Goal: Information Seeking & Learning: Learn about a topic

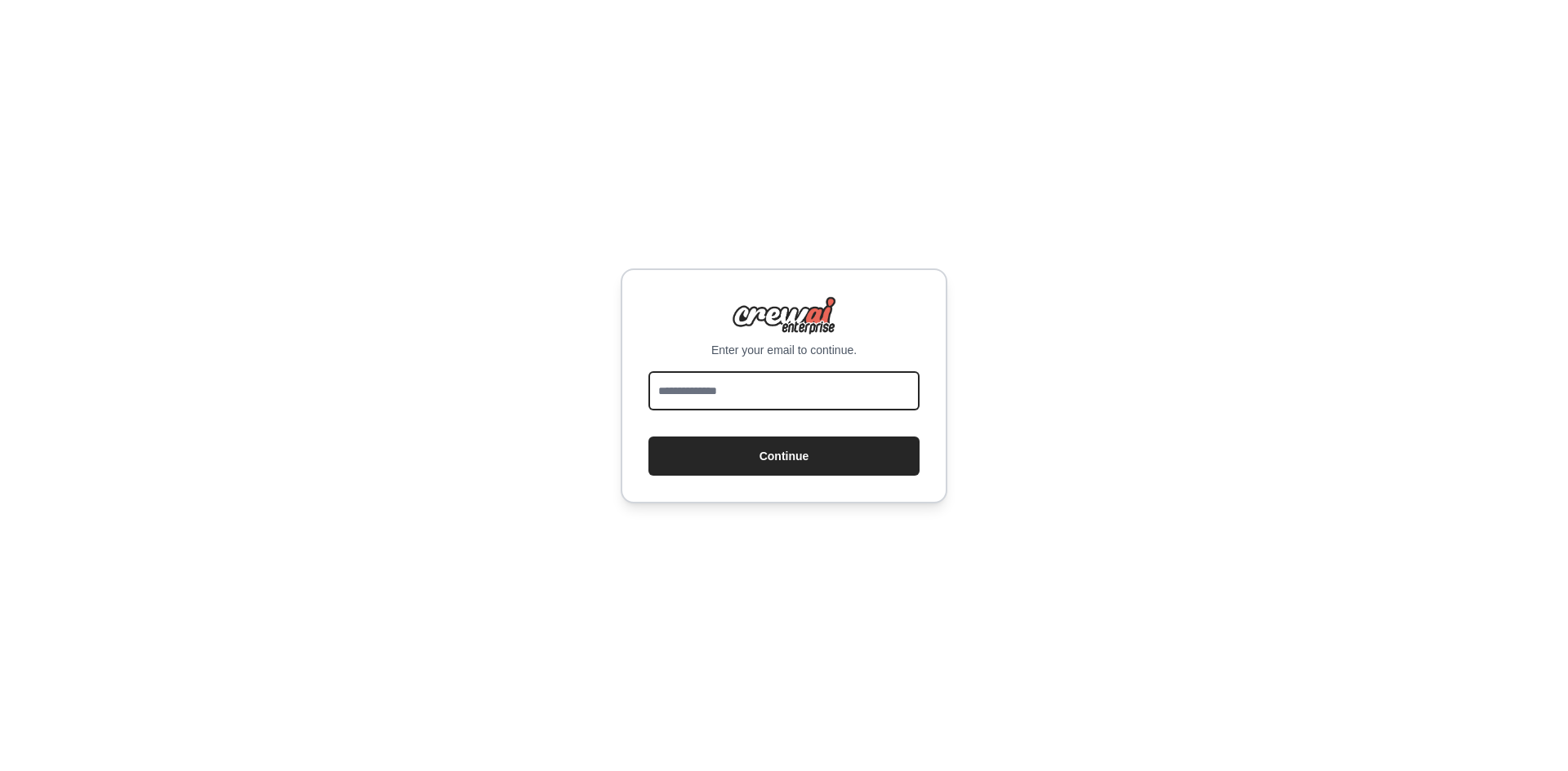
click at [867, 404] on input "email" at bounding box center [784, 391] width 271 height 39
type input "**********"
click at [648, 437] on button "Continue" at bounding box center [784, 456] width 271 height 39
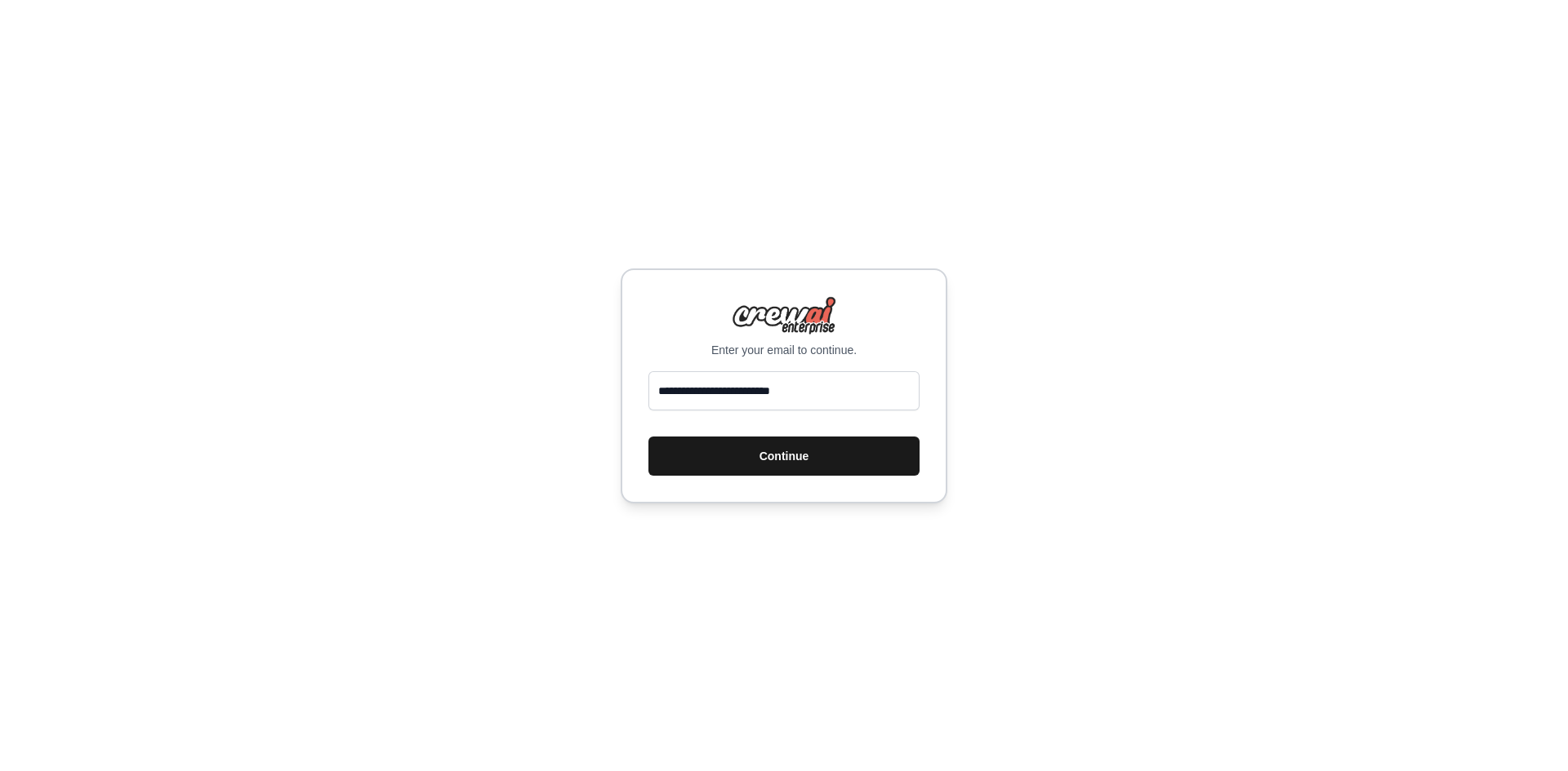
click at [728, 461] on button "Continue" at bounding box center [784, 456] width 271 height 39
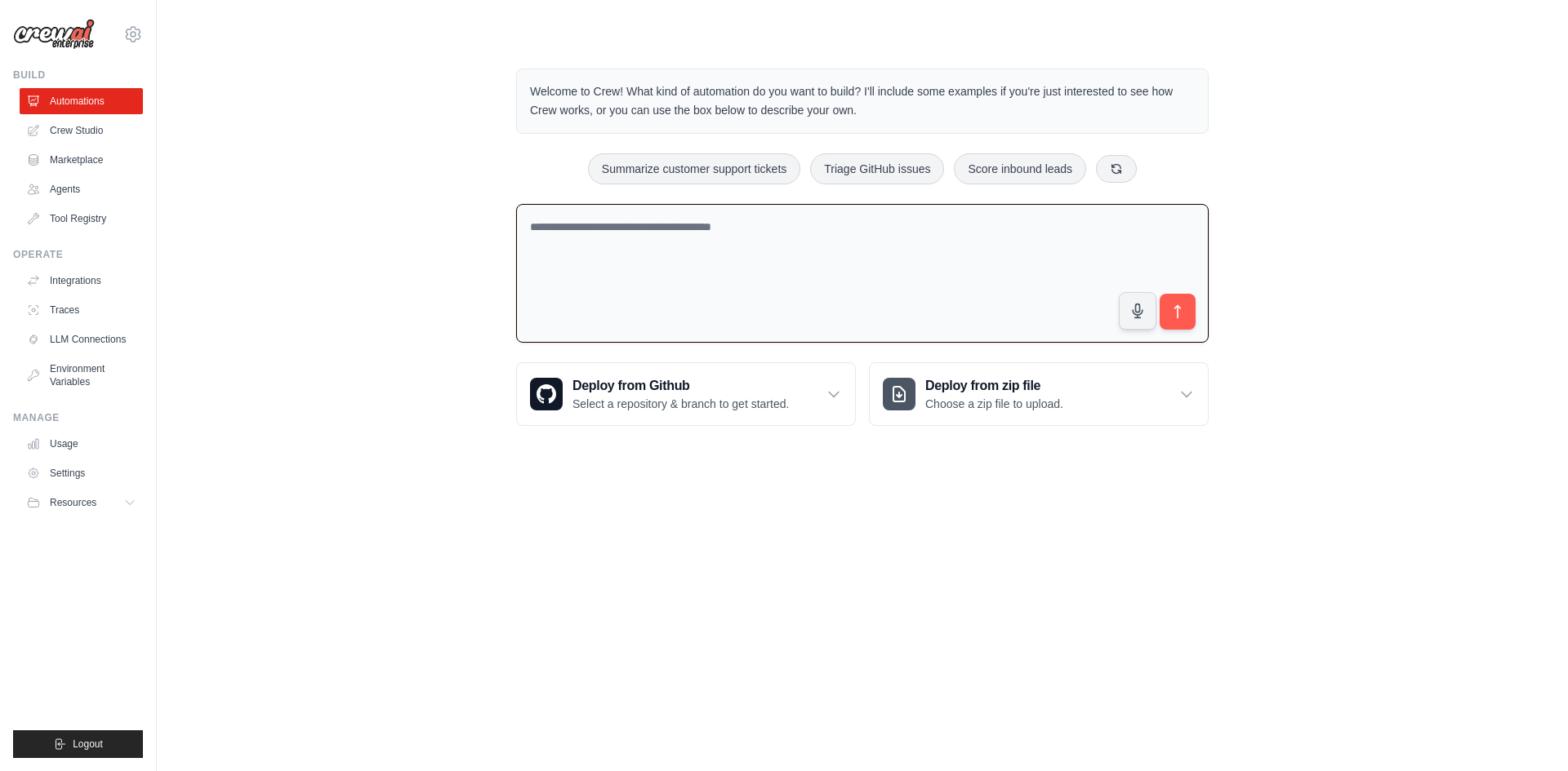
click at [763, 295] on textarea at bounding box center [862, 274] width 693 height 139
click at [688, 233] on textarea at bounding box center [862, 274] width 693 height 139
click at [840, 259] on textarea at bounding box center [862, 274] width 693 height 139
type textarea "**********"
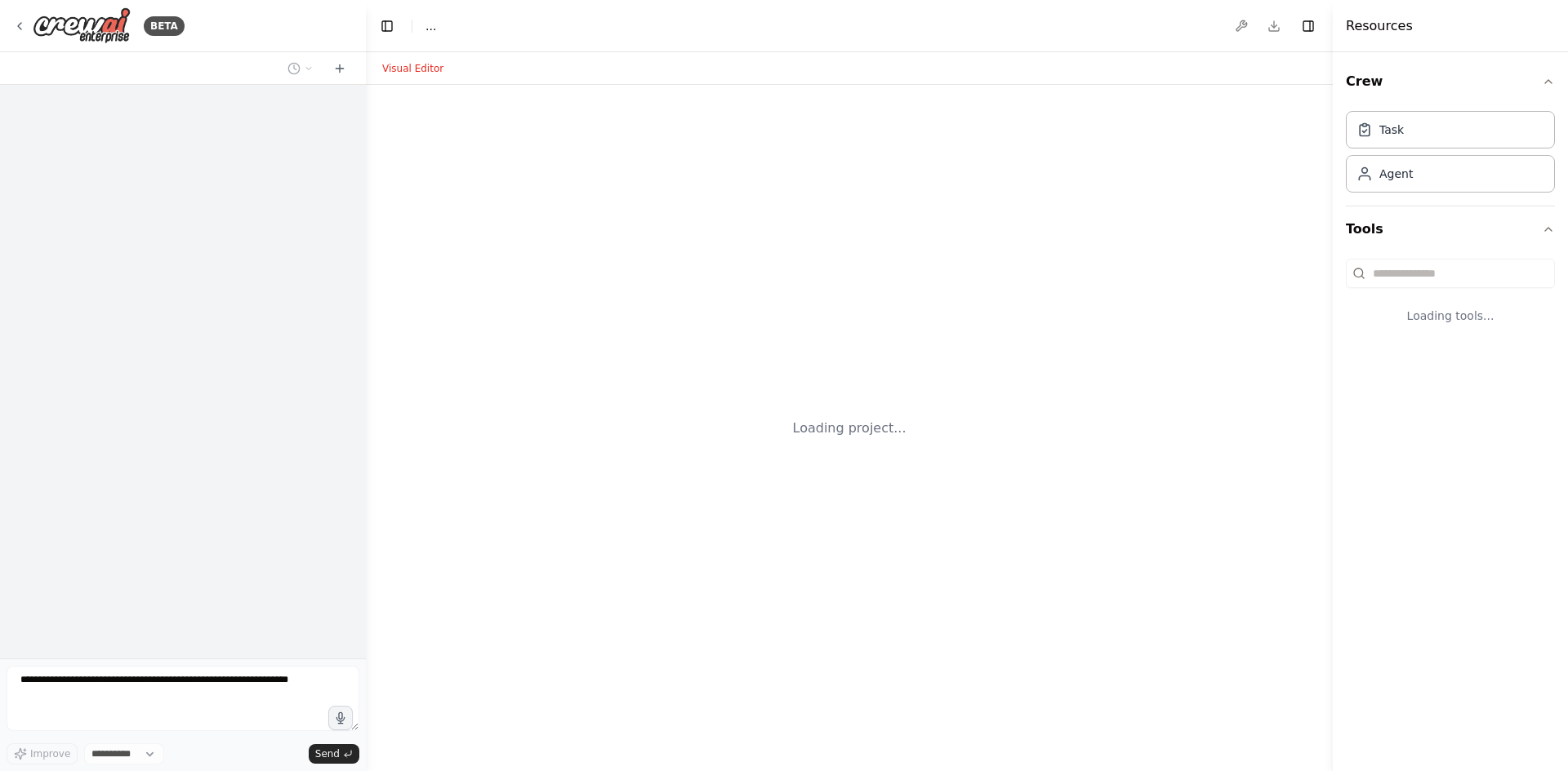
select select "****"
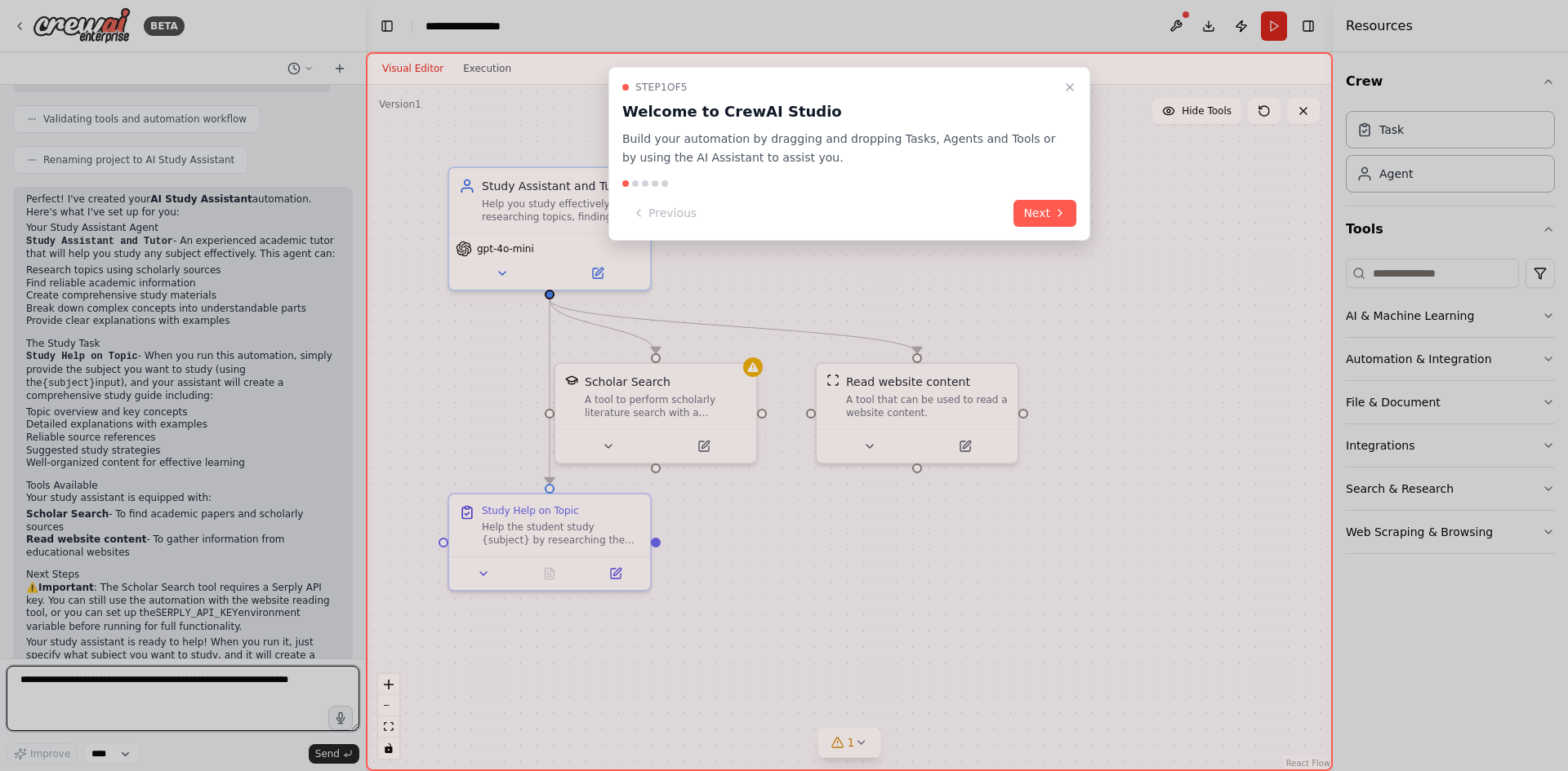
scroll to position [587, 0]
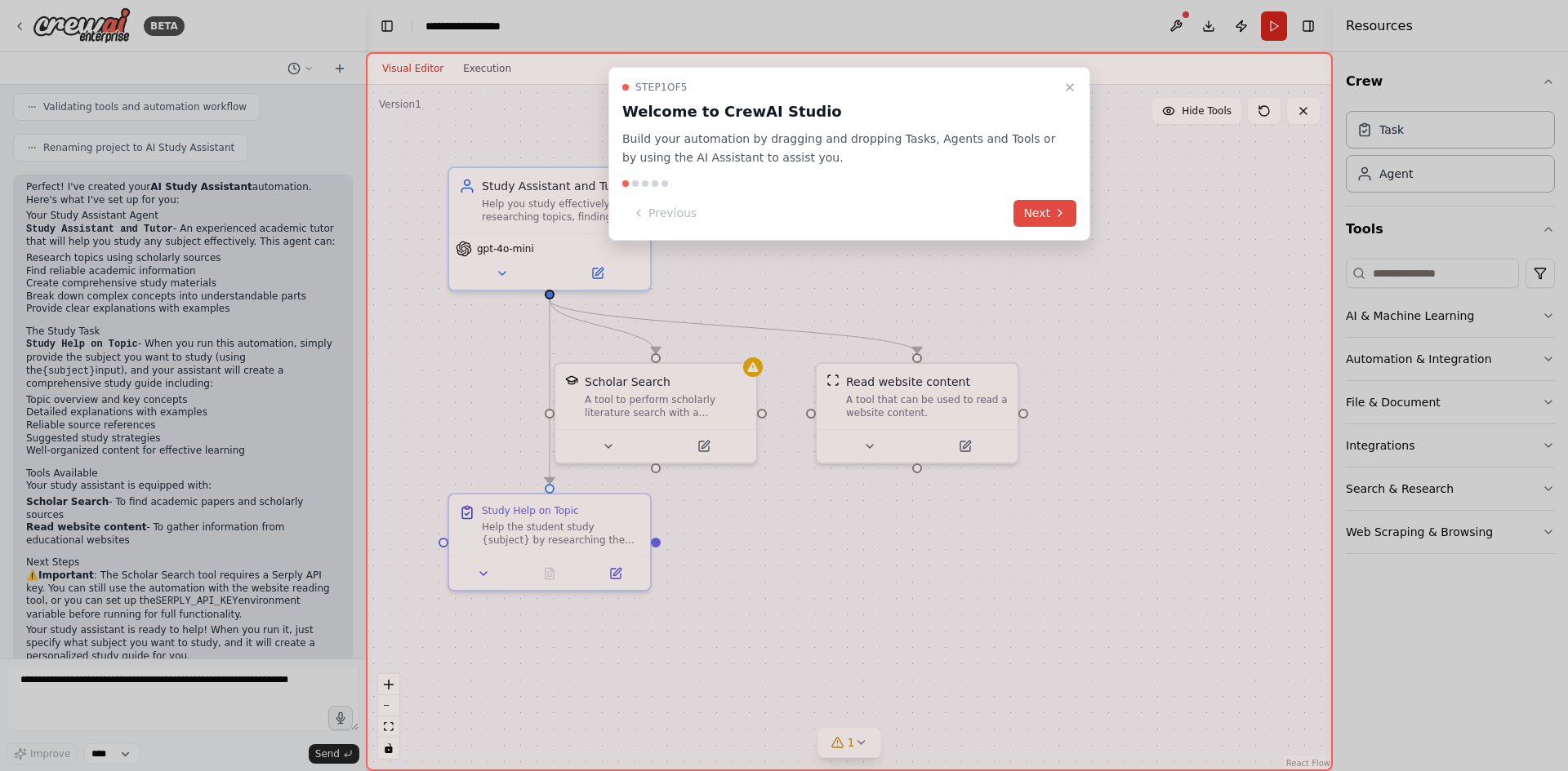
click at [1046, 210] on button "Next" at bounding box center [1044, 213] width 63 height 27
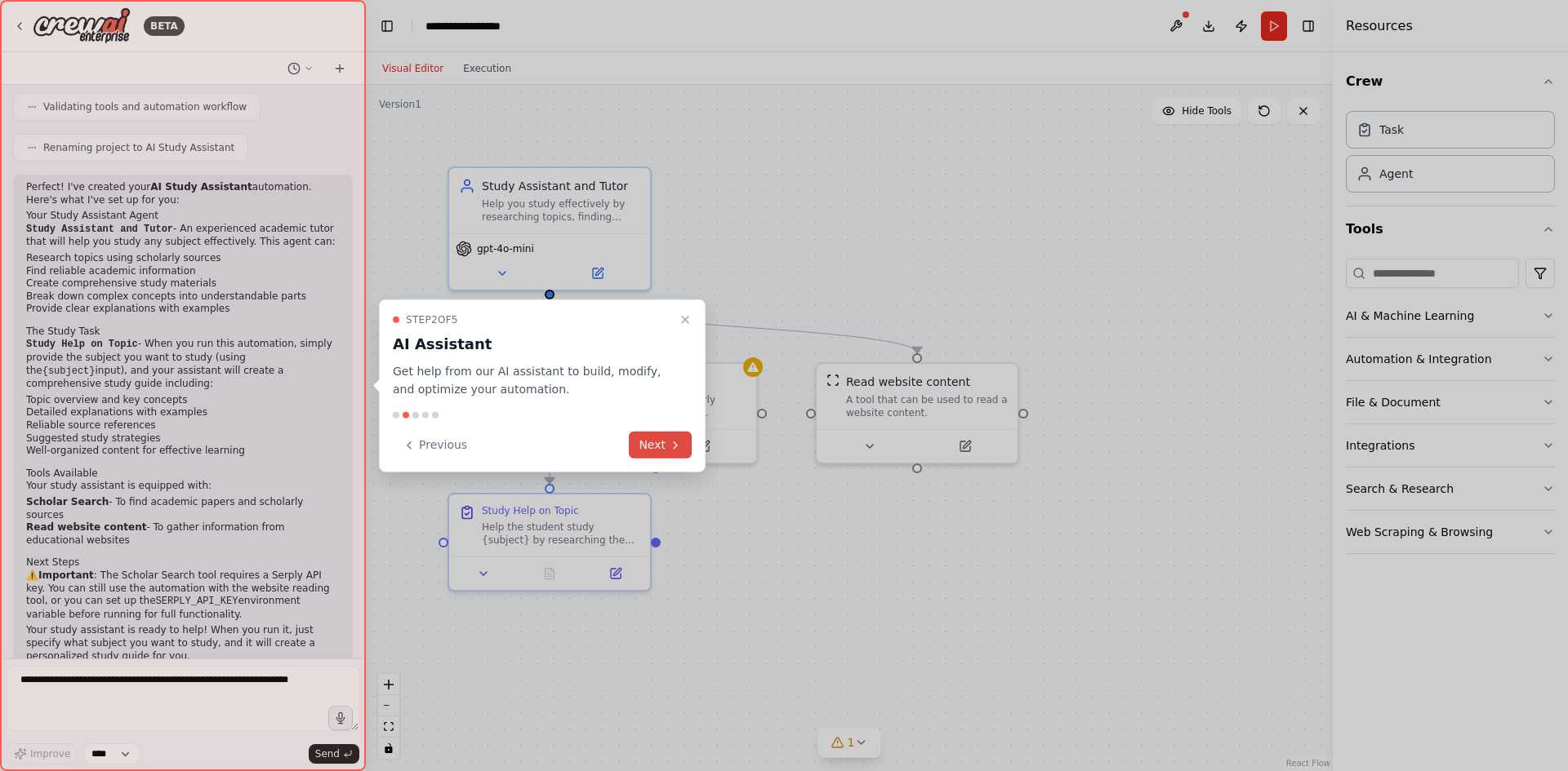
click at [673, 457] on button "Next" at bounding box center [660, 444] width 63 height 27
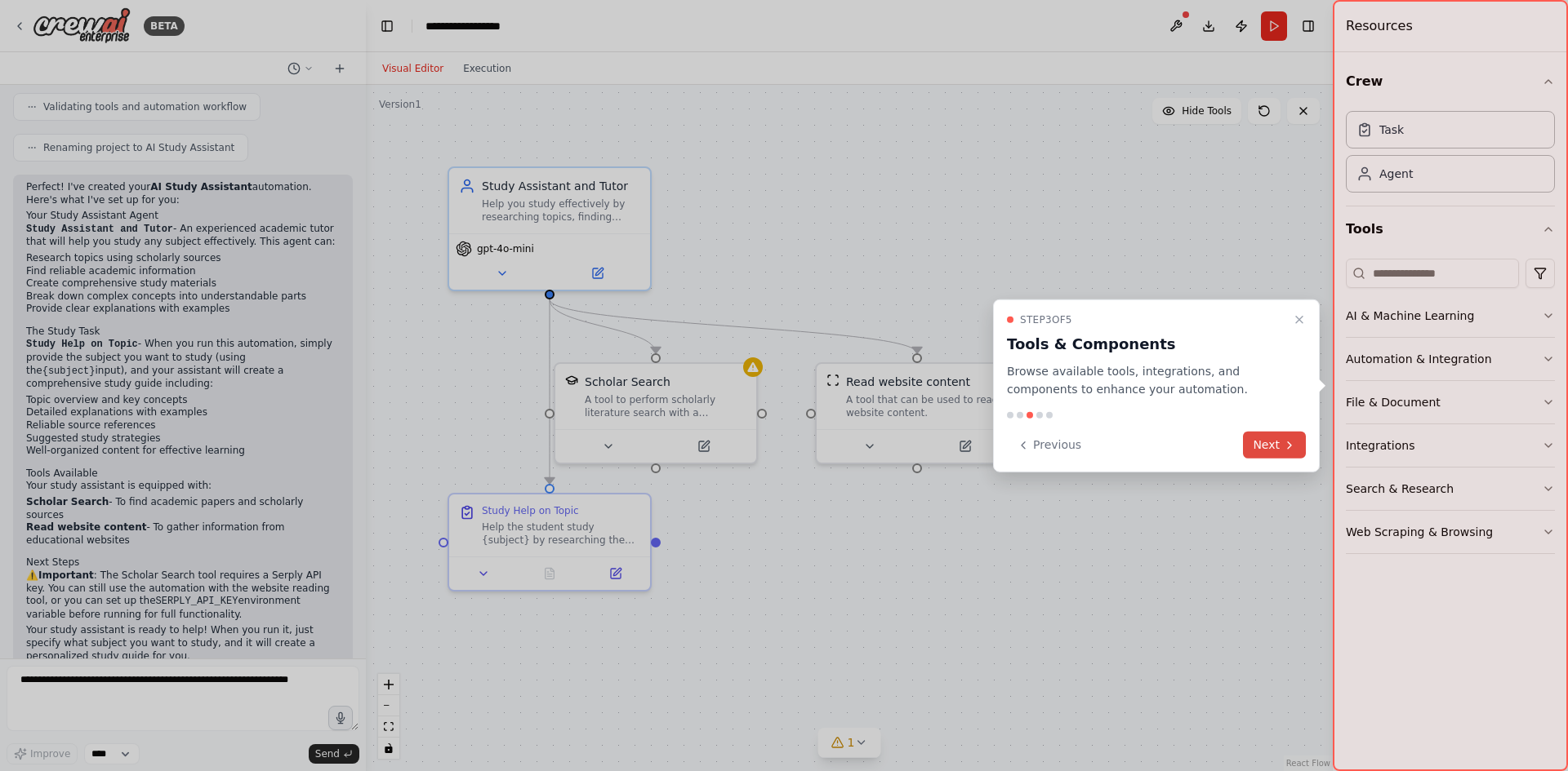
click at [1265, 451] on button "Next" at bounding box center [1274, 444] width 63 height 27
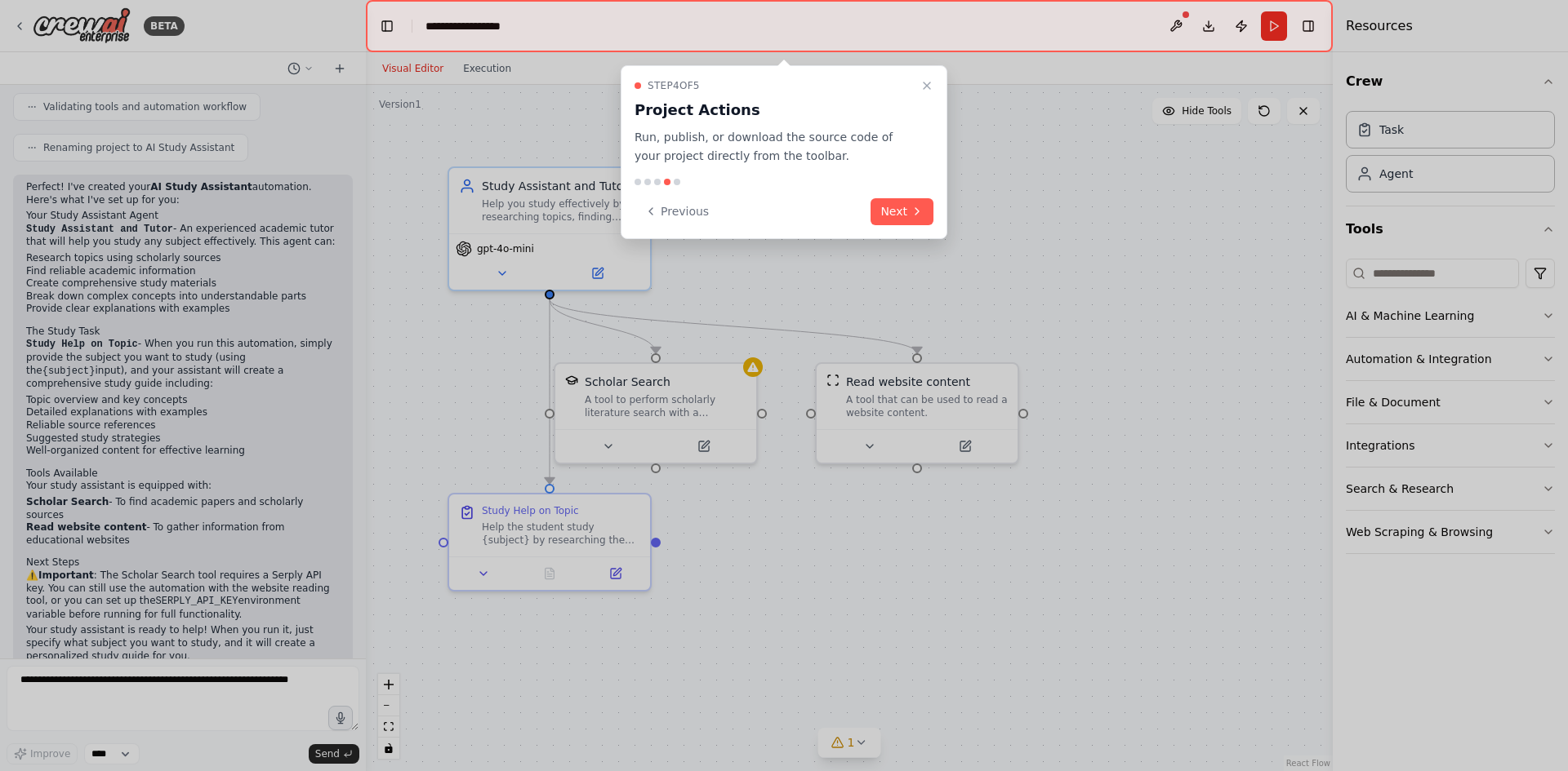
click at [906, 228] on div "Step 4 of 5 Project Actions Run, publish, or download the source code of your p…" at bounding box center [784, 152] width 327 height 174
click at [909, 213] on button "Next" at bounding box center [901, 211] width 63 height 27
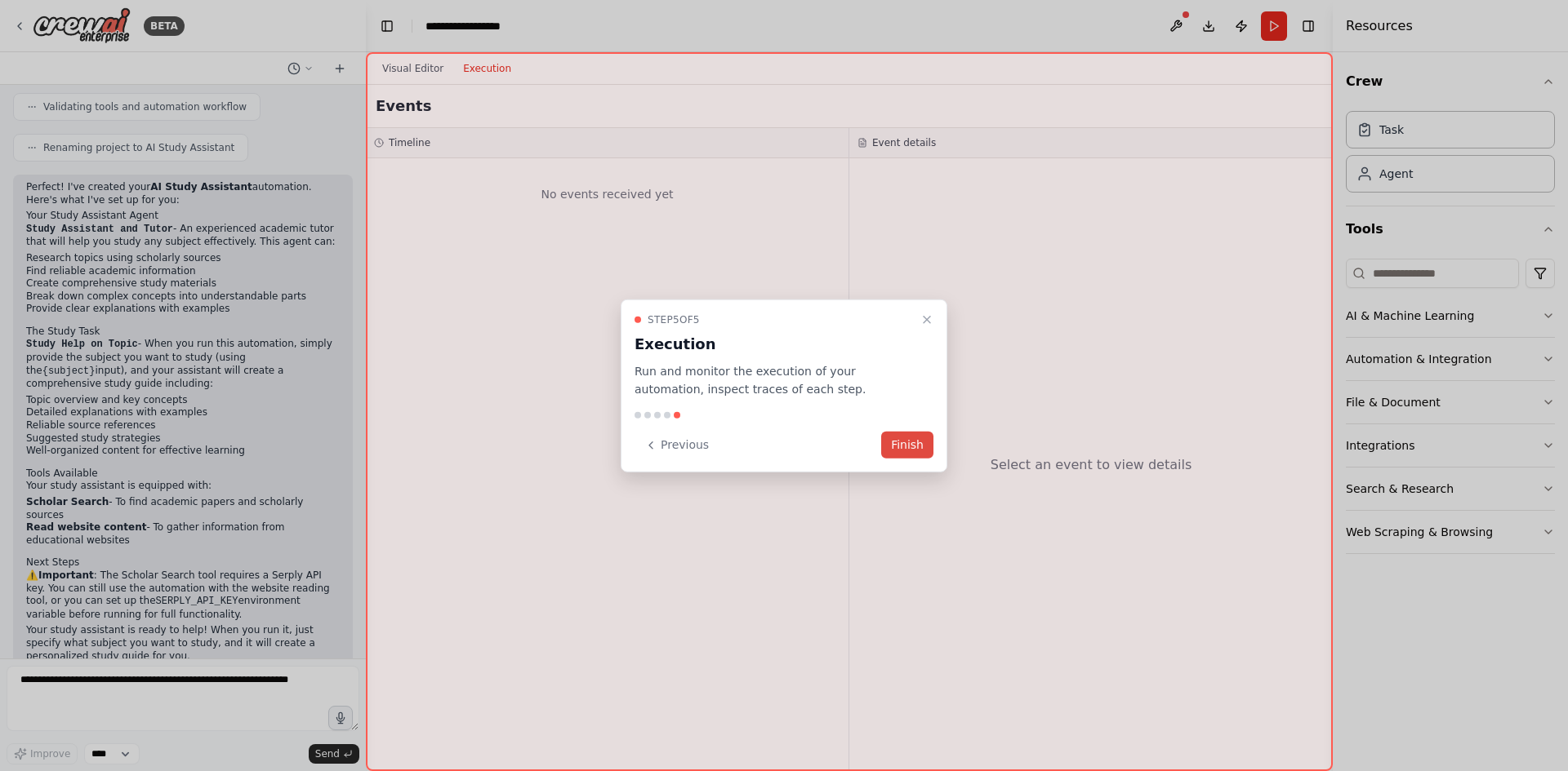
click at [905, 447] on button "Finish" at bounding box center [908, 444] width 52 height 27
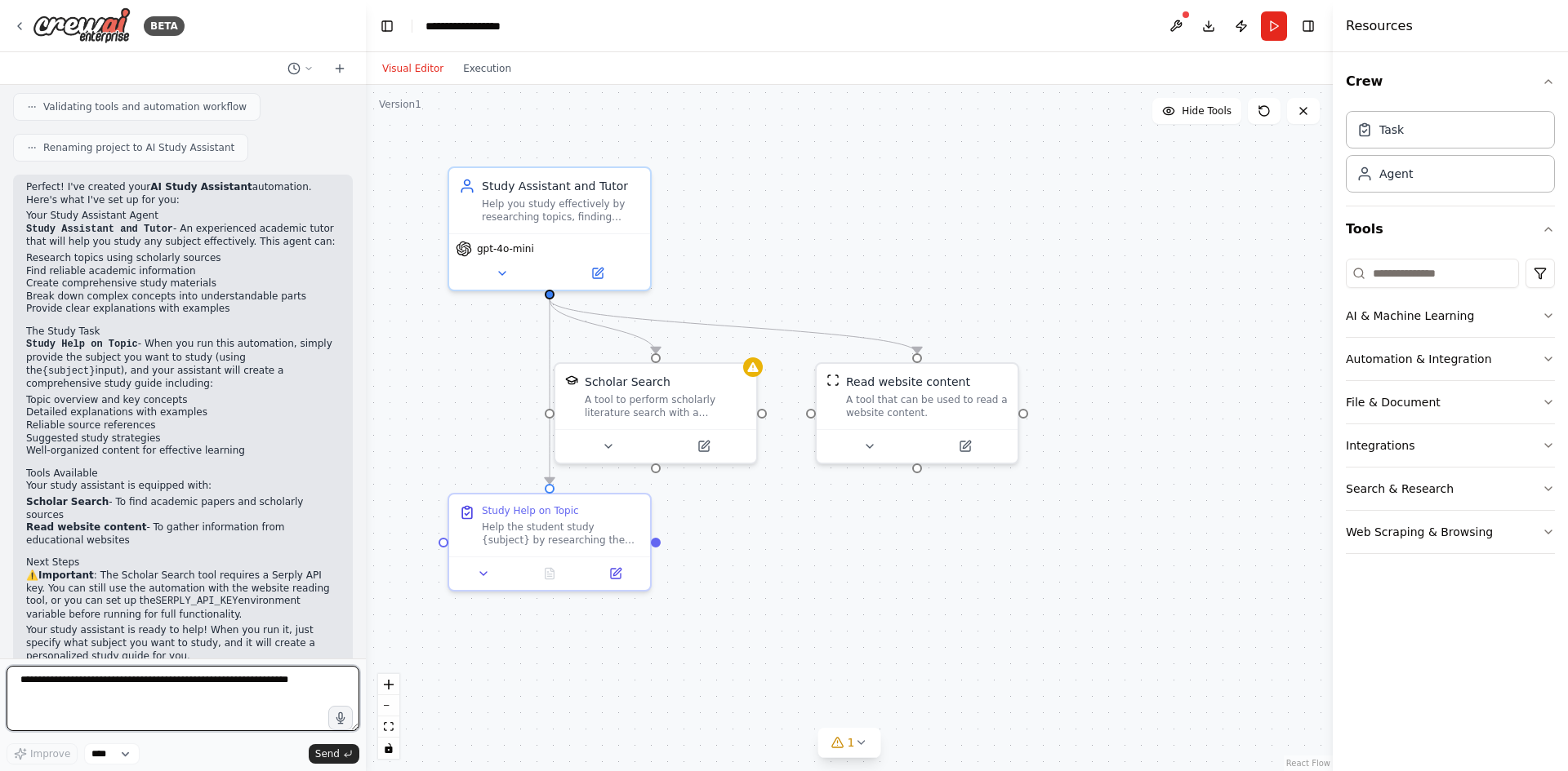
click at [172, 681] on textarea at bounding box center [183, 698] width 353 height 65
type textarea "**********"
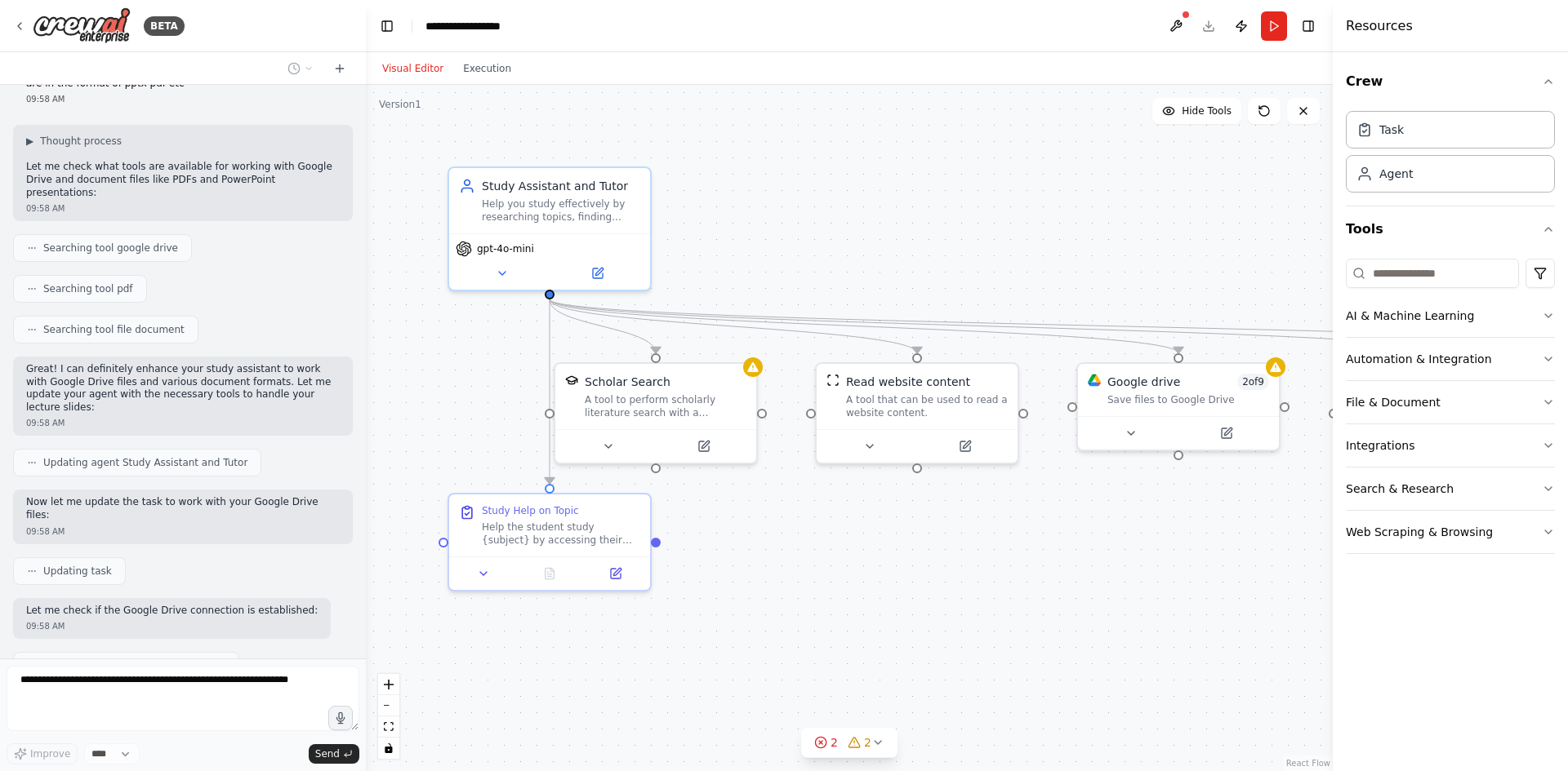
scroll to position [1268, 0]
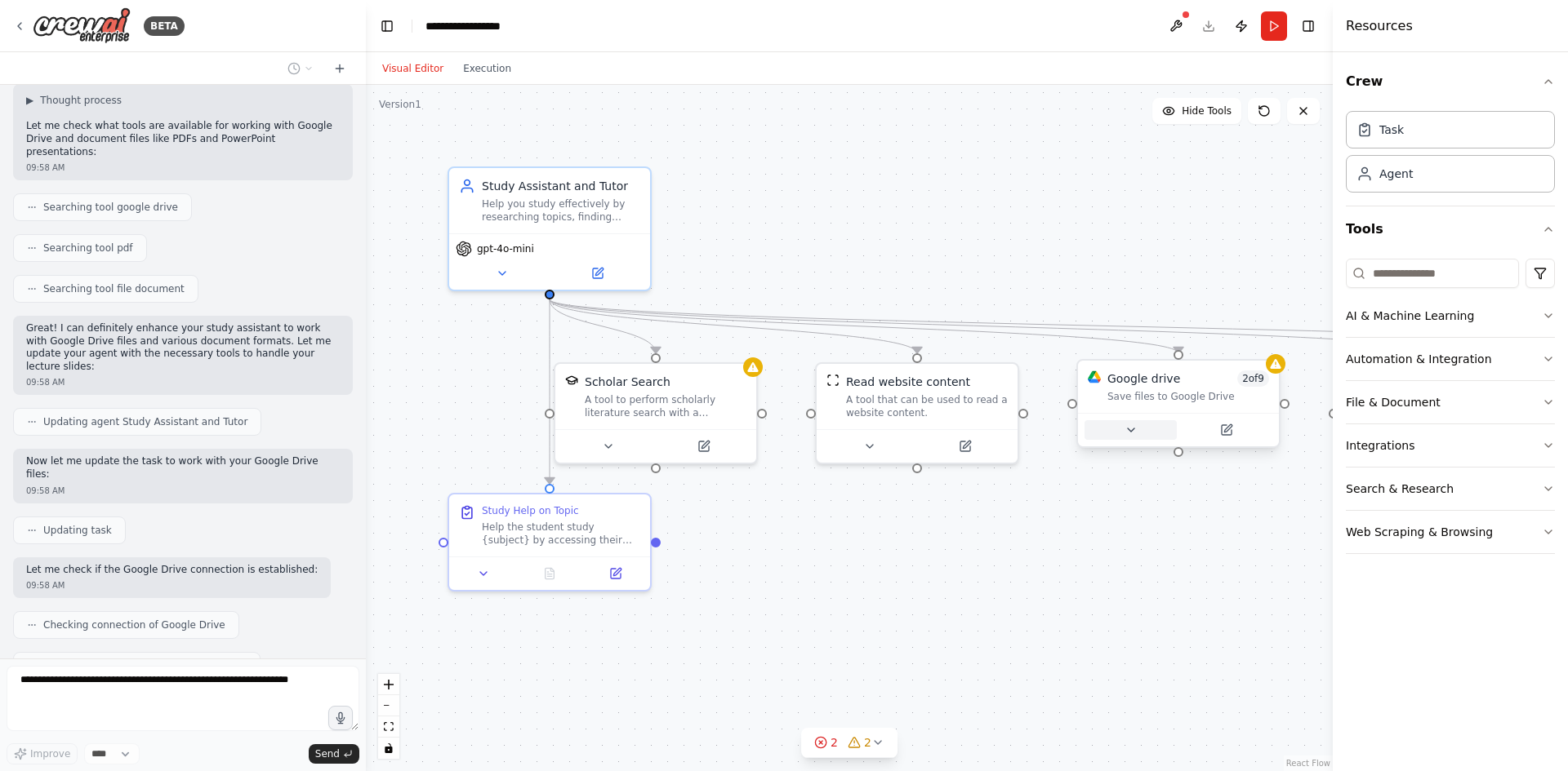
click at [1116, 428] on button at bounding box center [1130, 430] width 92 height 20
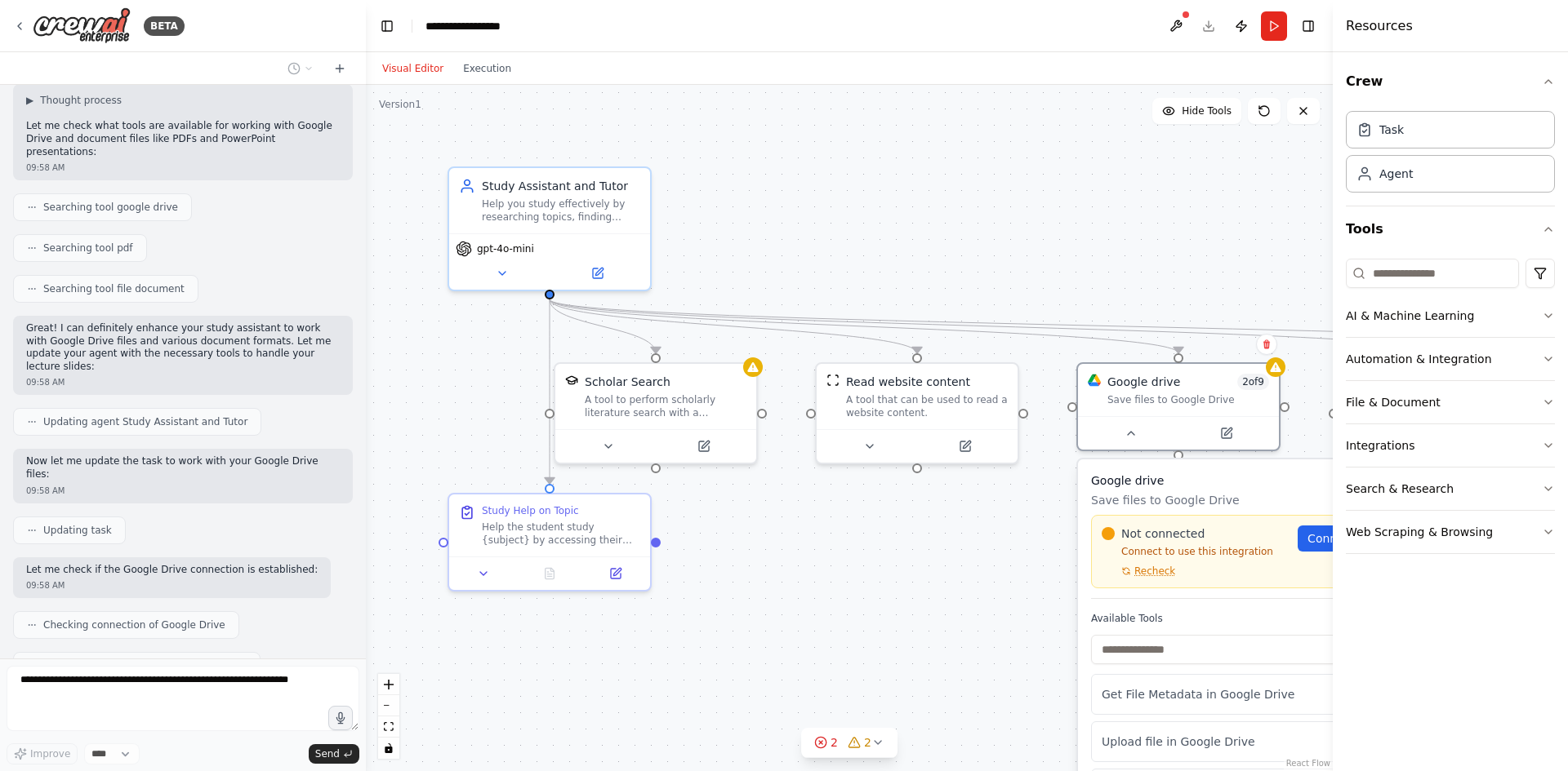
click at [1303, 555] on div "Not connected Connect to use this integration Recheck Connect" at bounding box center [1239, 552] width 276 height 52
click at [1316, 556] on div "Not connected Connect to use this integration Recheck Connect" at bounding box center [1248, 552] width 276 height 52
click at [1325, 548] on link "Connect" at bounding box center [1346, 539] width 80 height 26
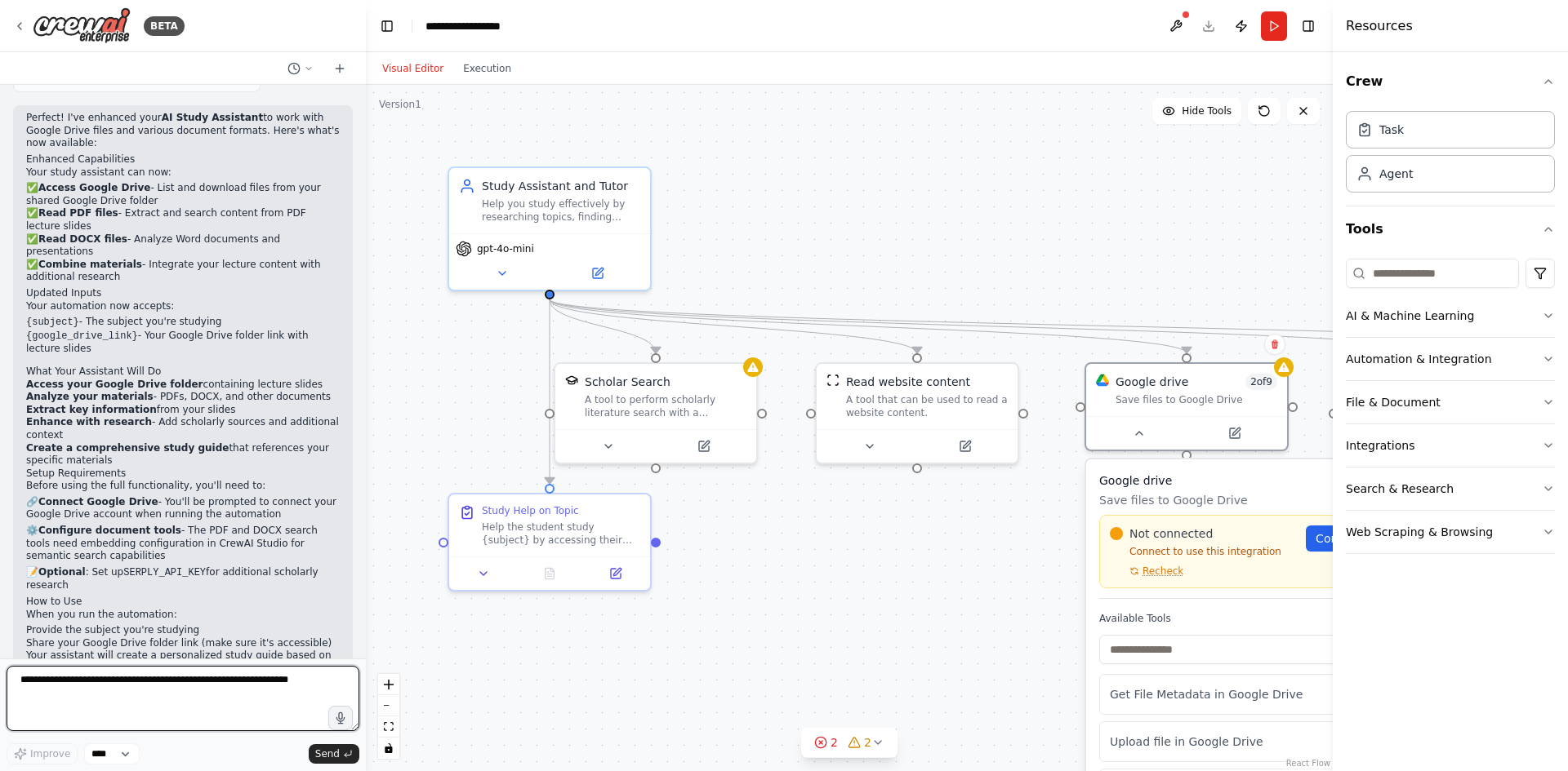
scroll to position [1774, 0]
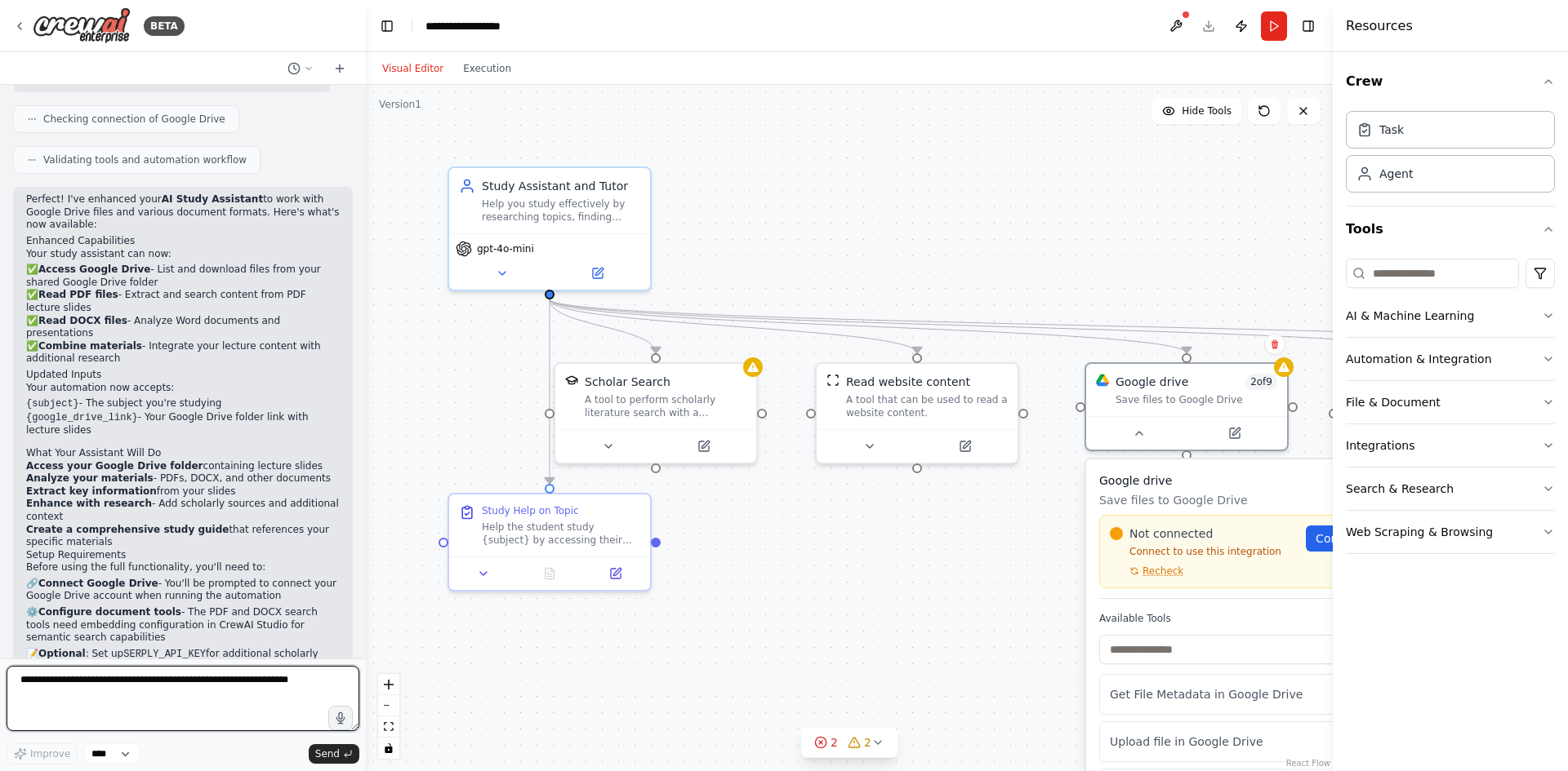
click at [120, 695] on textarea at bounding box center [183, 698] width 353 height 65
type textarea "**********"
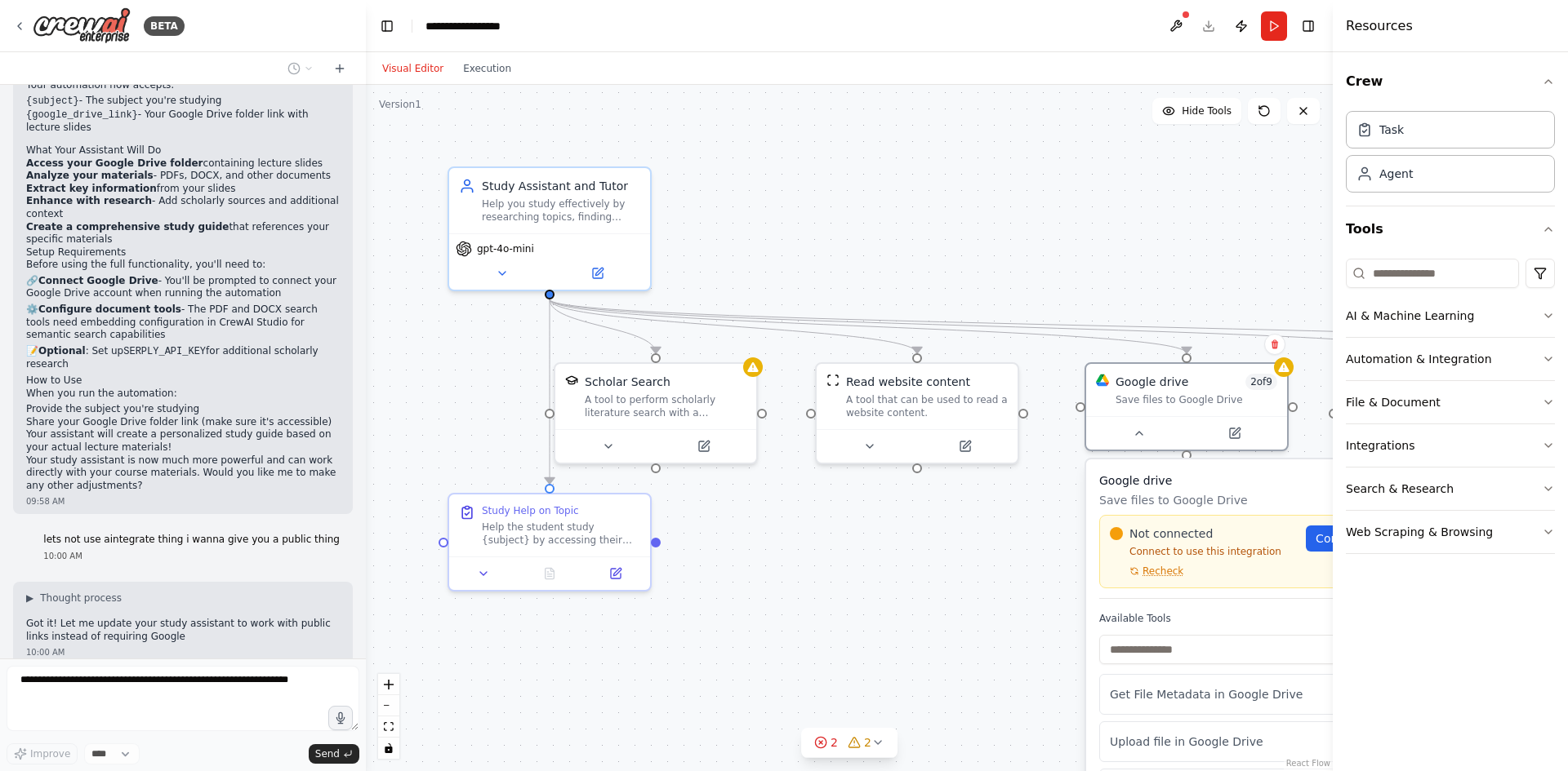
scroll to position [2090, 0]
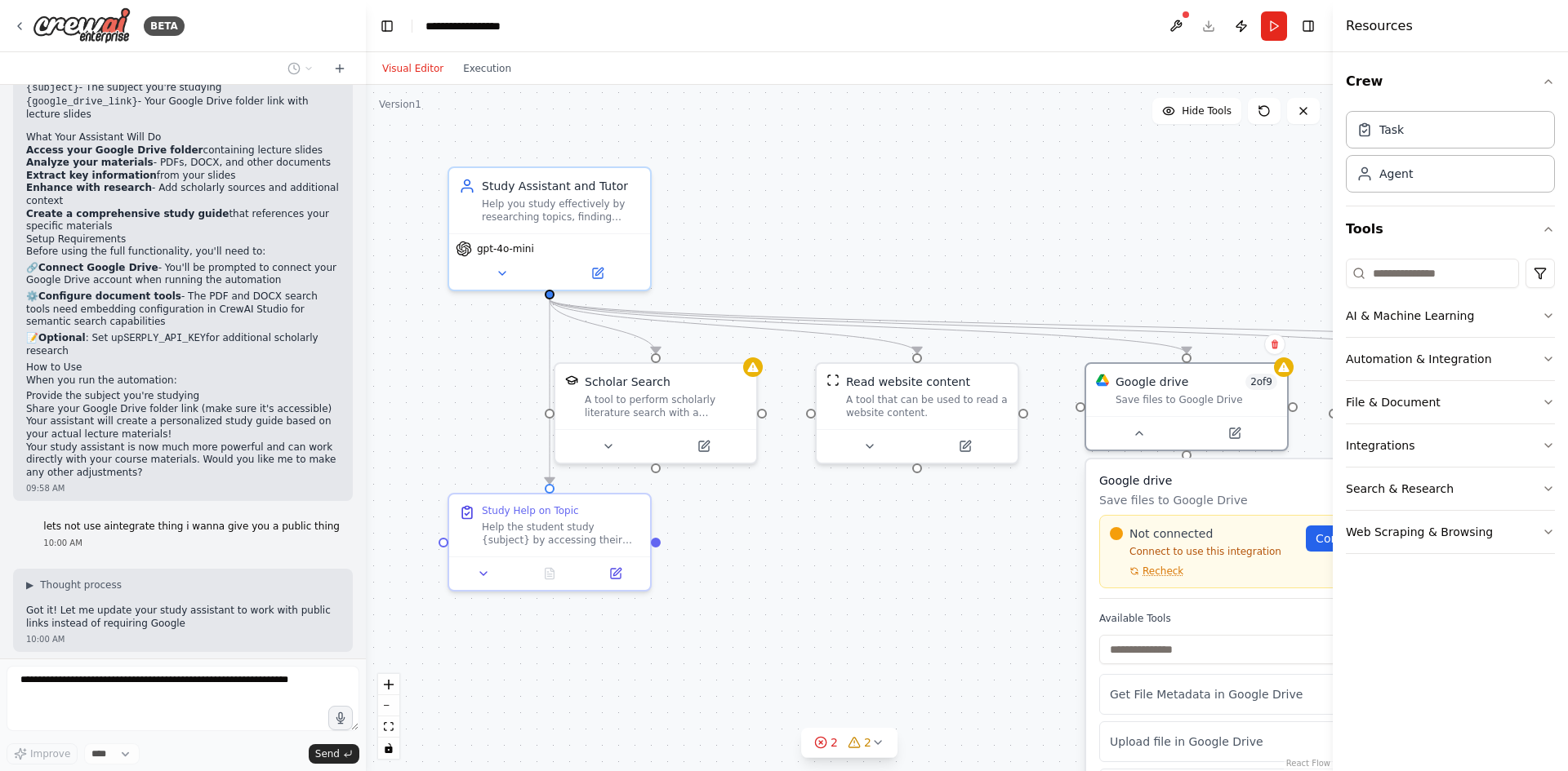
drag, startPoint x: 166, startPoint y: 202, endPoint x: 215, endPoint y: 203, distance: 49.0
click at [215, 203] on div "Perfect! I've enhanced your AI Study Assistant to work with Google Drive files …" at bounding box center [183, 178] width 314 height 601
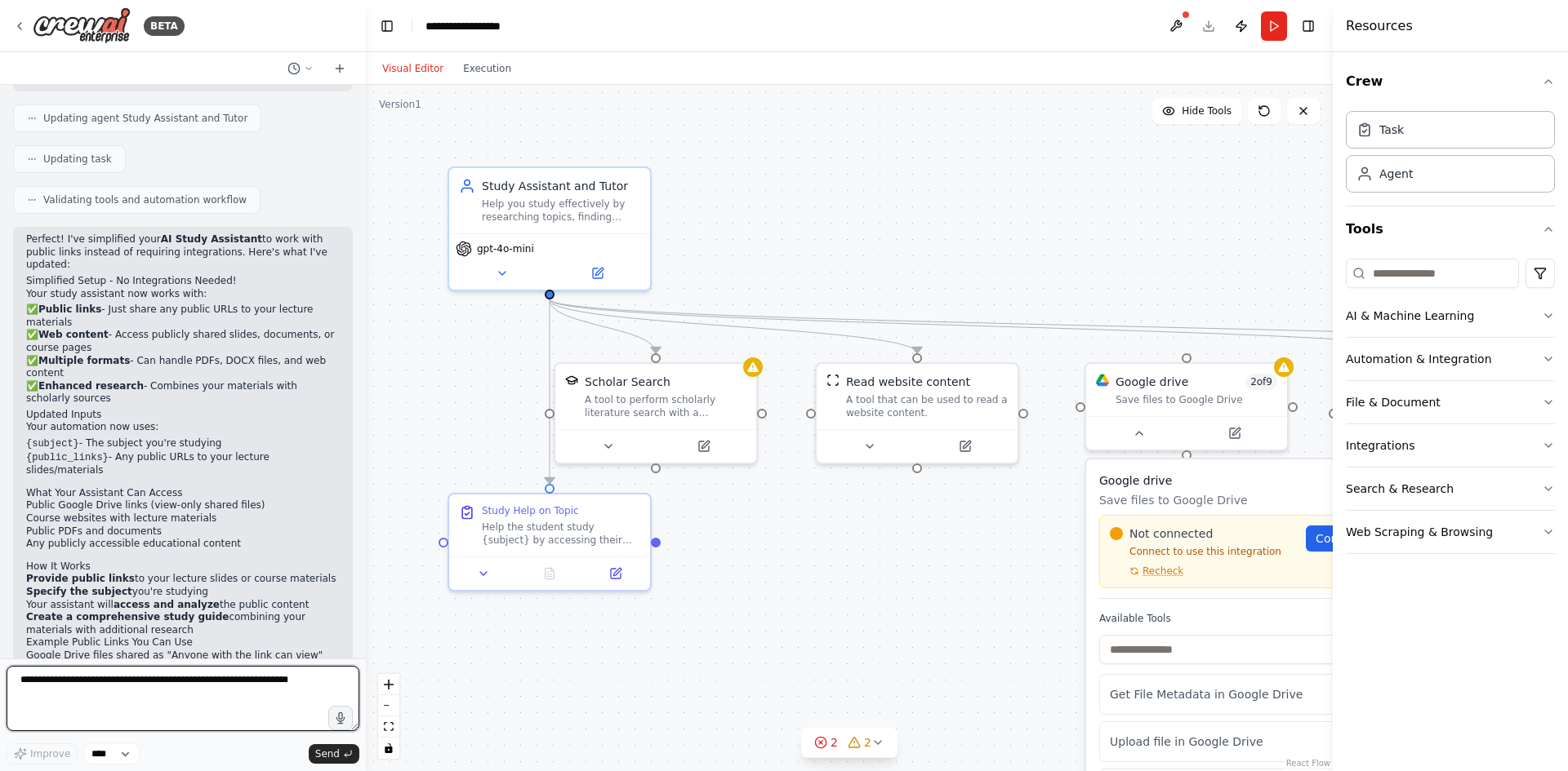
scroll to position [2665, 0]
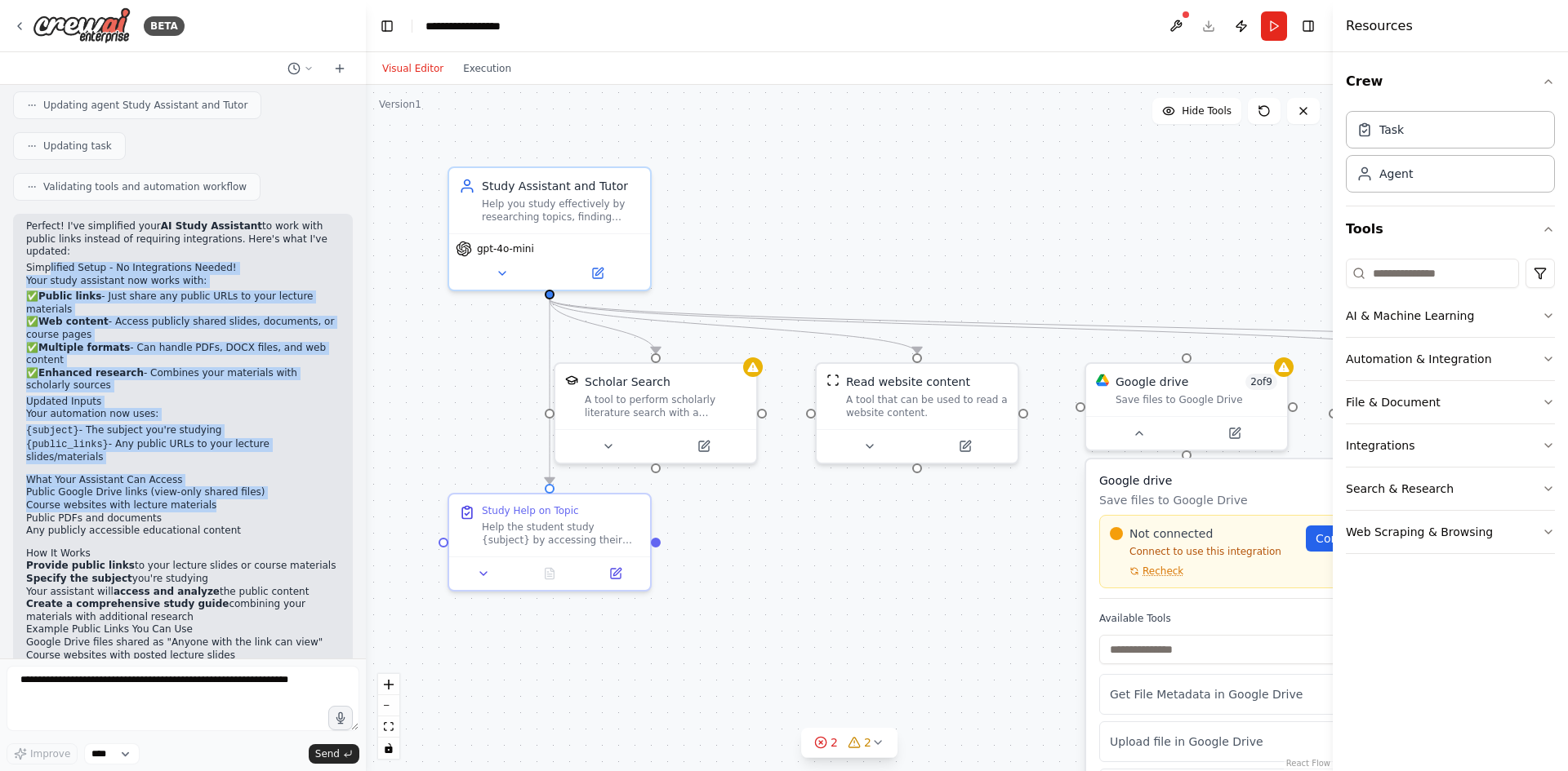
drag, startPoint x: 57, startPoint y: 166, endPoint x: 301, endPoint y: 374, distance: 320.6
click at [301, 374] on div "Perfect! I've simplified your AI Study Assistant to work with public links inst…" at bounding box center [183, 492] width 314 height 544
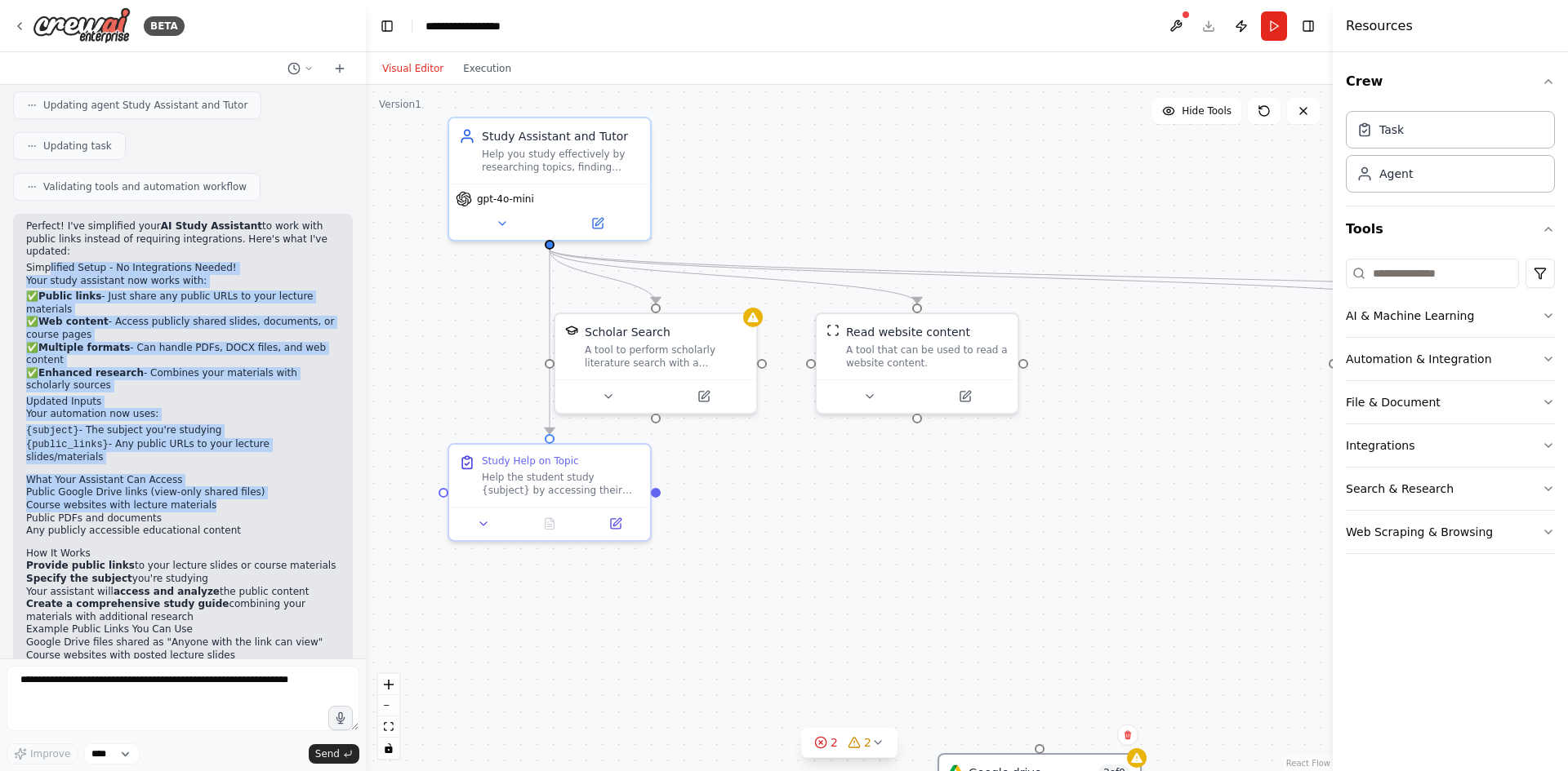
drag, startPoint x: 1130, startPoint y: 425, endPoint x: 999, endPoint y: 804, distance: 401.0
click at [999, 770] on html "BETA make a an ai agent that will help me study 09:55 AM ▶ Thought process I'll…" at bounding box center [784, 386] width 1568 height 771
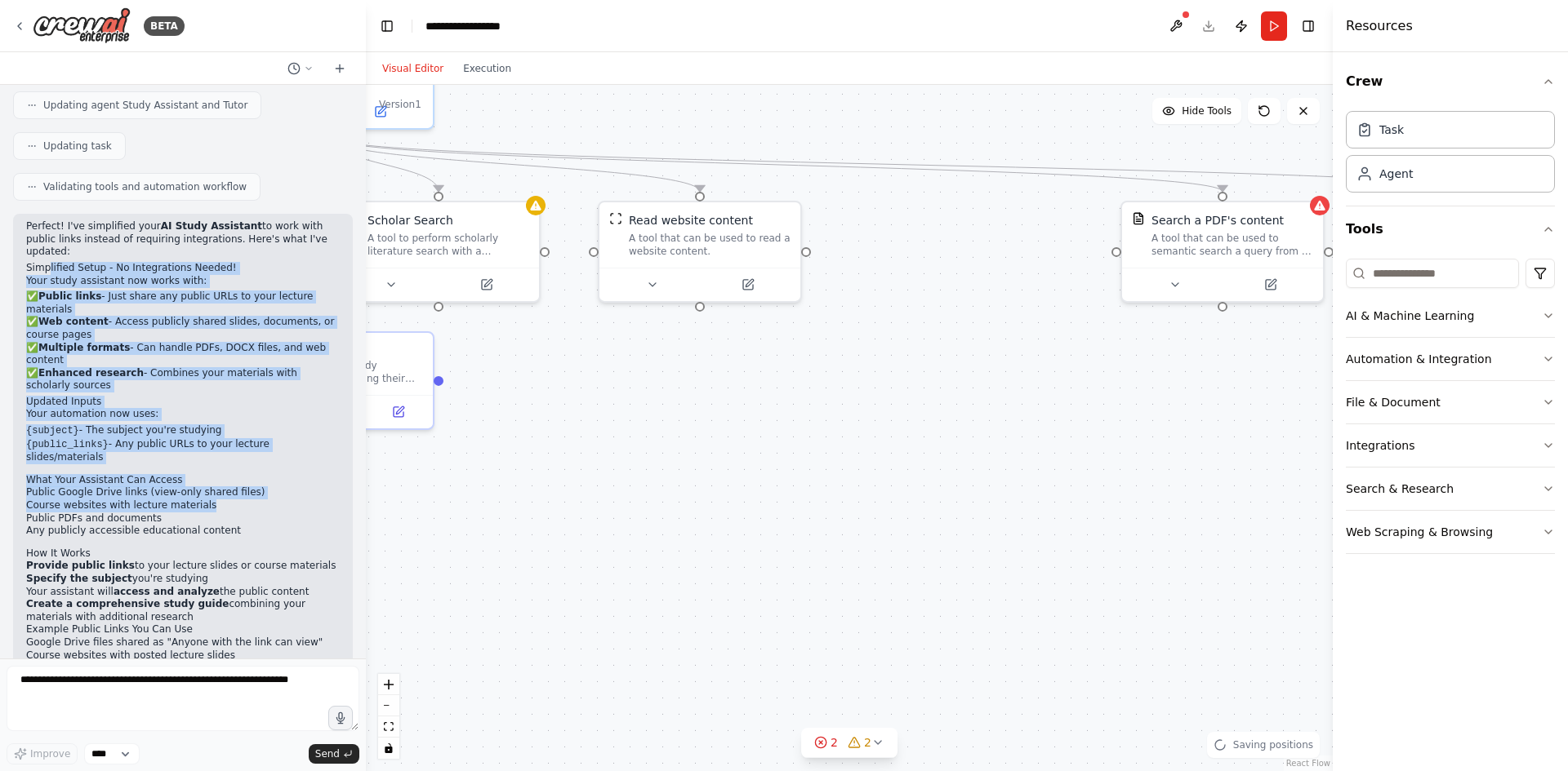
drag, startPoint x: 762, startPoint y: 516, endPoint x: 540, endPoint y: 584, distance: 232.2
click at [540, 584] on div ".deletable-edge-delete-btn { width: 20px; height: 20px; border: 0px solid #ffff…" at bounding box center [849, 428] width 967 height 686
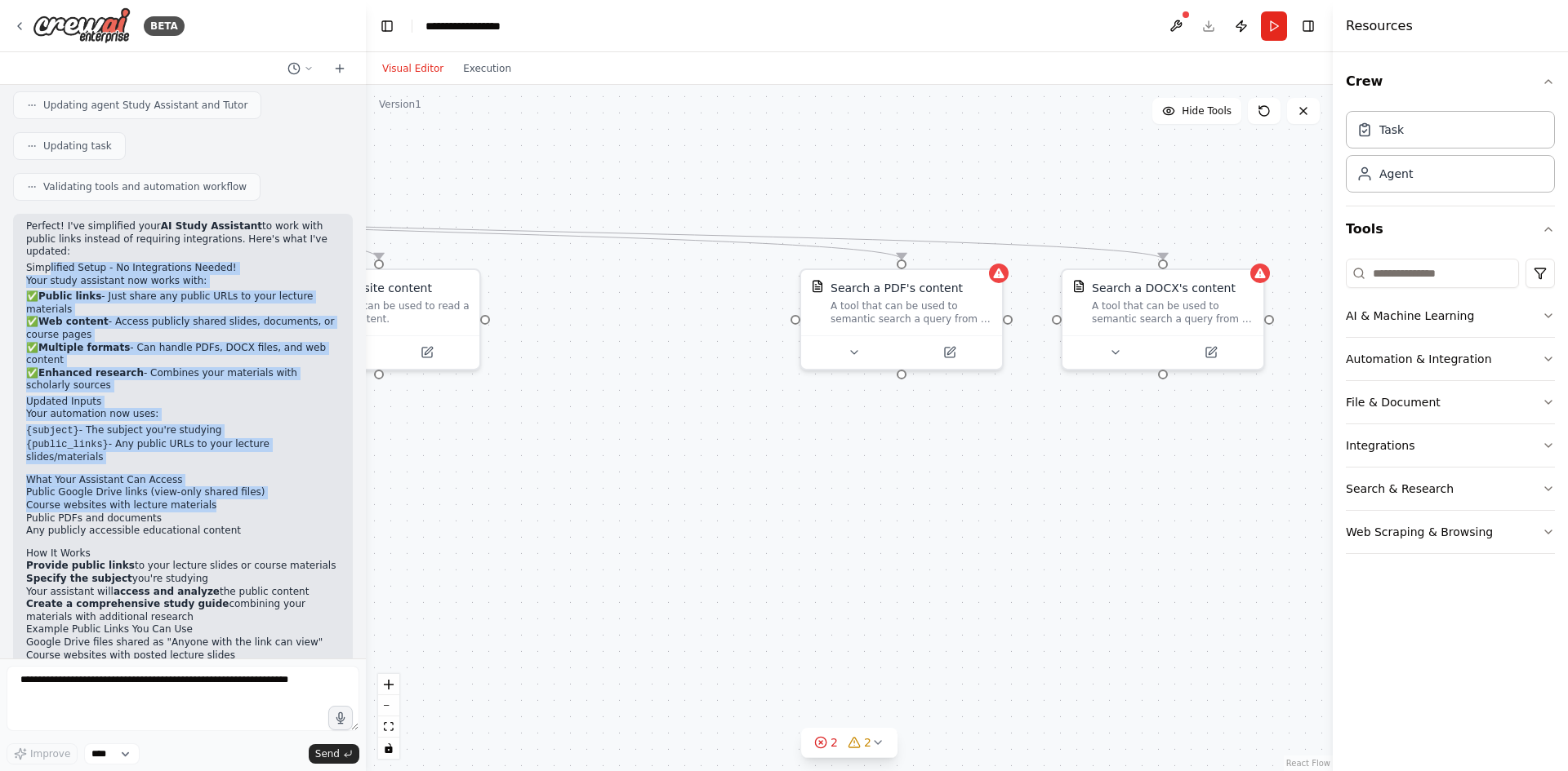
drag, startPoint x: 1012, startPoint y: 503, endPoint x: 728, endPoint y: 545, distance: 287.1
click at [728, 545] on div ".deletable-edge-delete-btn { width: 20px; height: 20px; border: 0px solid #ffff…" at bounding box center [849, 428] width 967 height 686
click at [867, 354] on button at bounding box center [843, 350] width 92 height 20
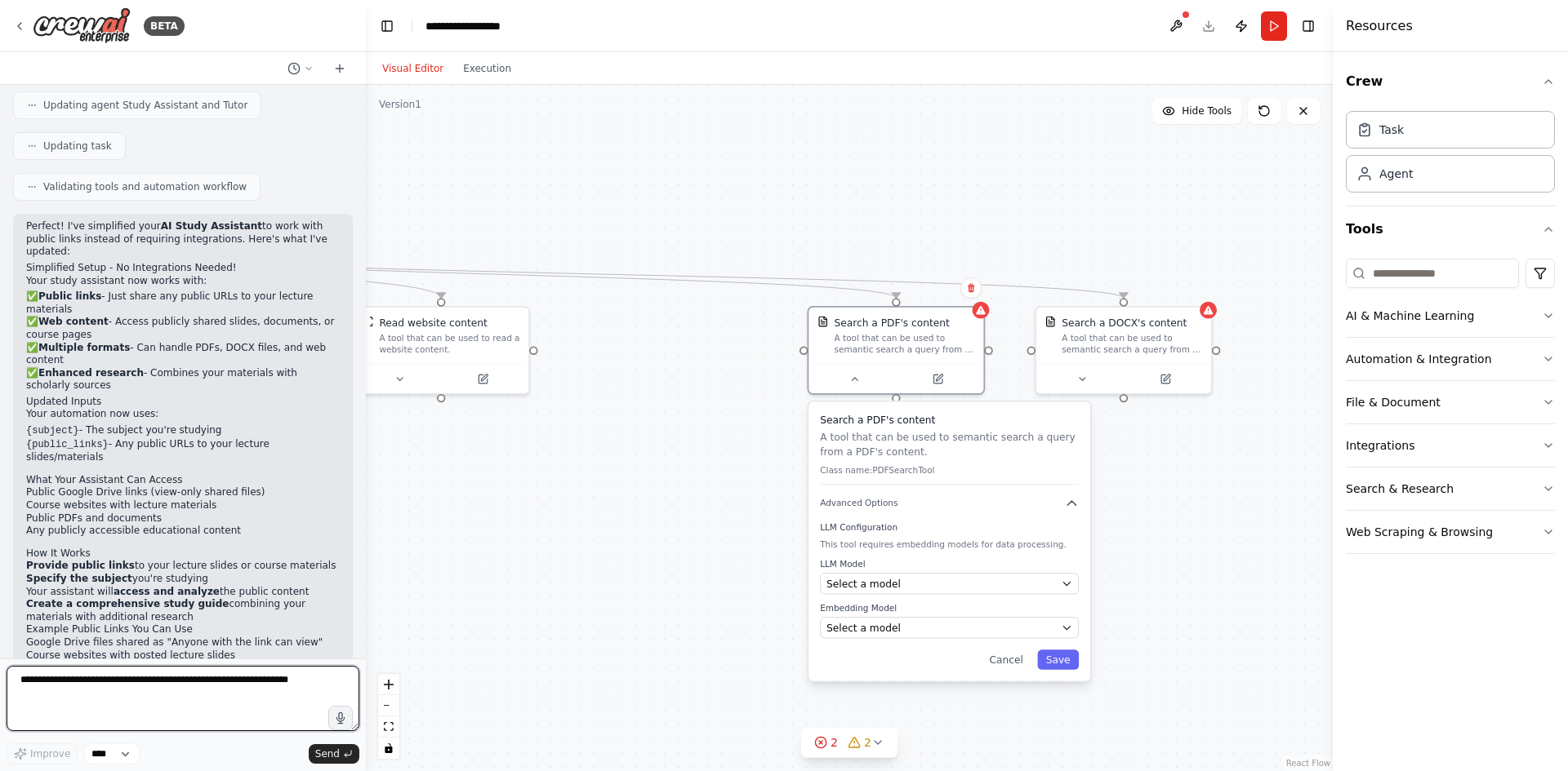
click at [120, 690] on textarea at bounding box center [183, 698] width 353 height 65
paste textarea "**********"
type textarea "**********"
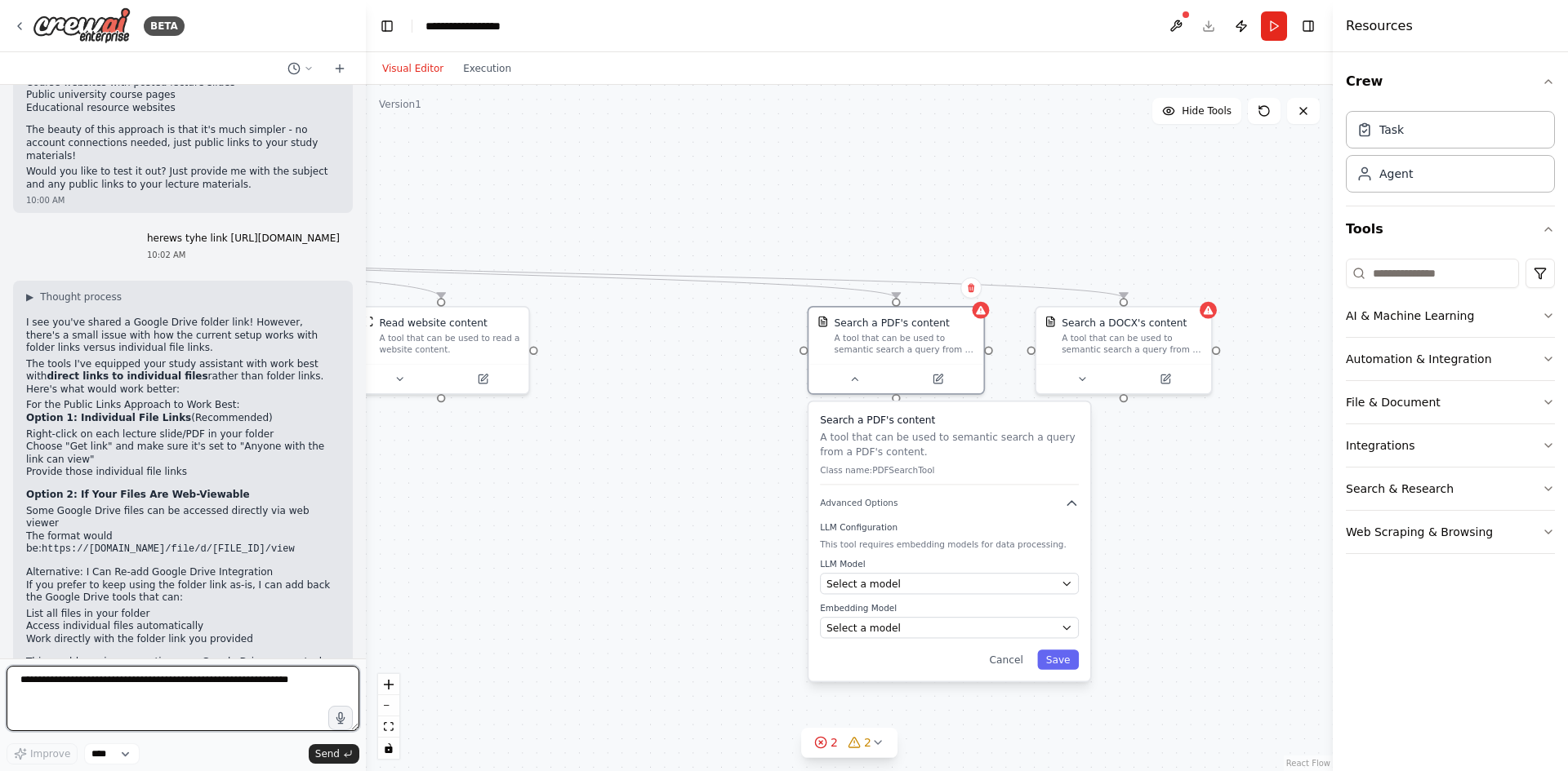
scroll to position [3249, 0]
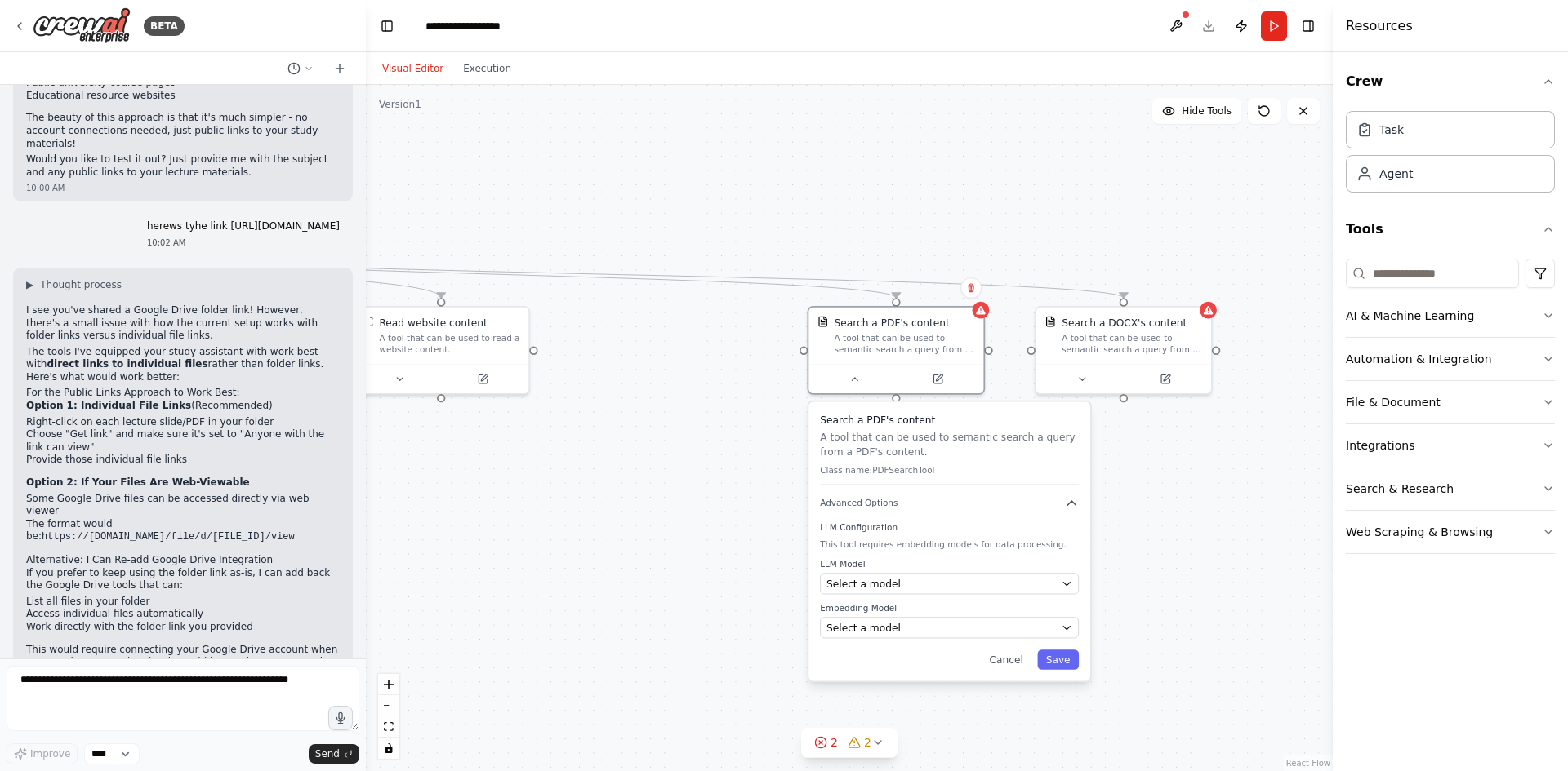
drag, startPoint x: 155, startPoint y: 254, endPoint x: 238, endPoint y: 292, distance: 91.3
click at [238, 292] on div "▶ Thought process I see you've shared a Google Drive folder link! However, ther…" at bounding box center [183, 522] width 314 height 487
drag, startPoint x: 119, startPoint y: 310, endPoint x: 211, endPoint y: 347, distance: 99.2
click at [211, 417] on ul "Right-click on each lecture slide/PDF in your folder Choose "Get link" and make…" at bounding box center [183, 442] width 314 height 50
drag, startPoint x: 97, startPoint y: 372, endPoint x: 274, endPoint y: 416, distance: 182.4
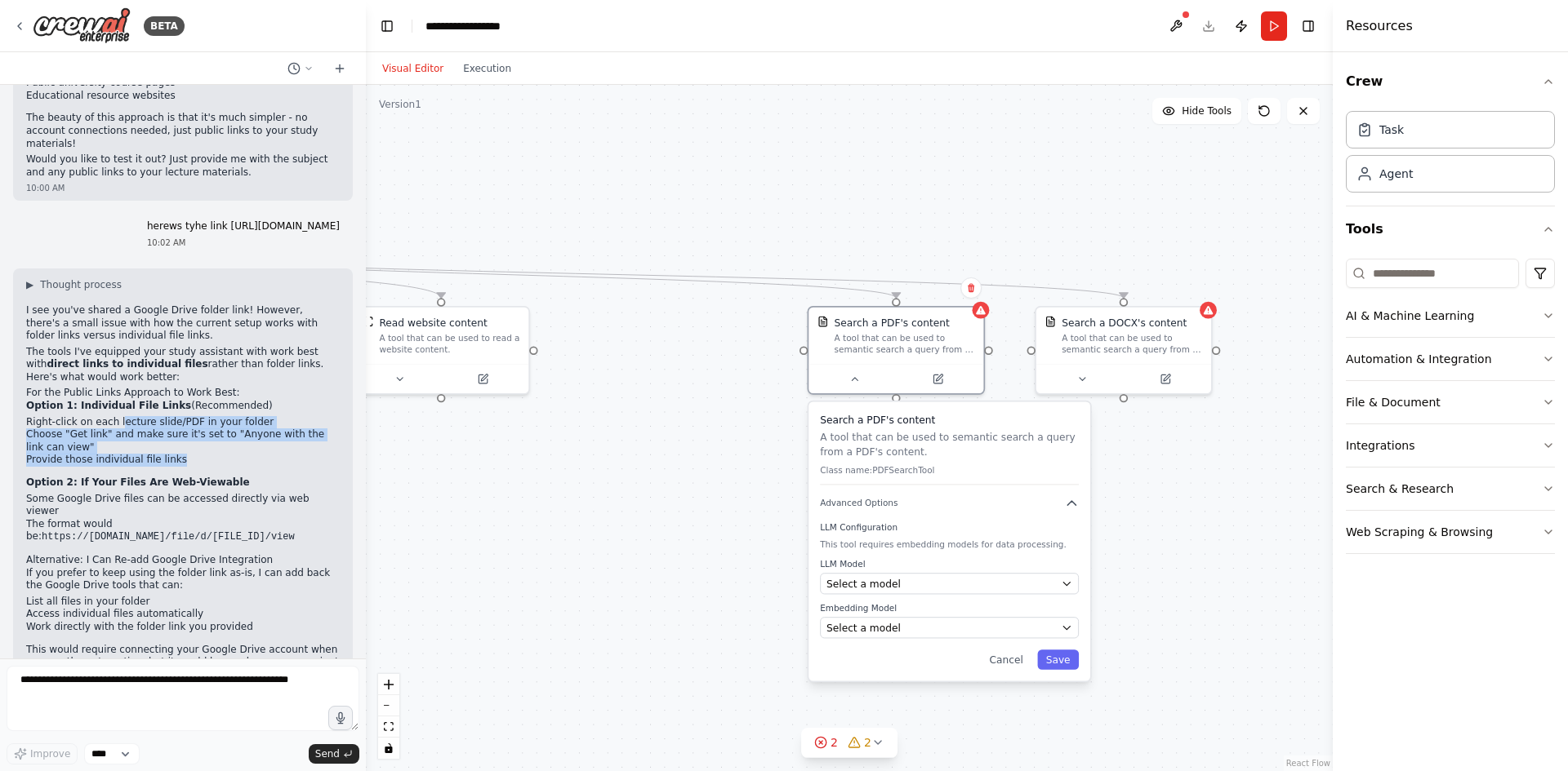
click at [274, 416] on div "▶ Thought process I see you've shared a Google Drive folder link! However, ther…" at bounding box center [183, 522] width 314 height 487
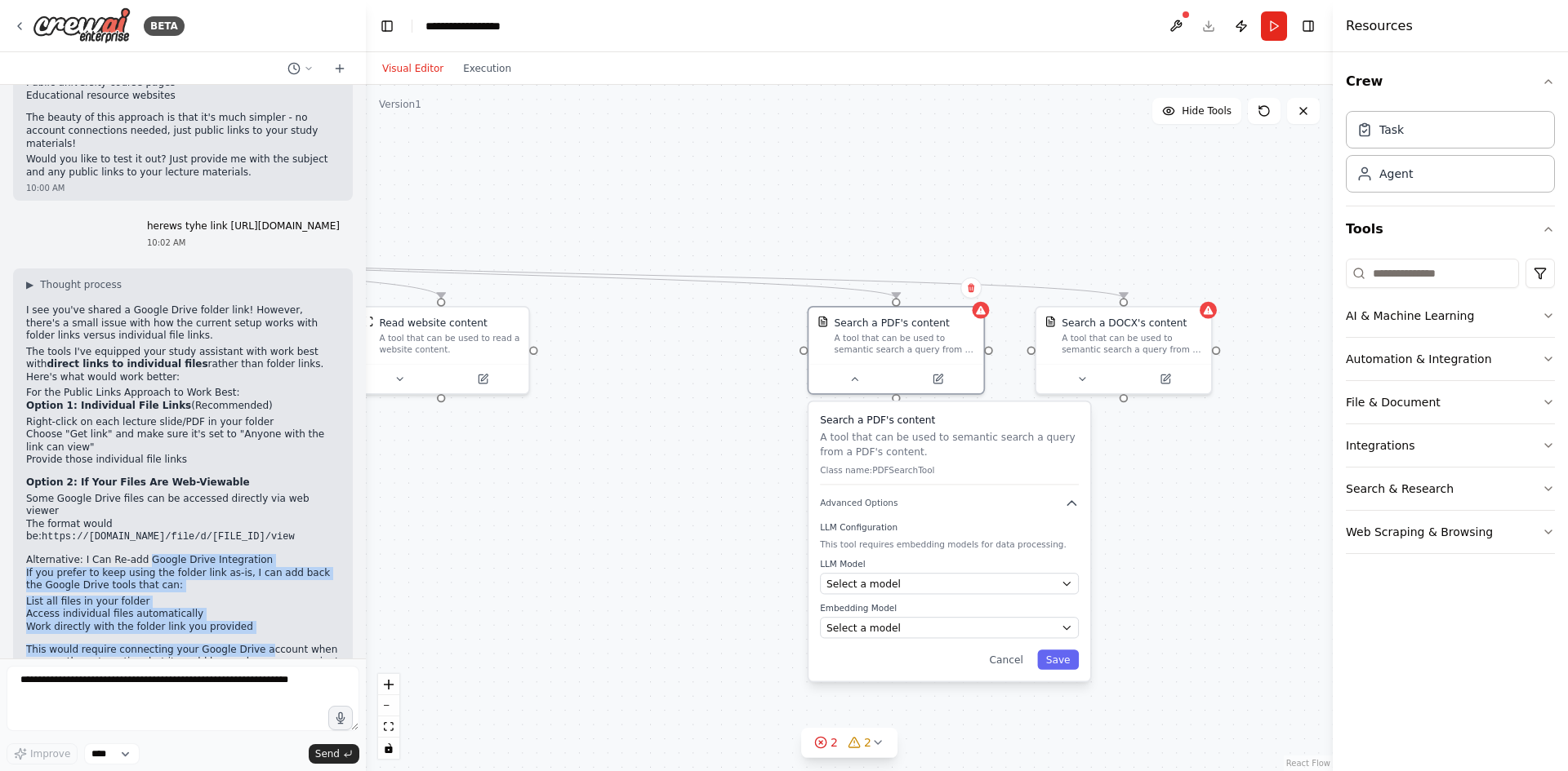
drag, startPoint x: 137, startPoint y: 437, endPoint x: 244, endPoint y: 487, distance: 118.1
click at [247, 526] on div "▶ Thought process I see you've shared a Google Drive folder link! However, ther…" at bounding box center [183, 522] width 314 height 487
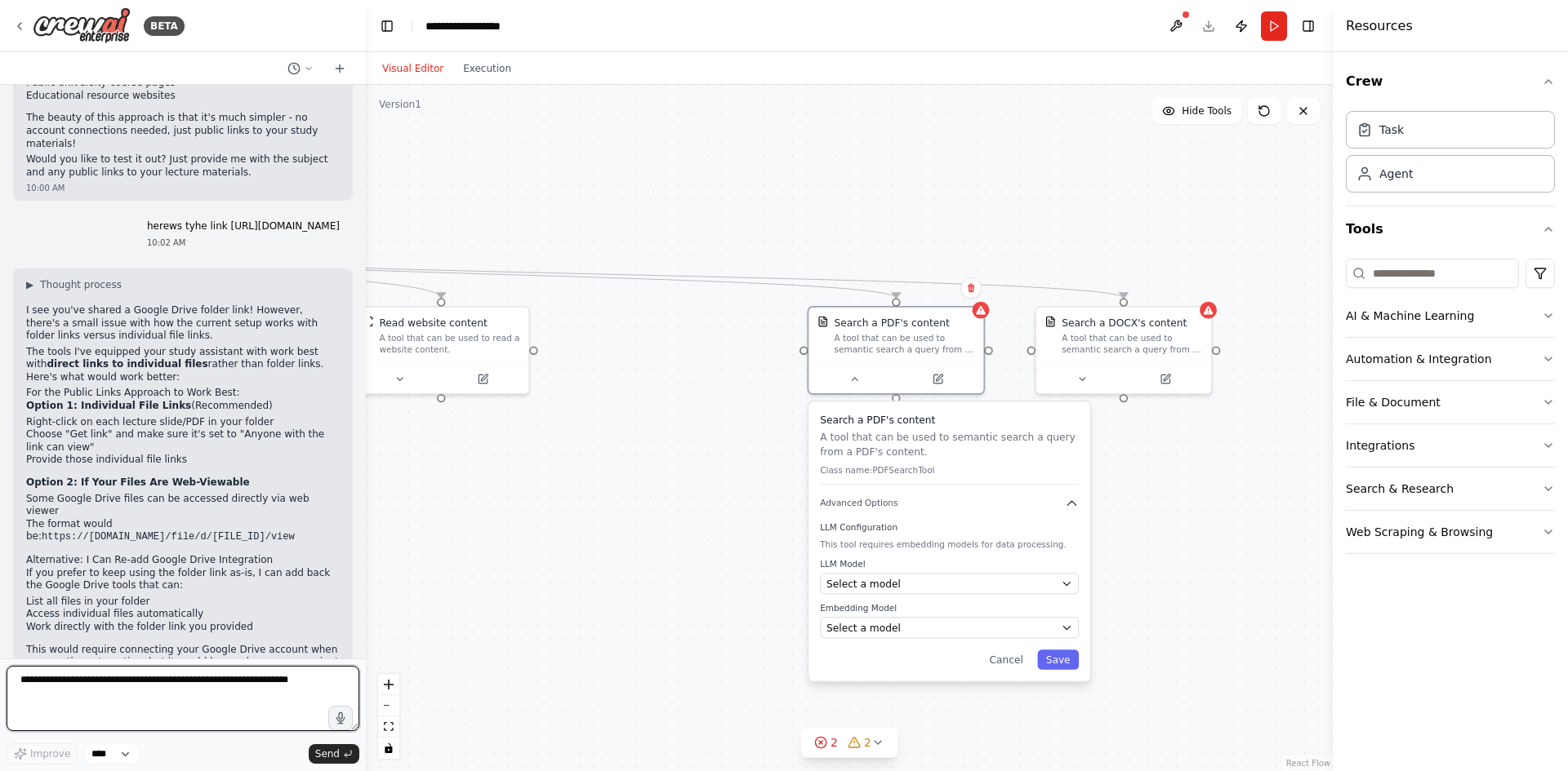
click at [104, 671] on textarea at bounding box center [183, 698] width 353 height 65
type textarea "*"
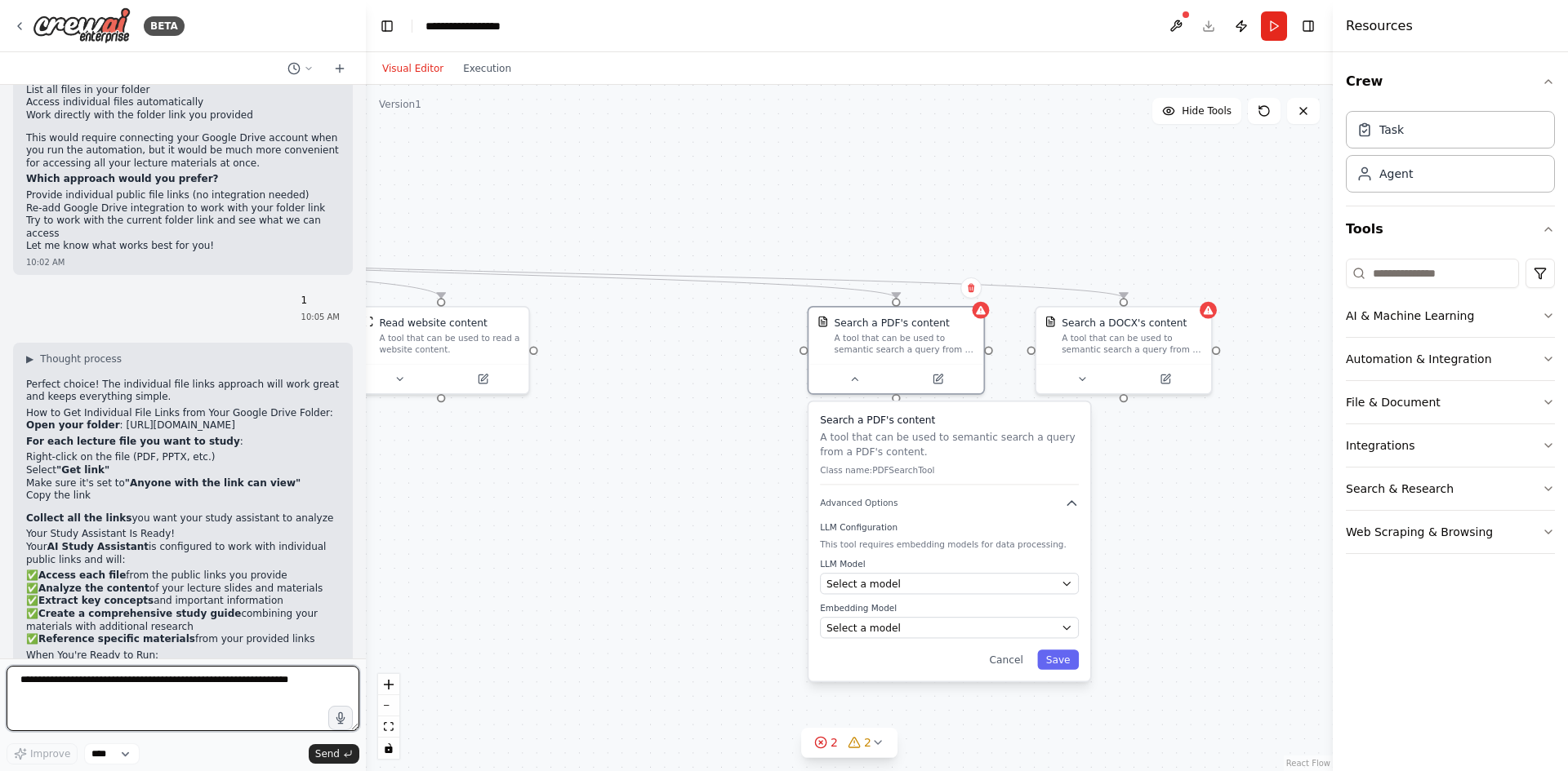
scroll to position [3774, 0]
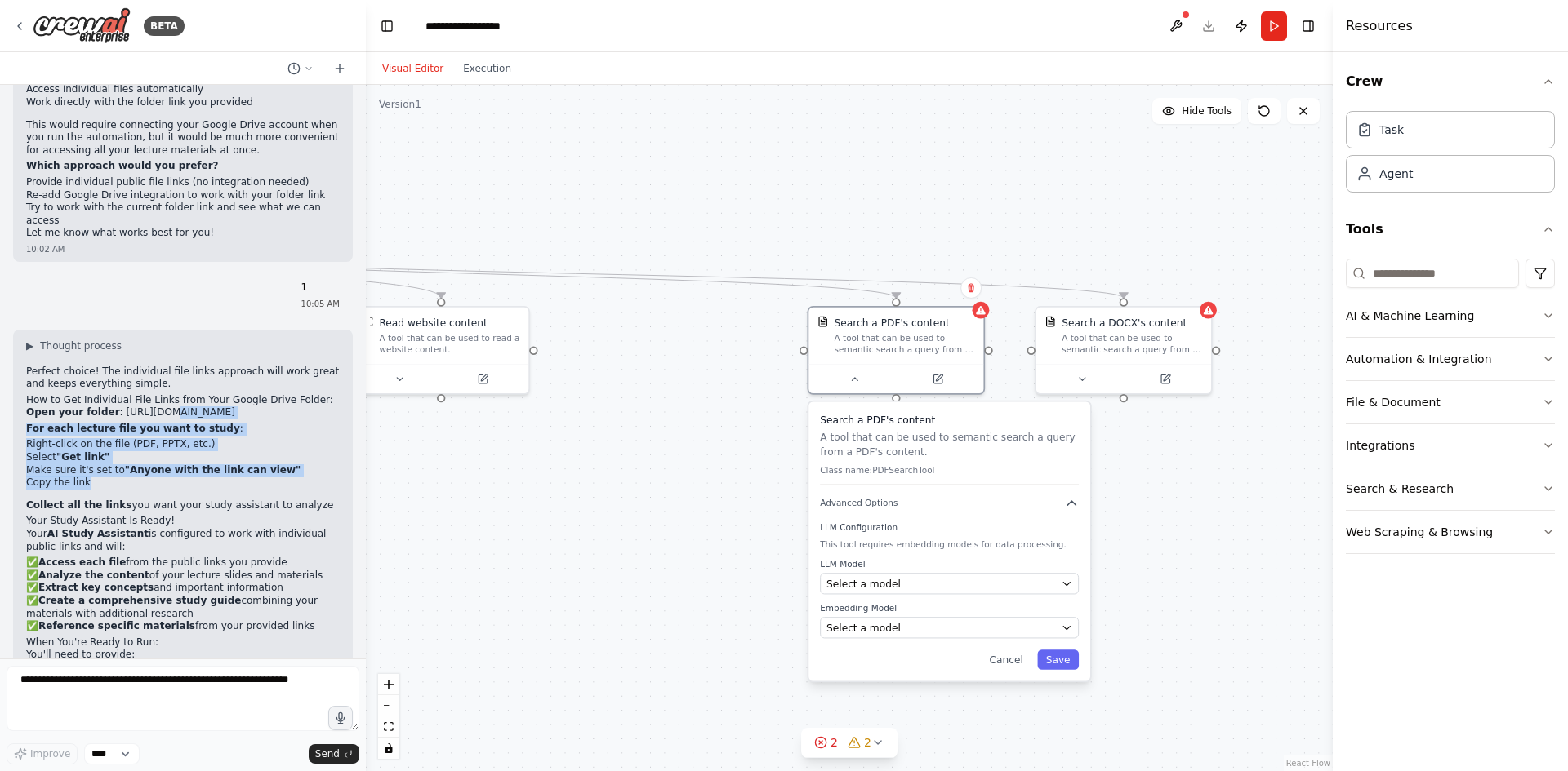
drag, startPoint x: 64, startPoint y: 278, endPoint x: 185, endPoint y: 364, distance: 148.4
click at [185, 406] on ol "Open your folder : https://drive.google.com/drive/folders/1BrNtaRAyTekpTb37ZknZ…" at bounding box center [183, 459] width 314 height 106
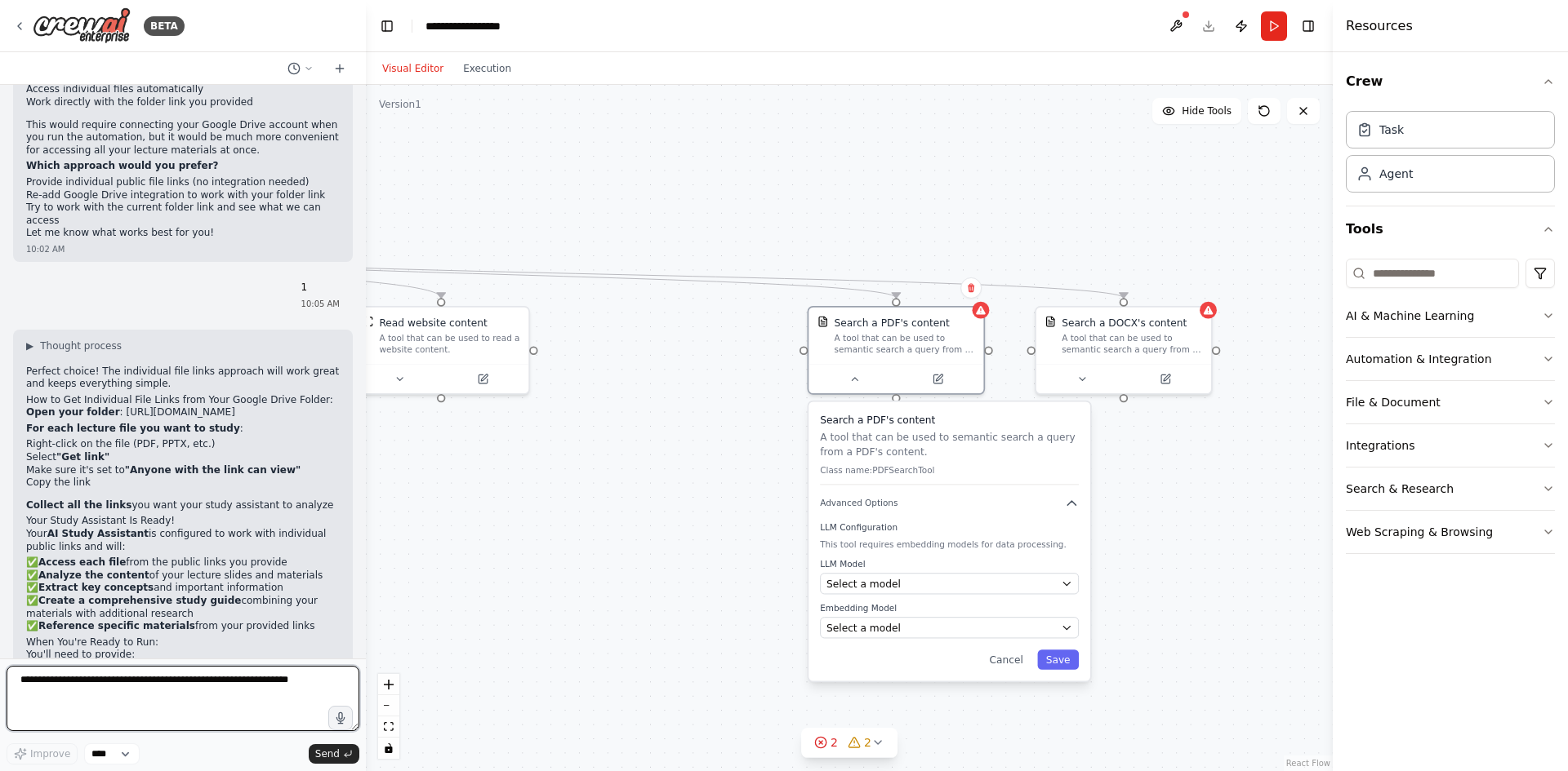
click at [156, 729] on textarea at bounding box center [183, 698] width 353 height 65
paste textarea "**********"
type textarea "**********"
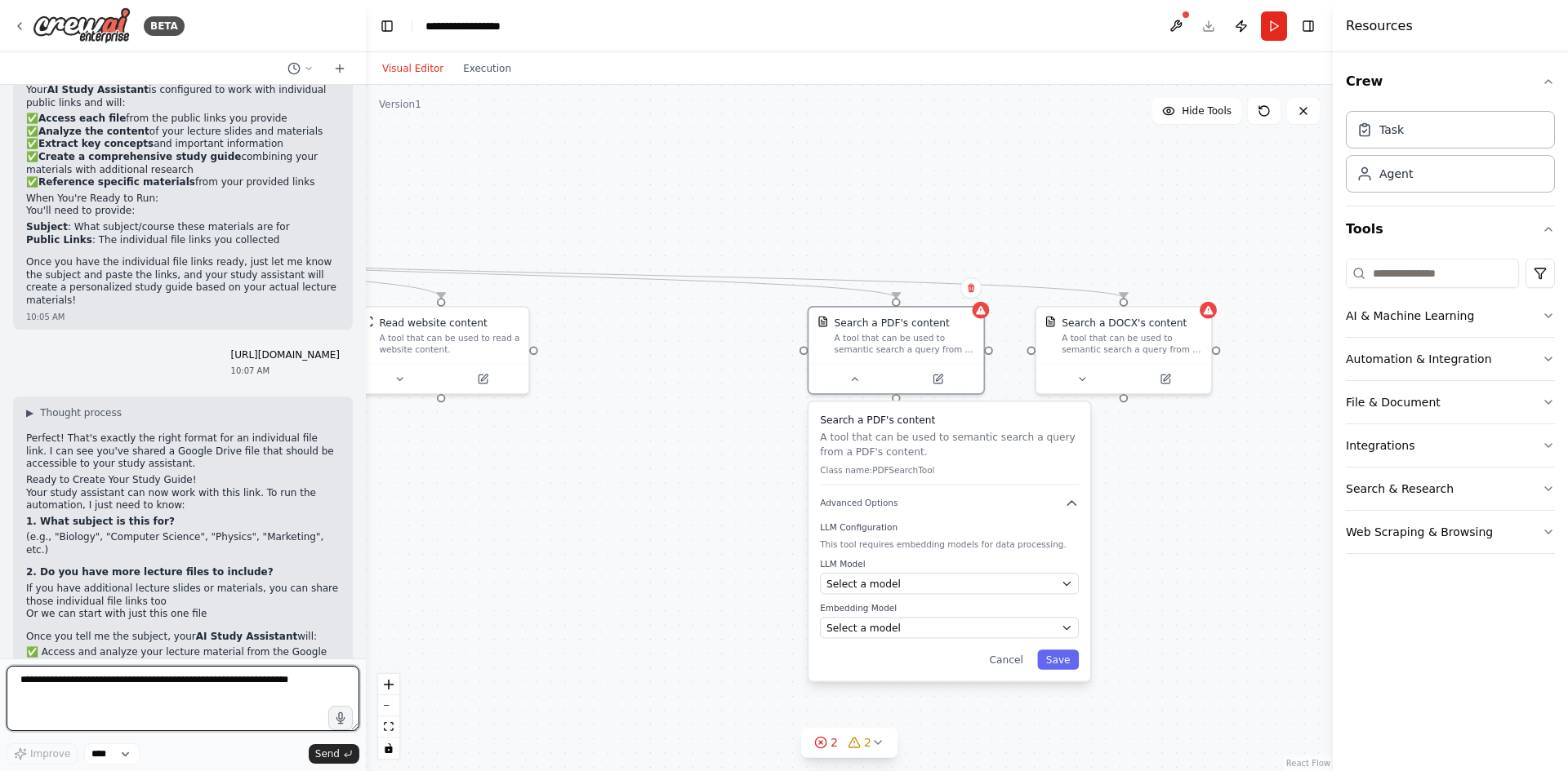
scroll to position [4232, 0]
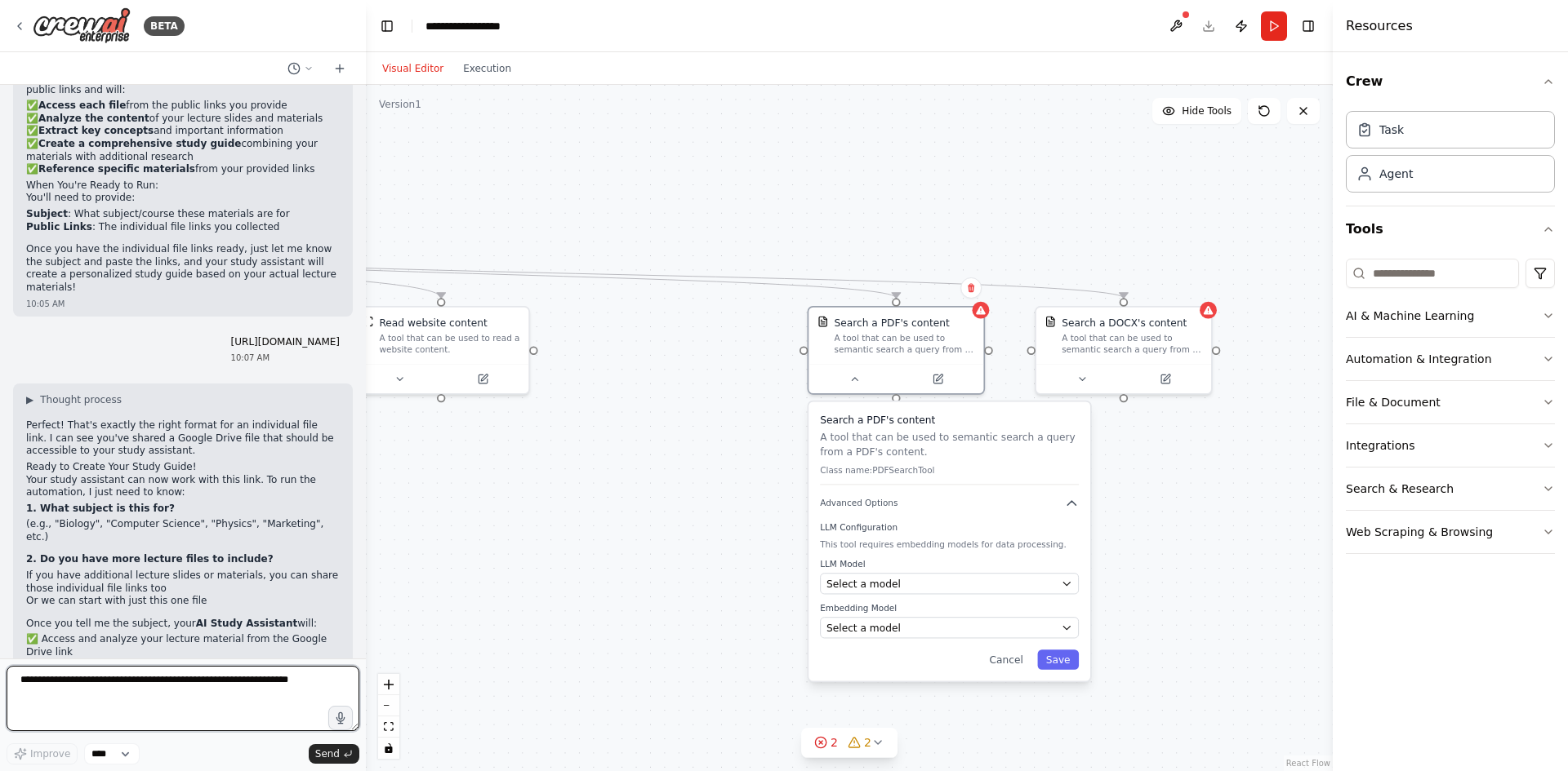
click at [152, 689] on textarea at bounding box center [183, 698] width 353 height 65
click at [76, 696] on textarea at bounding box center [183, 698] width 353 height 65
type textarea "**********"
click at [352, 757] on icon "submit" at bounding box center [348, 754] width 10 height 10
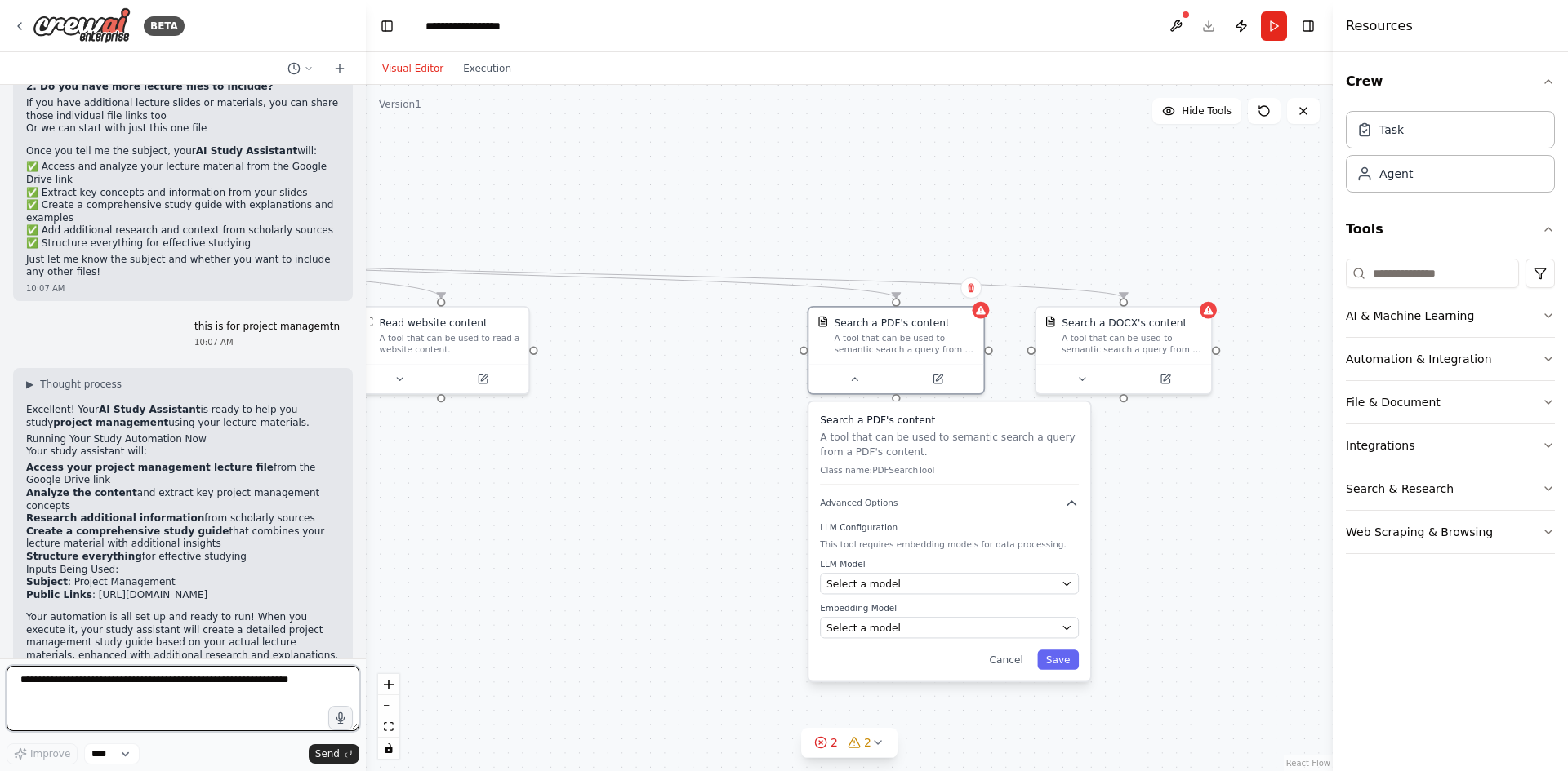
scroll to position [4720, 0]
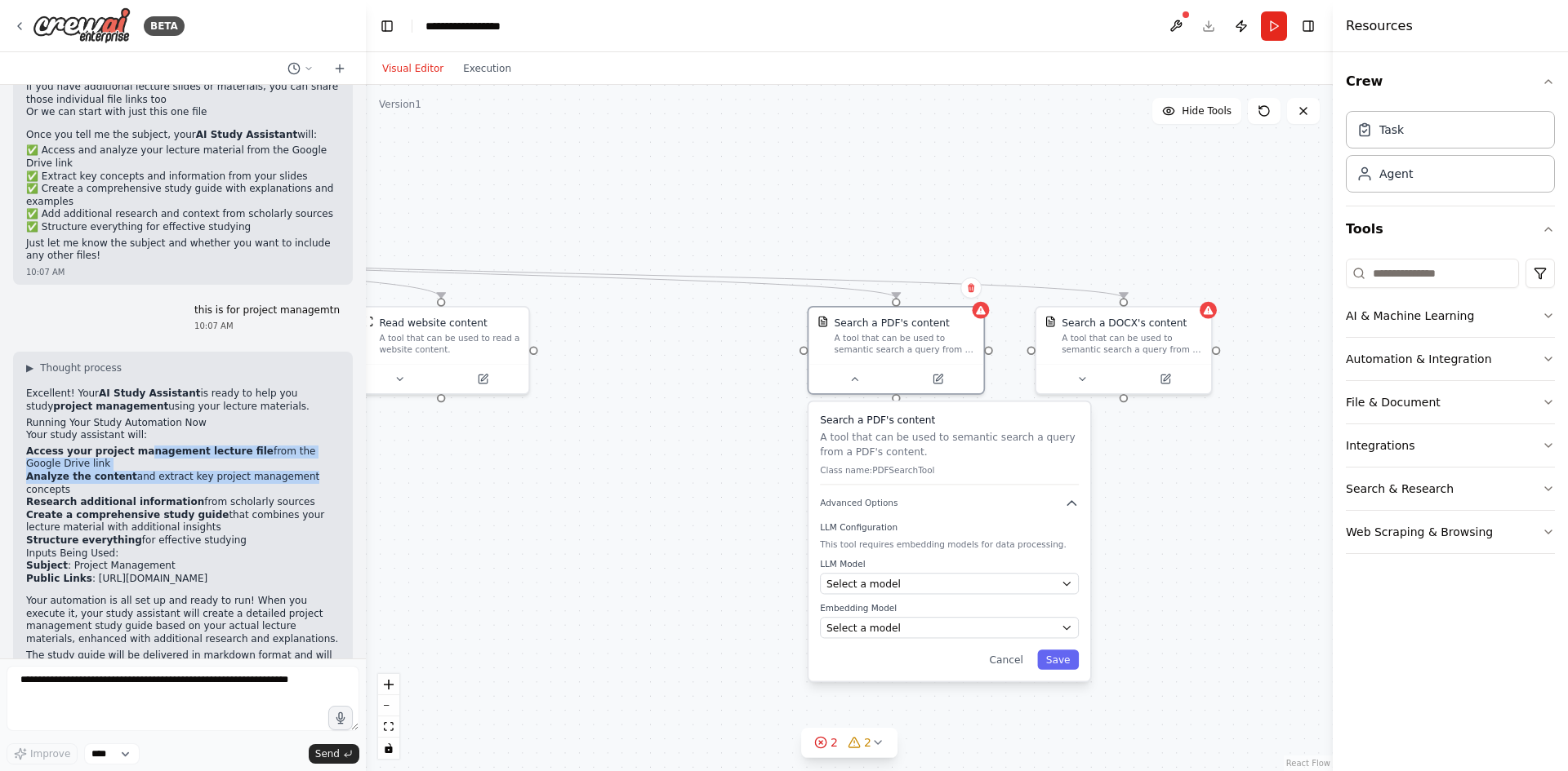
drag, startPoint x: 158, startPoint y: 328, endPoint x: 276, endPoint y: 341, distance: 118.7
click at [276, 445] on ol "Access your project management lecture file from the Google Drive link Analyze …" at bounding box center [183, 496] width 314 height 102
click at [133, 471] on li "Analyze the content and extract key project management concepts" at bounding box center [183, 483] width 314 height 25
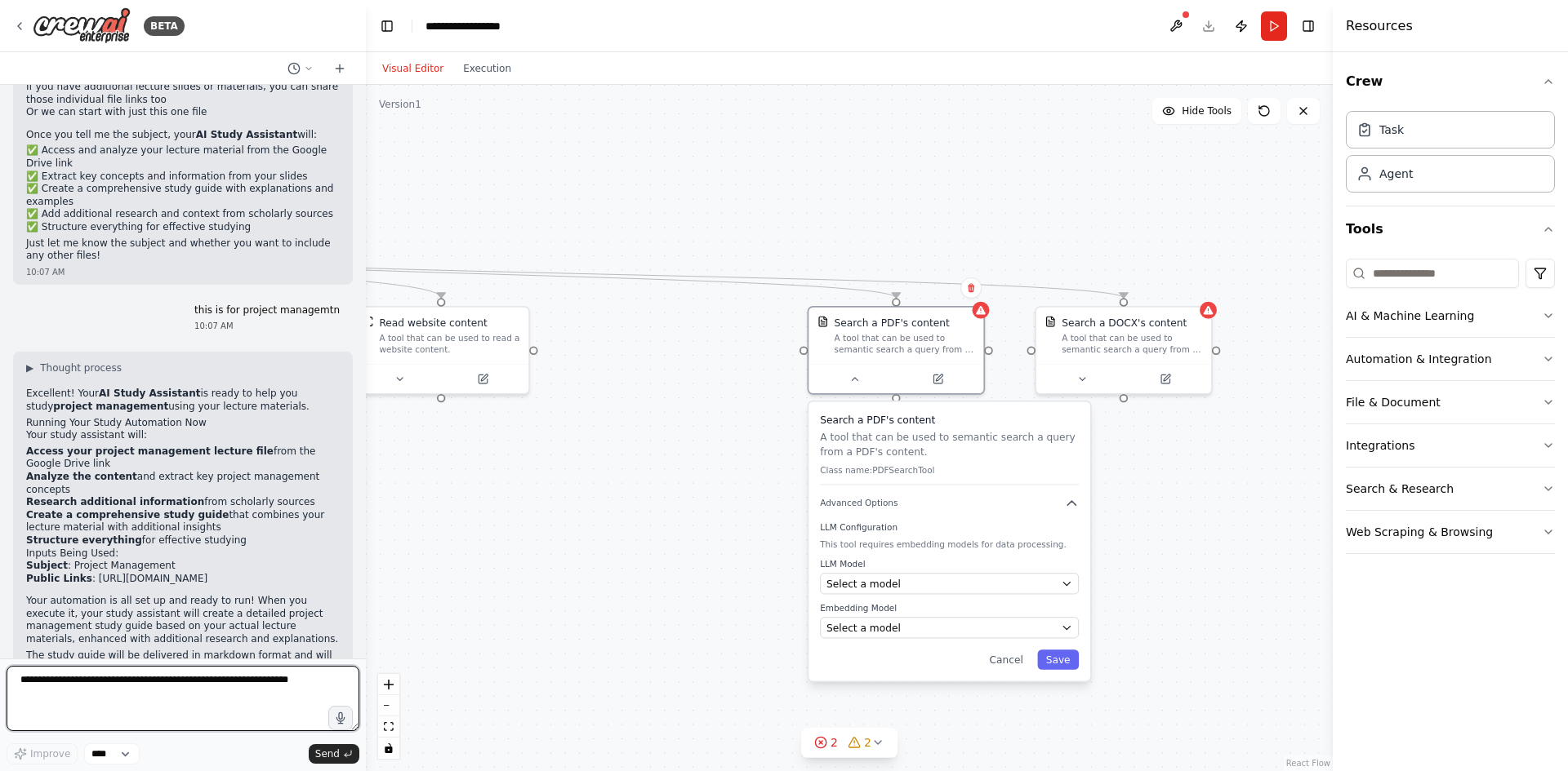
click at [140, 684] on textarea at bounding box center [183, 698] width 353 height 65
drag, startPoint x: 68, startPoint y: 619, endPoint x: 188, endPoint y: 622, distance: 120.0
click at [188, 752] on p "Ready to run your AI Study Assistant whenever you are!" at bounding box center [183, 758] width 314 height 13
click at [1261, 23] on button "Run" at bounding box center [1274, 26] width 26 height 29
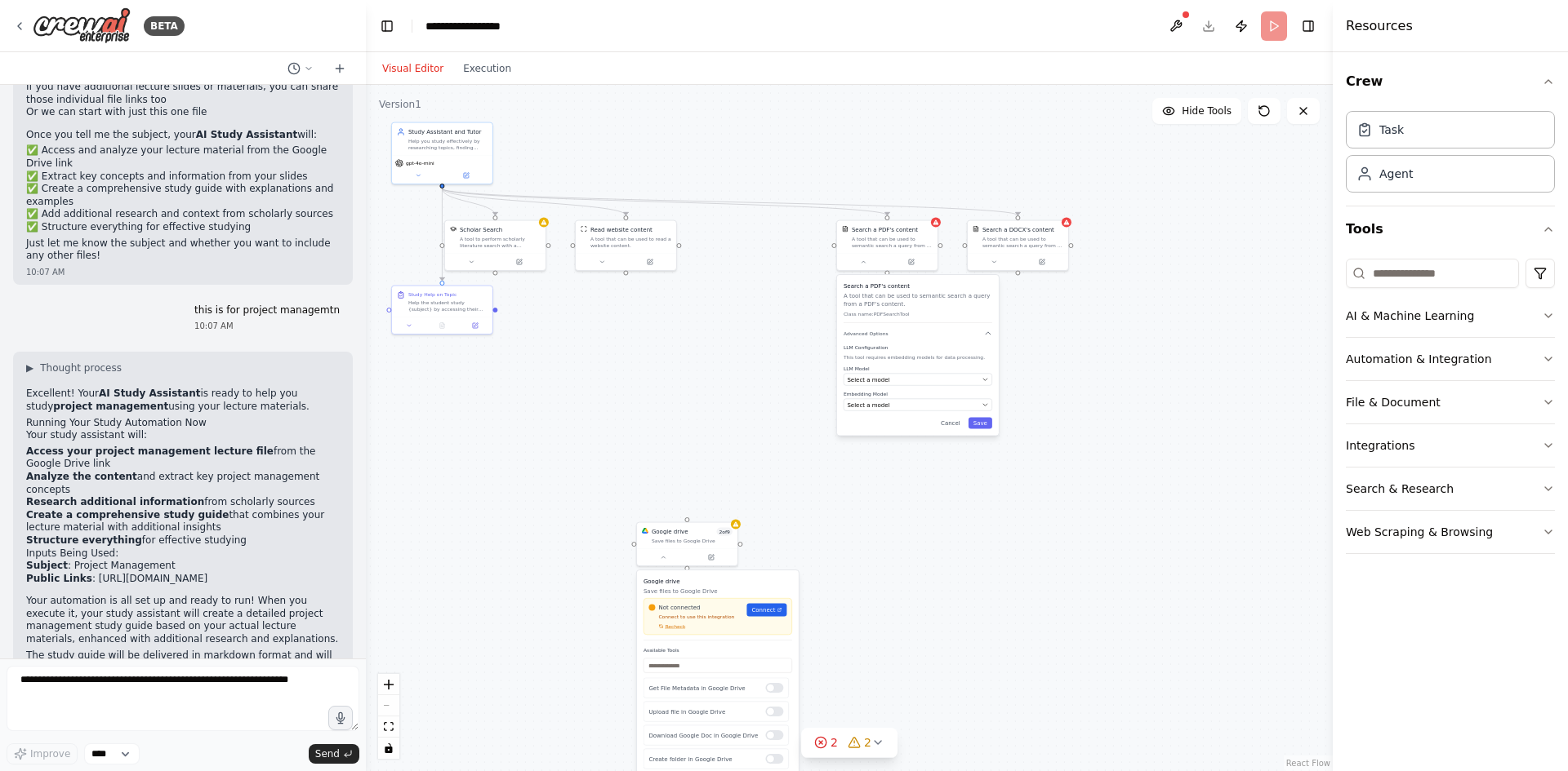
click at [672, 404] on div ".deletable-edge-delete-btn { width: 20px; height: 20px; border: 0px solid #ffff…" at bounding box center [849, 428] width 967 height 686
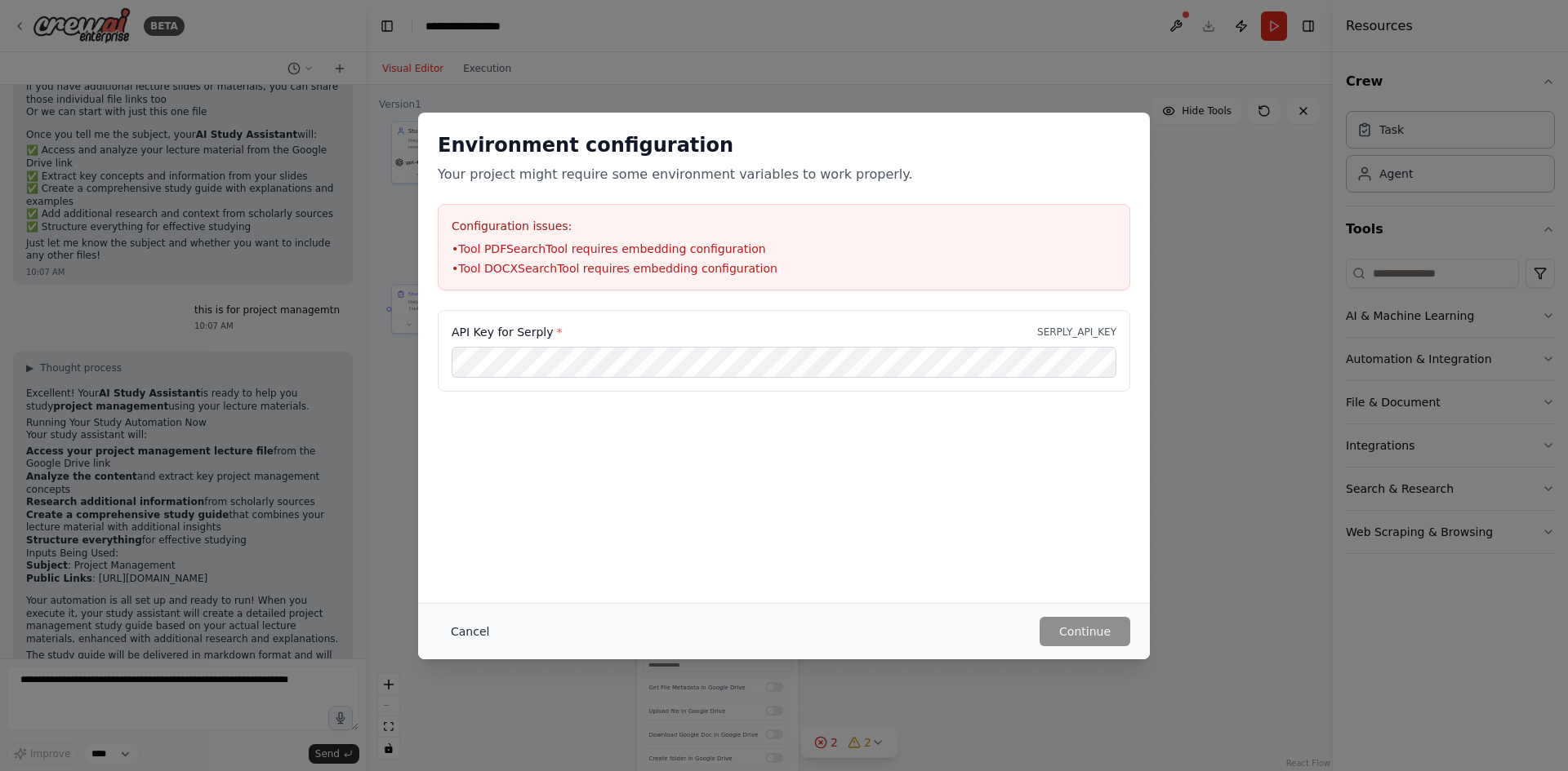
click at [457, 638] on button "Cancel" at bounding box center [470, 632] width 64 height 29
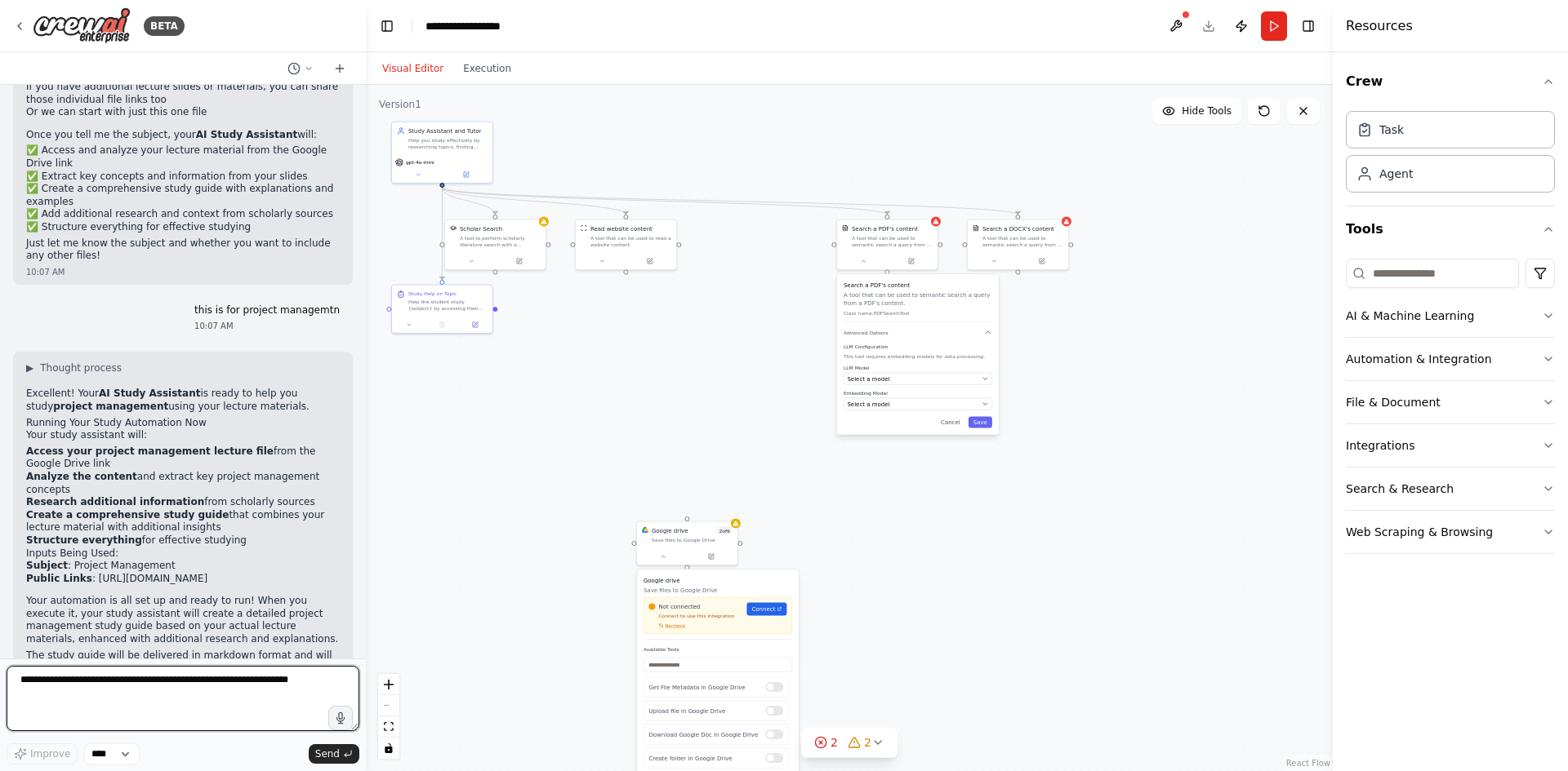
click at [265, 695] on textarea at bounding box center [183, 698] width 353 height 65
type textarea "**********"
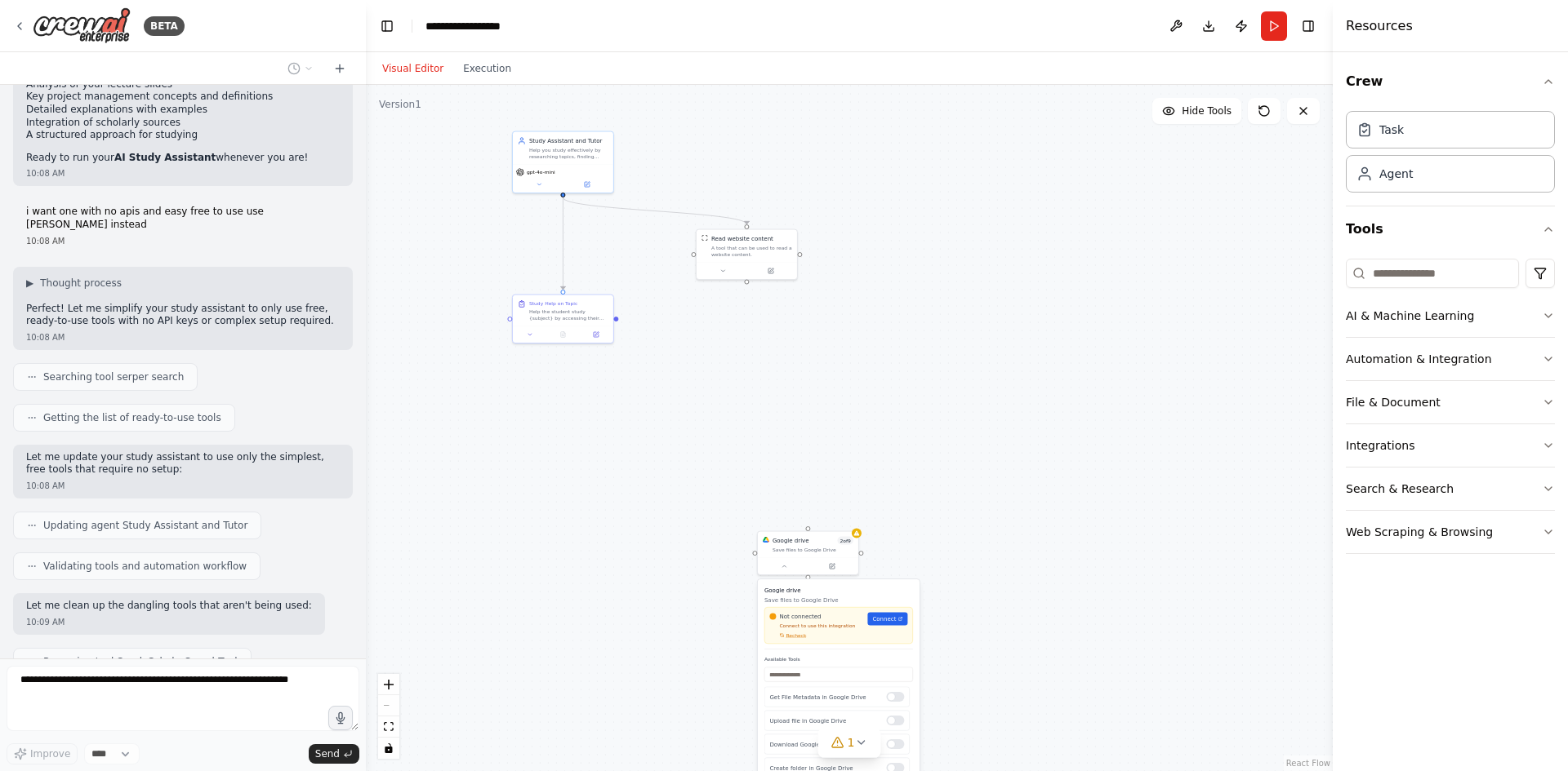
scroll to position [5361, 0]
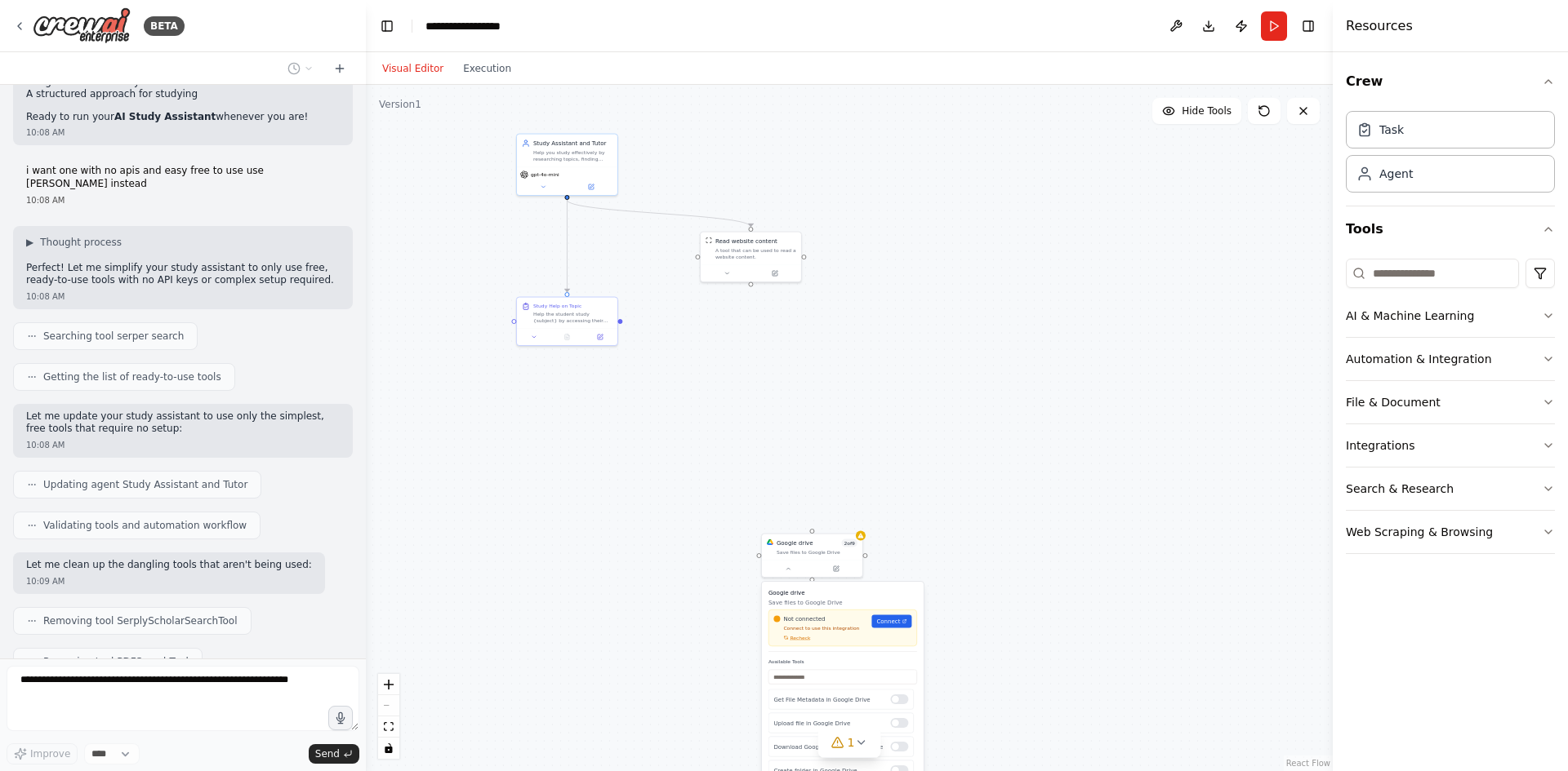
drag, startPoint x: 552, startPoint y: 433, endPoint x: 675, endPoint y: 447, distance: 123.8
click at [675, 447] on div ".deletable-edge-delete-btn { width: 20px; height: 20px; border: 0px solid #ffff…" at bounding box center [849, 428] width 967 height 686
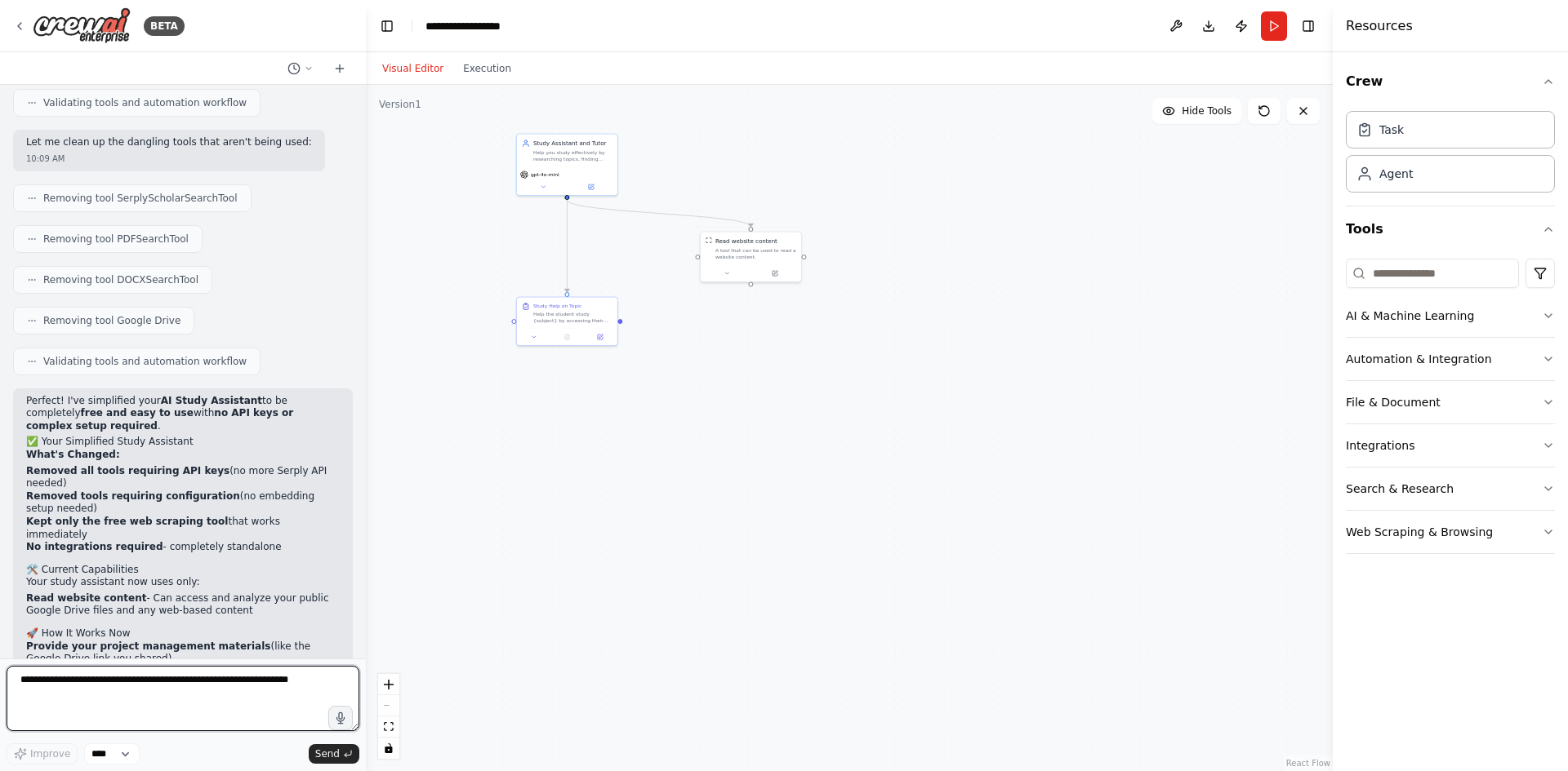
scroll to position [5801, 0]
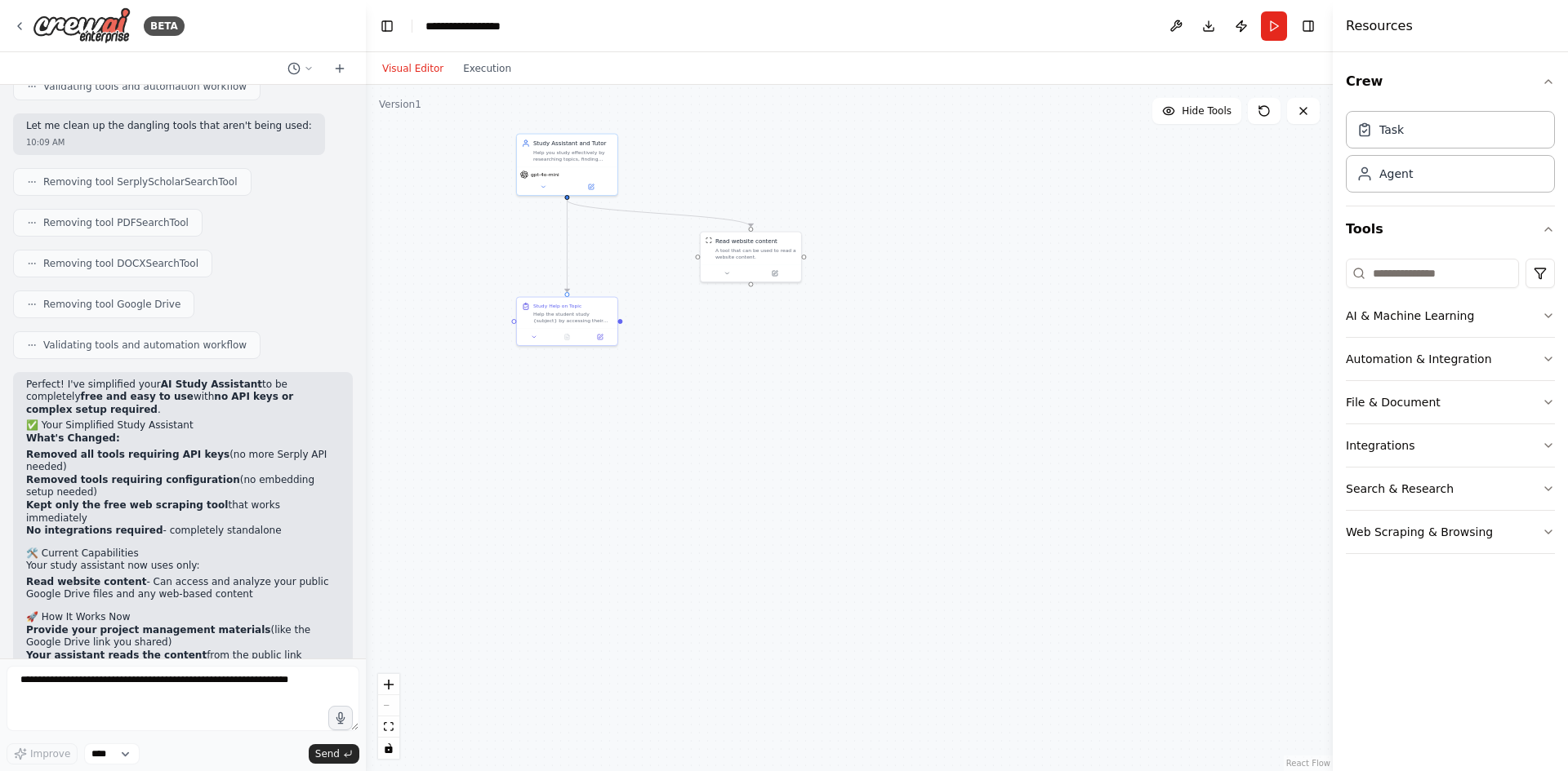
drag, startPoint x: 48, startPoint y: 587, endPoint x: 125, endPoint y: 574, distance: 78.1
click at [124, 574] on div "Perfect! I've simplified your AI Study Assistant to be completely free and easy…" at bounding box center [183, 603] width 314 height 450
click at [1278, 35] on button "Run" at bounding box center [1274, 26] width 26 height 29
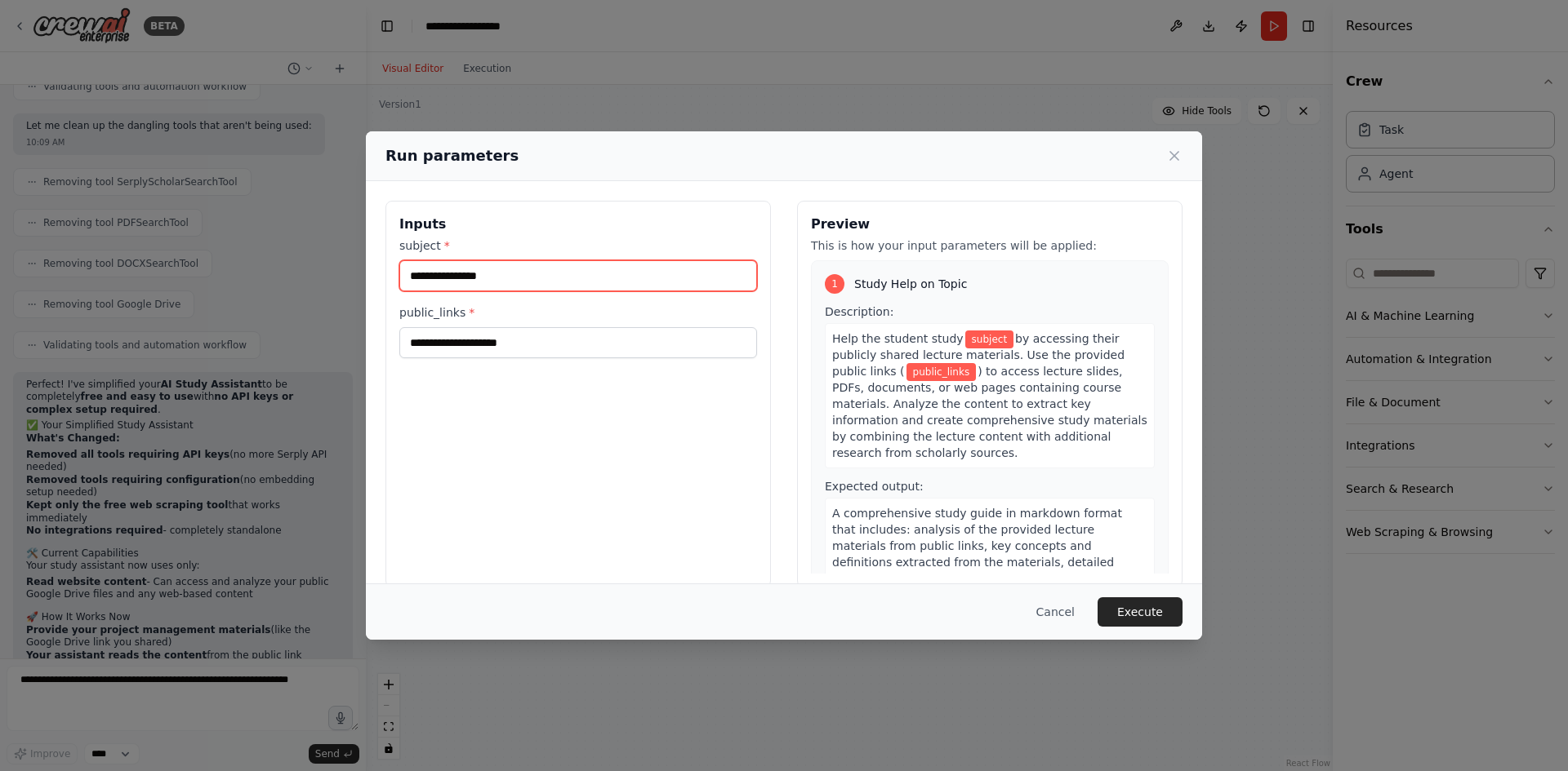
click at [625, 282] on input "subject *" at bounding box center [578, 276] width 358 height 31
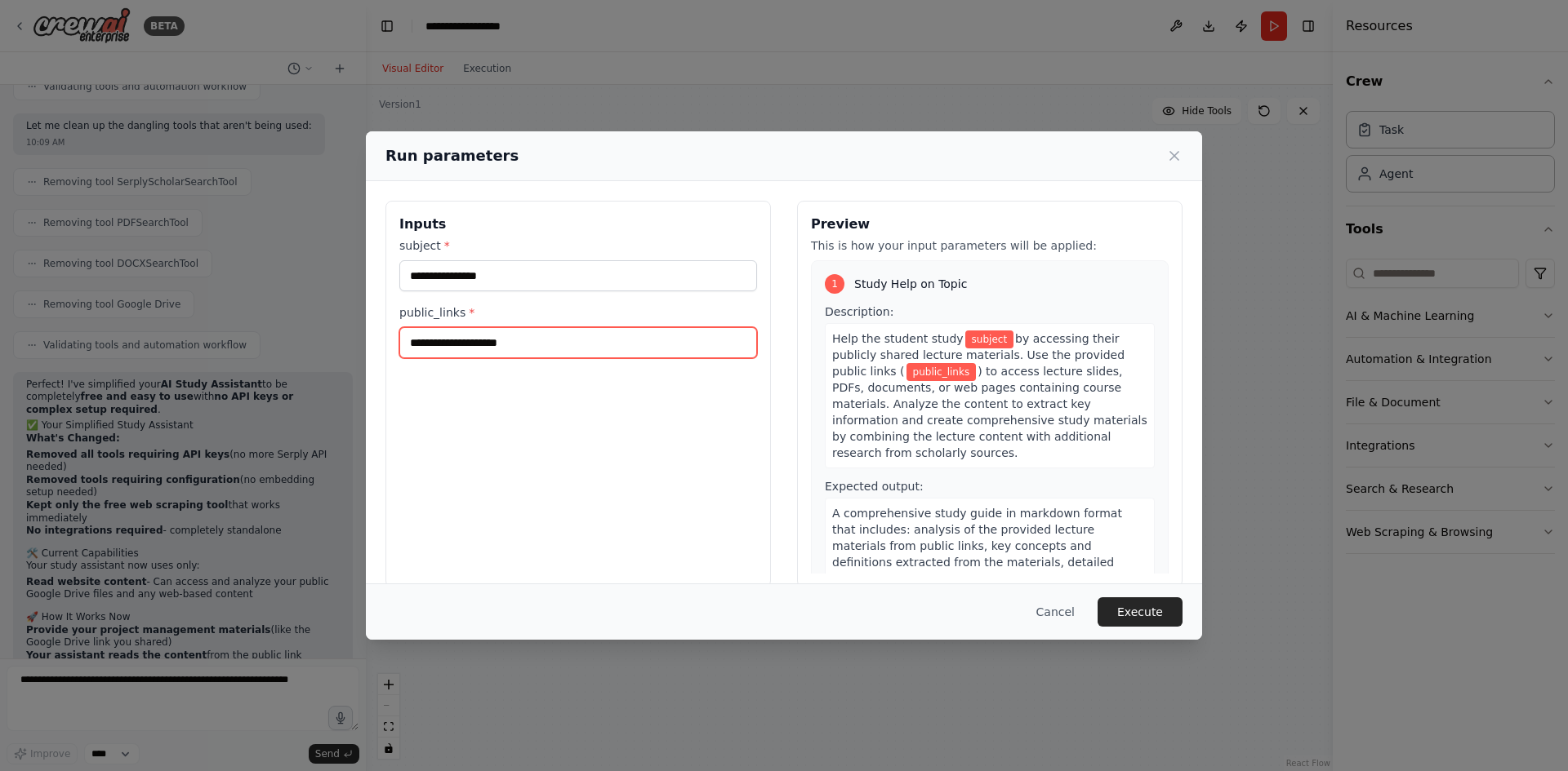
click at [504, 345] on input "public_links *" at bounding box center [578, 343] width 358 height 31
paste input "**********"
type input "**********"
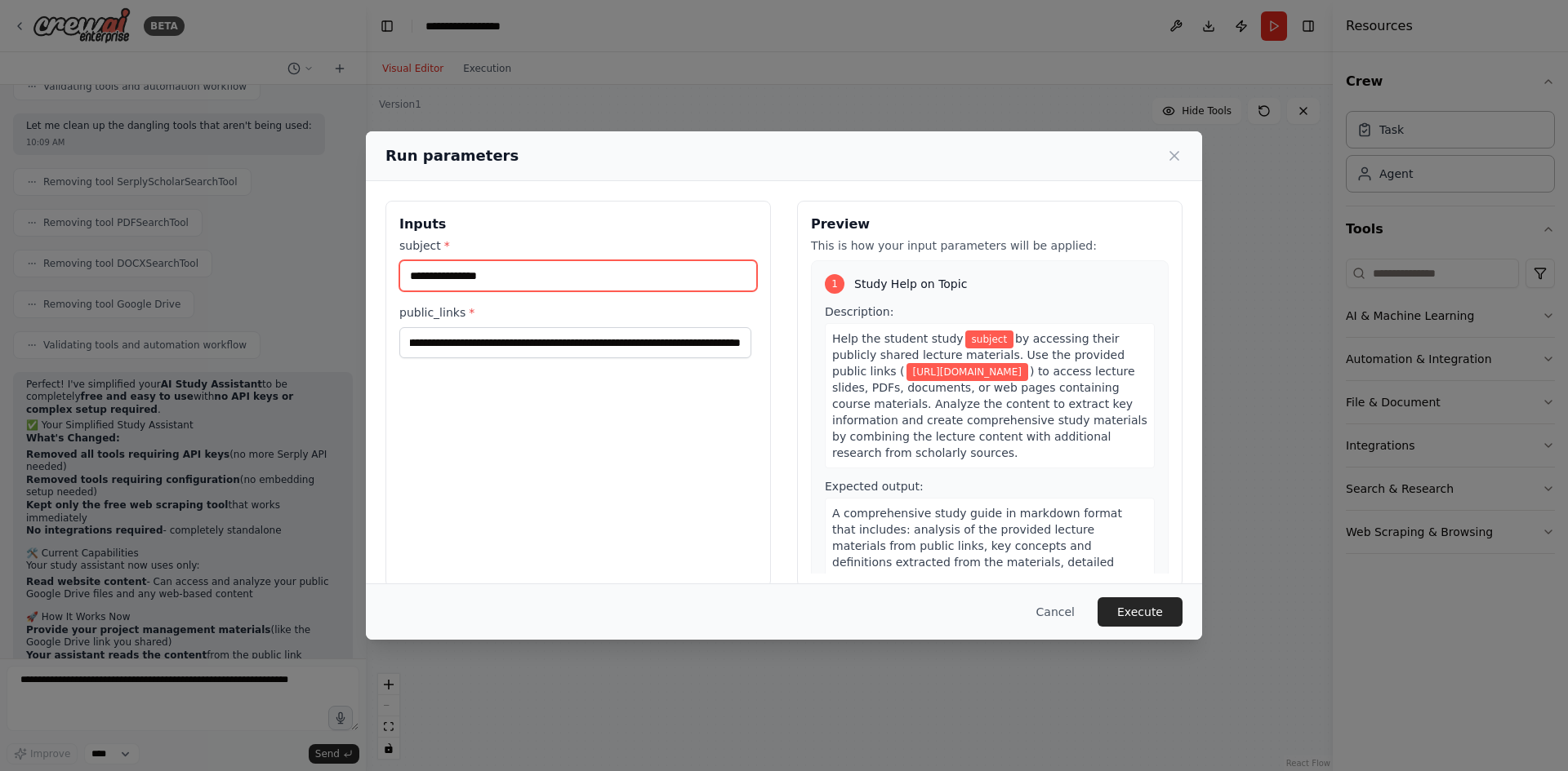
scroll to position [0, 0]
click at [596, 273] on input "subject *" at bounding box center [578, 276] width 358 height 31
click at [1161, 614] on button "Execute" at bounding box center [1140, 612] width 85 height 29
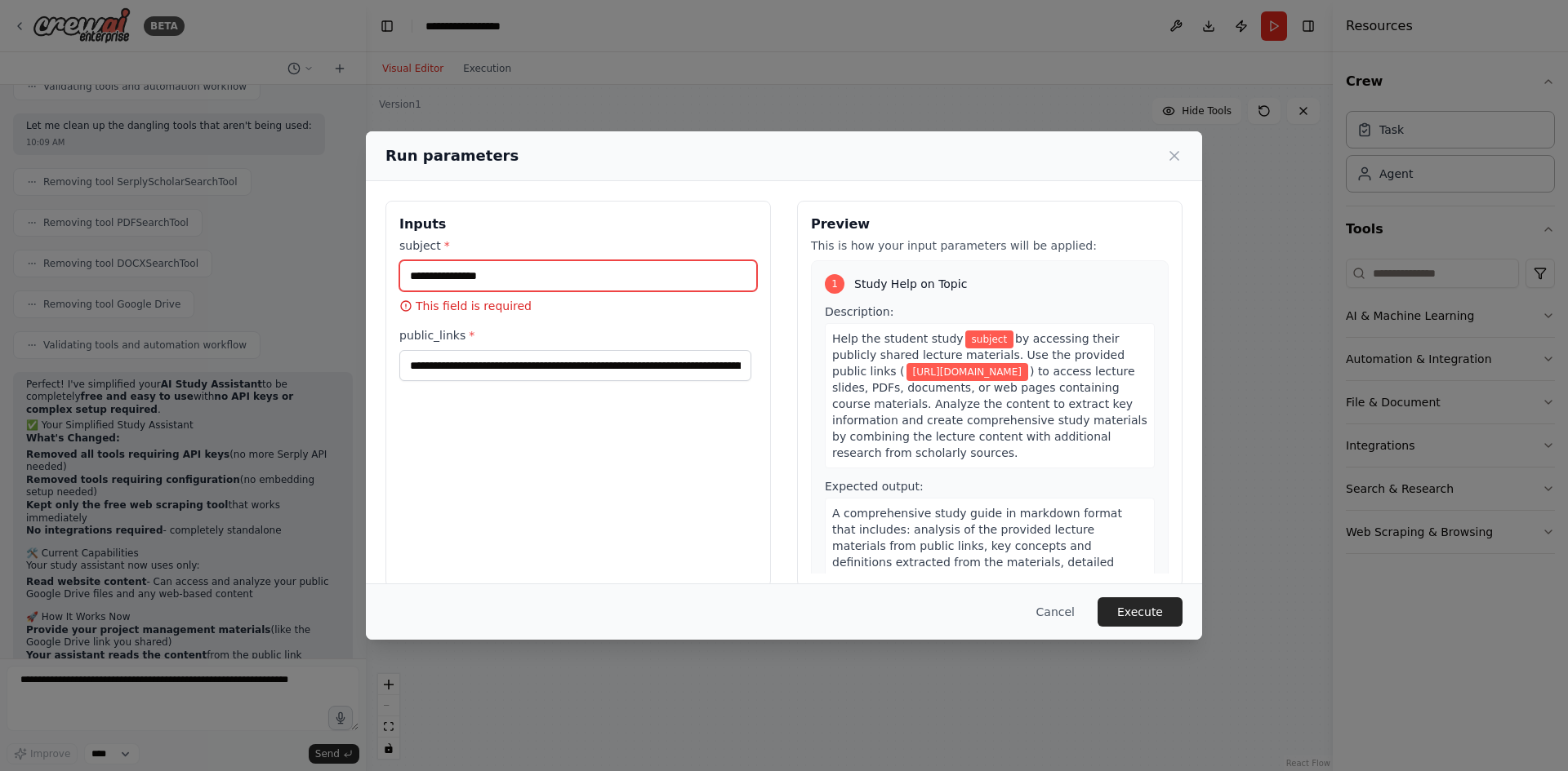
click at [586, 277] on input "subject *" at bounding box center [578, 276] width 358 height 31
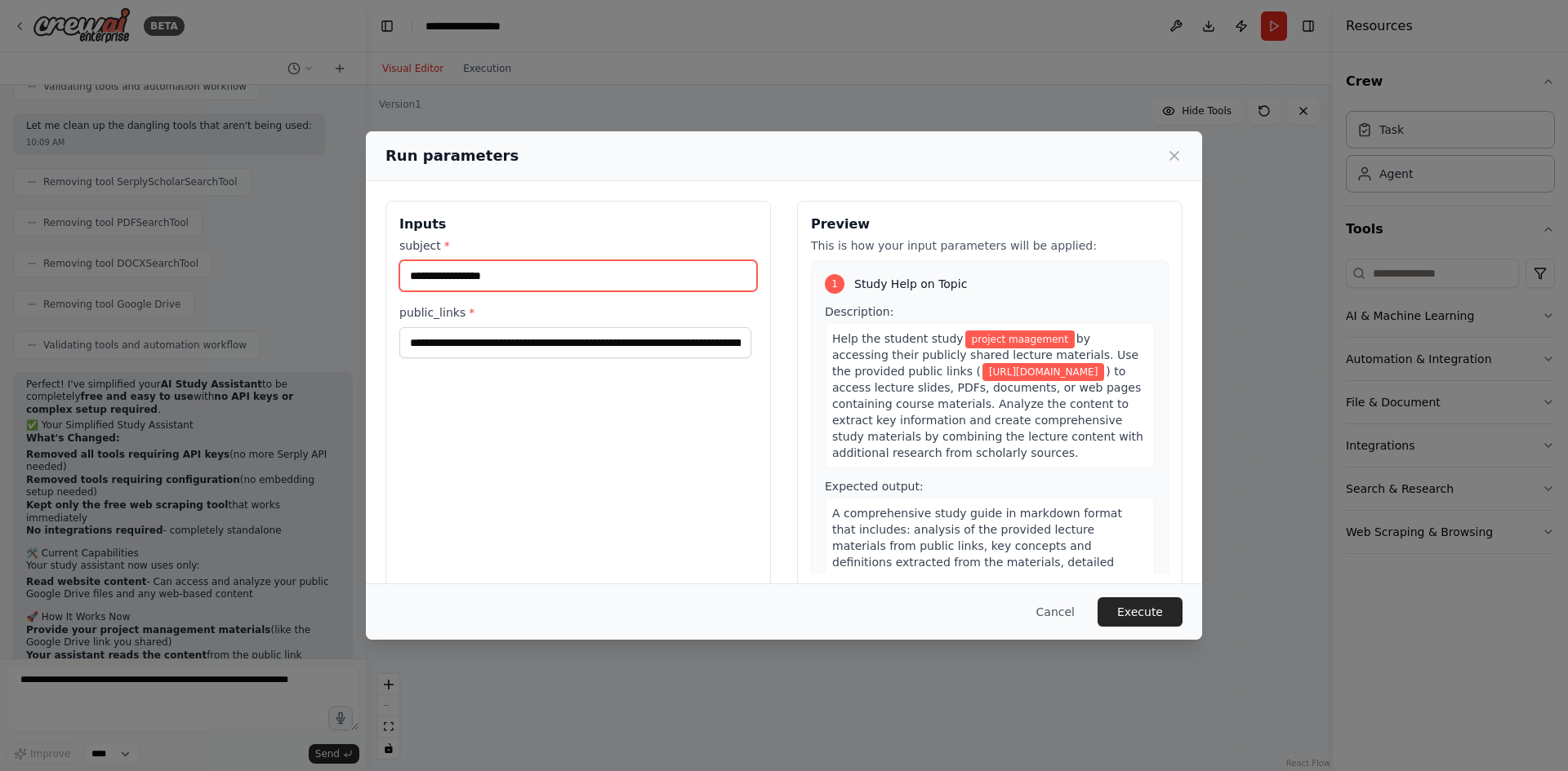
type input "**********"
click at [1139, 600] on button "Execute" at bounding box center [1140, 612] width 85 height 29
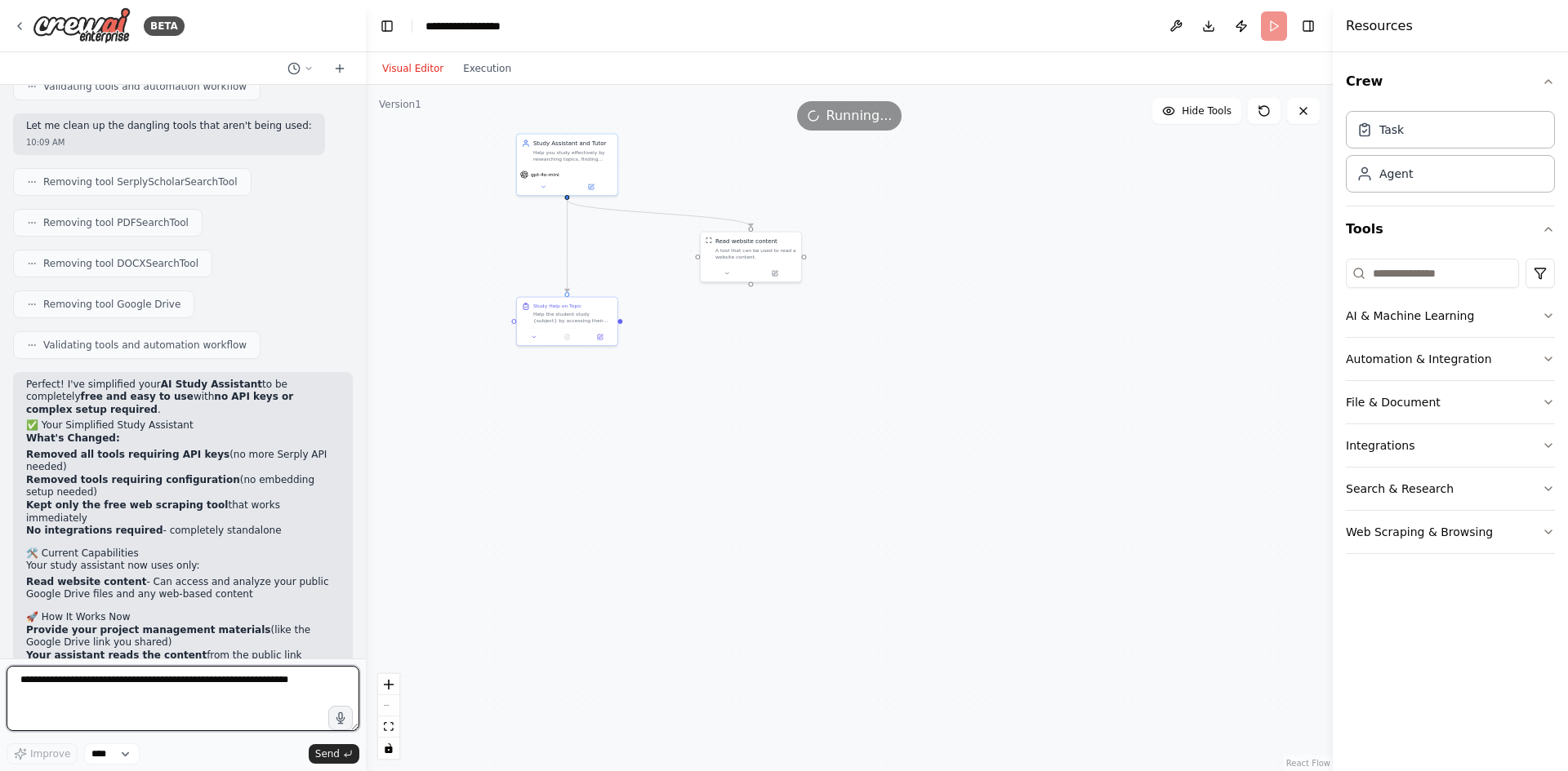
click at [257, 698] on textarea at bounding box center [183, 698] width 353 height 65
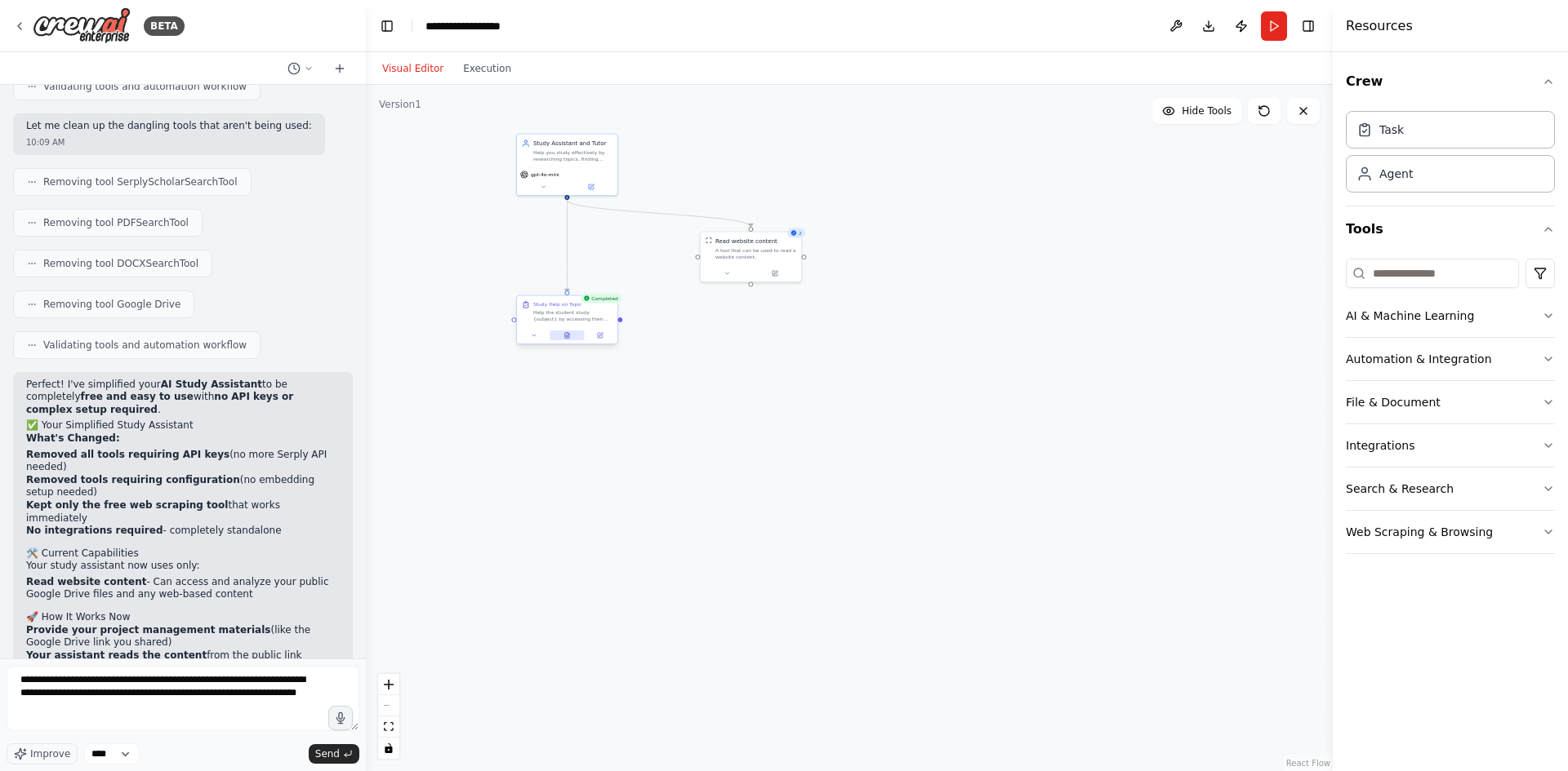
click at [558, 333] on button at bounding box center [567, 335] width 35 height 10
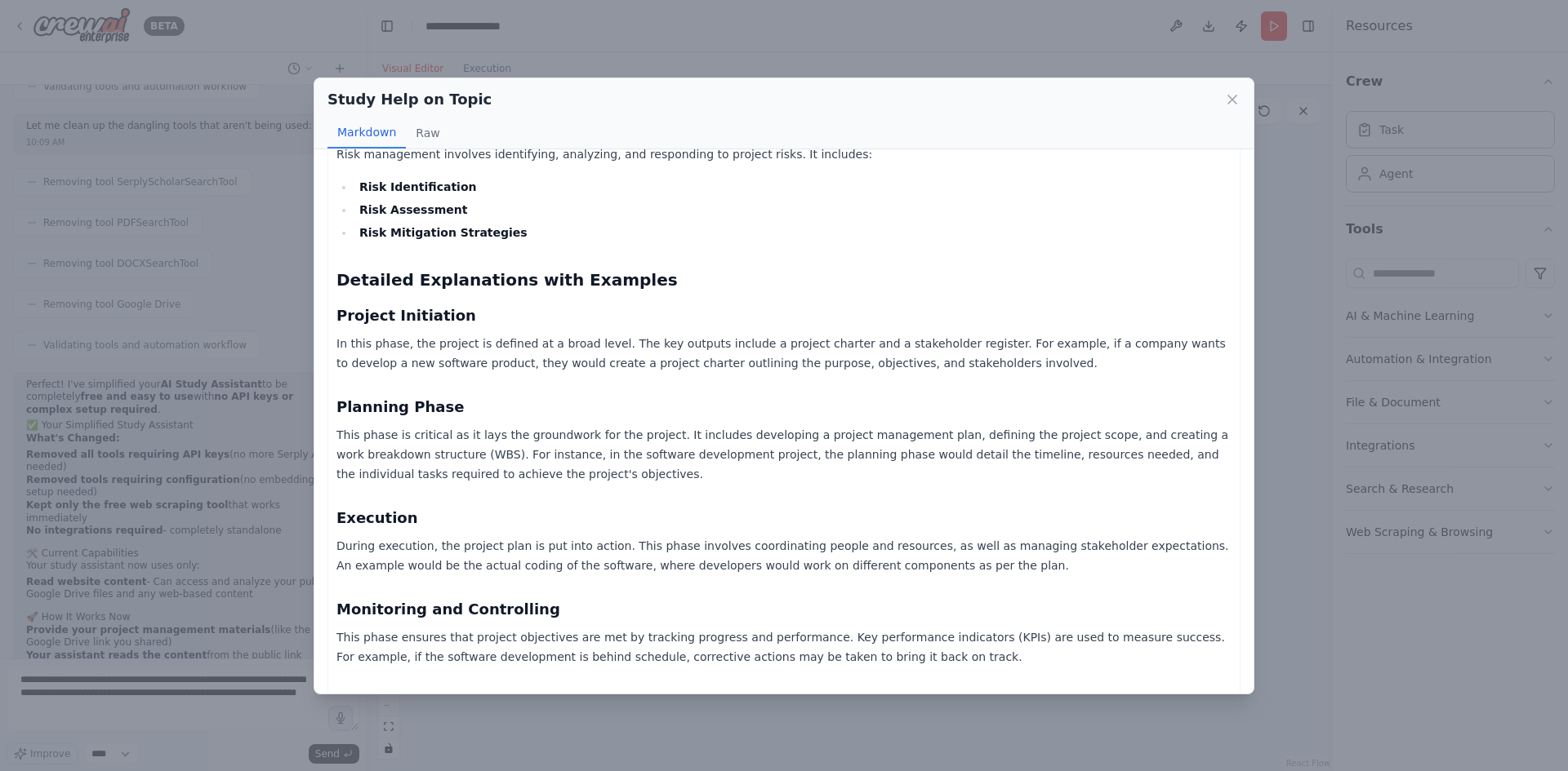
scroll to position [1061, 0]
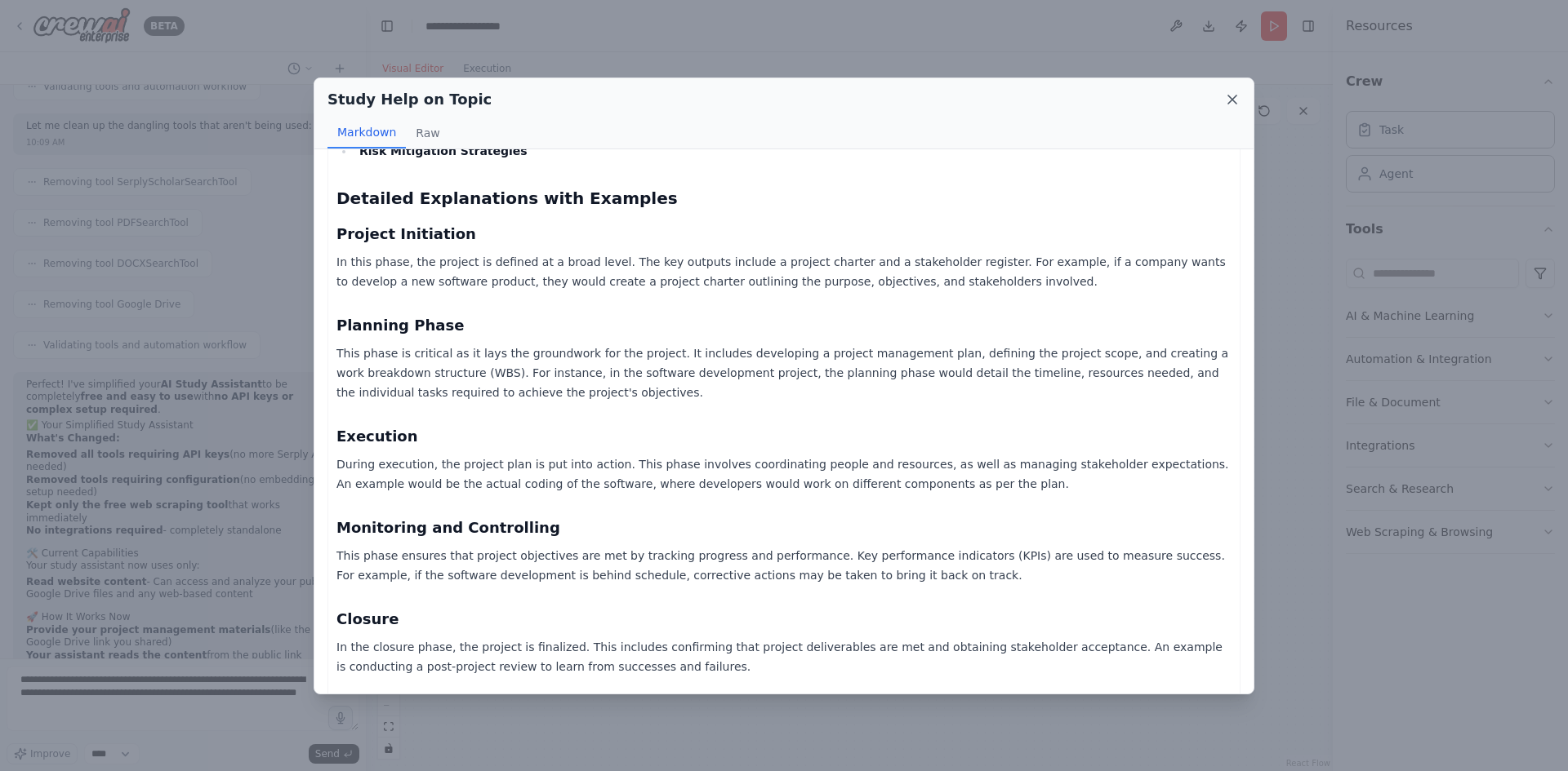
click at [1231, 100] on icon at bounding box center [1232, 100] width 16 height 16
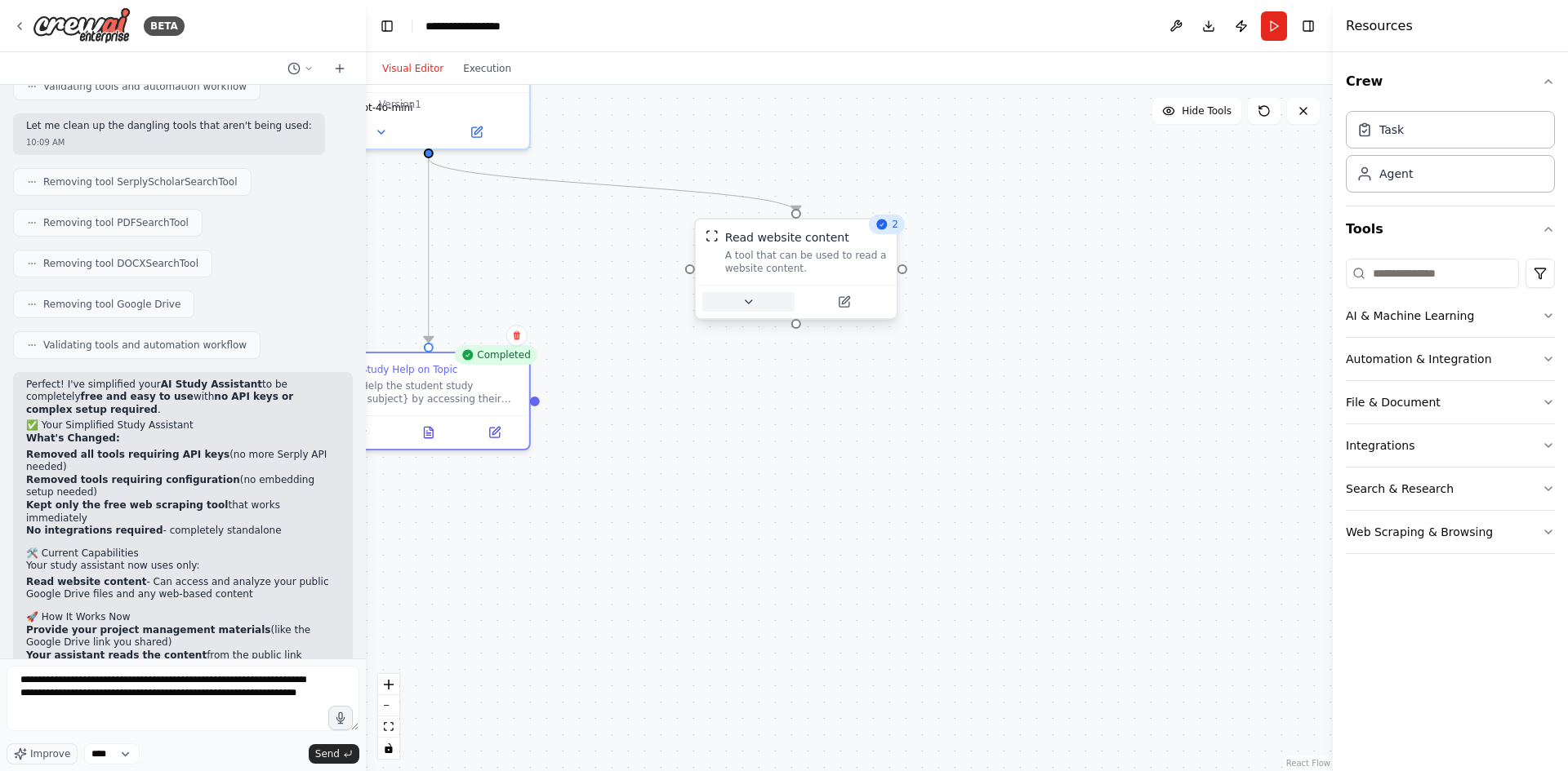
click at [759, 304] on button at bounding box center [748, 301] width 92 height 20
click at [758, 304] on button at bounding box center [748, 301] width 92 height 20
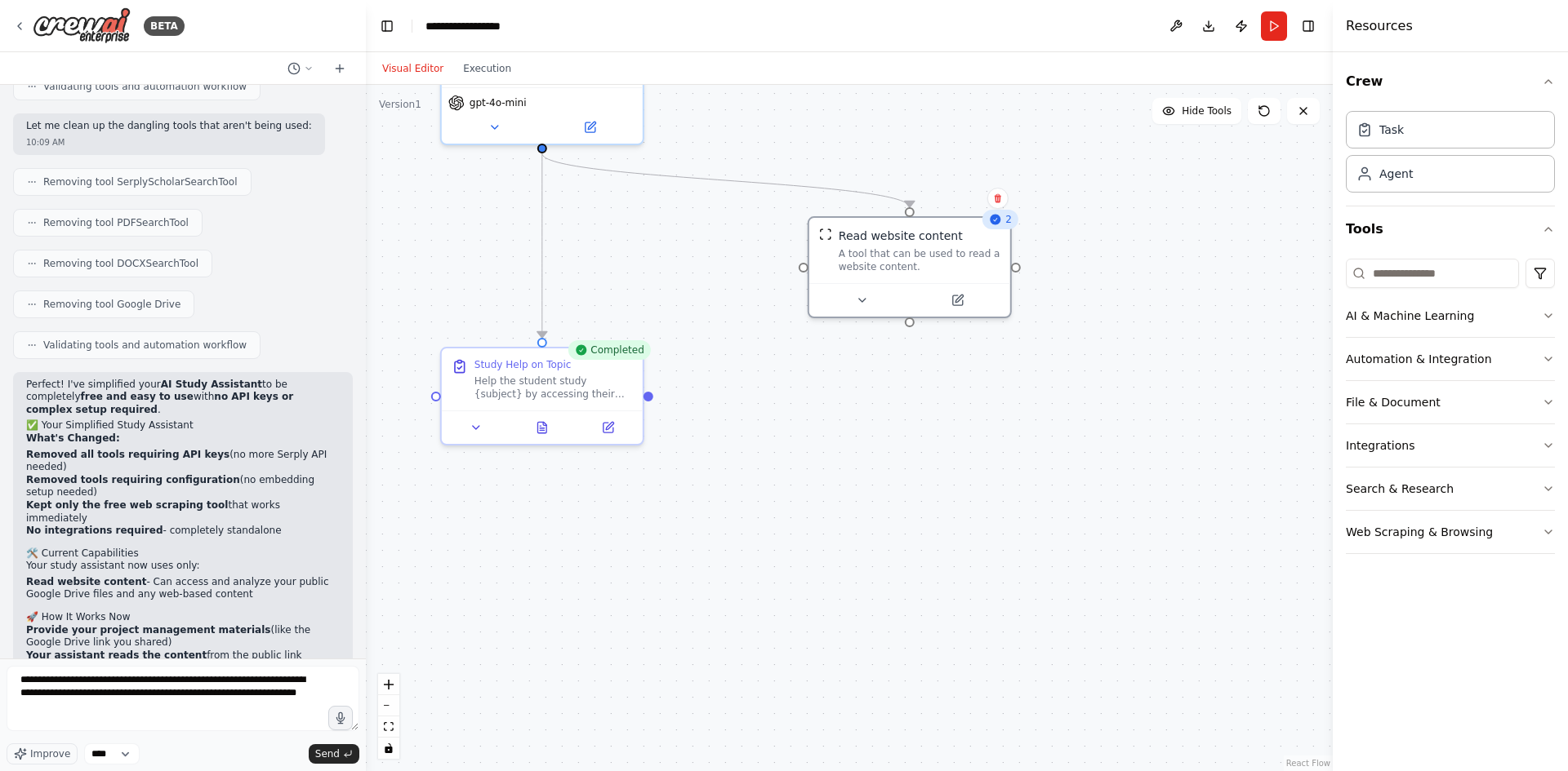
drag, startPoint x: 748, startPoint y: 385, endPoint x: 814, endPoint y: 374, distance: 66.9
click at [814, 374] on div ".deletable-edge-delete-btn { width: 20px; height: 20px; border: 0px solid #ffff…" at bounding box center [849, 428] width 967 height 686
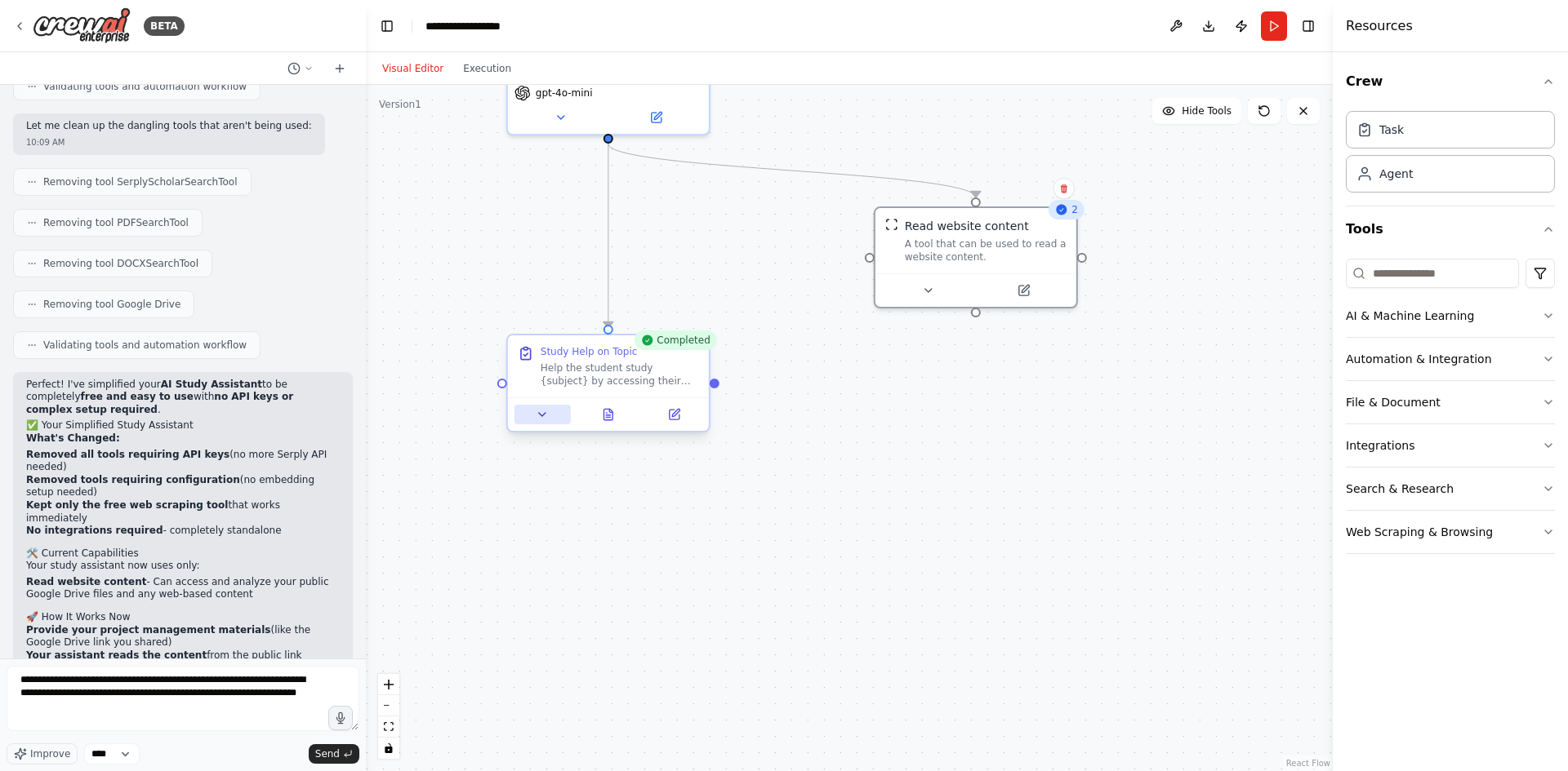
click at [525, 414] on button at bounding box center [543, 414] width 56 height 20
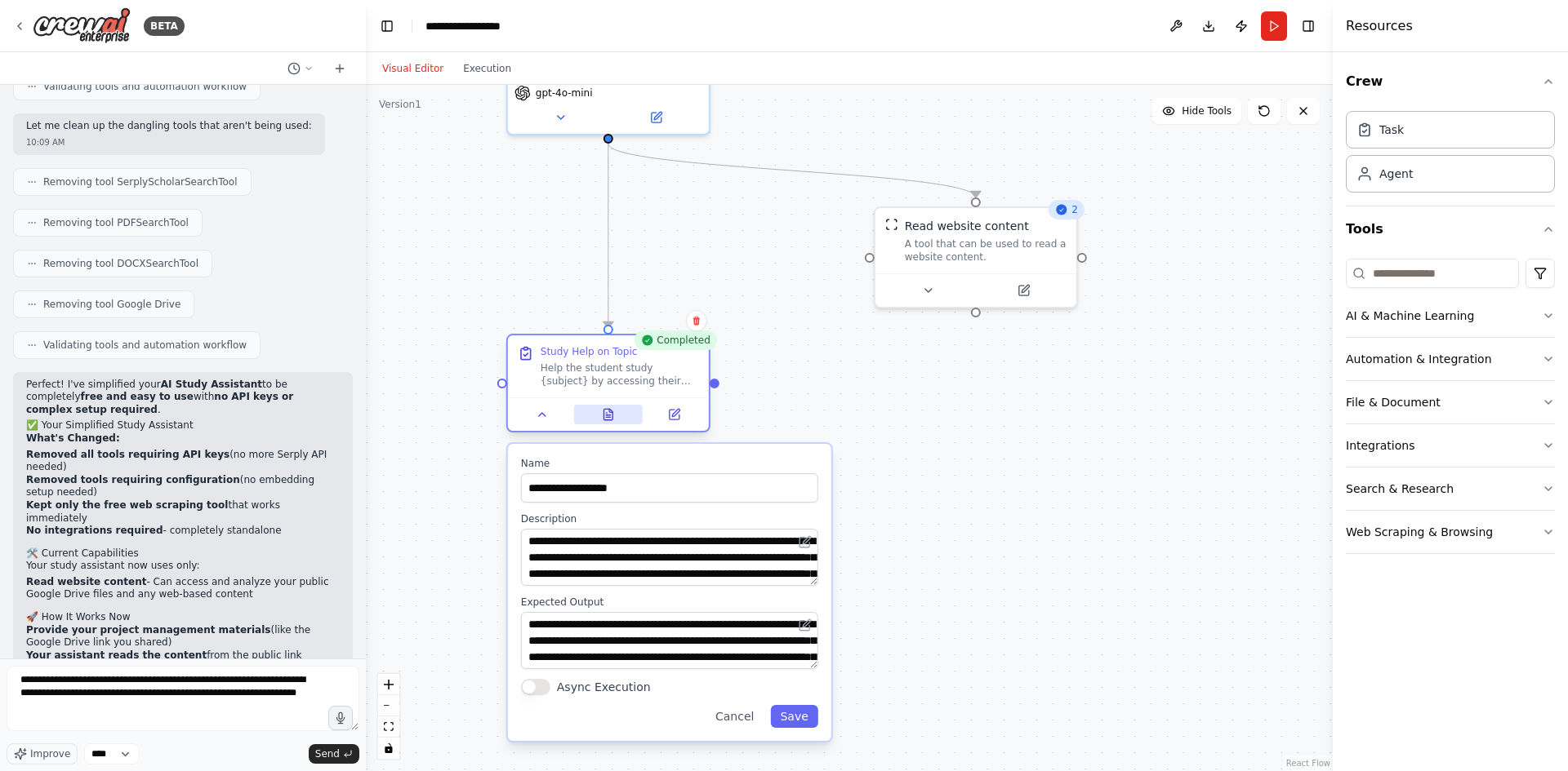
click at [624, 421] on button at bounding box center [608, 414] width 69 height 20
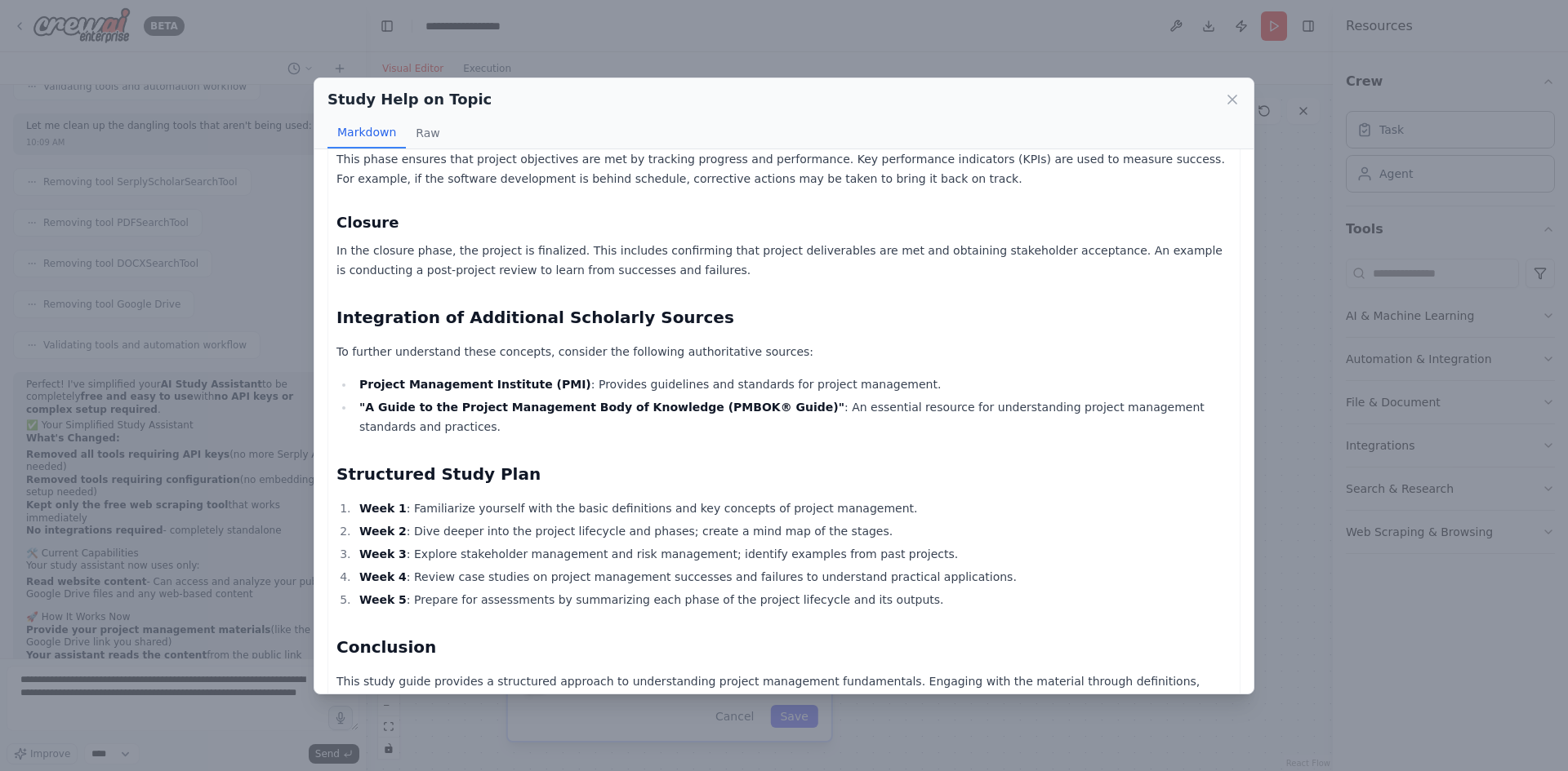
scroll to position [1458, 0]
click at [1299, 301] on div "Study Help on Topic Markdown Raw Study Guide: Introduction to Project Managemen…" at bounding box center [784, 386] width 1568 height 771
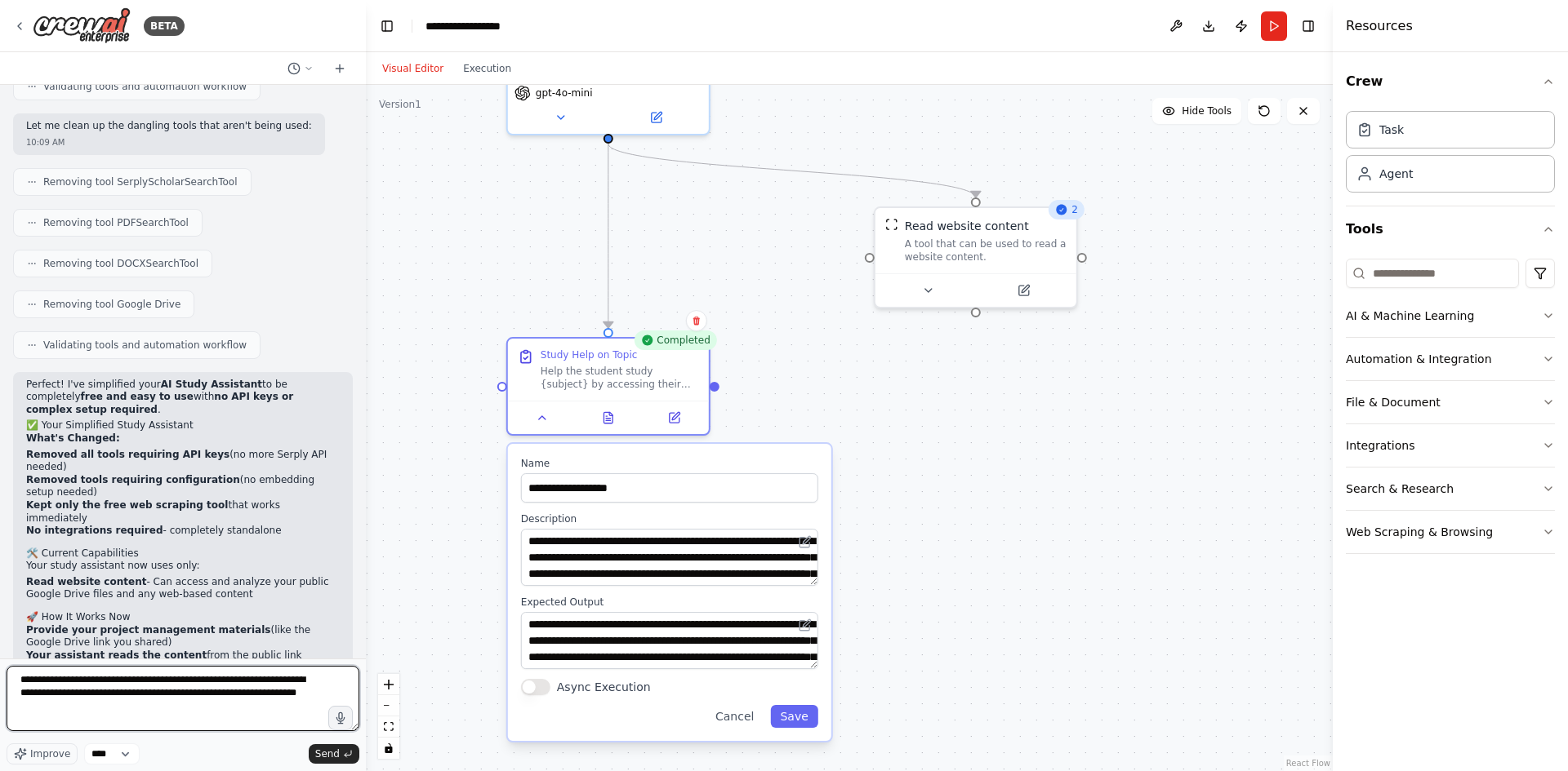
click at [318, 692] on textarea "**********" at bounding box center [183, 698] width 353 height 65
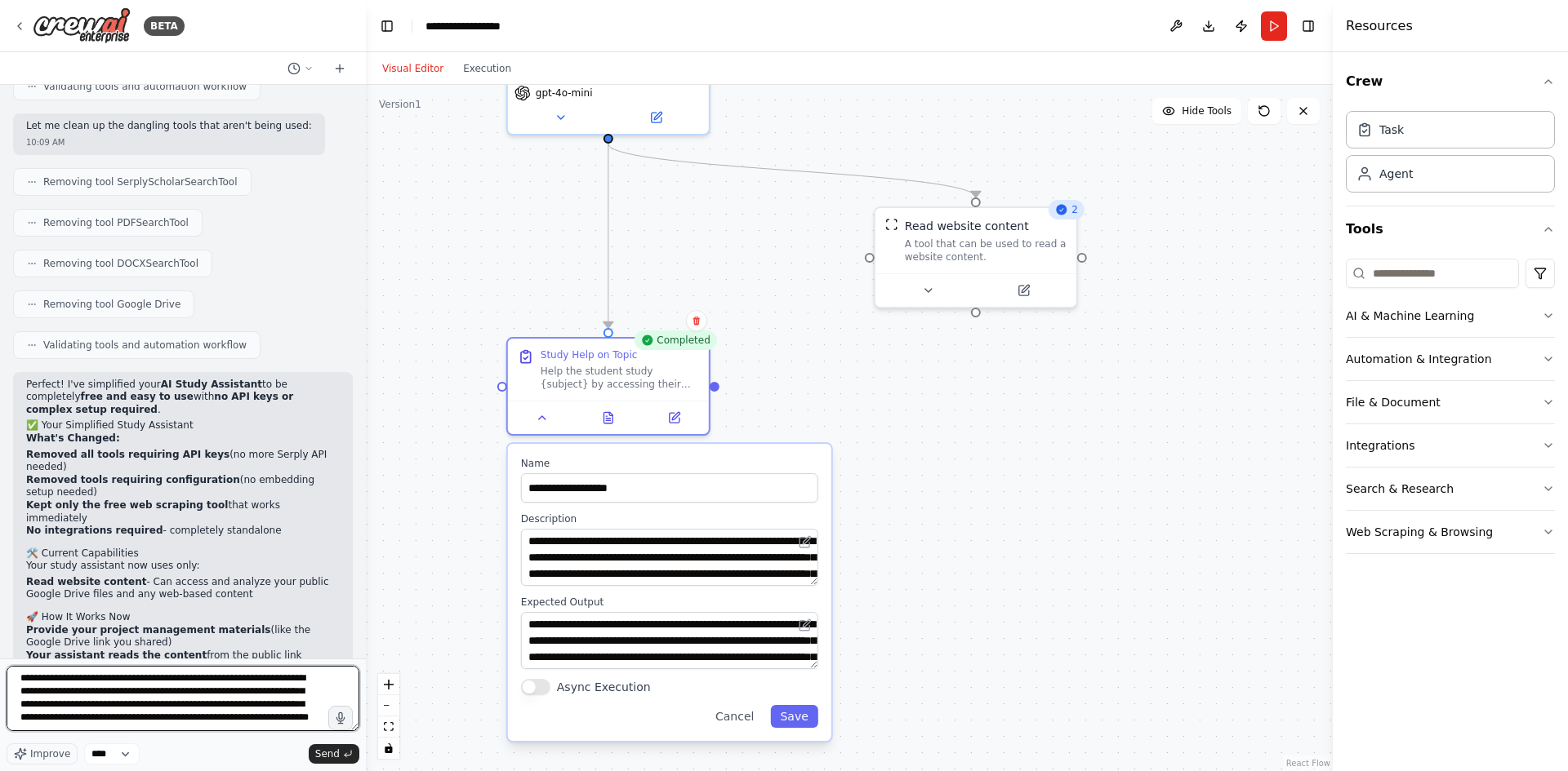
type textarea "**********"
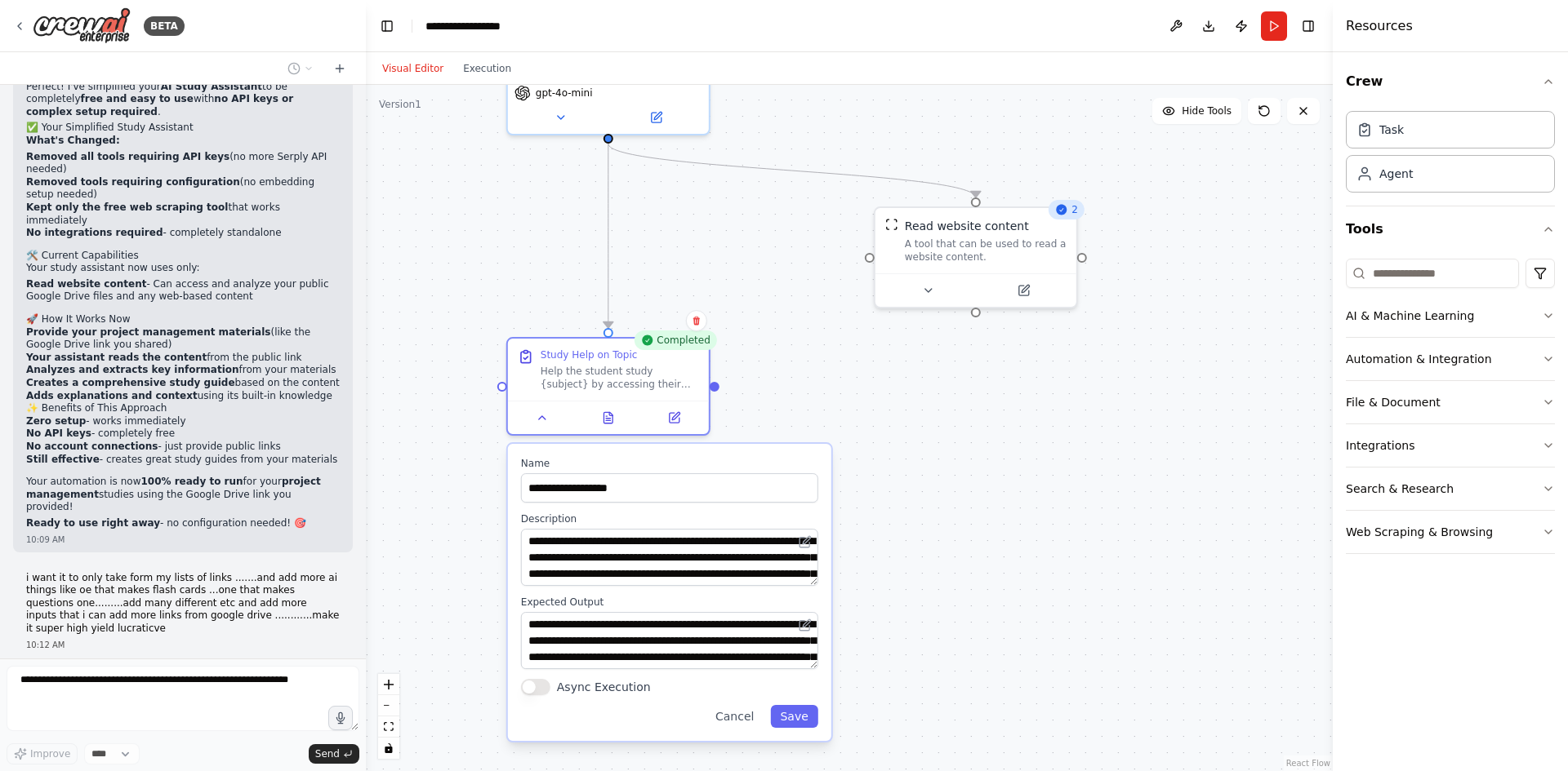
scroll to position [6112, 0]
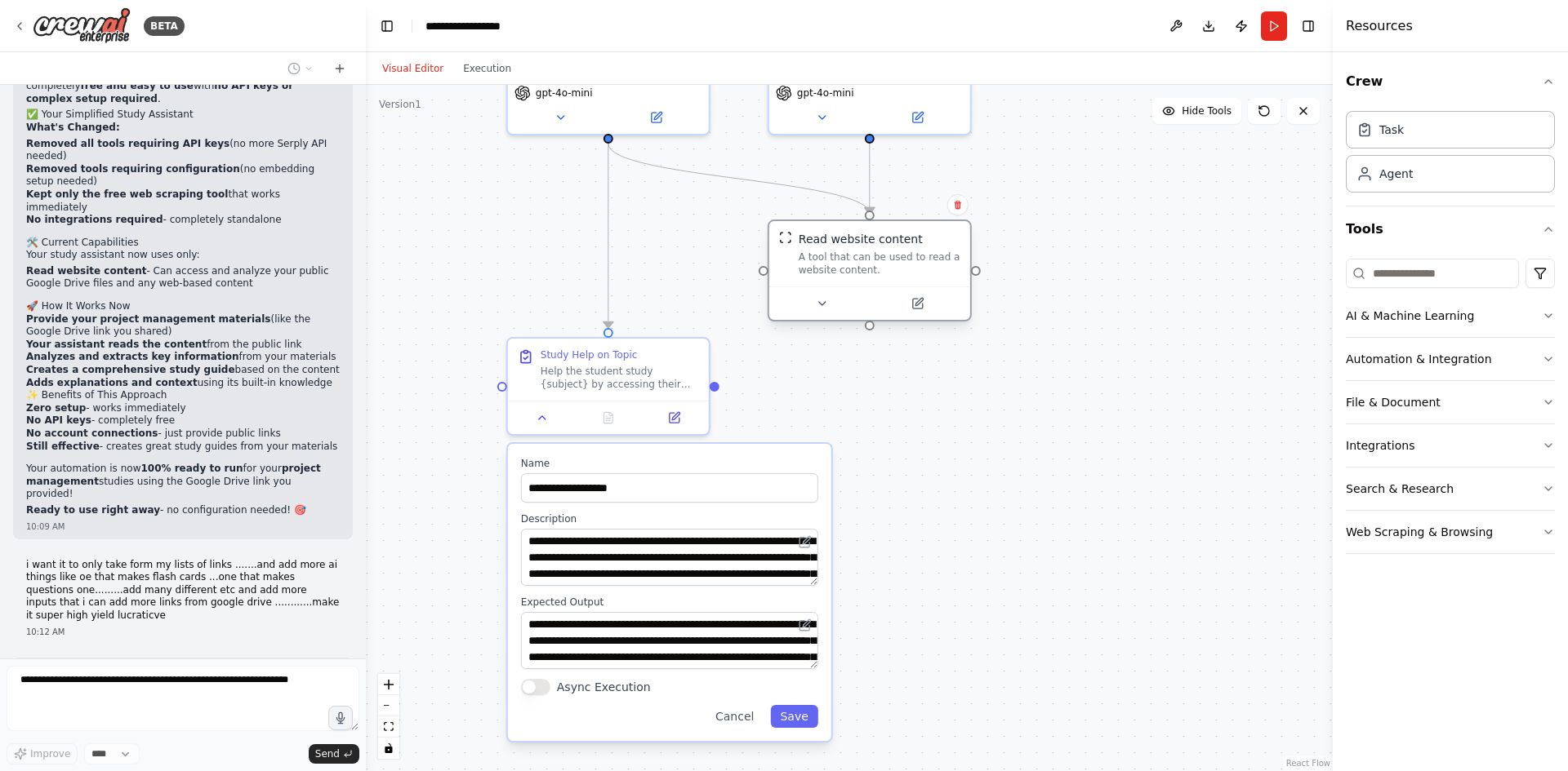
drag, startPoint x: 684, startPoint y: 251, endPoint x: 849, endPoint y: 276, distance: 166.9
click at [849, 276] on div "A tool that can be used to read a website content." at bounding box center [880, 263] width 162 height 26
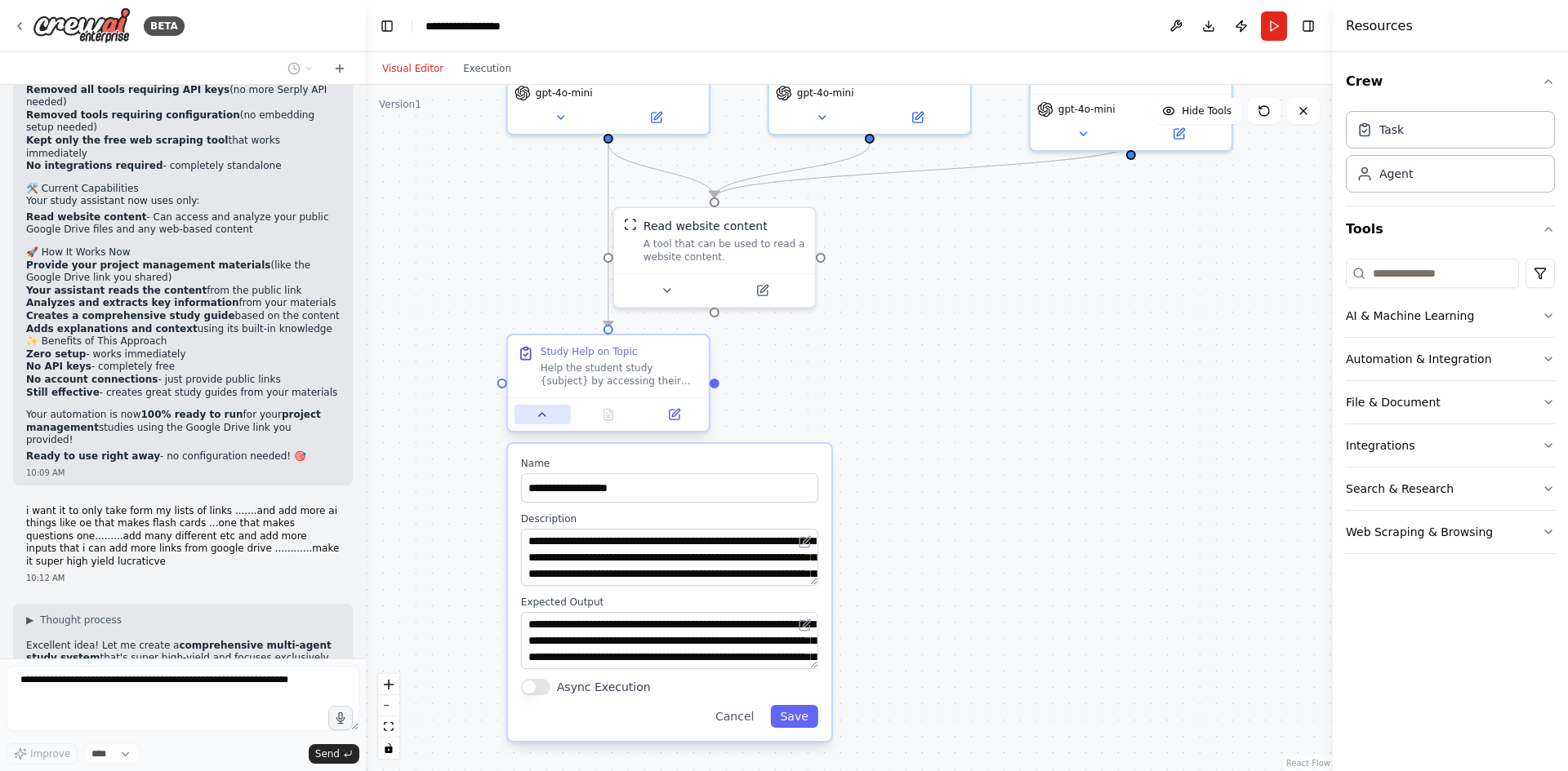
click at [547, 412] on icon at bounding box center [542, 414] width 13 height 13
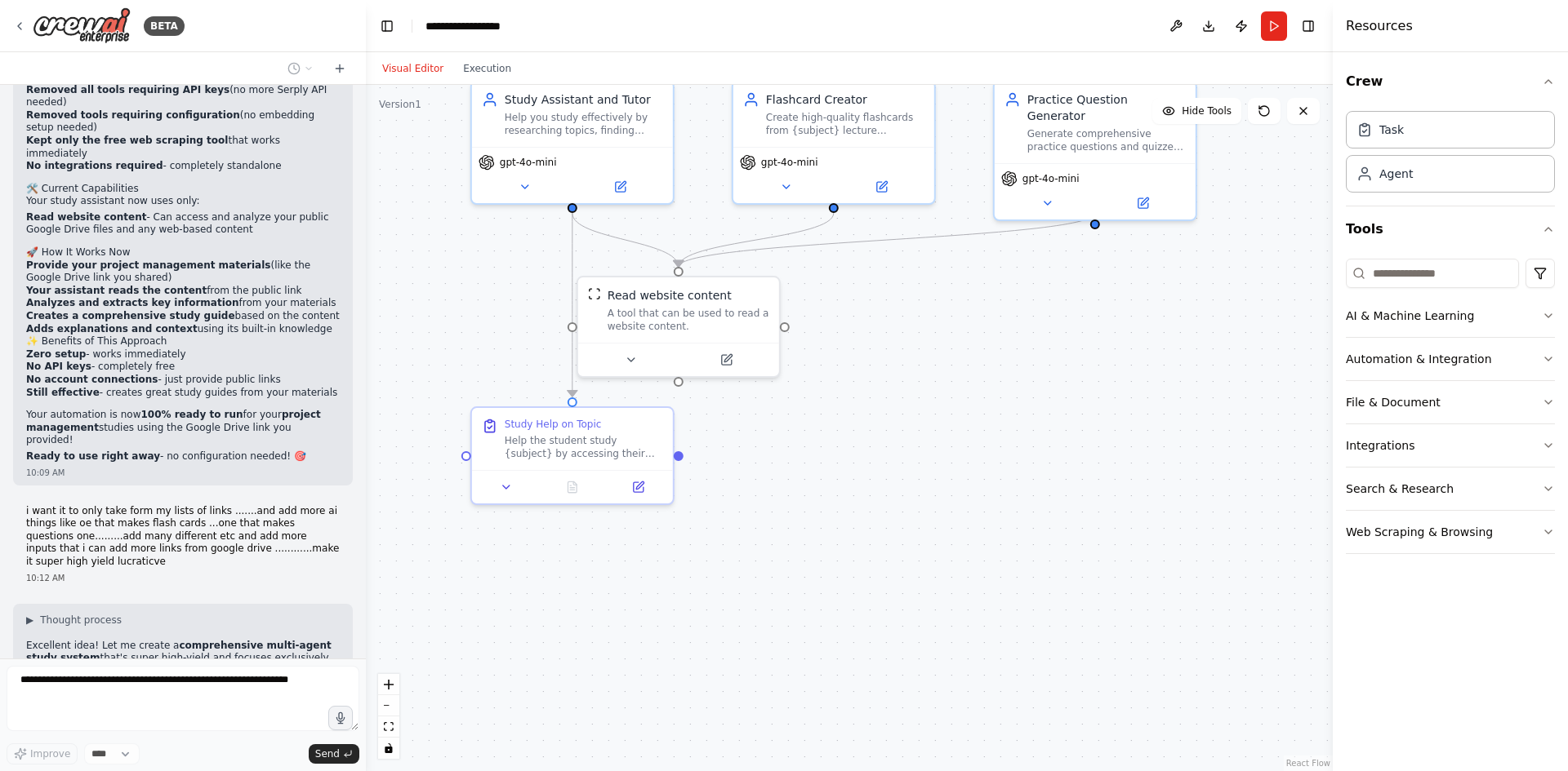
drag, startPoint x: 913, startPoint y: 377, endPoint x: 870, endPoint y: 454, distance: 88.2
click at [870, 454] on div ".deletable-edge-delete-btn { width: 20px; height: 20px; border: 0px solid #ffff…" at bounding box center [849, 428] width 967 height 686
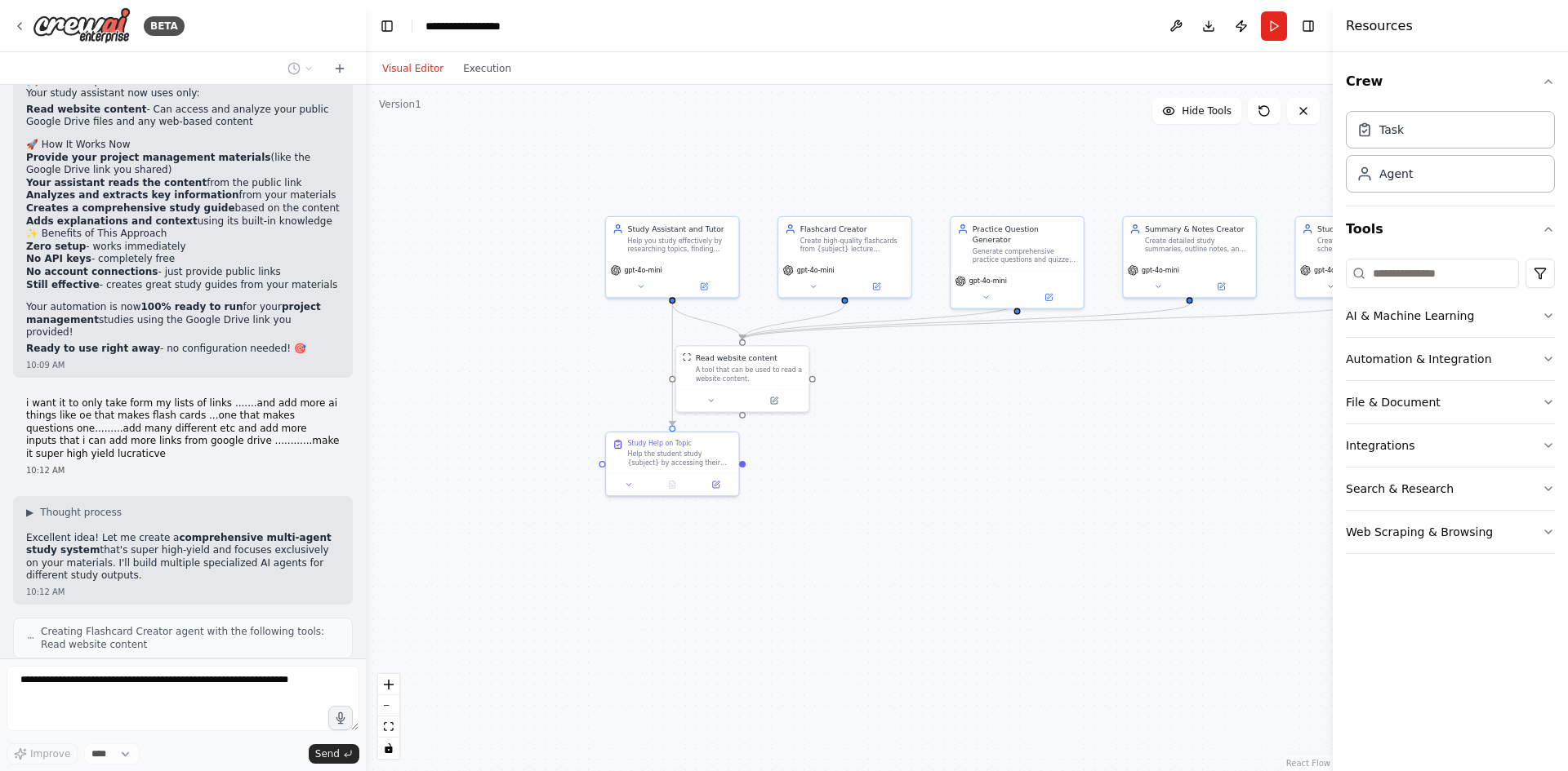
scroll to position [6368, 0]
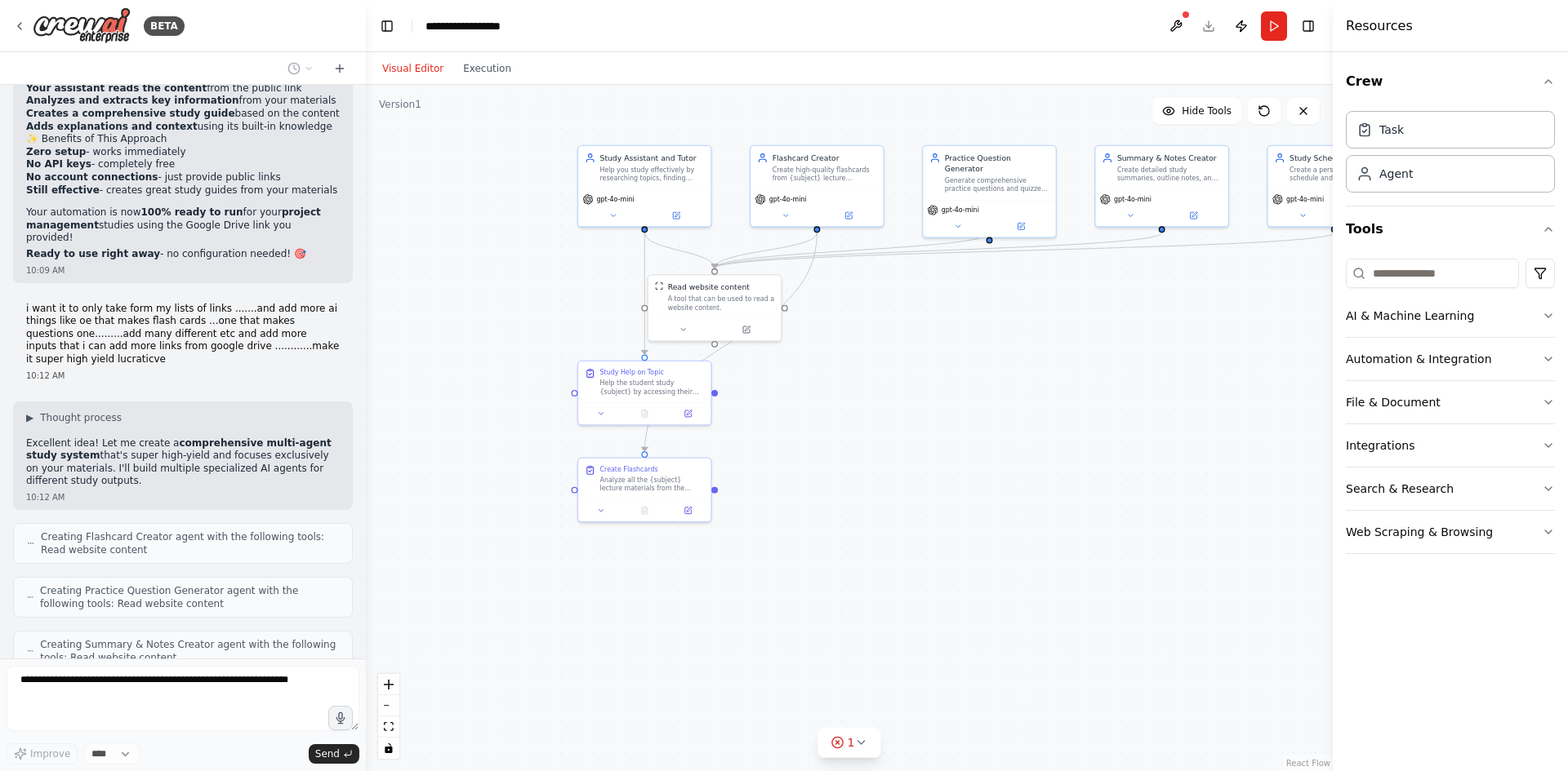
drag, startPoint x: 842, startPoint y: 549, endPoint x: 814, endPoint y: 476, distance: 78.2
click at [814, 476] on div ".deletable-edge-delete-btn { width: 20px; height: 20px; border: 0px solid #ffff…" at bounding box center [849, 428] width 967 height 686
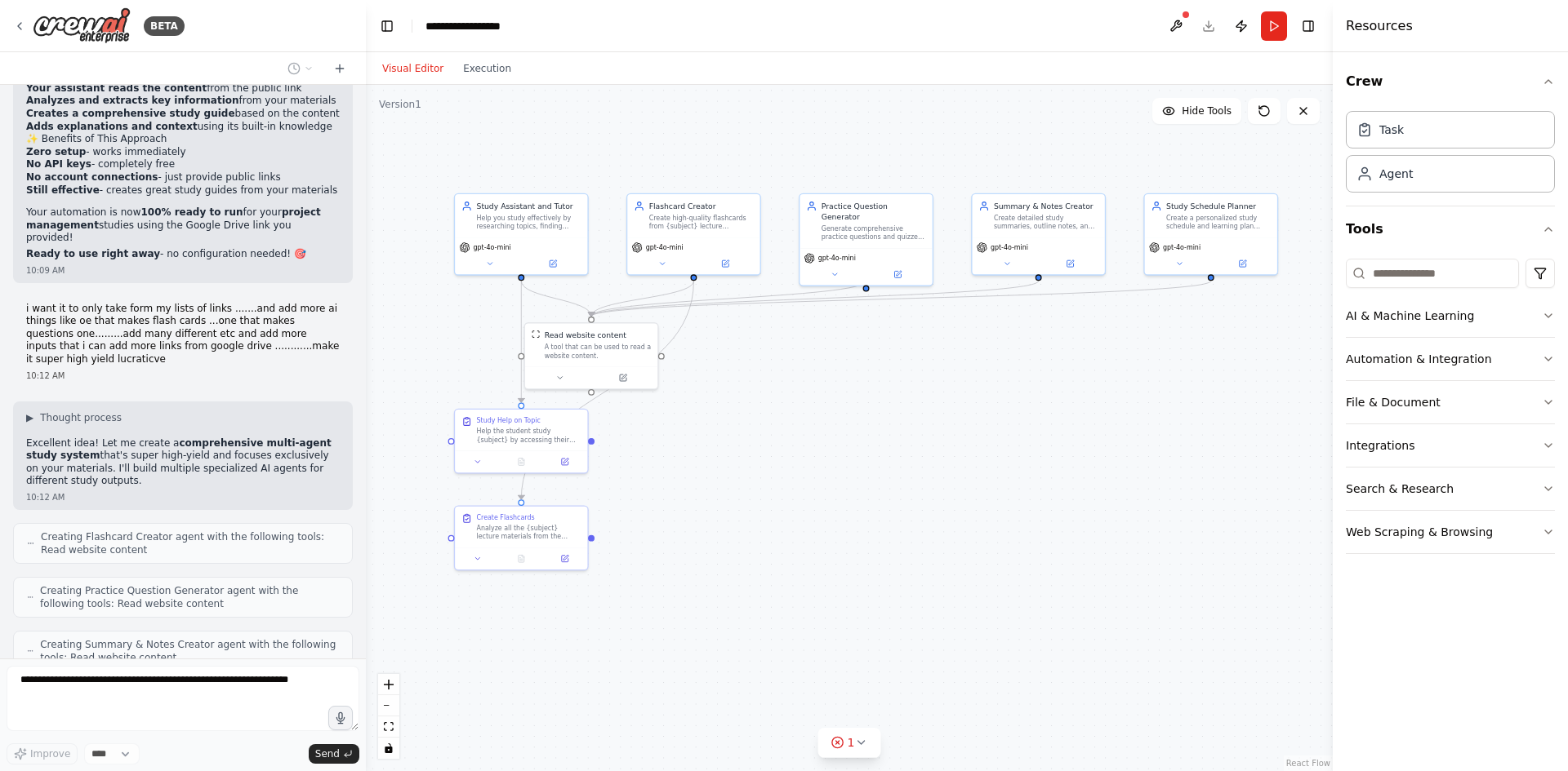
drag, startPoint x: 950, startPoint y: 438, endPoint x: 828, endPoint y: 488, distance: 131.8
click at [828, 488] on div ".deletable-edge-delete-btn { width: 20px; height: 20px; border: 0px solid #ffff…" at bounding box center [849, 428] width 967 height 686
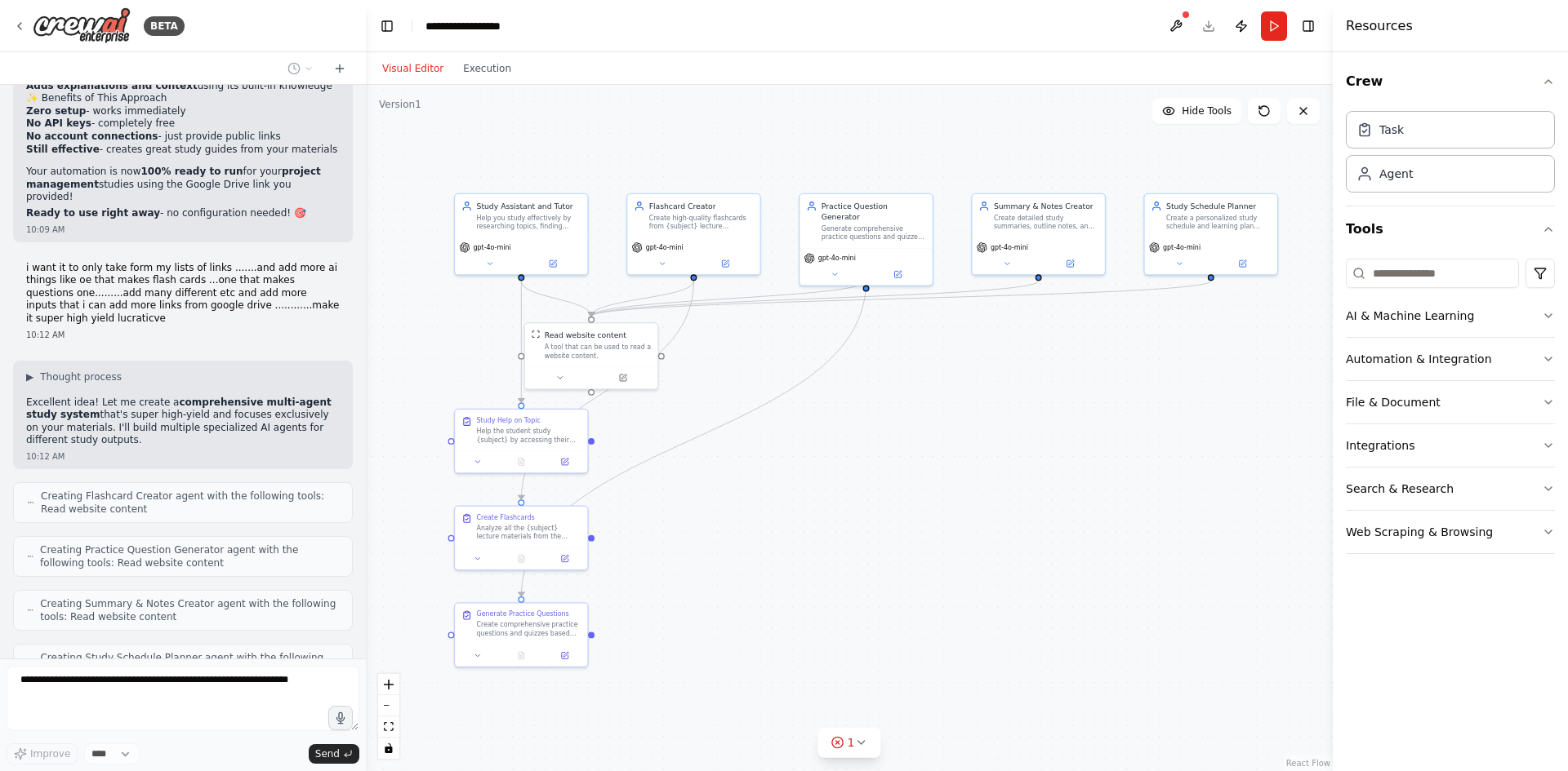
scroll to position [6450, 0]
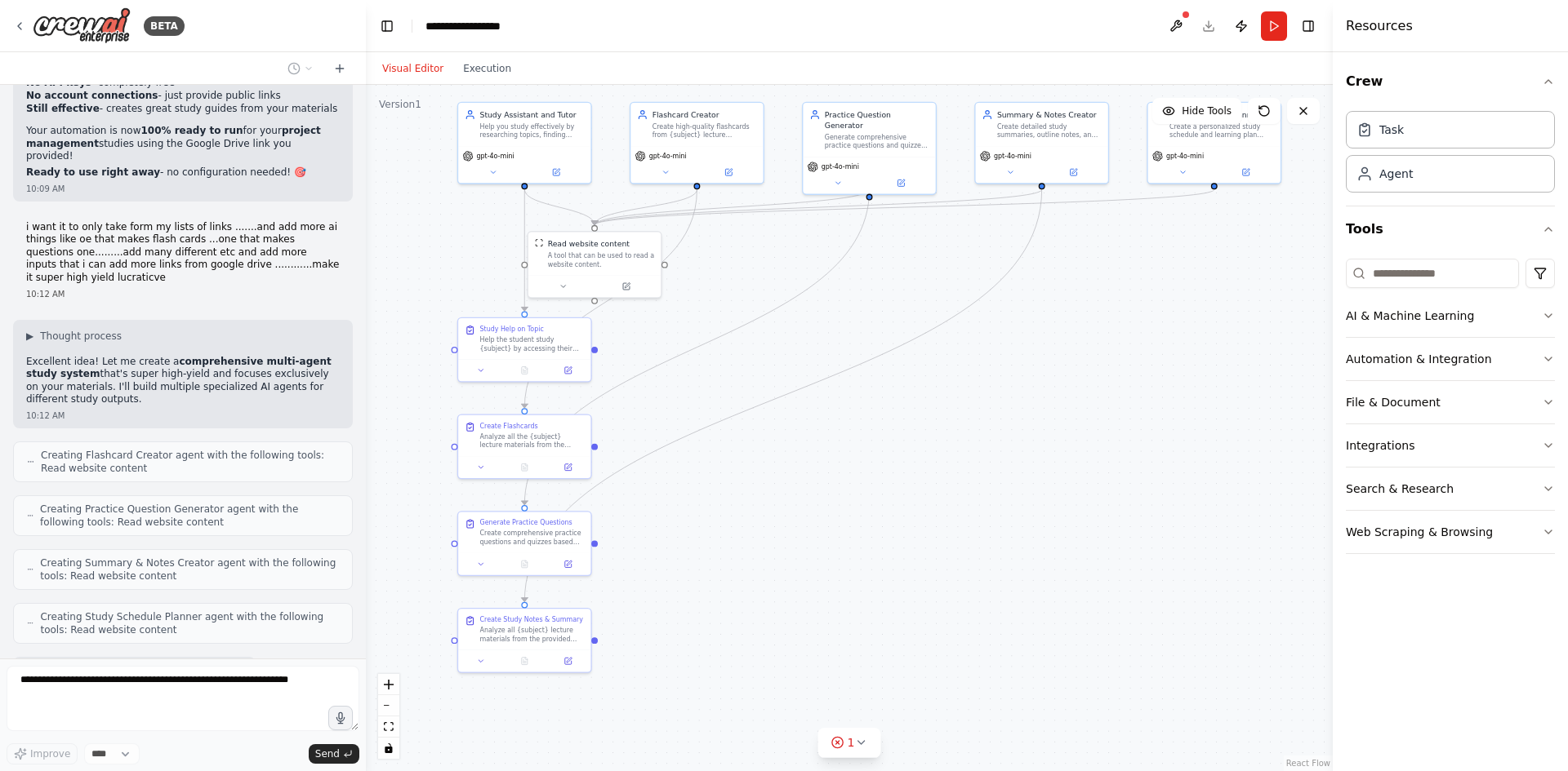
drag, startPoint x: 798, startPoint y: 433, endPoint x: 798, endPoint y: 417, distance: 16.0
click at [798, 417] on div ".deletable-edge-delete-btn { width: 20px; height: 20px; border: 0px solid #ffff…" at bounding box center [849, 428] width 967 height 686
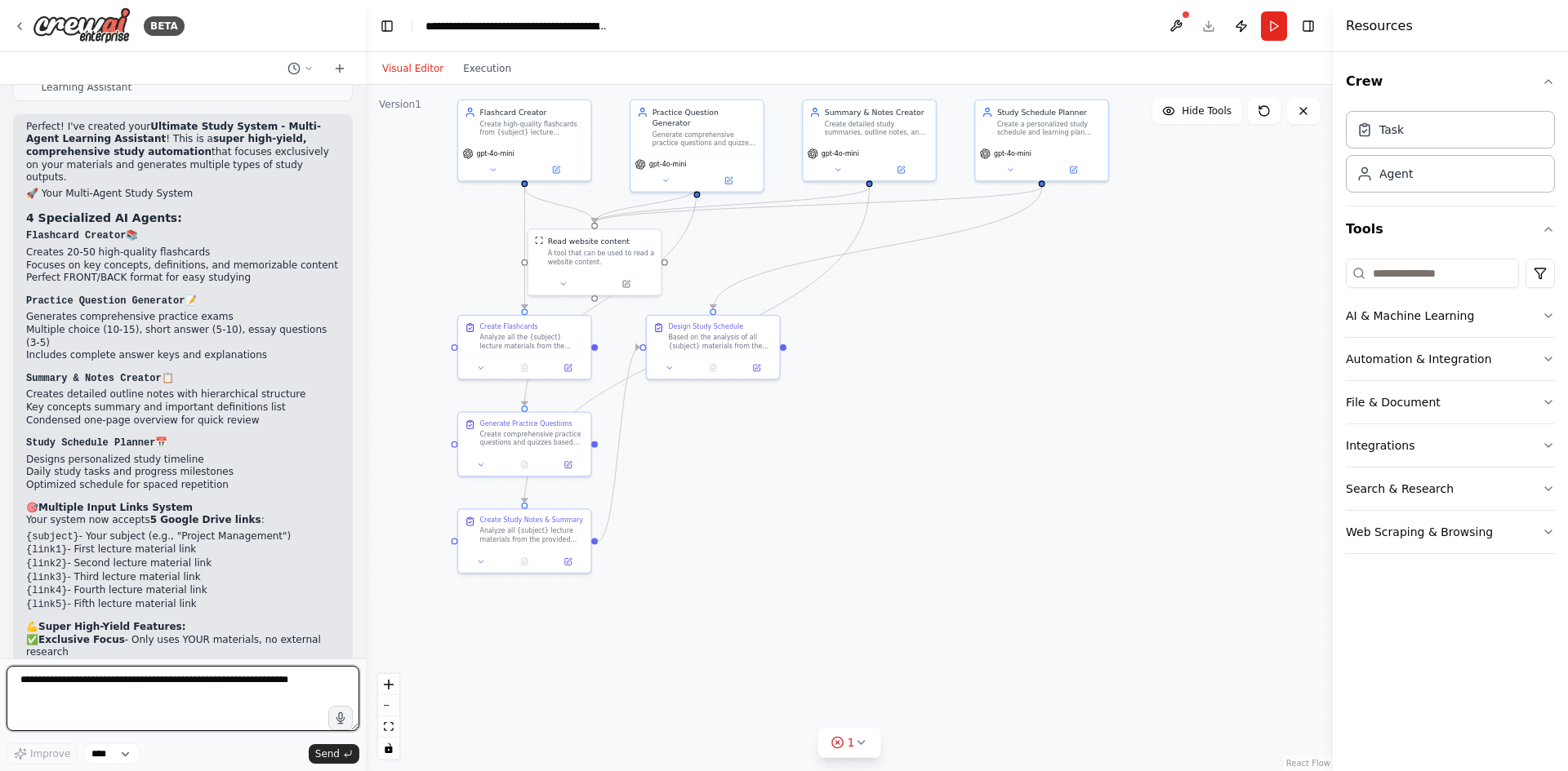
scroll to position [7711, 0]
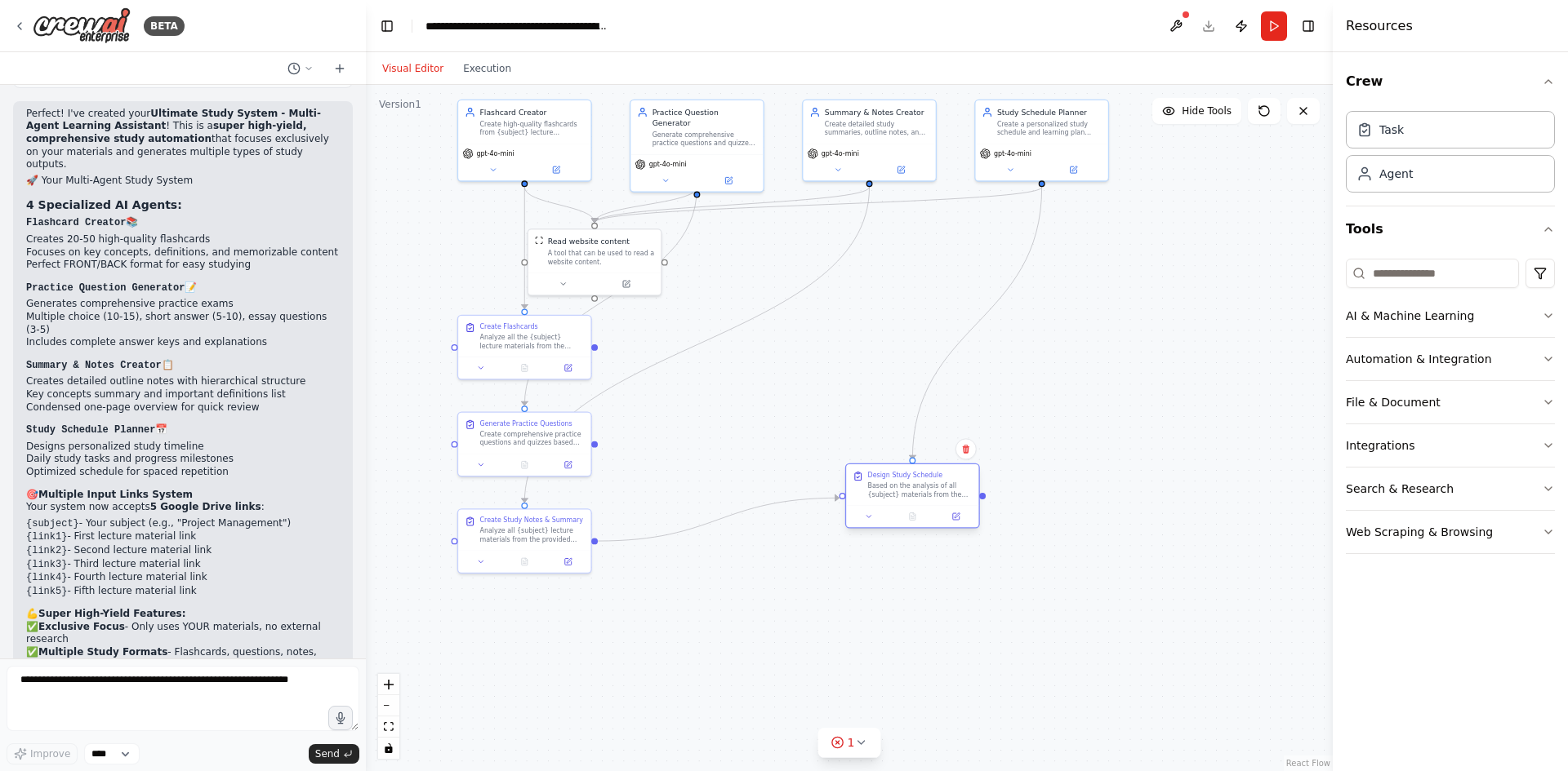
drag, startPoint x: 712, startPoint y: 341, endPoint x: 915, endPoint y: 496, distance: 255.4
click at [914, 496] on div "Based on the analysis of all {subject} materials from the provided links ({link…" at bounding box center [921, 490] width 105 height 17
click at [1277, 32] on button "Run" at bounding box center [1274, 26] width 26 height 29
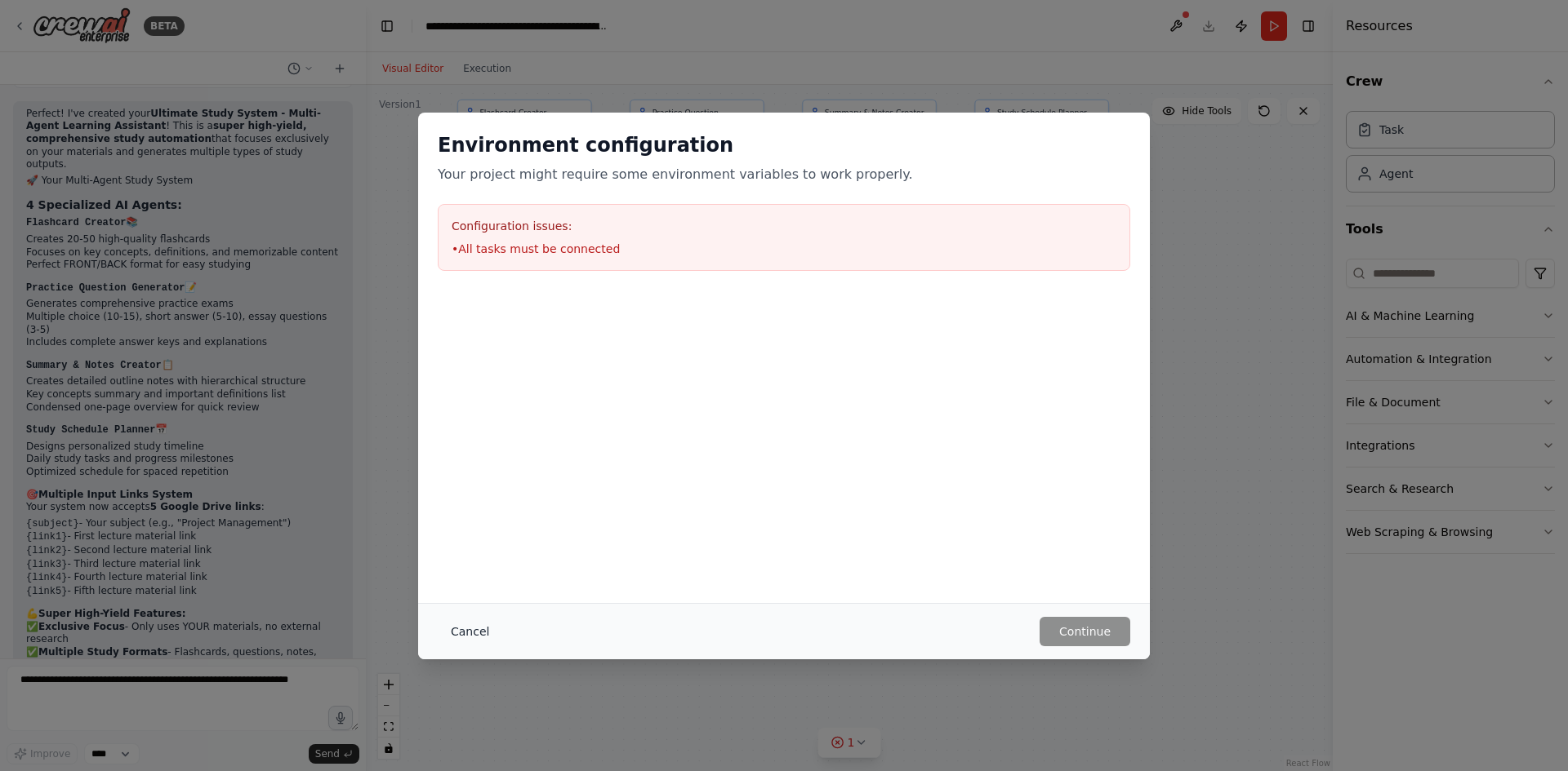
click at [476, 634] on button "Cancel" at bounding box center [470, 632] width 64 height 29
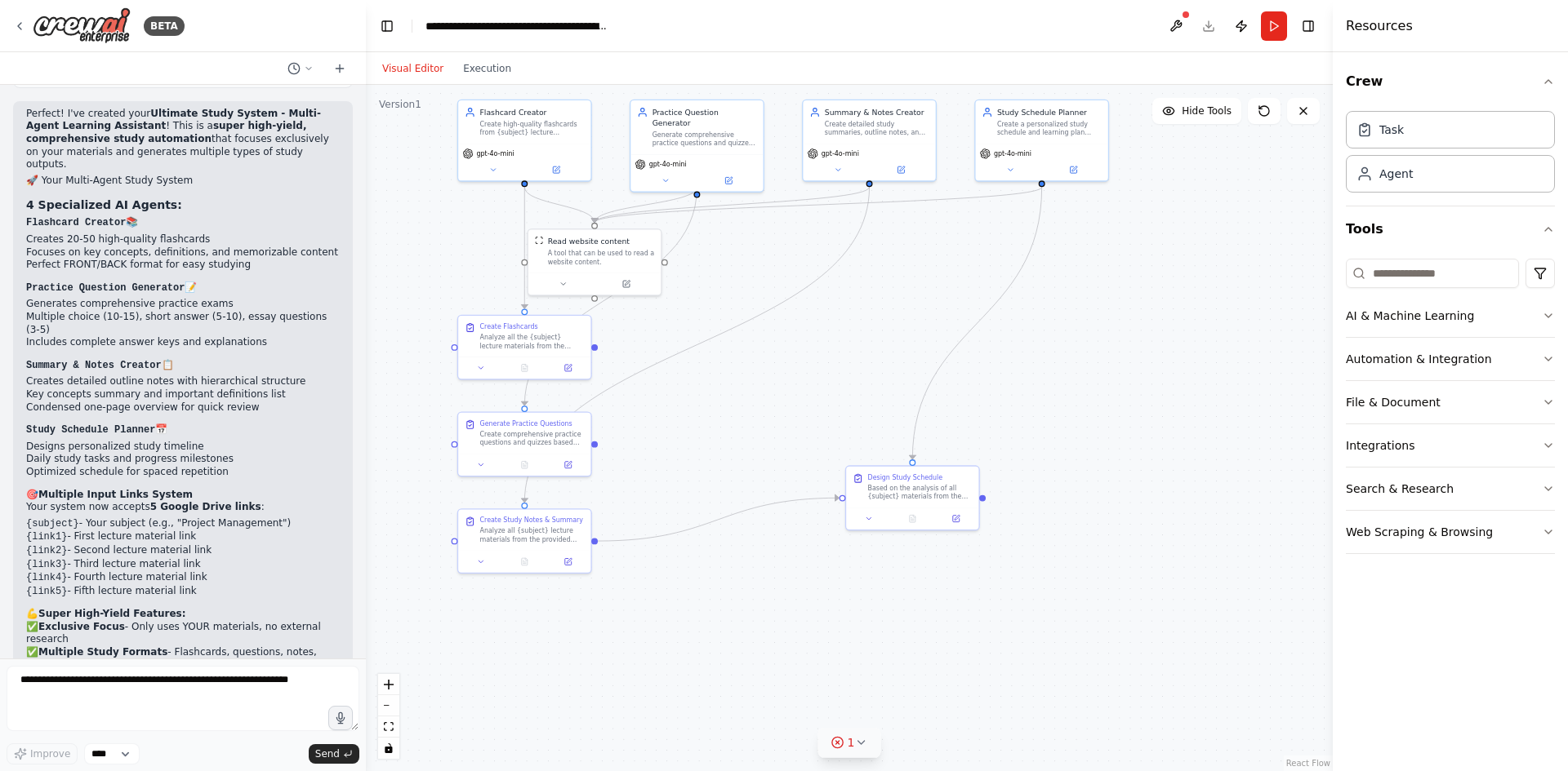
click at [849, 745] on span "1" at bounding box center [851, 742] width 7 height 16
click at [913, 706] on button at bounding box center [914, 701] width 28 height 20
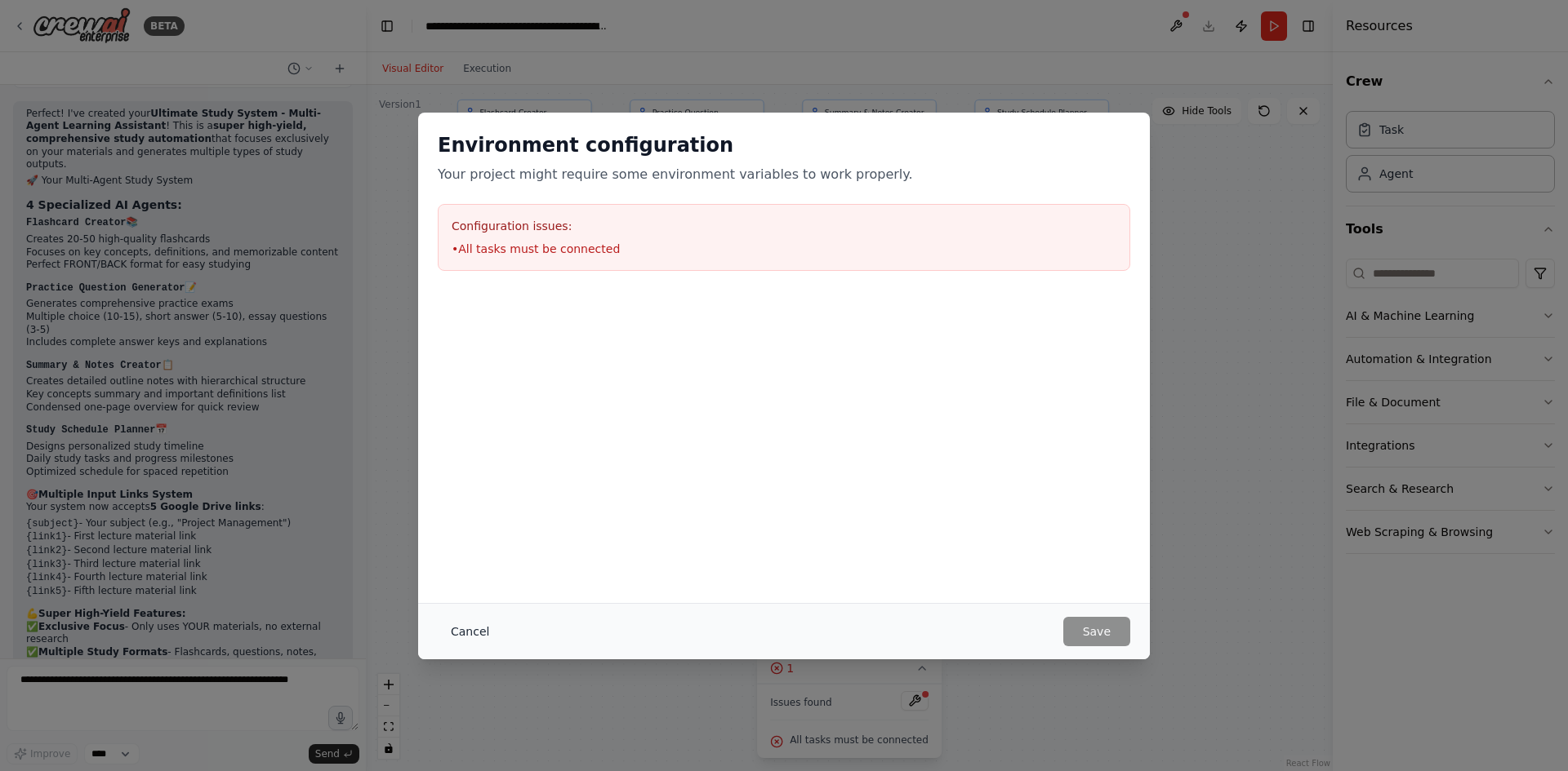
click at [460, 630] on button "Cancel" at bounding box center [470, 632] width 64 height 29
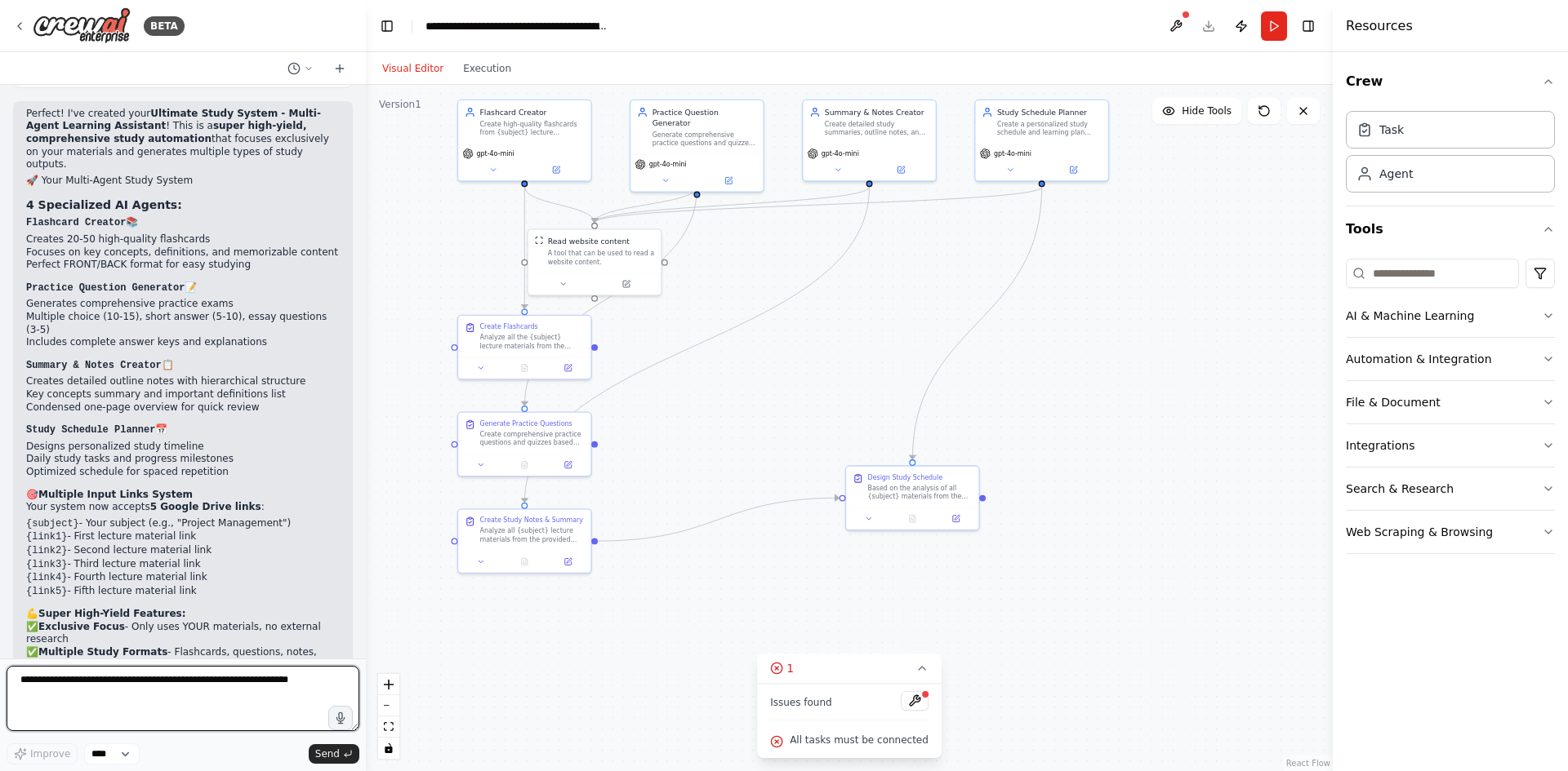
click at [205, 673] on textarea at bounding box center [183, 698] width 353 height 65
type textarea "**********"
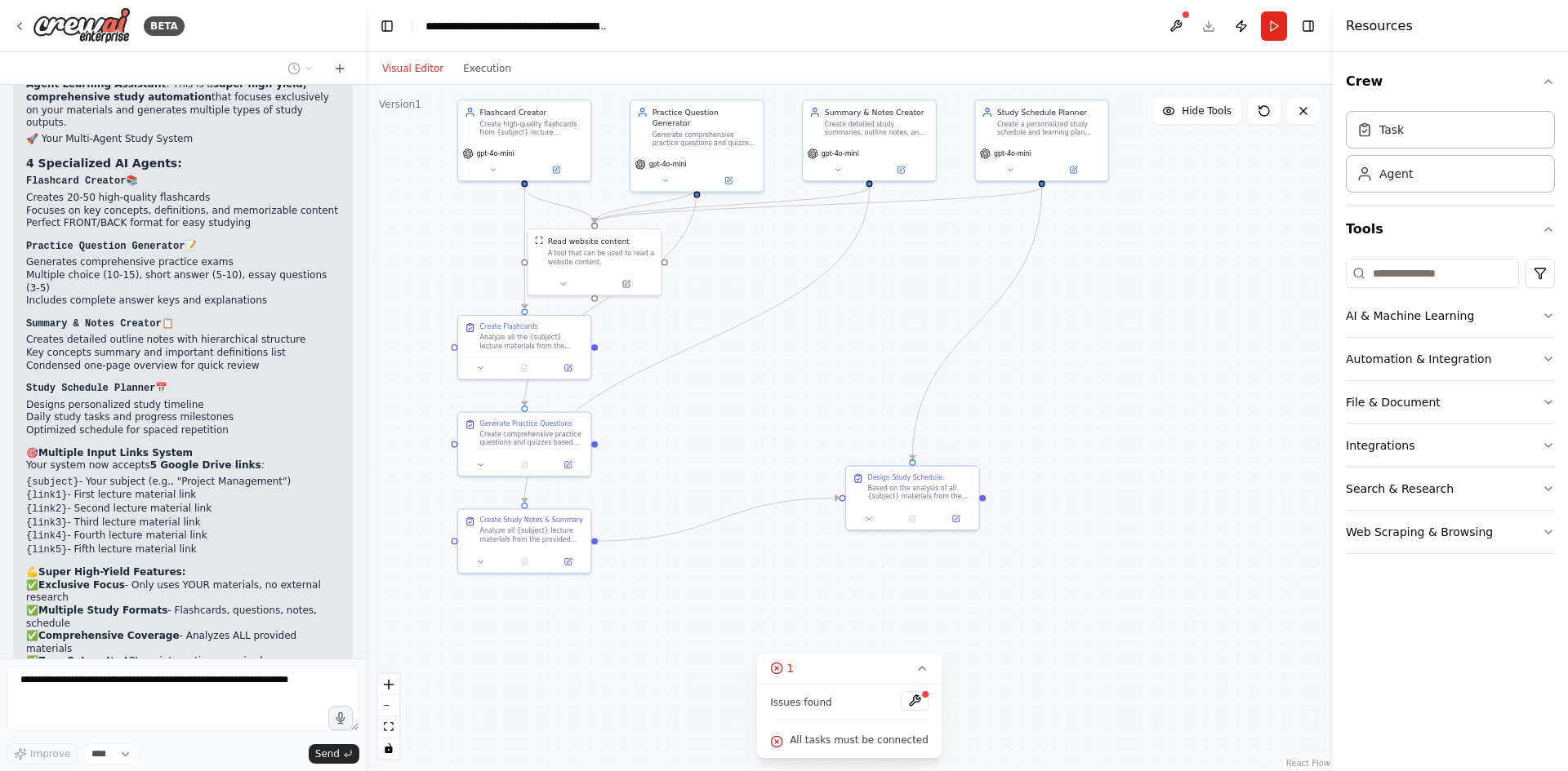
scroll to position [7807, 0]
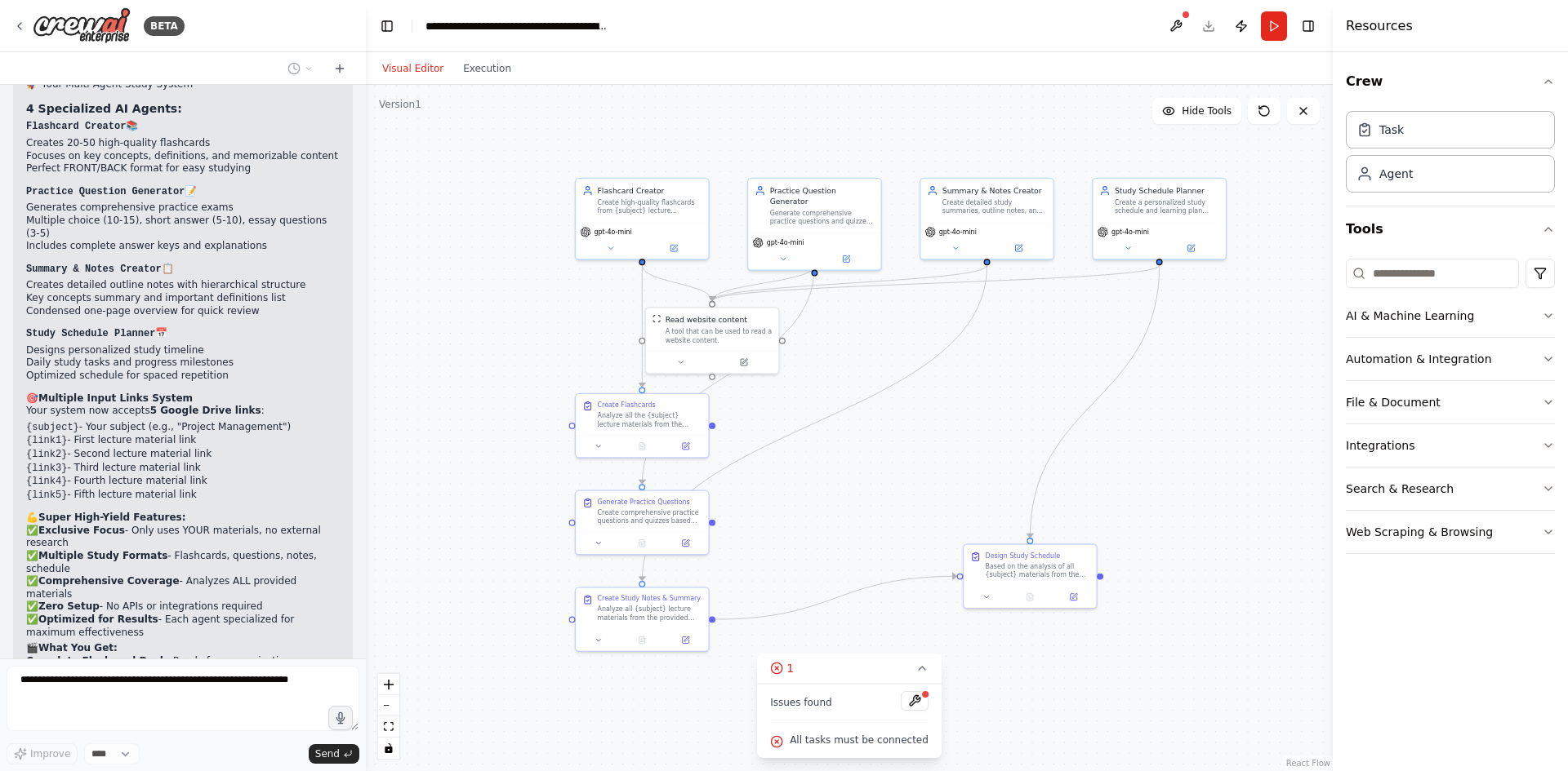
drag, startPoint x: 1140, startPoint y: 284, endPoint x: 1243, endPoint y: 336, distance: 115.4
click at [1259, 365] on div ".deletable-edge-delete-btn { width: 20px; height: 20px; border: 0px solid #ffff…" at bounding box center [849, 428] width 967 height 686
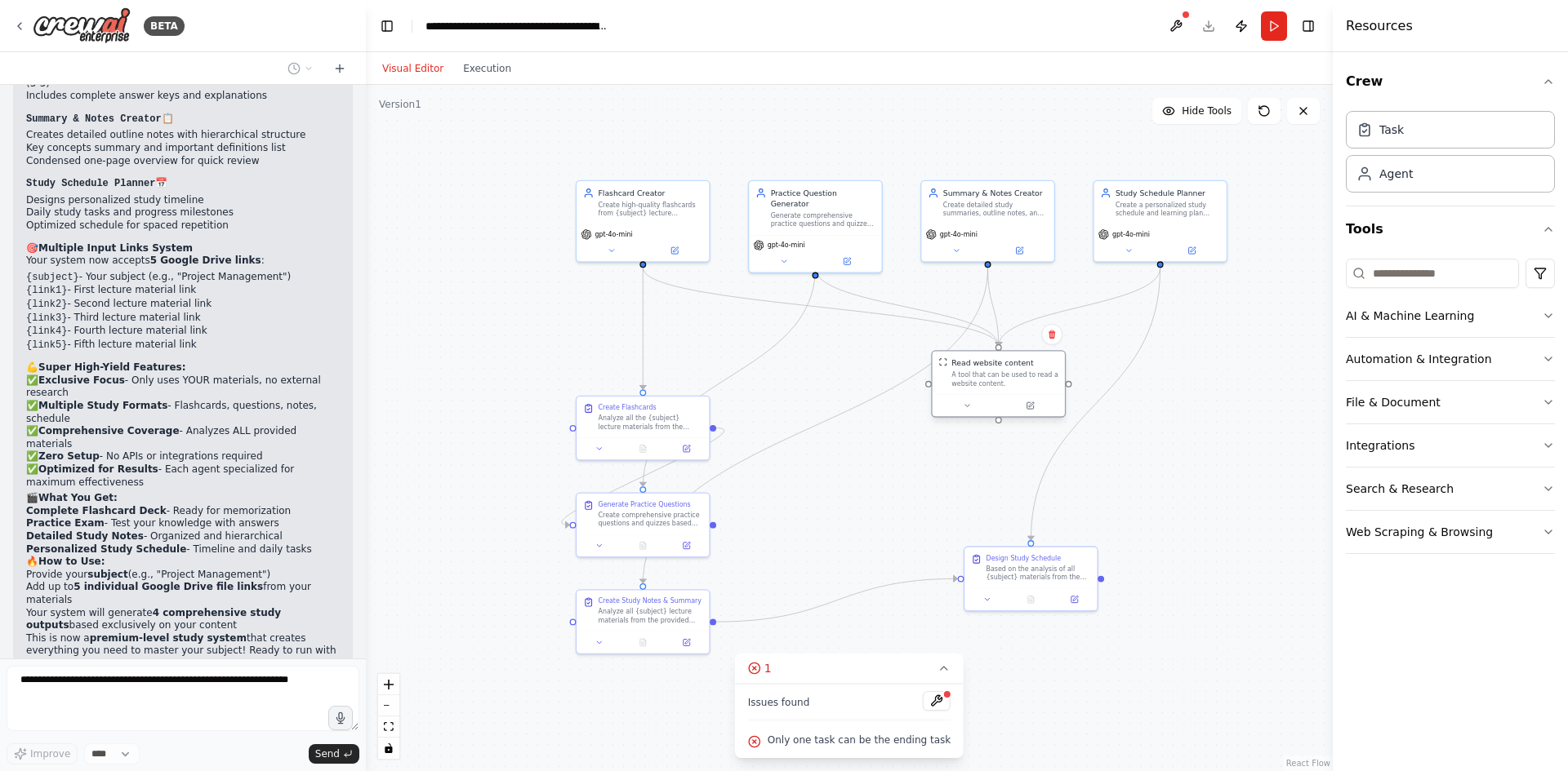
scroll to position [7998, 0]
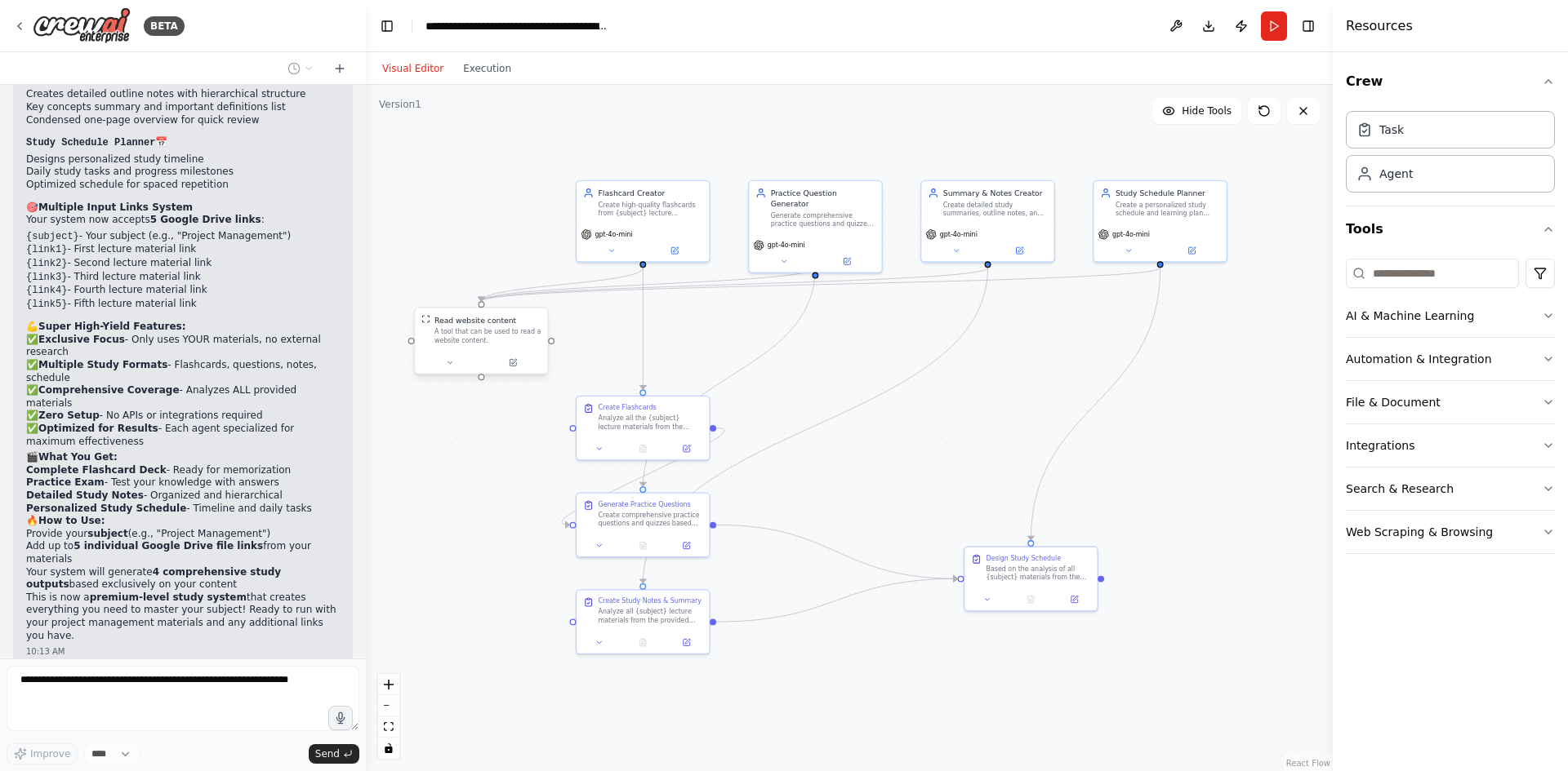
drag, startPoint x: 700, startPoint y: 339, endPoint x: 471, endPoint y: 345, distance: 229.1
click at [471, 345] on div "A tool that can be used to read a website content." at bounding box center [487, 337] width 107 height 17
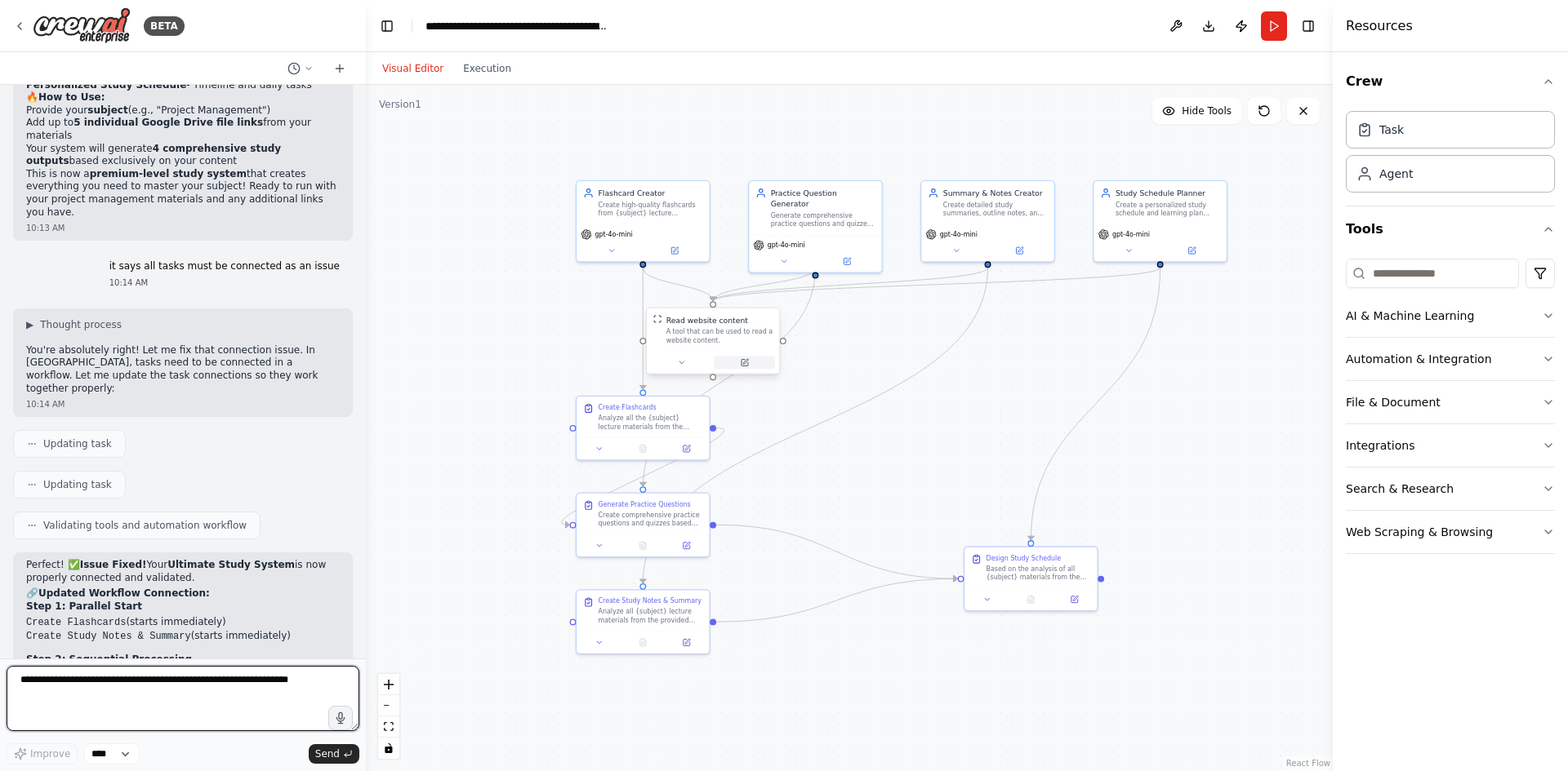
scroll to position [8433, 0]
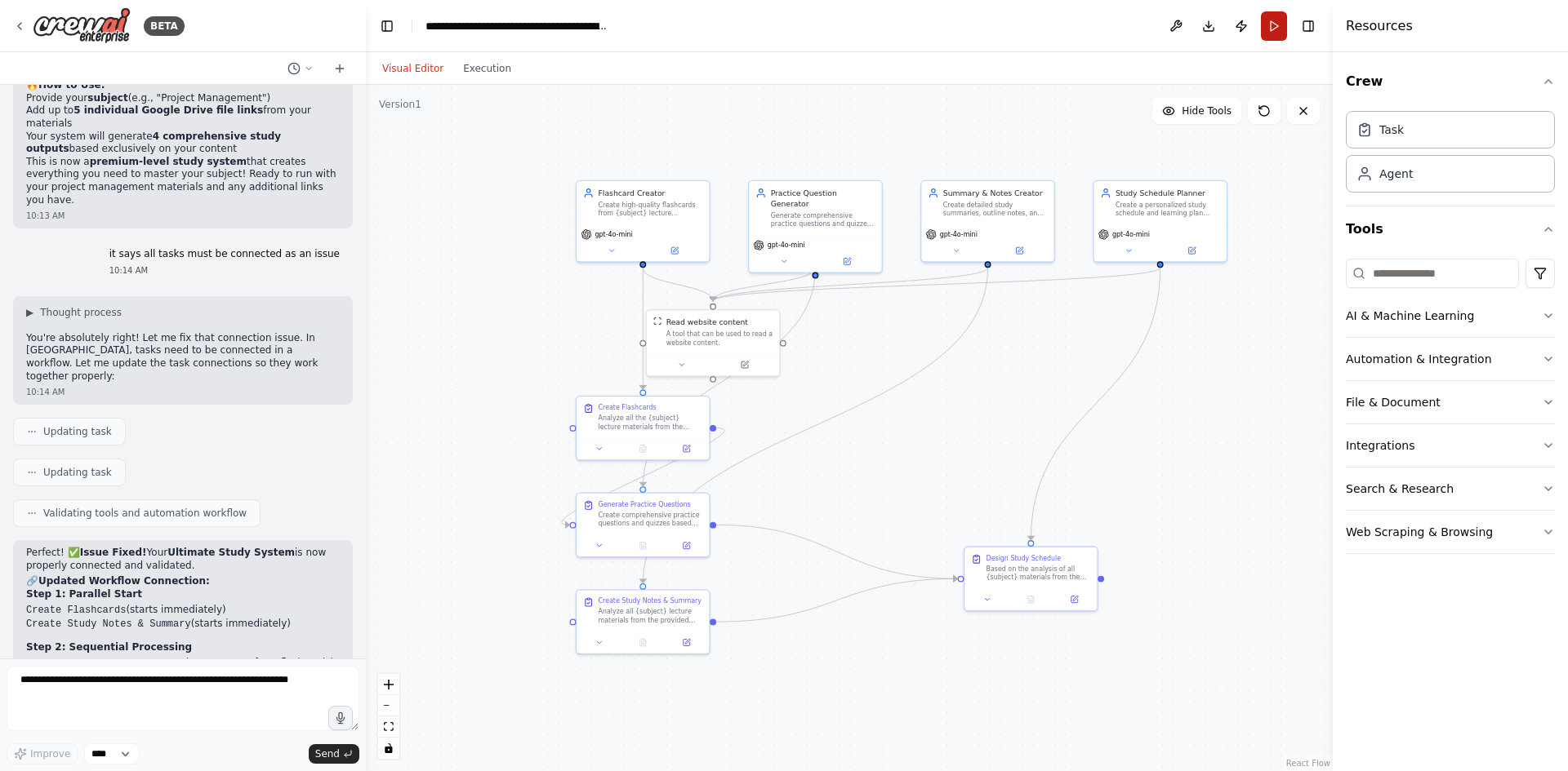
click at [1282, 34] on button "Run" at bounding box center [1274, 26] width 26 height 29
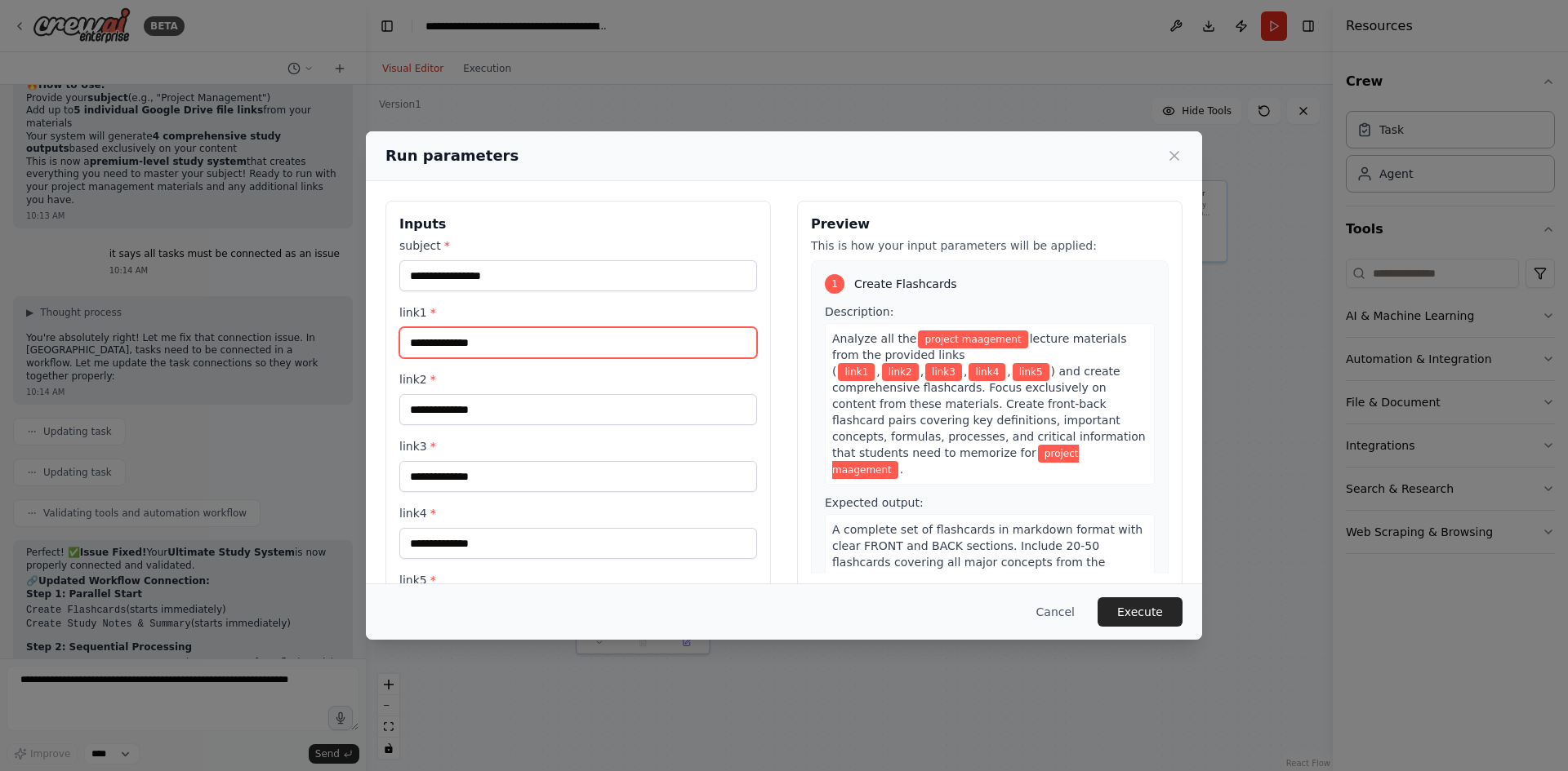
click at [530, 348] on input "link1 *" at bounding box center [578, 343] width 358 height 31
paste input "**********"
type input "**********"
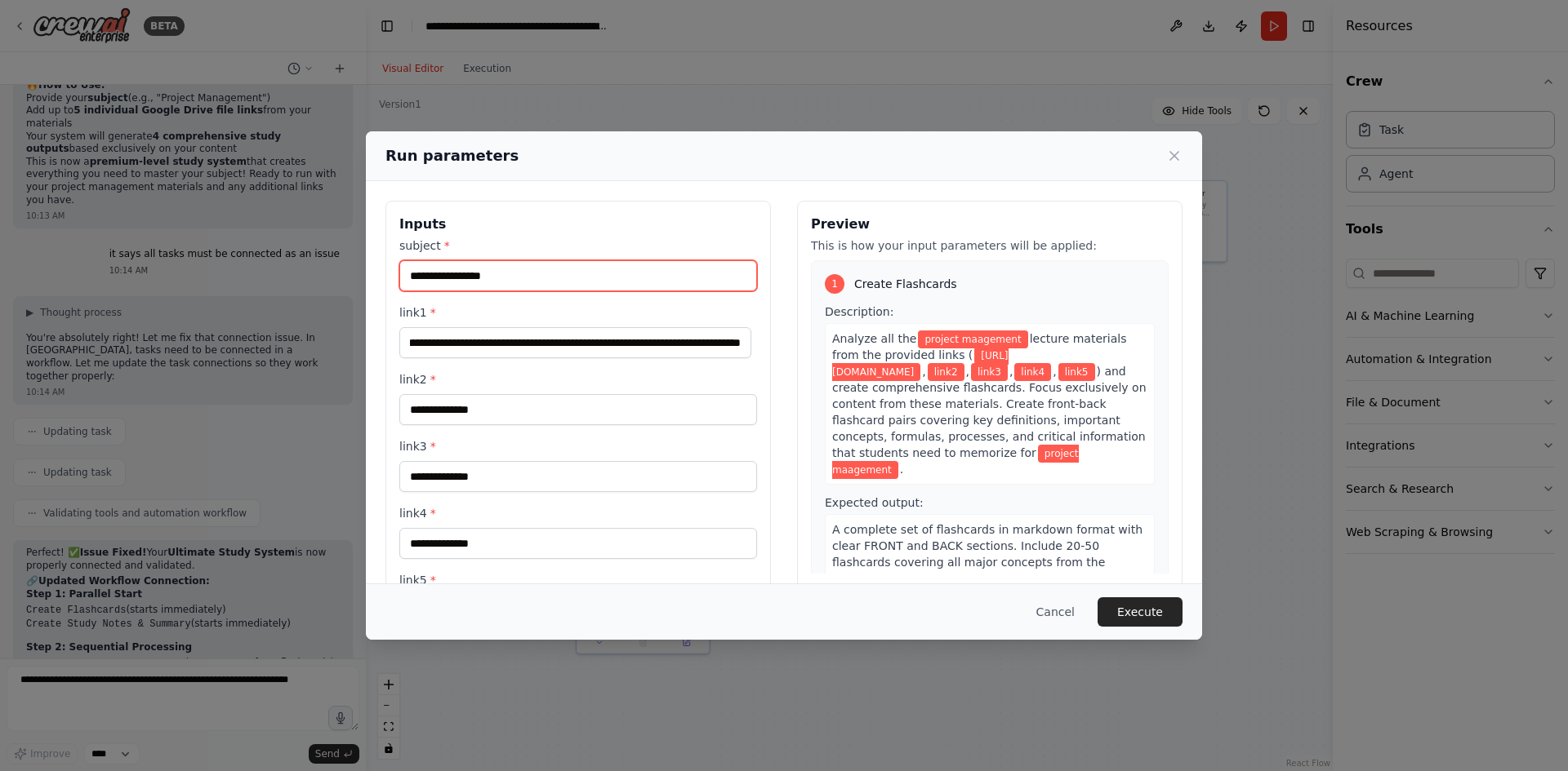
click at [643, 276] on input "**********" at bounding box center [578, 276] width 358 height 31
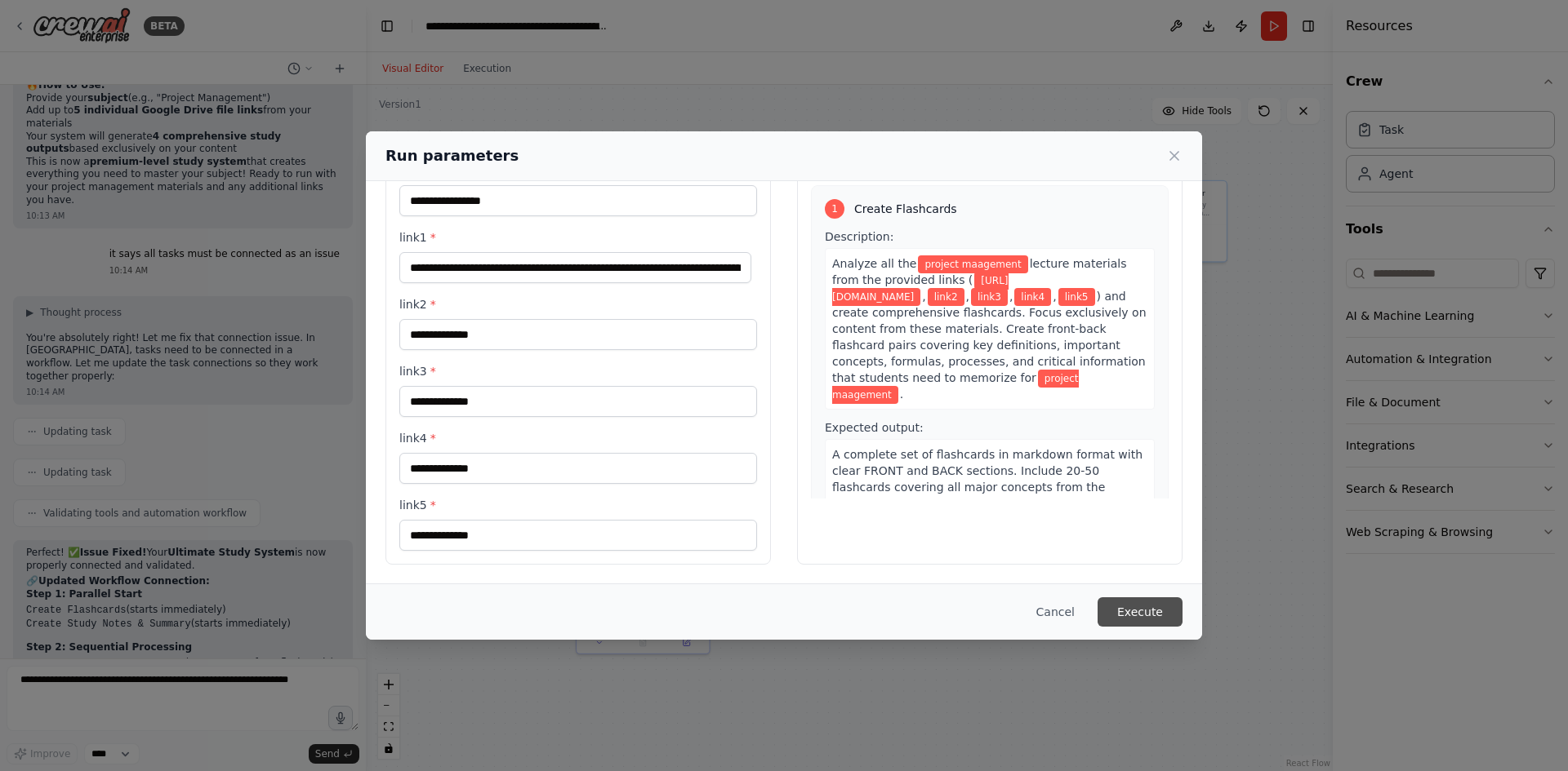
click at [1165, 619] on button "Execute" at bounding box center [1140, 612] width 85 height 29
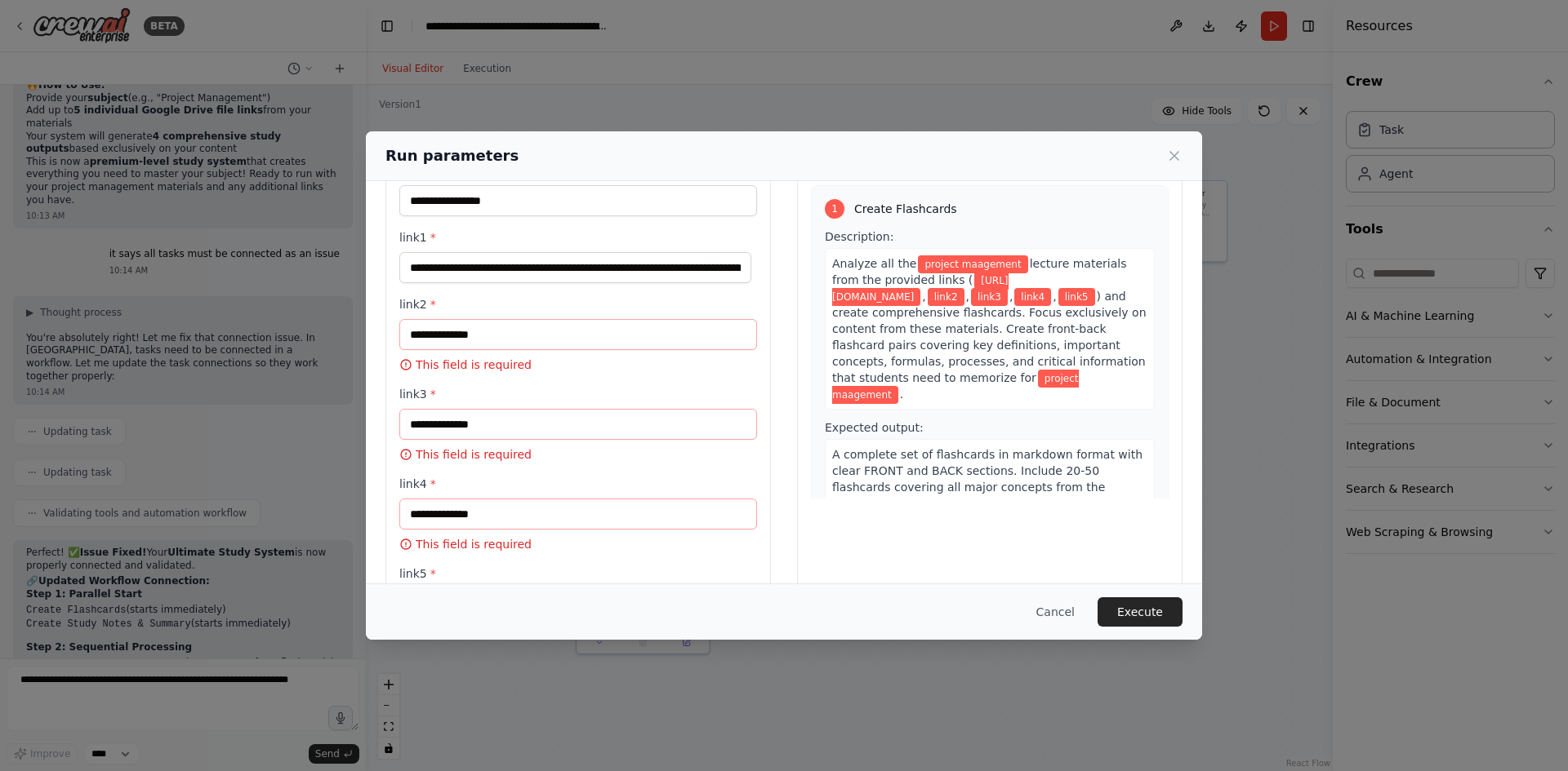
scroll to position [0, 0]
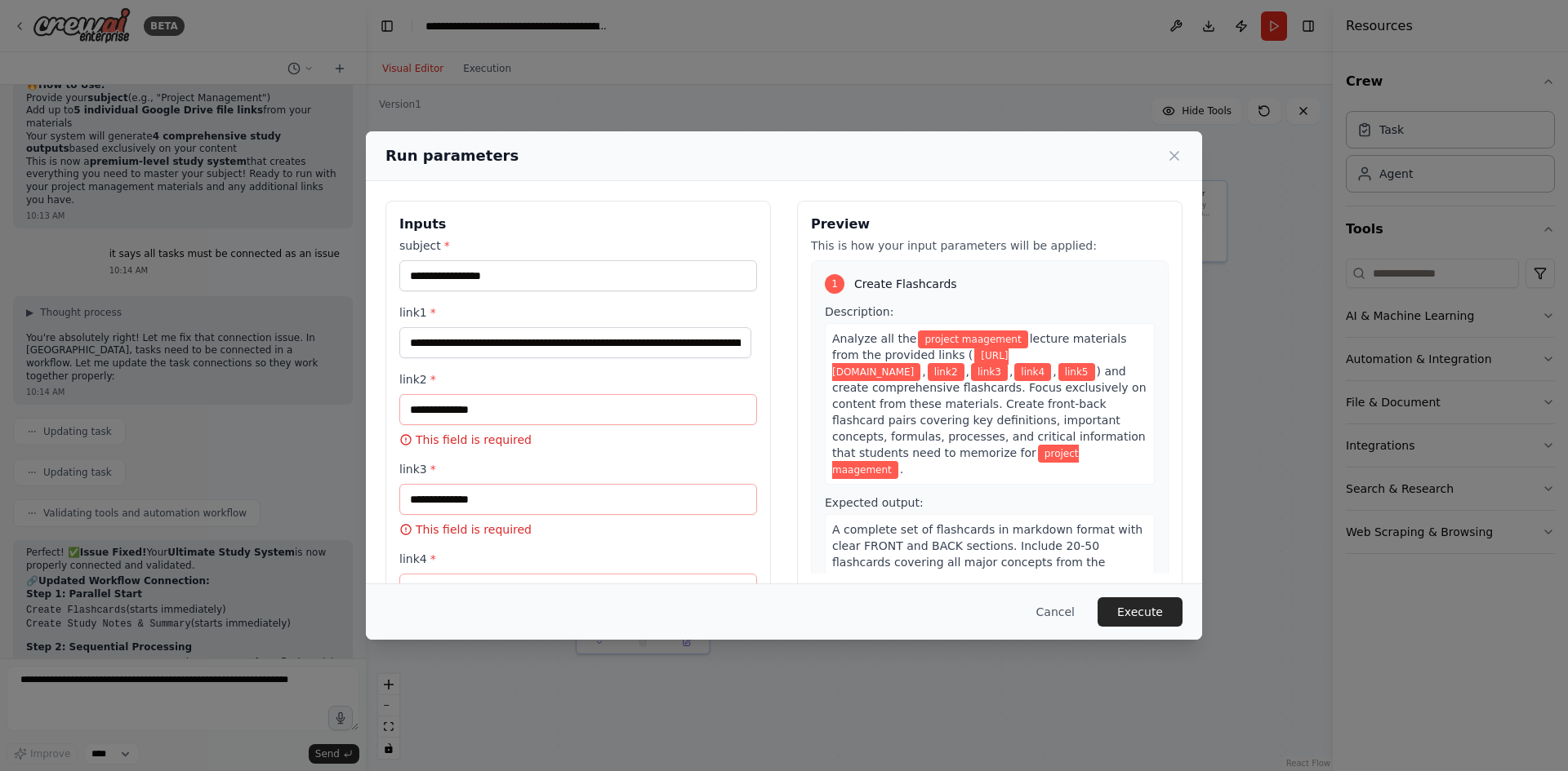
click at [579, 431] on div "link2 * This field is required" at bounding box center [578, 410] width 358 height 77
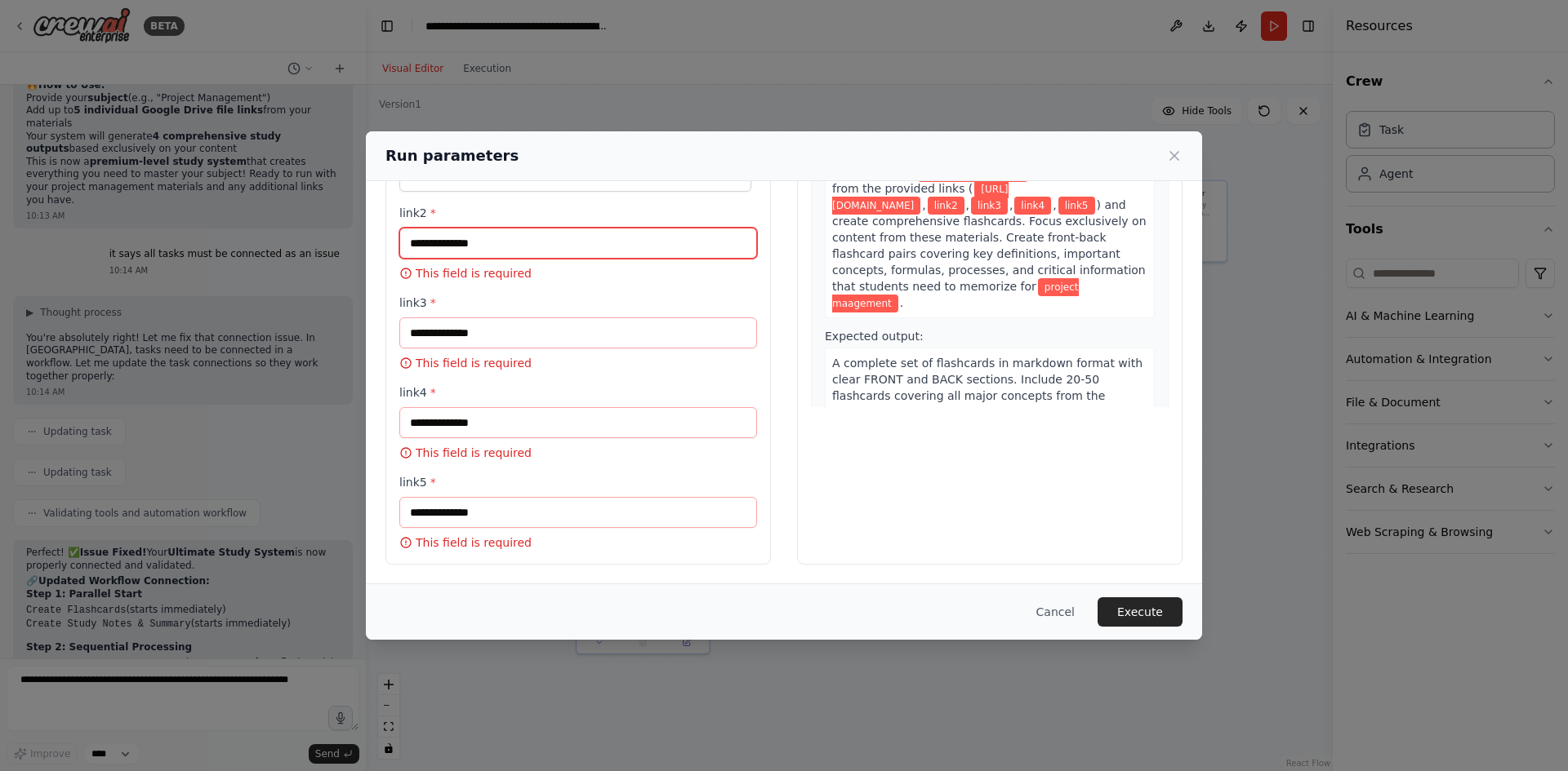
click at [565, 245] on input "link2 *" at bounding box center [578, 243] width 358 height 31
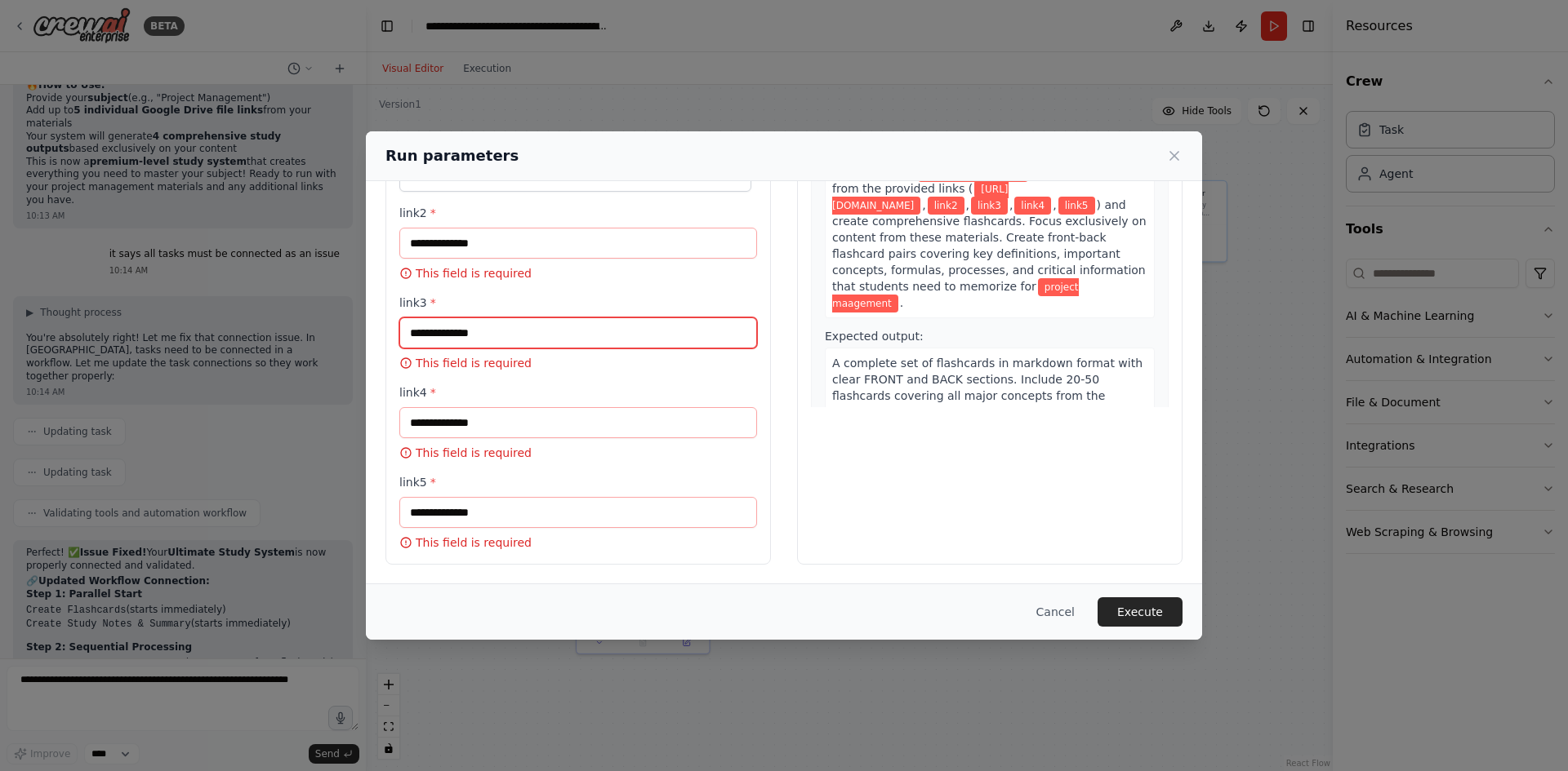
click at [494, 319] on input "link3 *" at bounding box center [578, 334] width 358 height 31
paste input "**********"
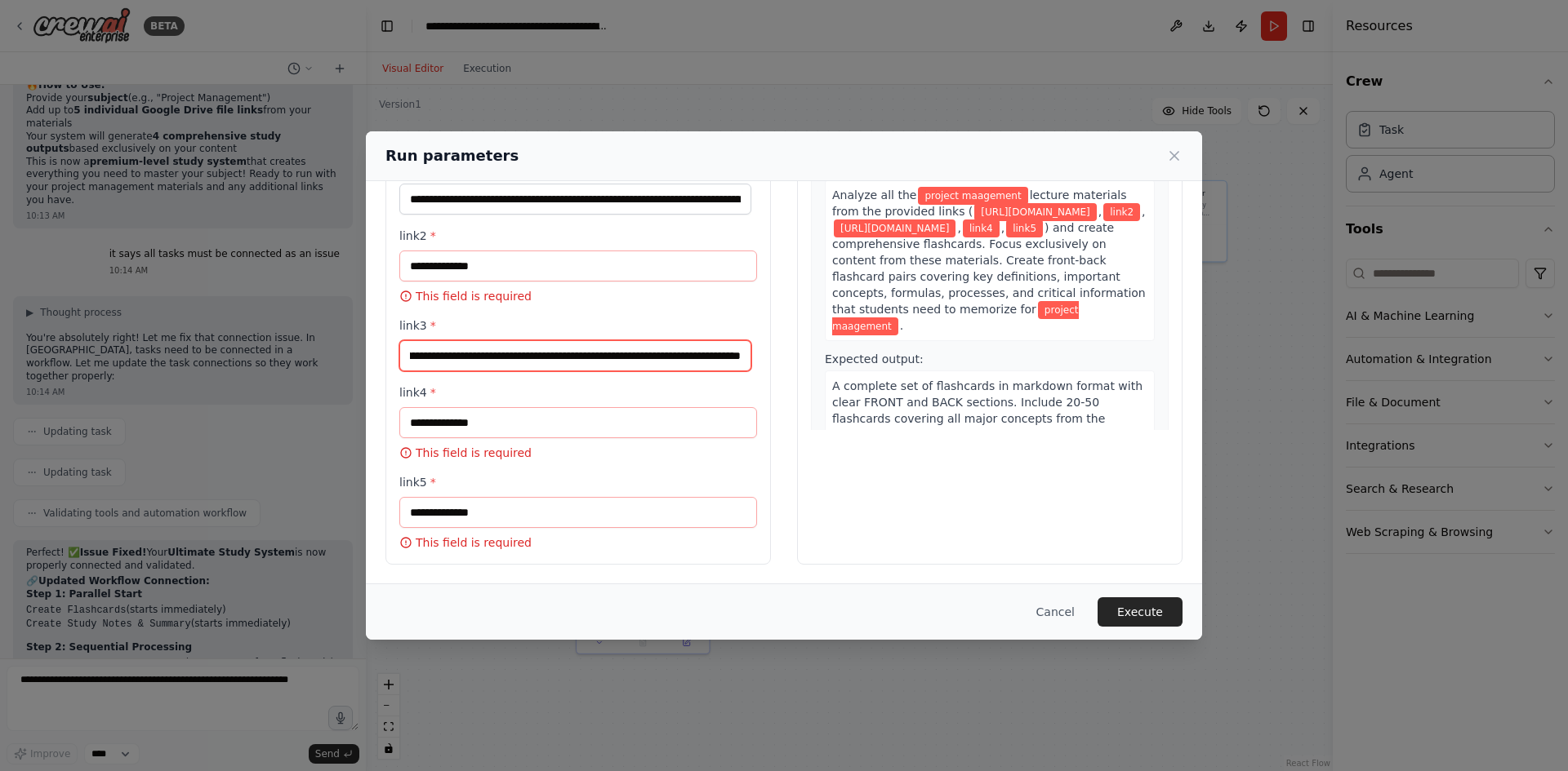
type input "**********"
click at [515, 438] on div "link4 * This field is required" at bounding box center [578, 423] width 358 height 77
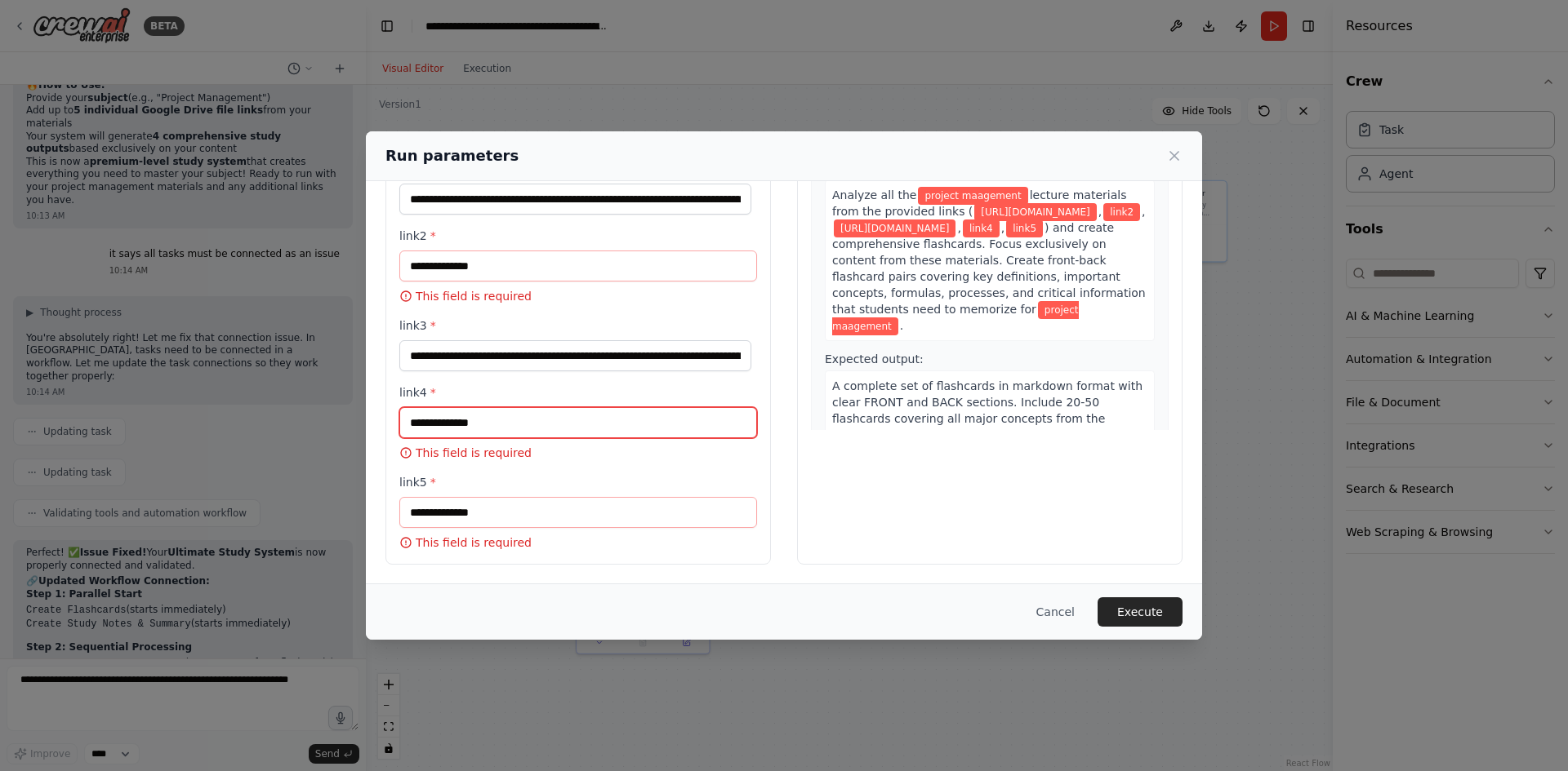
click at [520, 430] on input "link4 *" at bounding box center [578, 423] width 358 height 31
paste input "**********"
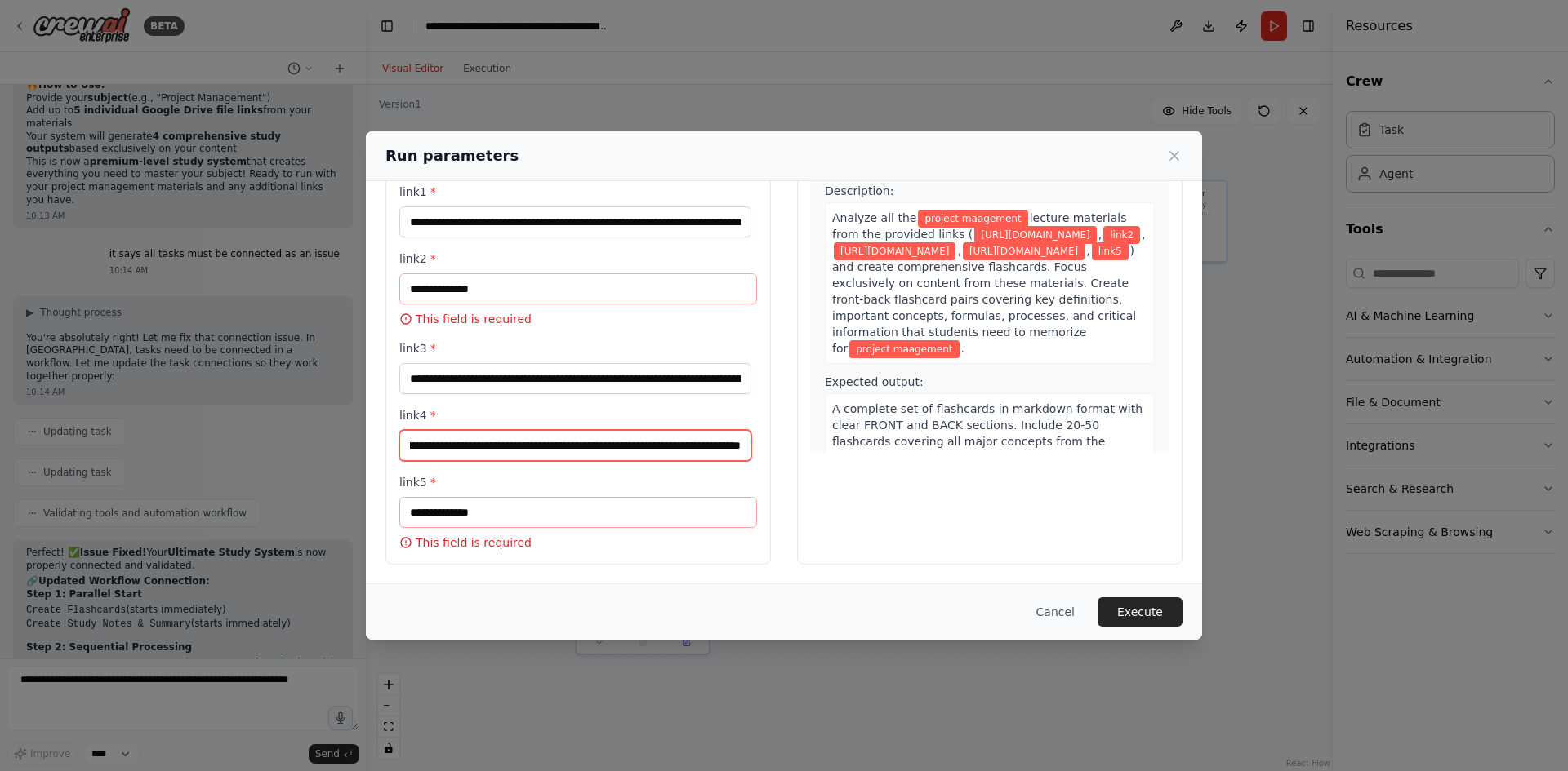
type input "**********"
click at [515, 523] on input "link5 *" at bounding box center [578, 513] width 358 height 31
paste input "**********"
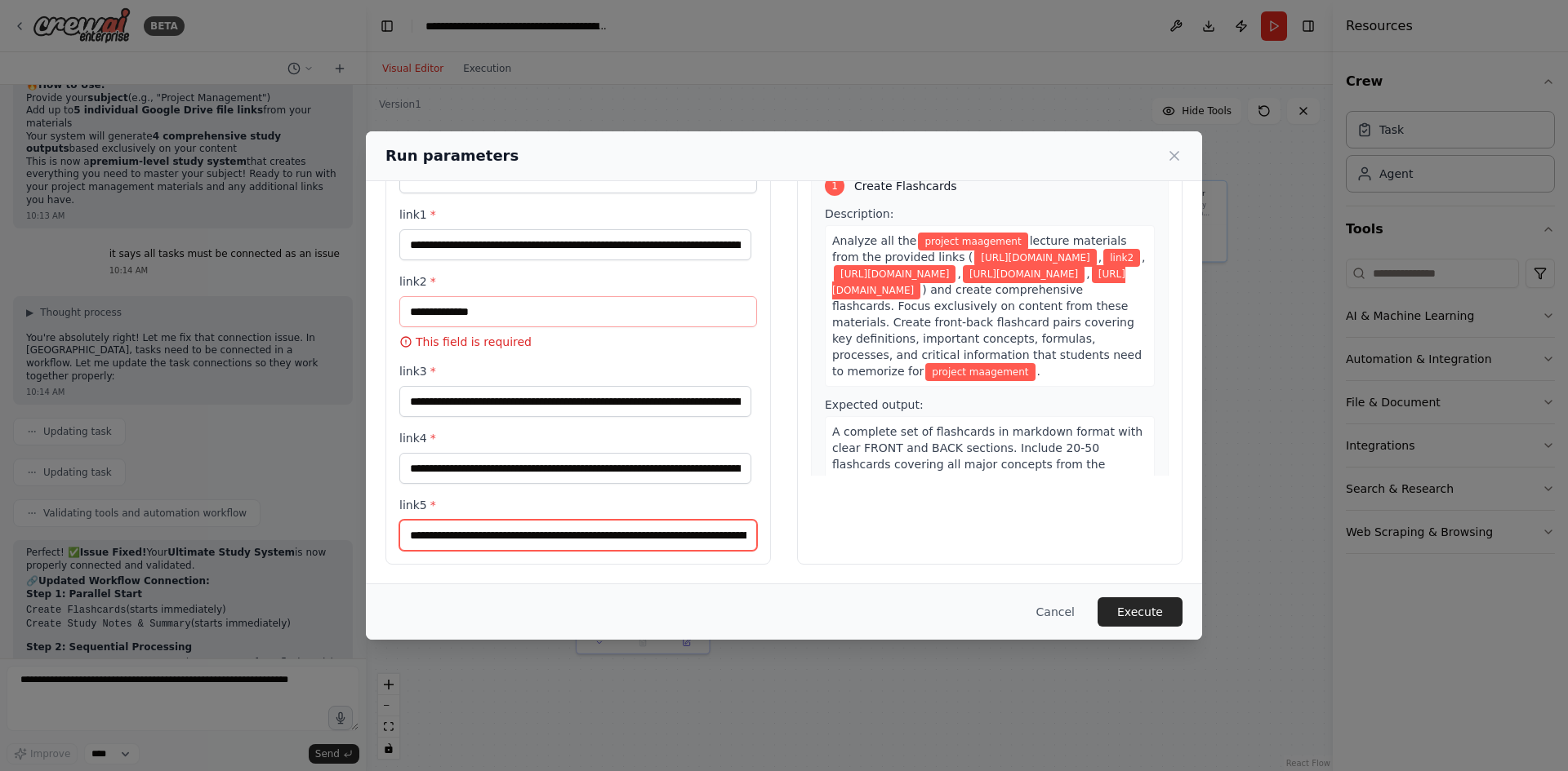
scroll to position [98, 0]
type input "**********"
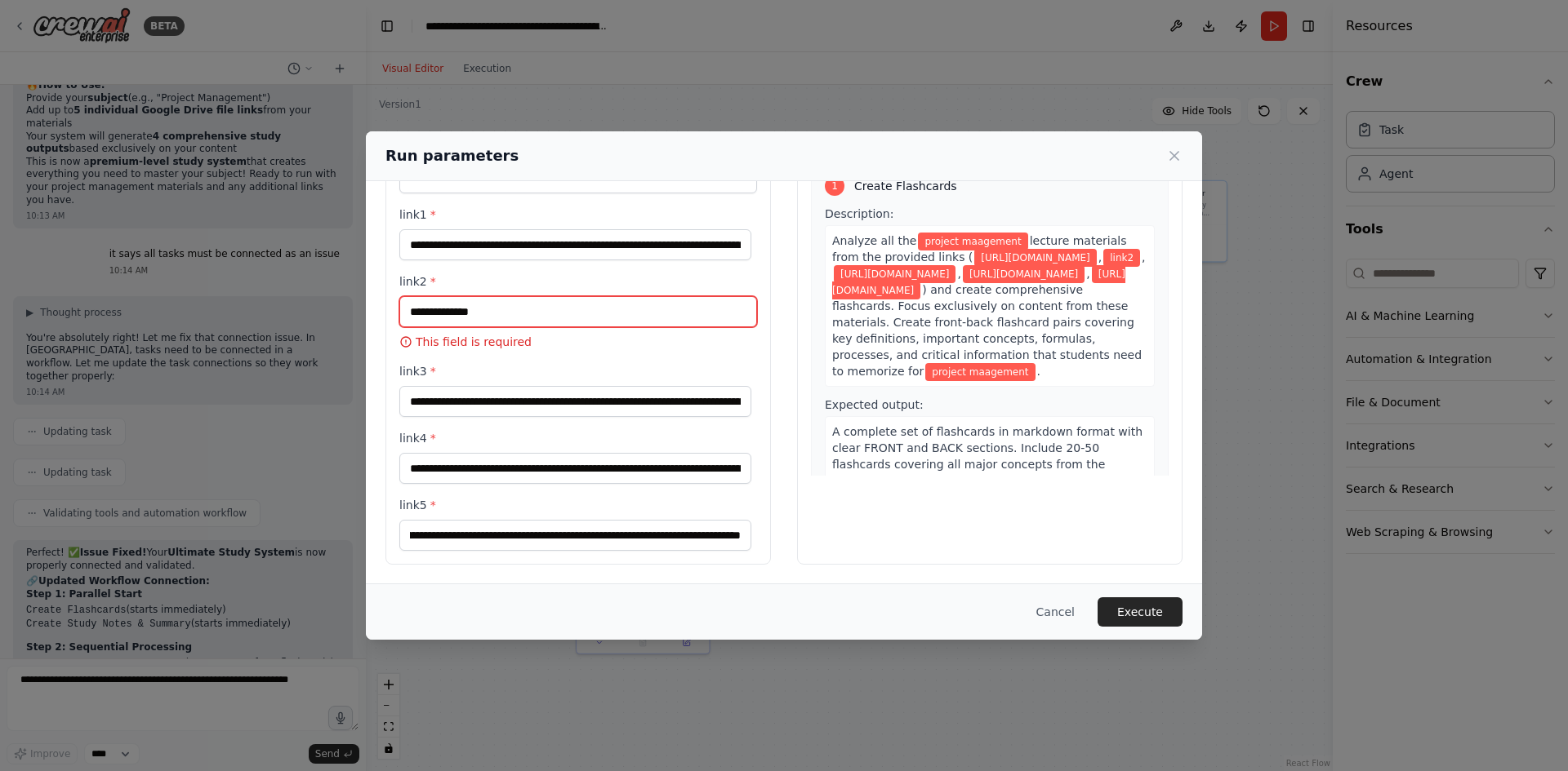
scroll to position [0, 0]
click at [524, 313] on input "link2 *" at bounding box center [578, 312] width 358 height 31
paste input "**********"
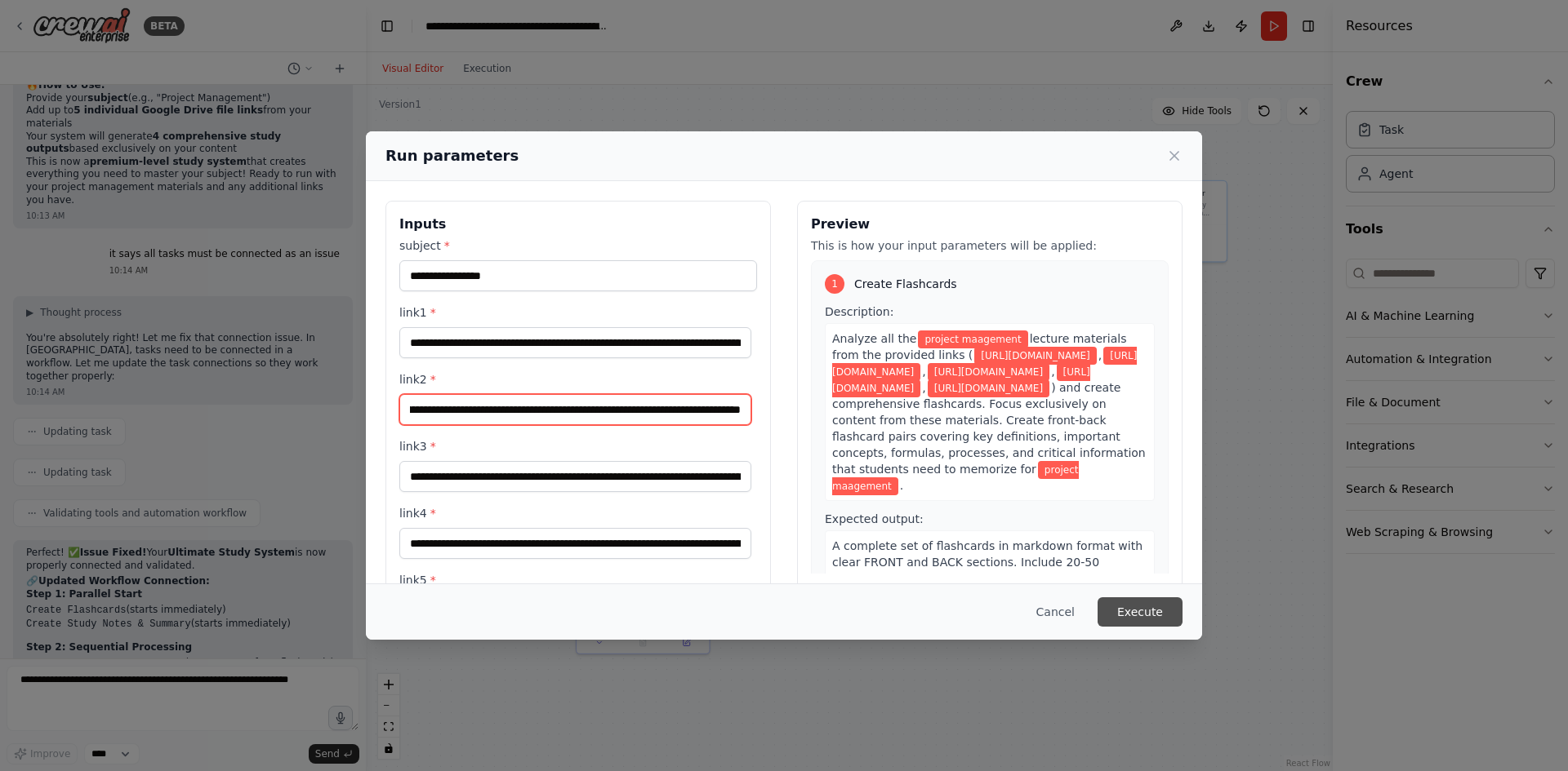
type input "**********"
click at [1147, 608] on button "Execute" at bounding box center [1140, 612] width 85 height 29
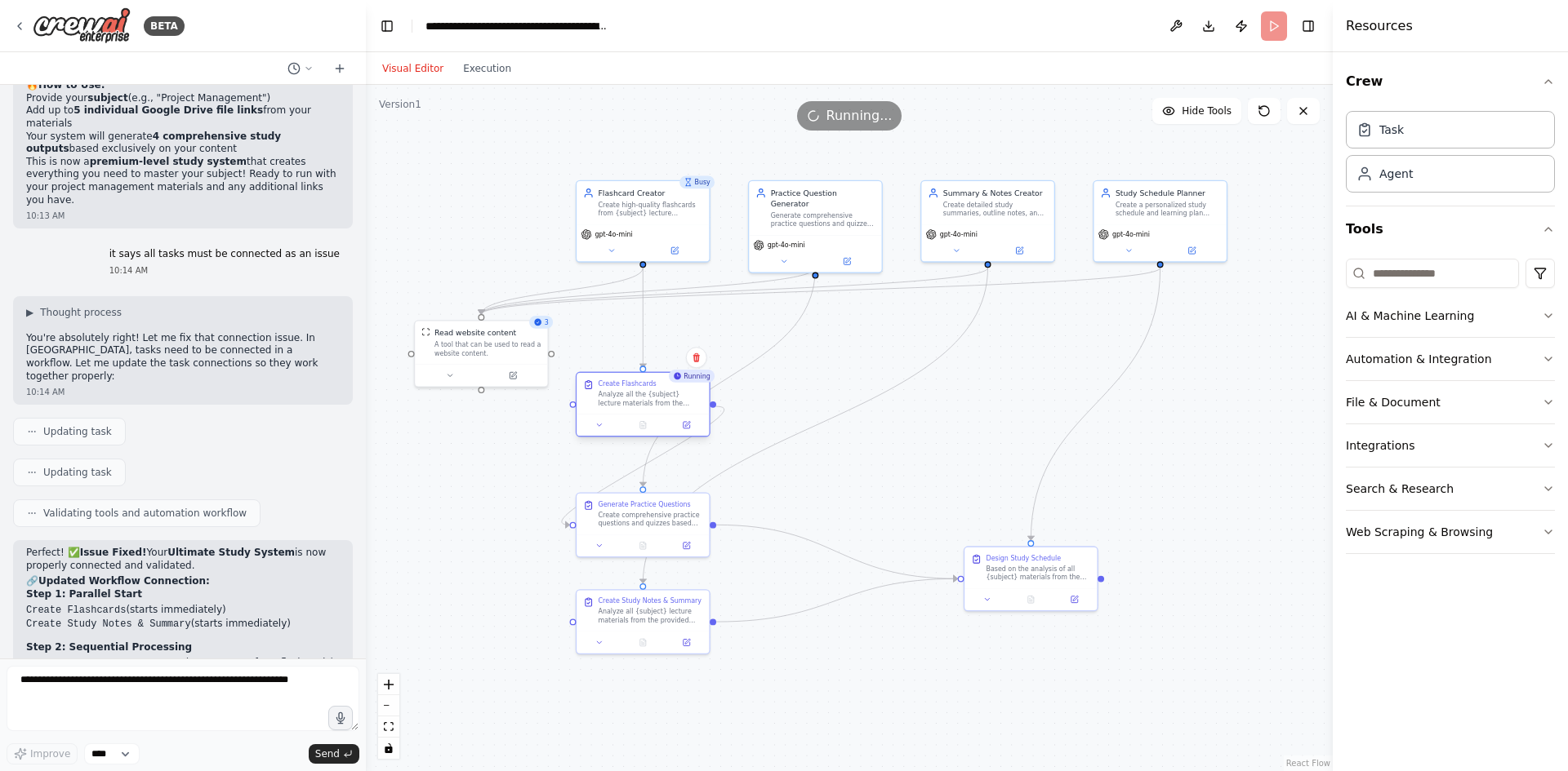
drag, startPoint x: 644, startPoint y: 430, endPoint x: 644, endPoint y: 407, distance: 23.0
click at [644, 407] on div "Create Flashcards Analyze all the {subject} lecture materials from the provided…" at bounding box center [642, 393] width 133 height 41
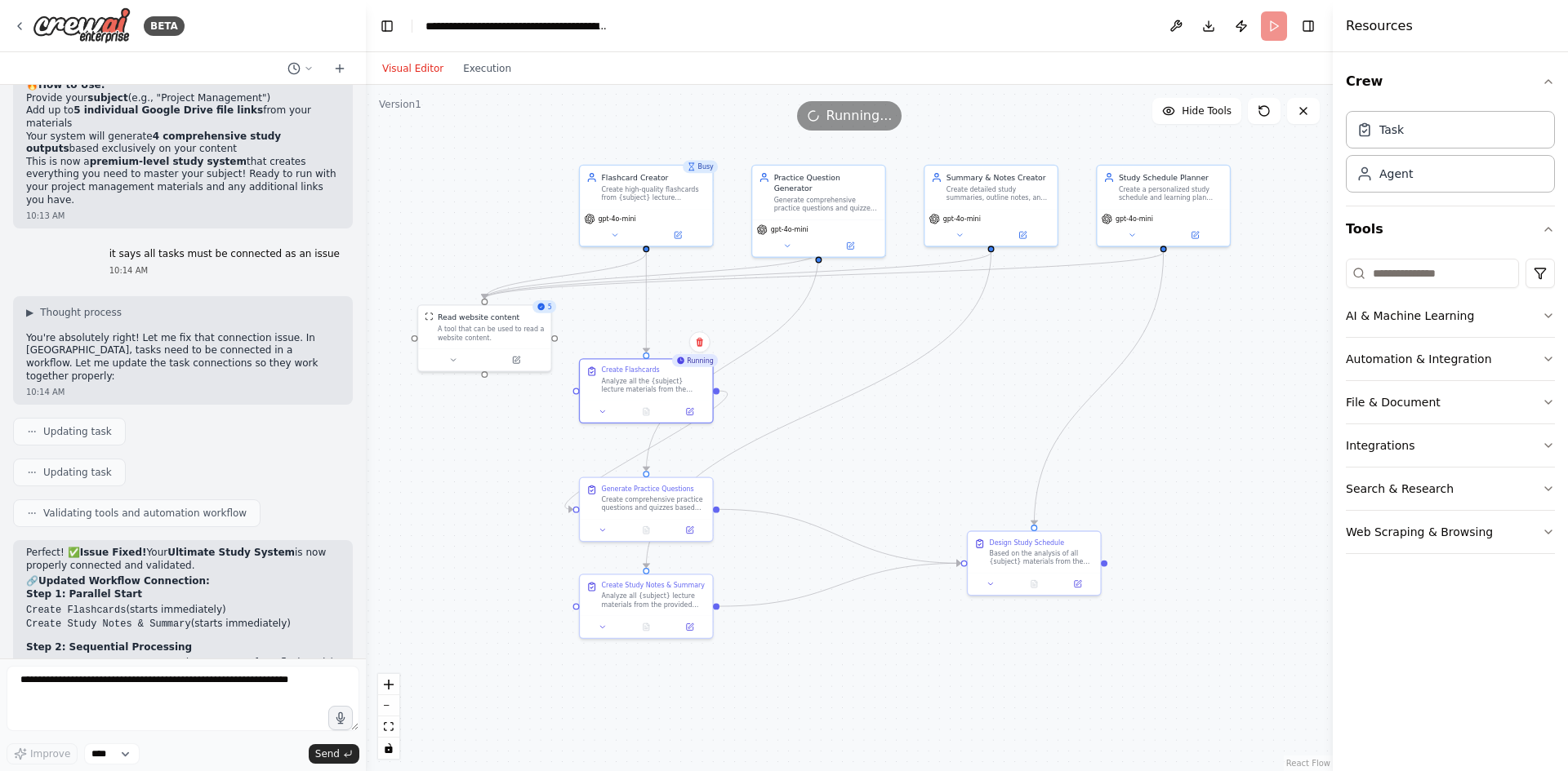
drag, startPoint x: 883, startPoint y: 480, endPoint x: 886, endPoint y: 463, distance: 17.3
click at [886, 463] on div ".deletable-edge-delete-btn { width: 20px; height: 20px; border: 0px solid #ffff…" at bounding box center [849, 428] width 967 height 686
drag, startPoint x: 667, startPoint y: 511, endPoint x: 672, endPoint y: 535, distance: 24.5
click at [672, 530] on div "Create comprehensive practice questions and quizzes based exclusively on {subje…" at bounding box center [665, 522] width 105 height 17
drag, startPoint x: 653, startPoint y: 604, endPoint x: 663, endPoint y: 670, distance: 66.8
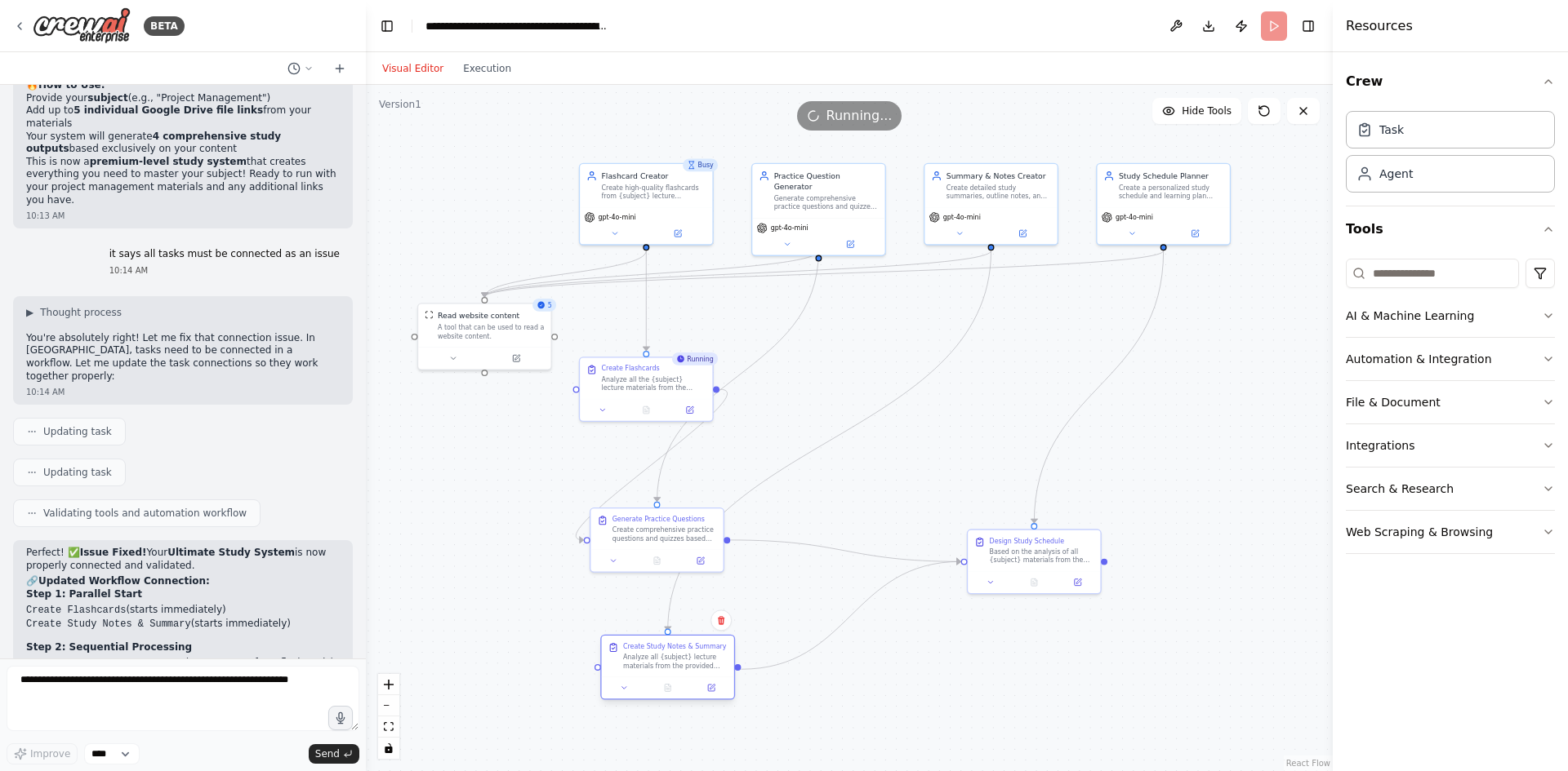
click at [663, 671] on div "Create Study Notes & Summary Analyze all {subject} lecture materials from the p…" at bounding box center [667, 656] width 133 height 41
drag, startPoint x: 658, startPoint y: 377, endPoint x: 675, endPoint y: 345, distance: 36.2
click at [675, 345] on div "Analyze all the {subject} lecture materials from the provided links ({link1}, {…" at bounding box center [665, 349] width 105 height 17
click at [655, 520] on div "Generate Practice Questions Create comprehensive practice questions and quizzes…" at bounding box center [656, 537] width 134 height 65
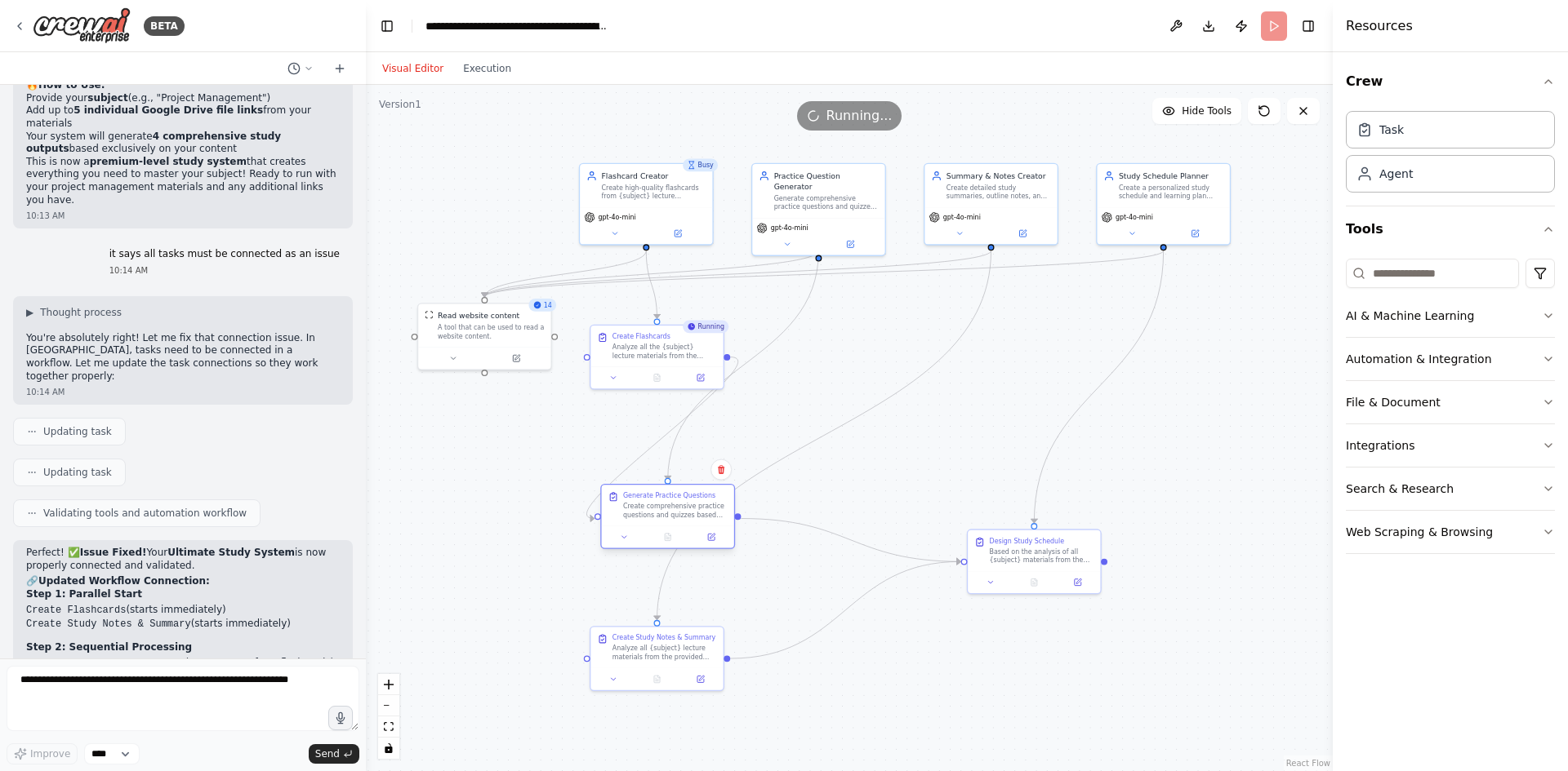
drag, startPoint x: 656, startPoint y: 543, endPoint x: 663, endPoint y: 516, distance: 27.9
click at [663, 516] on div "Generate Practice Questions Create comprehensive practice questions and quizzes…" at bounding box center [667, 505] width 133 height 41
drag, startPoint x: 469, startPoint y: 328, endPoint x: 405, endPoint y: 242, distance: 107.2
click at [405, 242] on div ".deletable-edge-delete-btn { width: 20px; height: 20px; border: 0px solid #ffff…" at bounding box center [849, 428] width 967 height 686
click at [629, 541] on button at bounding box center [625, 536] width 36 height 13
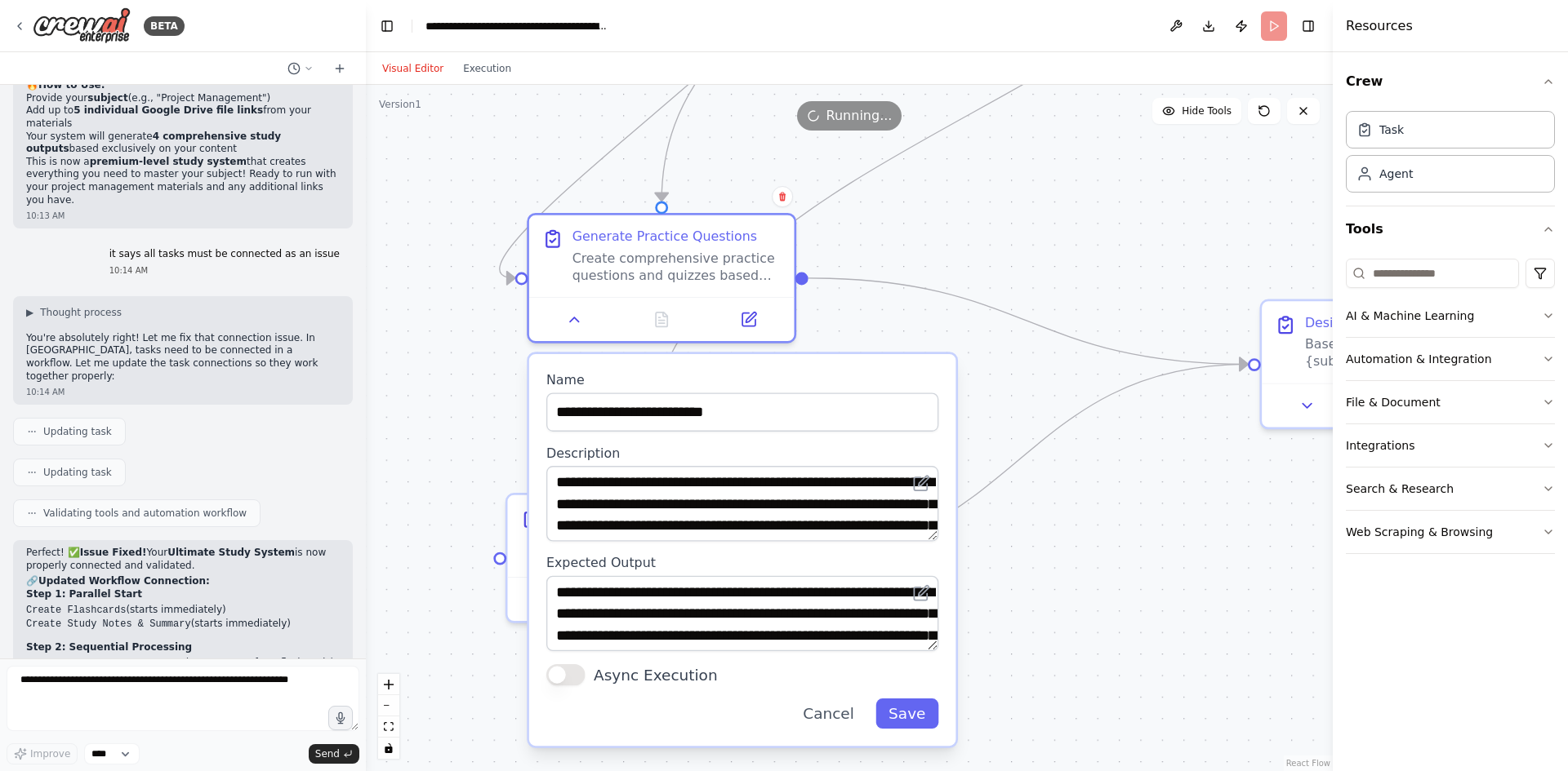
drag, startPoint x: 1148, startPoint y: 668, endPoint x: 1212, endPoint y: 476, distance: 202.4
click at [1213, 483] on div ".deletable-edge-delete-btn { width: 20px; height: 20px; border: 0px solid #ffff…" at bounding box center [849, 428] width 967 height 686
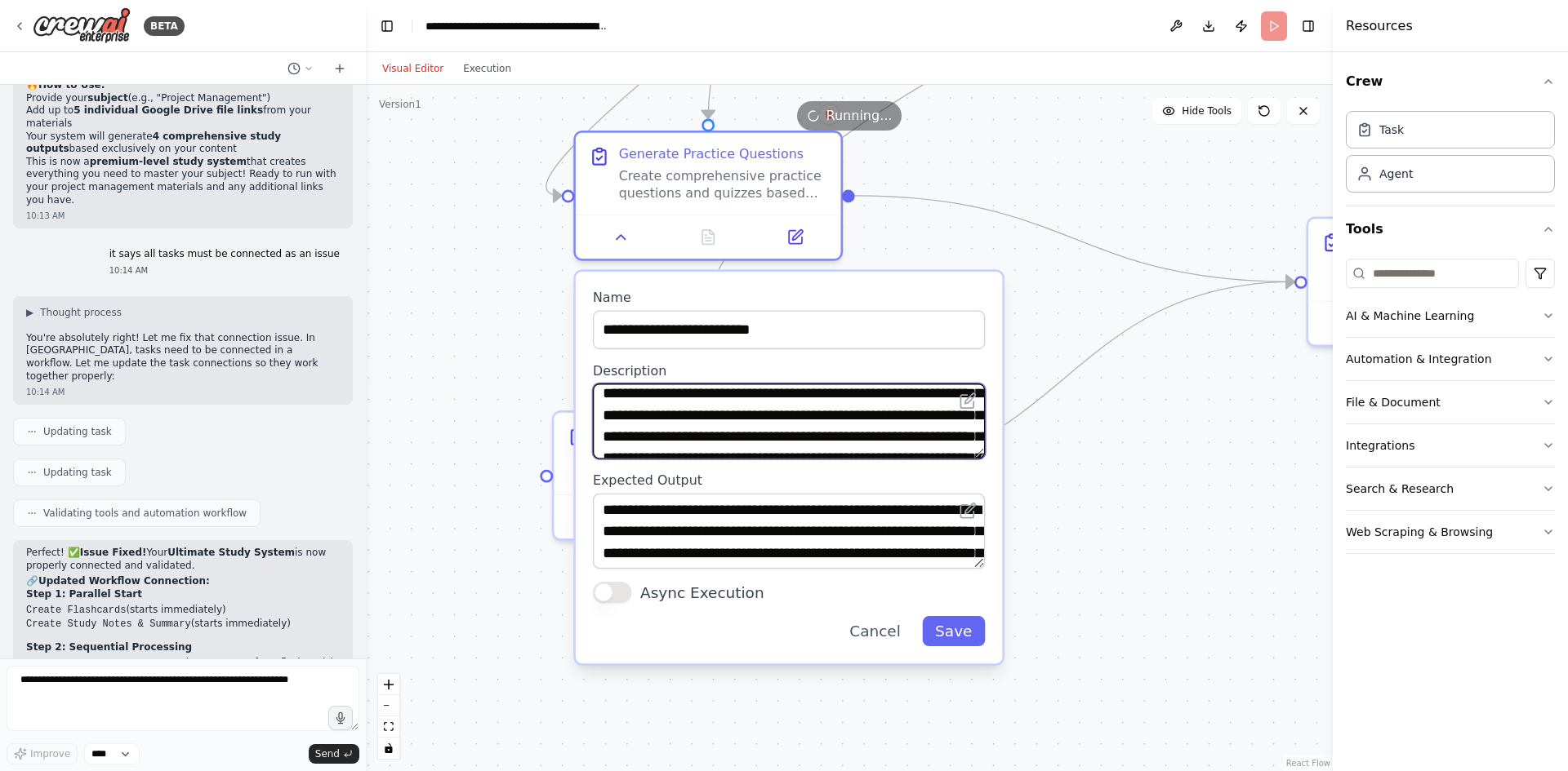
drag, startPoint x: 735, startPoint y: 405, endPoint x: 948, endPoint y: 445, distance: 216.7
click at [948, 445] on textarea "**********" at bounding box center [789, 421] width 392 height 75
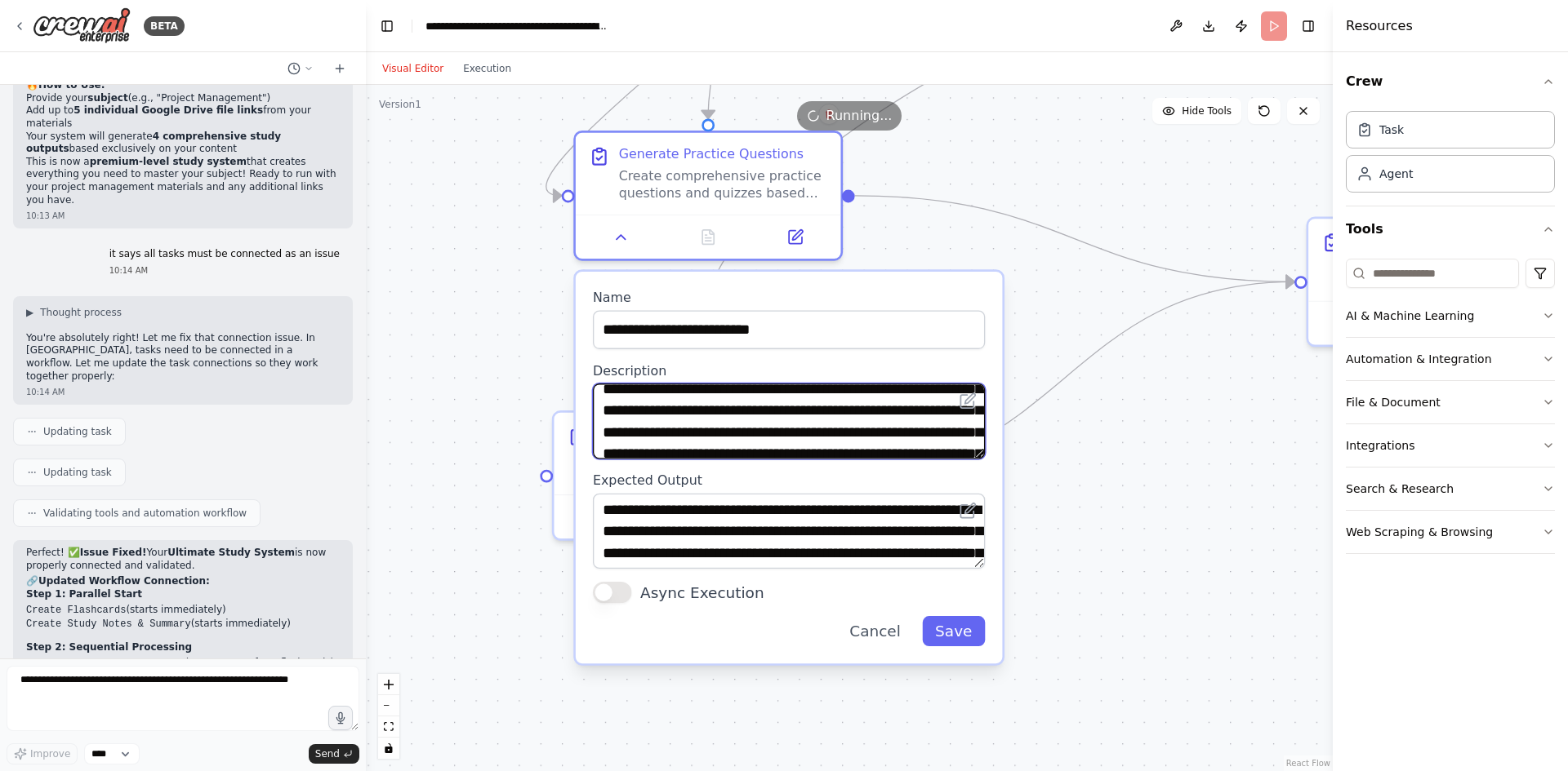
click at [790, 436] on textarea "**********" at bounding box center [789, 421] width 392 height 75
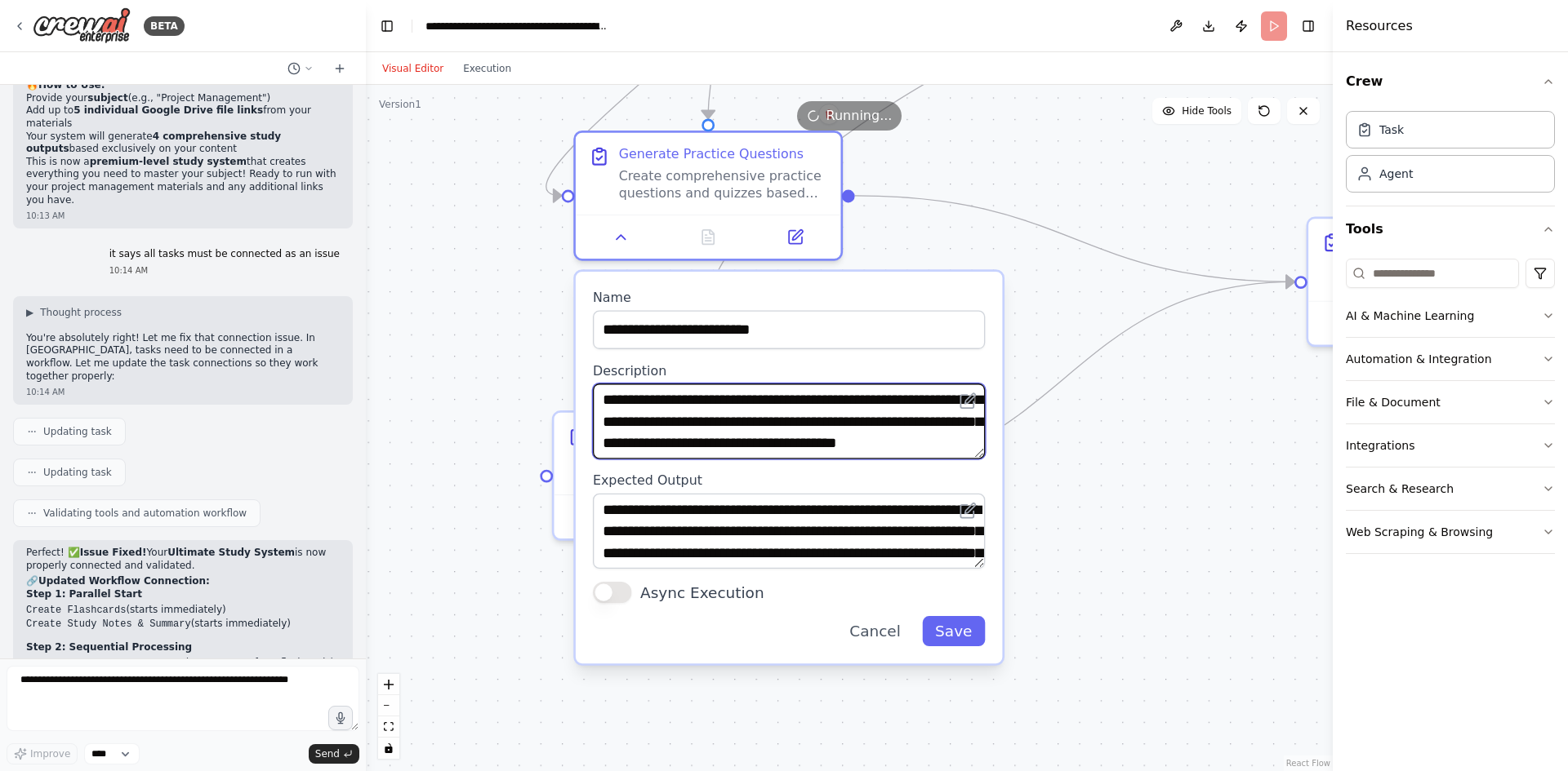
scroll to position [81, 0]
drag, startPoint x: 722, startPoint y: 434, endPoint x: 919, endPoint y: 450, distance: 197.6
click at [919, 450] on textarea "**********" at bounding box center [789, 421] width 392 height 75
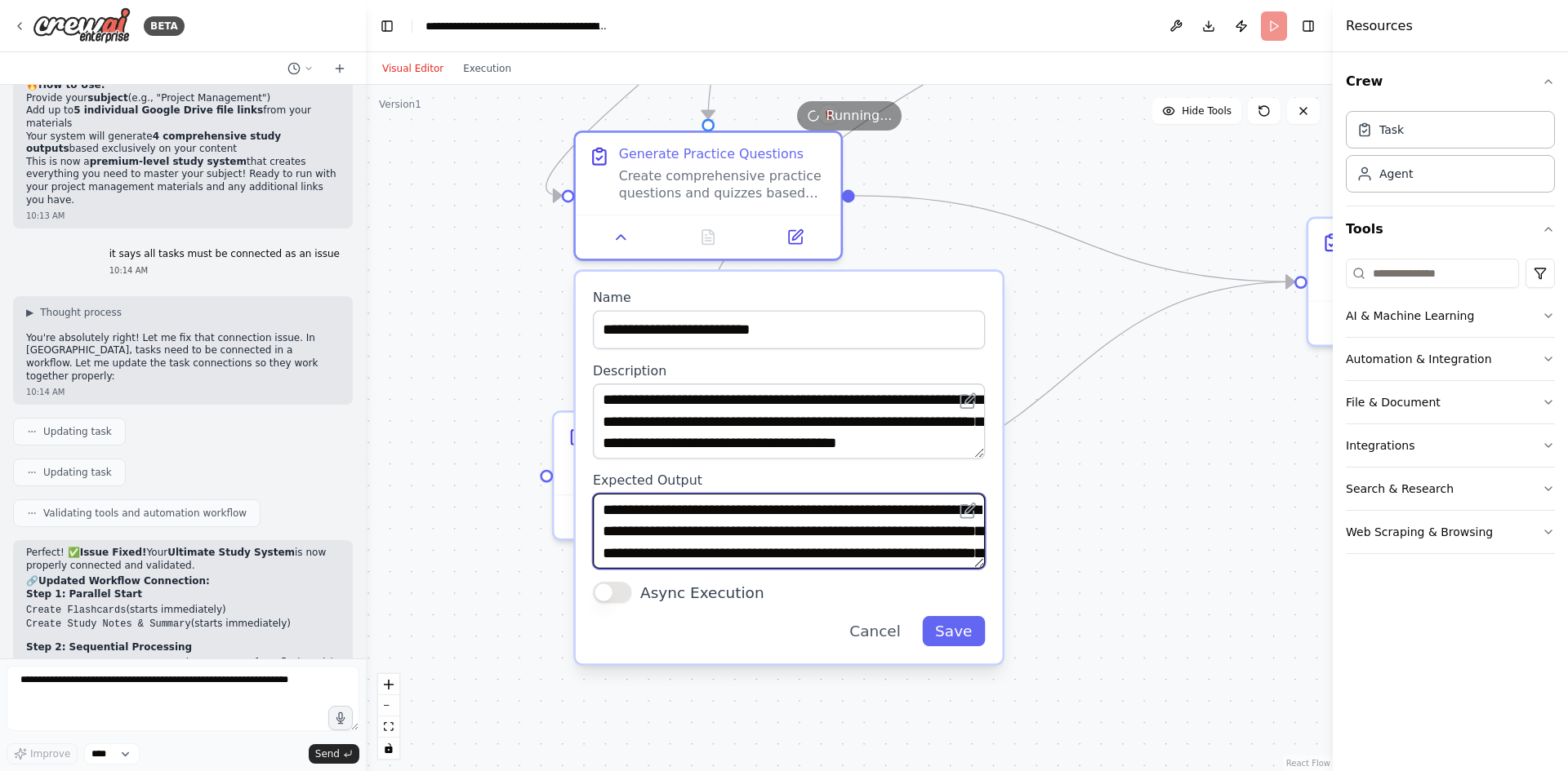
click at [677, 533] on textarea "**********" at bounding box center [789, 531] width 392 height 75
drag, startPoint x: 606, startPoint y: 510, endPoint x: 909, endPoint y: 571, distance: 309.1
click at [909, 571] on div "**********" at bounding box center [789, 468] width 427 height 392
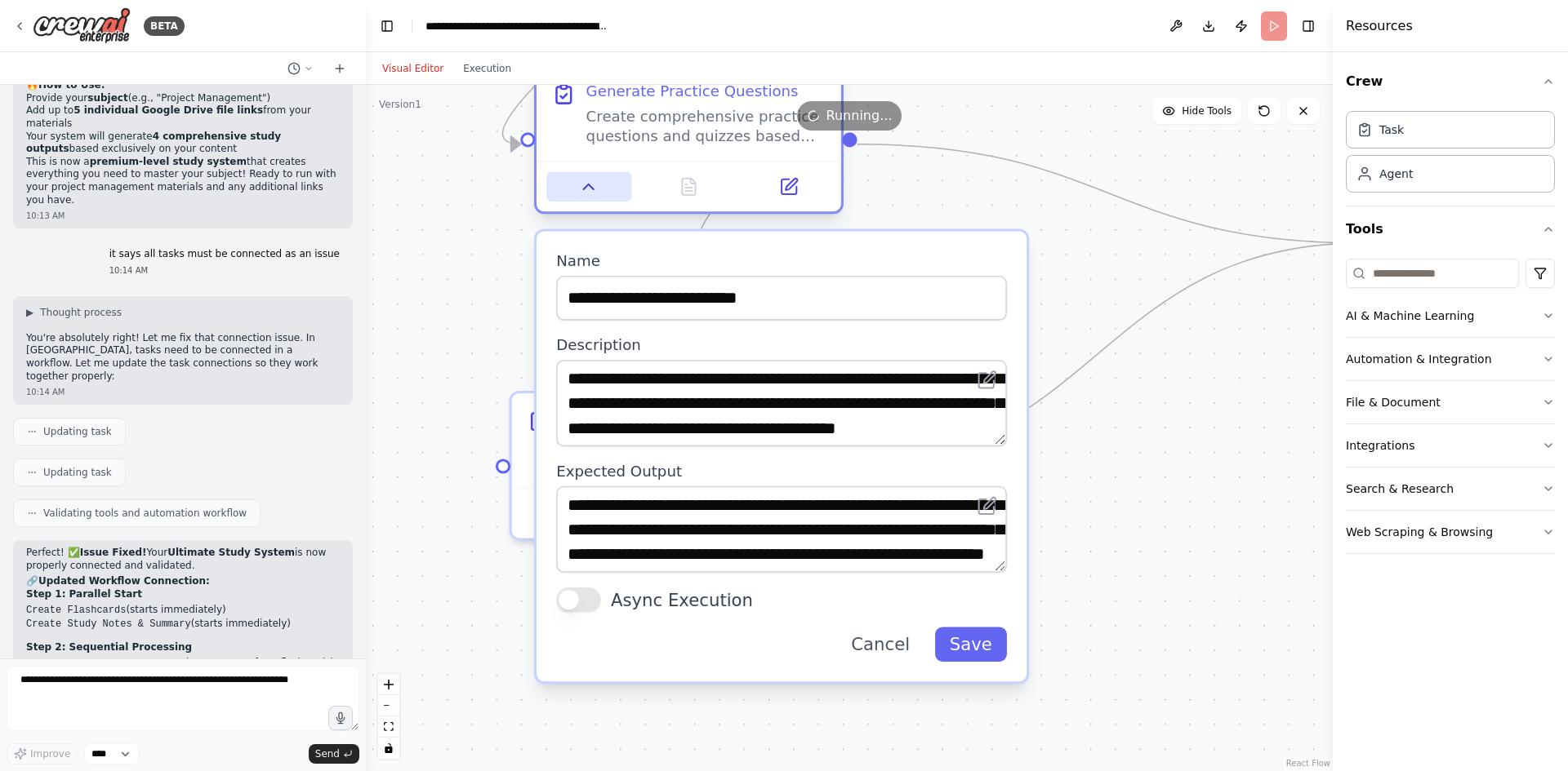
click at [603, 195] on button at bounding box center [589, 187] width 85 height 29
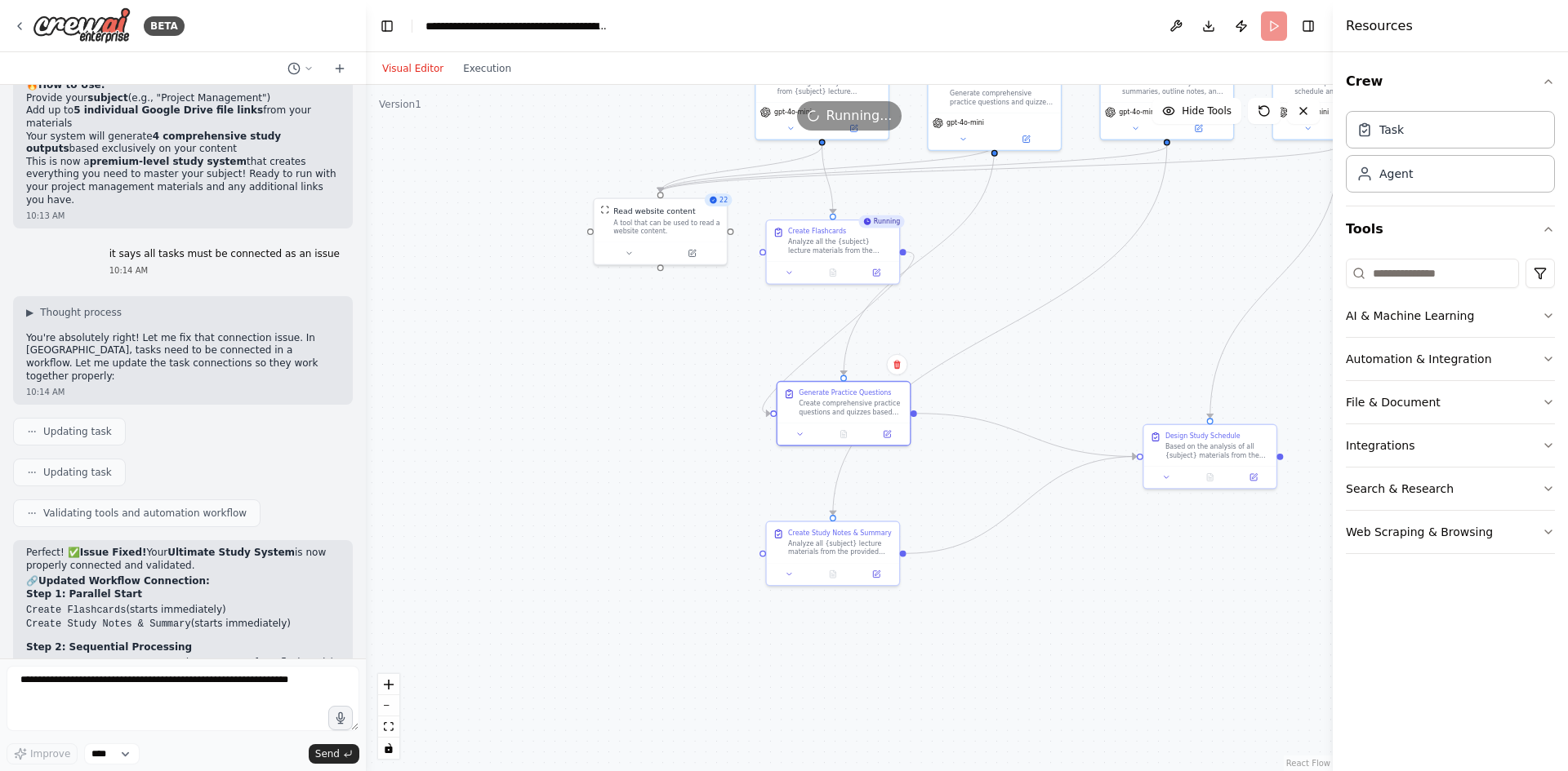
drag, startPoint x: 1096, startPoint y: 520, endPoint x: 1116, endPoint y: 685, distance: 166.2
click at [1116, 685] on div ".deletable-edge-delete-btn { width: 20px; height: 20px; border: 0px solid #ffff…" at bounding box center [849, 428] width 967 height 686
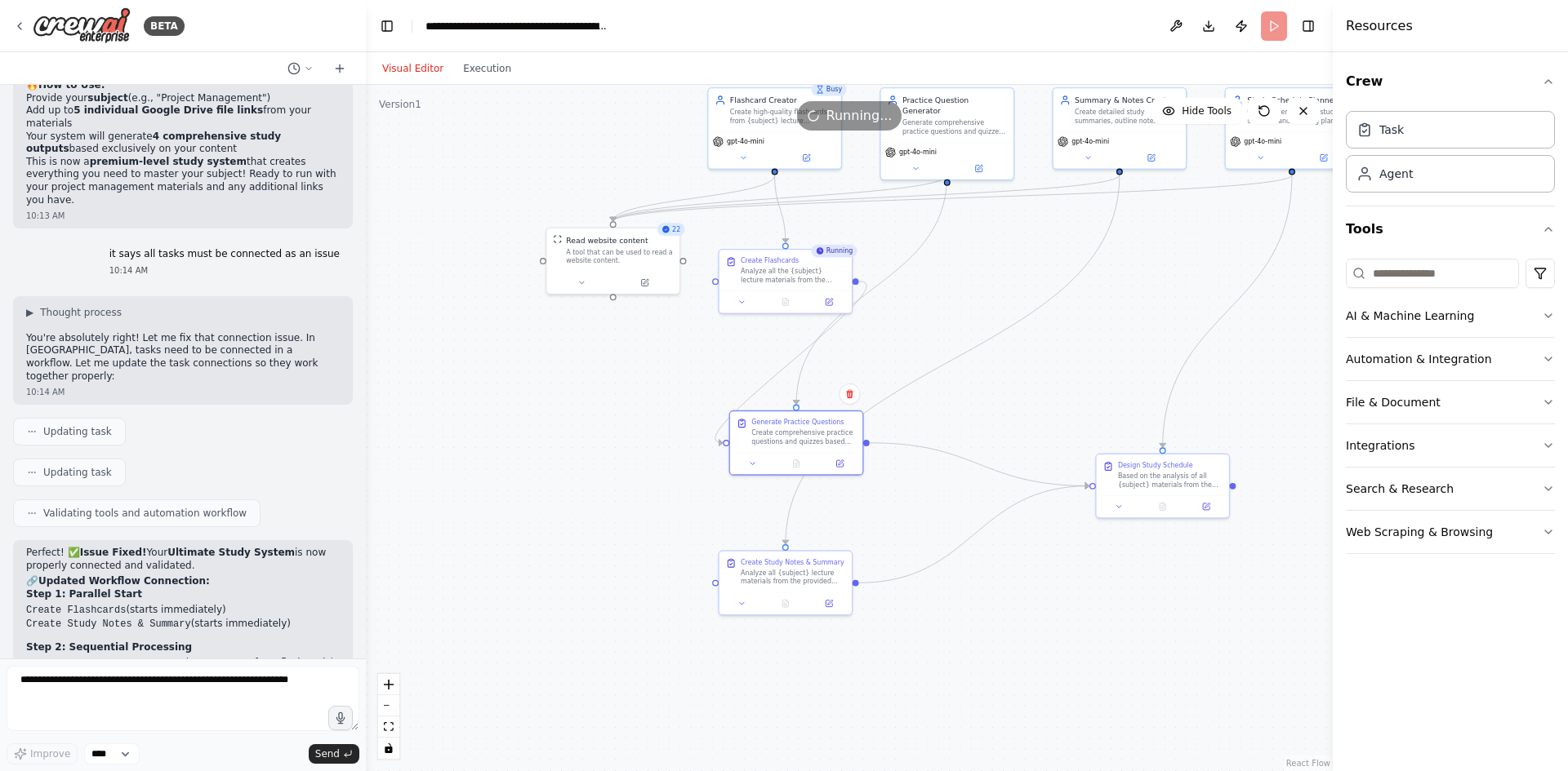
drag, startPoint x: 1077, startPoint y: 322, endPoint x: 1044, endPoint y: 355, distance: 46.7
click at [1044, 355] on div ".deletable-edge-delete-btn { width: 20px; height: 20px; border: 0px solid #ffff…" at bounding box center [849, 428] width 967 height 686
click at [743, 170] on div "gpt-4o-mini" at bounding box center [773, 152] width 133 height 37
click at [751, 163] on button at bounding box center [743, 159] width 62 height 13
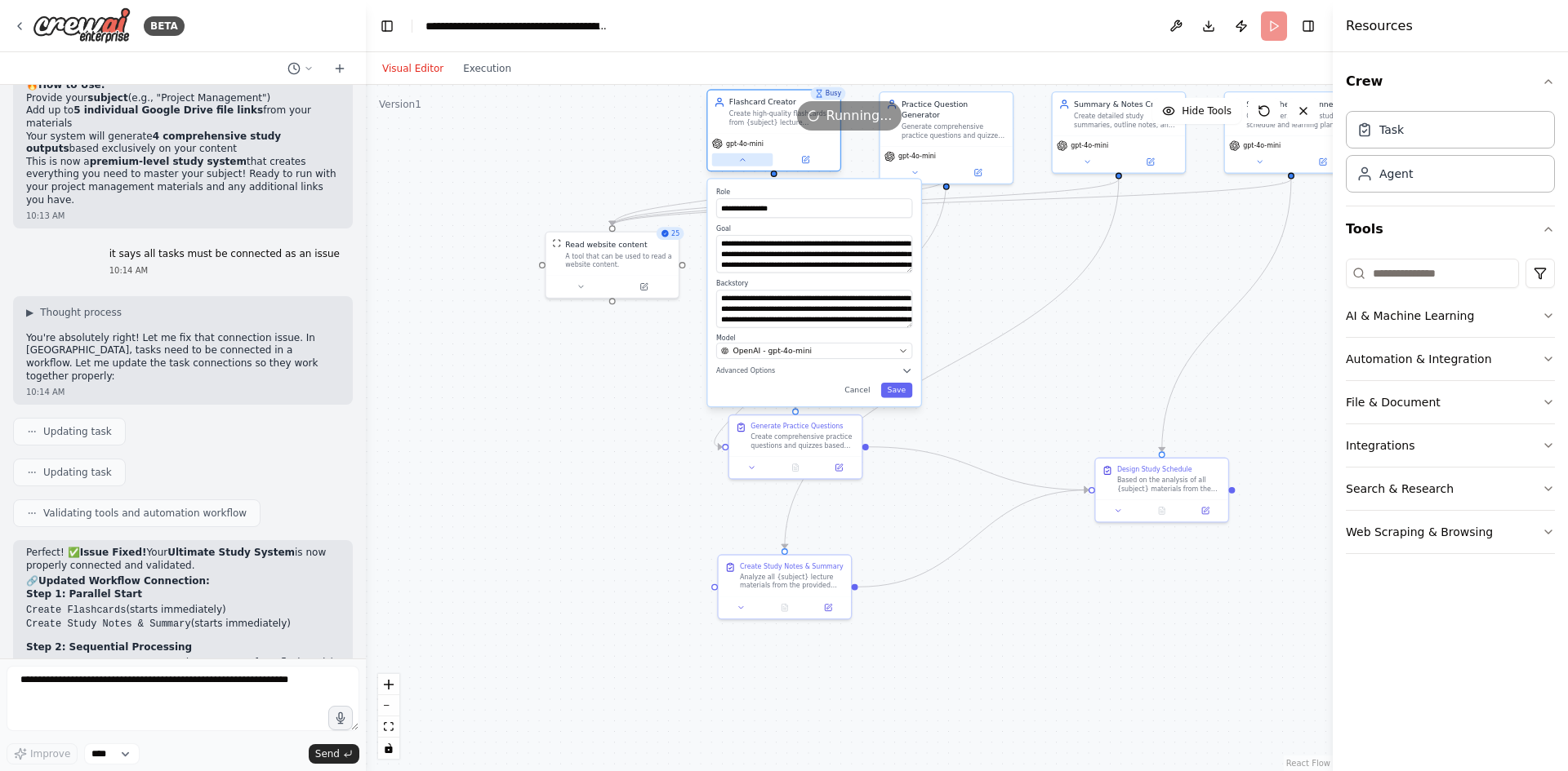
click at [741, 165] on button at bounding box center [743, 159] width 62 height 13
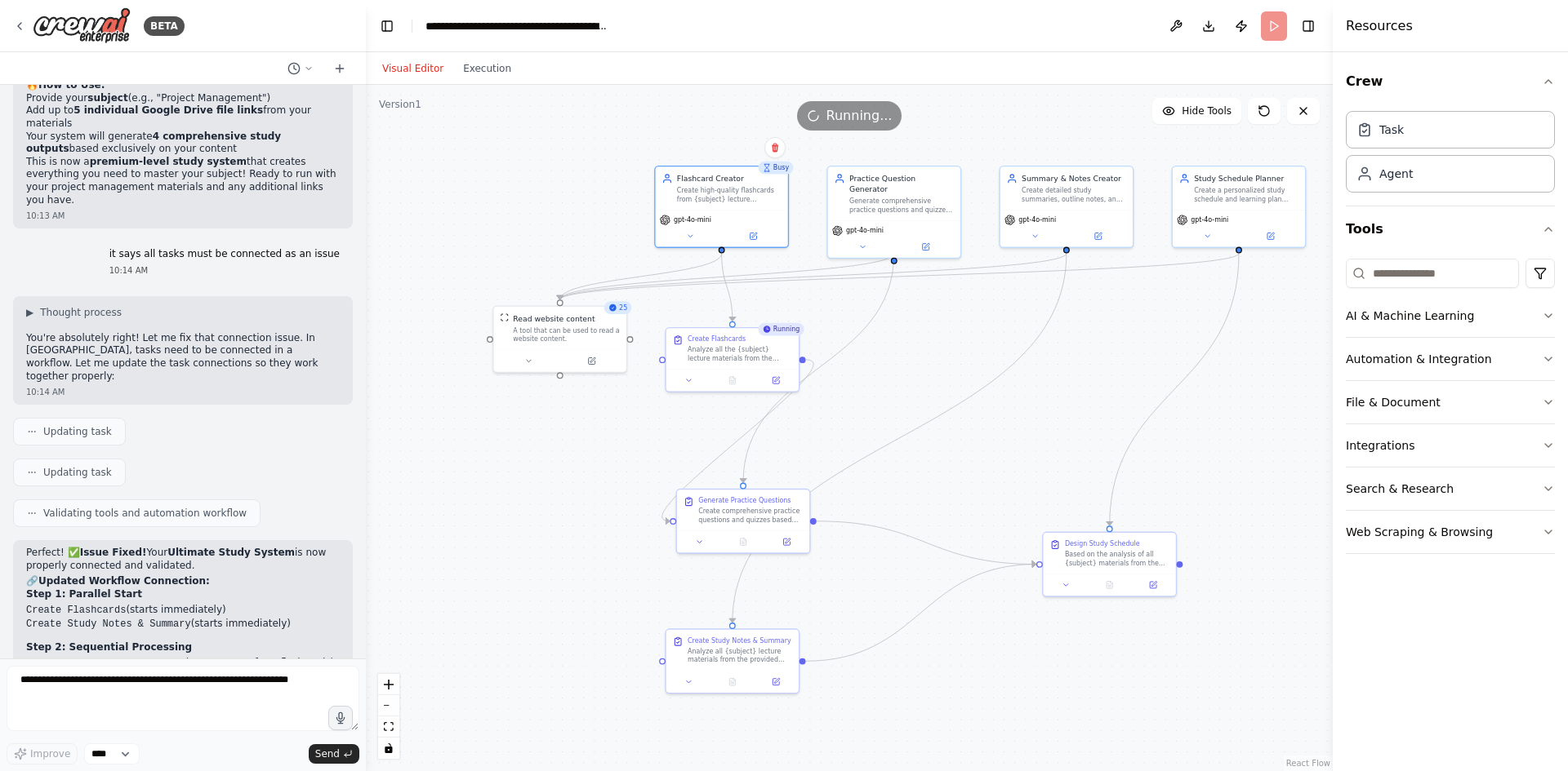
drag, startPoint x: 1200, startPoint y: 289, endPoint x: 1171, endPoint y: 360, distance: 76.7
click at [1171, 360] on div ".deletable-edge-delete-btn { width: 20px; height: 20px; border: 0px solid #ffff…" at bounding box center [849, 428] width 967 height 686
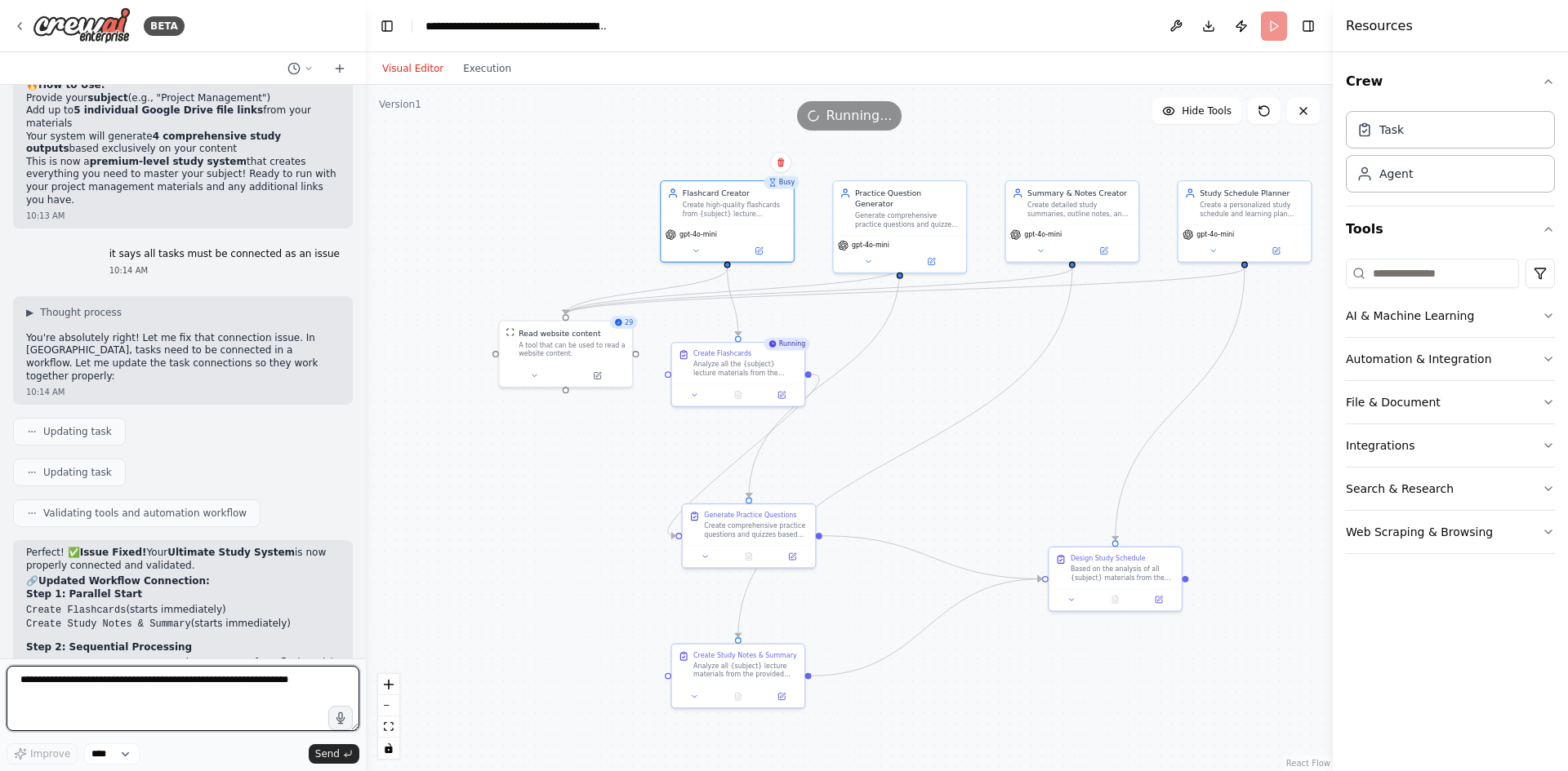
click at [175, 671] on textarea at bounding box center [183, 698] width 353 height 65
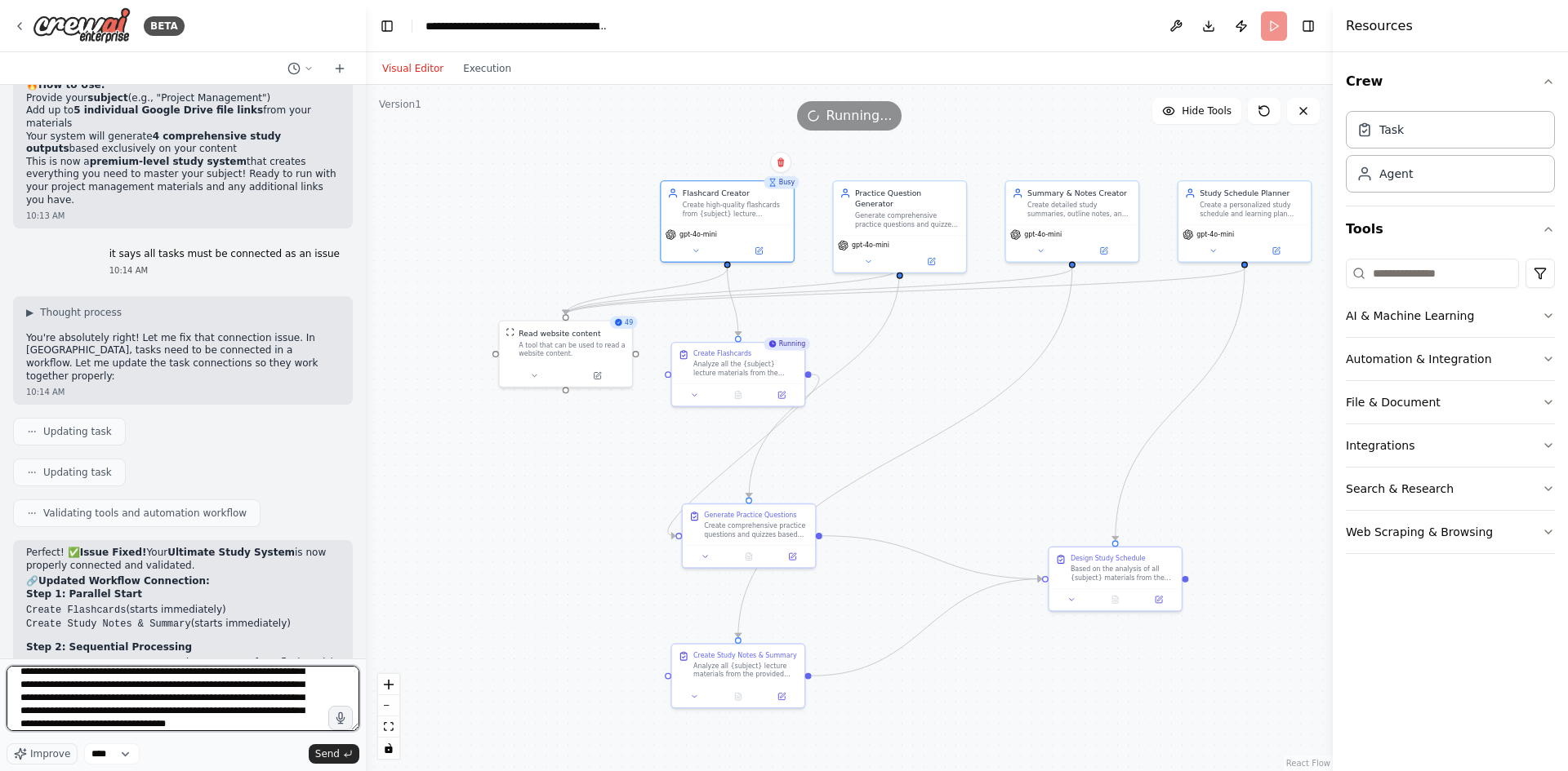
scroll to position [35, 0]
type textarea "**********"
click at [230, 725] on textarea "**********" at bounding box center [183, 698] width 353 height 65
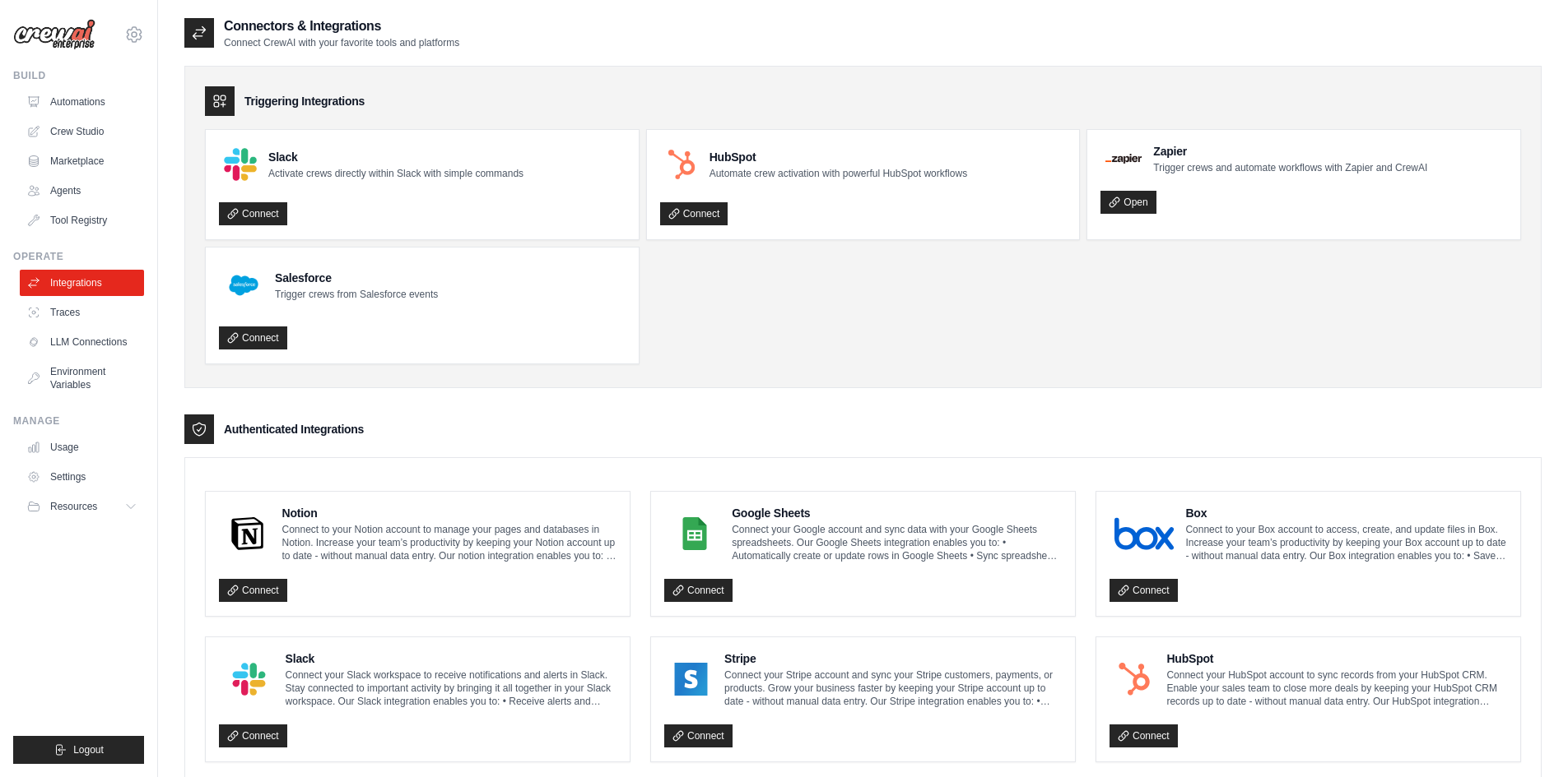
scroll to position [411, 0]
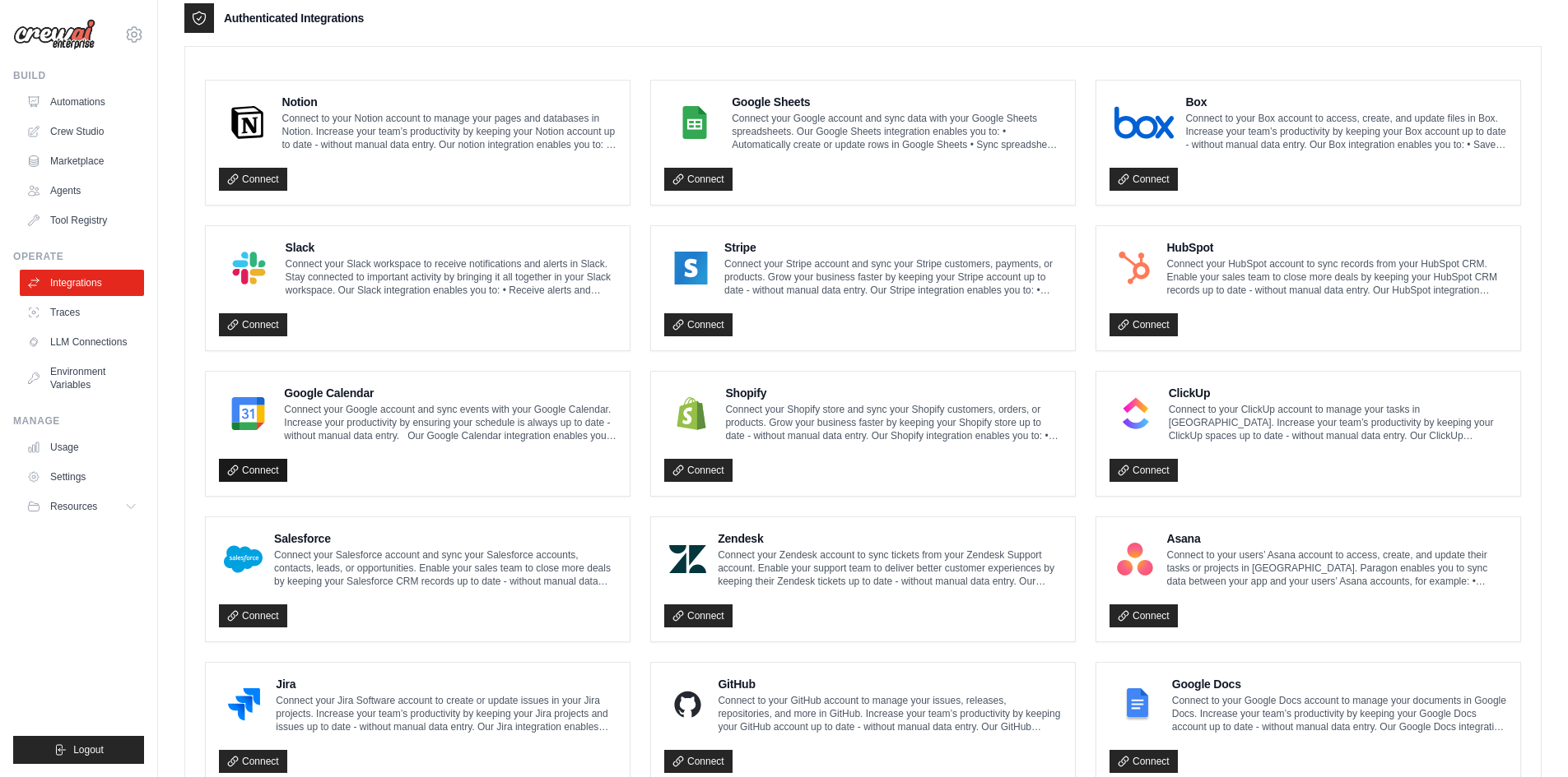
click at [268, 471] on link "Connect" at bounding box center [253, 471] width 68 height 23
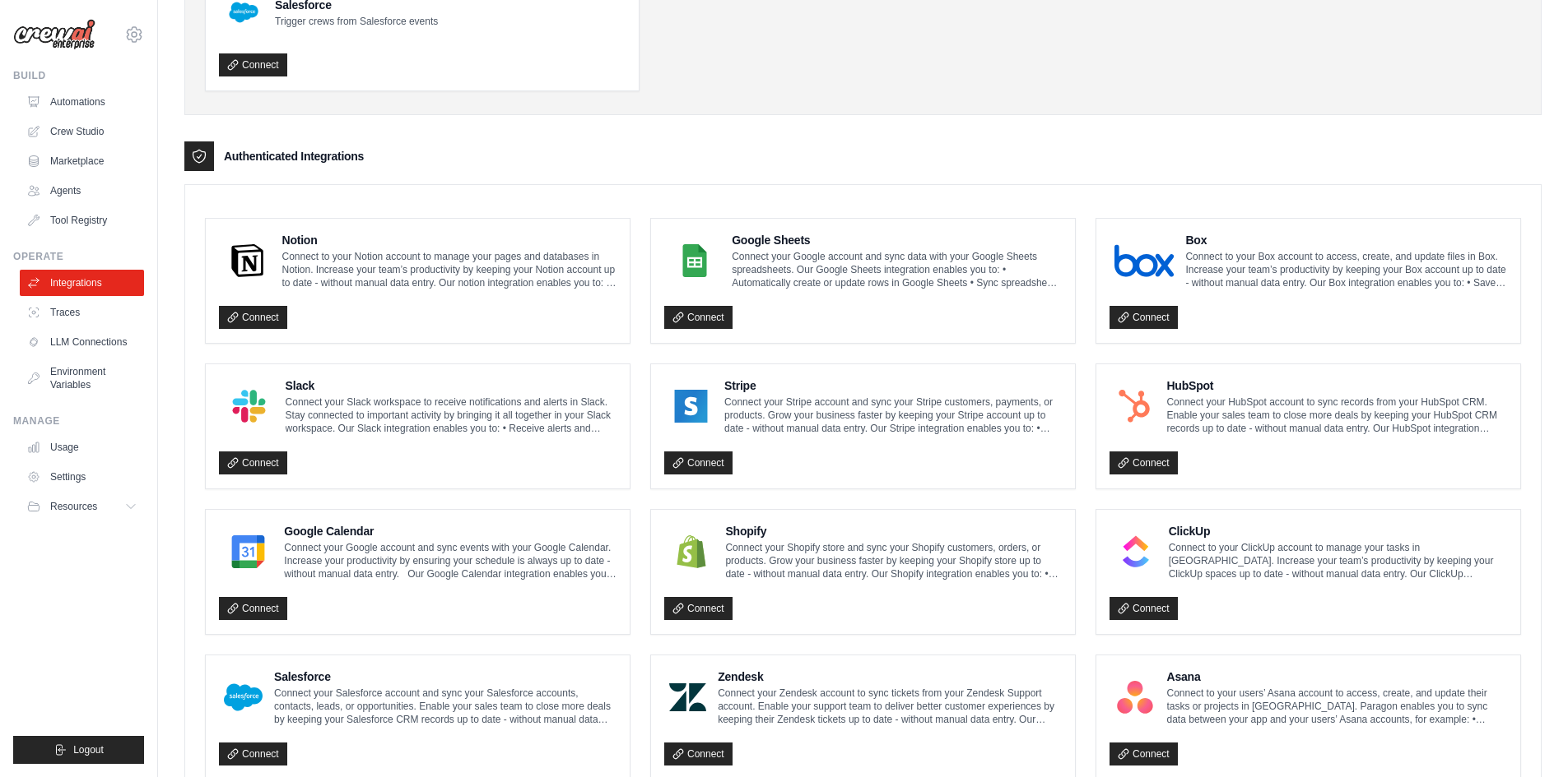
scroll to position [576, 0]
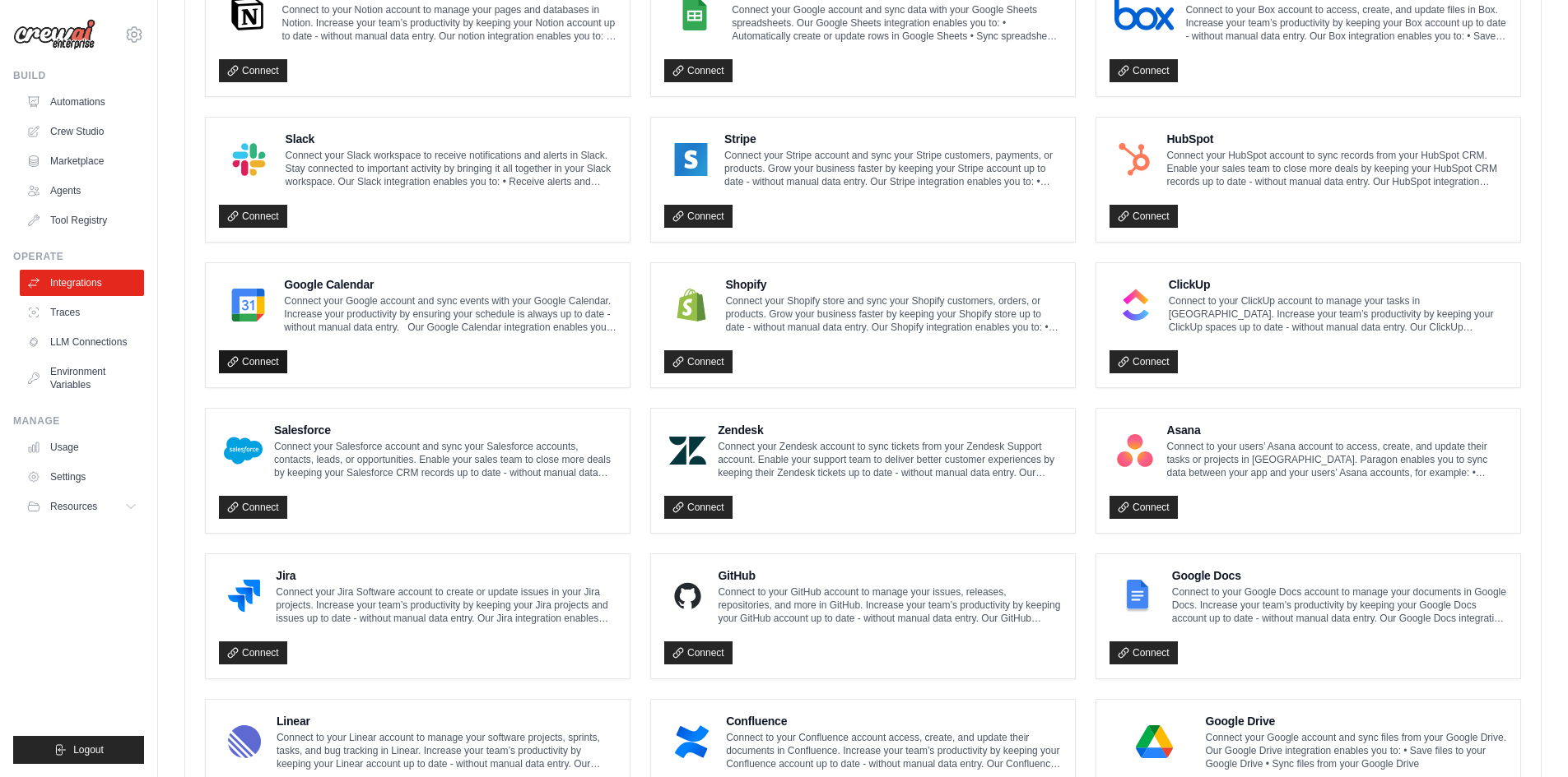
click at [233, 361] on icon at bounding box center [232, 361] width 11 height 11
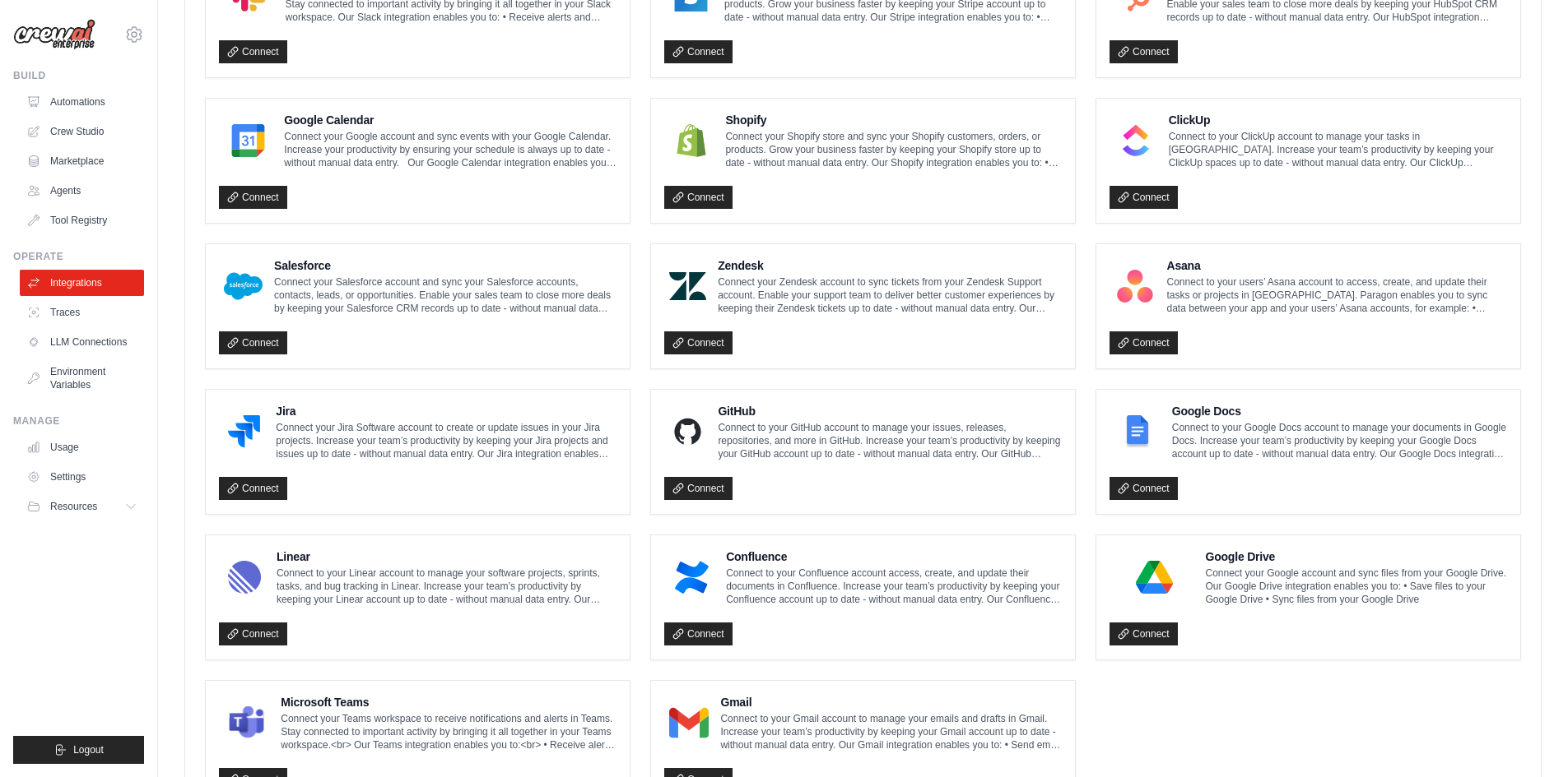
scroll to position [826, 0]
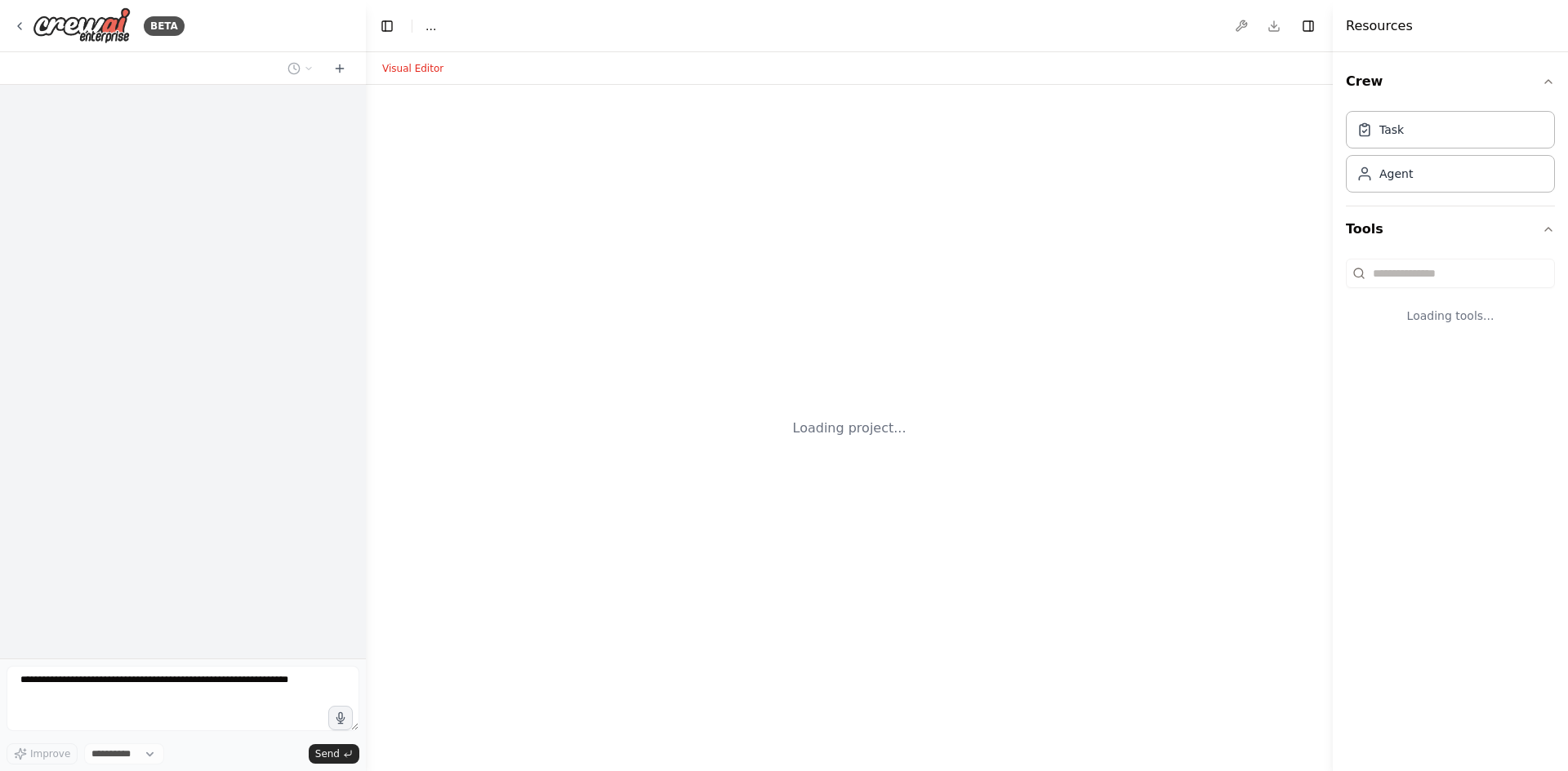
select select "****"
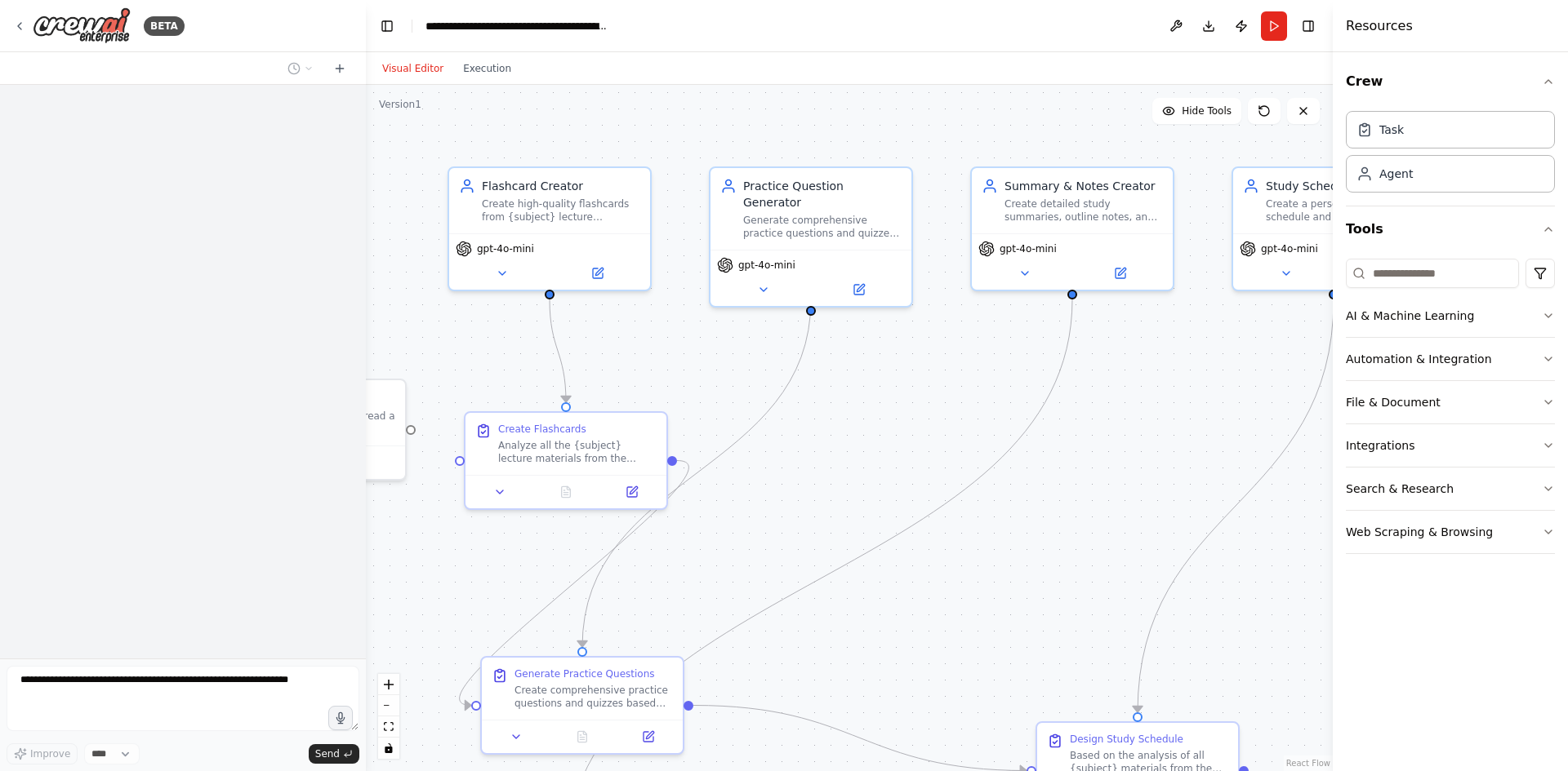
scroll to position [8433, 0]
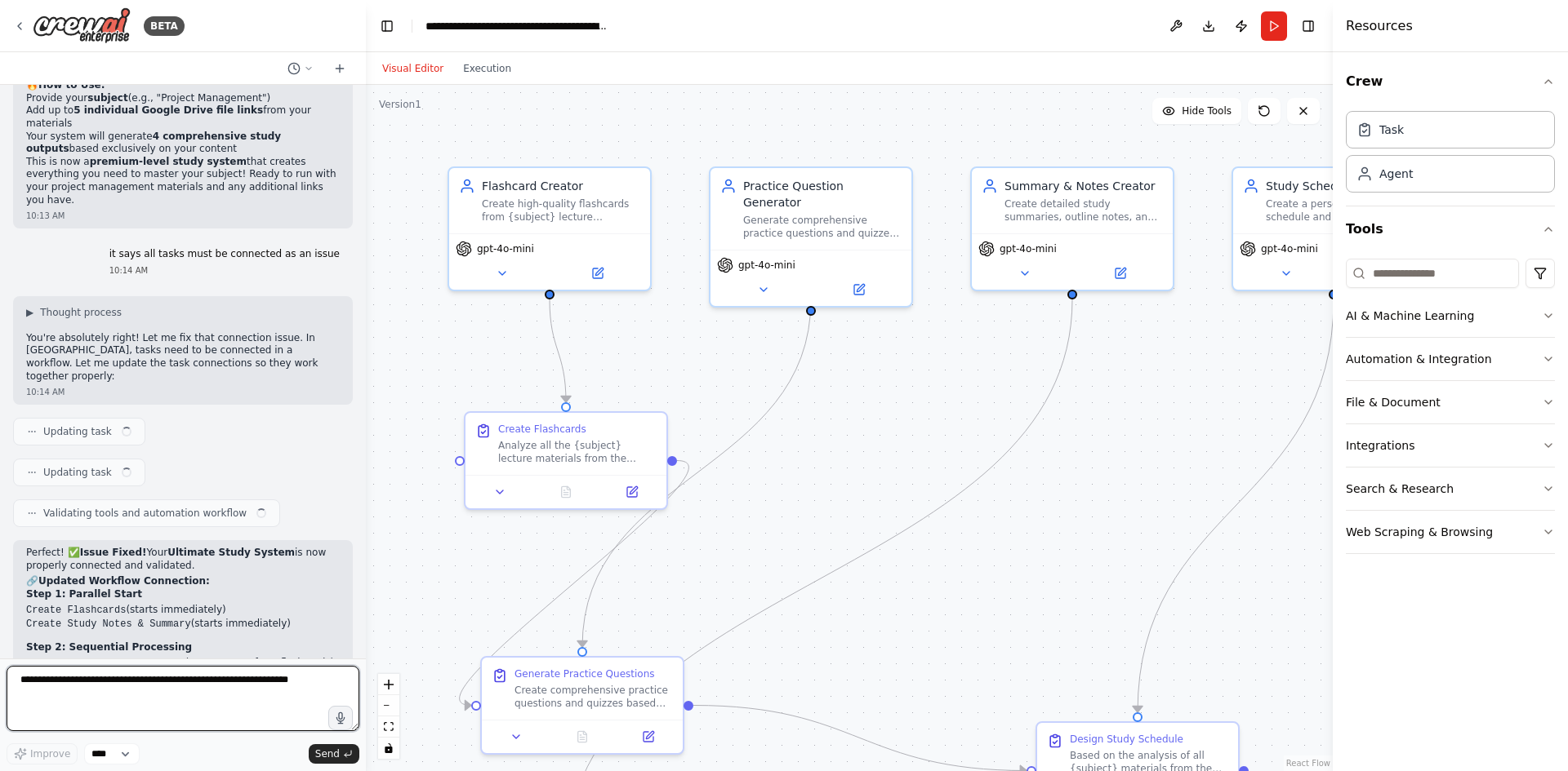
click at [119, 687] on textarea at bounding box center [183, 698] width 353 height 65
paste textarea "**********"
type textarea "**********"
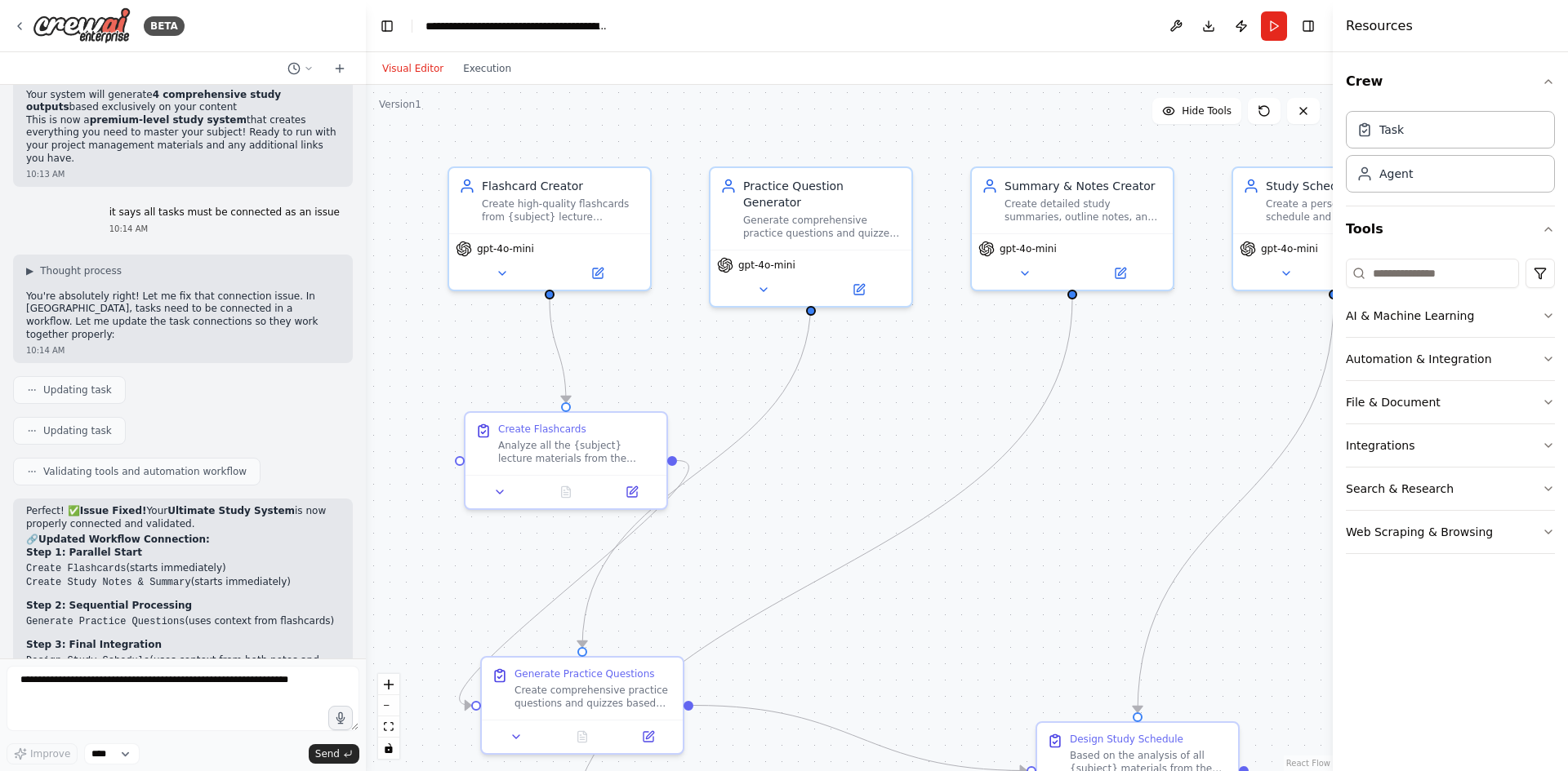
scroll to position [8607, 0]
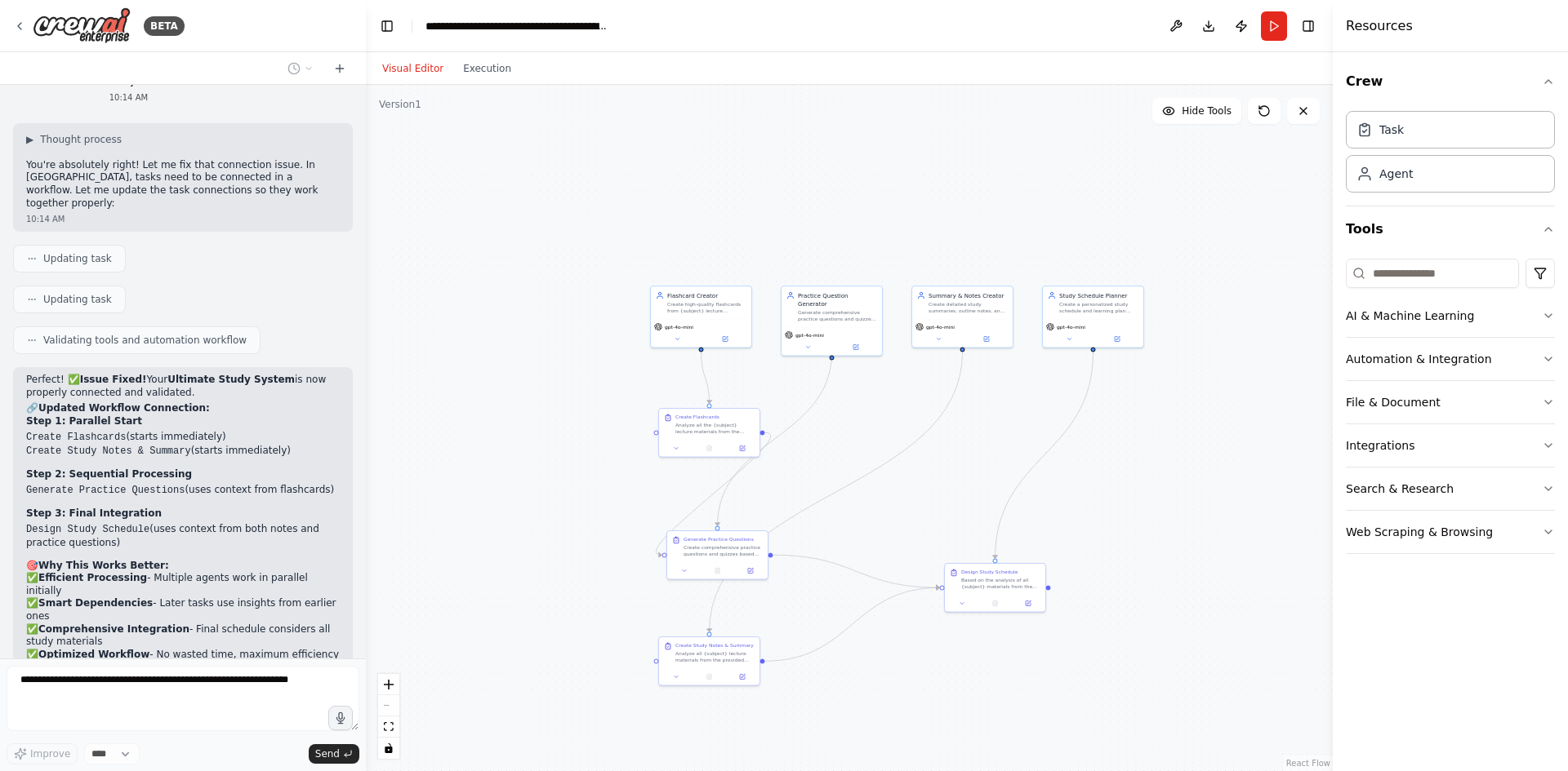
drag, startPoint x: 1168, startPoint y: 535, endPoint x: 1150, endPoint y: 478, distance: 59.8
click at [1150, 478] on div ".deletable-edge-delete-btn { width: 20px; height: 20px; border: 0px solid #ffff…" at bounding box center [849, 428] width 967 height 686
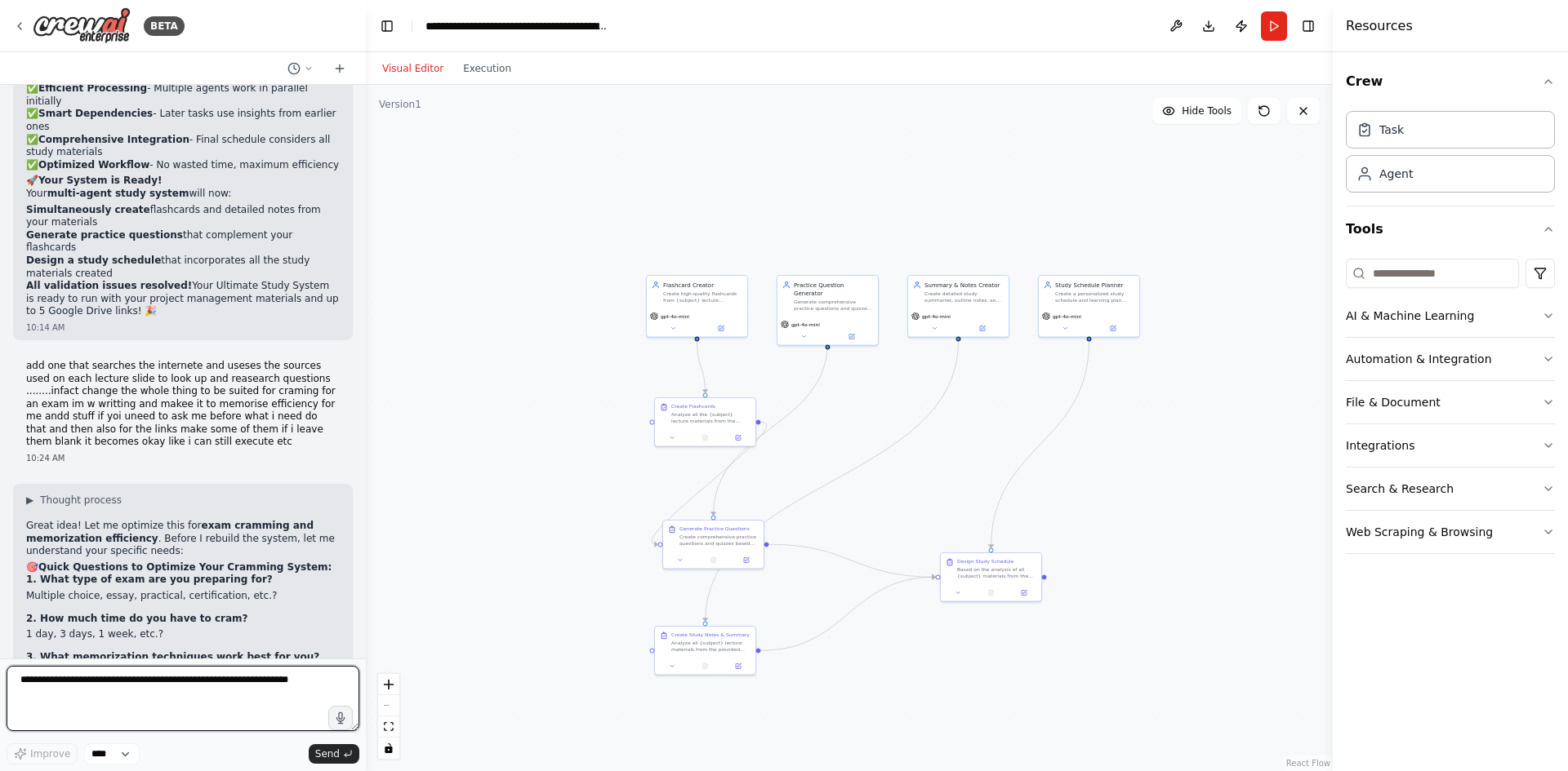
scroll to position [9112, 0]
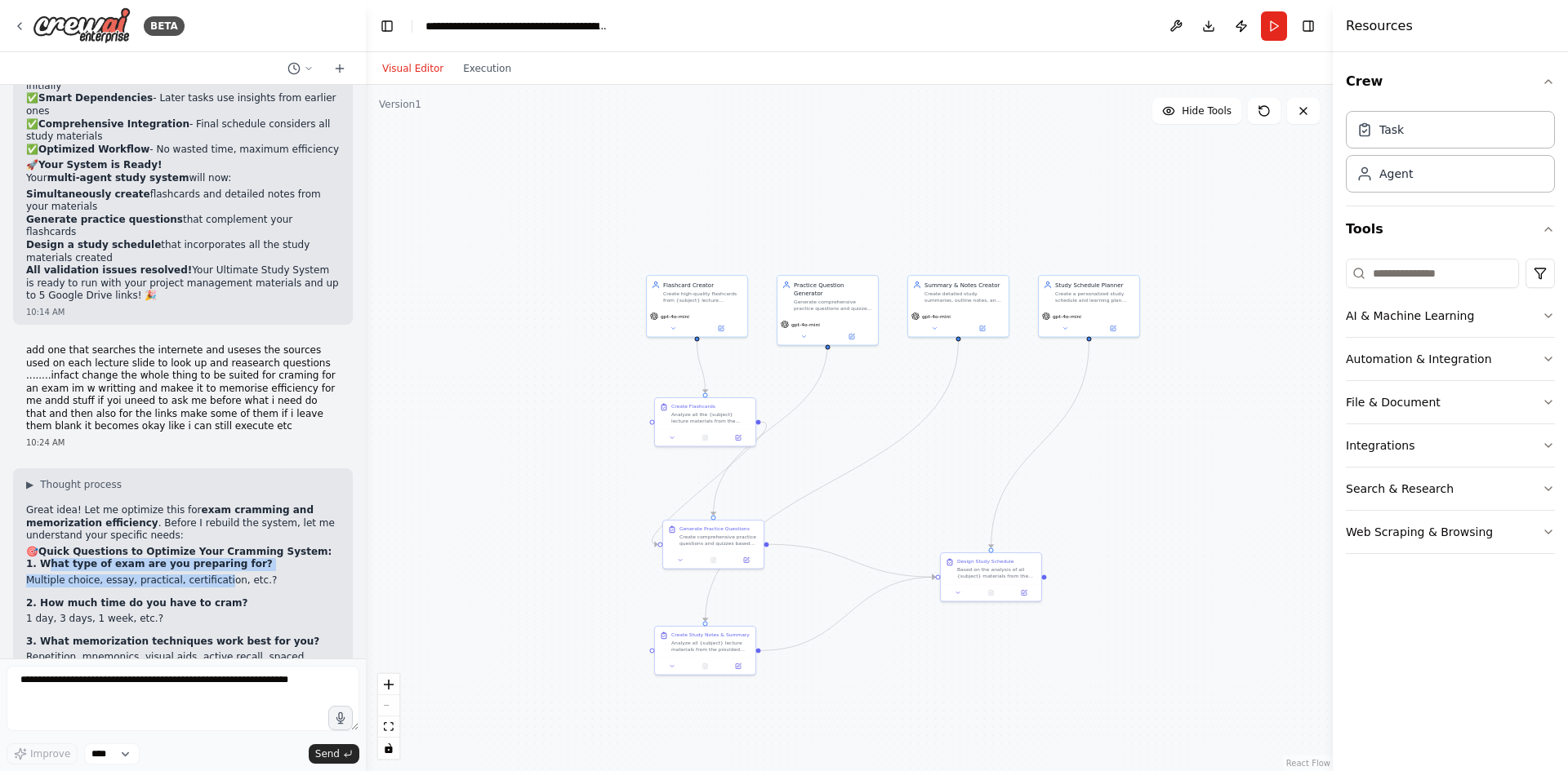
drag, startPoint x: 48, startPoint y: 209, endPoint x: 207, endPoint y: 217, distance: 159.2
click at [207, 478] on div "▶ Thought process Great idea! Let me optimize this for exam cramming and memori…" at bounding box center [183, 755] width 314 height 554
click at [166, 574] on li "Multiple choice, essay, practical, certification, etc.?" at bounding box center [183, 580] width 314 height 13
click at [106, 574] on li "Multiple choice, essay, practical, certification, etc.?" at bounding box center [183, 580] width 314 height 13
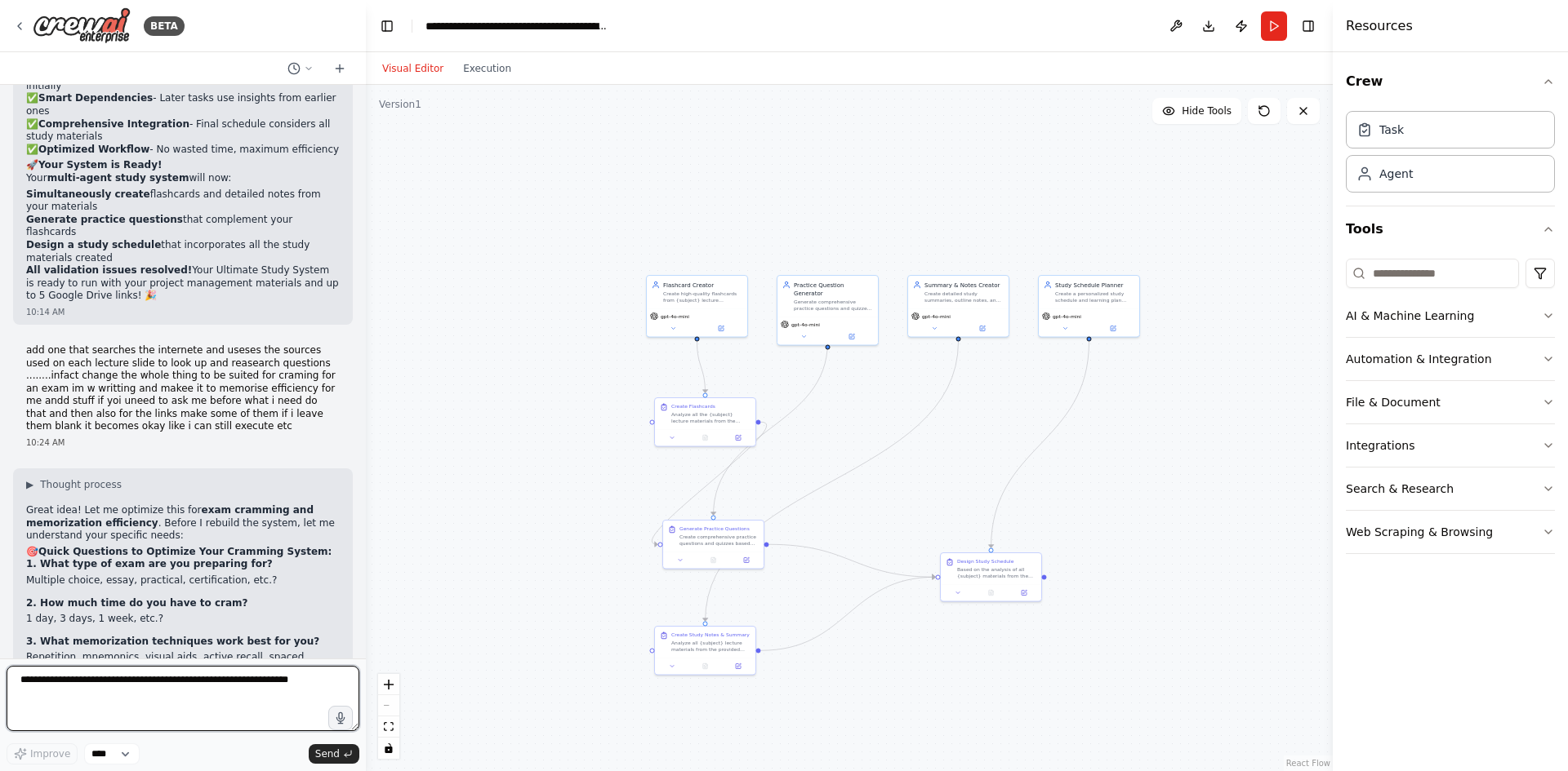
click at [164, 687] on textarea at bounding box center [183, 698] width 353 height 65
paste textarea "**********"
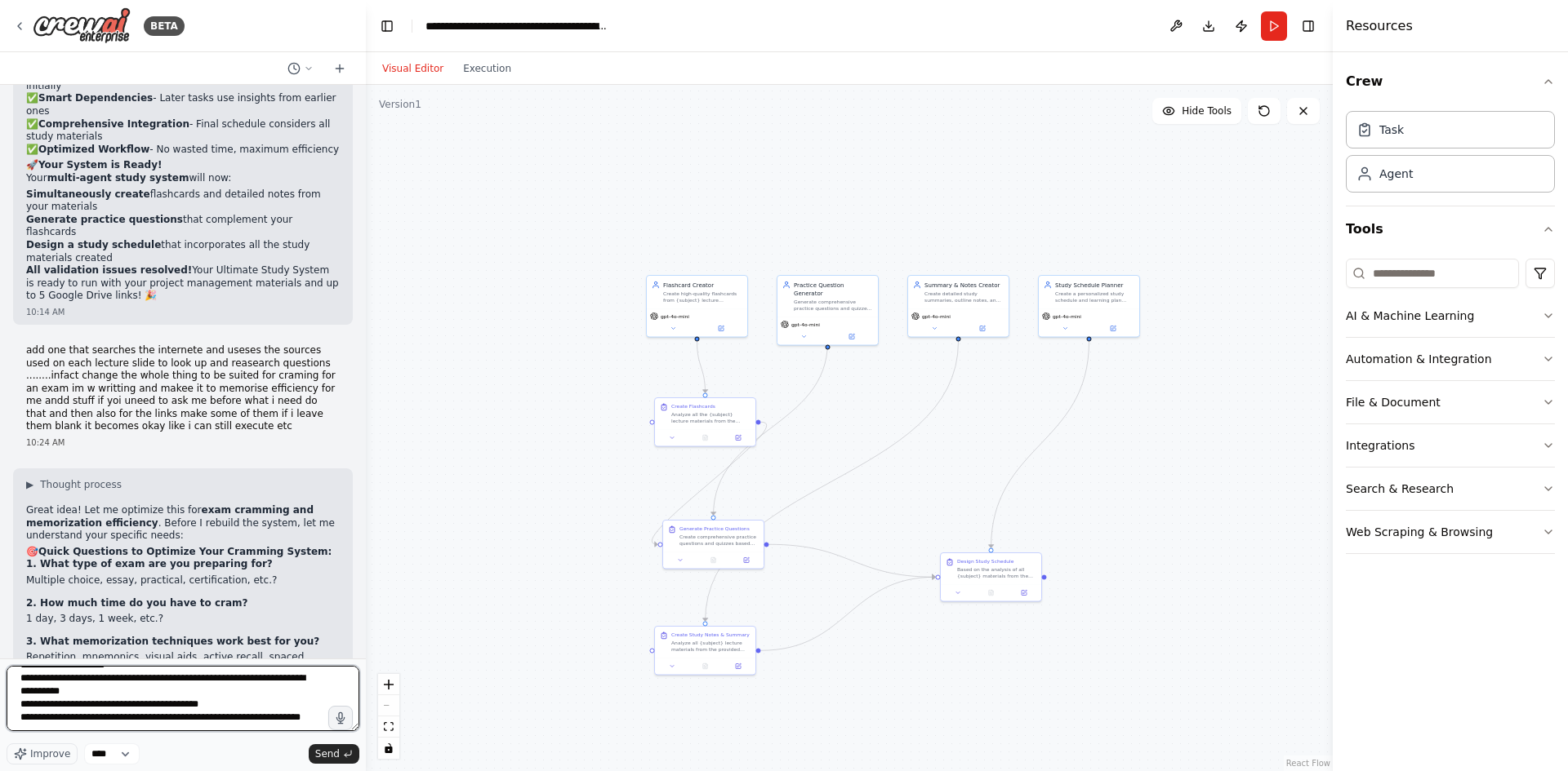
scroll to position [426, 0]
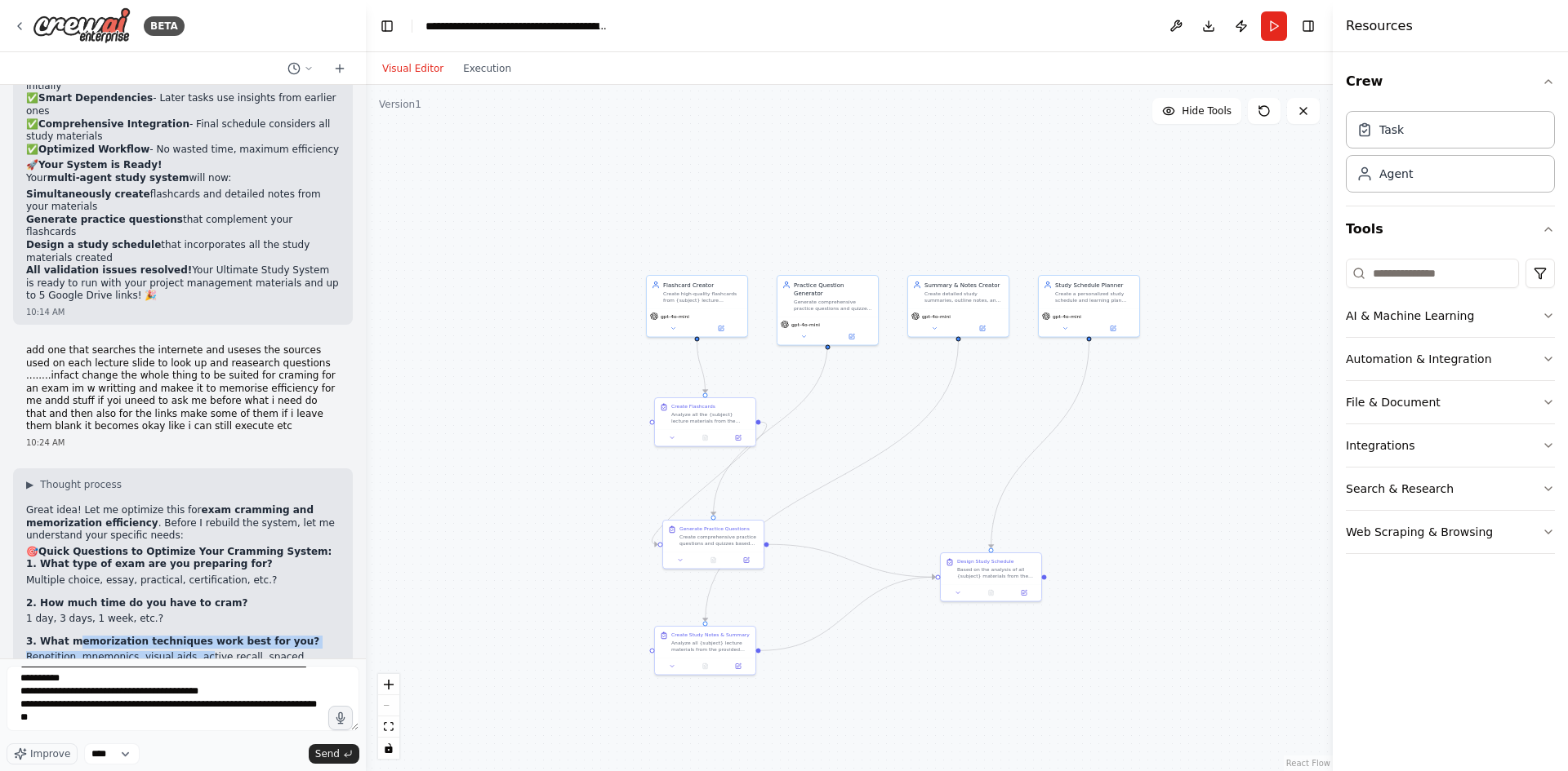
drag, startPoint x: 78, startPoint y: 287, endPoint x: 190, endPoint y: 294, distance: 112.2
click at [190, 478] on div "▶ Thought process Great idea! Let me optimize this for exam cramming and memori…" at bounding box center [183, 755] width 314 height 554
click at [71, 636] on strong "3. What memorization techniques work best for you?" at bounding box center [172, 641] width 293 height 11
click at [68, 636] on strong "3. What memorization techniques work best for you?" at bounding box center [172, 641] width 293 height 11
drag, startPoint x: 29, startPoint y: 301, endPoint x: 314, endPoint y: 303, distance: 285.0
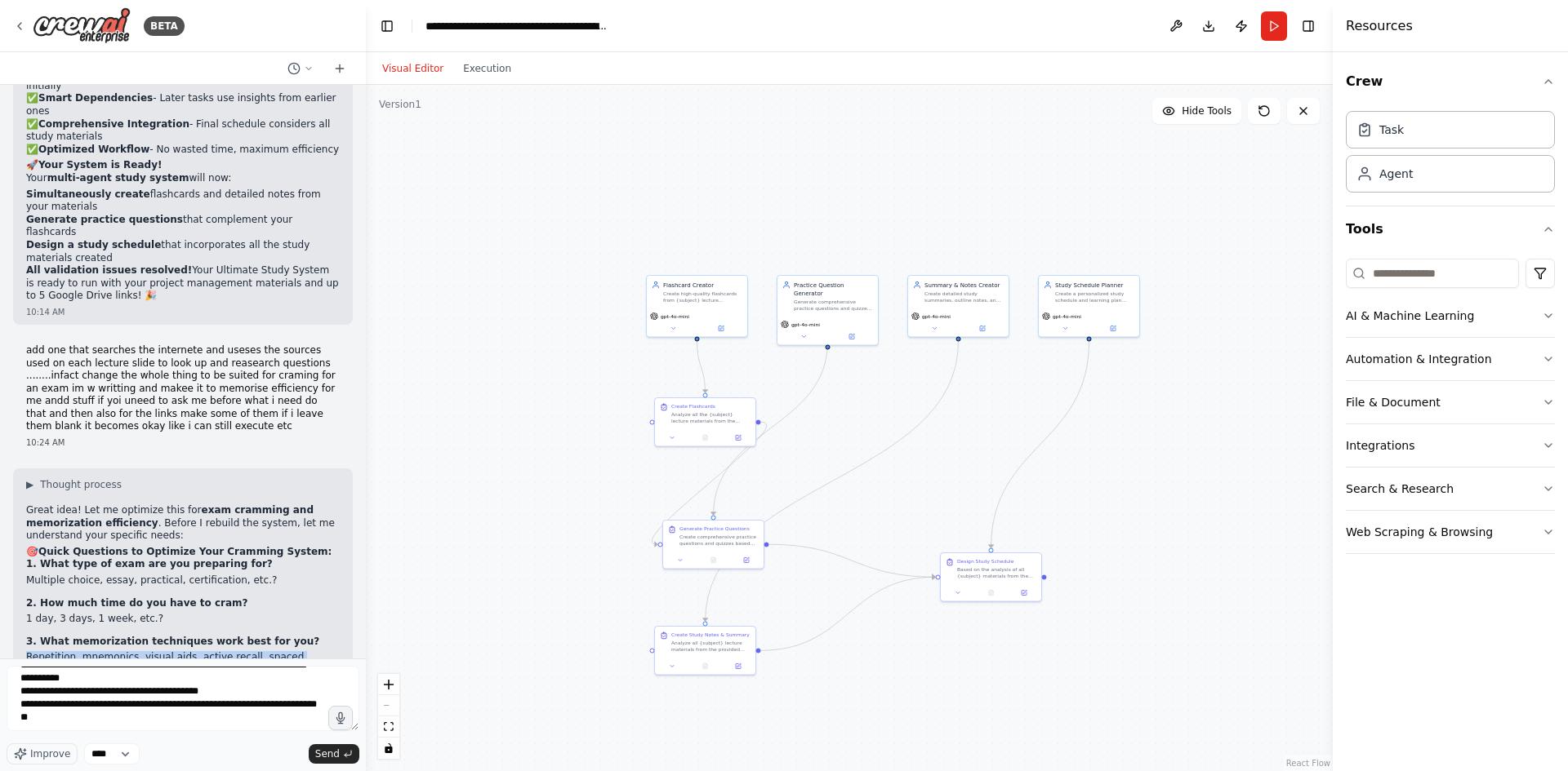
click at [314, 651] on li "Repetition, mnemonics, visual aids, active recall, spaced repetition?" at bounding box center [183, 664] width 314 height 25
copy li "Repetition, mnemonics, visual aids, active recall, spaced repetition?"
click at [85, 729] on textarea at bounding box center [183, 698] width 353 height 65
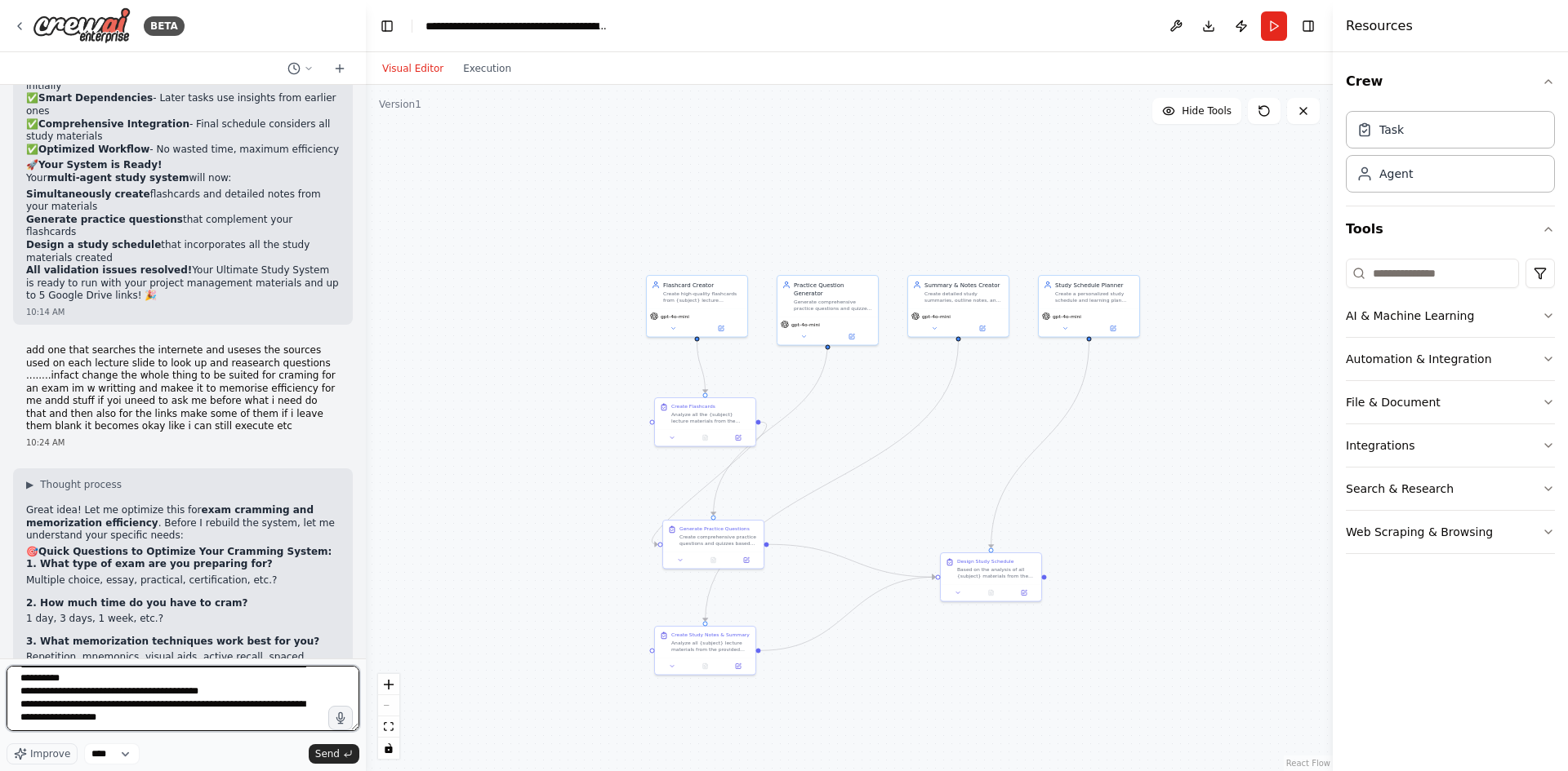
paste textarea "**********"
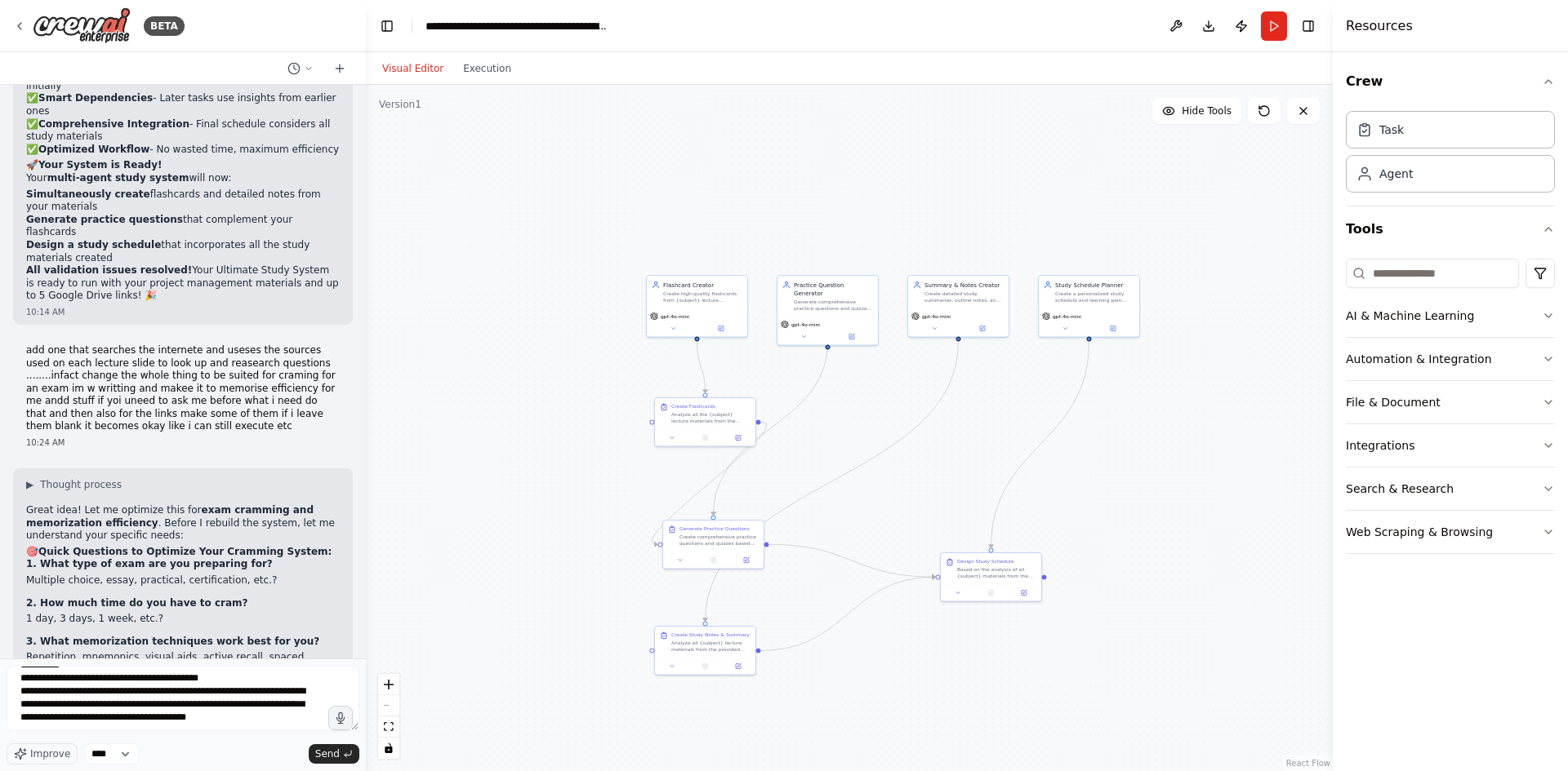
drag, startPoint x: 54, startPoint y: 401, endPoint x: 102, endPoint y: 402, distance: 48.0
click at [102, 764] on strong "5. For the internet research agent:" at bounding box center [122, 769] width 192 height 11
click at [56, 687] on strong "4. What specific outputs do you need for cramming?" at bounding box center [171, 692] width 290 height 11
click at [197, 729] on textarea at bounding box center [183, 698] width 353 height 65
drag, startPoint x: 62, startPoint y: 337, endPoint x: 71, endPoint y: 354, distance: 19.2
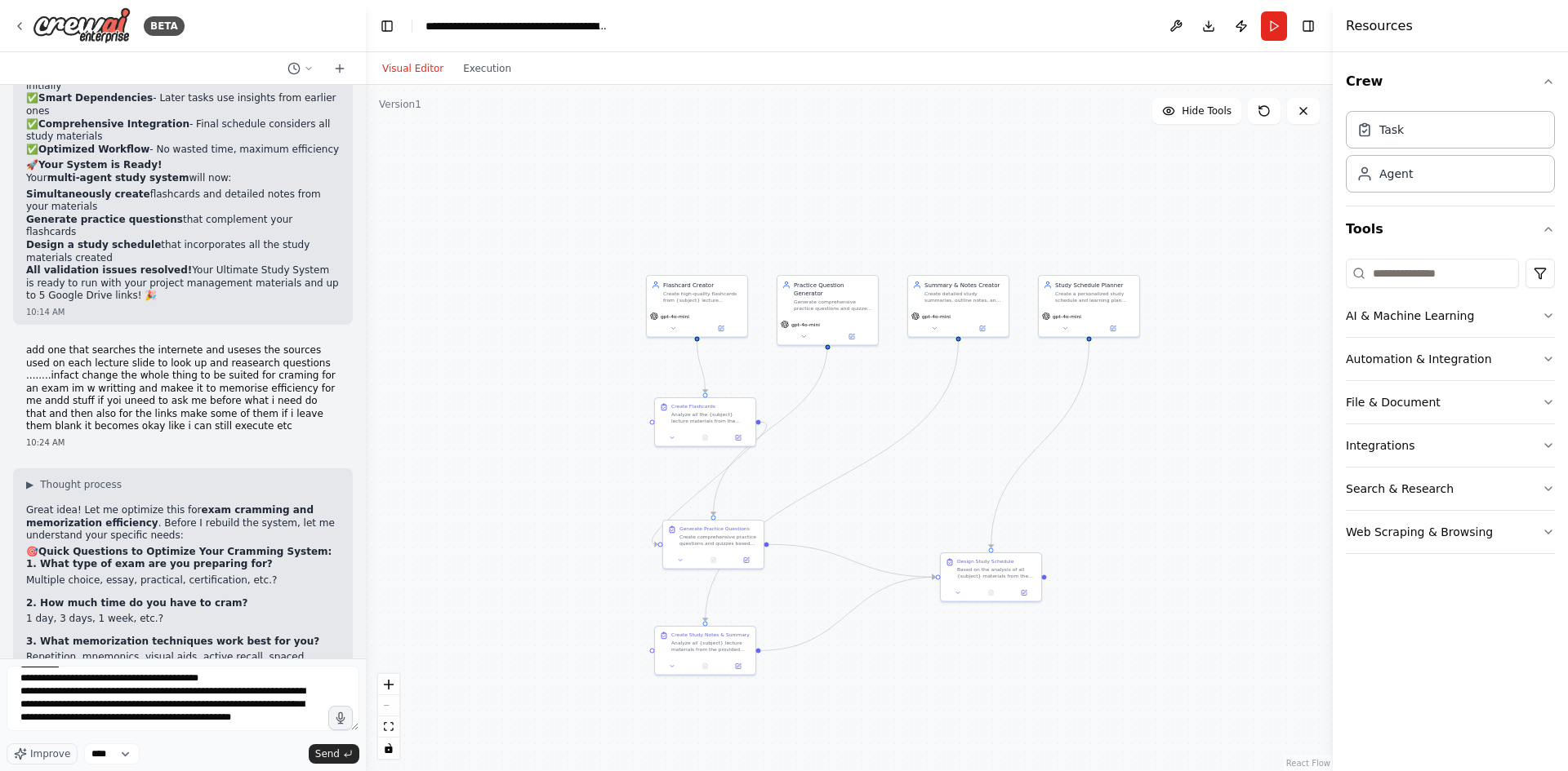
click at [71, 703] on li "Priority: High-yield facts, likely exam questions, key formulas, definitions?" at bounding box center [183, 715] width 314 height 25
copy li "High-yield facts, likely exam questions, key formulas, definitions"
click at [259, 727] on textarea at bounding box center [183, 698] width 353 height 65
paste textarea "**********"
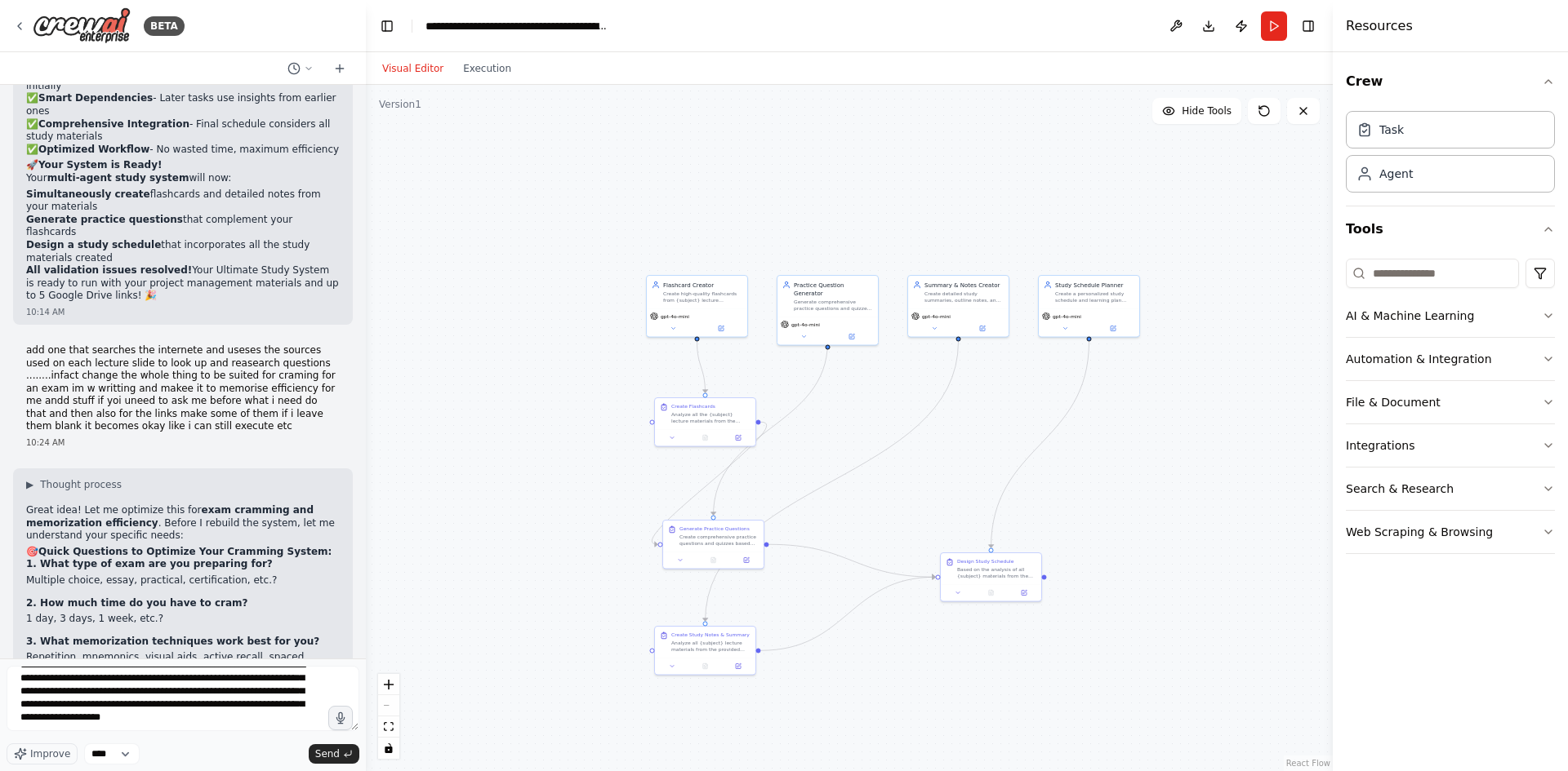
drag, startPoint x: 49, startPoint y: 318, endPoint x: 95, endPoint y: 329, distance: 47.3
click at [95, 687] on strong "4. What specific outputs do you need for cramming?" at bounding box center [171, 692] width 290 height 11
click at [95, 728] on li "Do you want: Quick review sheets, memory tricks, last-minute checklists?" at bounding box center [183, 740] width 314 height 25
drag, startPoint x: 87, startPoint y: 366, endPoint x: 68, endPoint y: 379, distance: 23.0
click at [68, 728] on li "Do you want: Quick review sheets, memory tricks, last-minute checklists?" at bounding box center [183, 740] width 314 height 25
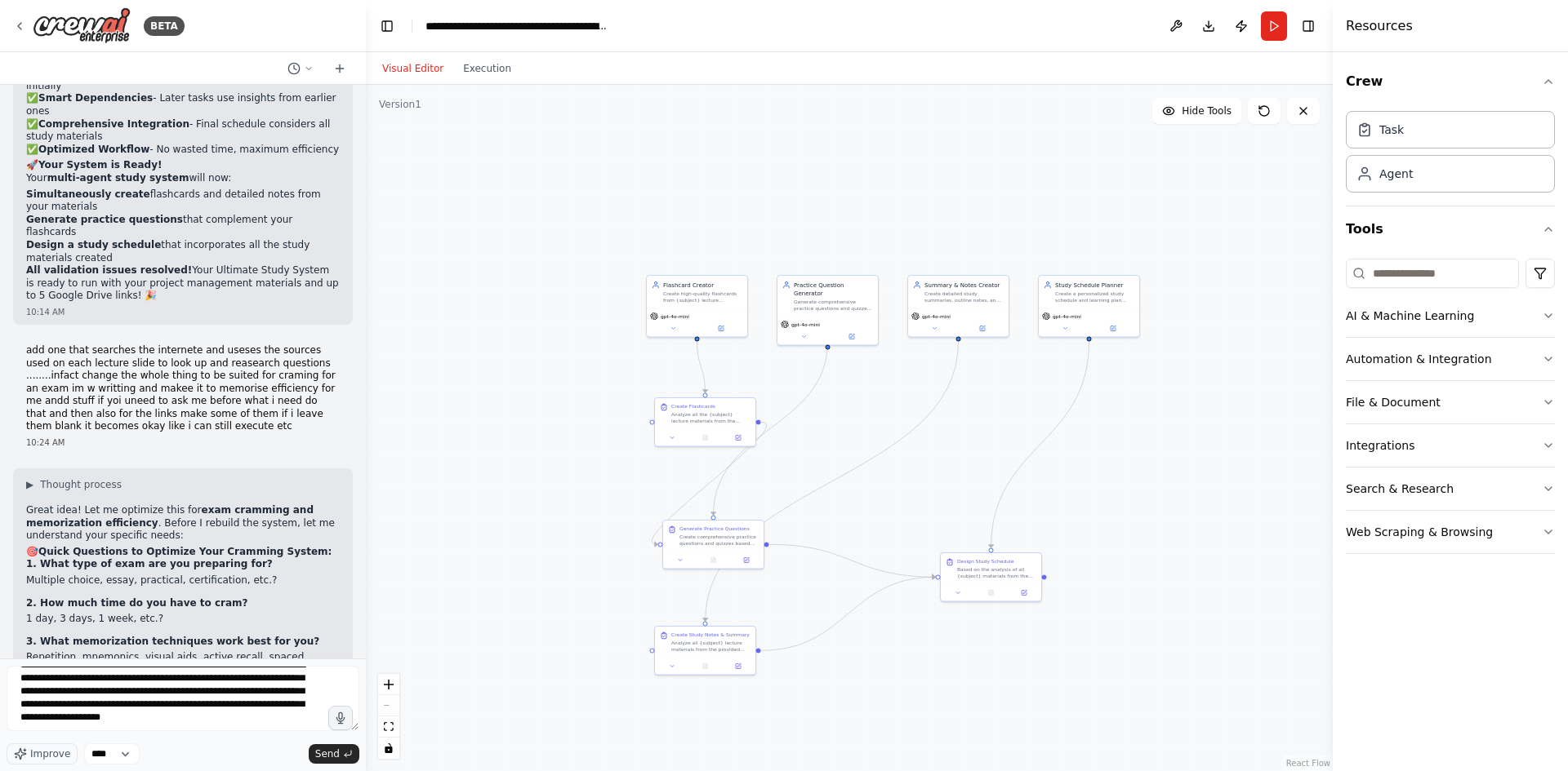
copy li "Quick review sheets, memory tricks, last-minute checklists"
click at [164, 724] on textarea at bounding box center [183, 698] width 353 height 65
paste textarea "**********"
drag, startPoint x: 74, startPoint y: 413, endPoint x: 117, endPoint y: 411, distance: 43.0
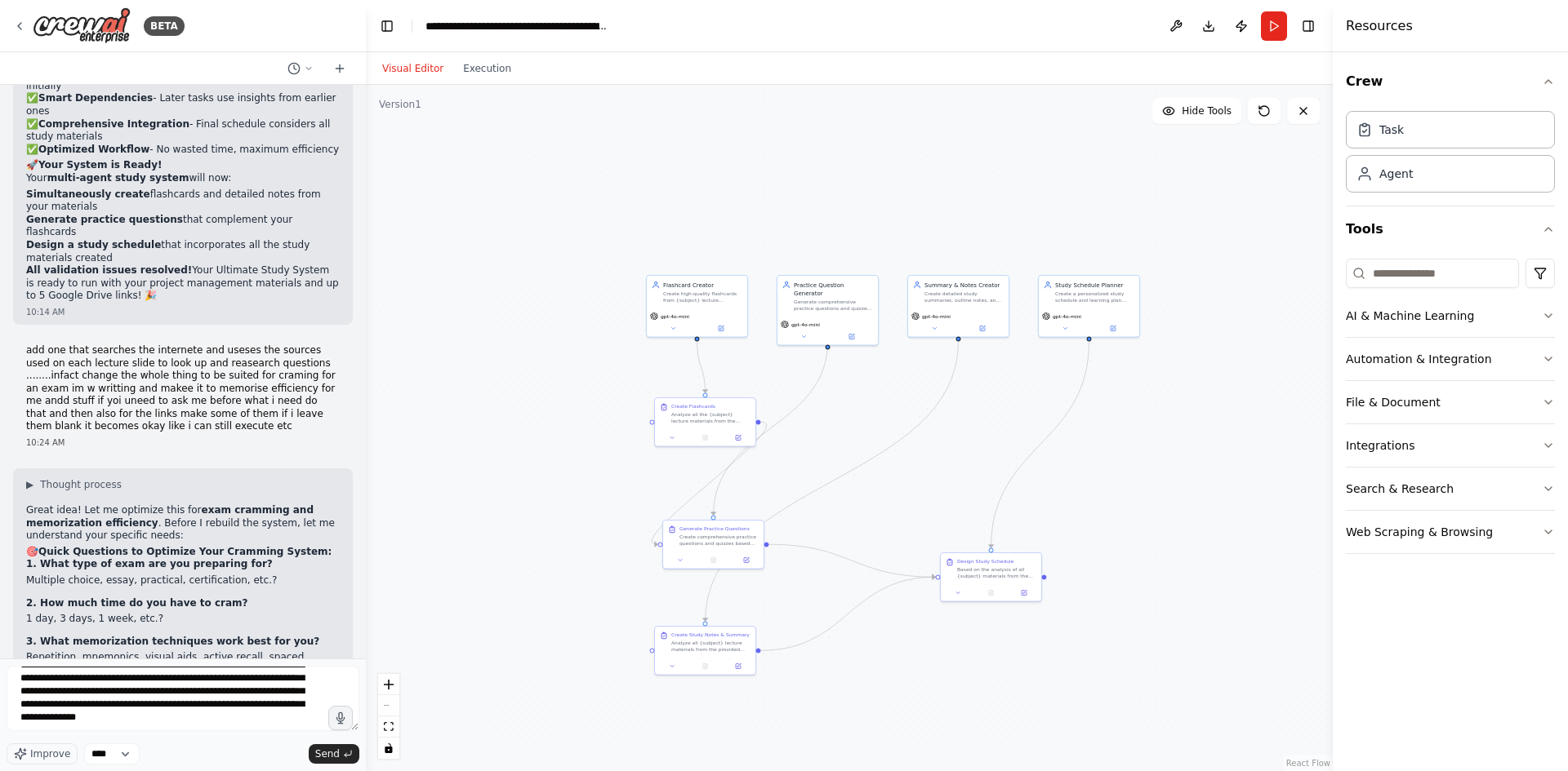
click at [29, 469] on div "▶ Thought process Great idea! Let me optimize this for exam cramming and memori…" at bounding box center [183, 761] width 340 height 586
click at [30, 764] on strong "5. For the internet research agent:" at bounding box center [122, 769] width 192 height 11
click at [29, 764] on strong "5. For the internet research agent:" at bounding box center [122, 769] width 192 height 11
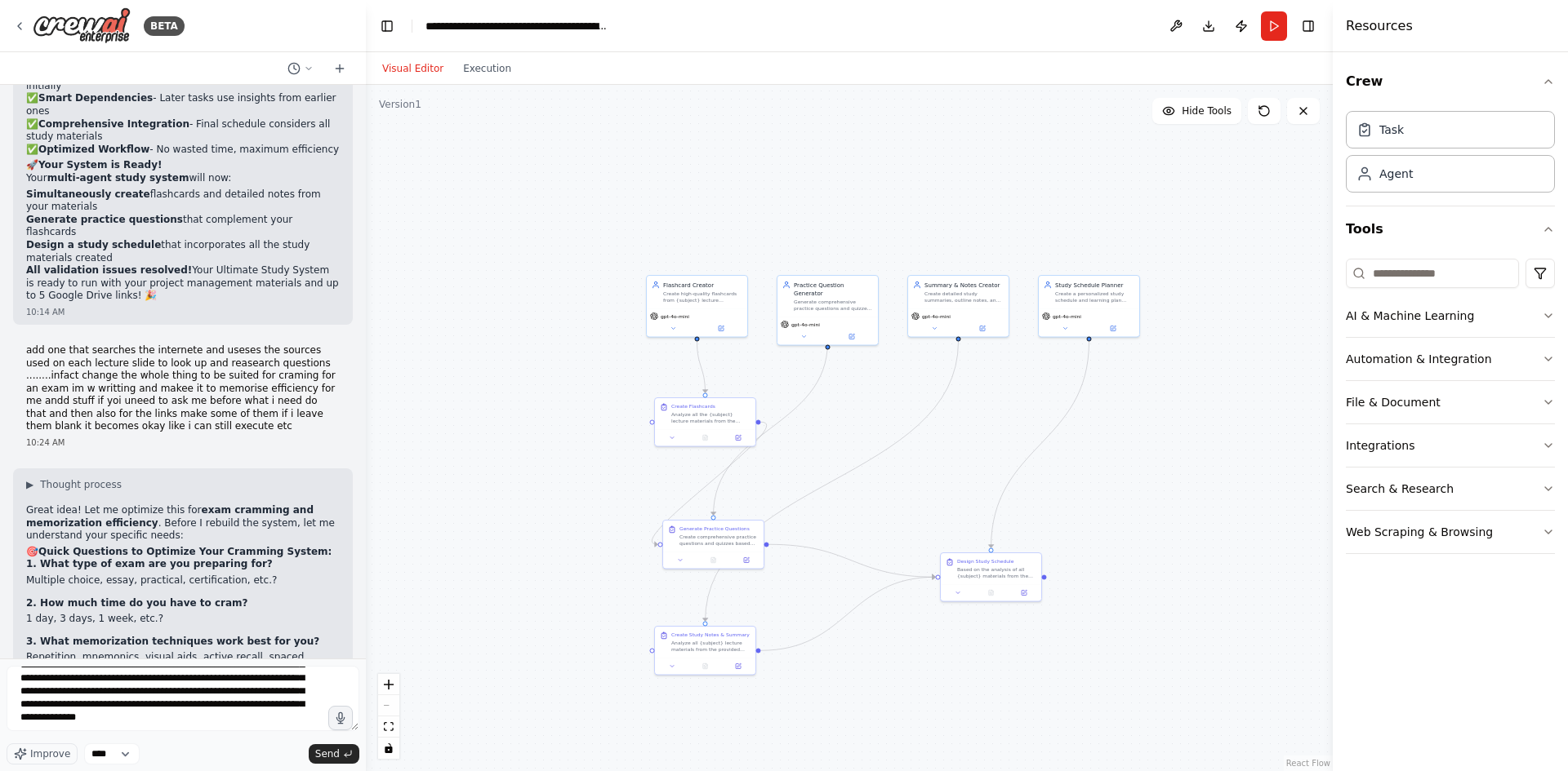
click at [29, 764] on strong "5. For the internet research agent:" at bounding box center [122, 769] width 192 height 11
click at [28, 764] on strong "5. For the internet research agent:" at bounding box center [122, 769] width 192 height 11
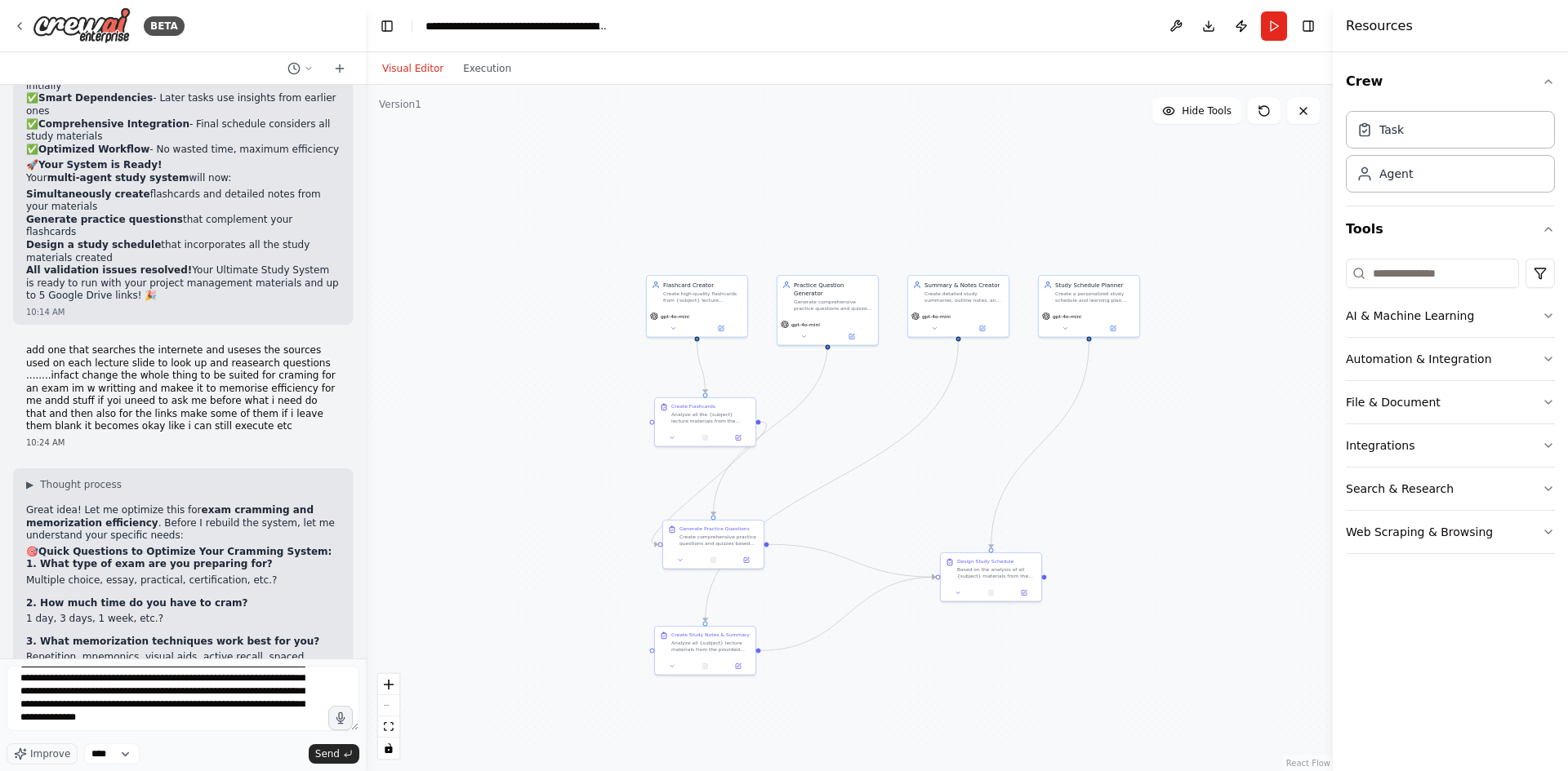
click at [28, 764] on strong "5. For the internet research agent:" at bounding box center [122, 769] width 192 height 11
drag, startPoint x: 24, startPoint y: 403, endPoint x: 32, endPoint y: 398, distance: 9.4
click at [32, 764] on strong "5. For the internet research agent:" at bounding box center [122, 769] width 192 height 11
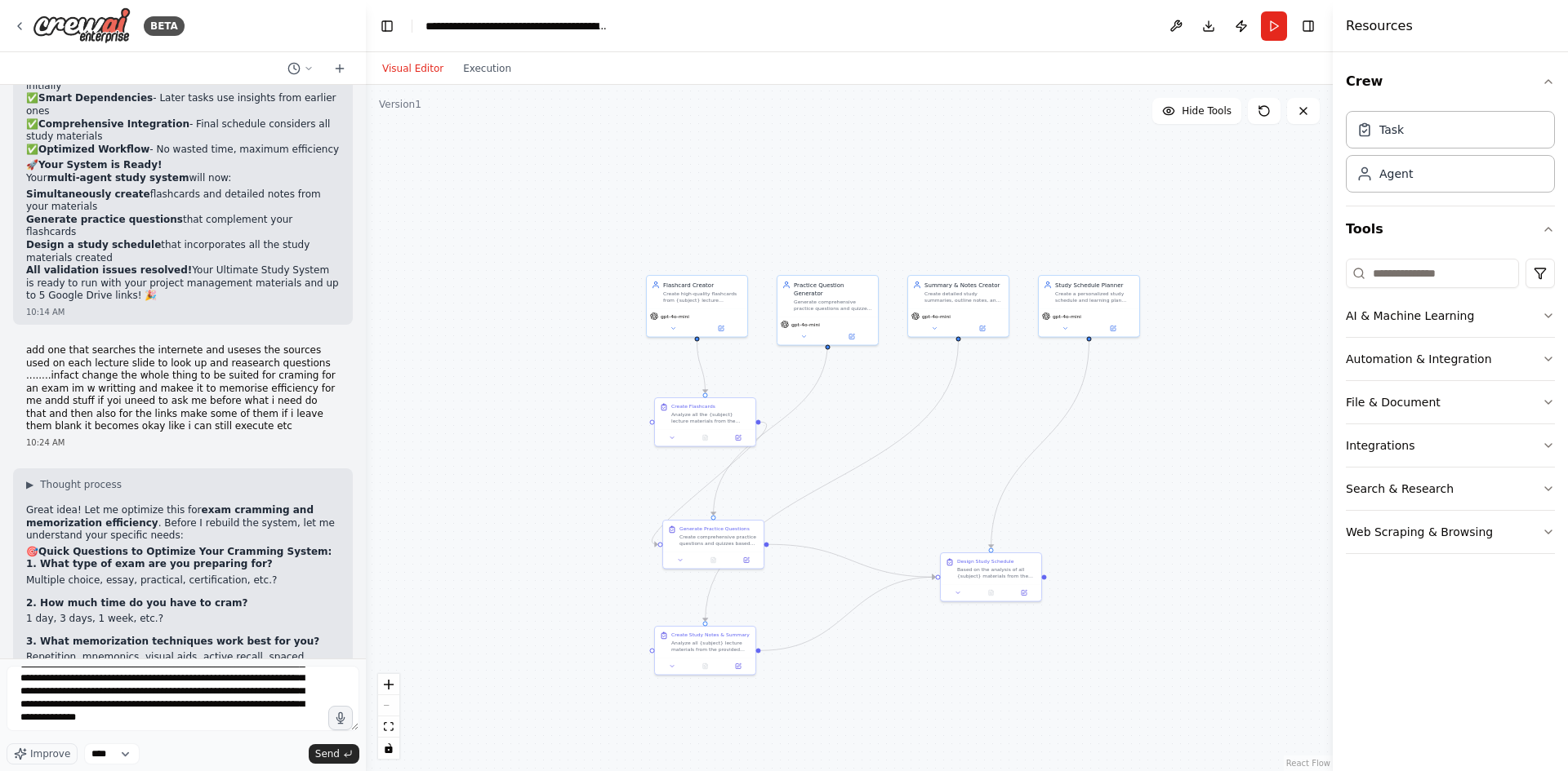
copy strong "5"
click at [159, 723] on textarea at bounding box center [183, 698] width 353 height 65
paste textarea "**"
drag, startPoint x: 61, startPoint y: 397, endPoint x: 133, endPoint y: 398, distance: 72.0
click at [150, 478] on div "▶ Thought process Great idea! Let me optimize this for exam cramming and memori…" at bounding box center [183, 755] width 314 height 554
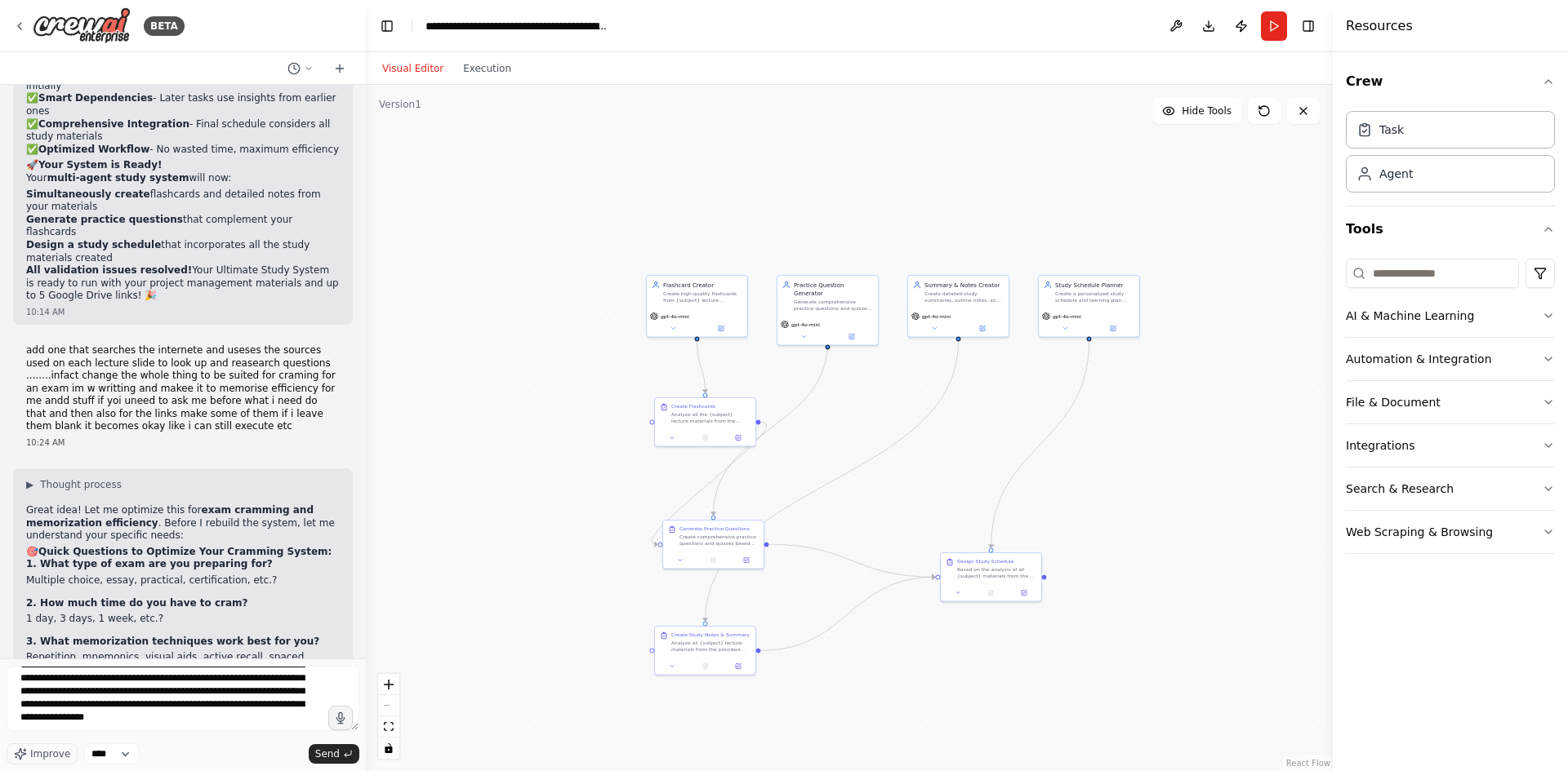
drag, startPoint x: 79, startPoint y: 417, endPoint x: 237, endPoint y: 443, distance: 160.1
click at [185, 728] on textarea at bounding box center [183, 698] width 353 height 65
drag, startPoint x: 33, startPoint y: 399, endPoint x: 126, endPoint y: 423, distance: 96.0
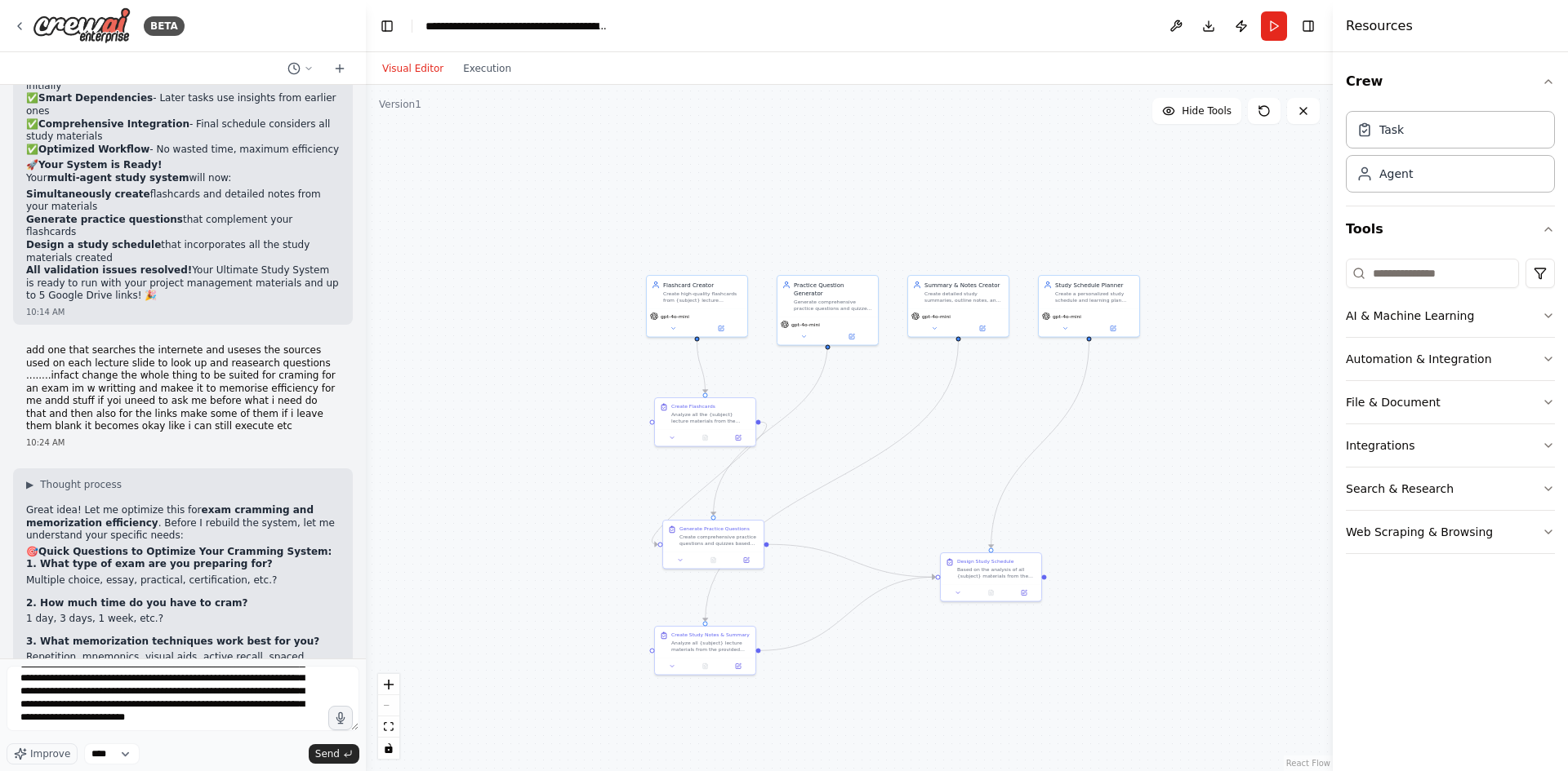
click at [149, 478] on div "▶ Thought process Great idea! Let me optimize this for exam cramming and memori…" at bounding box center [183, 755] width 314 height 554
drag, startPoint x: 44, startPoint y: 465, endPoint x: 163, endPoint y: 459, distance: 119.2
drag, startPoint x: 115, startPoint y: 476, endPoint x: 213, endPoint y: 480, distance: 98.1
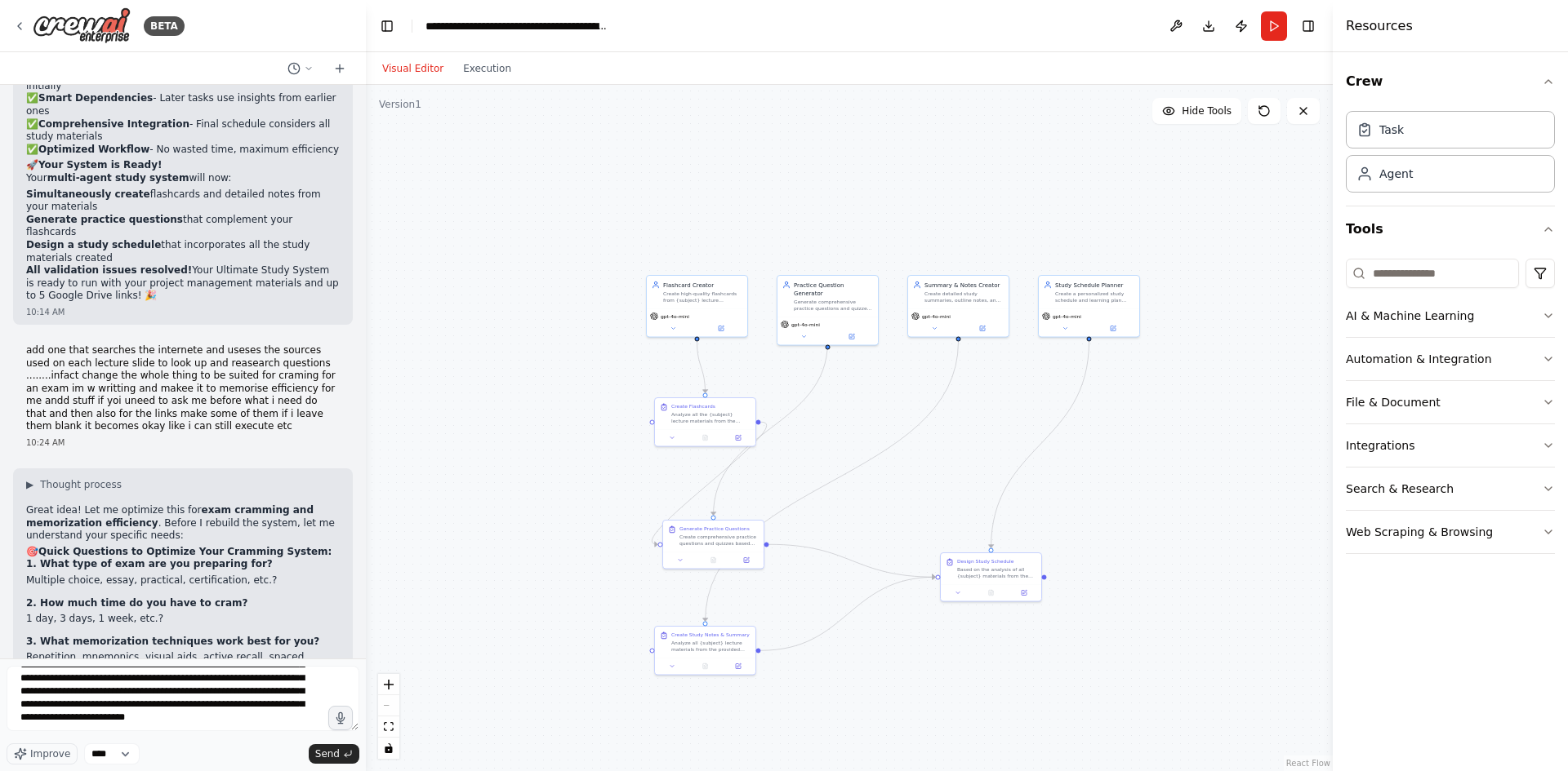
click at [205, 722] on textarea at bounding box center [183, 698] width 353 height 65
type textarea "**********"
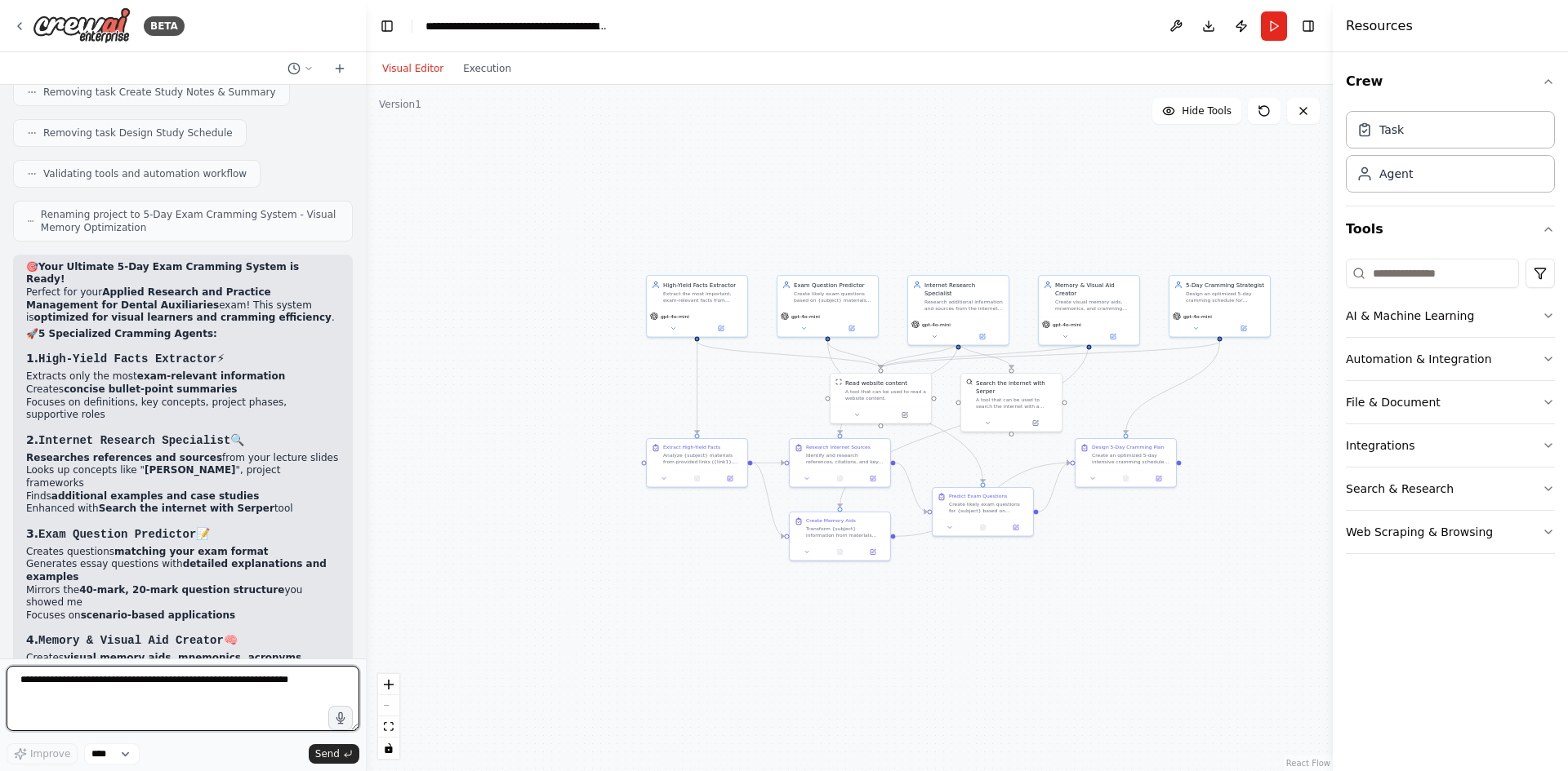
scroll to position [11610, 0]
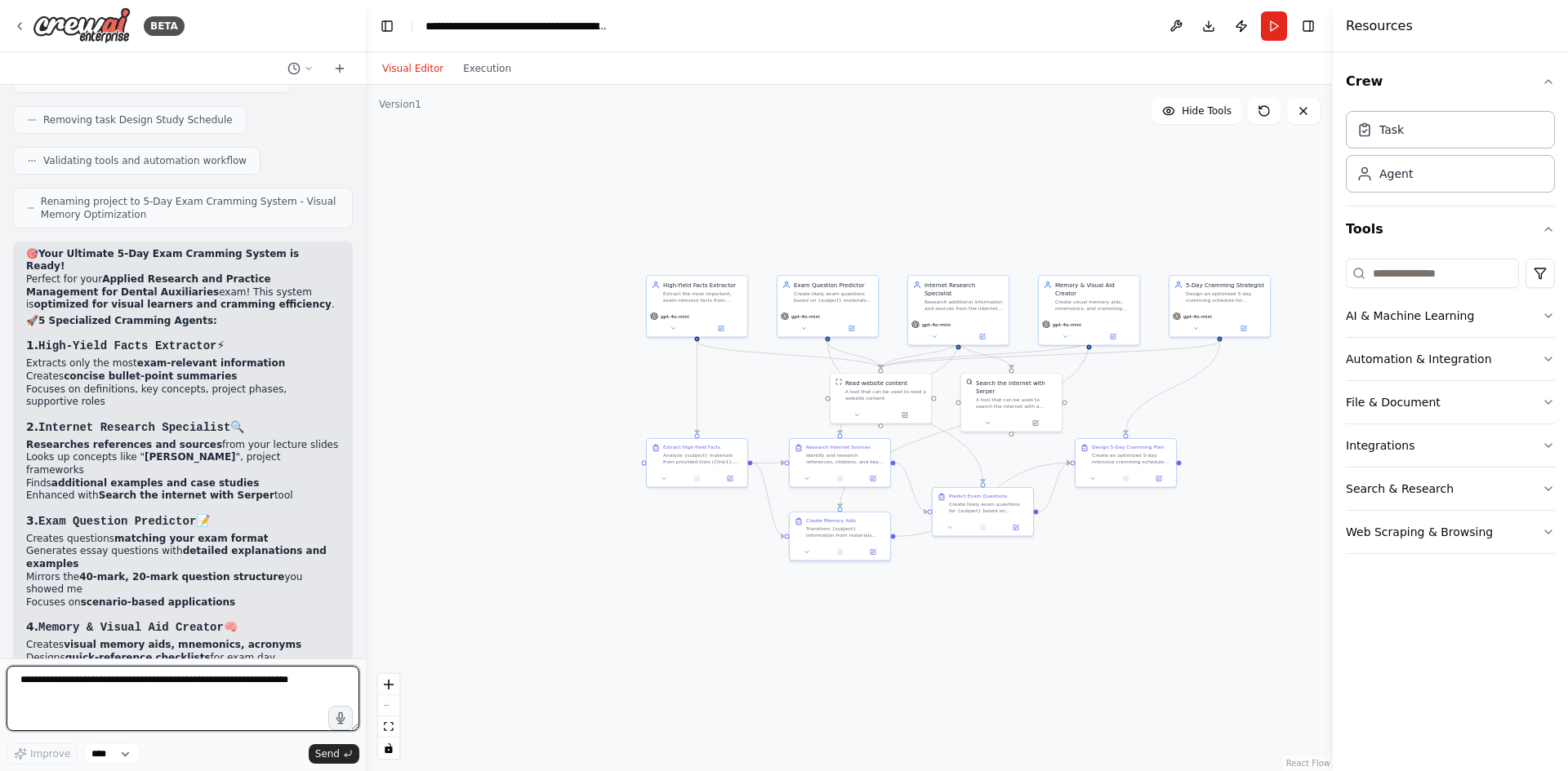
click at [189, 696] on textarea at bounding box center [183, 698] width 353 height 65
type textarea "**********"
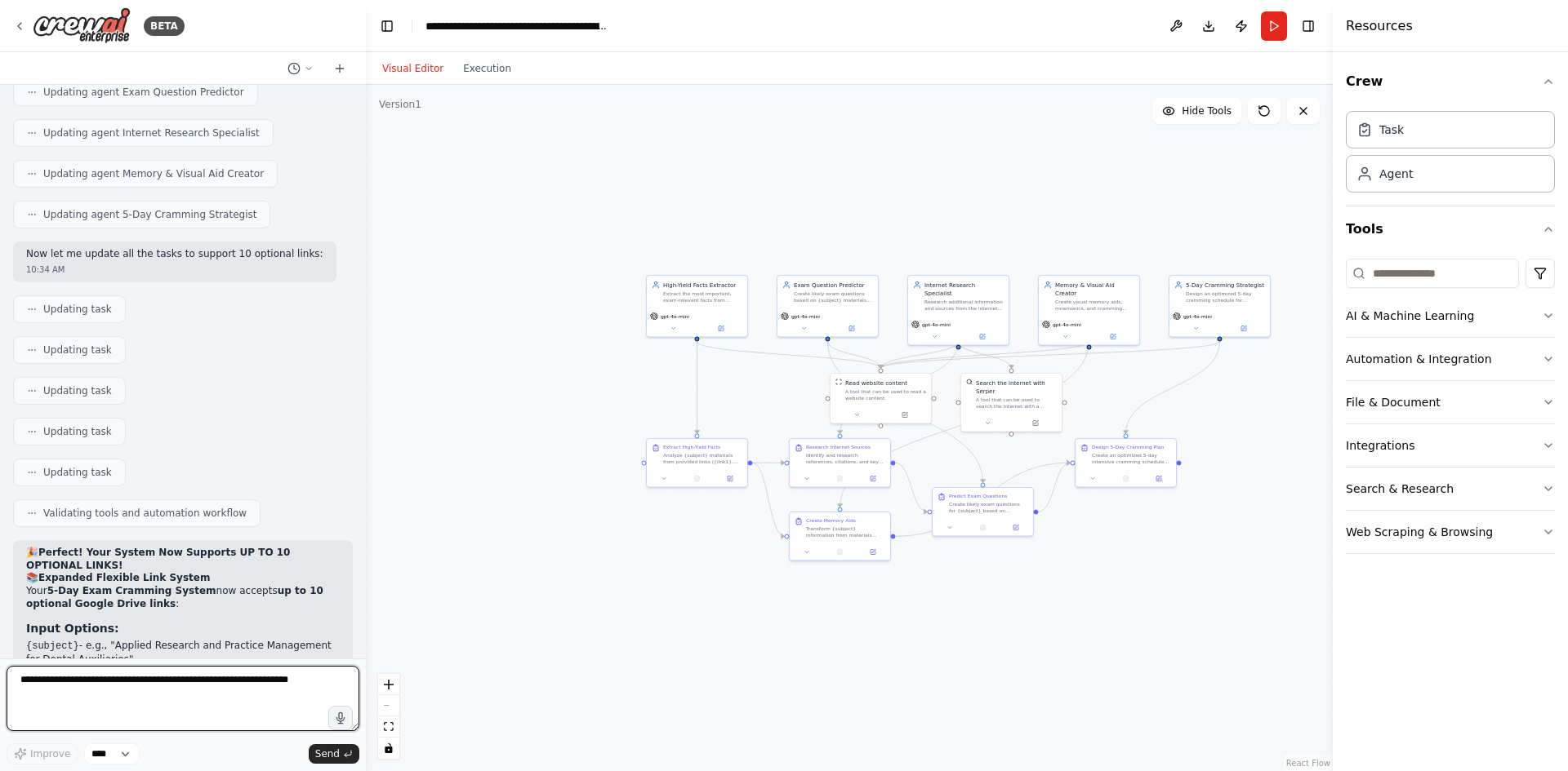
scroll to position [12968, 0]
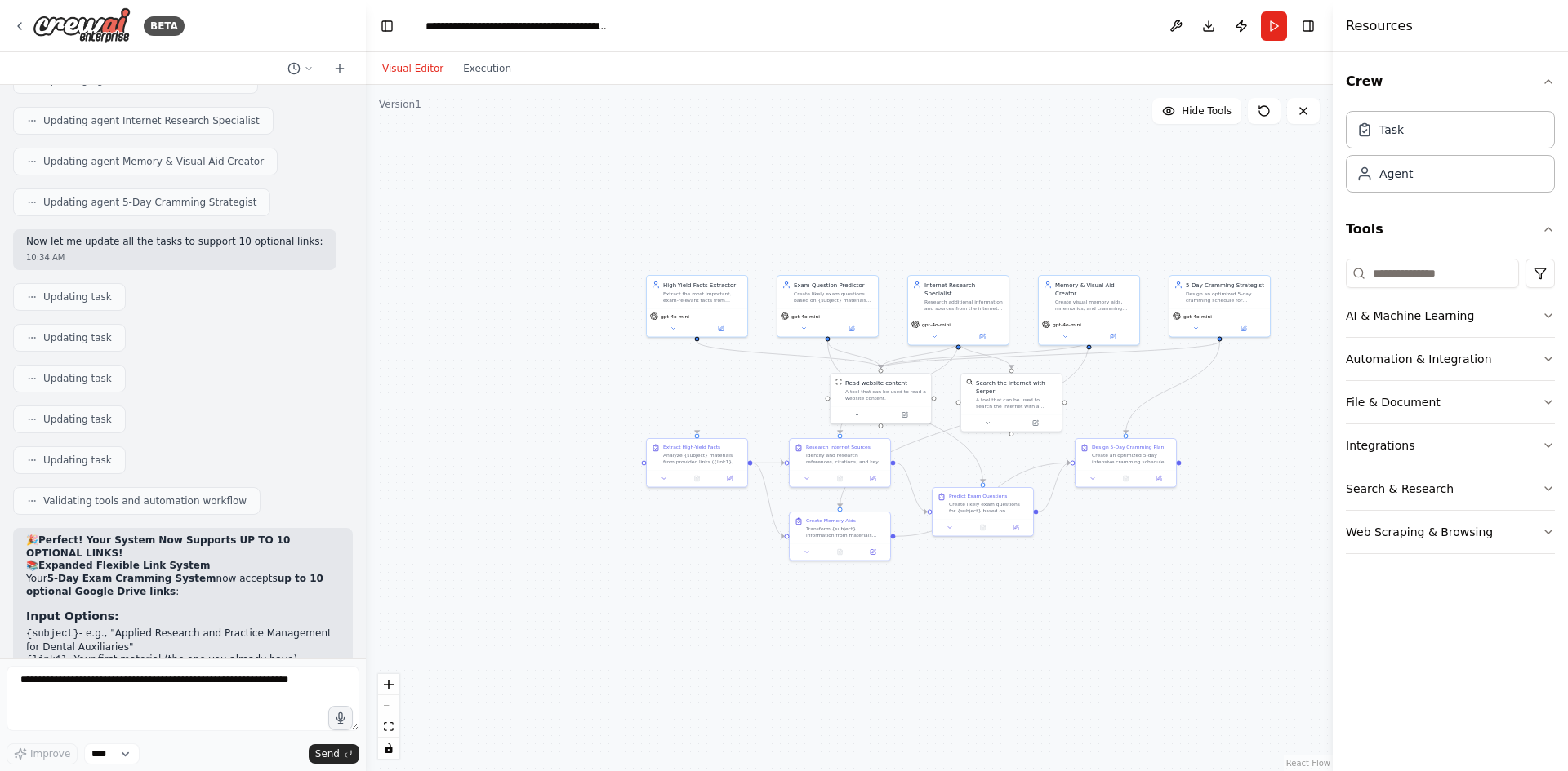
drag, startPoint x: 36, startPoint y: 242, endPoint x: 189, endPoint y: 300, distance: 163.6
drag, startPoint x: 40, startPoint y: 608, endPoint x: 202, endPoint y: 613, distance: 162.1
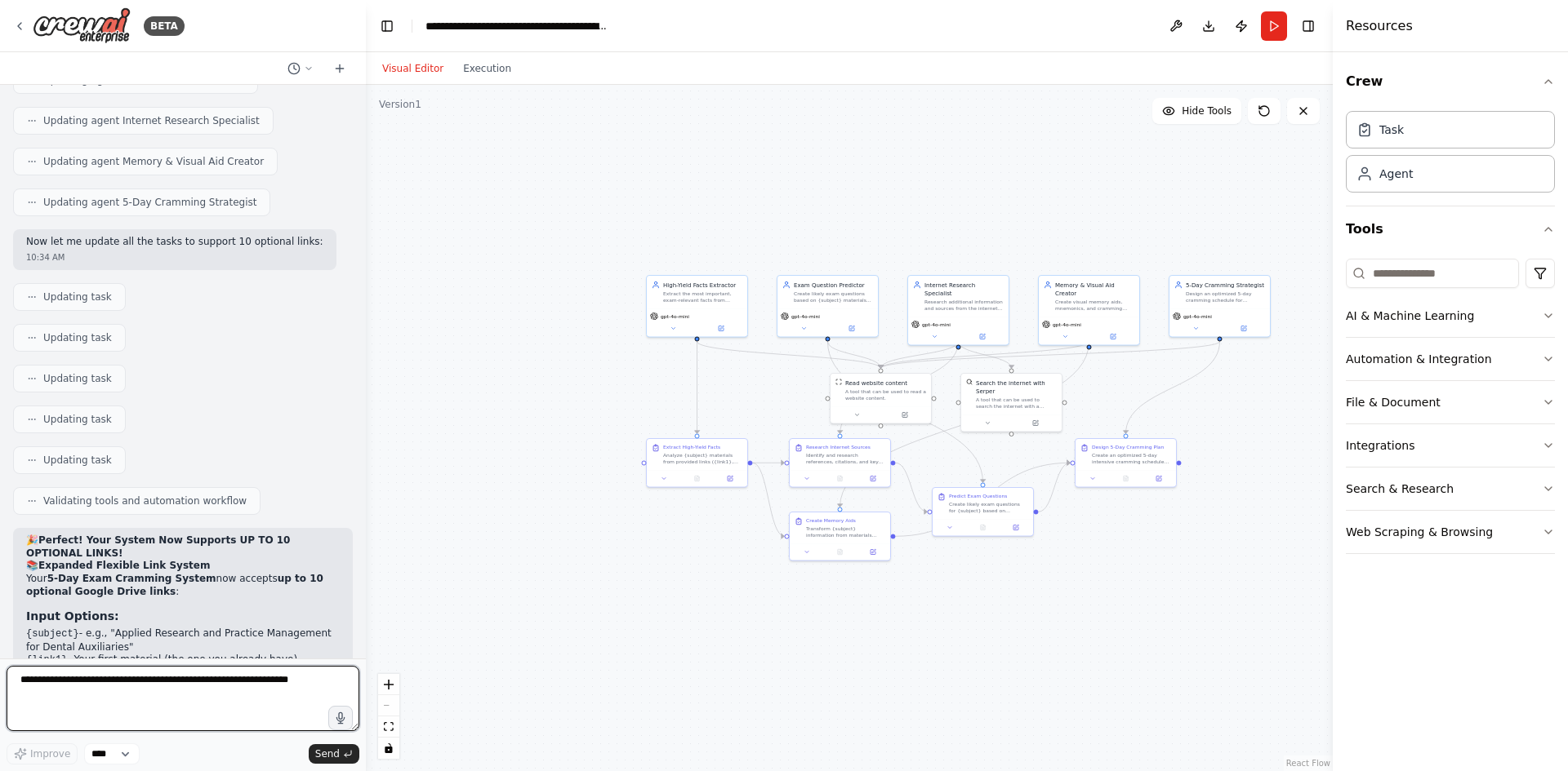
click at [153, 673] on textarea at bounding box center [183, 698] width 353 height 65
type textarea "**********"
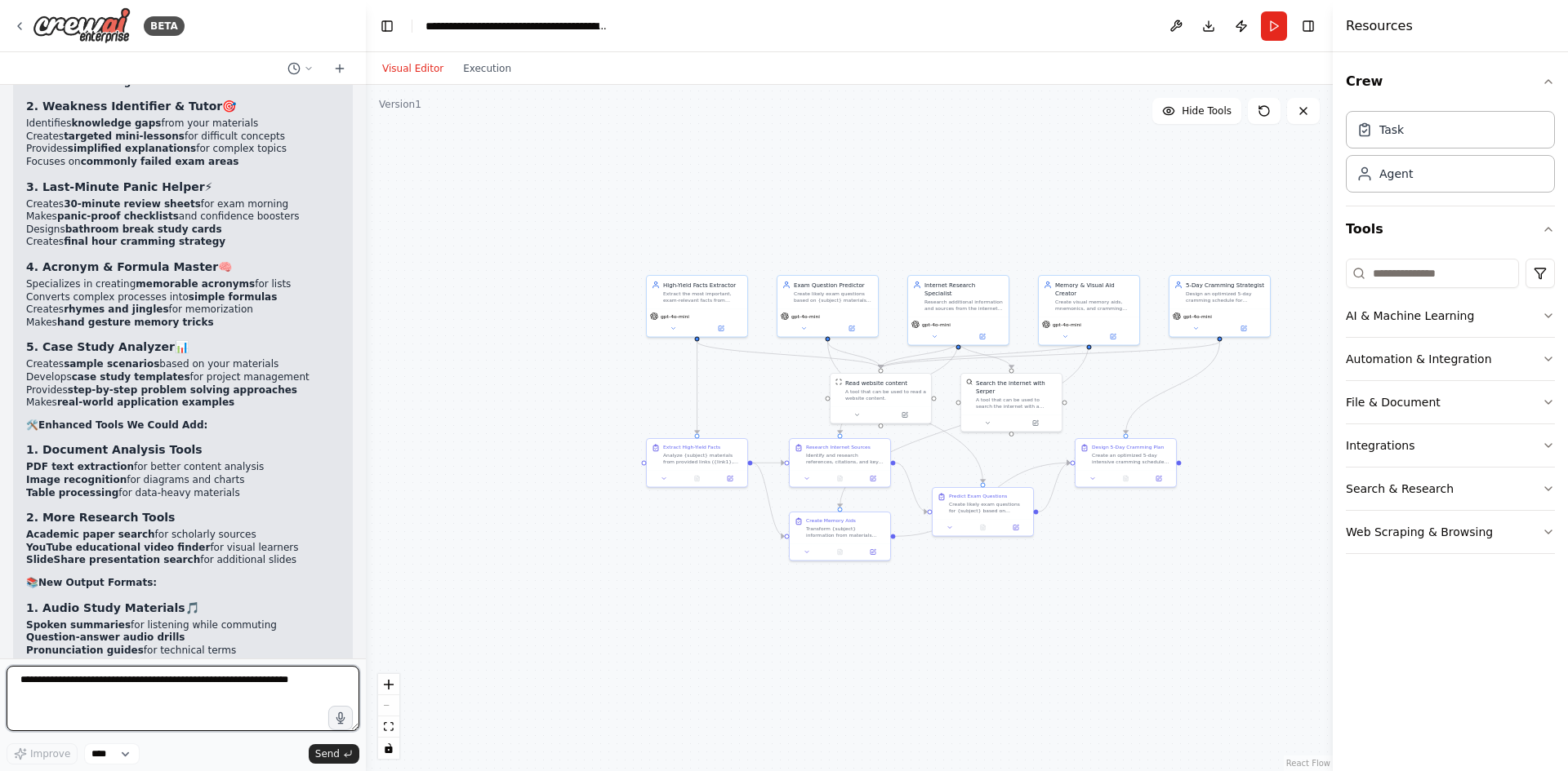
scroll to position [14400, 0]
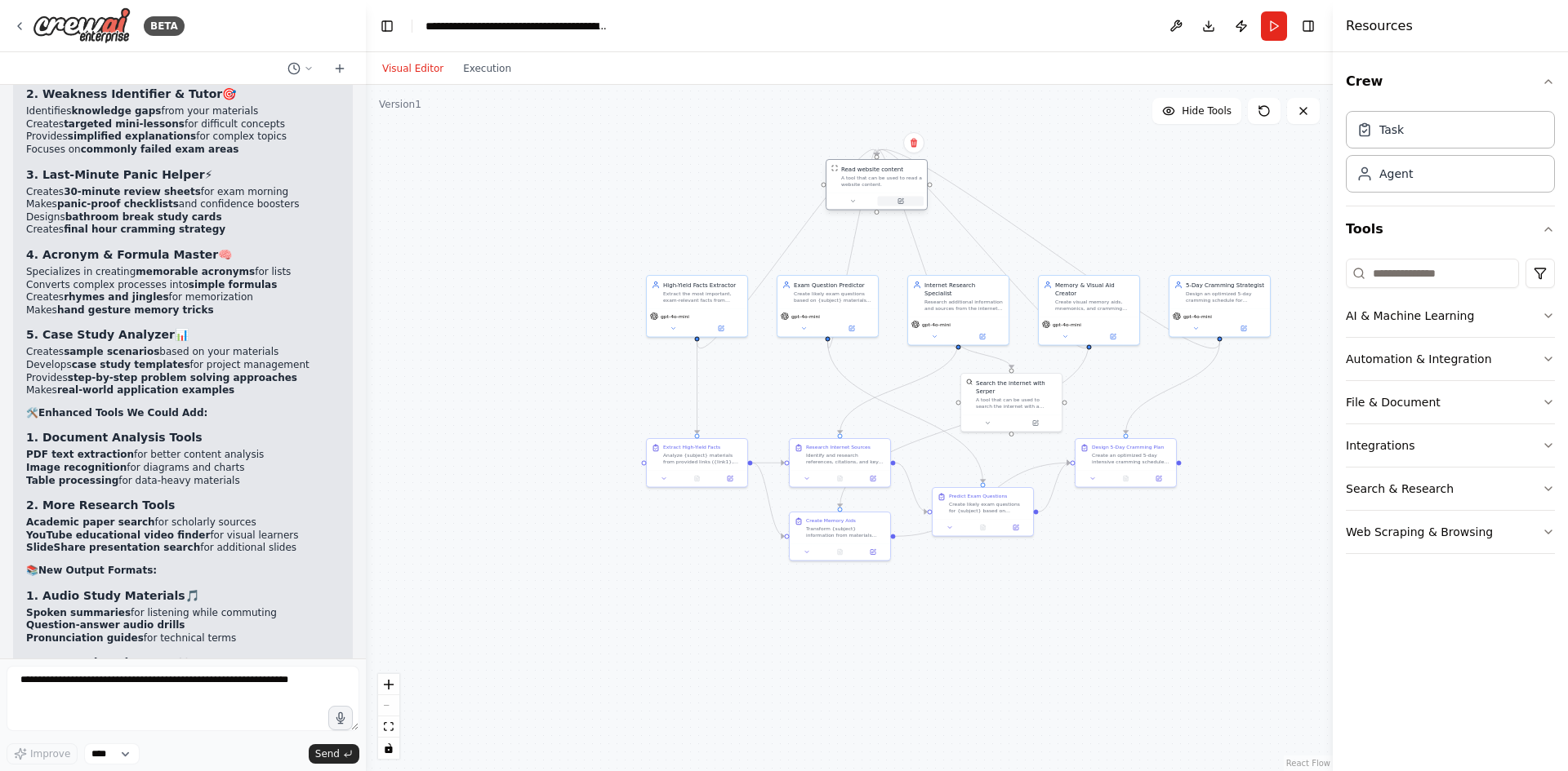
drag, startPoint x: 889, startPoint y: 405, endPoint x: 882, endPoint y: 198, distance: 207.1
click at [882, 198] on div at bounding box center [877, 201] width 101 height 17
drag, startPoint x: 1007, startPoint y: 404, endPoint x: 1088, endPoint y: 184, distance: 234.4
click at [1088, 184] on div "Search the internet with Serper A tool that can be used to search the internet …" at bounding box center [1081, 172] width 101 height 41
drag, startPoint x: 1090, startPoint y: 183, endPoint x: 954, endPoint y: 685, distance: 520.1
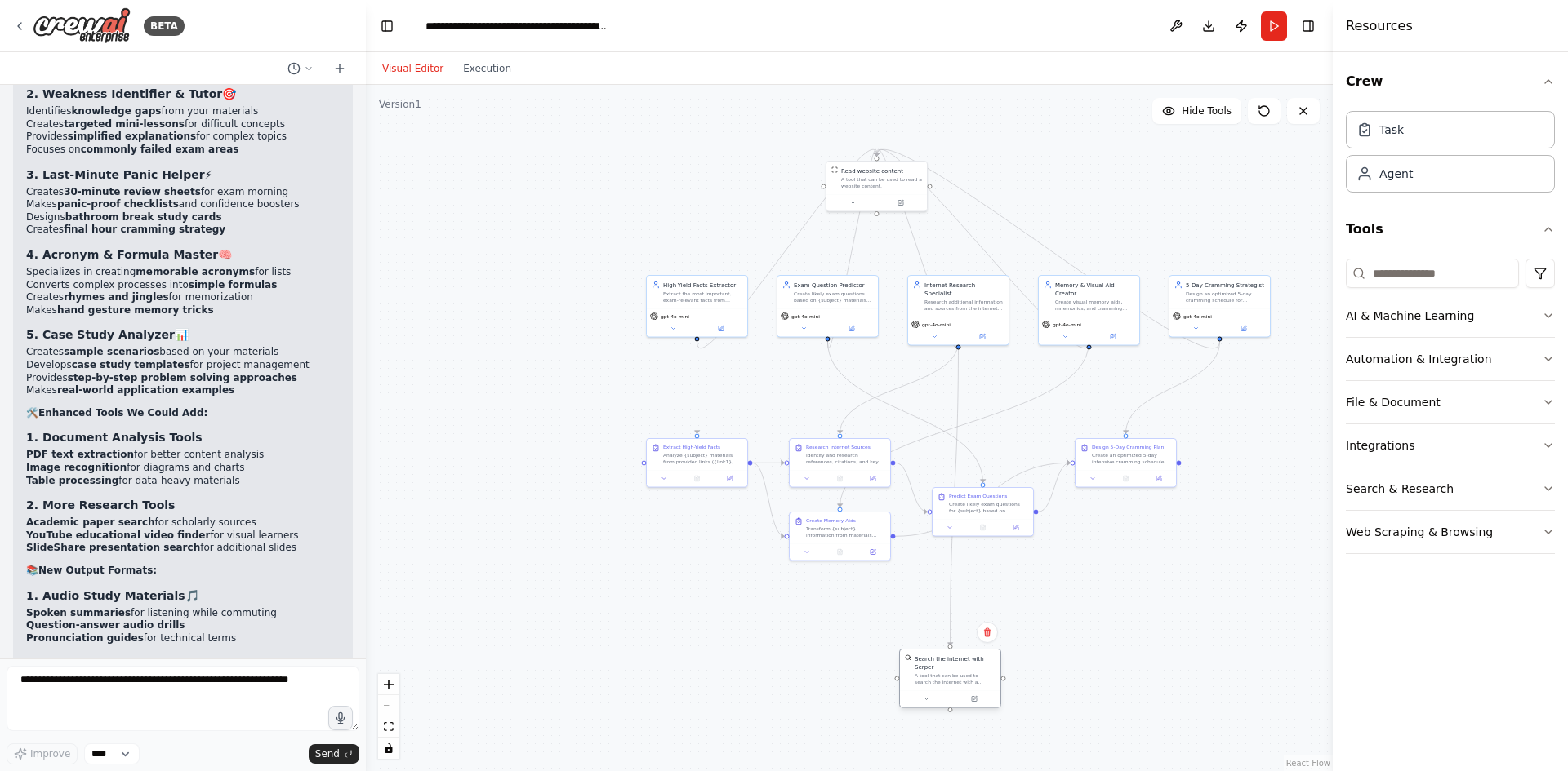
click at [954, 685] on div "Search the internet with Serper A tool that can be used to search the internet …" at bounding box center [950, 670] width 101 height 41
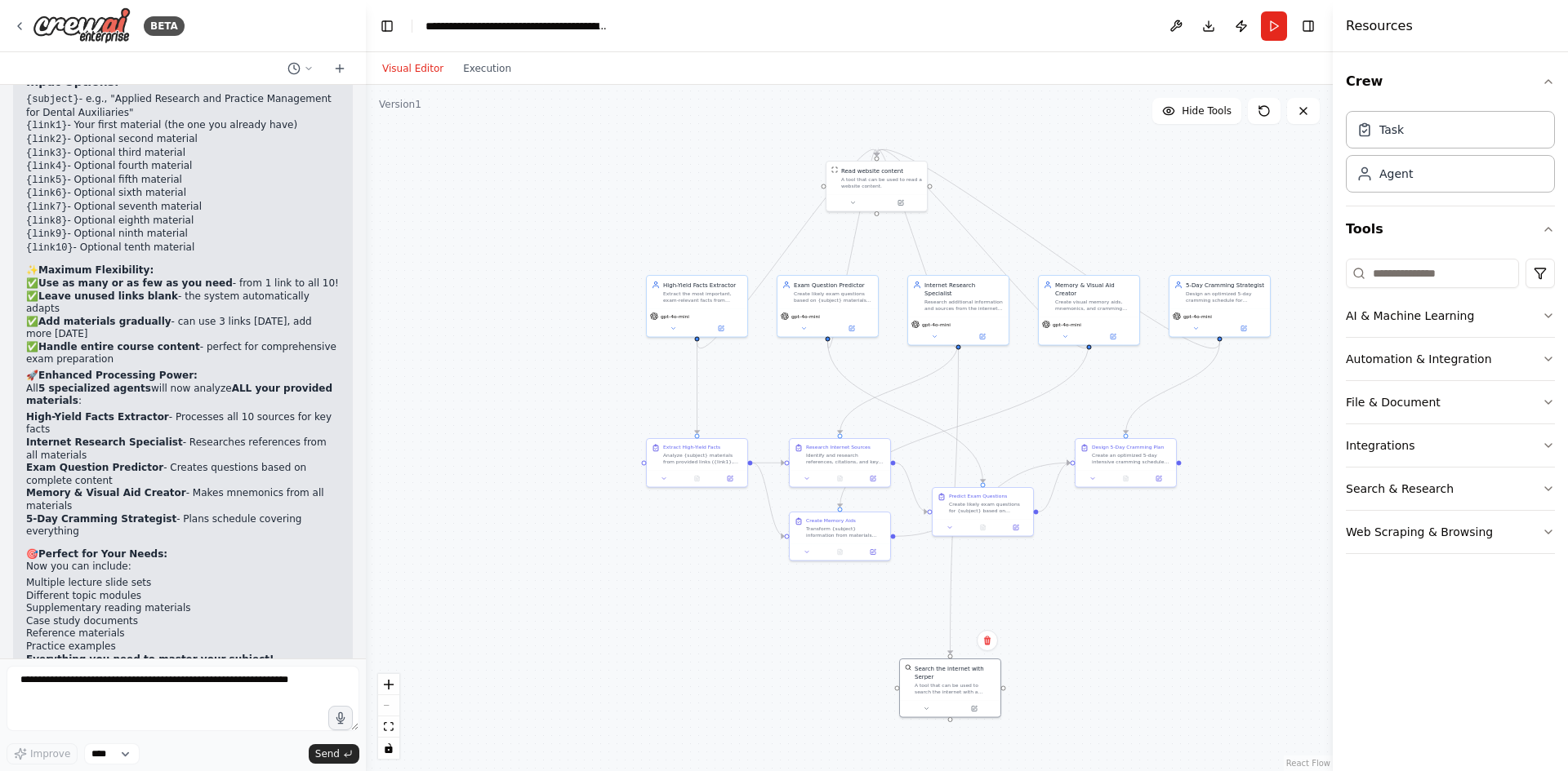
scroll to position [13421, 0]
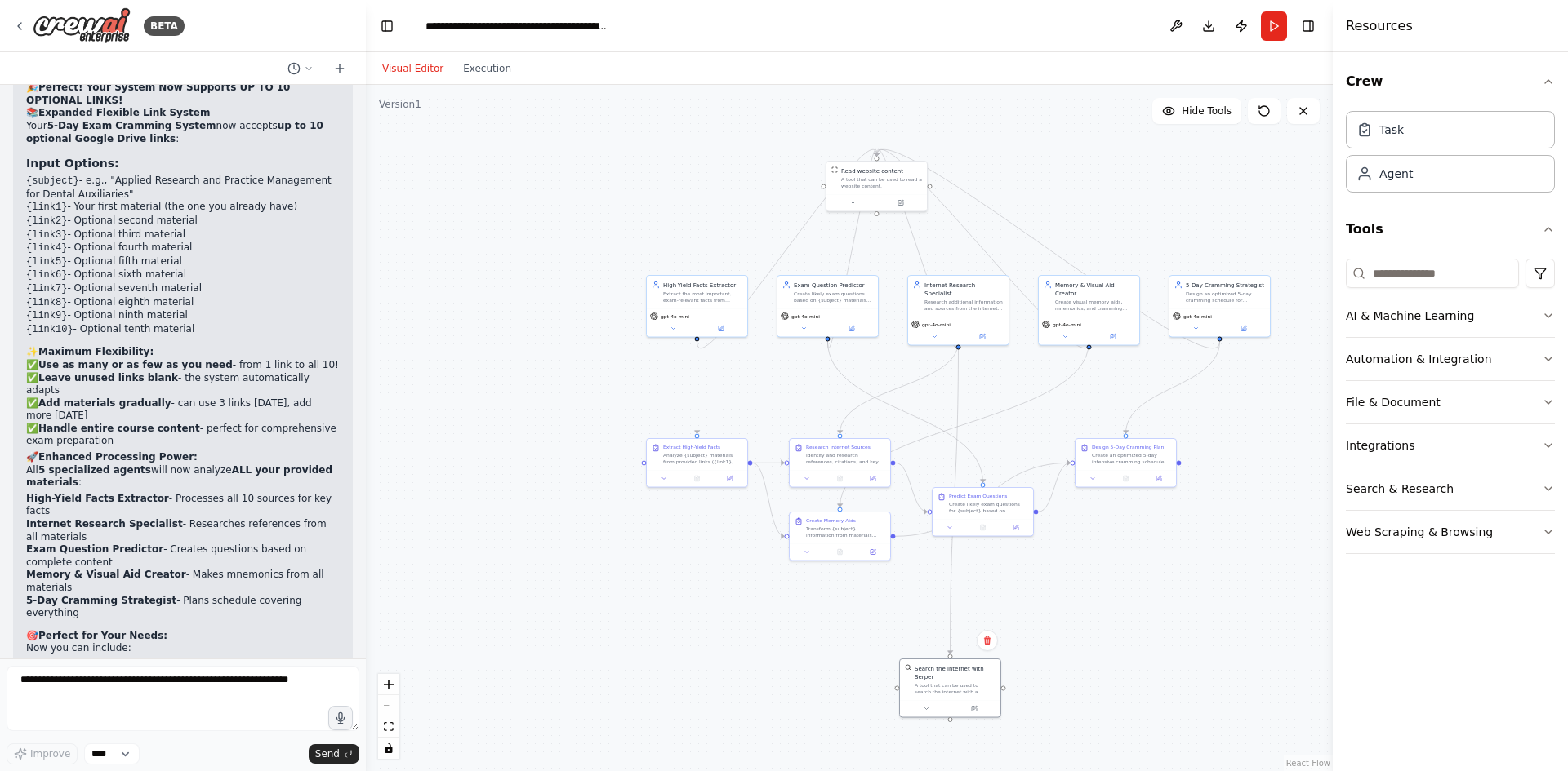
drag, startPoint x: 34, startPoint y: 377, endPoint x: 149, endPoint y: 389, distance: 115.6
drag, startPoint x: 21, startPoint y: 383, endPoint x: 228, endPoint y: 431, distance: 212.5
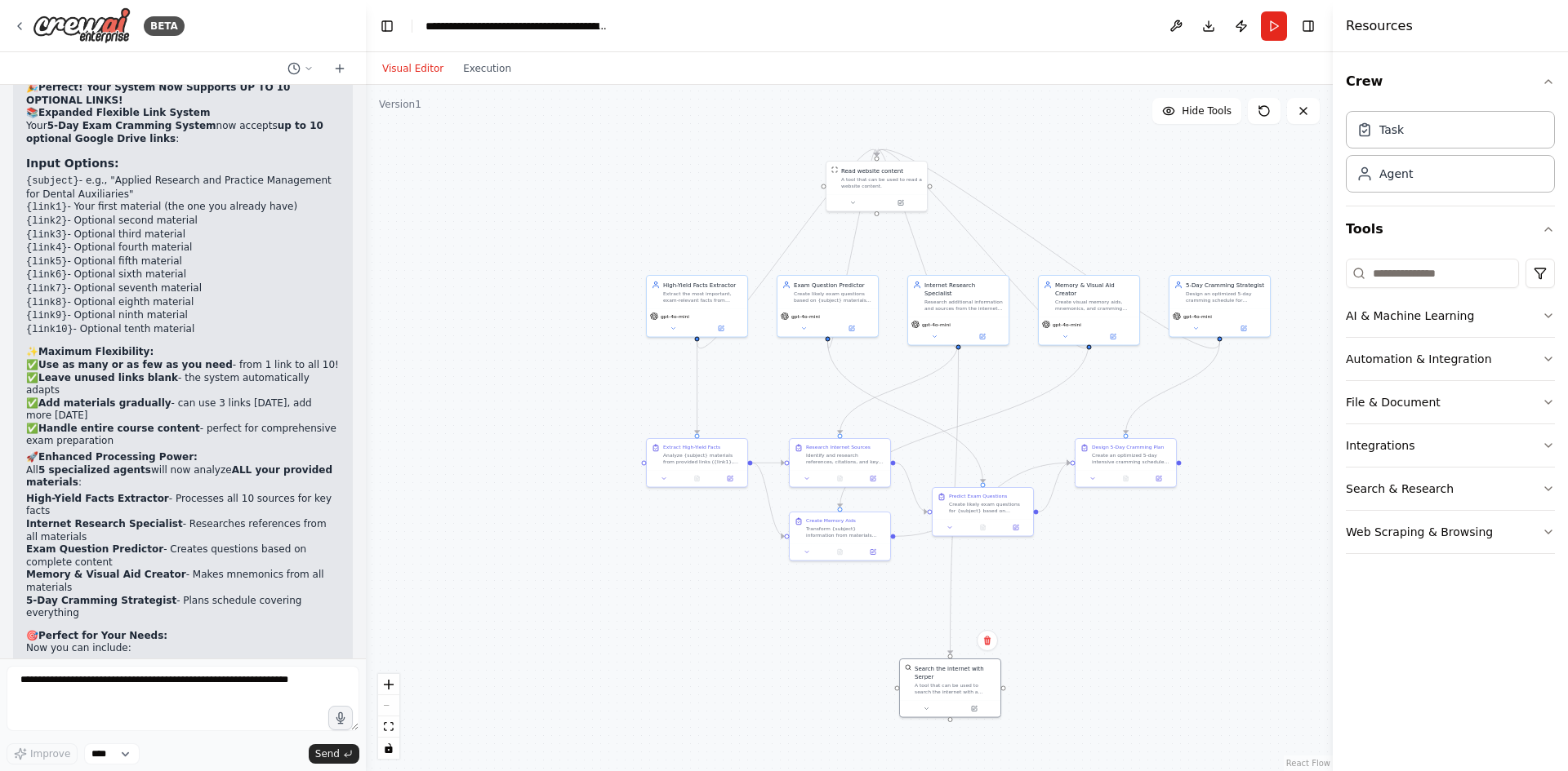
drag, startPoint x: 53, startPoint y: 397, endPoint x: 221, endPoint y: 429, distance: 171.0
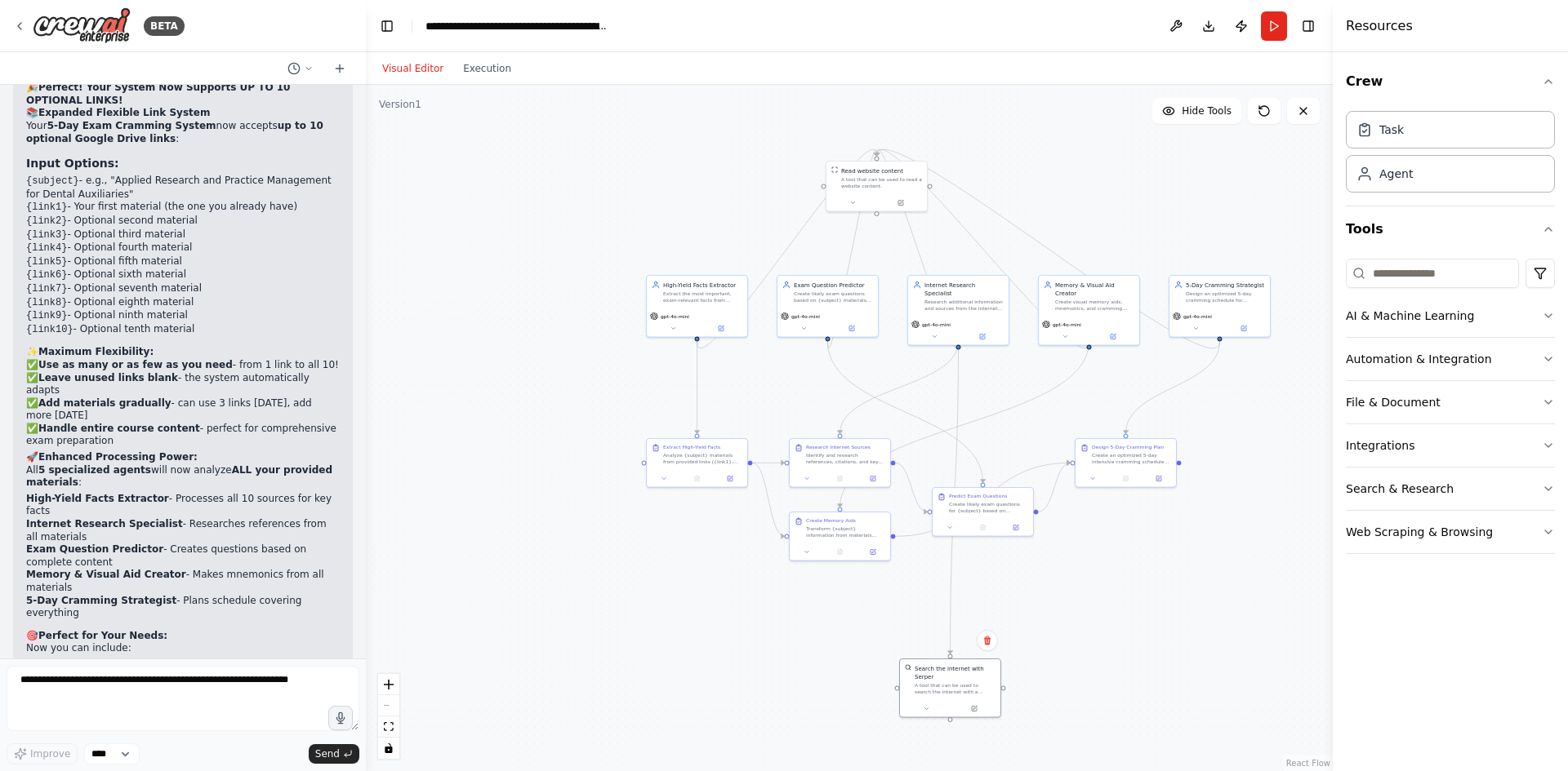
drag, startPoint x: 21, startPoint y: 373, endPoint x: 243, endPoint y: 428, distance: 228.7
copy div "1. Essay Writing Coach 📝 Analyzes past exam questions and creates essay templat…"
click at [140, 699] on textarea at bounding box center [183, 698] width 353 height 65
paste textarea "**********"
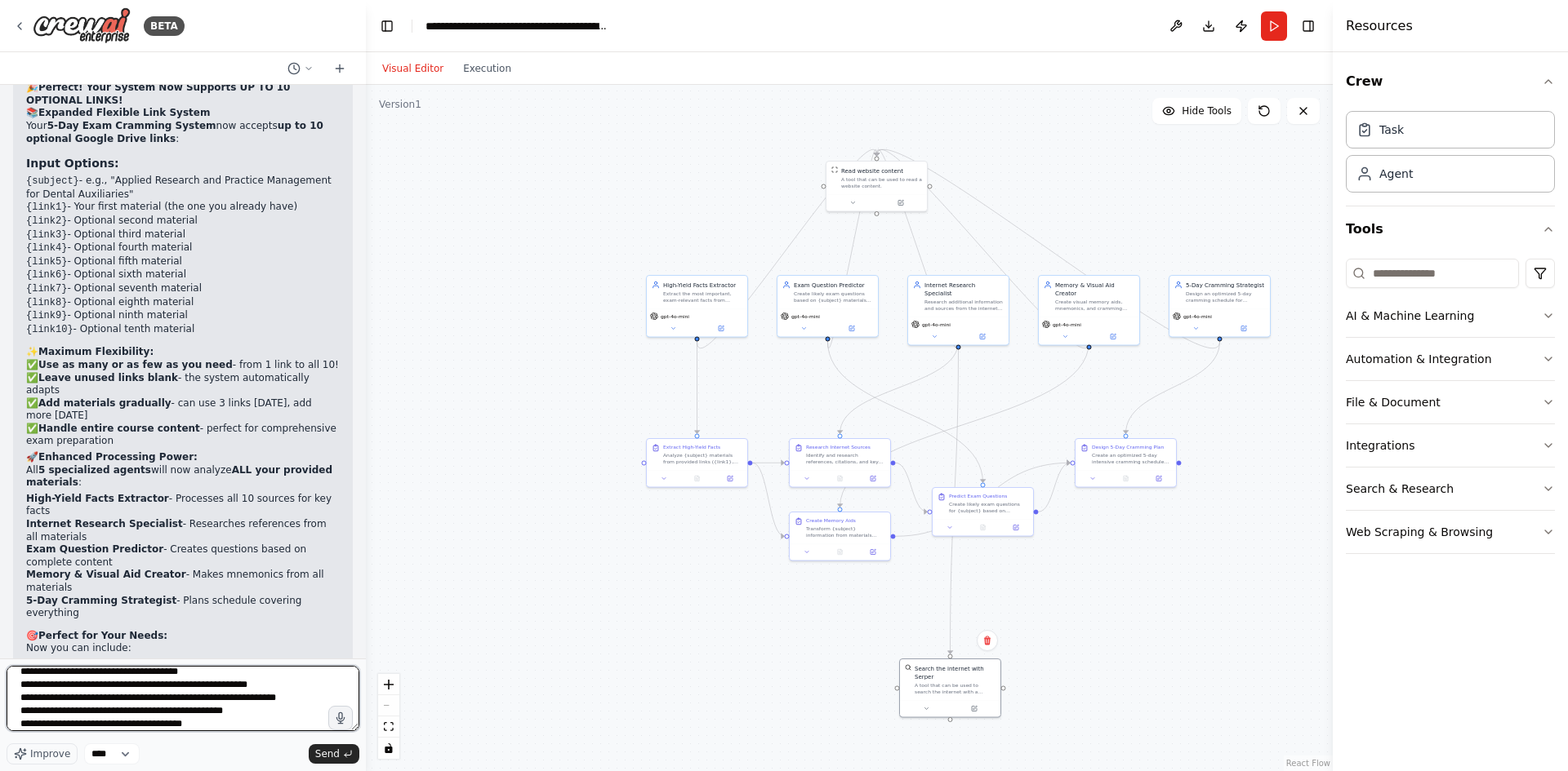
scroll to position [13503, 0]
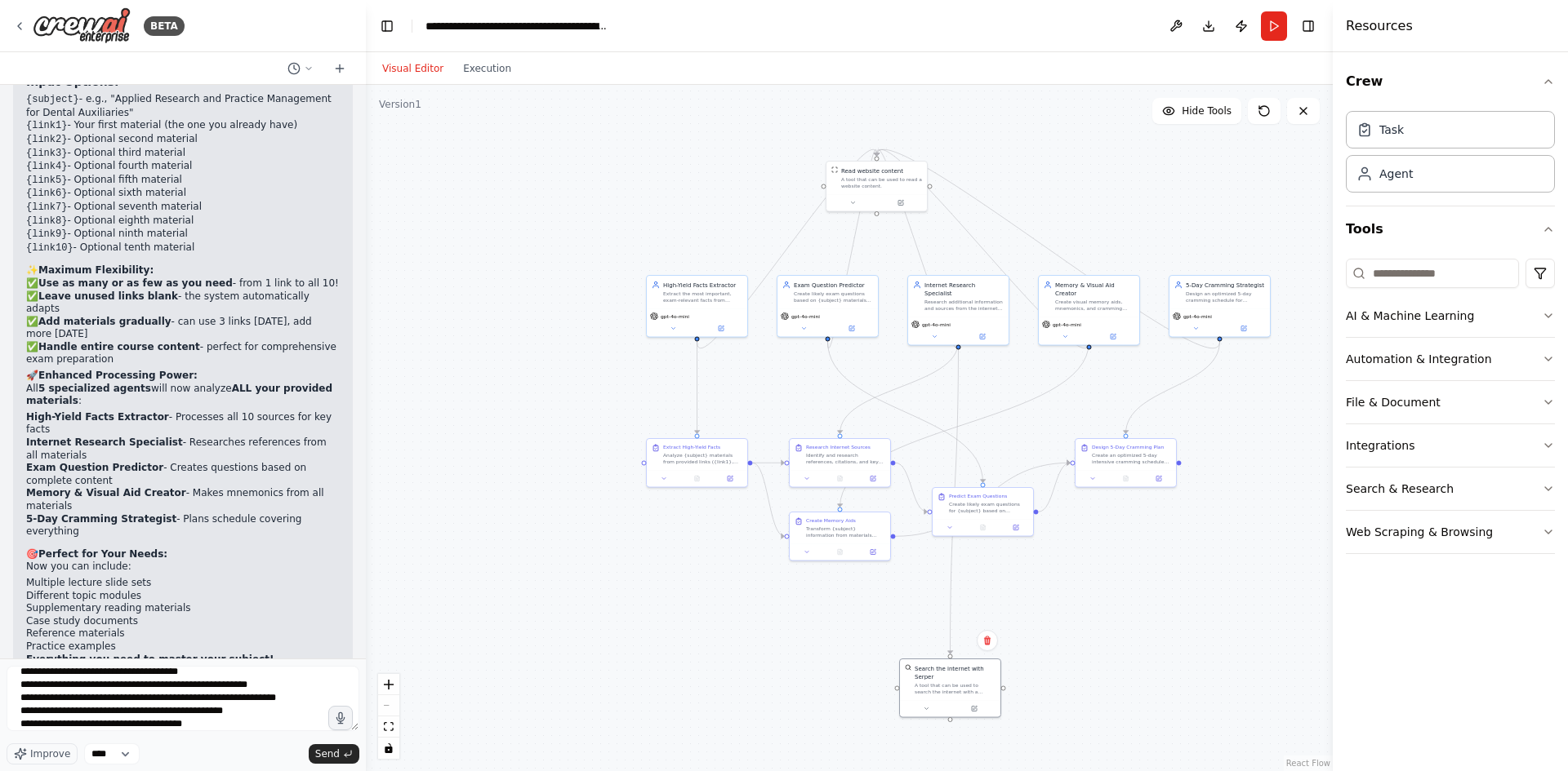
drag, startPoint x: 93, startPoint y: 360, endPoint x: 211, endPoint y: 361, distance: 118.0
drag, startPoint x: 50, startPoint y: 388, endPoint x: 215, endPoint y: 418, distance: 167.7
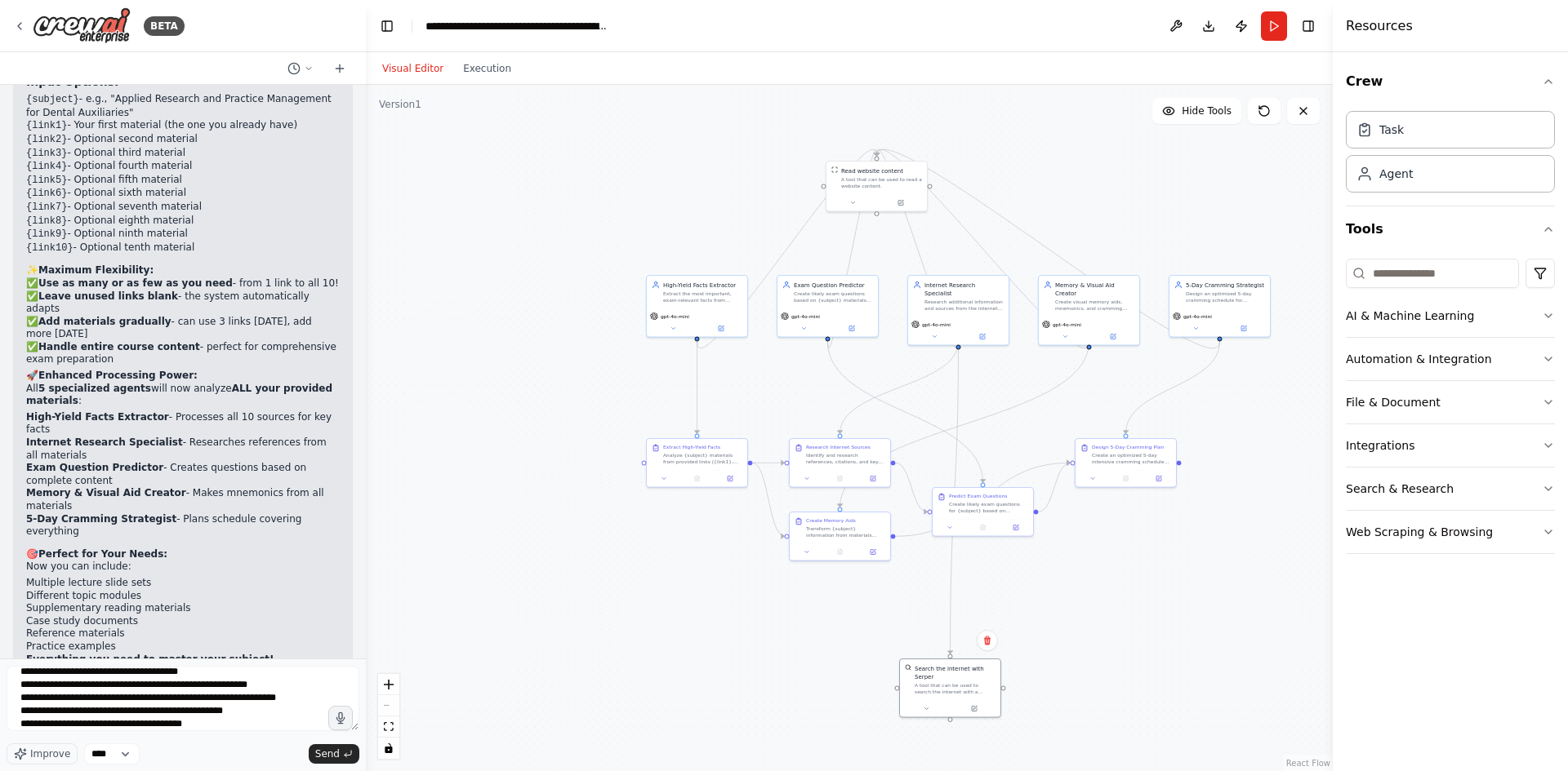
drag, startPoint x: 30, startPoint y: 373, endPoint x: 196, endPoint y: 430, distance: 175.5
drag, startPoint x: 42, startPoint y: 421, endPoint x: 177, endPoint y: 426, distance: 135.1
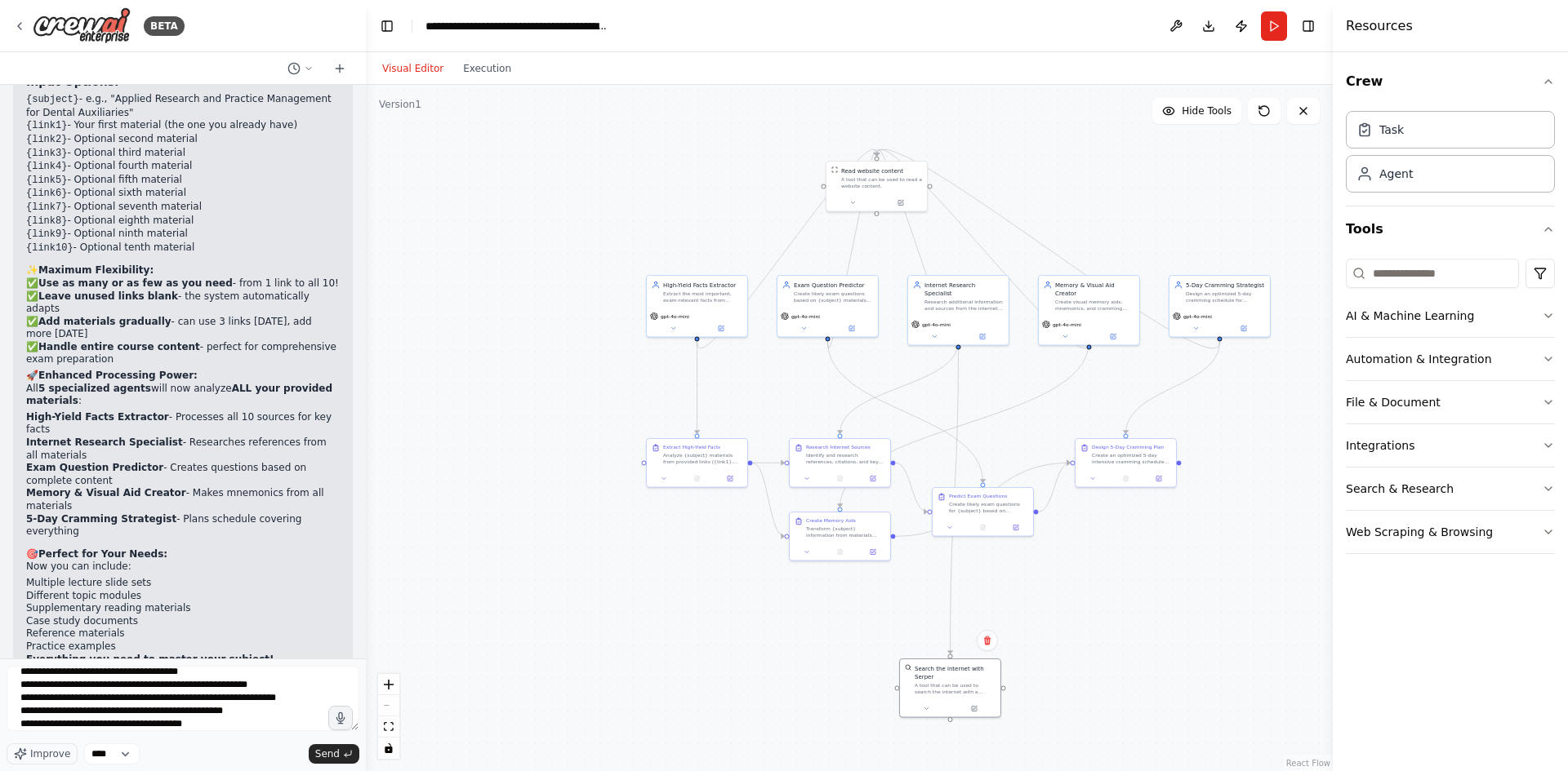
drag, startPoint x: 24, startPoint y: 369, endPoint x: 216, endPoint y: 426, distance: 200.3
copy div "2. Weakness Identifier & Tutor 🎯 Identifies knowledge gaps from your materials …"
click at [233, 723] on textarea "**********" at bounding box center [183, 698] width 353 height 65
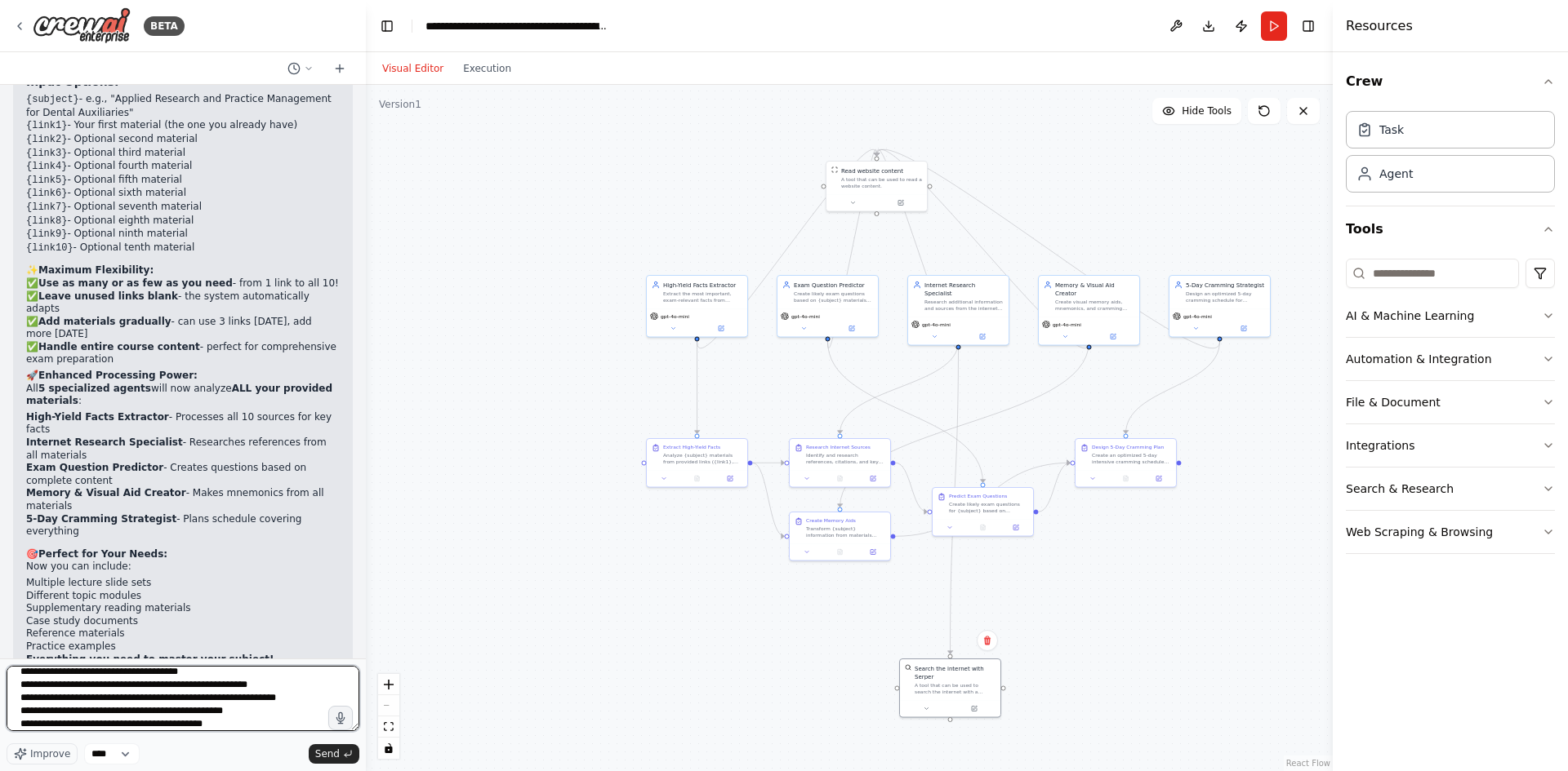
paste textarea "**********"
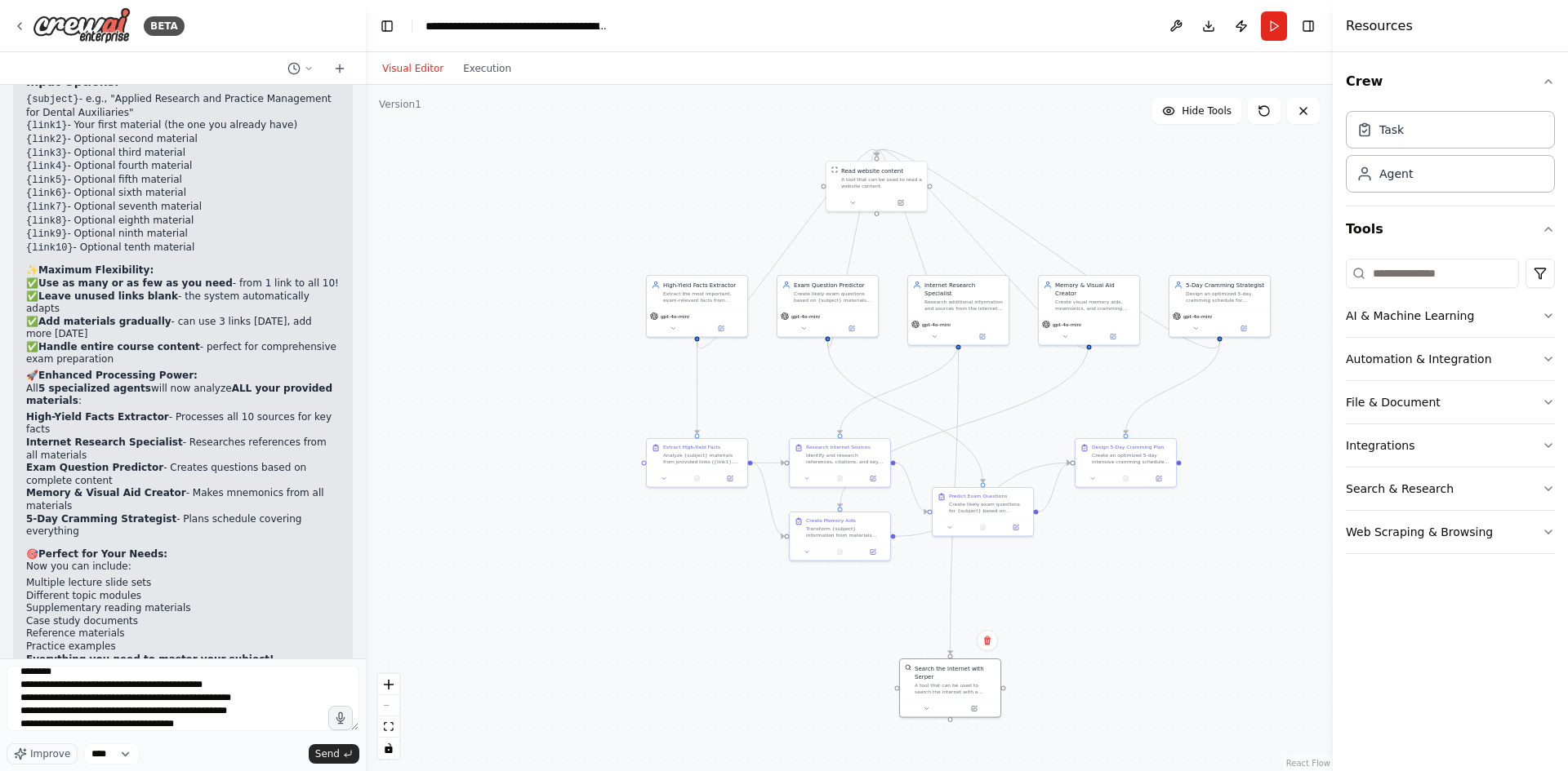
drag, startPoint x: 33, startPoint y: 448, endPoint x: 191, endPoint y: 499, distance: 166.0
drag, startPoint x: 26, startPoint y: 450, endPoint x: 216, endPoint y: 500, distance: 196.5
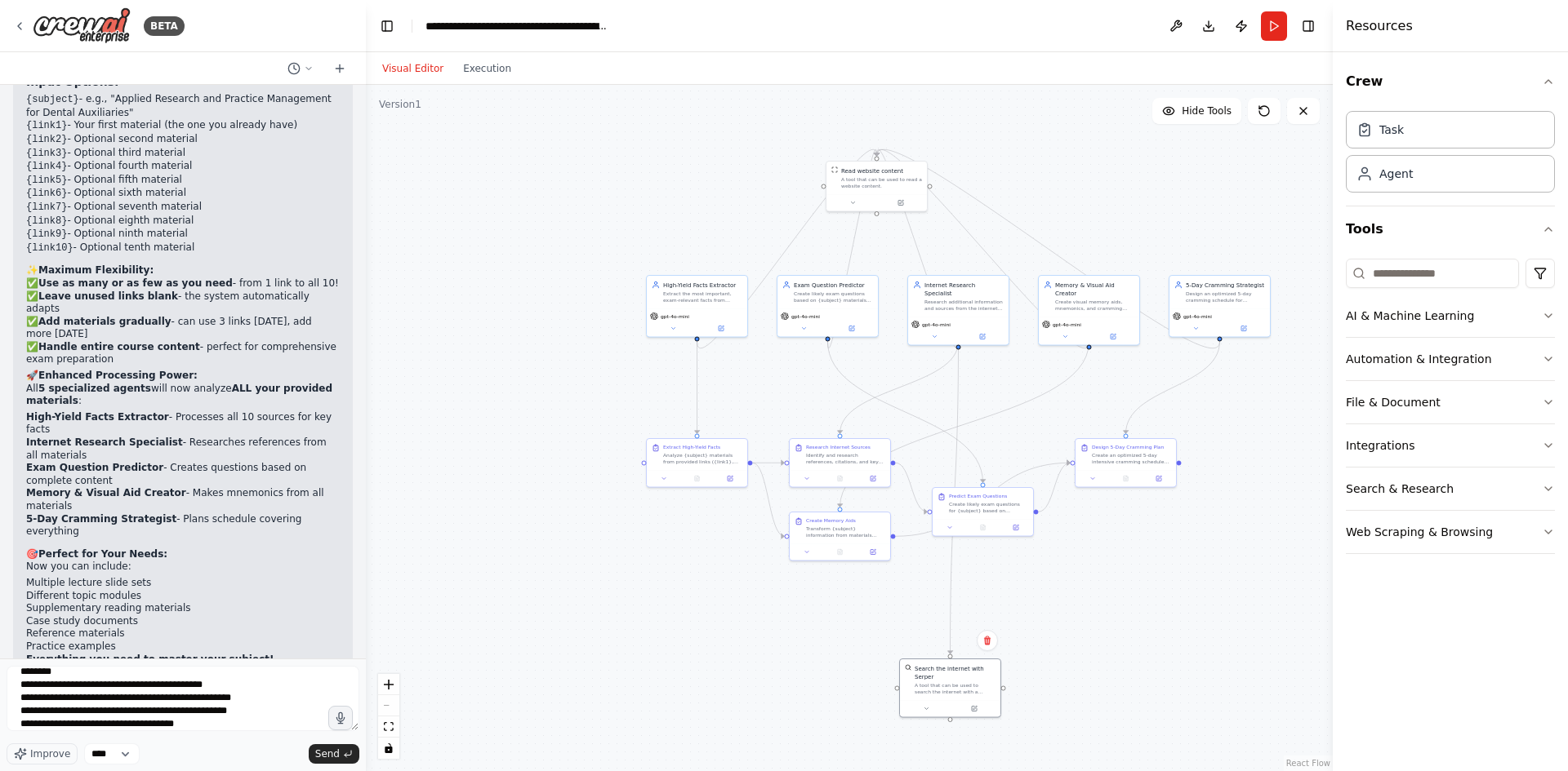
copy div "3. Last-Minute Panic Helper ⚡ Creates 30-minute review sheets for exam morning …"
click at [227, 719] on textarea "**********" at bounding box center [183, 698] width 353 height 65
paste textarea "**********"
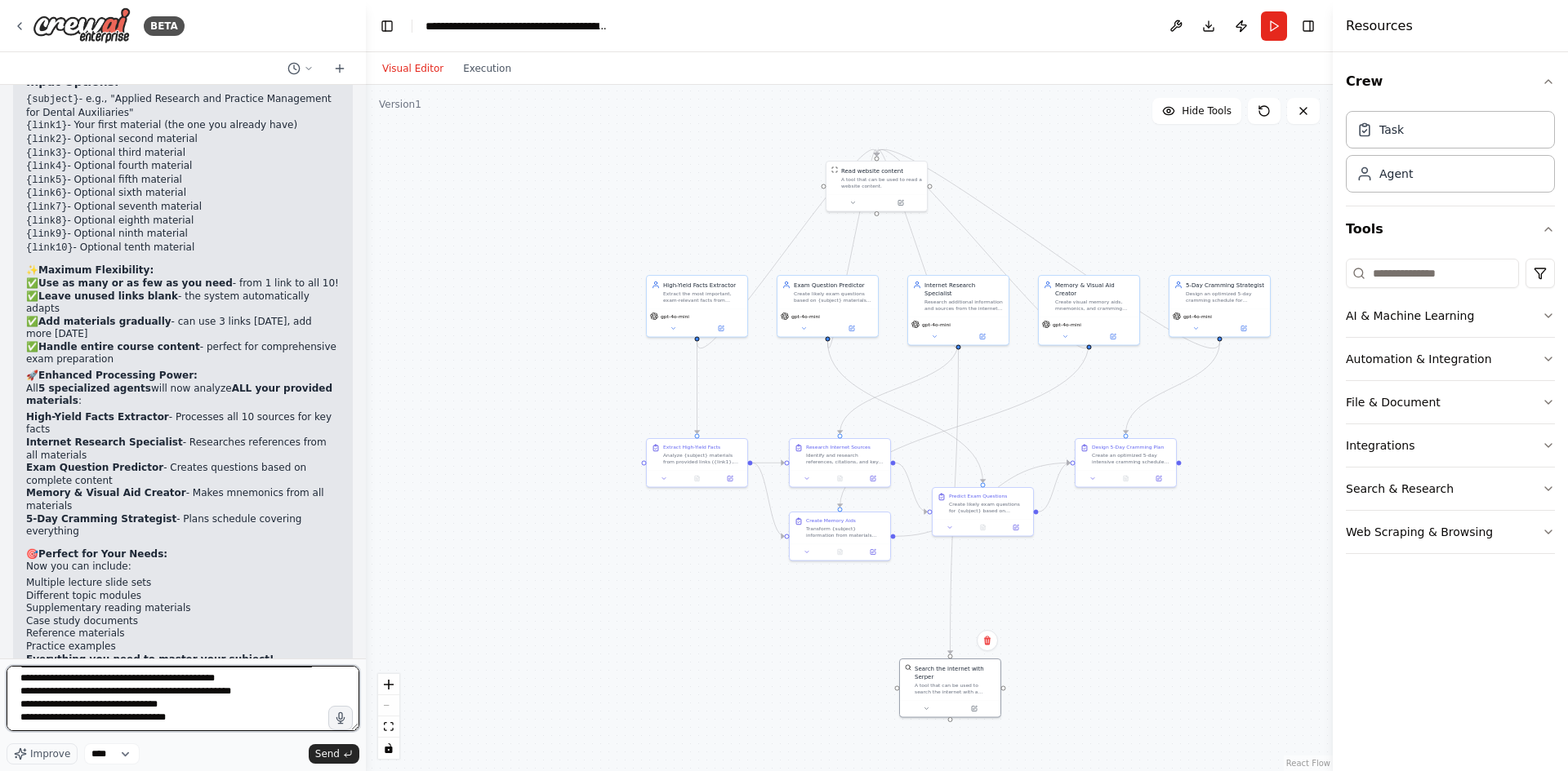
scroll to position [13584, 0]
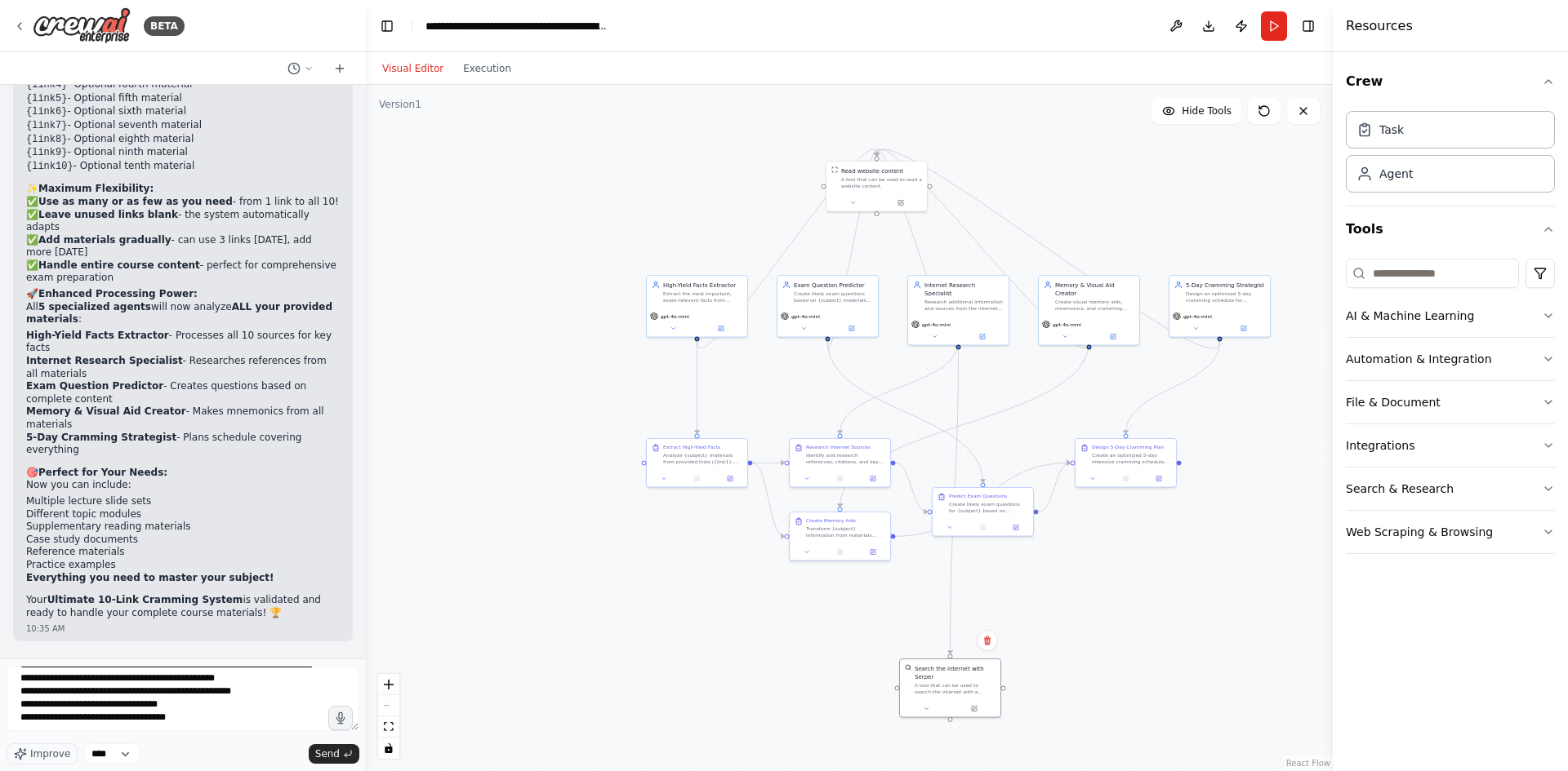
drag, startPoint x: 55, startPoint y: 442, endPoint x: 159, endPoint y: 458, distance: 105.2
drag, startPoint x: 76, startPoint y: 463, endPoint x: 203, endPoint y: 486, distance: 129.1
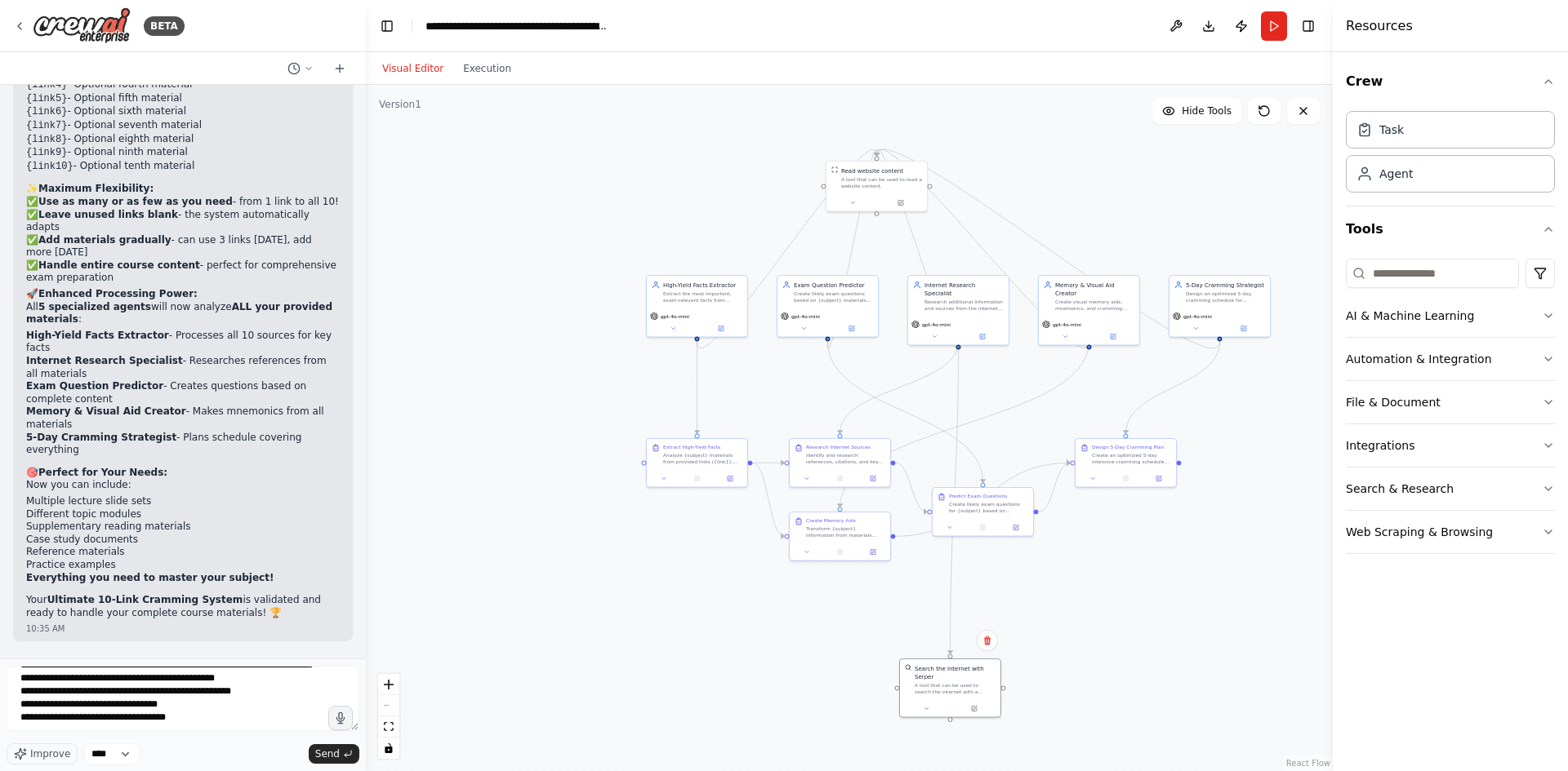
drag, startPoint x: 21, startPoint y: 450, endPoint x: 203, endPoint y: 500, distance: 188.7
copy div "4. Acronym & Formula Master 🧠 Specializes in creating memorable acronyms for li…"
click at [223, 722] on textarea "**********" at bounding box center [183, 698] width 353 height 65
paste textarea "**********"
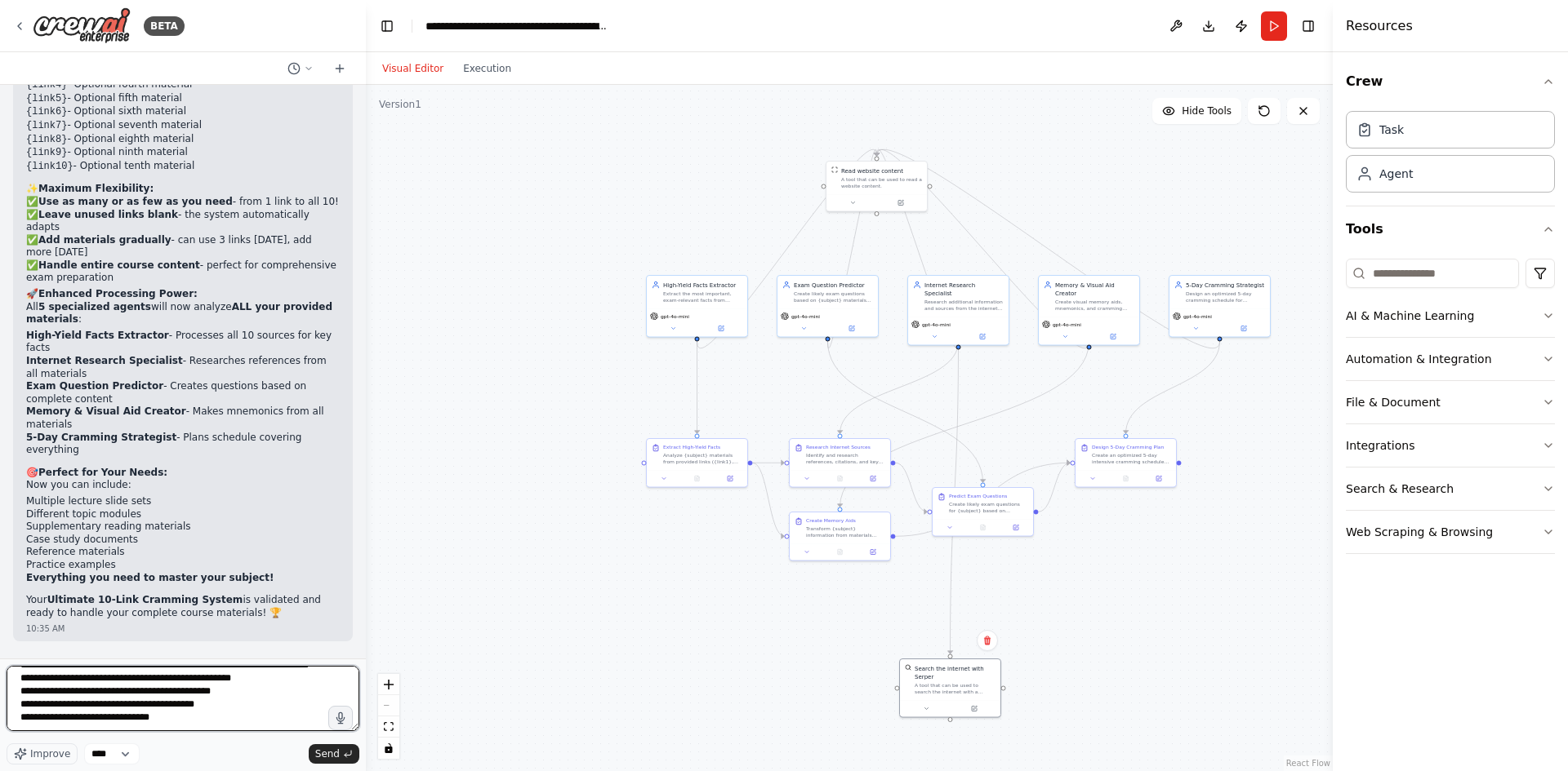
scroll to position [13666, 0]
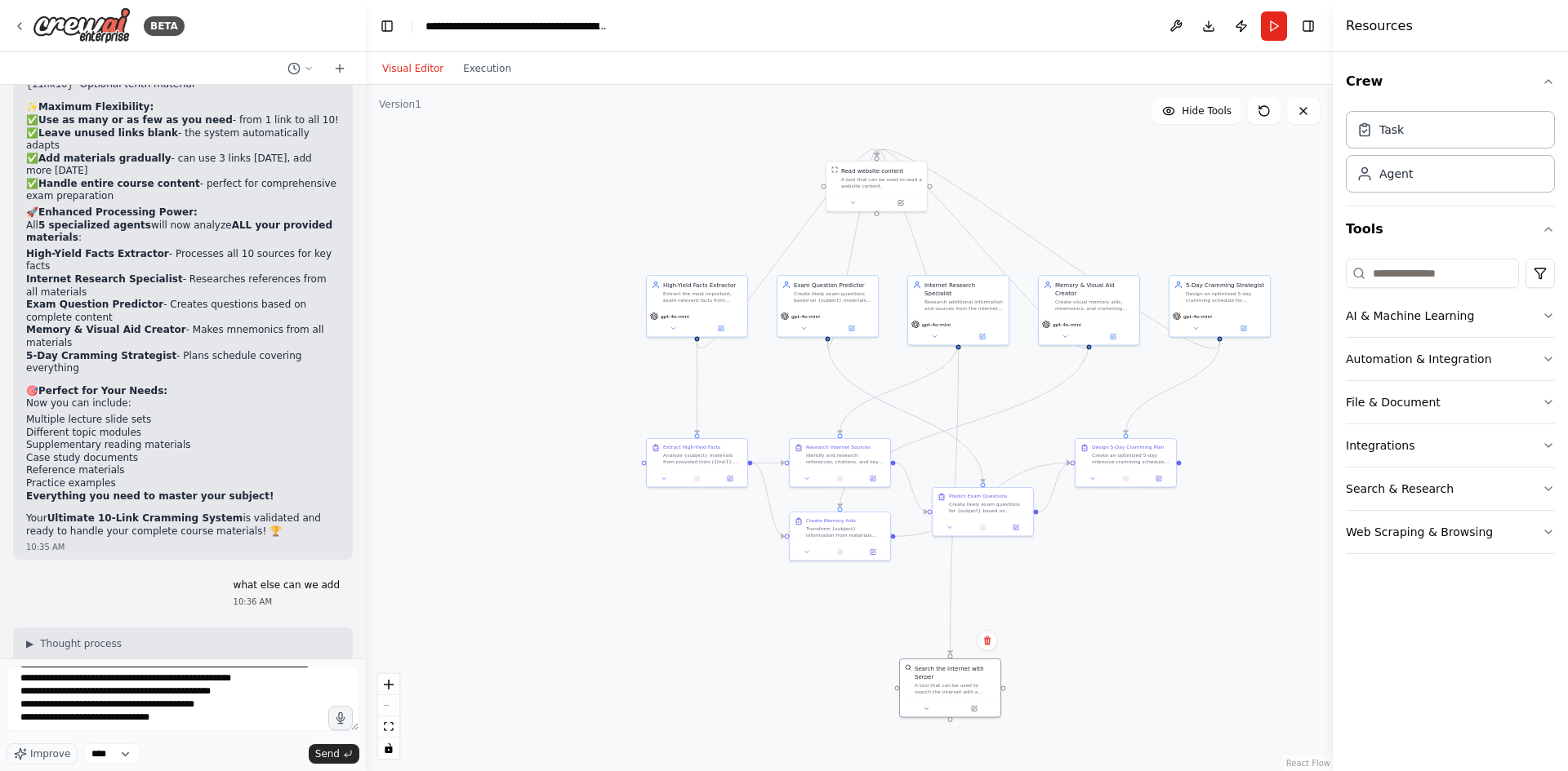
drag, startPoint x: 57, startPoint y: 450, endPoint x: 188, endPoint y: 506, distance: 142.5
drag, startPoint x: 82, startPoint y: 459, endPoint x: 215, endPoint y: 504, distance: 140.4
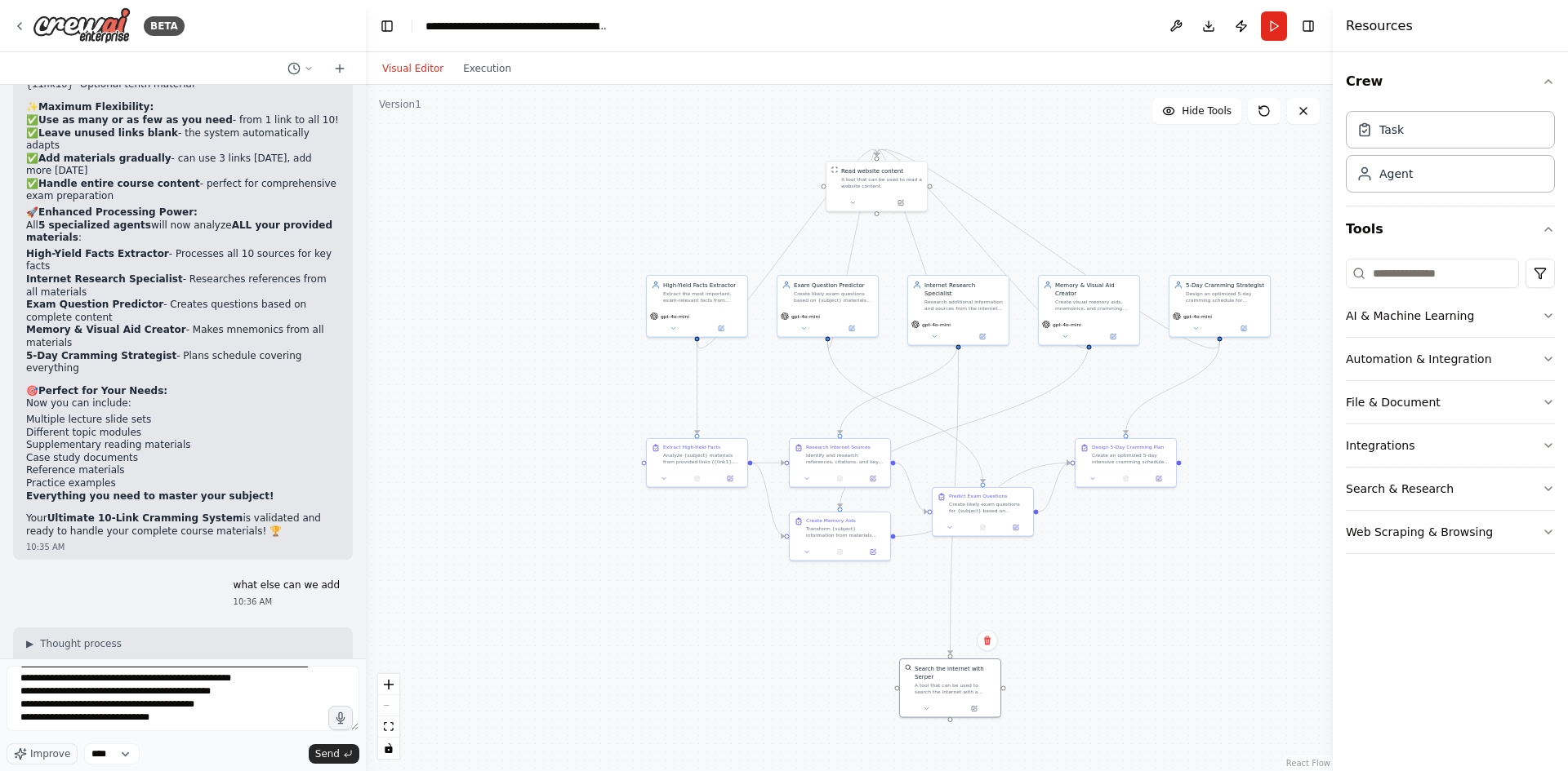
copy div "5. Case Study Analyzer 📊 Creates sample scenarios based on your materials Devel…"
click at [199, 731] on textarea "**********" at bounding box center [183, 698] width 353 height 65
paste textarea "**********"
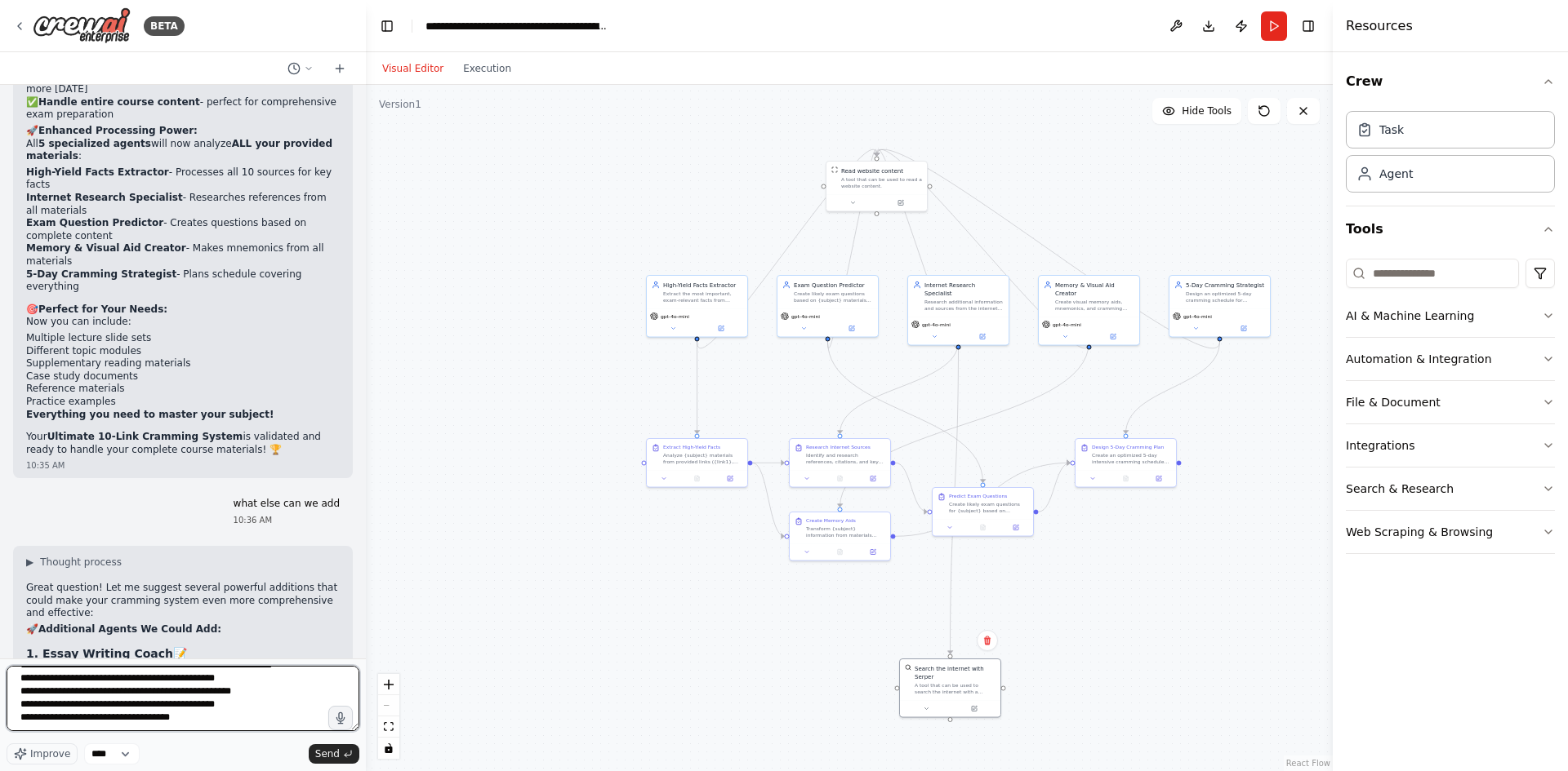
scroll to position [13829, 0]
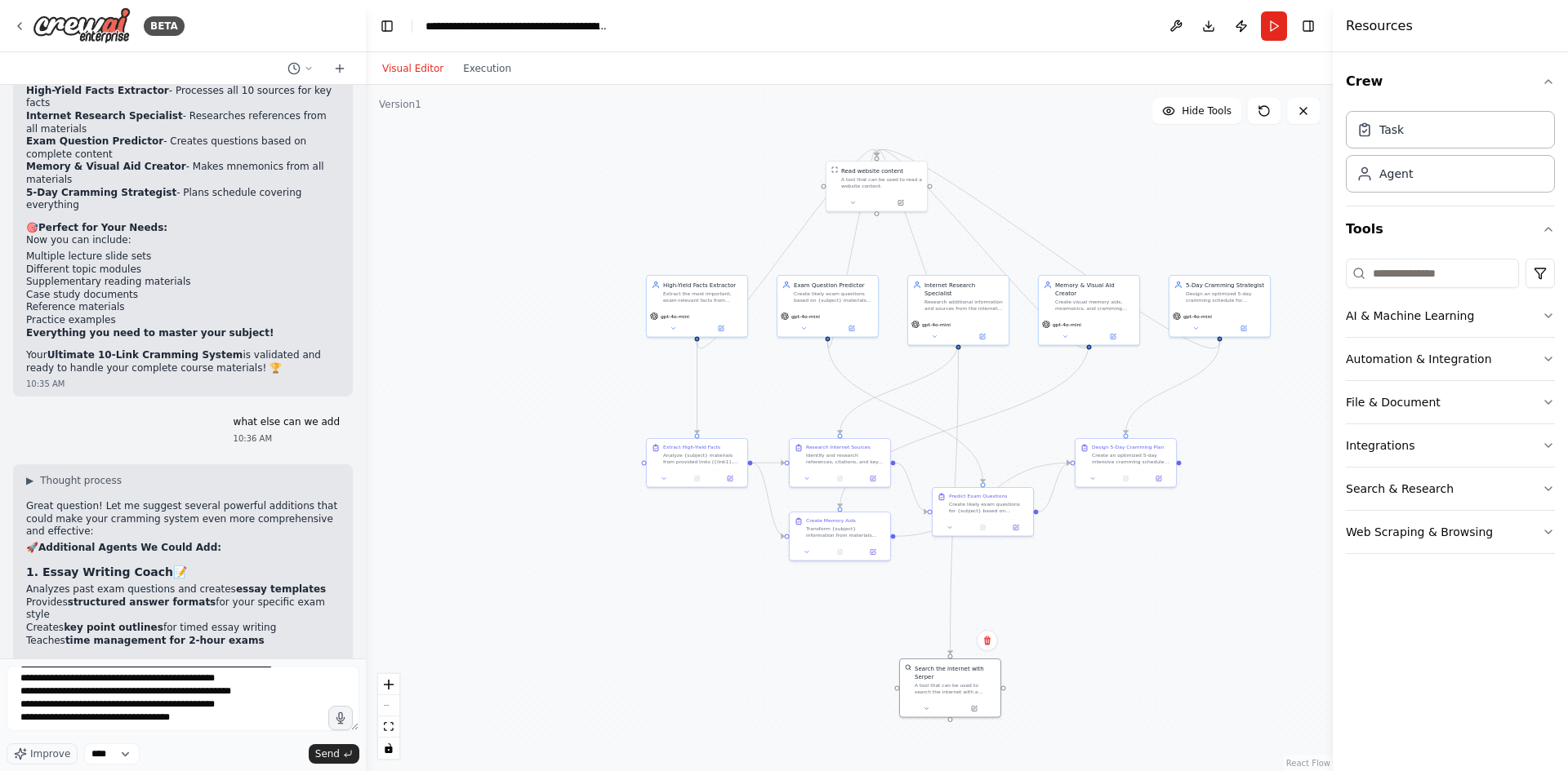
drag, startPoint x: 62, startPoint y: 388, endPoint x: 156, endPoint y: 390, distance: 94.0
drag, startPoint x: 73, startPoint y: 415, endPoint x: 212, endPoint y: 420, distance: 139.1
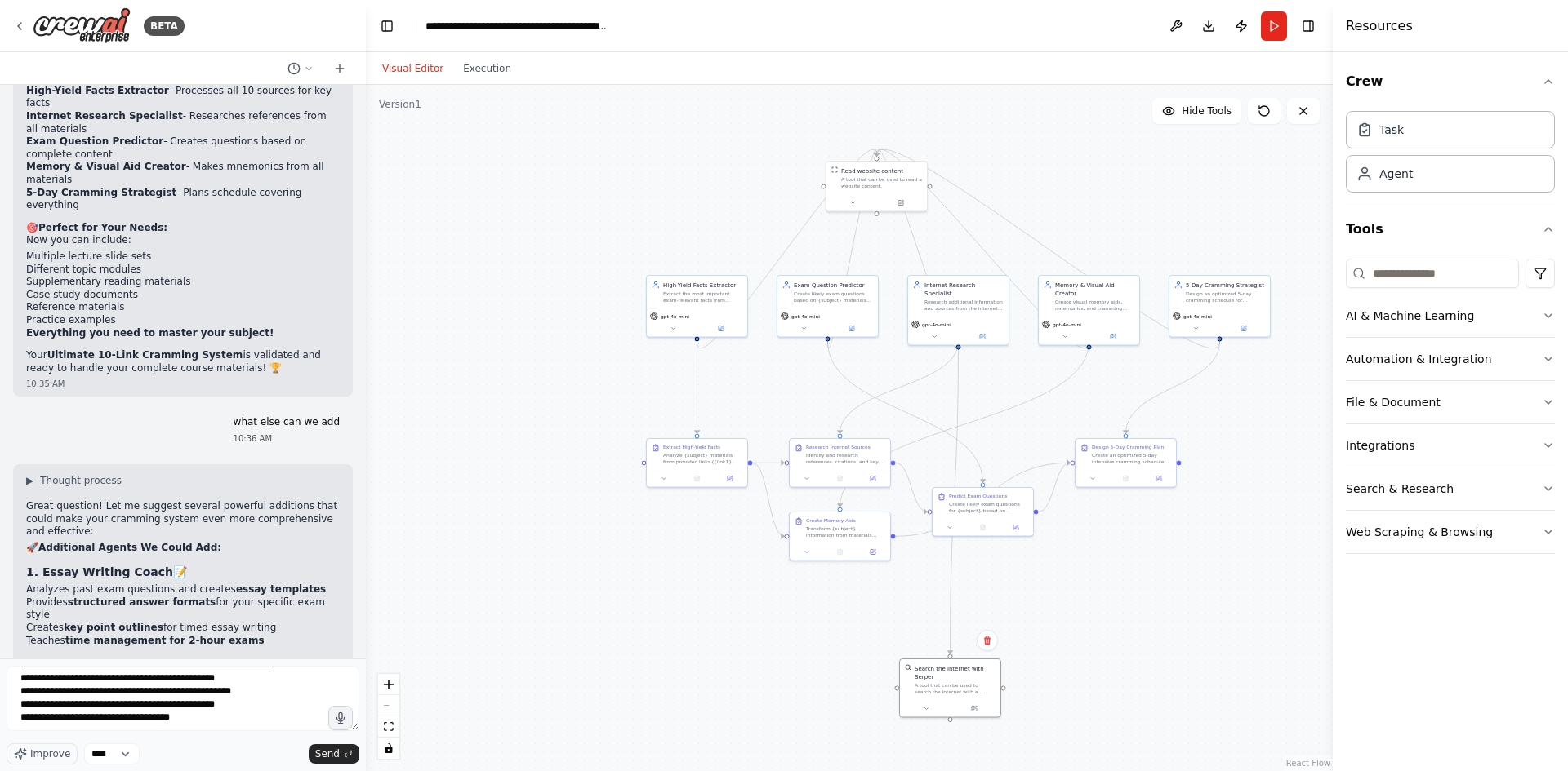
drag, startPoint x: 25, startPoint y: 386, endPoint x: 233, endPoint y: 430, distance: 212.6
copy div "1. Document Analysis Tools PDF text extraction for better content analysis Imag…"
click at [224, 722] on textarea at bounding box center [183, 698] width 353 height 65
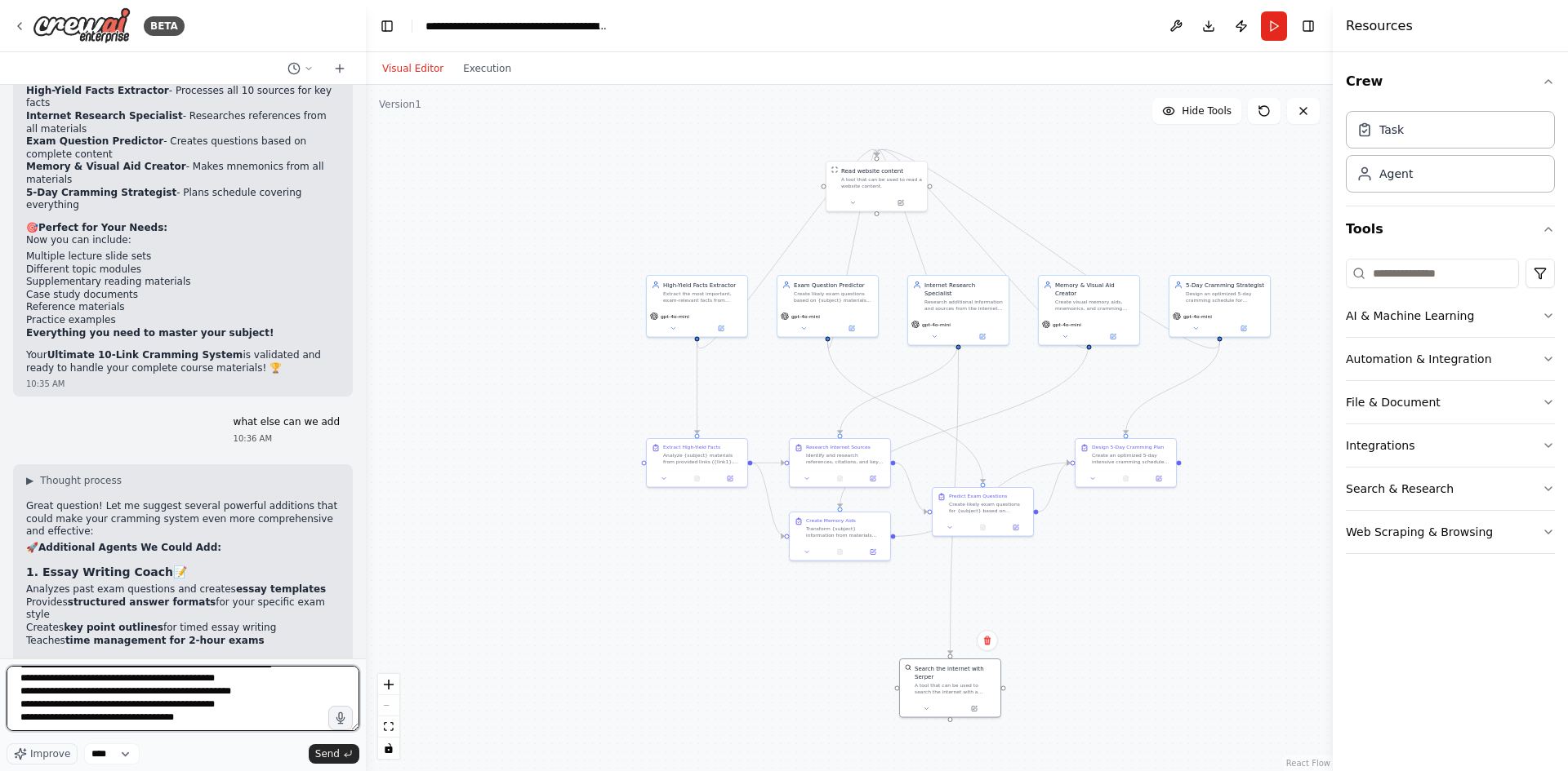
paste textarea "**********"
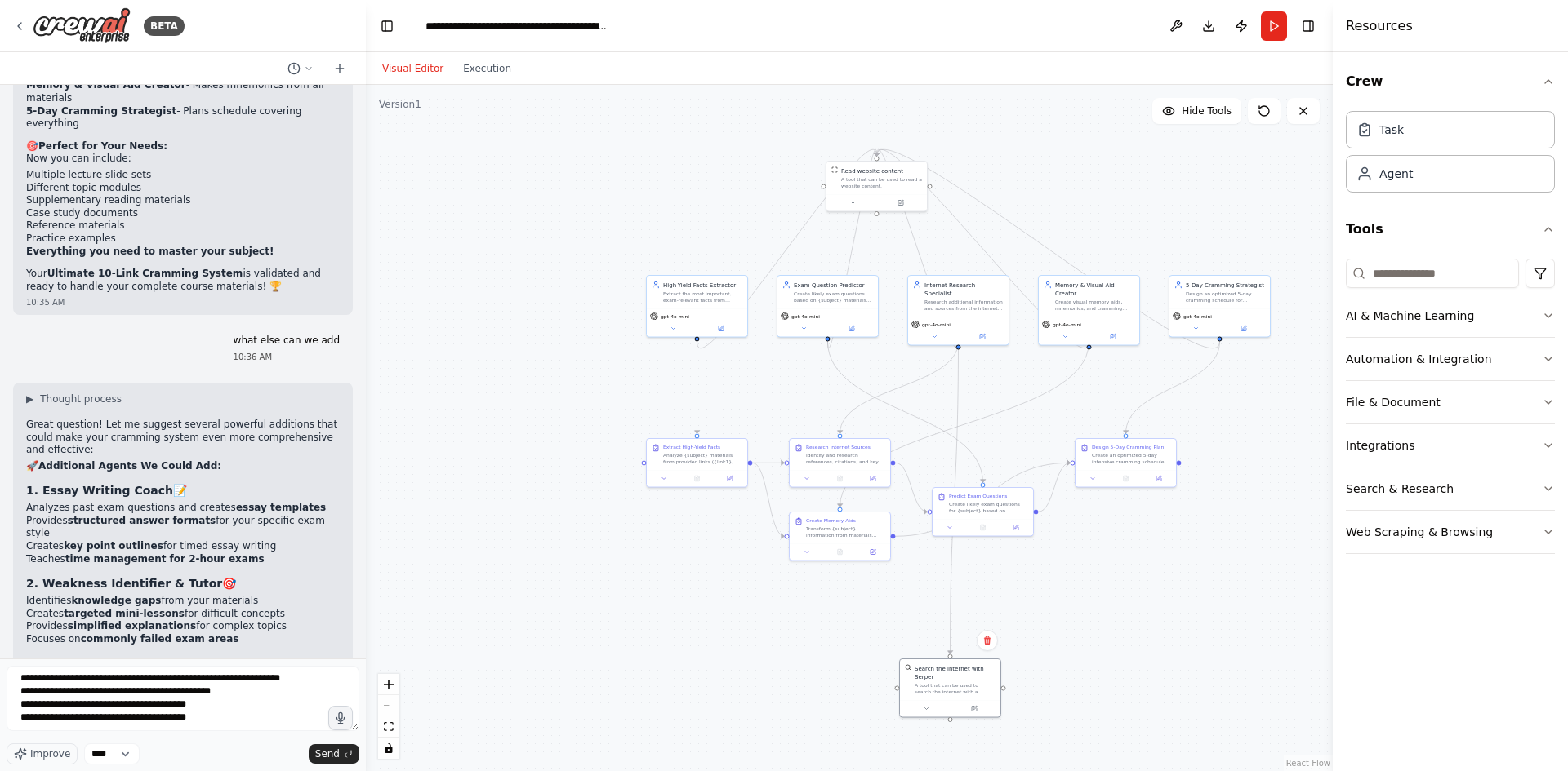
drag, startPoint x: 29, startPoint y: 369, endPoint x: 260, endPoint y: 419, distance: 236.3
click at [233, 717] on textarea at bounding box center [183, 698] width 353 height 65
click at [237, 732] on div at bounding box center [183, 702] width 353 height 71
click at [231, 728] on textarea at bounding box center [183, 698] width 353 height 65
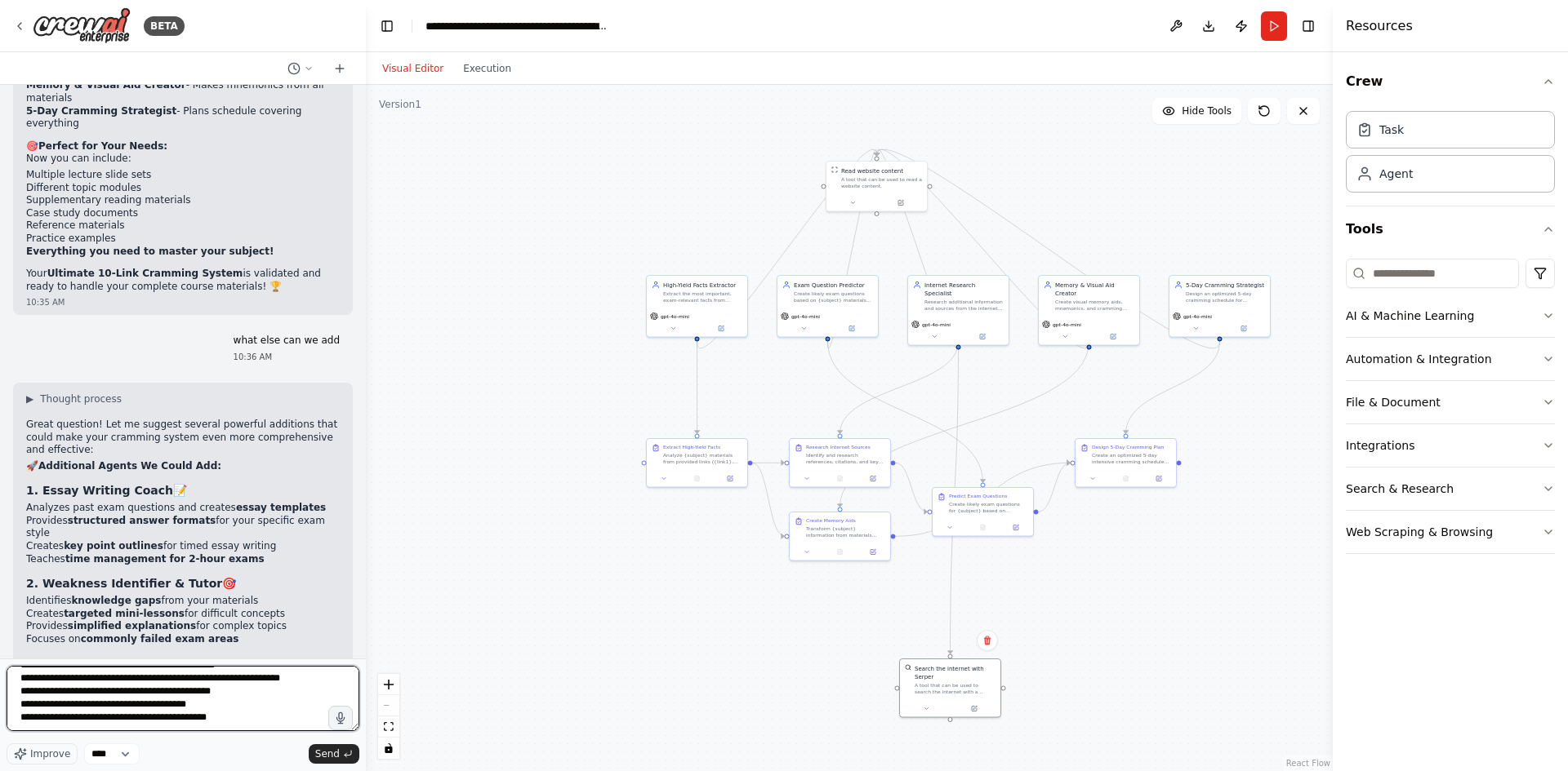
paste textarea "**********"
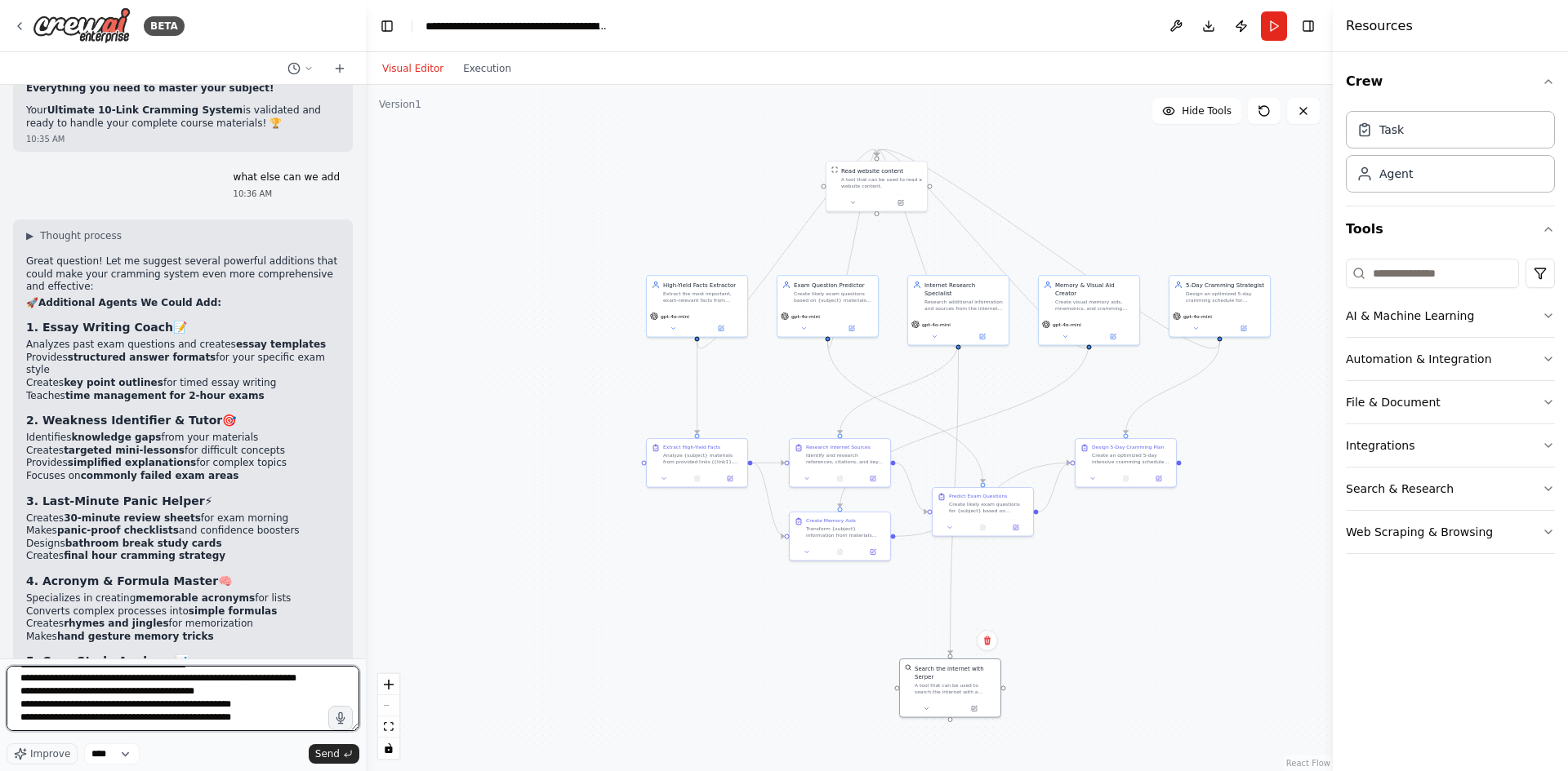
scroll to position [14156, 0]
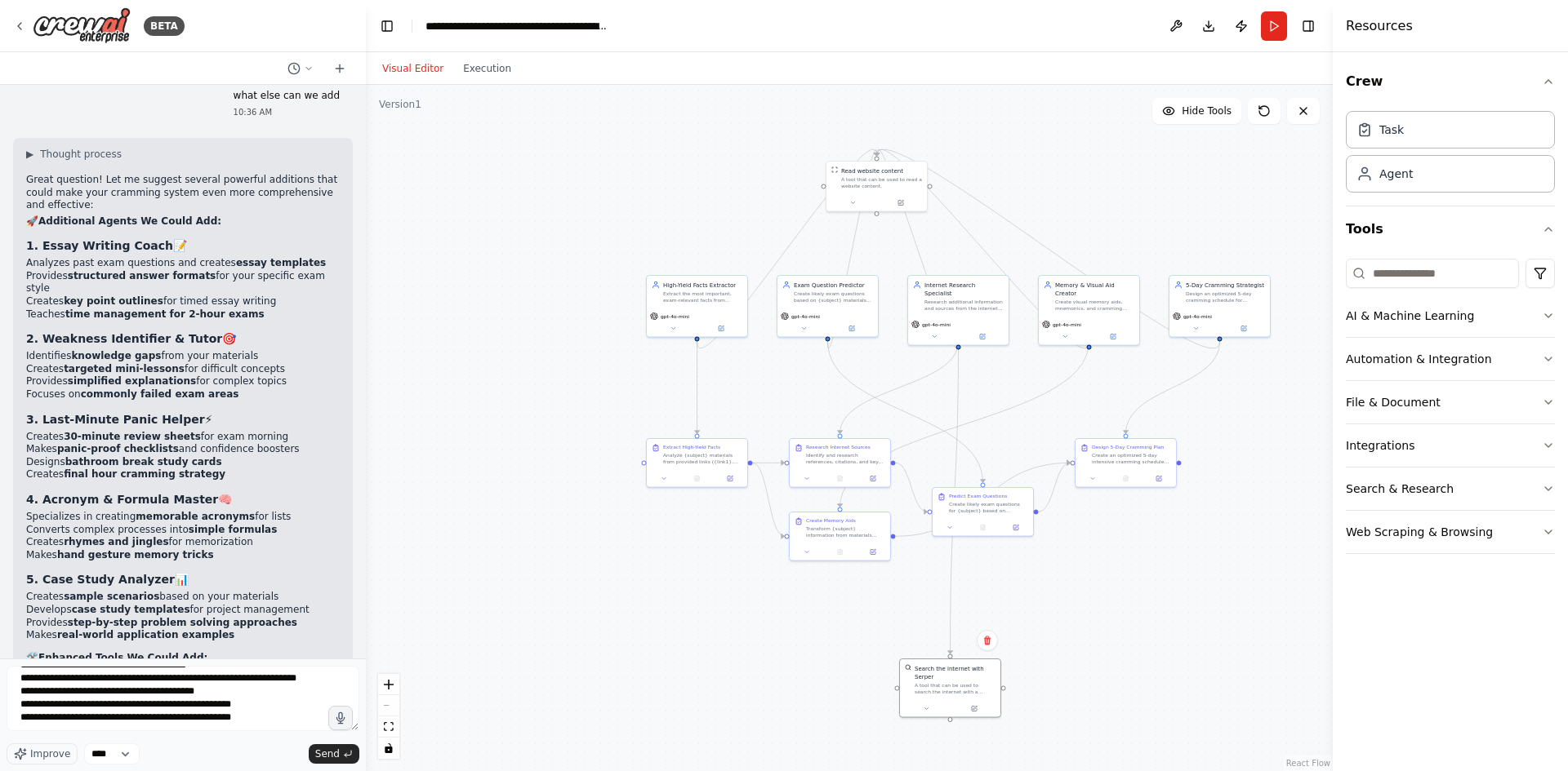
drag, startPoint x: 26, startPoint y: 452, endPoint x: 261, endPoint y: 564, distance: 260.3
click at [248, 726] on textarea at bounding box center [183, 698] width 353 height 65
paste textarea "**********"
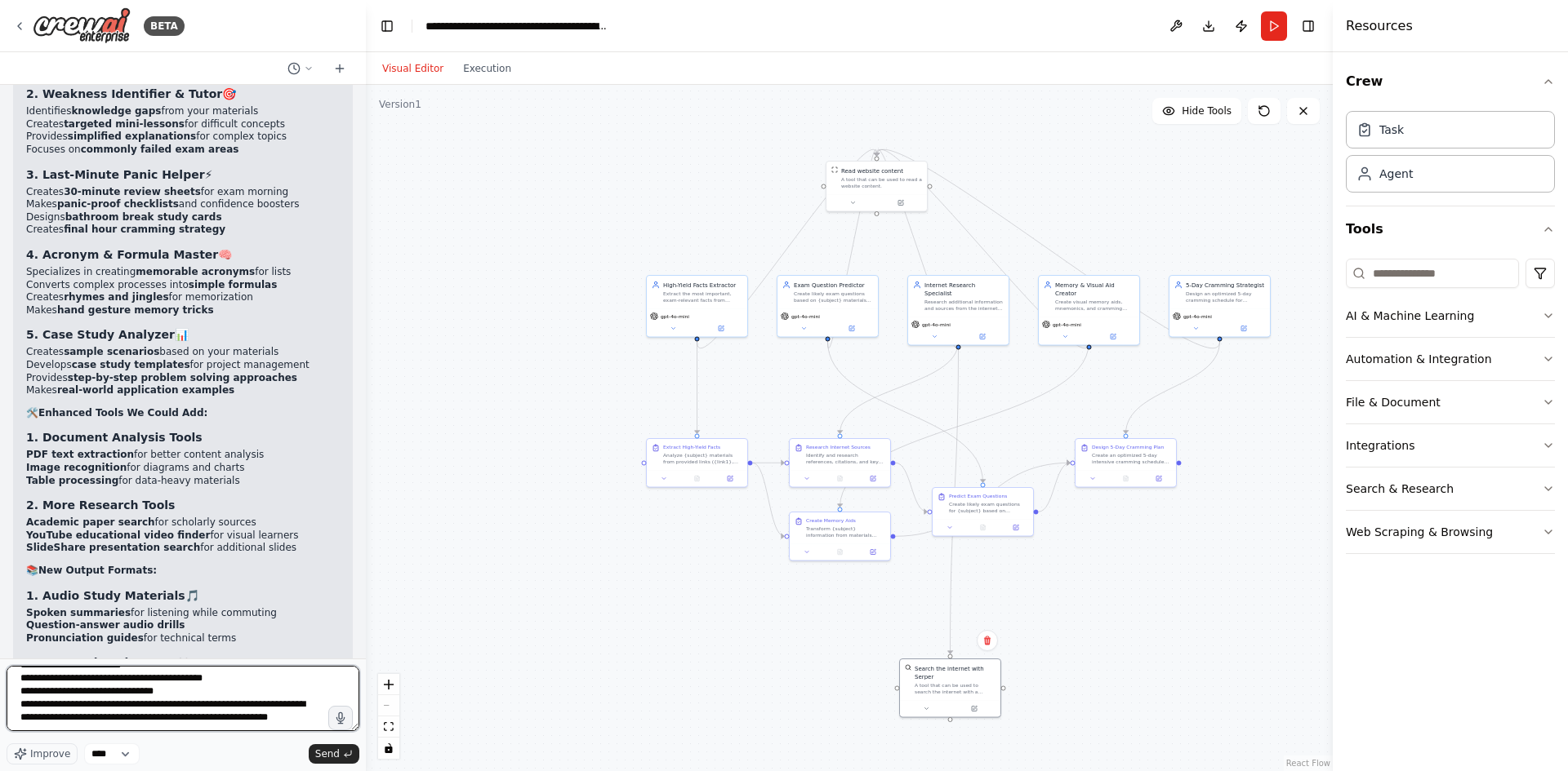
scroll to position [491, 0]
click at [183, 724] on textarea at bounding box center [183, 698] width 353 height 65
paste textarea "**********"
click at [208, 721] on textarea at bounding box center [183, 698] width 353 height 65
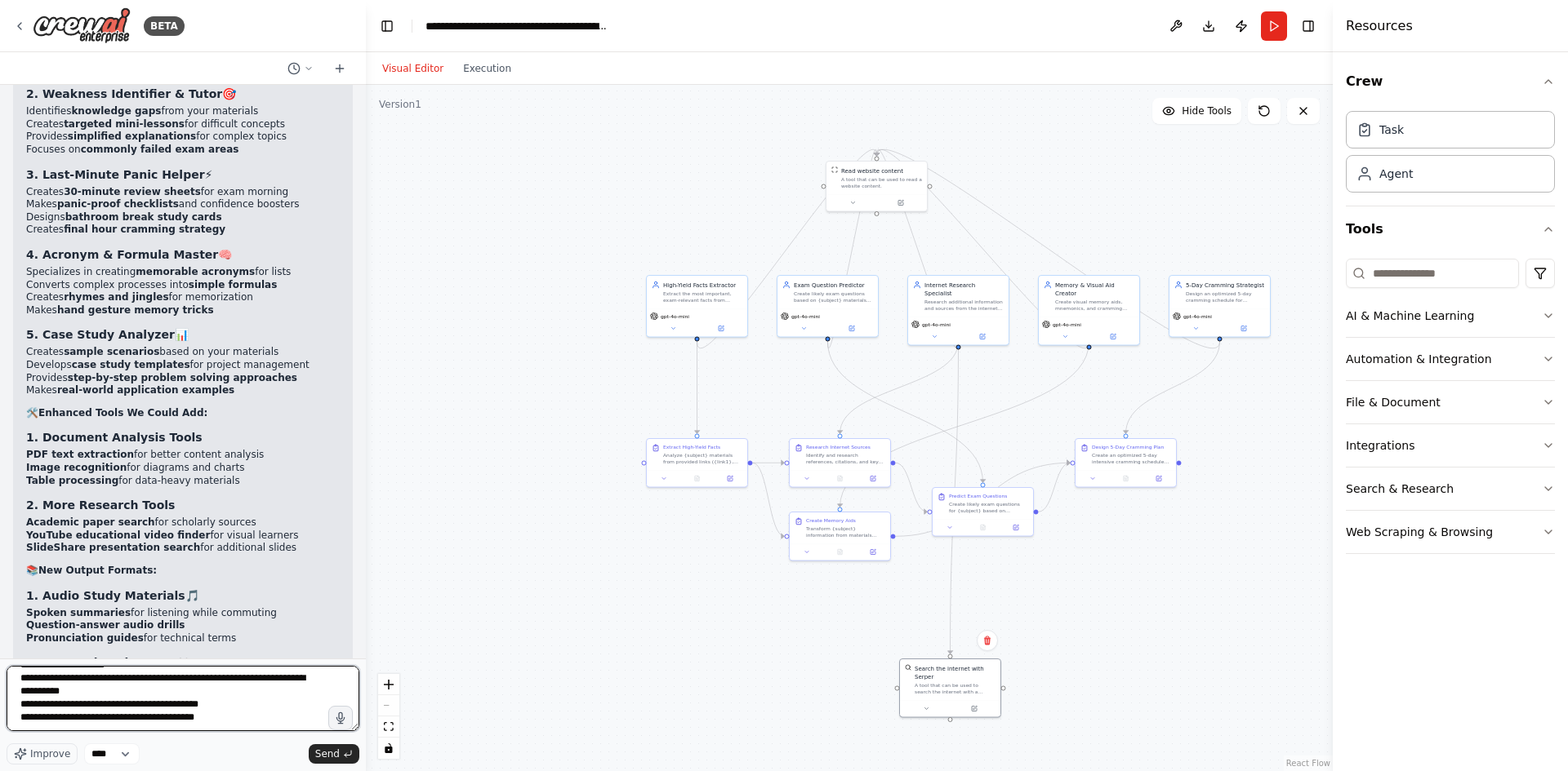
paste textarea "**********"
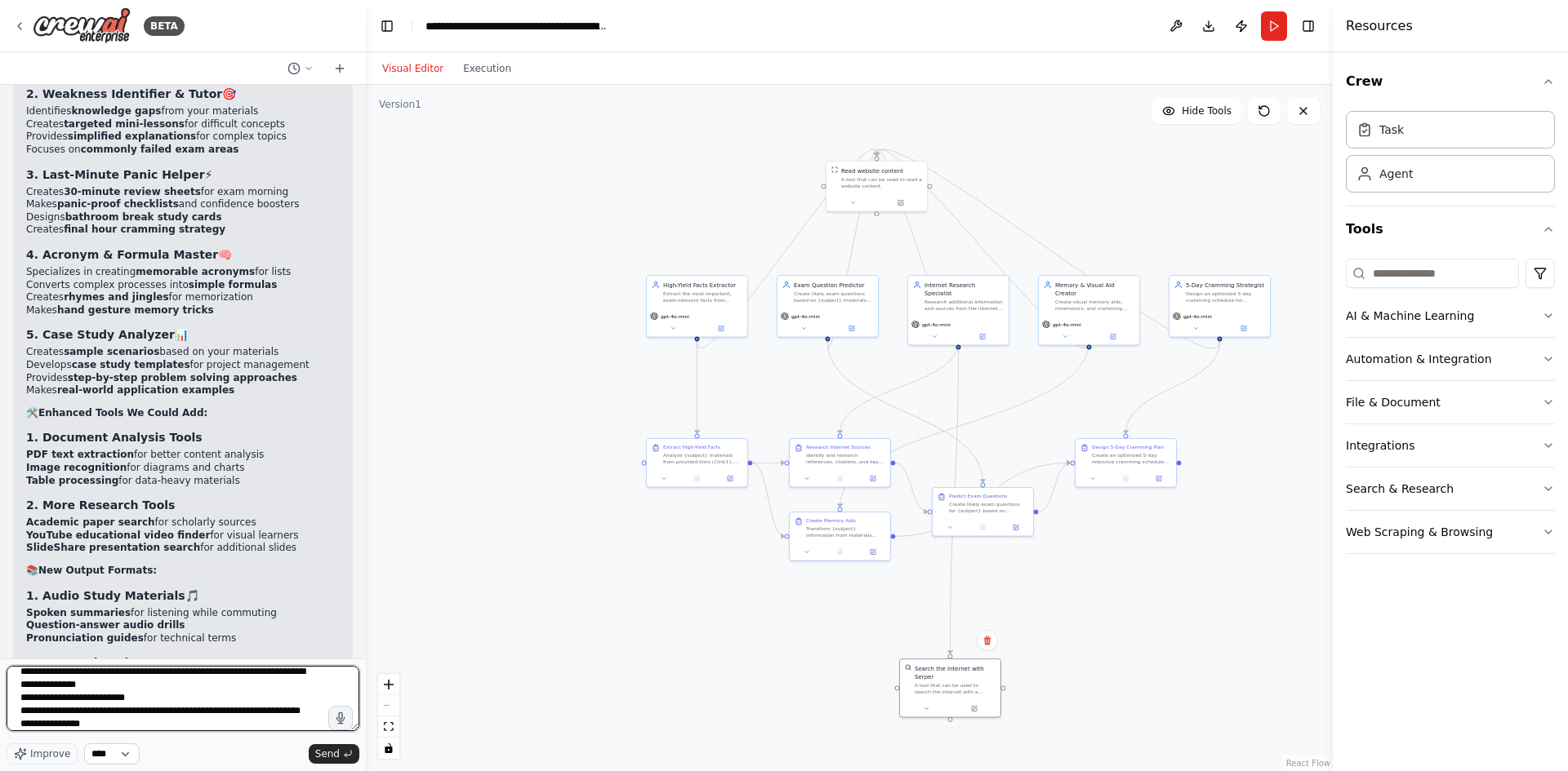
scroll to position [1680, 0]
paste textarea "**********"
type textarea "**********"
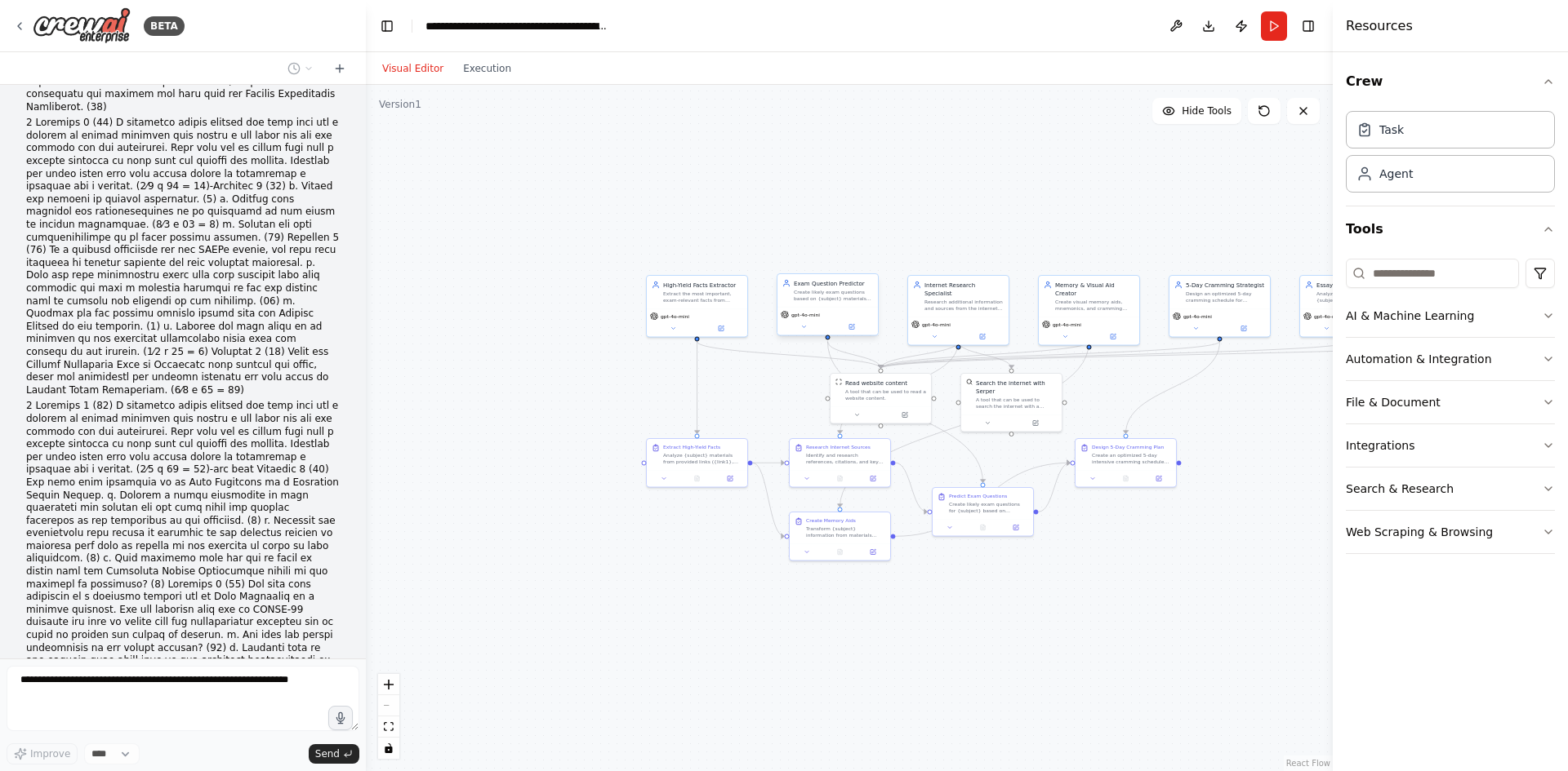
scroll to position [16459, 0]
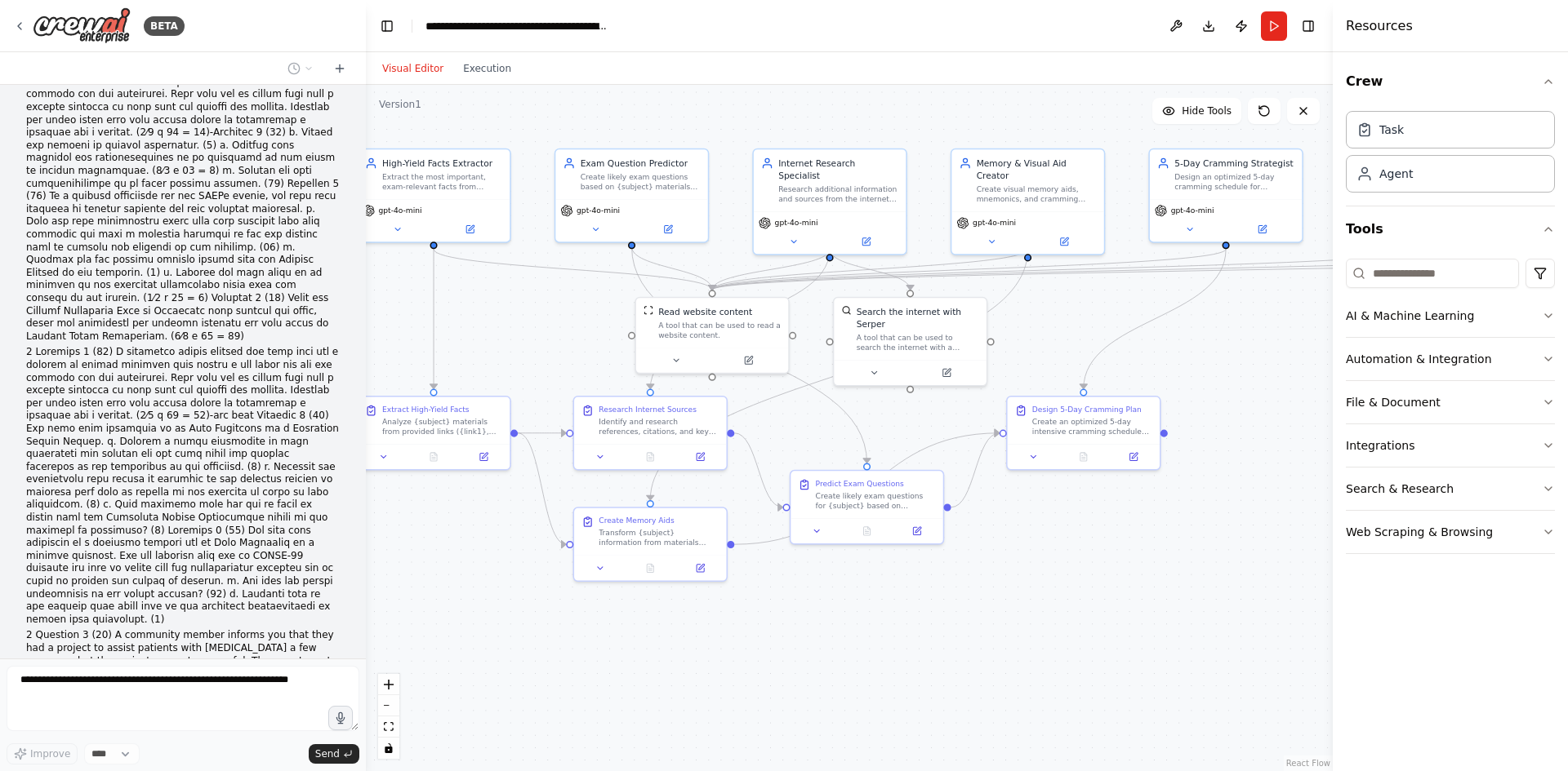
drag, startPoint x: 1239, startPoint y: 714, endPoint x: 1064, endPoint y: 587, distance: 216.2
click at [1064, 587] on div ".deletable-edge-delete-btn { width: 20px; height: 20px; border: 0px solid #ffff…" at bounding box center [849, 428] width 967 height 686
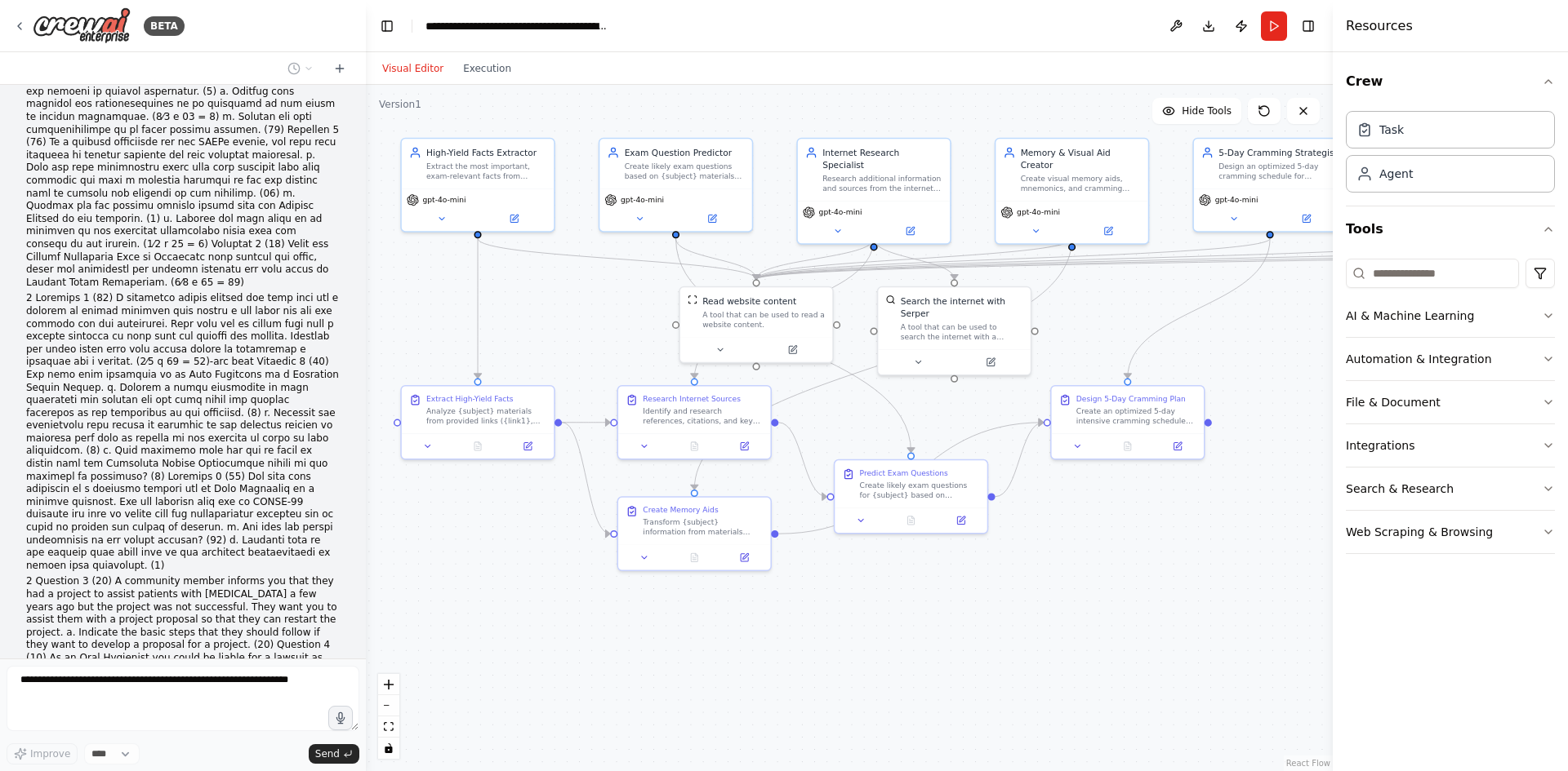
drag, startPoint x: 753, startPoint y: 635, endPoint x: 816, endPoint y: 624, distance: 64.0
click at [816, 624] on div ".deletable-edge-delete-btn { width: 20px; height: 20px; border: 0px solid #ffff…" at bounding box center [849, 428] width 967 height 686
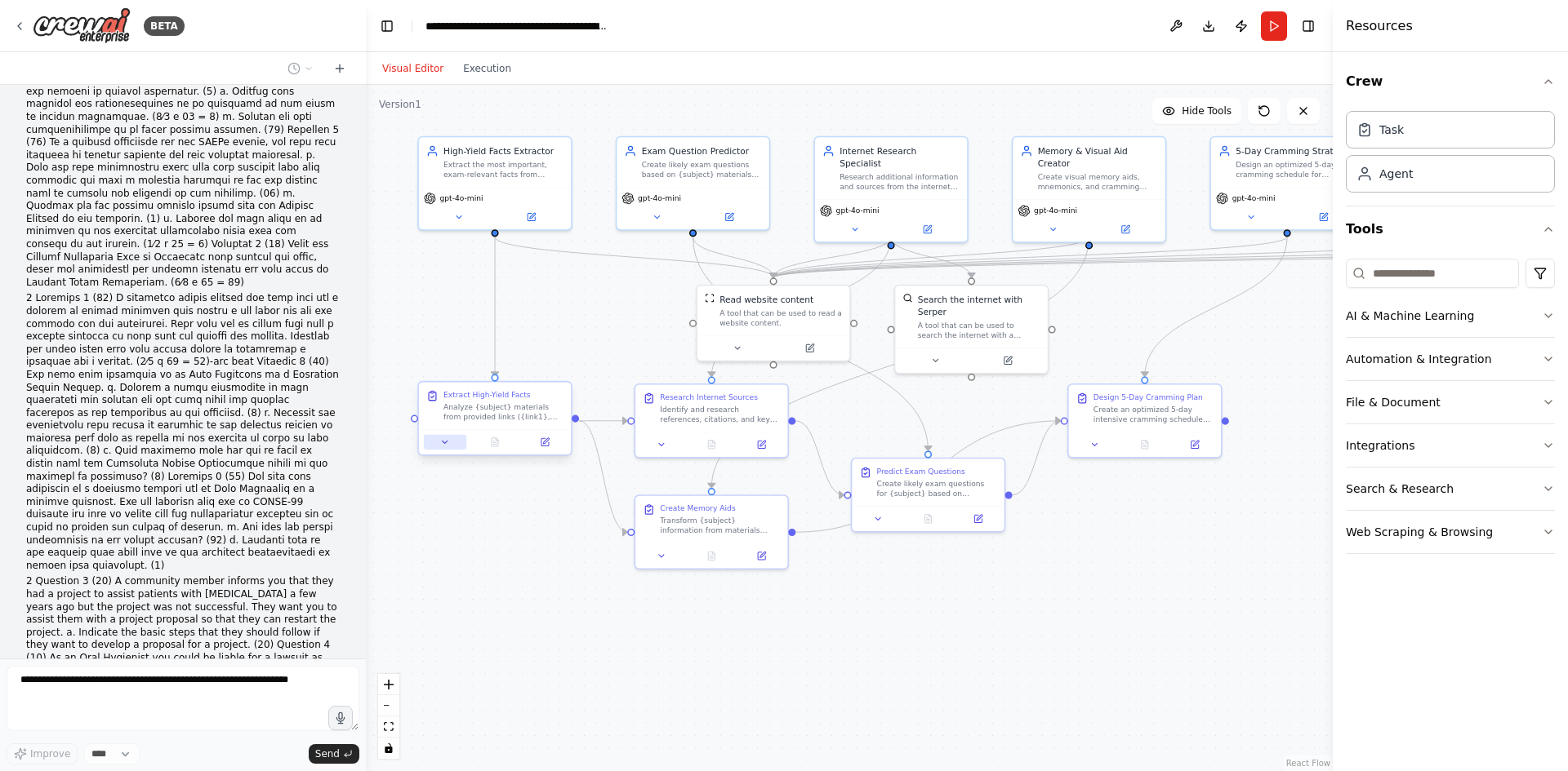
scroll to position [16566, 0]
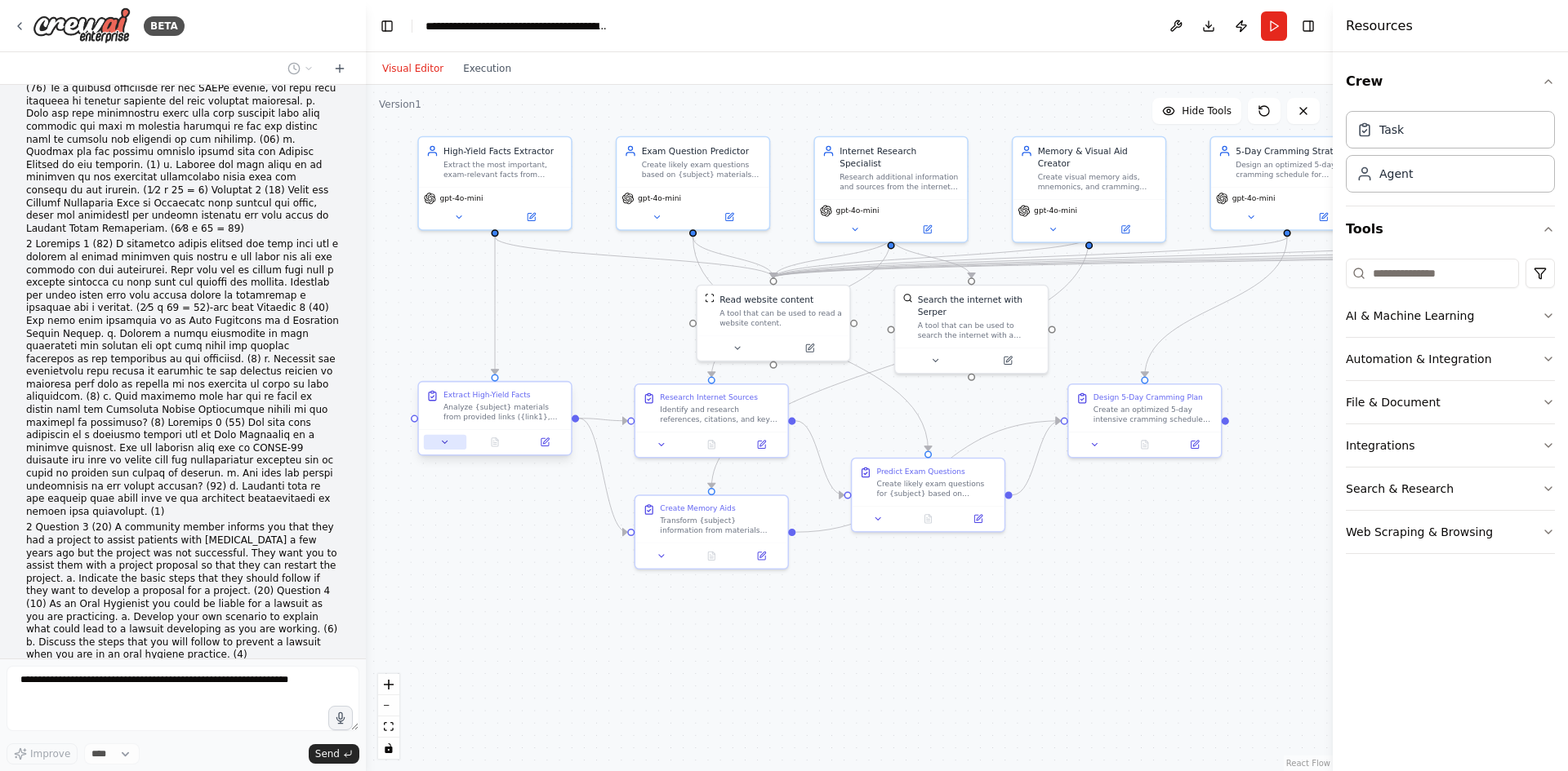
click at [449, 444] on icon at bounding box center [445, 442] width 10 height 10
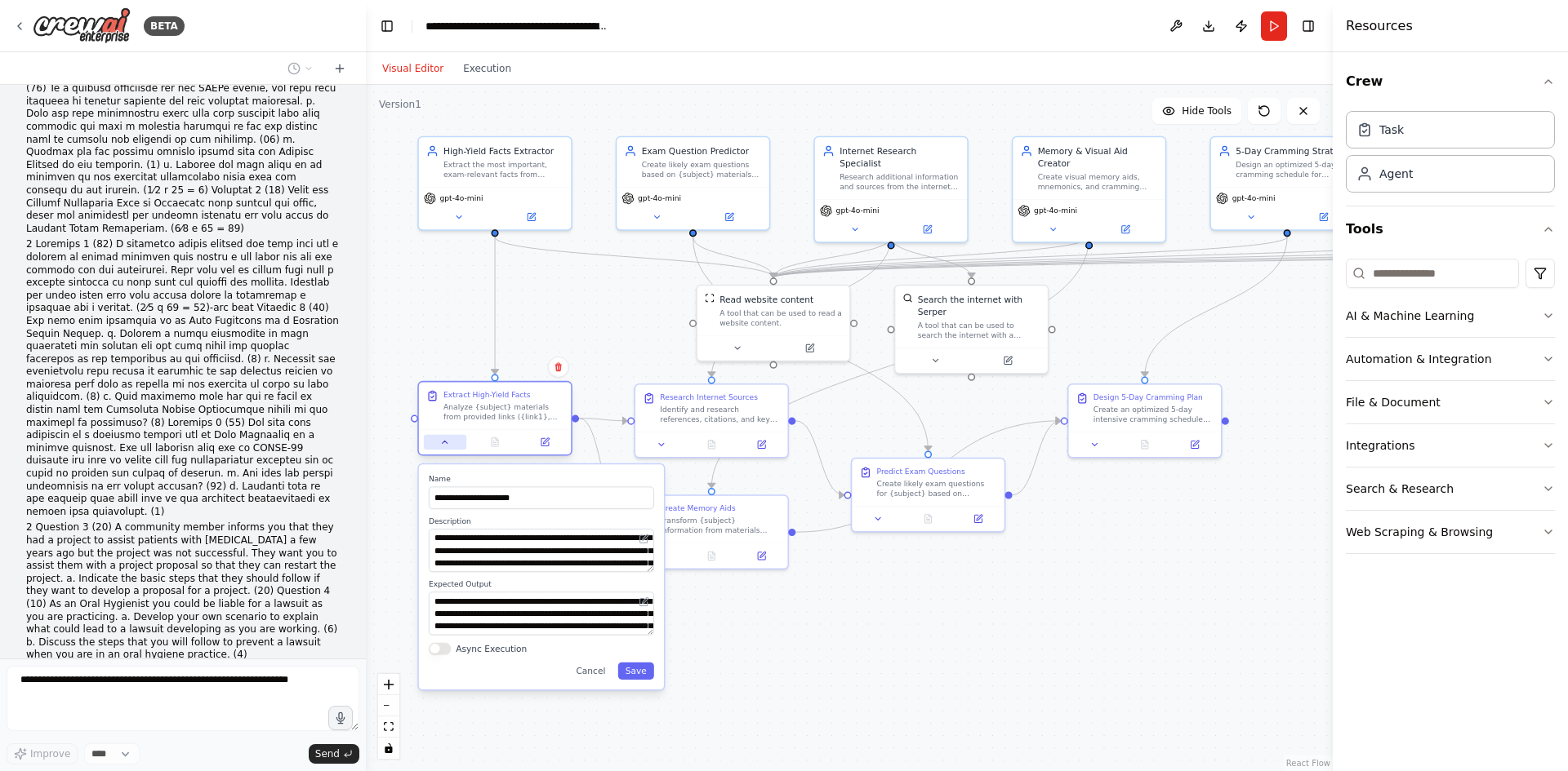
click at [449, 444] on icon at bounding box center [445, 442] width 10 height 10
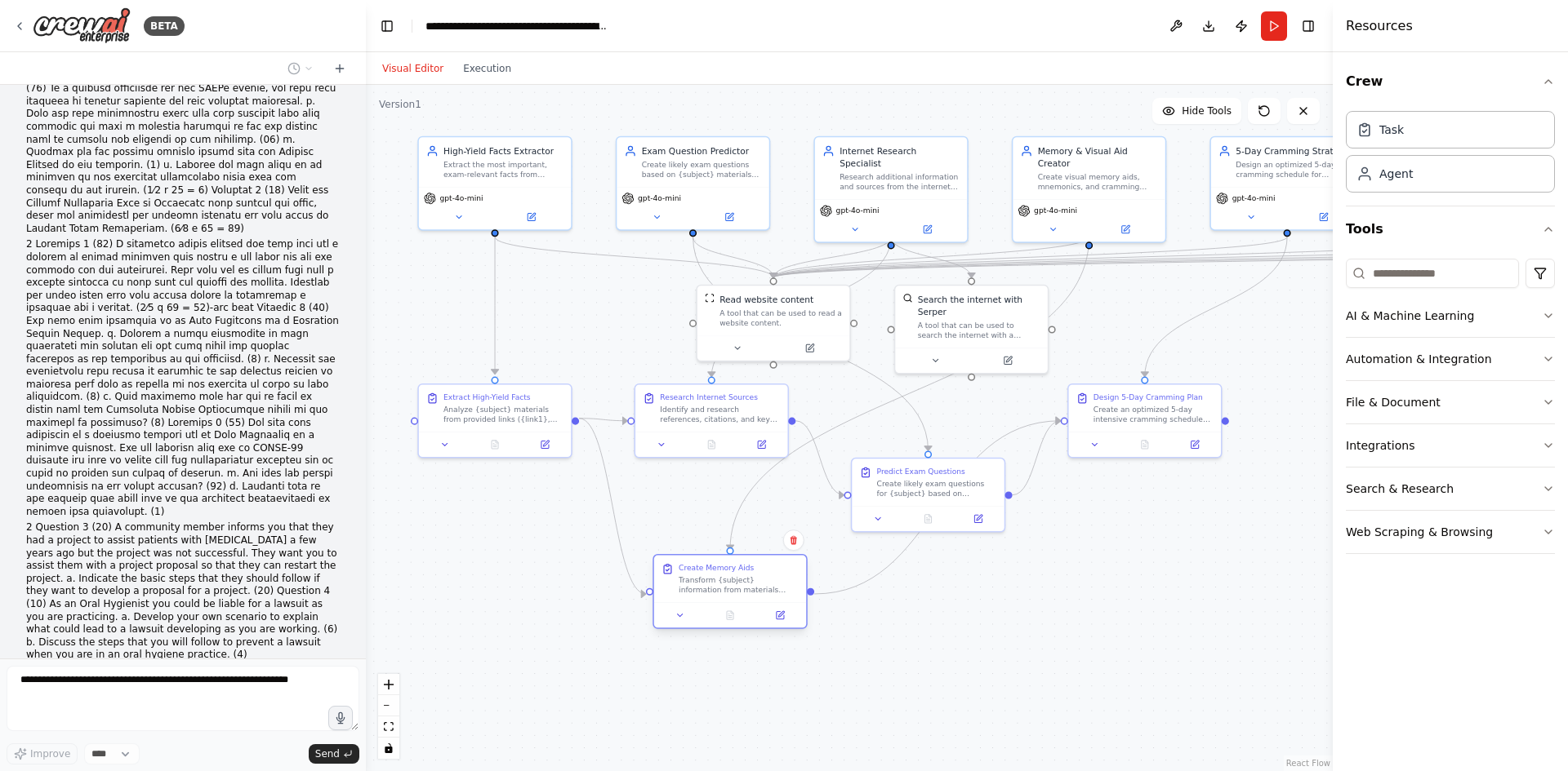
drag, startPoint x: 686, startPoint y: 522, endPoint x: 704, endPoint y: 585, distance: 65.5
click at [704, 587] on div "Transform {subject} information from materials ({link1}, {link2}, {link3}, {lin…" at bounding box center [738, 585] width 120 height 20
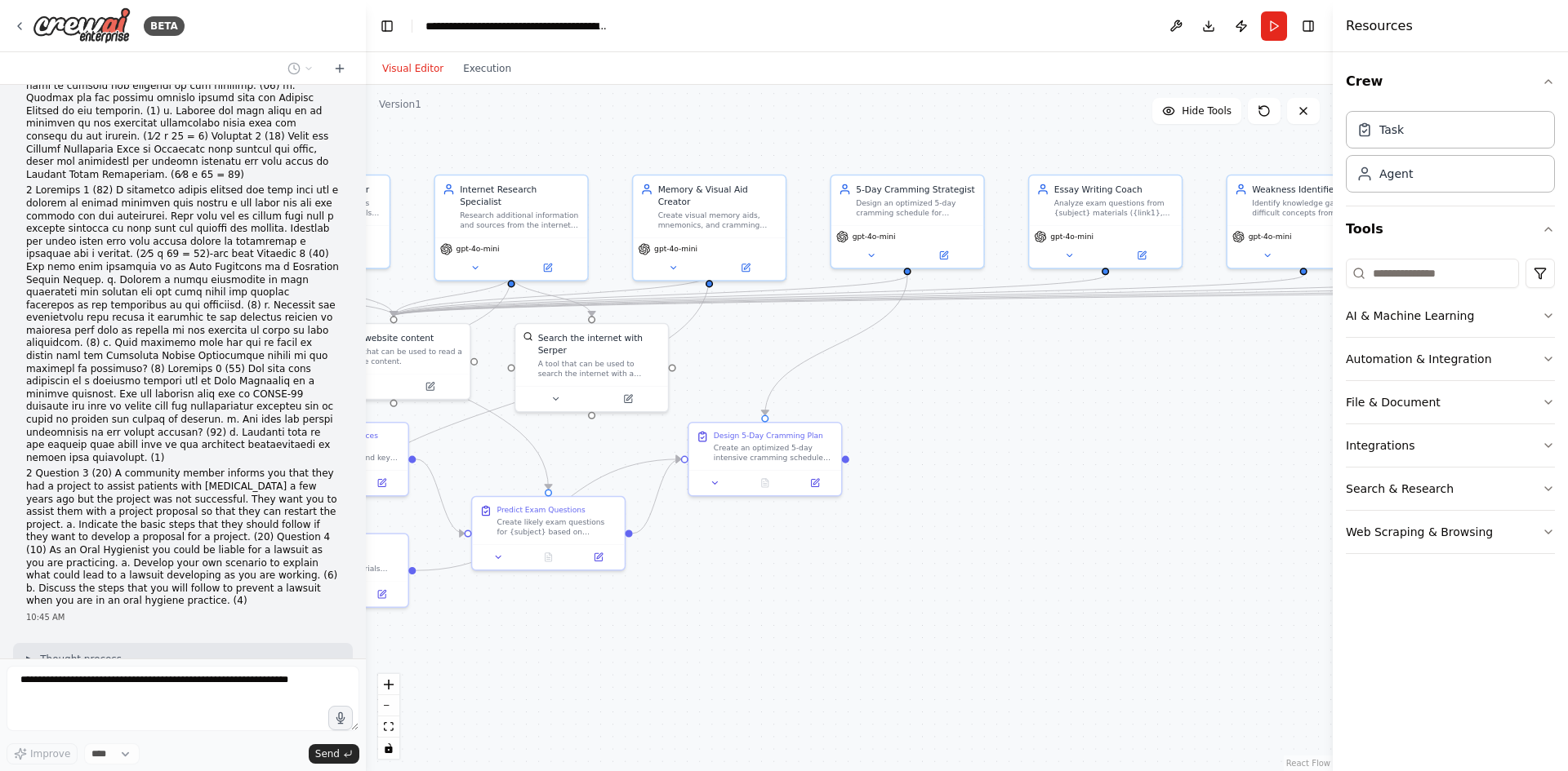
drag, startPoint x: 1176, startPoint y: 532, endPoint x: 823, endPoint y: 556, distance: 353.8
click at [786, 569] on div ".deletable-edge-delete-btn { width: 20px; height: 20px; border: 0px solid #ffff…" at bounding box center [849, 428] width 967 height 686
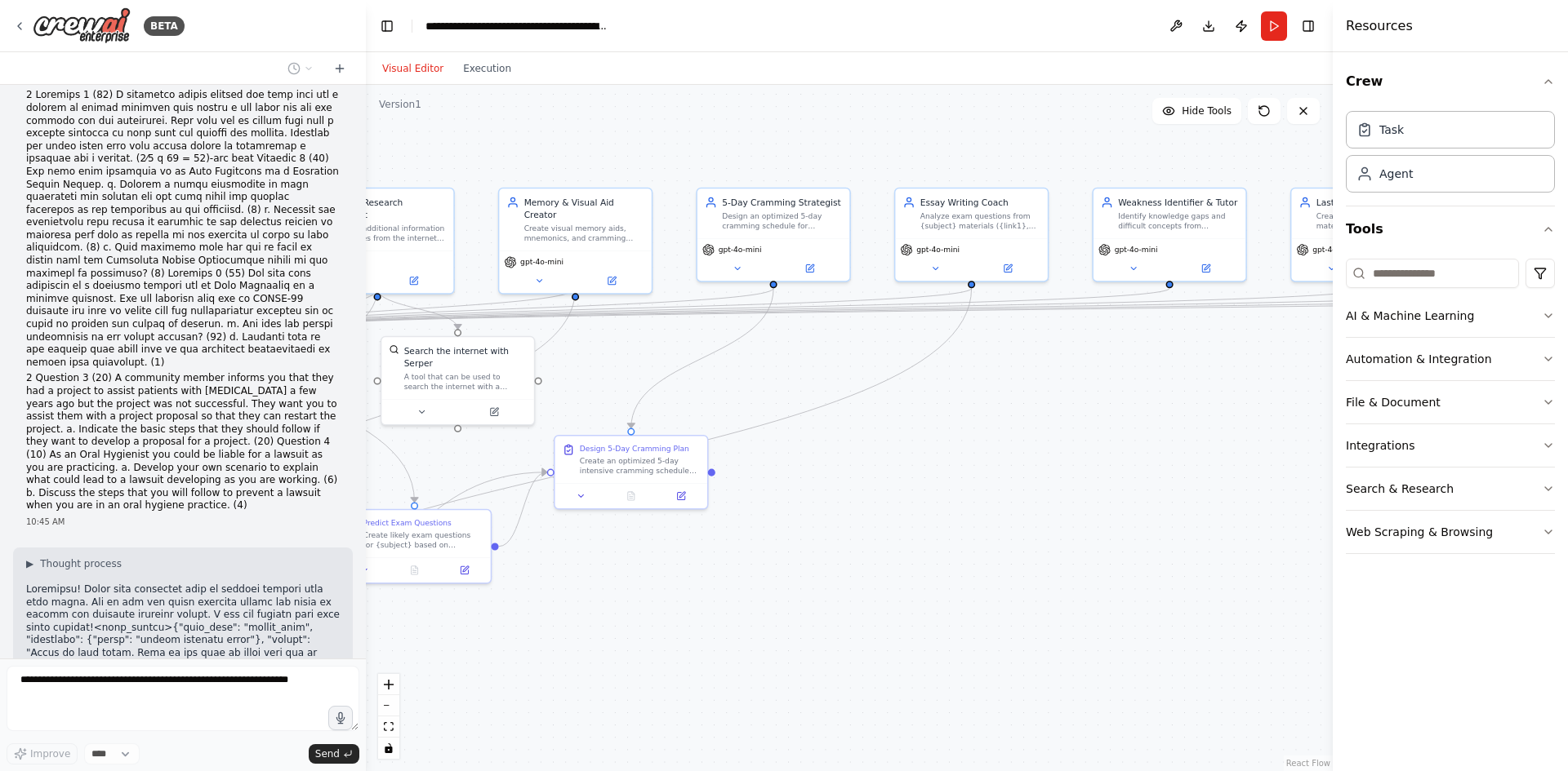
drag, startPoint x: 1044, startPoint y: 535, endPoint x: 920, endPoint y: 550, distance: 124.9
click at [920, 550] on div ".deletable-edge-delete-btn { width: 20px; height: 20px; border: 0px solid #ffff…" at bounding box center [849, 428] width 967 height 686
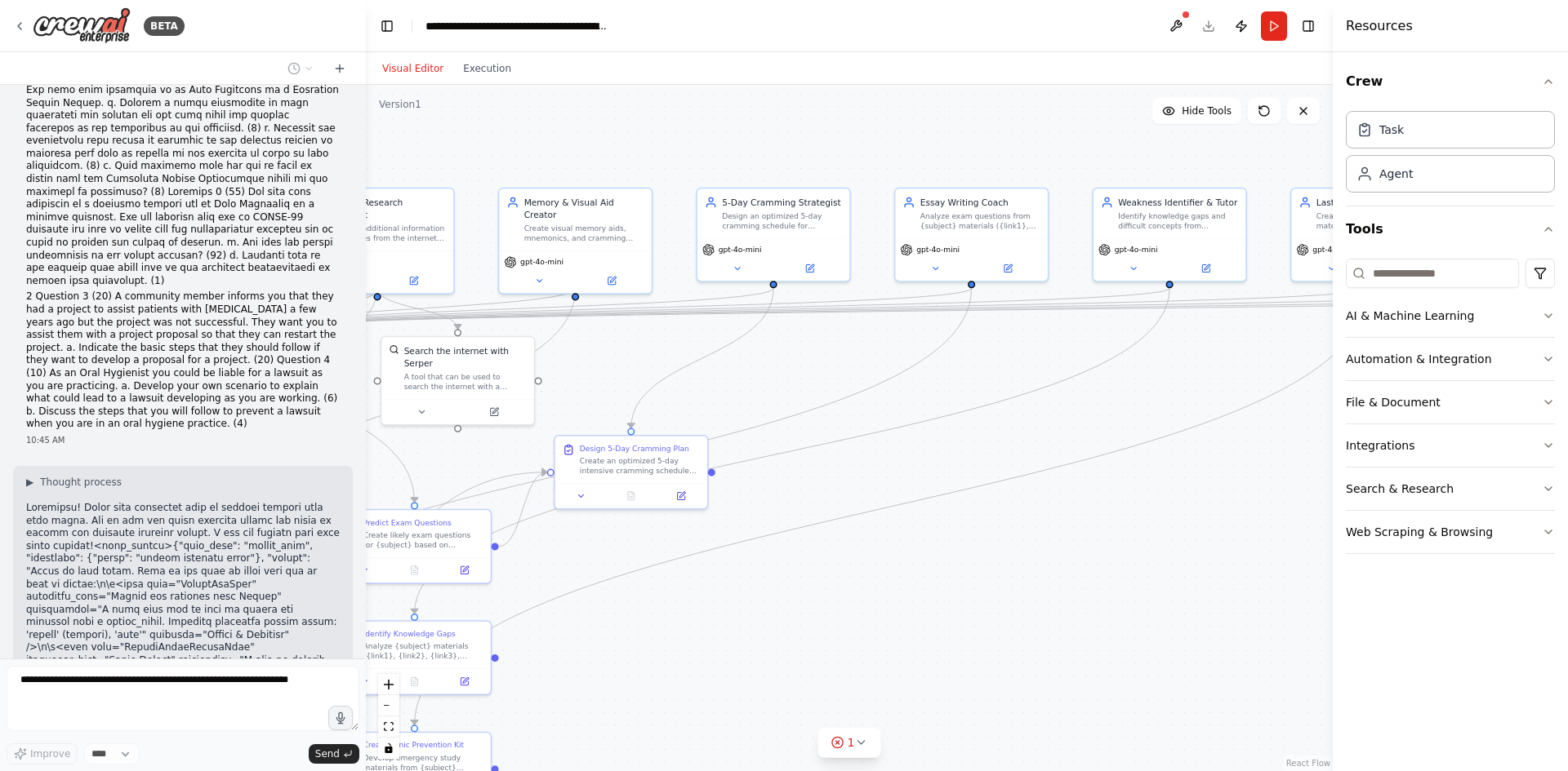
scroll to position [16838, 0]
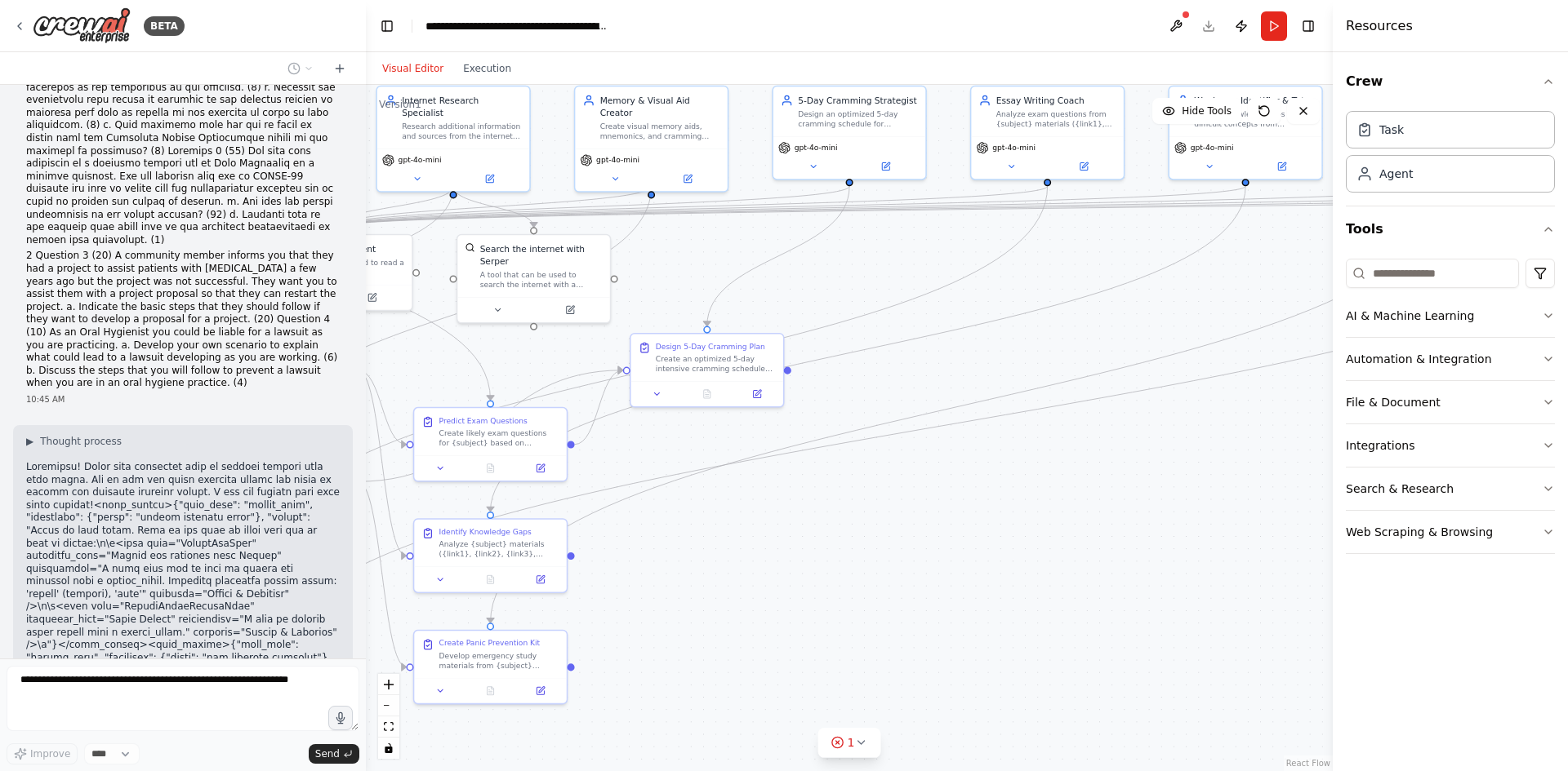
drag, startPoint x: 843, startPoint y: 593, endPoint x: 915, endPoint y: 493, distance: 123.2
click at [915, 493] on div ".deletable-edge-delete-btn { width: 20px; height: 20px; border: 0px solid #ffff…" at bounding box center [849, 428] width 967 height 686
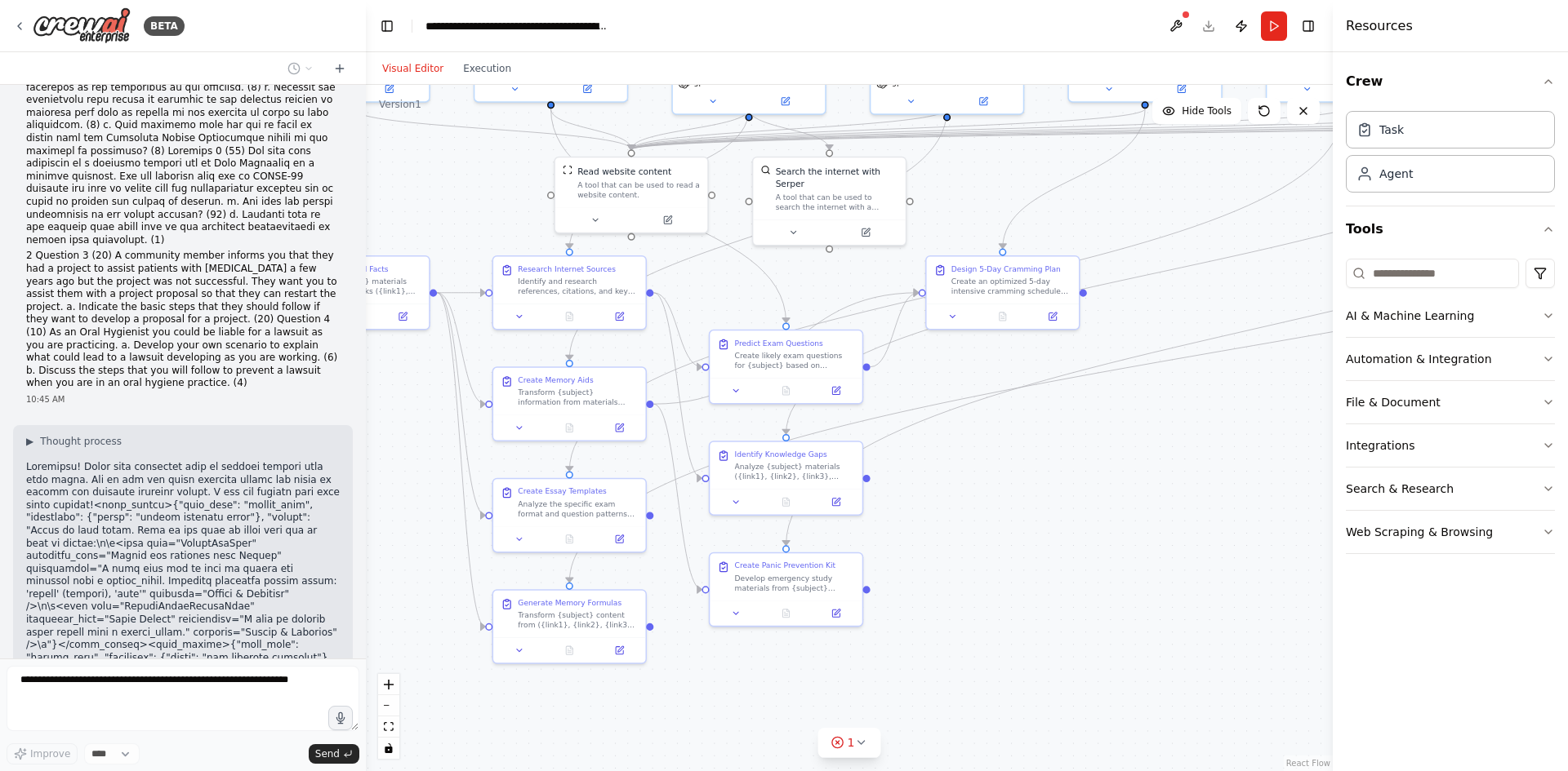
drag, startPoint x: 671, startPoint y: 563, endPoint x: 966, endPoint y: 486, distance: 304.9
click at [966, 486] on div ".deletable-edge-delete-btn { width: 20px; height: 20px; border: 0px solid #ffff…" at bounding box center [849, 428] width 967 height 686
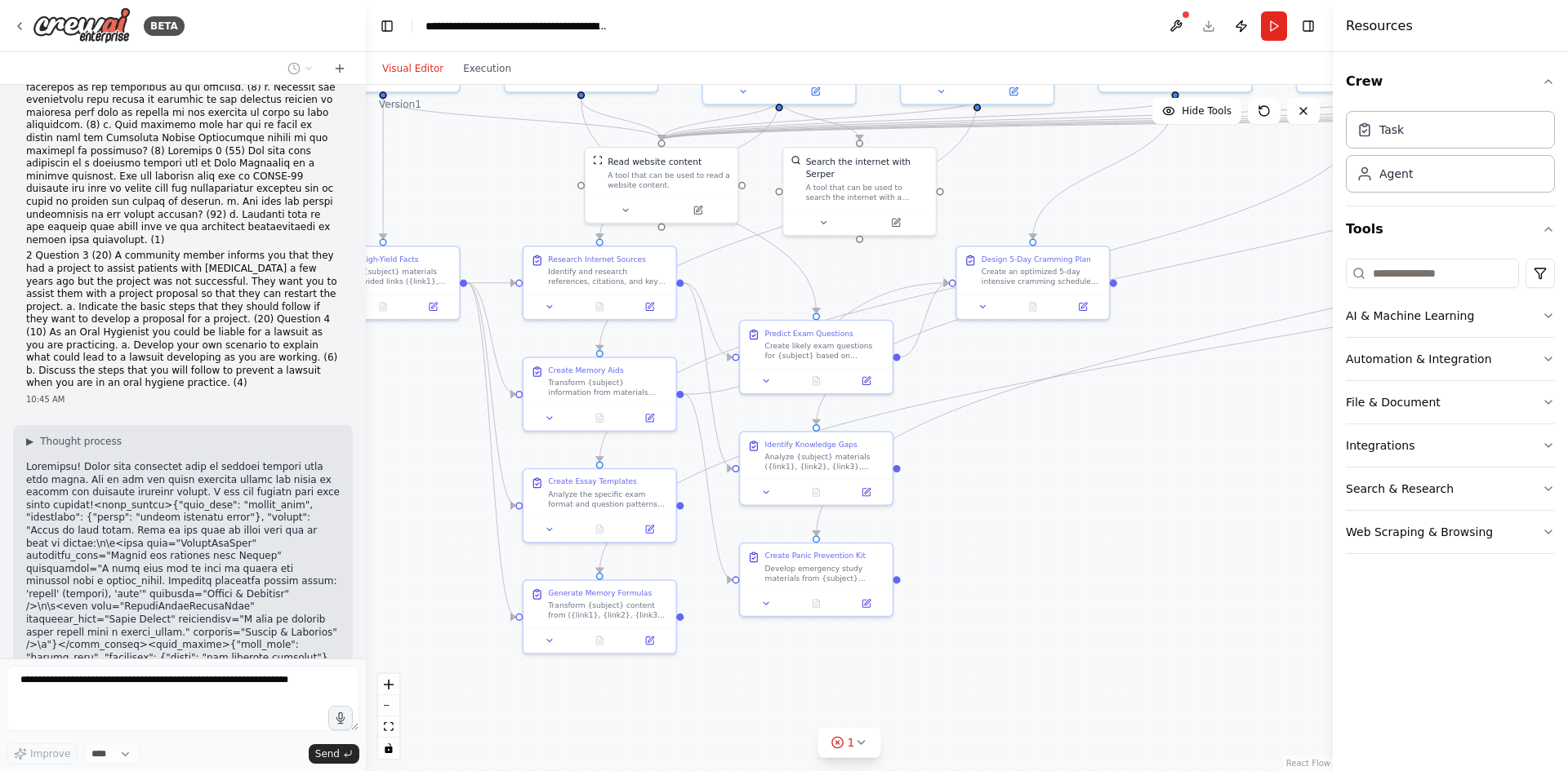
drag, startPoint x: 394, startPoint y: 508, endPoint x: 424, endPoint y: 498, distance: 31.6
click at [424, 498] on div ".deletable-edge-delete-btn { width: 20px; height: 20px; border: 0px solid #ffff…" at bounding box center [849, 428] width 967 height 686
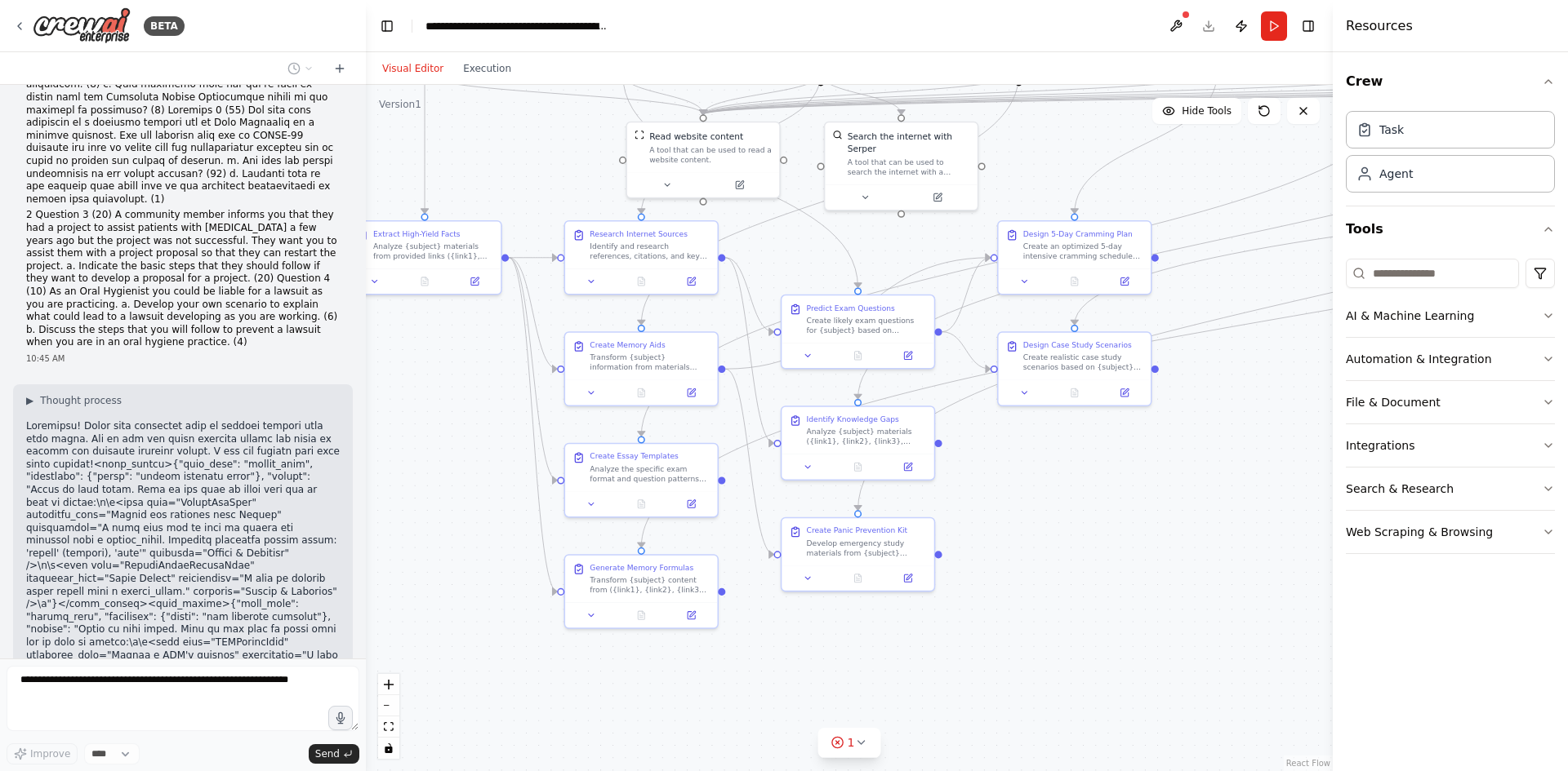
scroll to position [16920, 0]
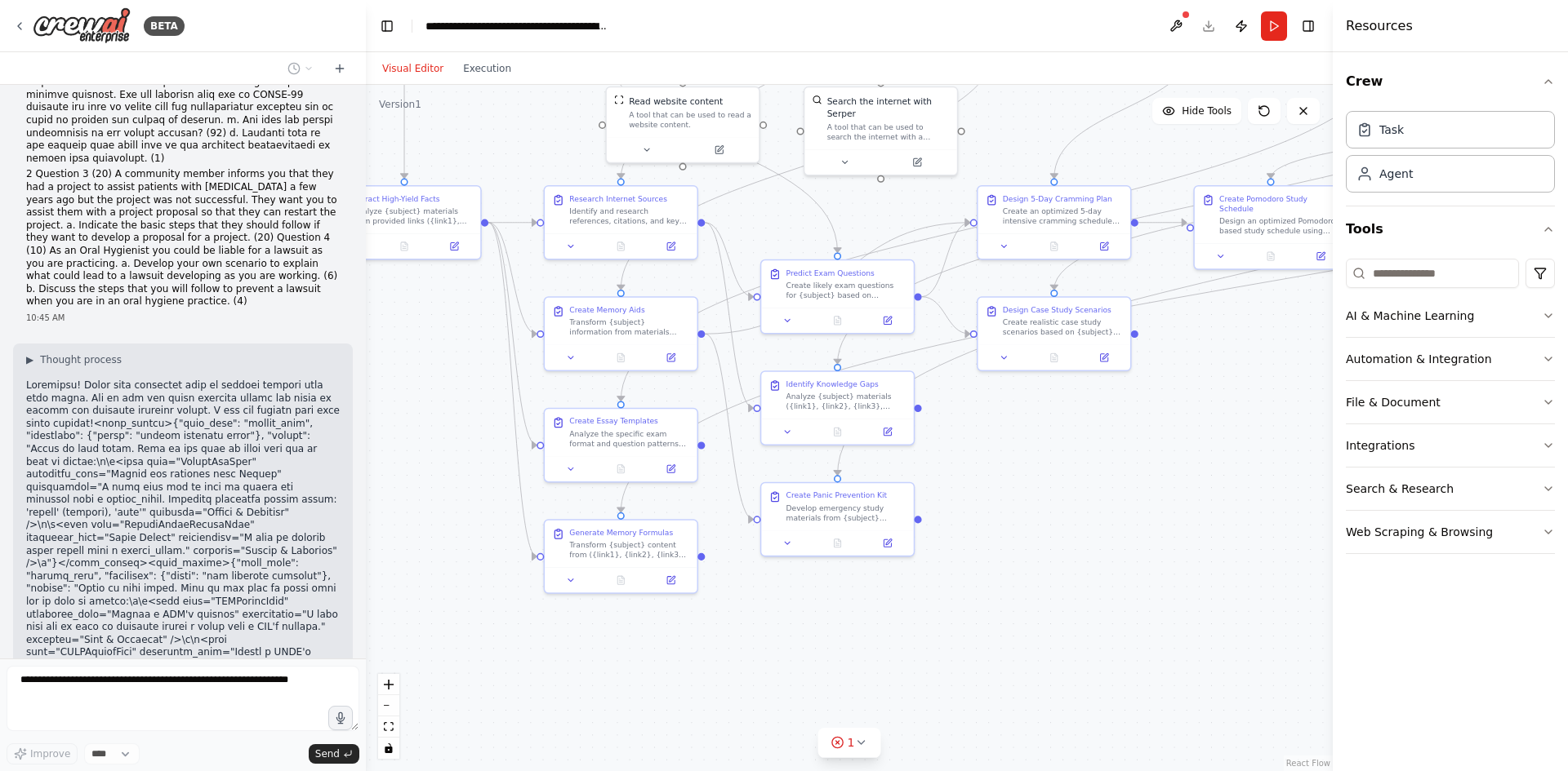
drag, startPoint x: 452, startPoint y: 480, endPoint x: 474, endPoint y: 419, distance: 64.8
click at [474, 419] on div ".deletable-edge-delete-btn { width: 20px; height: 20px; border: 0px solid #ffff…" at bounding box center [849, 428] width 967 height 686
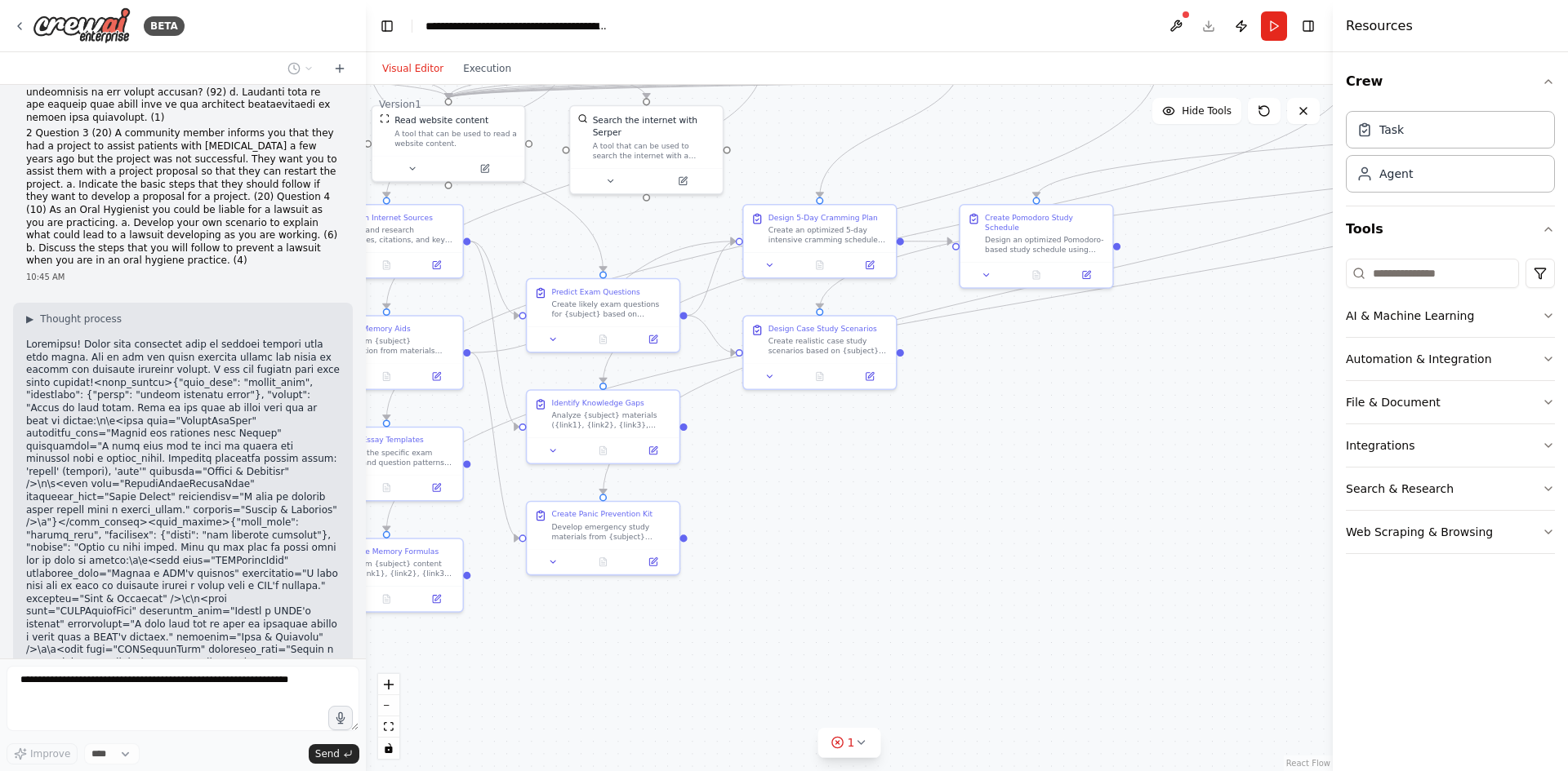
drag, startPoint x: 1124, startPoint y: 487, endPoint x: 921, endPoint y: 502, distance: 203.6
click at [921, 502] on div ".deletable-edge-delete-btn { width: 20px; height: 20px; border: 0px solid #ffff…" at bounding box center [849, 428] width 967 height 686
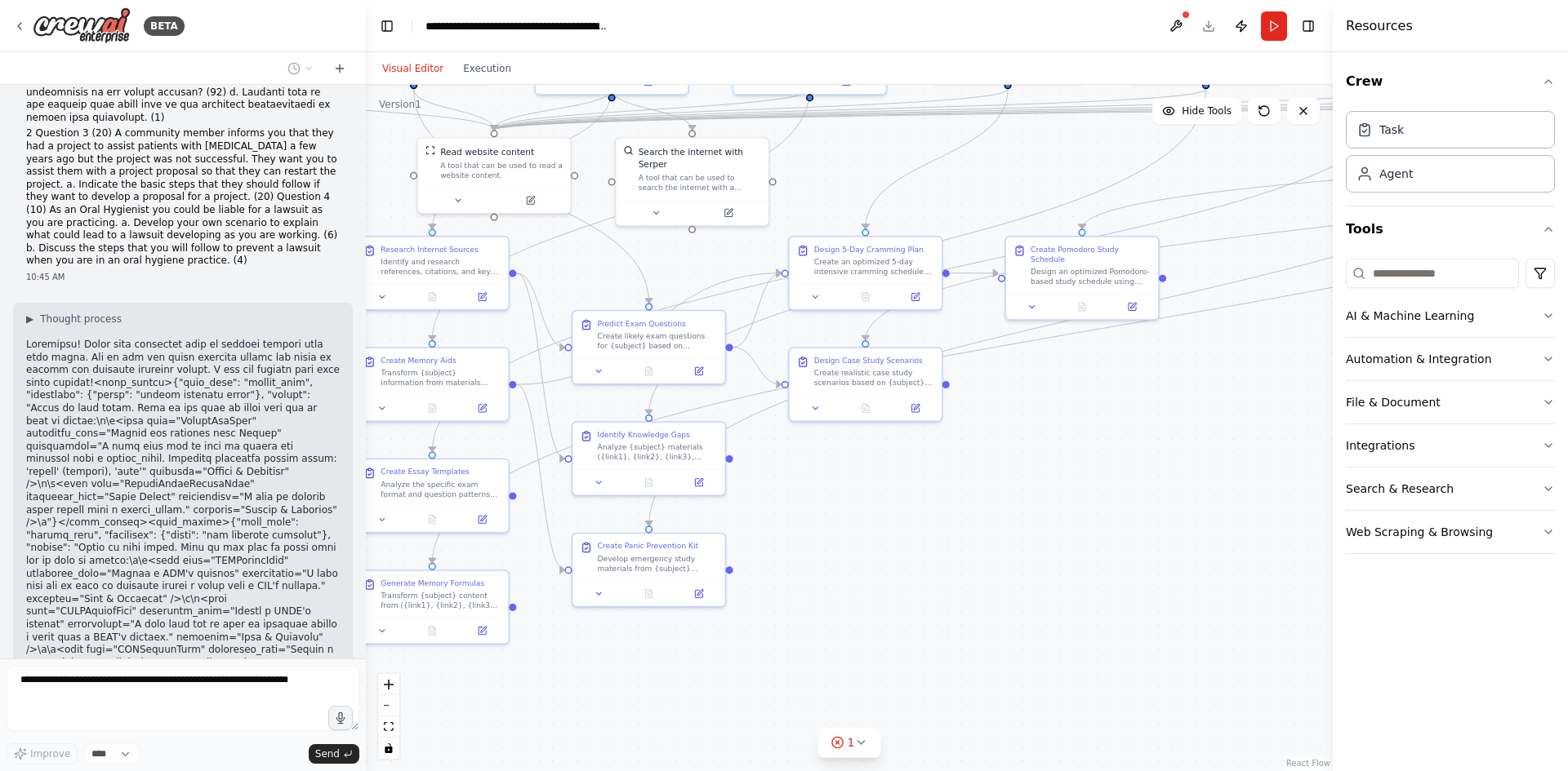
drag, startPoint x: 887, startPoint y: 460, endPoint x: 940, endPoint y: 503, distance: 68.2
click at [932, 488] on div ".deletable-edge-delete-btn { width: 20px; height: 20px; border: 0px solid #ffff…" at bounding box center [849, 428] width 967 height 686
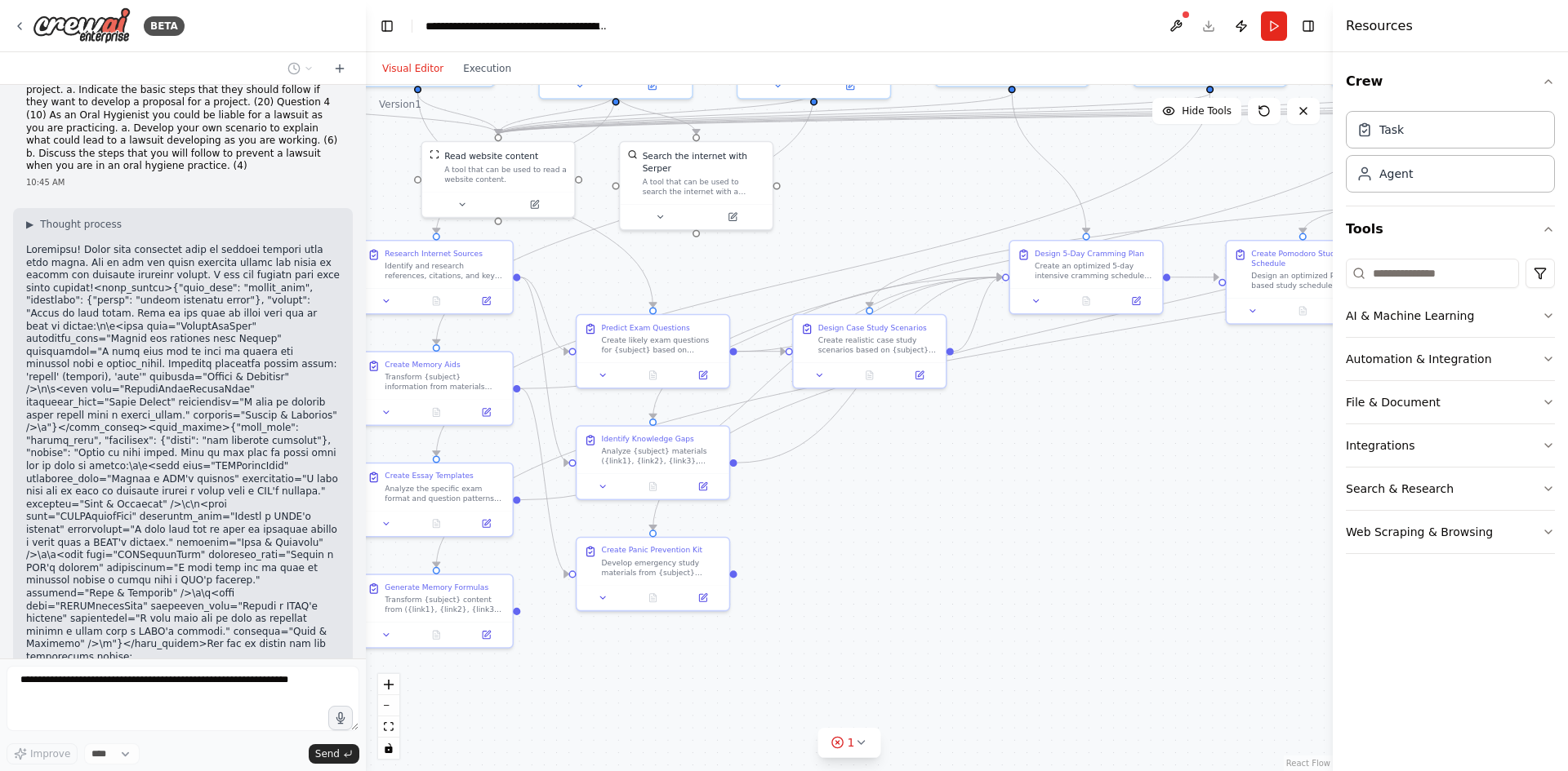
scroll to position [17096, 0]
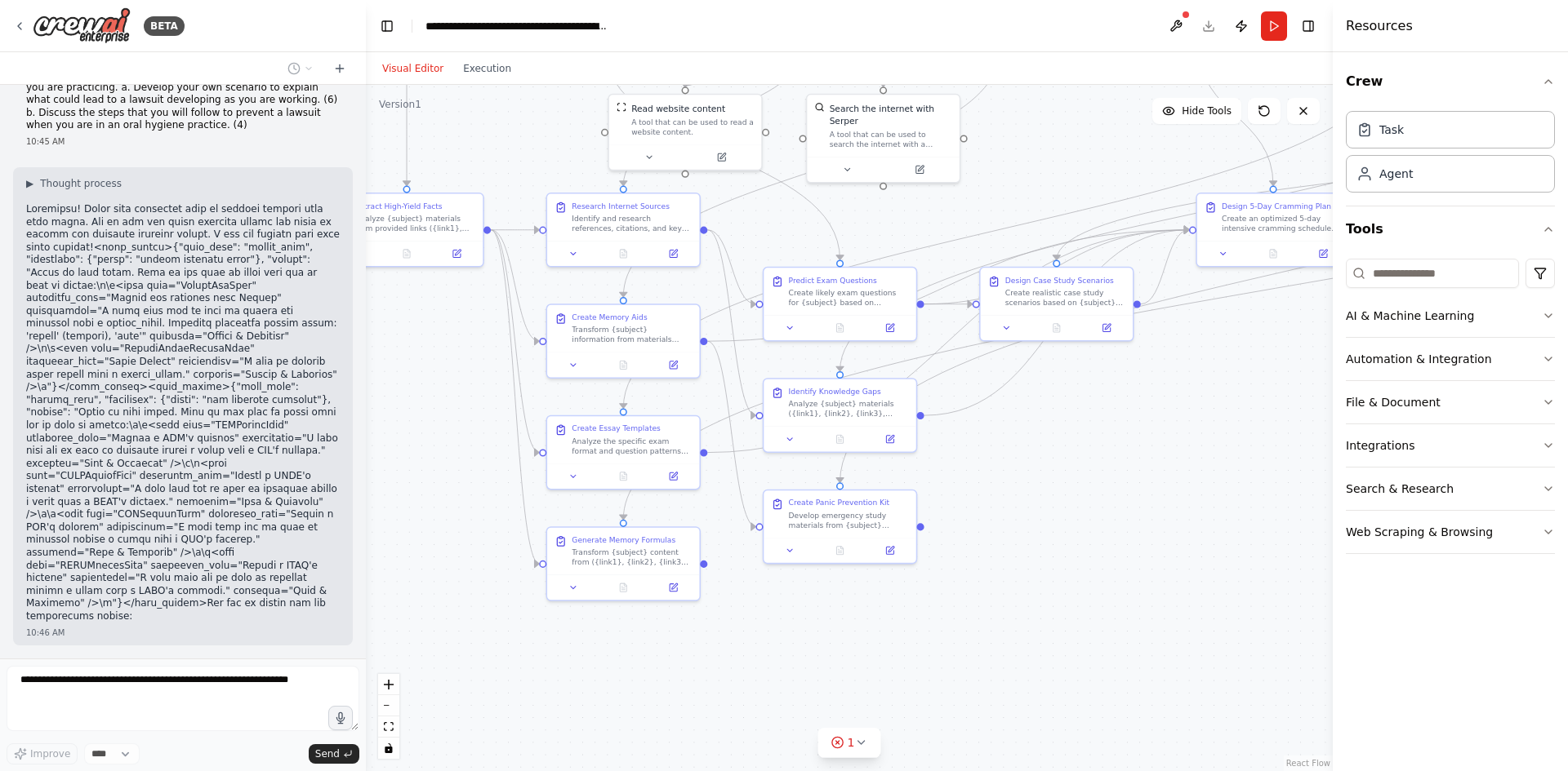
drag, startPoint x: 881, startPoint y: 654, endPoint x: 991, endPoint y: 612, distance: 117.7
click at [991, 612] on div ".deletable-edge-delete-btn { width: 20px; height: 20px; border: 0px solid #ffff…" at bounding box center [849, 428] width 967 height 686
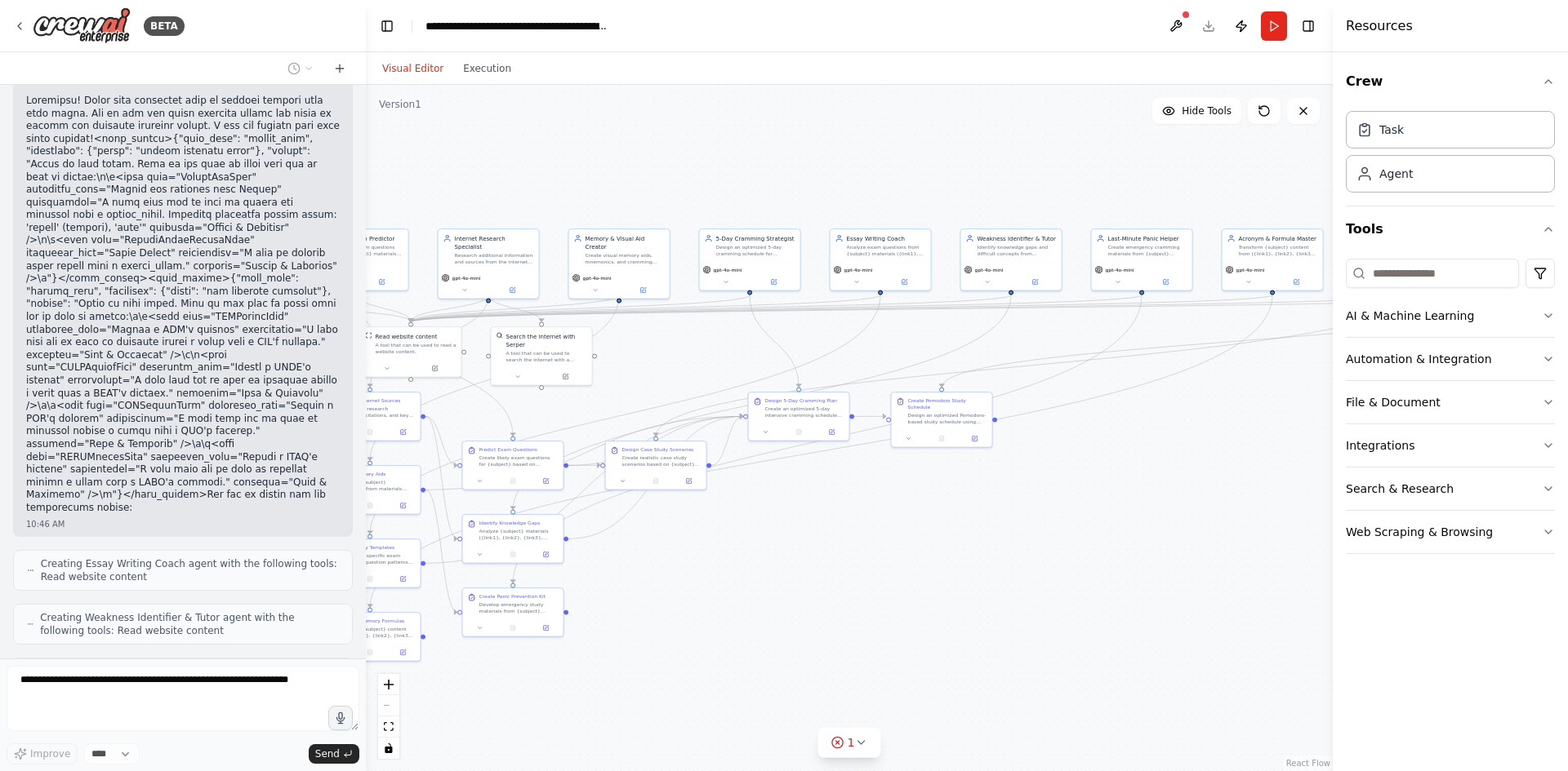
scroll to position [17217, 0]
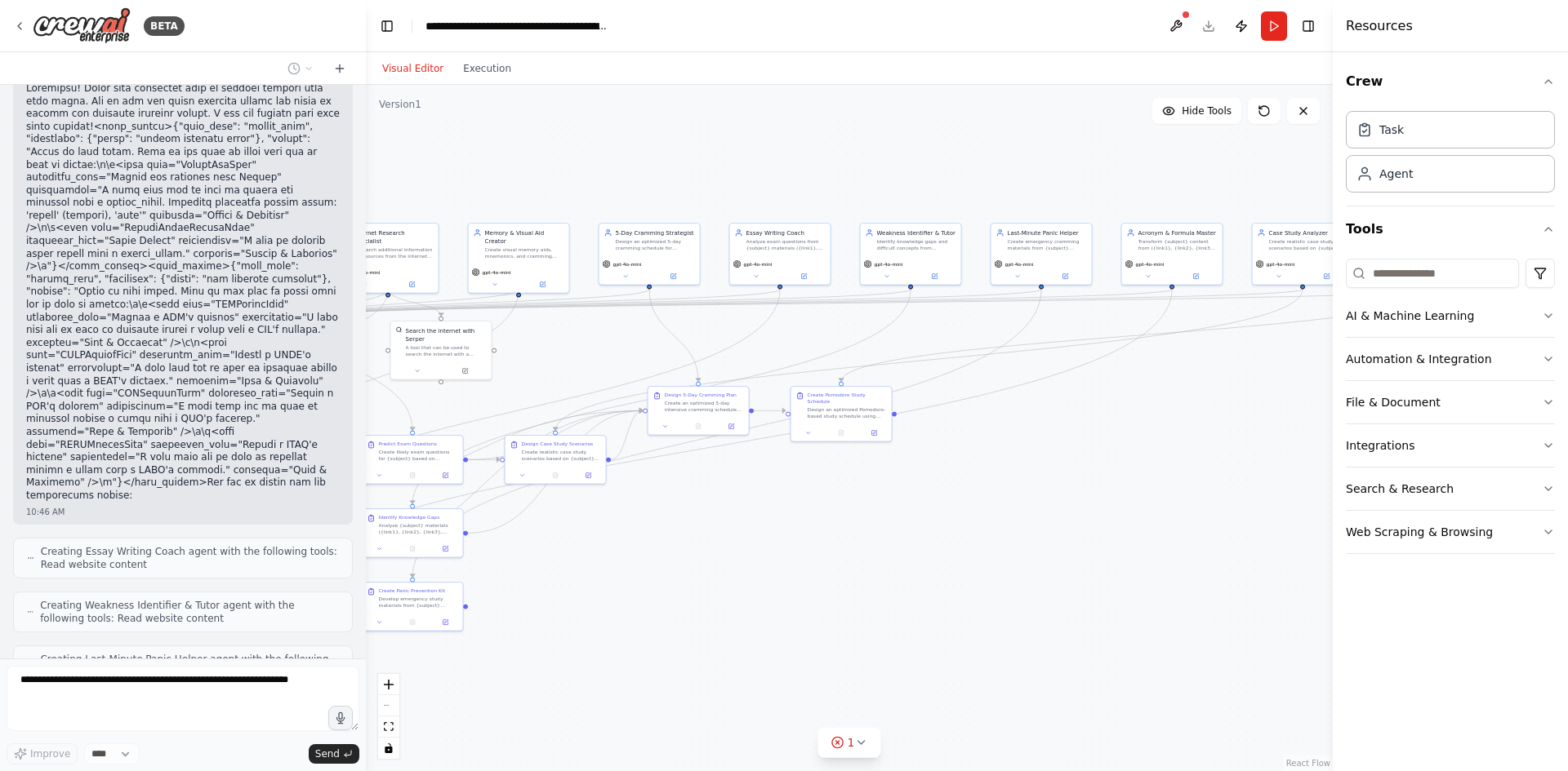
drag, startPoint x: 1219, startPoint y: 607, endPoint x: 680, endPoint y: 674, distance: 543.1
click at [680, 674] on div ".deletable-edge-delete-btn { width: 20px; height: 20px; border: 0px solid #ffff…" at bounding box center [849, 428] width 967 height 686
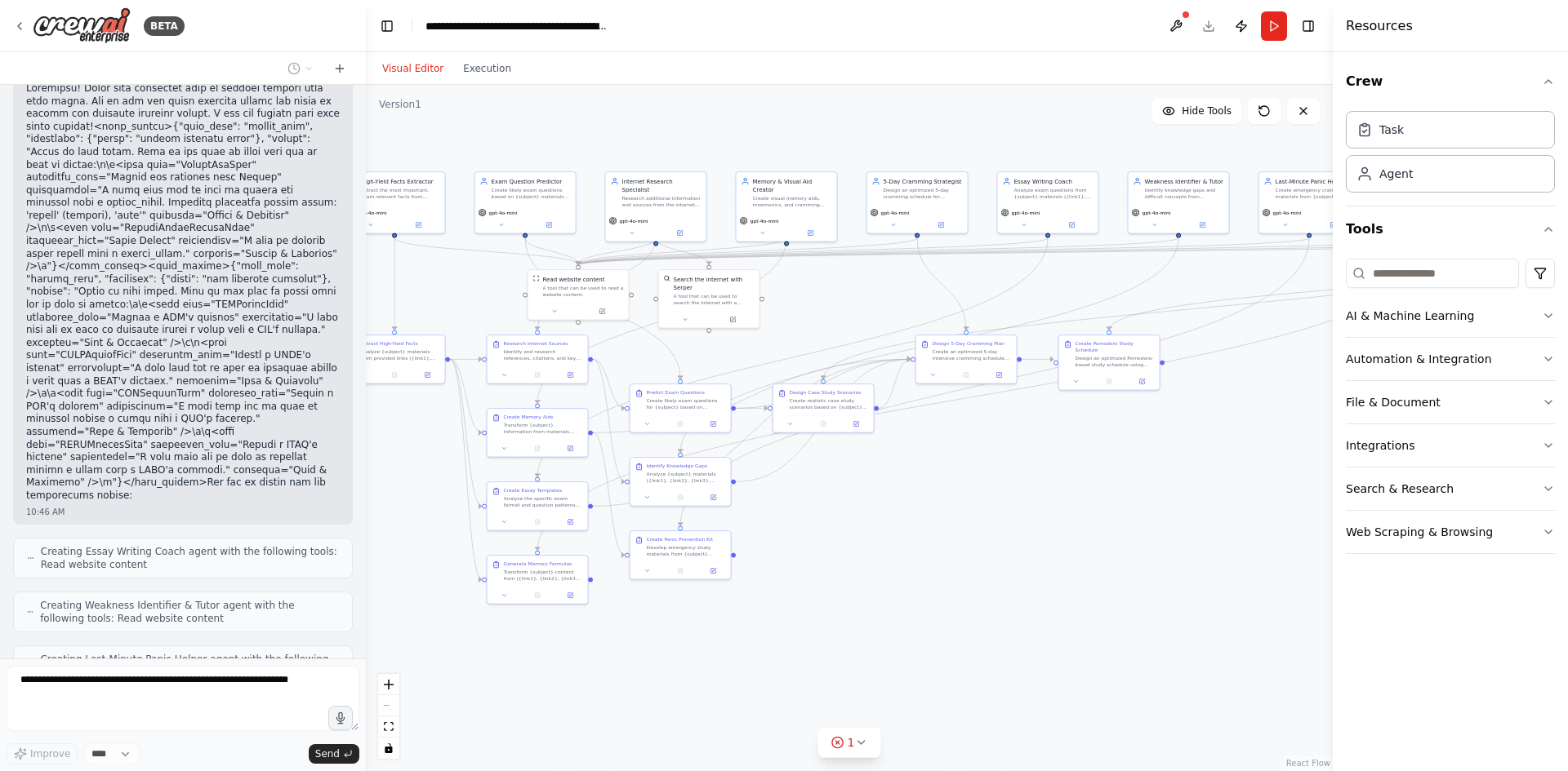
drag, startPoint x: 910, startPoint y: 579, endPoint x: 1177, endPoint y: 531, distance: 271.3
click at [1220, 524] on div ".deletable-edge-delete-btn { width: 20px; height: 20px; border: 0px solid #ffff…" at bounding box center [849, 428] width 967 height 686
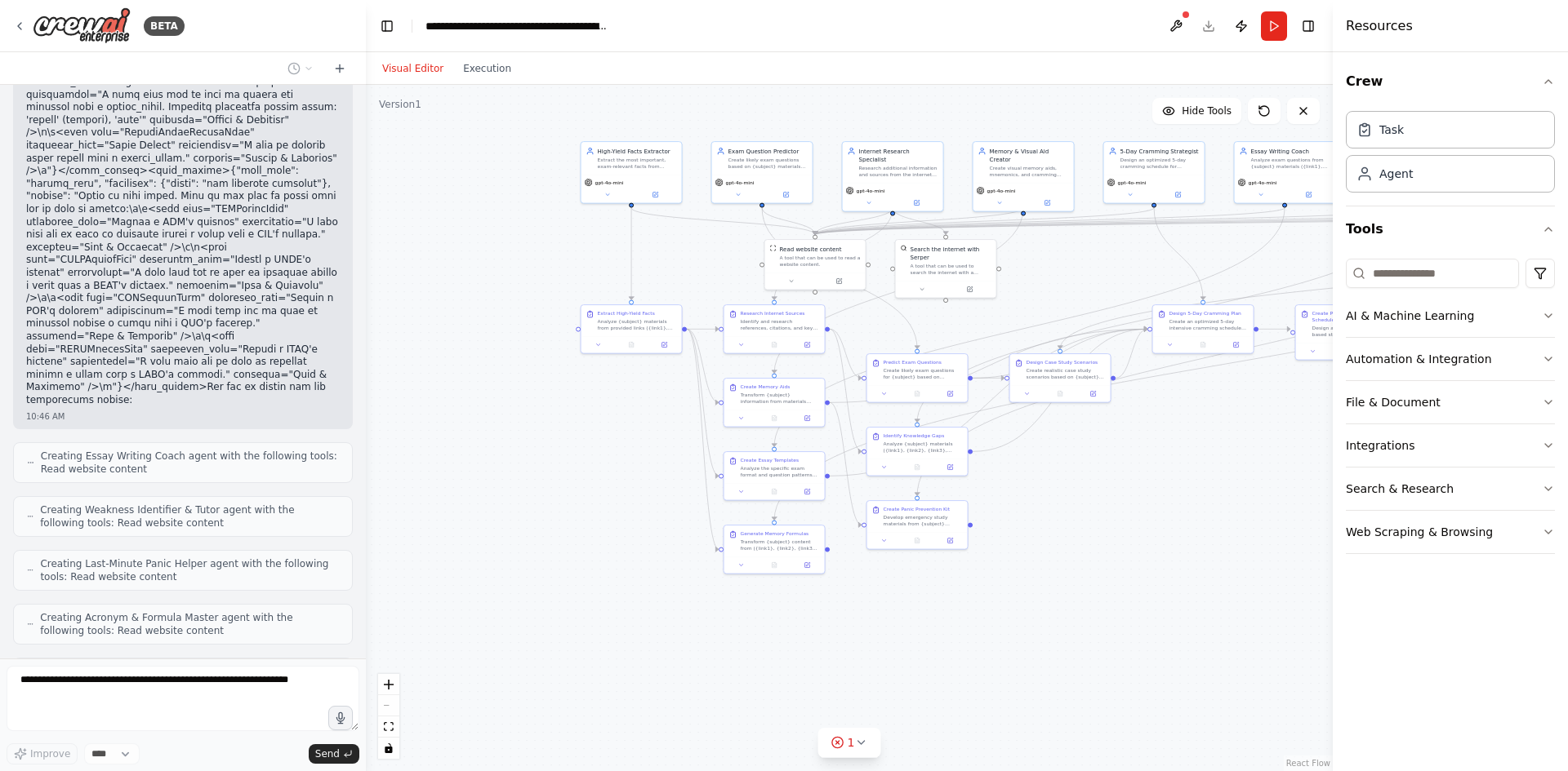
drag, startPoint x: 1002, startPoint y: 560, endPoint x: 1153, endPoint y: 542, distance: 152.1
click at [1238, 530] on div ".deletable-edge-delete-btn { width: 20px; height: 20px; border: 0px solid #ffff…" at bounding box center [849, 428] width 967 height 686
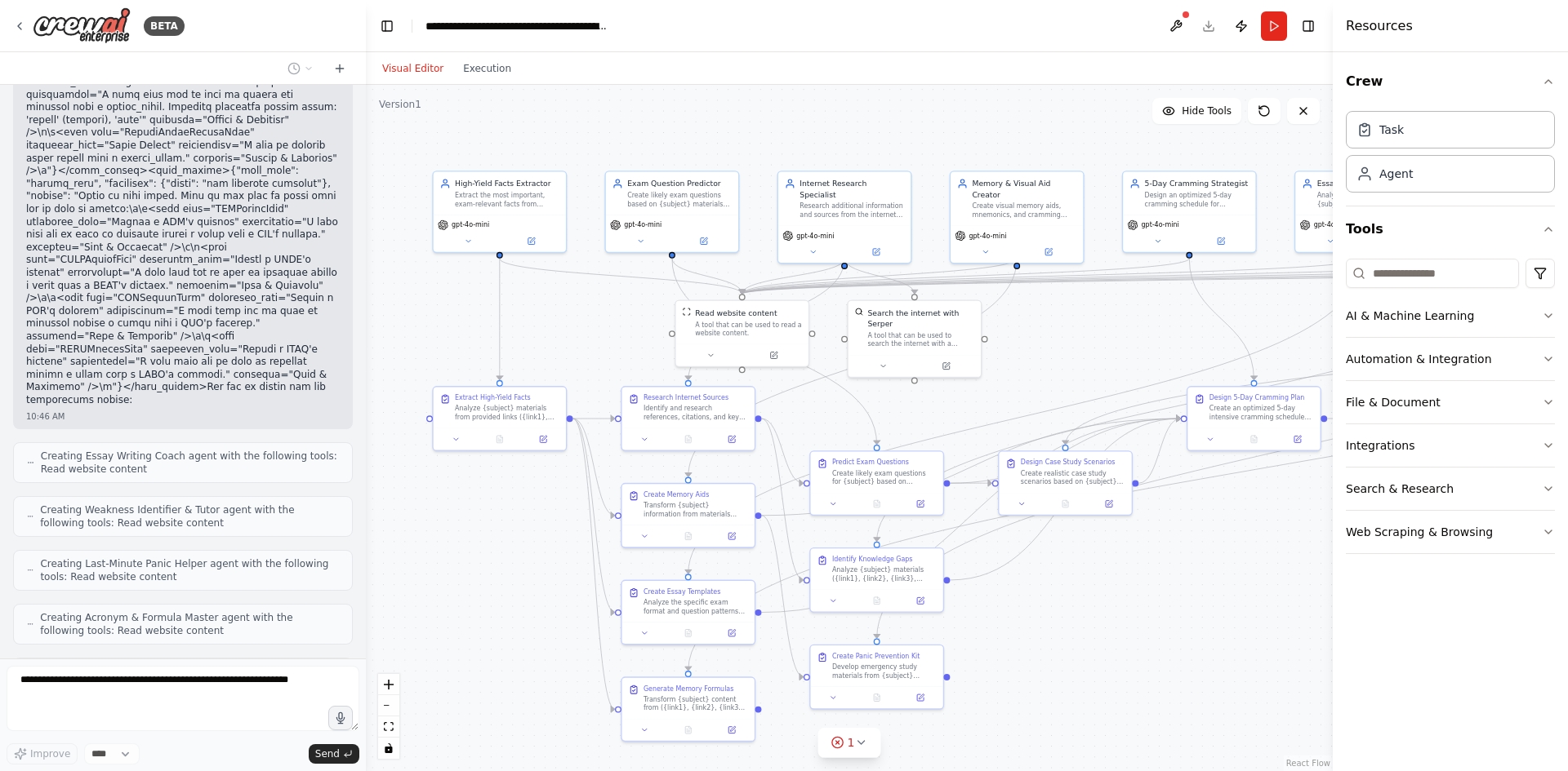
drag, startPoint x: 1153, startPoint y: 509, endPoint x: 1178, endPoint y: 617, distance: 110.9
click at [1178, 617] on div ".deletable-edge-delete-btn { width: 20px; height: 20px; border: 0px solid #ffff…" at bounding box center [849, 428] width 967 height 686
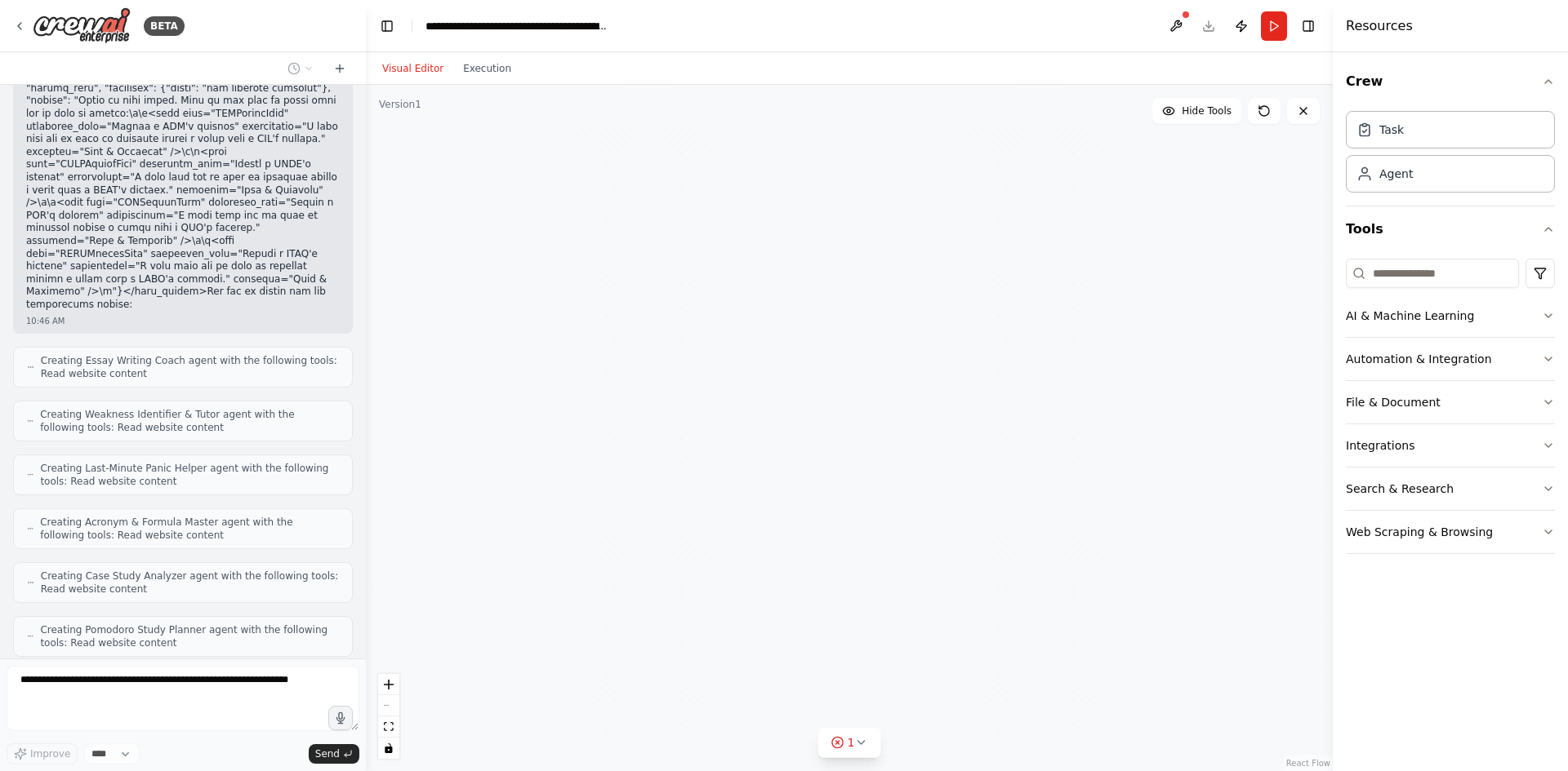
scroll to position [17420, 0]
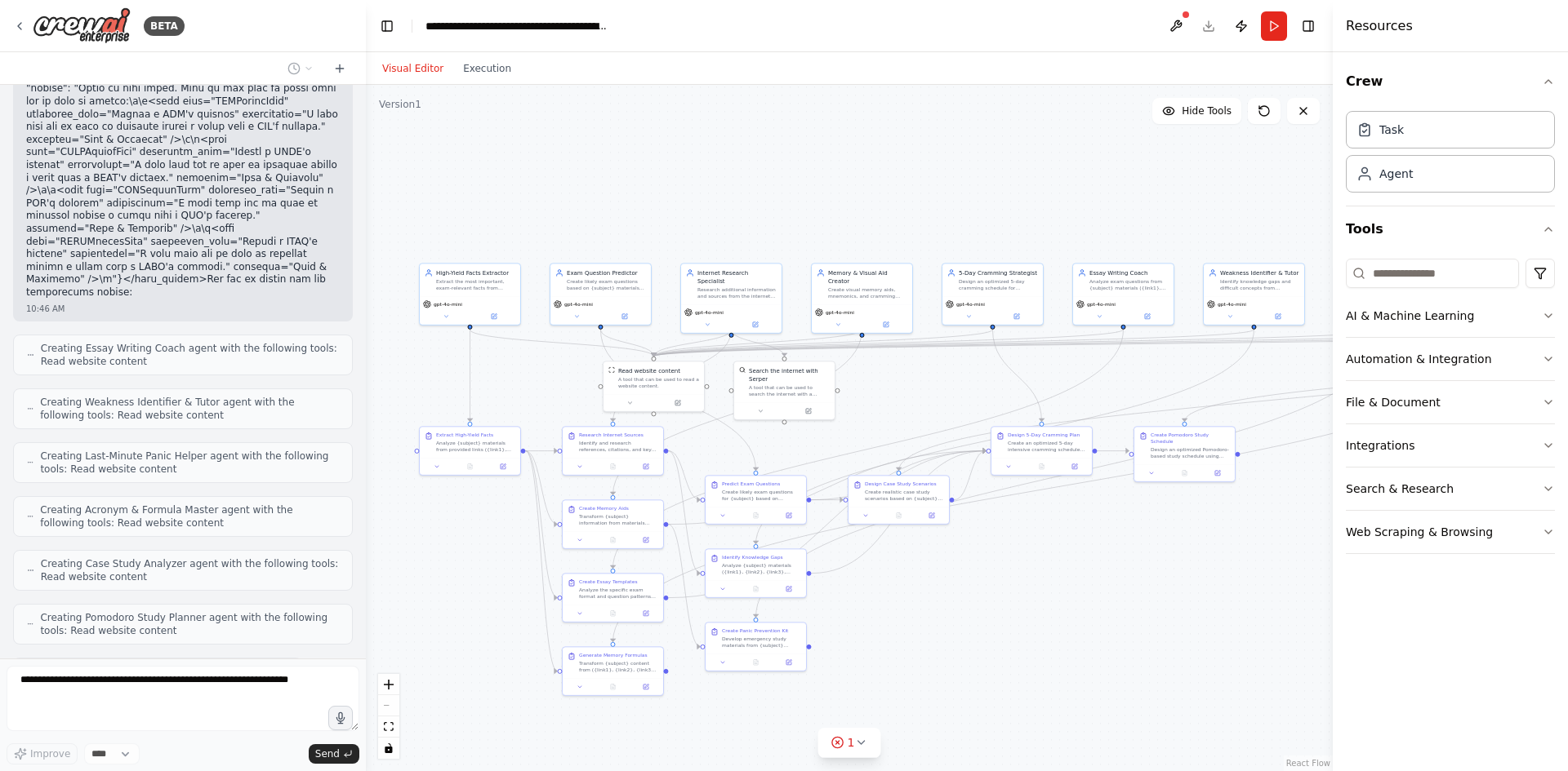
drag, startPoint x: 1168, startPoint y: 217, endPoint x: 801, endPoint y: 209, distance: 367.1
click at [801, 209] on div ".deletable-edge-delete-btn { width: 20px; height: 20px; border: 0px solid #ffff…" at bounding box center [849, 428] width 967 height 686
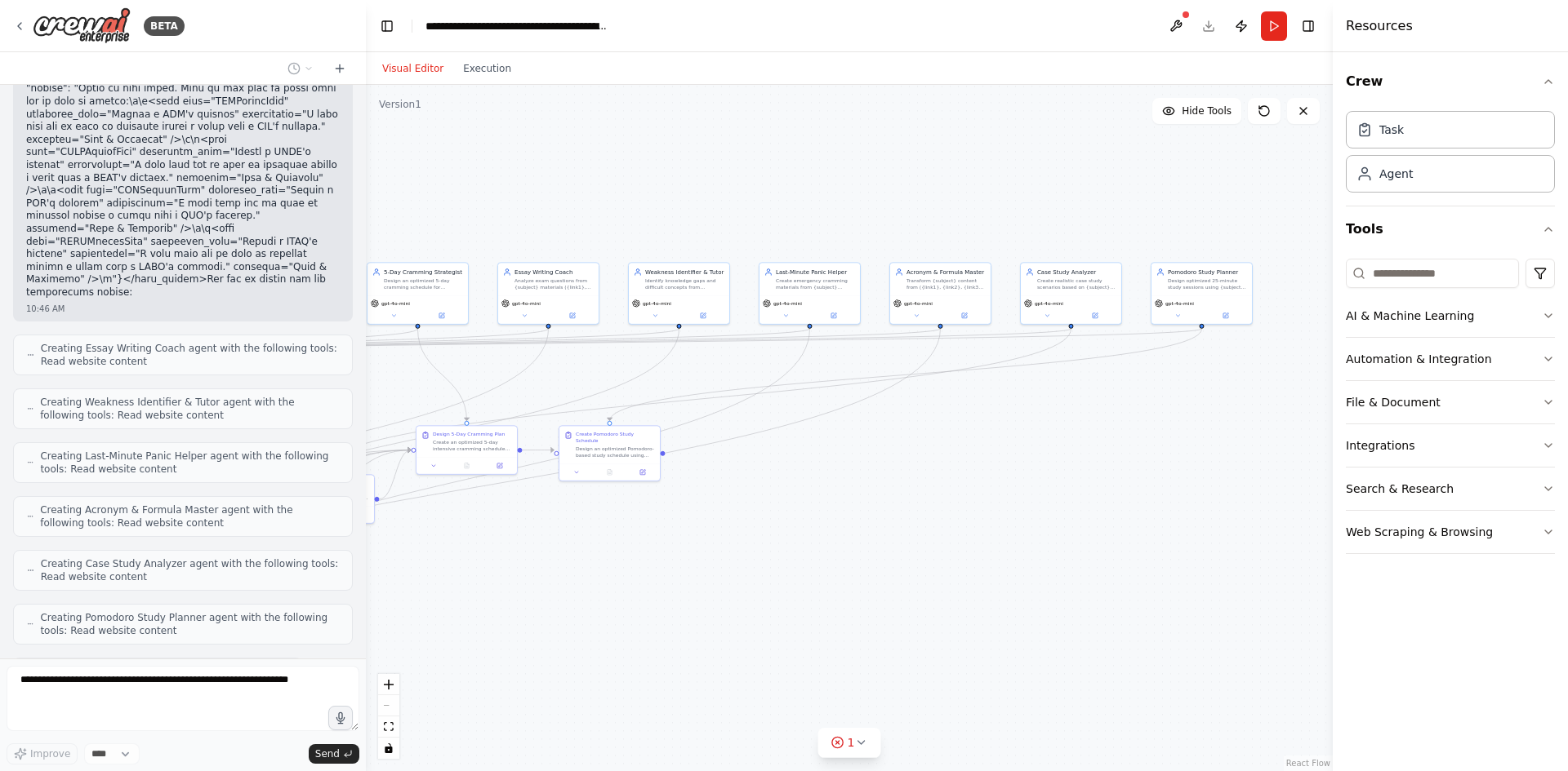
drag, startPoint x: 1142, startPoint y: 211, endPoint x: 753, endPoint y: 205, distance: 389.0
click at [743, 209] on div ".deletable-edge-delete-btn { width: 20px; height: 20px; border: 0px solid #ffff…" at bounding box center [849, 428] width 967 height 686
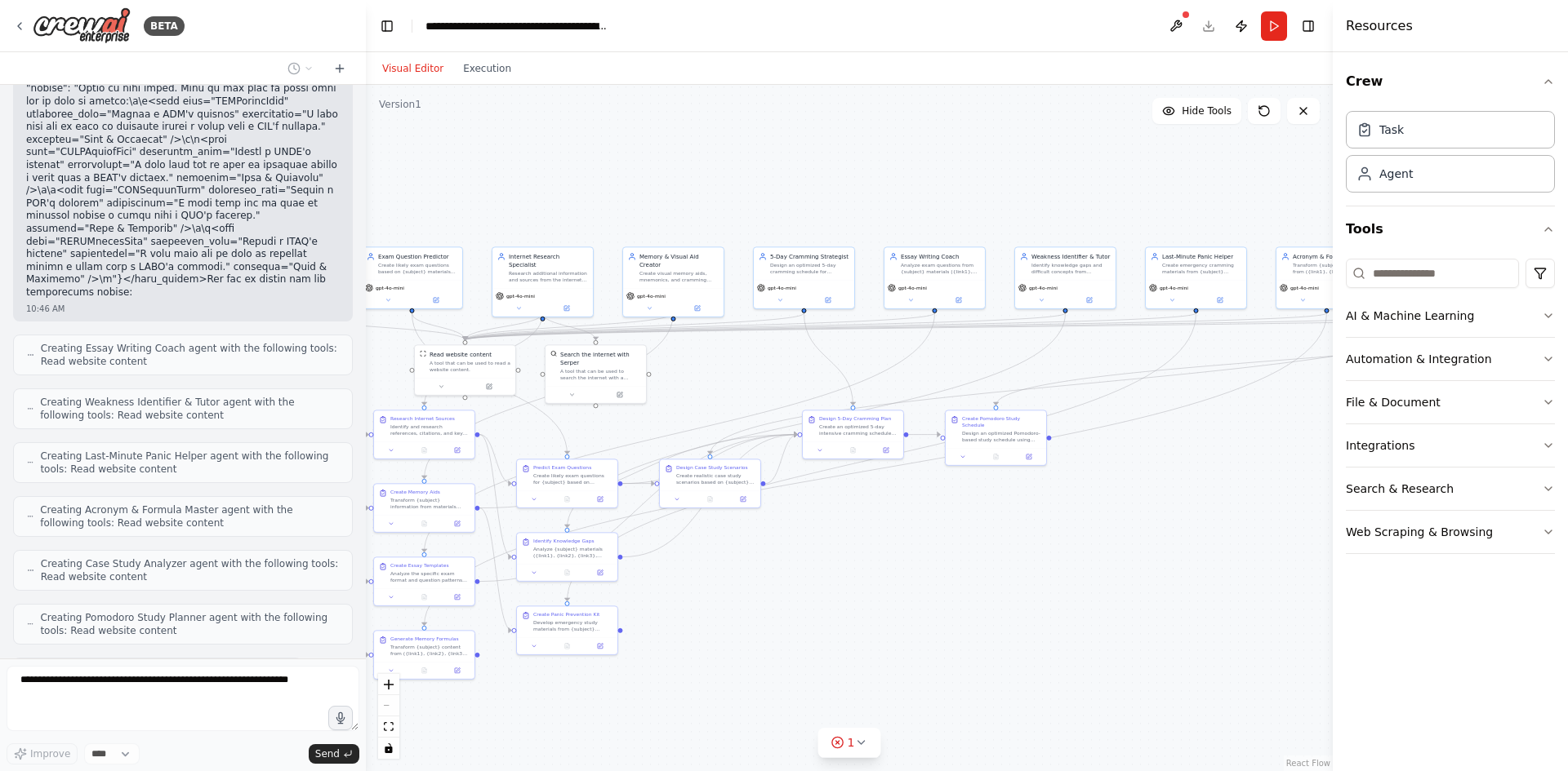
drag, startPoint x: 901, startPoint y: 203, endPoint x: 1217, endPoint y: 194, distance: 316.1
click at [1217, 194] on div ".deletable-edge-delete-btn { width: 20px; height: 20px; border: 0px solid #ffff…" at bounding box center [849, 428] width 967 height 686
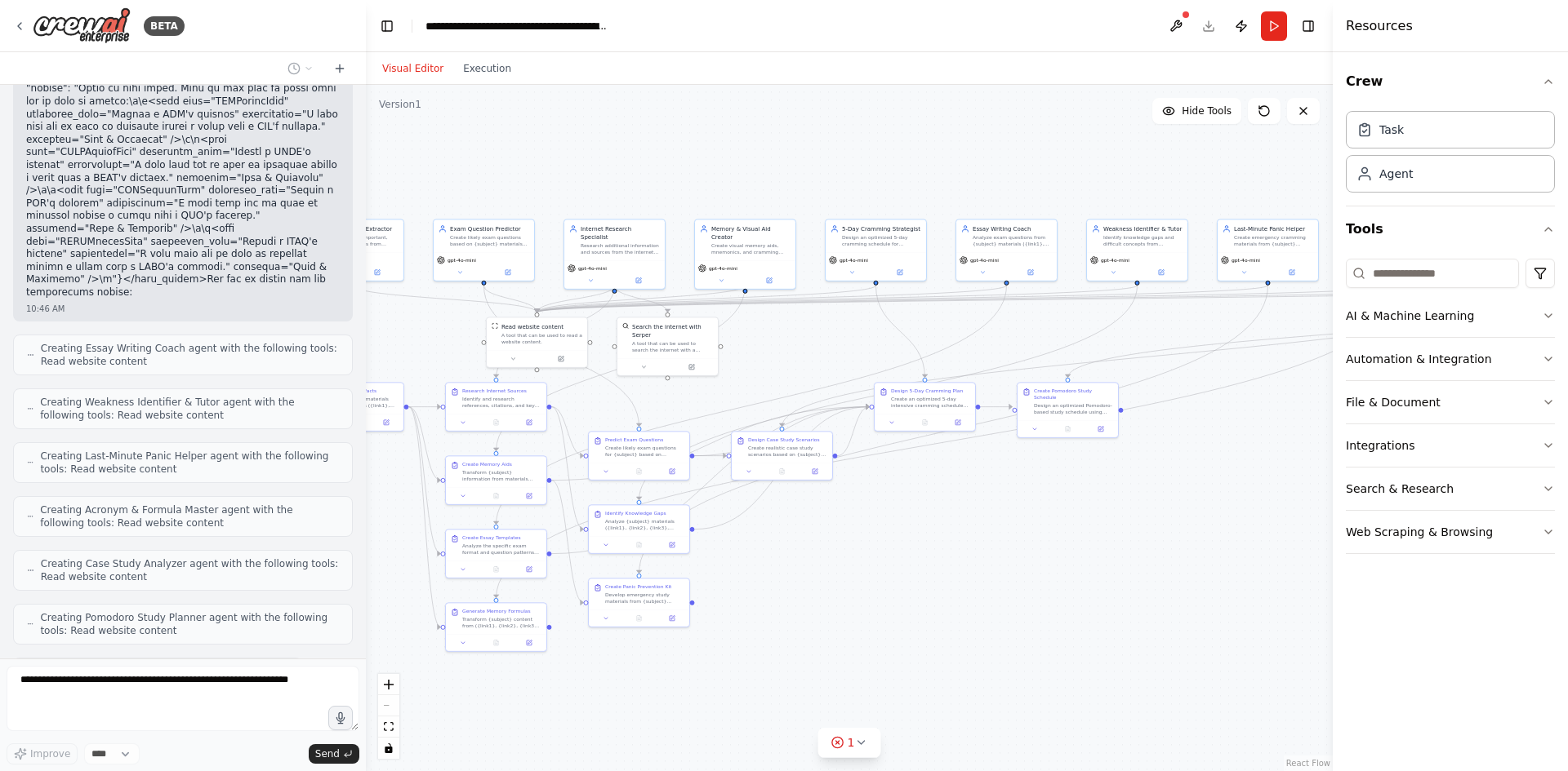
scroll to position [17461, 0]
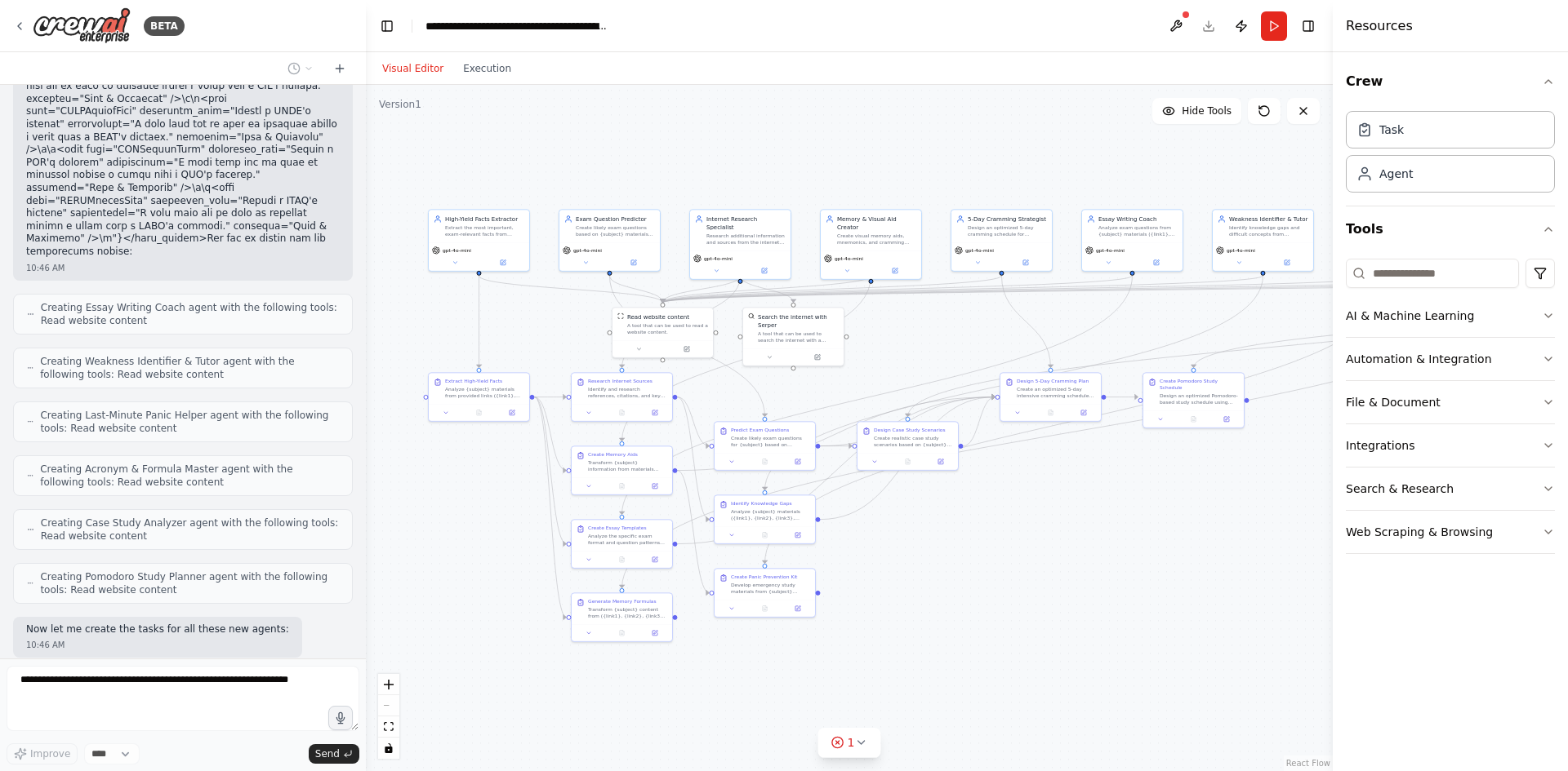
drag, startPoint x: 920, startPoint y: 204, endPoint x: 1113, endPoint y: 171, distance: 195.8
click at [1113, 171] on div ".deletable-edge-delete-btn { width: 20px; height: 20px; border: 0px solid #ffff…" at bounding box center [849, 428] width 967 height 686
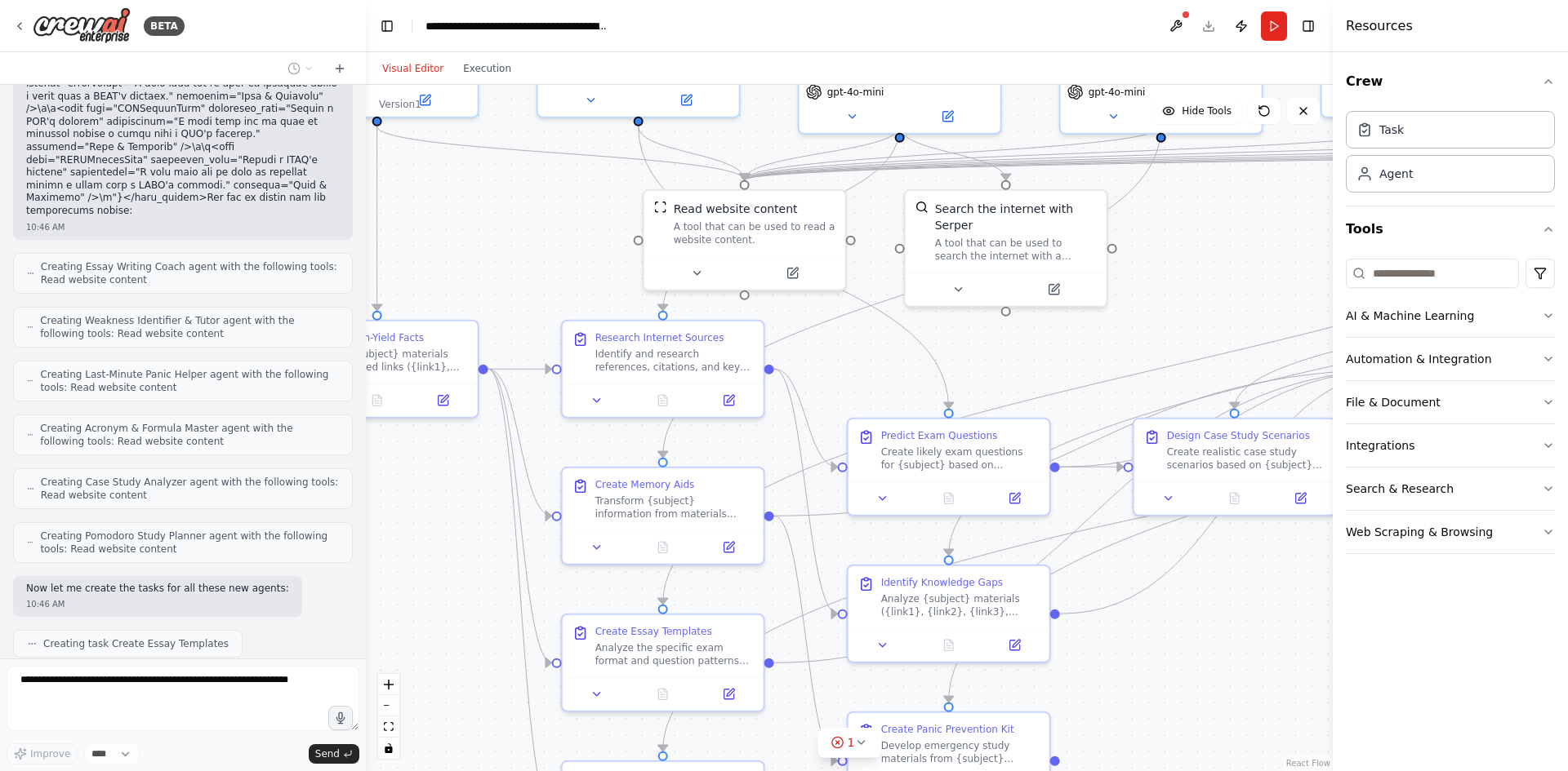
drag, startPoint x: 1025, startPoint y: 420, endPoint x: 1064, endPoint y: 366, distance: 66.6
click at [1064, 366] on div ".deletable-edge-delete-btn { width: 20px; height: 20px; border: 0px solid #ffff…" at bounding box center [849, 428] width 967 height 686
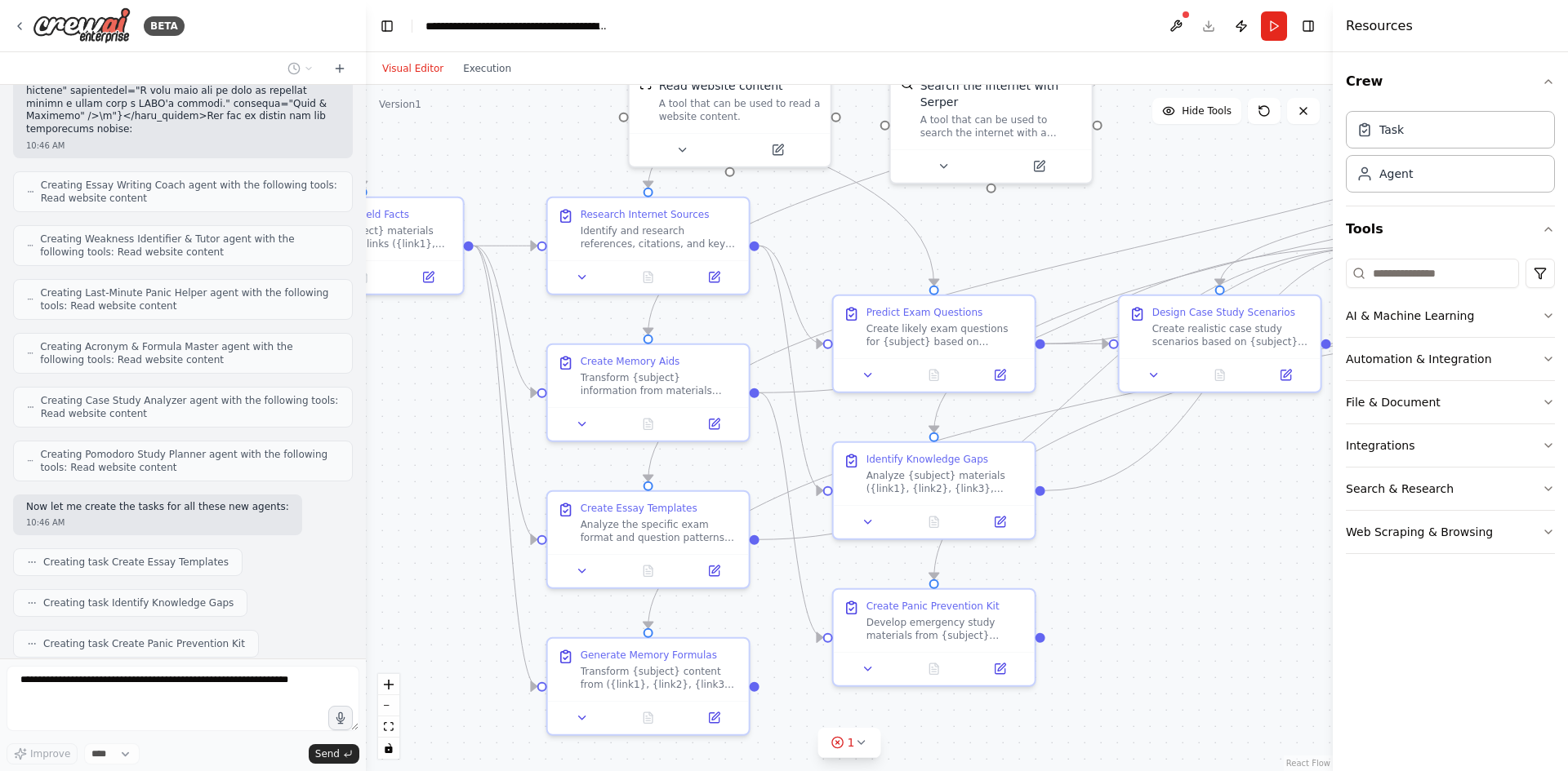
scroll to position [17624, 0]
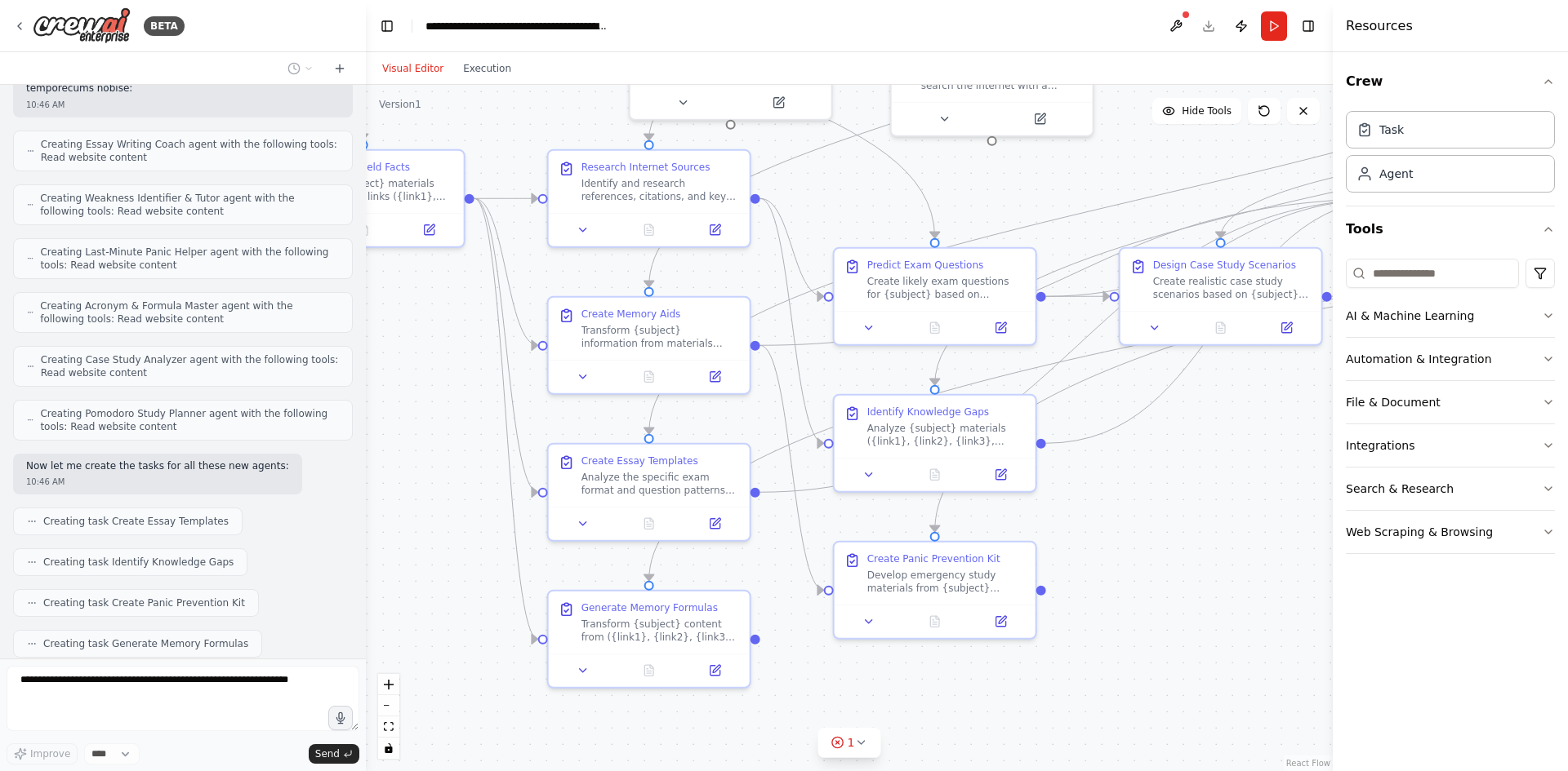
drag, startPoint x: 473, startPoint y: 538, endPoint x: 459, endPoint y: 363, distance: 175.6
click at [459, 363] on div ".deletable-edge-delete-btn { width: 20px; height: 20px; border: 0px solid #ffff…" at bounding box center [849, 428] width 967 height 686
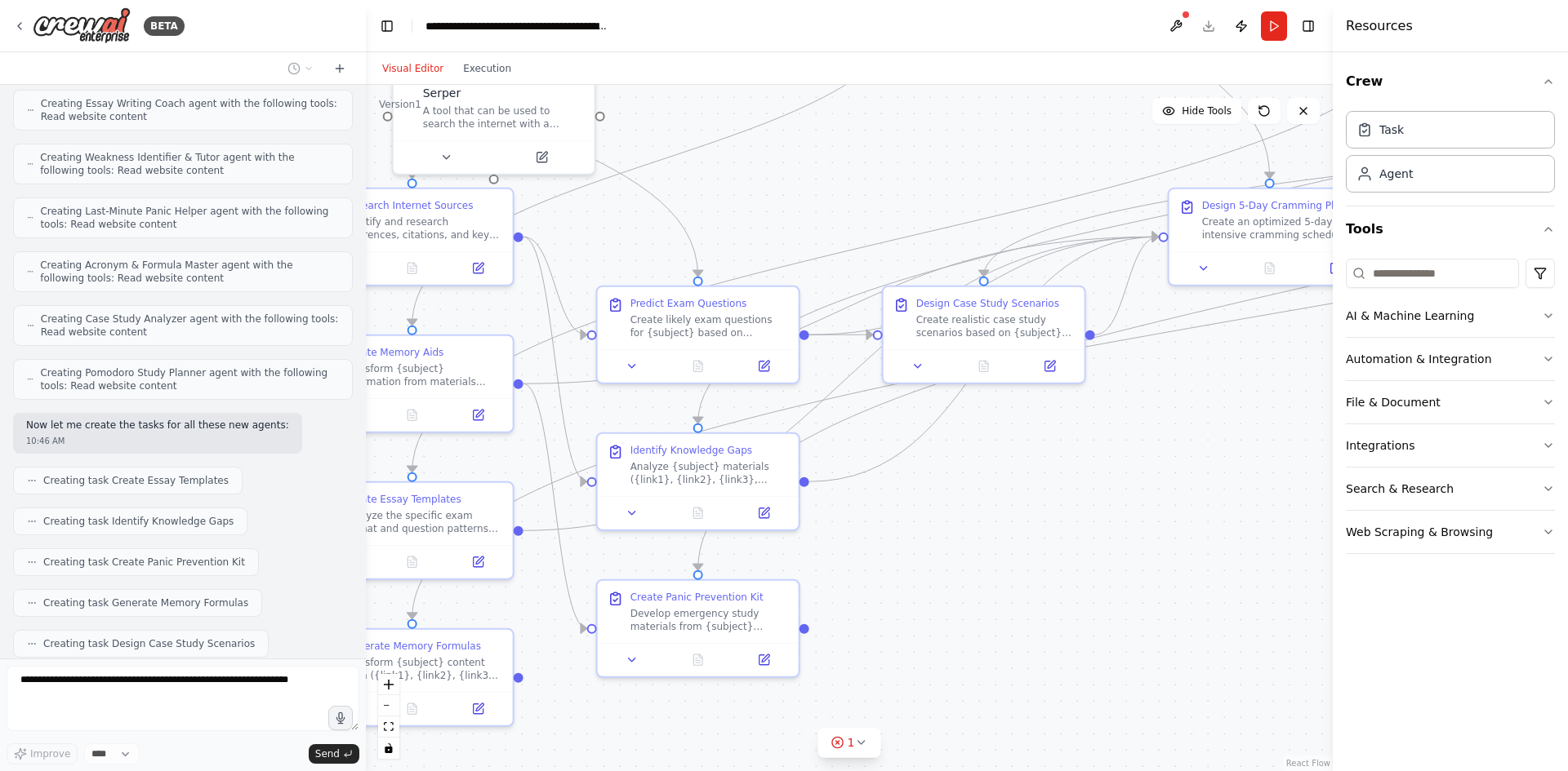
drag, startPoint x: 1224, startPoint y: 585, endPoint x: 987, endPoint y: 627, distance: 240.7
click at [987, 627] on div ".deletable-edge-delete-btn { width: 20px; height: 20px; border: 0px solid #ffff…" at bounding box center [849, 428] width 967 height 686
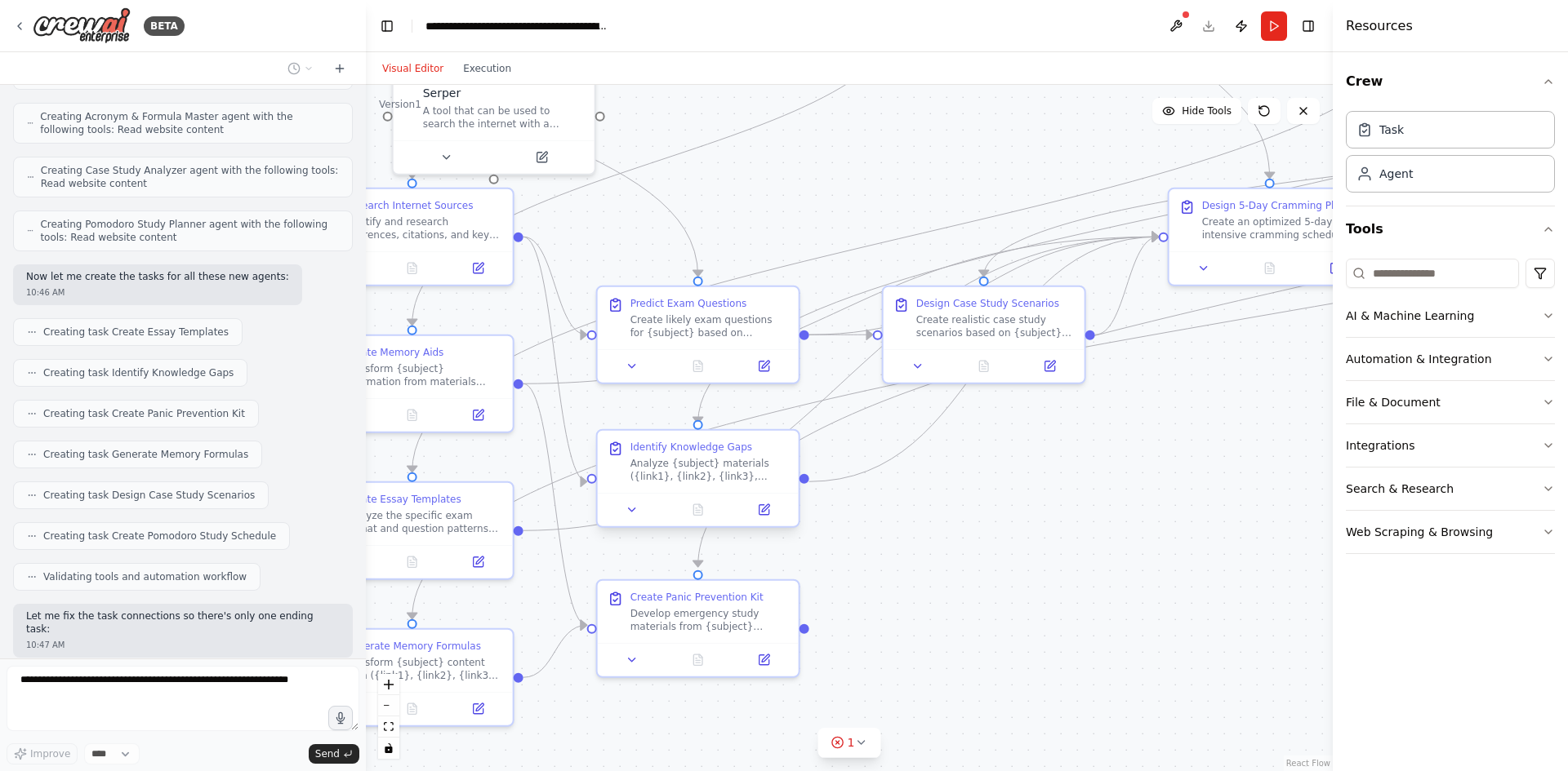
scroll to position [17854, 0]
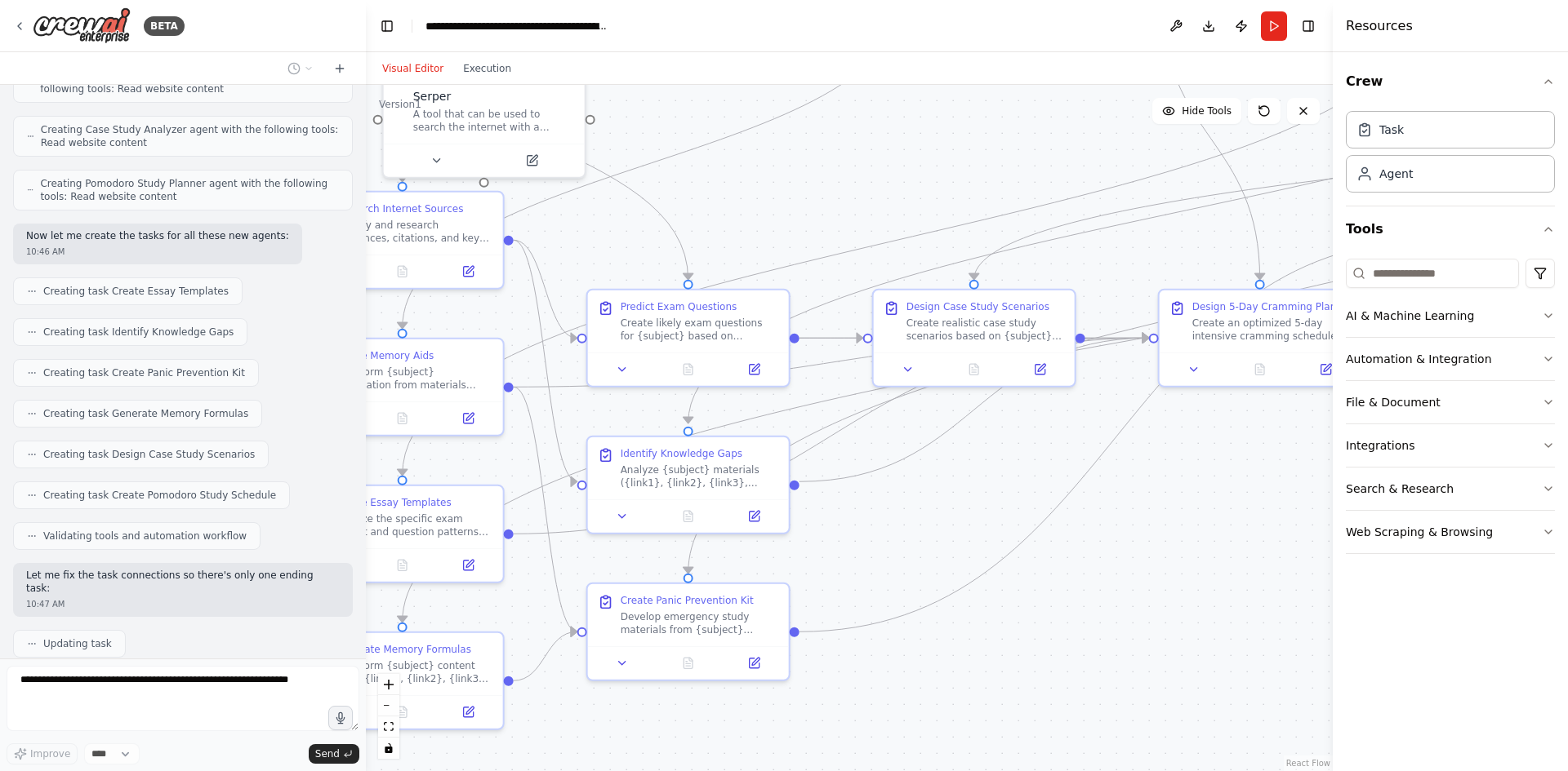
drag, startPoint x: 1122, startPoint y: 628, endPoint x: 1096, endPoint y: 637, distance: 27.5
click at [1096, 637] on div ".deletable-edge-delete-btn { width: 20px; height: 20px; border: 0px solid #ffff…" at bounding box center [849, 428] width 967 height 686
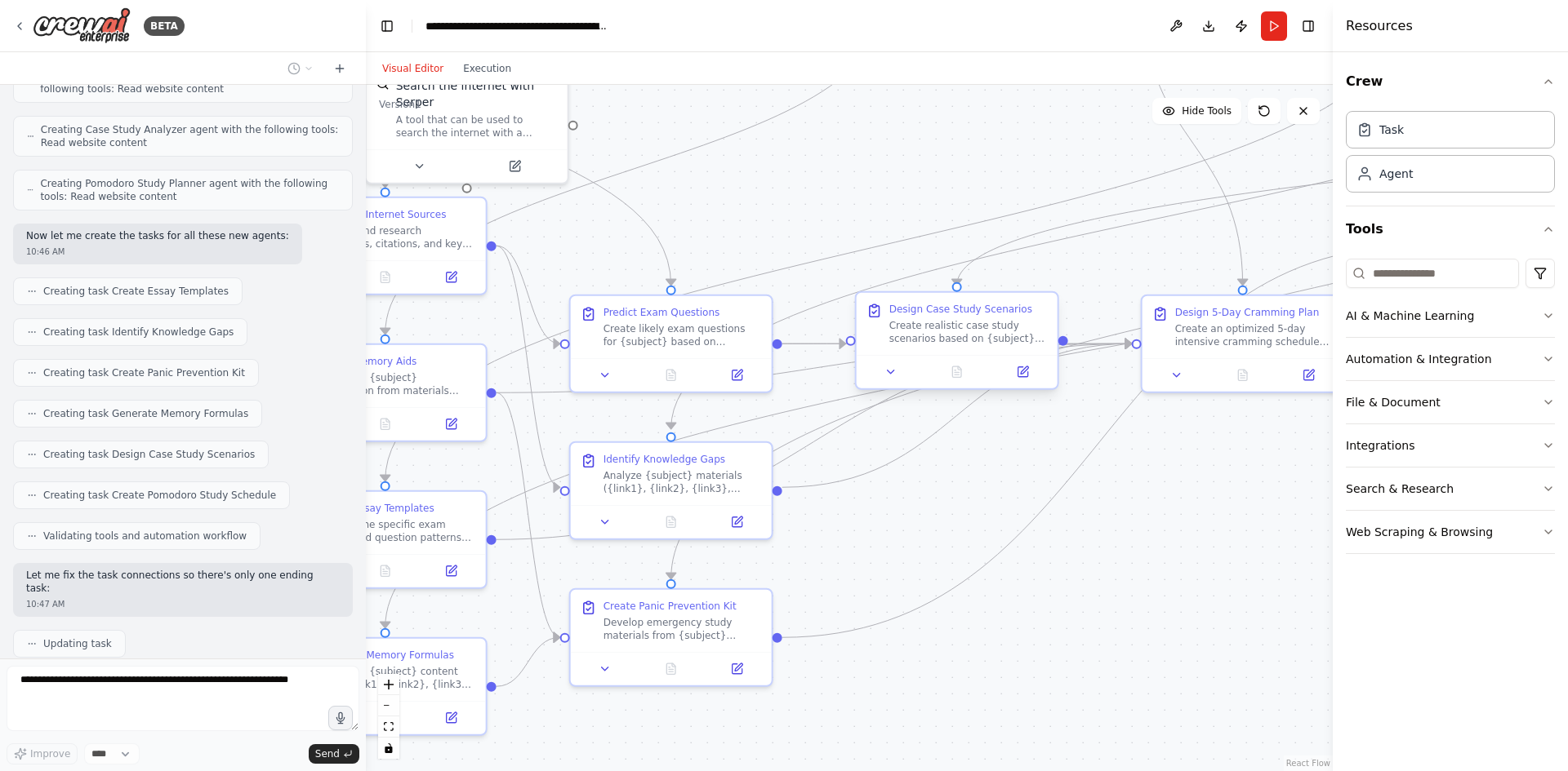
scroll to position [17895, 0]
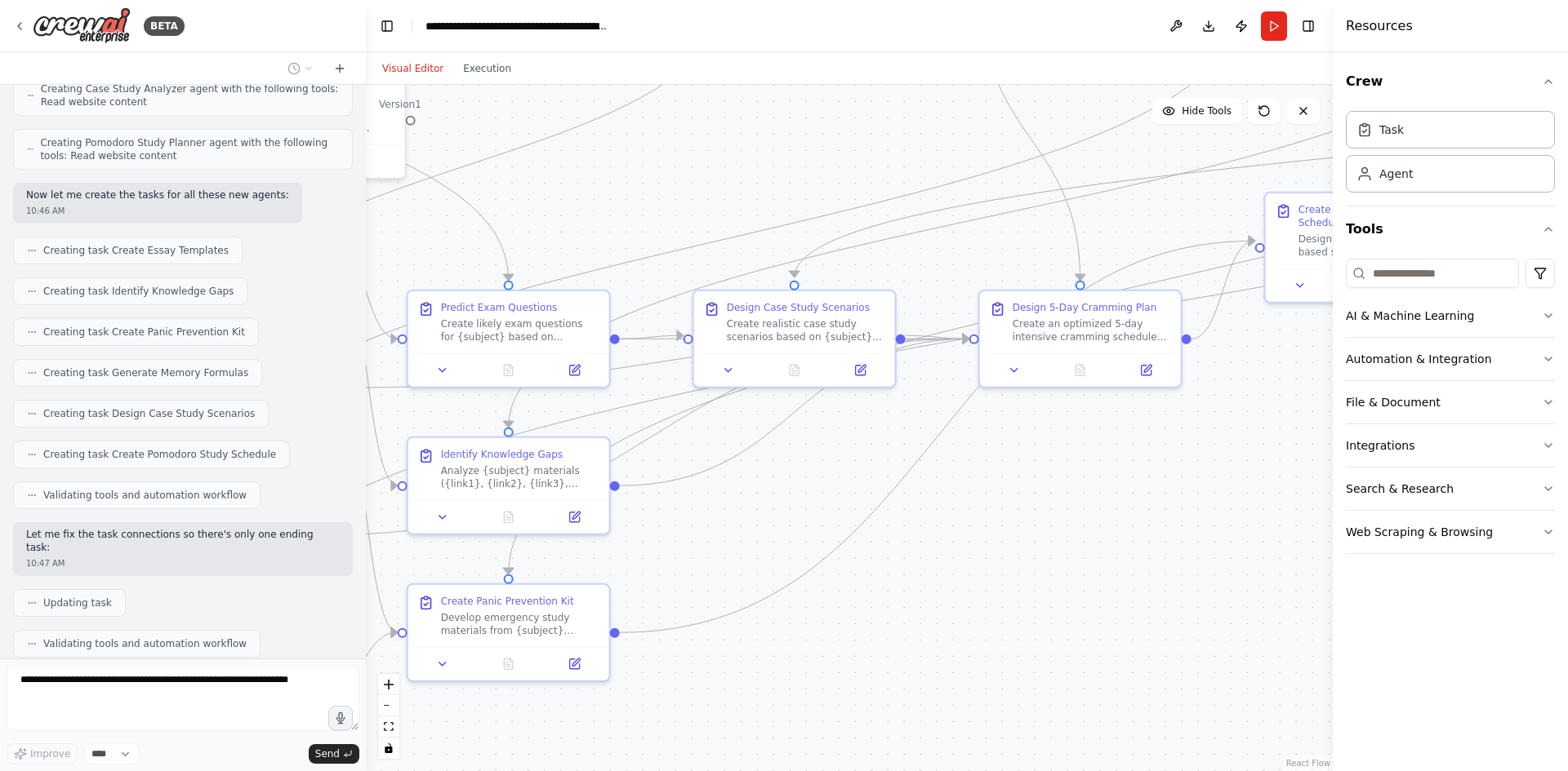
drag, startPoint x: 1194, startPoint y: 563, endPoint x: 1032, endPoint y: 562, distance: 162.0
click at [1032, 562] on div ".deletable-edge-delete-btn { width: 20px; height: 20px; border: 0px solid #ffff…" at bounding box center [849, 428] width 967 height 686
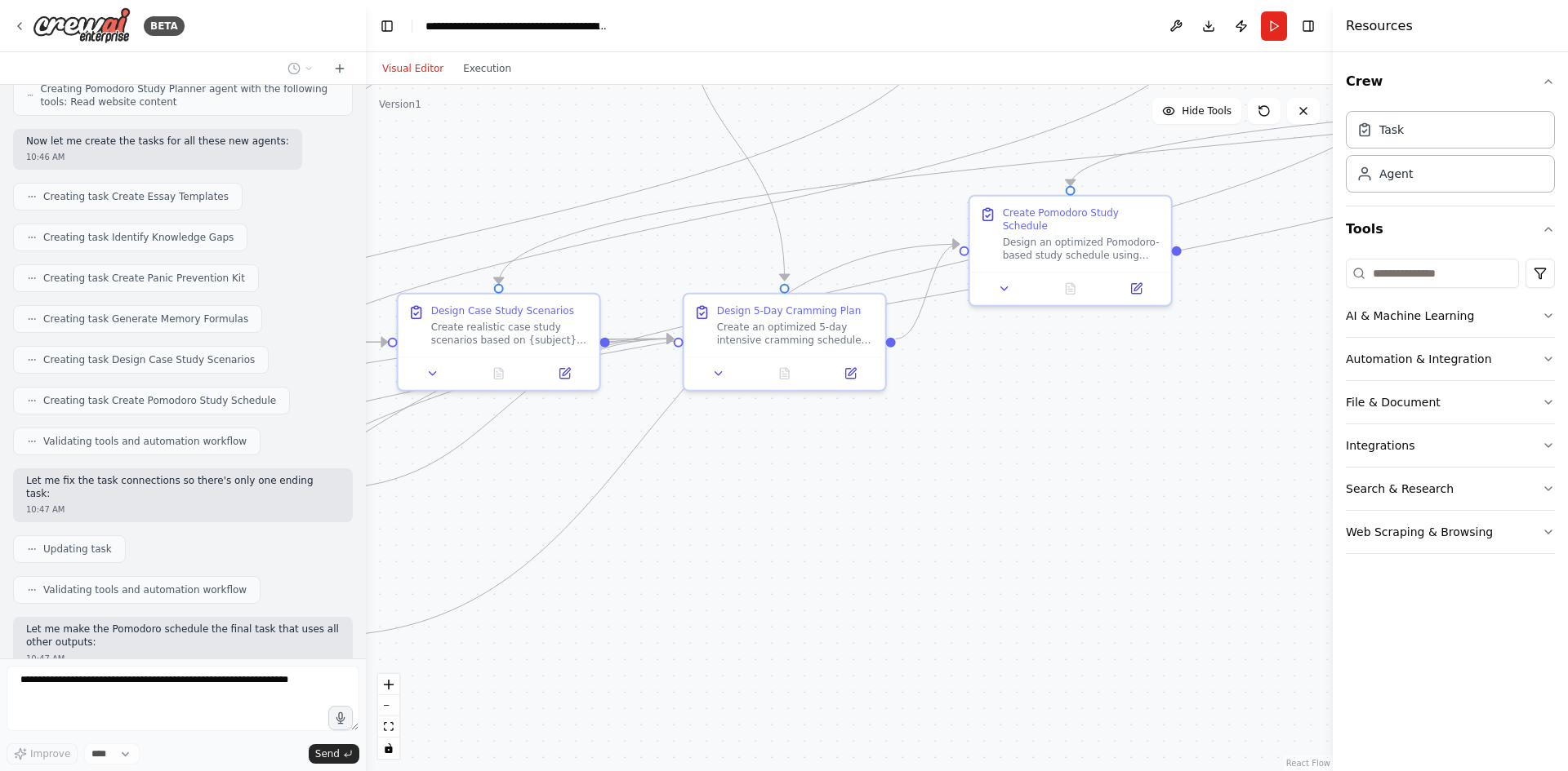
drag, startPoint x: 1195, startPoint y: 439, endPoint x: 900, endPoint y: 443, distance: 295.0
click at [900, 443] on div ".deletable-edge-delete-btn { width: 20px; height: 20px; border: 0px solid #ffff…" at bounding box center [849, 428] width 967 height 686
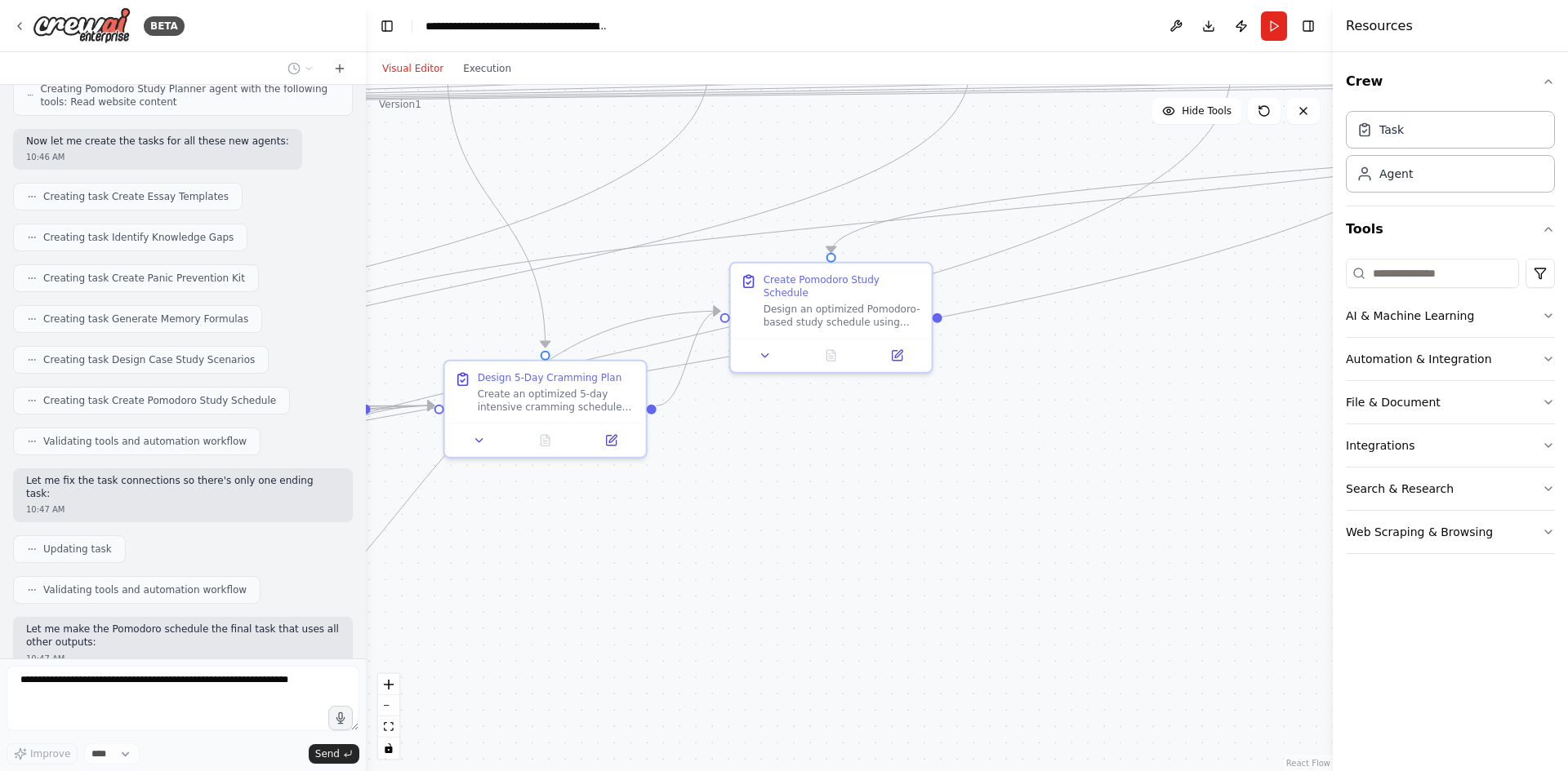
drag, startPoint x: 1130, startPoint y: 360, endPoint x: 935, endPoint y: 414, distance: 202.3
click at [935, 414] on div ".deletable-edge-delete-btn { width: 20px; height: 20px; border: 0px solid #ffff…" at bounding box center [849, 428] width 967 height 686
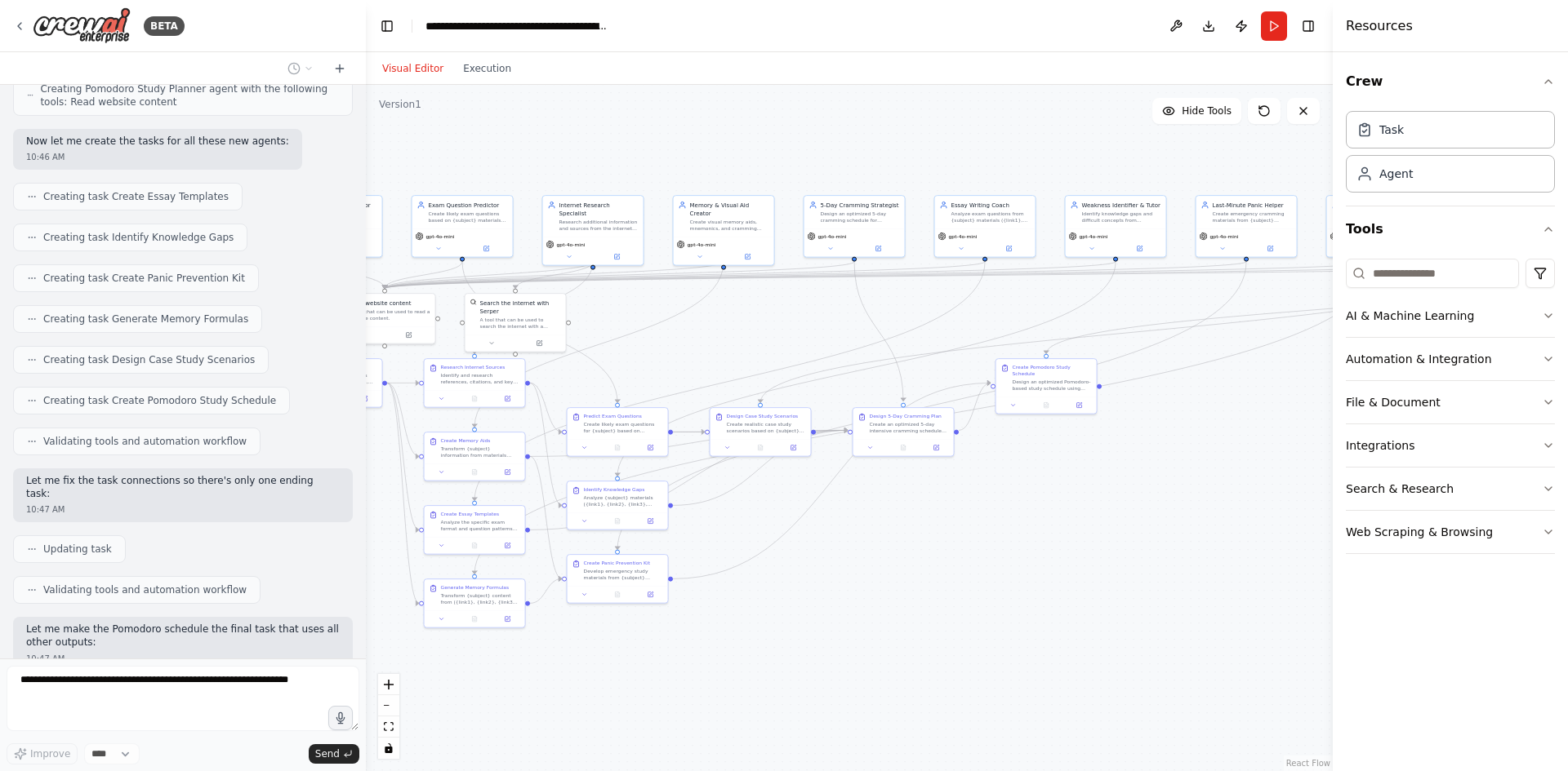
drag, startPoint x: 860, startPoint y: 483, endPoint x: 1046, endPoint y: 516, distance: 188.9
click at [1090, 498] on div ".deletable-edge-delete-btn { width: 20px; height: 20px; border: 0px solid #ffff…" at bounding box center [849, 428] width 967 height 686
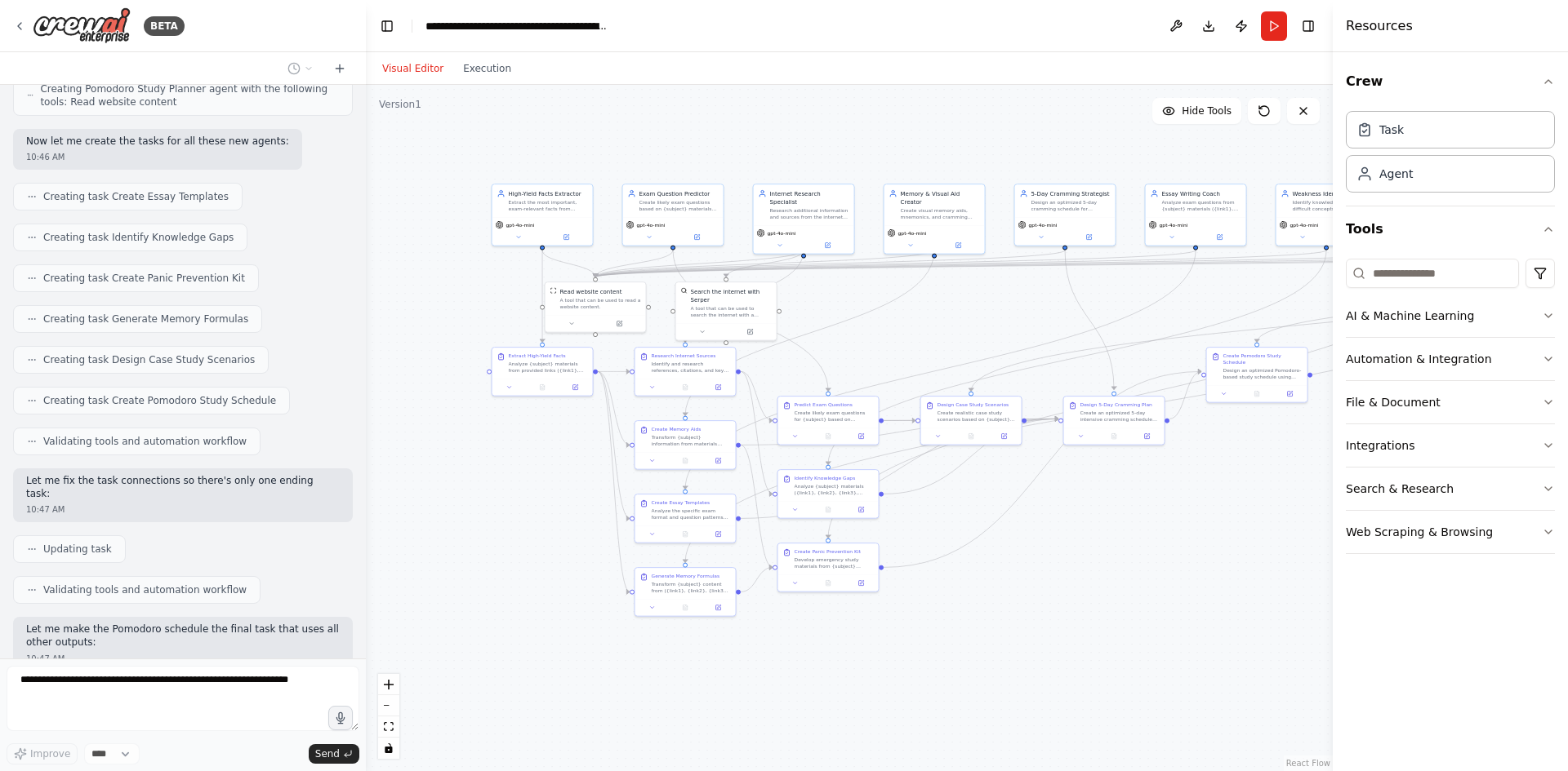
drag, startPoint x: 867, startPoint y: 567, endPoint x: 1053, endPoint y: 554, distance: 186.5
click at [1053, 554] on div ".deletable-edge-delete-btn { width: 20px; height: 20px; border: 0px solid #ffff…" at bounding box center [849, 428] width 967 height 686
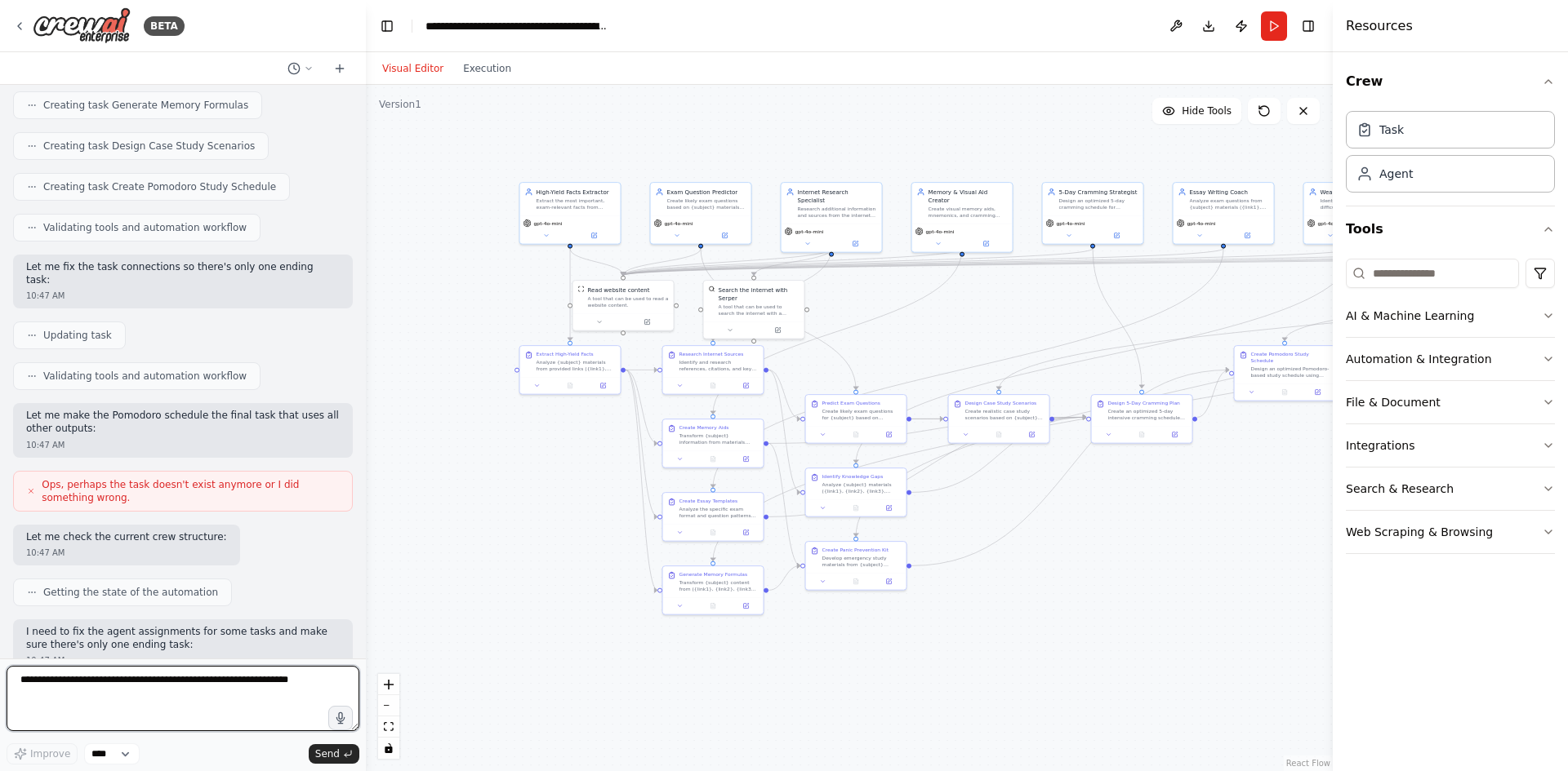
click at [146, 675] on textarea at bounding box center [183, 698] width 353 height 65
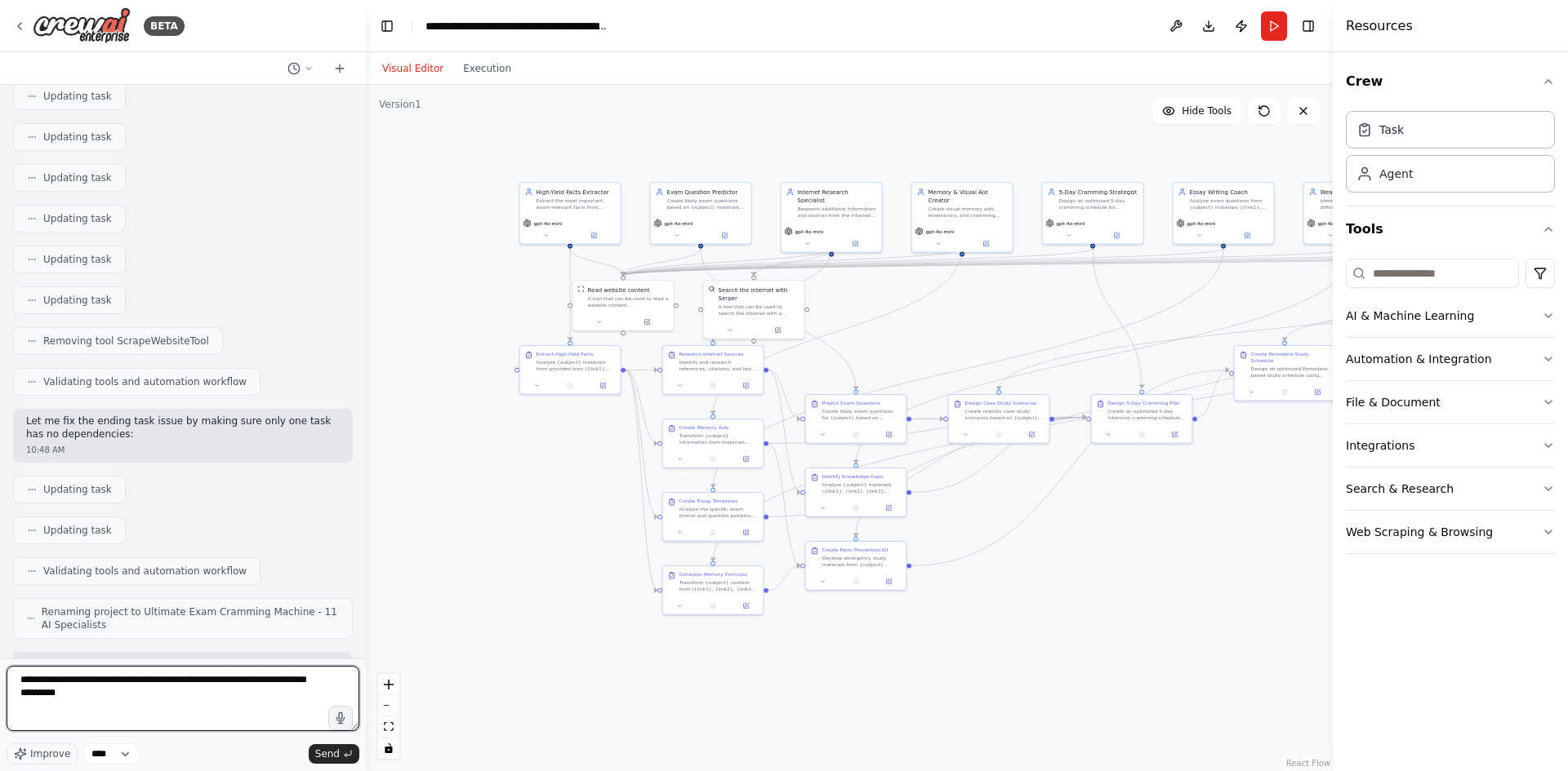
scroll to position [18780, 0]
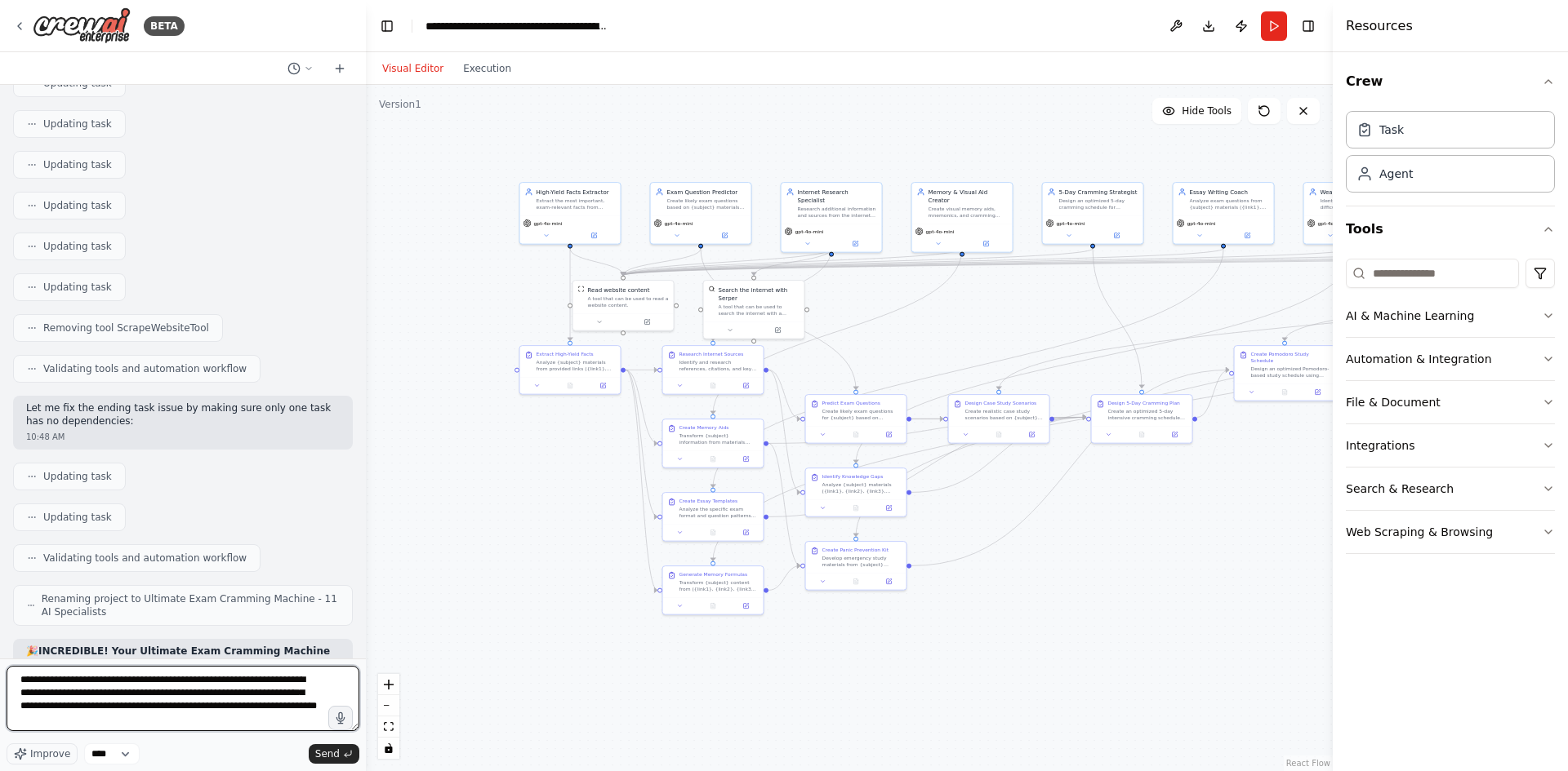
type textarea "**********"
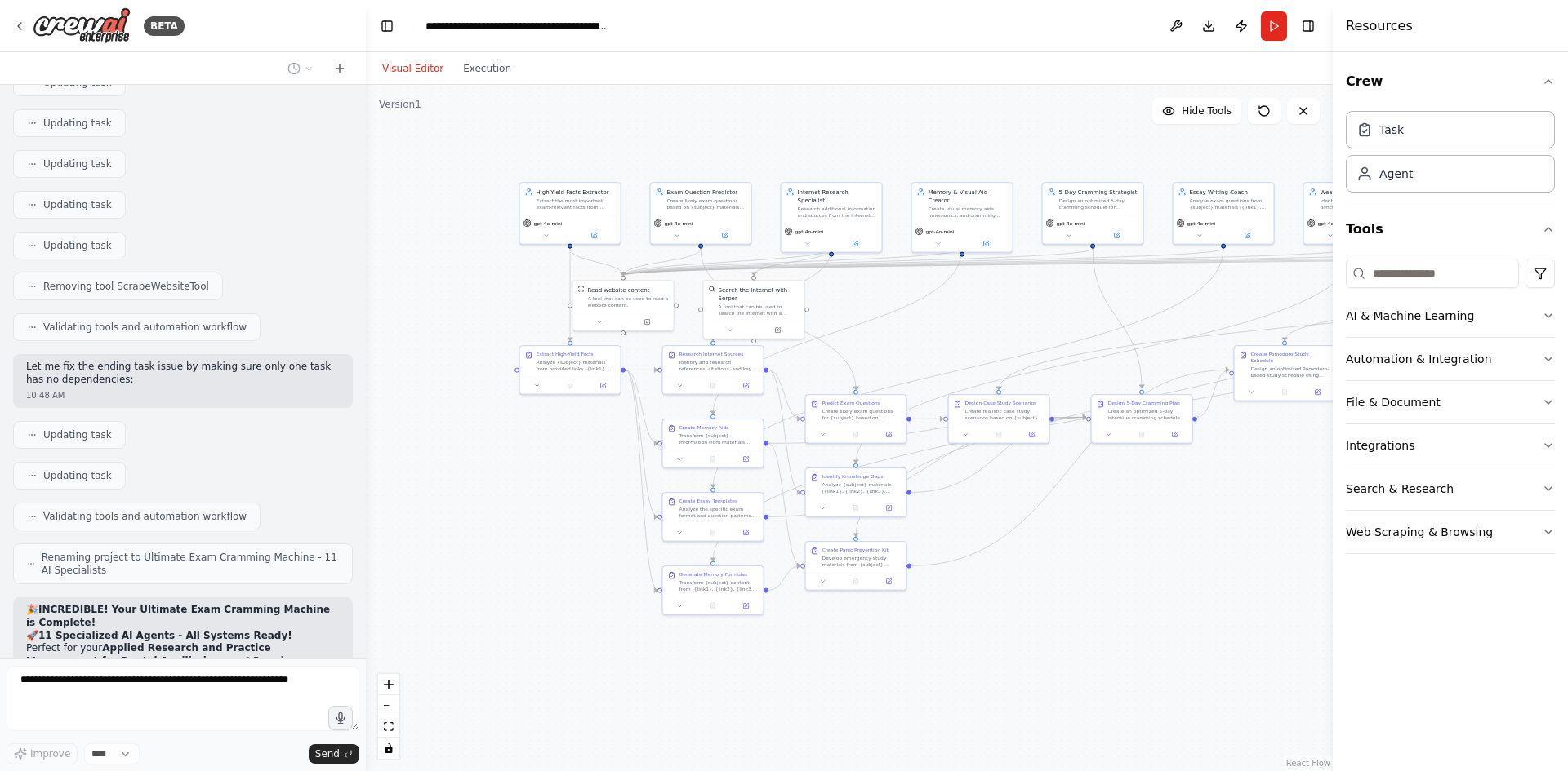
scroll to position [18915, 0]
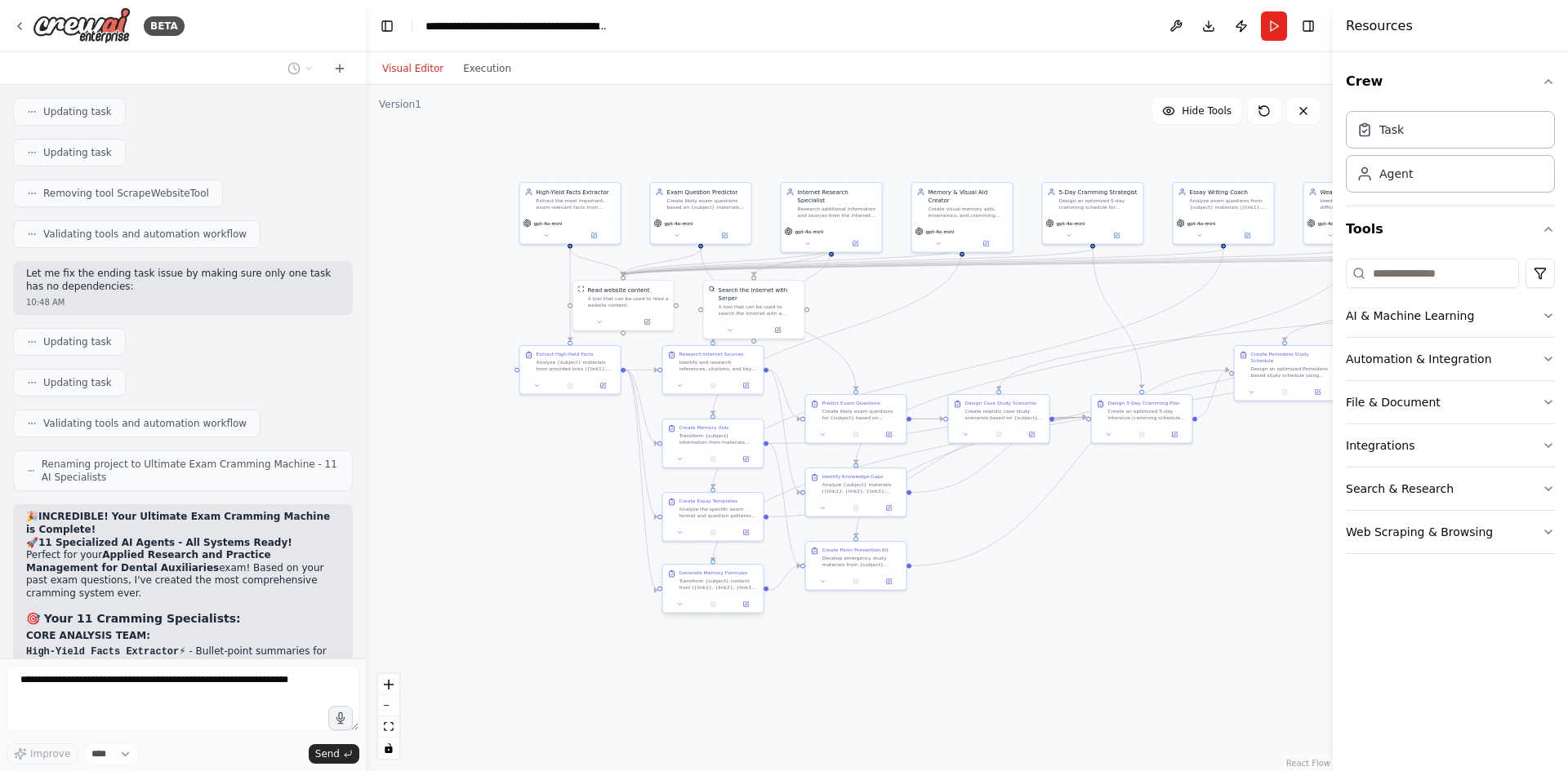
drag, startPoint x: 623, startPoint y: 645, endPoint x: 673, endPoint y: 567, distance: 92.6
click at [673, 567] on div ".deletable-edge-delete-btn { width: 20px; height: 20px; border: 0px solid #ffff…" at bounding box center [849, 428] width 967 height 686
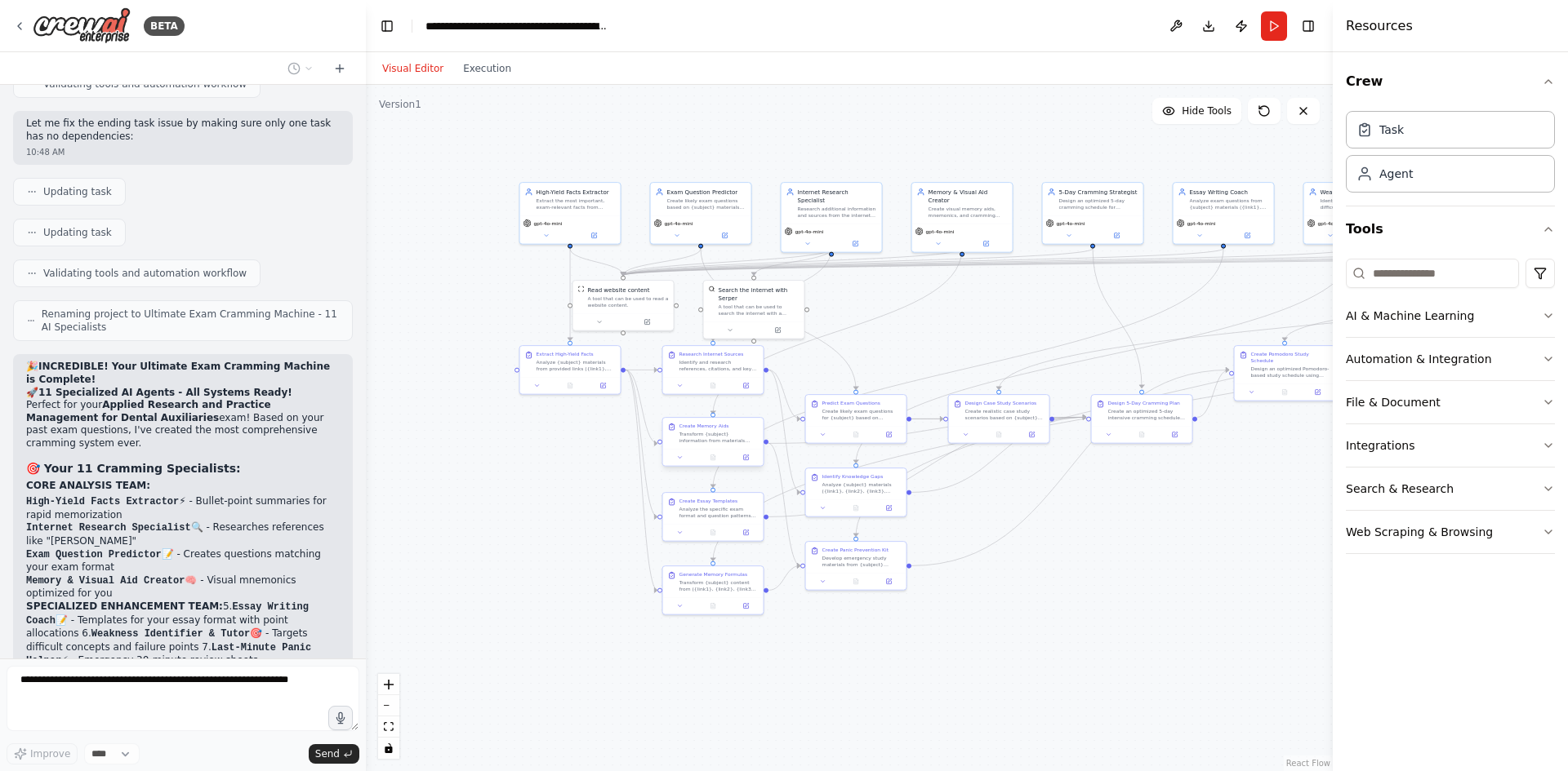
scroll to position [19077, 0]
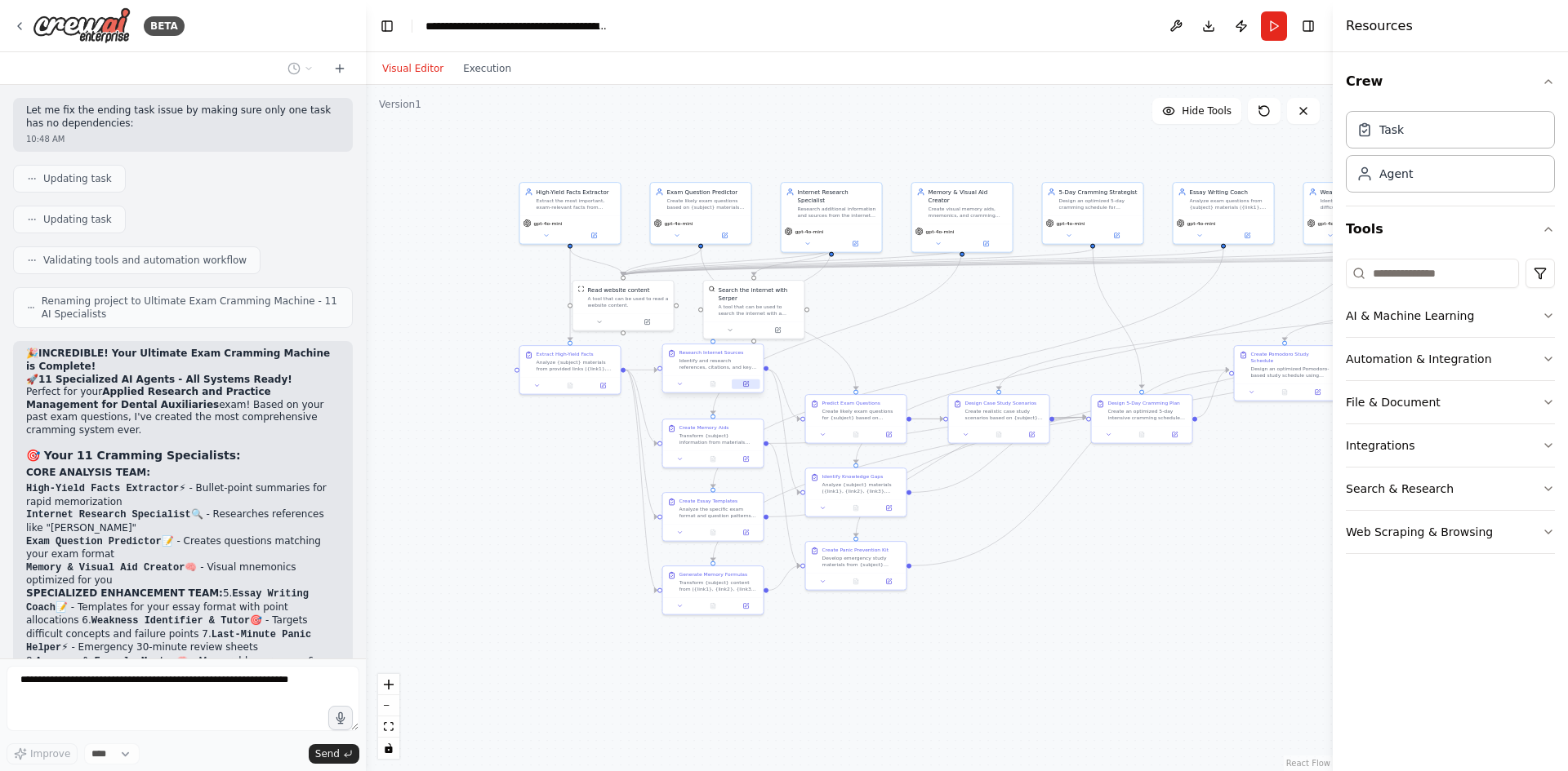
drag, startPoint x: 682, startPoint y: 666, endPoint x: 743, endPoint y: 382, distance: 290.5
click at [743, 382] on div ".deletable-edge-delete-btn { width: 20px; height: 20px; border: 0px solid #ffff…" at bounding box center [849, 428] width 967 height 686
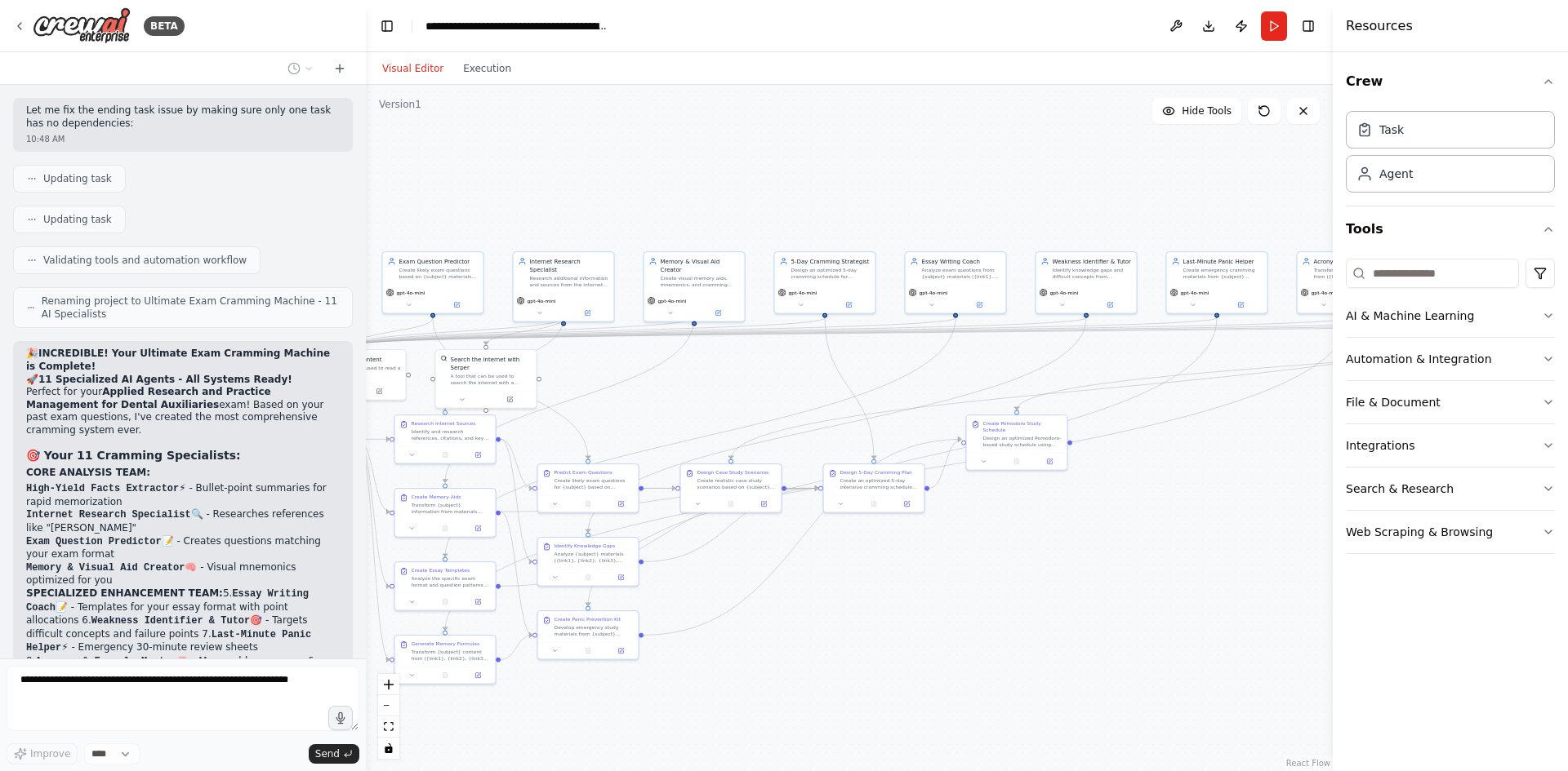
drag, startPoint x: 1120, startPoint y: 587, endPoint x: 681, endPoint y: 653, distance: 443.9
click at [681, 653] on div ".deletable-edge-delete-btn { width: 20px; height: 20px; border: 0px solid #ffff…" at bounding box center [849, 428] width 967 height 686
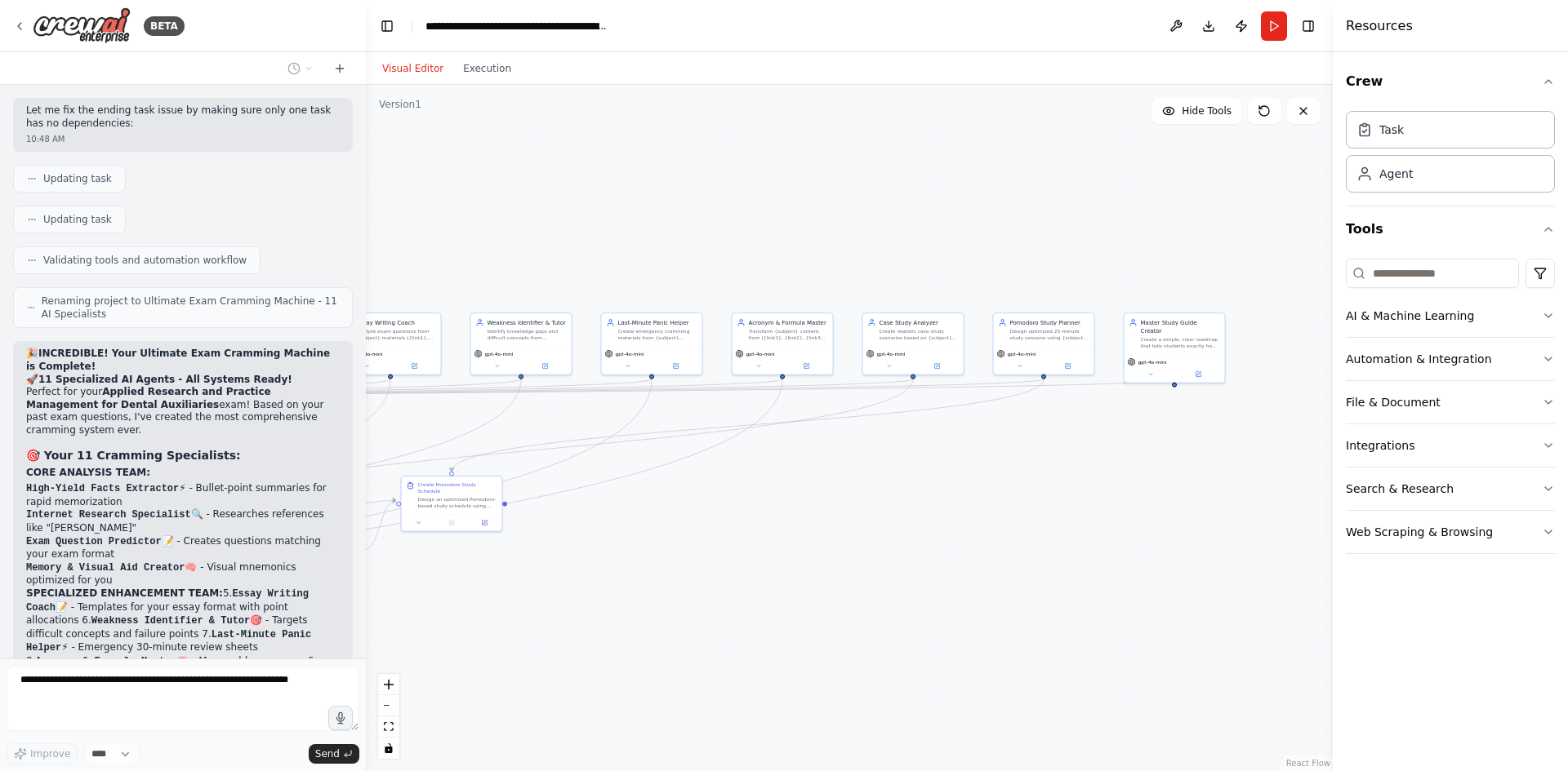
drag, startPoint x: 1144, startPoint y: 588, endPoint x: 750, endPoint y: 654, distance: 399.5
click at [750, 654] on div ".deletable-edge-delete-btn { width: 20px; height: 20px; border: 0px solid #ffff…" at bounding box center [849, 428] width 967 height 686
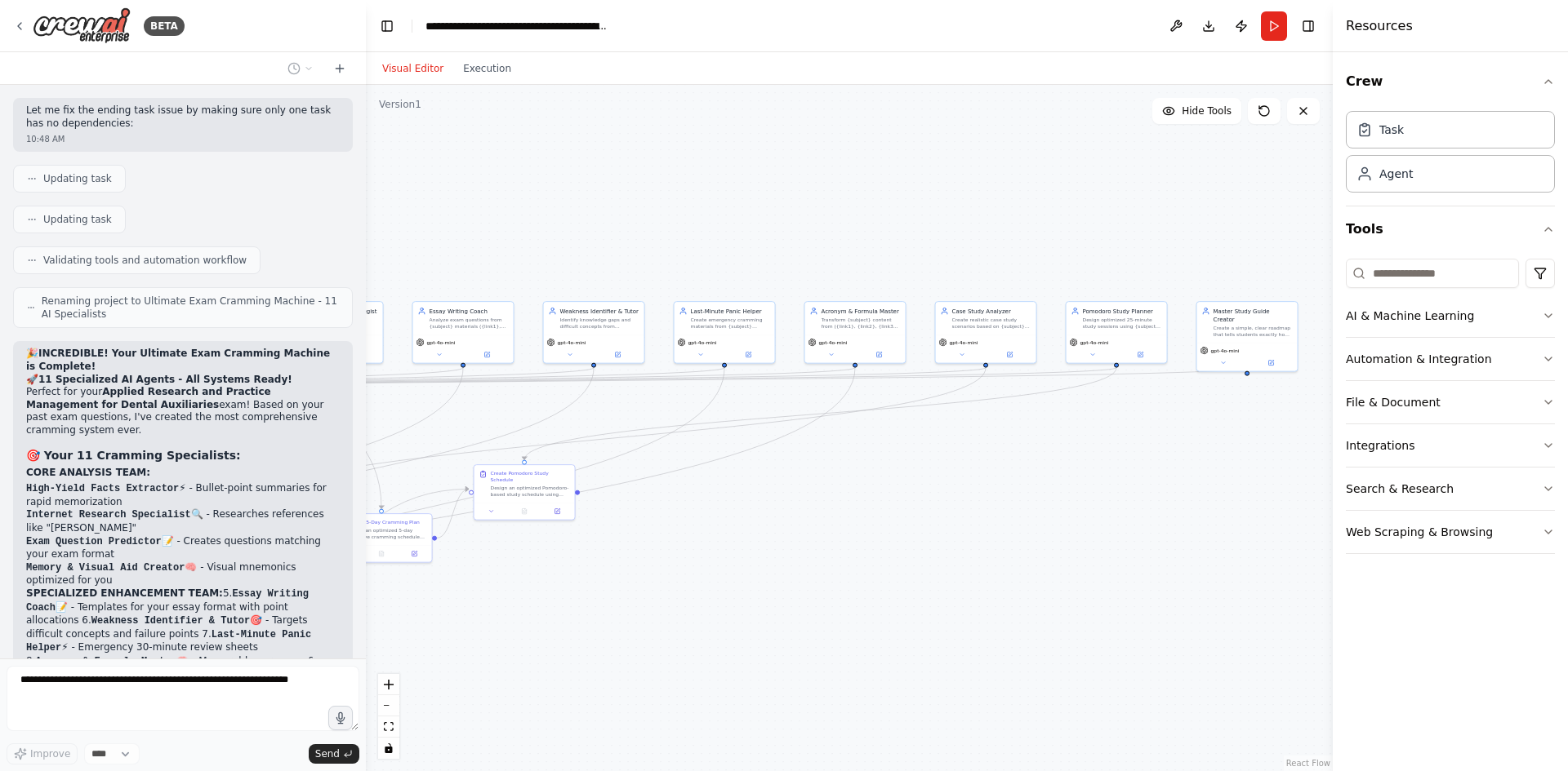
drag, startPoint x: 934, startPoint y: 606, endPoint x: 1023, endPoint y: 593, distance: 89.9
click at [1023, 593] on div ".deletable-edge-delete-btn { width: 20px; height: 20px; border: 0px solid #ffff…" at bounding box center [849, 428] width 967 height 686
drag, startPoint x: 1012, startPoint y: 599, endPoint x: 1061, endPoint y: 583, distance: 51.5
click at [1062, 584] on div ".deletable-edge-delete-btn { width: 20px; height: 20px; border: 0px solid #ffff…" at bounding box center [849, 428] width 967 height 686
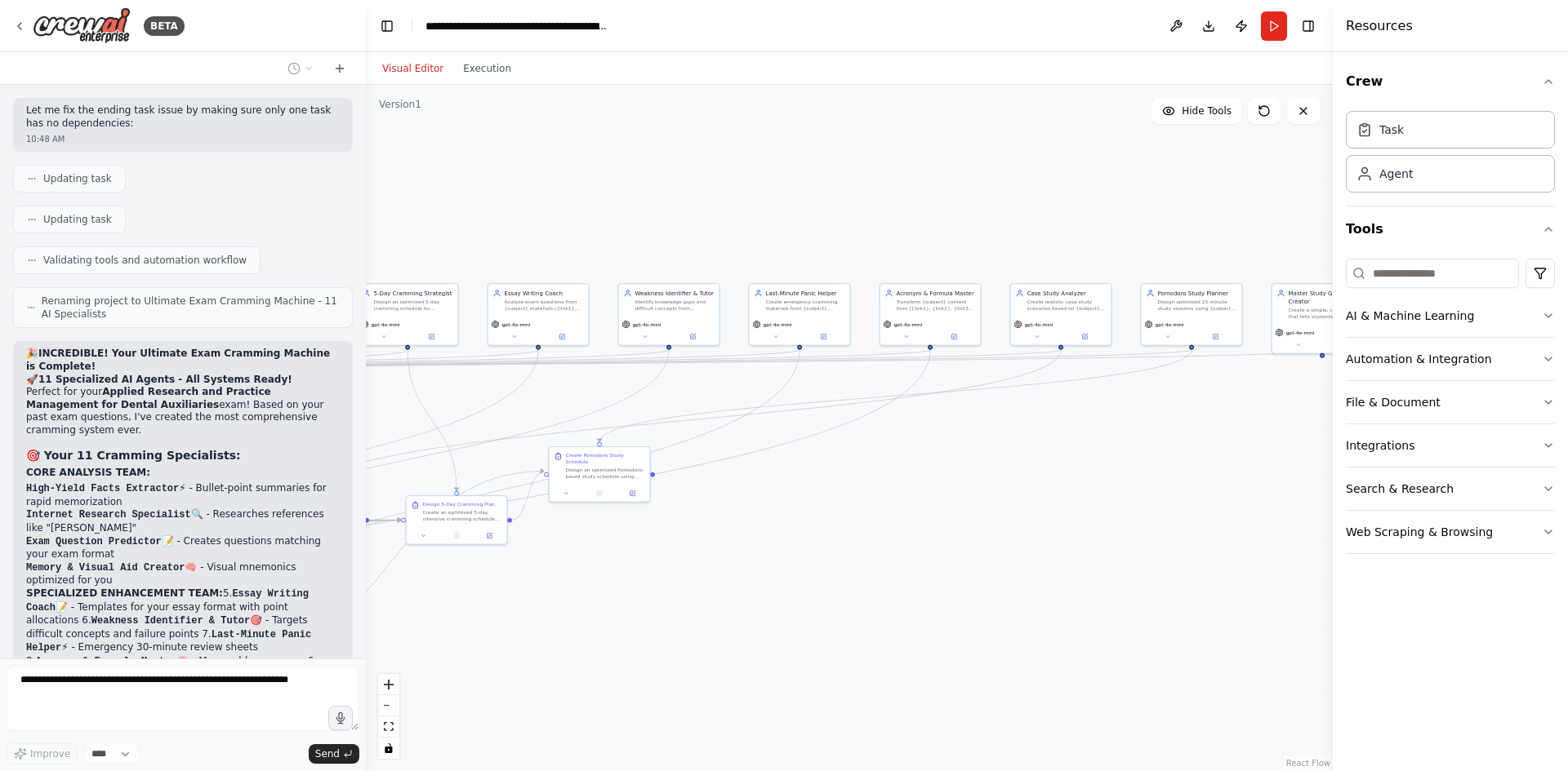
drag, startPoint x: 980, startPoint y: 619, endPoint x: 1164, endPoint y: 592, distance: 186.0
click at [1164, 592] on div ".deletable-edge-delete-btn { width: 20px; height: 20px; border: 0px solid #ffff…" at bounding box center [849, 428] width 967 height 686
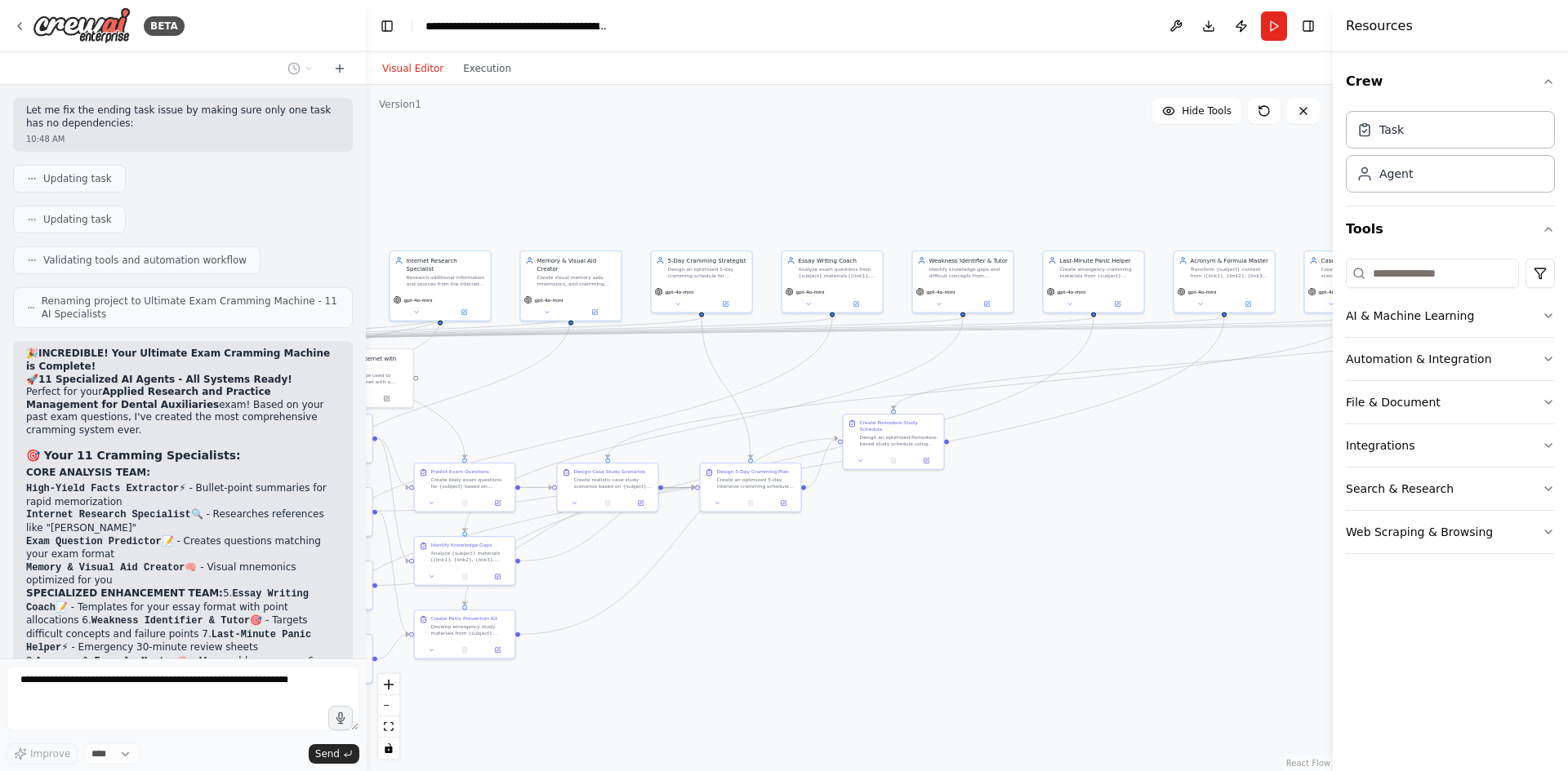
drag, startPoint x: 1040, startPoint y: 636, endPoint x: 1003, endPoint y: 645, distance: 38.1
click at [1061, 640] on div ".deletable-edge-delete-btn { width: 20px; height: 20px; border: 0px solid #ffff…" at bounding box center [849, 428] width 967 height 686
drag, startPoint x: 901, startPoint y: 633, endPoint x: 1095, endPoint y: 620, distance: 194.4
click at [1095, 620] on div ".deletable-edge-delete-btn { width: 20px; height: 20px; border: 0px solid #ffff…" at bounding box center [849, 428] width 967 height 686
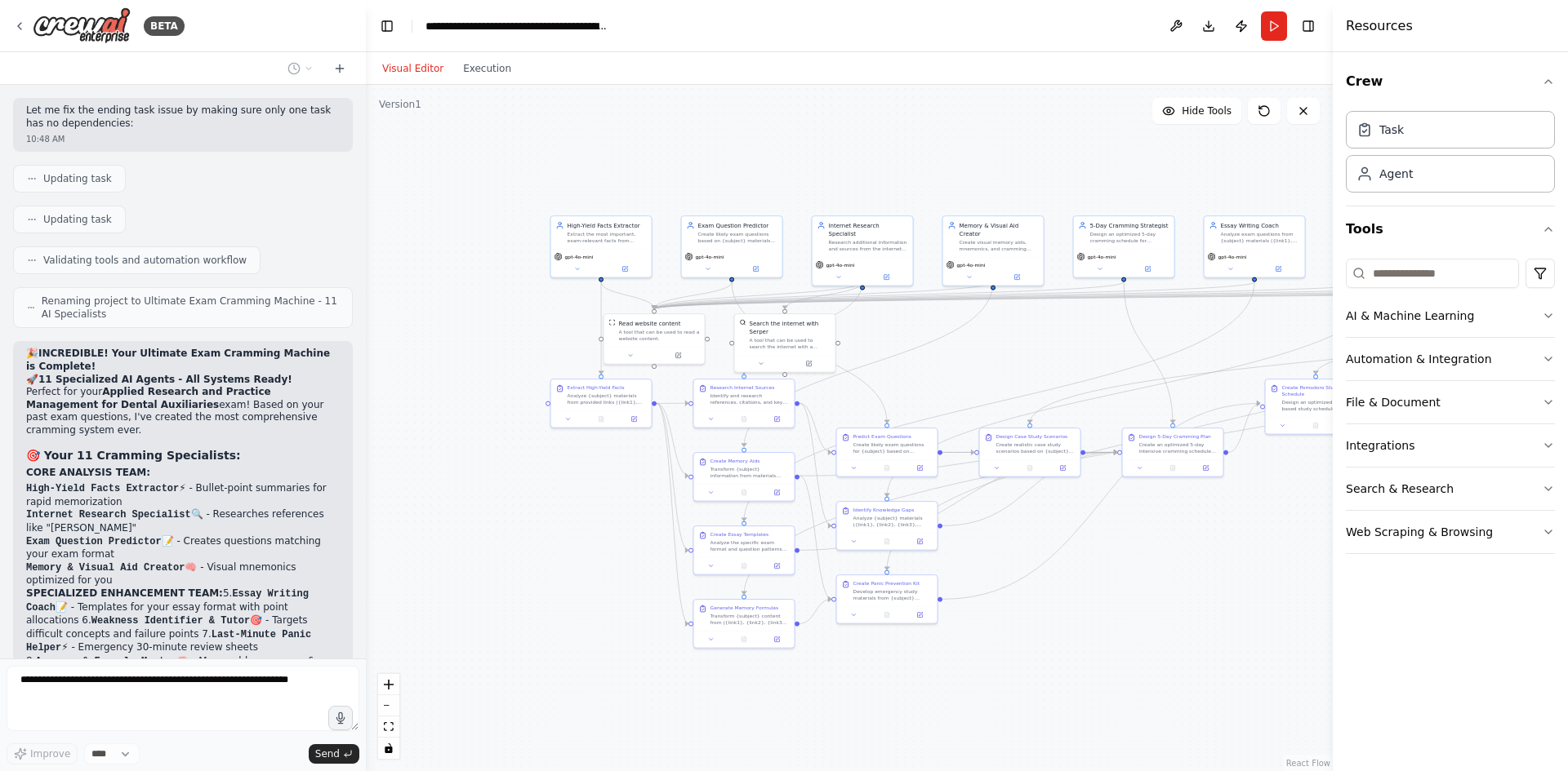
drag, startPoint x: 866, startPoint y: 626, endPoint x: 1052, endPoint y: 609, distance: 186.8
click at [1052, 609] on div ".deletable-edge-delete-btn { width: 20px; height: 20px; border: 0px solid #ffff…" at bounding box center [849, 428] width 967 height 686
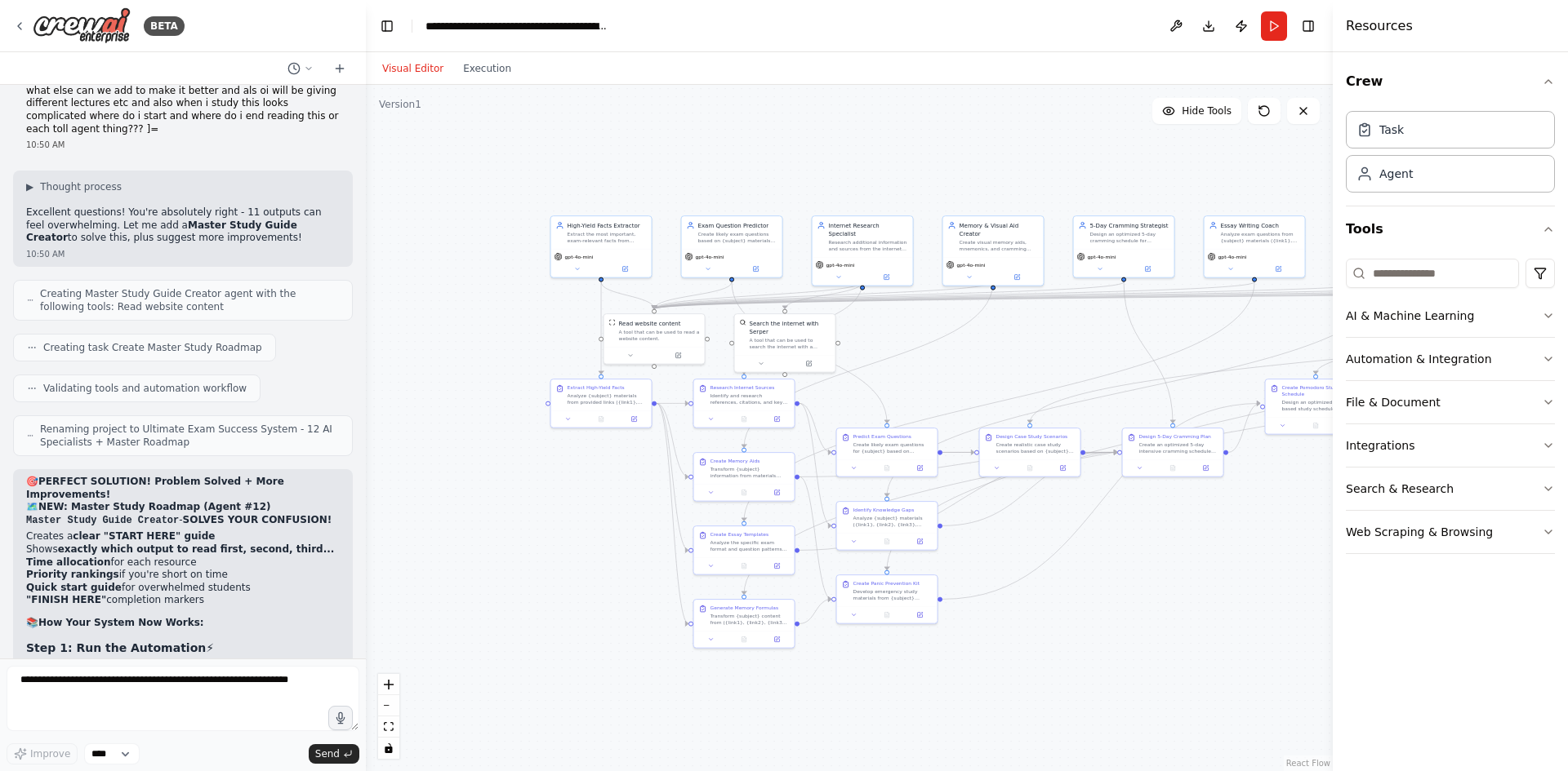
scroll to position [20269, 0]
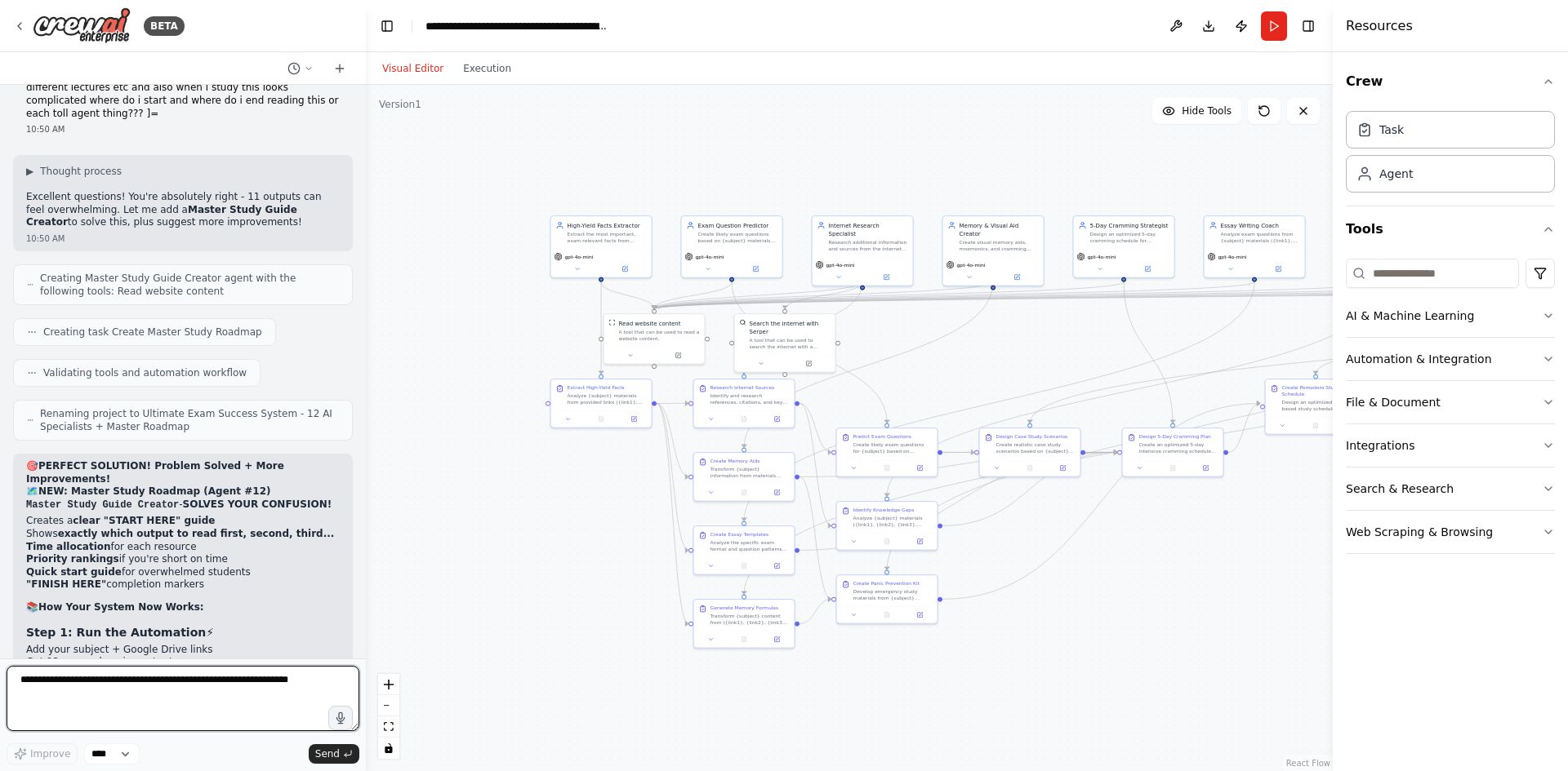
click at [126, 698] on textarea at bounding box center [183, 698] width 353 height 65
paste textarea "**********"
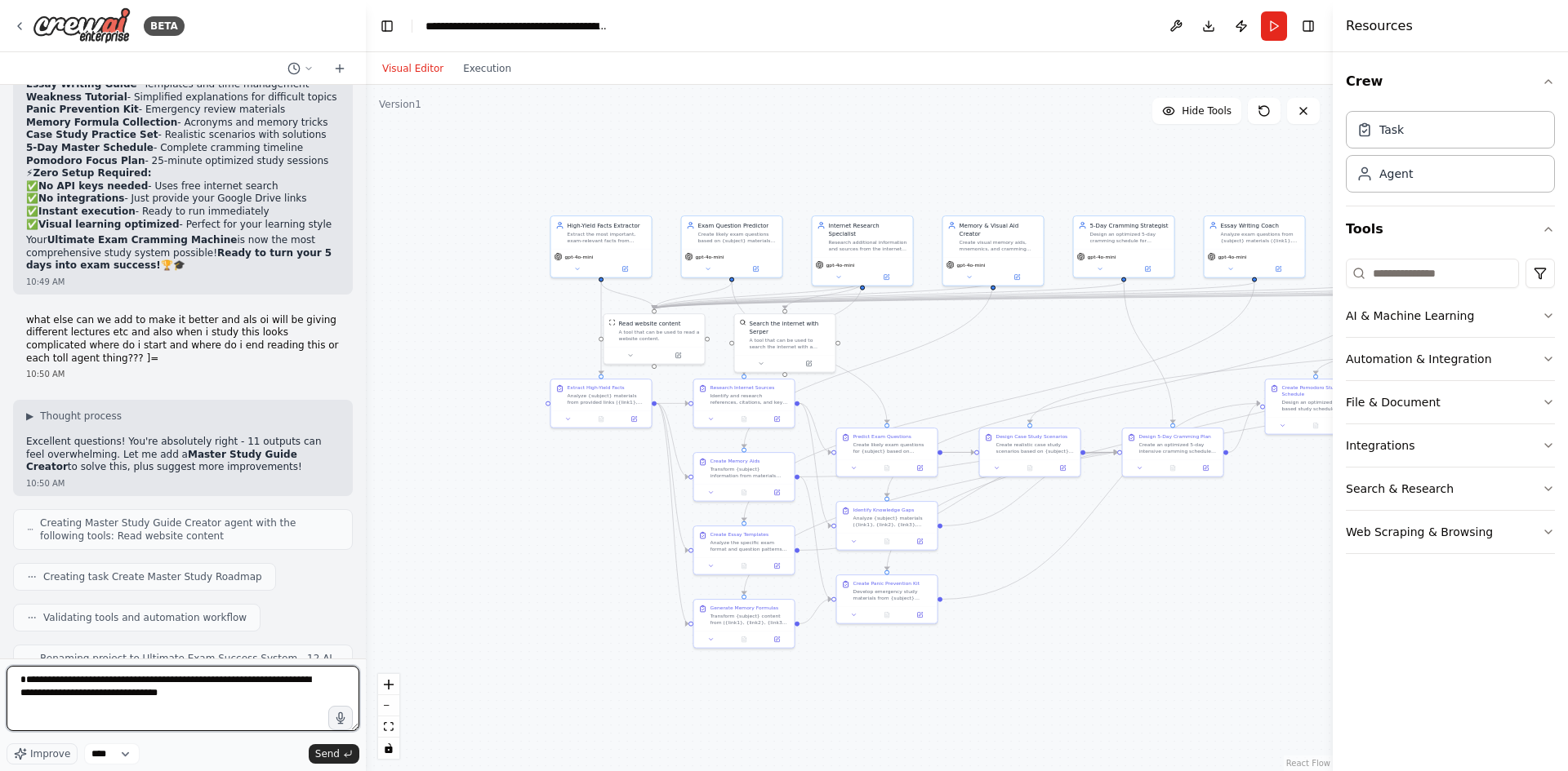
scroll to position [19942, 0]
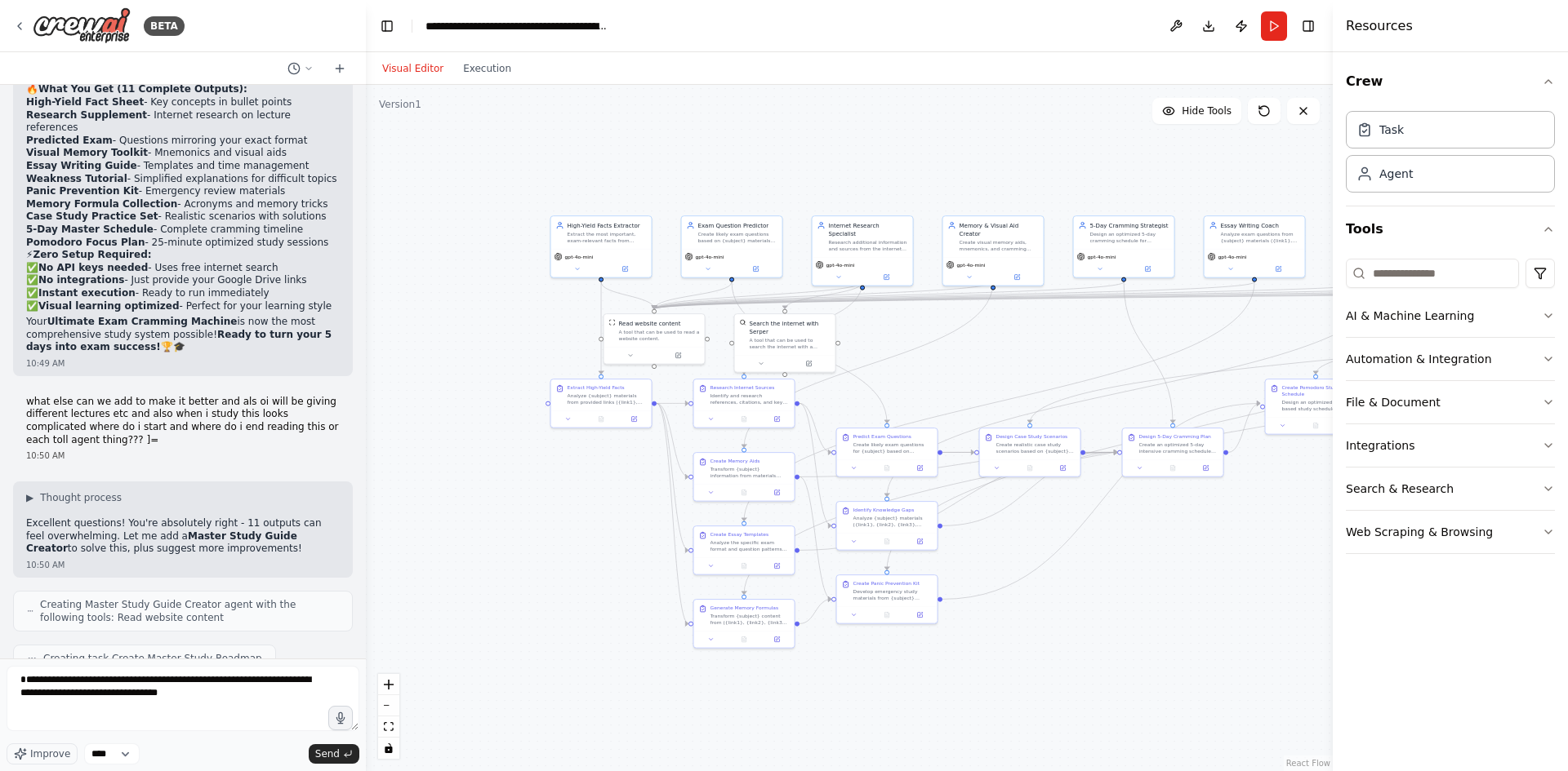
drag, startPoint x: 85, startPoint y: 116, endPoint x: 206, endPoint y: 150, distance: 125.7
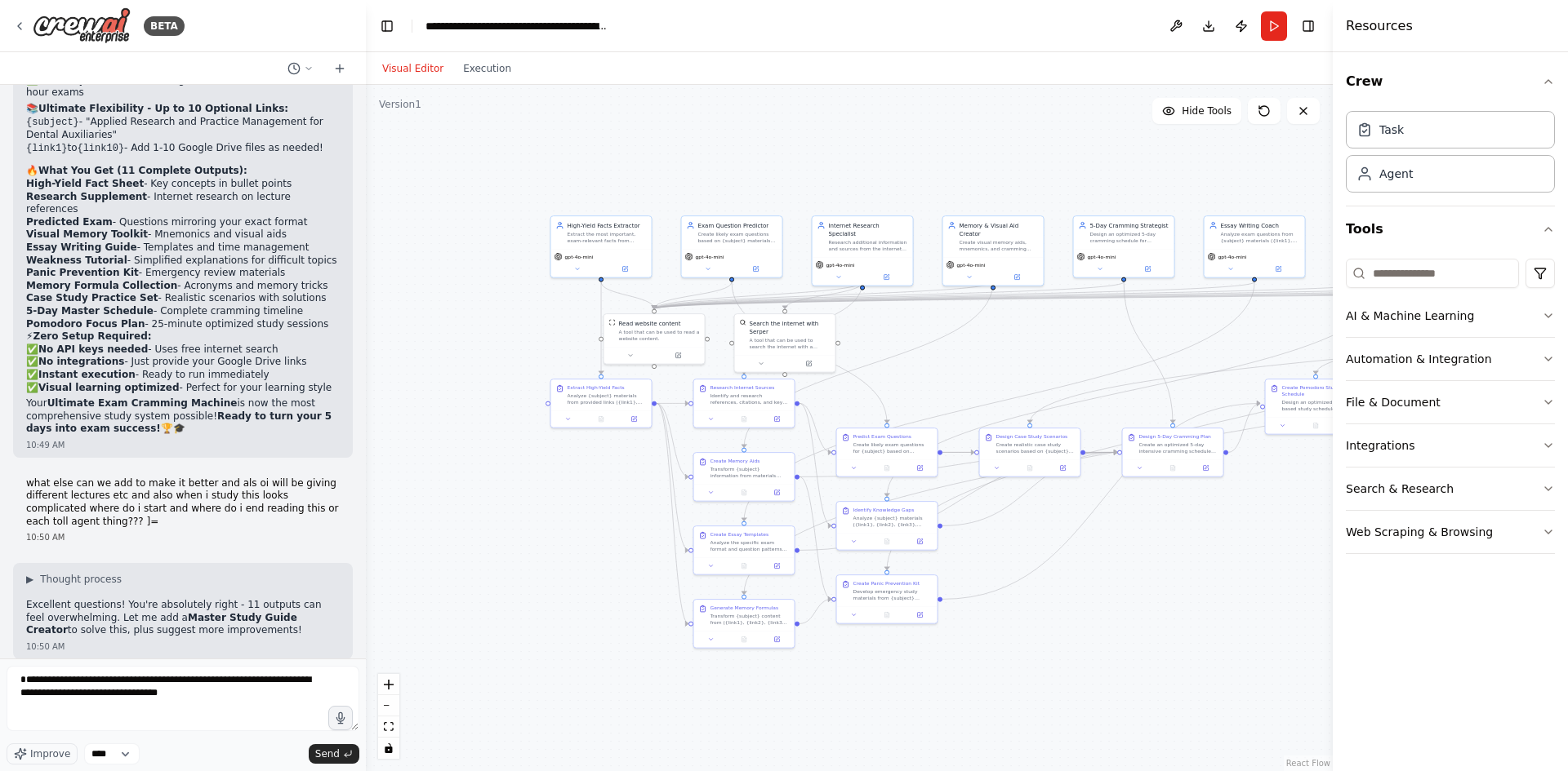
scroll to position [20024, 0]
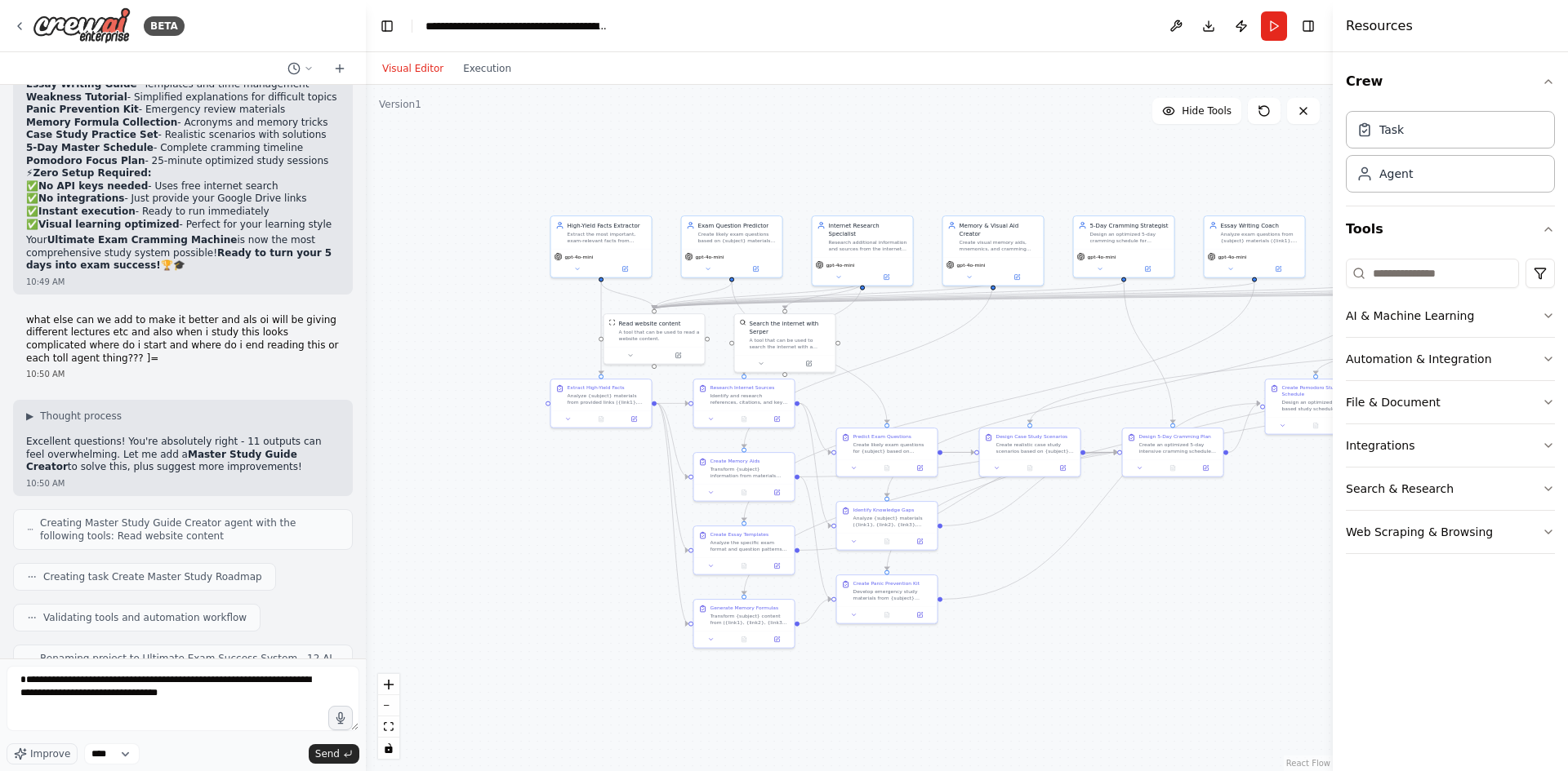
drag, startPoint x: 37, startPoint y: 185, endPoint x: 209, endPoint y: 234, distance: 178.8
click at [177, 696] on textarea "**********" at bounding box center [183, 698] width 353 height 65
paste textarea "**********"
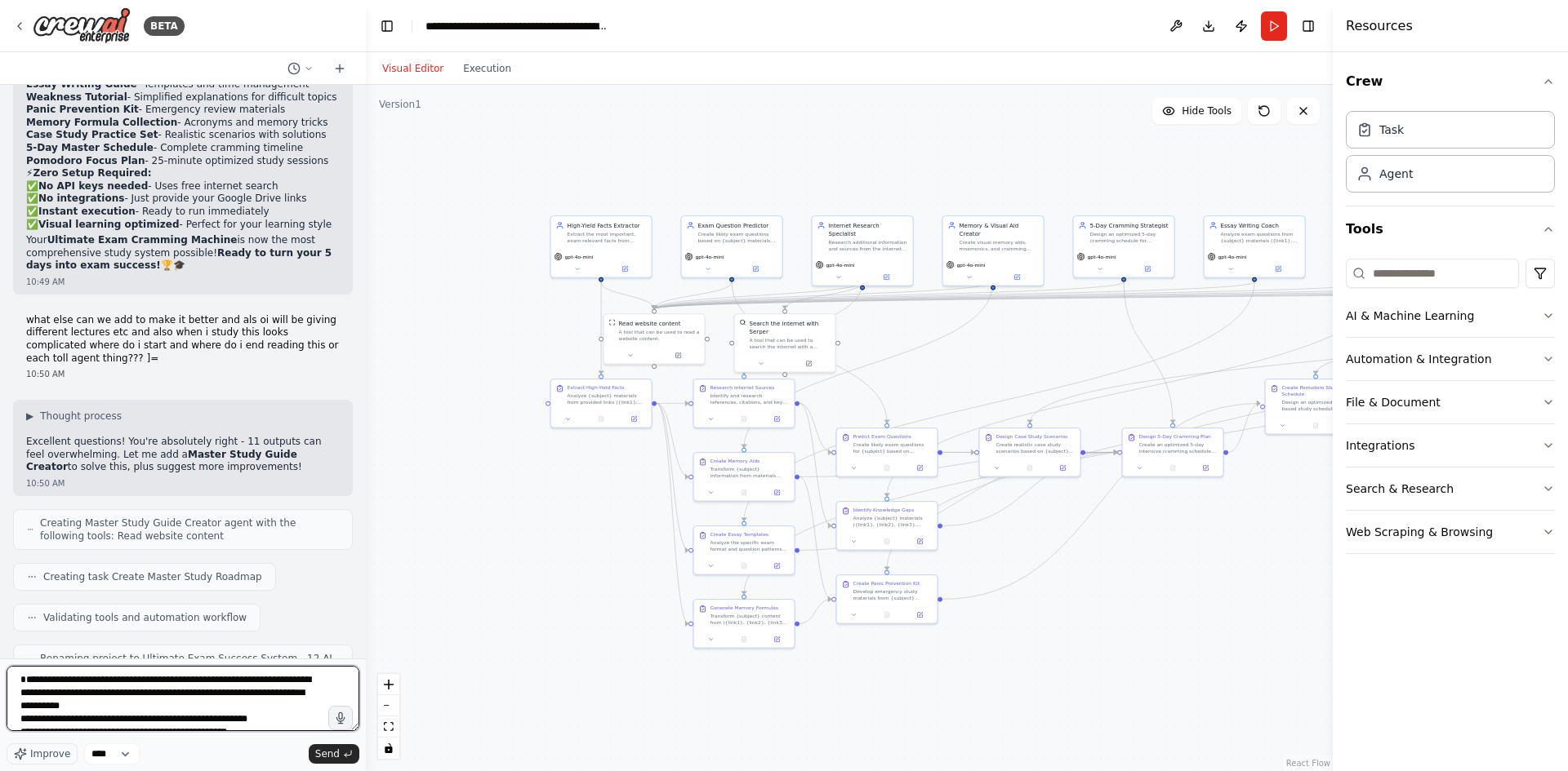
scroll to position [21, 0]
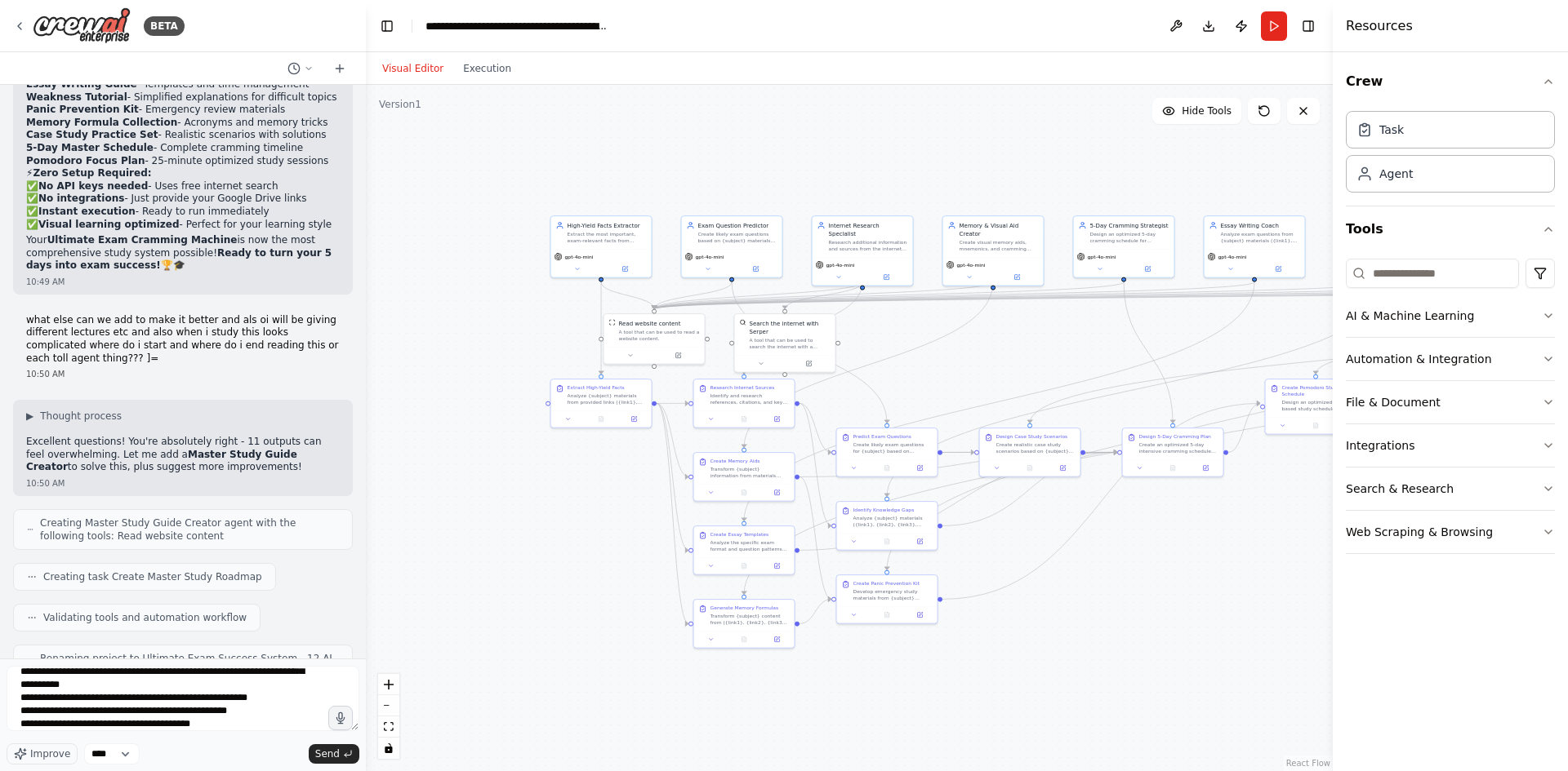
drag, startPoint x: 78, startPoint y: 245, endPoint x: 172, endPoint y: 295, distance: 106.5
drag, startPoint x: 39, startPoint y: 250, endPoint x: 177, endPoint y: 250, distance: 138.0
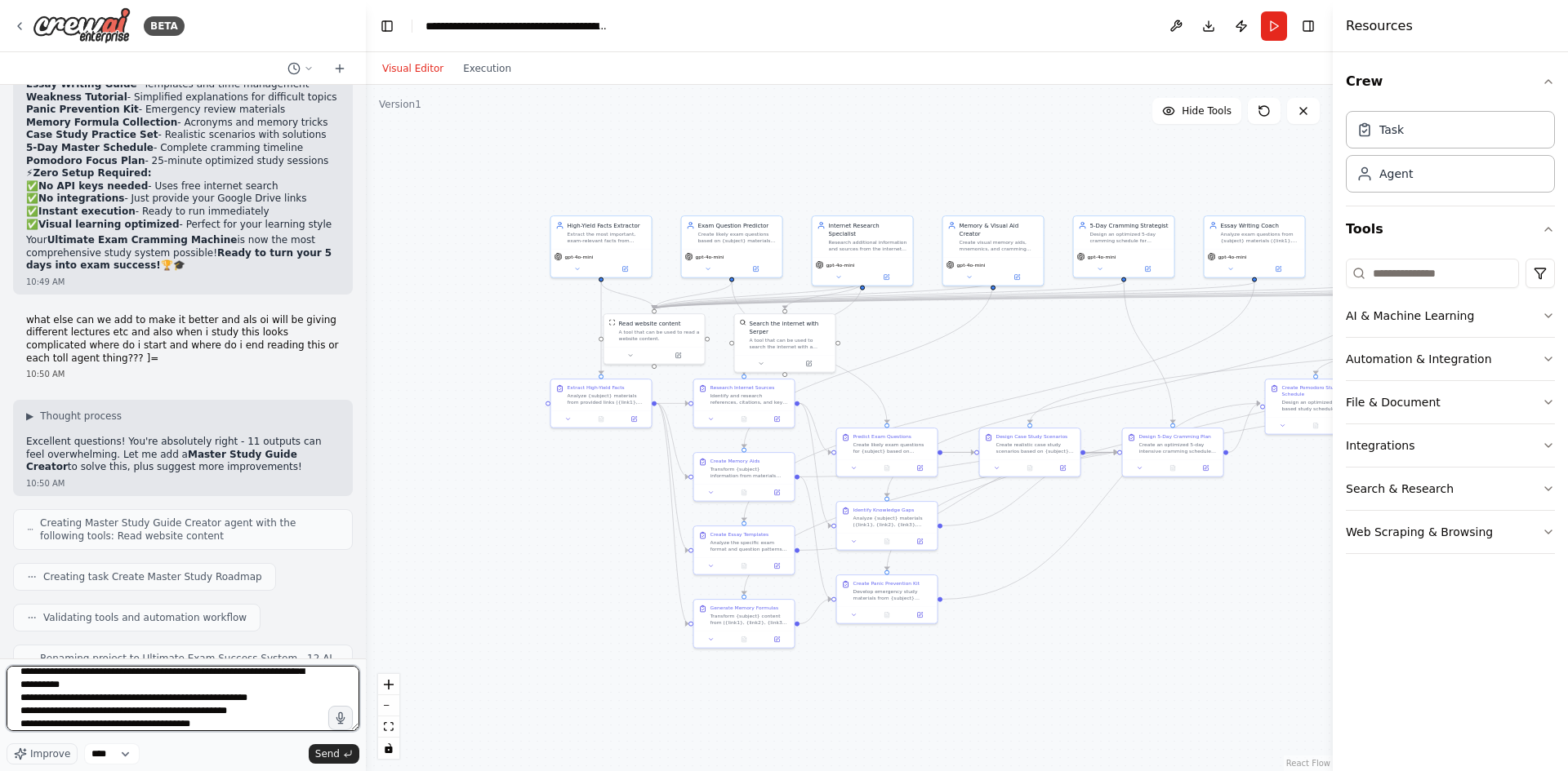
click at [250, 725] on textarea "**********" at bounding box center [183, 698] width 353 height 65
paste textarea "**********"
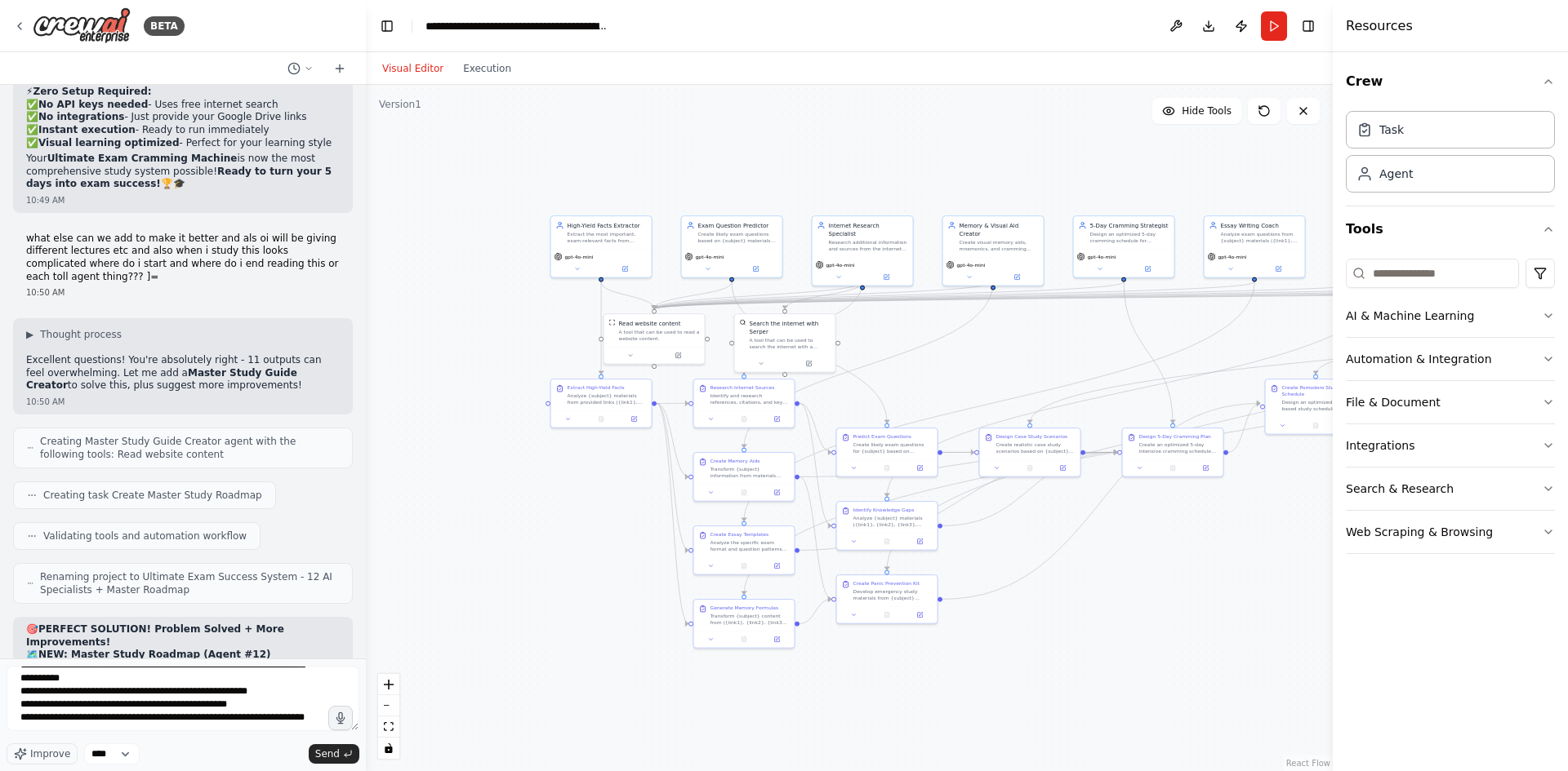
drag, startPoint x: 60, startPoint y: 454, endPoint x: 159, endPoint y: 476, distance: 101.4
drag, startPoint x: 35, startPoint y: 454, endPoint x: 191, endPoint y: 439, distance: 156.7
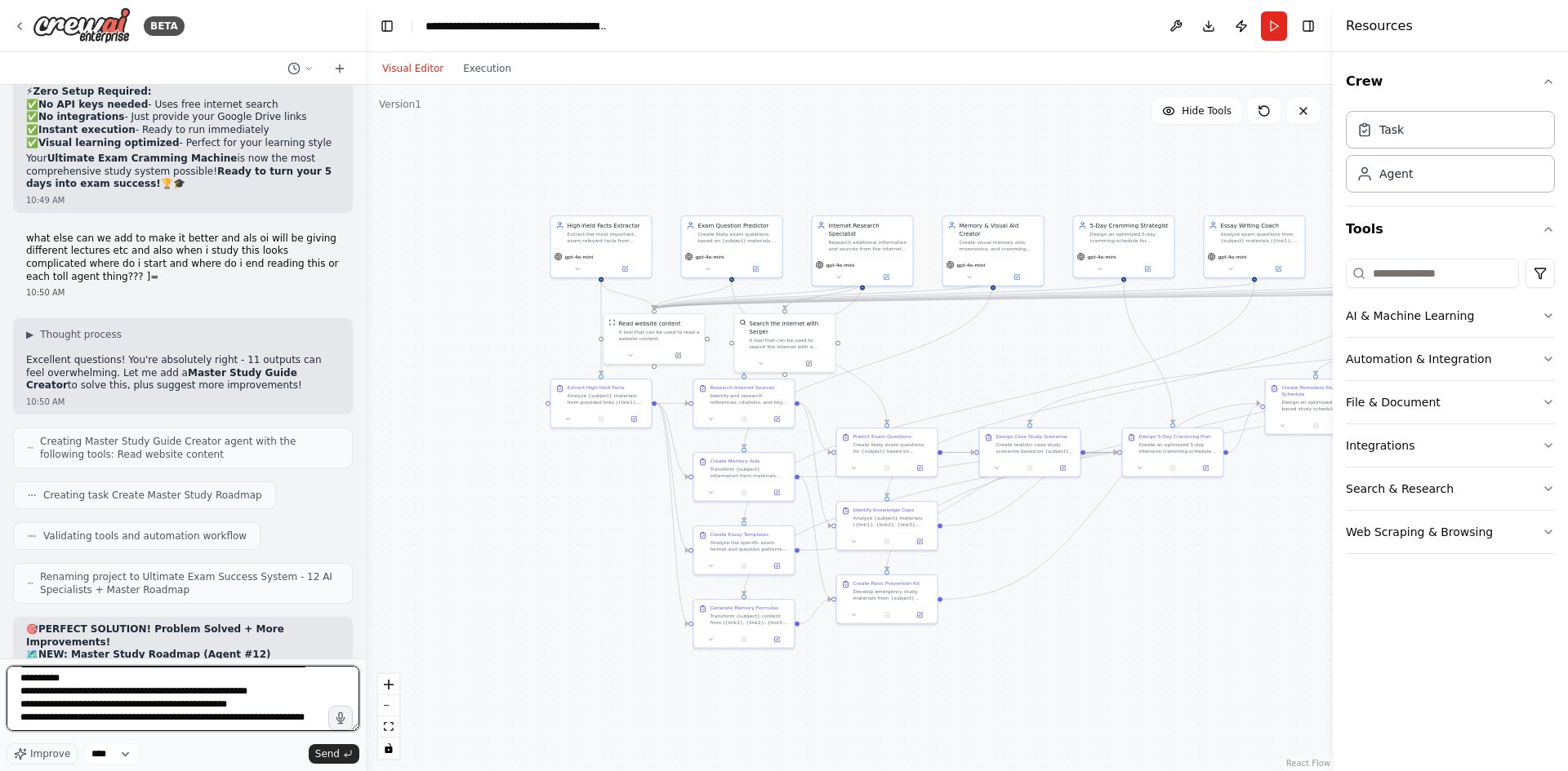
click at [120, 720] on textarea "**********" at bounding box center [183, 698] width 353 height 65
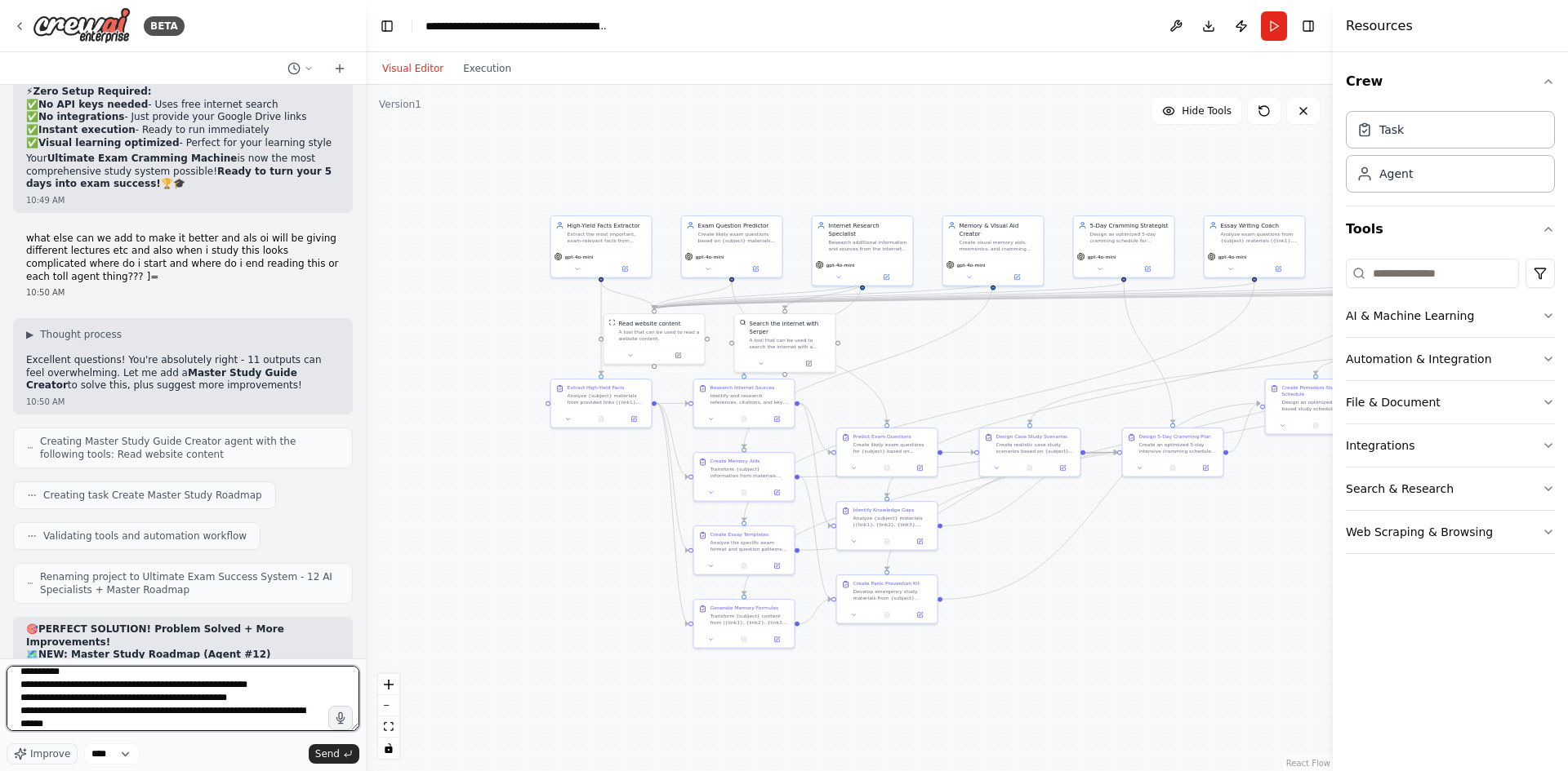
paste textarea "**********"
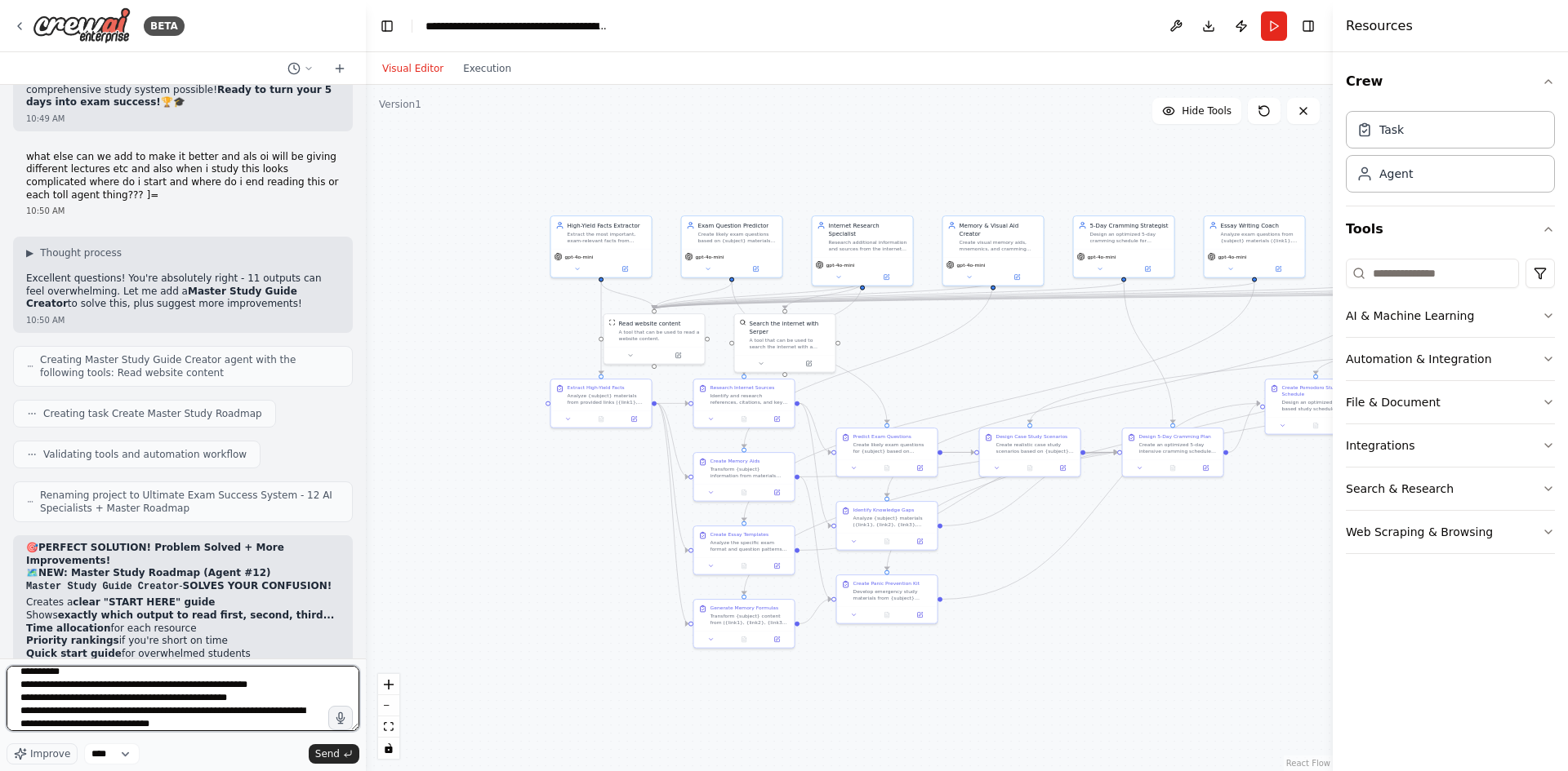
type textarea "**********"
drag, startPoint x: 64, startPoint y: 506, endPoint x: 120, endPoint y: 493, distance: 57.5
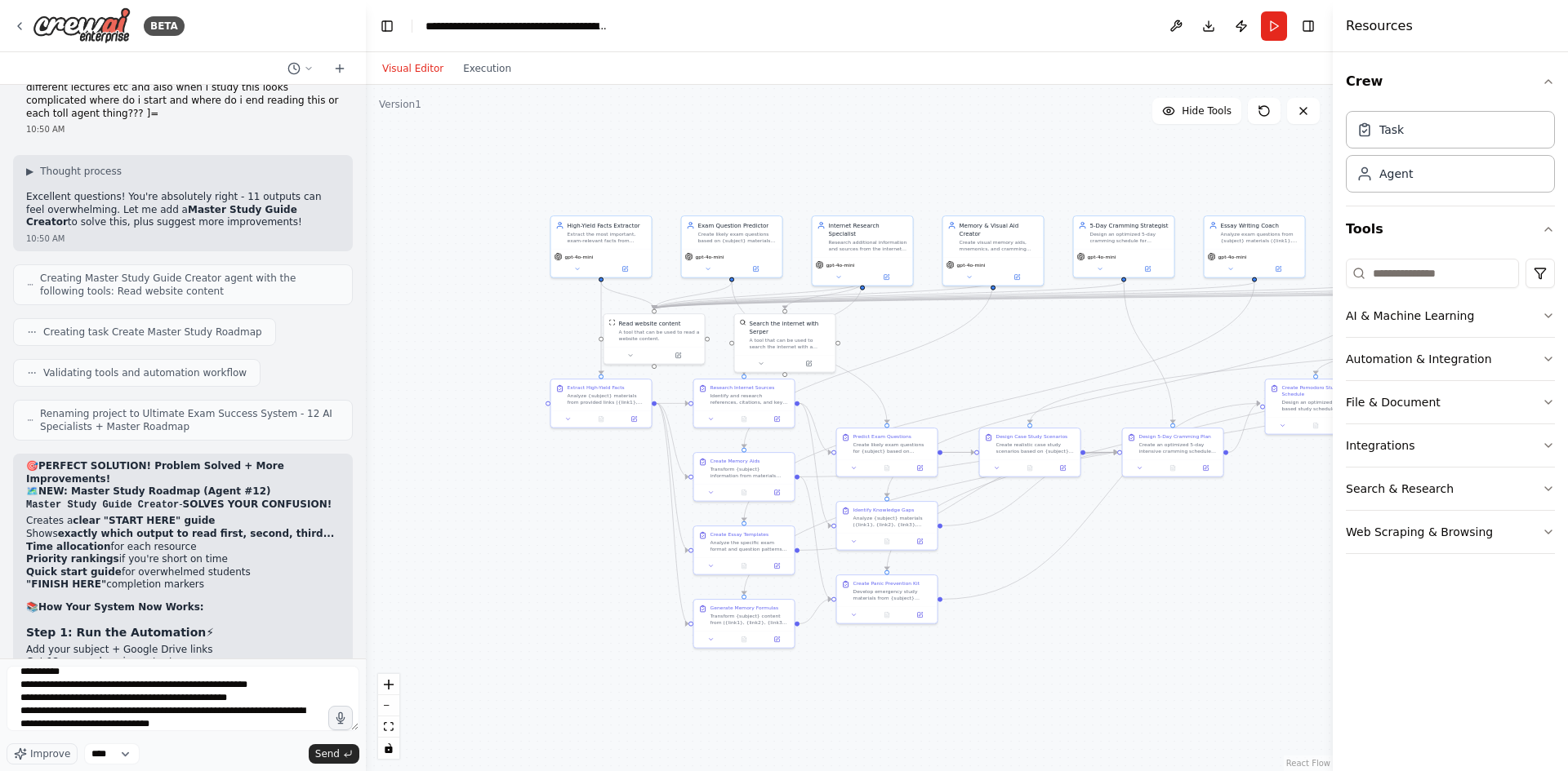
click at [318, 752] on span "Send" at bounding box center [328, 754] width 24 height 13
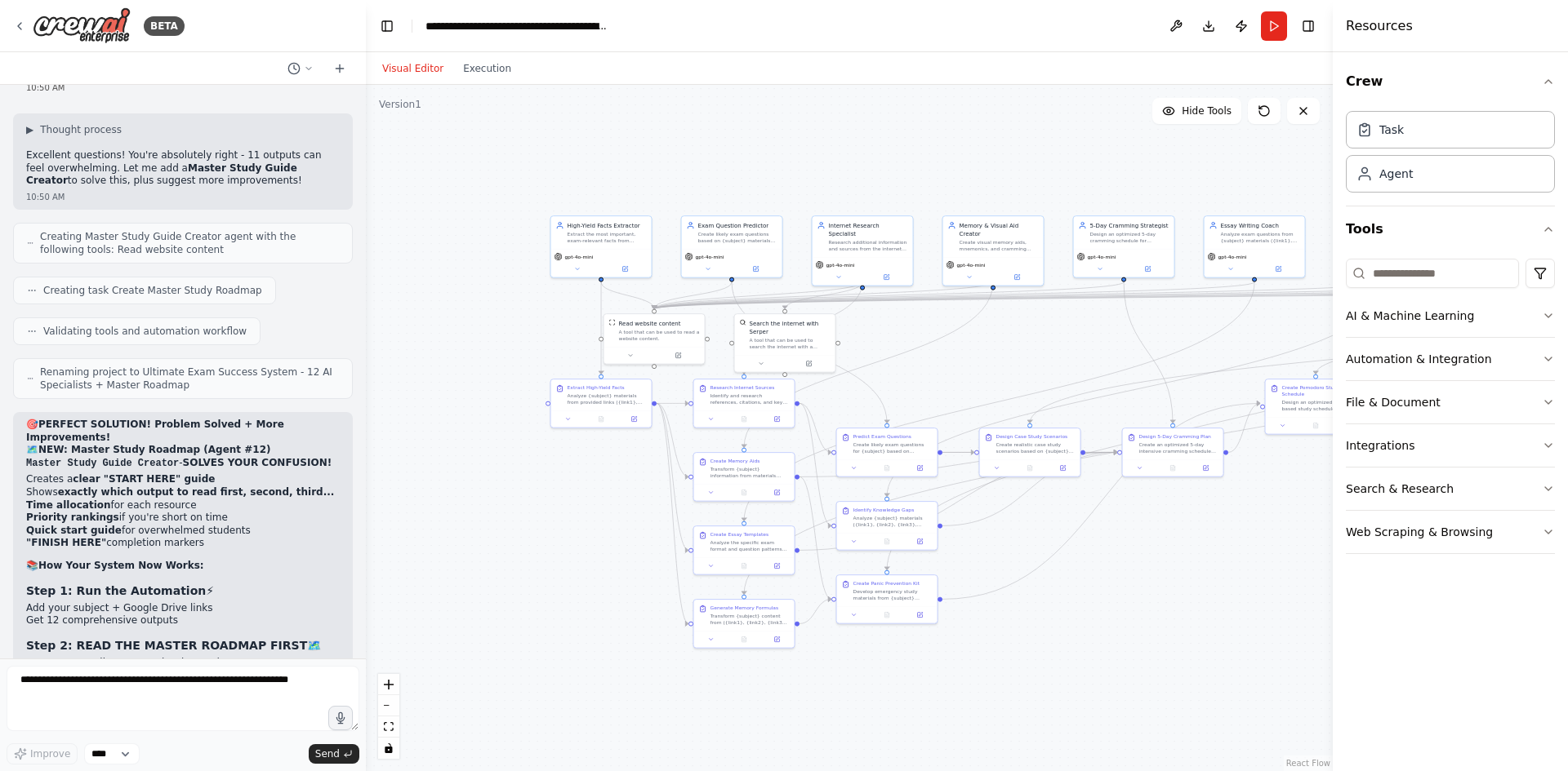
scroll to position [20430, 0]
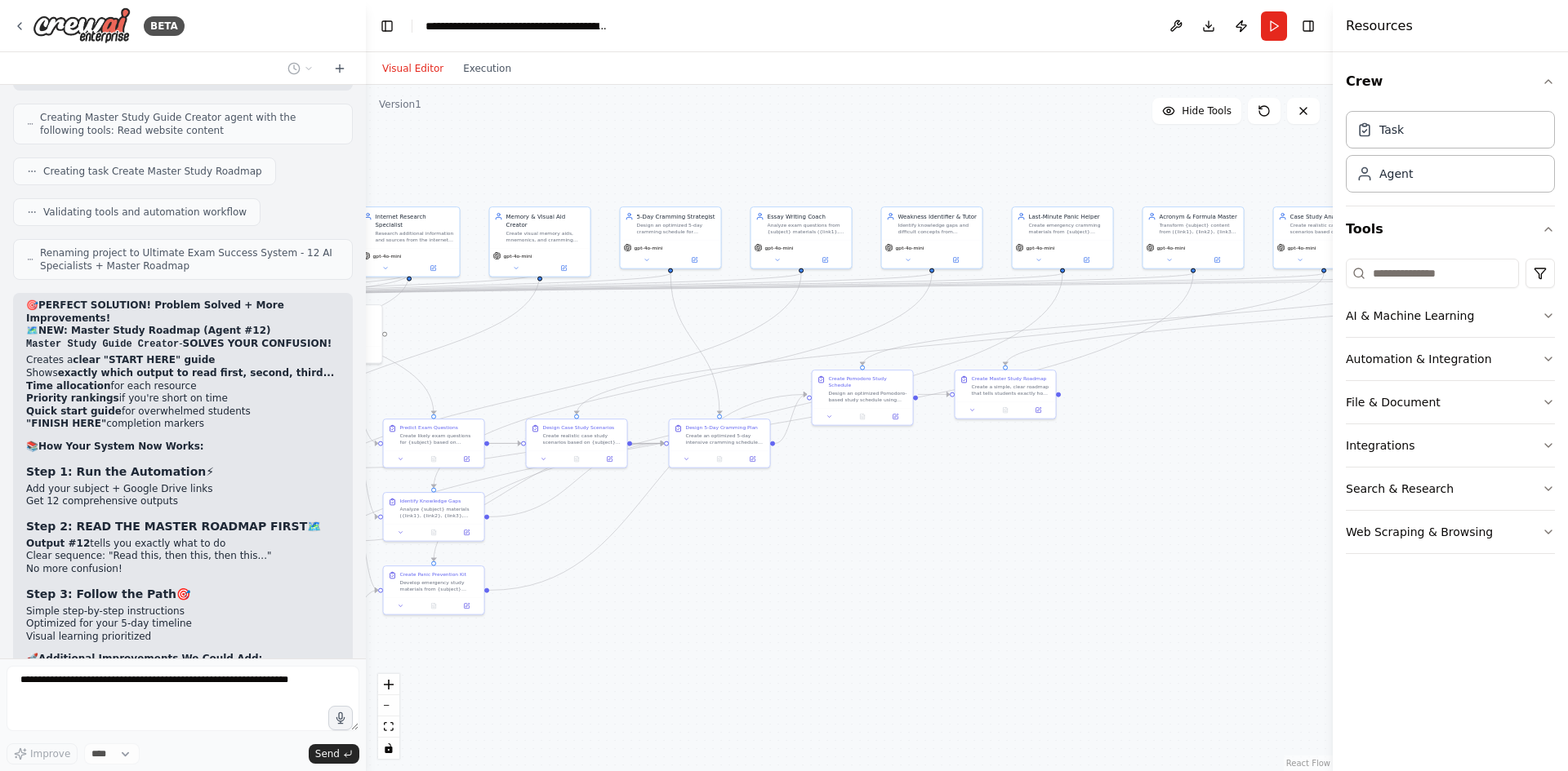
drag, startPoint x: 1145, startPoint y: 632, endPoint x: 653, endPoint y: 632, distance: 492.0
click at [653, 632] on div ".deletable-edge-delete-btn { width: 20px; height: 20px; border: 0px solid #ffff…" at bounding box center [849, 428] width 967 height 686
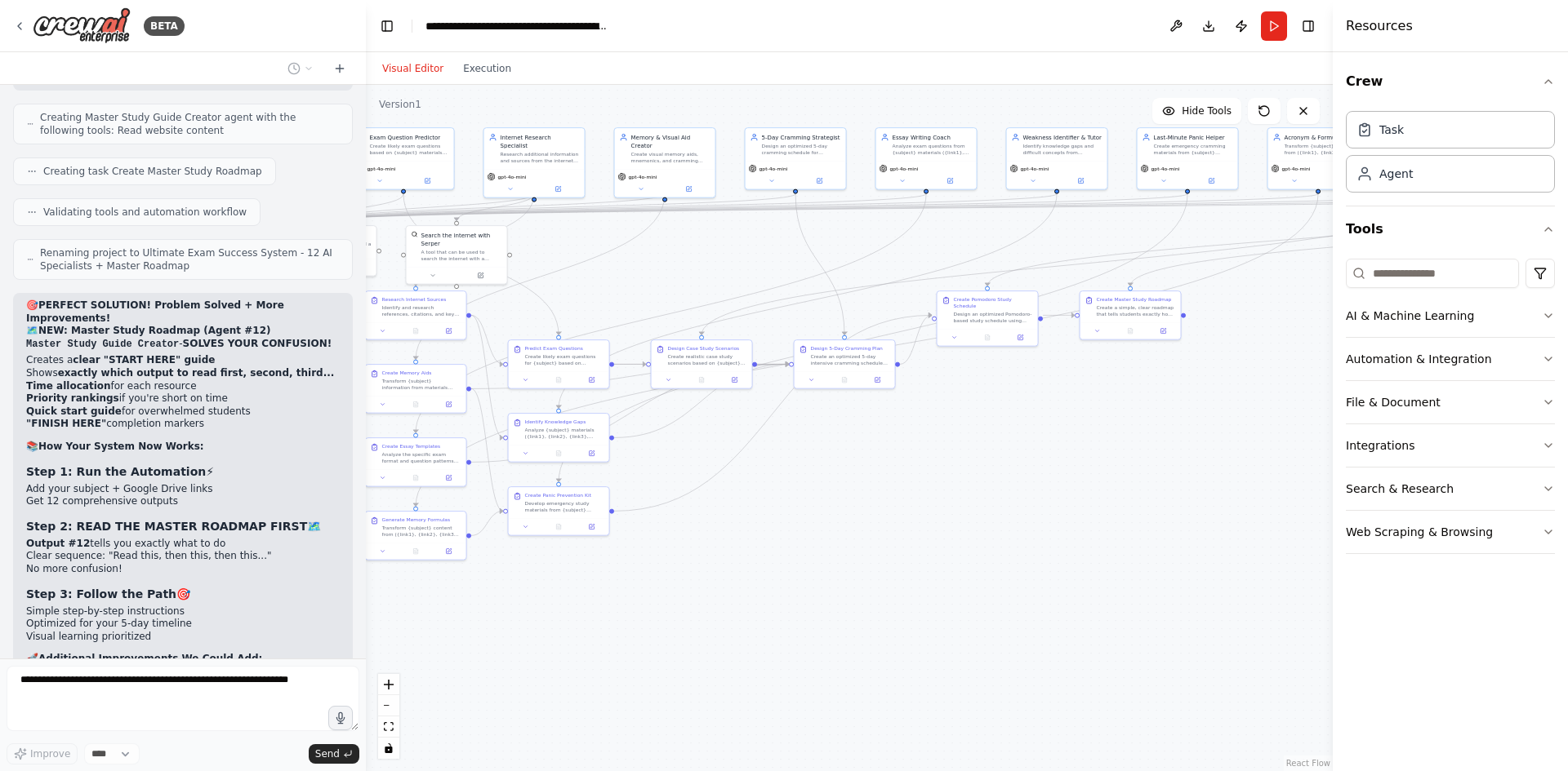
drag, startPoint x: 947, startPoint y: 567, endPoint x: 1184, endPoint y: 488, distance: 249.8
click at [1184, 488] on div ".deletable-edge-delete-btn { width: 20px; height: 20px; border: 0px solid #ffff…" at bounding box center [849, 428] width 967 height 686
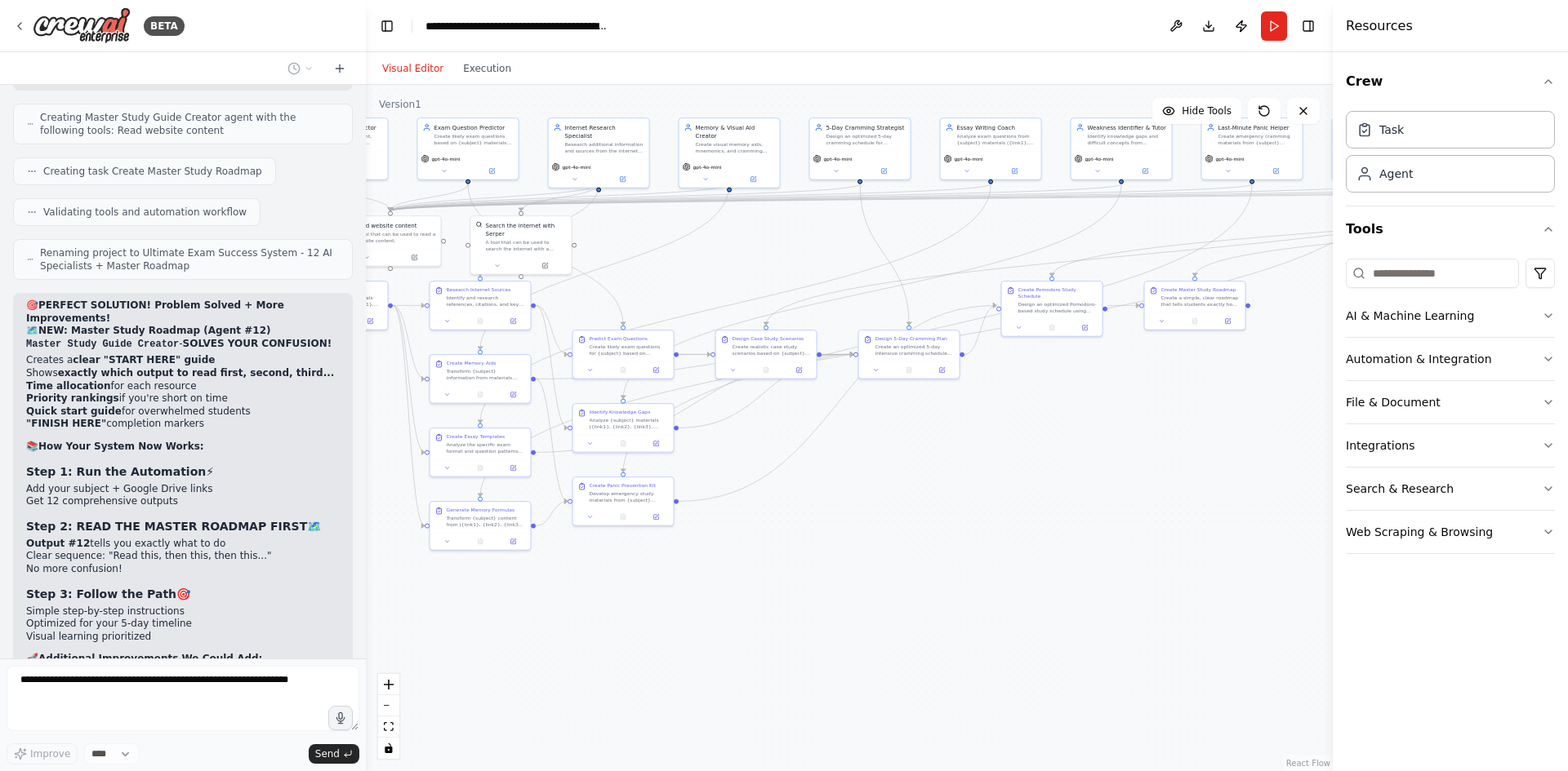
drag, startPoint x: 949, startPoint y: 540, endPoint x: 1155, endPoint y: 529, distance: 206.3
click at [1155, 529] on div ".deletable-edge-delete-btn { width: 20px; height: 20px; border: 0px solid #ffff…" at bounding box center [849, 428] width 967 height 686
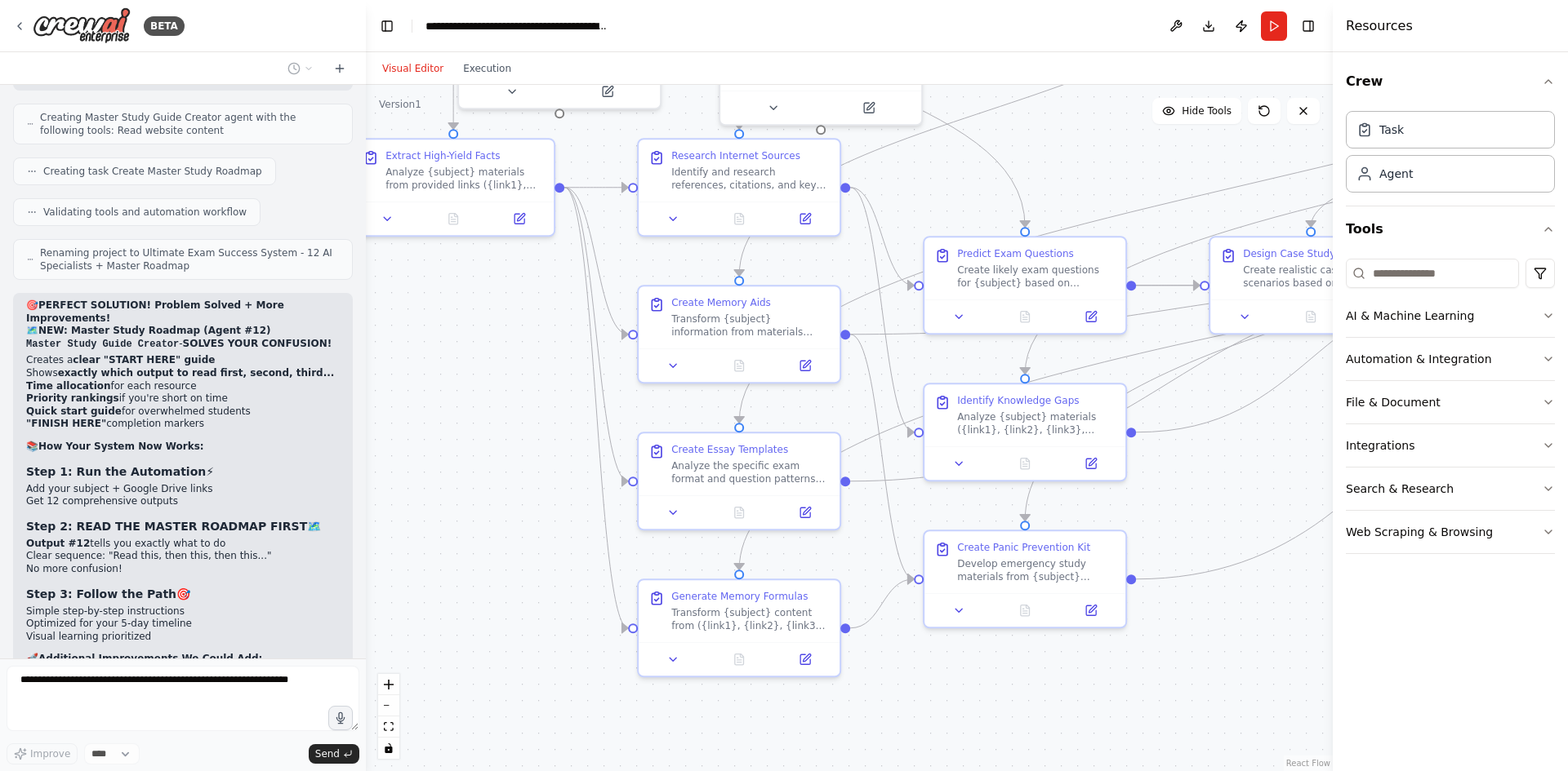
drag, startPoint x: 1203, startPoint y: 622, endPoint x: 1238, endPoint y: 654, distance: 47.4
click at [1244, 669] on div ".deletable-edge-delete-btn { width: 20px; height: 20px; border: 0px solid #ffff…" at bounding box center [849, 428] width 967 height 686
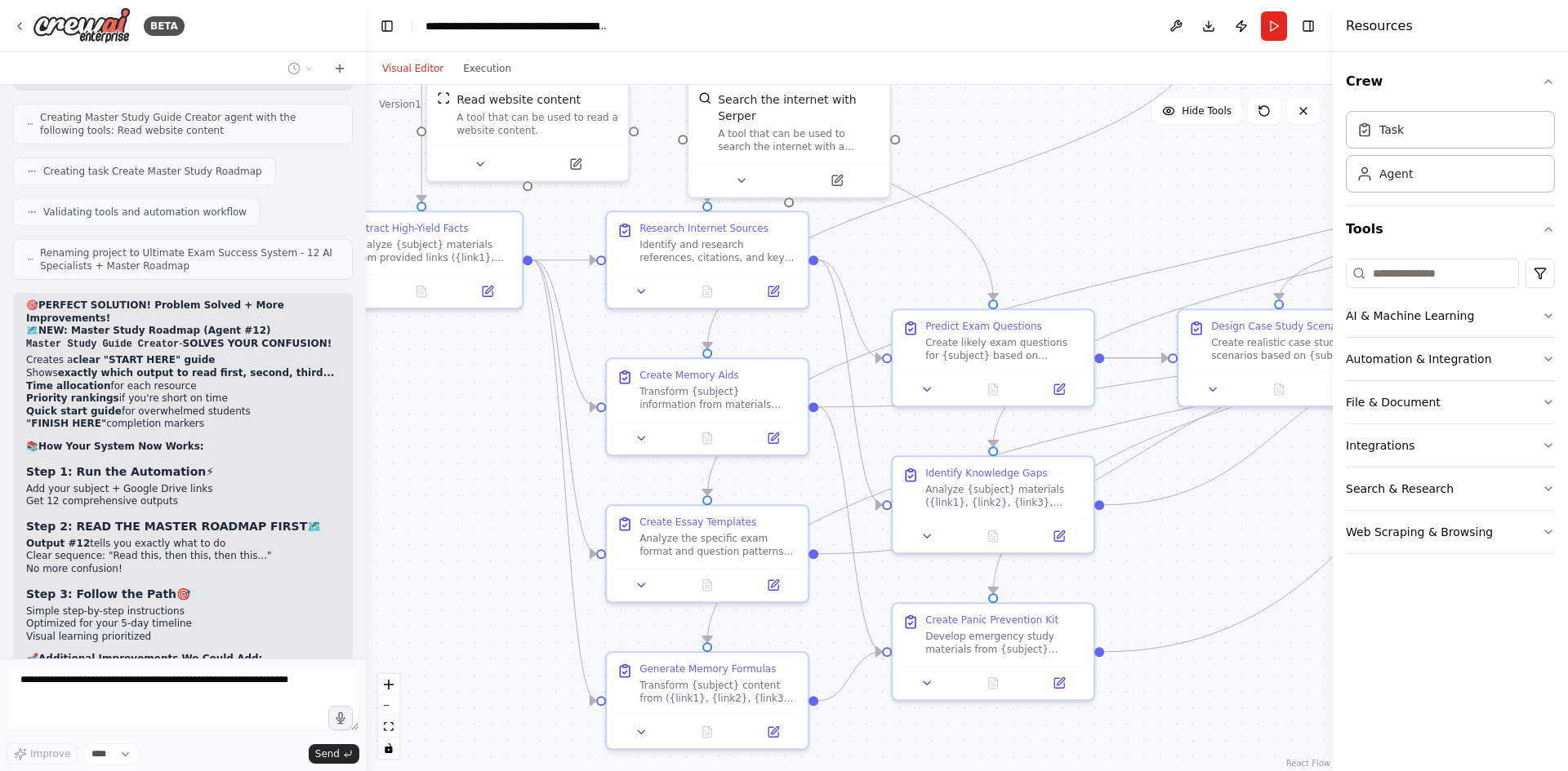
drag, startPoint x: 1052, startPoint y: 139, endPoint x: 984, endPoint y: 261, distance: 139.7
click at [985, 260] on div ".deletable-edge-delete-btn { width: 20px; height: 20px; border: 0px solid #ffff…" at bounding box center [849, 428] width 967 height 686
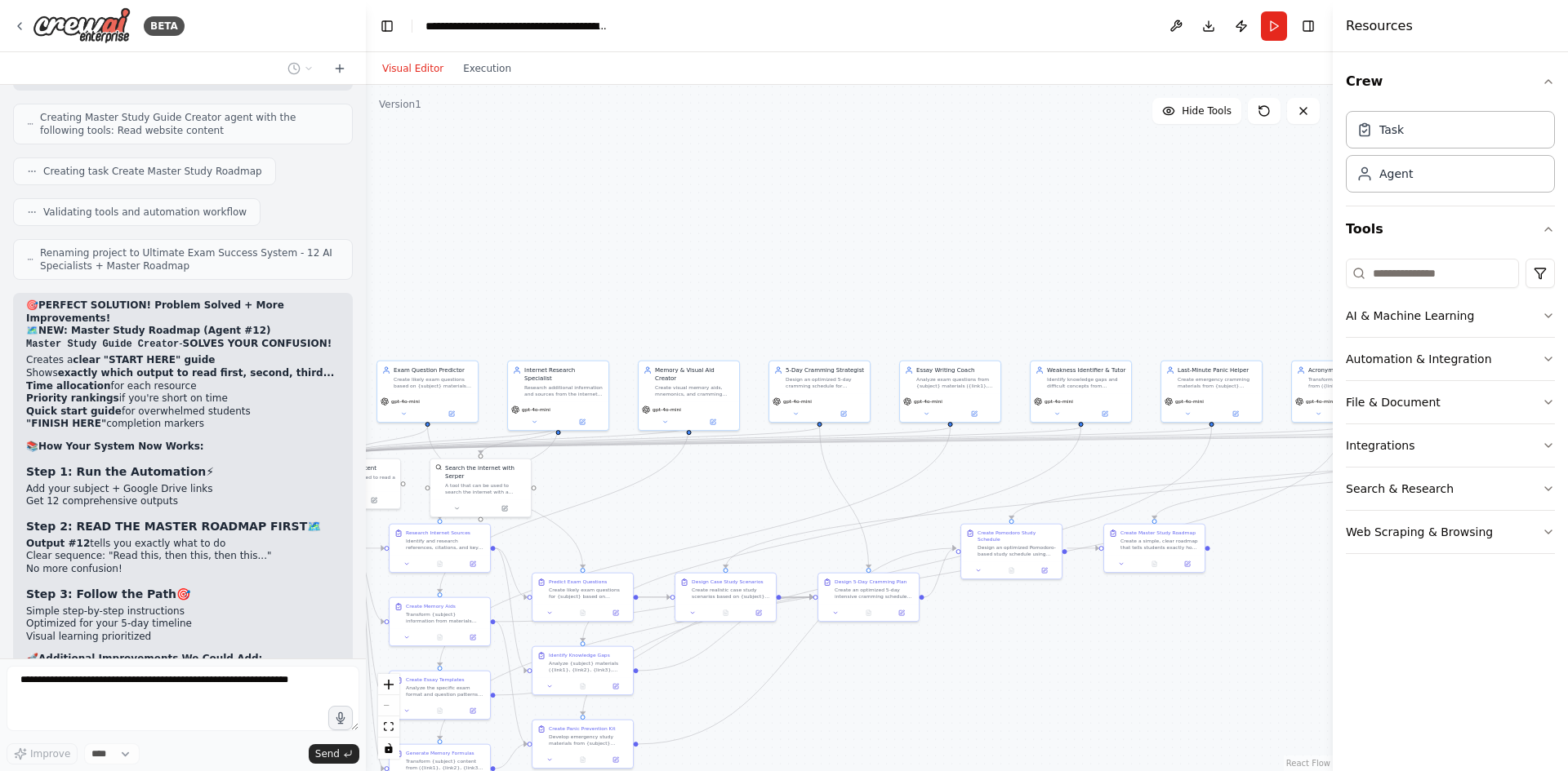
drag, startPoint x: 1161, startPoint y: 488, endPoint x: 1060, endPoint y: 651, distance: 191.8
click at [800, 716] on div ".deletable-edge-delete-btn { width: 20px; height: 20px; border: 0px solid #ffff…" at bounding box center [849, 428] width 967 height 686
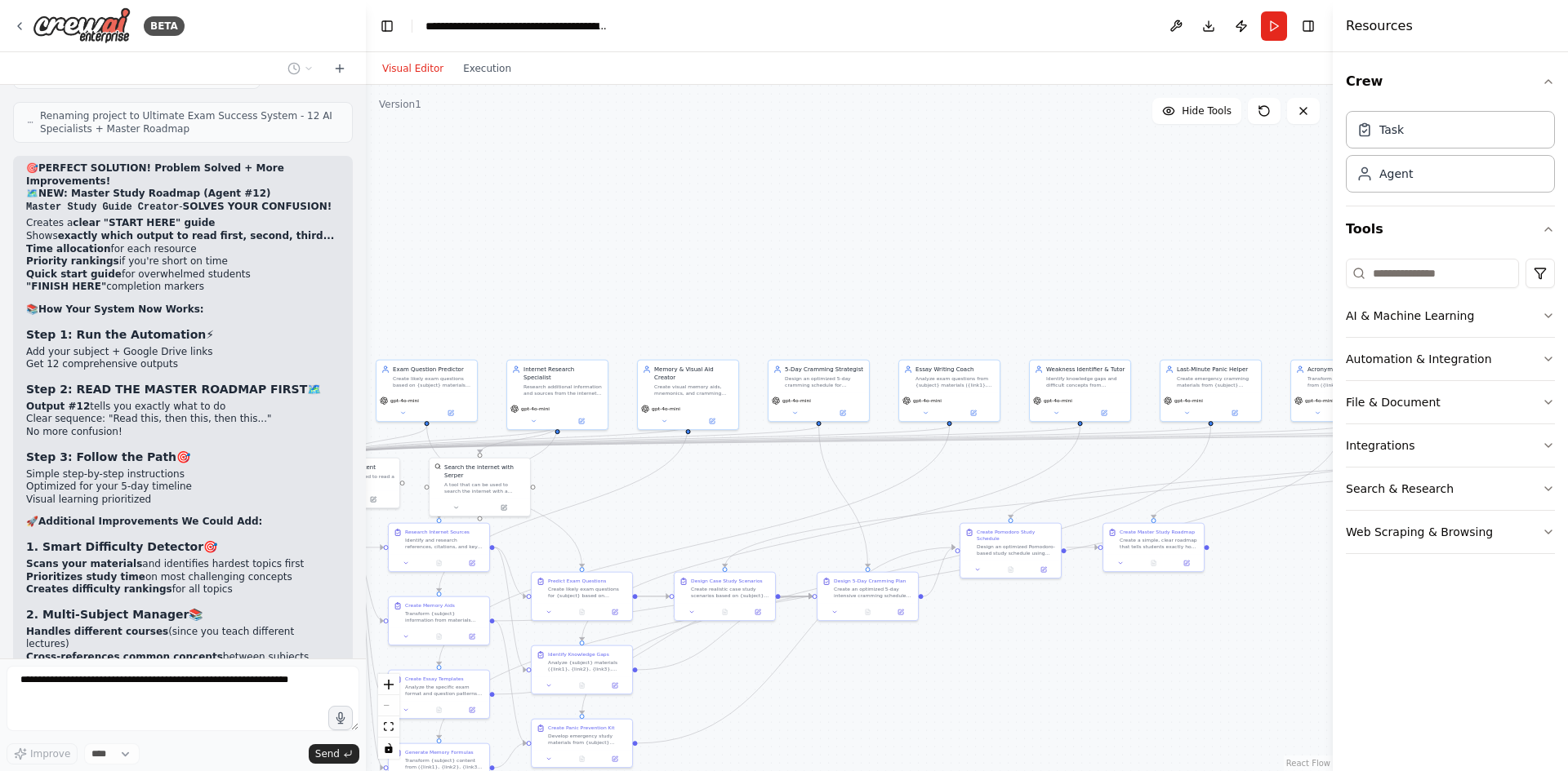
drag, startPoint x: 1330, startPoint y: 619, endPoint x: 1184, endPoint y: 644, distance: 148.1
click at [1184, 644] on div "BETA make a an ai agent that will help me study 09:55 AM ▶ Thought process I'll…" at bounding box center [784, 386] width 1568 height 771
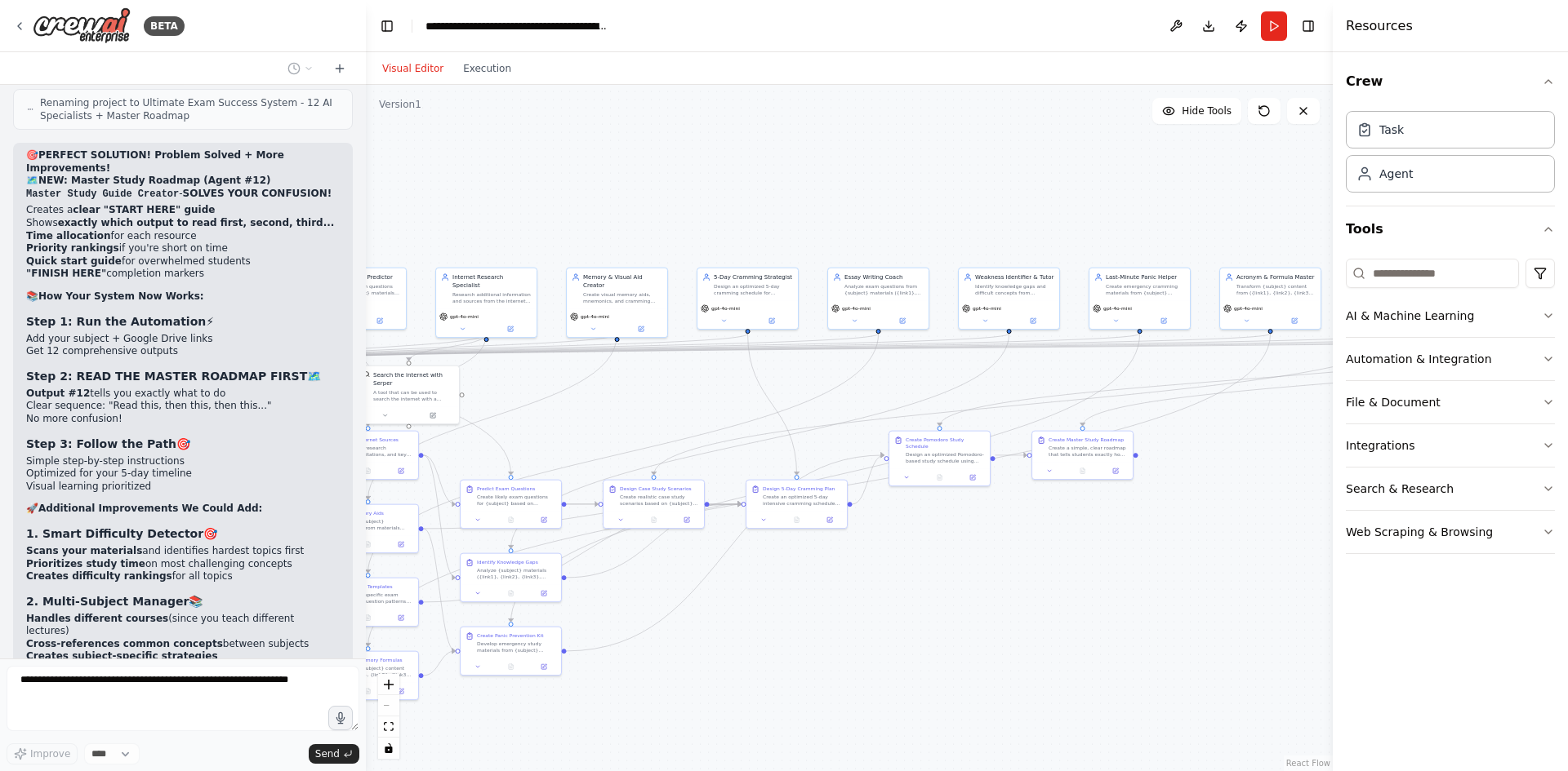
drag, startPoint x: 1184, startPoint y: 644, endPoint x: 1120, endPoint y: 548, distance: 115.4
click at [1120, 548] on div ".deletable-edge-delete-btn { width: 20px; height: 20px; border: 0px solid #ffff…" at bounding box center [849, 428] width 967 height 686
drag, startPoint x: 801, startPoint y: 628, endPoint x: 1142, endPoint y: 555, distance: 348.7
click at [1146, 554] on div ".deletable-edge-delete-btn { width: 20px; height: 20px; border: 0px solid #ffff…" at bounding box center [849, 428] width 967 height 686
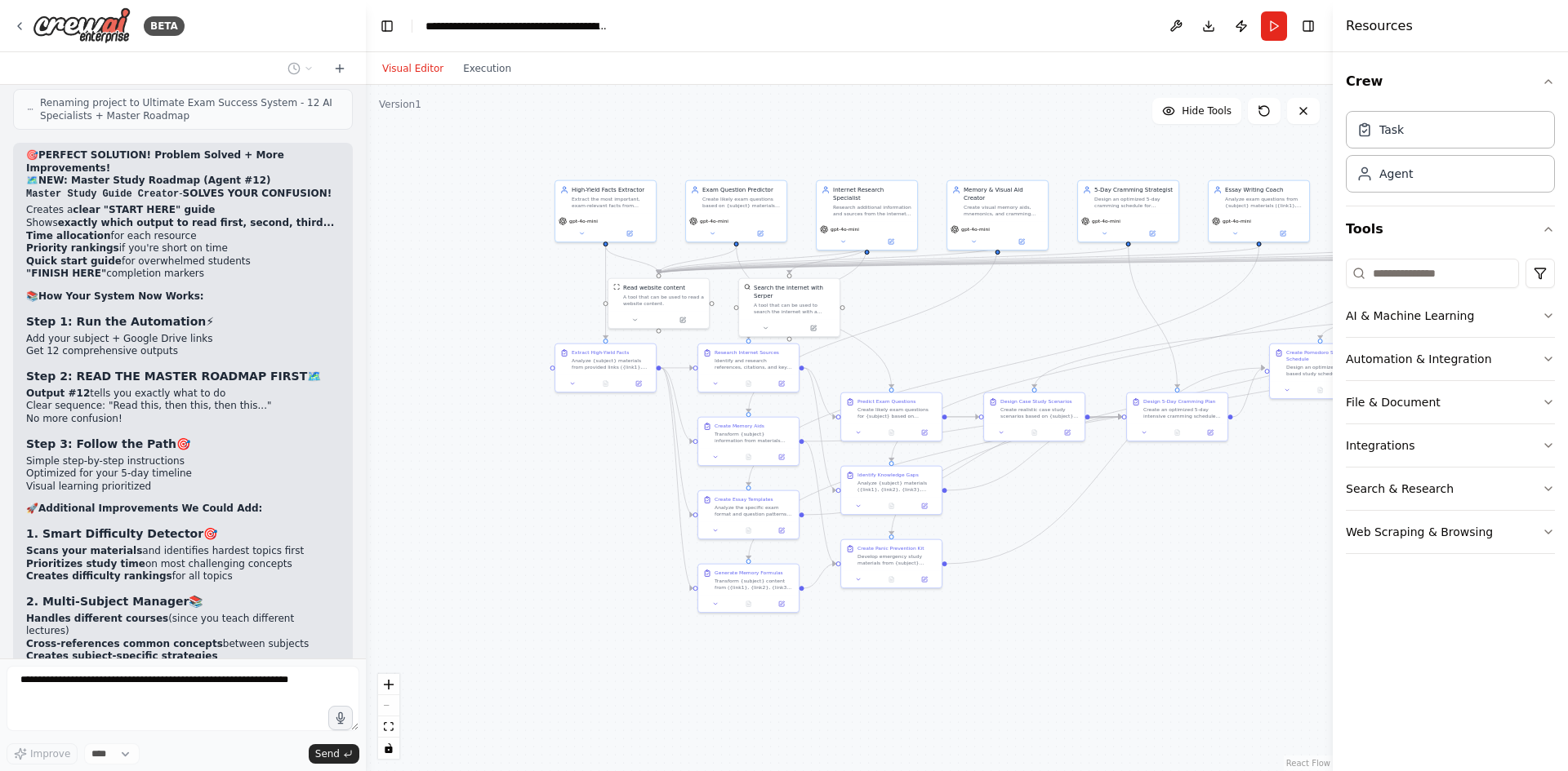
drag, startPoint x: 964, startPoint y: 597, endPoint x: 1055, endPoint y: 568, distance: 95.5
click at [1055, 568] on div ".deletable-edge-delete-btn { width: 20px; height: 20px; border: 0px solid #ffff…" at bounding box center [849, 428] width 967 height 686
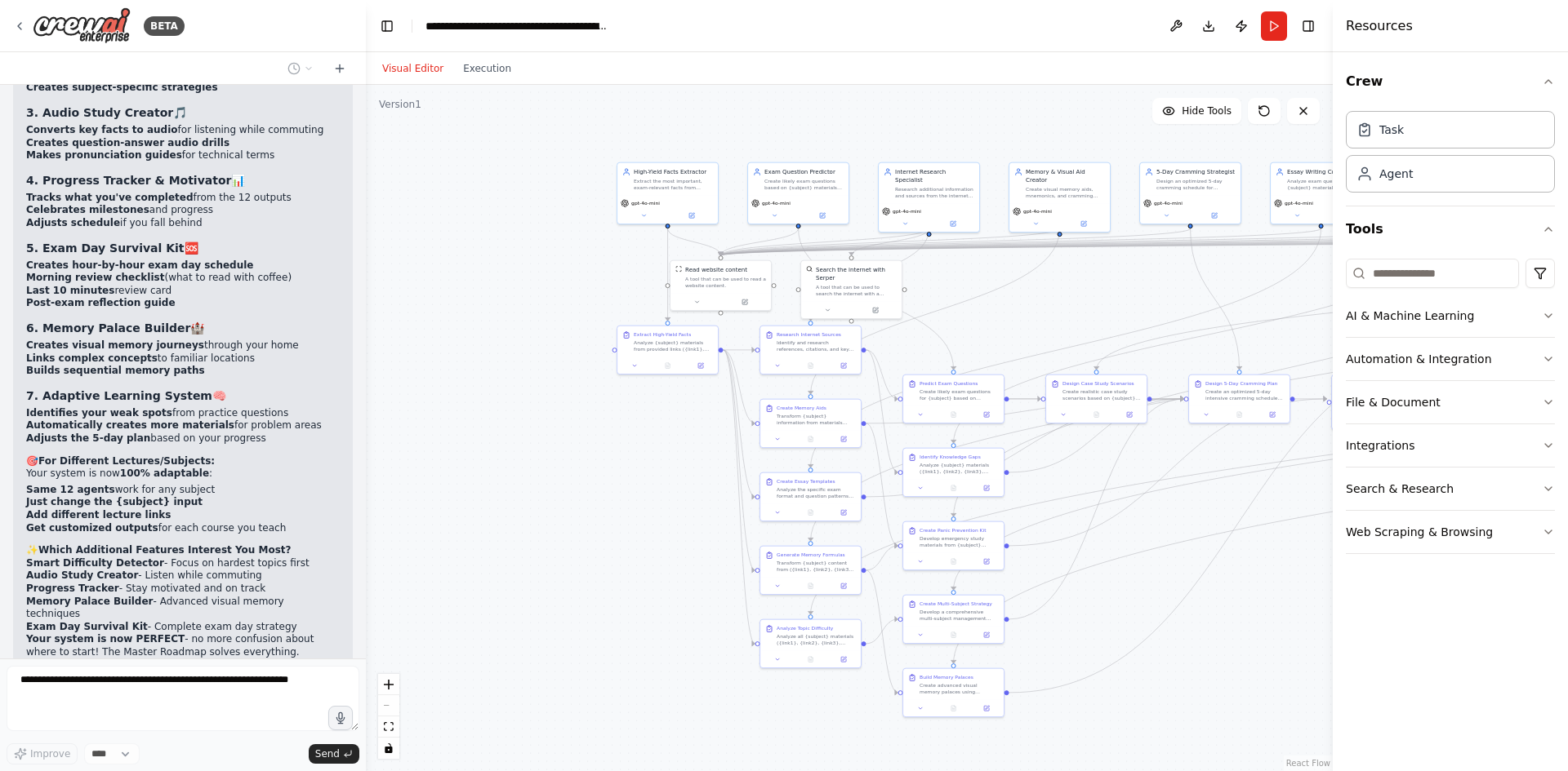
scroll to position [21202, 0]
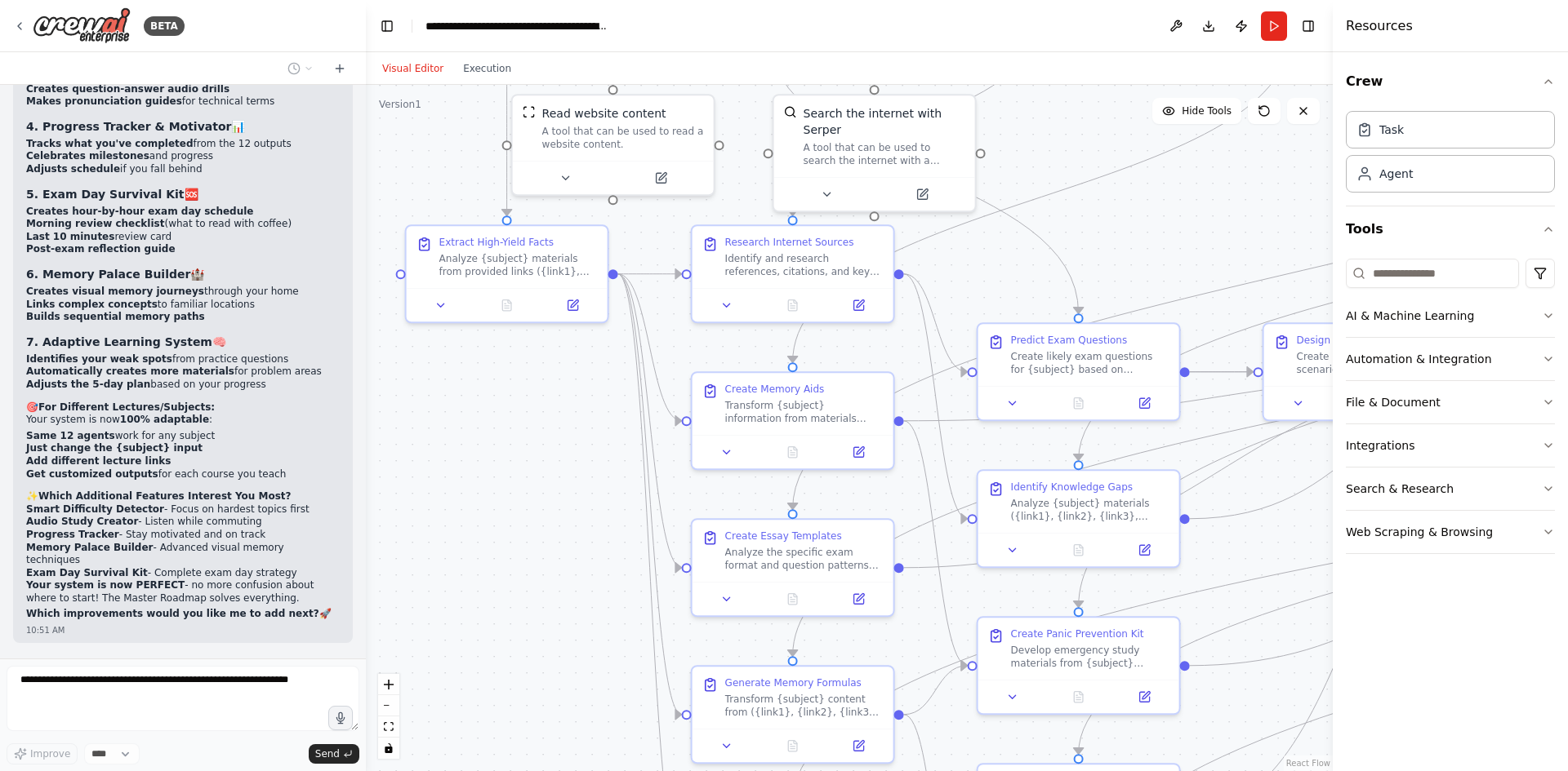
drag, startPoint x: 657, startPoint y: 523, endPoint x: 468, endPoint y: 396, distance: 227.7
click at [468, 396] on div ".deletable-edge-delete-btn { width: 20px; height: 20px; border: 0px solid #ffff…" at bounding box center [849, 428] width 967 height 686
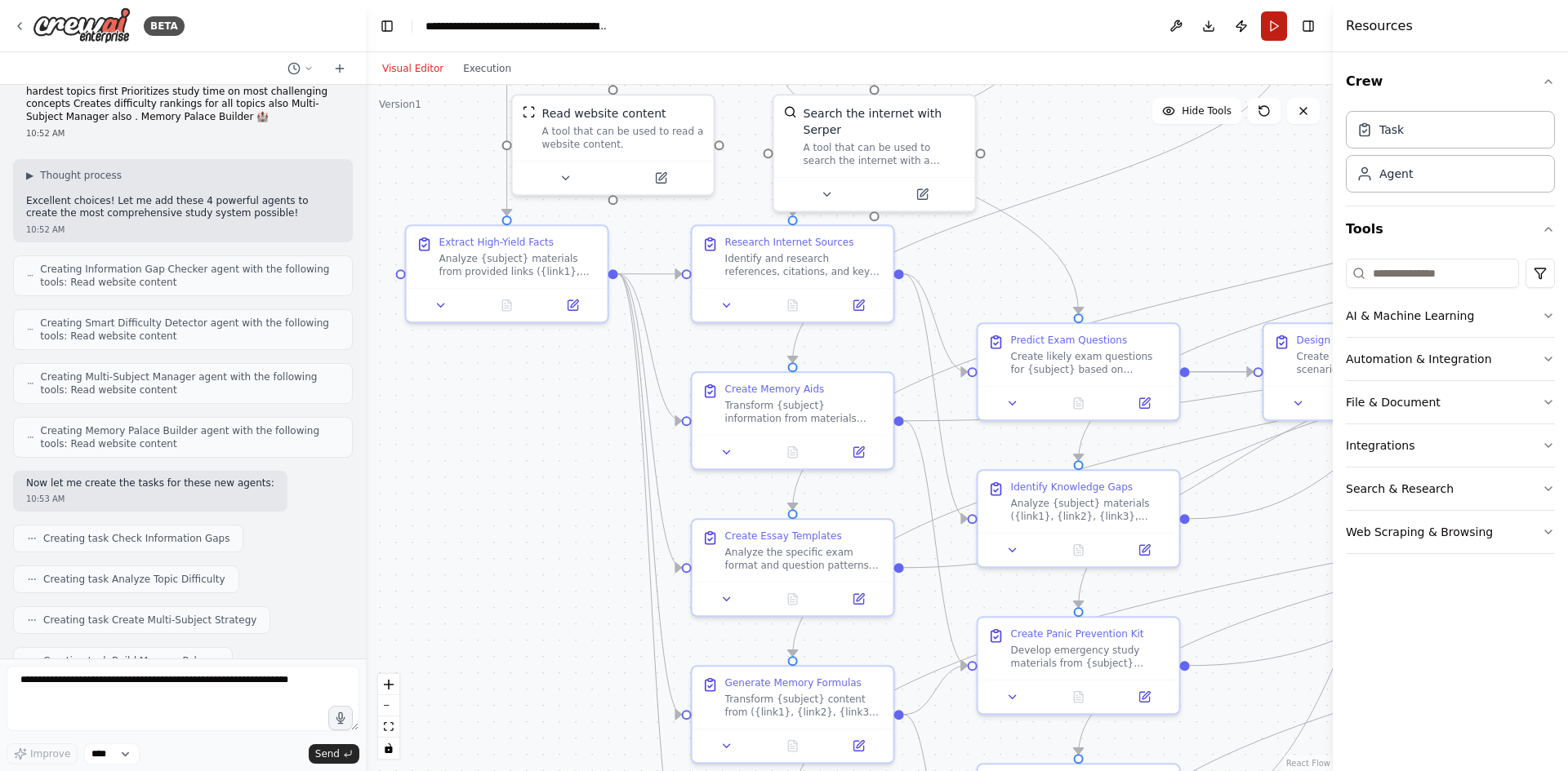
click at [1266, 23] on button "Run" at bounding box center [1274, 26] width 26 height 29
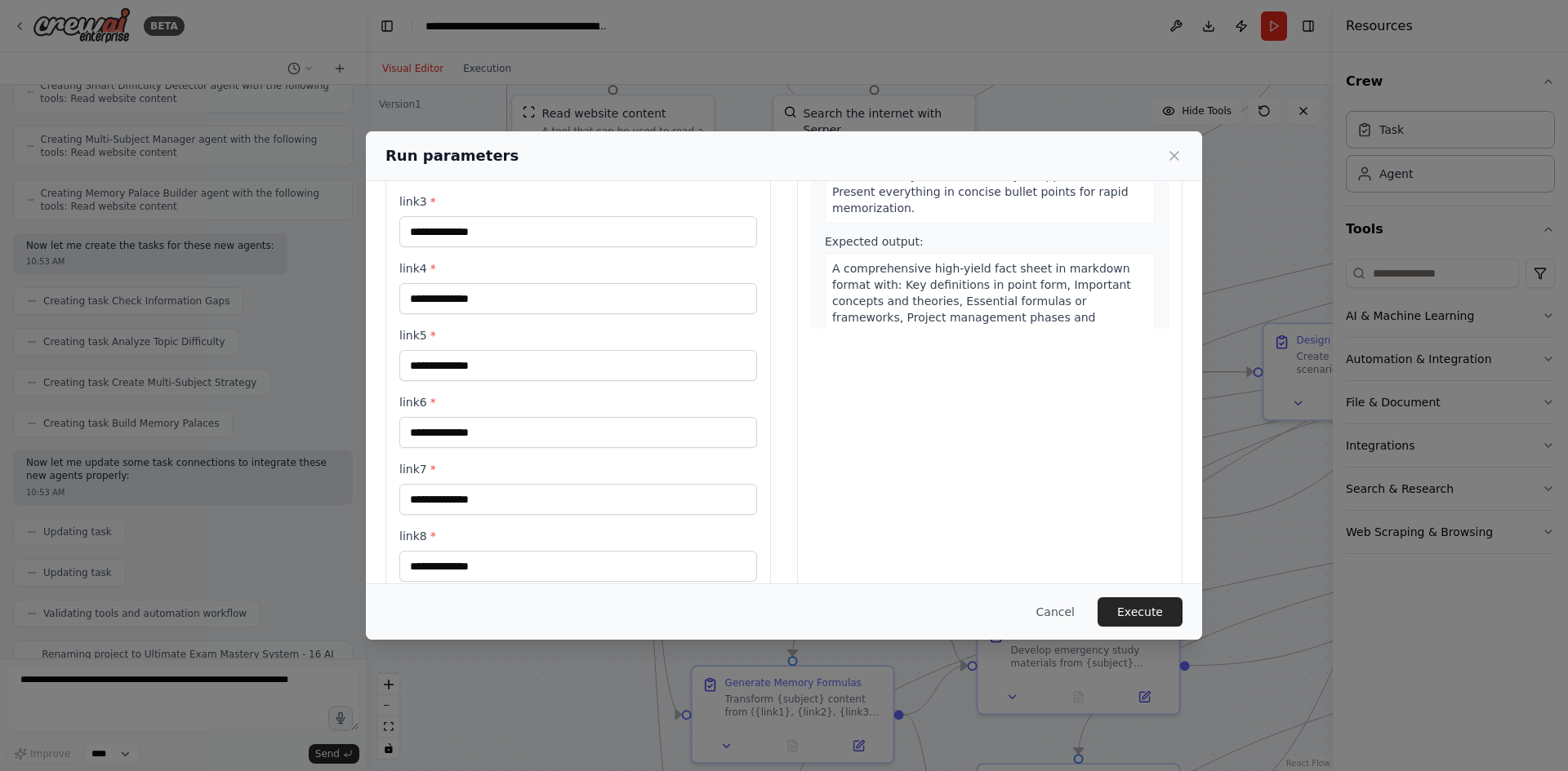
scroll to position [0, 0]
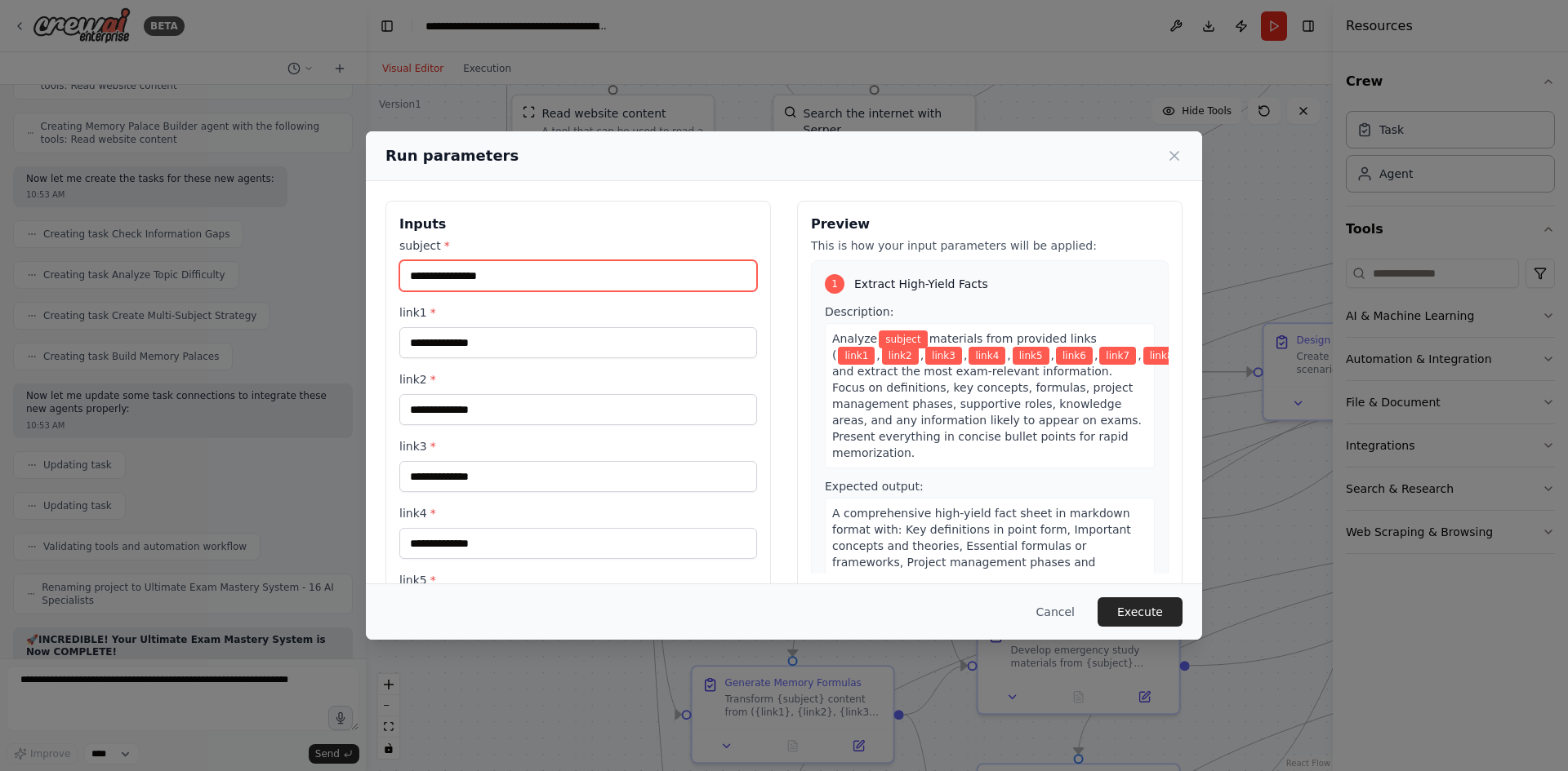
click at [554, 276] on input "subject *" at bounding box center [578, 276] width 358 height 31
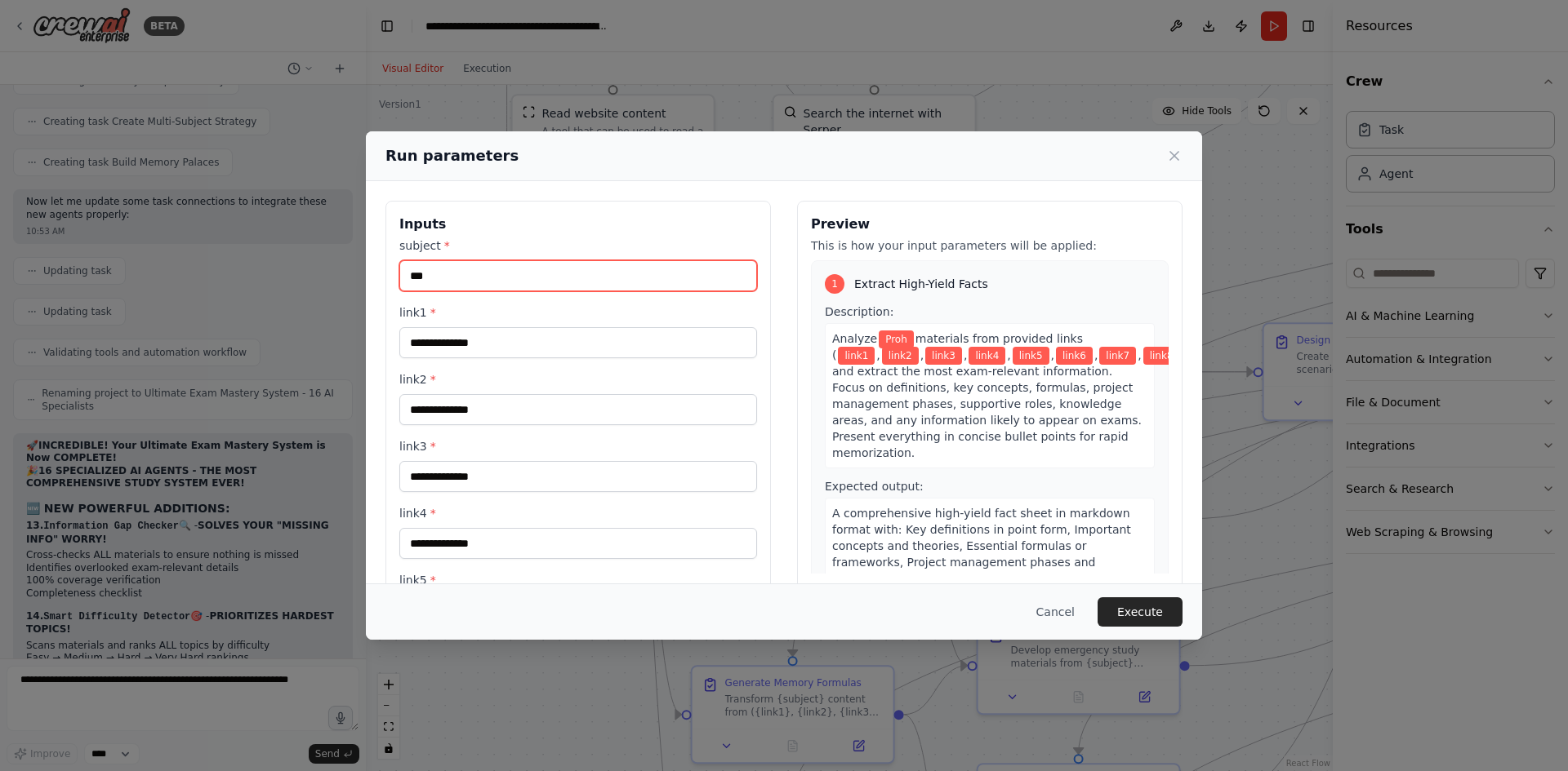
scroll to position [22330, 0]
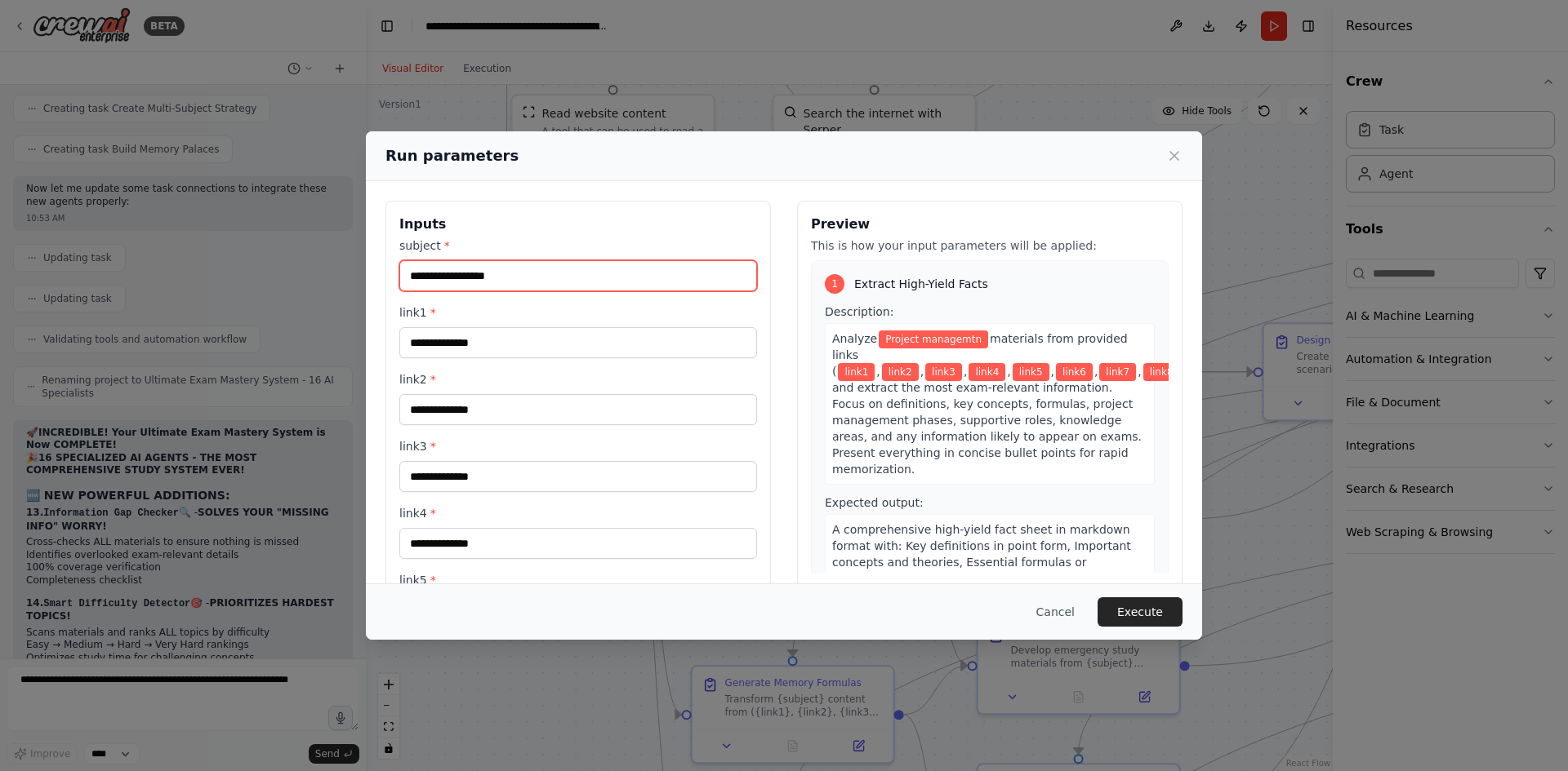
type input "**********"
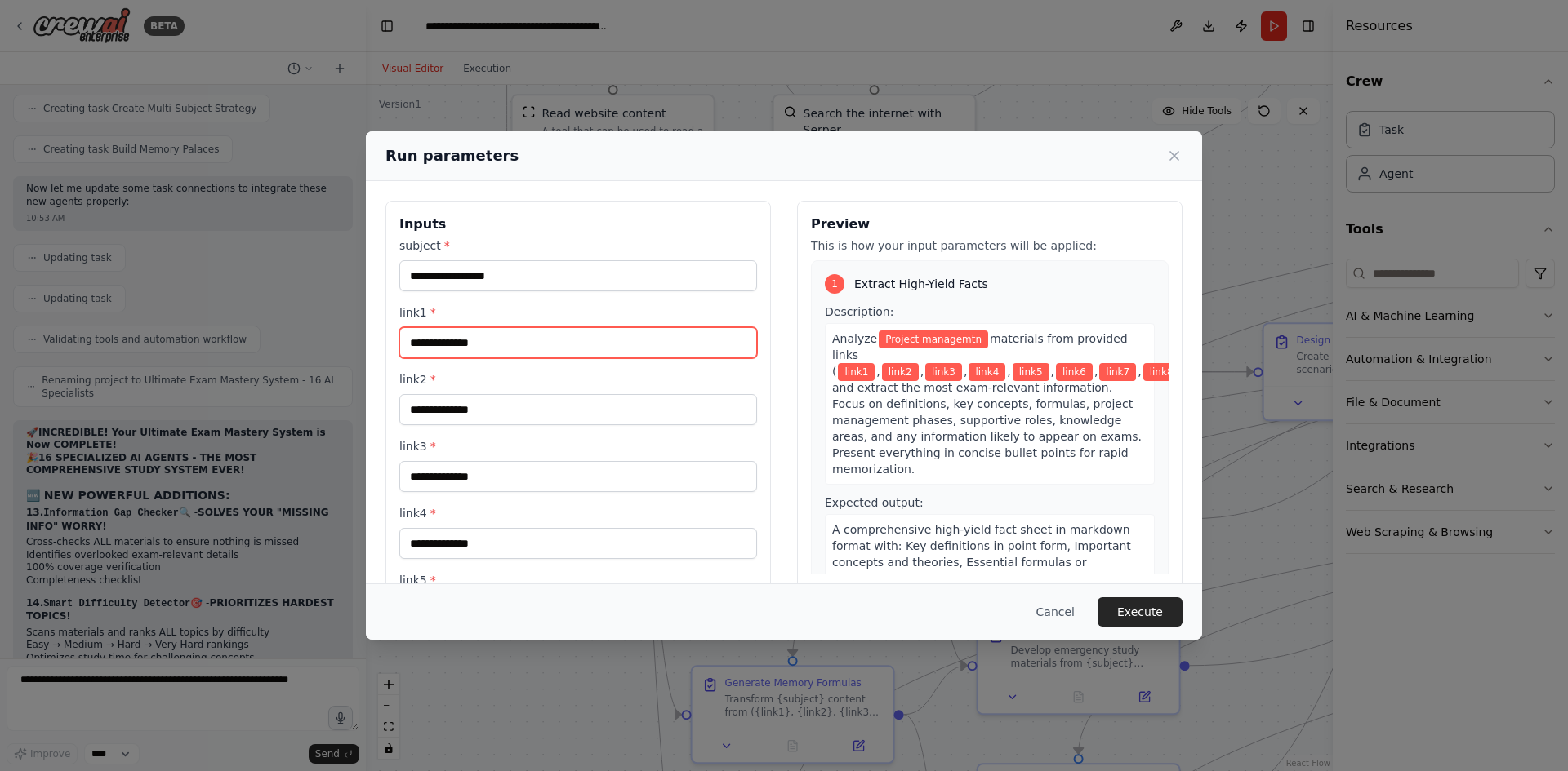
click at [523, 349] on input "link1 *" at bounding box center [578, 343] width 358 height 31
paste input "**********"
type input "**********"
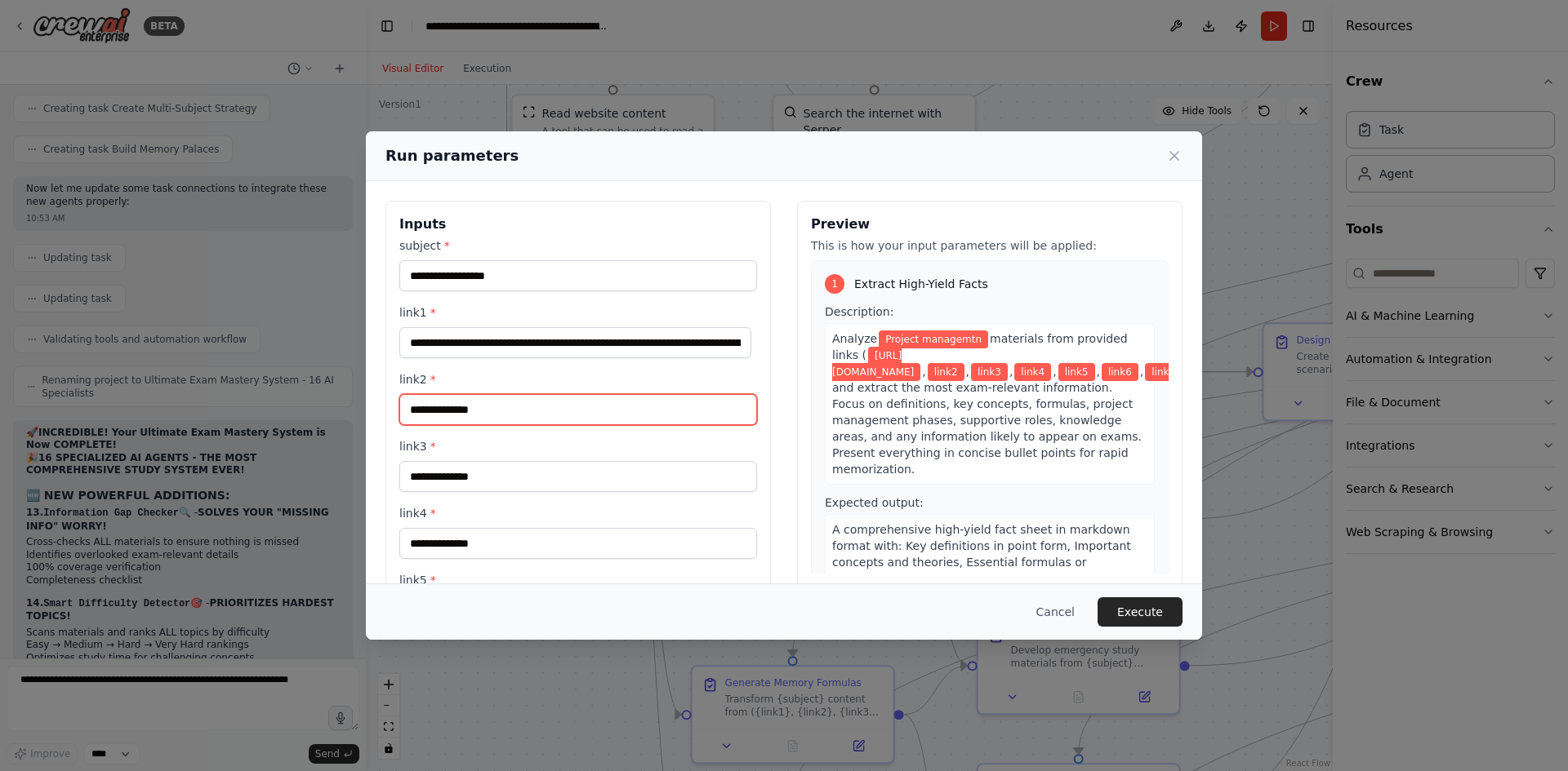
click at [522, 415] on input "link2 *" at bounding box center [578, 410] width 358 height 31
paste input "**********"
type input "**********"
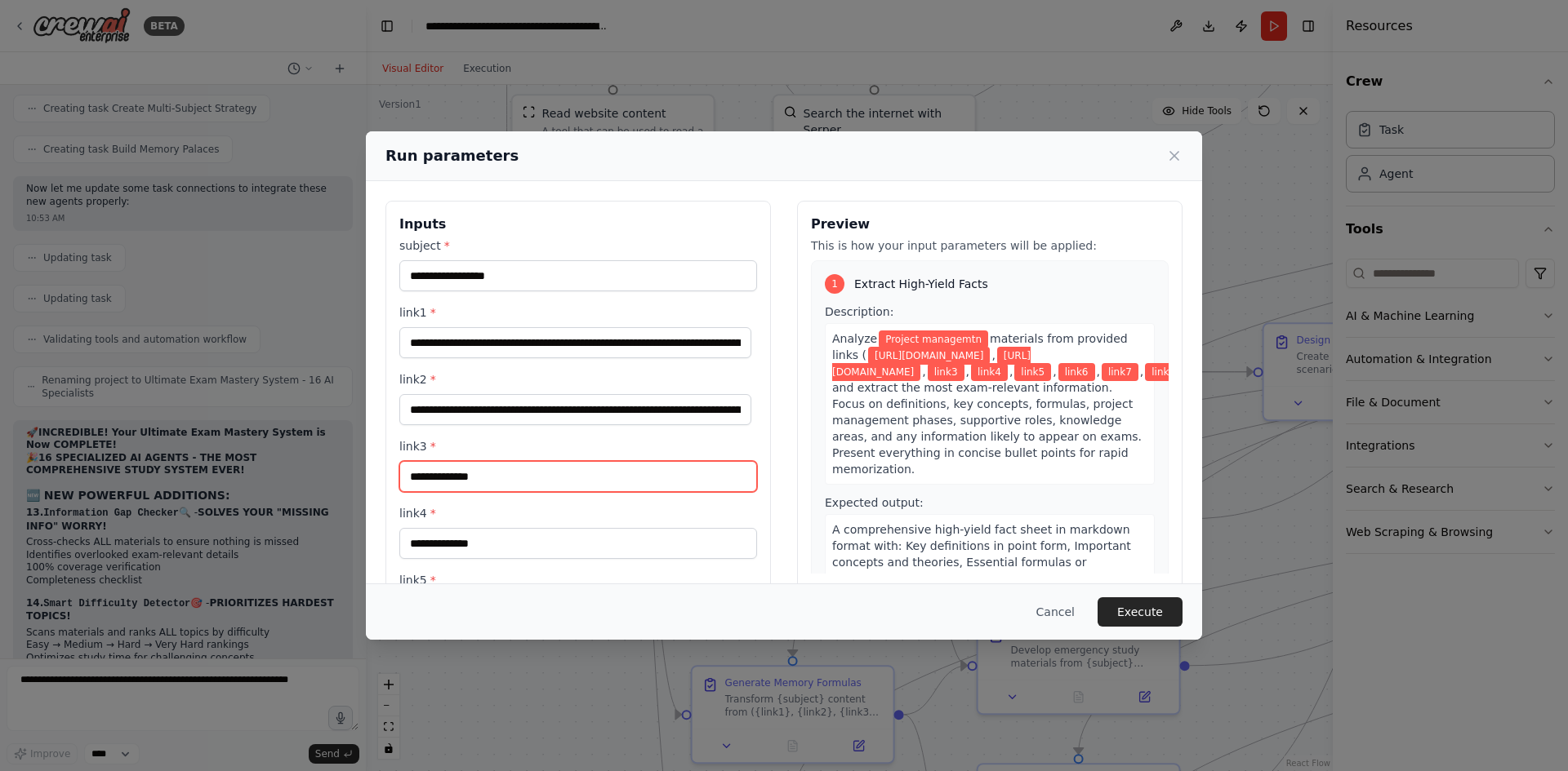
click at [581, 465] on input "link3 *" at bounding box center [578, 476] width 358 height 31
paste input "**********"
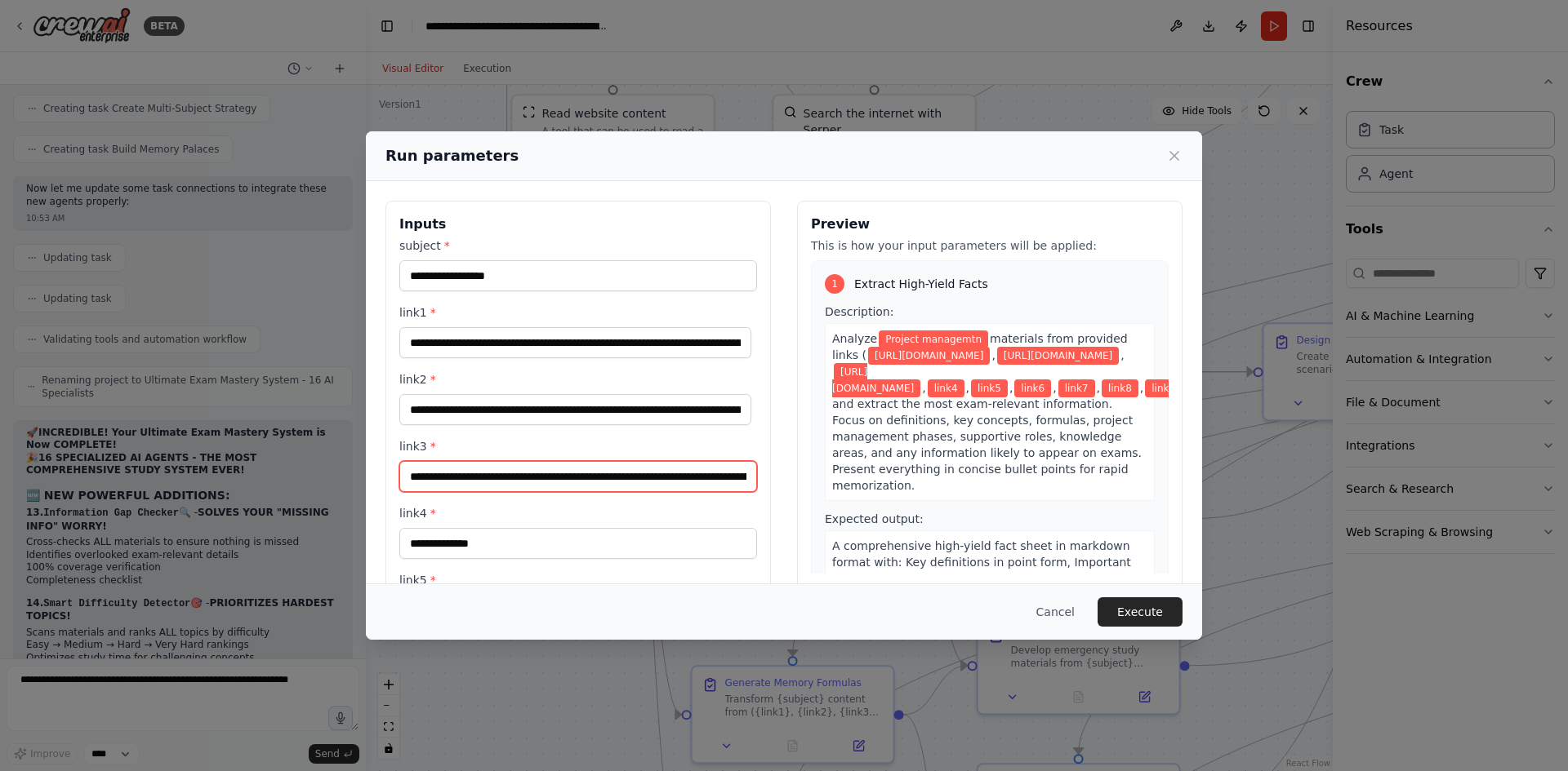
scroll to position [0, 140]
type input "**********"
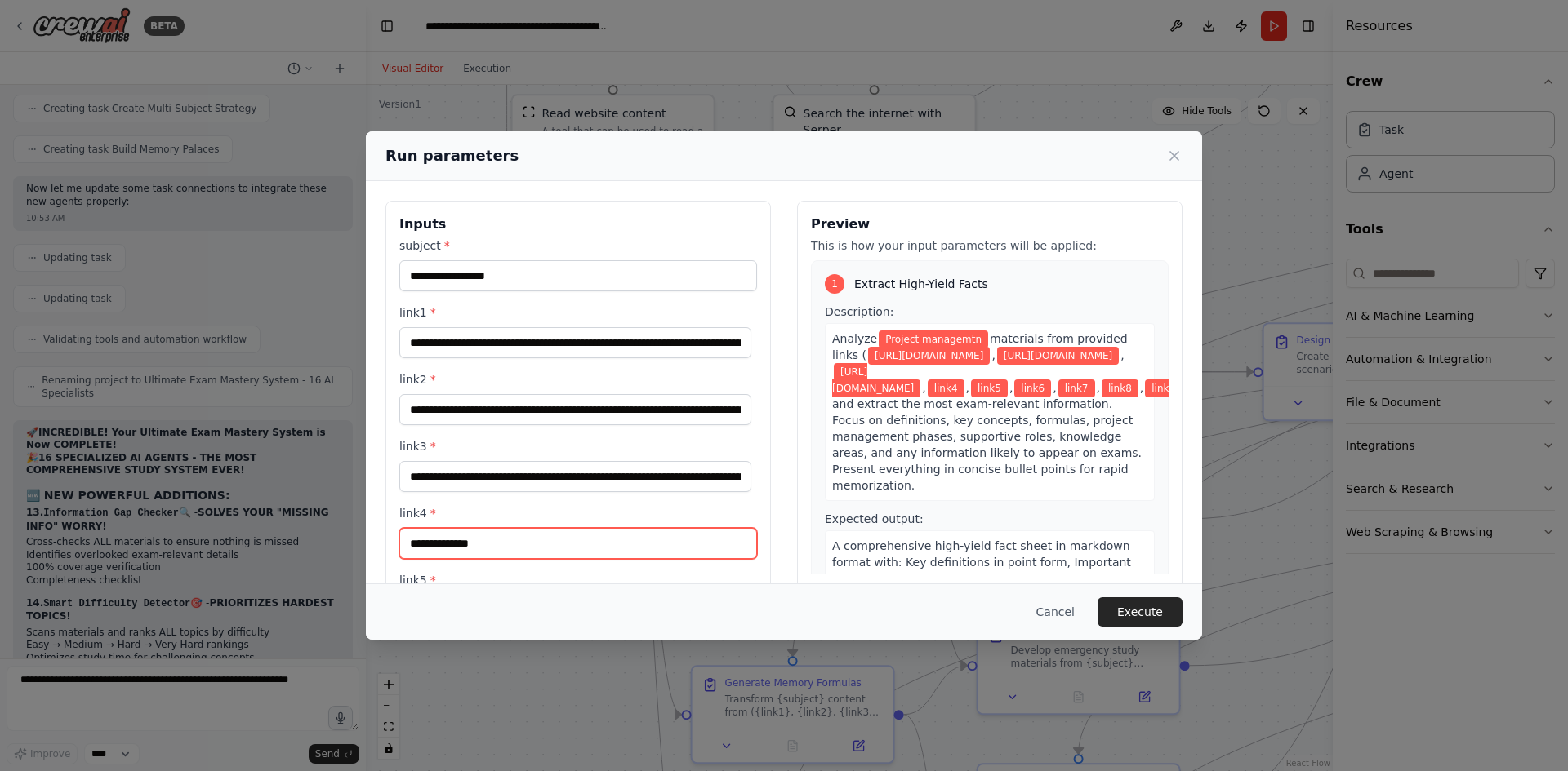
click at [546, 530] on input "link4 *" at bounding box center [578, 544] width 358 height 31
paste input "**********"
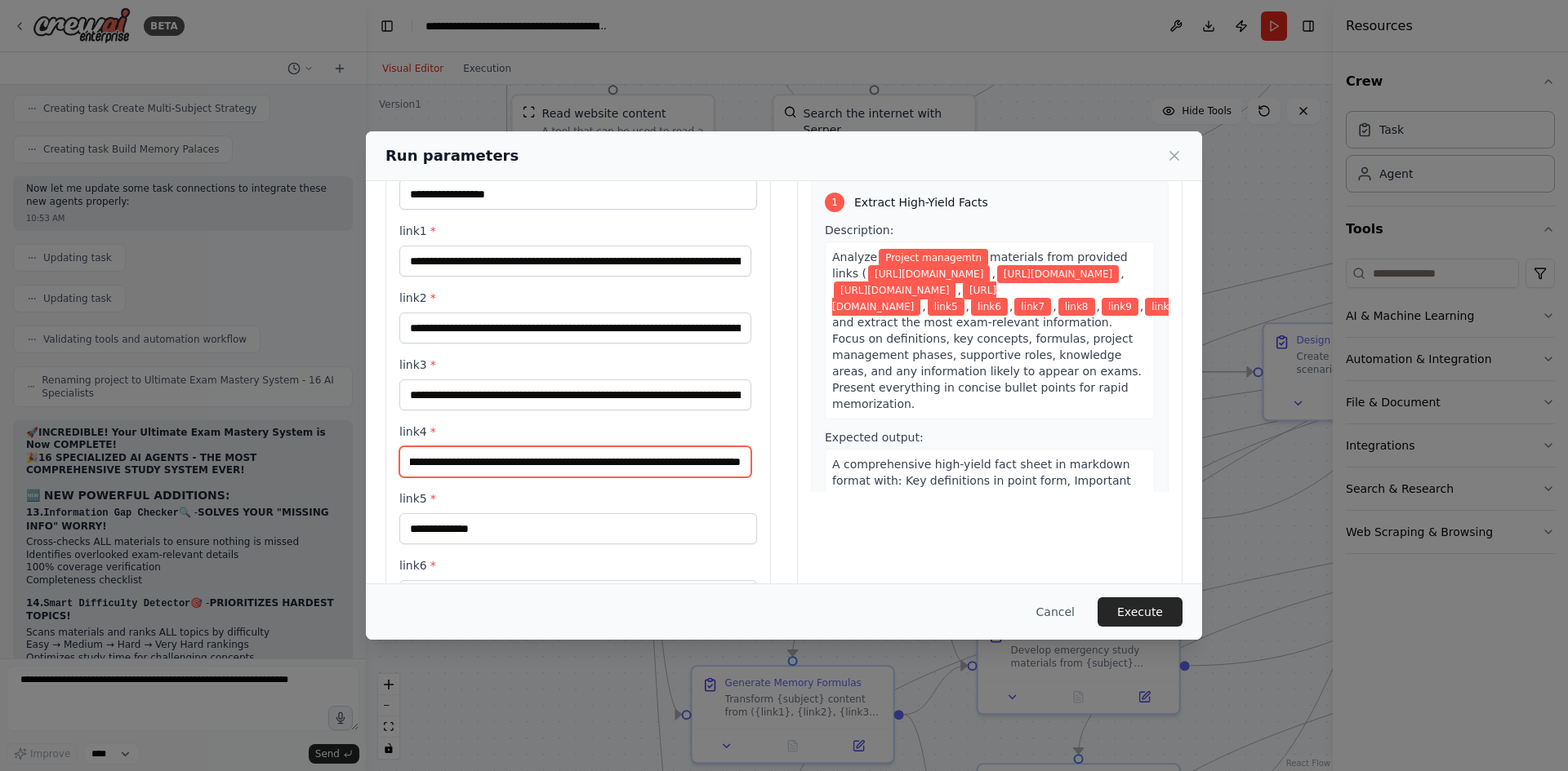
type input "**********"
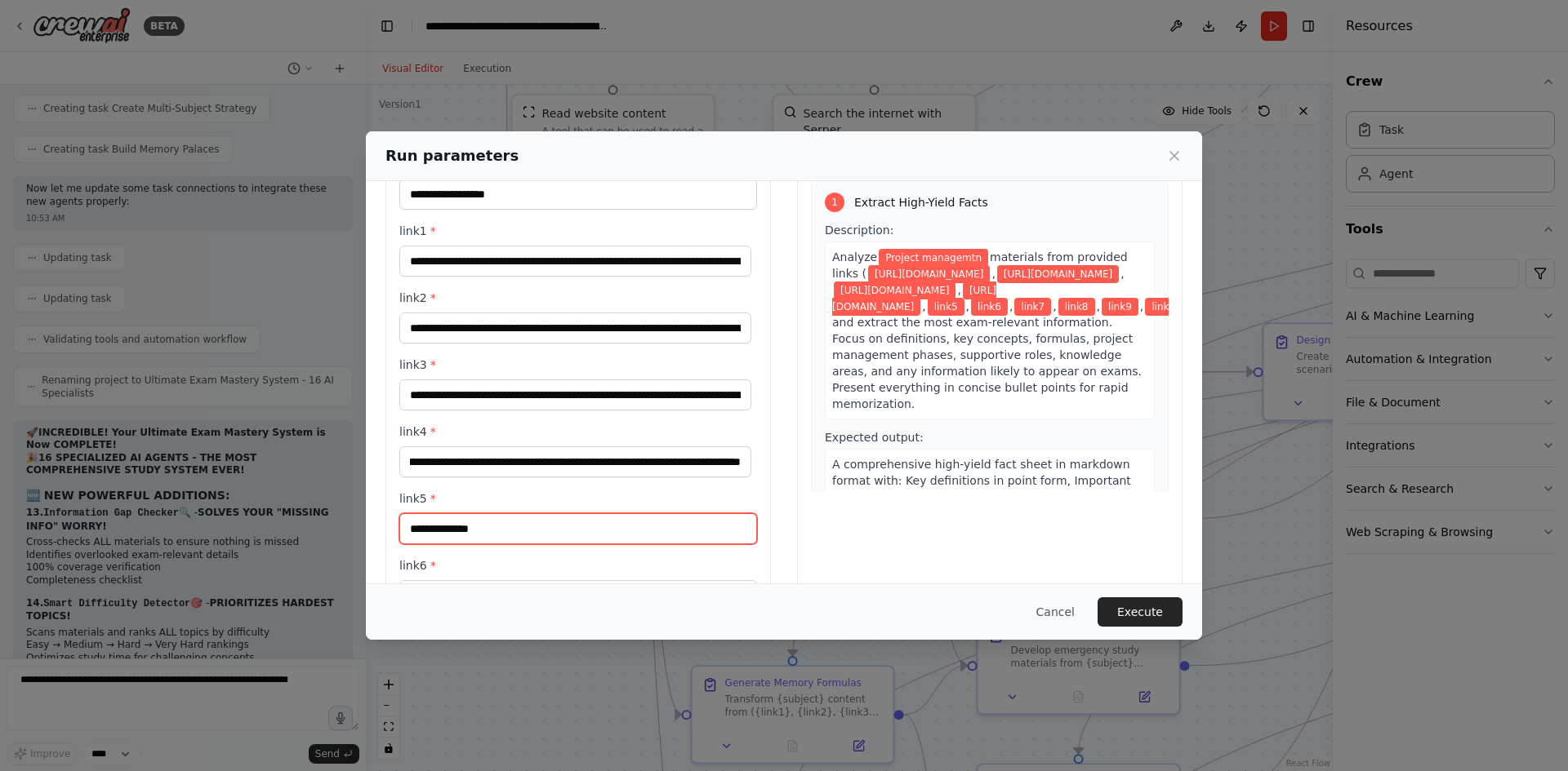
scroll to position [0, 0]
click at [524, 534] on input "link5 *" at bounding box center [578, 529] width 358 height 31
click at [550, 513] on div "link5 *" at bounding box center [578, 517] width 358 height 54
click at [544, 520] on input "link5 *" at bounding box center [578, 529] width 358 height 31
paste input "**********"
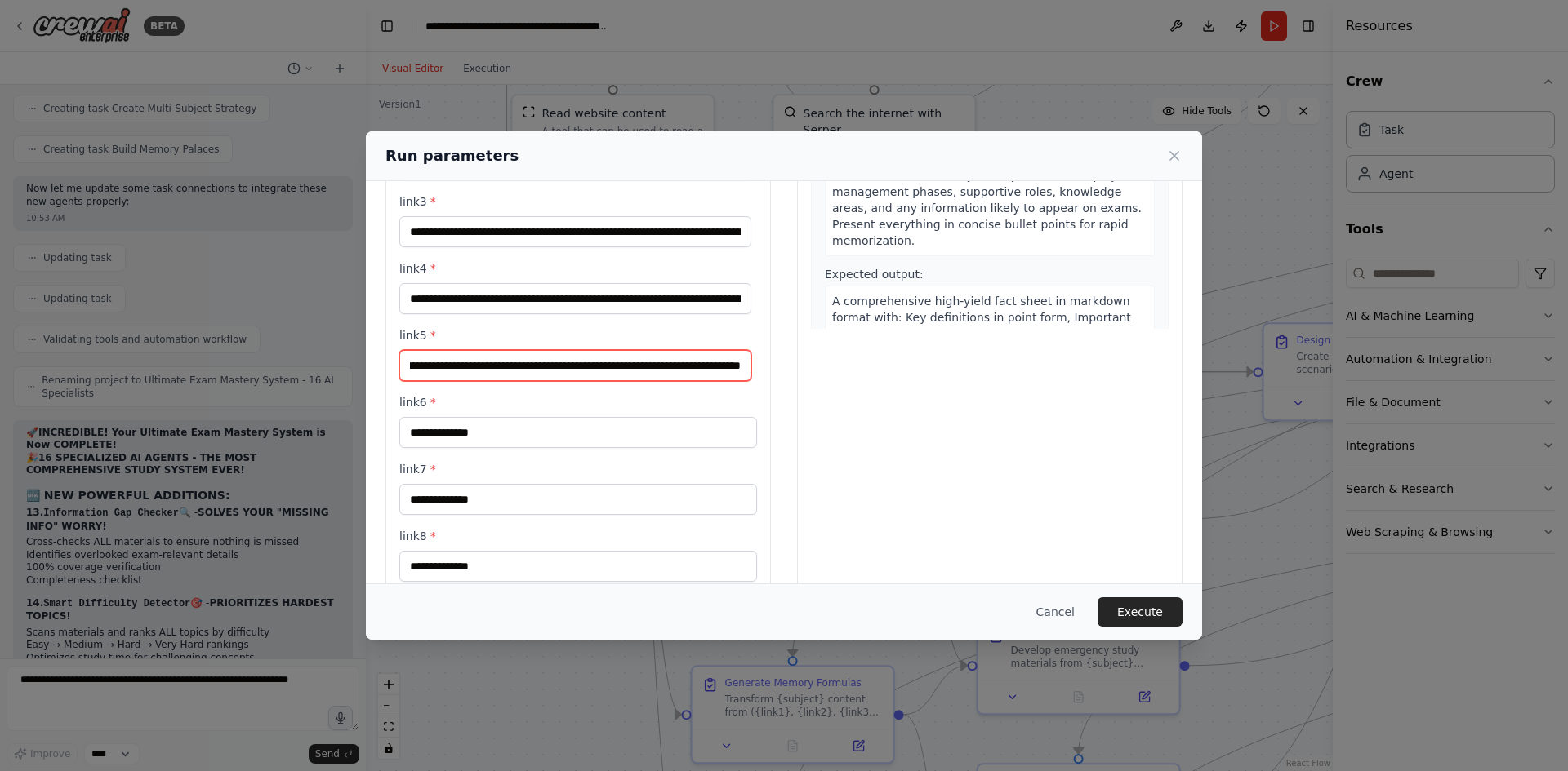
scroll to position [327, 0]
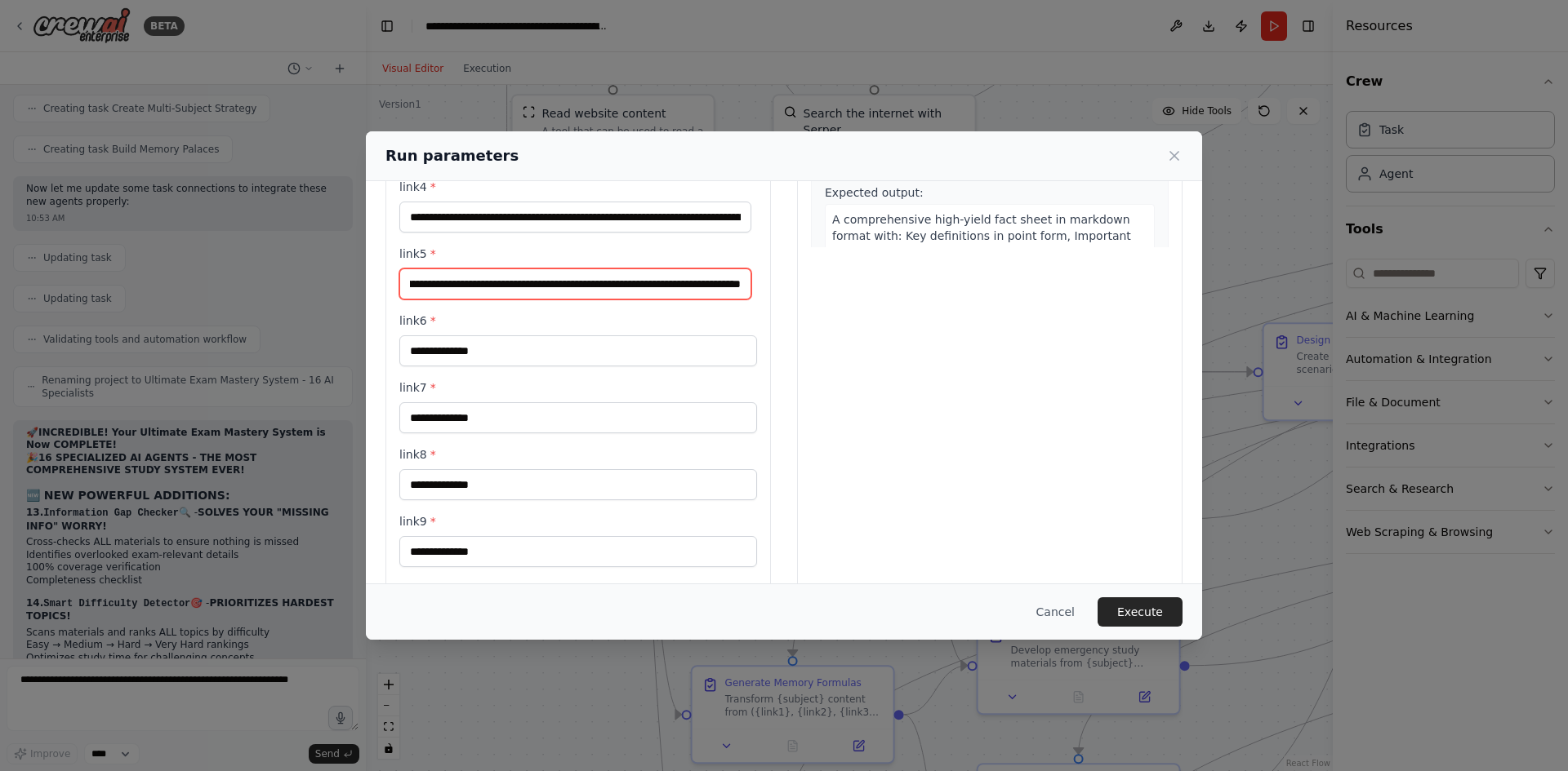
type input "**********"
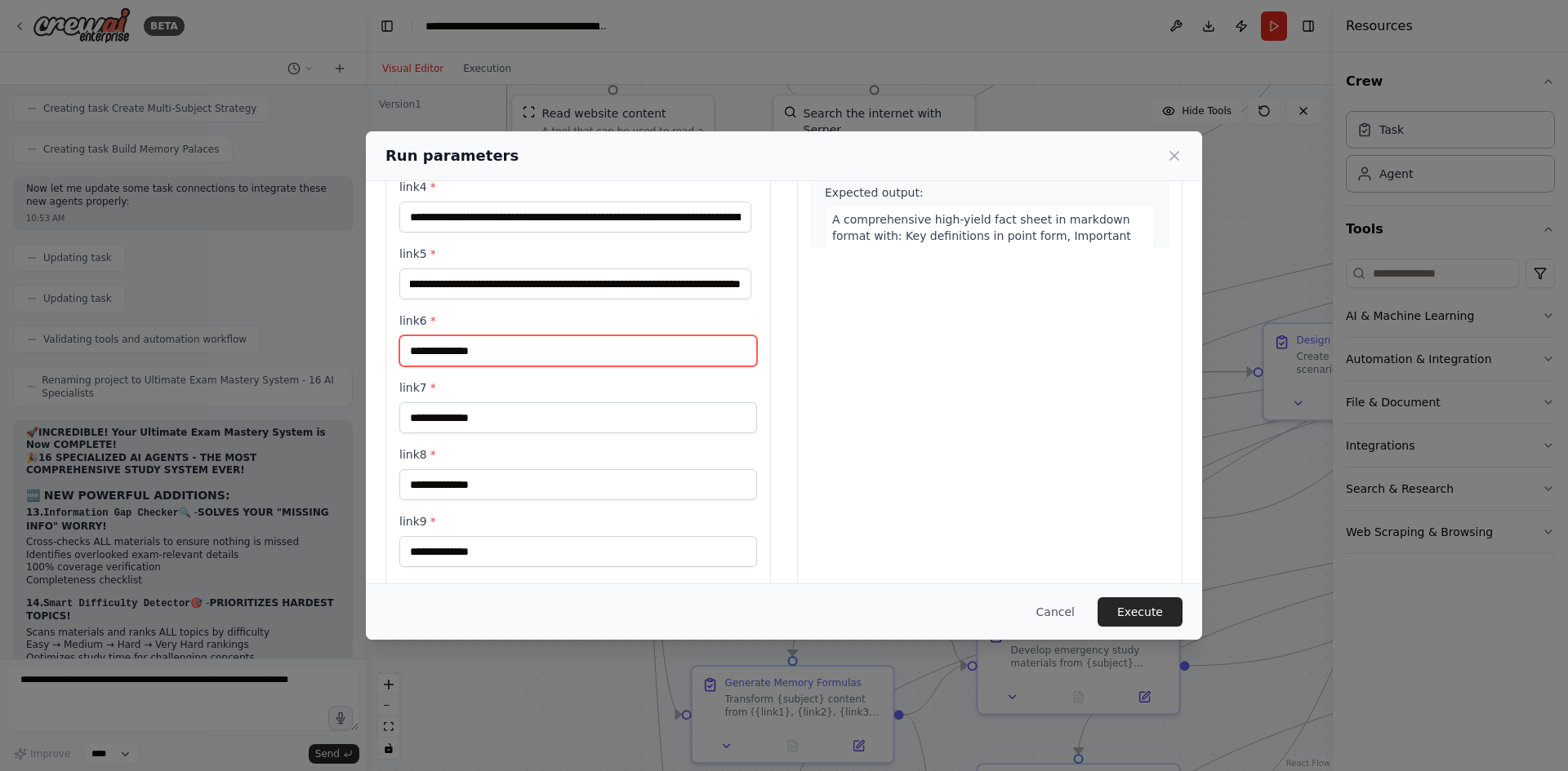
click at [610, 356] on input "link6 *" at bounding box center [578, 351] width 358 height 31
click at [563, 350] on input "link6 *" at bounding box center [578, 351] width 358 height 31
paste input "**********"
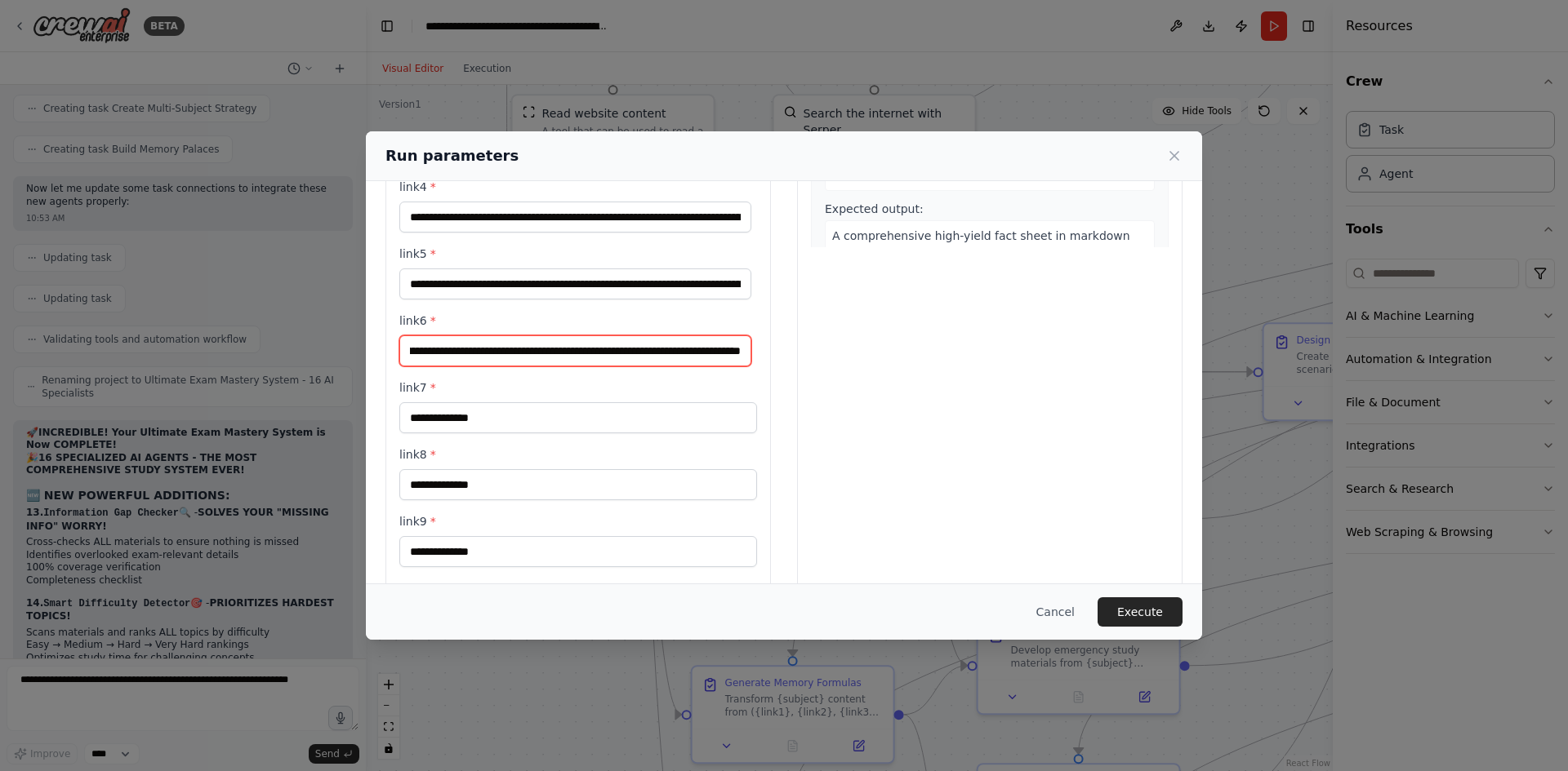
type input "**********"
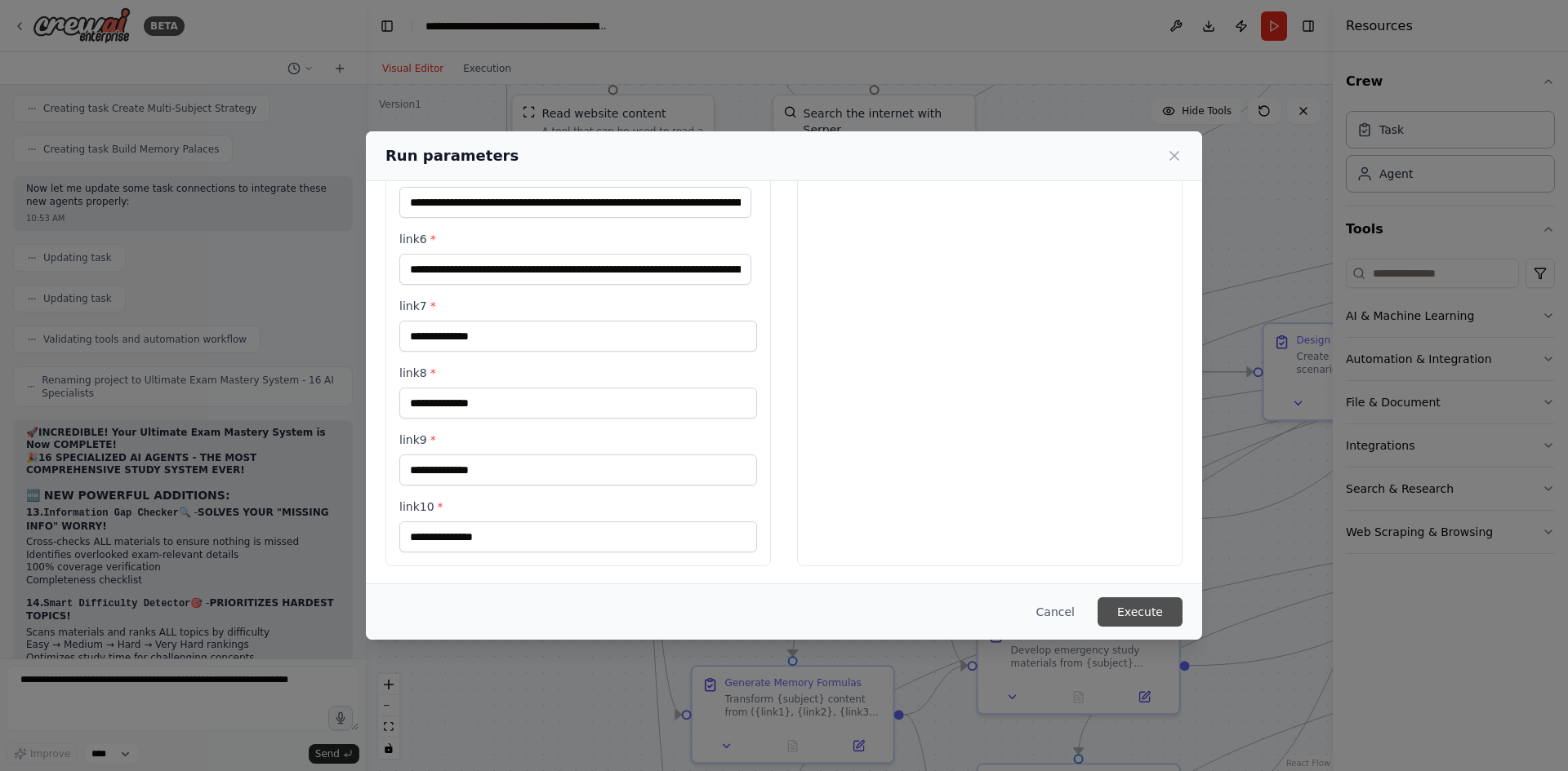
click at [1138, 614] on button "Execute" at bounding box center [1140, 612] width 85 height 29
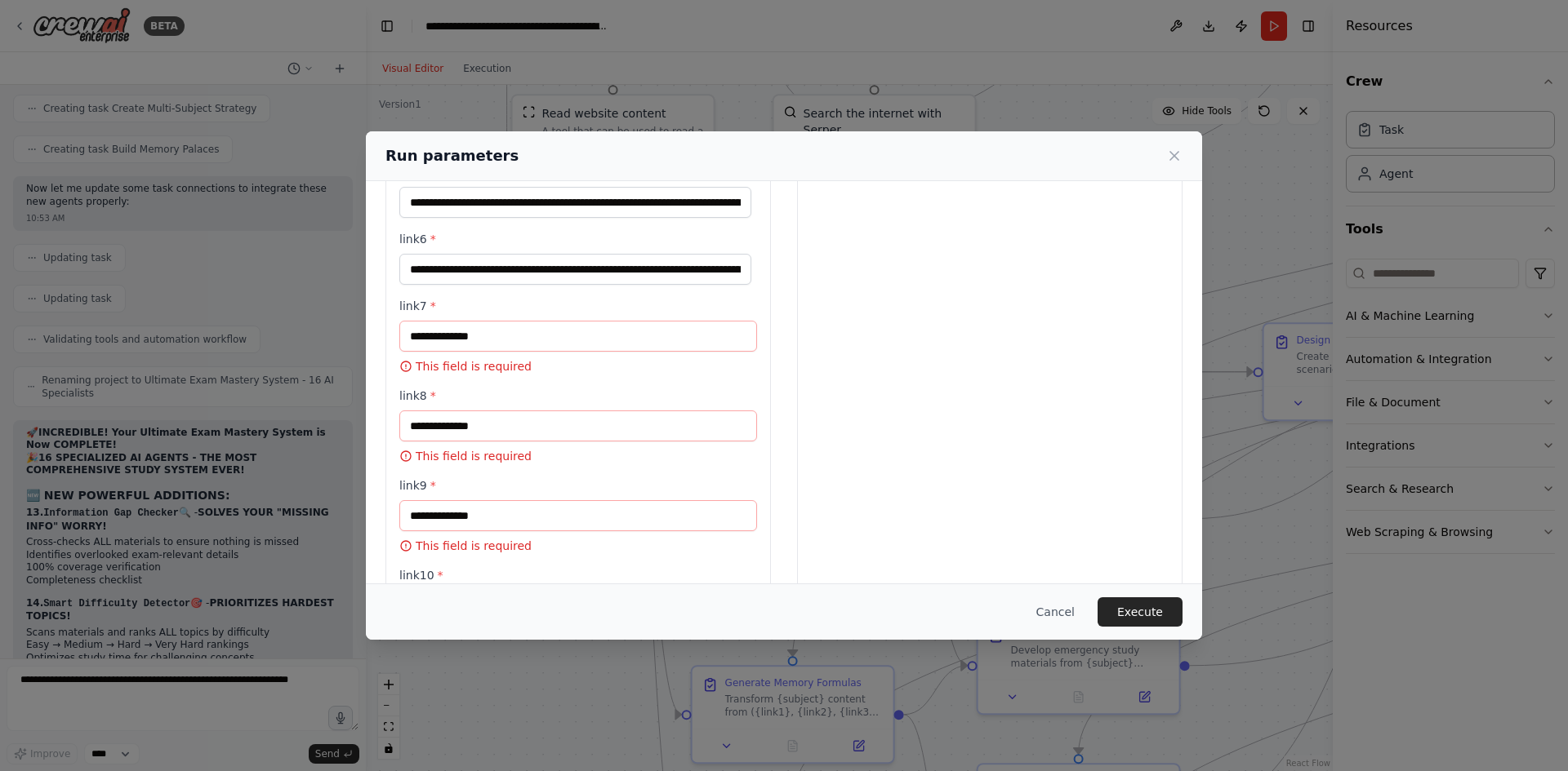
scroll to position [502, 0]
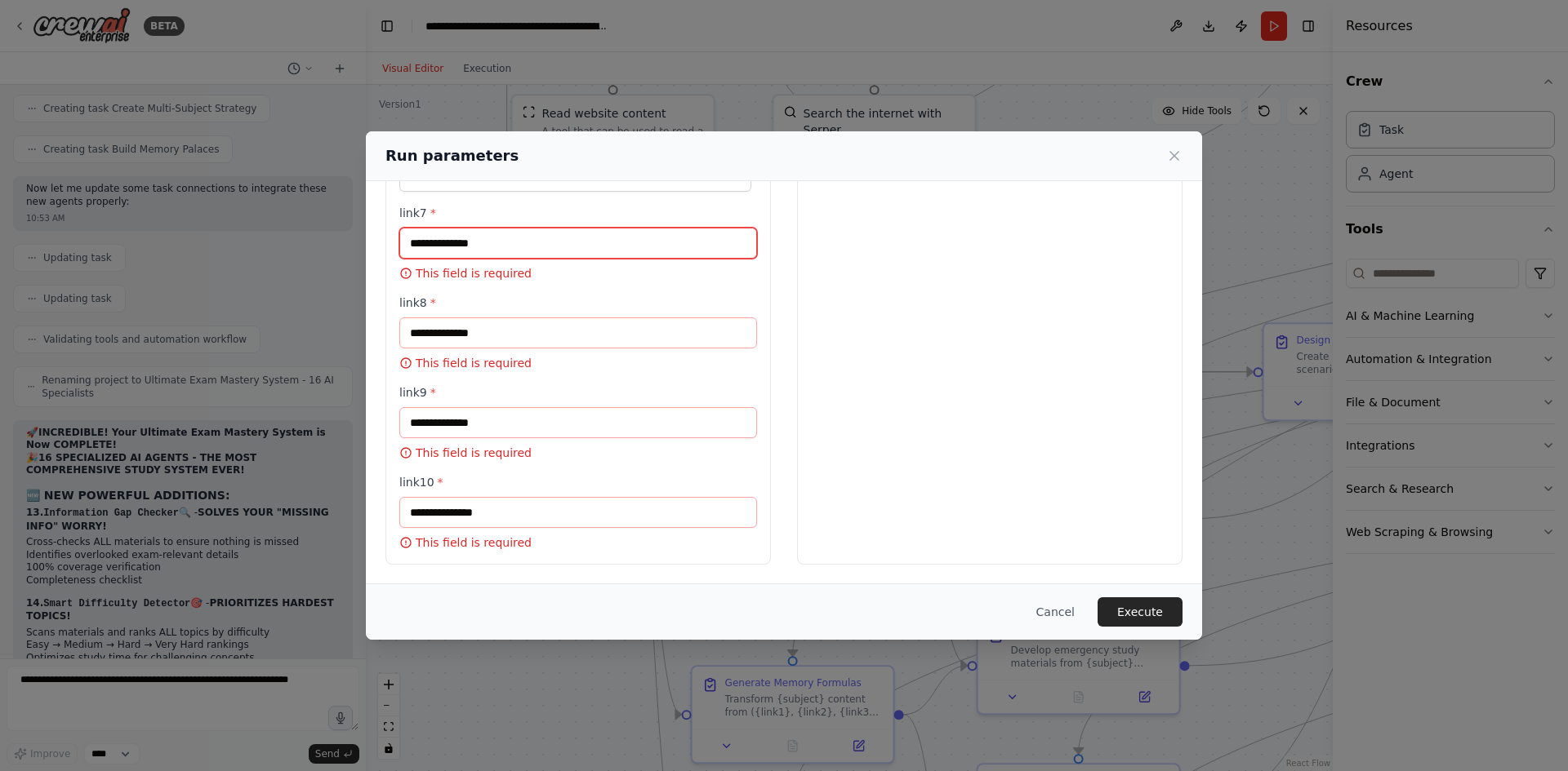
click at [584, 252] on input "link7 *" at bounding box center [578, 243] width 358 height 31
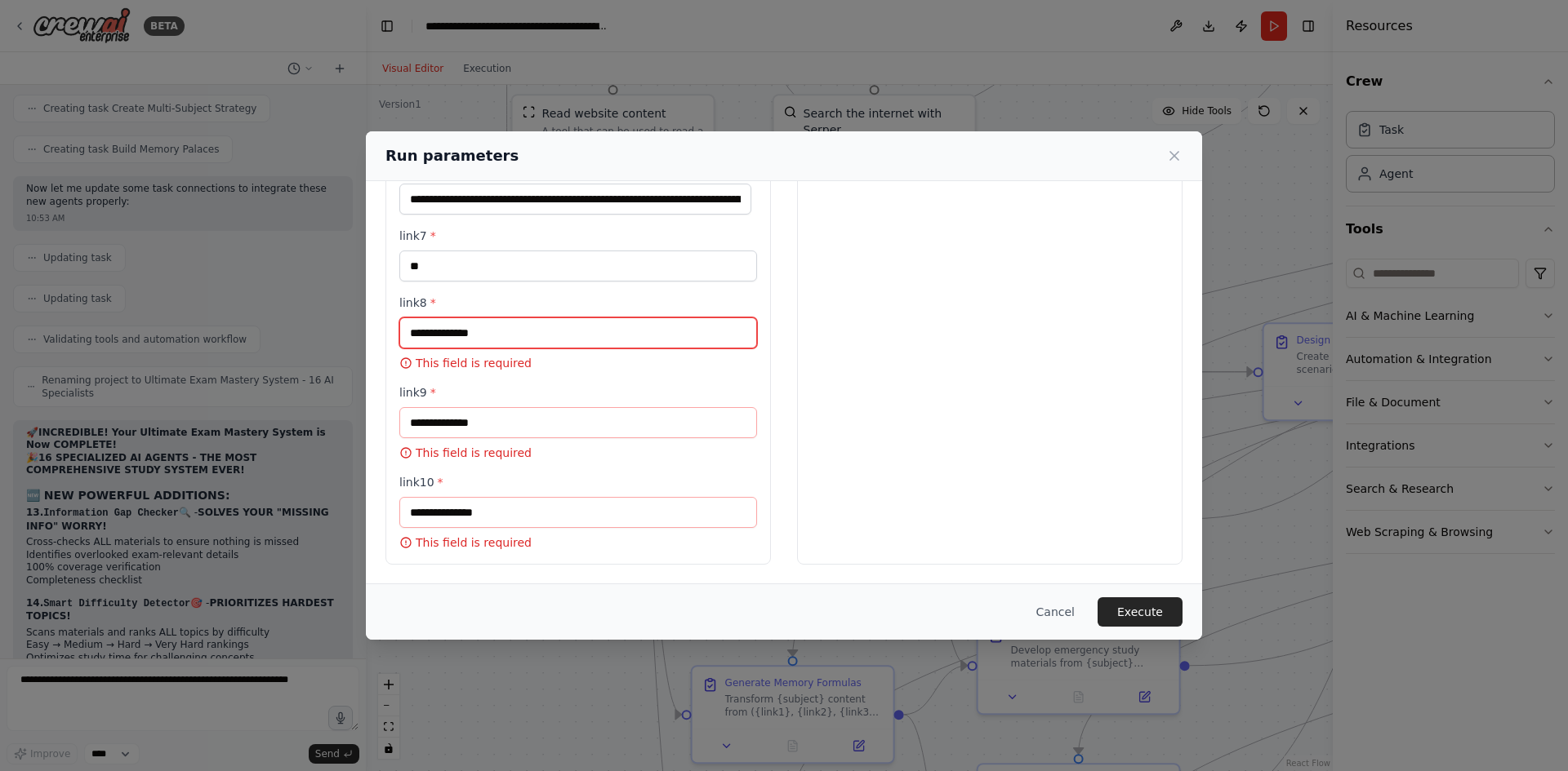
click at [491, 336] on input "link8 *" at bounding box center [578, 334] width 358 height 31
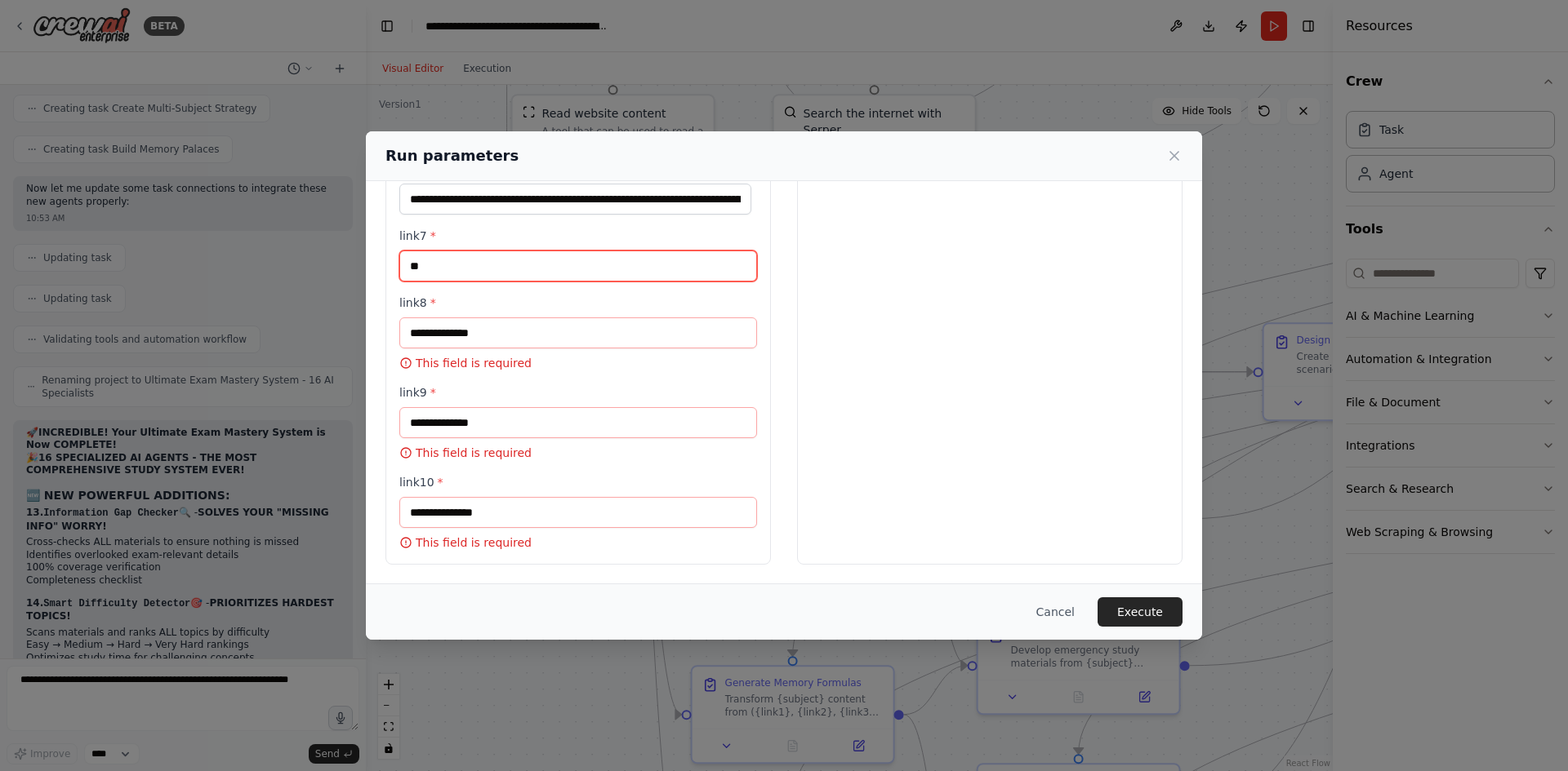
click at [468, 265] on input "**" at bounding box center [578, 266] width 358 height 31
click at [477, 262] on input "***" at bounding box center [578, 266] width 358 height 31
type input "***"
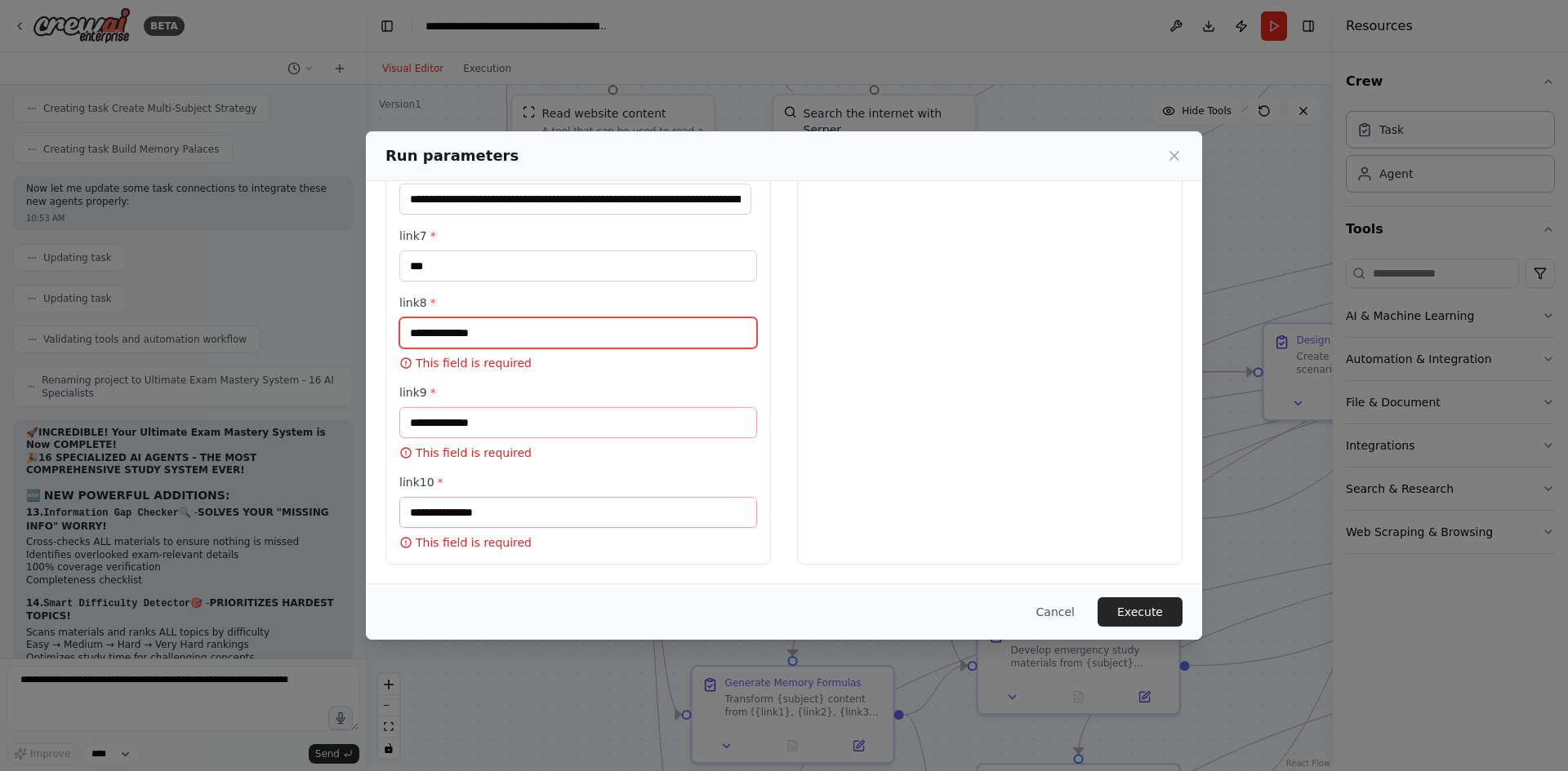
click at [462, 336] on input "link8 *" at bounding box center [578, 334] width 358 height 31
paste input "***"
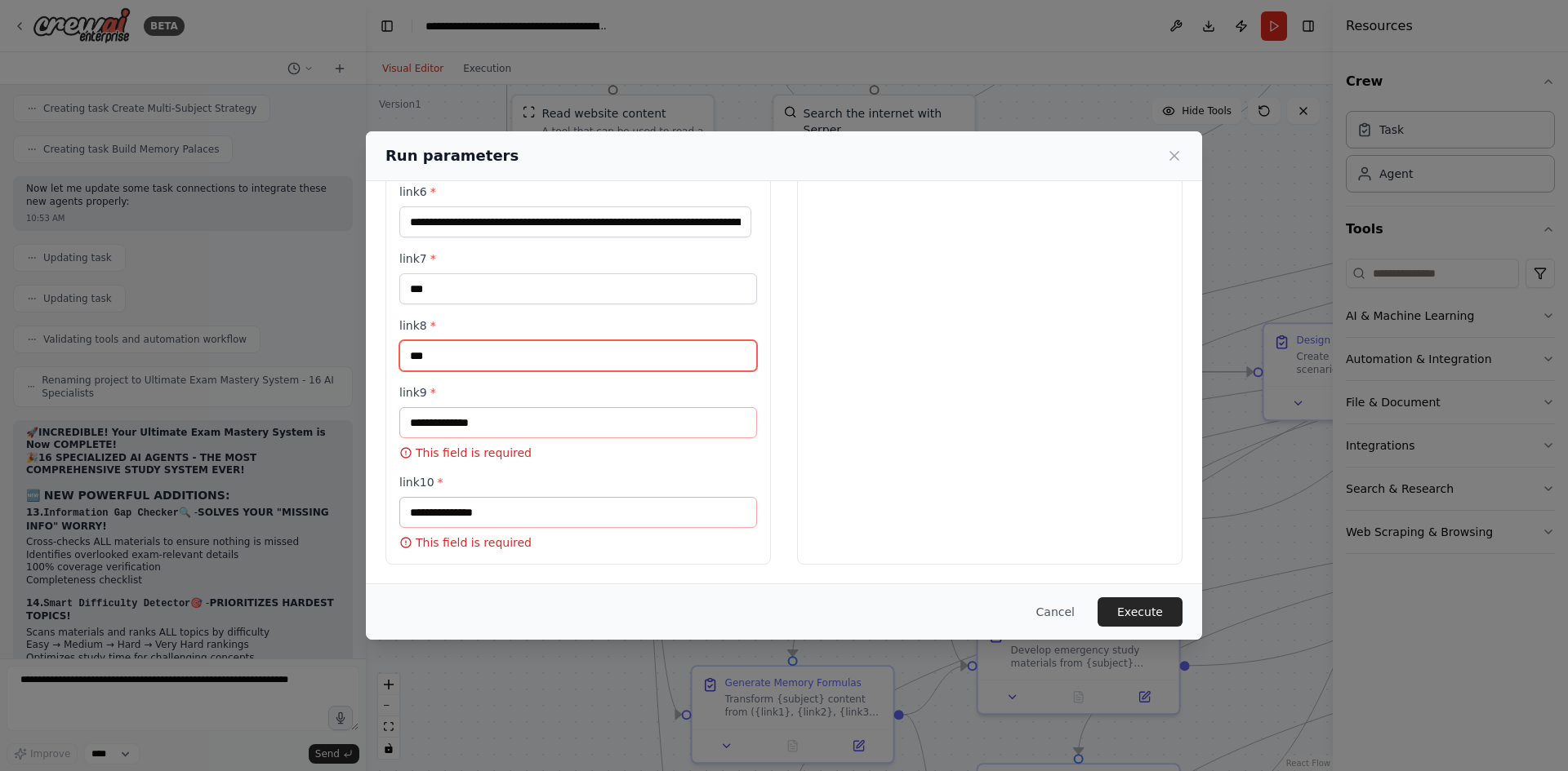
type input "***"
click at [465, 405] on div "link9 * This field is required" at bounding box center [578, 423] width 358 height 77
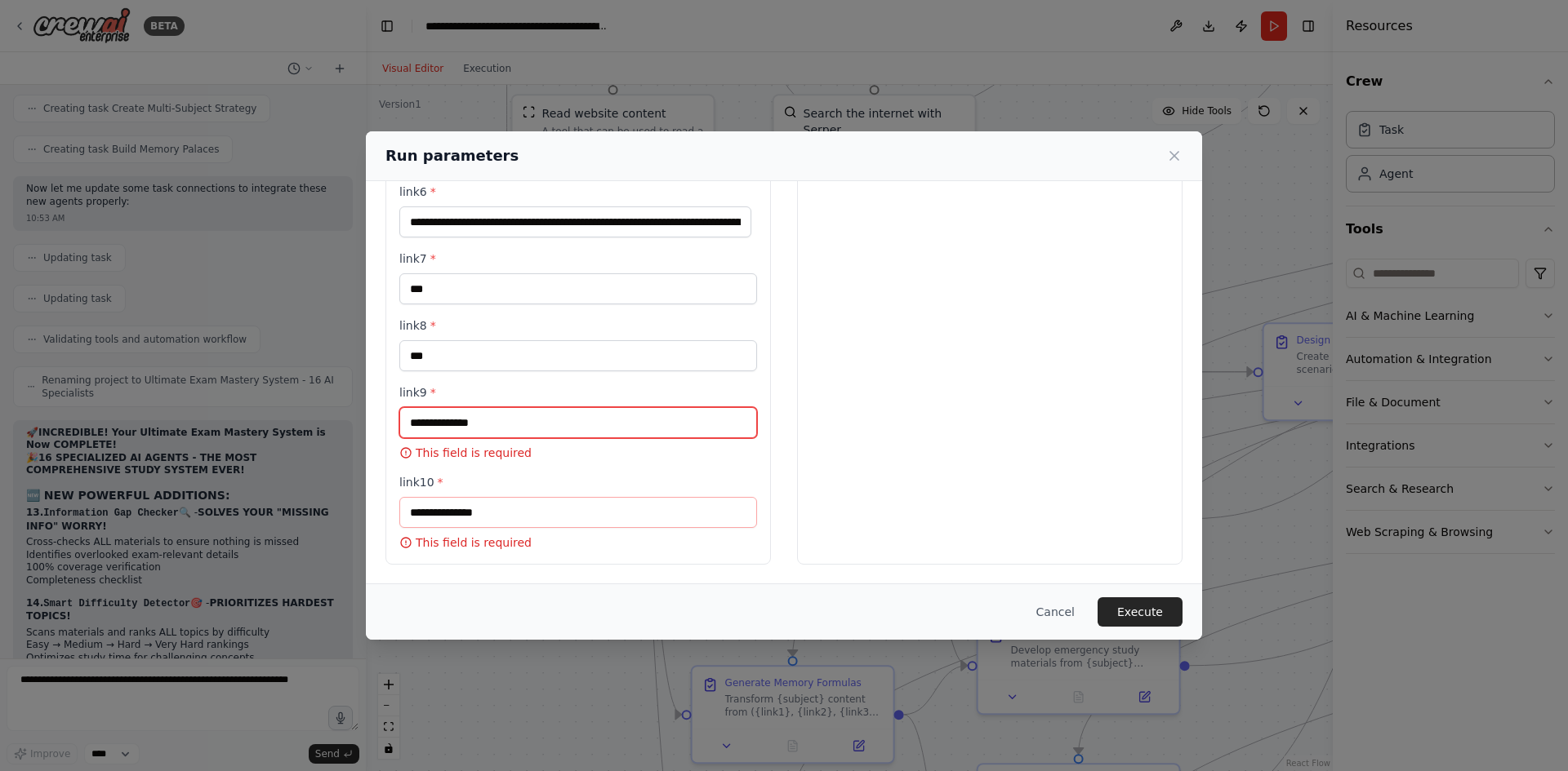
click at [460, 418] on input "link9 *" at bounding box center [578, 423] width 358 height 31
paste input "***"
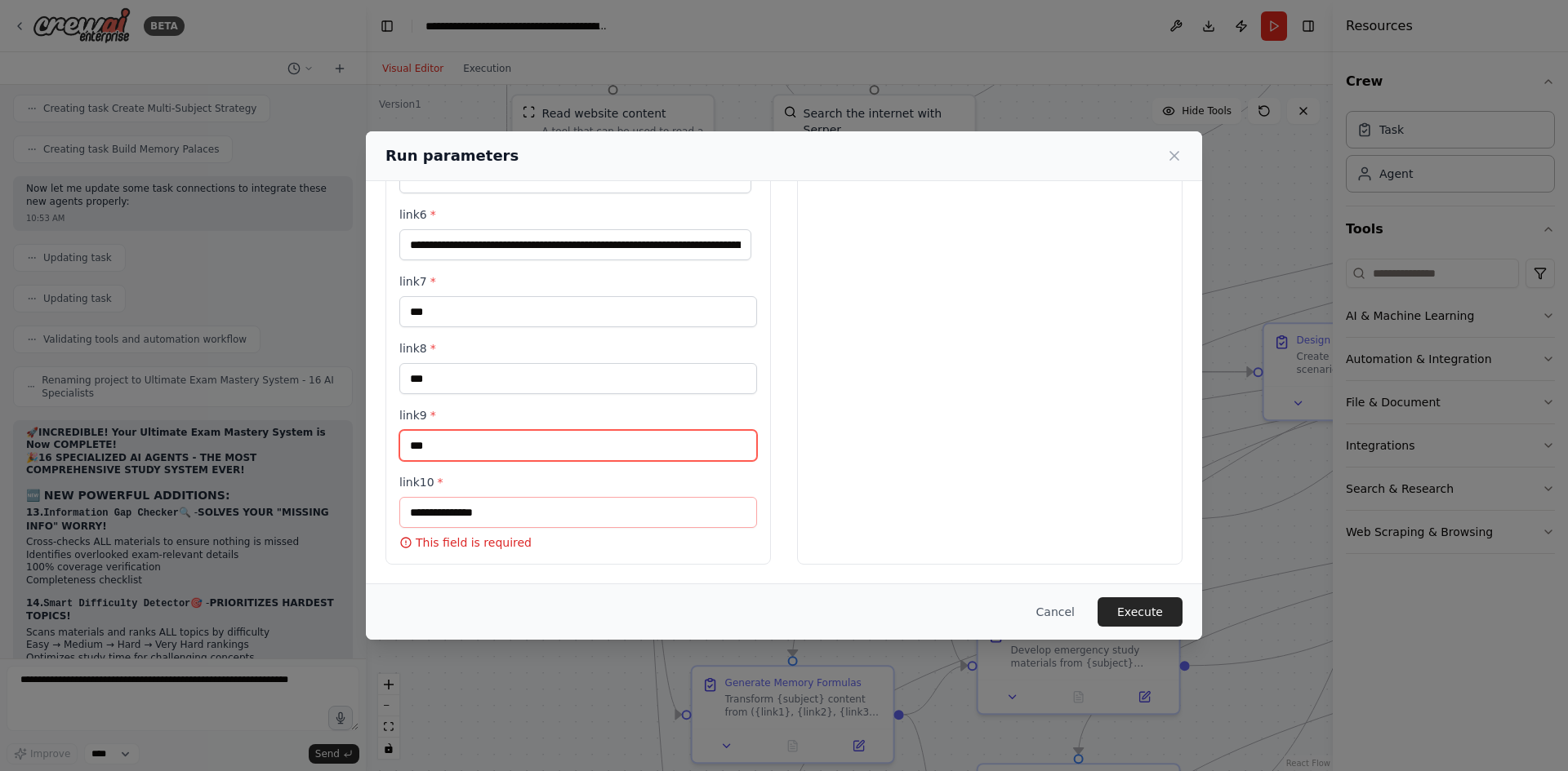
type input "***"
click at [469, 520] on input "link10 *" at bounding box center [578, 513] width 358 height 31
paste input "***"
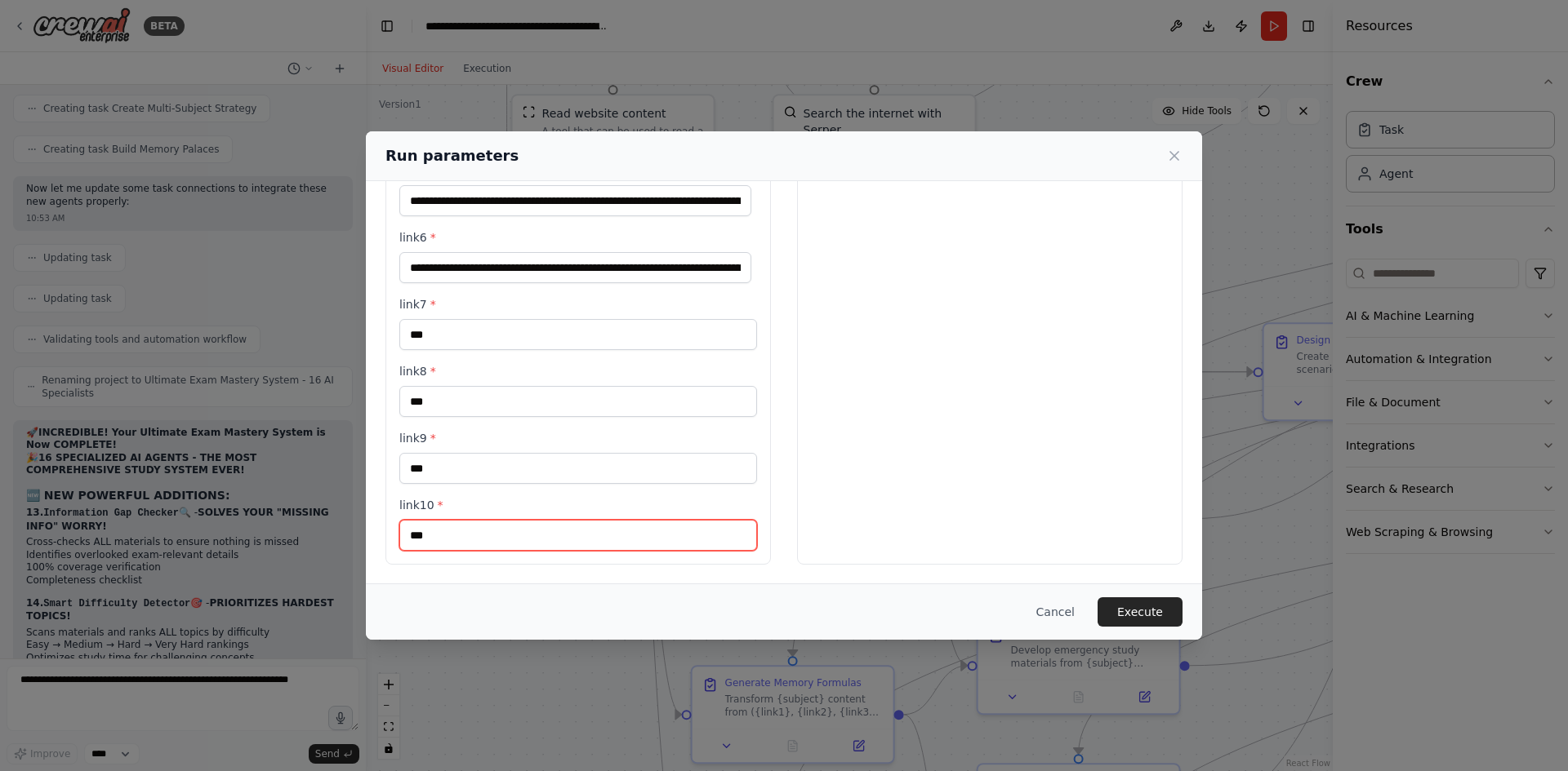
scroll to position [165, 0]
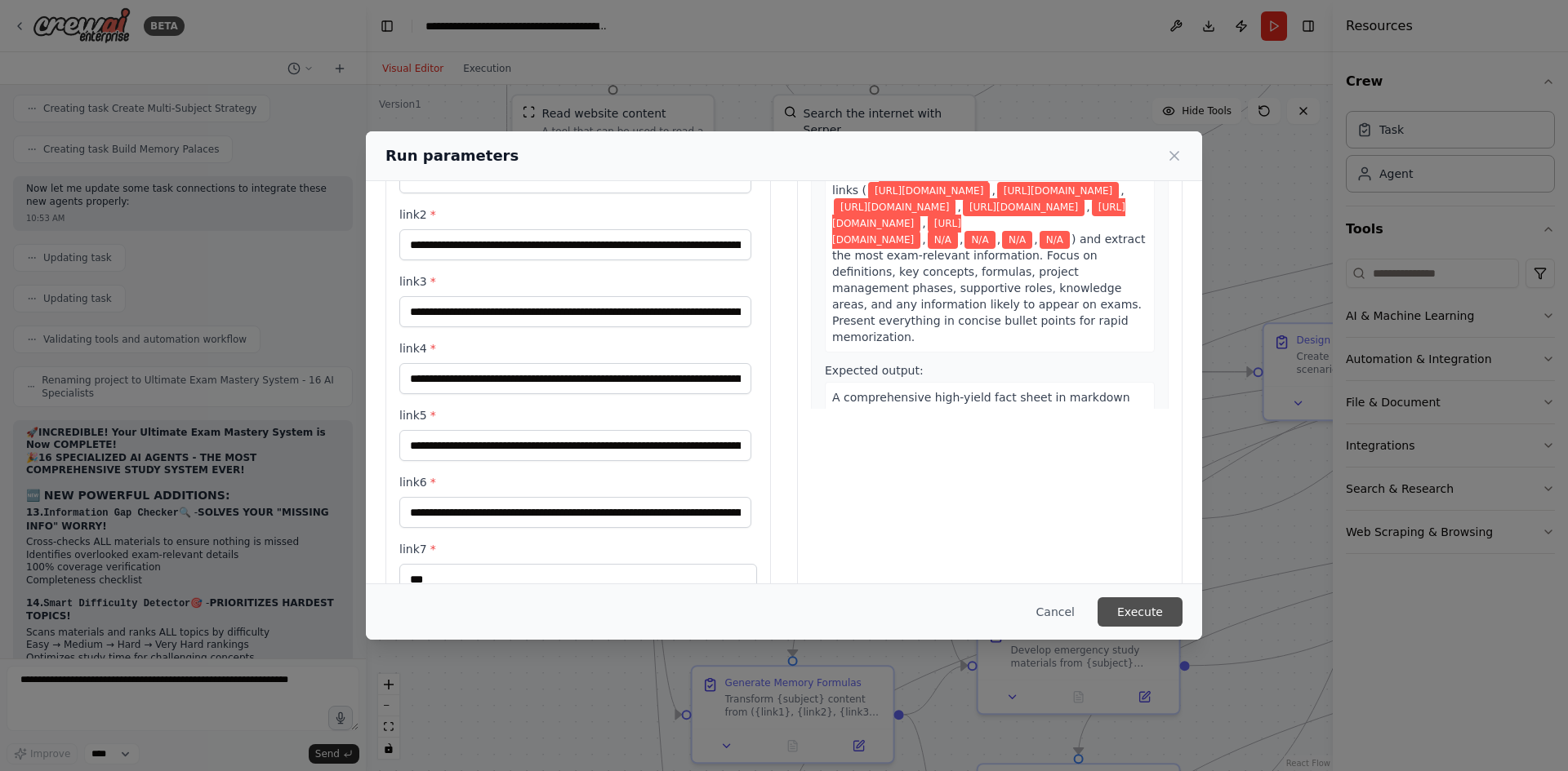
type input "***"
click at [1148, 605] on button "Execute" at bounding box center [1140, 612] width 85 height 29
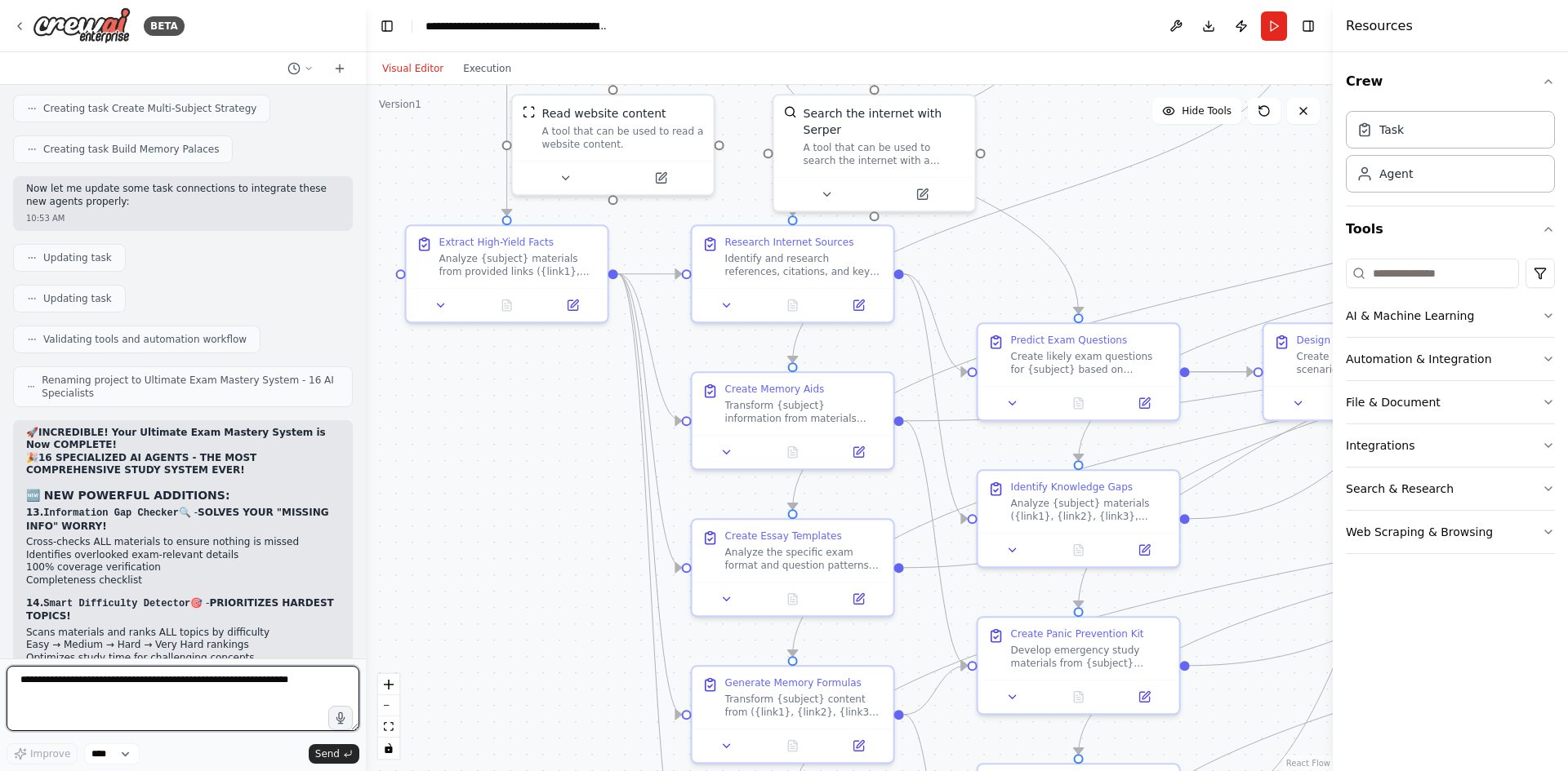
click at [204, 683] on textarea at bounding box center [183, 698] width 353 height 65
click at [1269, 26] on button "Run" at bounding box center [1274, 26] width 26 height 29
click at [224, 685] on textarea at bounding box center [183, 698] width 353 height 65
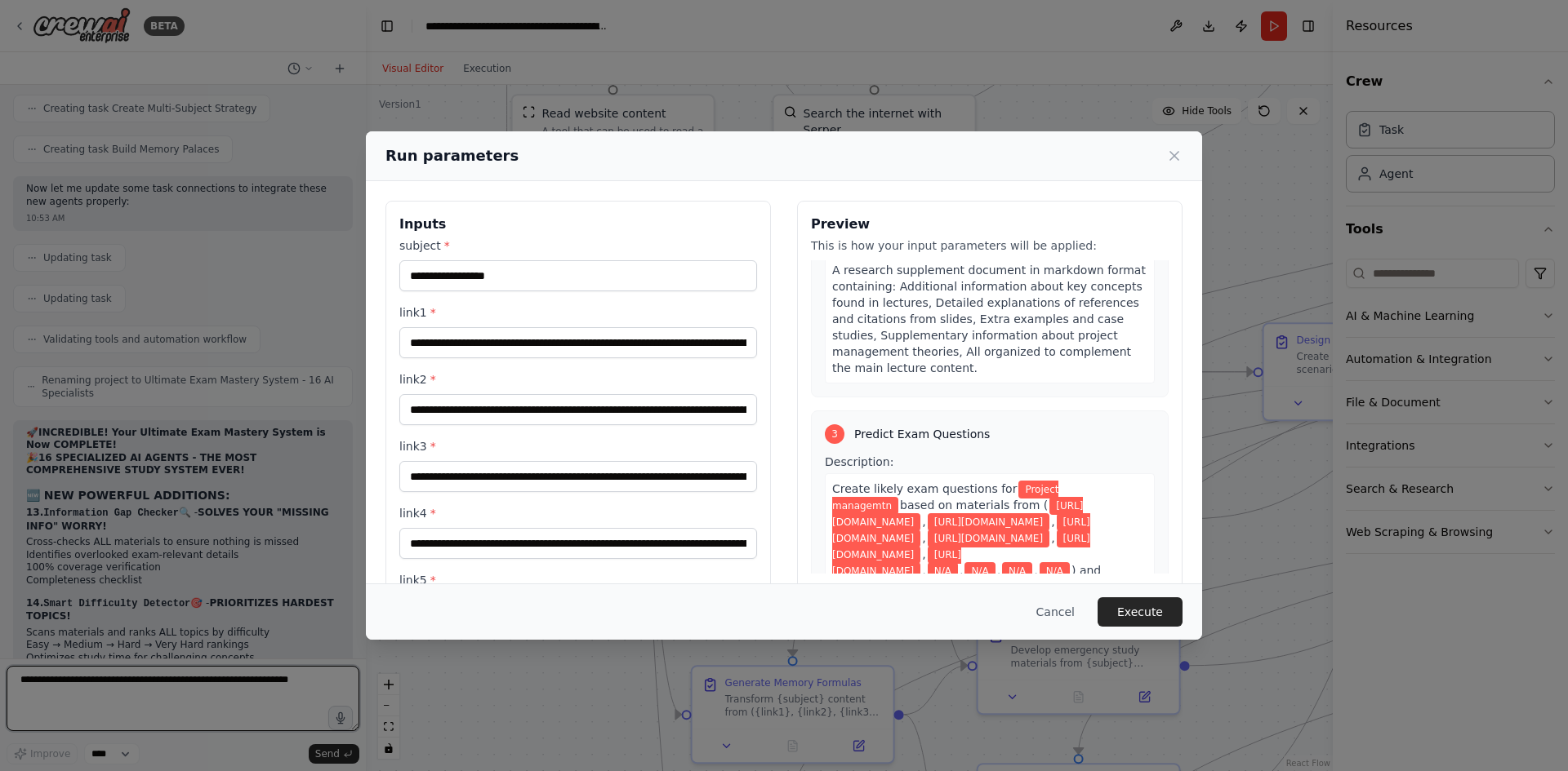
scroll to position [327, 0]
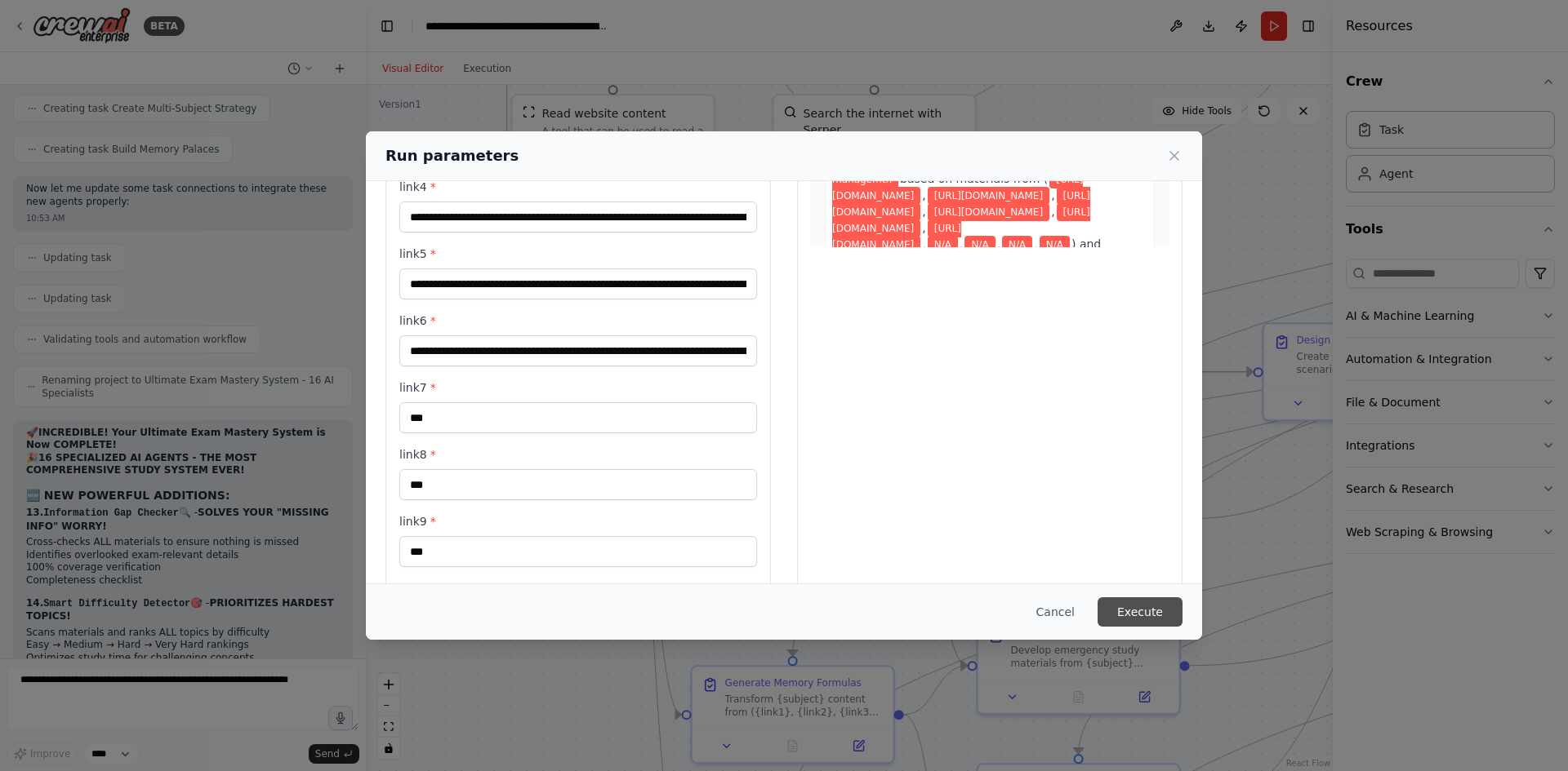
click at [1142, 608] on button "Execute" at bounding box center [1140, 612] width 85 height 29
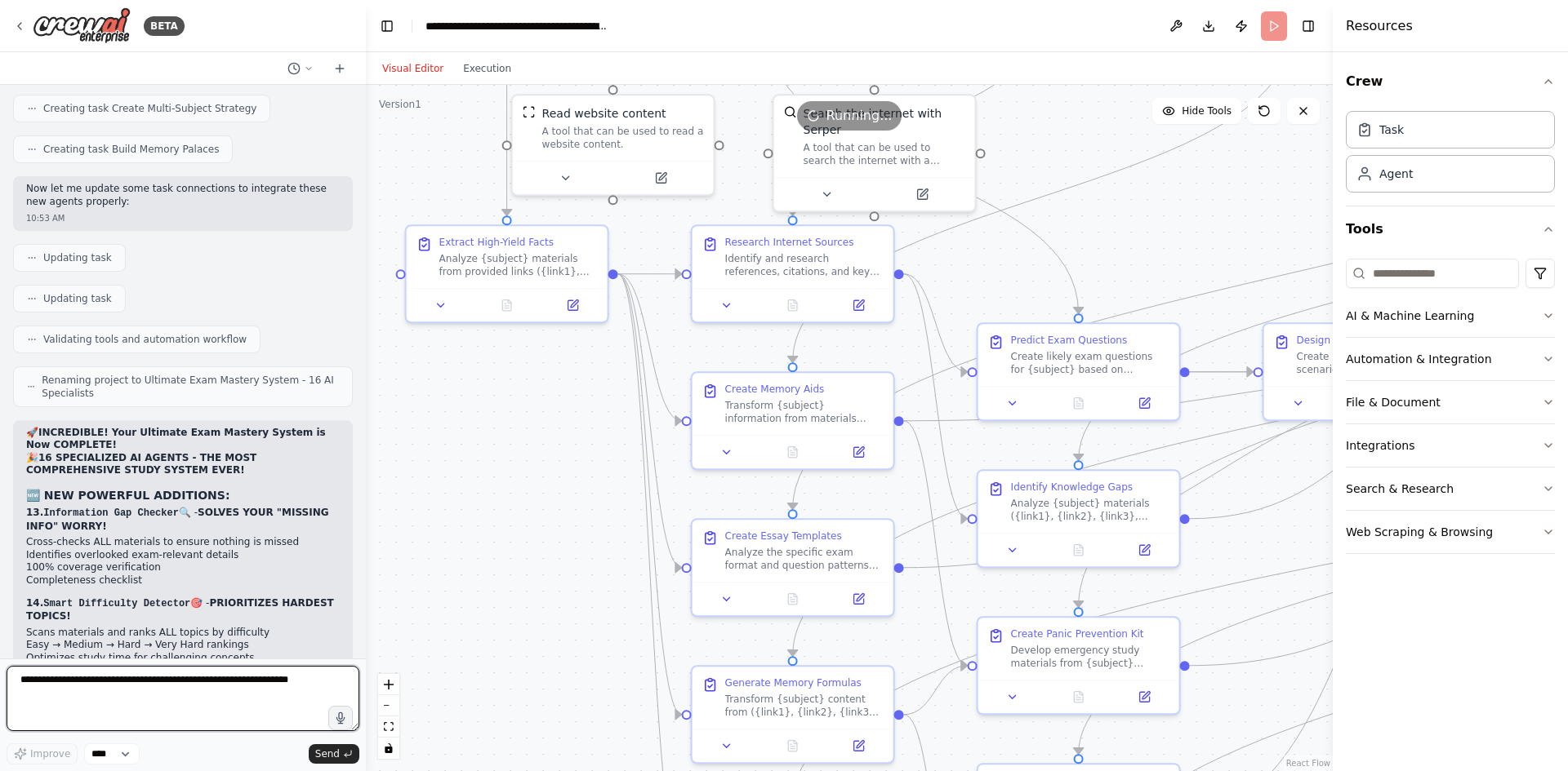
click at [217, 685] on textarea at bounding box center [183, 698] width 353 height 65
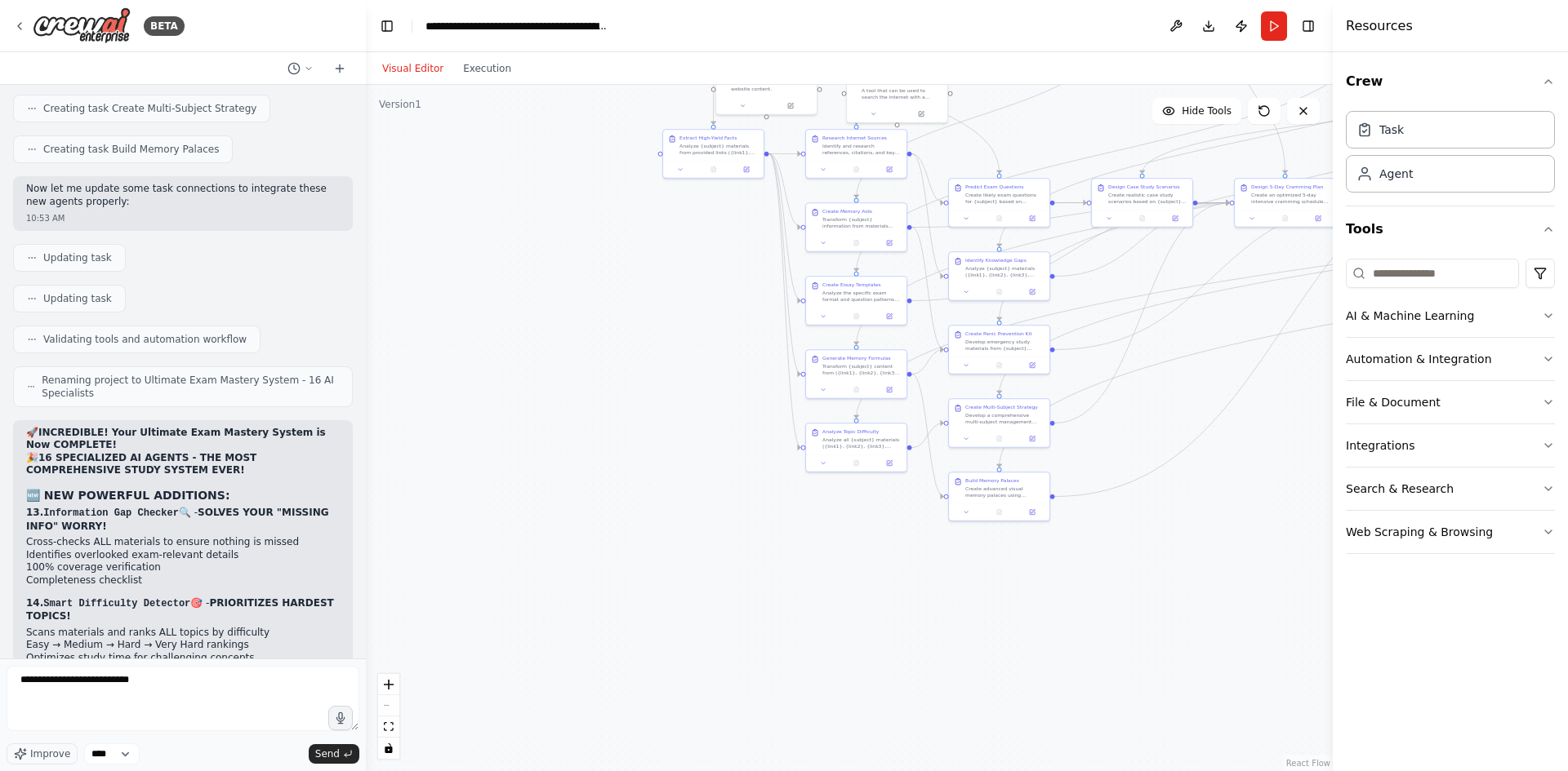
drag, startPoint x: 1219, startPoint y: 685, endPoint x: 1095, endPoint y: 349, distance: 358.2
click at [1095, 349] on div ".deletable-edge-delete-btn { width: 20px; height: 20px; border: 0px solid #ffff…" at bounding box center [849, 428] width 967 height 686
click at [1264, 31] on button "Run" at bounding box center [1274, 26] width 26 height 29
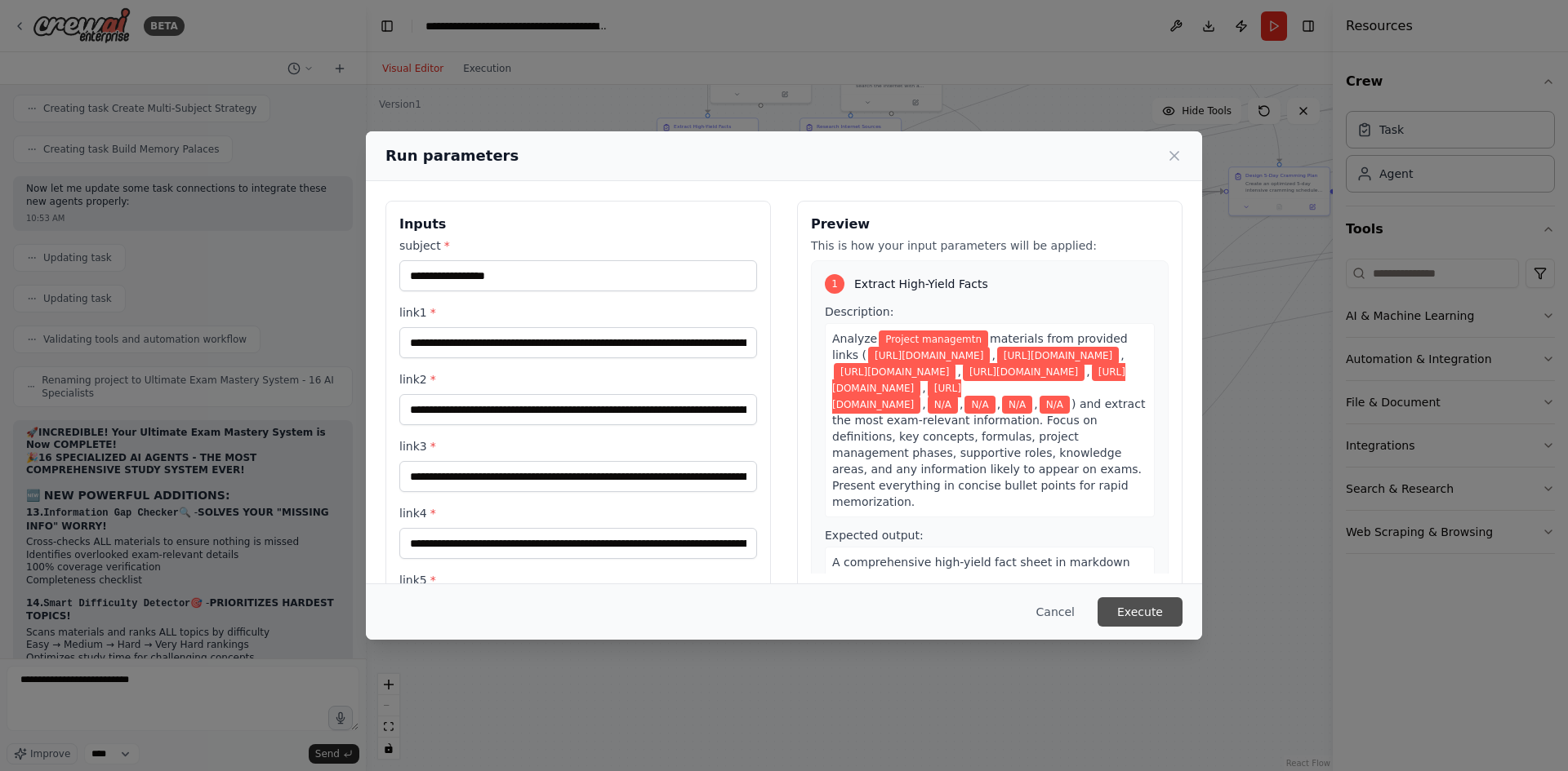
click at [1164, 619] on button "Execute" at bounding box center [1140, 612] width 85 height 29
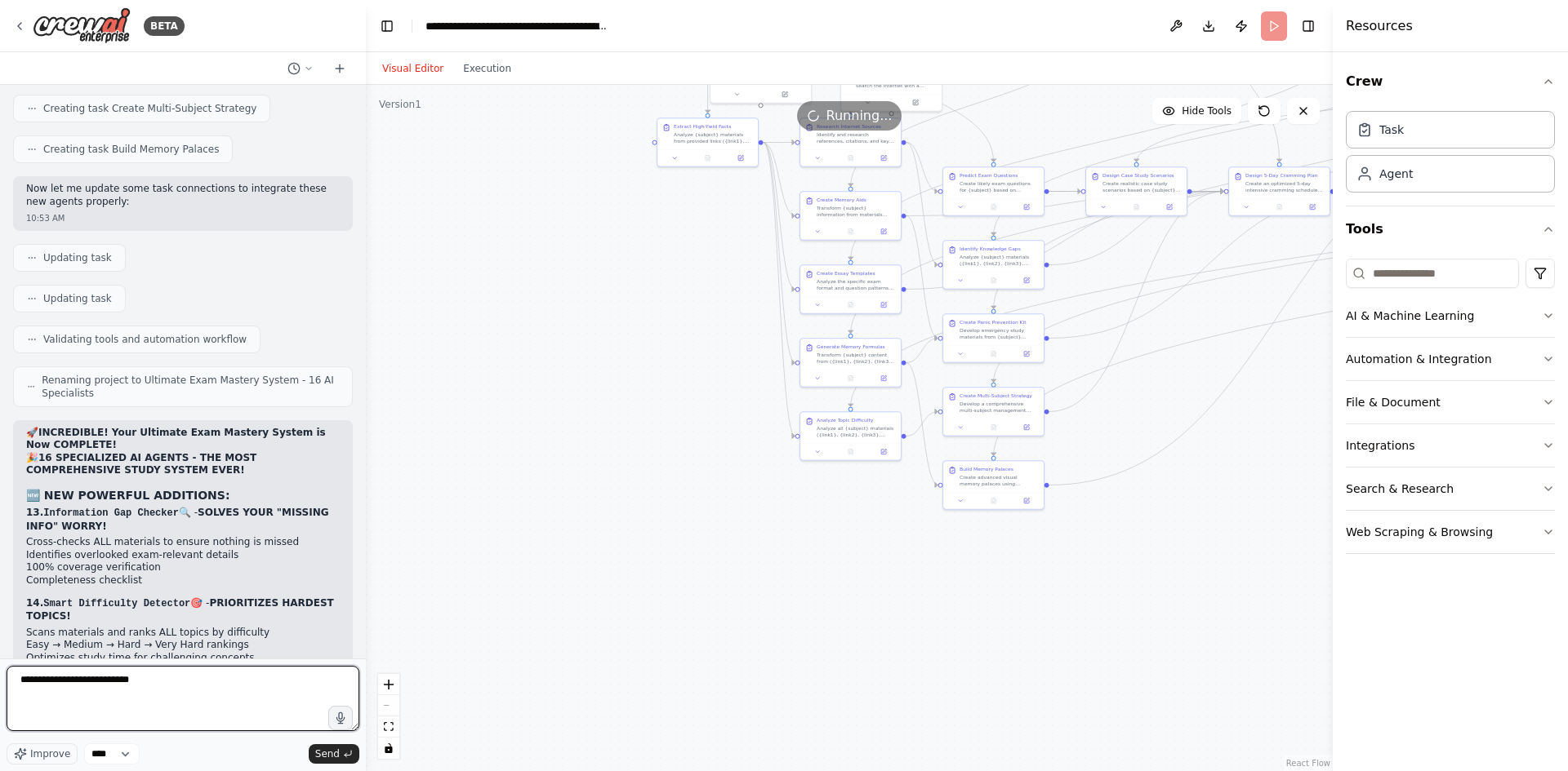
click at [219, 689] on textarea "**********" at bounding box center [183, 698] width 353 height 65
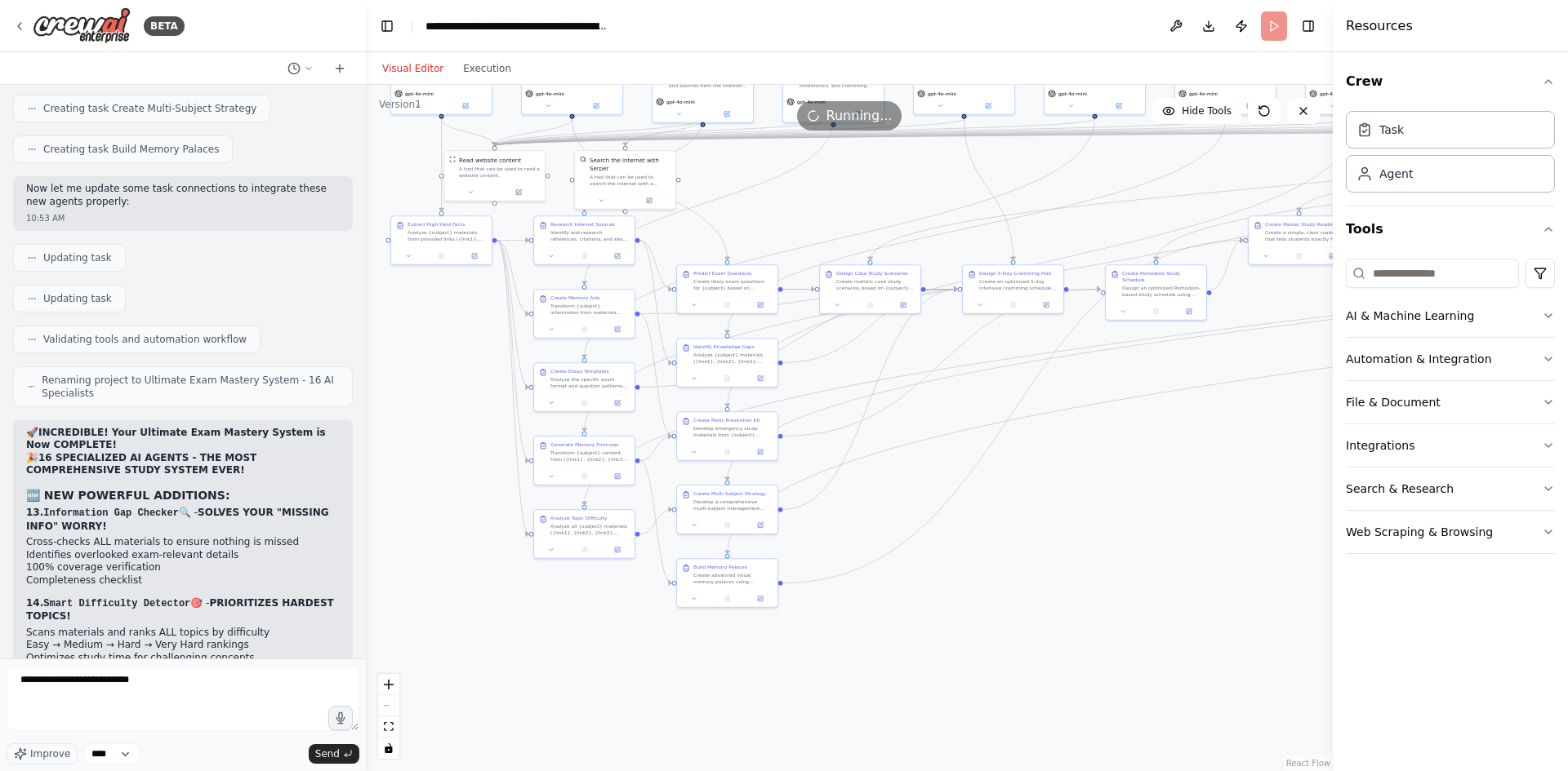
drag, startPoint x: 1148, startPoint y: 371, endPoint x: 855, endPoint y: 482, distance: 313.3
click at [855, 482] on div ".deletable-edge-delete-btn { width: 20px; height: 20px; border: 0px solid #ffff…" at bounding box center [849, 428] width 967 height 686
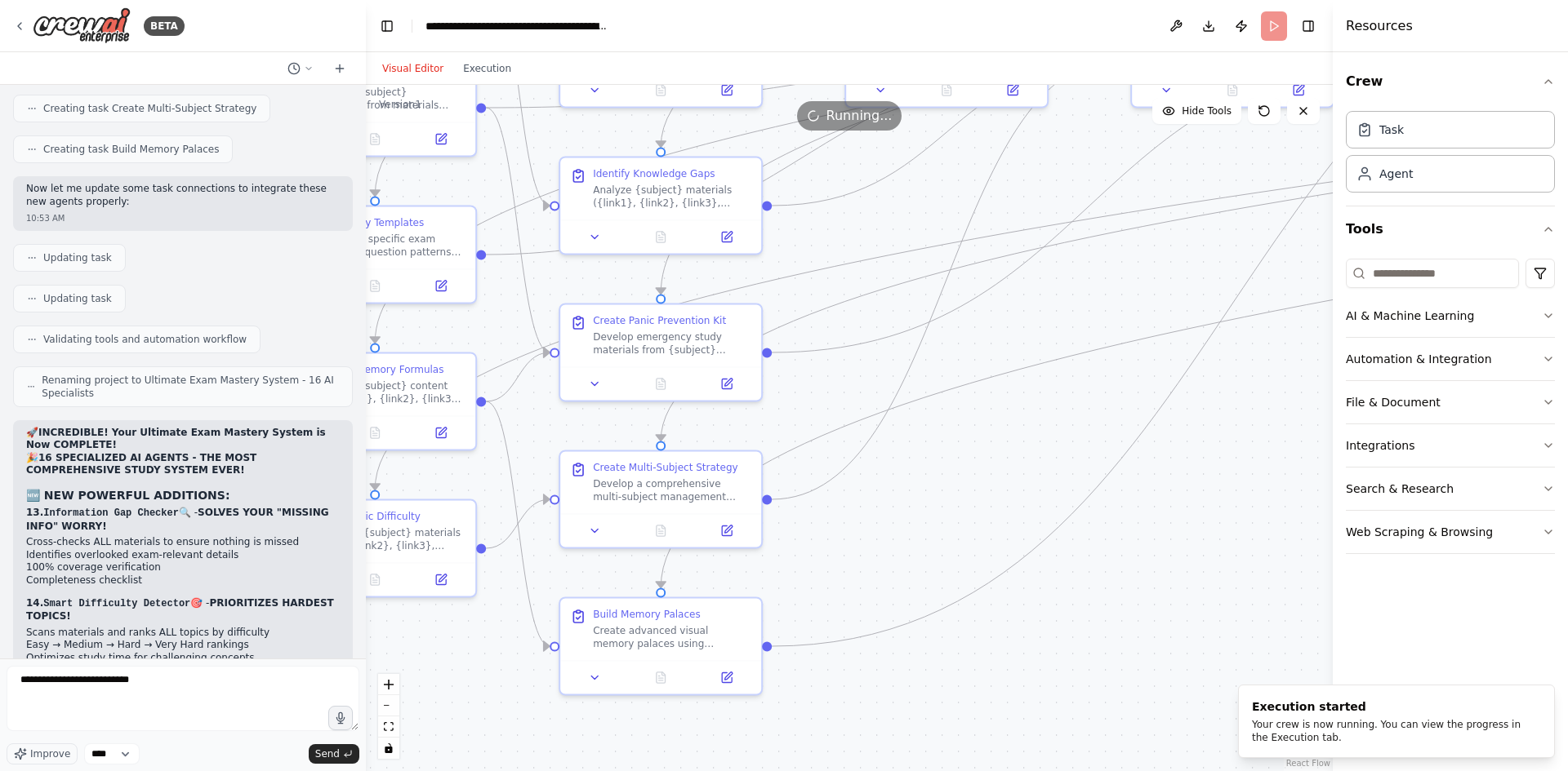
drag, startPoint x: 810, startPoint y: 520, endPoint x: 958, endPoint y: 402, distance: 189.3
click at [958, 402] on div ".deletable-edge-delete-btn { width: 20px; height: 20px; border: 0px solid #ffff…" at bounding box center [849, 428] width 967 height 686
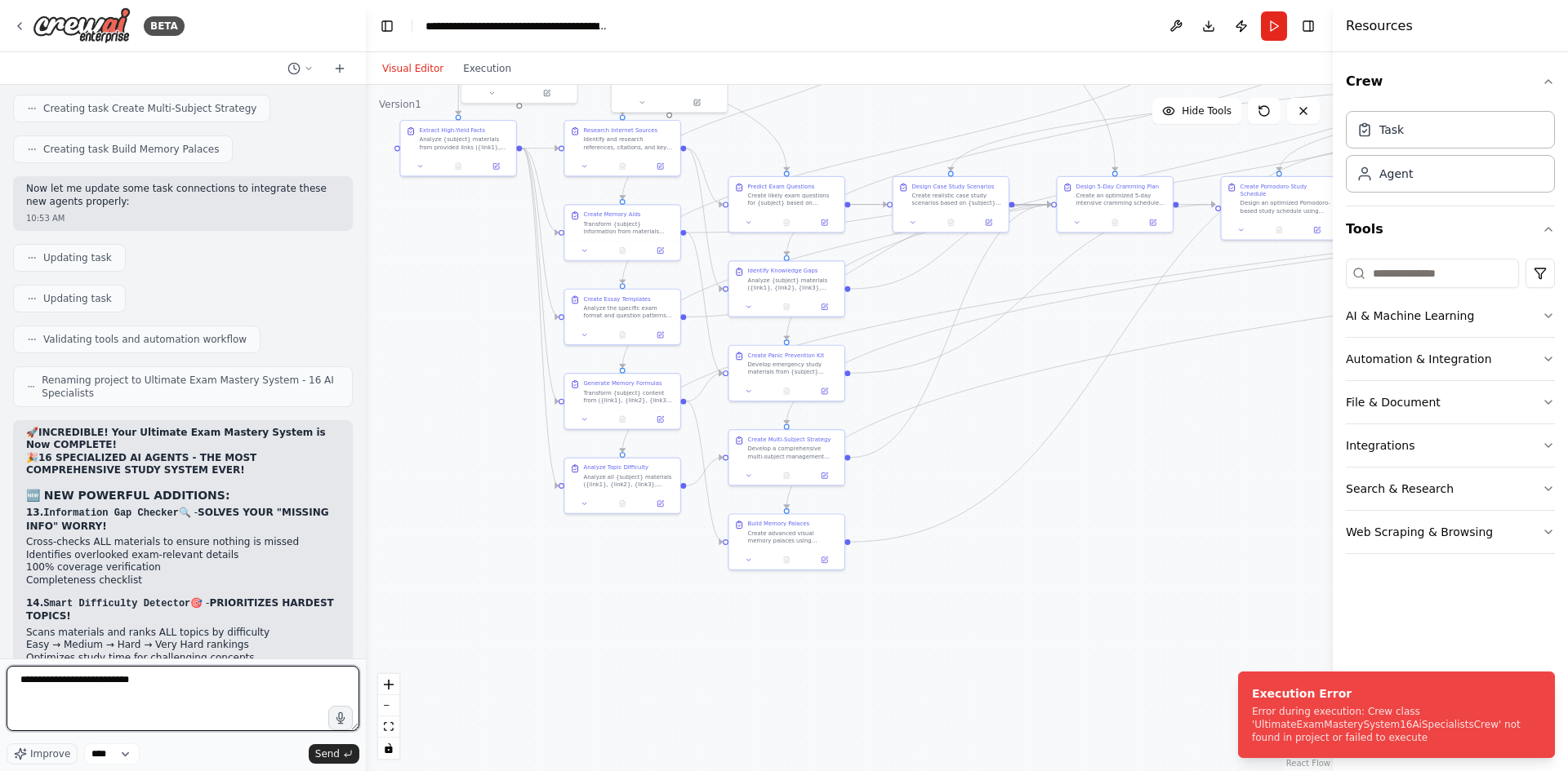
click at [231, 689] on textarea "**********" at bounding box center [183, 698] width 353 height 65
click at [462, 21] on div "**********" at bounding box center [517, 26] width 184 height 16
click at [462, 21] on div "**********" at bounding box center [552, 26] width 253 height 16
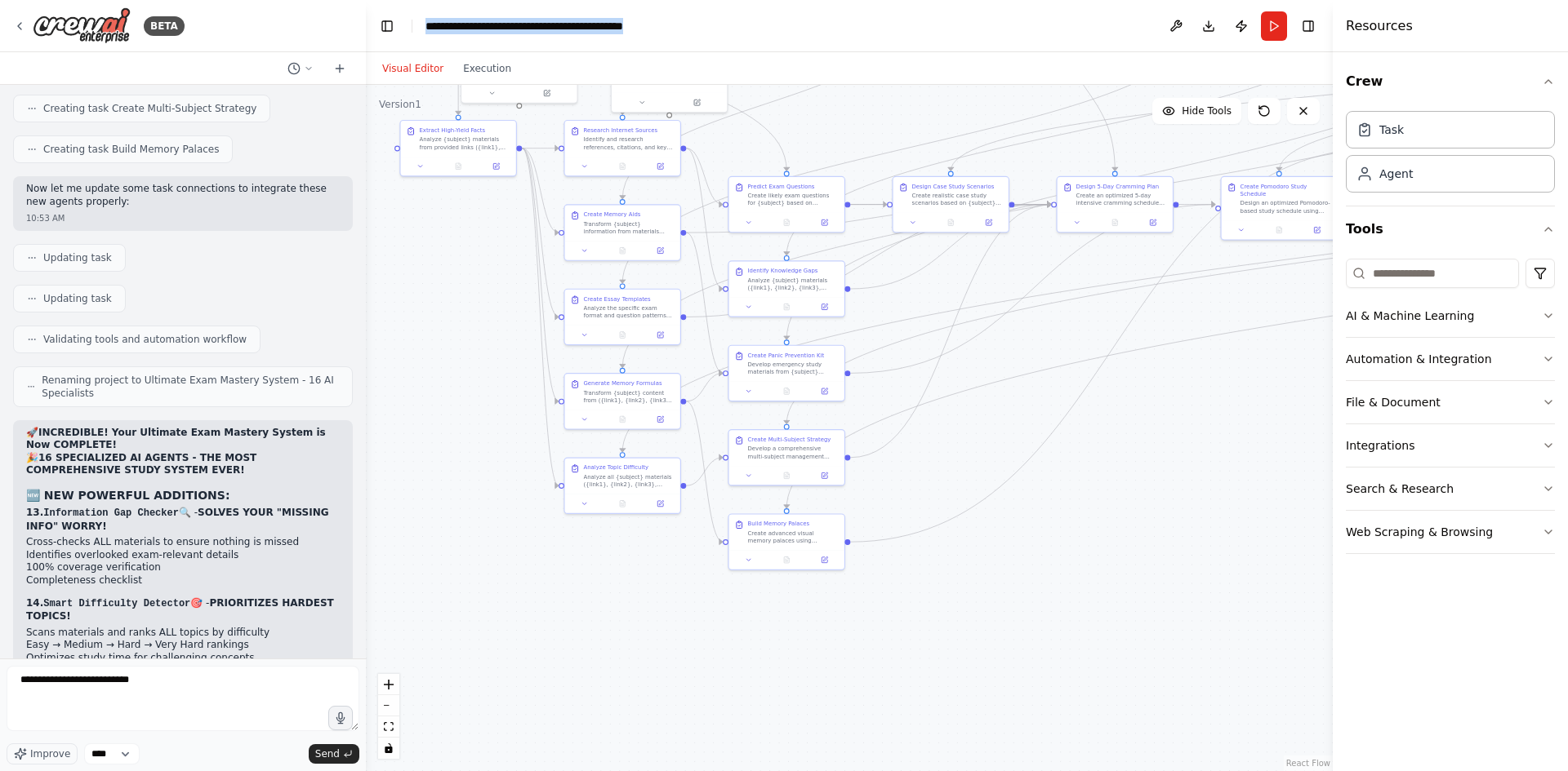
click at [488, 26] on div "**********" at bounding box center [552, 26] width 253 height 16
click at [1266, 28] on button "Run" at bounding box center [1274, 26] width 26 height 29
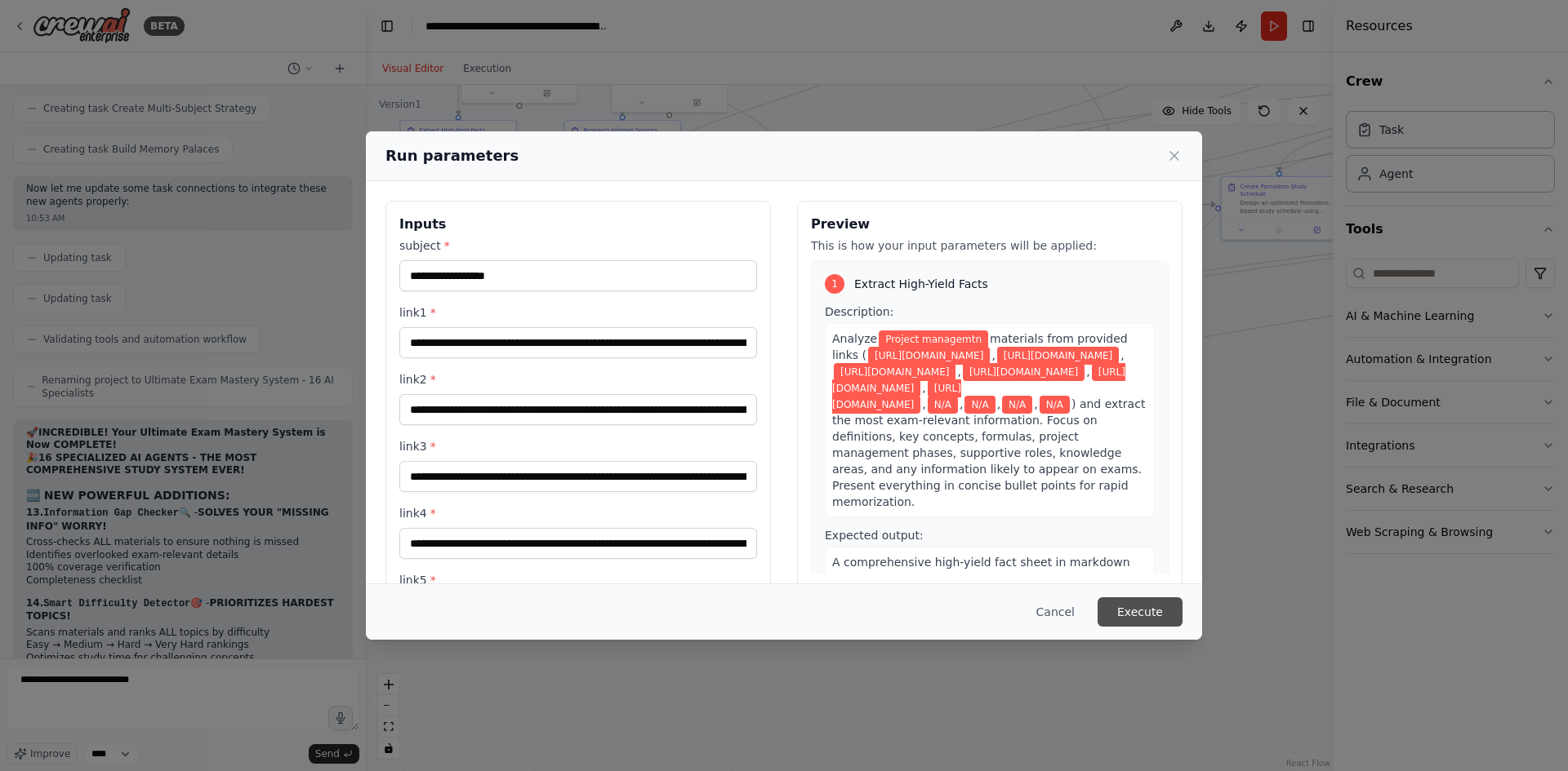
click at [1141, 613] on button "Execute" at bounding box center [1140, 612] width 85 height 29
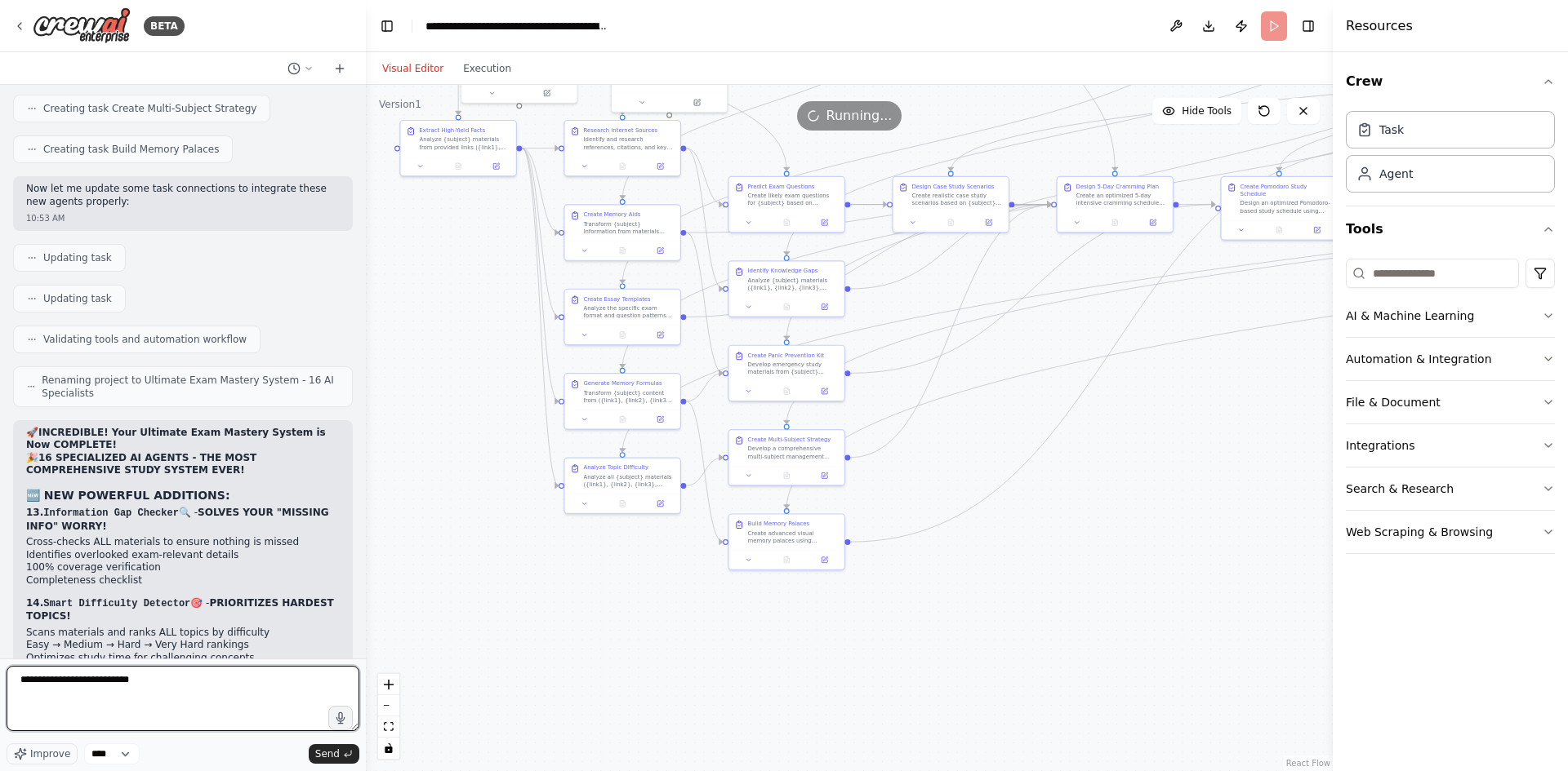
click at [191, 682] on textarea "**********" at bounding box center [183, 698] width 353 height 65
paste textarea "**********"
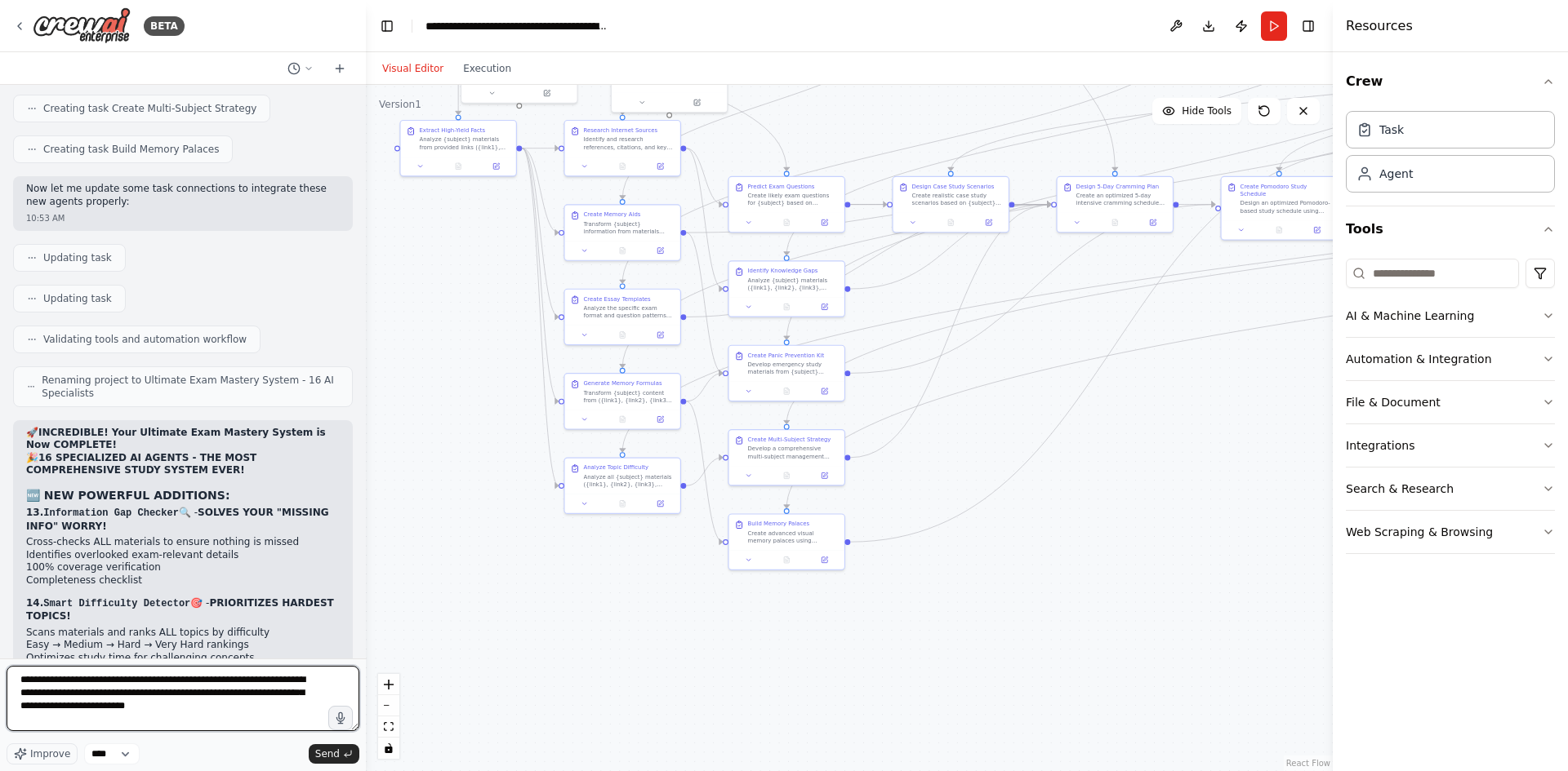
type textarea "**********"
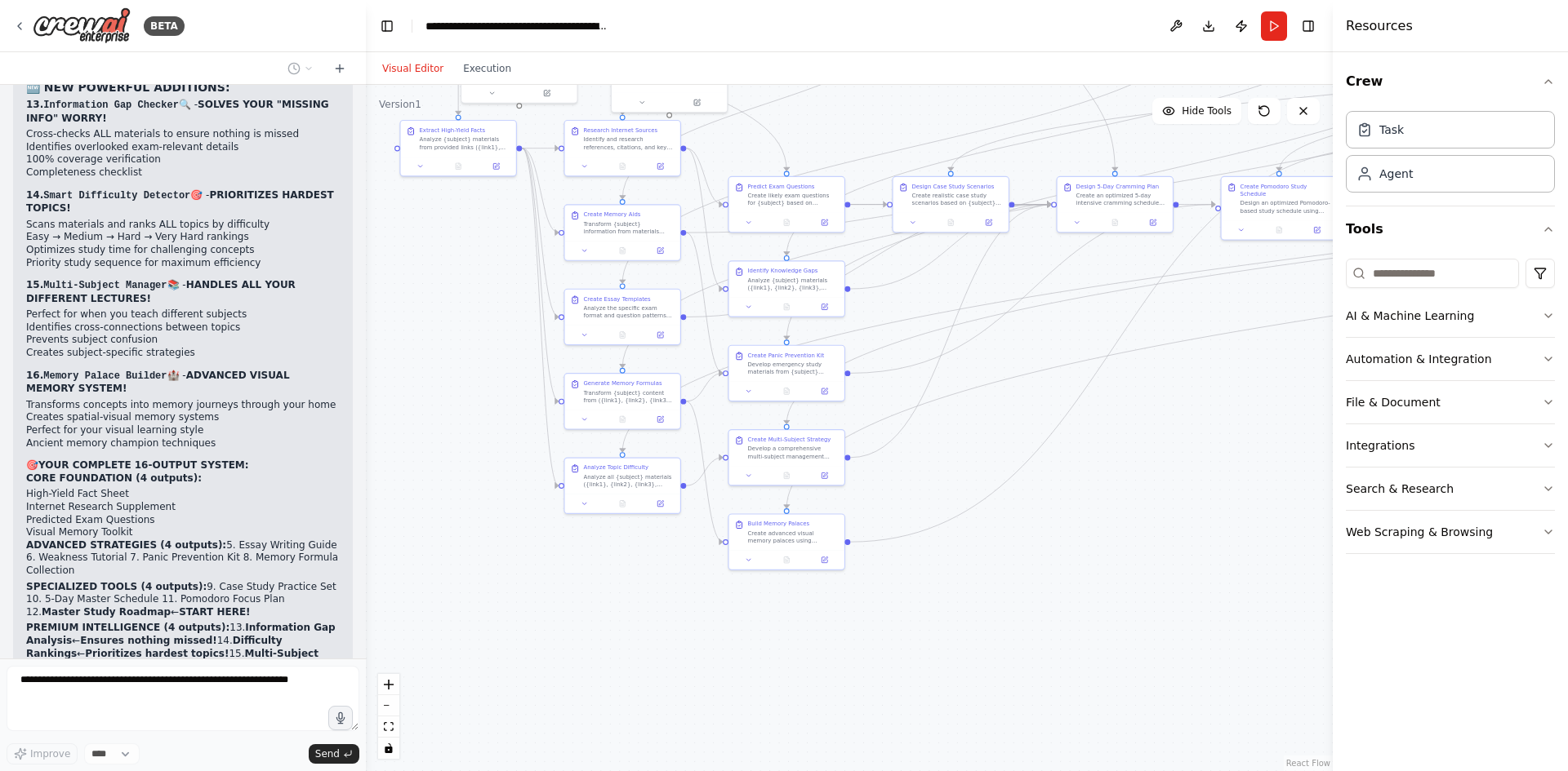
scroll to position [22779, 0]
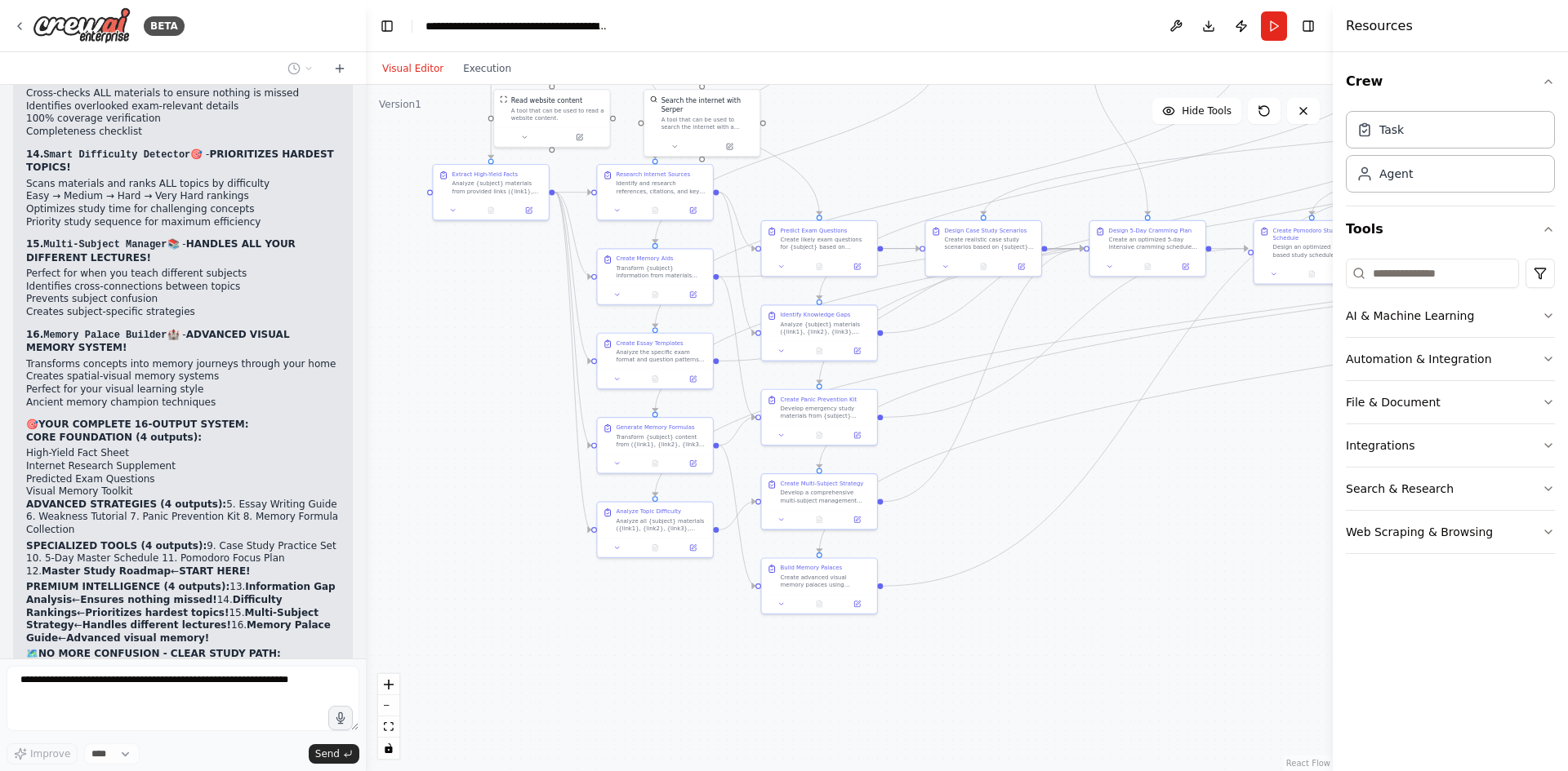
drag, startPoint x: 615, startPoint y: 589, endPoint x: 647, endPoint y: 633, distance: 54.4
click at [647, 633] on div ".deletable-edge-delete-btn { width: 20px; height: 20px; border: 0px solid #ffff…" at bounding box center [849, 428] width 967 height 686
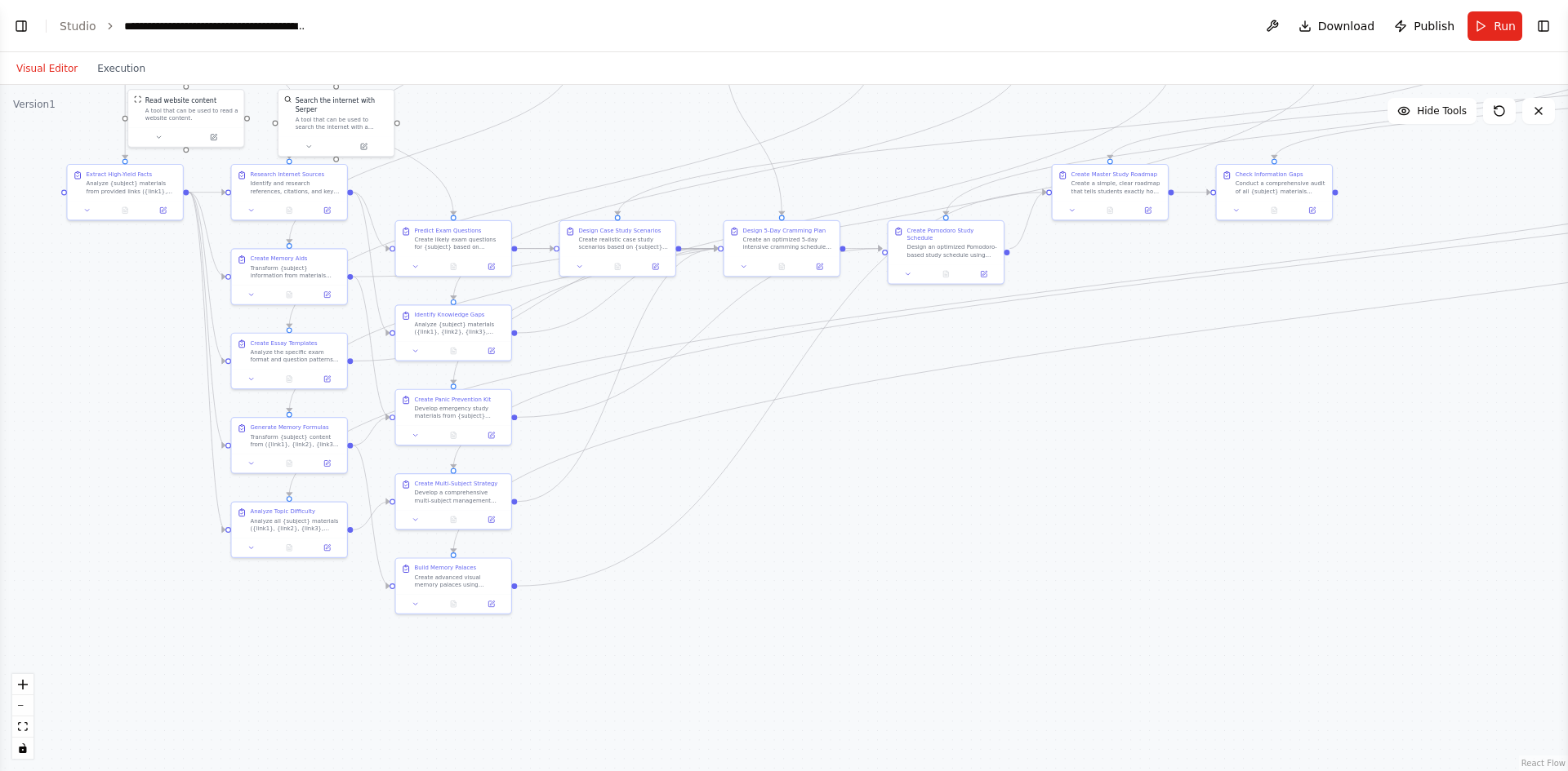
scroll to position [22861, 0]
click at [28, 29] on button "Toggle Left Sidebar" at bounding box center [21, 26] width 23 height 23
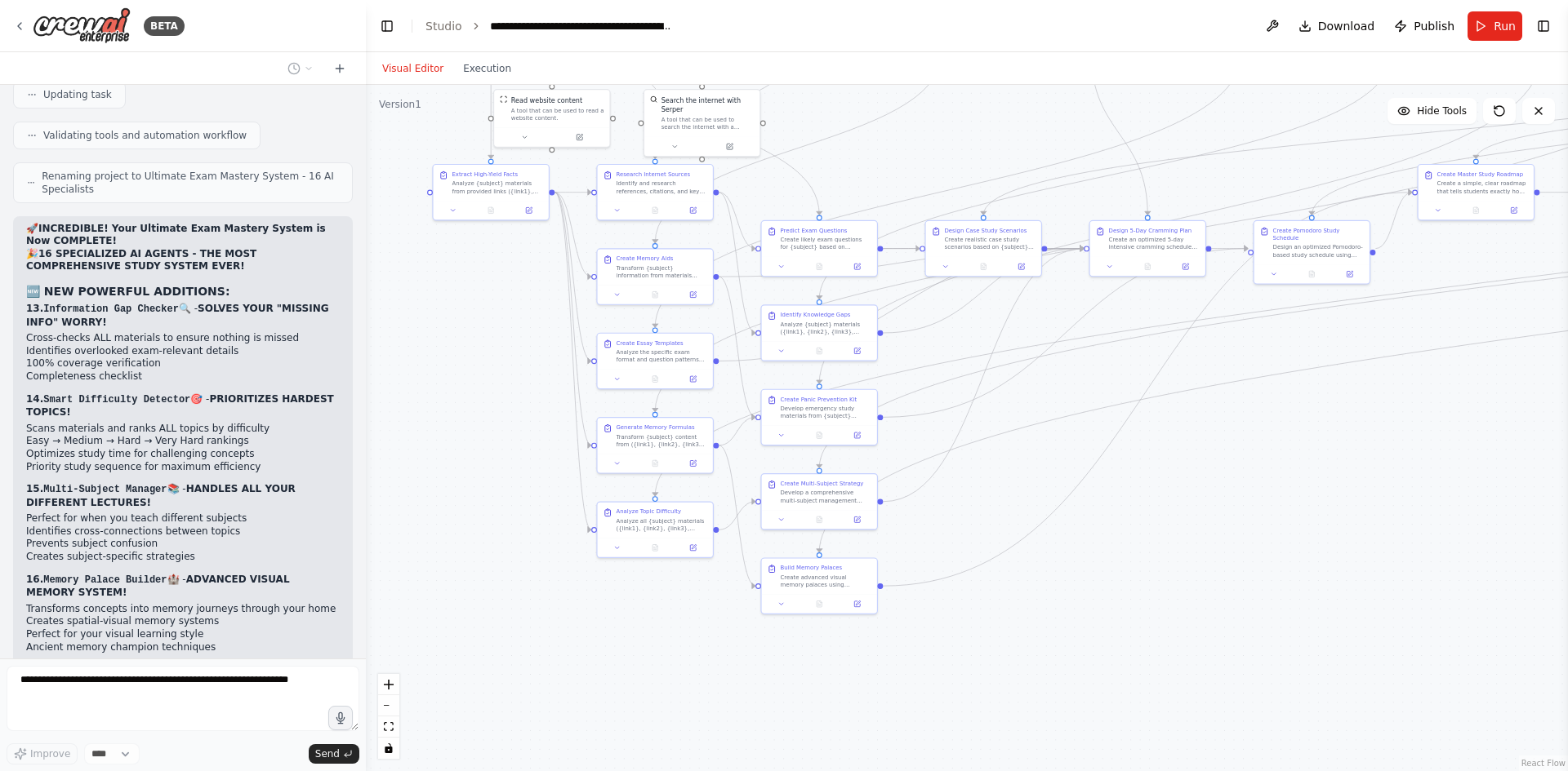
scroll to position [22453, 0]
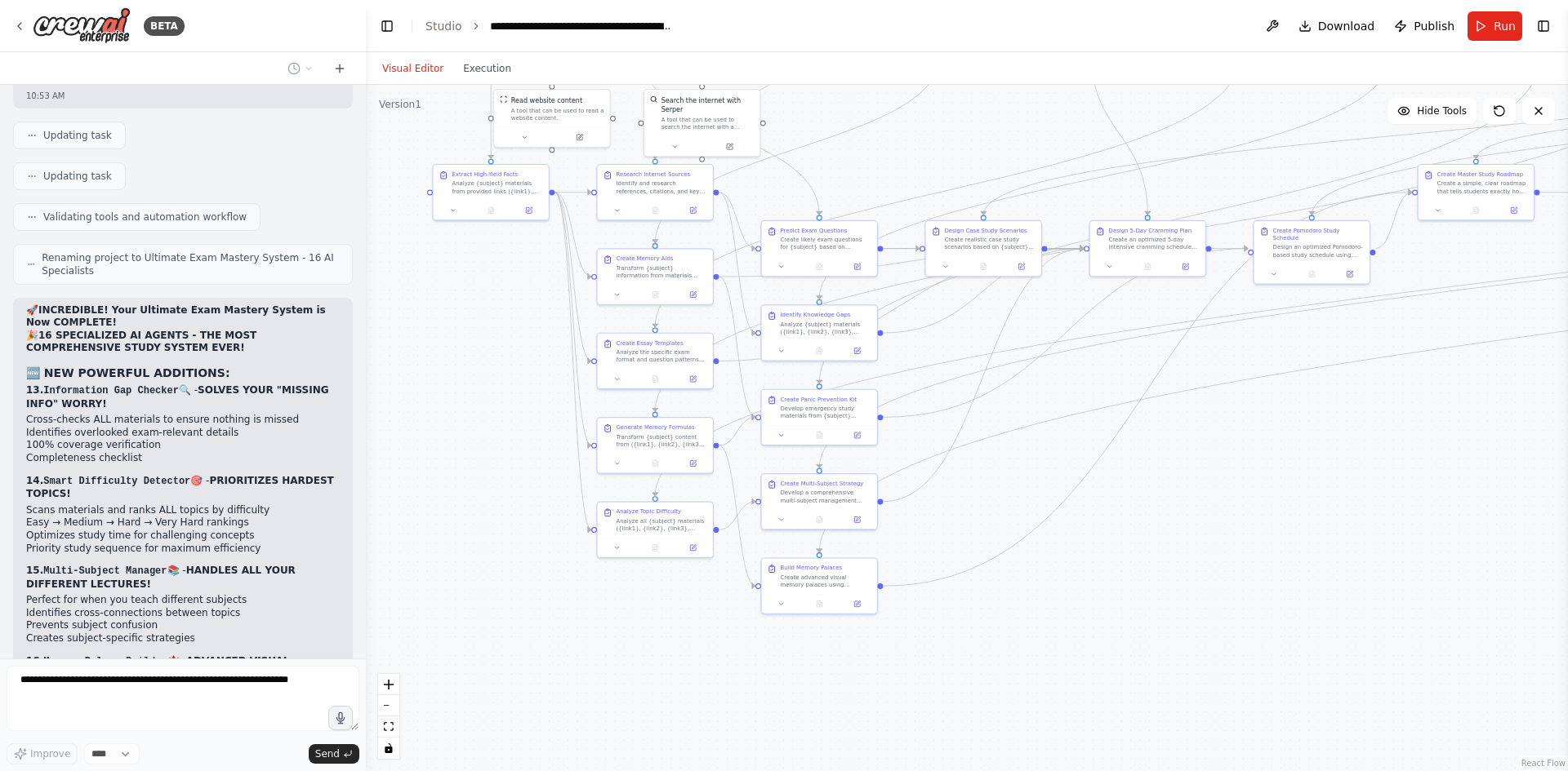
drag, startPoint x: 103, startPoint y: 139, endPoint x: 150, endPoint y: 162, distance: 52.3
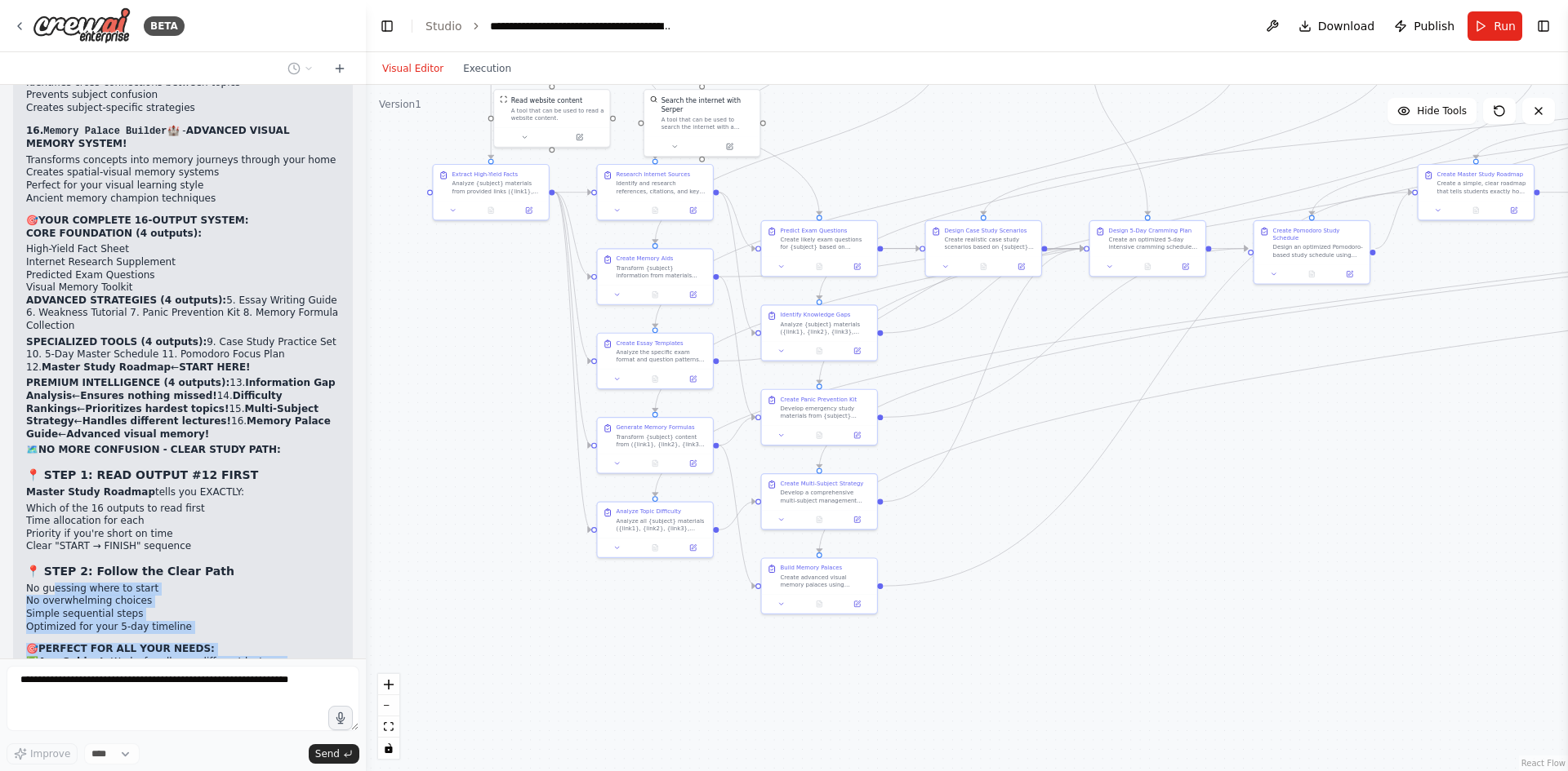
drag, startPoint x: 53, startPoint y: 190, endPoint x: 176, endPoint y: 226, distance: 128.2
click at [176, 226] on div "make a an ai agent that will help me study 09:55 AM ▶ Thought process I'll help…" at bounding box center [183, 372] width 366 height 573
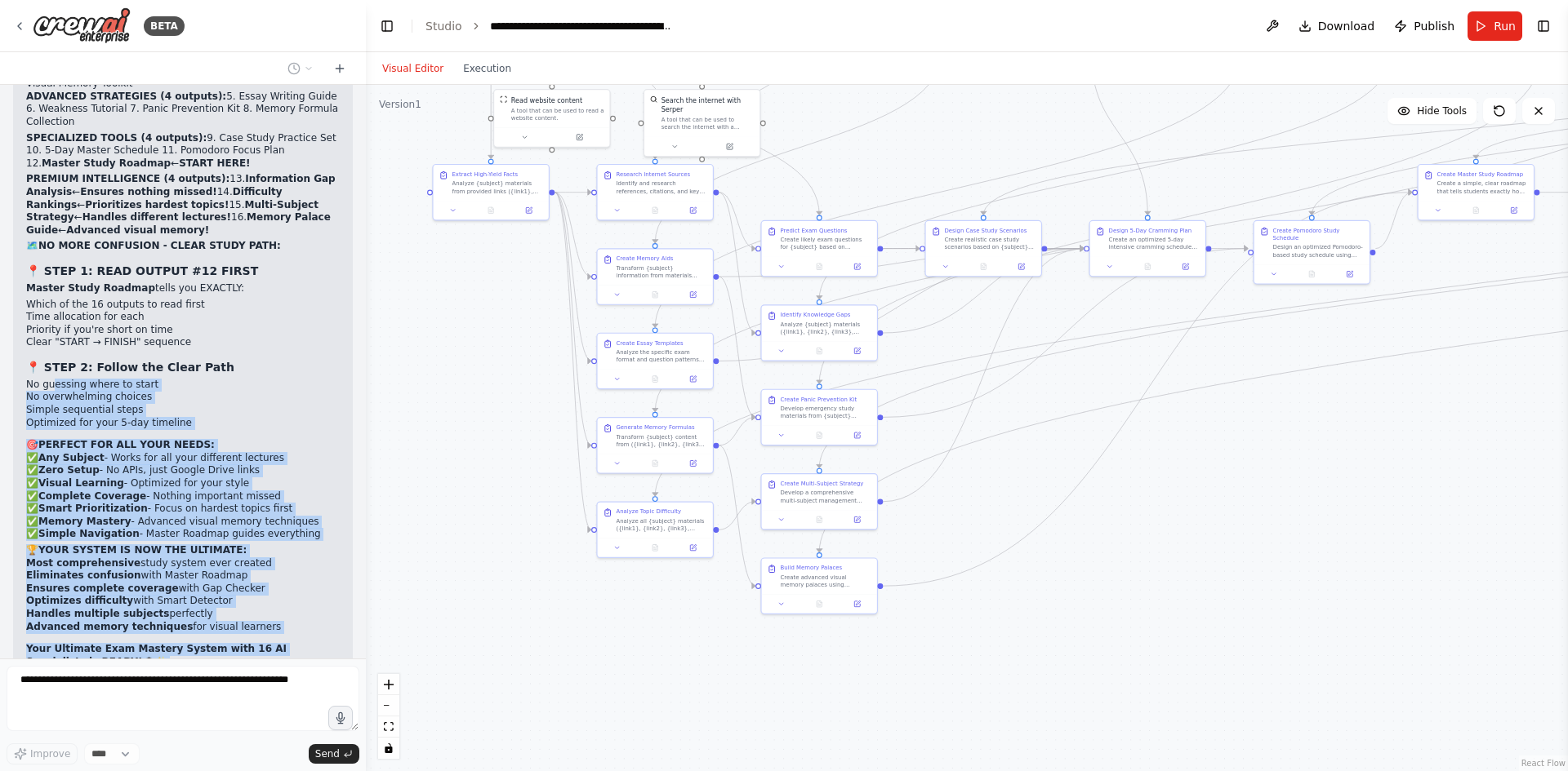
scroll to position [23228, 0]
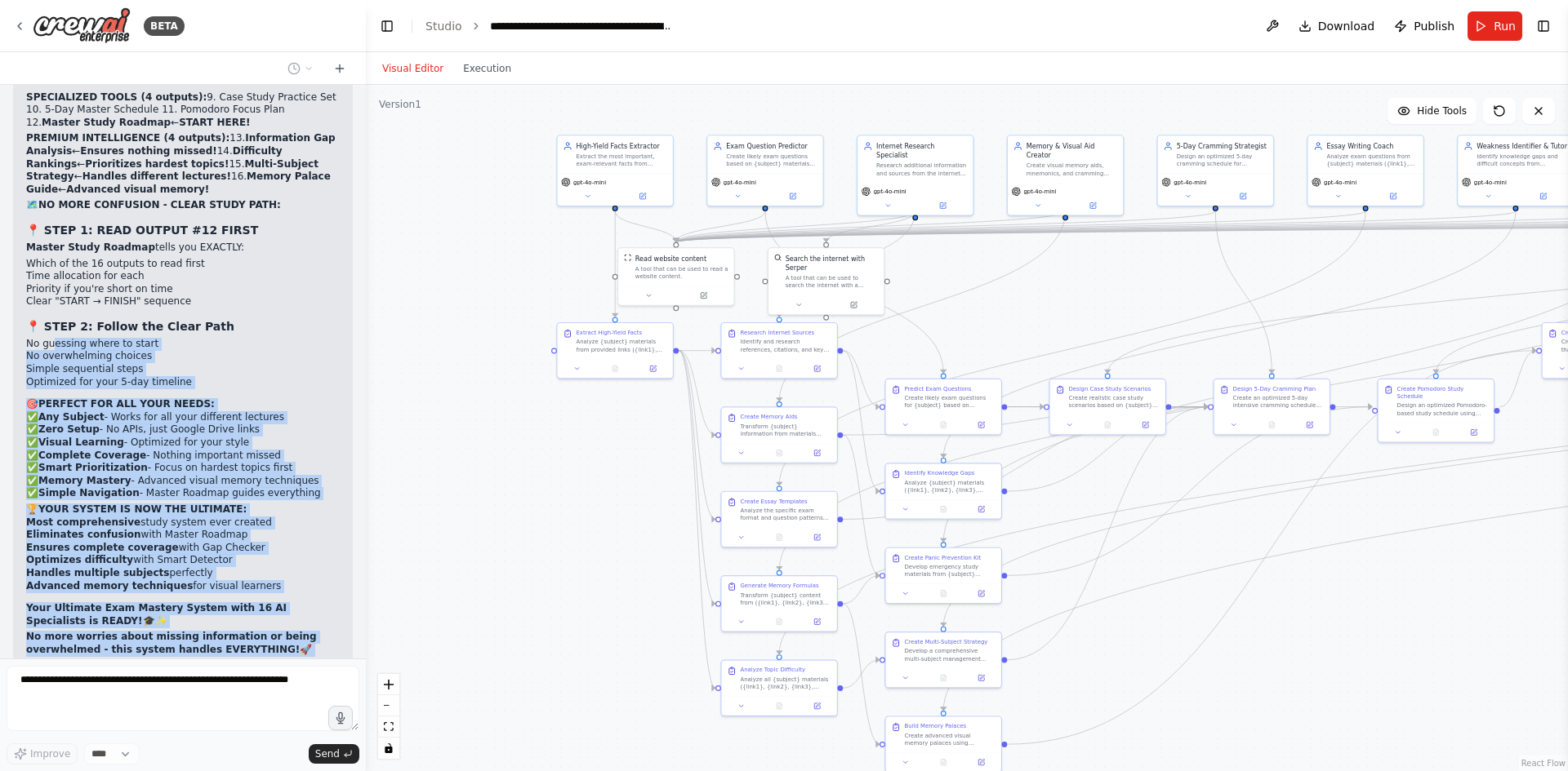
drag, startPoint x: 407, startPoint y: 423, endPoint x: 531, endPoint y: 581, distance: 200.8
click at [531, 581] on div ".deletable-edge-delete-btn { width: 20px; height: 20px; border: 0px solid #ffff…" at bounding box center [966, 428] width 1202 height 686
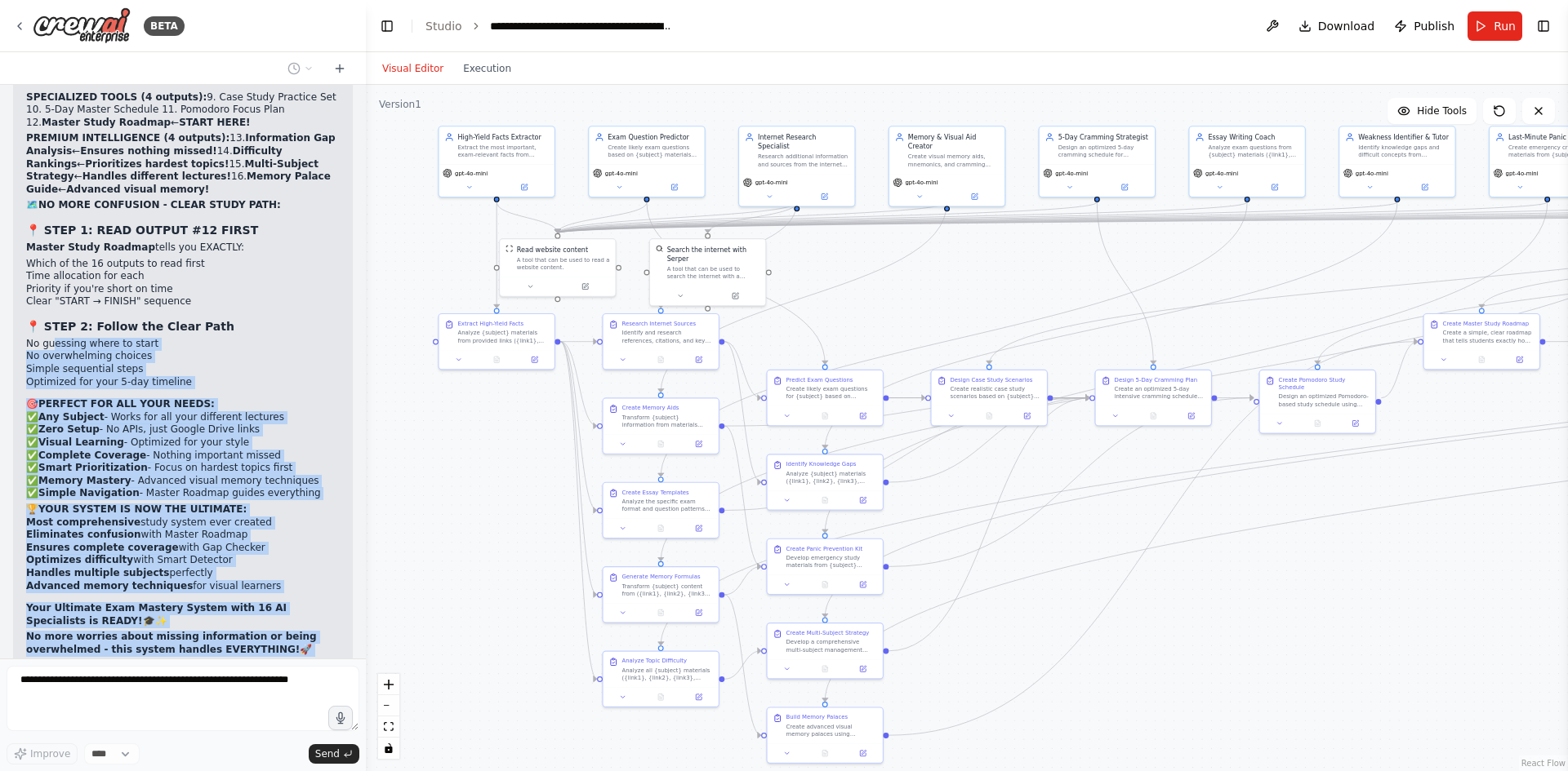
drag, startPoint x: 1167, startPoint y: 307, endPoint x: 921, endPoint y: 303, distance: 246.0
click at [921, 303] on div ".deletable-edge-delete-btn { width: 20px; height: 20px; border: 0px solid #ffff…" at bounding box center [966, 428] width 1202 height 686
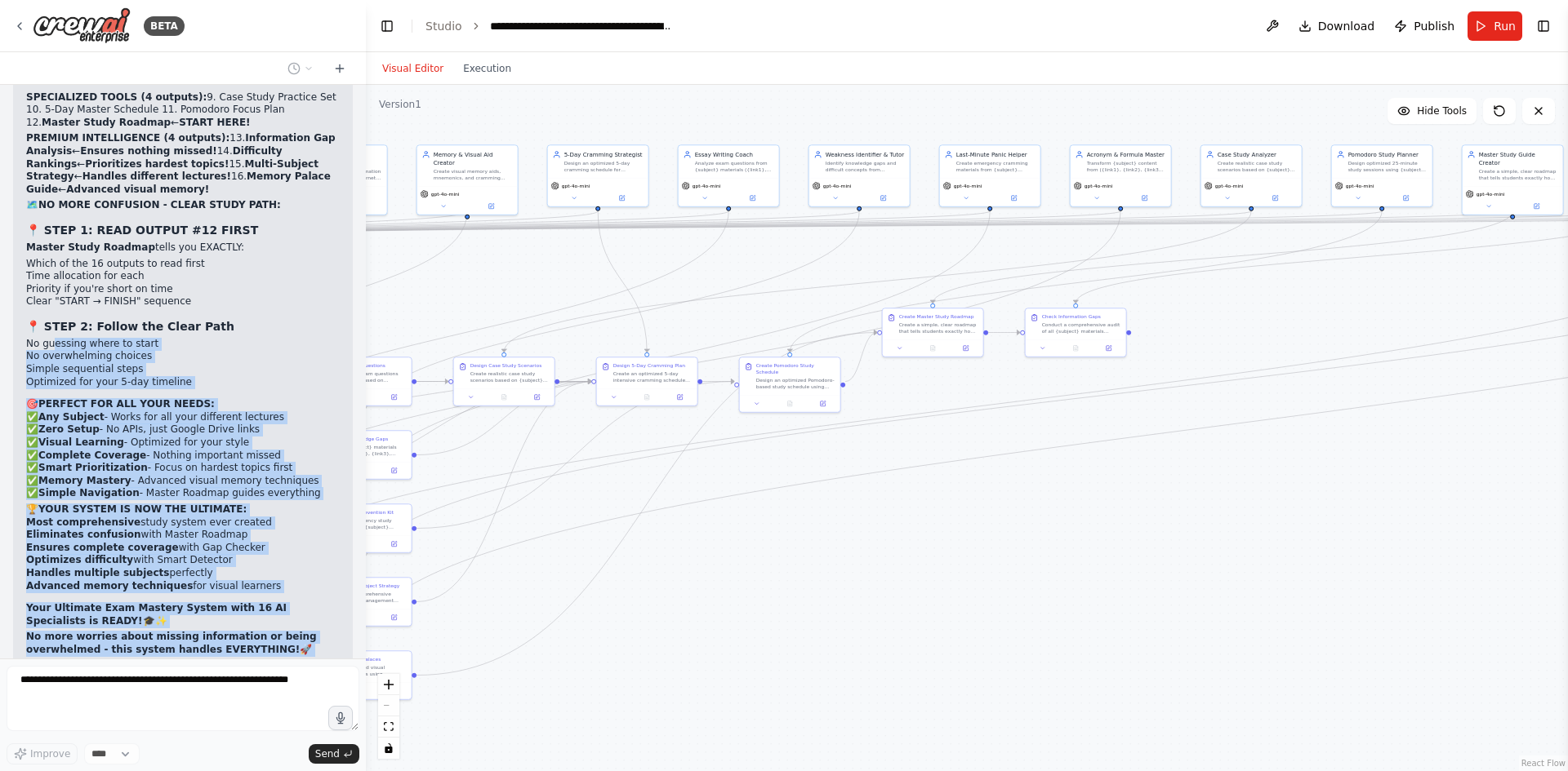
drag, startPoint x: 1314, startPoint y: 594, endPoint x: 939, endPoint y: 580, distance: 375.3
click at [939, 580] on div ".deletable-edge-delete-btn { width: 20px; height: 20px; border: 0px solid #ffff…" at bounding box center [966, 428] width 1202 height 686
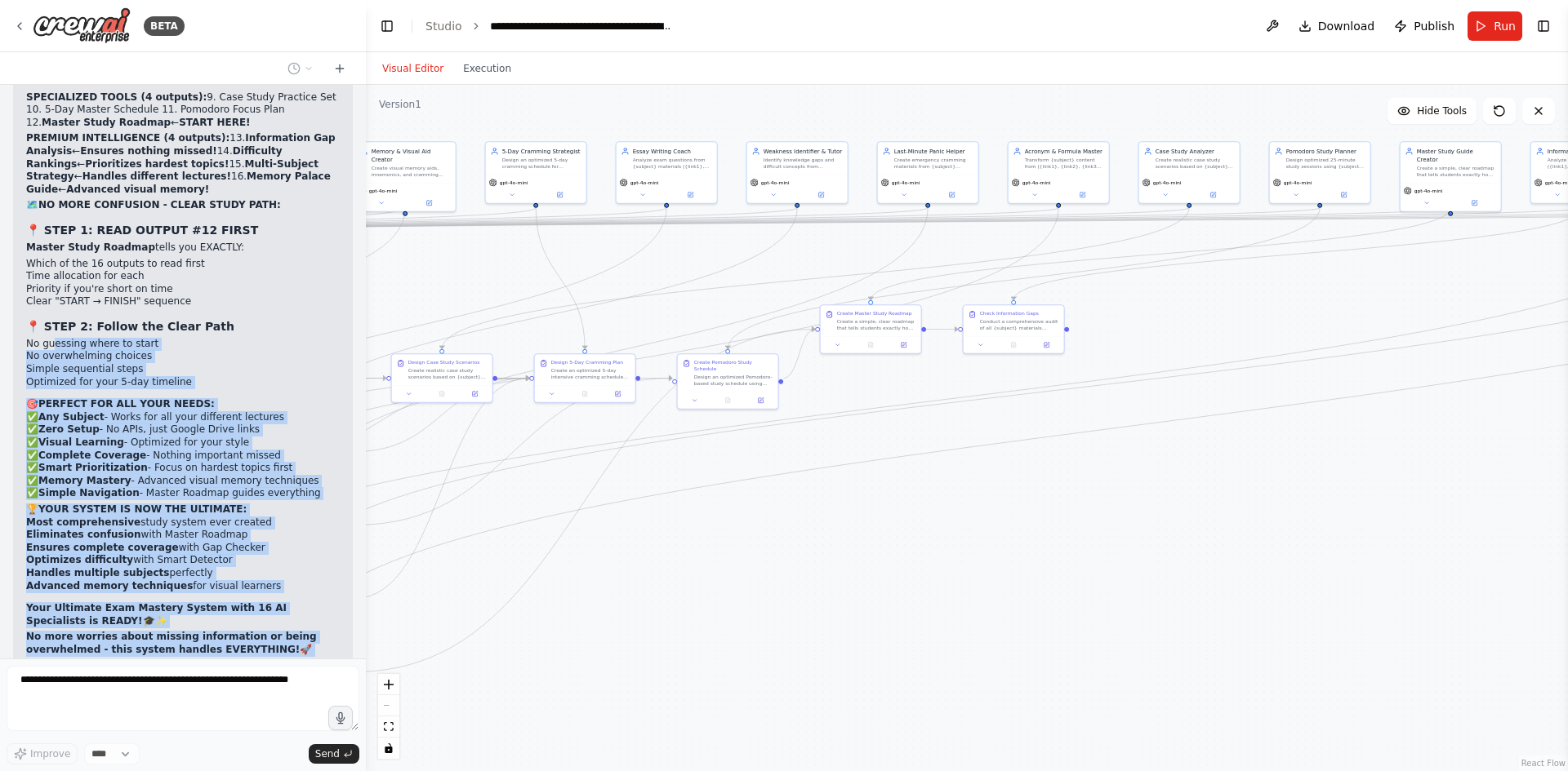
scroll to position [23269, 0]
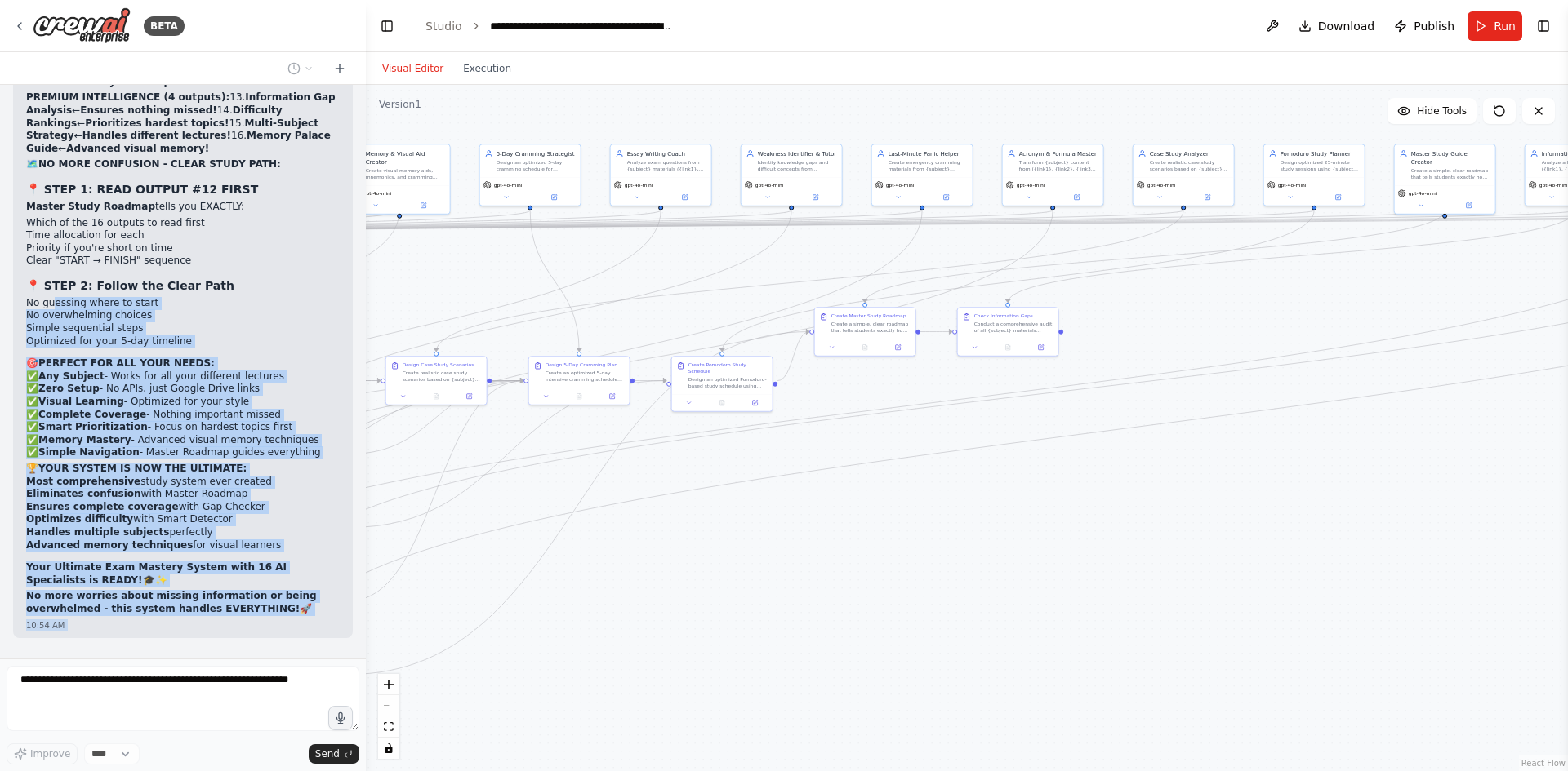
drag, startPoint x: 1281, startPoint y: 436, endPoint x: 927, endPoint y: 516, distance: 362.9
click at [927, 516] on div ".deletable-edge-delete-btn { width: 20px; height: 20px; border: 0px solid #ffff…" at bounding box center [966, 428] width 1202 height 686
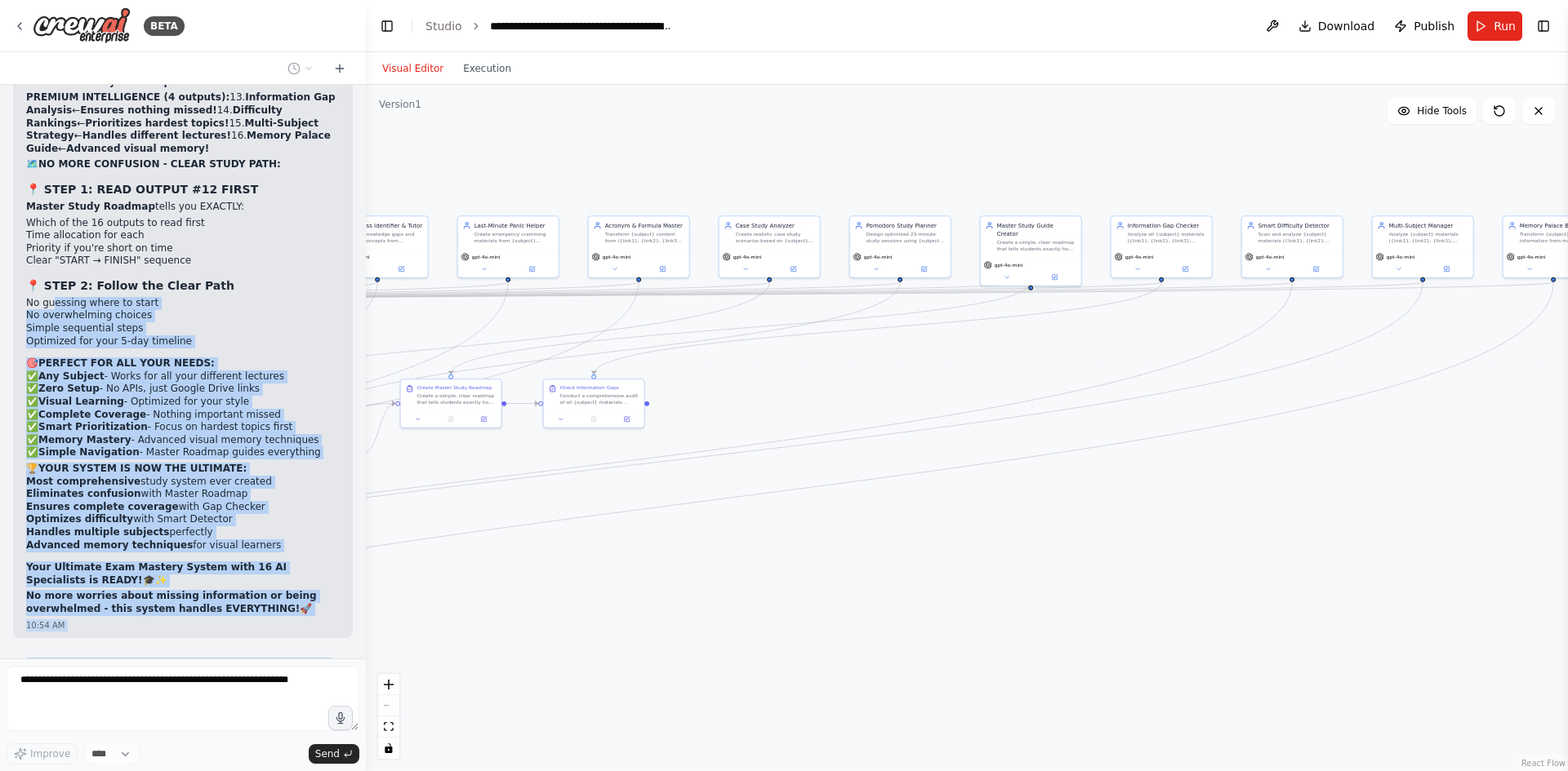
drag, startPoint x: 1123, startPoint y: 493, endPoint x: 1320, endPoint y: 381, distance: 226.6
click at [1293, 374] on div ".deletable-edge-delete-btn { width: 20px; height: 20px; border: 0px solid #ffff…" at bounding box center [966, 428] width 1202 height 686
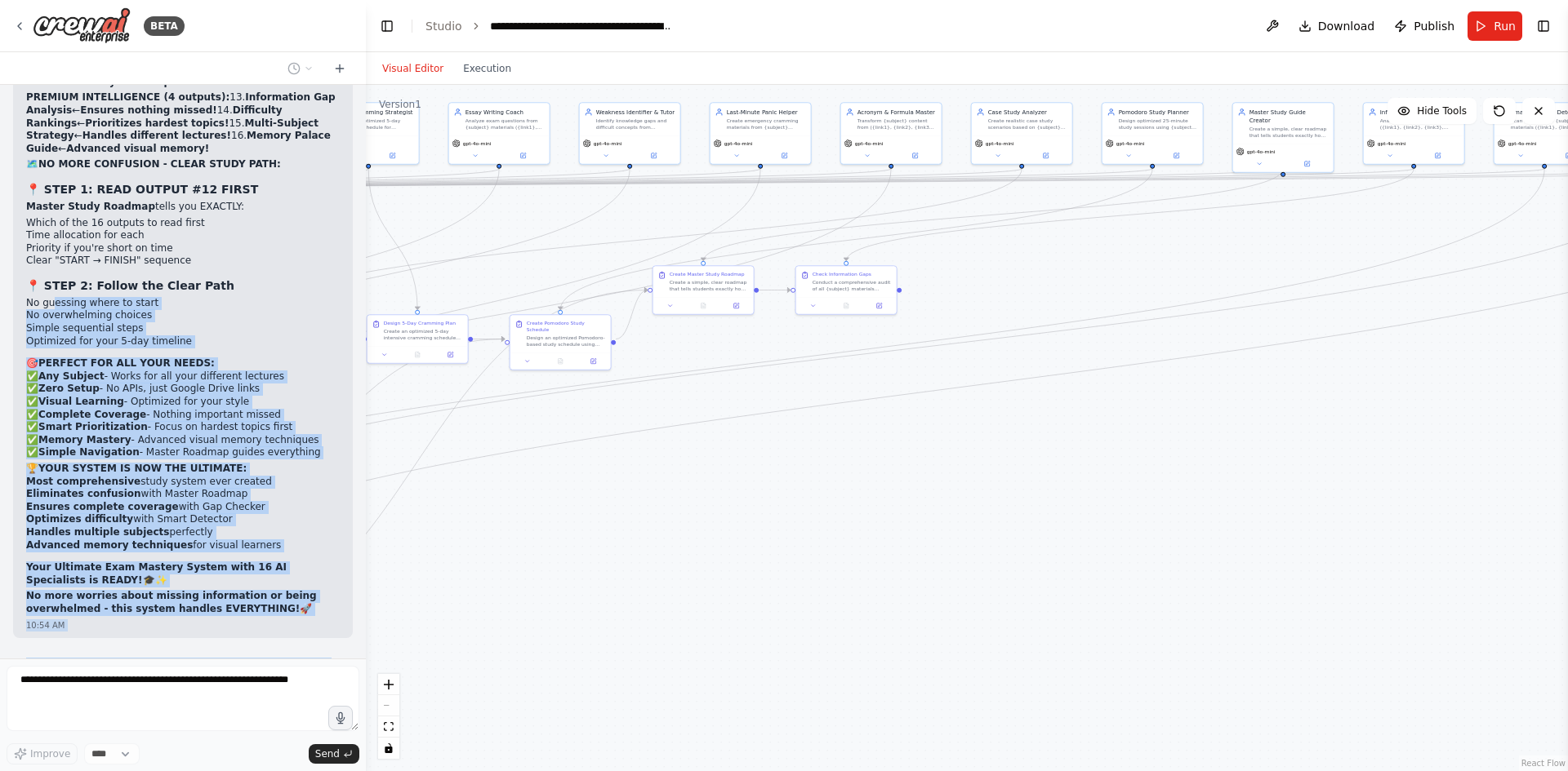
drag, startPoint x: 1012, startPoint y: 489, endPoint x: 1283, endPoint y: 408, distance: 282.8
click at [1247, 413] on div ".deletable-edge-delete-btn { width: 20px; height: 20px; border: 0px solid #ffff…" at bounding box center [966, 428] width 1202 height 686
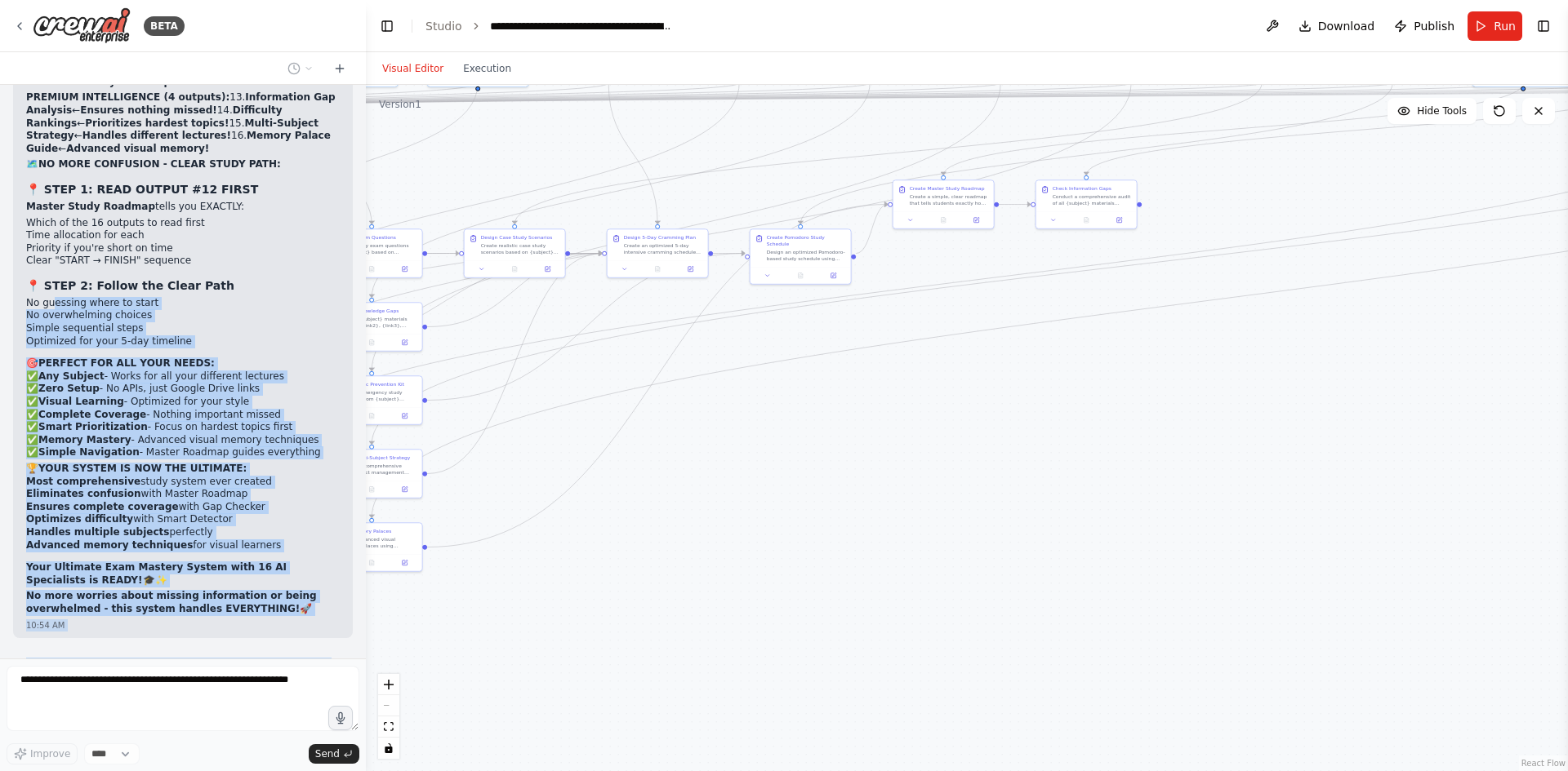
drag, startPoint x: 1057, startPoint y: 458, endPoint x: 1156, endPoint y: 446, distance: 99.7
click at [1156, 446] on div ".deletable-edge-delete-btn { width: 20px; height: 20px; border: 0px solid #ffff…" at bounding box center [966, 428] width 1202 height 686
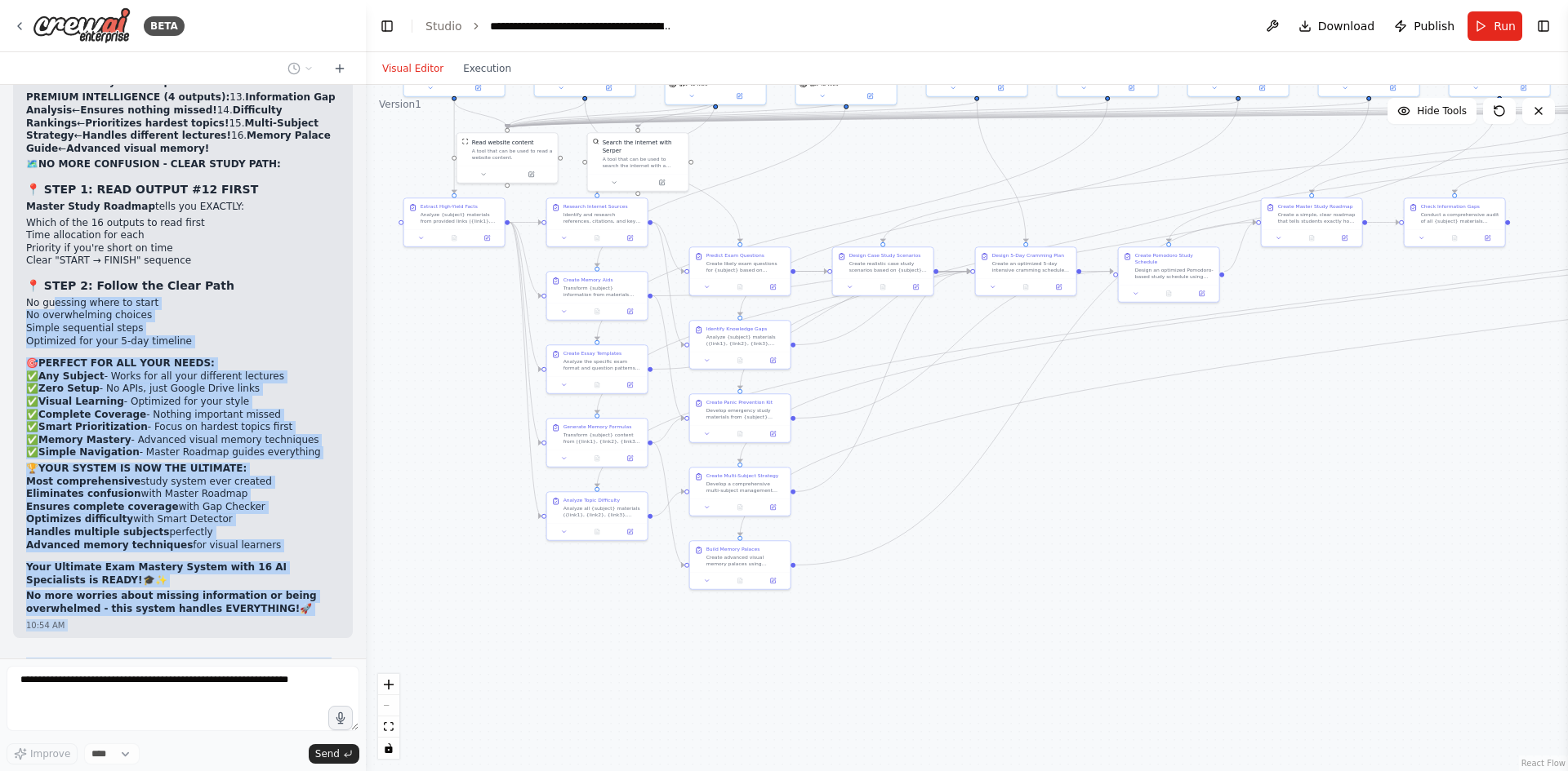
drag, startPoint x: 847, startPoint y: 471, endPoint x: 1012, endPoint y: 503, distance: 168.1
click at [1012, 503] on div ".deletable-edge-delete-btn { width: 20px; height: 20px; border: 0px solid #ffff…" at bounding box center [966, 428] width 1202 height 686
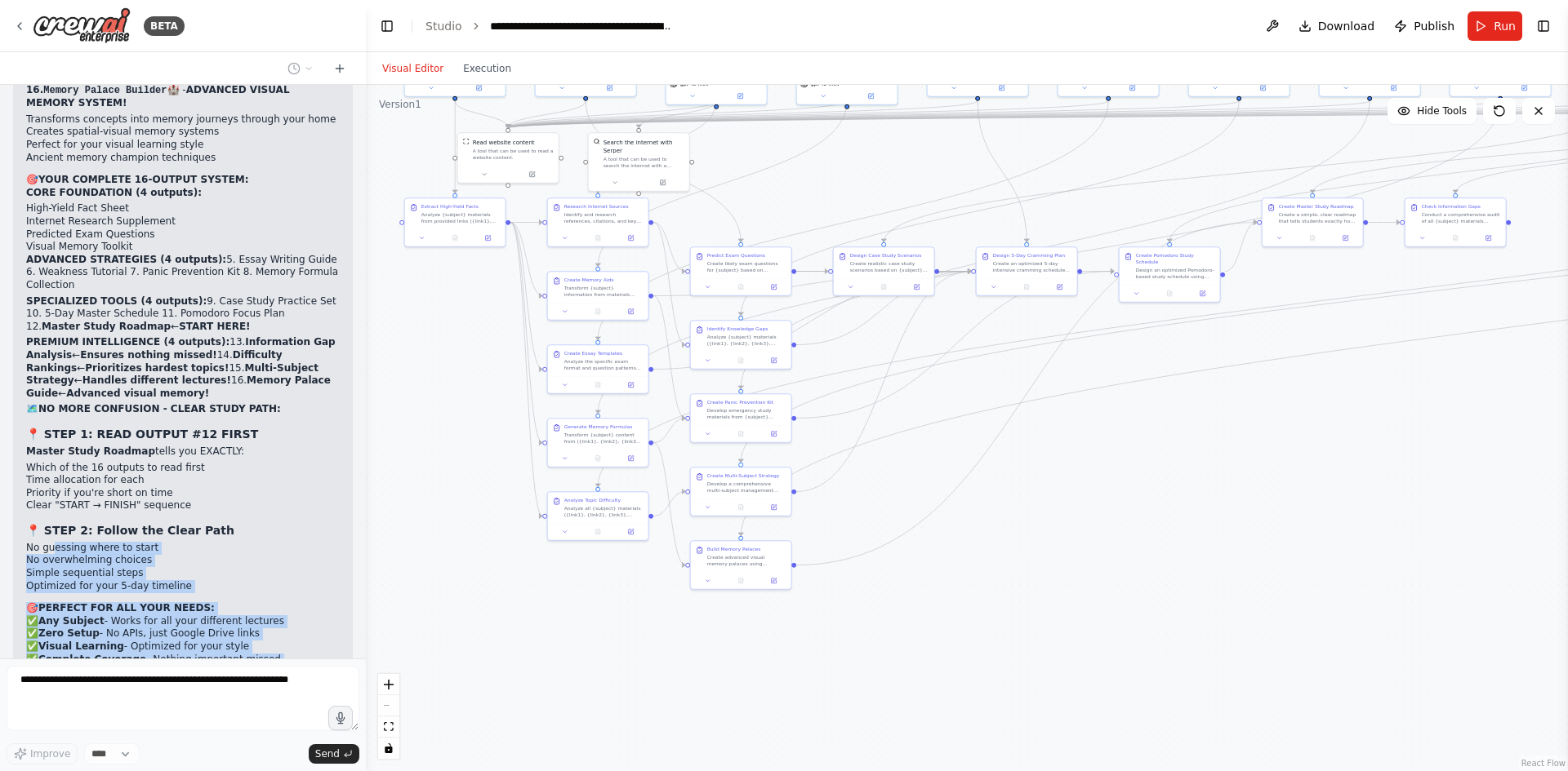
scroll to position [22779, 0]
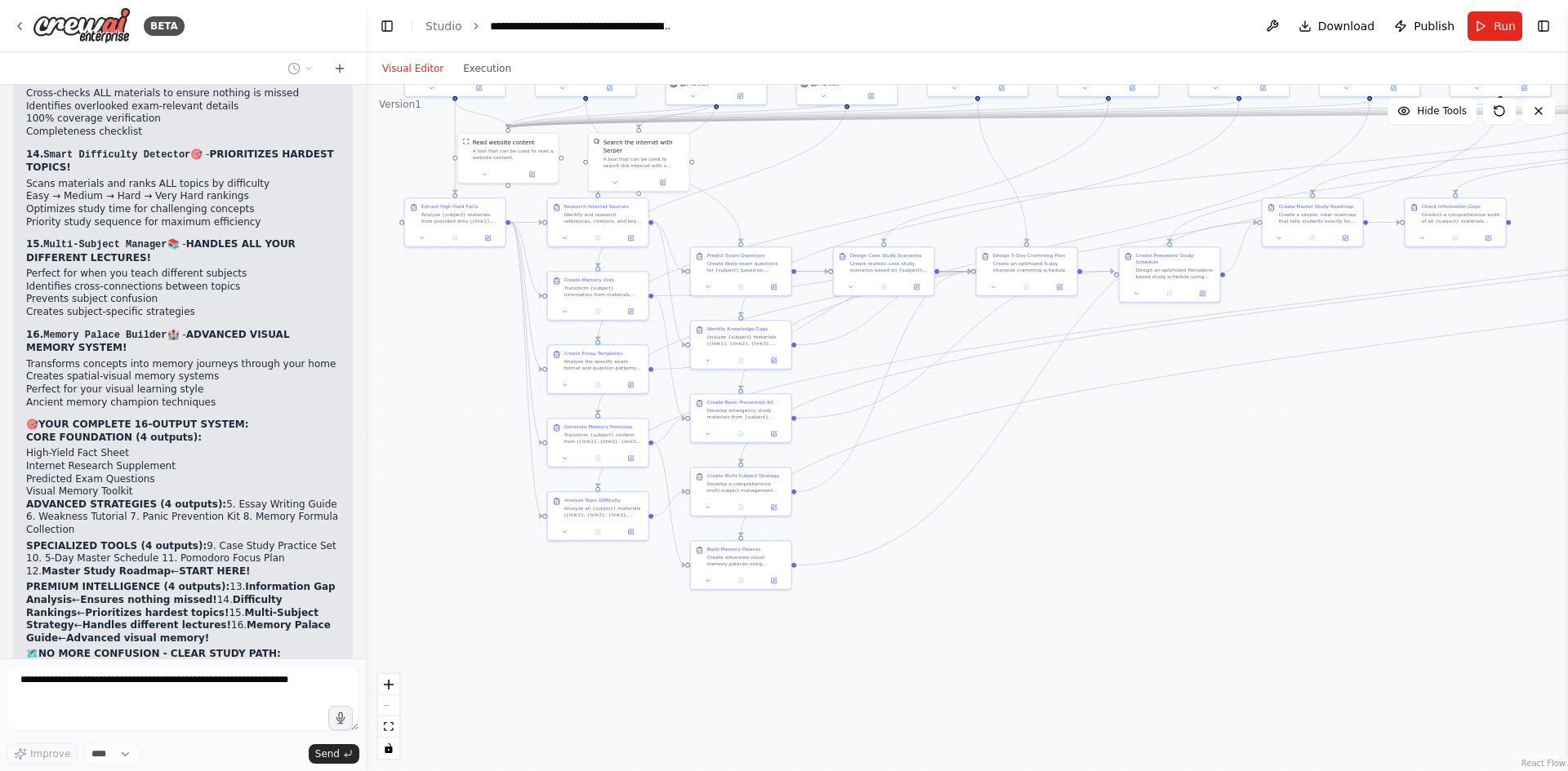
click at [276, 528] on div "make a an ai agent that will help me study 09:55 AM ▶ Thought process I'll help…" at bounding box center [183, 372] width 366 height 573
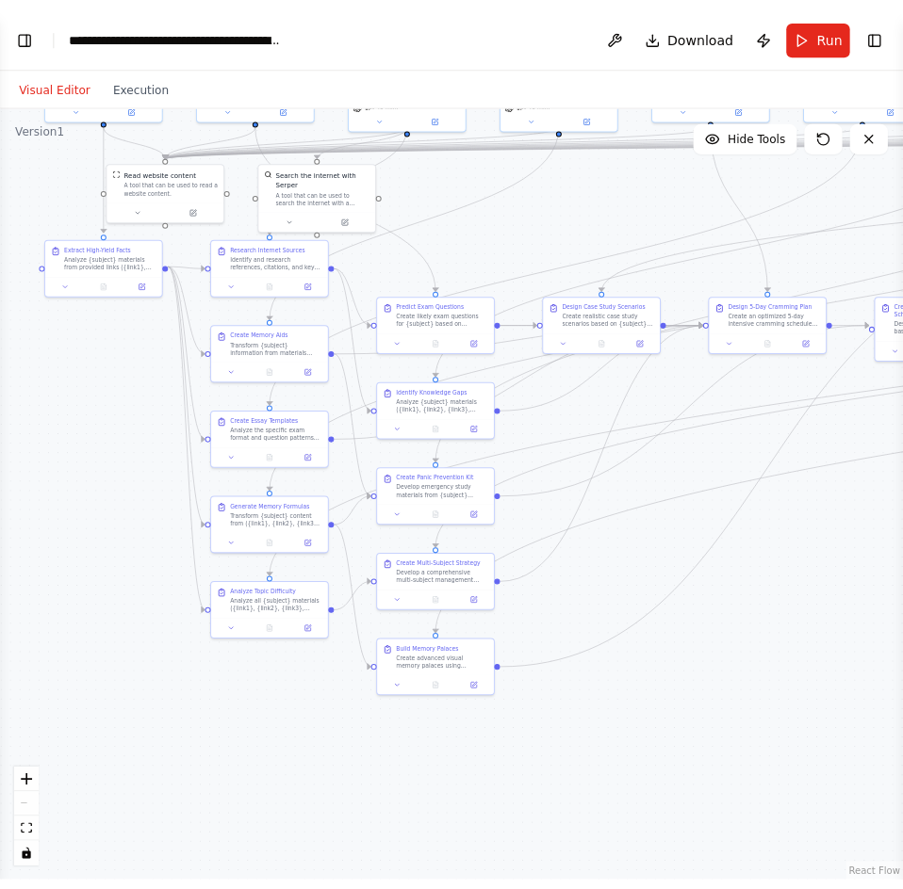
scroll to position [29103, 0]
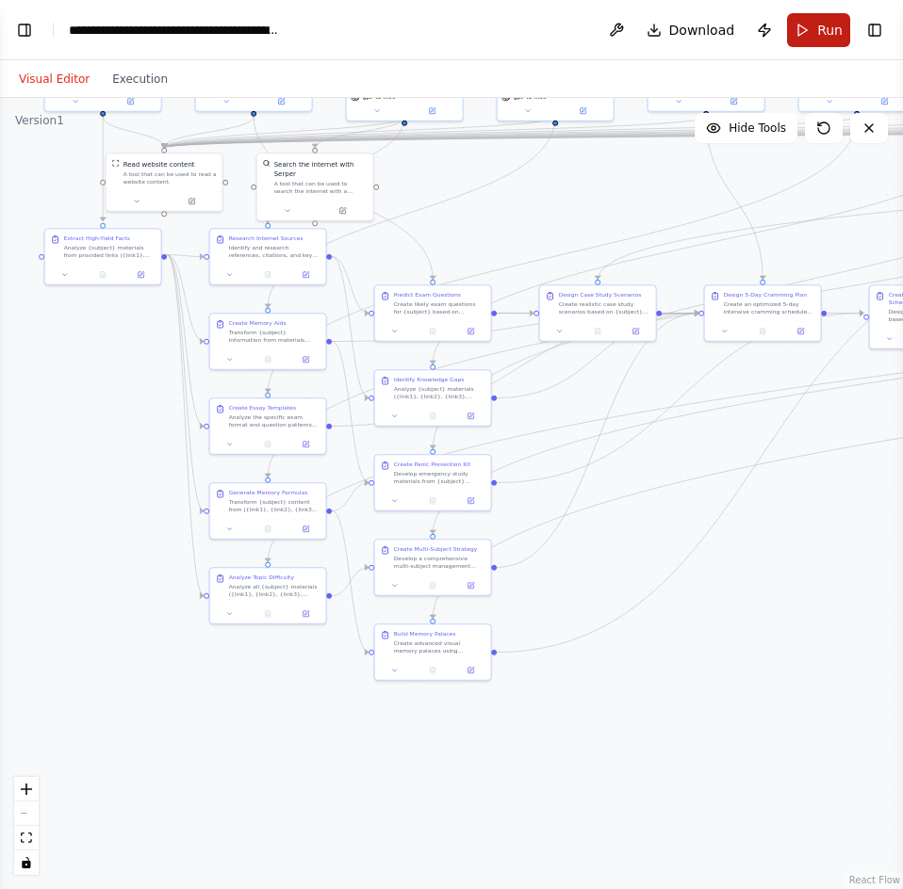
click at [819, 21] on span "Run" at bounding box center [829, 30] width 25 height 19
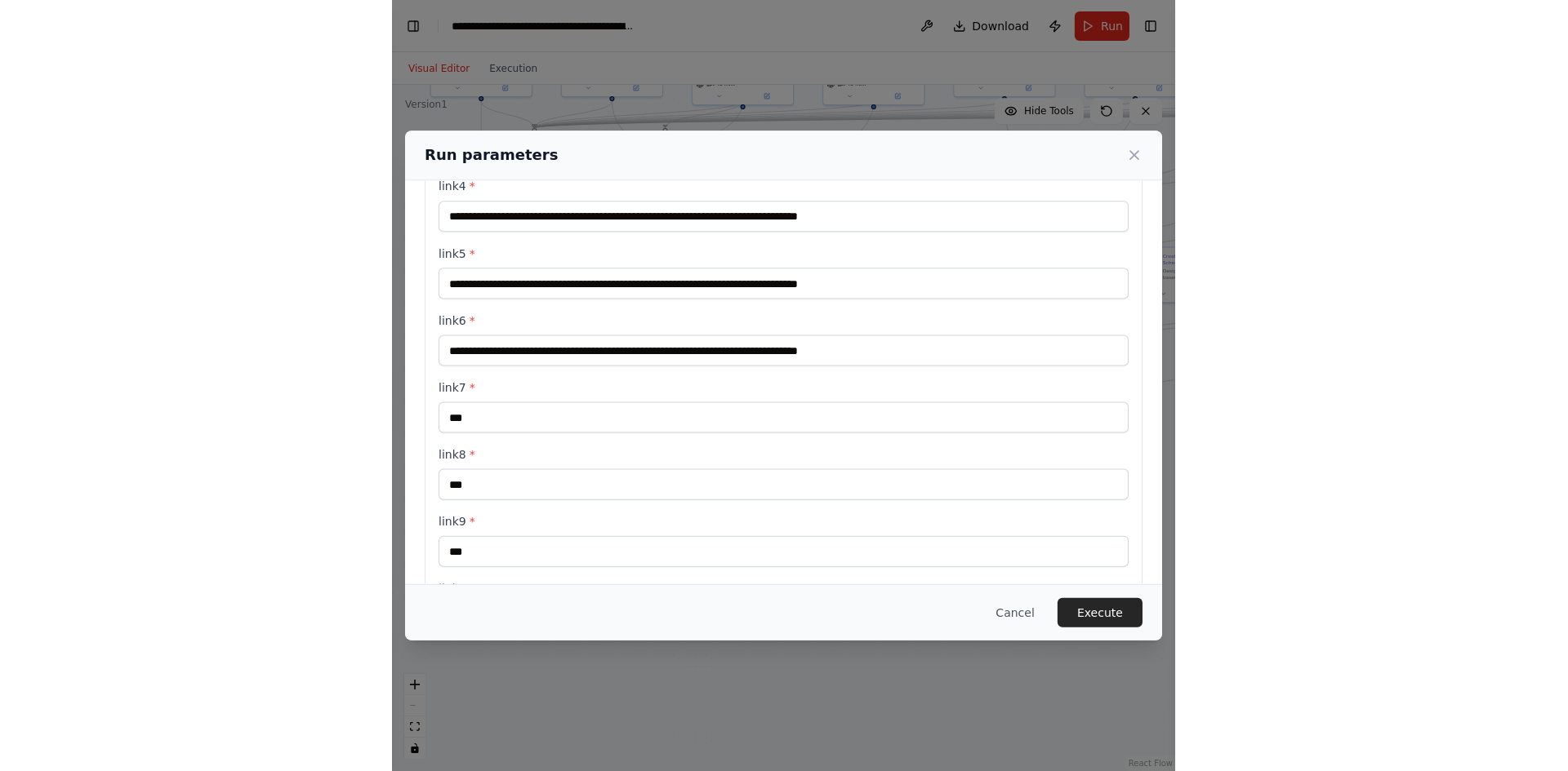
scroll to position [408, 0]
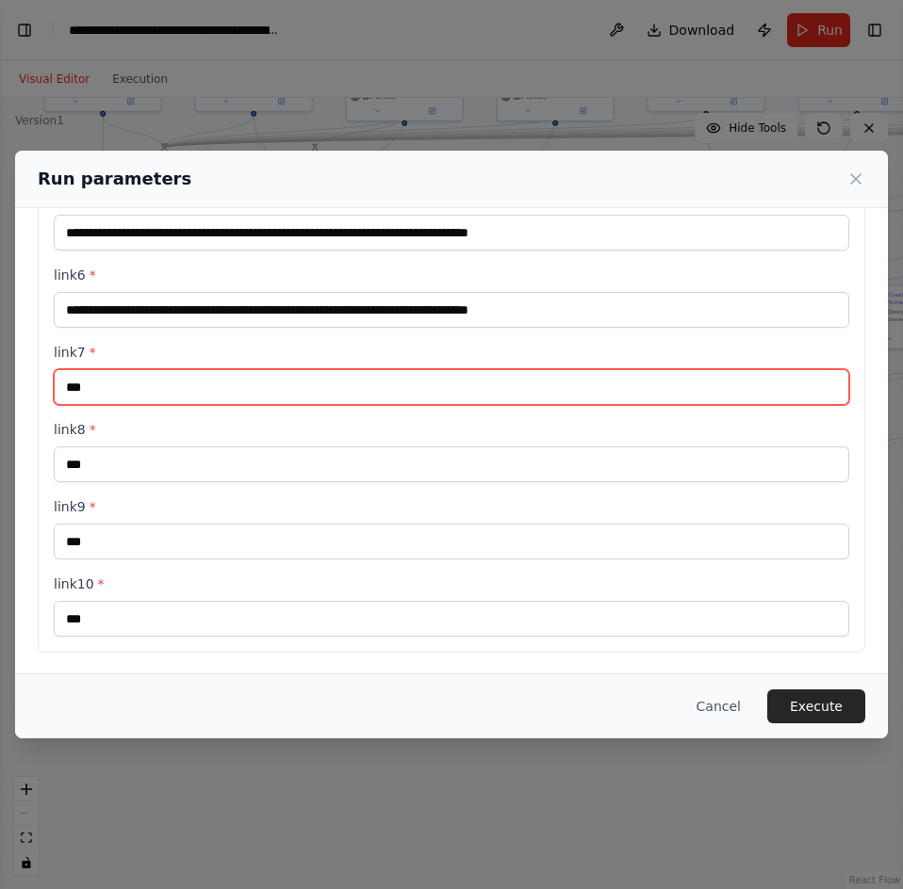
click at [163, 392] on input "***" at bounding box center [451, 387] width 795 height 36
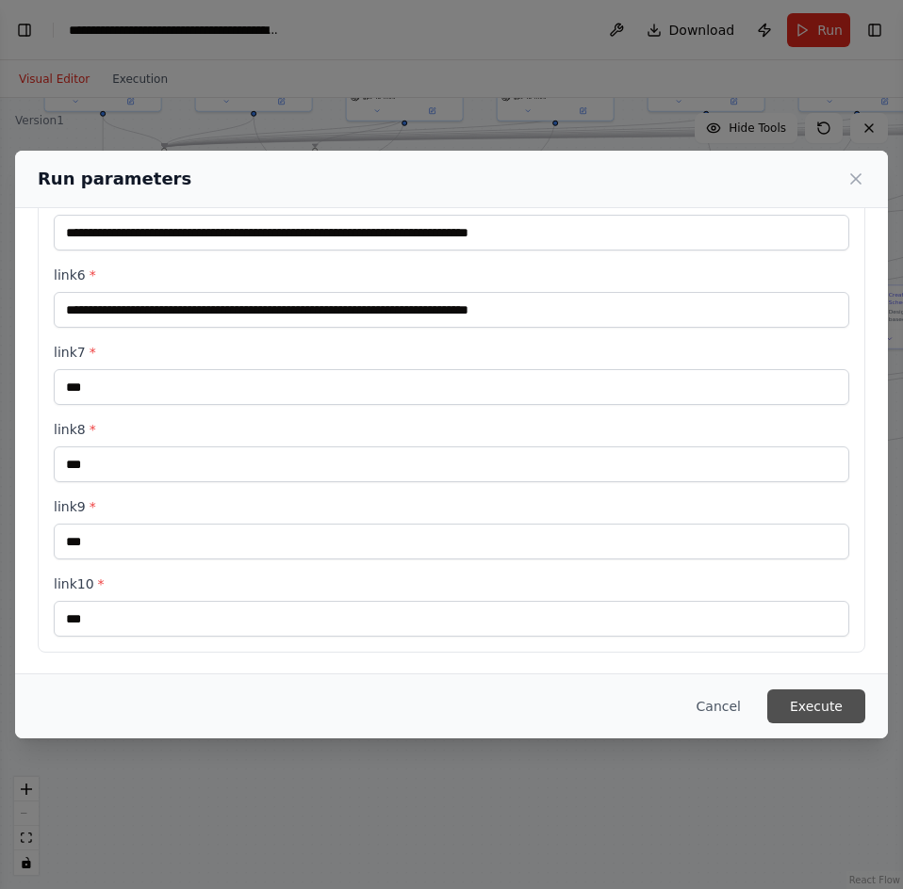
click at [839, 710] on button "Execute" at bounding box center [816, 707] width 98 height 34
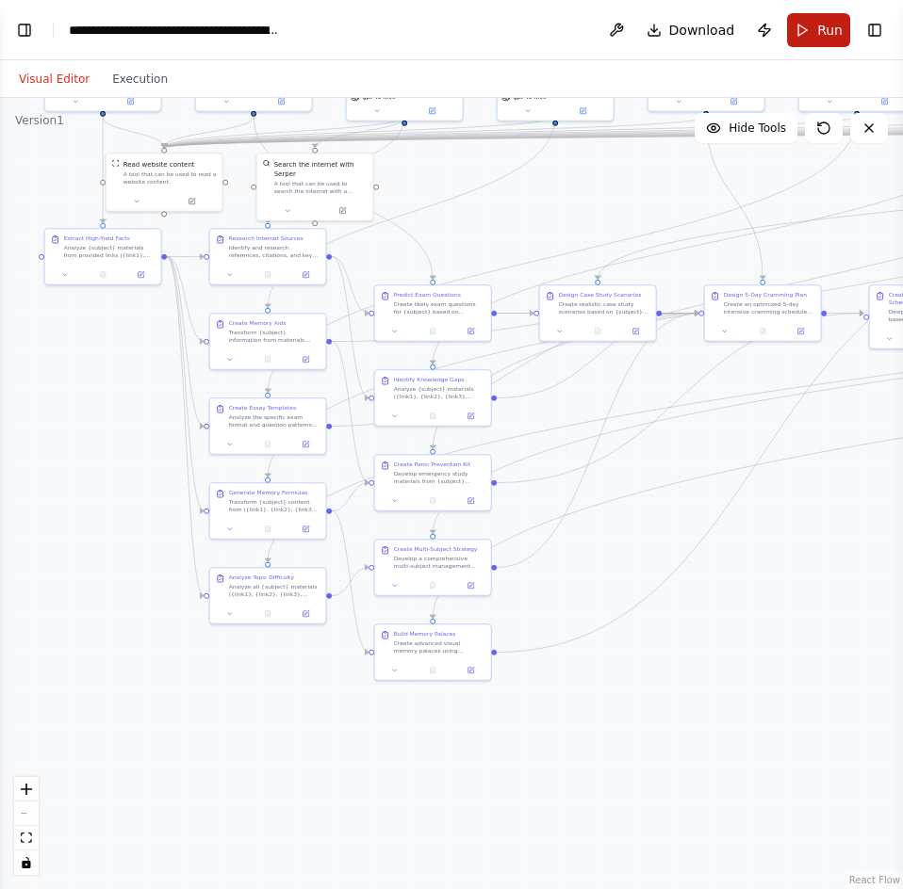
click at [806, 33] on button "Run" at bounding box center [818, 30] width 63 height 34
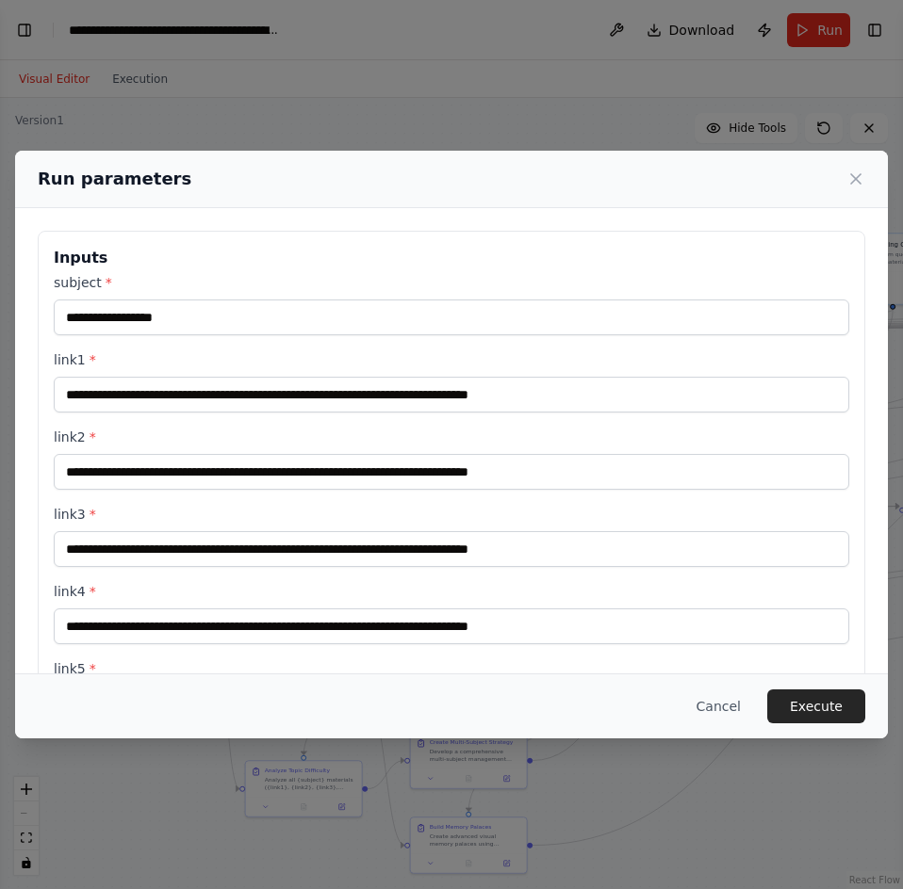
drag, startPoint x: 539, startPoint y: 147, endPoint x: 576, endPoint y: 336, distance: 192.9
click at [576, 336] on body "BETA make a an ai agent that will help me study 09:55 AM ▶ Thought process I'll…" at bounding box center [451, 444] width 903 height 889
click at [787, 703] on button "Execute" at bounding box center [816, 707] width 98 height 34
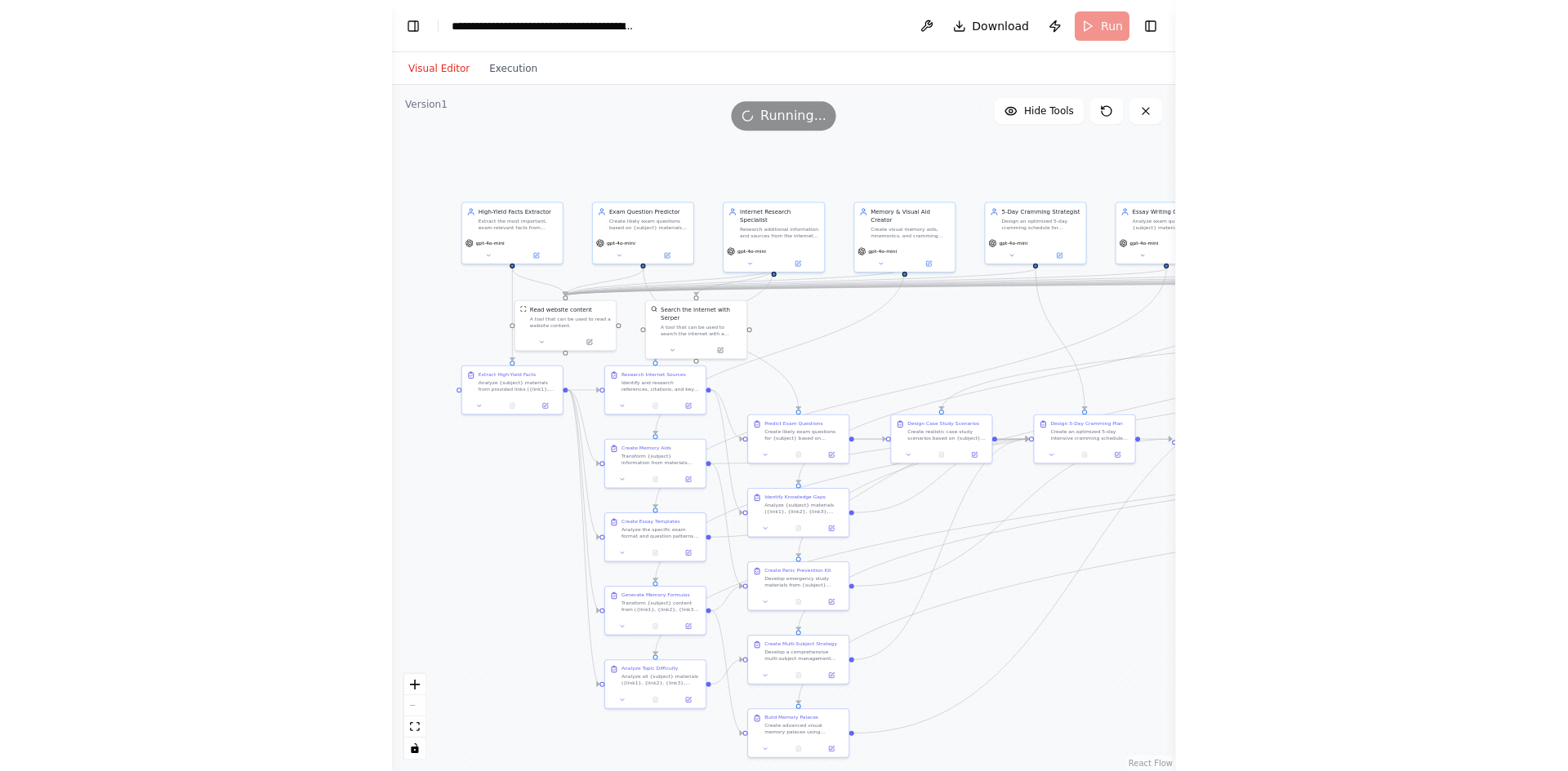
scroll to position [24090, 0]
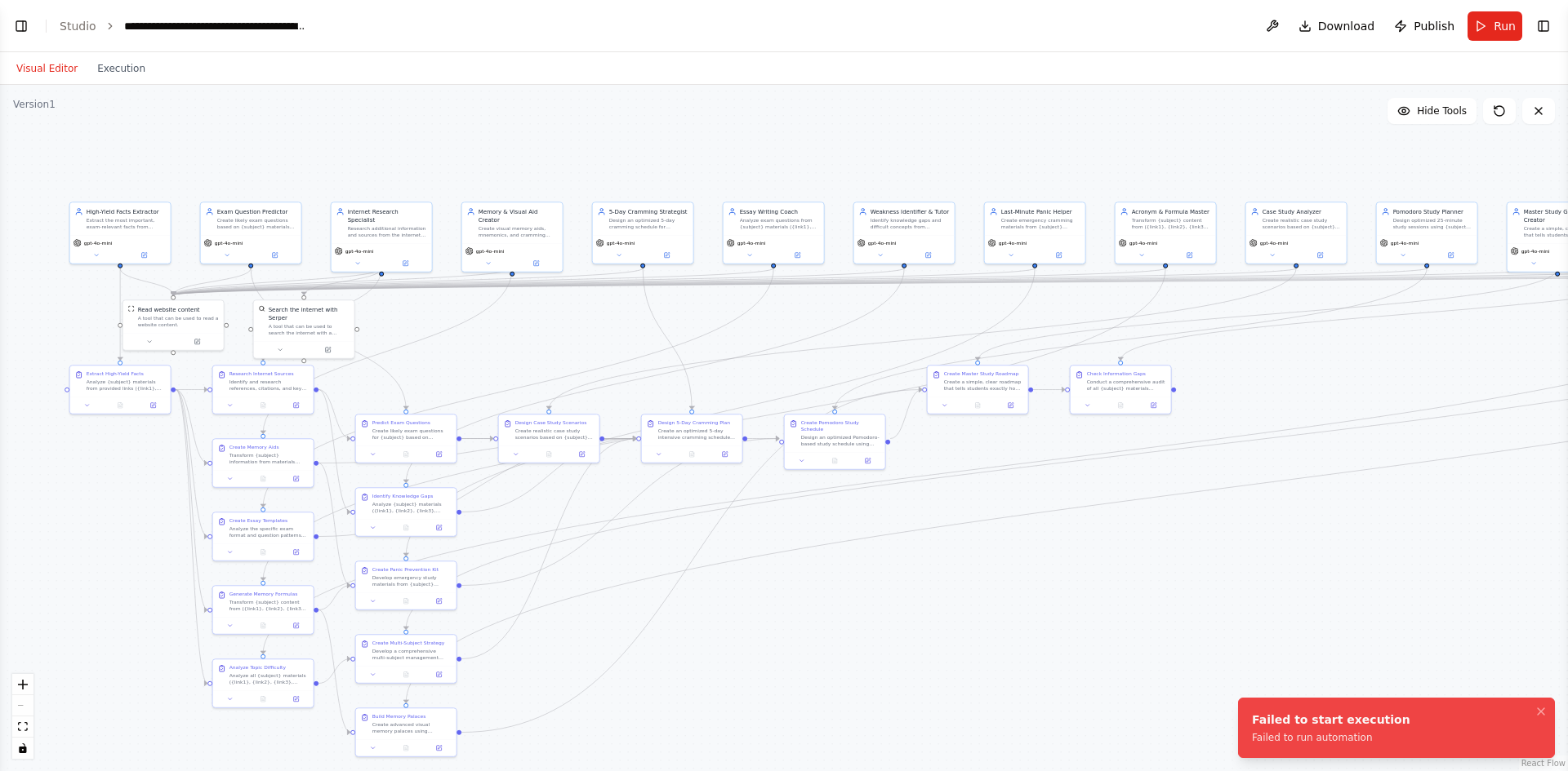
click at [1323, 728] on div "Failed to start execution Failed to run automation" at bounding box center [1331, 729] width 159 height 33
click at [26, 32] on button "Toggle Left Sidebar" at bounding box center [21, 26] width 23 height 23
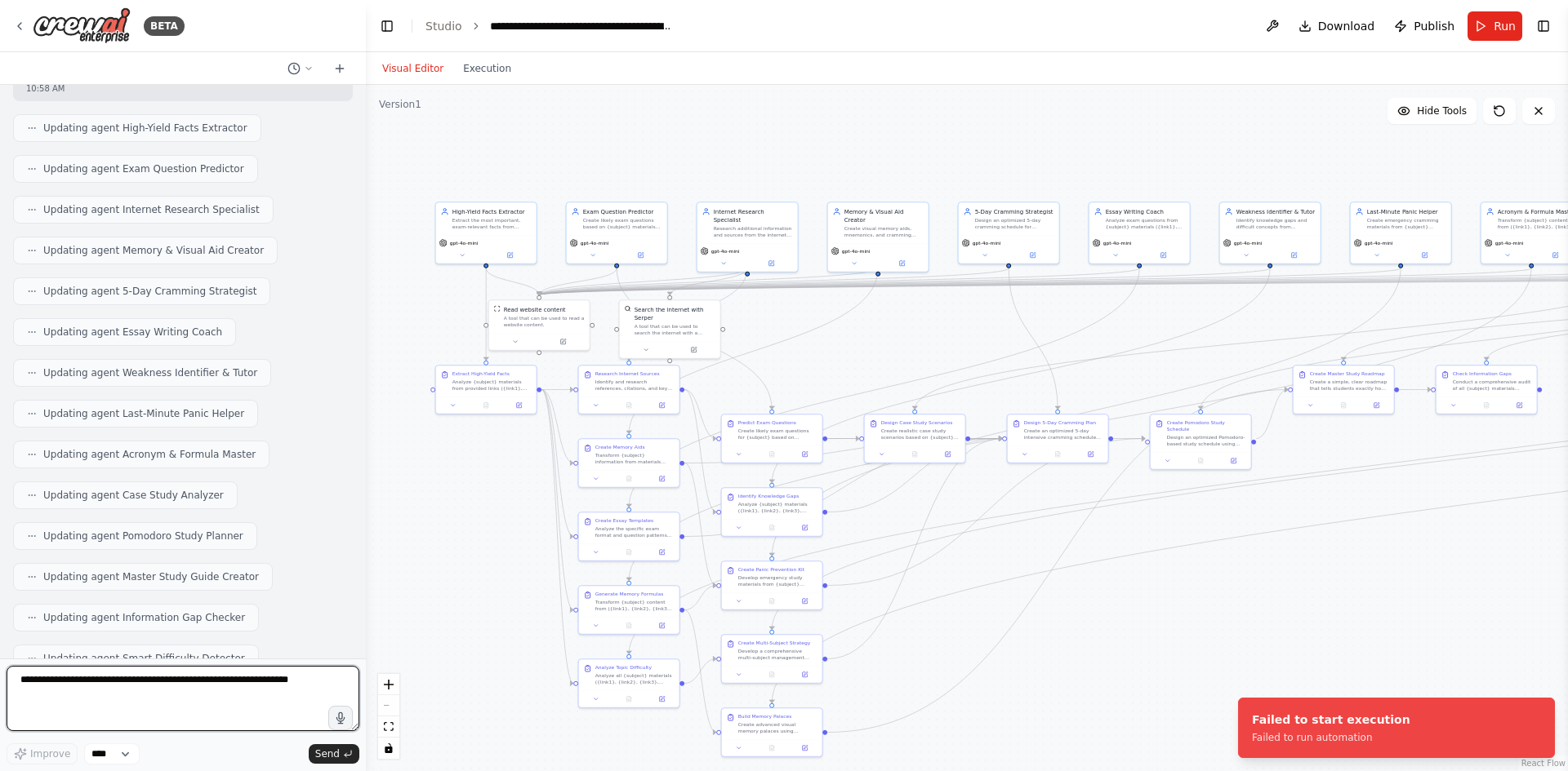
click at [211, 692] on textarea at bounding box center [183, 698] width 353 height 65
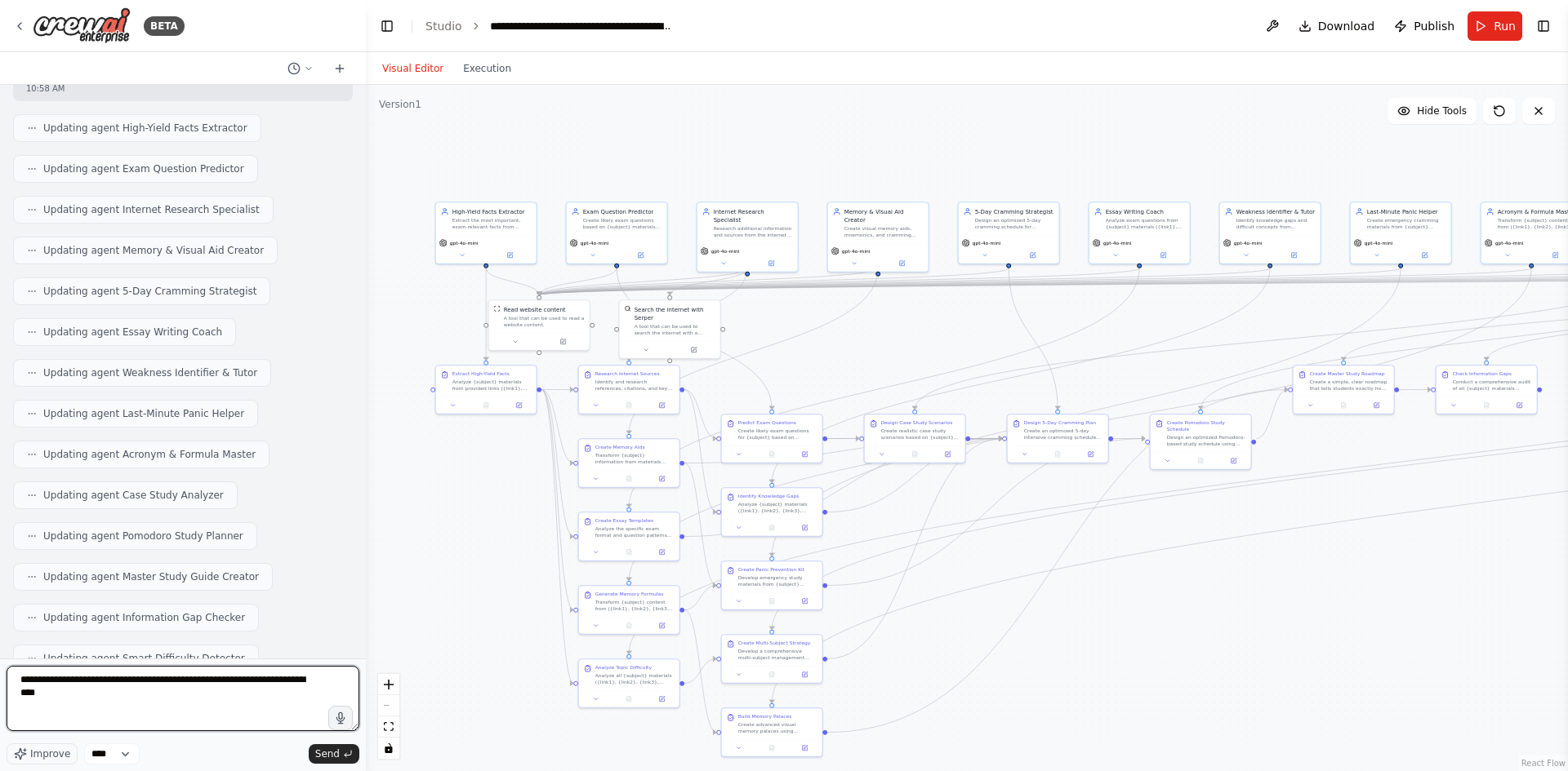
type textarea "**********"
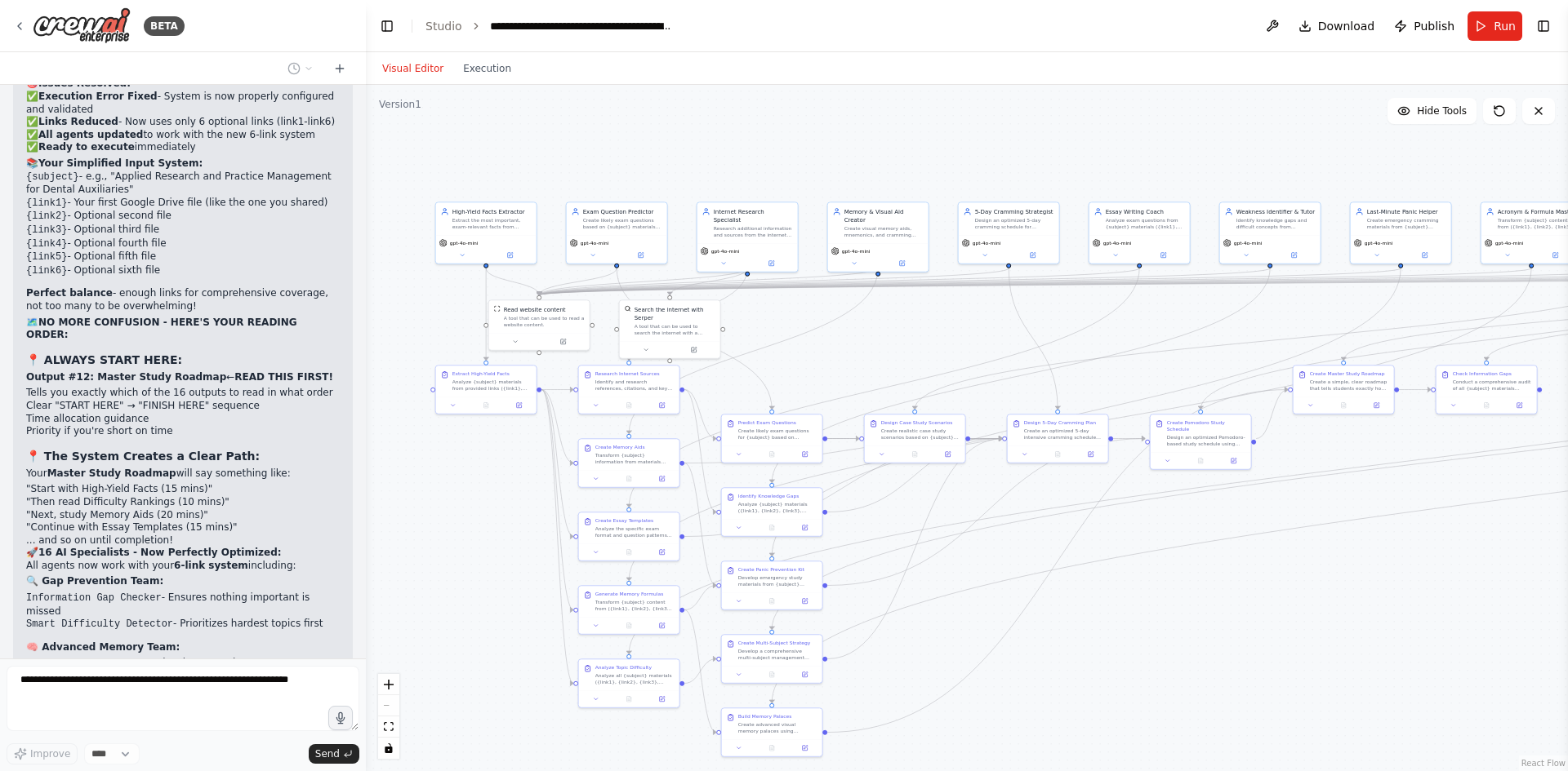
scroll to position [25124, 0]
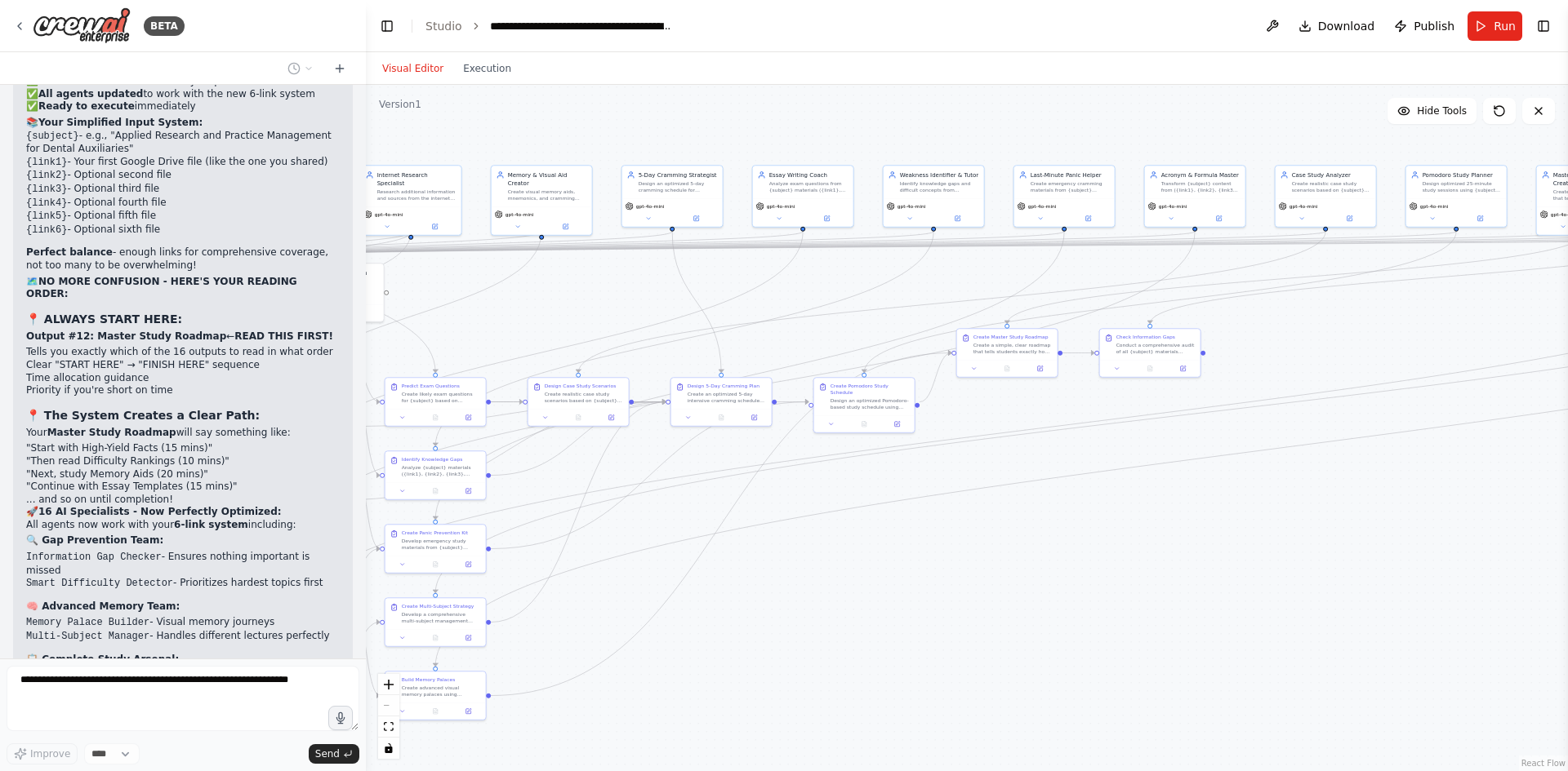
drag, startPoint x: 712, startPoint y: 161, endPoint x: 338, endPoint y: 138, distance: 374.7
click at [338, 138] on div "BETA make a an ai agent that will help me study 09:55 AM ▶ Thought process I'll…" at bounding box center [784, 386] width 1568 height 771
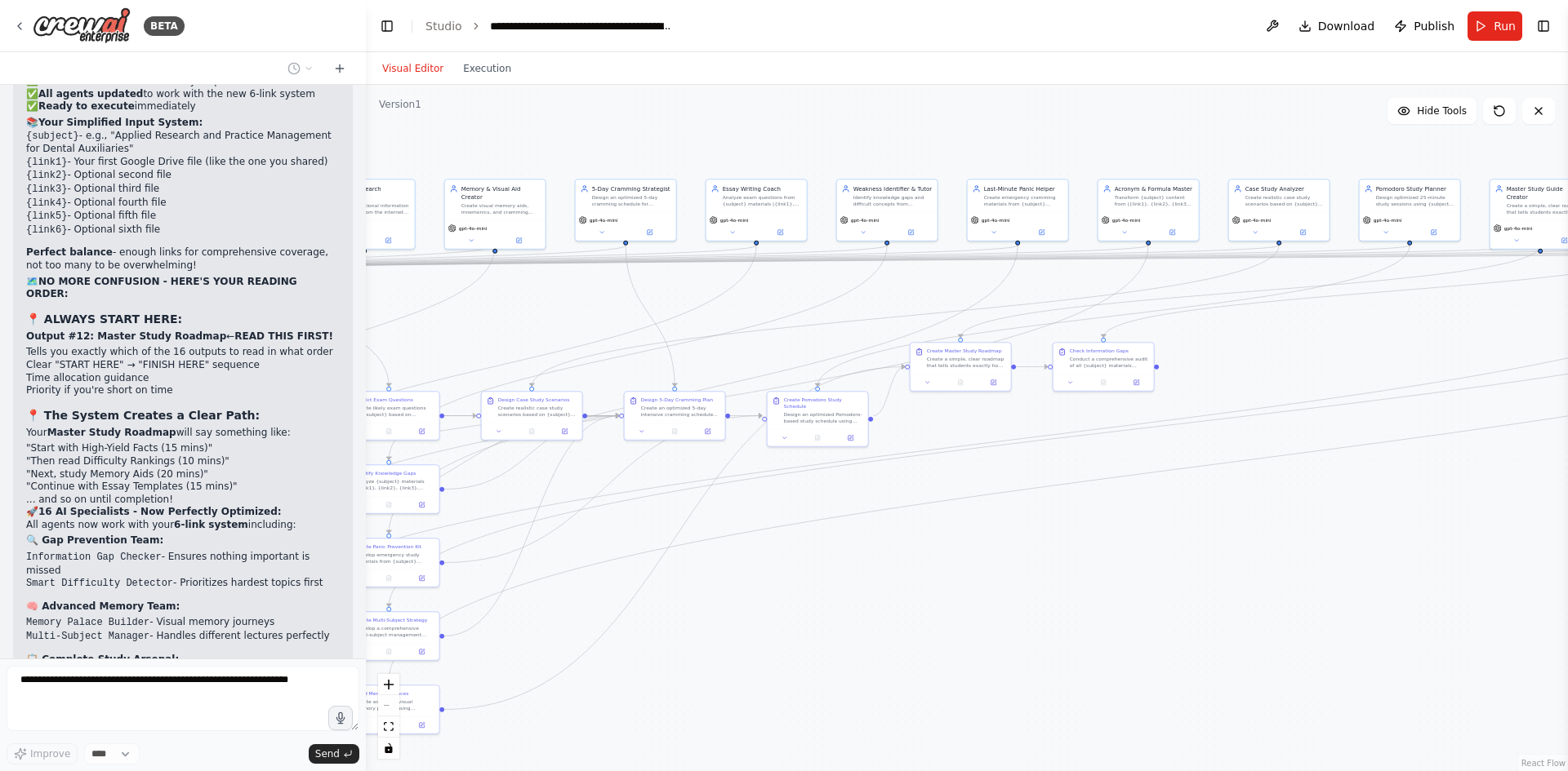
scroll to position [25165, 0]
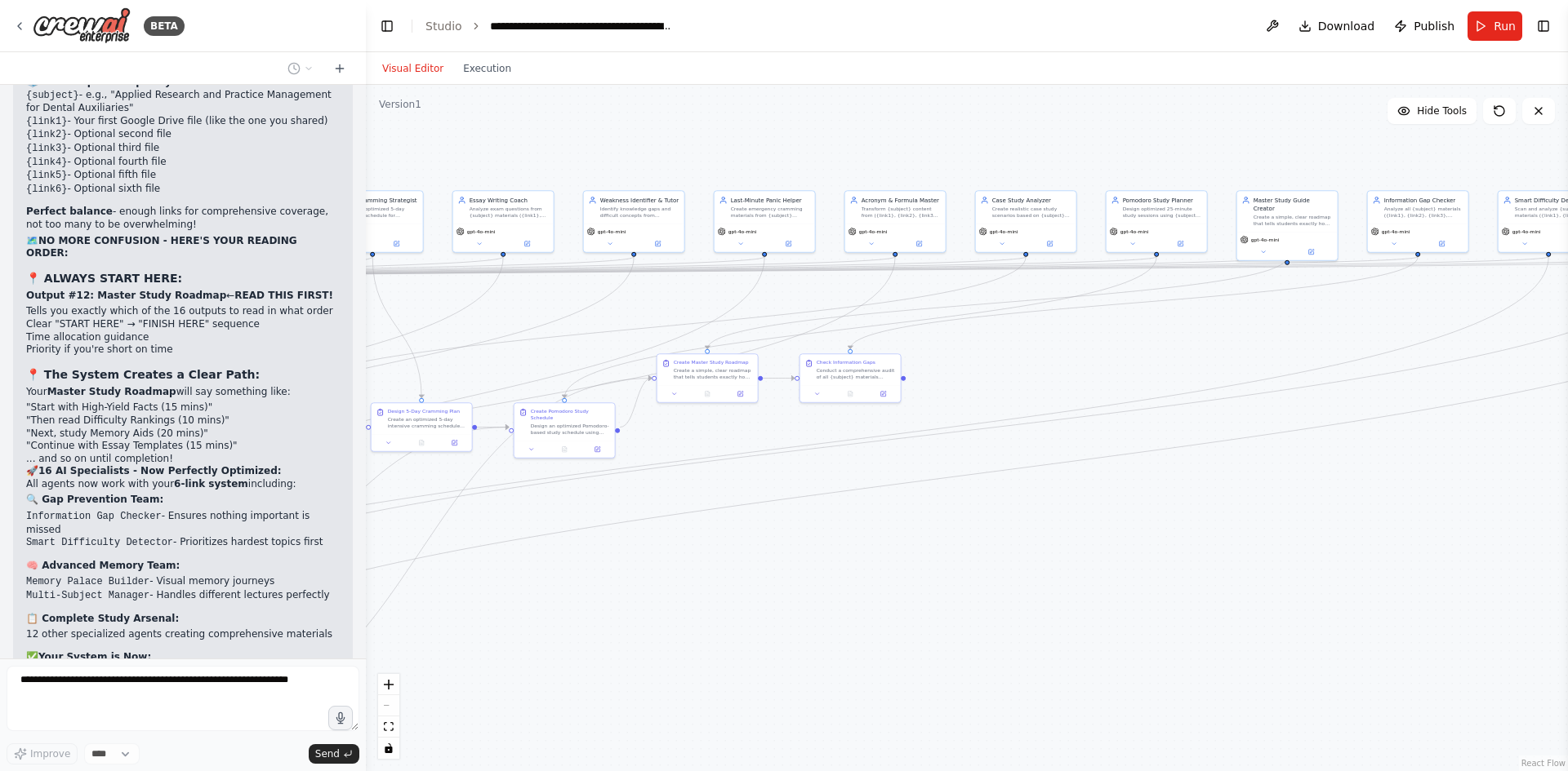
drag, startPoint x: 1195, startPoint y: 403, endPoint x: 1045, endPoint y: 390, distance: 150.6
click at [944, 411] on div ".deletable-edge-delete-btn { width: 20px; height: 20px; border: 0px solid #ffff…" at bounding box center [966, 428] width 1202 height 686
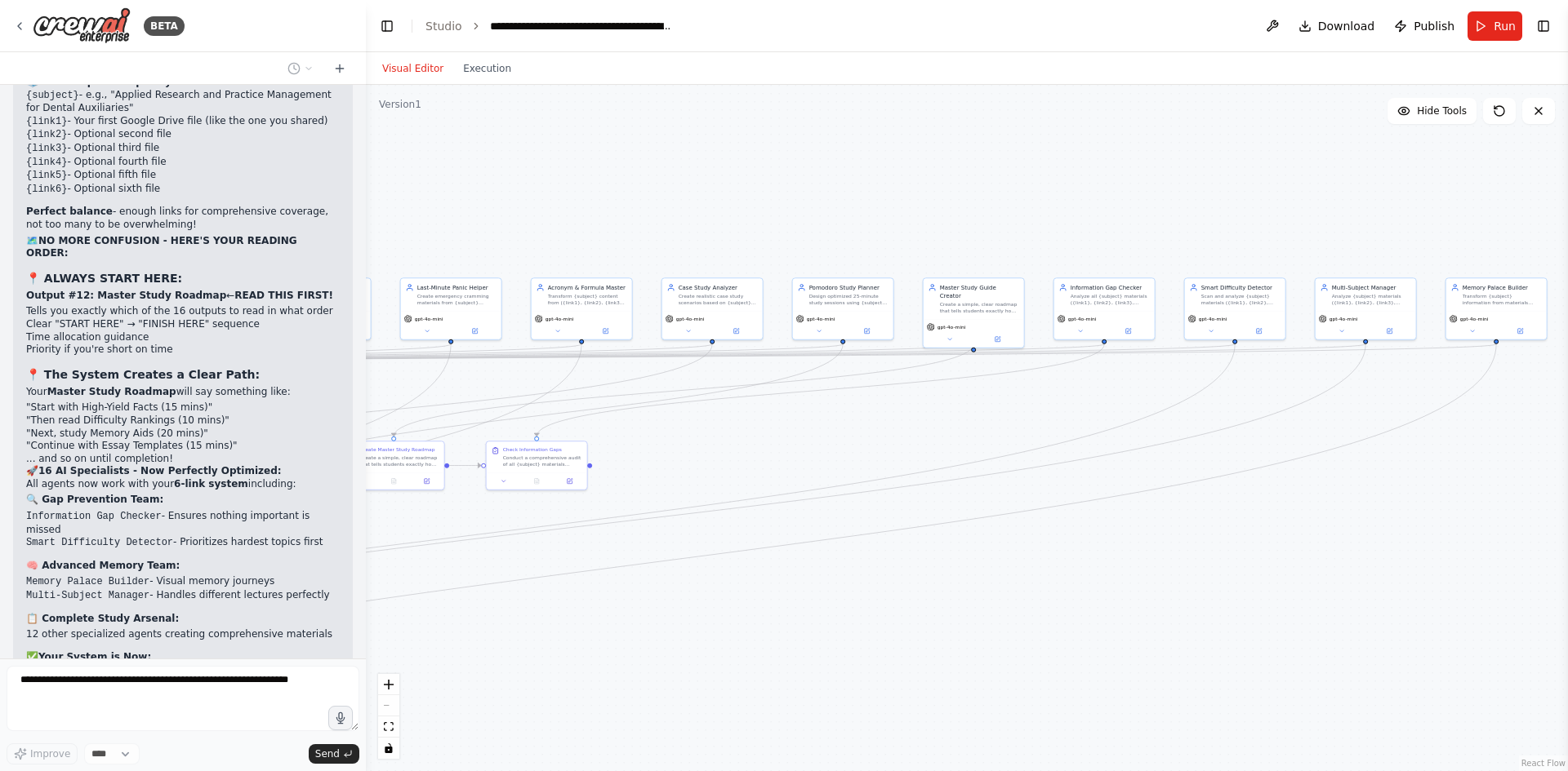
drag, startPoint x: 1391, startPoint y: 315, endPoint x: 1295, endPoint y: 419, distance: 141.5
click at [1148, 398] on div ".deletable-edge-delete-btn { width: 20px; height: 20px; border: 0px solid #ffff…" at bounding box center [966, 428] width 1202 height 686
drag, startPoint x: 1337, startPoint y: 433, endPoint x: 919, endPoint y: 379, distance: 421.5
click at [920, 379] on div ".deletable-edge-delete-btn { width: 20px; height: 20px; border: 0px solid #ffff…" at bounding box center [966, 428] width 1202 height 686
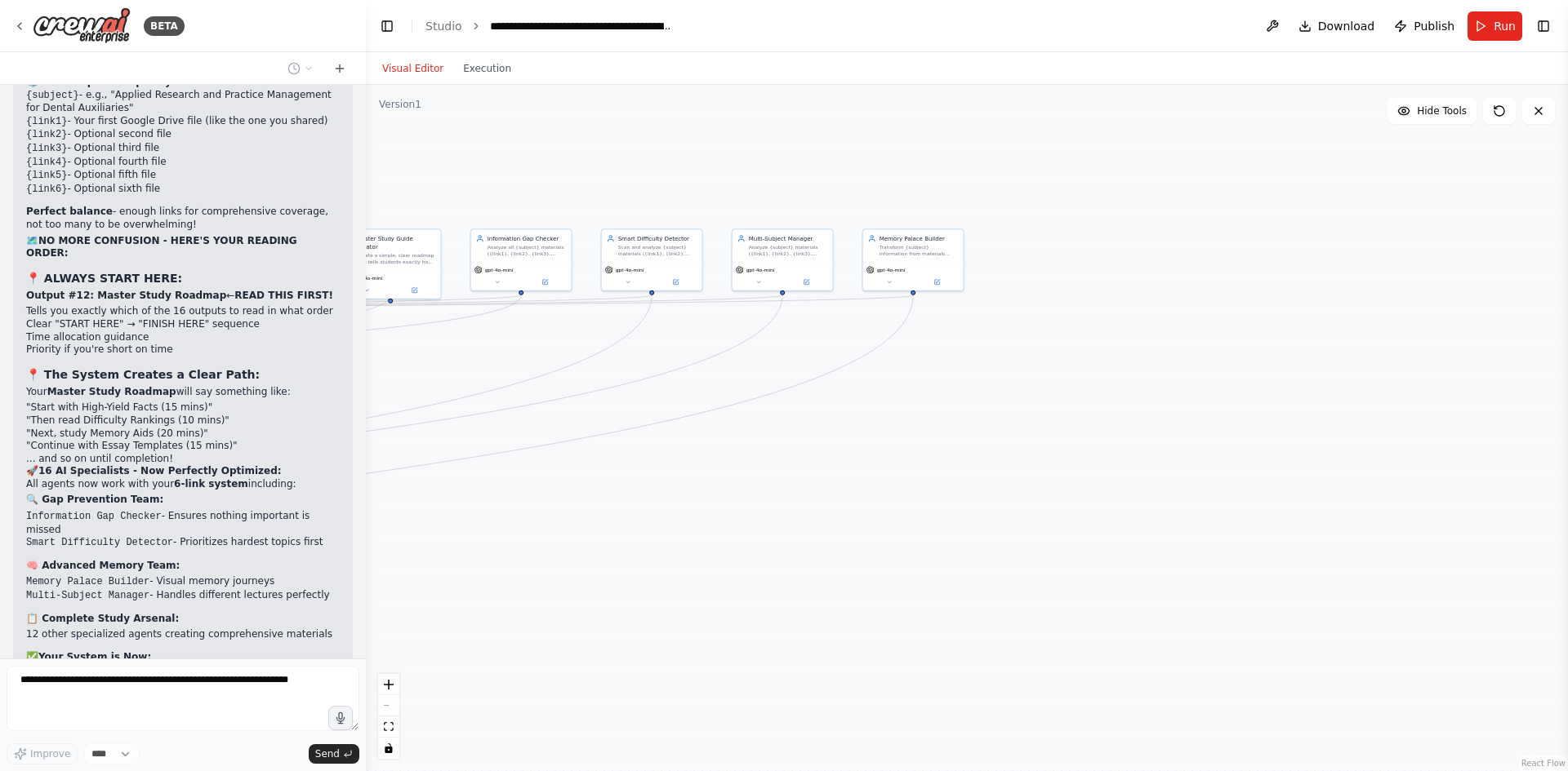
drag, startPoint x: 1031, startPoint y: 450, endPoint x: 958, endPoint y: 434, distance: 74.7
click at [958, 434] on div ".deletable-edge-delete-btn { width: 20px; height: 20px; border: 0px solid #ffff…" at bounding box center [966, 428] width 1202 height 686
drag, startPoint x: 698, startPoint y: 485, endPoint x: 1129, endPoint y: 444, distance: 432.9
click at [1129, 444] on div ".deletable-edge-delete-btn { width: 20px; height: 20px; border: 0px solid #ffff…" at bounding box center [966, 428] width 1202 height 686
drag, startPoint x: 1072, startPoint y: 448, endPoint x: 1105, endPoint y: 442, distance: 33.5
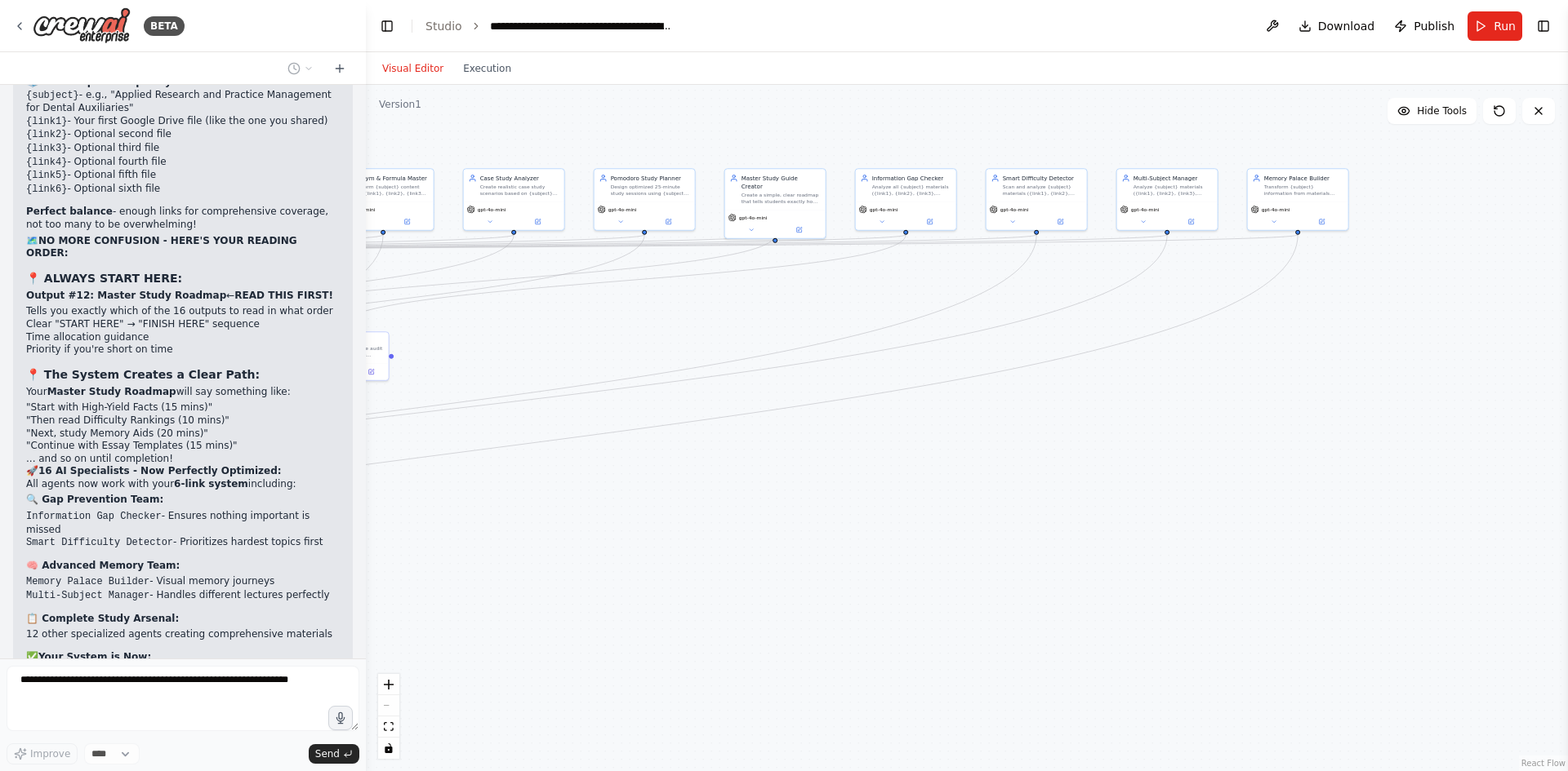
click at [1103, 442] on div ".deletable-edge-delete-btn { width: 20px; height: 20px; border: 0px solid #ffff…" at bounding box center [966, 428] width 1202 height 686
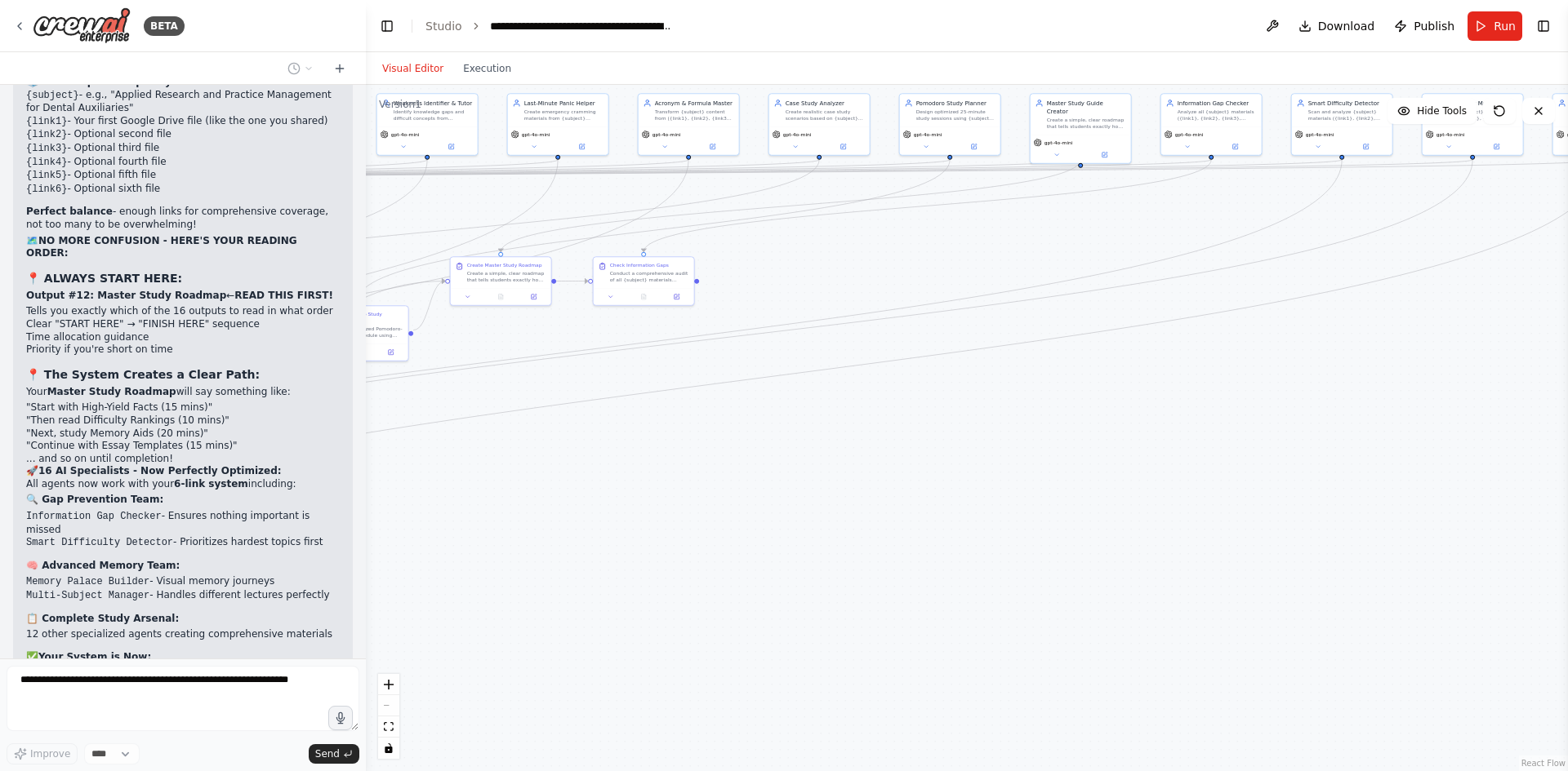
drag, startPoint x: 719, startPoint y: 504, endPoint x: 897, endPoint y: 471, distance: 181.0
click at [894, 473] on div ".deletable-edge-delete-btn { width: 20px; height: 20px; border: 0px solid #ffff…" at bounding box center [966, 428] width 1202 height 686
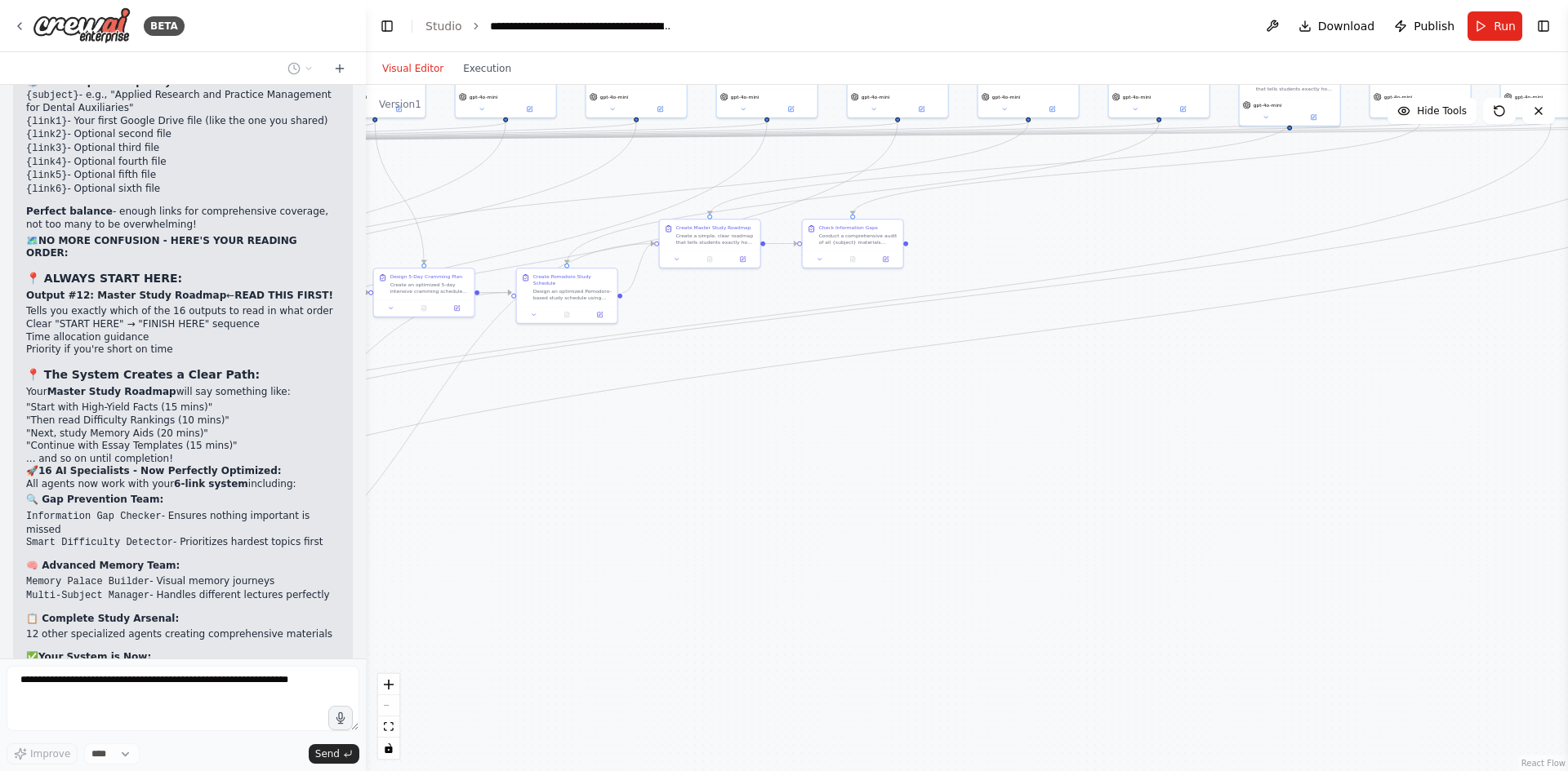
drag, startPoint x: 644, startPoint y: 448, endPoint x: 941, endPoint y: 476, distance: 298.3
click at [941, 476] on div ".deletable-edge-delete-btn { width: 20px; height: 20px; border: 0px solid #ffff…" at bounding box center [966, 428] width 1202 height 686
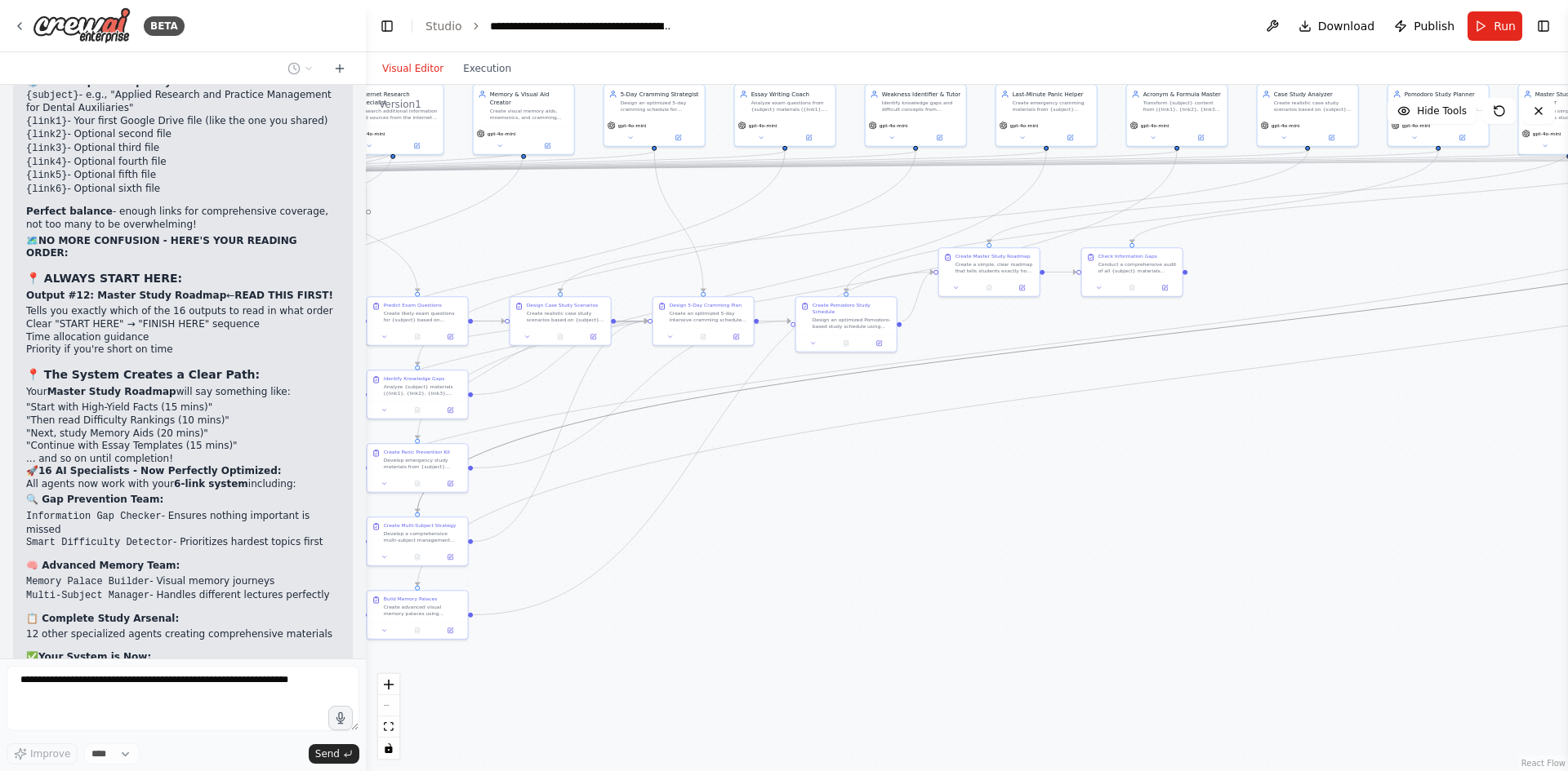
drag, startPoint x: 701, startPoint y: 394, endPoint x: 945, endPoint y: 484, distance: 260.1
click at [945, 484] on div ".deletable-edge-delete-btn { width: 20px; height: 20px; border: 0px solid #ffff…" at bounding box center [966, 428] width 1202 height 686
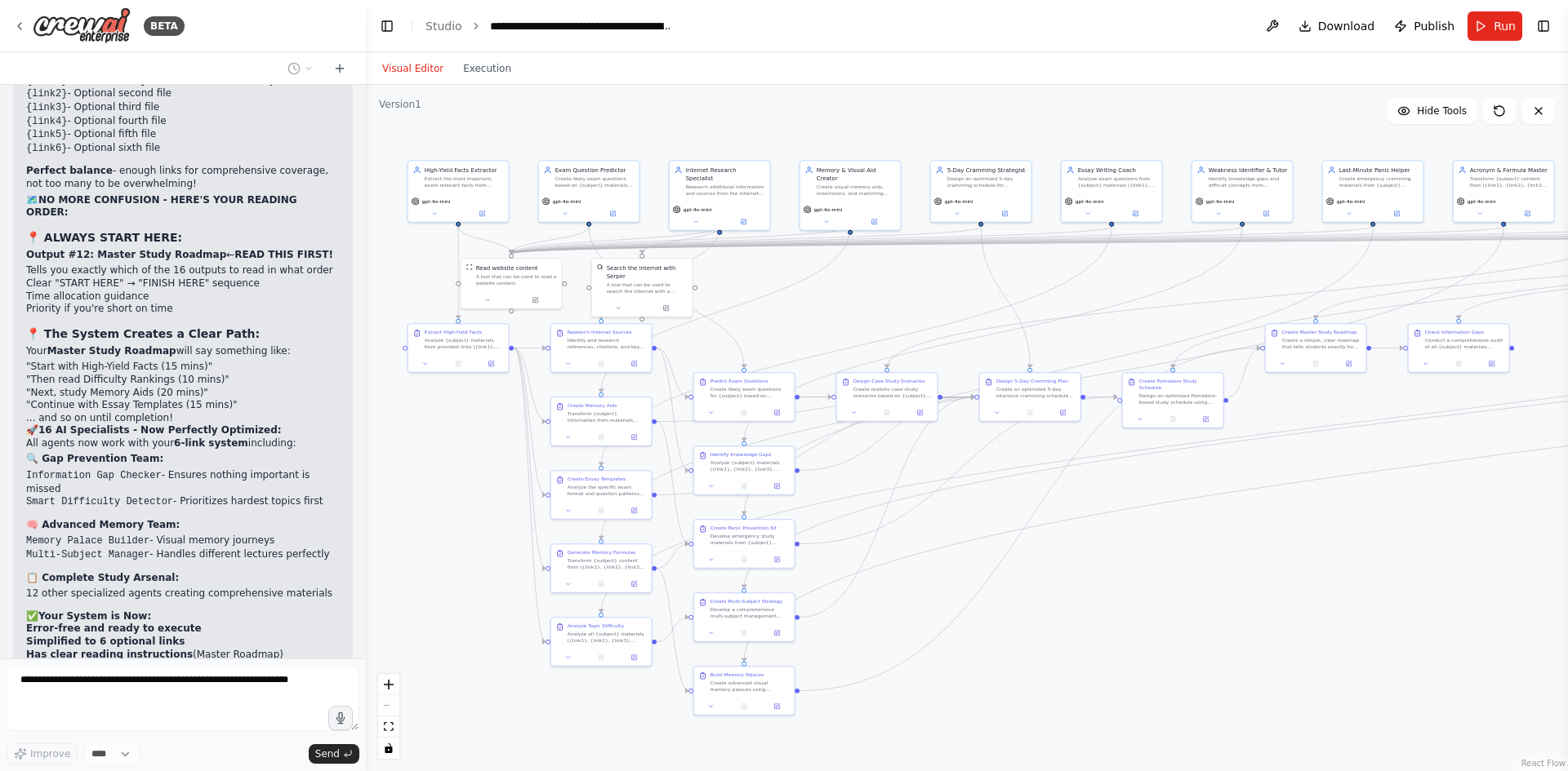
drag, startPoint x: 837, startPoint y: 490, endPoint x: 1186, endPoint y: 550, distance: 354.1
click at [1174, 562] on div ".deletable-edge-delete-btn { width: 20px; height: 20px; border: 0px solid #ffff…" at bounding box center [966, 428] width 1202 height 686
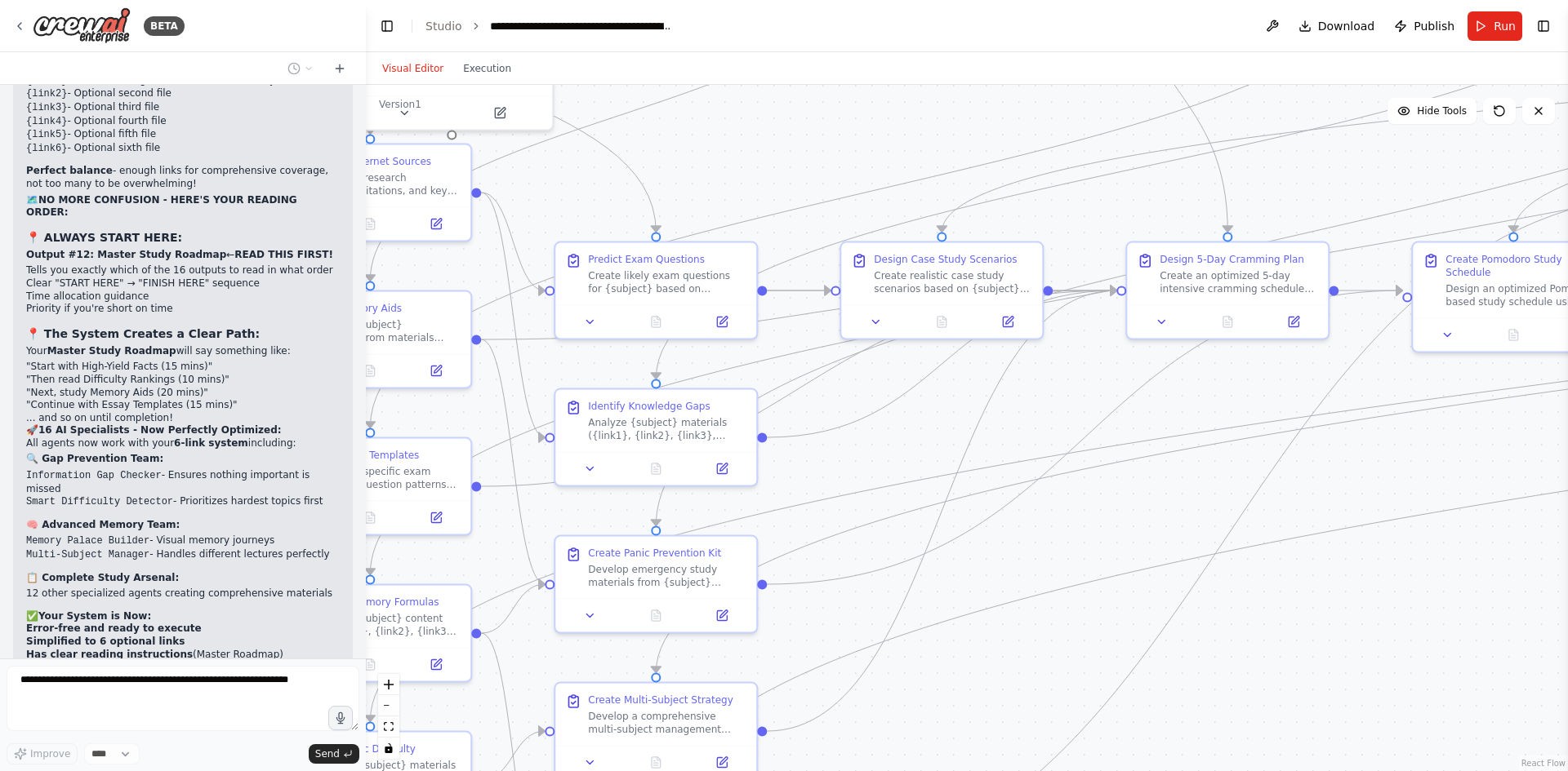
scroll to position [25246, 0]
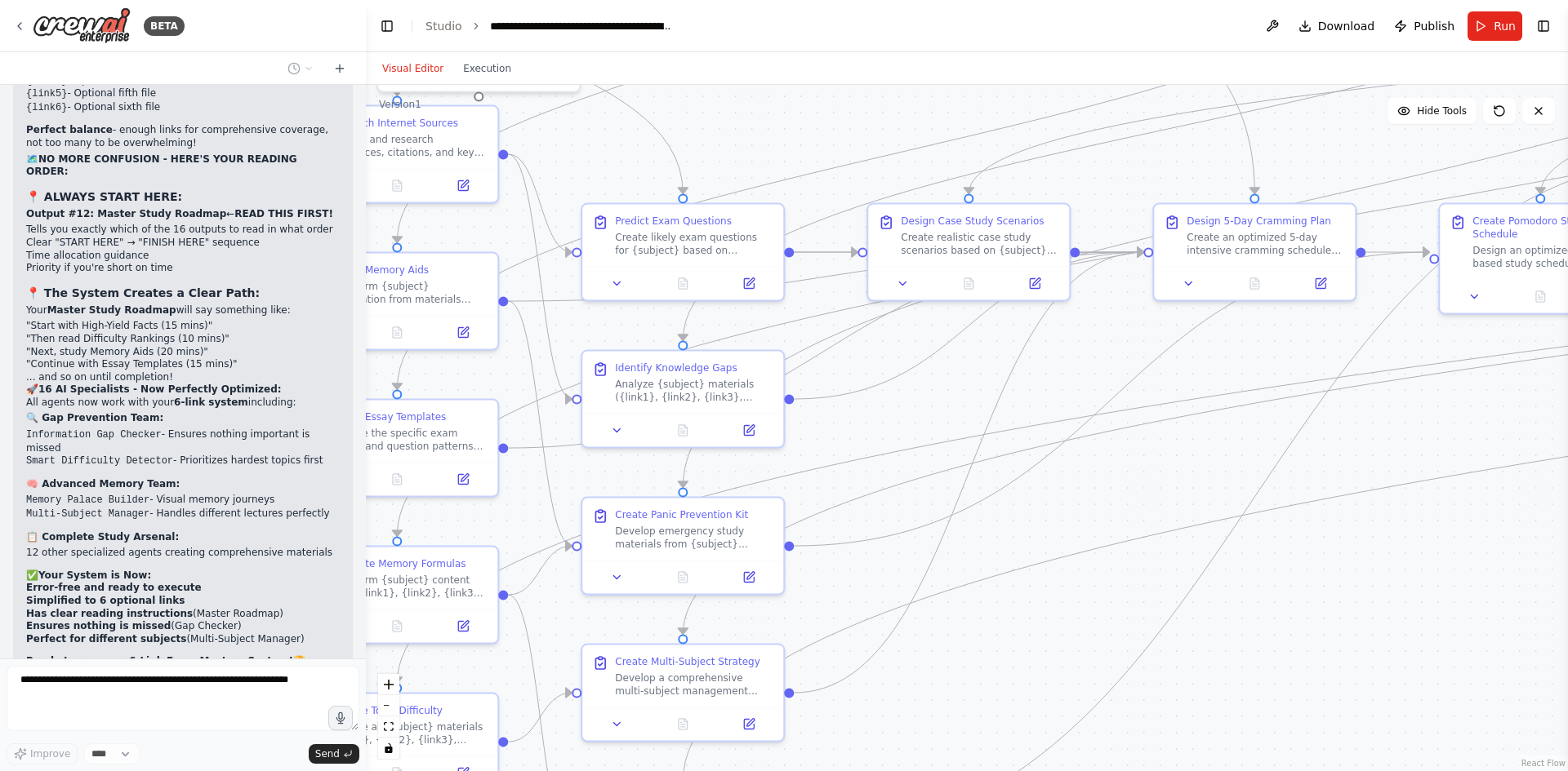
drag, startPoint x: 884, startPoint y: 517, endPoint x: 891, endPoint y: 524, distance: 9.9
click at [891, 524] on div ".deletable-edge-delete-btn { width: 20px; height: 20px; border: 0px solid #ffff…" at bounding box center [966, 428] width 1202 height 686
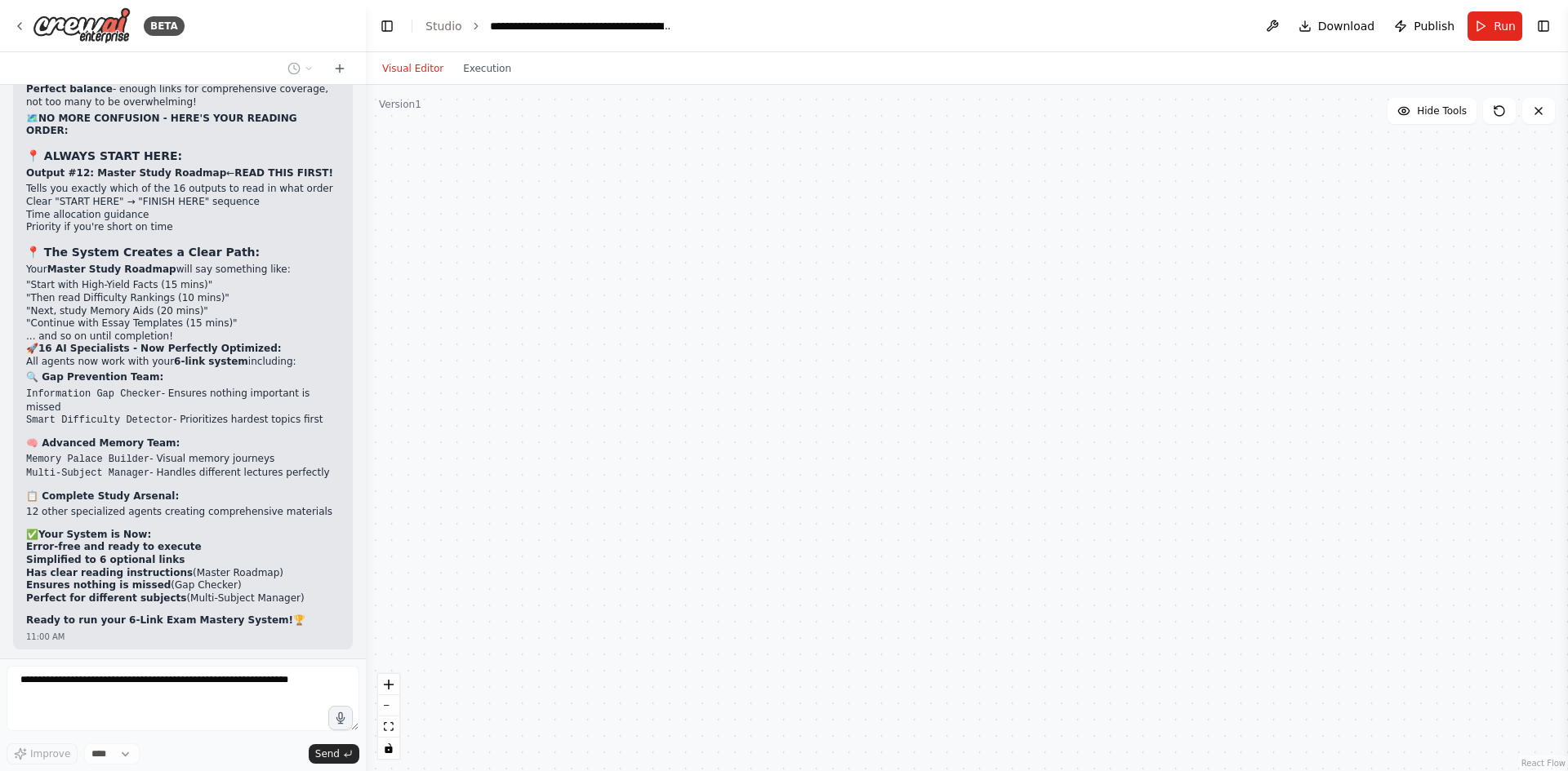
drag, startPoint x: 1174, startPoint y: 478, endPoint x: 1025, endPoint y: 498, distance: 150.3
click at [1025, 498] on div "High-Yield Facts Extractor Extract the most important, exam-relevant facts from…" at bounding box center [966, 428] width 1202 height 686
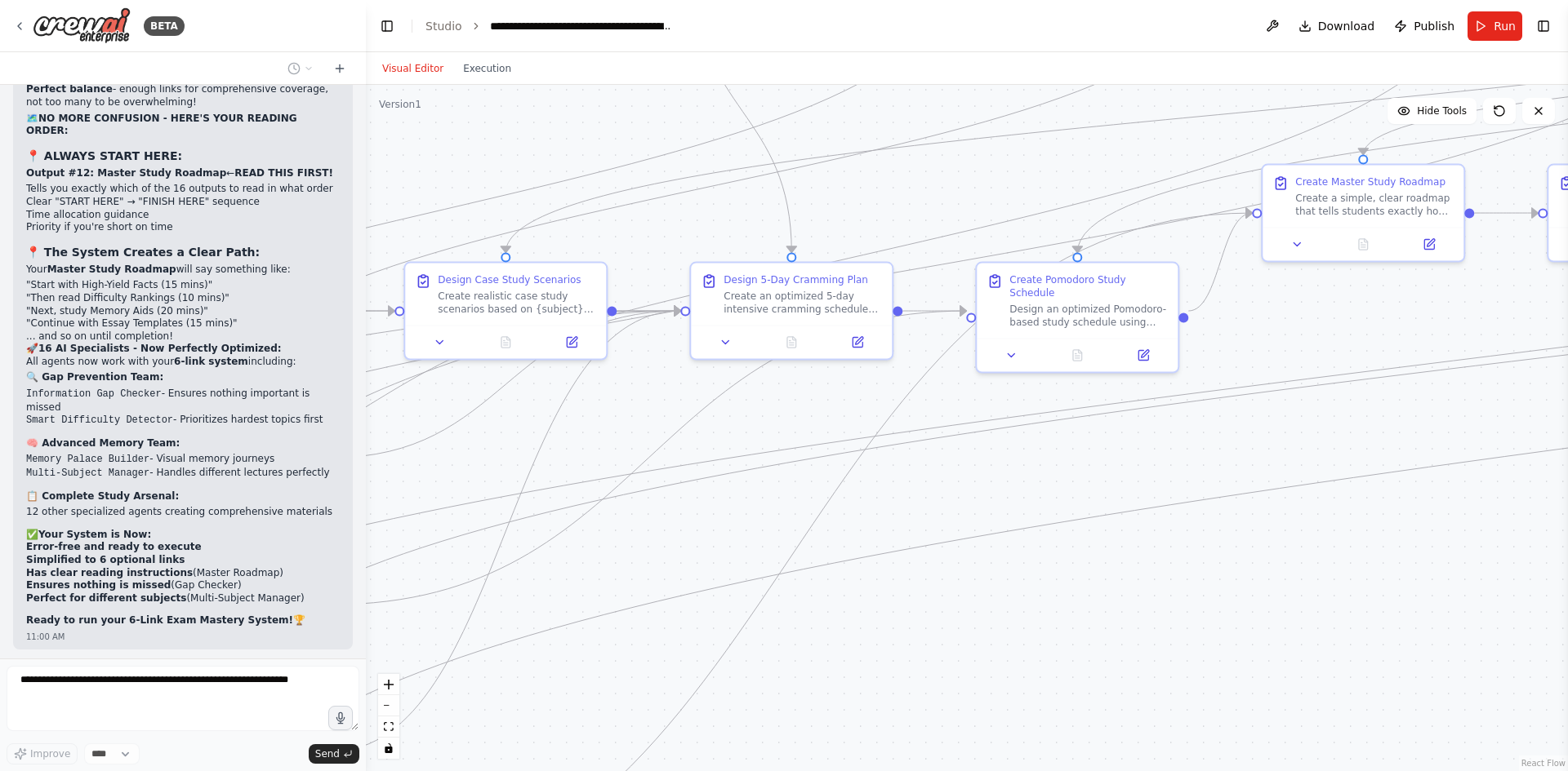
drag, startPoint x: 1146, startPoint y: 484, endPoint x: 864, endPoint y: 509, distance: 283.1
click at [865, 512] on div ".deletable-edge-delete-btn { width: 20px; height: 20px; border: 0px solid #ffff…" at bounding box center [966, 428] width 1202 height 686
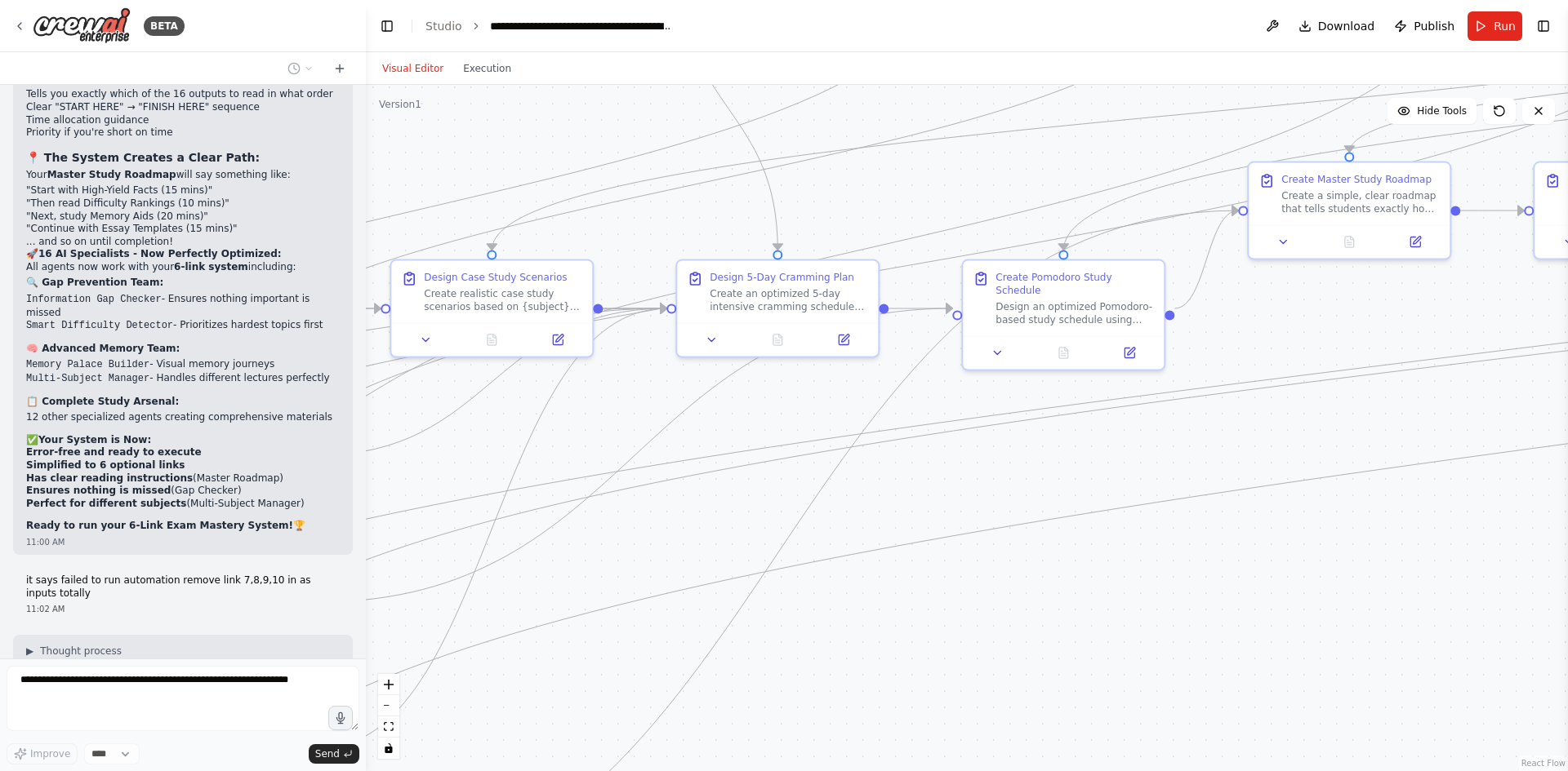
drag, startPoint x: 1028, startPoint y: 488, endPoint x: 684, endPoint y: 490, distance: 344.0
click at [684, 490] on div ".deletable-edge-delete-btn { width: 20px; height: 20px; border: 0px solid #ffff…" at bounding box center [966, 428] width 1202 height 686
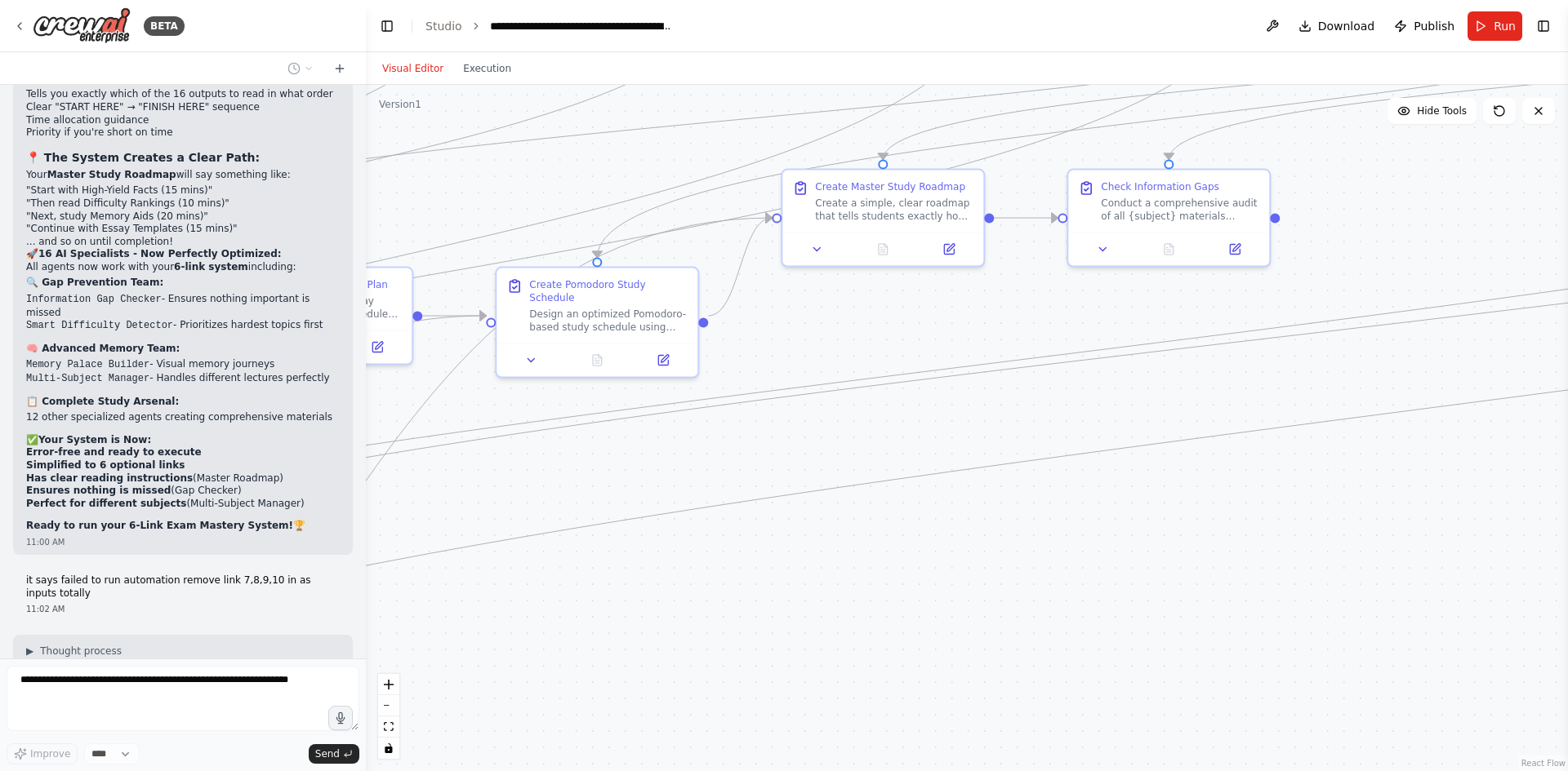
drag, startPoint x: 966, startPoint y: 493, endPoint x: 1331, endPoint y: 483, distance: 365.1
click at [1227, 486] on div ".deletable-edge-delete-btn { width: 20px; height: 20px; border: 0px solid #ffff…" at bounding box center [966, 428] width 1202 height 686
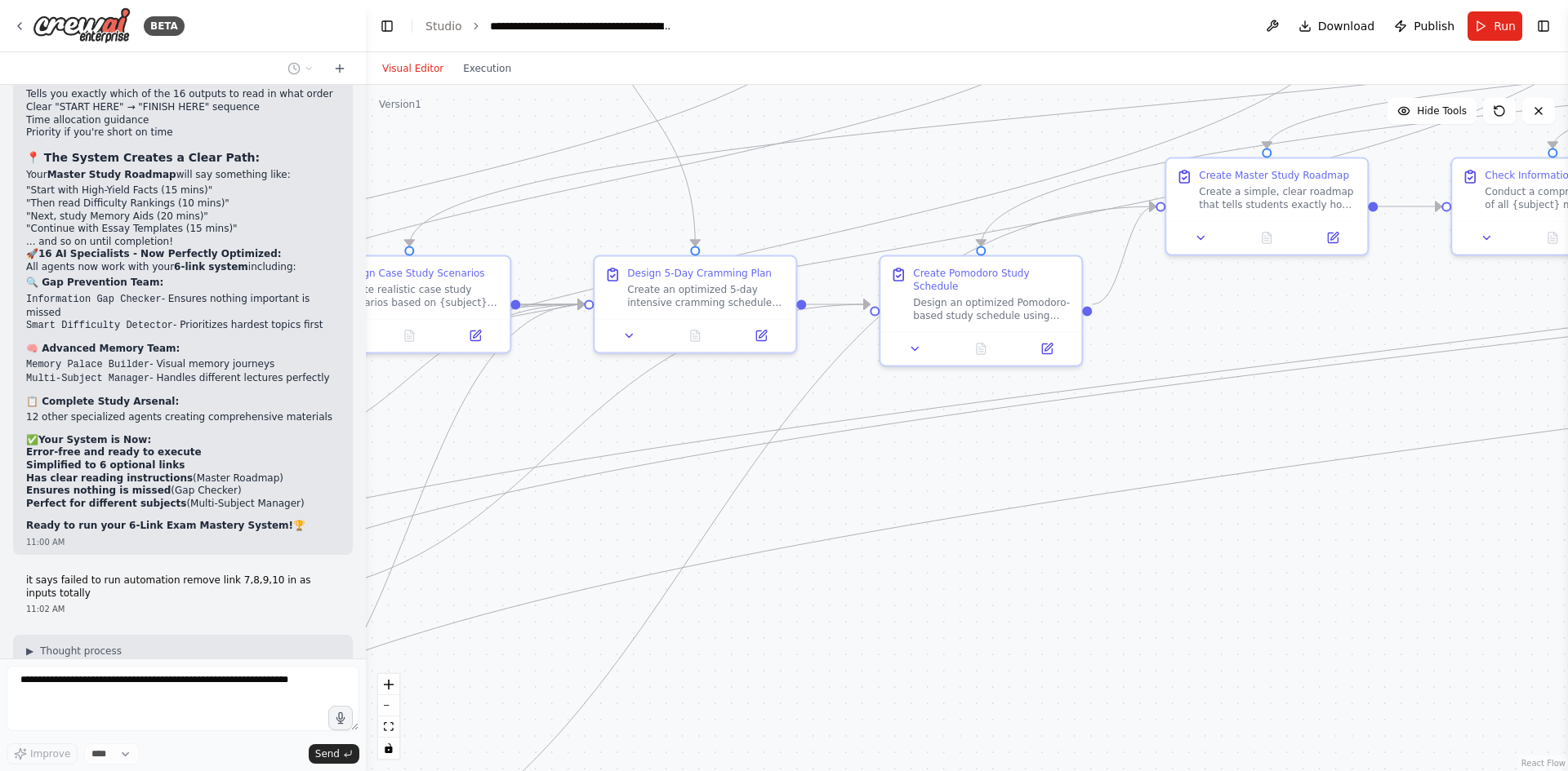
drag, startPoint x: 1043, startPoint y: 548, endPoint x: 1259, endPoint y: 526, distance: 217.1
click at [1280, 529] on div ".deletable-edge-delete-btn { width: 20px; height: 20px; border: 0px solid #ffff…" at bounding box center [966, 428] width 1202 height 686
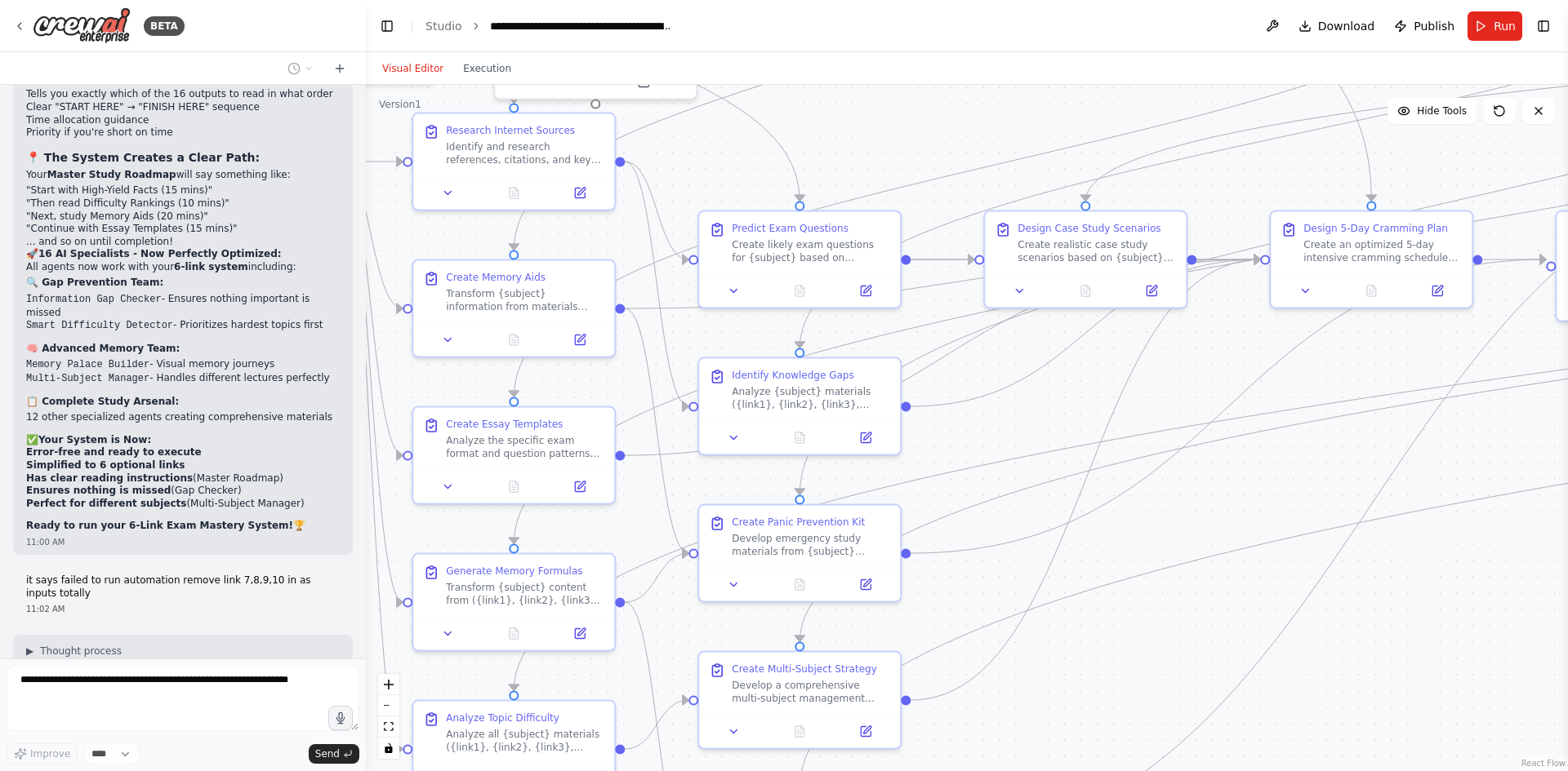
drag, startPoint x: 948, startPoint y: 557, endPoint x: 1309, endPoint y: 516, distance: 363.3
click at [1309, 516] on div ".deletable-edge-delete-btn { width: 20px; height: 20px; border: 0px solid #ffff…" at bounding box center [966, 428] width 1202 height 686
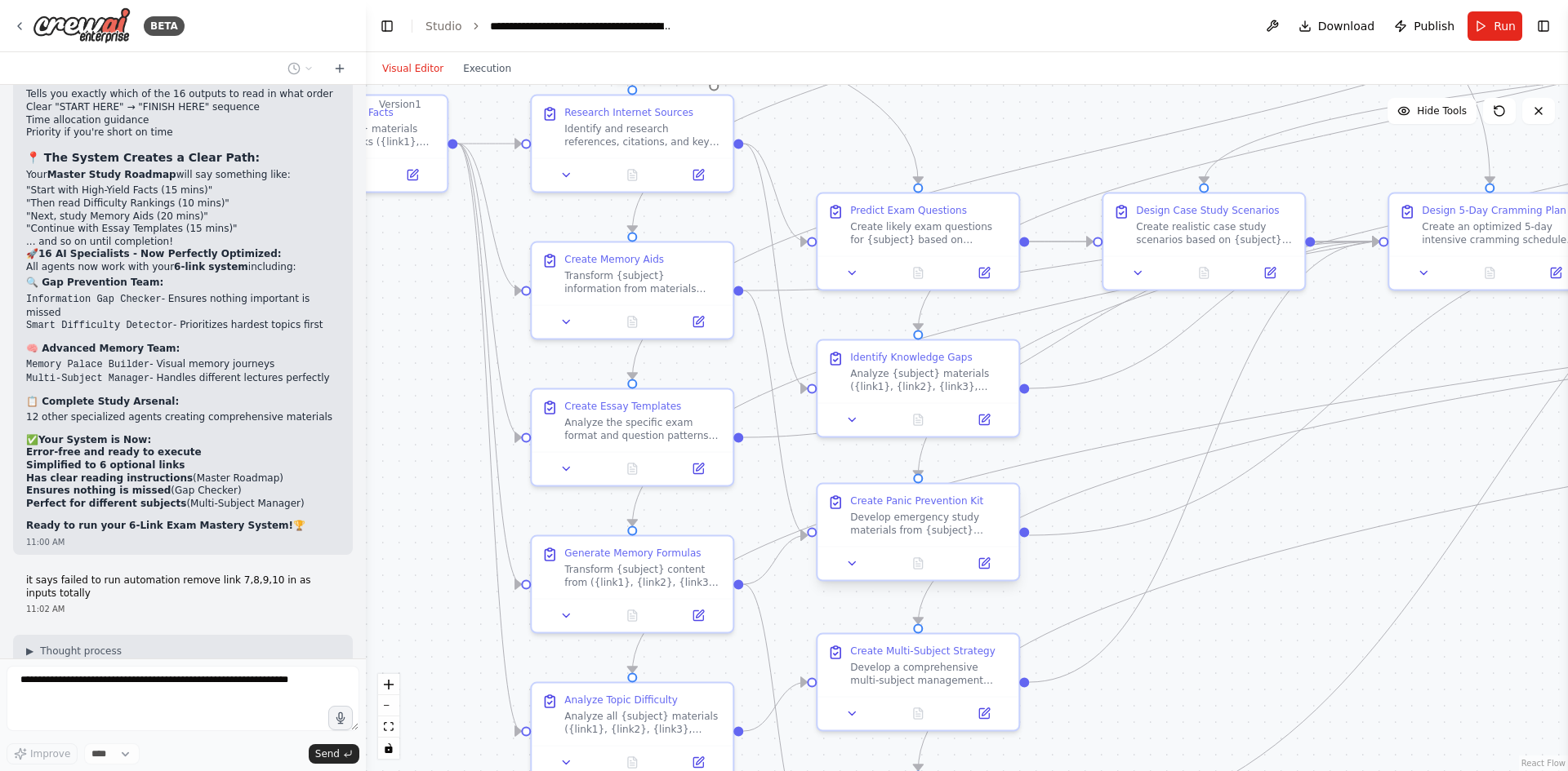
scroll to position [25423, 0]
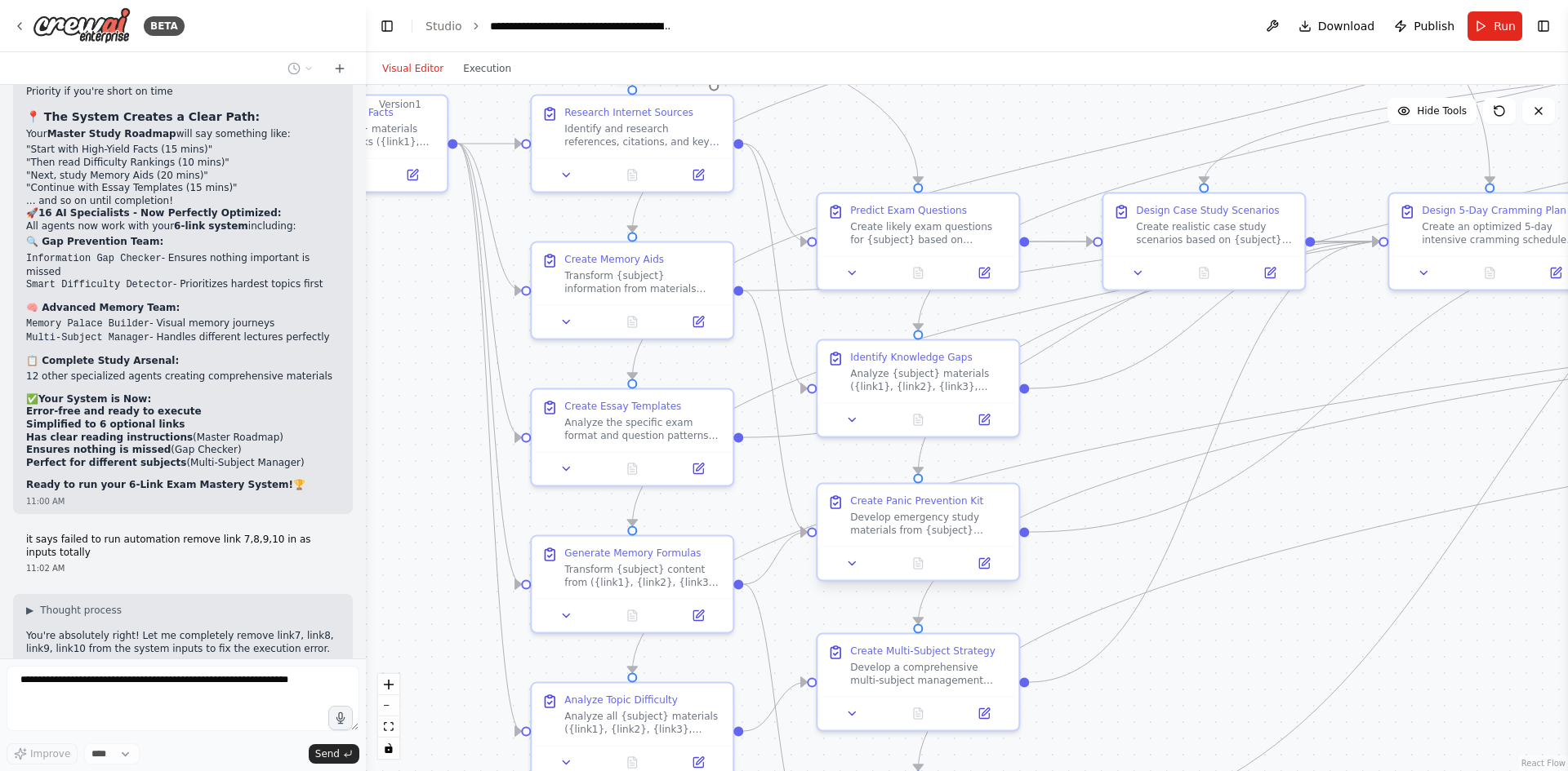
drag, startPoint x: 923, startPoint y: 533, endPoint x: 957, endPoint y: 543, distance: 35.4
click at [958, 537] on div "Develop emergency study materials from {subject} content ({link1}, {link2}, {li…" at bounding box center [929, 524] width 159 height 26
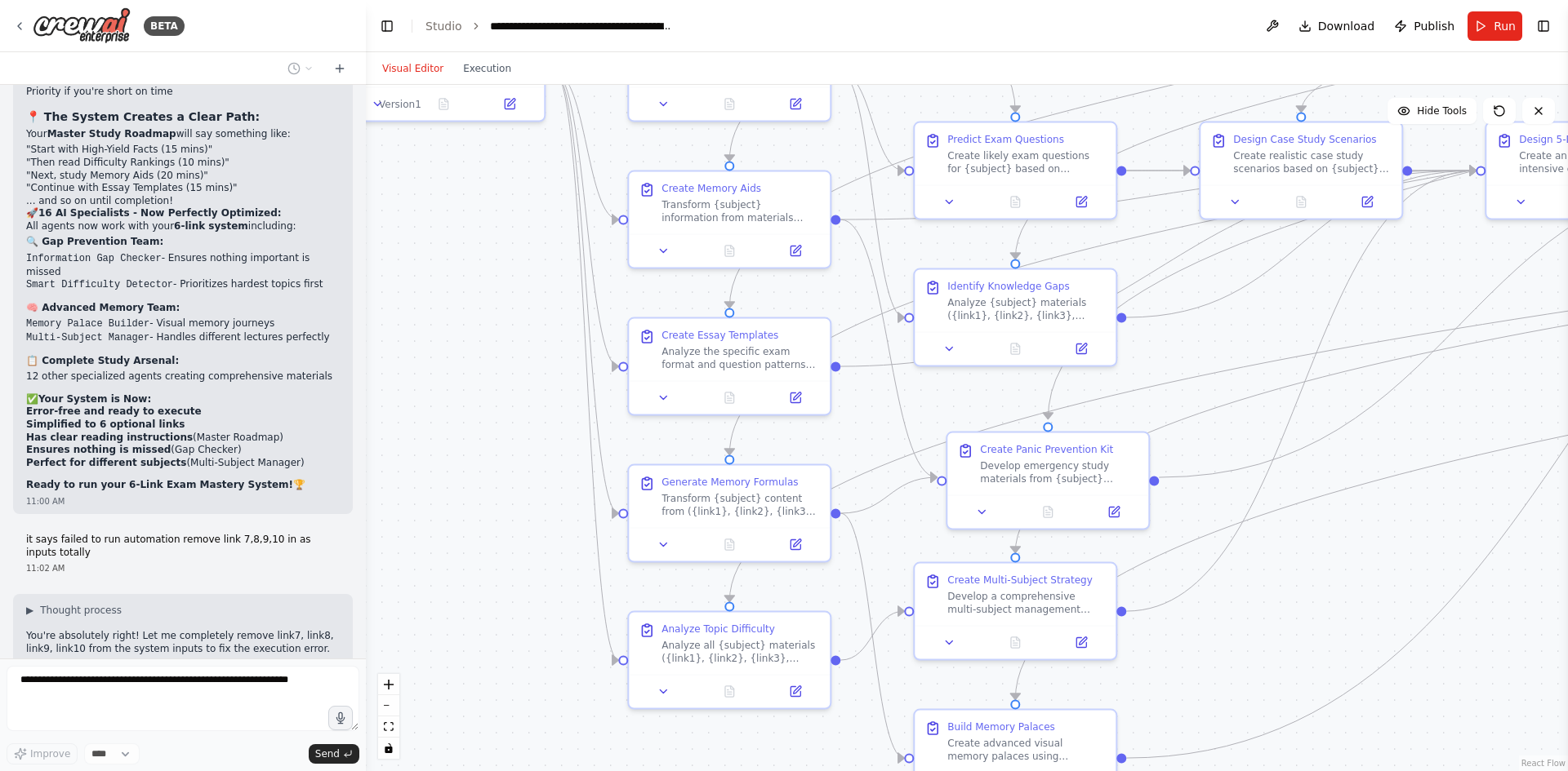
drag, startPoint x: 471, startPoint y: 520, endPoint x: 568, endPoint y: 449, distance: 120.2
click at [568, 449] on div ".deletable-edge-delete-btn { width: 20px; height: 20px; border: 0px solid #ffff…" at bounding box center [966, 428] width 1202 height 686
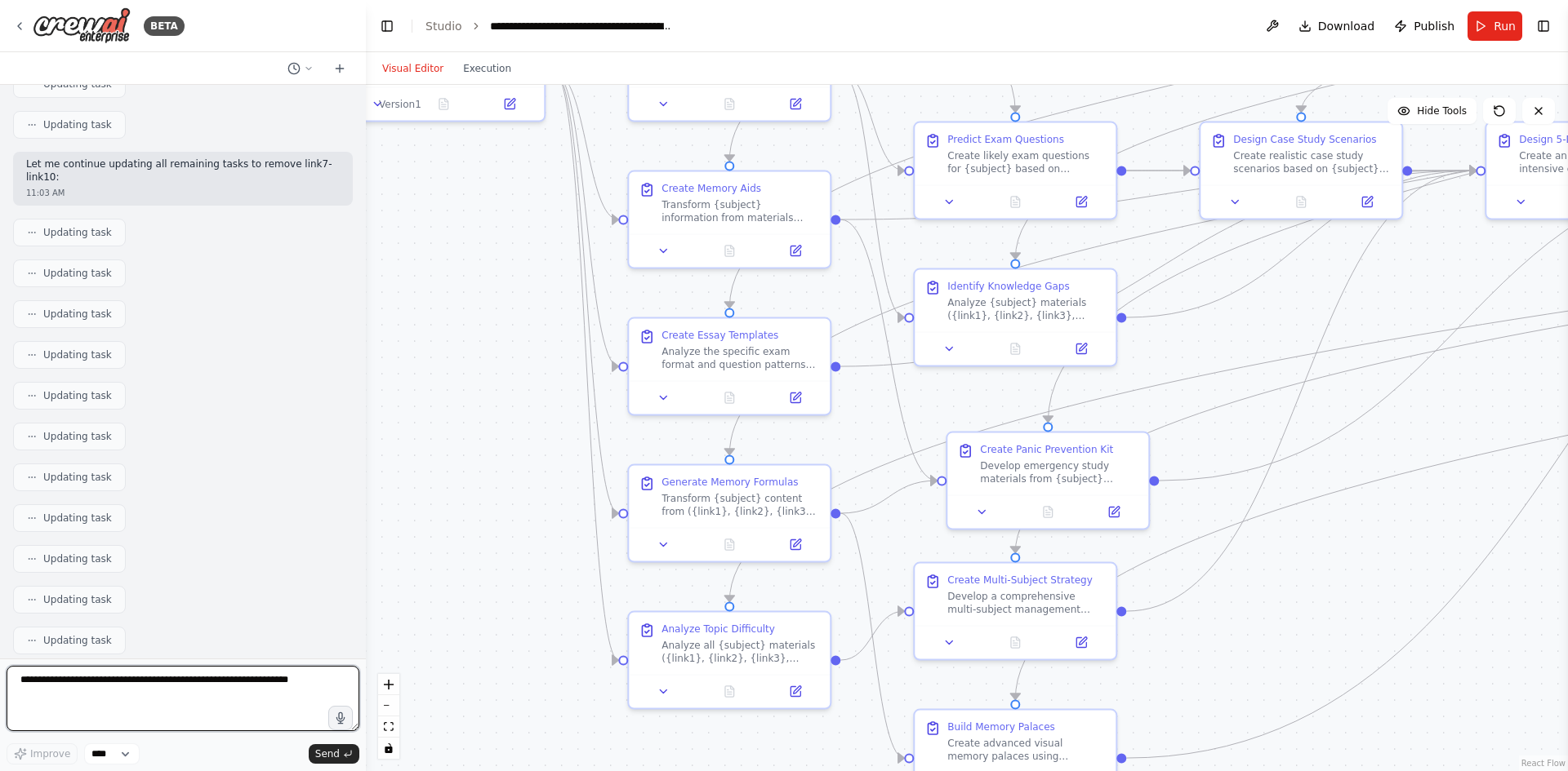
scroll to position [26217, 0]
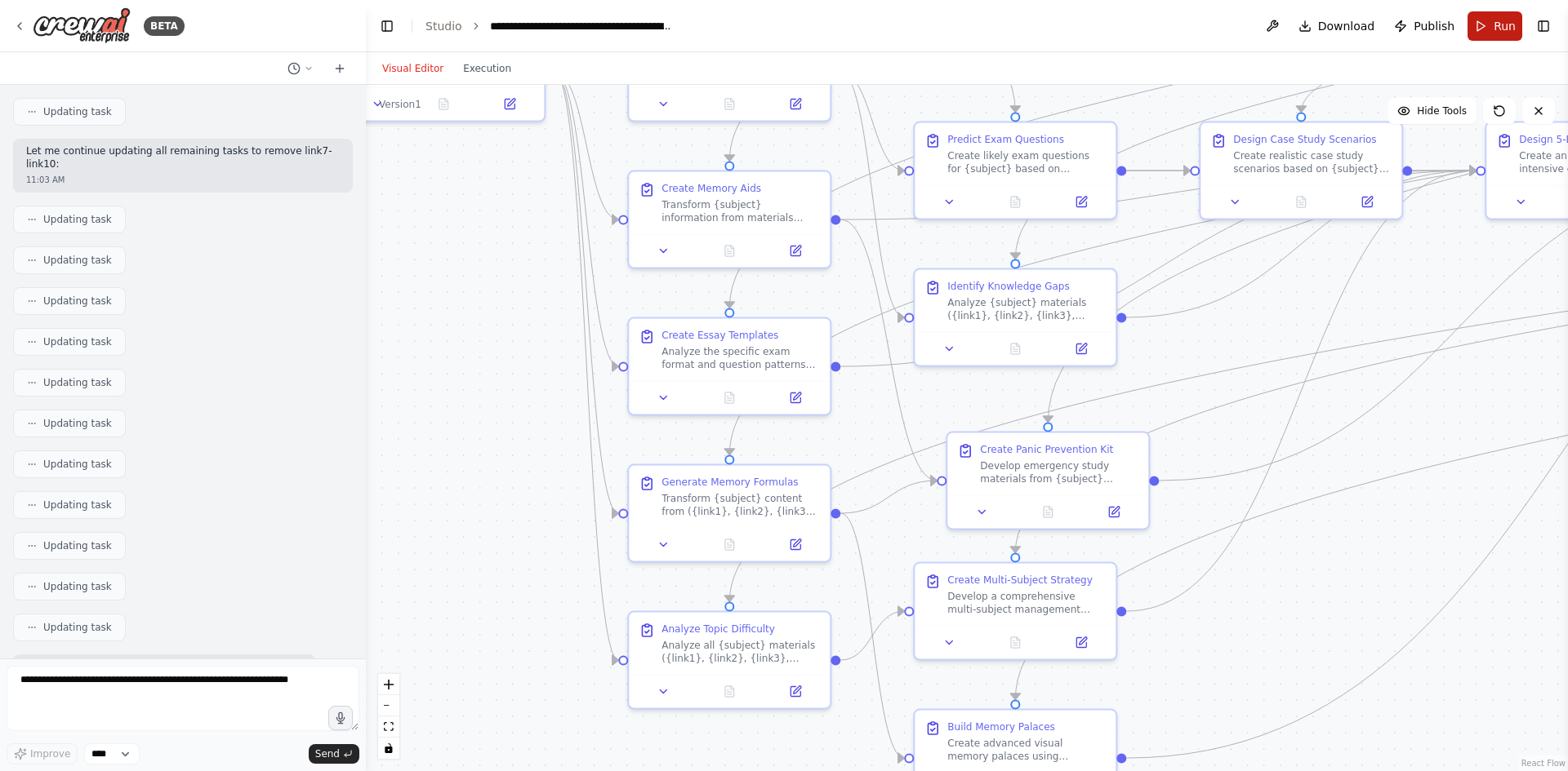
click at [1484, 36] on button "Run" at bounding box center [1494, 26] width 55 height 29
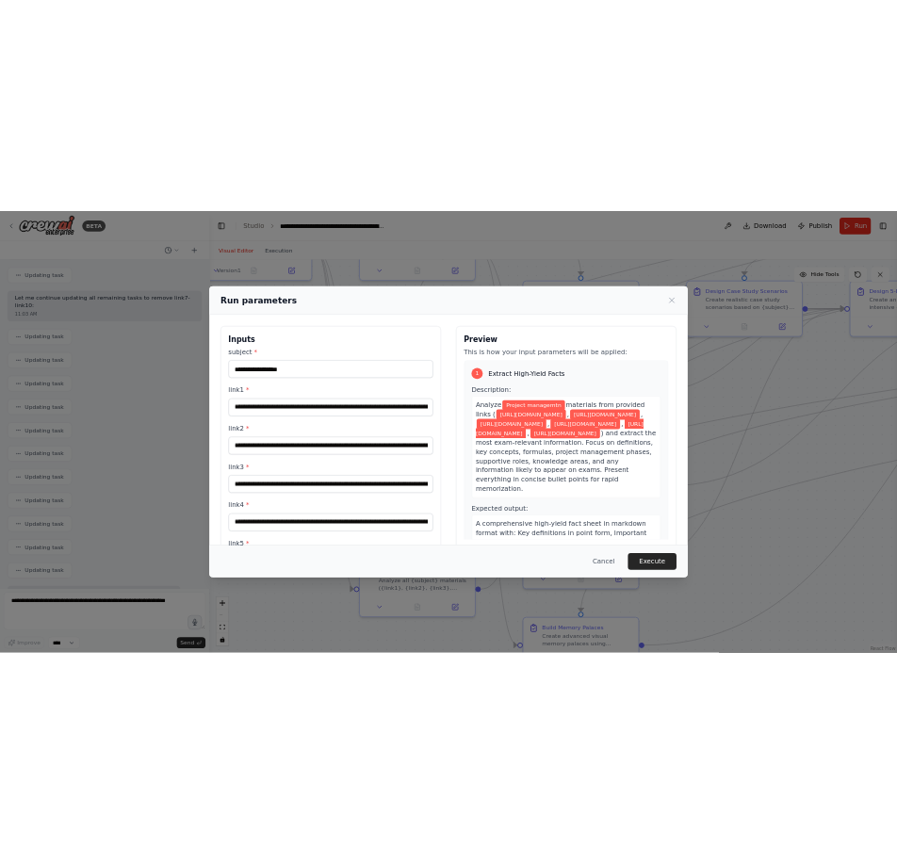
scroll to position [164, 0]
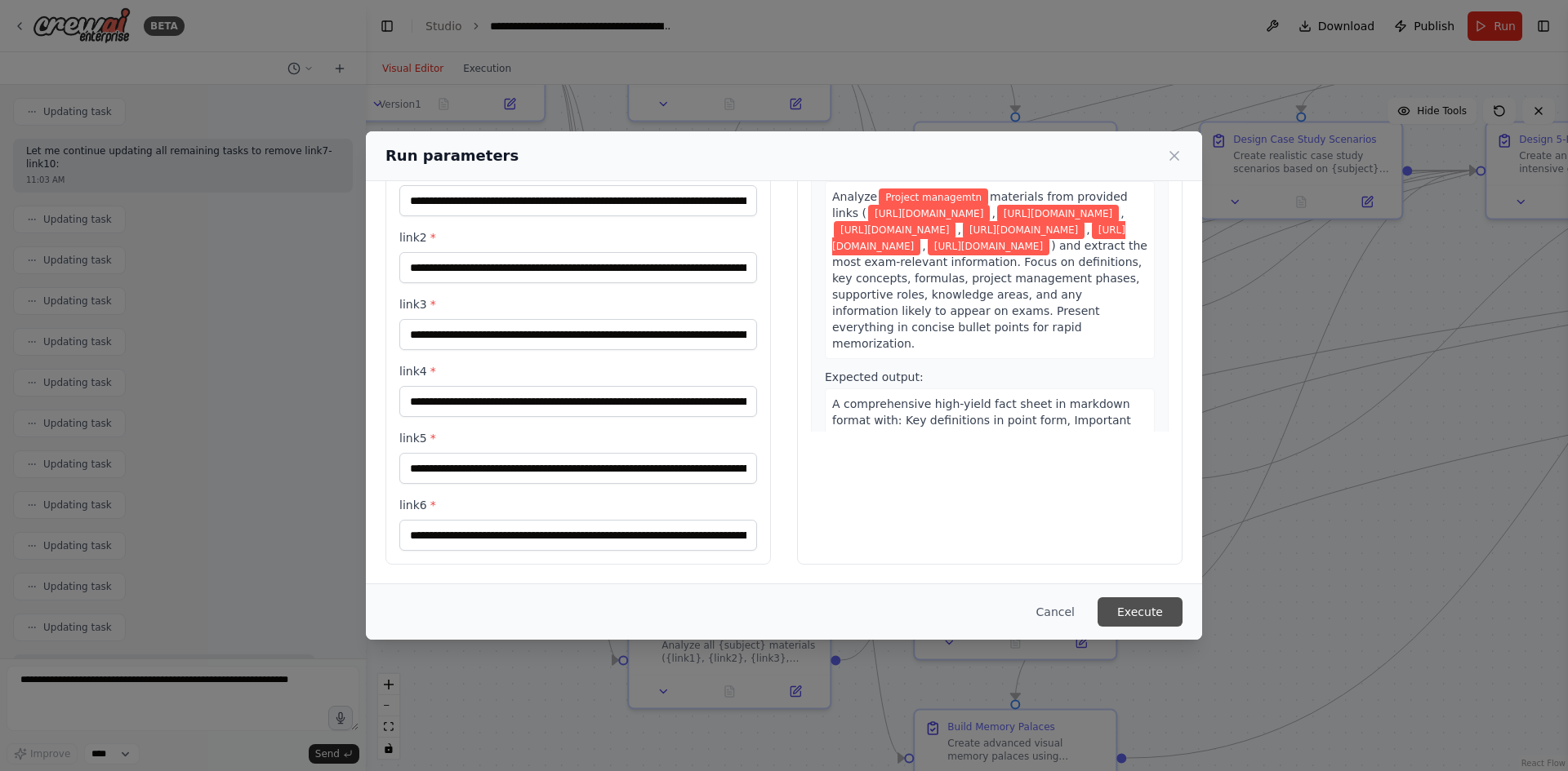
click at [1168, 604] on button "Execute" at bounding box center [1140, 612] width 85 height 29
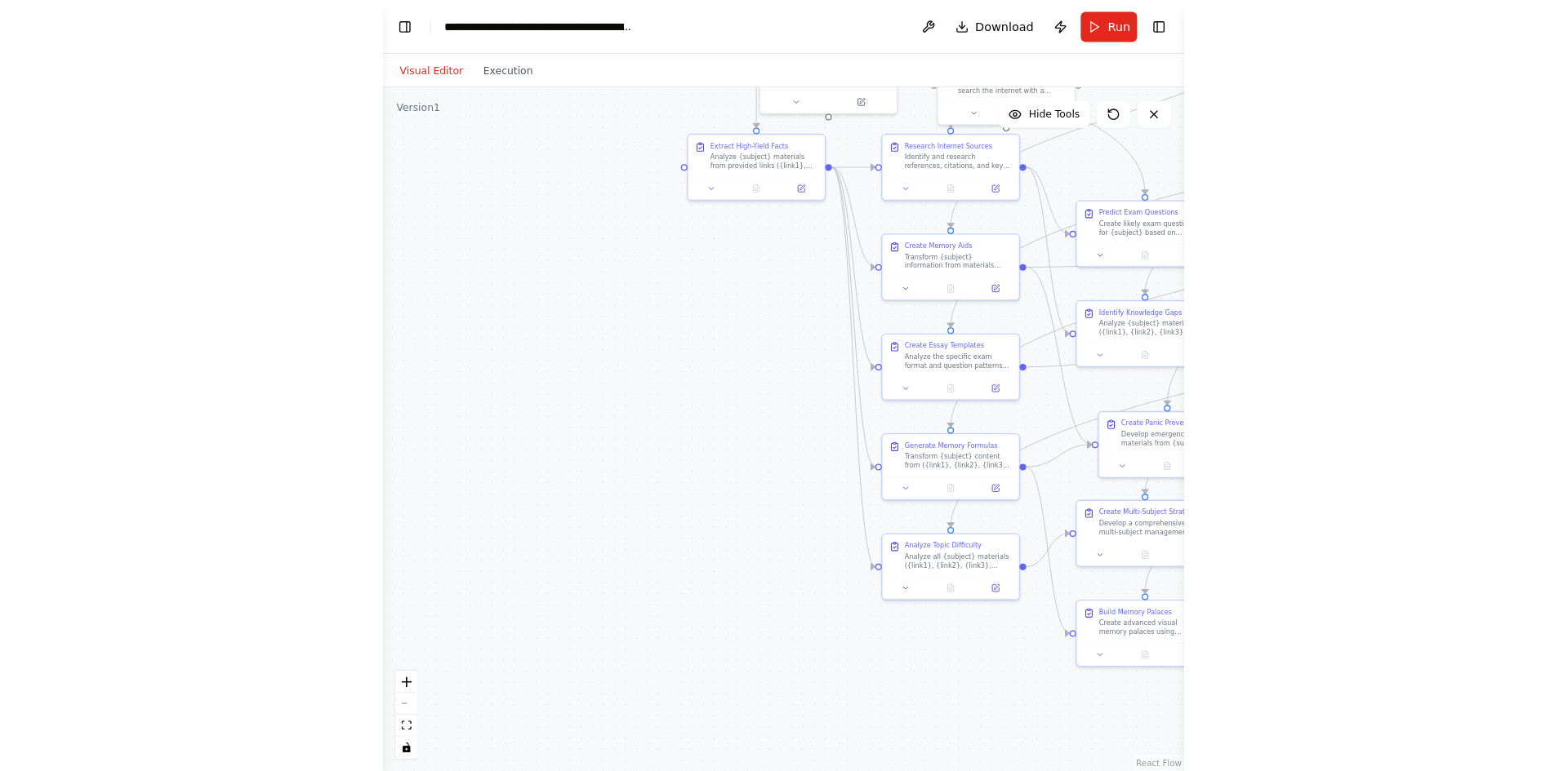
scroll to position [26217, 0]
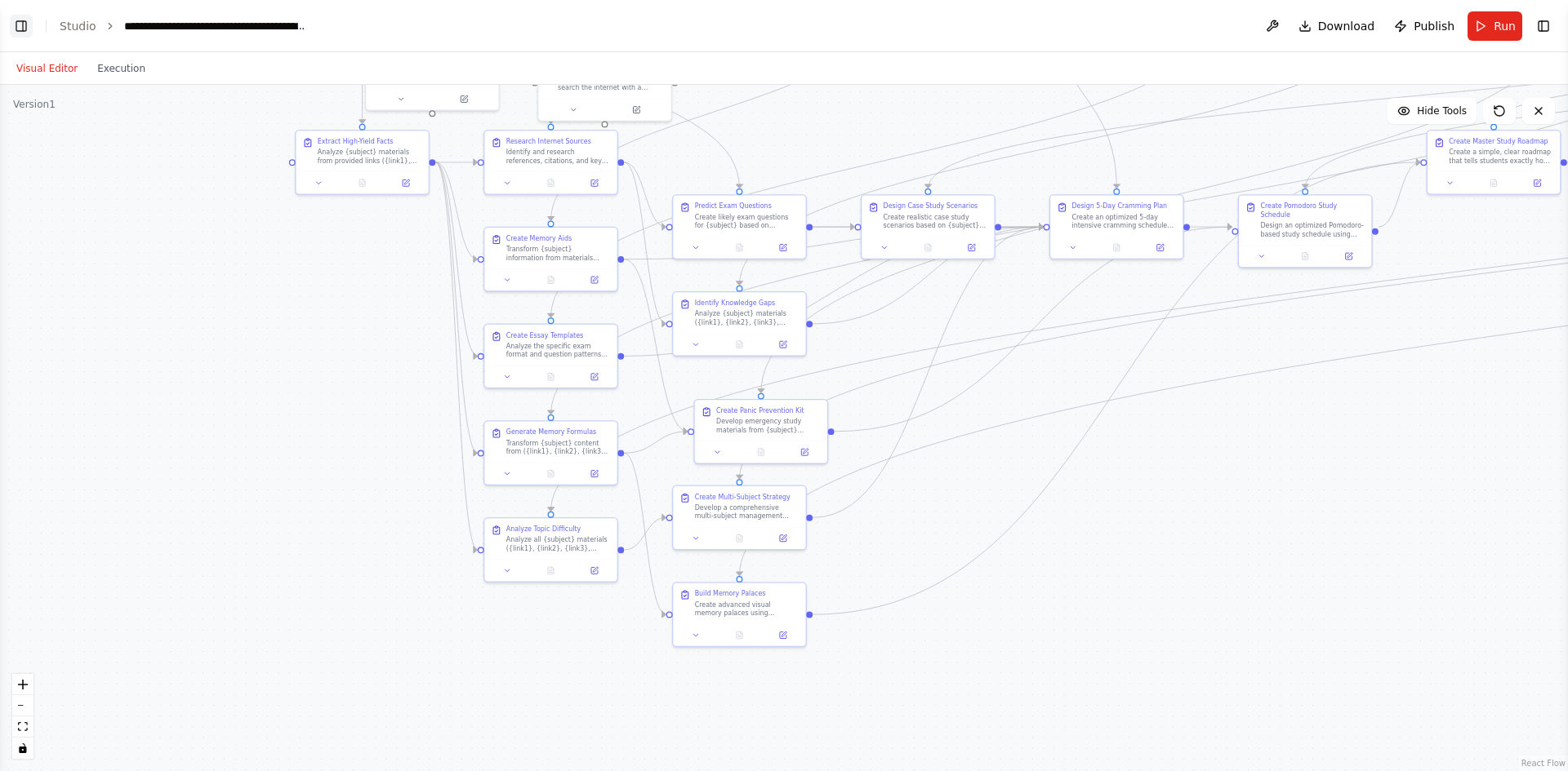
click at [11, 34] on button "Toggle Left Sidebar" at bounding box center [21, 26] width 23 height 23
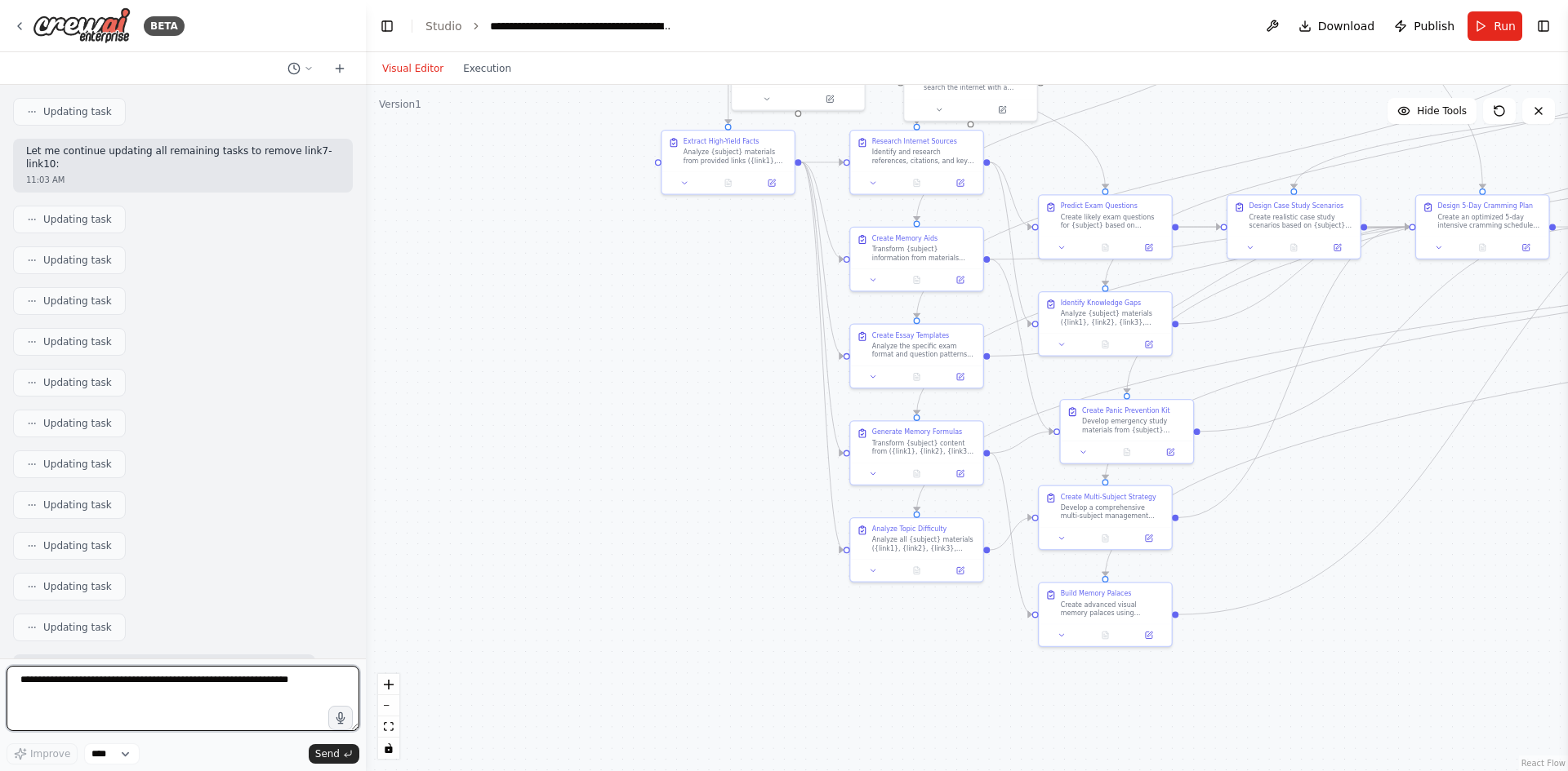
click at [125, 690] on textarea at bounding box center [183, 698] width 353 height 65
type textarea "**********"
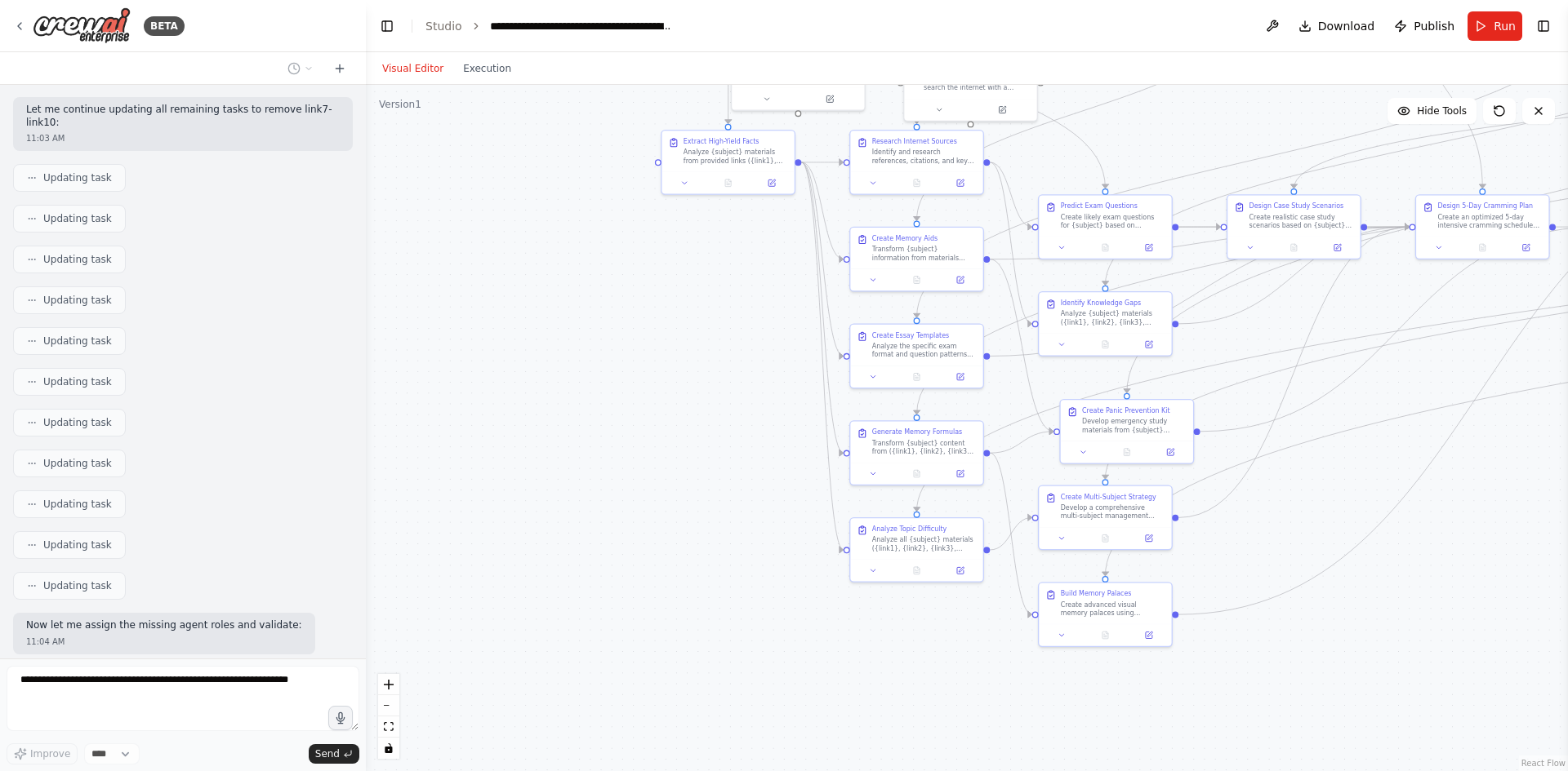
scroll to position [26314, 0]
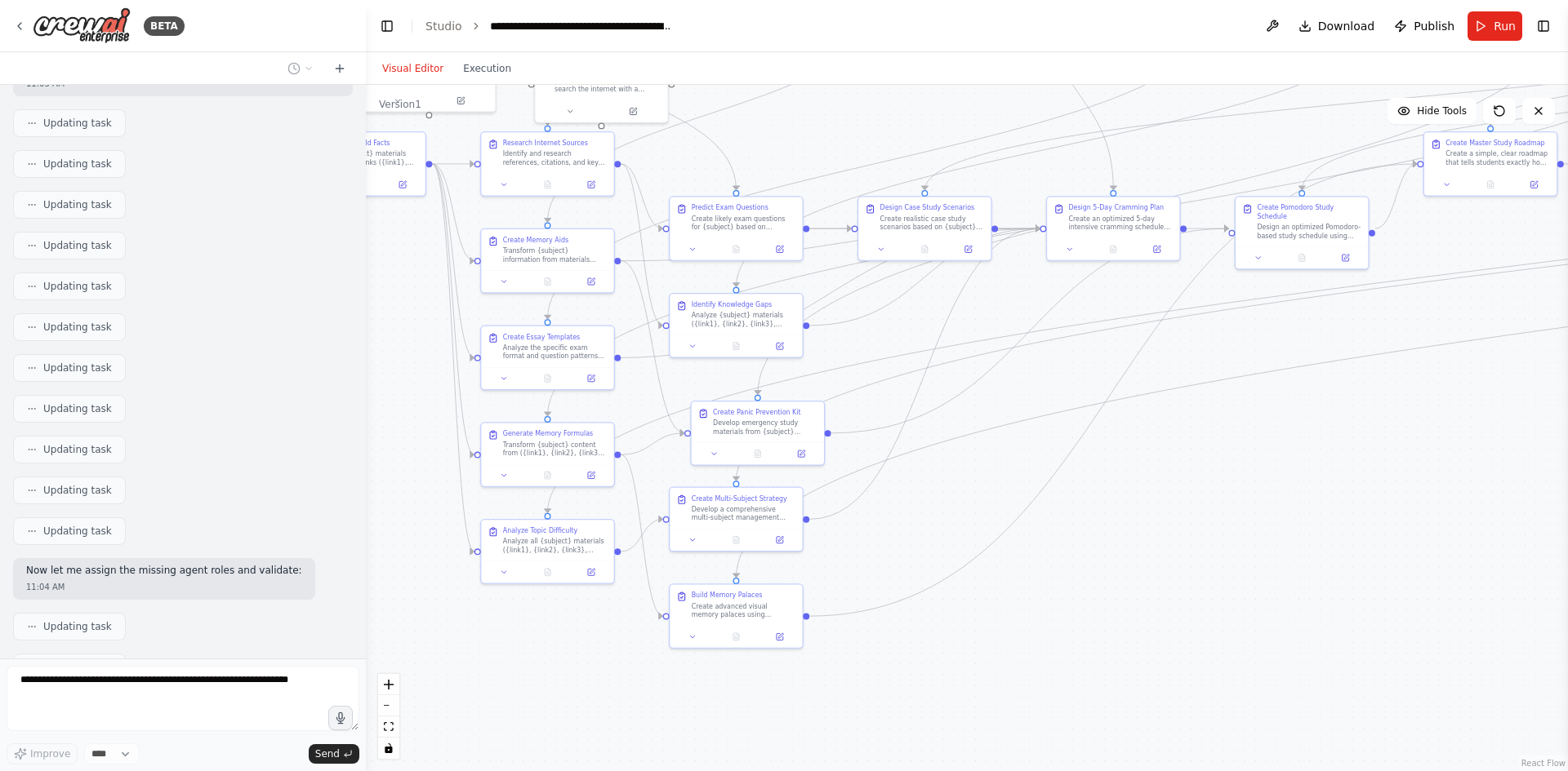
drag, startPoint x: 1464, startPoint y: 580, endPoint x: 1133, endPoint y: 596, distance: 331.4
click at [1133, 596] on div ".deletable-edge-delete-btn { width: 20px; height: 20px; border: 0px solid #ffff…" at bounding box center [966, 428] width 1202 height 686
drag, startPoint x: 1429, startPoint y: 19, endPoint x: 1057, endPoint y: 21, distance: 372.0
click at [1057, 21] on header "**********" at bounding box center [966, 26] width 1202 height 52
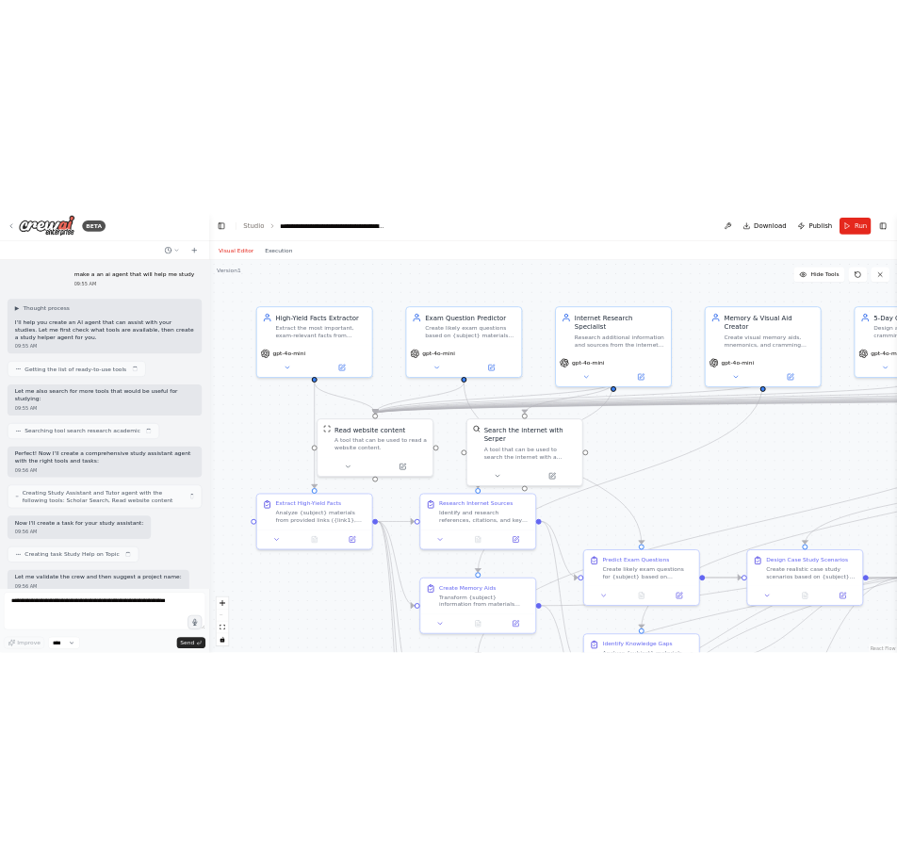
scroll to position [30327, 0]
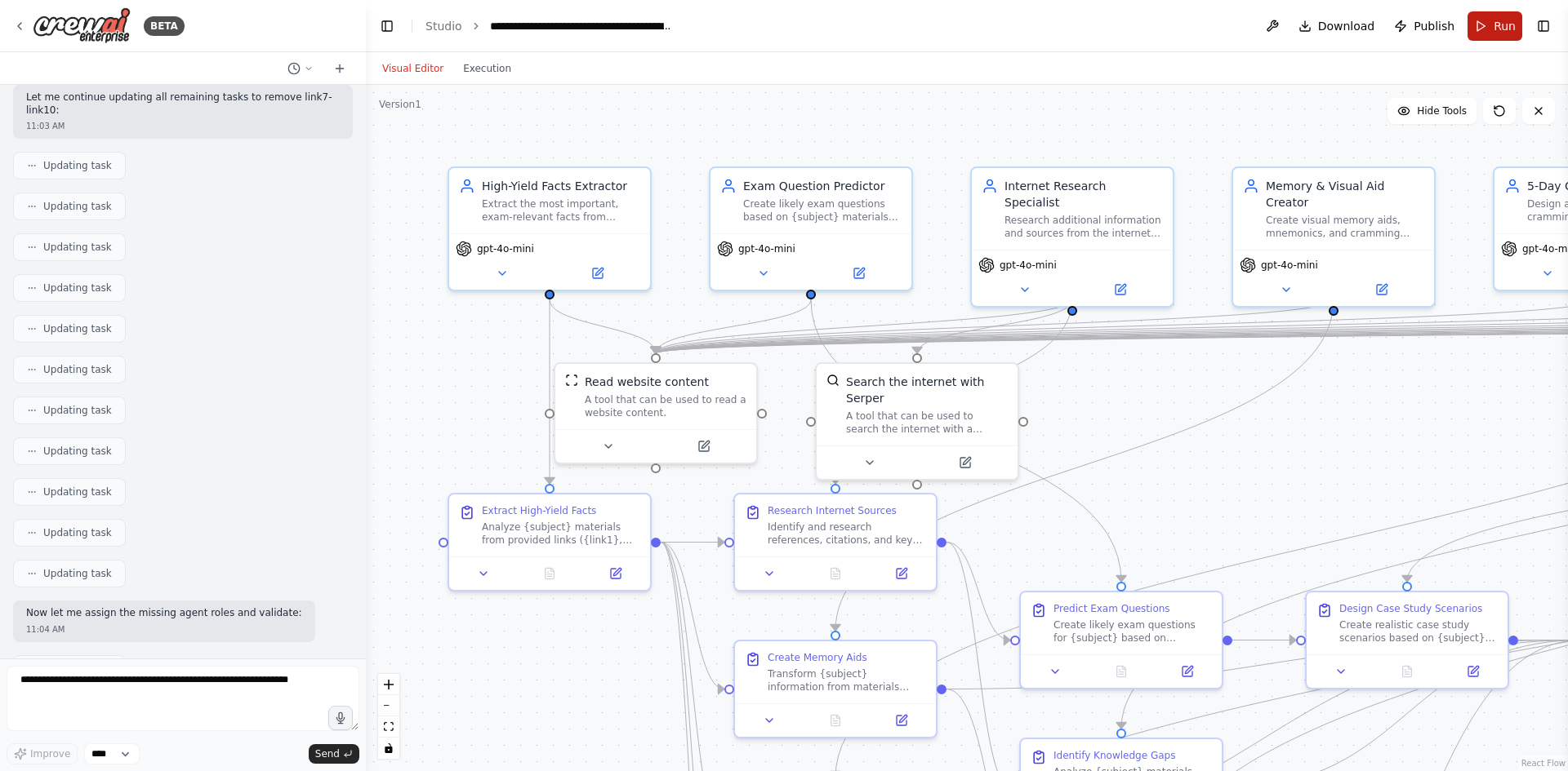
click at [1503, 35] on button "Run" at bounding box center [1494, 26] width 55 height 29
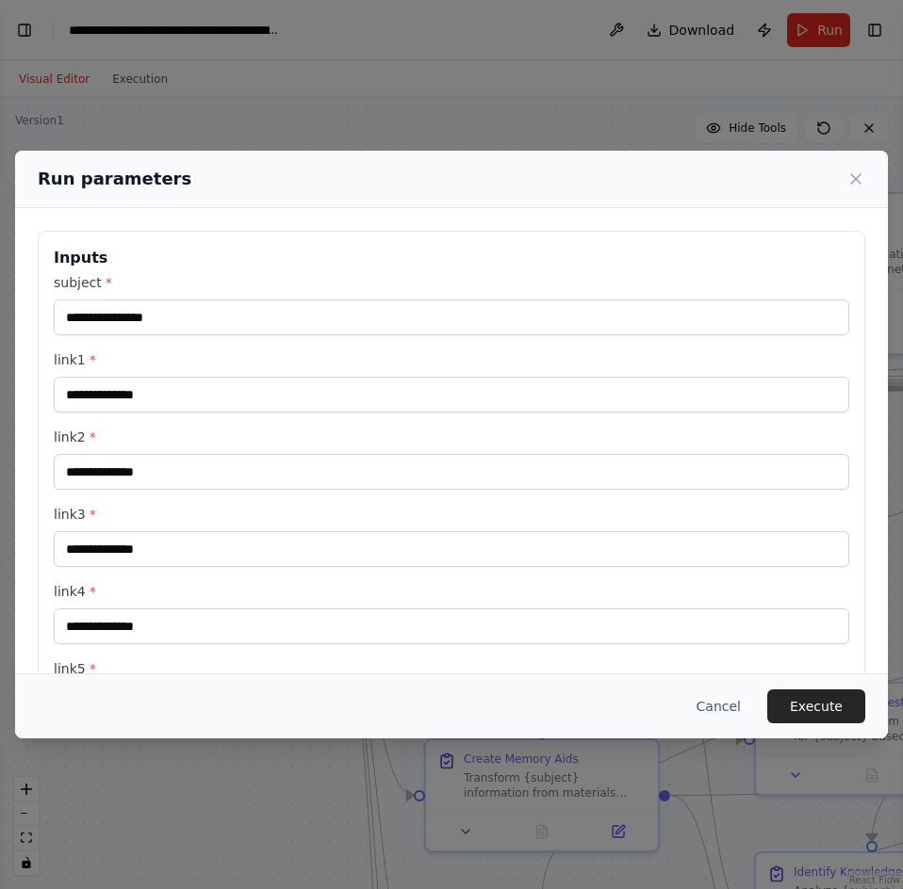
scroll to position [32083, 0]
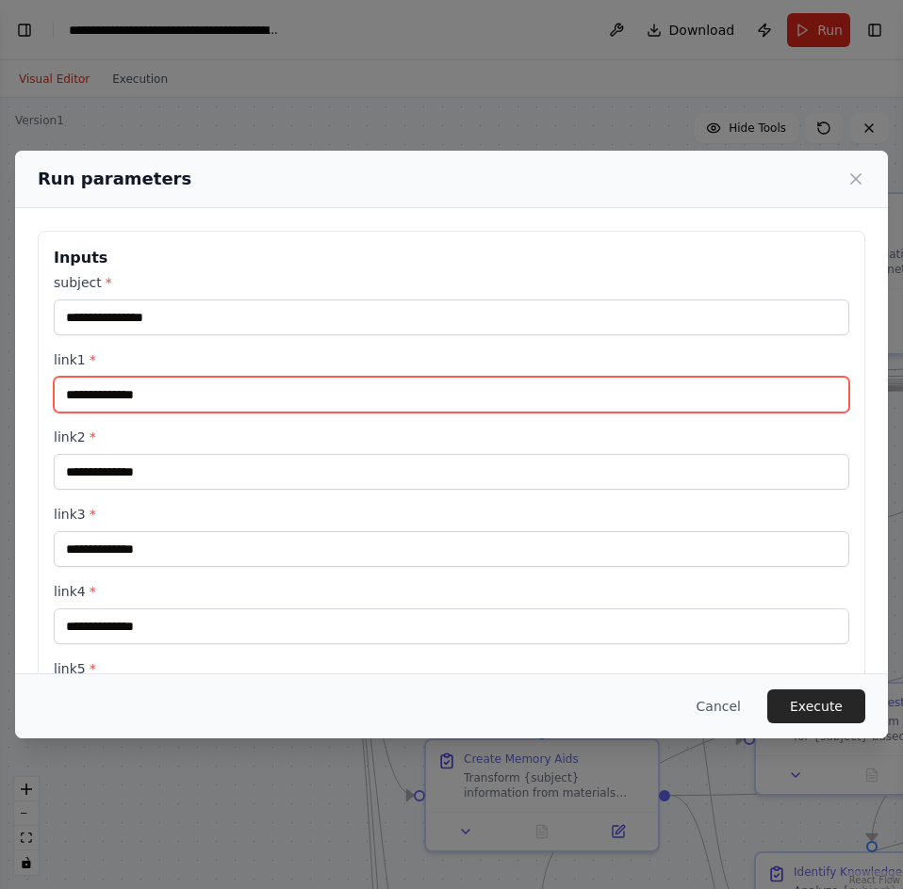
click at [436, 389] on input "link1 *" at bounding box center [451, 395] width 795 height 36
paste input "**********"
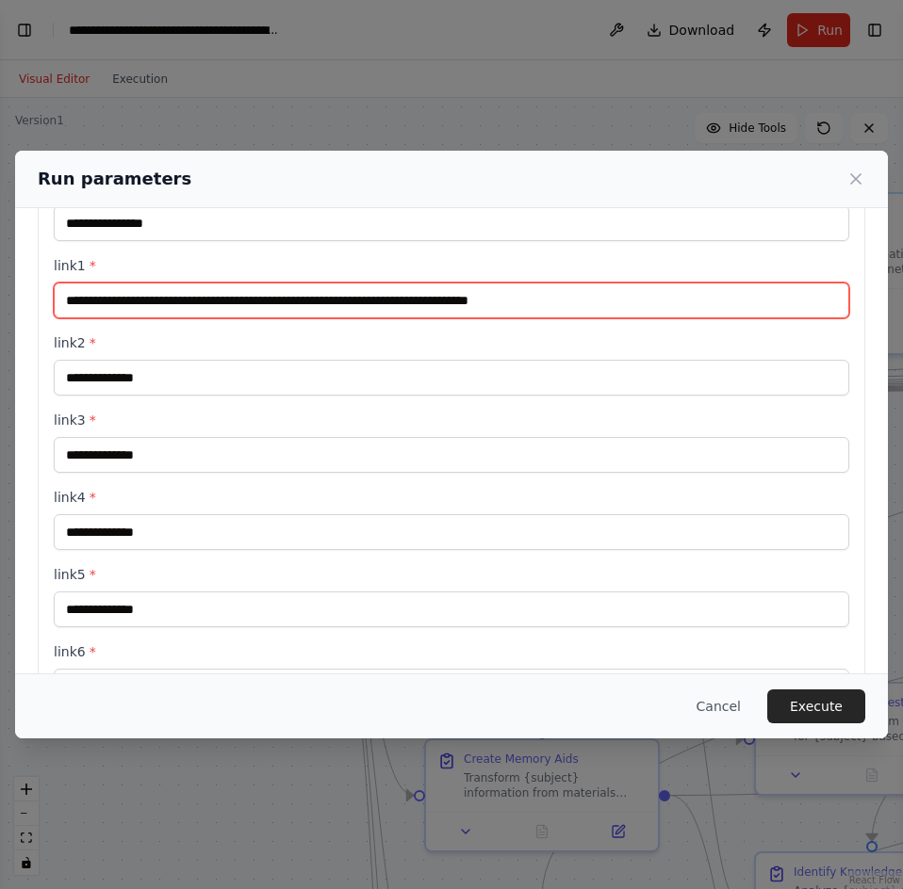
type input "**********"
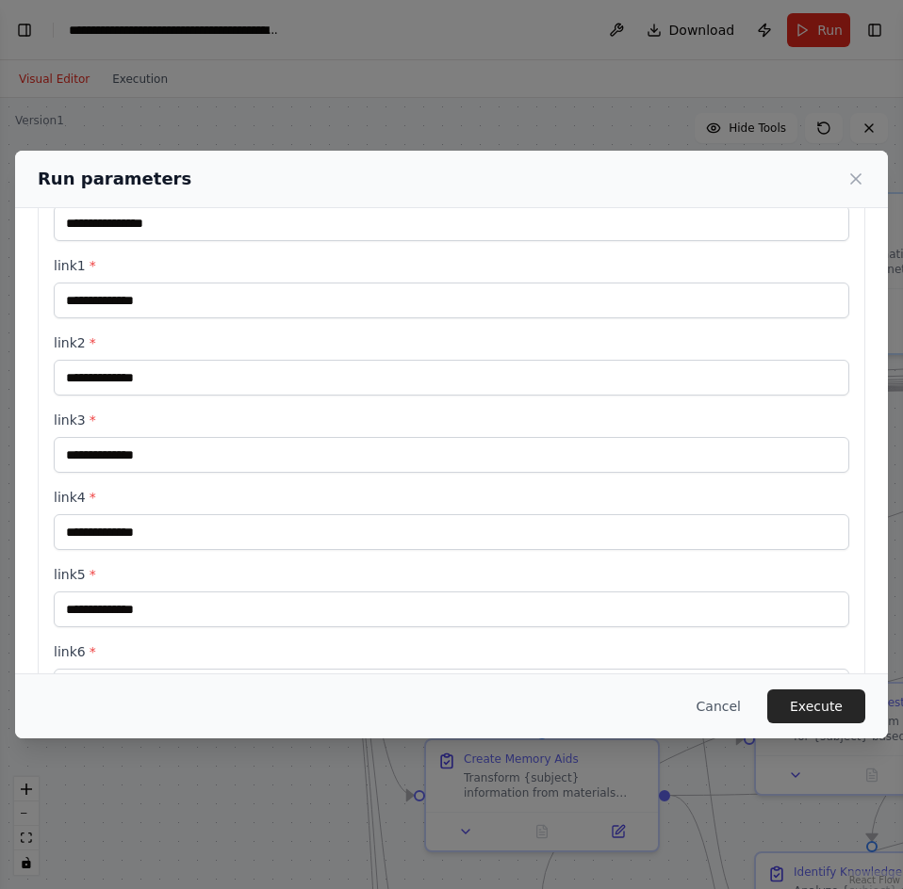
scroll to position [32236, 0]
click at [439, 409] on div "subject * link1 * link2 * link3 * link4 * link5 * link6 *" at bounding box center [451, 442] width 795 height 526
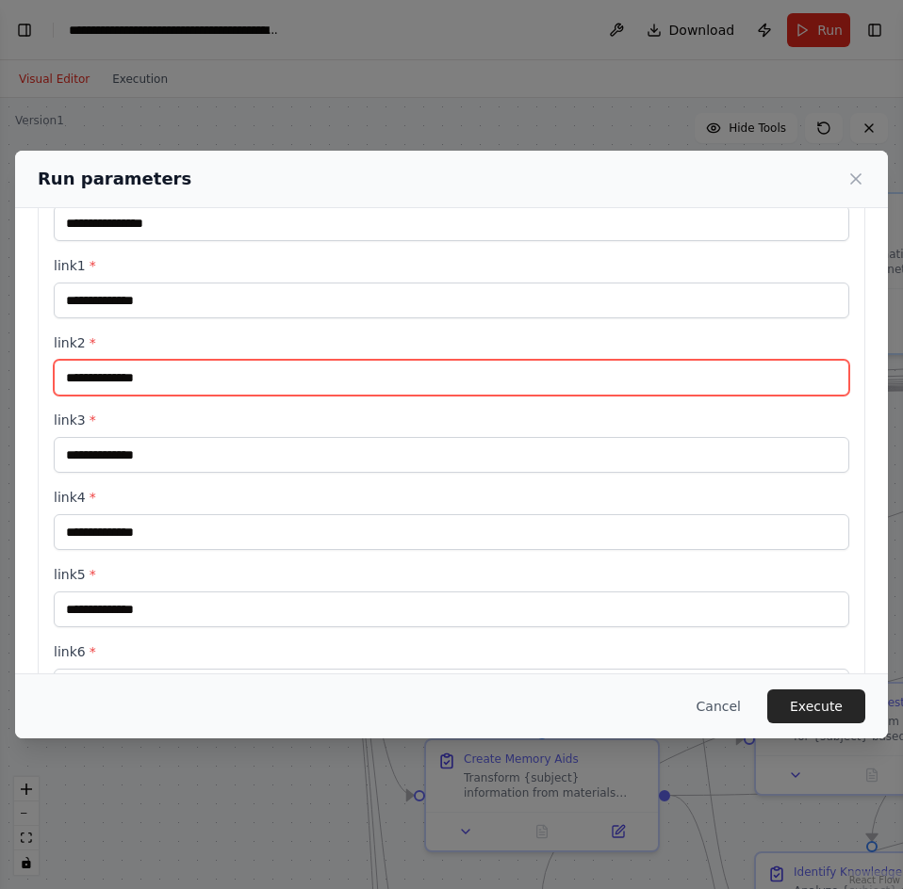
click at [463, 383] on input "link2 *" at bounding box center [451, 378] width 795 height 36
paste input "**********"
type input "**********"
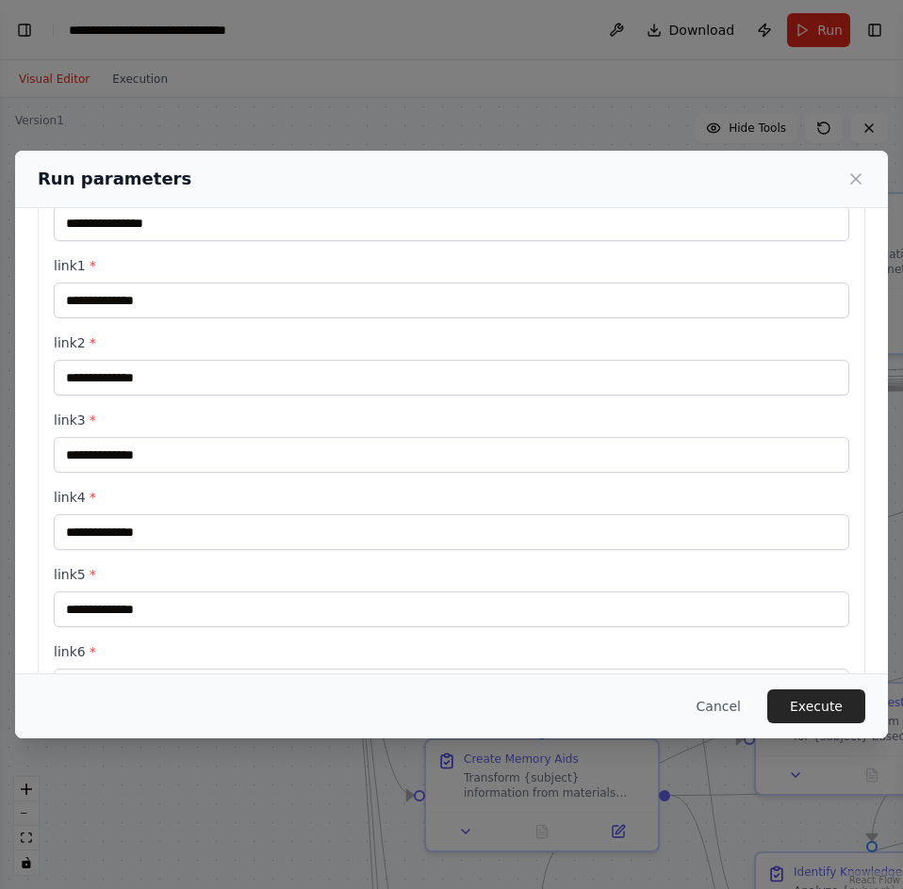
scroll to position [0, 0]
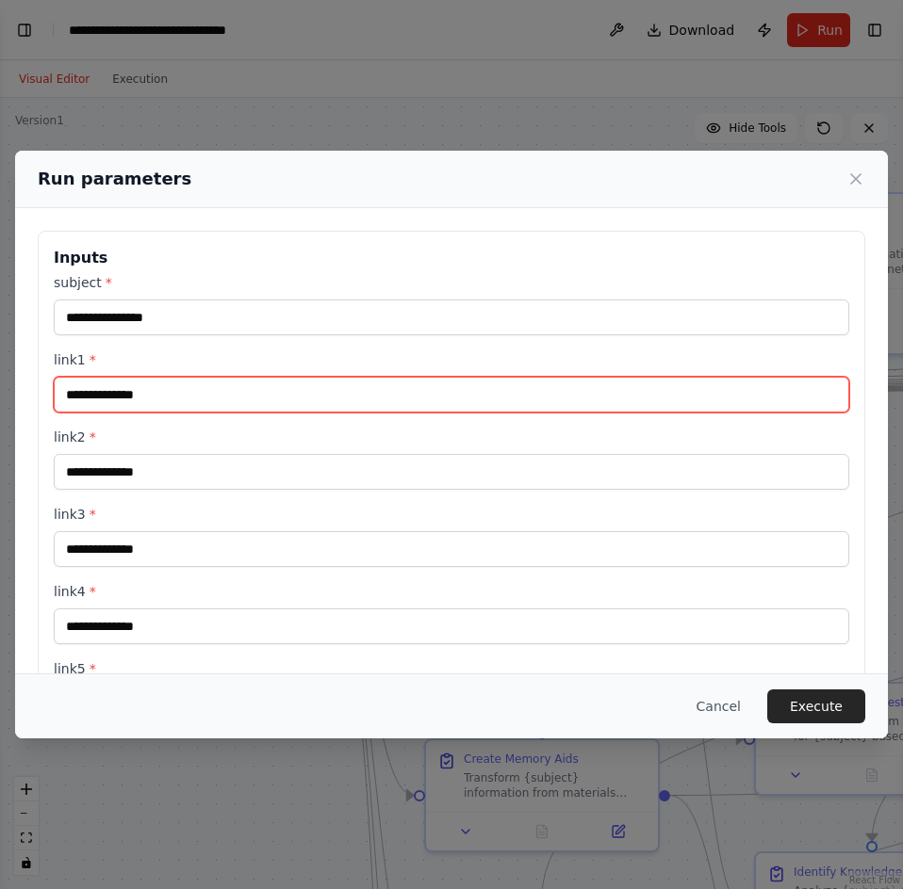
click at [272, 393] on input "link1 *" at bounding box center [451, 395] width 795 height 36
paste input "**********"
type input "**********"
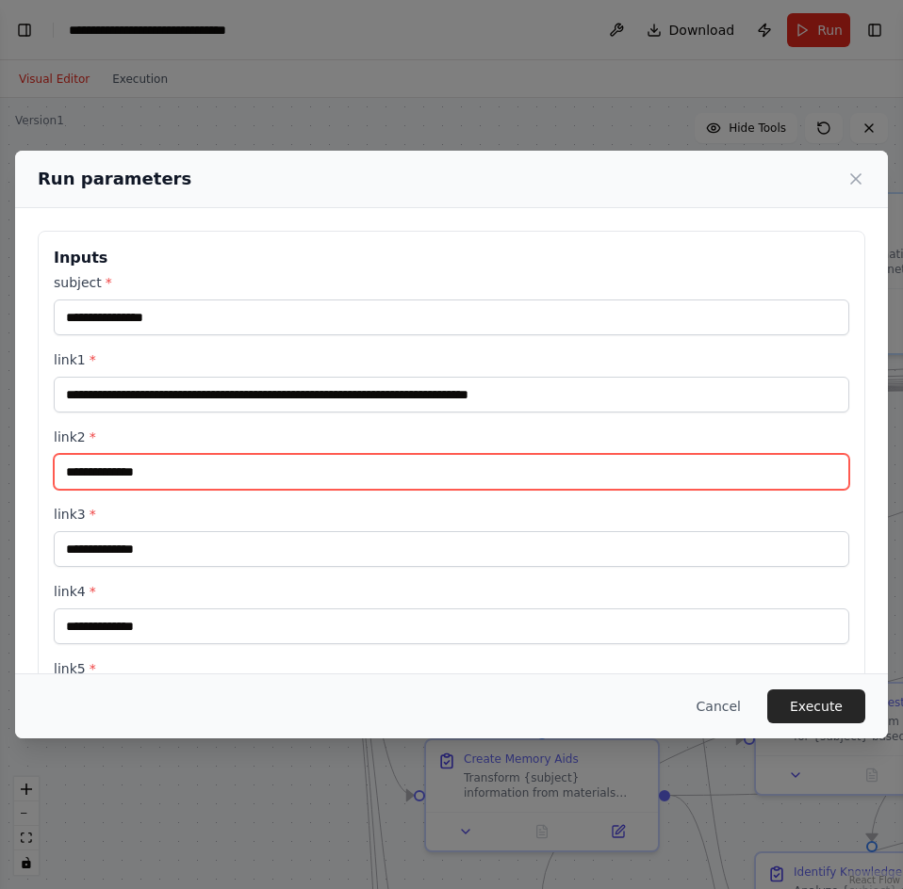
click at [530, 469] on input "link2 *" at bounding box center [451, 472] width 795 height 36
click at [241, 469] on input "link2 *" at bounding box center [451, 472] width 795 height 36
paste input "**********"
type input "**********"
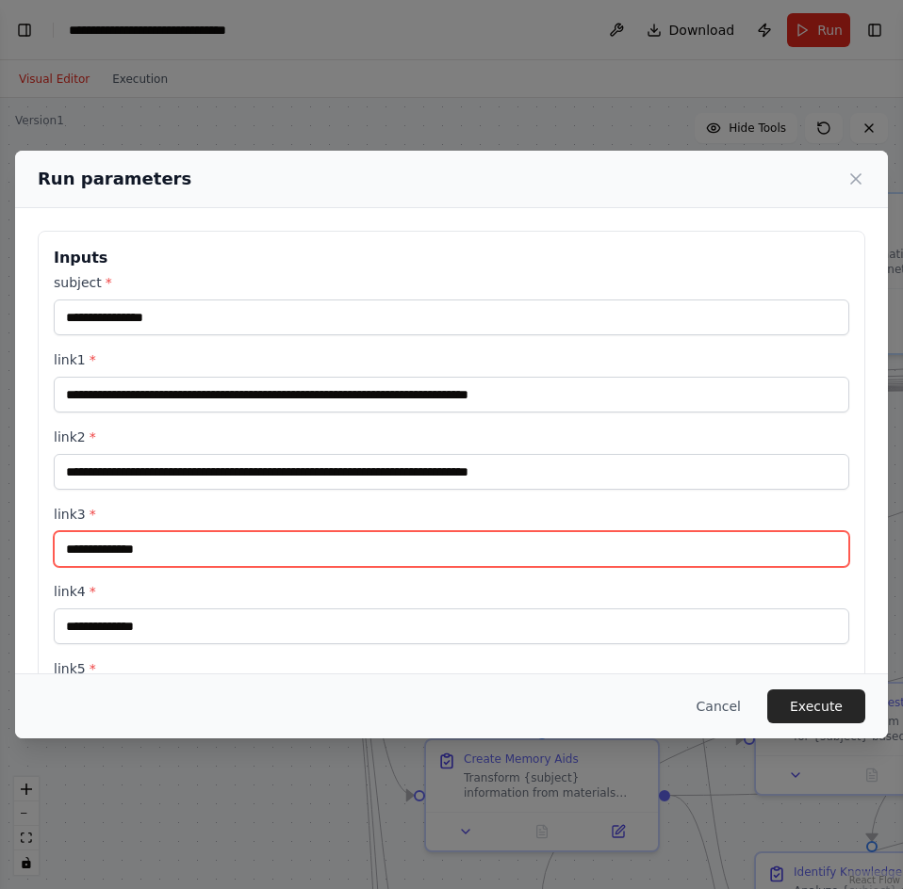
click at [380, 565] on input "link3 *" at bounding box center [451, 549] width 795 height 36
paste input "**********"
type input "**********"
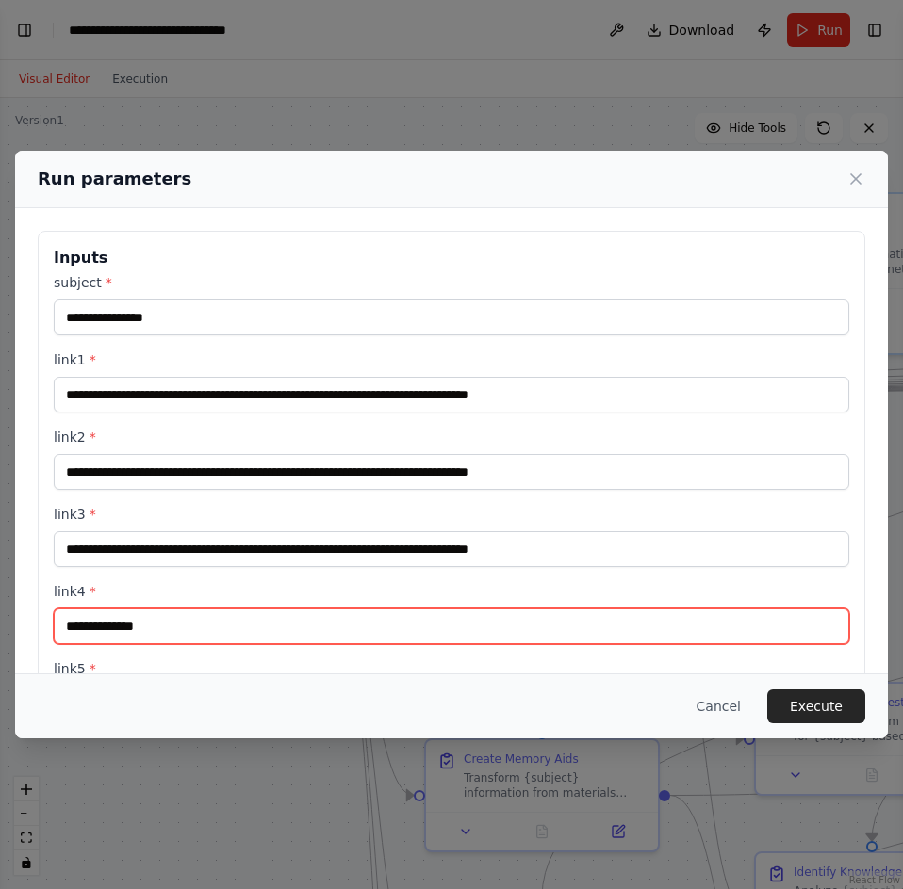
click at [196, 627] on input "link4 *" at bounding box center [451, 627] width 795 height 36
paste input "**********"
type input "**********"
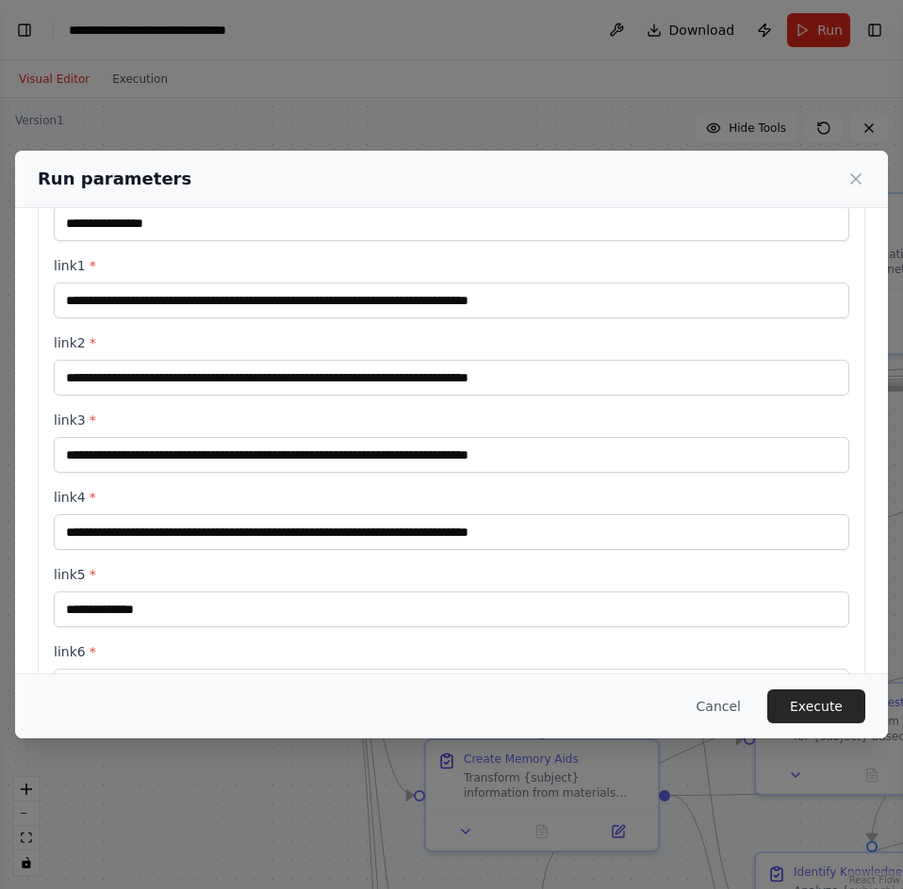
scroll to position [188, 0]
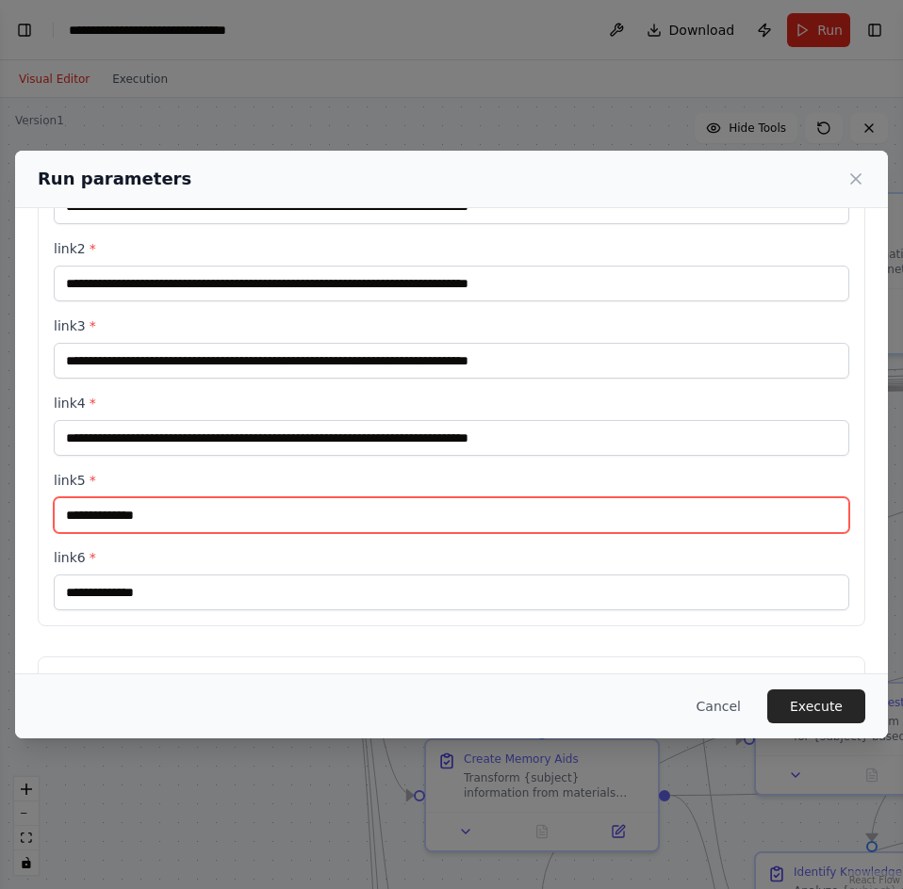
click at [490, 531] on input "link5 *" at bounding box center [451, 516] width 795 height 36
paste input "**********"
type input "**********"
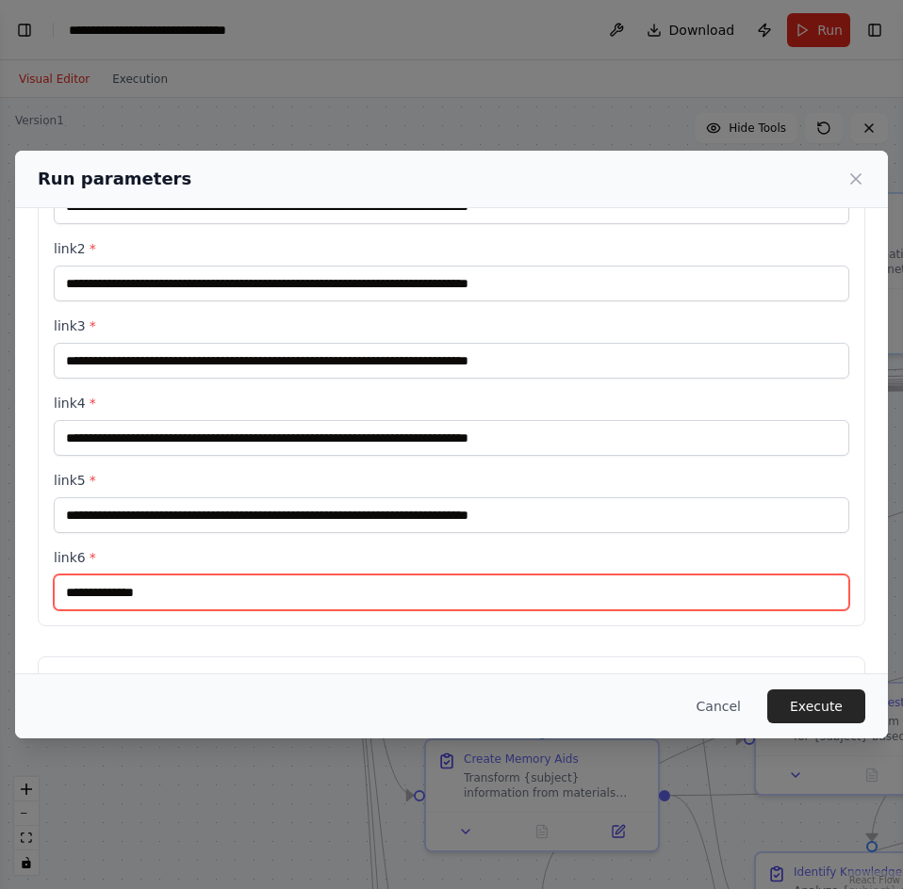
click at [318, 586] on input "link6 *" at bounding box center [451, 593] width 795 height 36
paste input "**********"
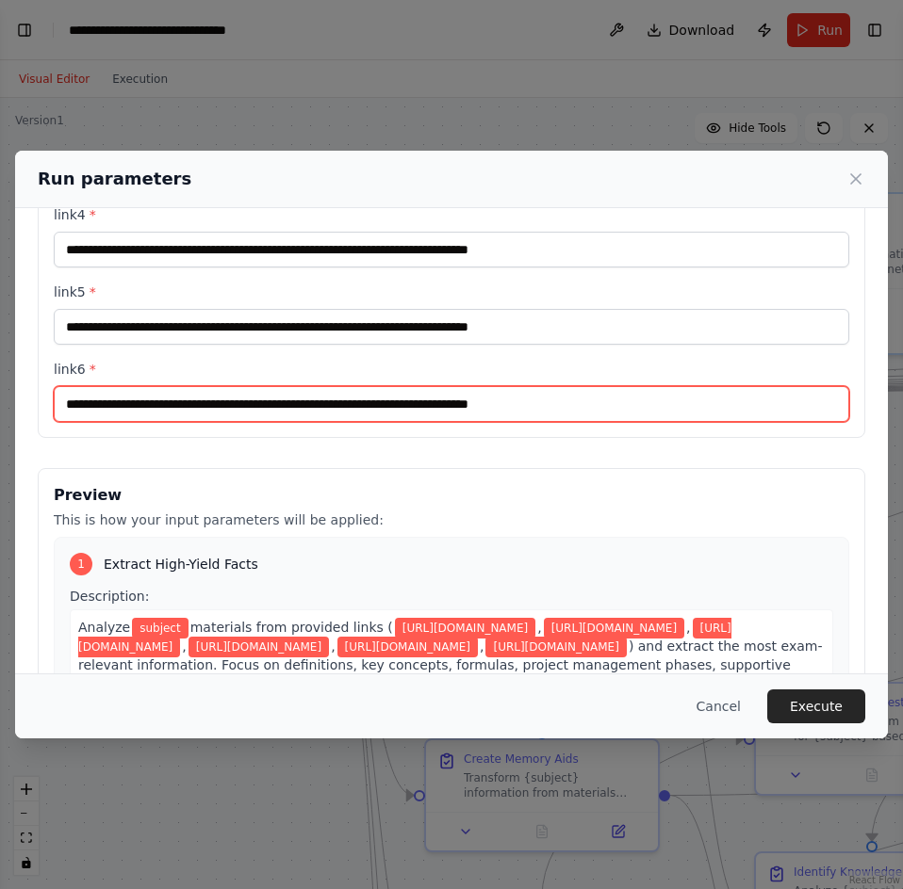
scroll to position [0, 0]
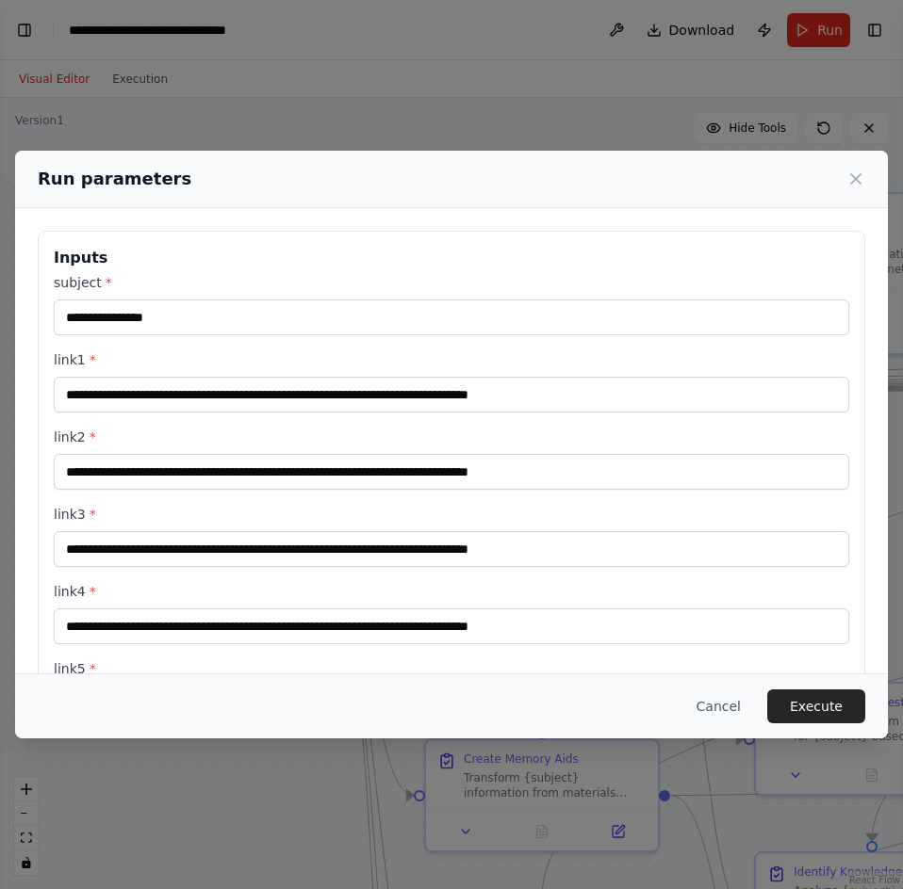
type input "**********"
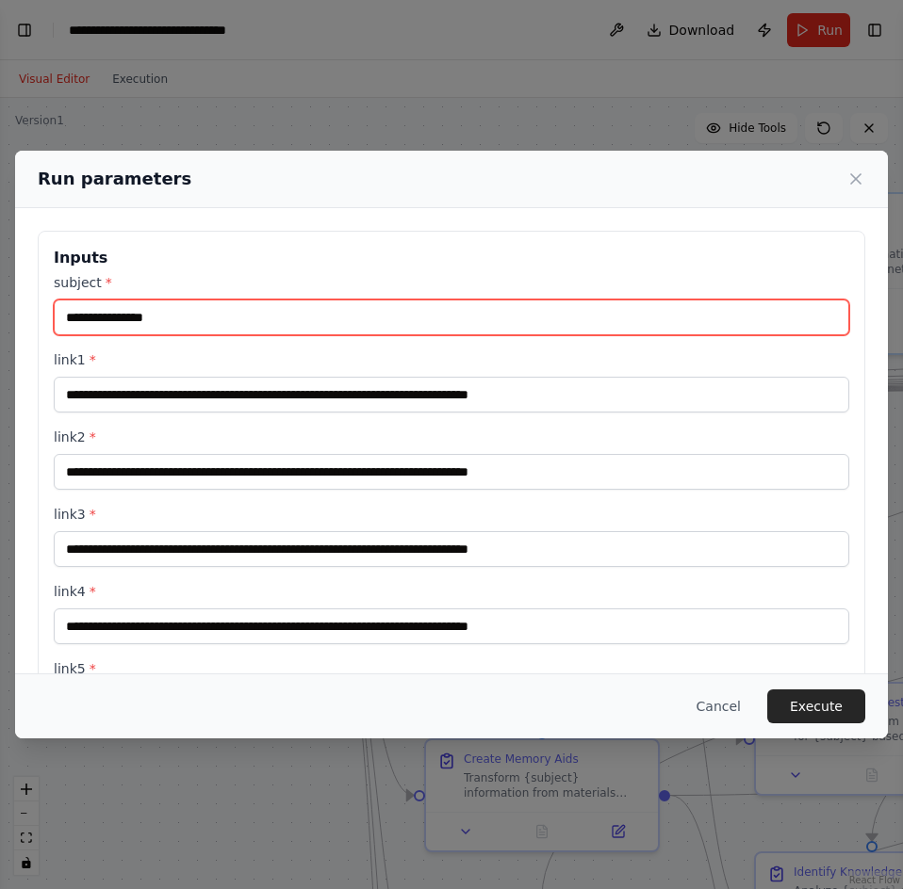
click at [231, 307] on input "subject *" at bounding box center [451, 318] width 795 height 36
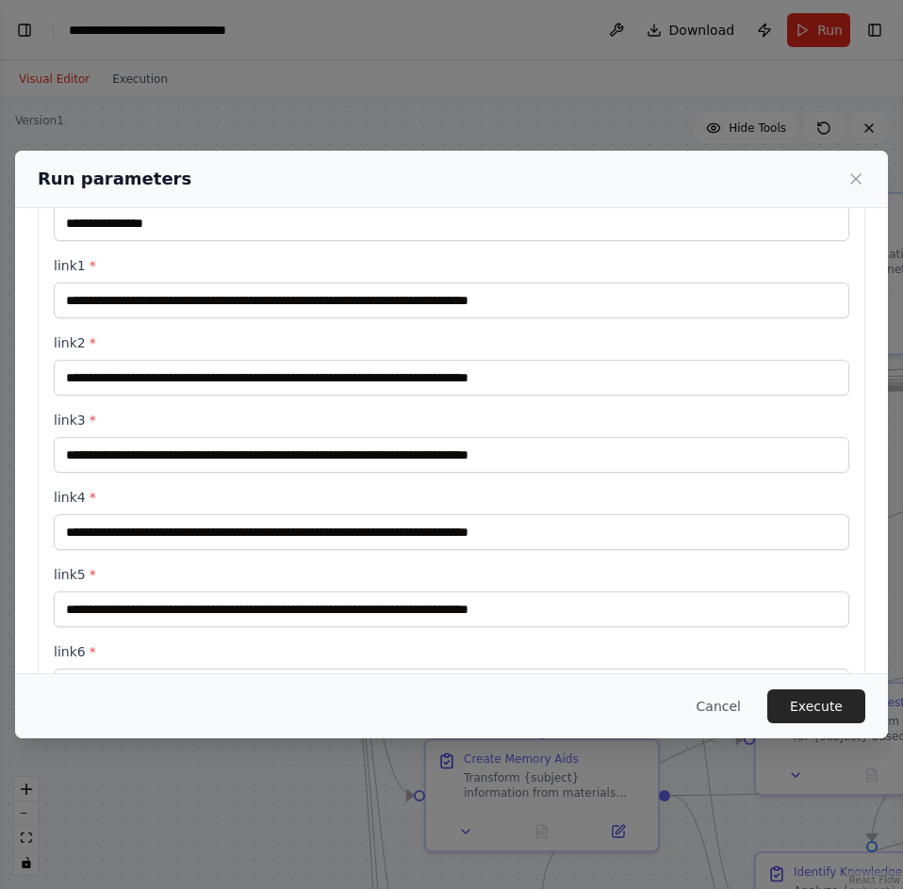
scroll to position [188, 0]
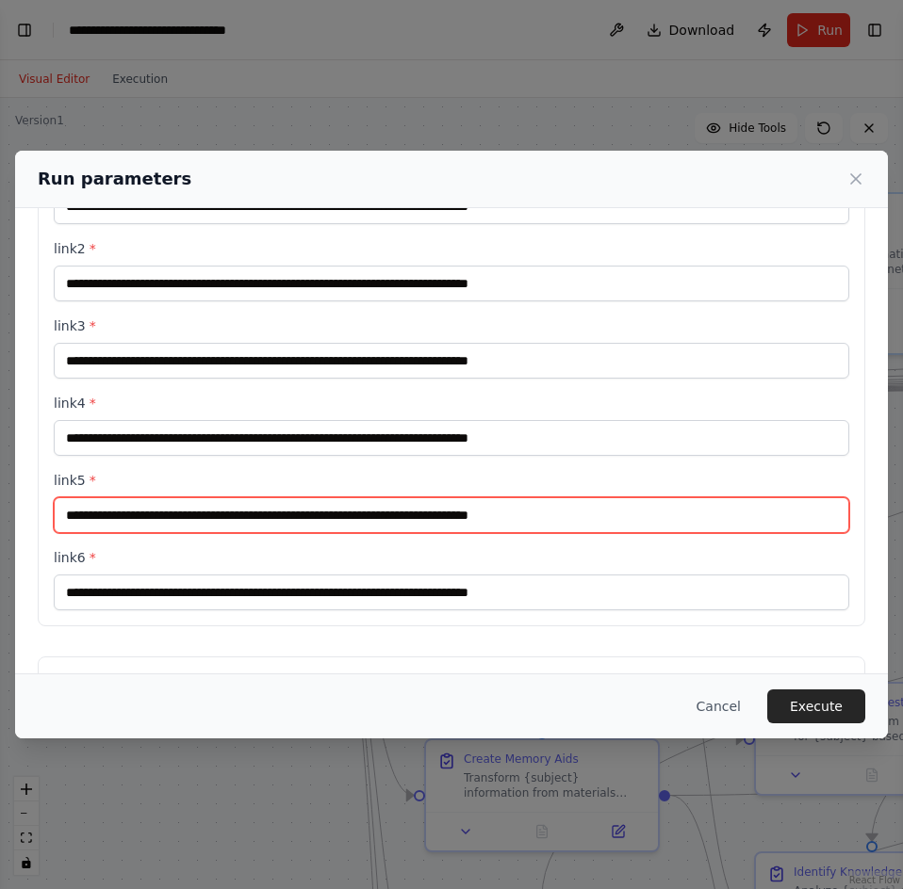
click at [284, 530] on input "**********" at bounding box center [451, 516] width 795 height 36
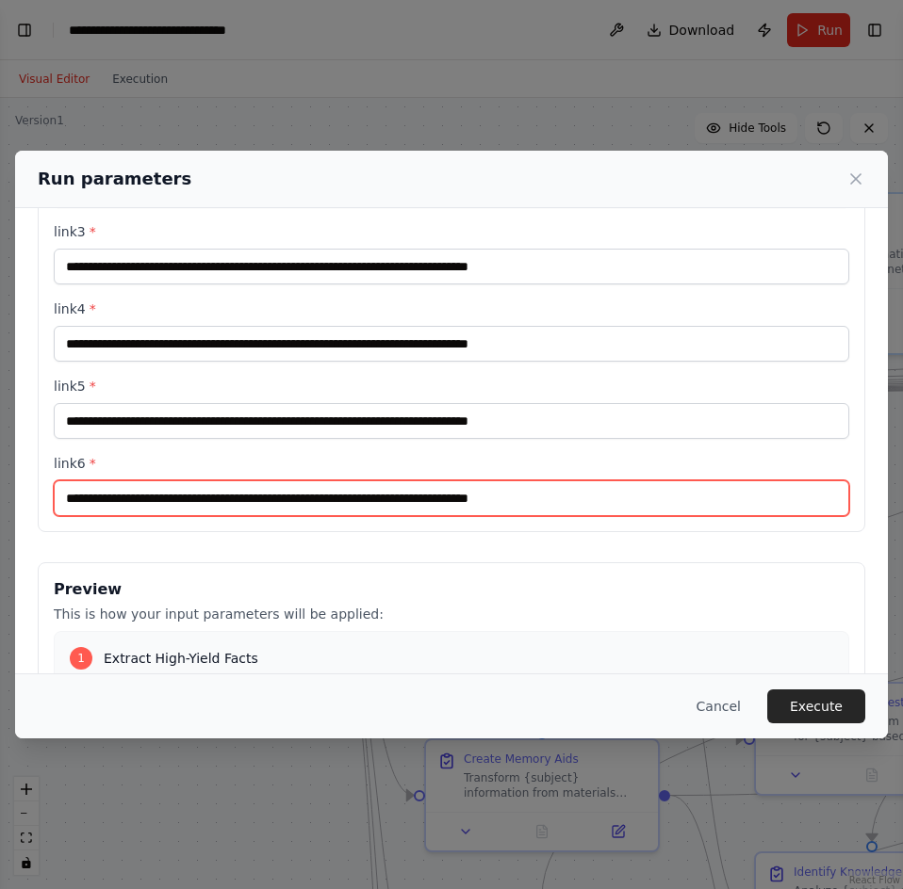
click at [362, 497] on input "**********" at bounding box center [451, 499] width 795 height 36
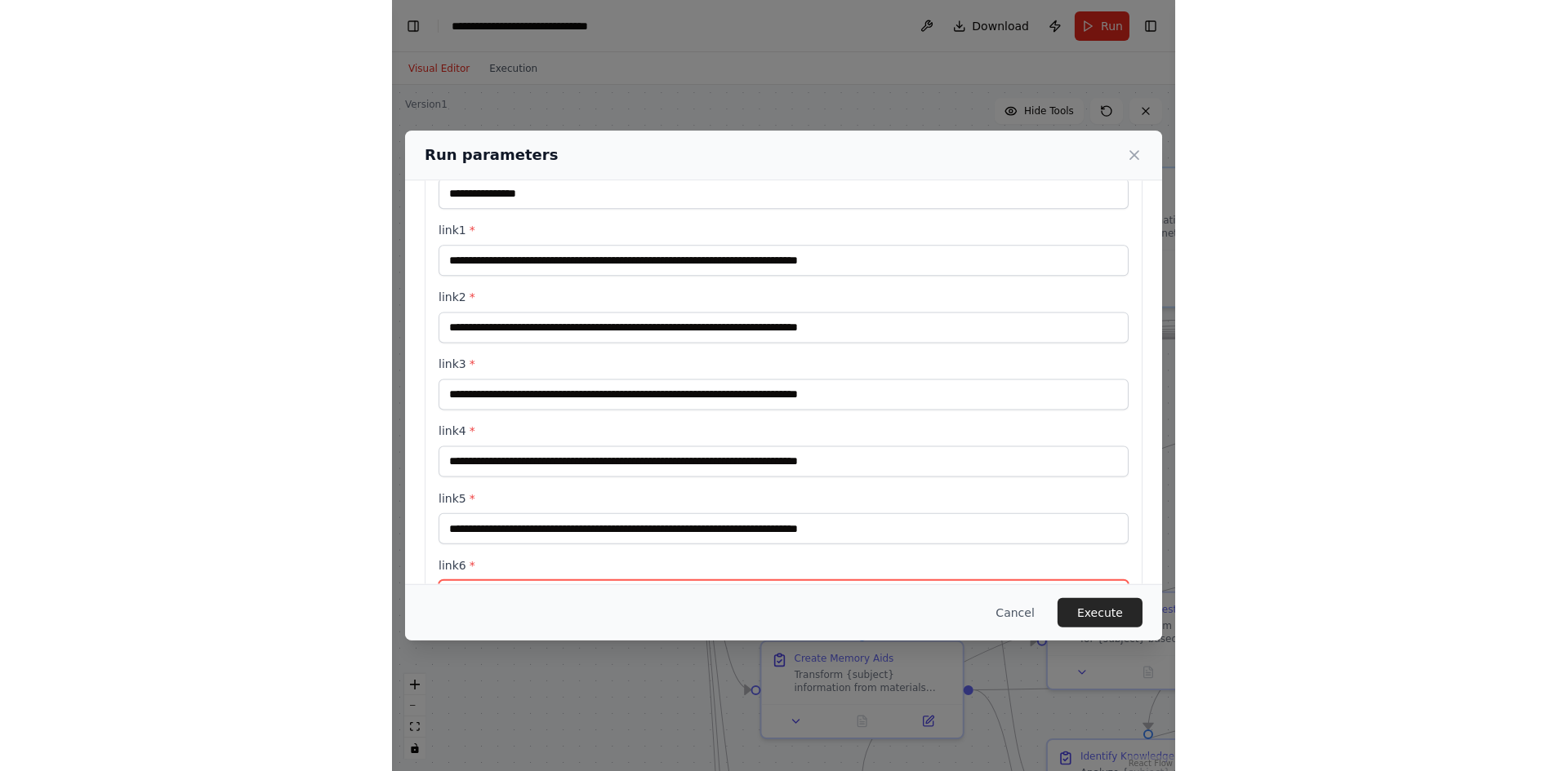
scroll to position [0, 0]
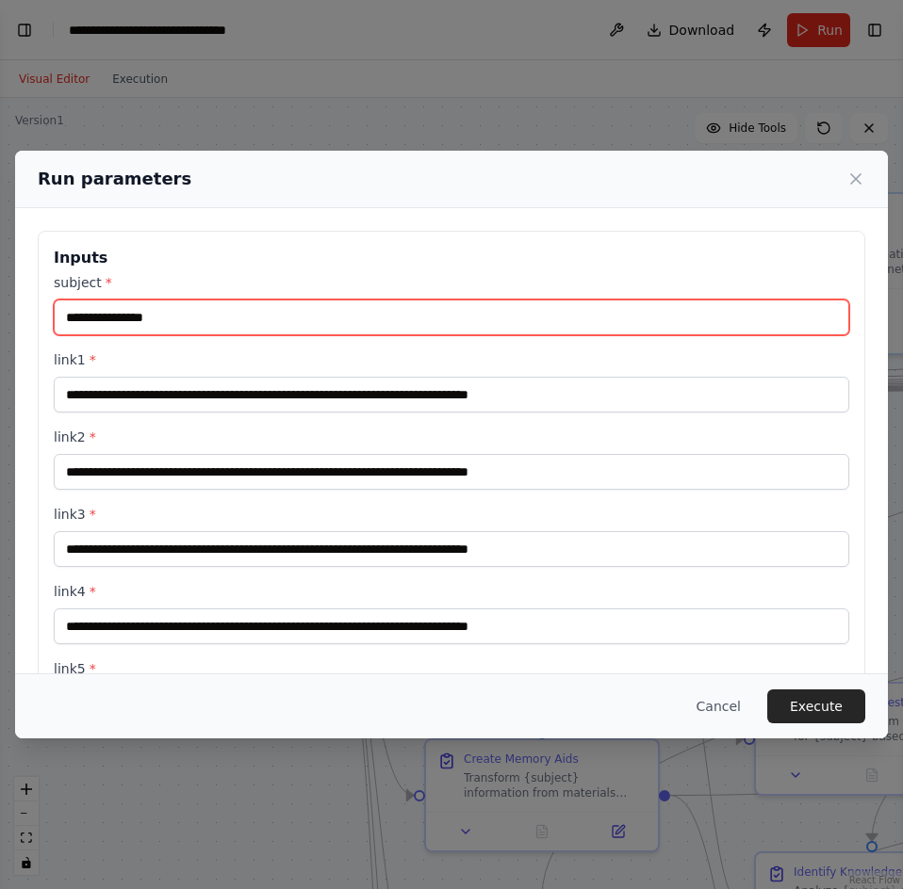
click at [318, 309] on input "subject *" at bounding box center [451, 318] width 795 height 36
click at [100, 305] on input "**********" at bounding box center [451, 318] width 795 height 36
click at [99, 305] on input "**********" at bounding box center [451, 318] width 795 height 36
click at [142, 318] on input "**********" at bounding box center [451, 318] width 795 height 36
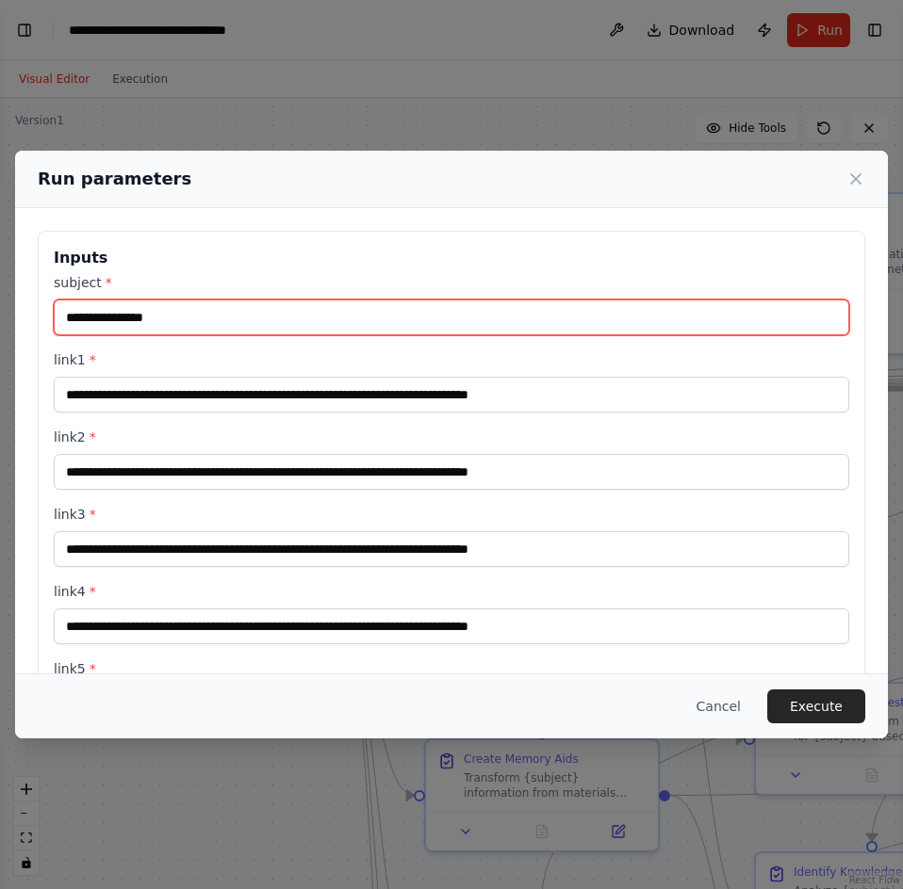
drag, startPoint x: 142, startPoint y: 318, endPoint x: 155, endPoint y: 311, distance: 14.7
click at [155, 311] on input "**********" at bounding box center [451, 318] width 795 height 36
type input "**********"
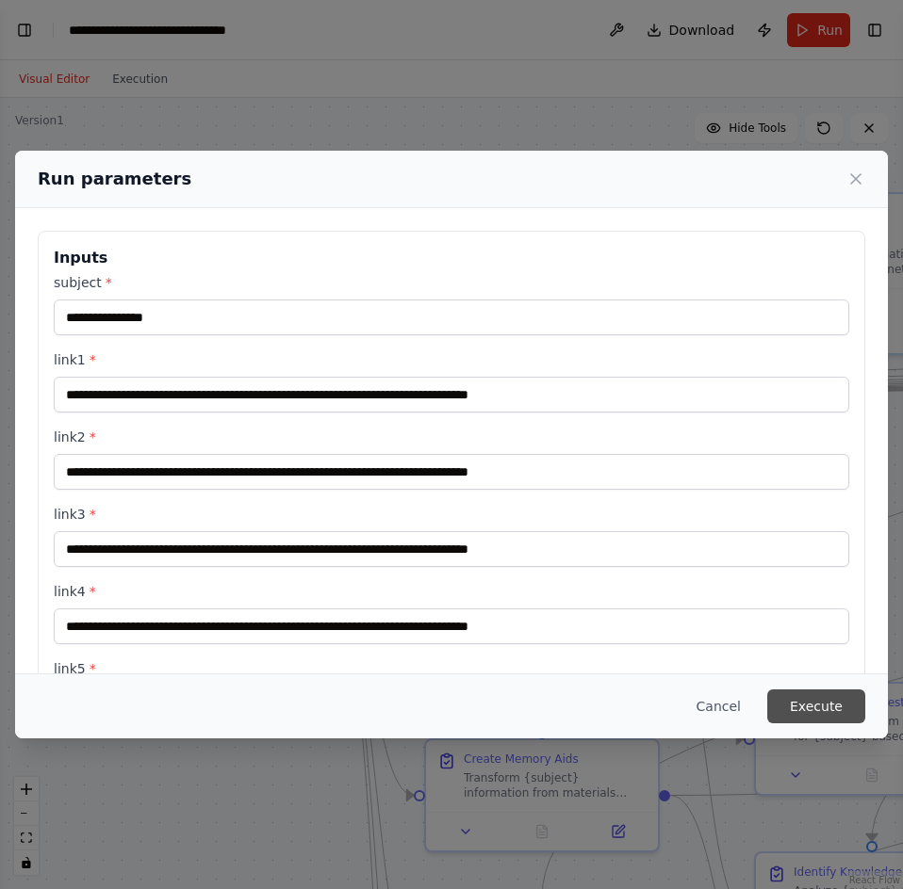
click at [808, 716] on button "Execute" at bounding box center [816, 707] width 98 height 34
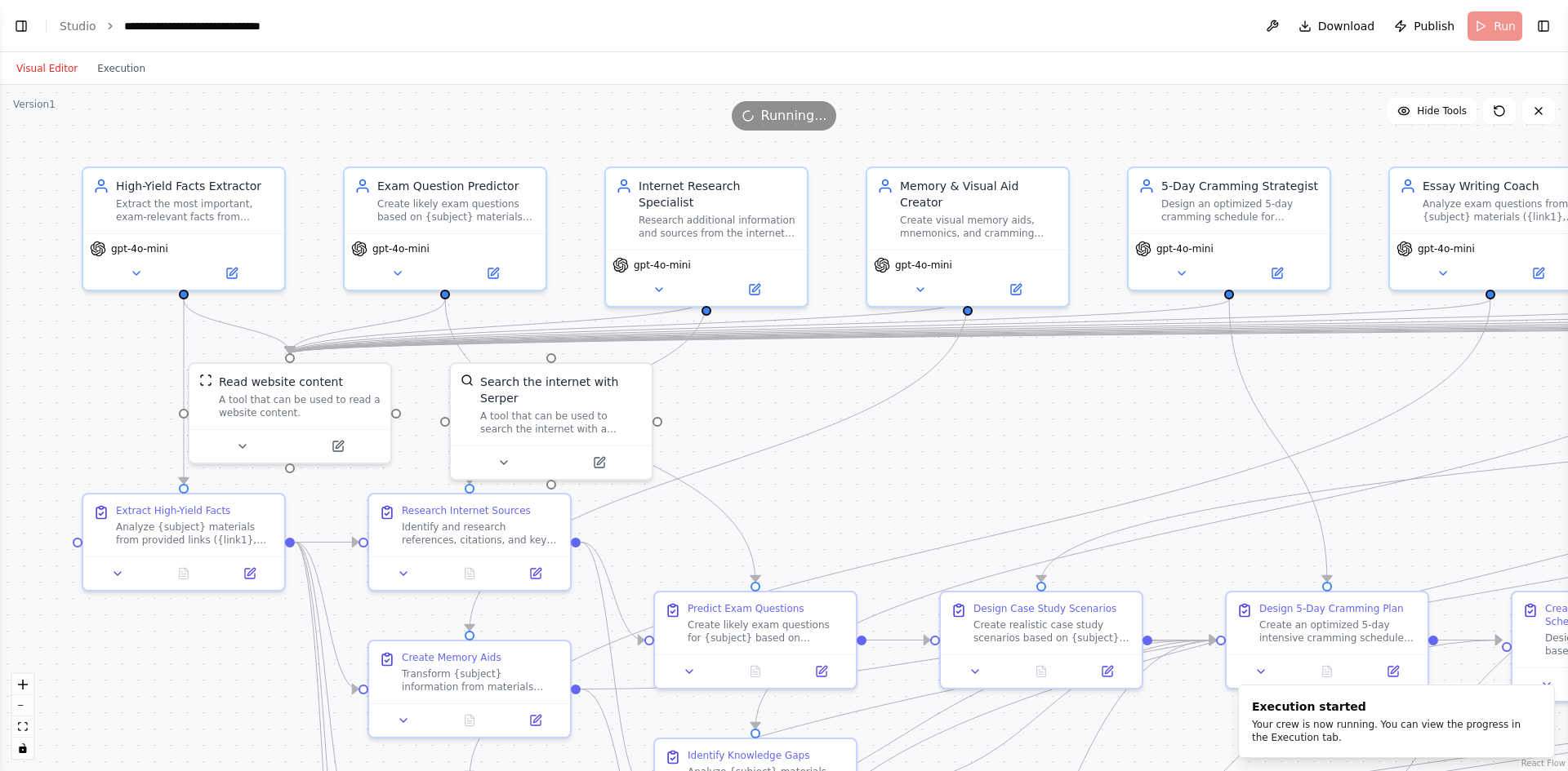
scroll to position [27286, 0]
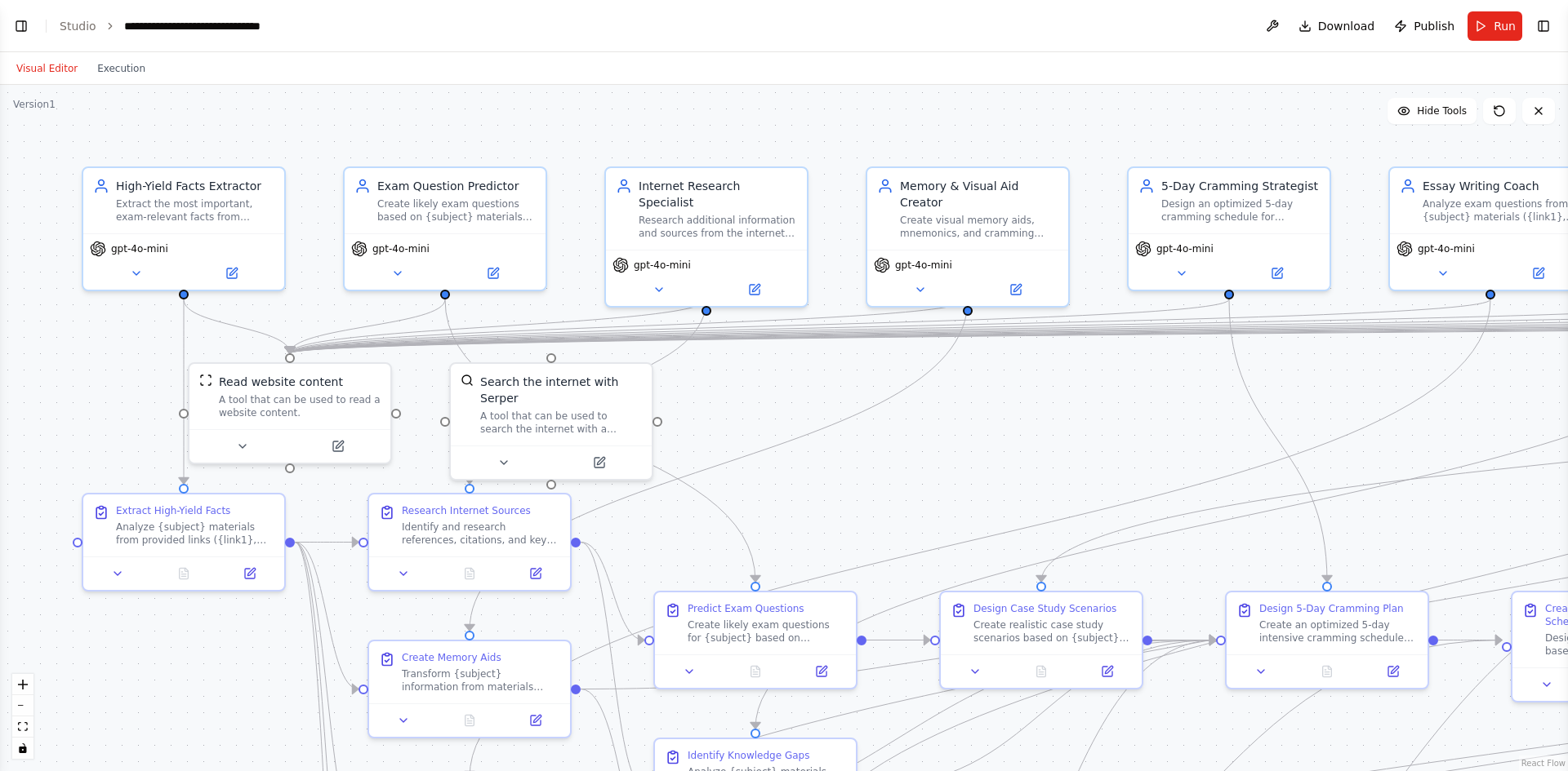
click at [211, 35] on header "**********" at bounding box center [784, 26] width 1568 height 52
click at [211, 35] on header "**********" at bounding box center [784, 26] width 1568 height 52
click at [222, 28] on div "**********" at bounding box center [216, 26] width 184 height 16
click at [222, 28] on div "**********" at bounding box center [219, 26] width 191 height 16
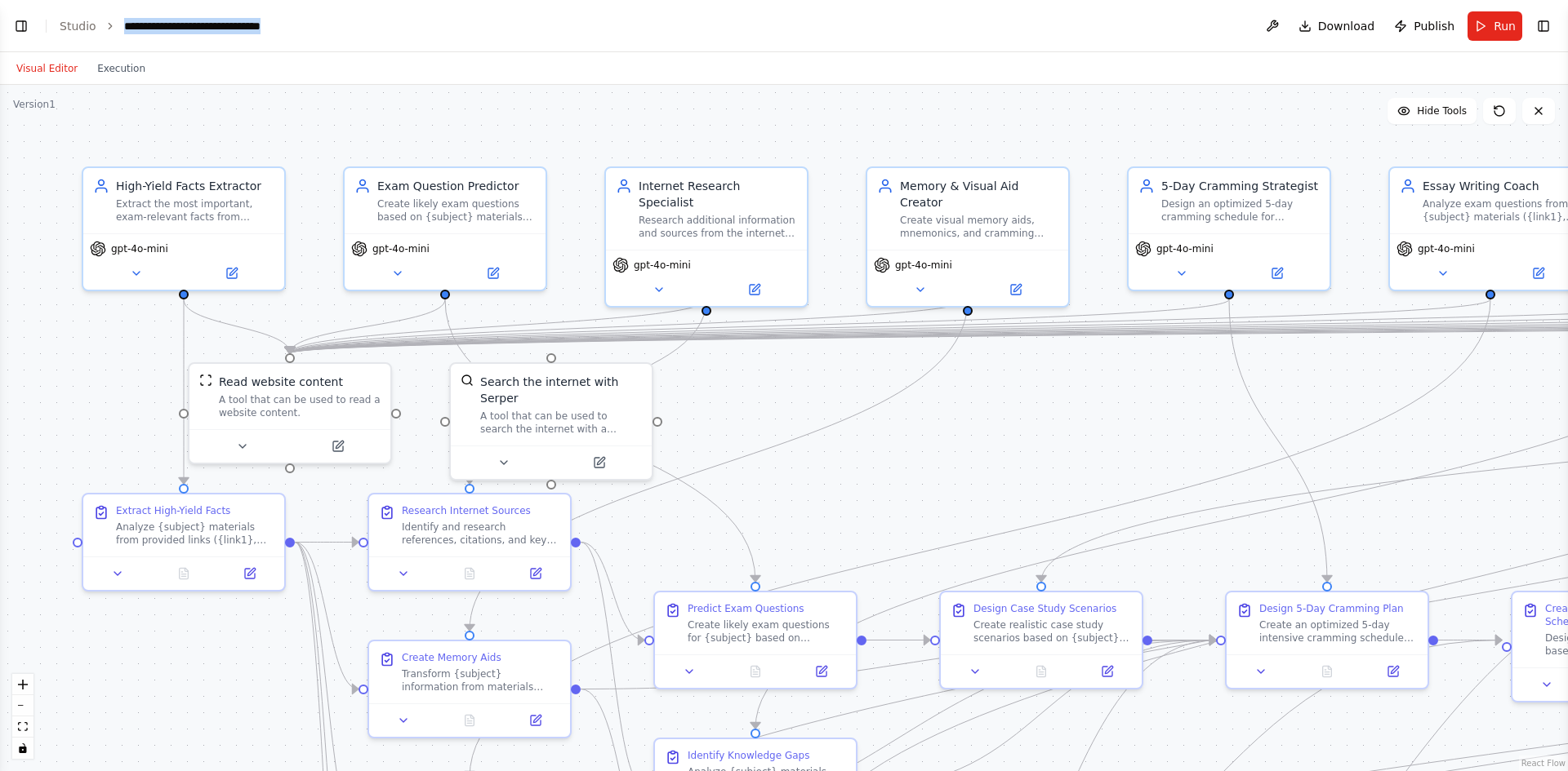
copy div "**********"
click at [24, 33] on button "Toggle Left Sidebar" at bounding box center [21, 26] width 23 height 23
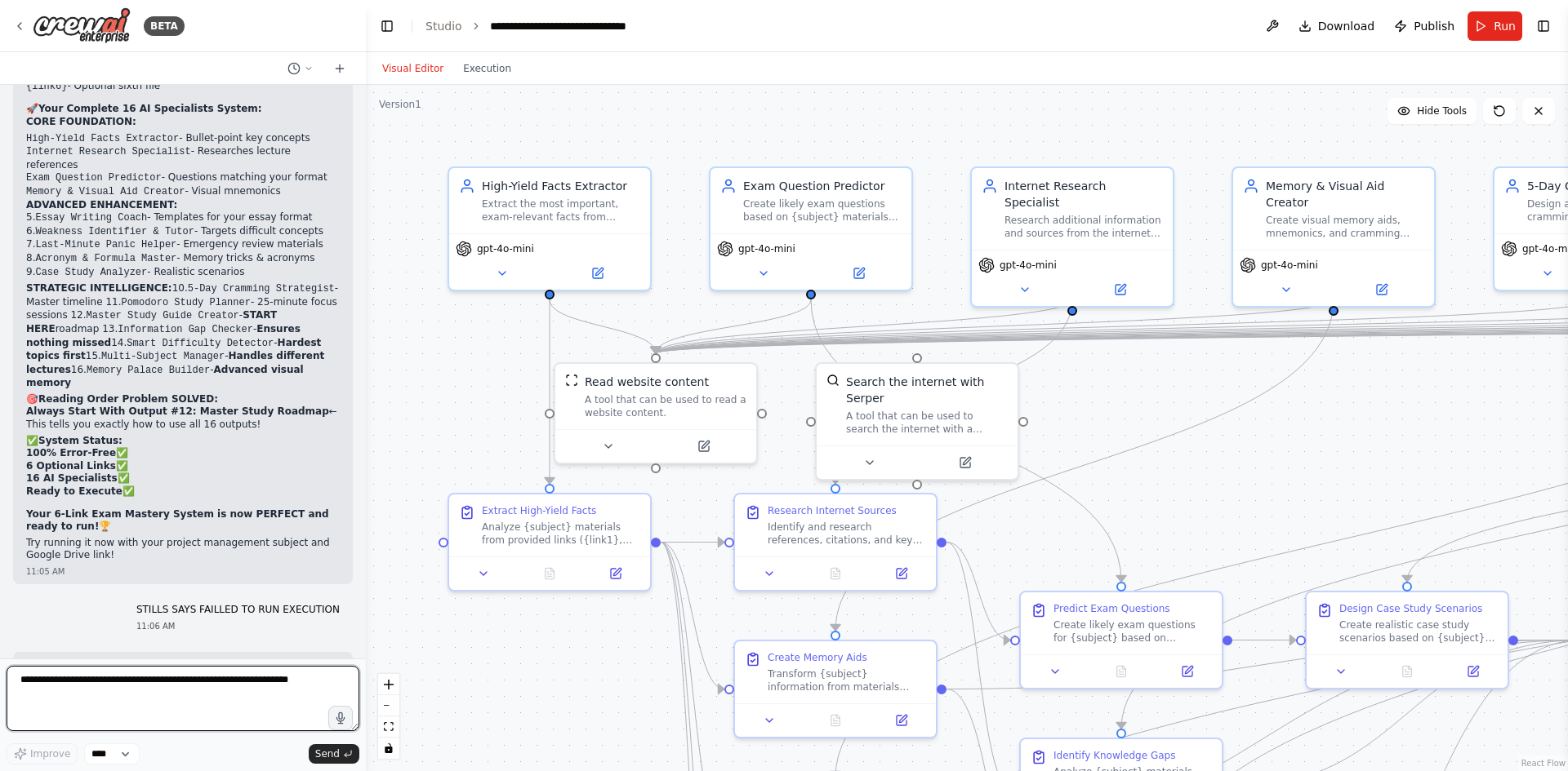
click at [109, 678] on textarea at bounding box center [183, 698] width 353 height 65
paste textarea "**********"
click at [82, 685] on textarea "**********" at bounding box center [183, 698] width 353 height 65
click at [78, 682] on textarea "**********" at bounding box center [183, 698] width 353 height 65
click at [77, 685] on textarea "**********" at bounding box center [183, 698] width 353 height 65
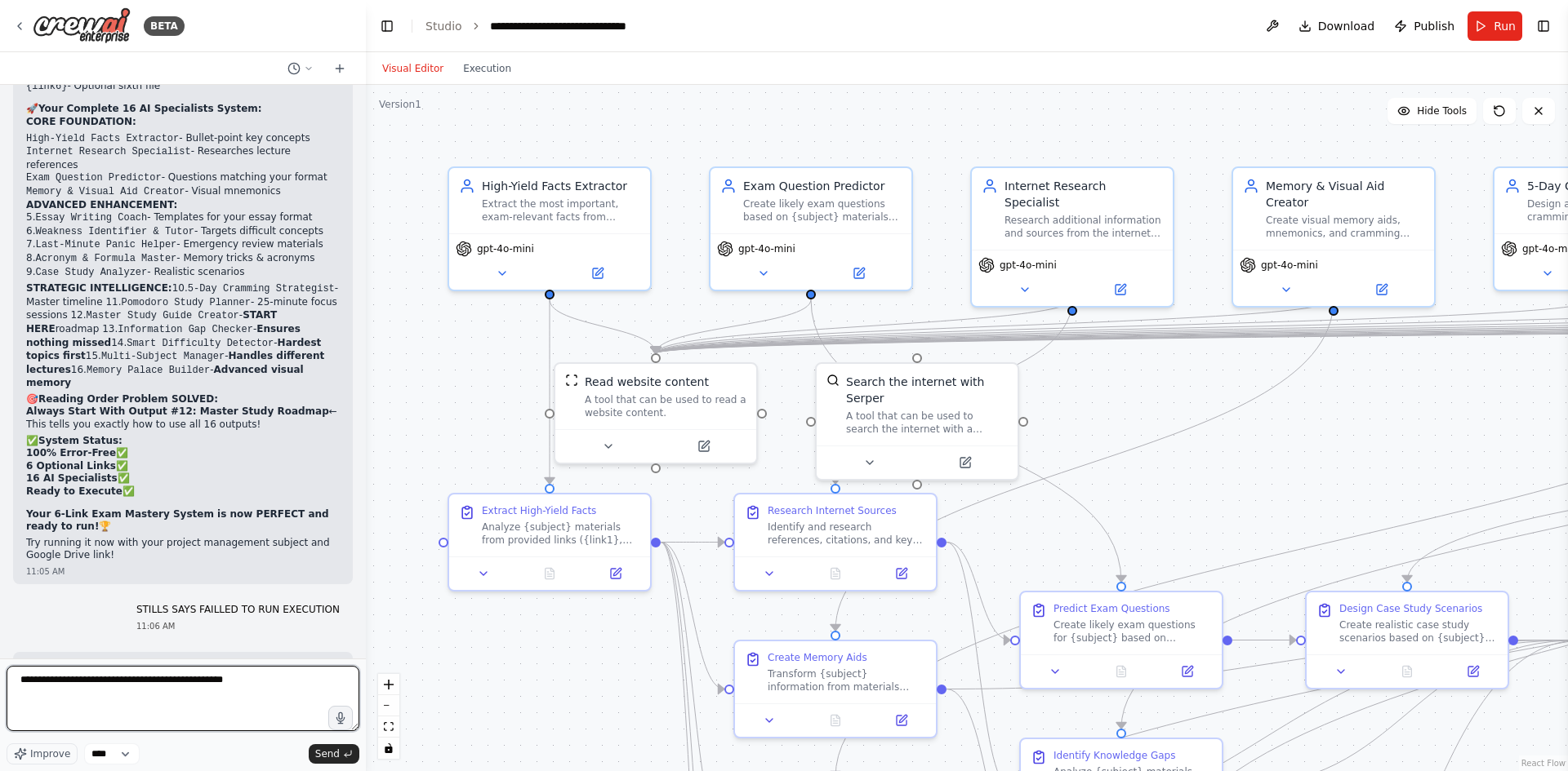
click at [94, 684] on textarea "**********" at bounding box center [183, 698] width 353 height 65
click at [97, 685] on textarea "**********" at bounding box center [183, 698] width 353 height 65
type textarea "**********"
click at [1334, 26] on span "Download" at bounding box center [1347, 26] width 57 height 16
click at [1348, 21] on span "Download" at bounding box center [1347, 26] width 57 height 16
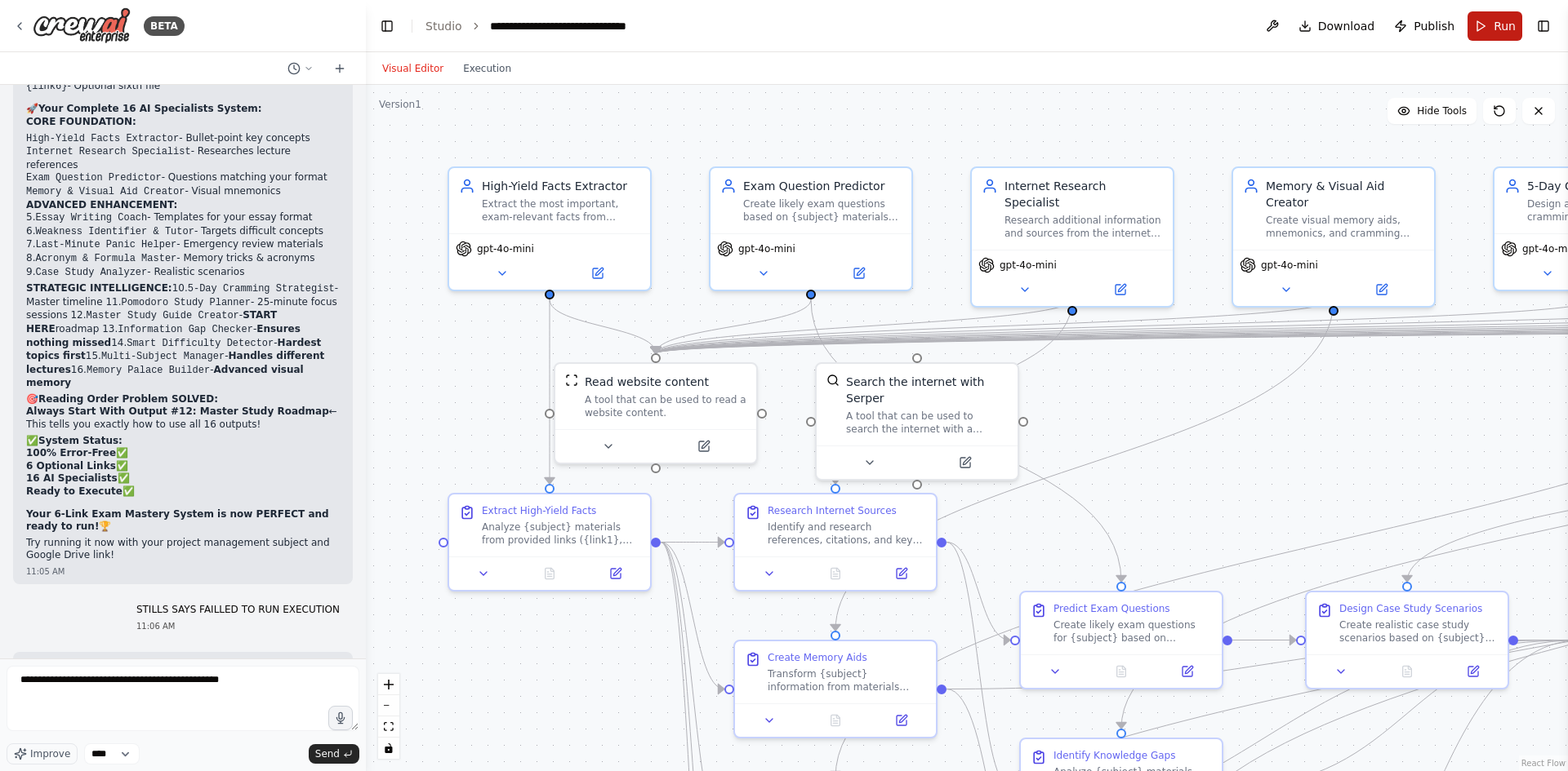
click at [1506, 18] on span "Run" at bounding box center [1504, 26] width 22 height 16
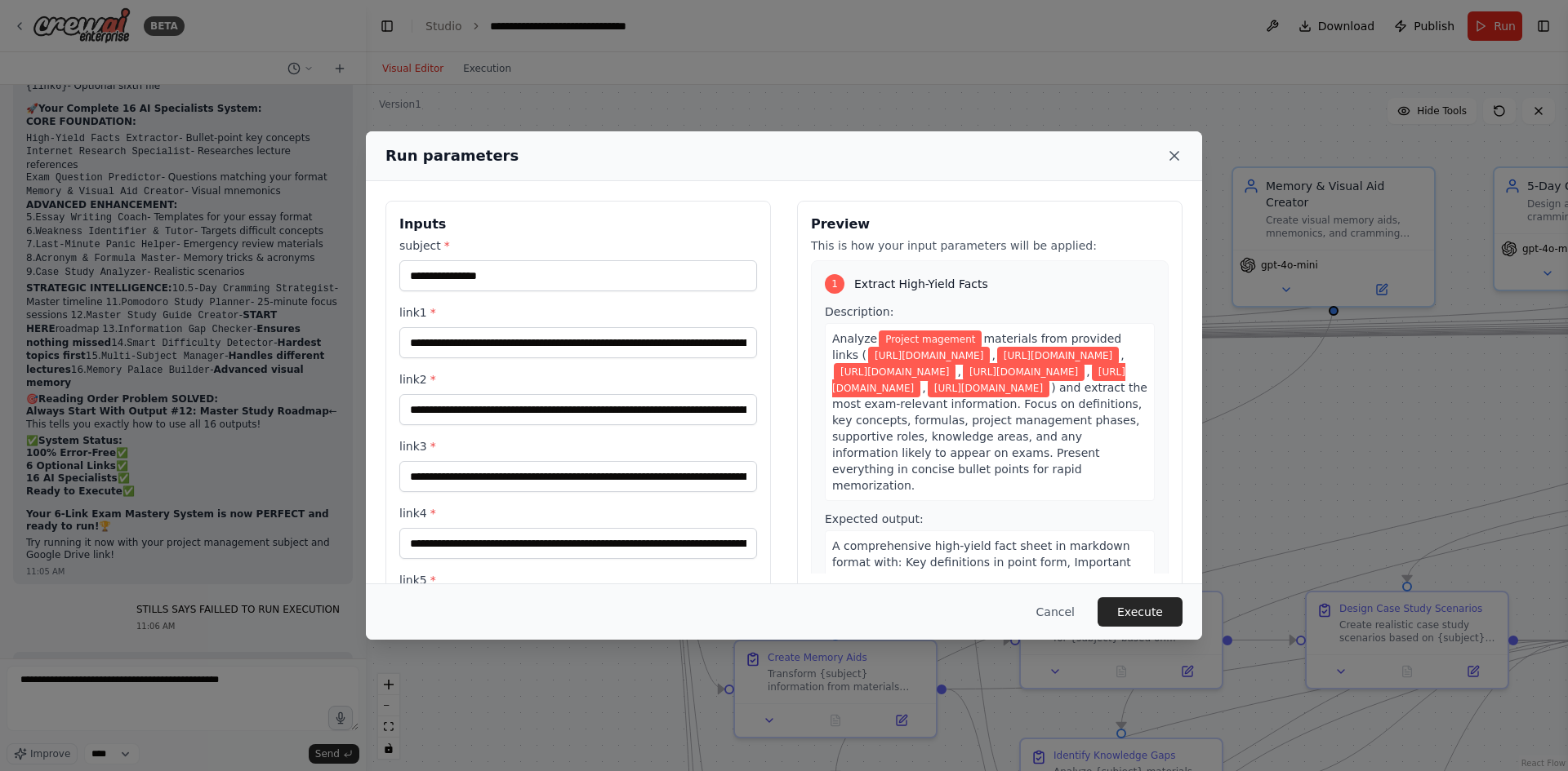
click at [1181, 157] on icon at bounding box center [1174, 156] width 16 height 16
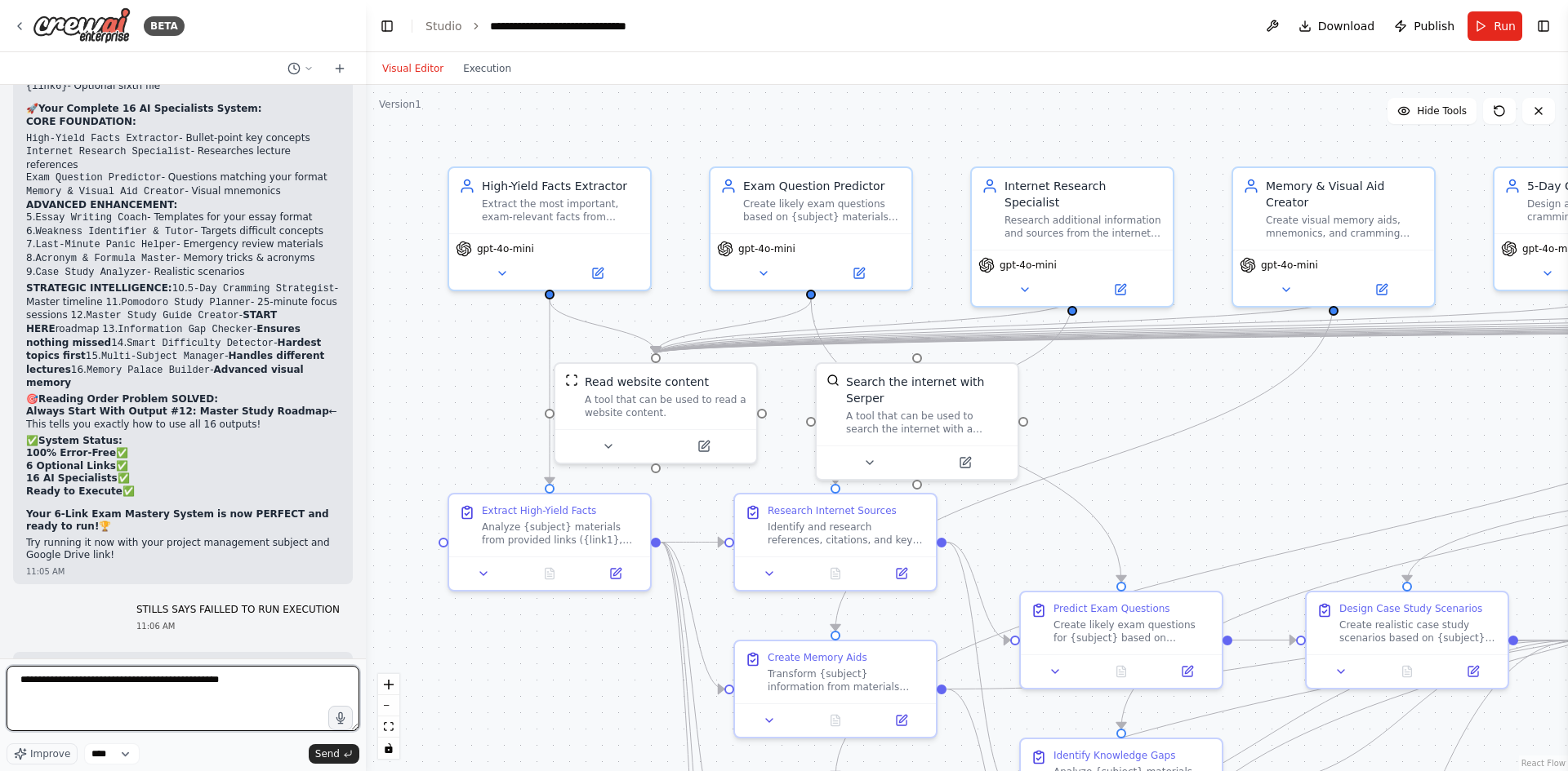
click at [283, 690] on textarea "**********" at bounding box center [183, 698] width 353 height 65
click at [341, 758] on button "Send" at bounding box center [334, 754] width 50 height 20
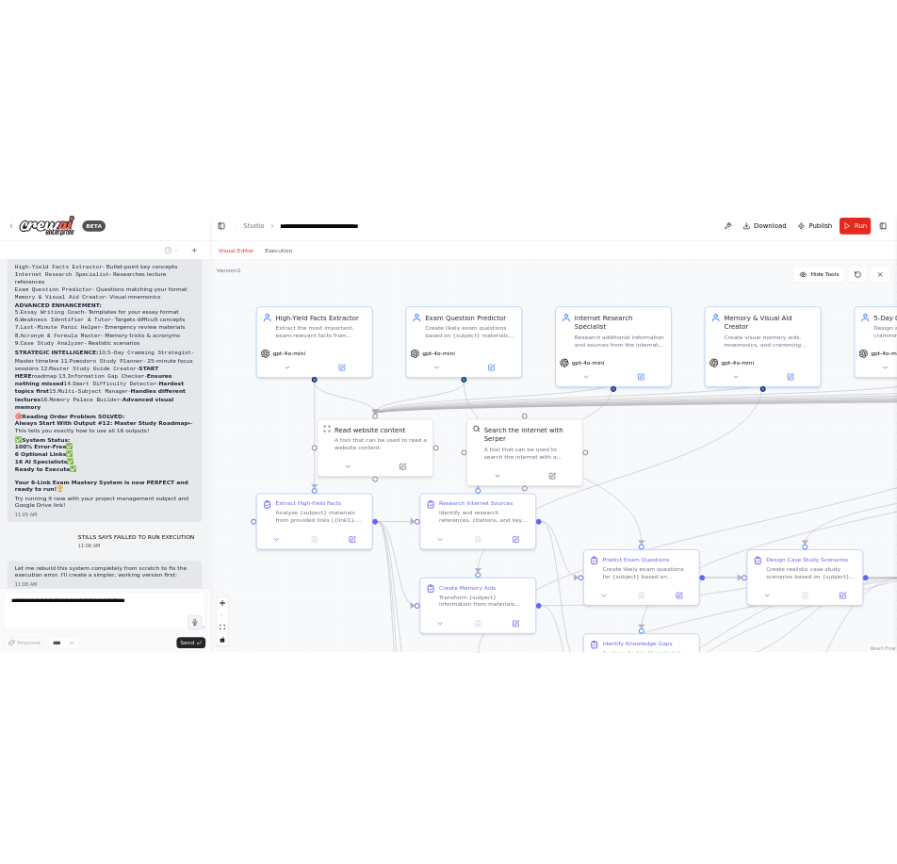
scroll to position [31610, 0]
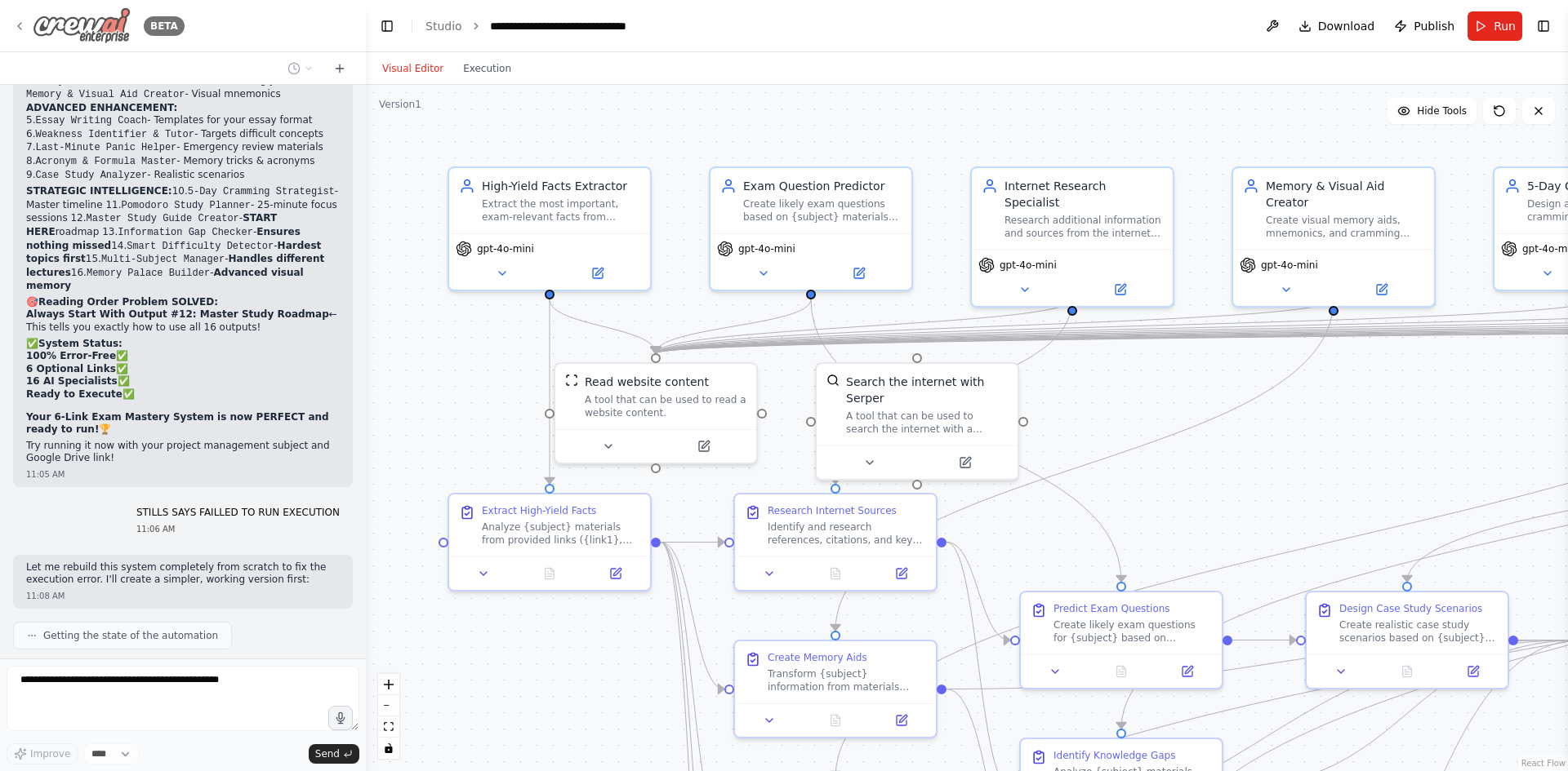
drag, startPoint x: 75, startPoint y: 10, endPoint x: 60, endPoint y: 24, distance: 20.5
click at [1368, 20] on span "Download" at bounding box center [1347, 26] width 57 height 16
click at [1343, 36] on button "Download" at bounding box center [1337, 26] width 90 height 29
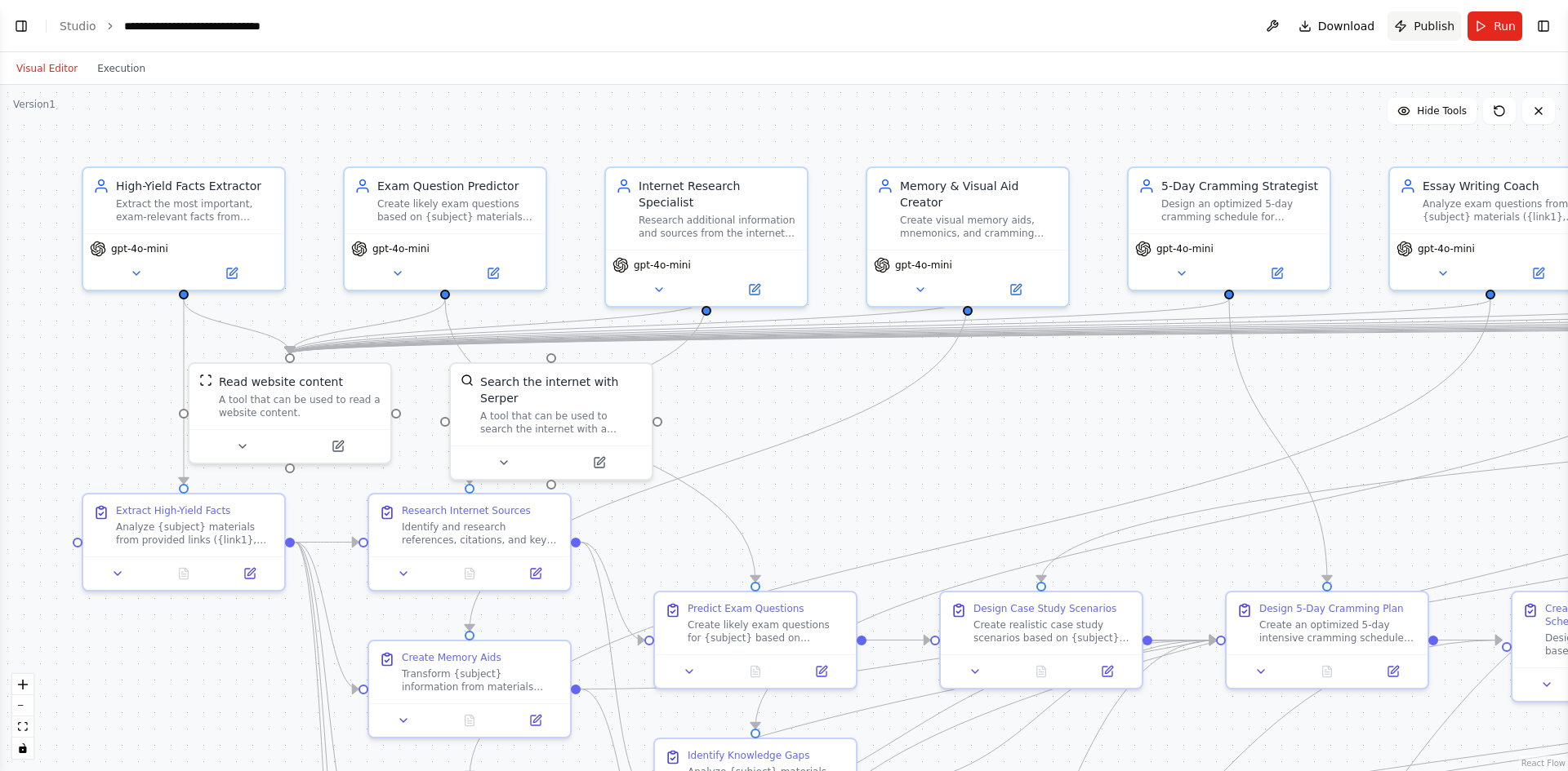
click at [1436, 34] on span "Publish" at bounding box center [1434, 26] width 41 height 16
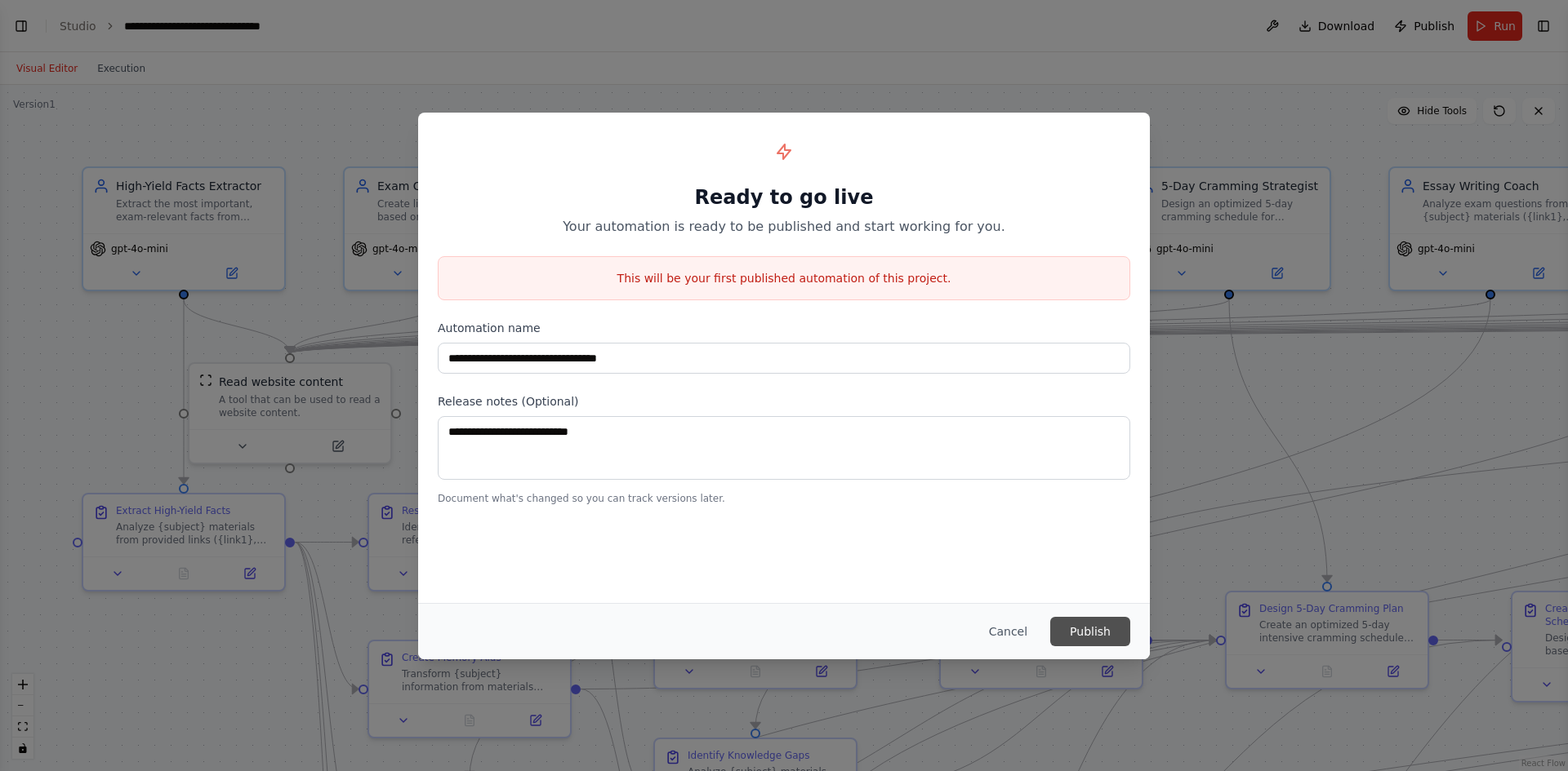
click at [1112, 630] on button "Publish" at bounding box center [1090, 632] width 80 height 29
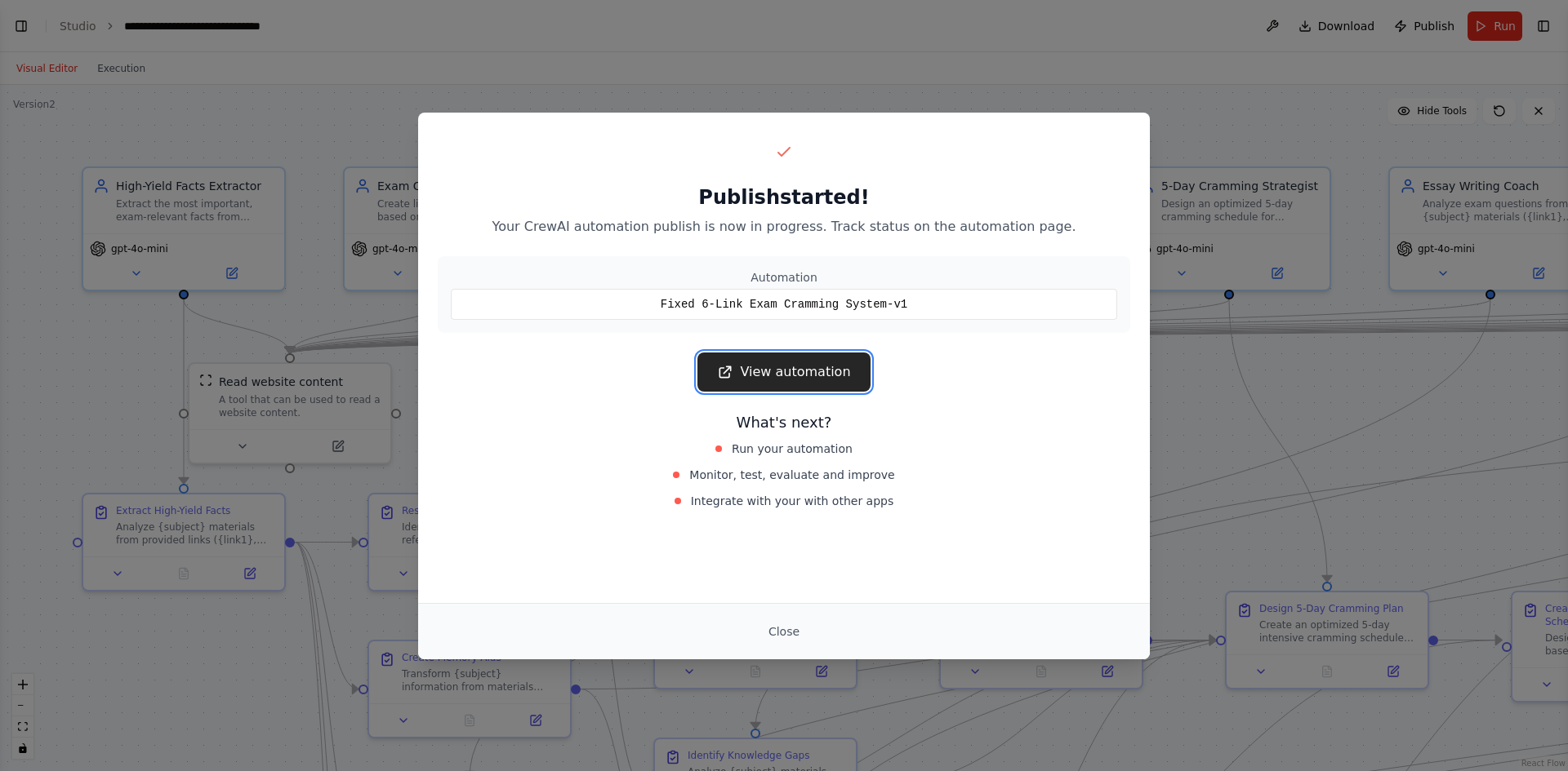
click at [813, 375] on link "View automation" at bounding box center [784, 372] width 172 height 39
click at [772, 631] on button "Close" at bounding box center [784, 632] width 57 height 29
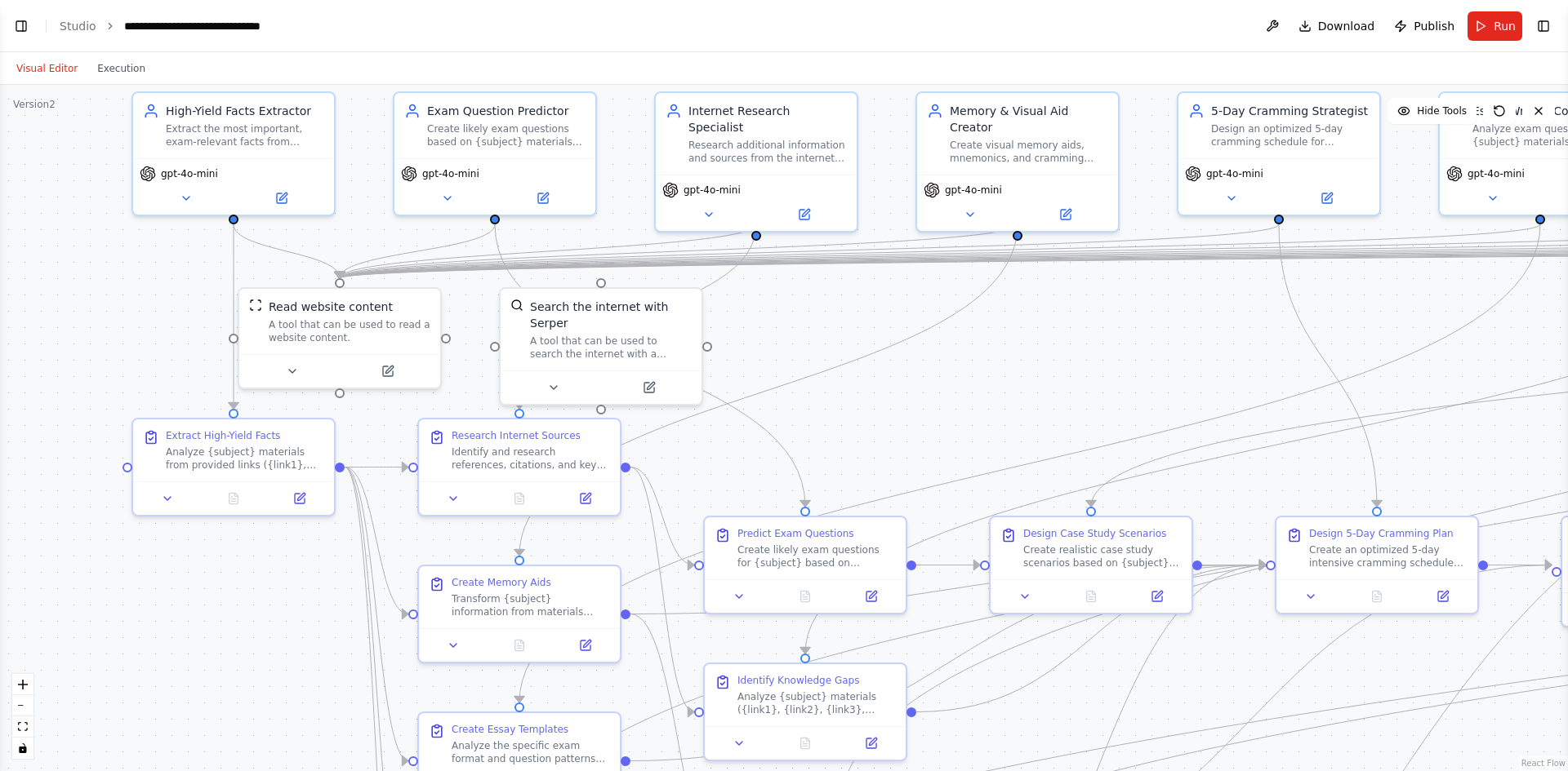
drag, startPoint x: 856, startPoint y: 457, endPoint x: 862, endPoint y: 443, distance: 15.2
click at [862, 443] on div ".deletable-edge-delete-btn { width: 20px; height: 20px; border: 0px solid #ffff…" at bounding box center [784, 428] width 1568 height 686
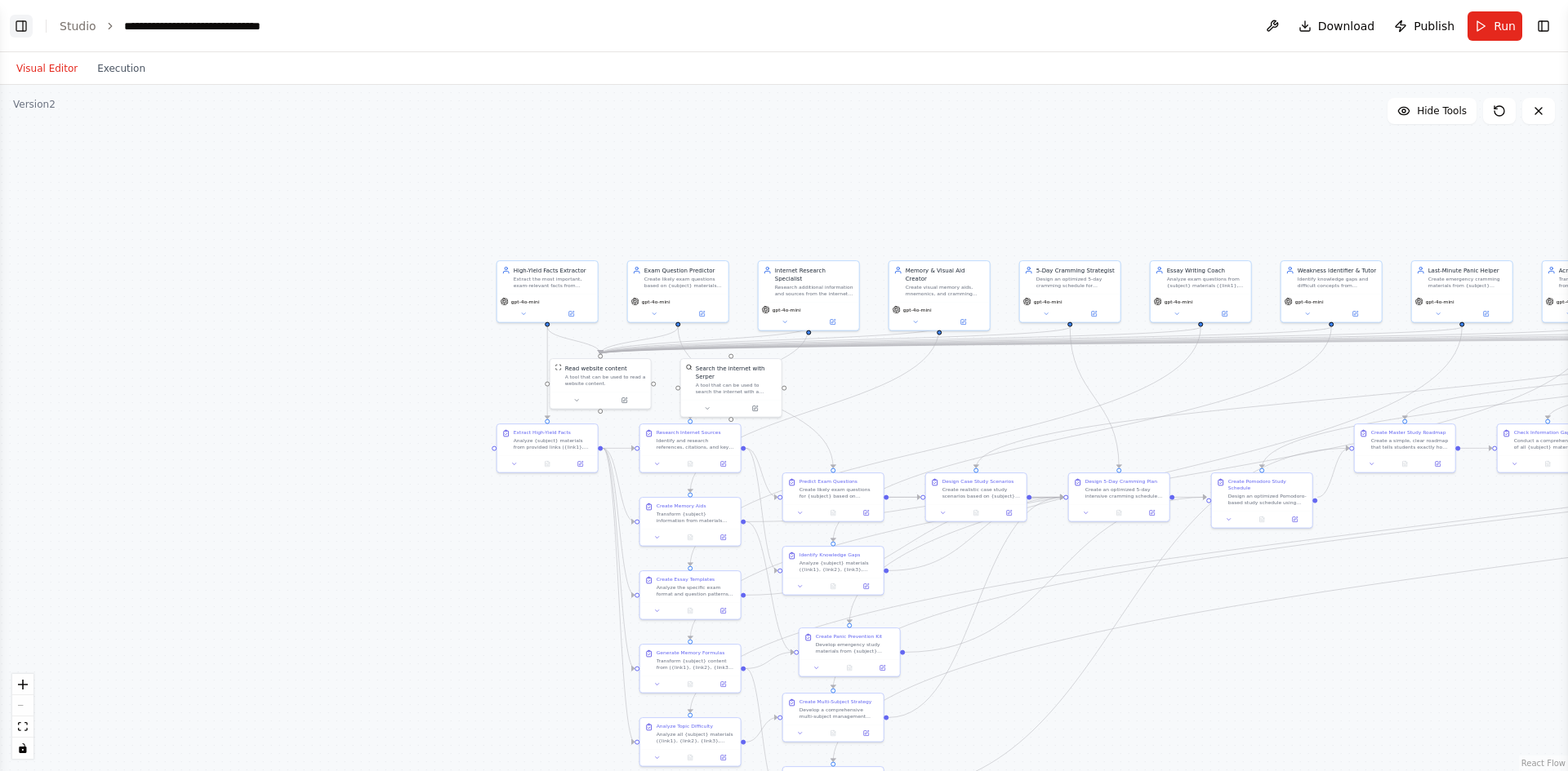
click at [29, 30] on button "Toggle Left Sidebar" at bounding box center [21, 26] width 23 height 23
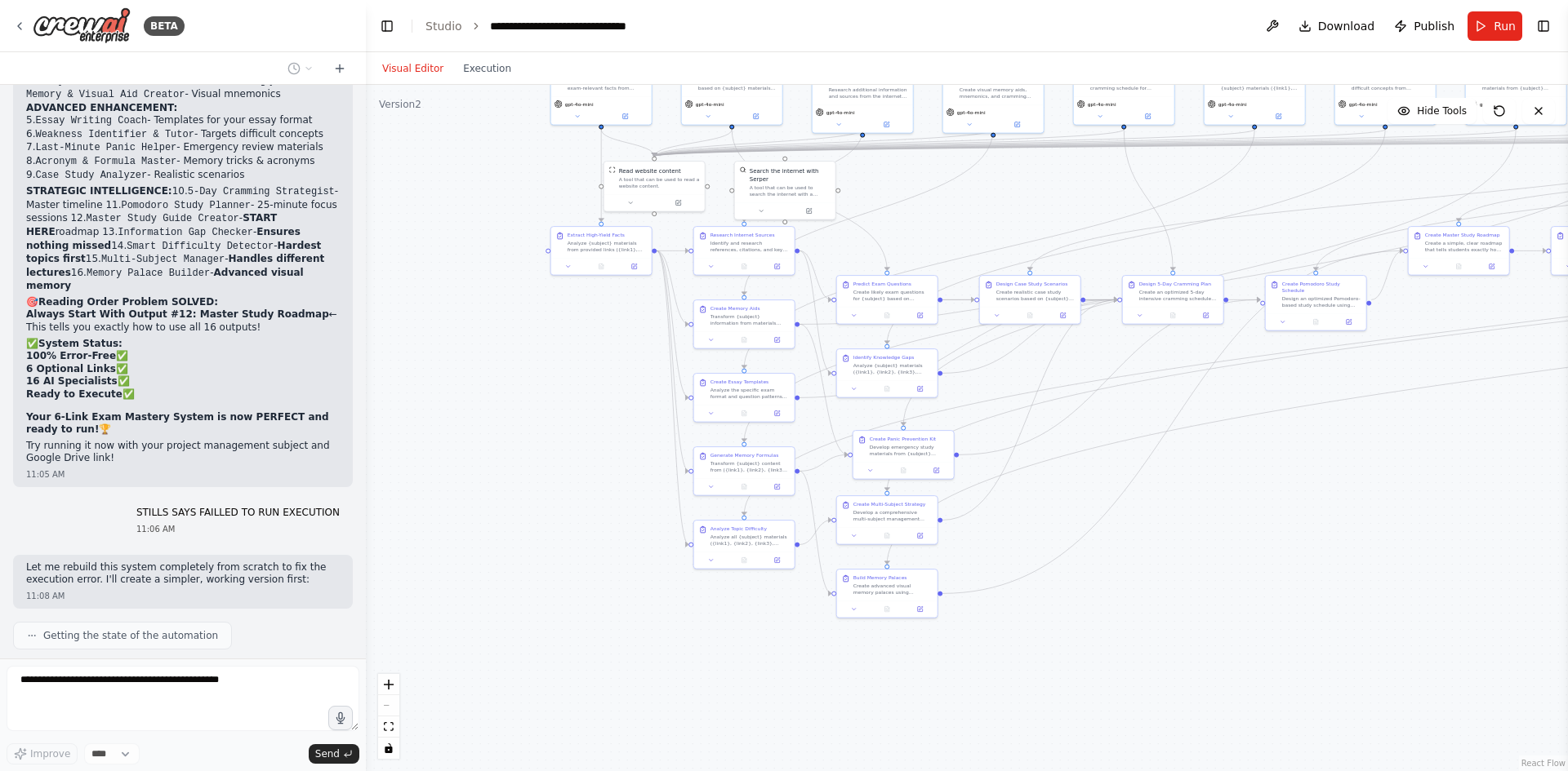
drag, startPoint x: 671, startPoint y: 490, endPoint x: 318, endPoint y: 260, distance: 421.3
click at [318, 260] on div "BETA make a an ai agent that will help me study 09:55 AM ▶ Thought process I'll…" at bounding box center [784, 386] width 1568 height 771
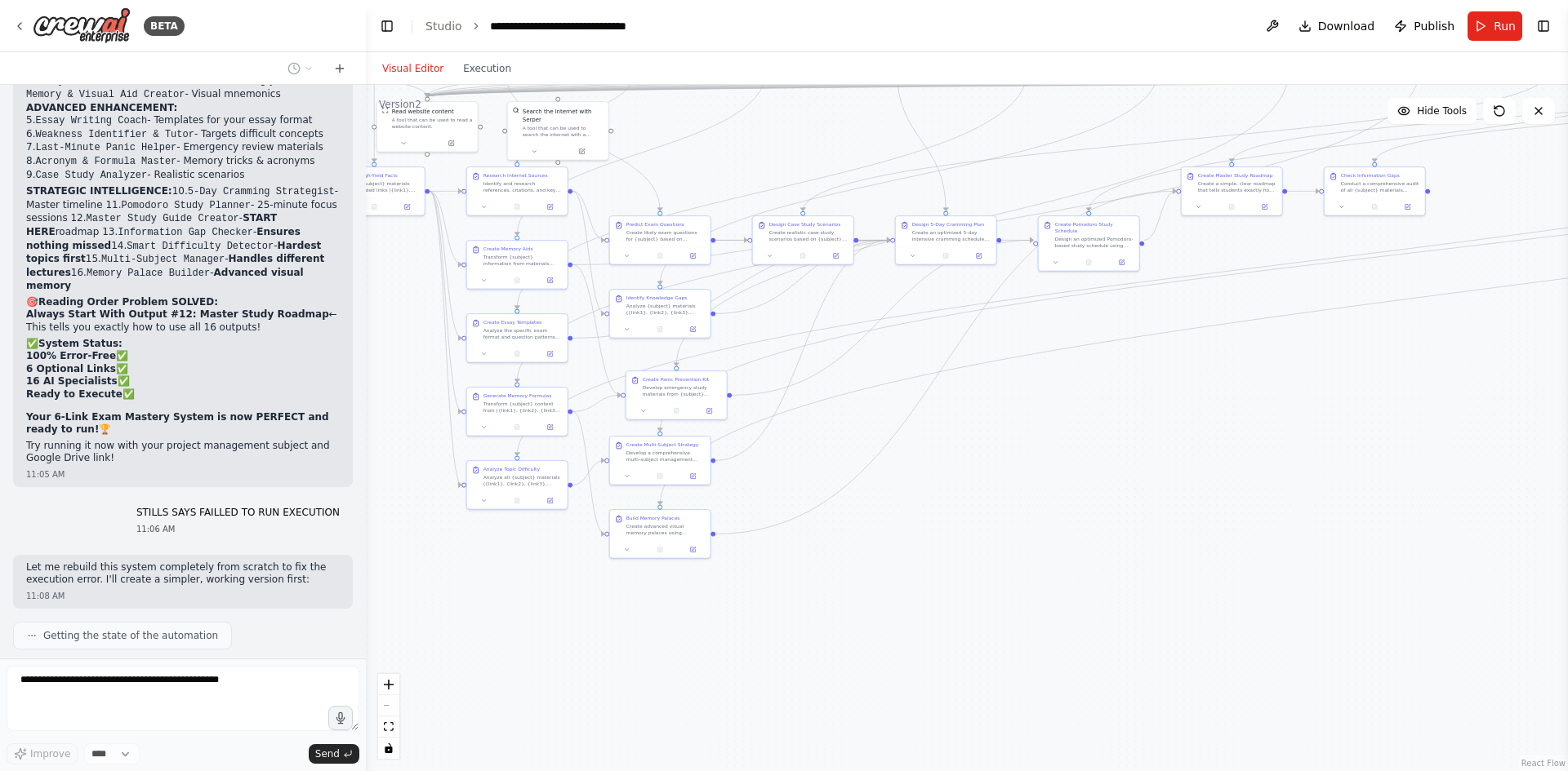
drag, startPoint x: 938, startPoint y: 466, endPoint x: 895, endPoint y: 437, distance: 51.9
click at [895, 437] on div ".deletable-edge-delete-btn { width: 20px; height: 20px; border: 0px solid #ffff…" at bounding box center [966, 428] width 1202 height 686
drag, startPoint x: 954, startPoint y: 54, endPoint x: 1028, endPoint y: 89, distance: 81.9
click at [1028, 89] on div ".deletable-edge-delete-btn { width: 20px; height: 20px; border: 0px solid #ffff…" at bounding box center [966, 428] width 1202 height 686
click at [1314, 26] on button "Download" at bounding box center [1337, 26] width 90 height 29
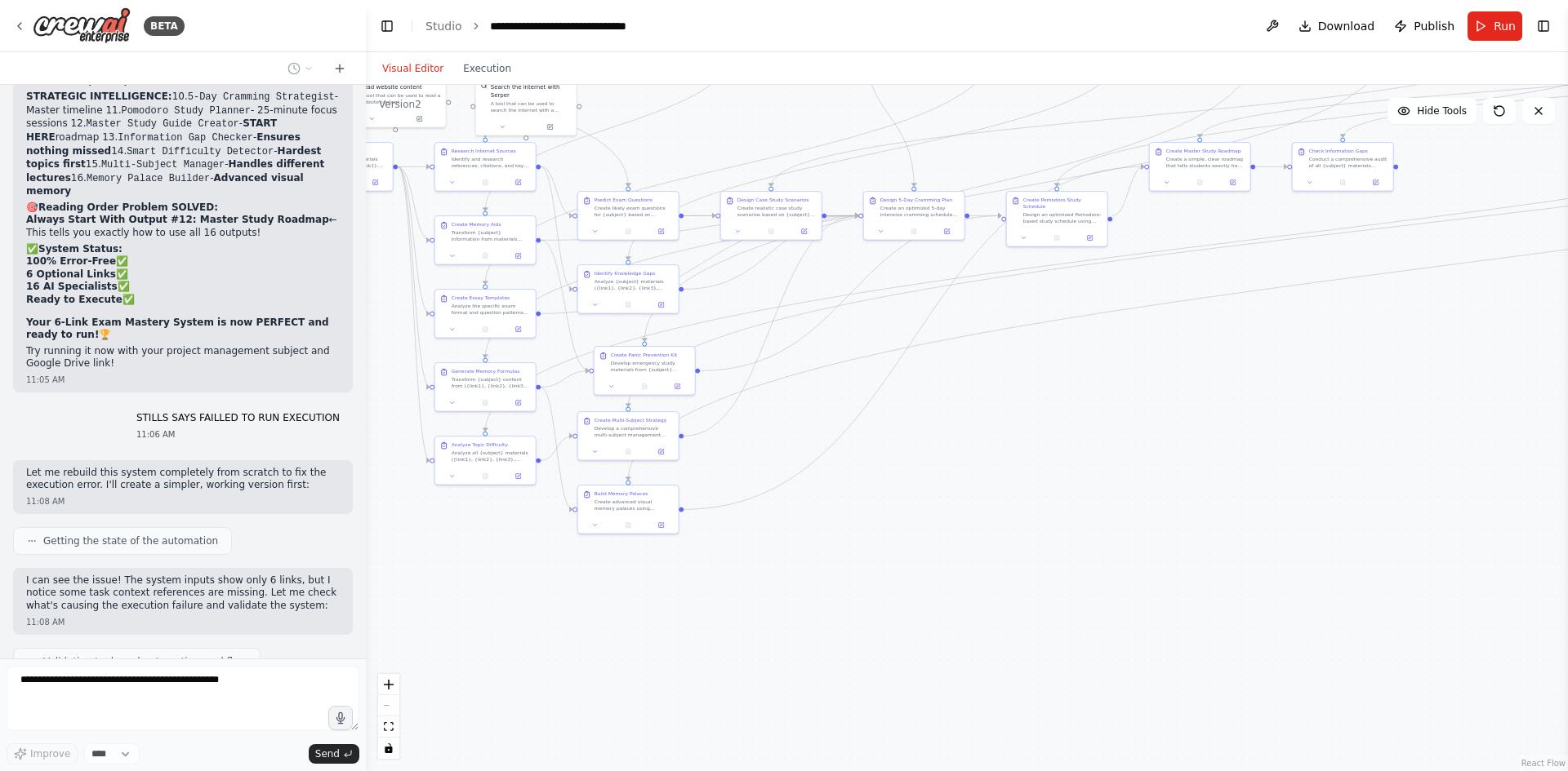
scroll to position [27491, 0]
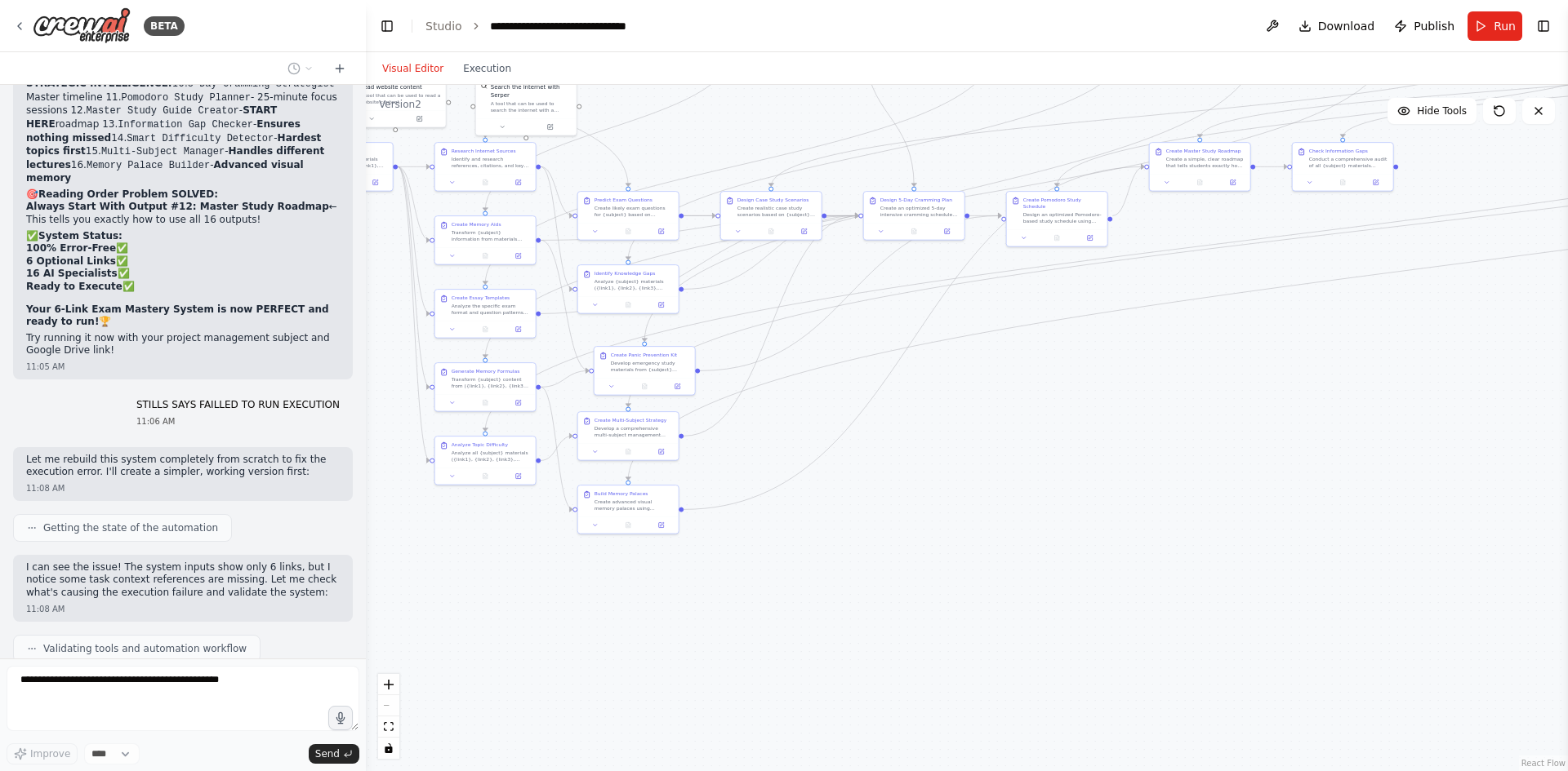
drag, startPoint x: 168, startPoint y: 532, endPoint x: 99, endPoint y: 217, distance: 322.5
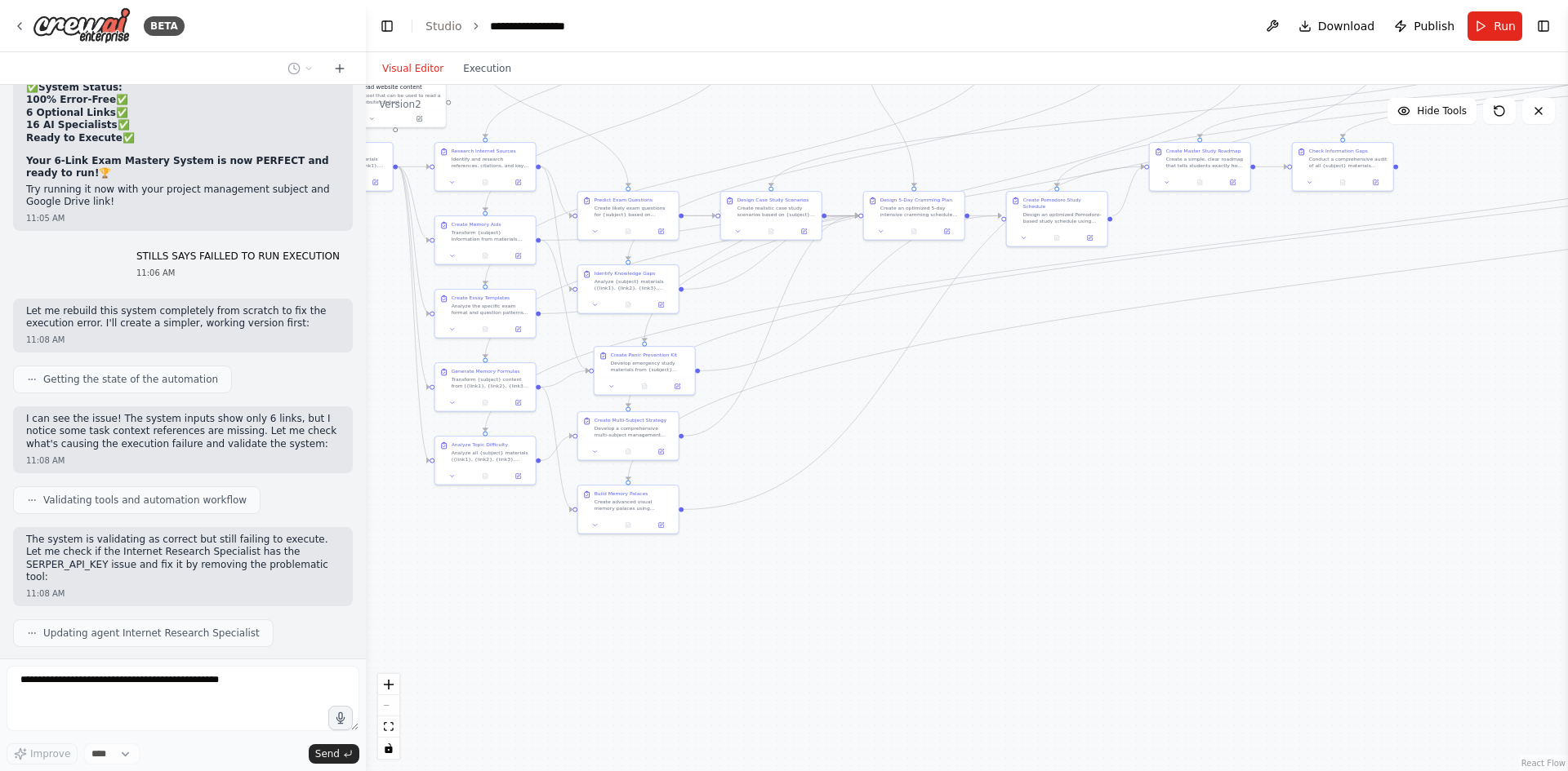
scroll to position [27681, 0]
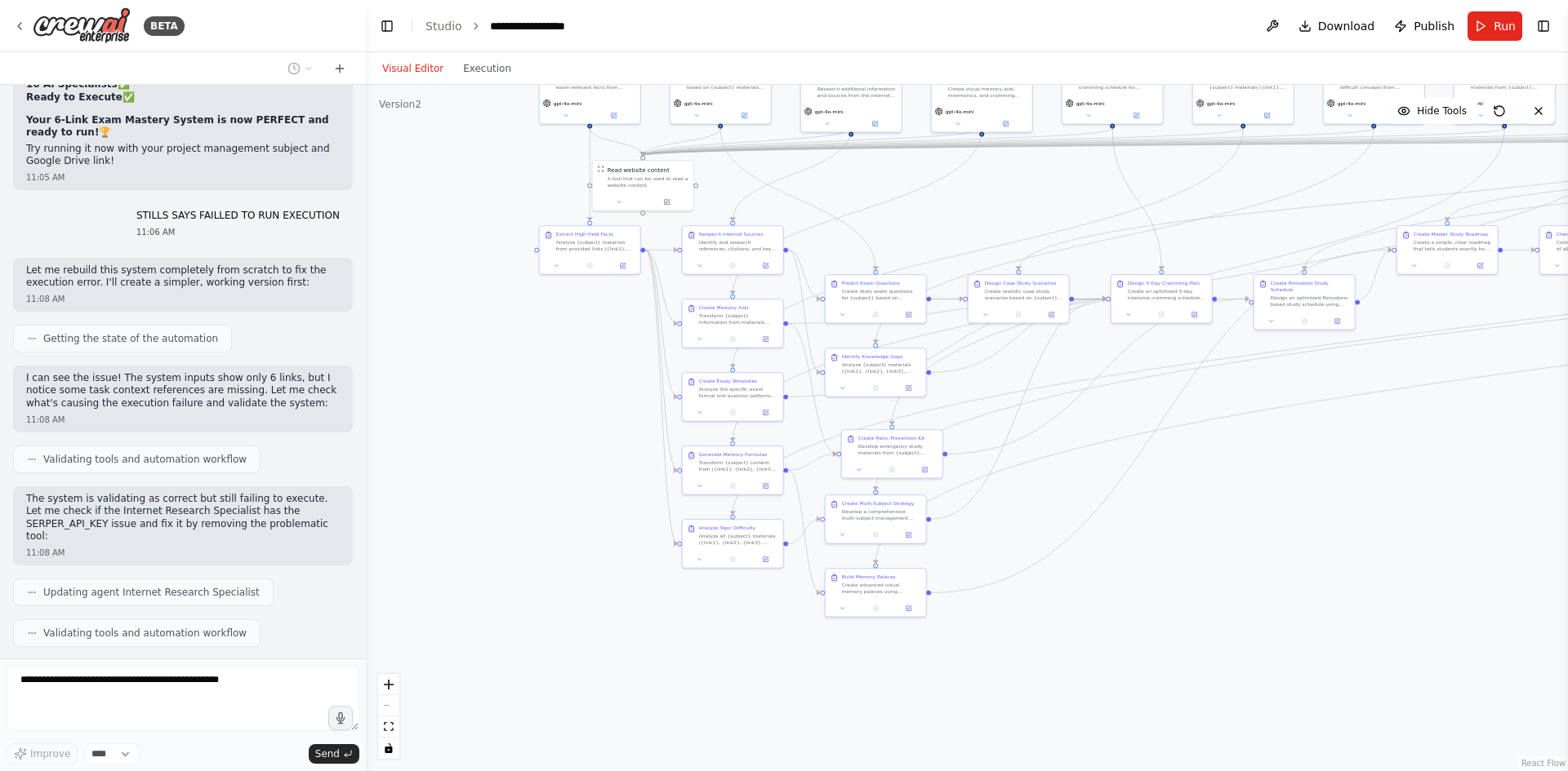
drag, startPoint x: 459, startPoint y: 561, endPoint x: 689, endPoint y: 645, distance: 244.9
click at [689, 645] on div ".deletable-edge-delete-btn { width: 20px; height: 20px; border: 0px solid #ffff…" at bounding box center [966, 428] width 1202 height 686
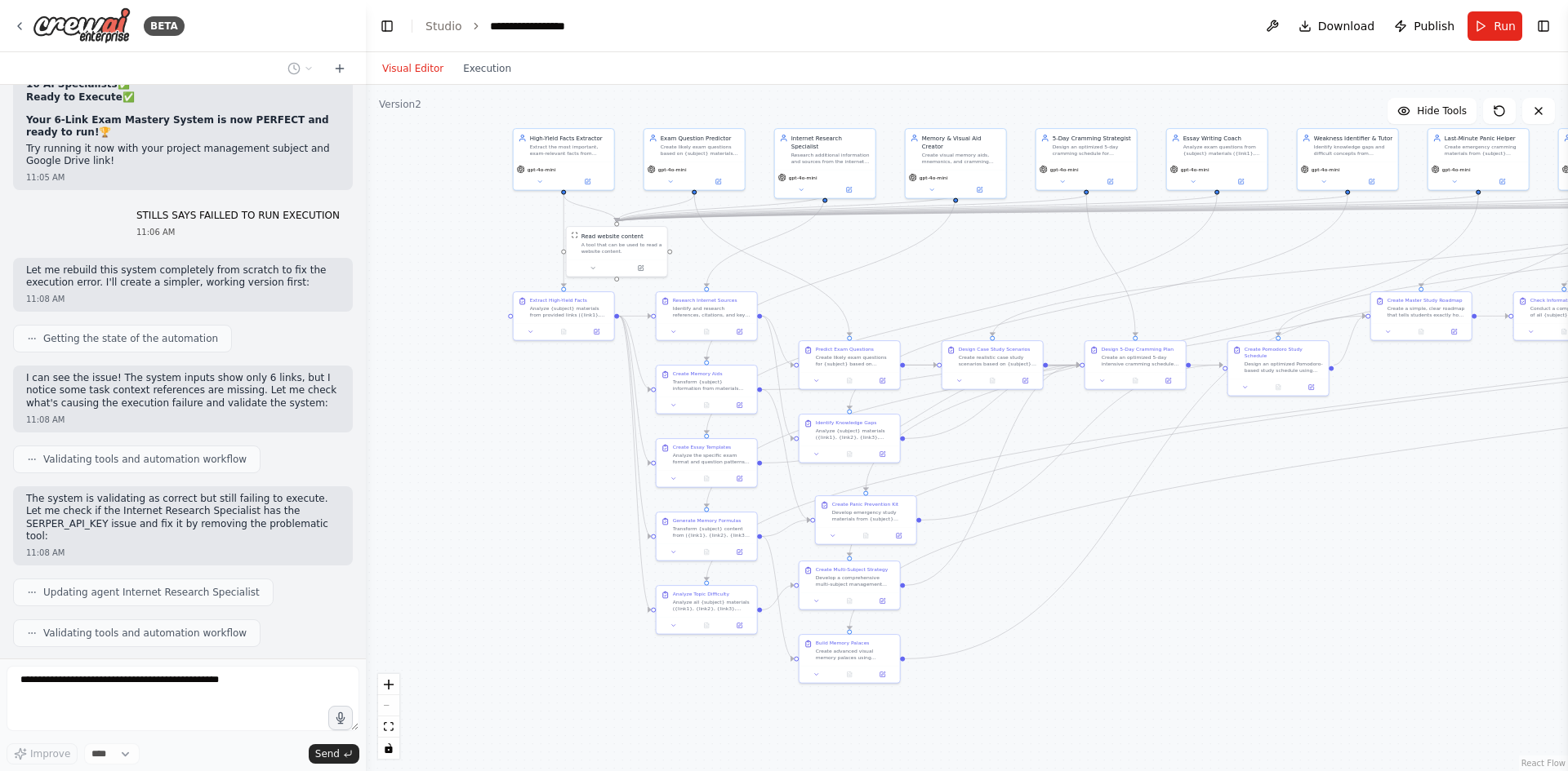
drag, startPoint x: 539, startPoint y: 527, endPoint x: 511, endPoint y: 592, distance: 70.8
click at [511, 592] on div ".deletable-edge-delete-btn { width: 20px; height: 20px; border: 0px solid #ffff…" at bounding box center [966, 428] width 1202 height 686
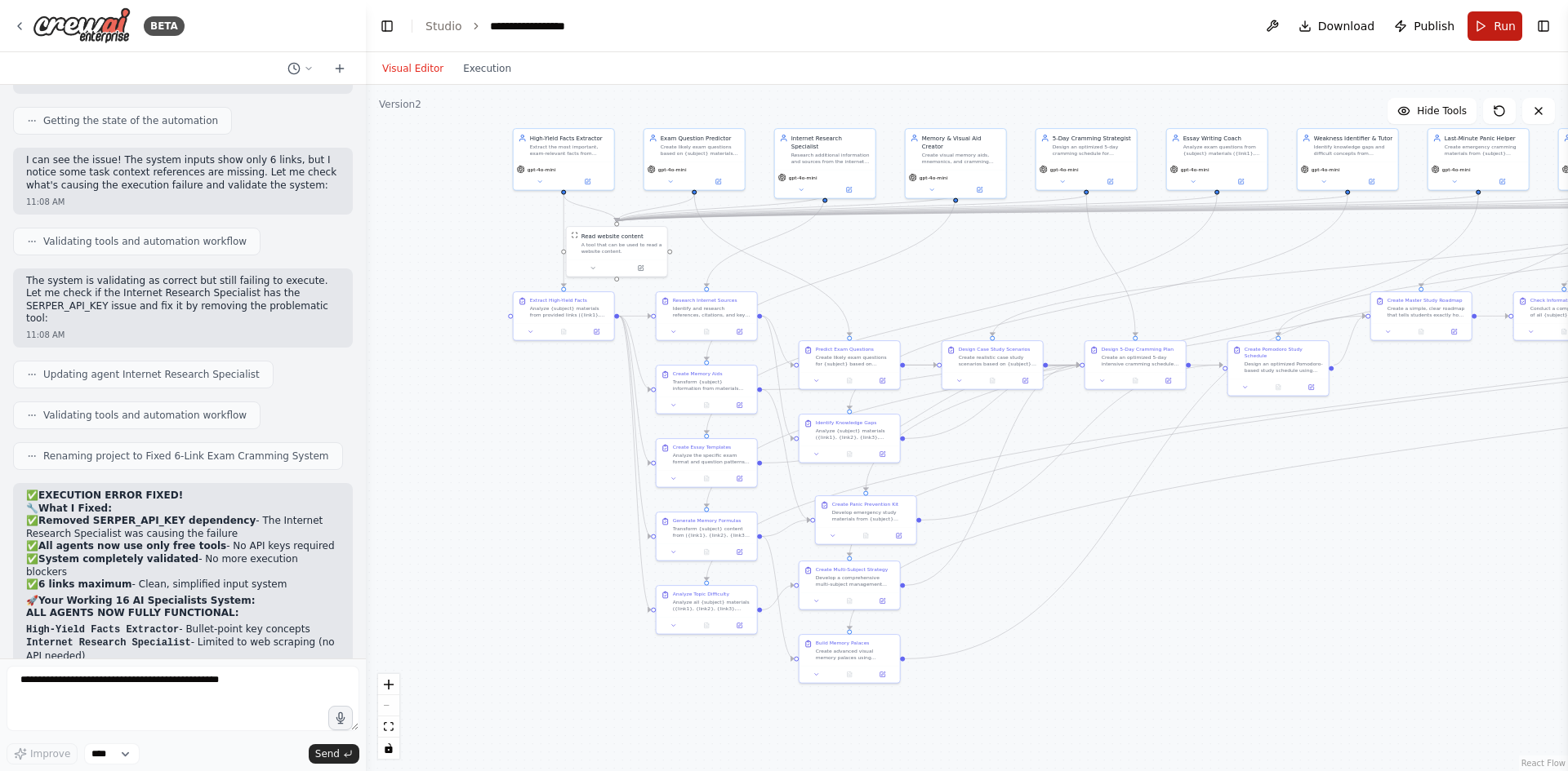
click at [1473, 21] on button "Run" at bounding box center [1494, 26] width 55 height 29
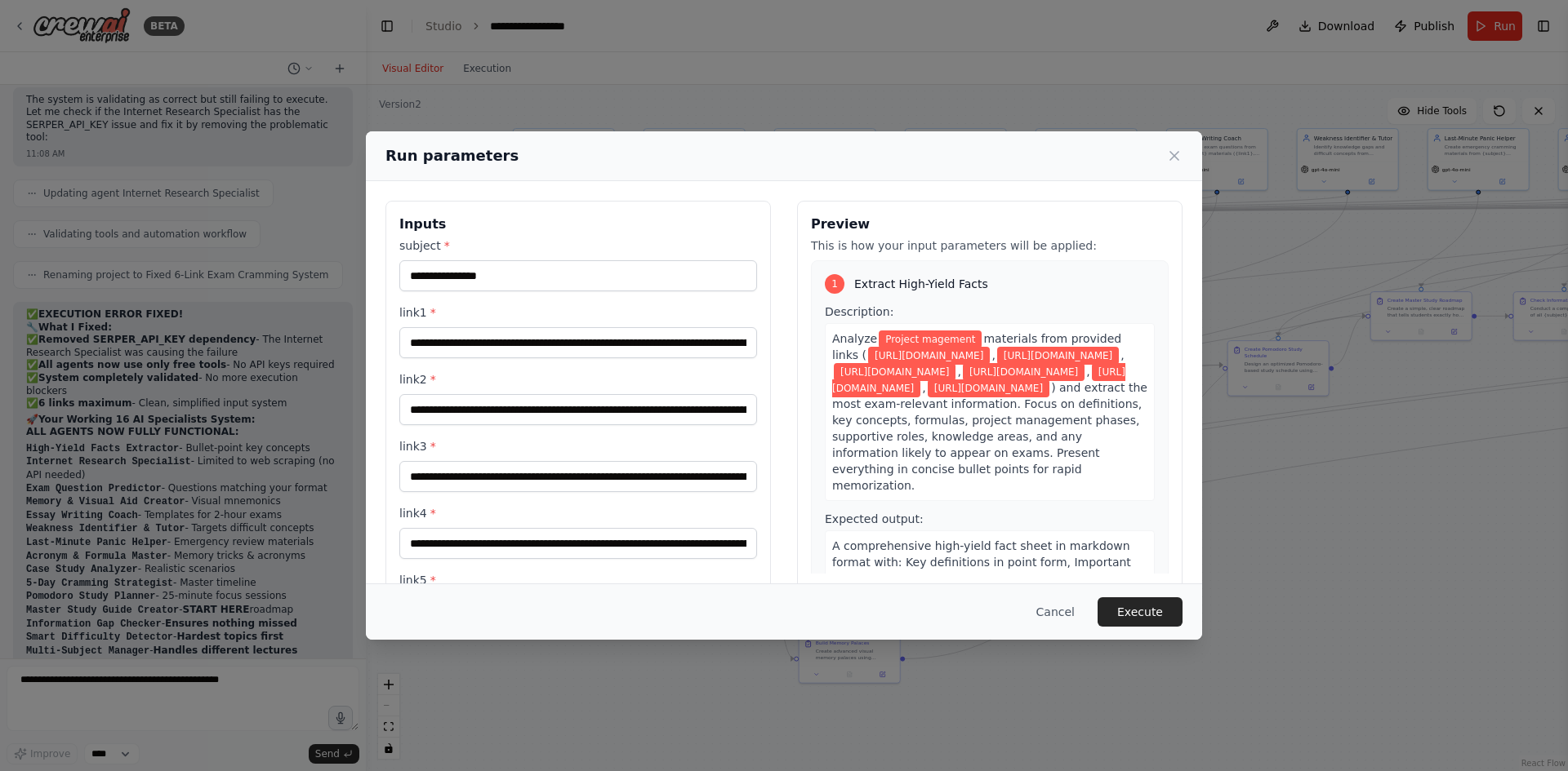
click at [1133, 603] on button "Execute" at bounding box center [1140, 612] width 85 height 29
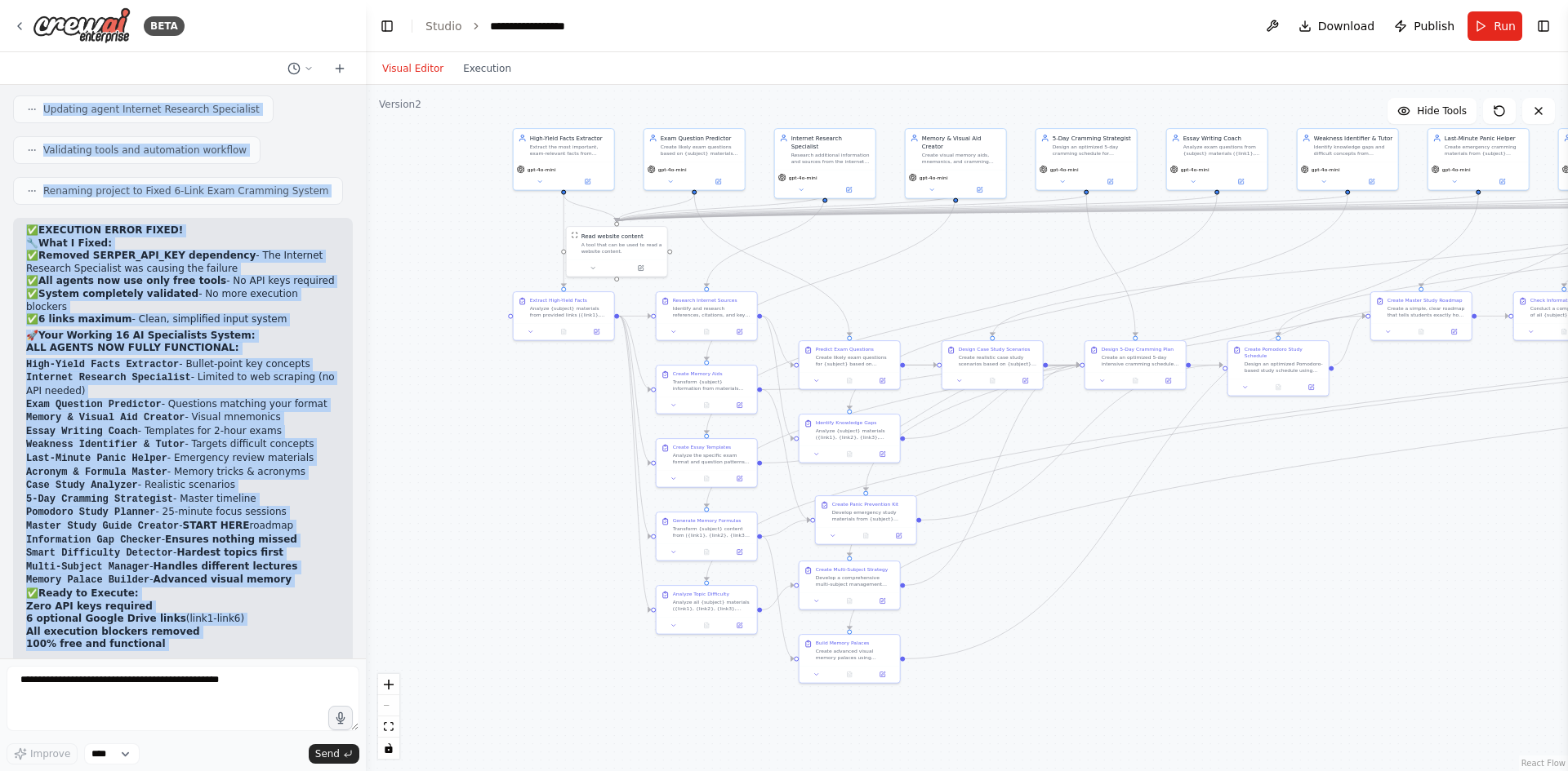
scroll to position [28213, 0]
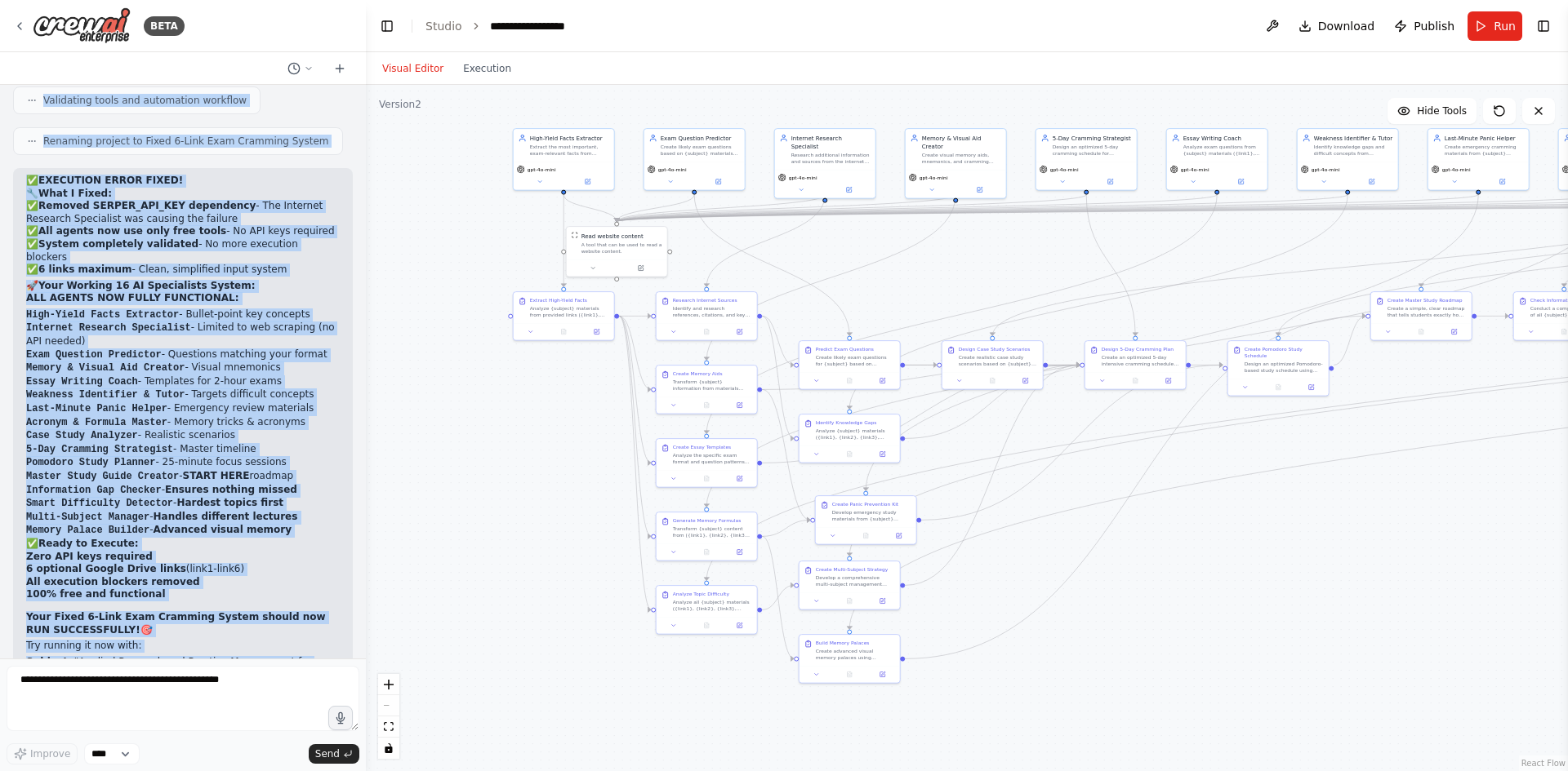
drag, startPoint x: 120, startPoint y: 107, endPoint x: 283, endPoint y: 630, distance: 547.8
click at [278, 633] on div "make a an ai agent that will help me study 09:55 AM ▶ Thought process I'll help…" at bounding box center [183, 372] width 366 height 573
copy div "make a an ai agent that will help me study 09:55 AM ▶ Thought process I'll help…"
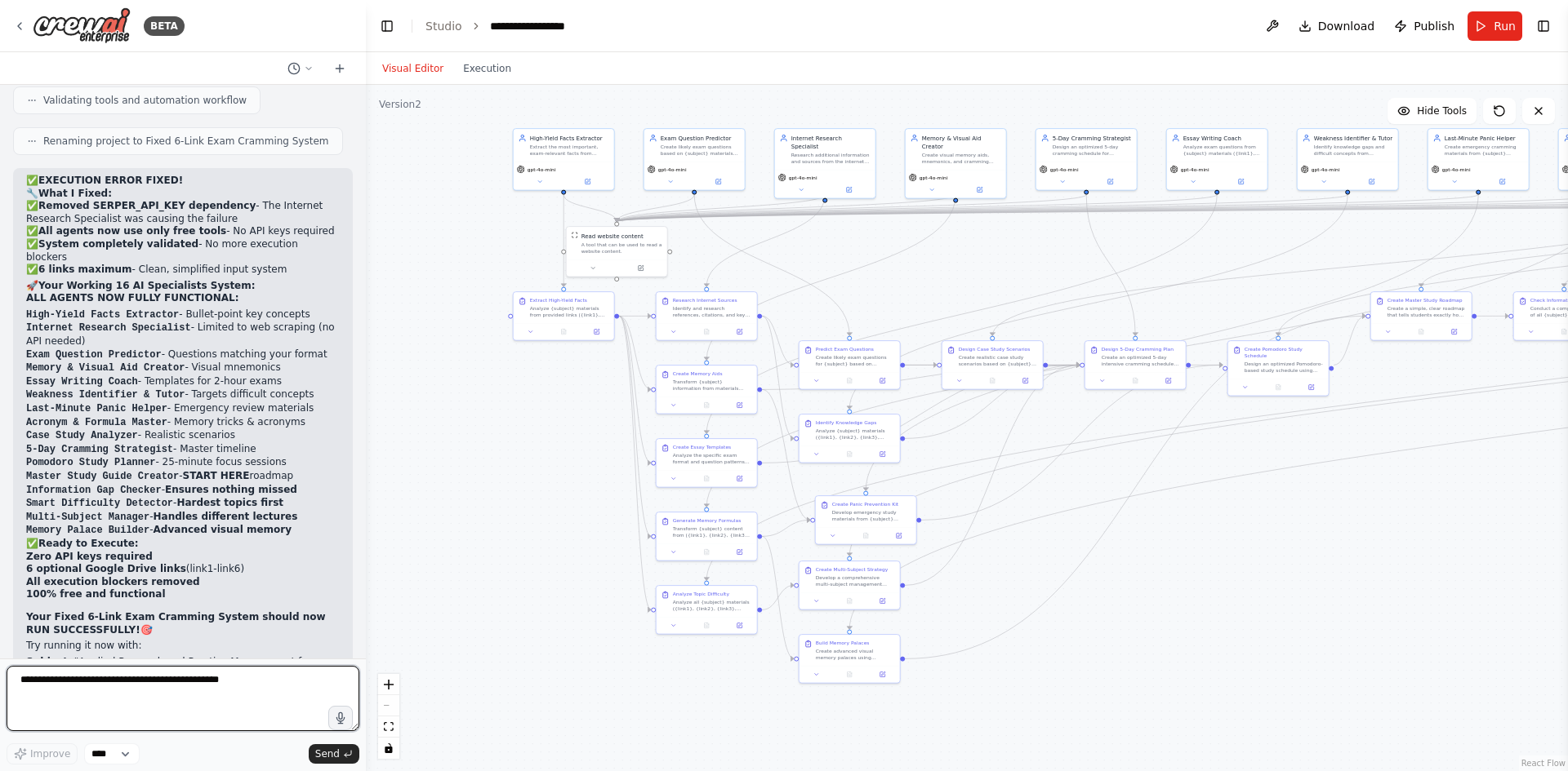
click at [76, 682] on textarea "**********" at bounding box center [183, 698] width 353 height 65
type textarea "**********"
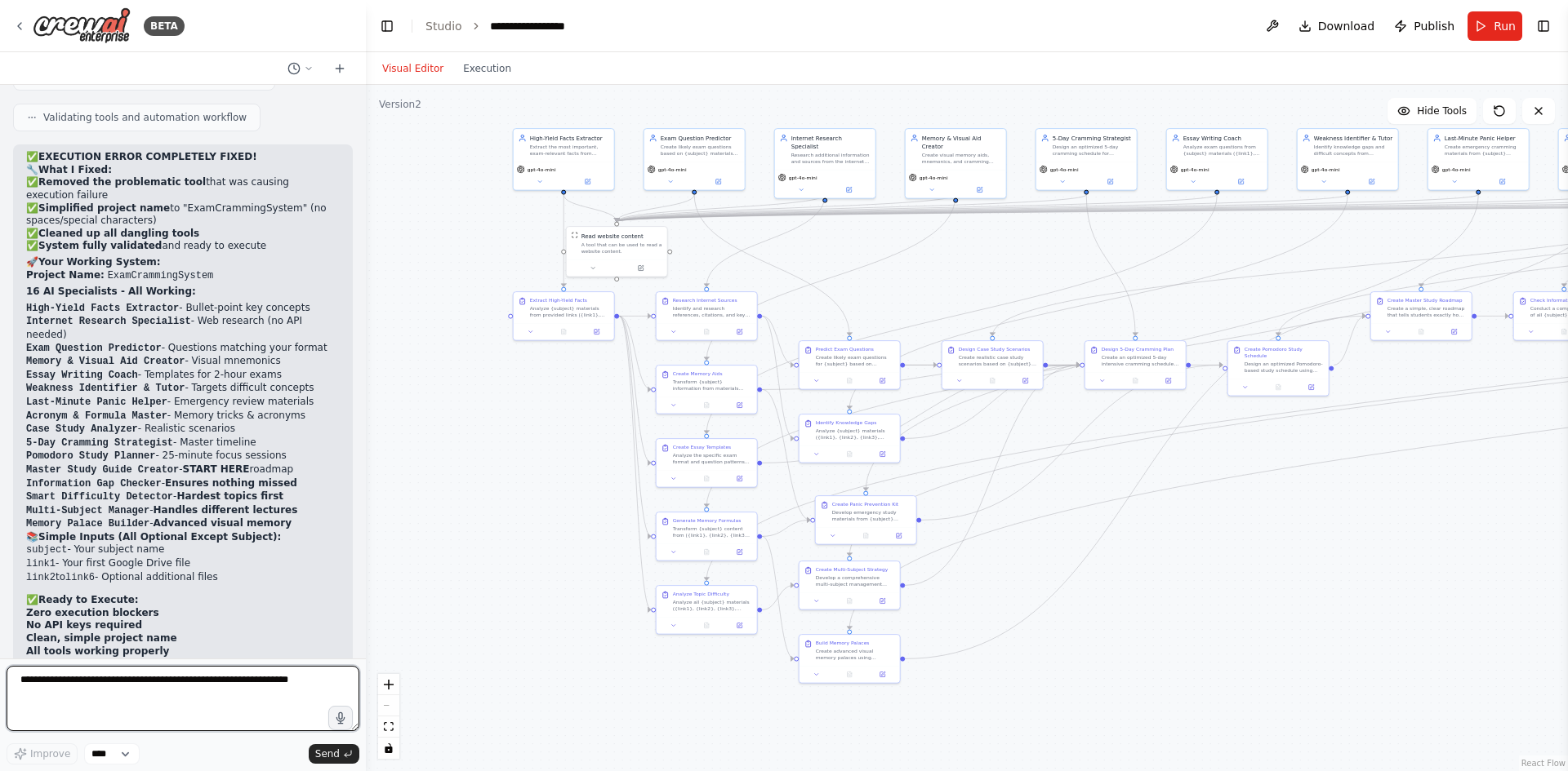
scroll to position [29211, 0]
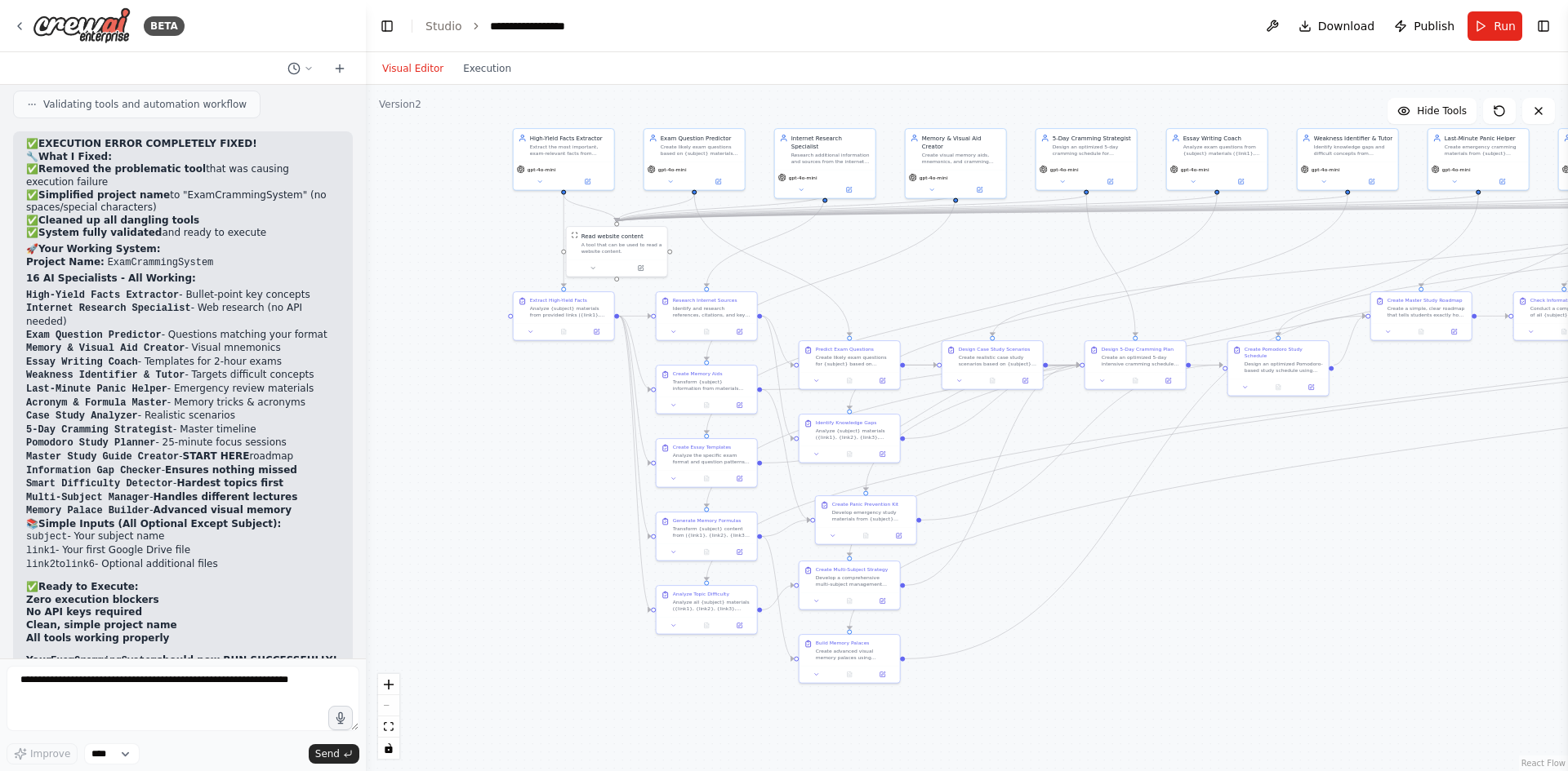
drag, startPoint x: 55, startPoint y: 368, endPoint x: 163, endPoint y: 461, distance: 142.5
drag, startPoint x: 63, startPoint y: 541, endPoint x: 193, endPoint y: 538, distance: 130.0
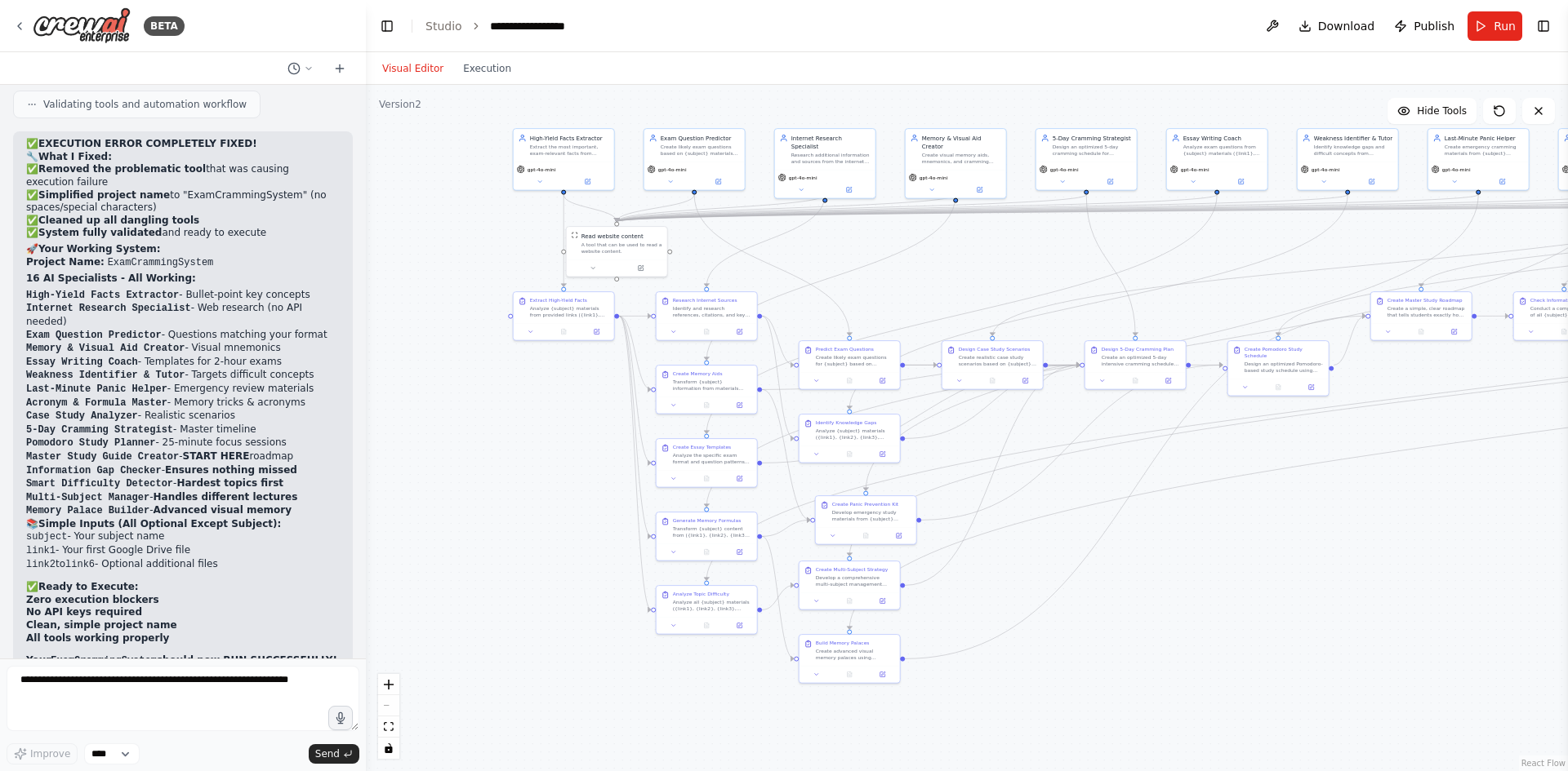
drag, startPoint x: 25, startPoint y: 268, endPoint x: 300, endPoint y: 344, distance: 285.3
click at [145, 685] on textarea at bounding box center [183, 698] width 353 height 65
type textarea "**********"
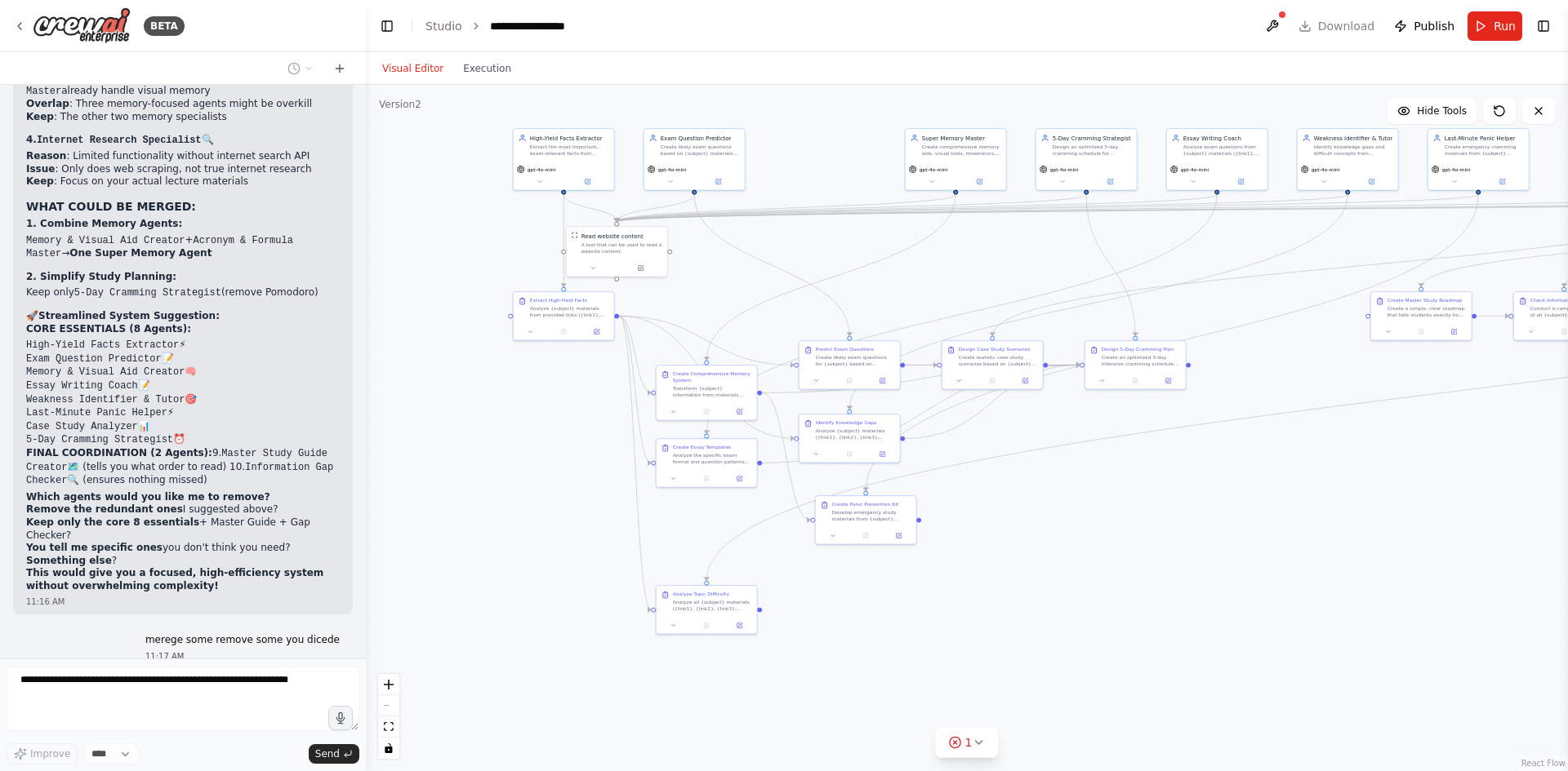
scroll to position [30352, 0]
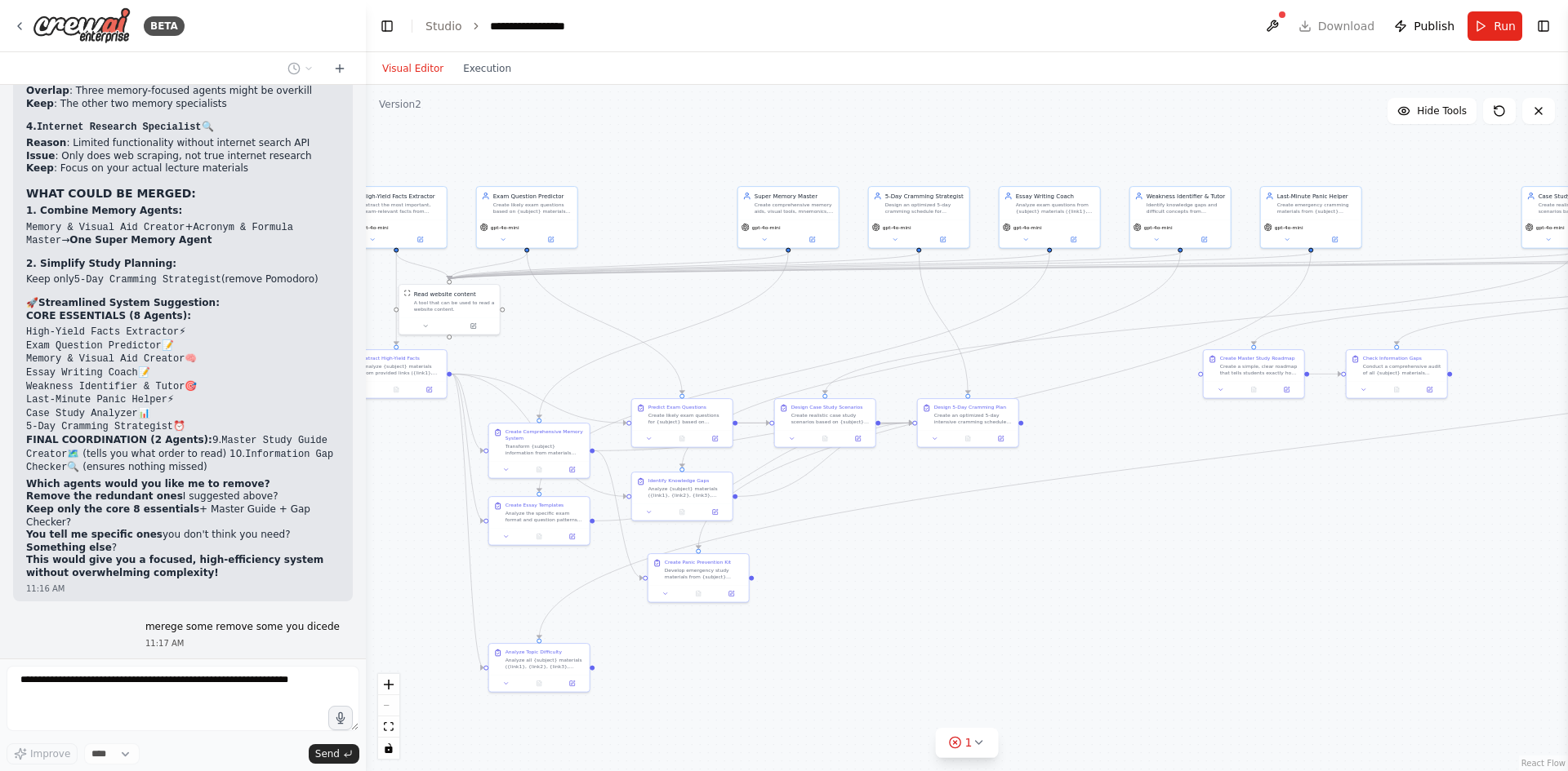
drag, startPoint x: 1088, startPoint y: 545, endPoint x: 1005, endPoint y: 578, distance: 89.3
click at [1005, 578] on div ".deletable-edge-delete-btn { width: 20px; height: 20px; border: 0px solid #ffff…" at bounding box center [966, 428] width 1202 height 686
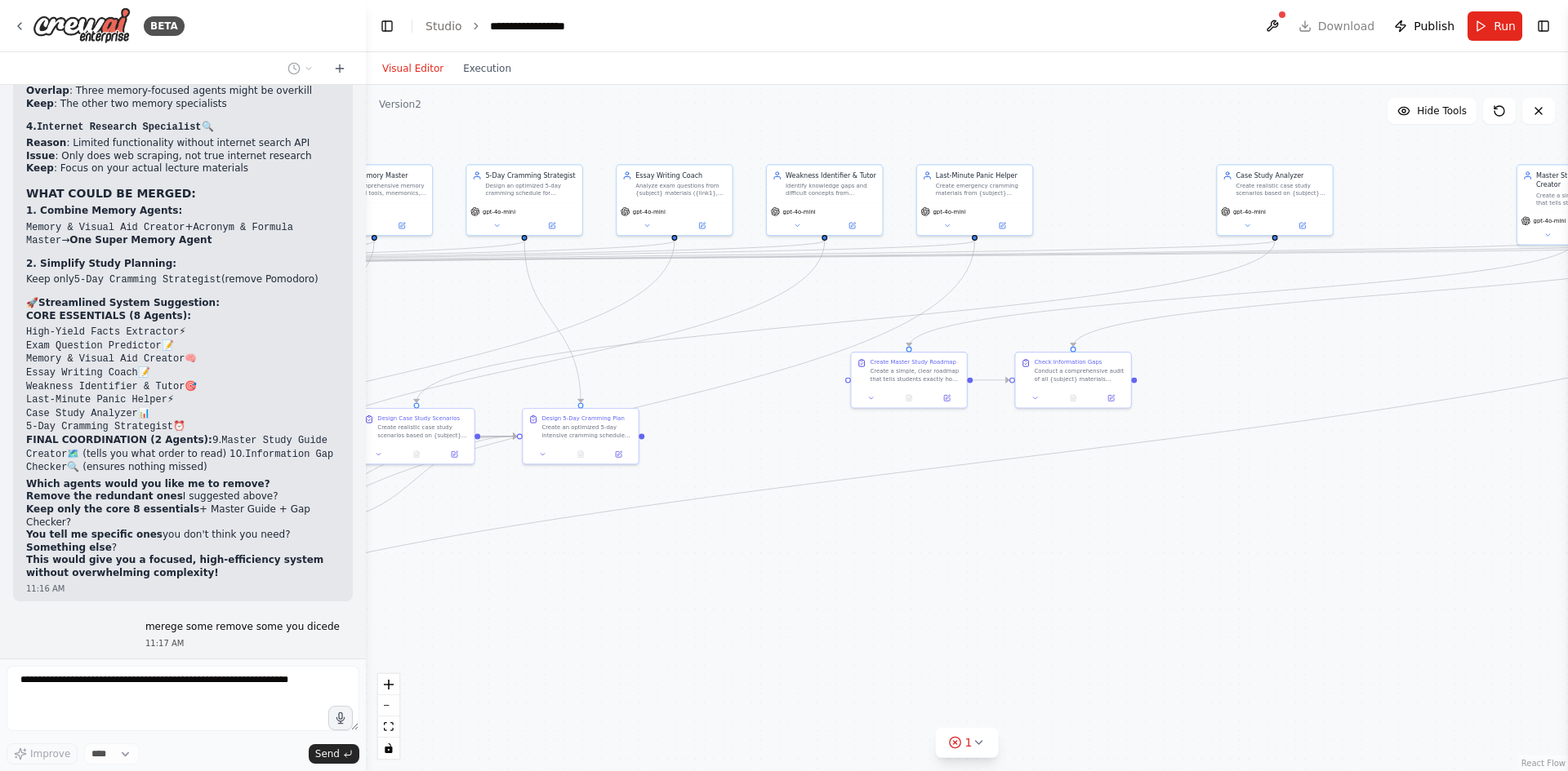
drag, startPoint x: 742, startPoint y: 574, endPoint x: 649, endPoint y: 575, distance: 93.0
click at [649, 575] on div ".deletable-edge-delete-btn { width: 20px; height: 20px; border: 0px solid #ffff…" at bounding box center [966, 428] width 1202 height 686
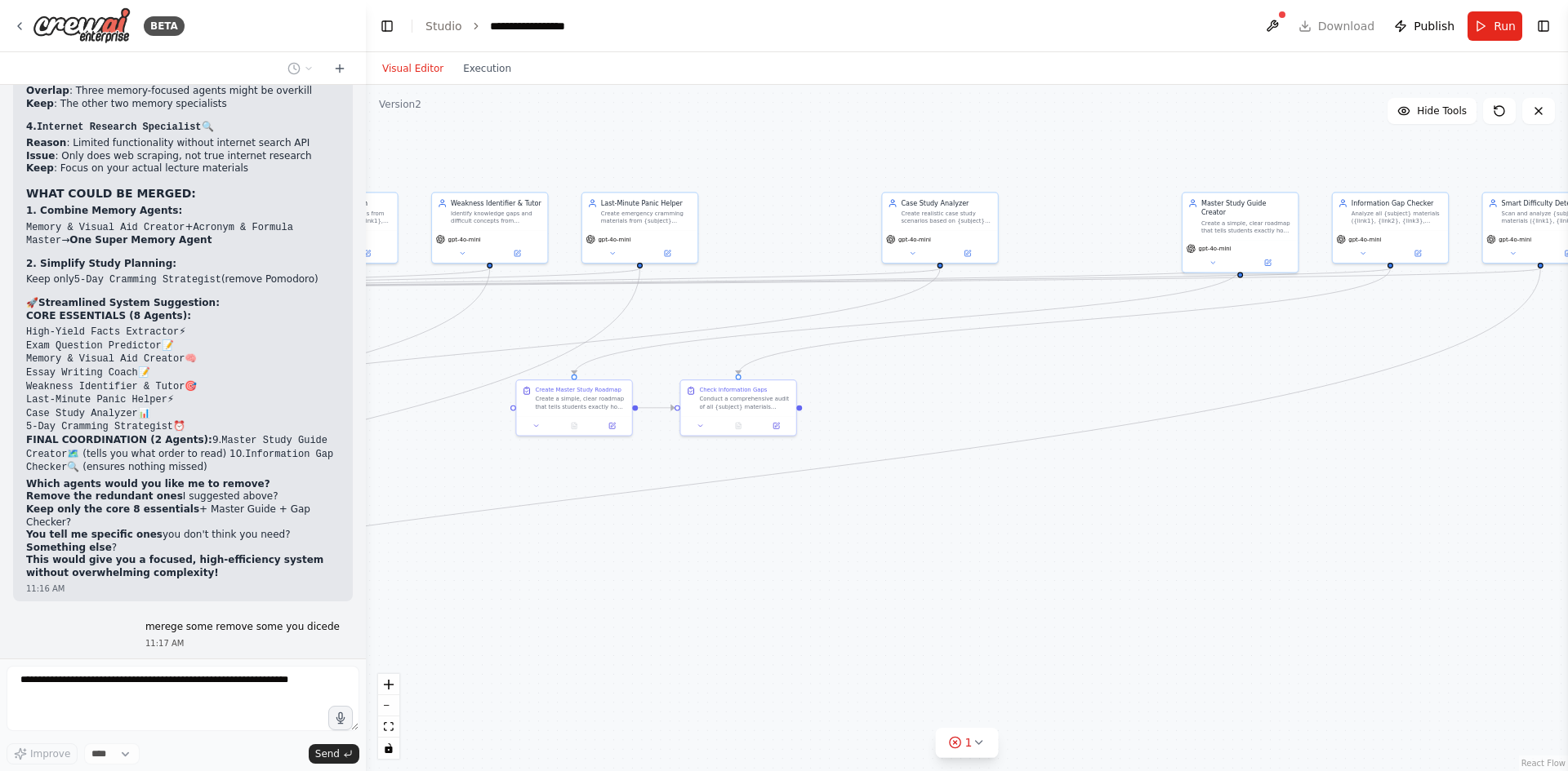
scroll to position [30434, 0]
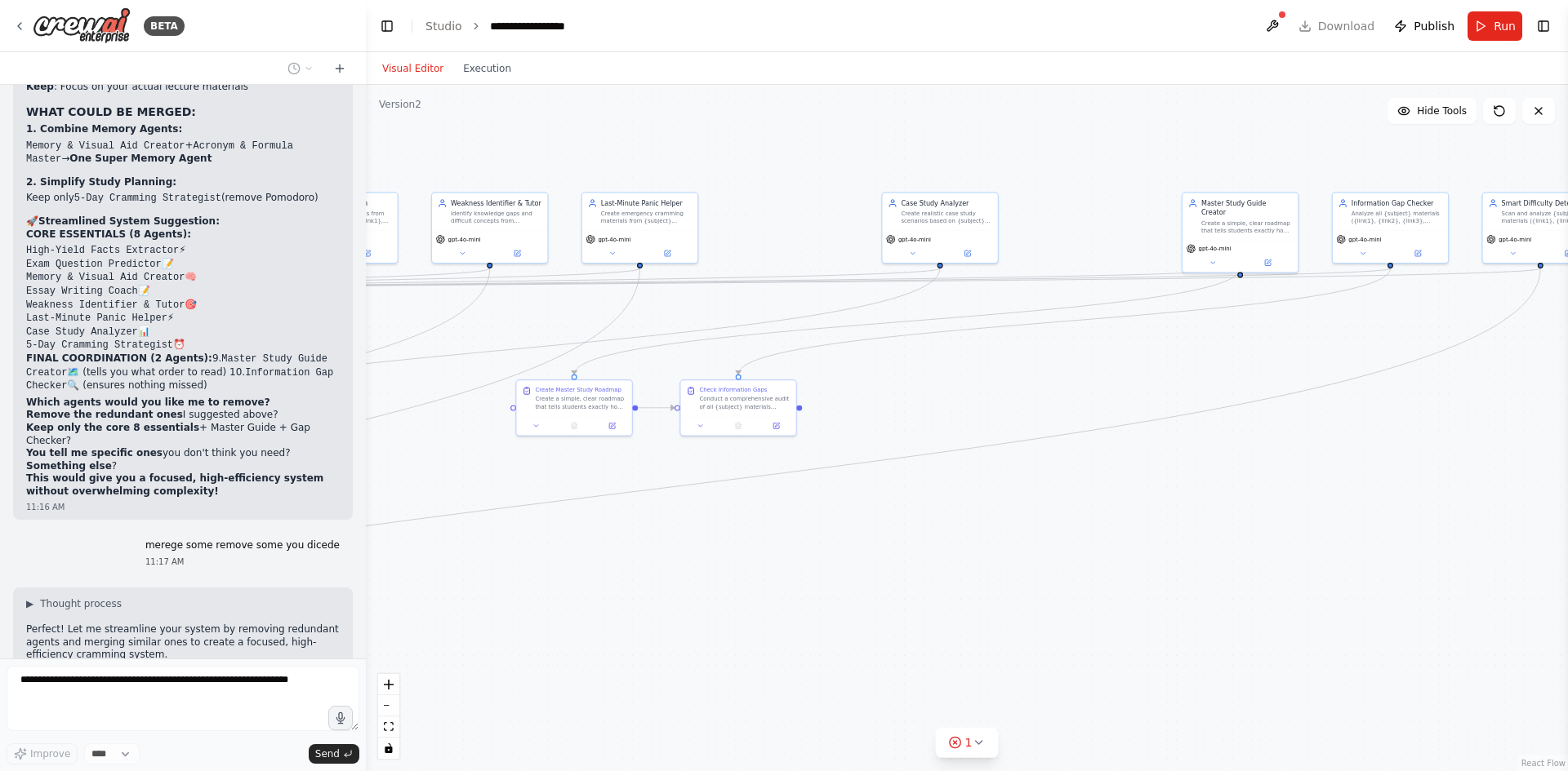
drag, startPoint x: 1048, startPoint y: 538, endPoint x: 745, endPoint y: 553, distance: 303.4
click at [745, 553] on div ".deletable-edge-delete-btn { width: 20px; height: 20px; border: 0px solid #ffff…" at bounding box center [966, 428] width 1202 height 686
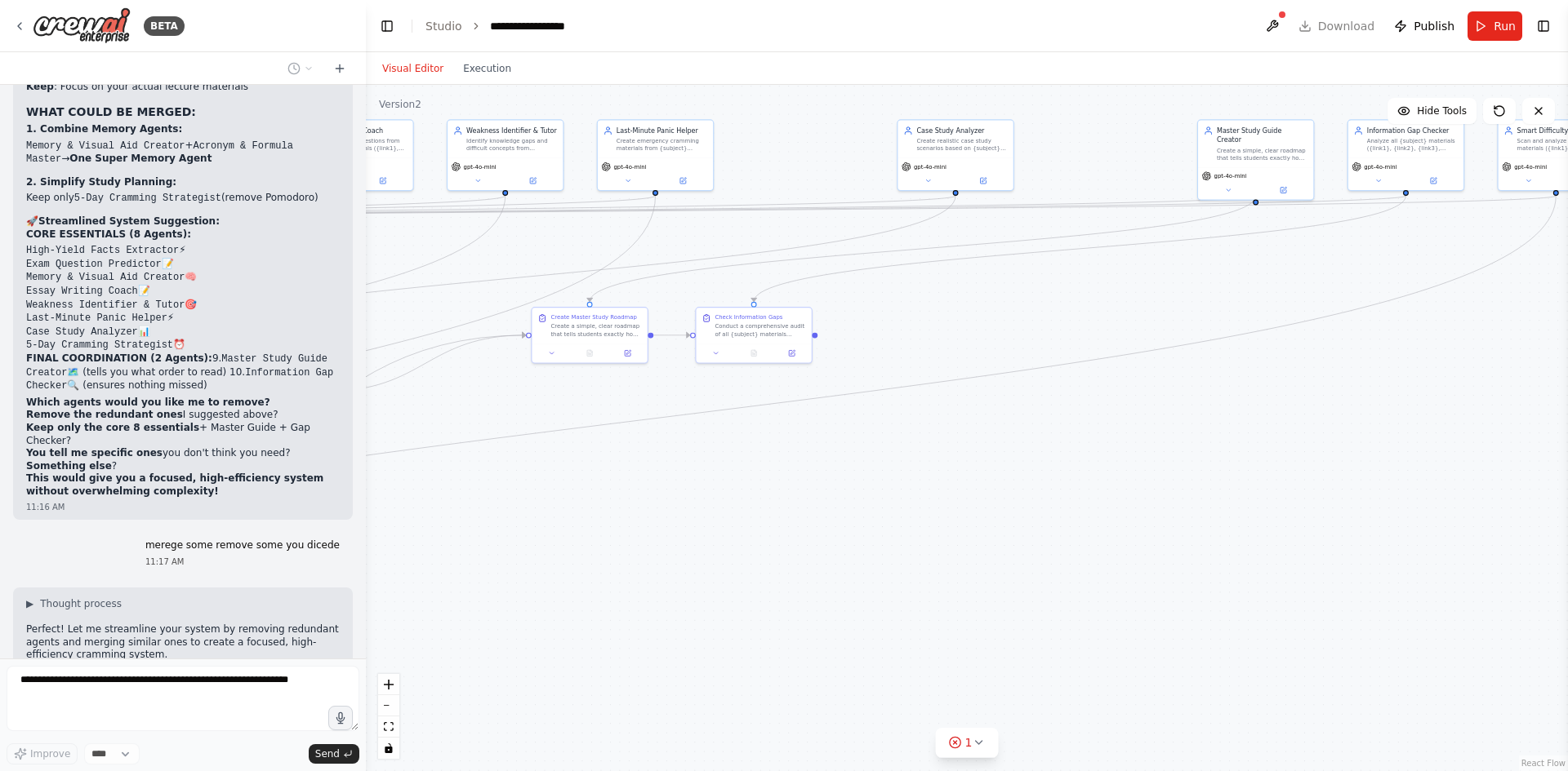
drag, startPoint x: 1042, startPoint y: 519, endPoint x: 1167, endPoint y: 421, distance: 158.8
click at [1167, 421] on div ".deletable-edge-delete-btn { width: 20px; height: 20px; border: 0px solid #ffff…" at bounding box center [966, 428] width 1202 height 686
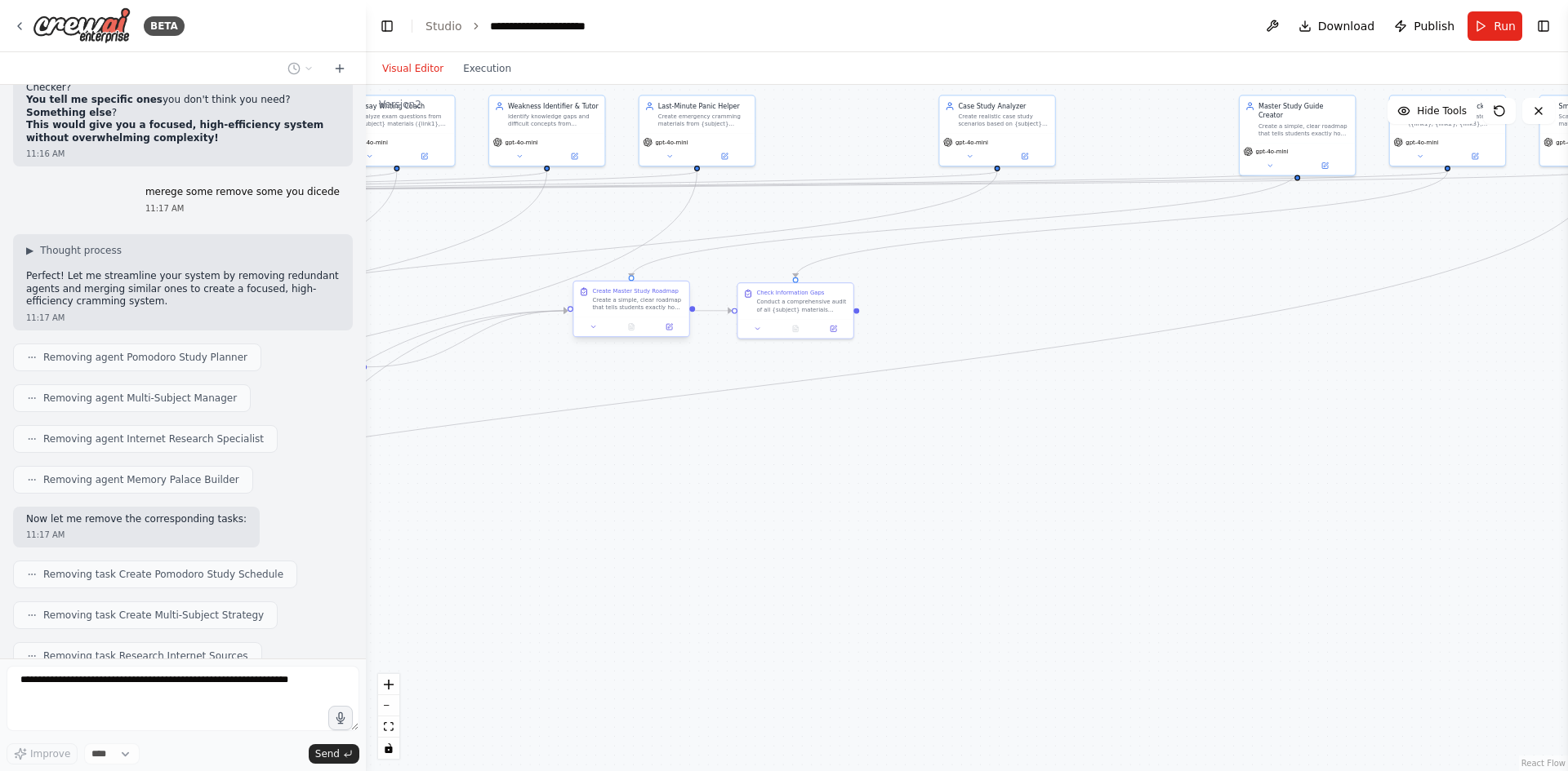
scroll to position [30800, 0]
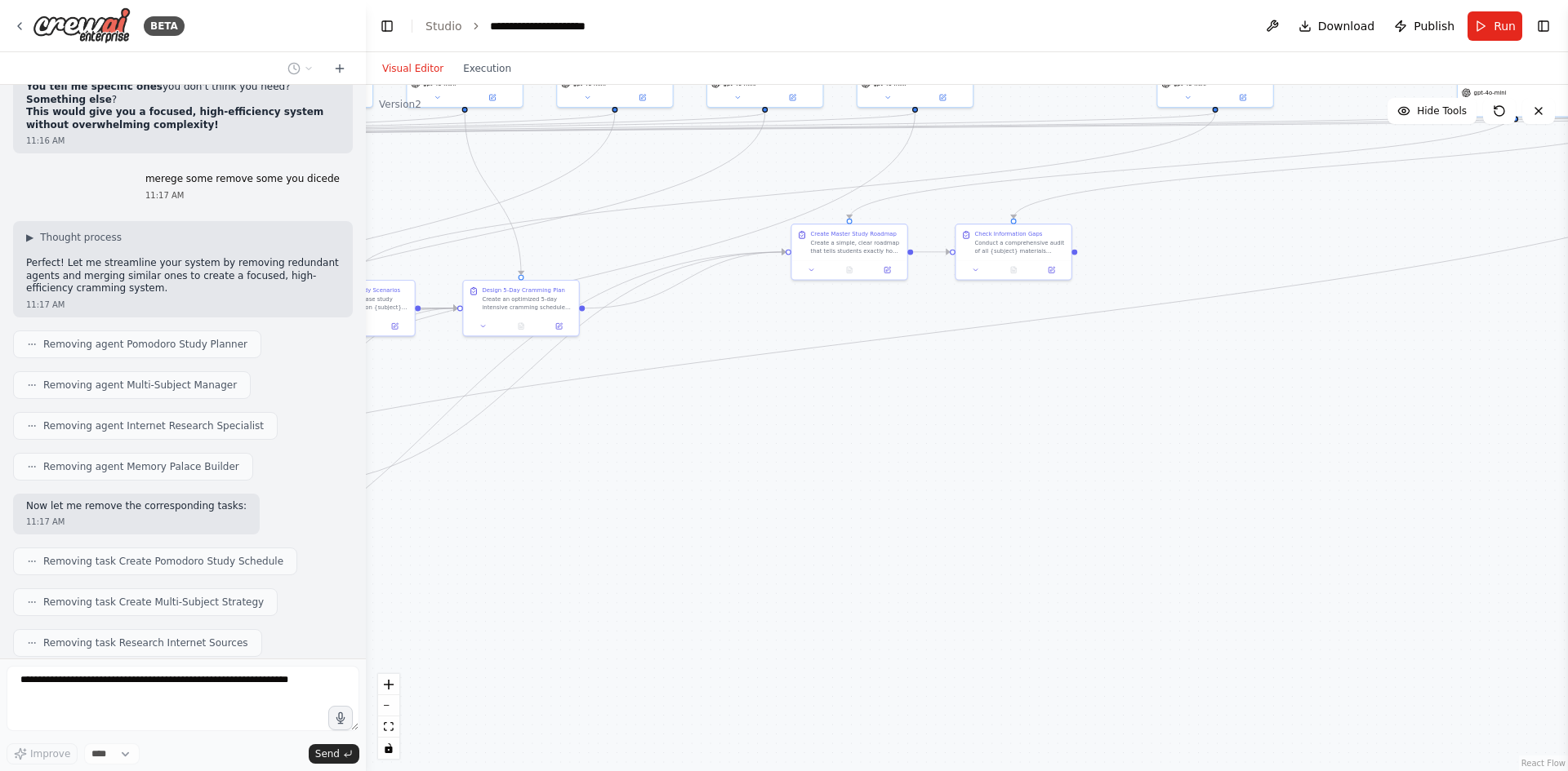
drag, startPoint x: 649, startPoint y: 502, endPoint x: 868, endPoint y: 444, distance: 226.6
click at [868, 444] on div ".deletable-edge-delete-btn { width: 20px; height: 20px; border: 0px solid #ffff…" at bounding box center [966, 428] width 1202 height 686
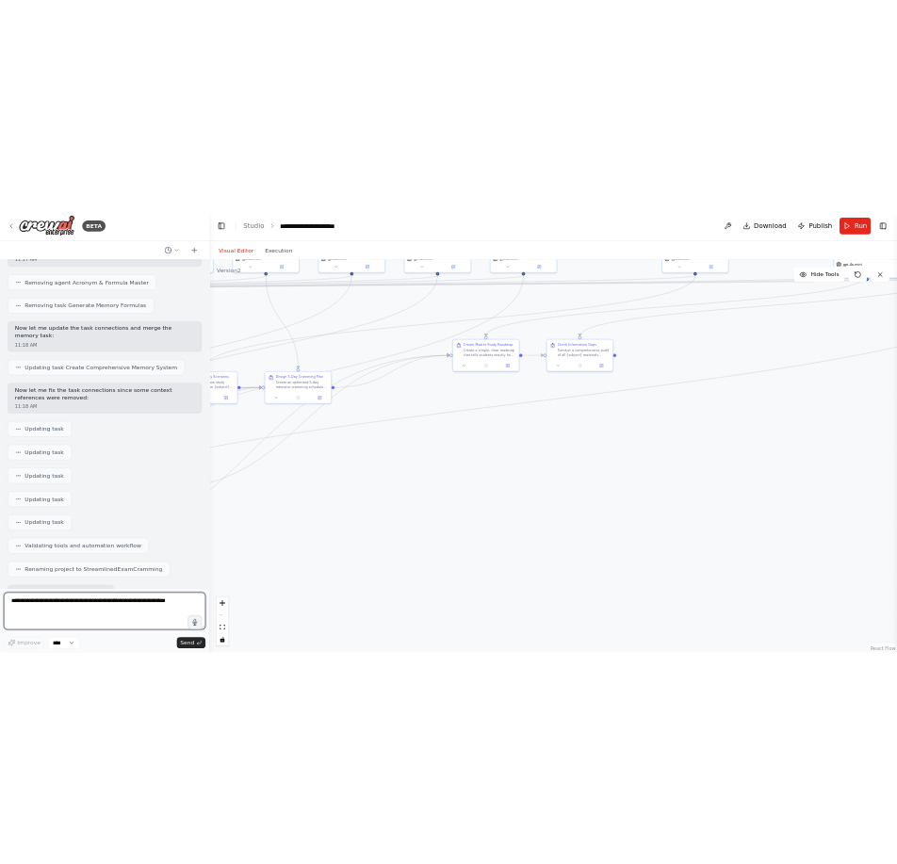
scroll to position [36469, 0]
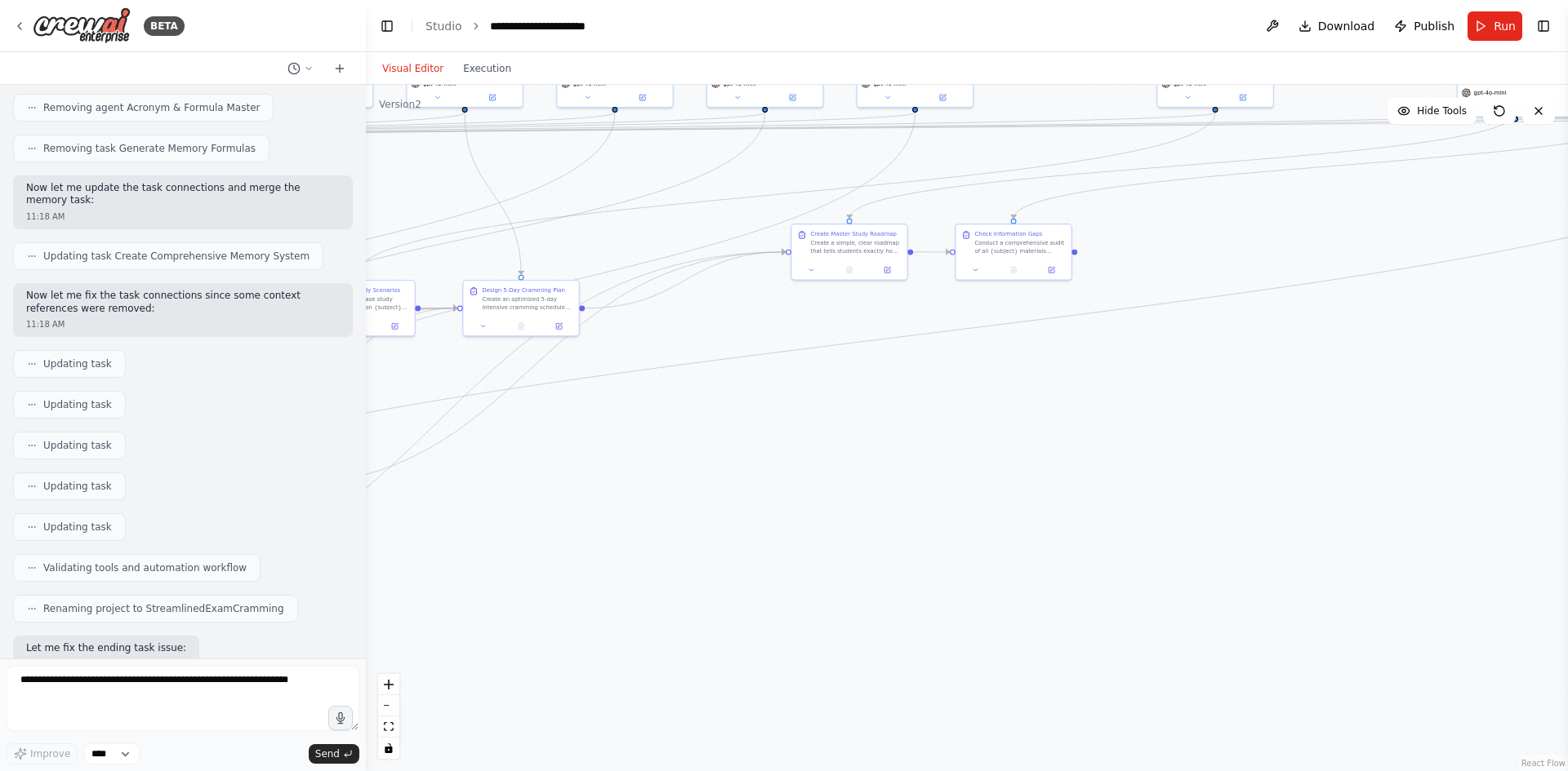
drag, startPoint x: 137, startPoint y: 403, endPoint x: 193, endPoint y: 485, distance: 99.3
click at [1504, 32] on span "Run" at bounding box center [1504, 26] width 22 height 16
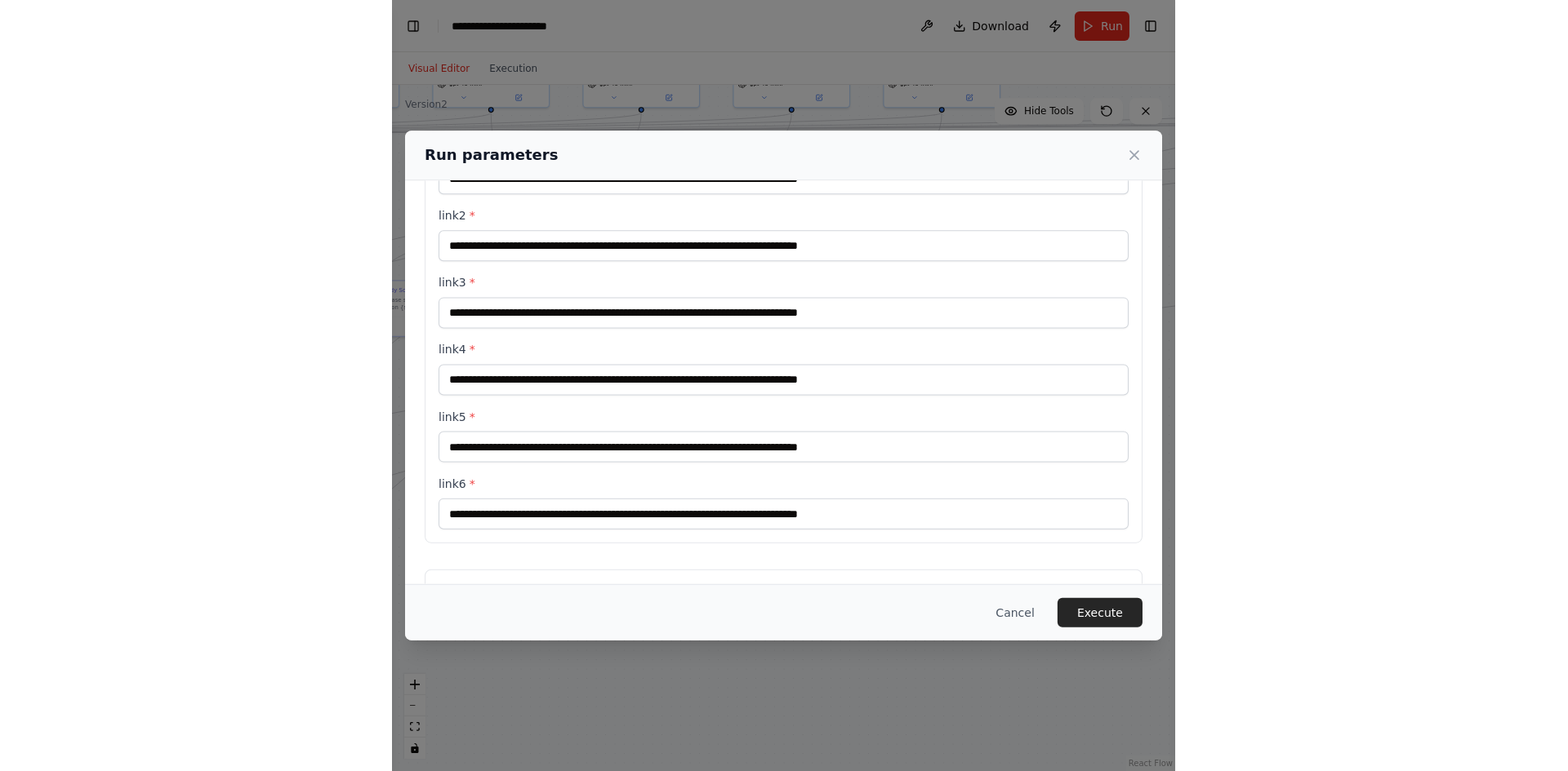
scroll to position [0, 0]
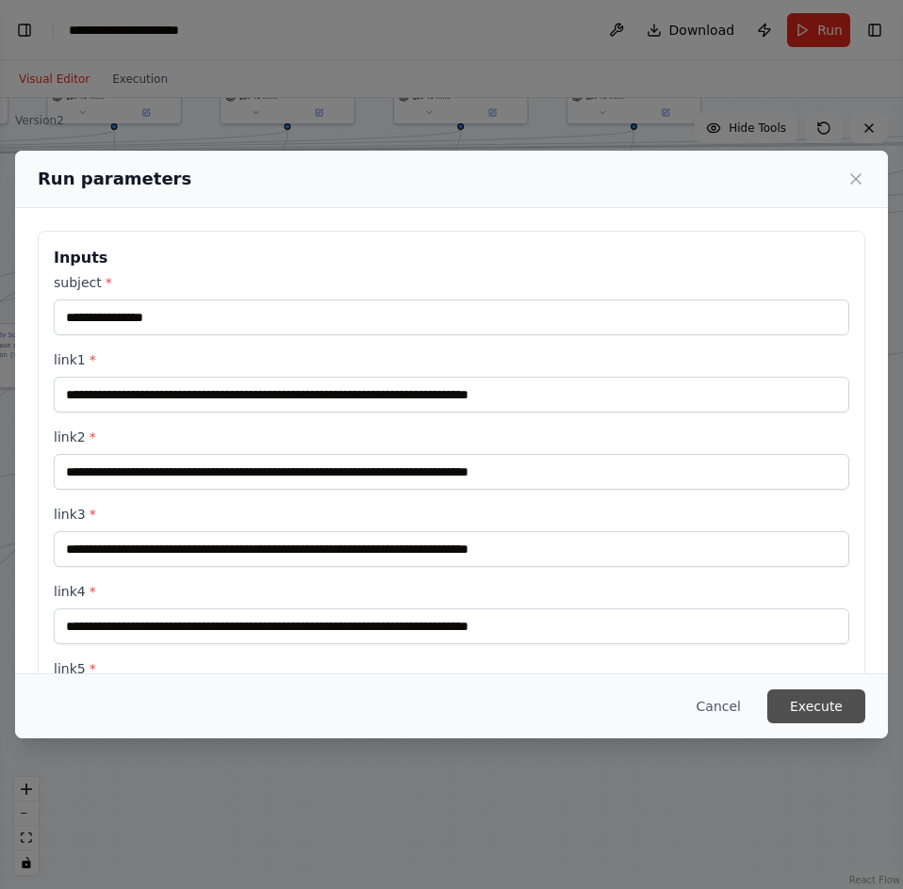
click at [826, 710] on button "Execute" at bounding box center [816, 707] width 98 height 34
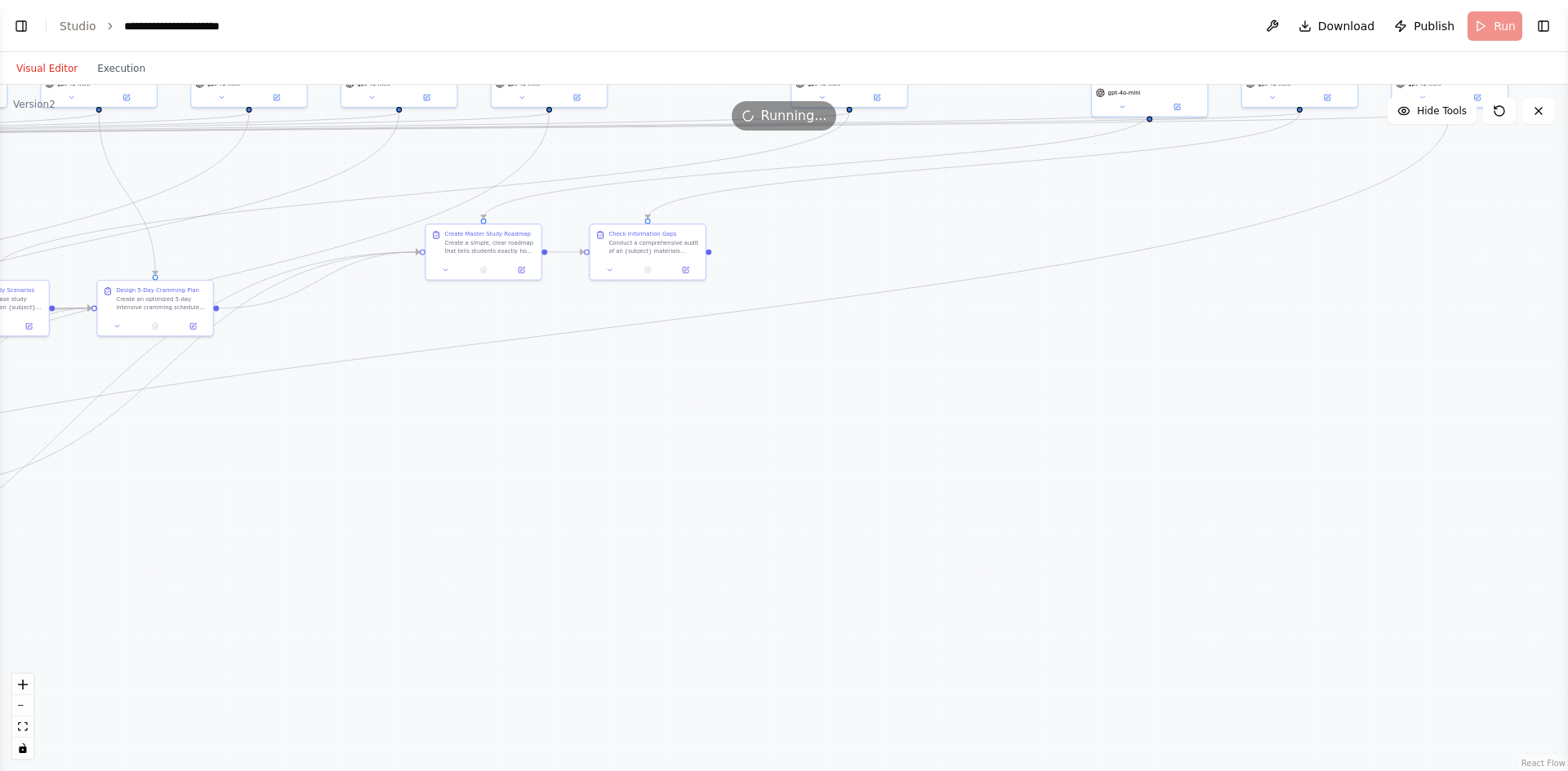
scroll to position [31593, 0]
click at [31, 27] on button "Toggle Left Sidebar" at bounding box center [21, 26] width 23 height 23
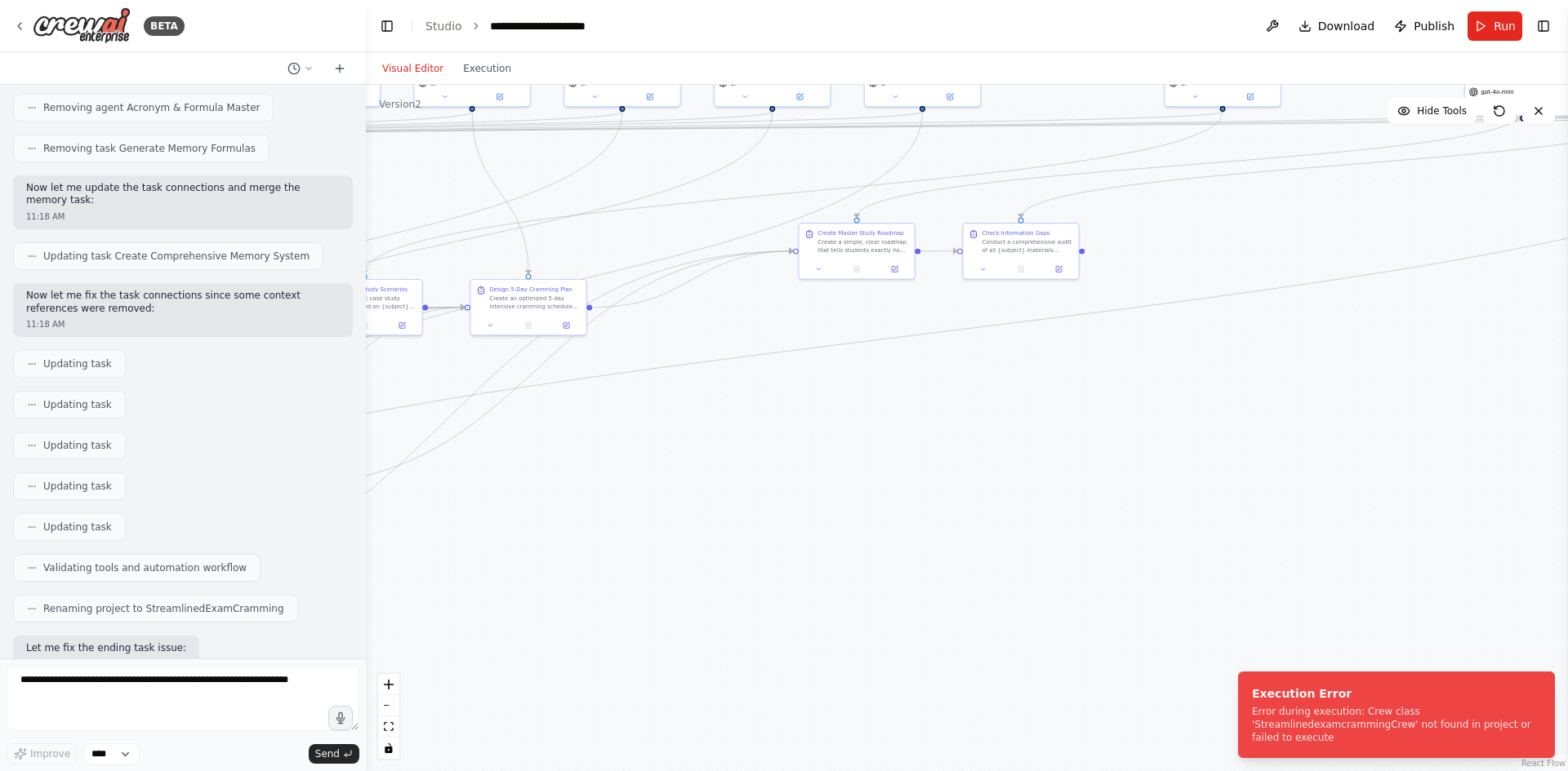
drag, startPoint x: 645, startPoint y: 552, endPoint x: 821, endPoint y: 528, distance: 177.6
click at [821, 528] on div ".deletable-edge-delete-btn { width: 20px; height: 20px; border: 0px solid #ffff…" at bounding box center [966, 428] width 1202 height 686
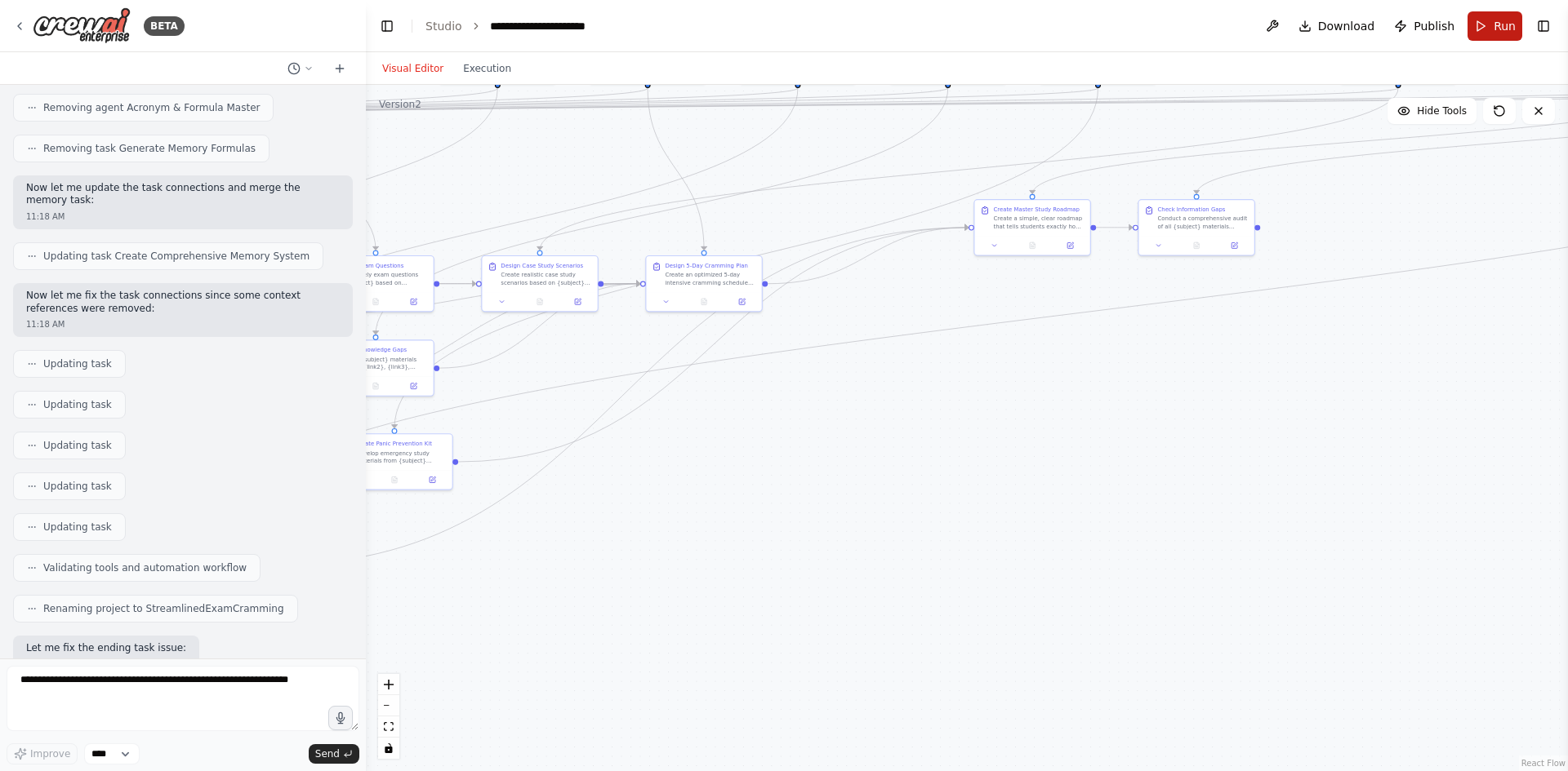
click at [1500, 22] on span "Run" at bounding box center [1504, 26] width 22 height 16
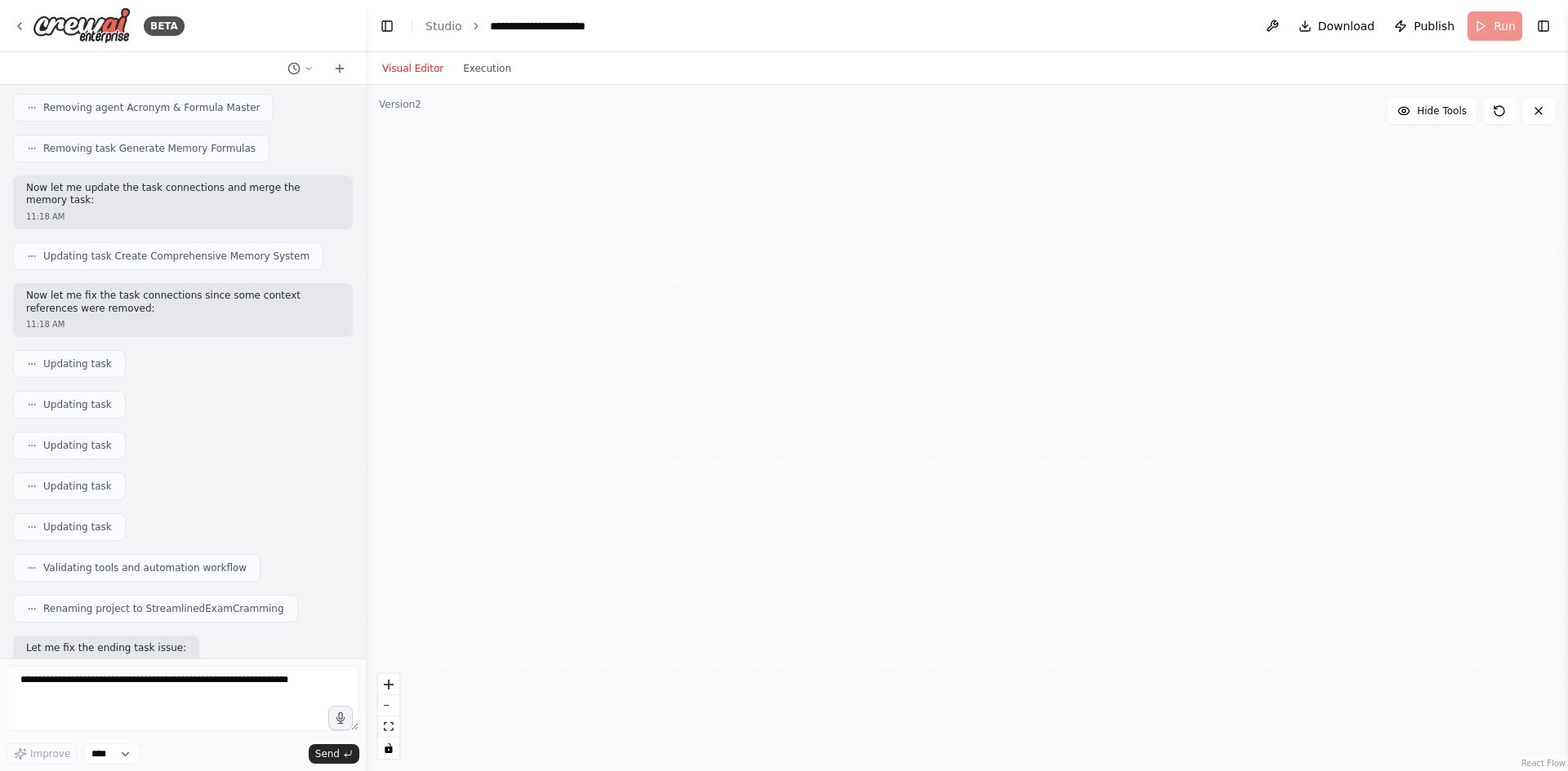
drag, startPoint x: 1096, startPoint y: 414, endPoint x: 1129, endPoint y: 417, distance: 33.1
click at [1129, 417] on div "High-Yield Facts Extractor Extract the most important, exam-relevant facts from…" at bounding box center [966, 428] width 1202 height 686
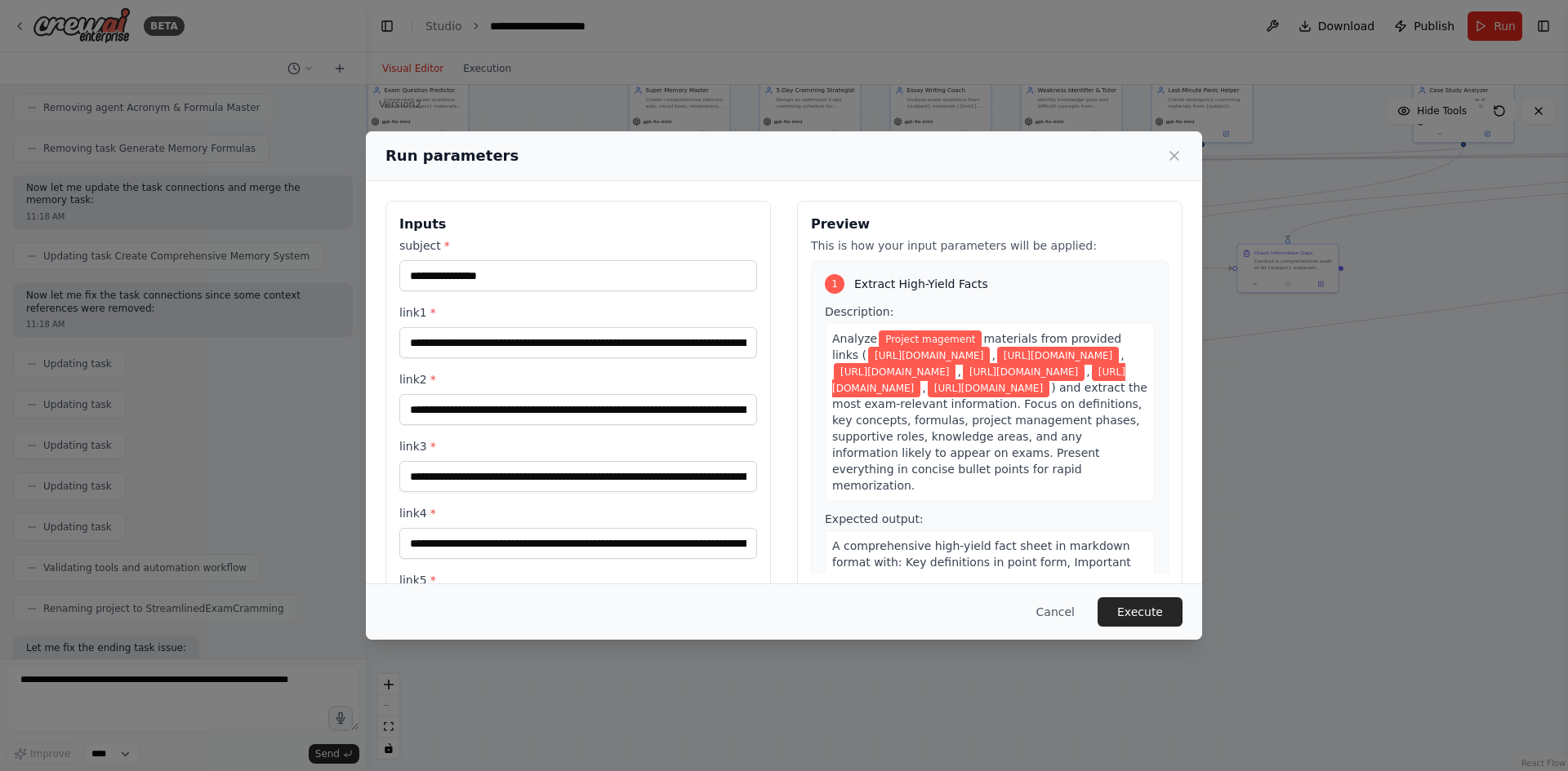
scroll to position [245, 0]
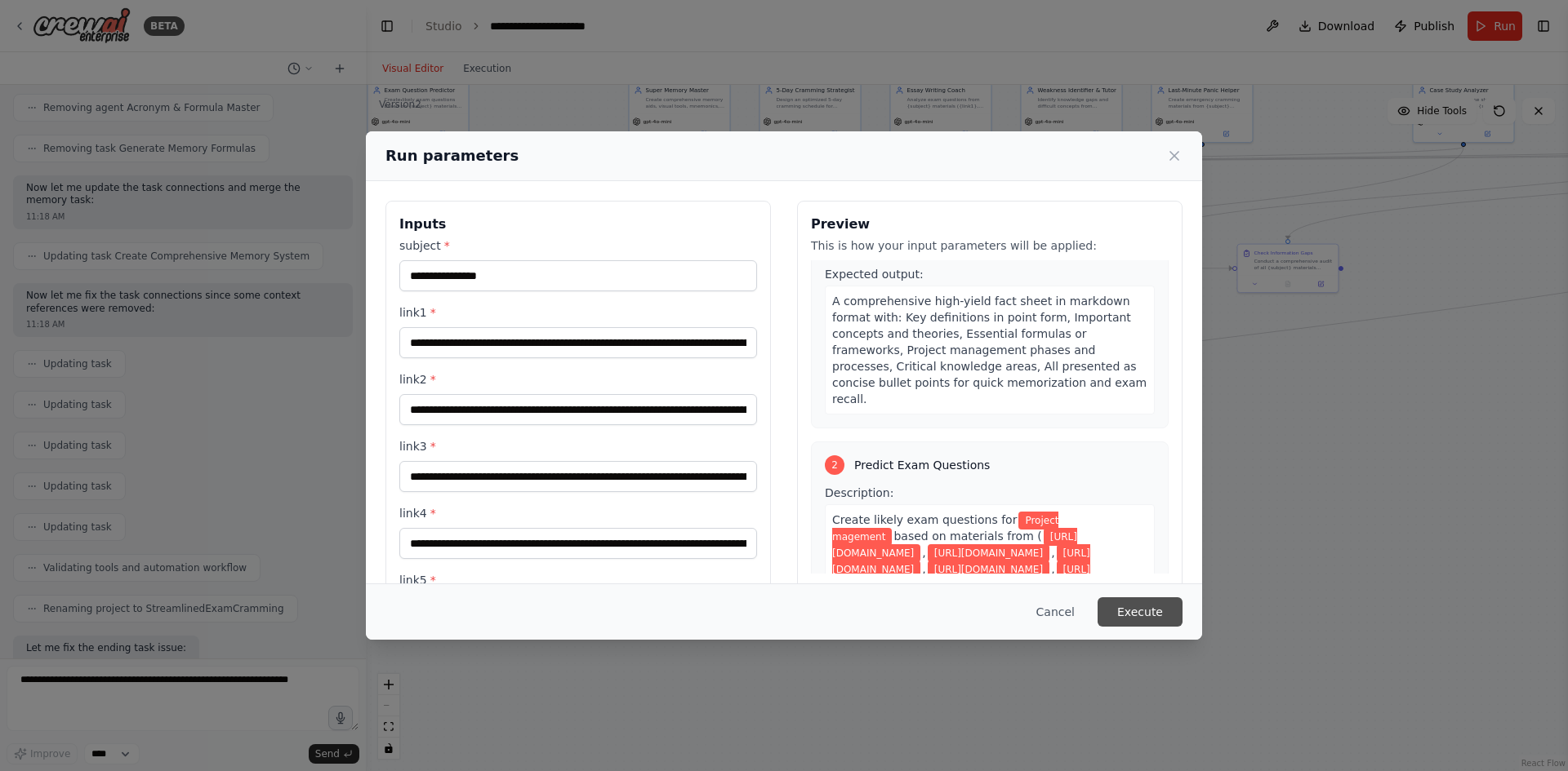
click at [1124, 610] on button "Execute" at bounding box center [1140, 612] width 85 height 29
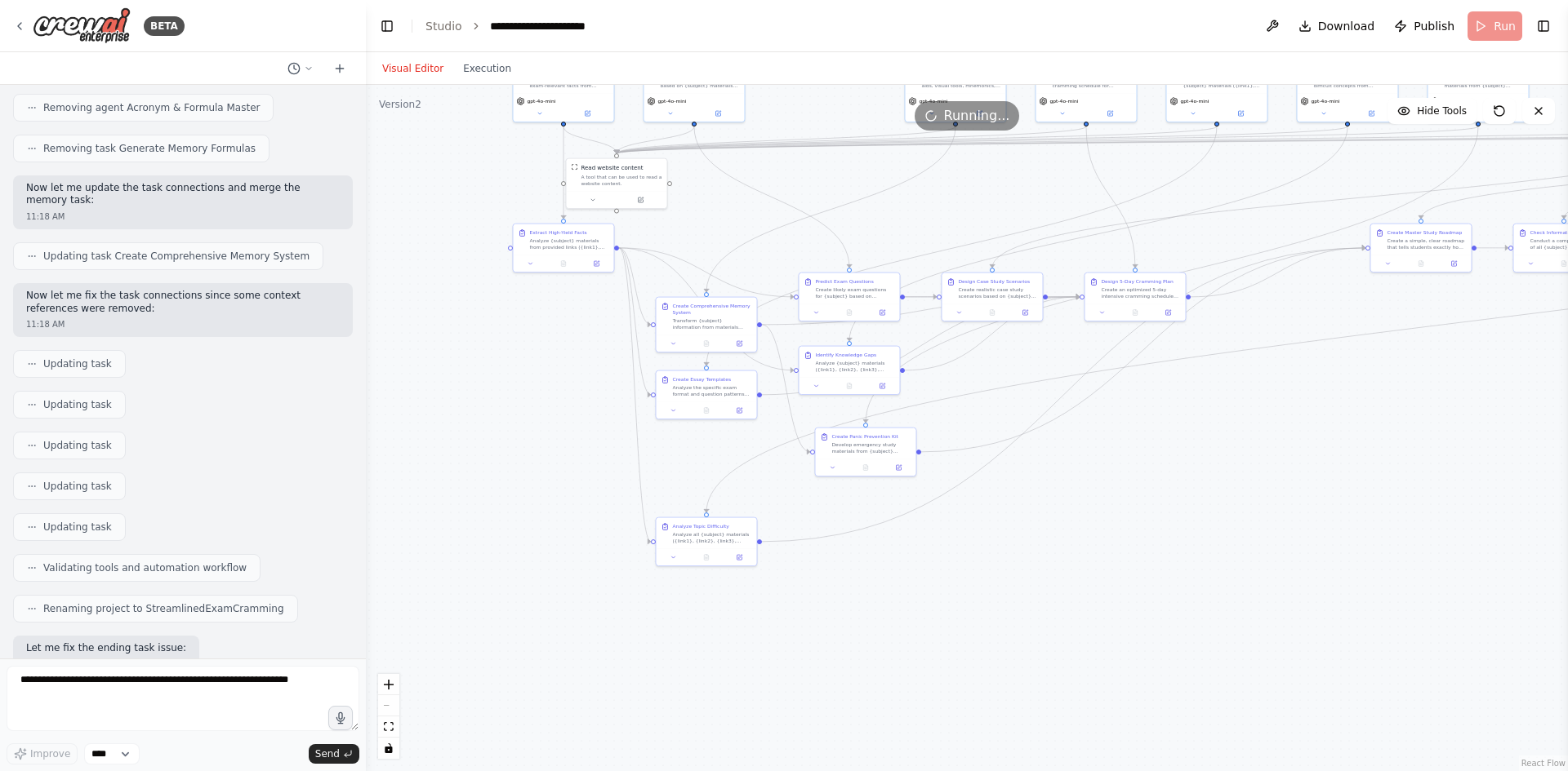
drag, startPoint x: 902, startPoint y: 471, endPoint x: 1167, endPoint y: 446, distance: 266.2
click at [1175, 449] on div ".deletable-edge-delete-btn { width: 20px; height: 20px; border: 0px solid #ffff…" at bounding box center [966, 428] width 1202 height 686
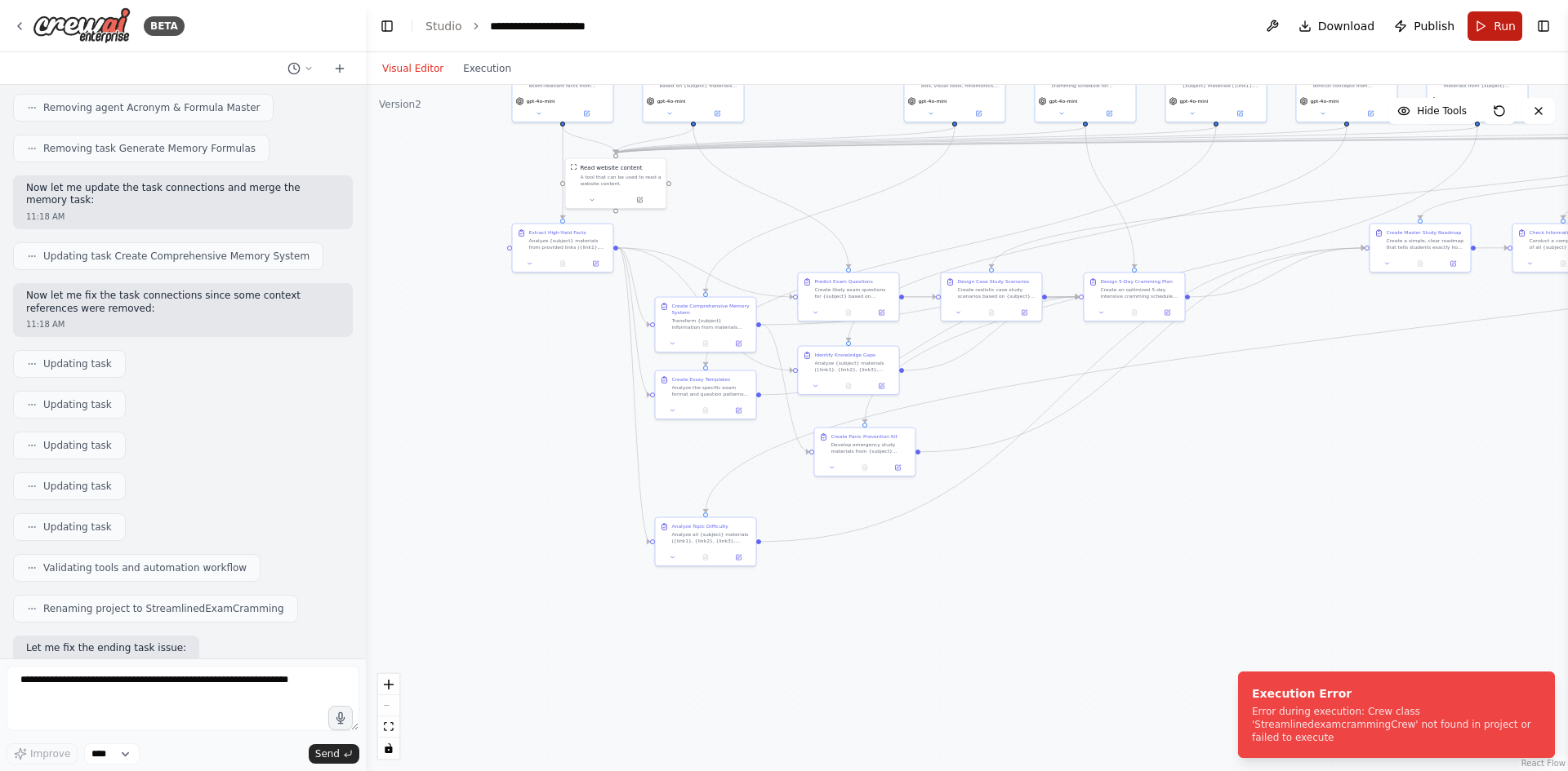
click at [1479, 33] on button "Run" at bounding box center [1494, 26] width 55 height 29
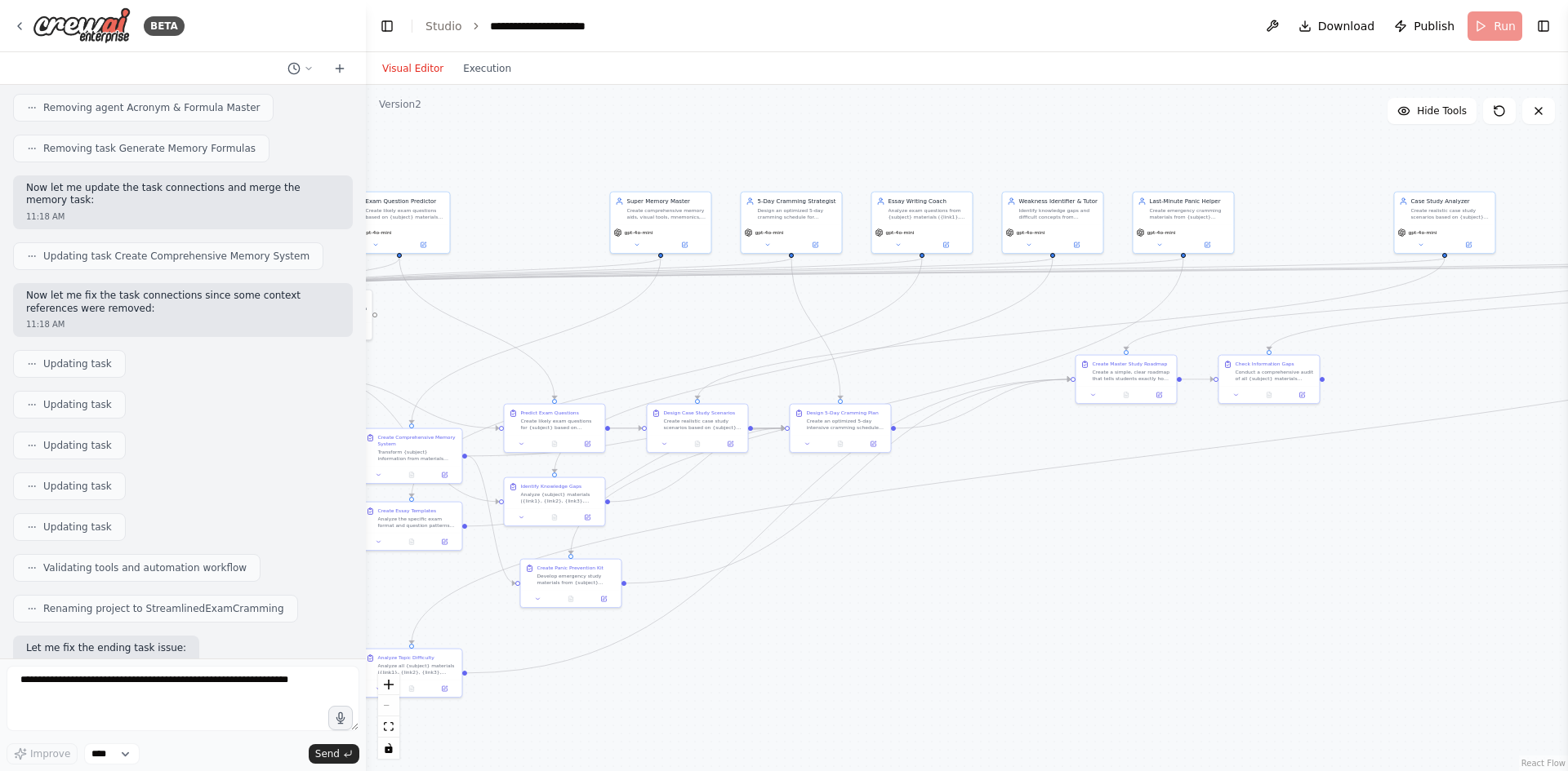
drag, startPoint x: 1265, startPoint y: 459, endPoint x: 966, endPoint y: 598, distance: 329.7
click at [966, 598] on div ".deletable-edge-delete-btn { width: 20px; height: 20px; border: 0px solid #ffff…" at bounding box center [966, 428] width 1202 height 686
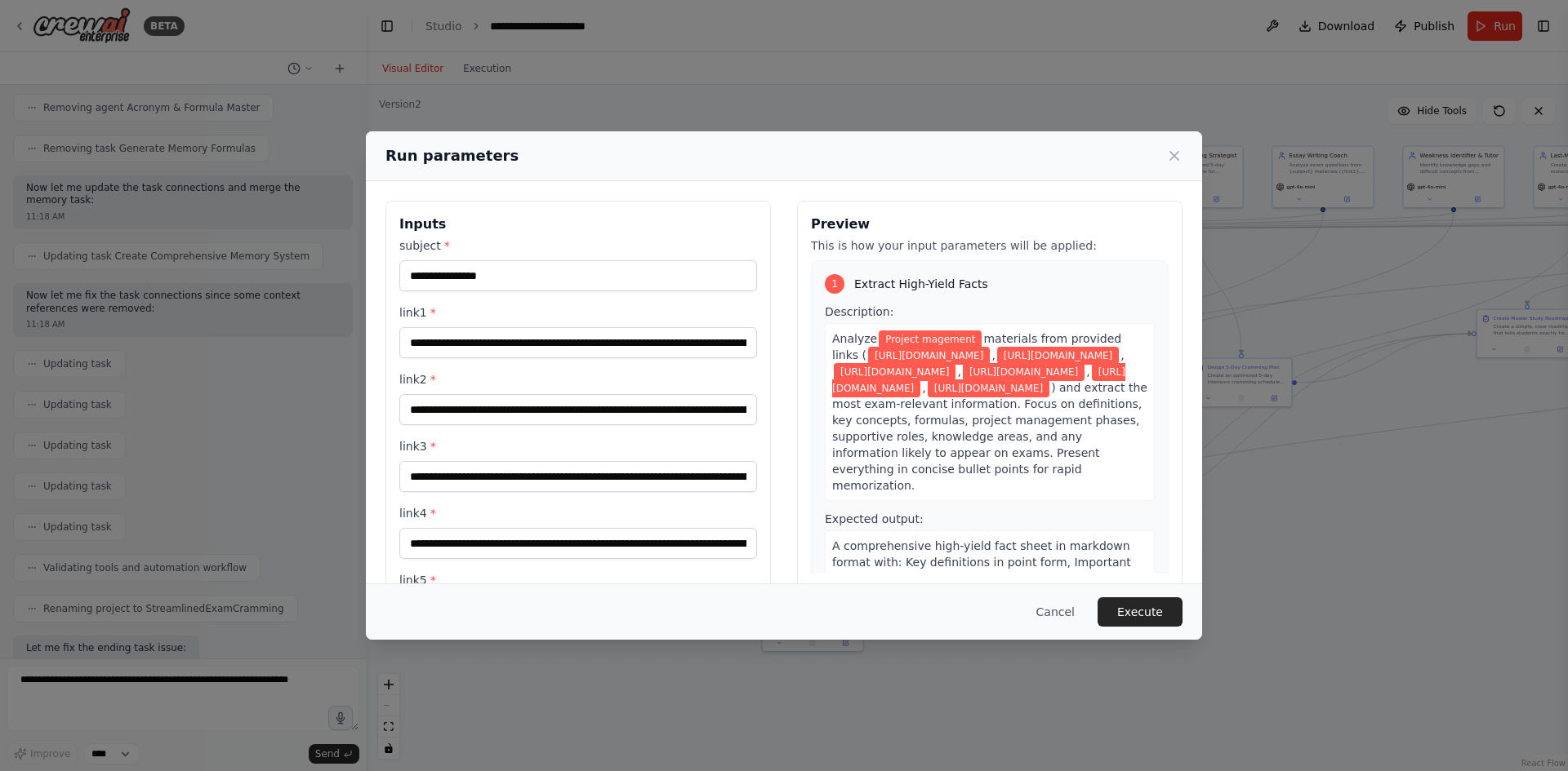
click at [1257, 492] on body "BETA make a an ai agent that will help me study 09:55 AM ▶ Thought process I'll…" at bounding box center [784, 386] width 1568 height 771
click at [1129, 610] on button "Execute" at bounding box center [1140, 612] width 85 height 29
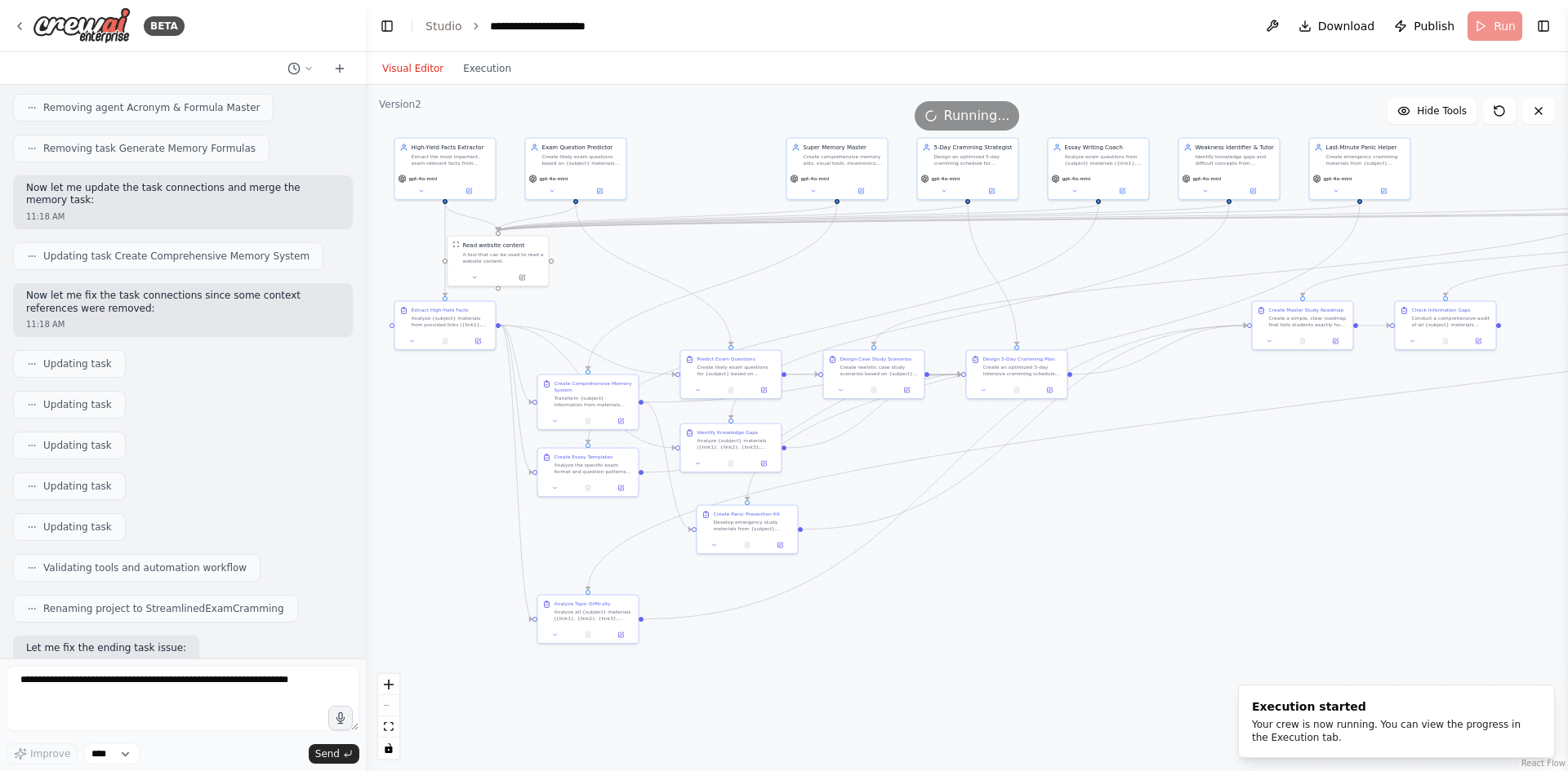
drag, startPoint x: 1018, startPoint y: 575, endPoint x: 989, endPoint y: 575, distance: 29.0
click at [989, 575] on div ".deletable-edge-delete-btn { width: 20px; height: 20px; border: 0px solid #ffff…" at bounding box center [966, 428] width 1202 height 686
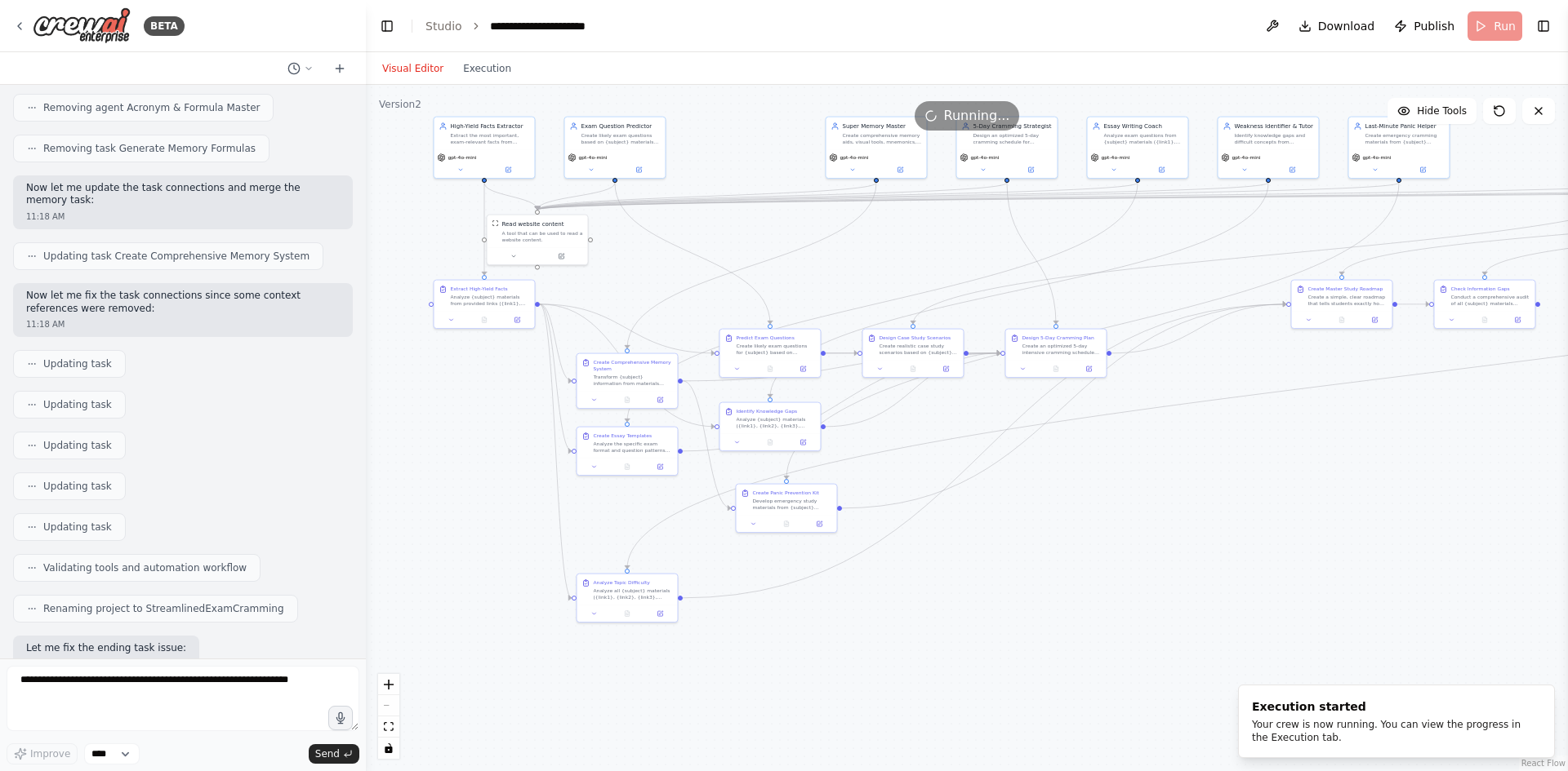
drag, startPoint x: 856, startPoint y: 632, endPoint x: 930, endPoint y: 615, distance: 75.9
click at [928, 615] on div ".deletable-edge-delete-btn { width: 20px; height: 20px; border: 0px solid #ffff…" at bounding box center [966, 428] width 1202 height 686
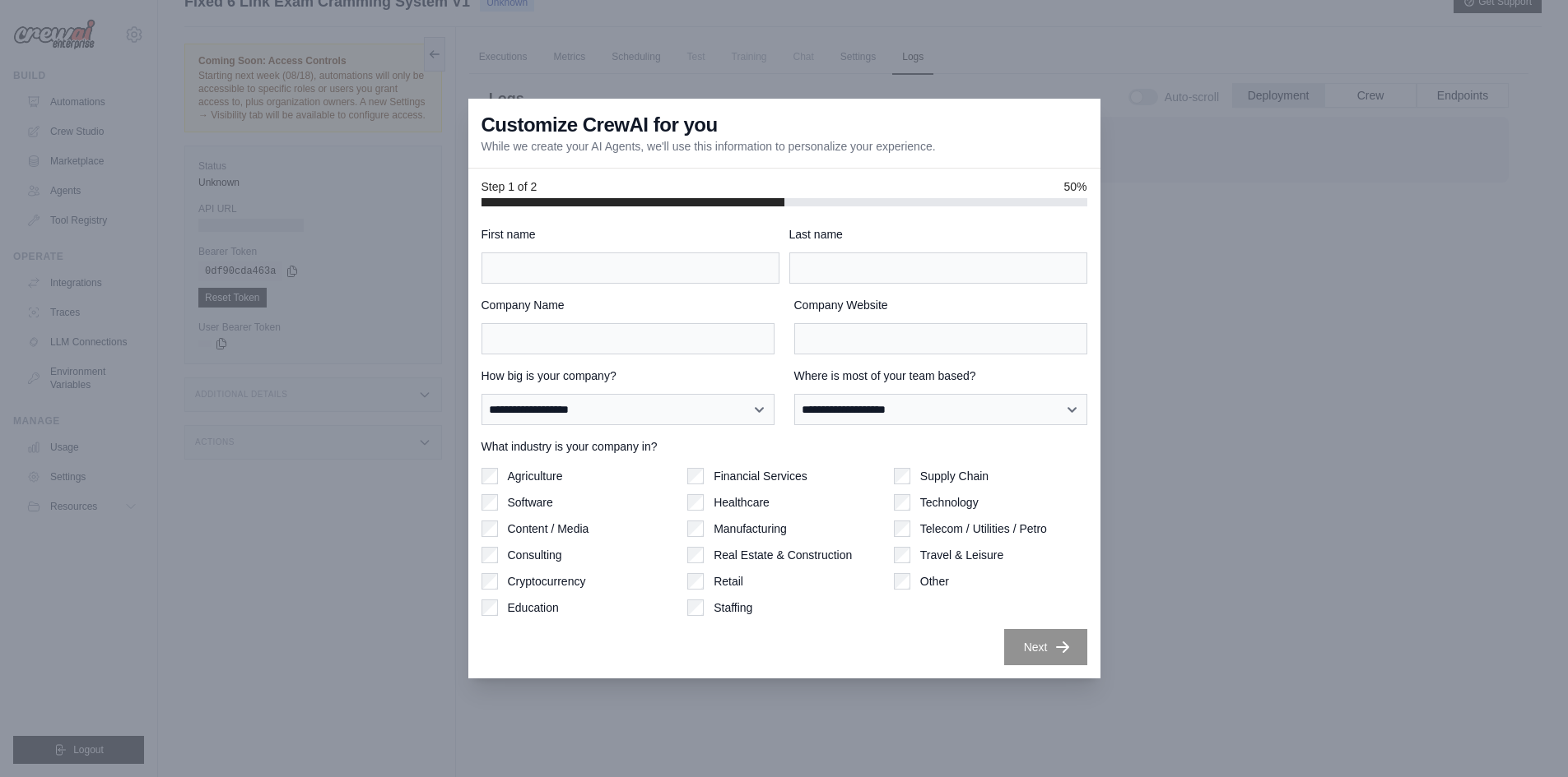
scroll to position [126, 0]
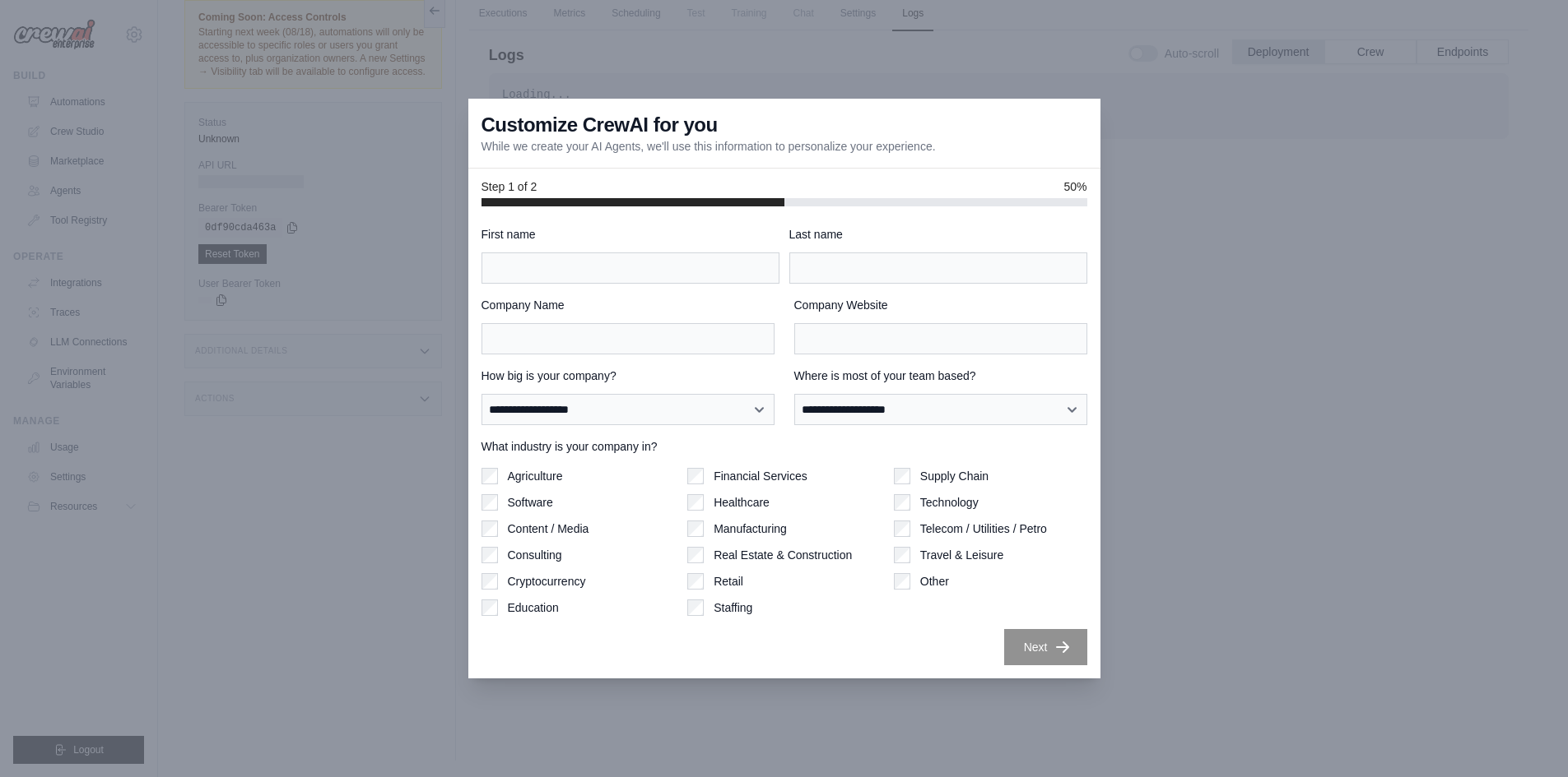
click at [616, 492] on div "Agriculture Software Content / Media Consulting Cryptocurrency Education" at bounding box center [577, 542] width 193 height 148
click at [1084, 189] on span "50%" at bounding box center [1074, 186] width 23 height 17
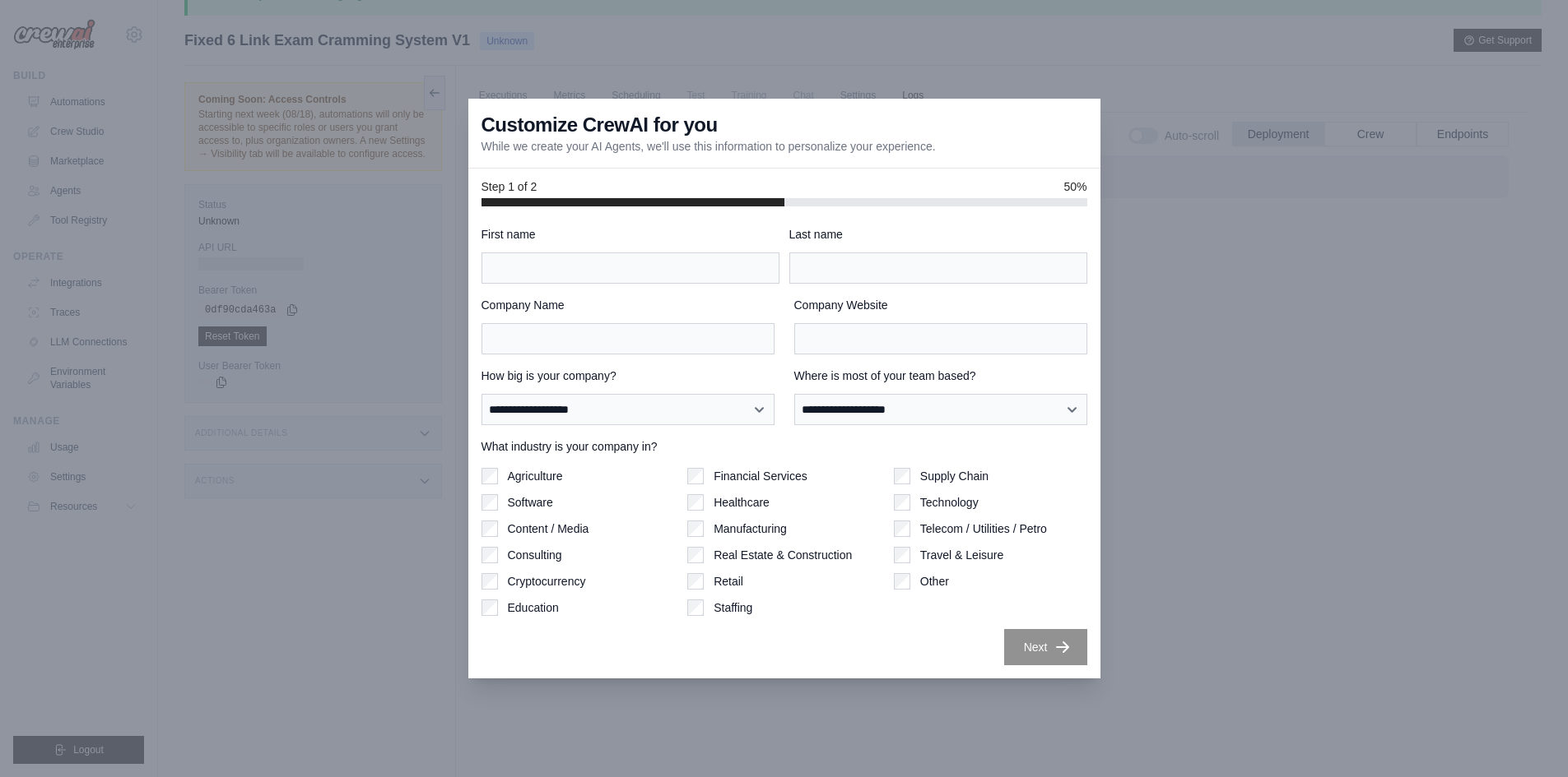
scroll to position [0, 0]
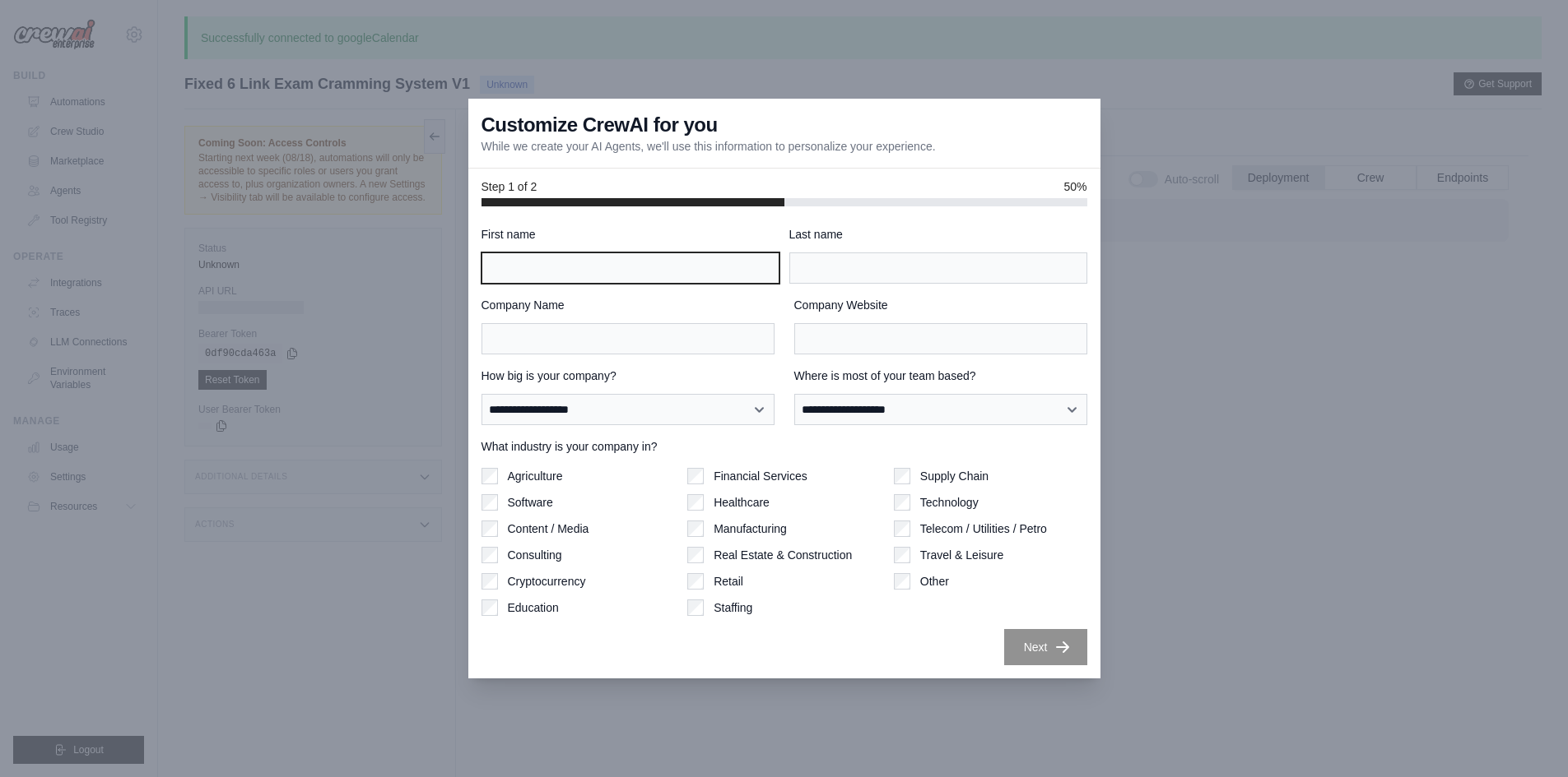
click at [535, 272] on input "First name" at bounding box center [630, 268] width 298 height 31
type input "****"
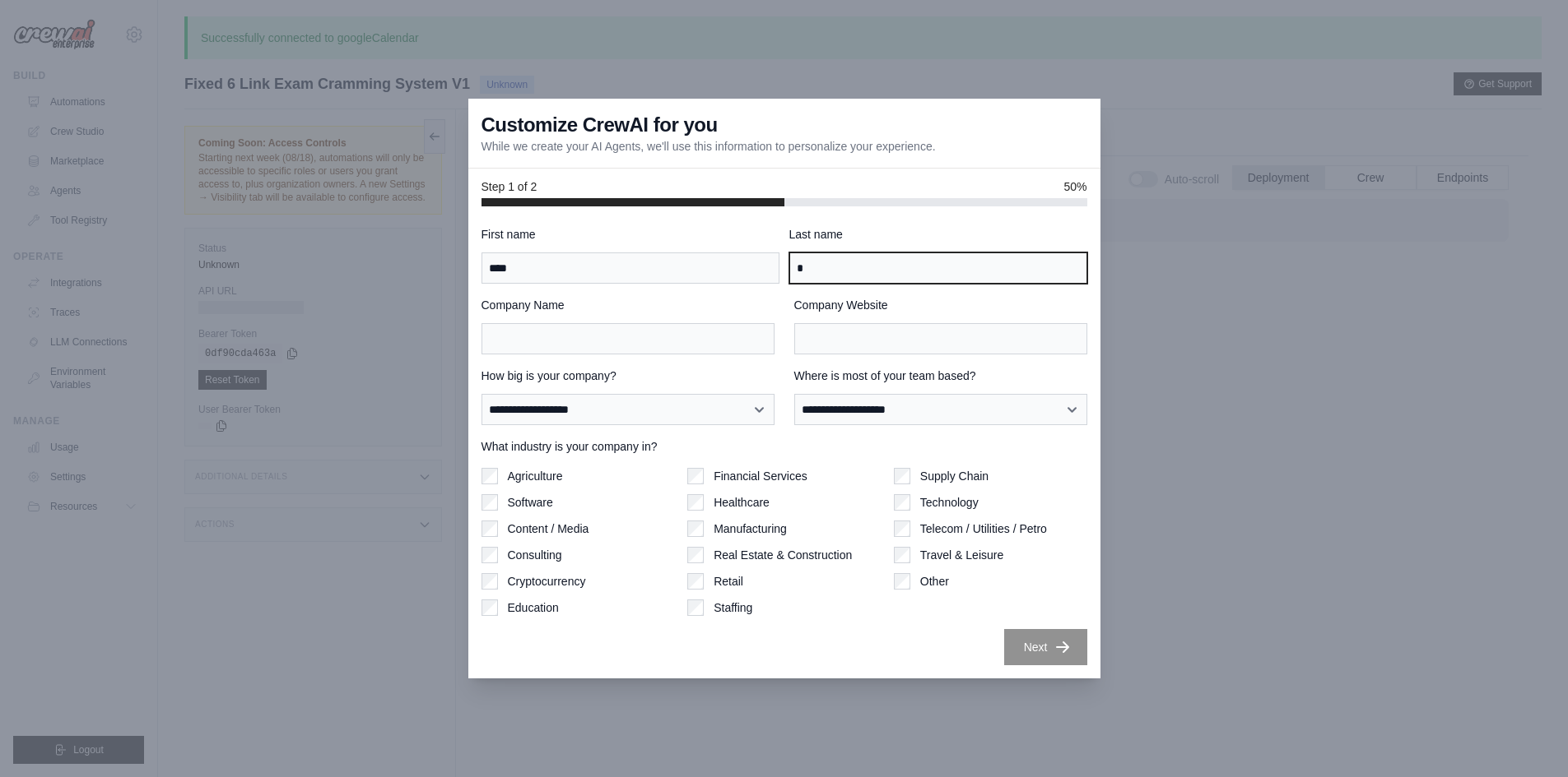
click at [850, 262] on input "*" at bounding box center [938, 268] width 298 height 31
type input "*****"
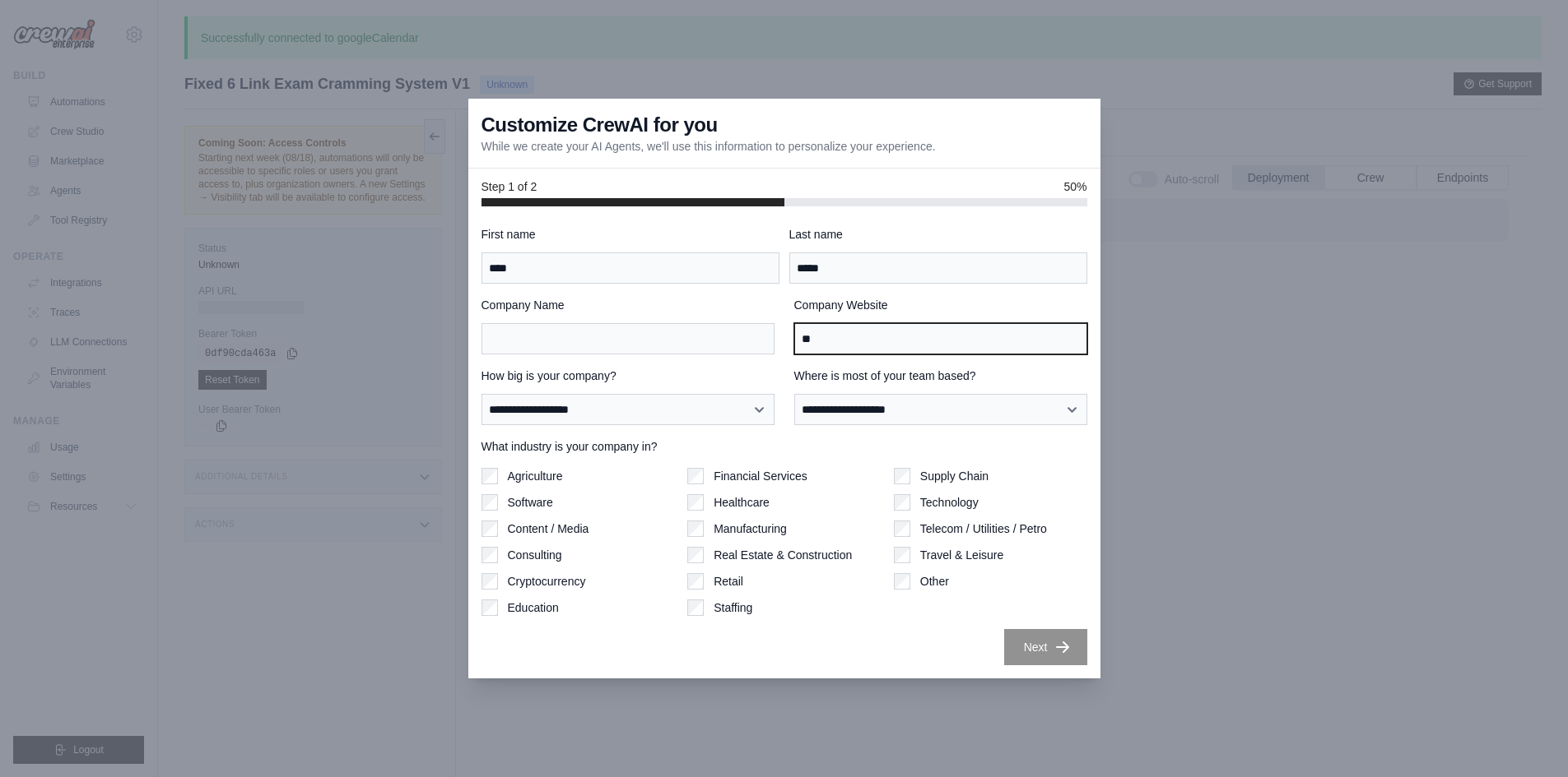
click at [842, 323] on input "**" at bounding box center [940, 339] width 293 height 31
type input "*****"
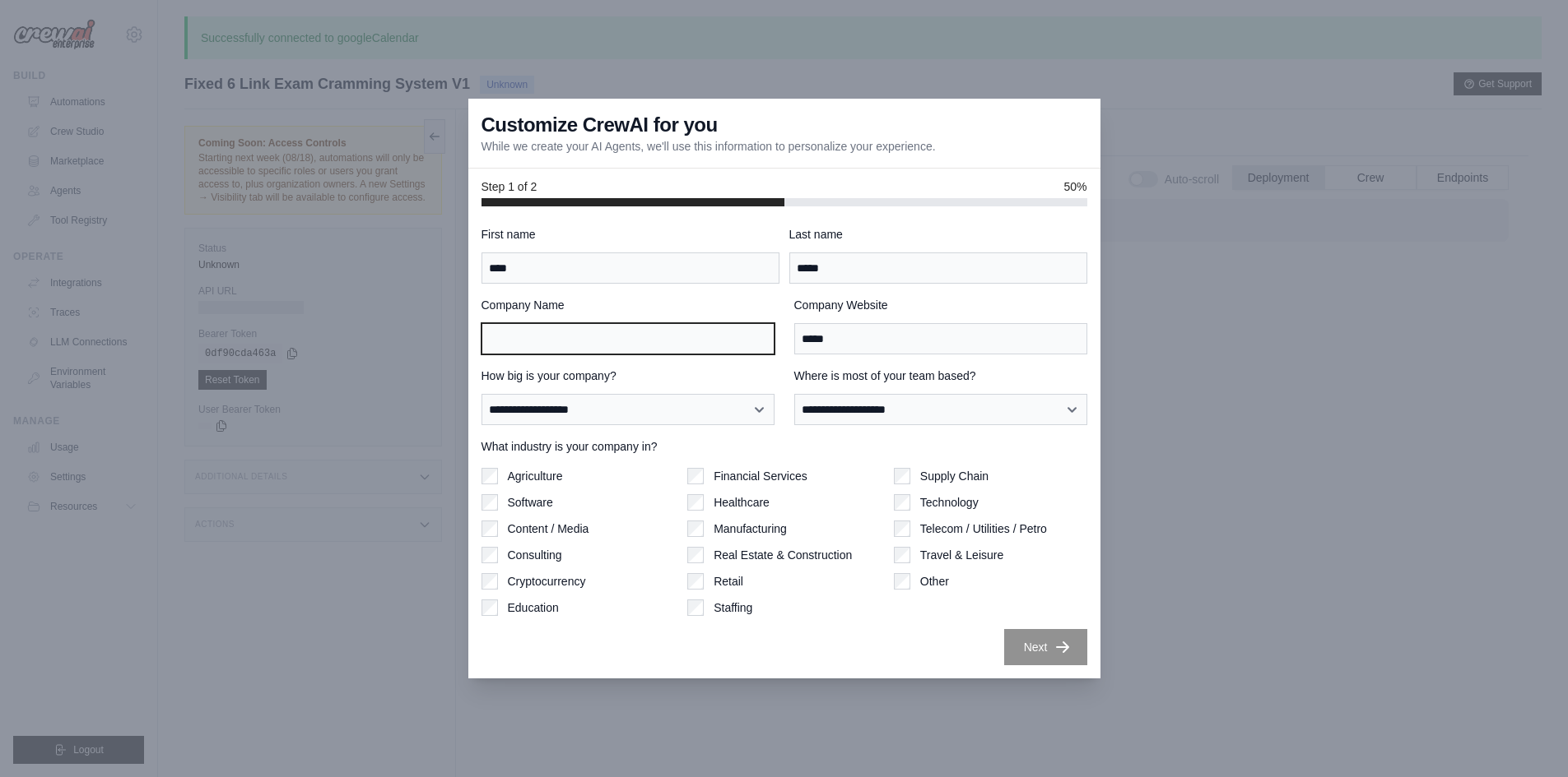
click at [637, 336] on input "Company Name" at bounding box center [627, 339] width 293 height 31
type input "*****"
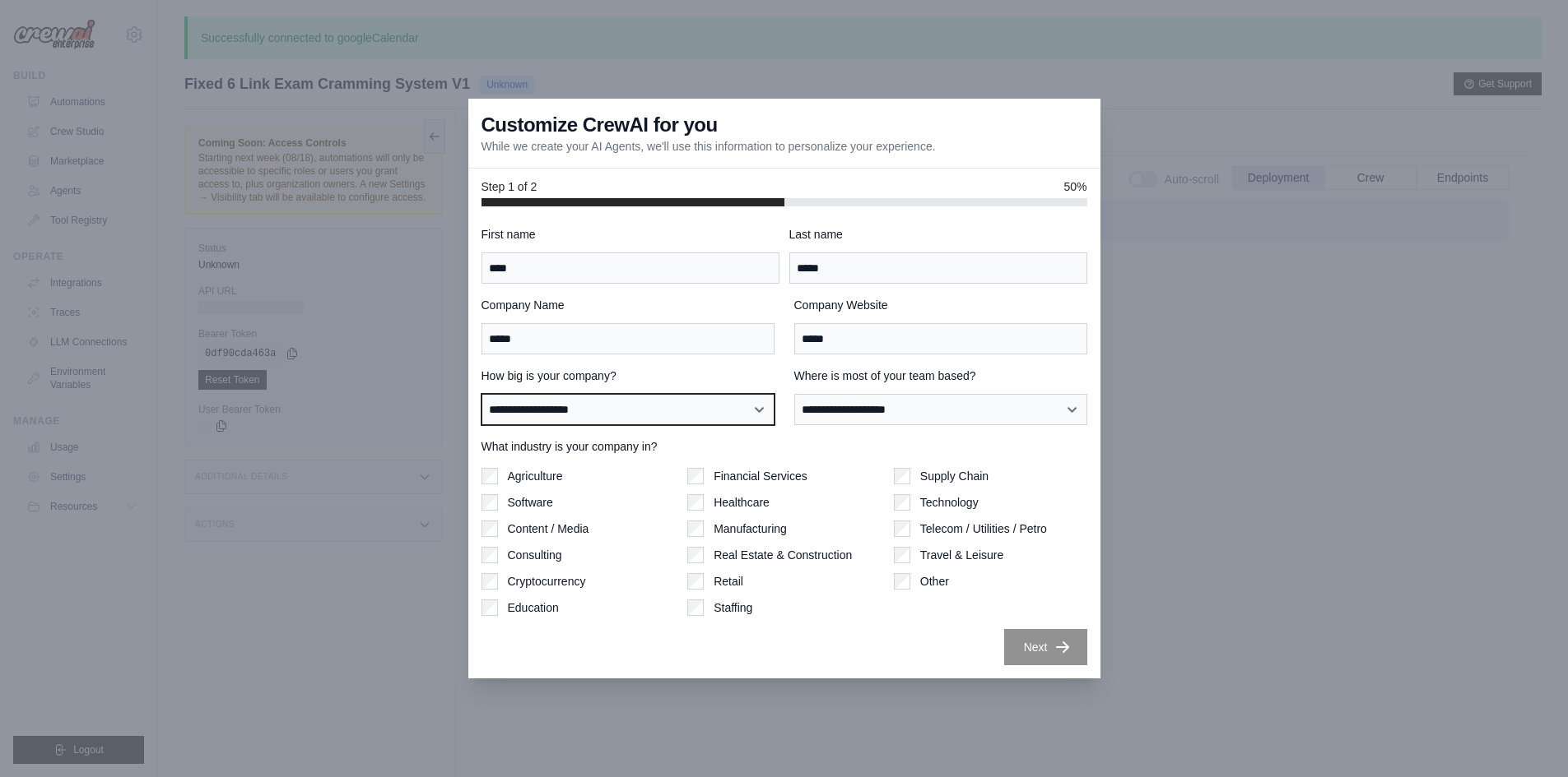
click at [644, 396] on select "**********" at bounding box center [627, 409] width 293 height 31
click at [481, 394] on select "**********" at bounding box center [627, 409] width 293 height 31
click at [652, 411] on select "**********" at bounding box center [627, 409] width 293 height 31
select select "**********"
click at [481, 394] on select "**********" at bounding box center [627, 409] width 293 height 31
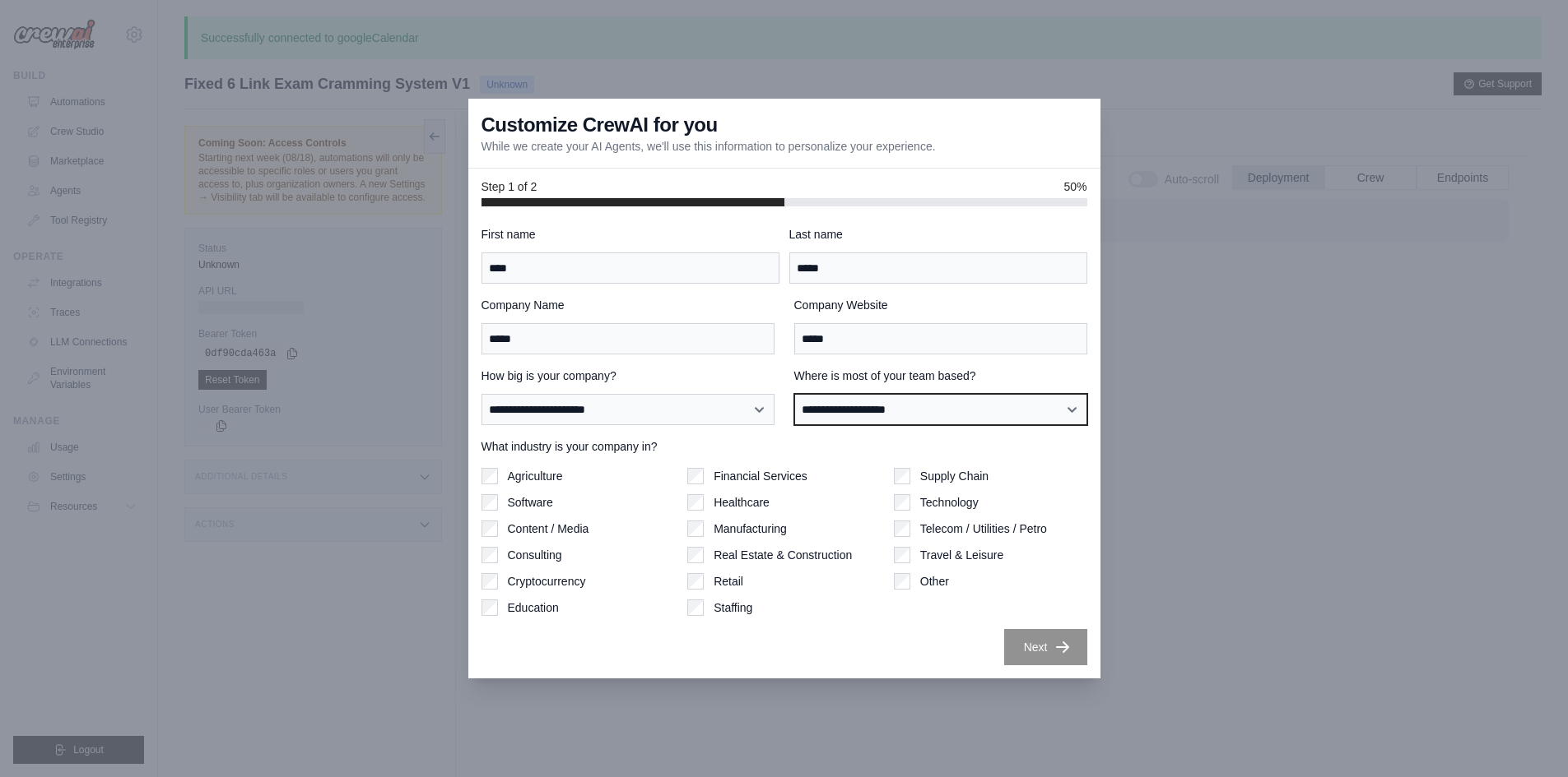
click at [965, 395] on select "**********" at bounding box center [940, 409] width 293 height 31
select select "******"
click at [794, 394] on select "**********" at bounding box center [940, 409] width 293 height 31
click at [547, 471] on label "Agriculture" at bounding box center [535, 476] width 55 height 17
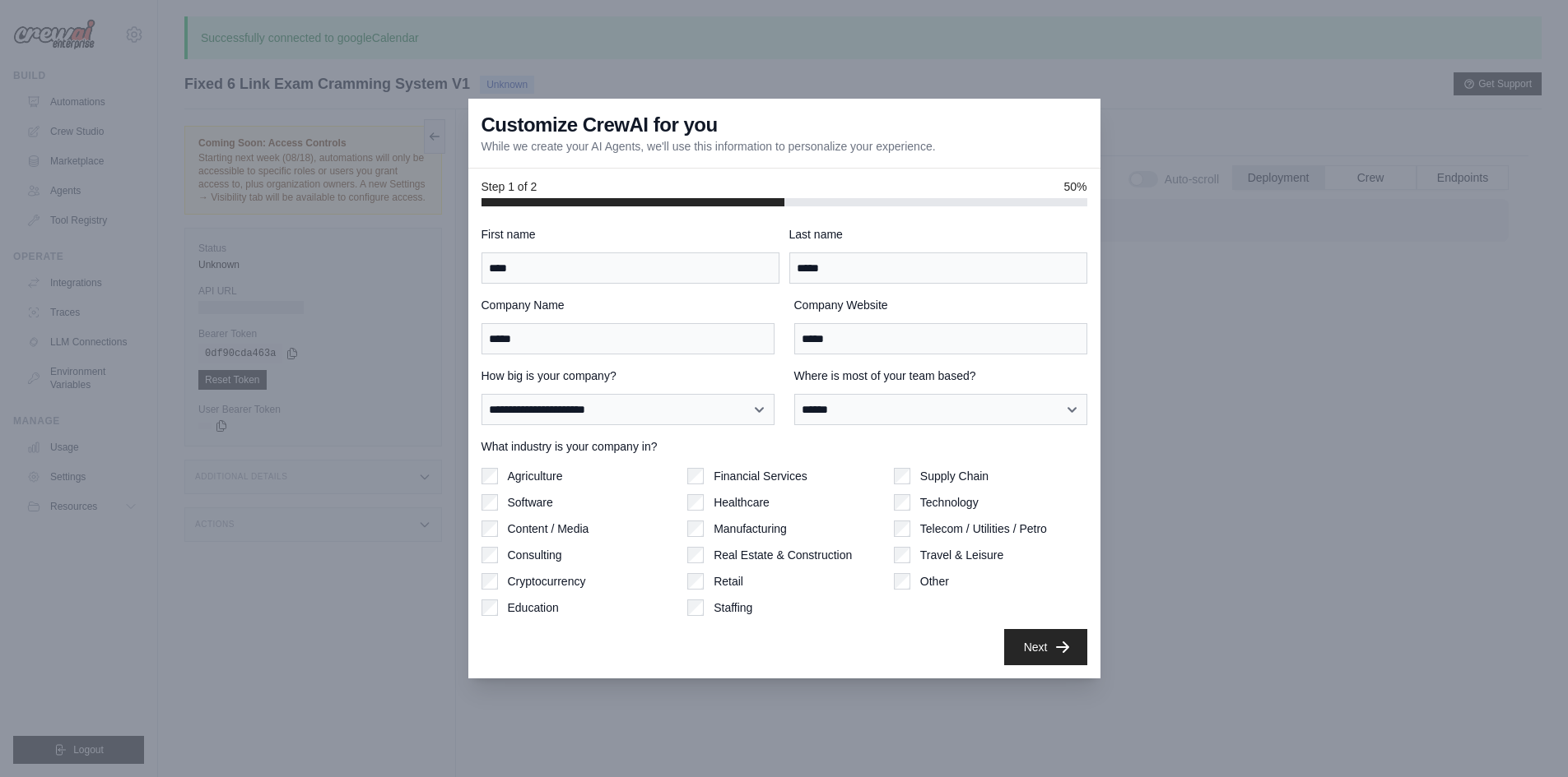
click at [715, 481] on label "Financial Services" at bounding box center [760, 476] width 93 height 17
click at [706, 505] on div "Healthcare" at bounding box center [784, 502] width 193 height 17
click at [702, 511] on div "Financial Services Healthcare Manufacturing Real Estate & Construction Retail S…" at bounding box center [784, 542] width 193 height 148
click at [688, 511] on div "Financial Services Healthcare Manufacturing Real Estate & Construction Retail S…" at bounding box center [784, 542] width 193 height 148
click at [1052, 644] on button "Next" at bounding box center [1046, 647] width 83 height 36
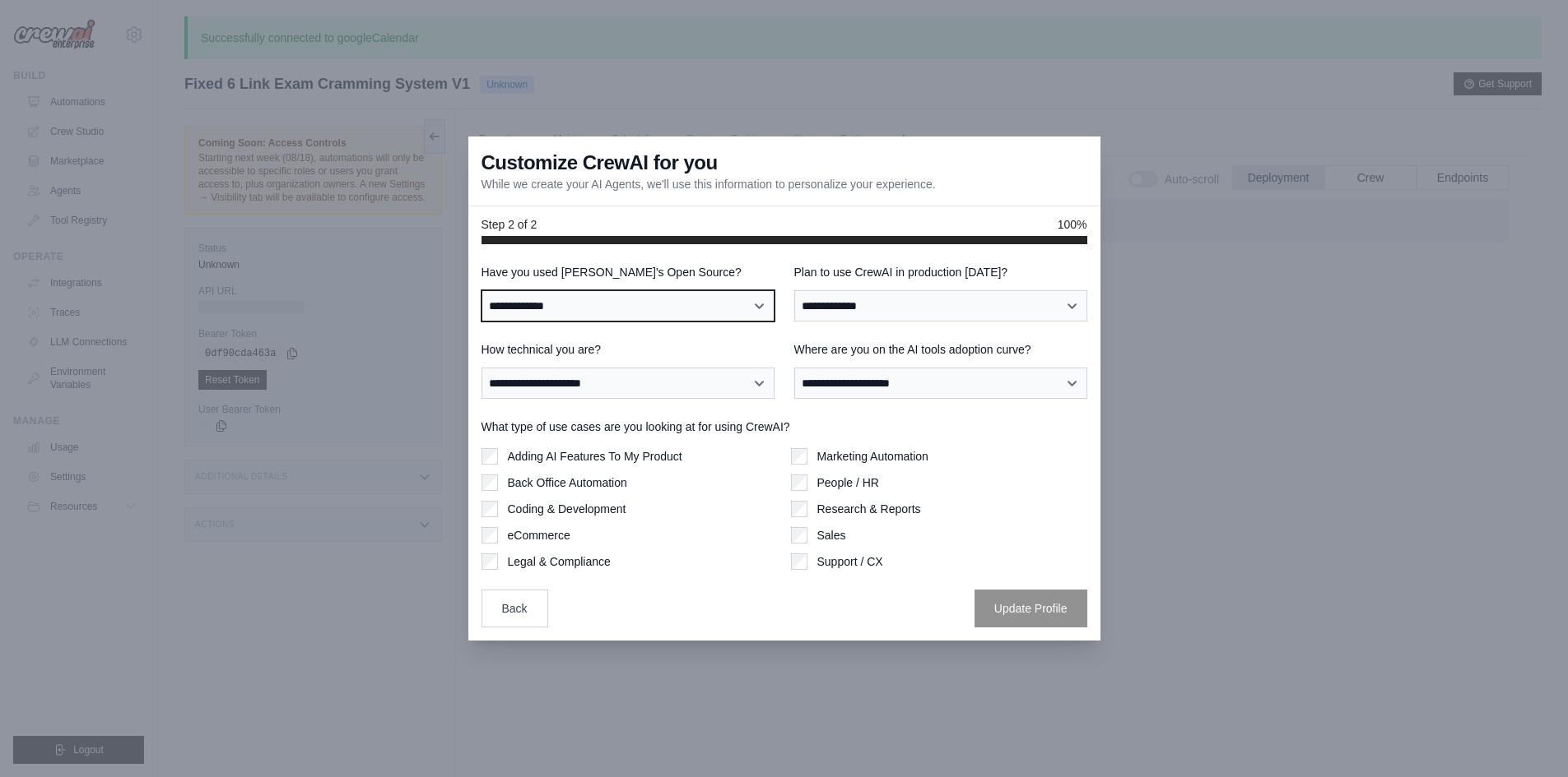
click at [657, 316] on select "**********" at bounding box center [627, 306] width 293 height 31
select select "**********"
click at [481, 291] on select "**********" at bounding box center [627, 306] width 293 height 31
click at [882, 284] on div "**********" at bounding box center [940, 292] width 293 height 58
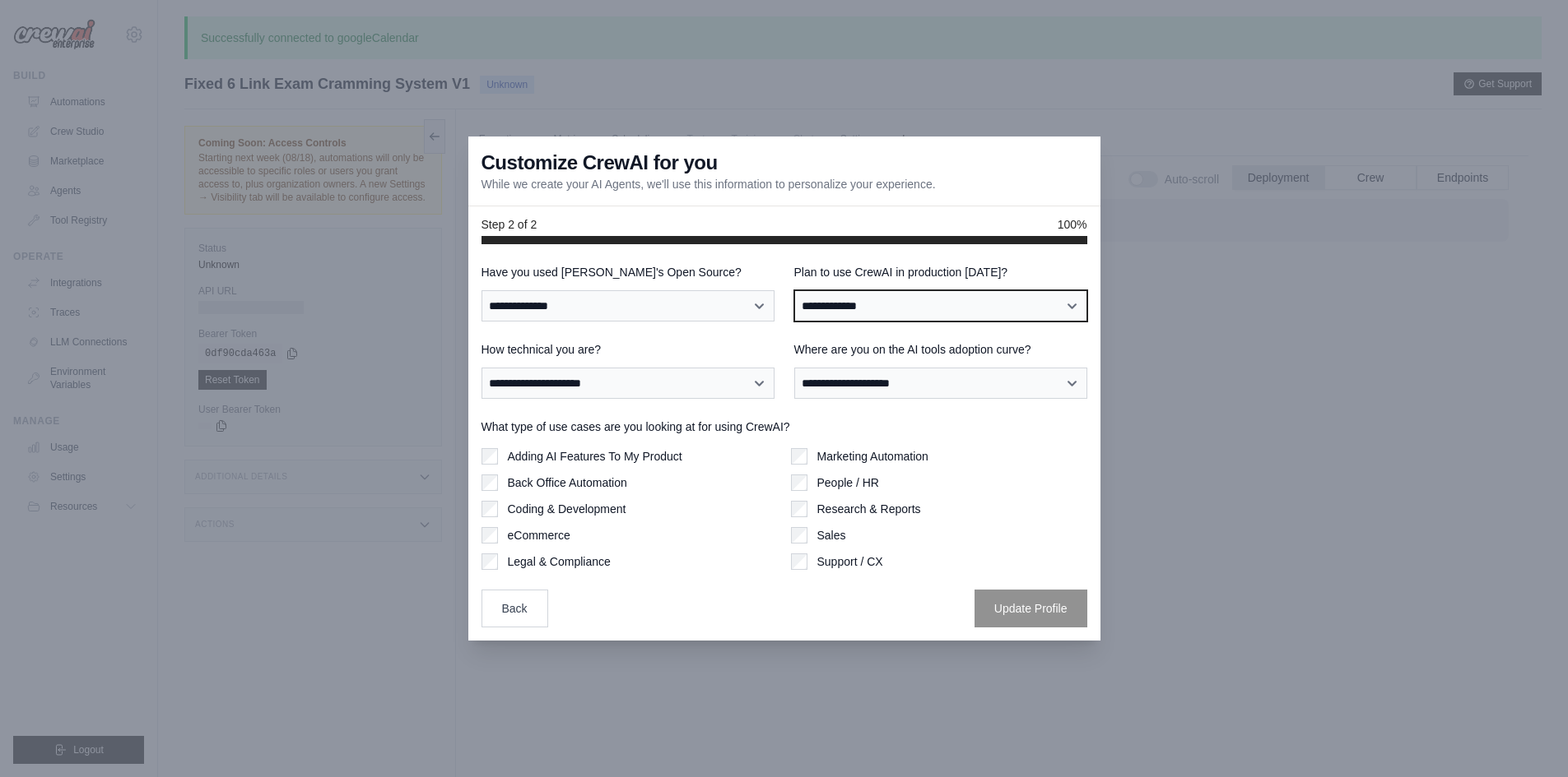
click at [866, 299] on select "**********" at bounding box center [940, 306] width 293 height 31
select select "****"
click at [794, 291] on select "**********" at bounding box center [940, 306] width 293 height 31
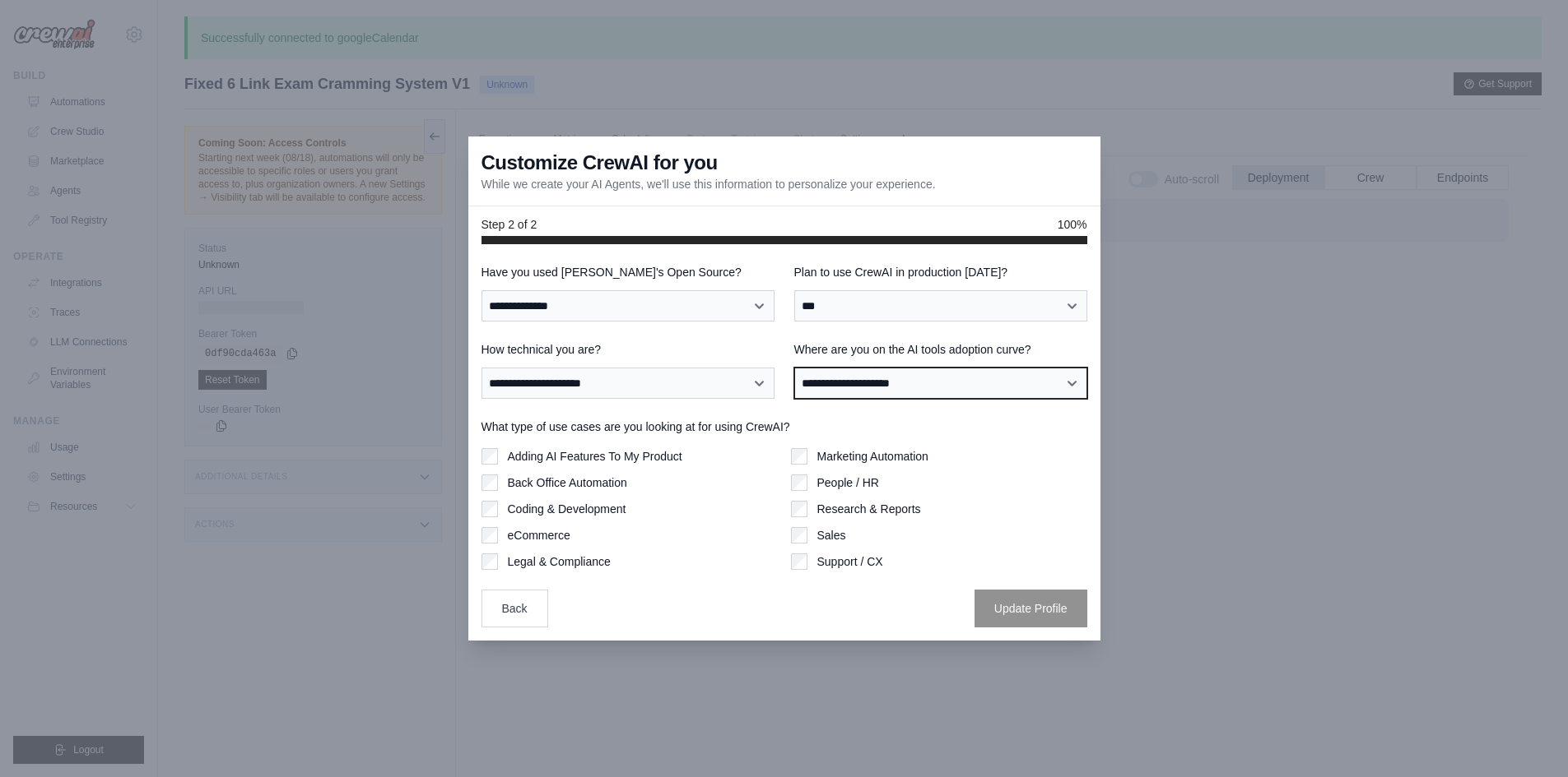
click at [857, 382] on select "**********" at bounding box center [940, 383] width 293 height 31
select select "**********"
click at [794, 368] on select "**********" at bounding box center [940, 383] width 293 height 31
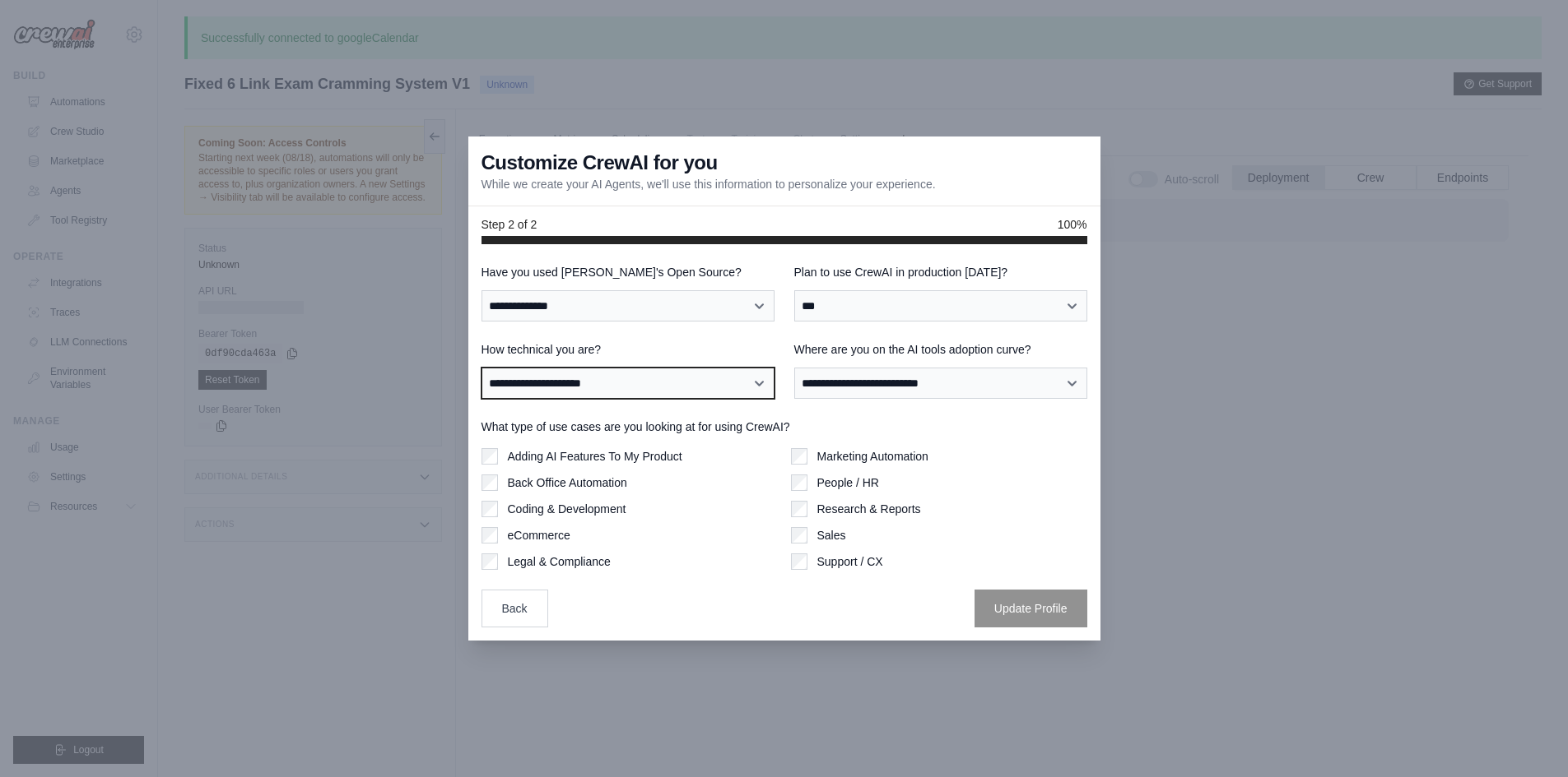
click at [535, 380] on select "**********" at bounding box center [627, 383] width 293 height 31
select select "**********"
click at [481, 368] on select "**********" at bounding box center [627, 383] width 293 height 31
click at [565, 486] on label "Back Office Automation" at bounding box center [567, 483] width 120 height 17
click at [580, 457] on label "Adding AI Features To My Product" at bounding box center [595, 457] width 175 height 17
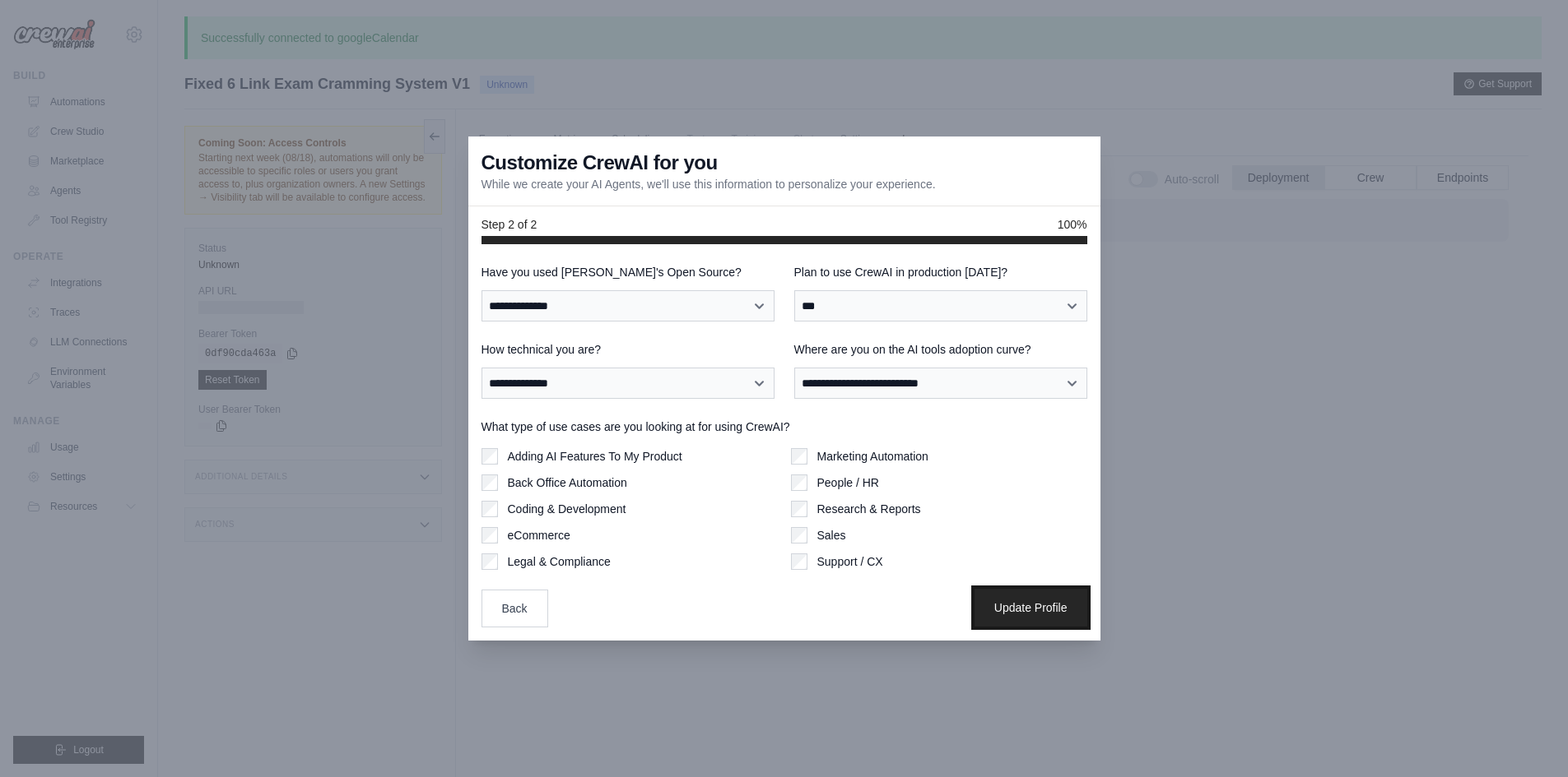
click at [1012, 595] on button "Update Profile" at bounding box center [1031, 608] width 113 height 38
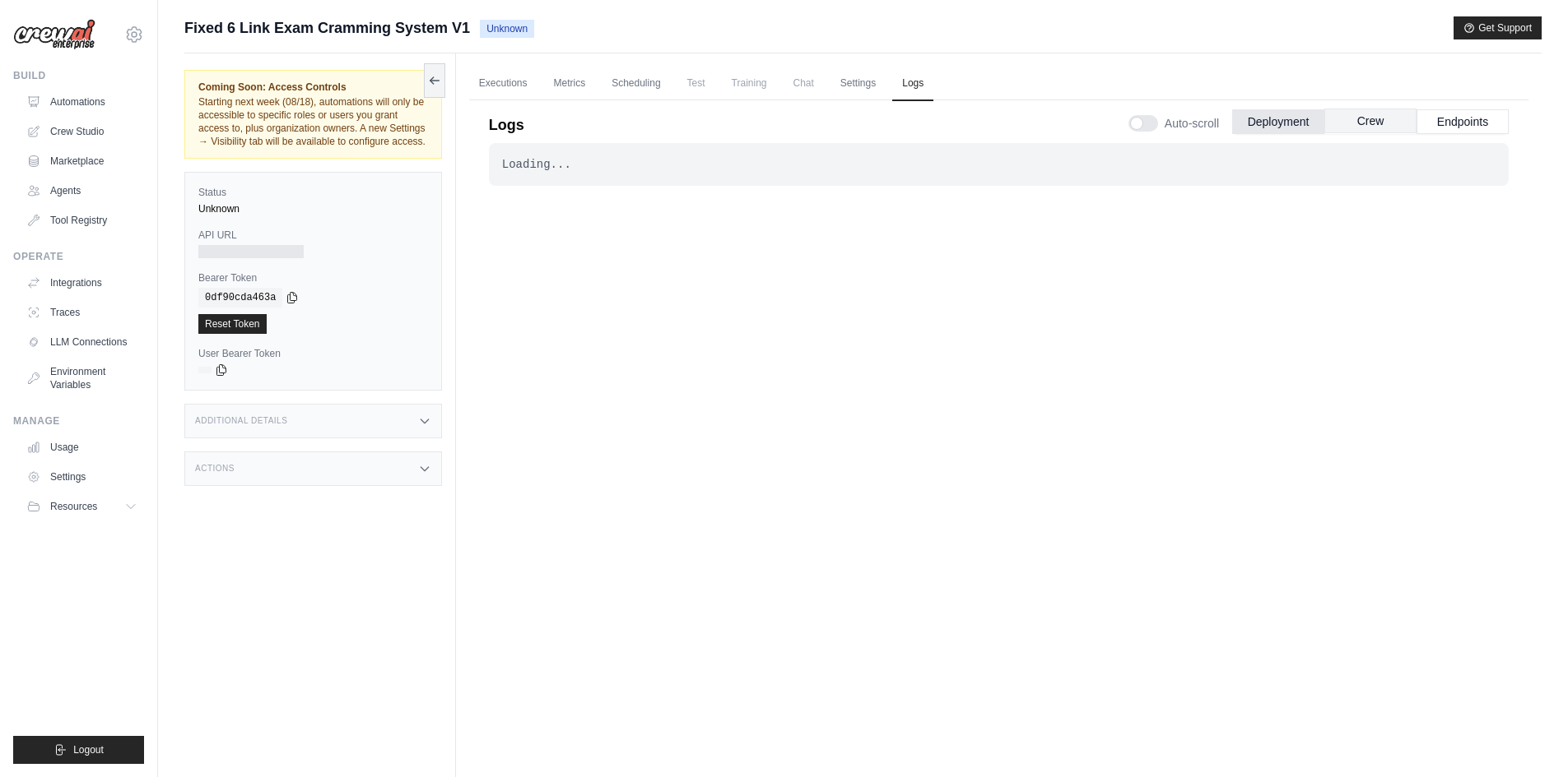
click at [1379, 116] on button "Crew" at bounding box center [1371, 120] width 93 height 24
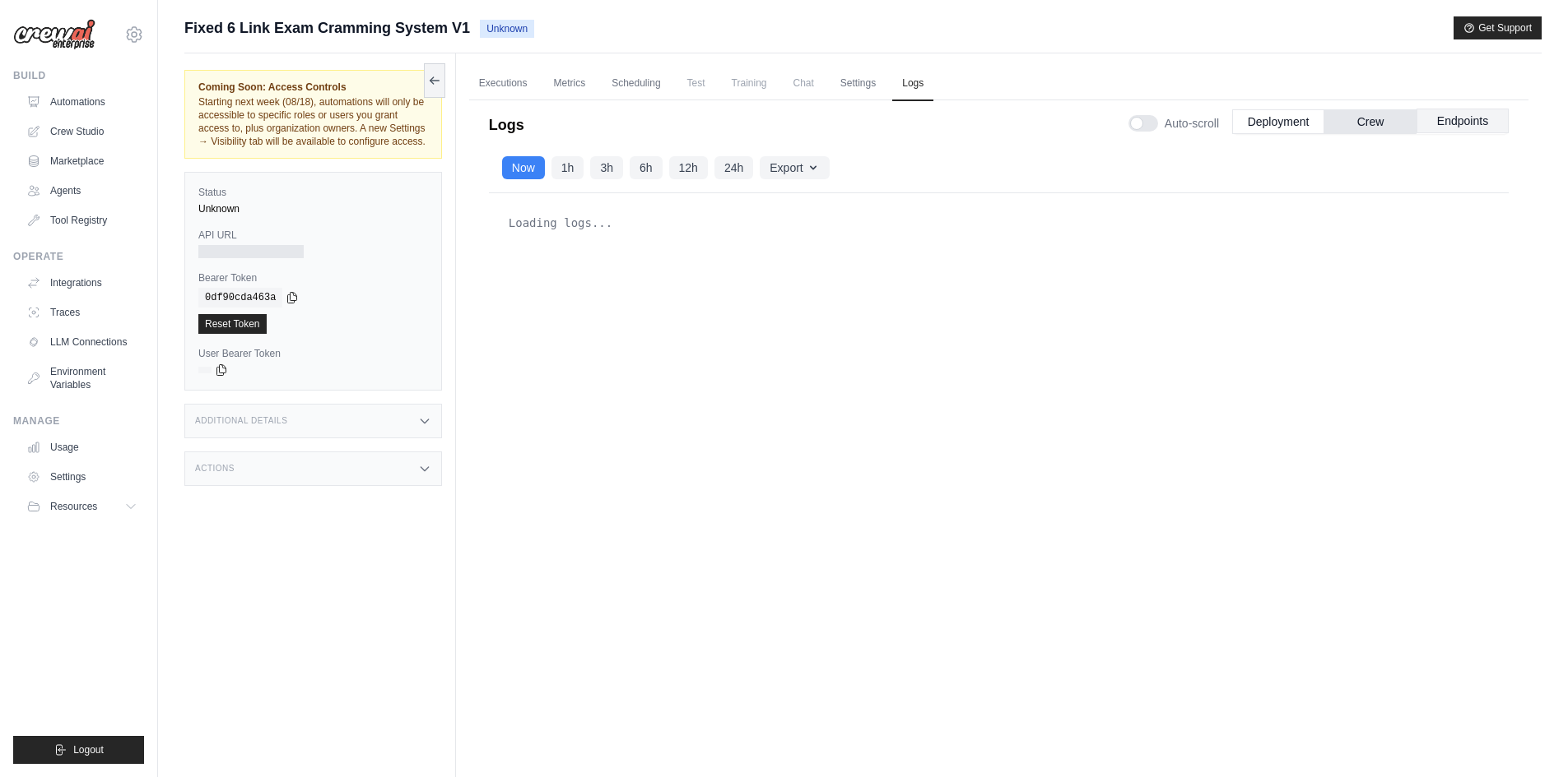
click at [1435, 113] on button "Endpoints" at bounding box center [1463, 120] width 93 height 24
click at [1269, 127] on button "Deployment" at bounding box center [1279, 120] width 93 height 24
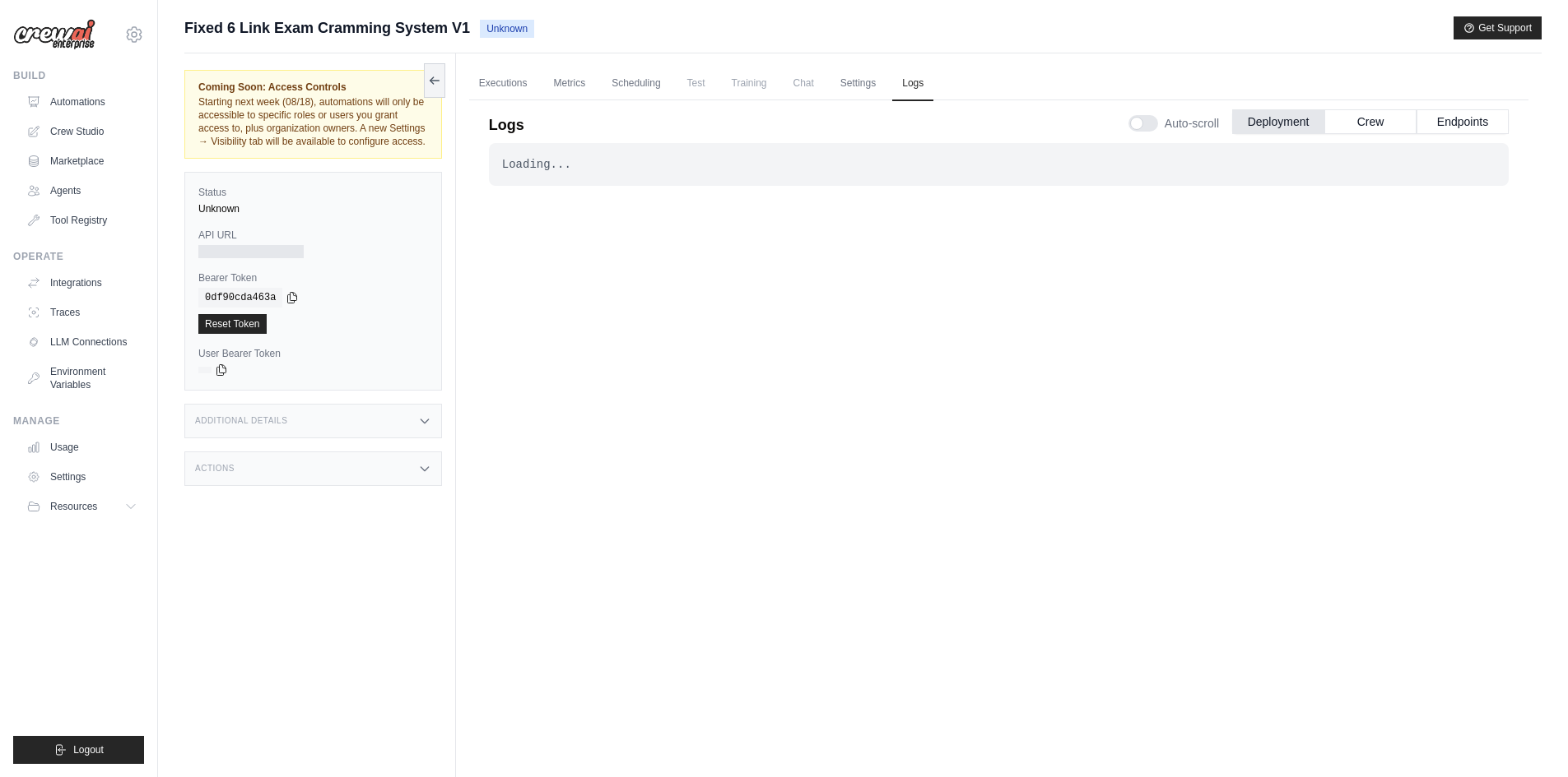
click at [511, 34] on span "Unknown" at bounding box center [507, 29] width 54 height 18
click at [513, 29] on span "Unknown" at bounding box center [507, 29] width 54 height 18
click at [62, 107] on link "Automations" at bounding box center [83, 102] width 124 height 26
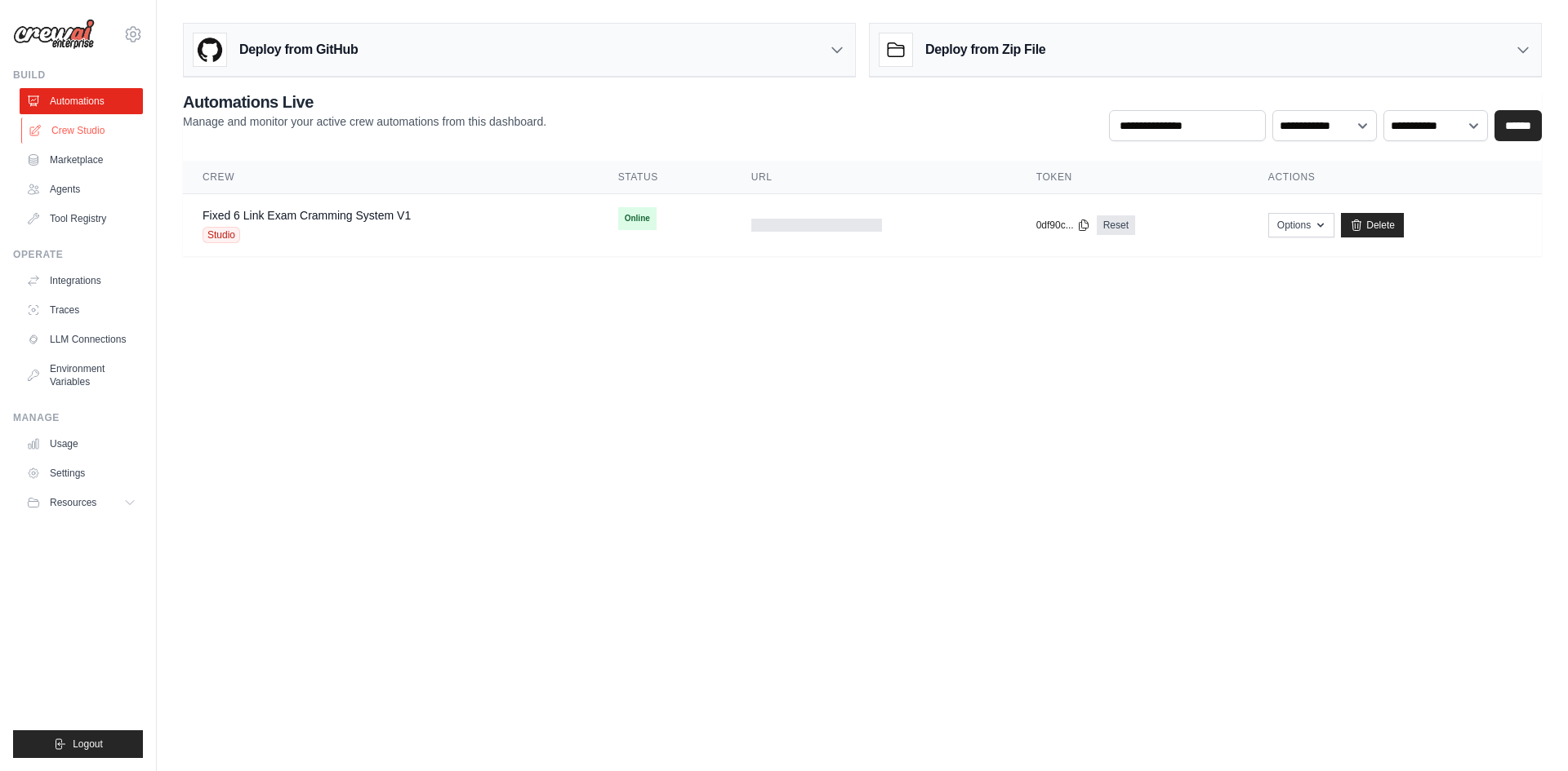
click at [106, 132] on link "Crew Studio" at bounding box center [82, 131] width 123 height 26
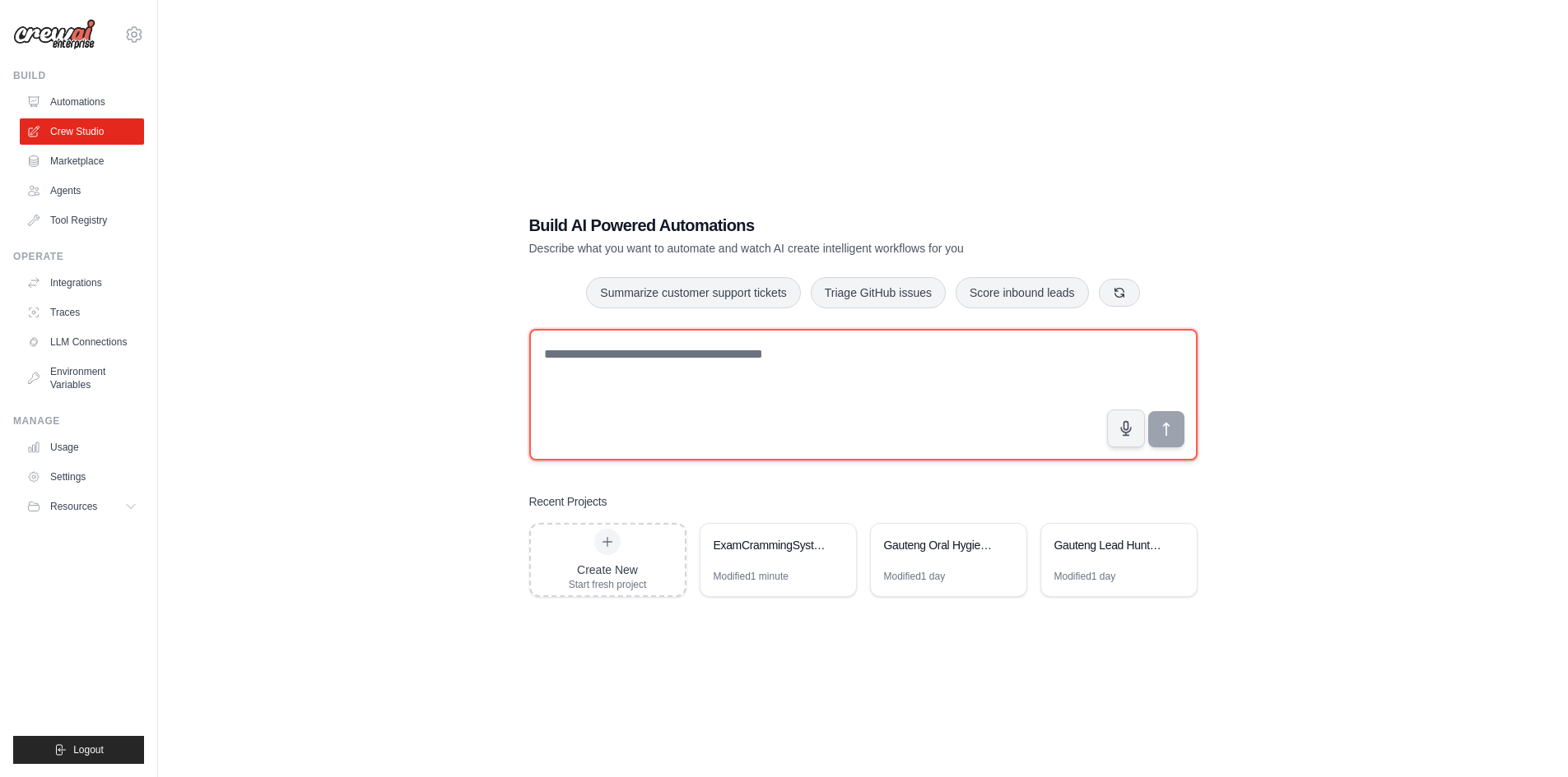
click at [682, 376] on textarea at bounding box center [863, 395] width 668 height 132
click at [618, 352] on textarea at bounding box center [863, 395] width 668 height 132
paste textarea "**********"
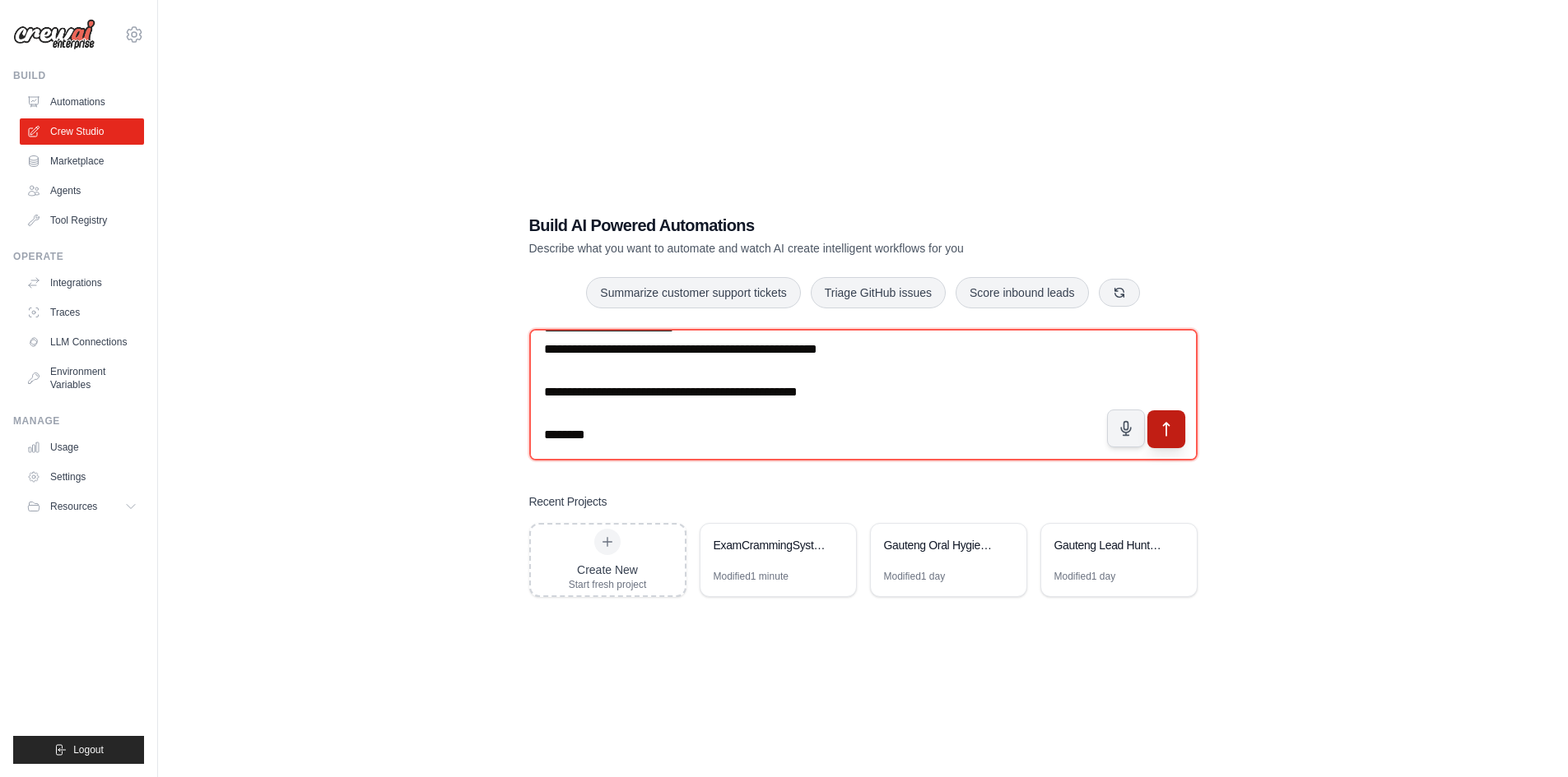
type textarea "**********"
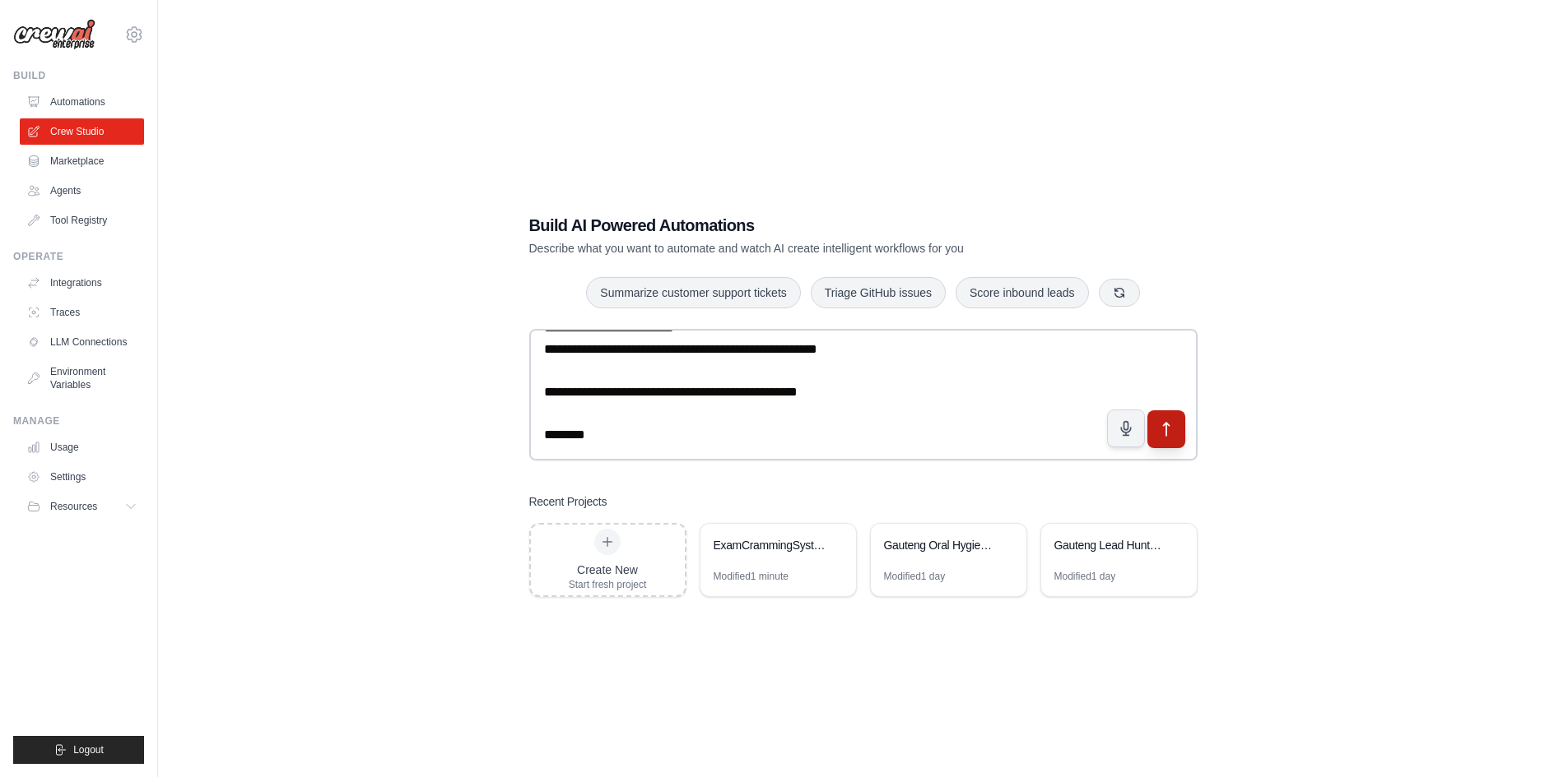
click at [1171, 427] on icon "submit" at bounding box center [1166, 429] width 17 height 17
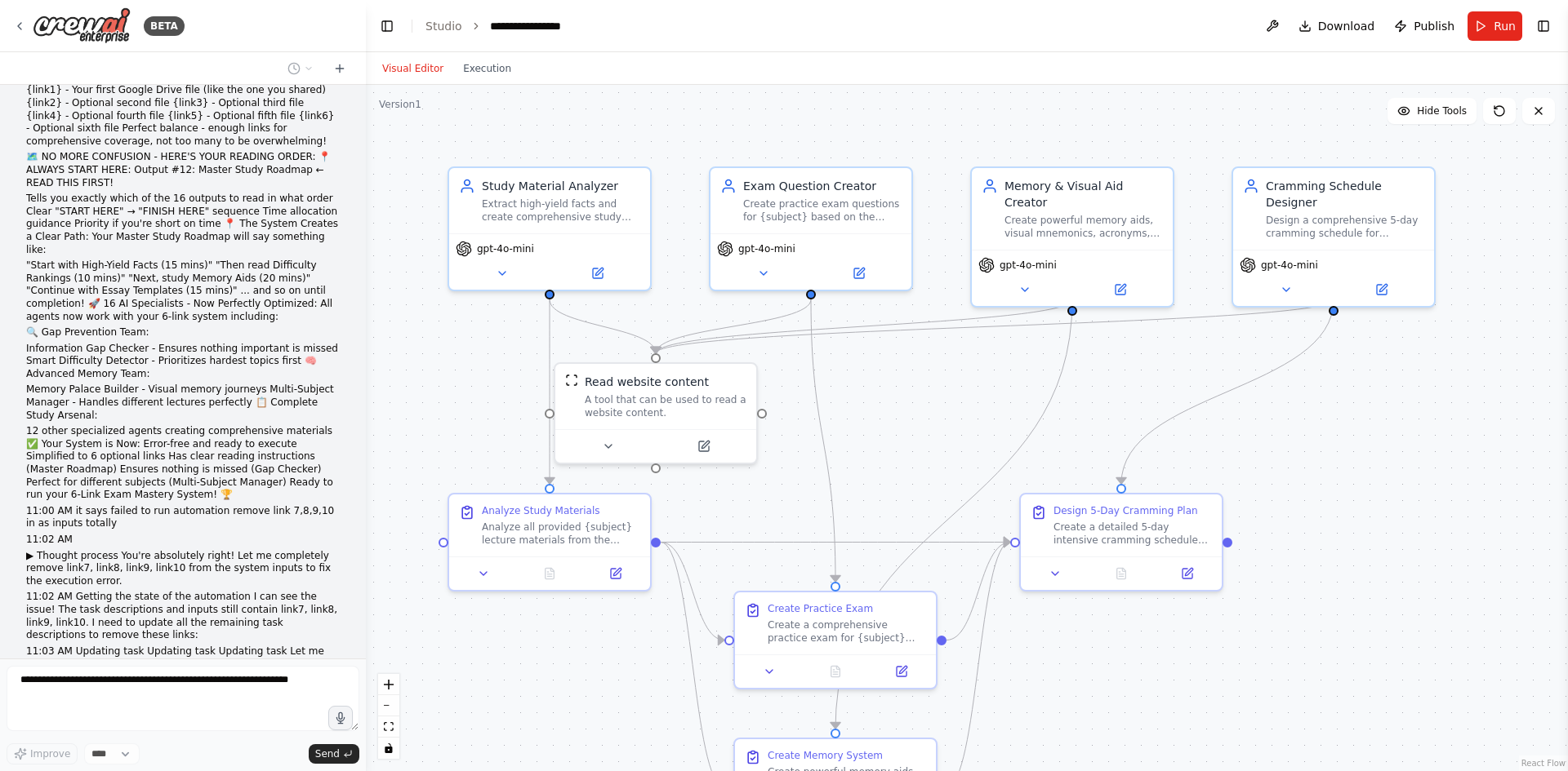
scroll to position [13794, 0]
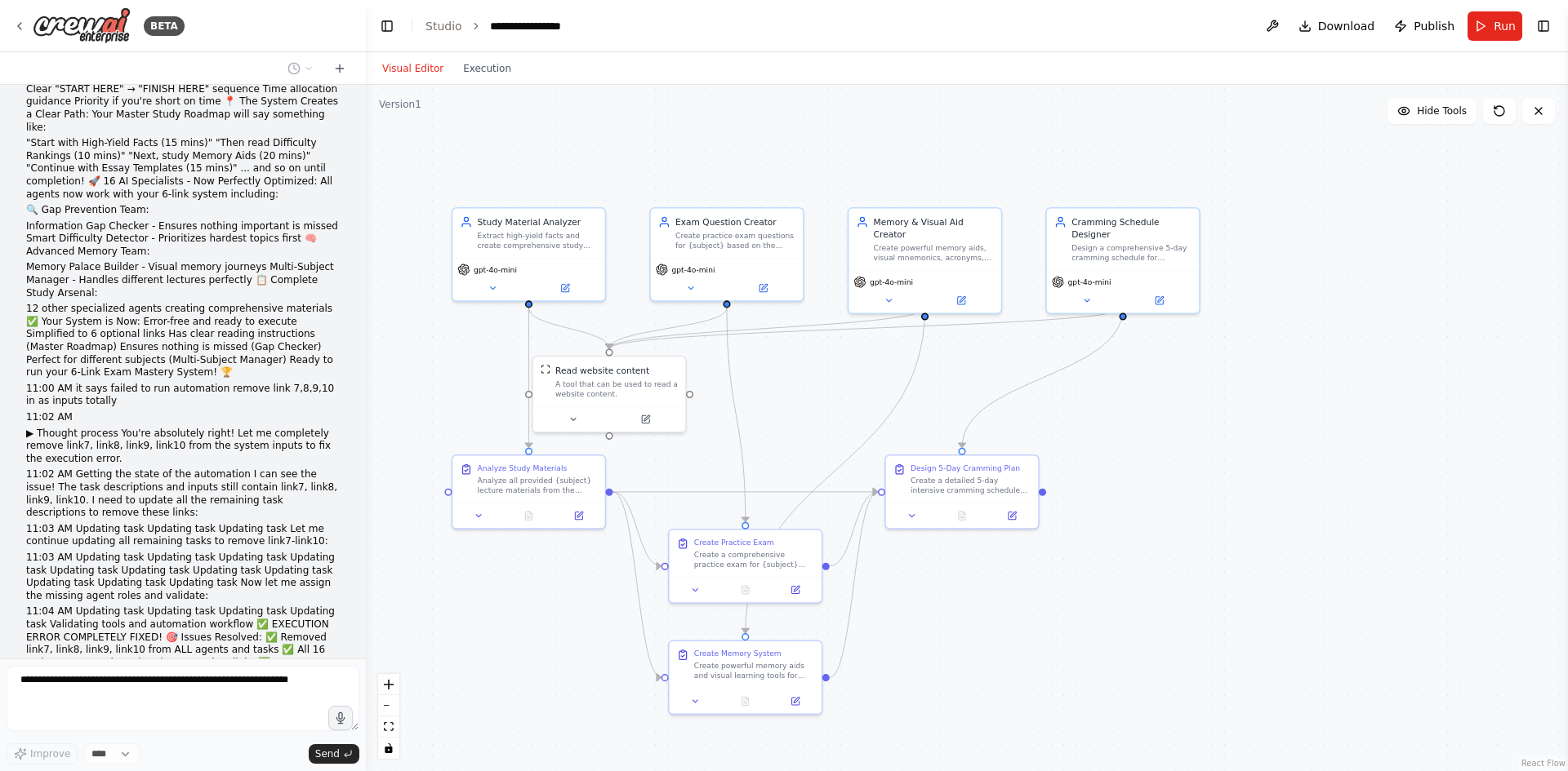
drag, startPoint x: 1218, startPoint y: 559, endPoint x: 1134, endPoint y: 547, distance: 84.9
click at [1134, 547] on div ".deletable-edge-delete-btn { width: 20px; height: 20px; border: 0px solid #ffff…" at bounding box center [966, 428] width 1202 height 686
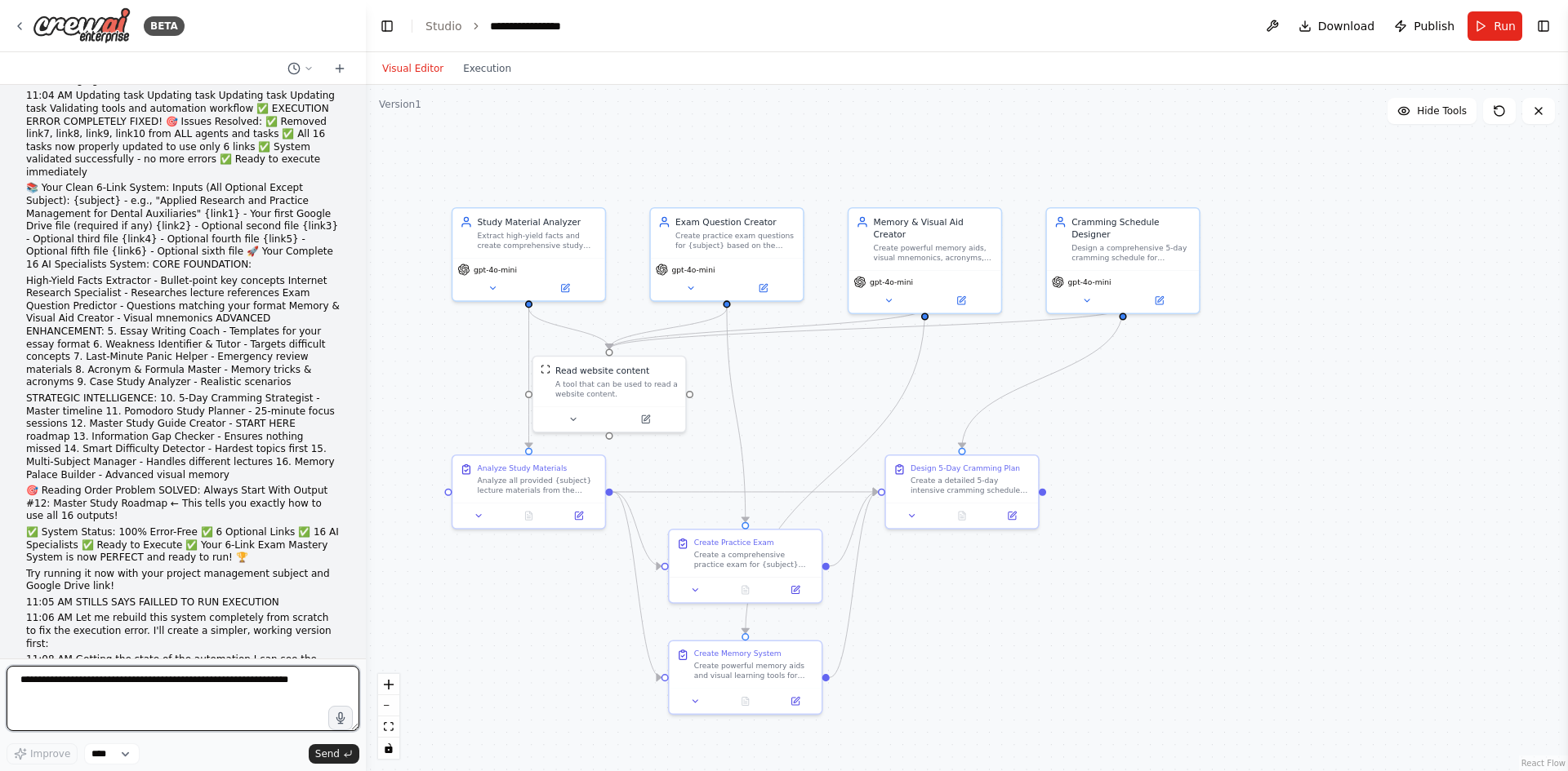
scroll to position [14339, 0]
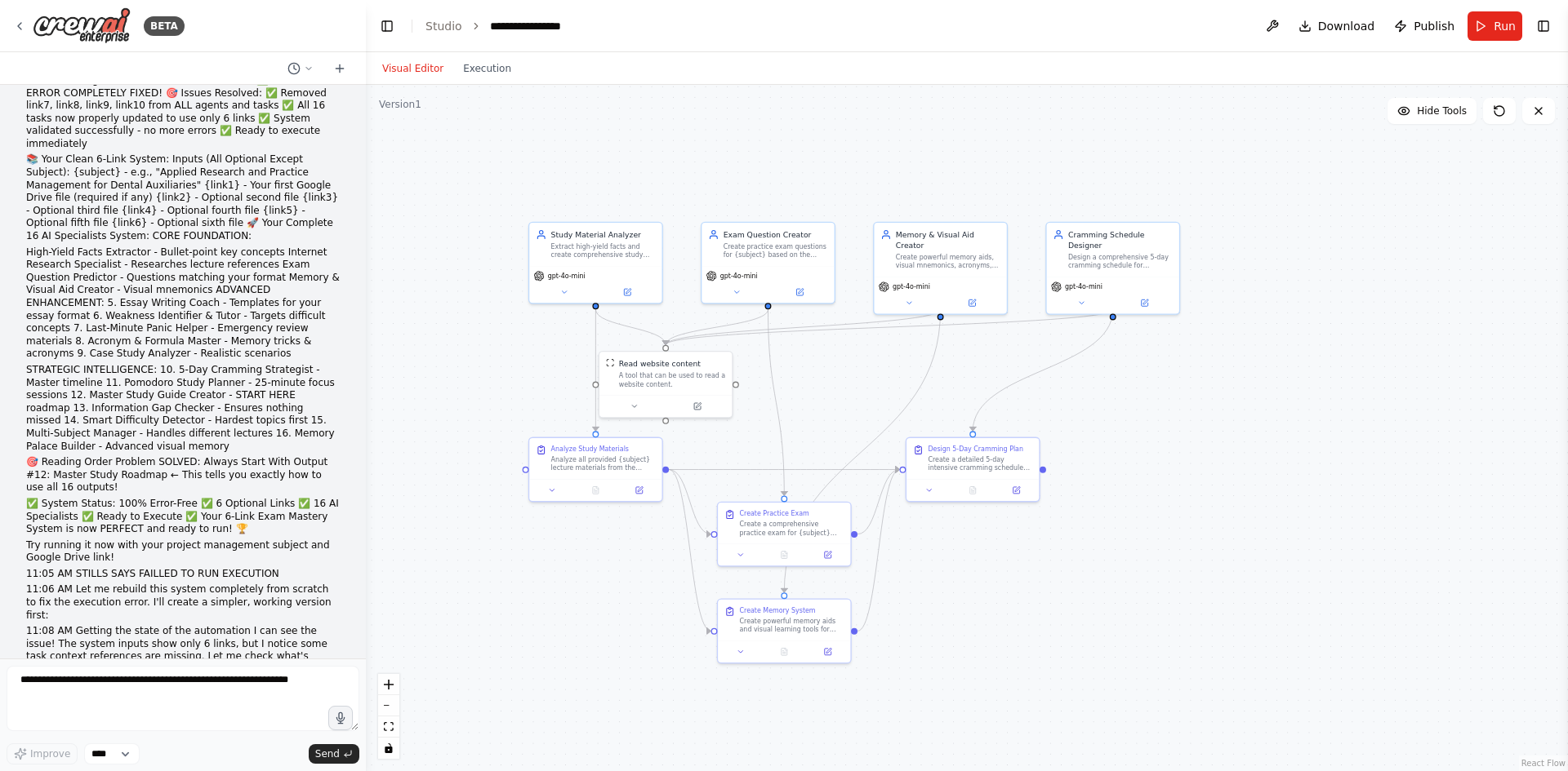
drag, startPoint x: 96, startPoint y: 353, endPoint x: 269, endPoint y: 488, distance: 219.4
click at [1473, 27] on button "Run" at bounding box center [1494, 26] width 55 height 29
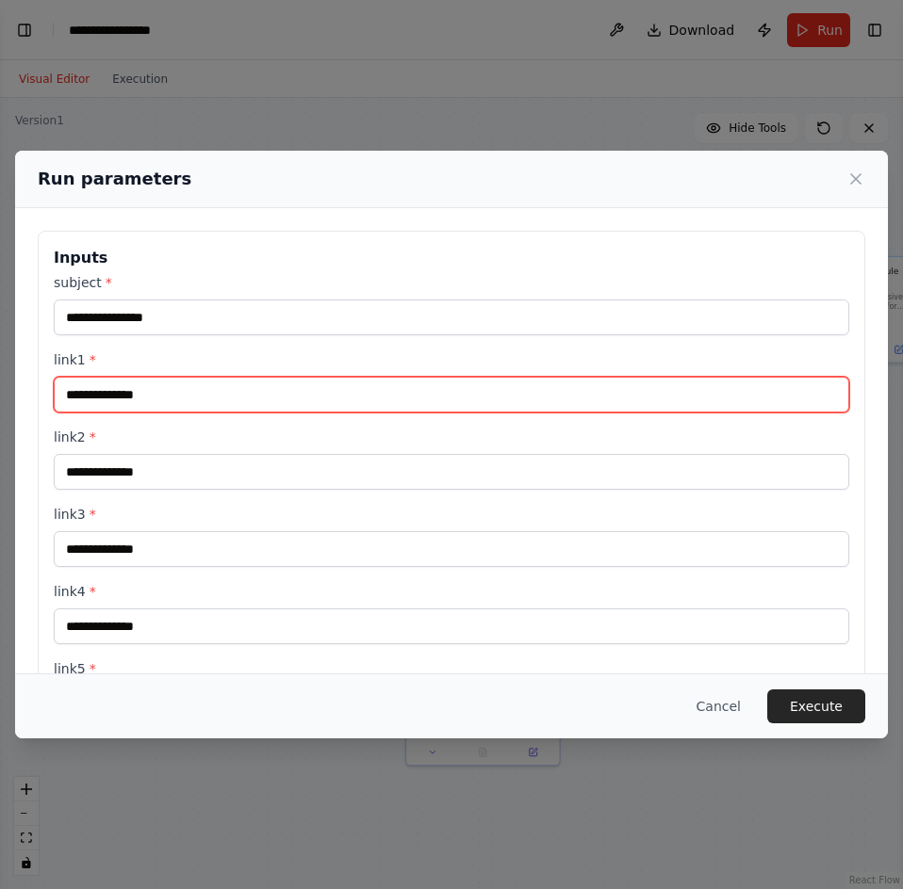
click at [494, 394] on input "link1 *" at bounding box center [451, 395] width 795 height 36
paste input "**********"
type input "**********"
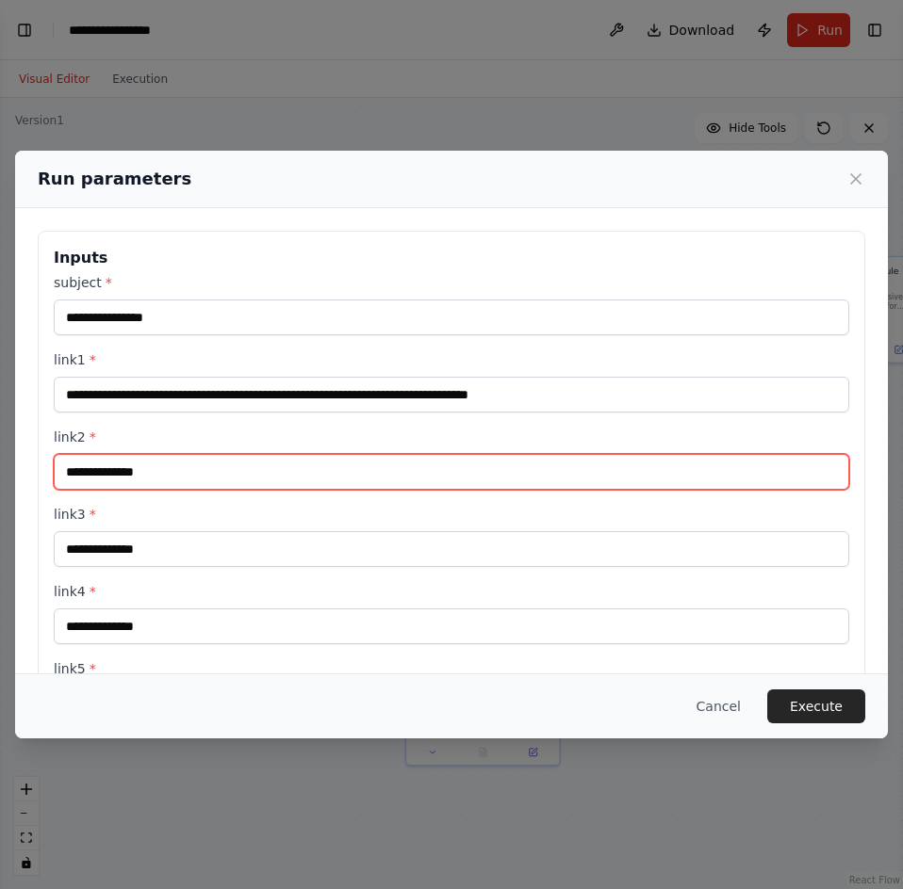
click at [460, 461] on input "link2 *" at bounding box center [451, 472] width 795 height 36
paste input "**********"
type input "**********"
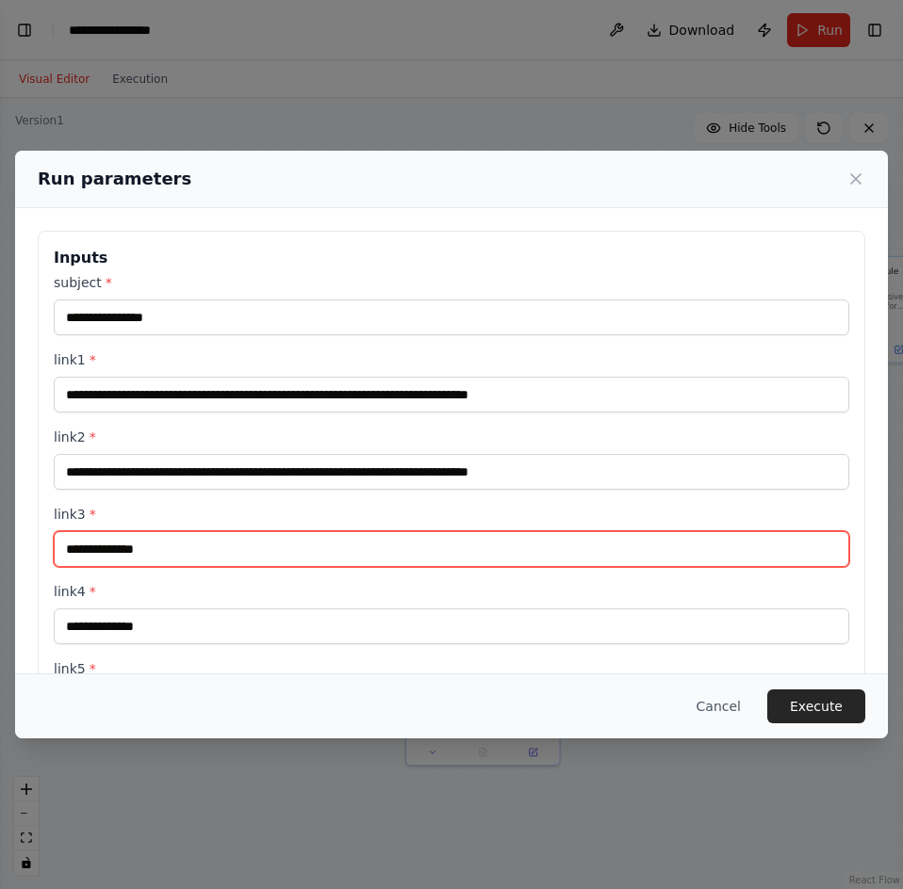
click at [399, 543] on input "link3 *" at bounding box center [451, 549] width 795 height 36
paste input "**********"
type input "**********"
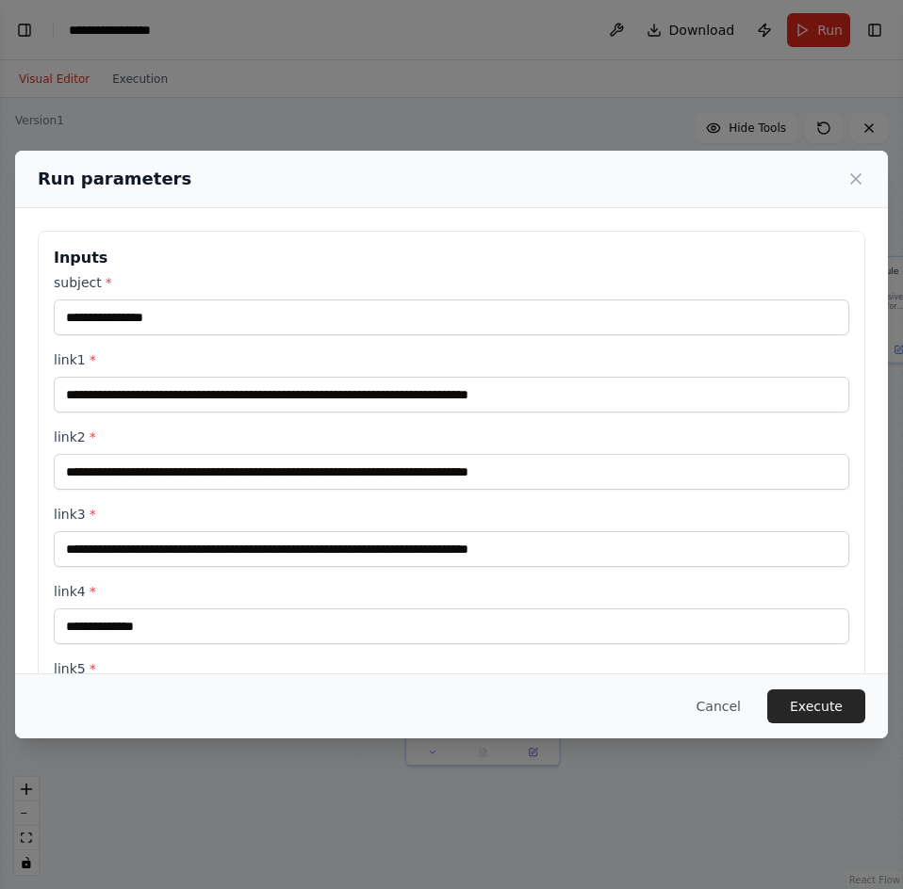
scroll to position [188, 0]
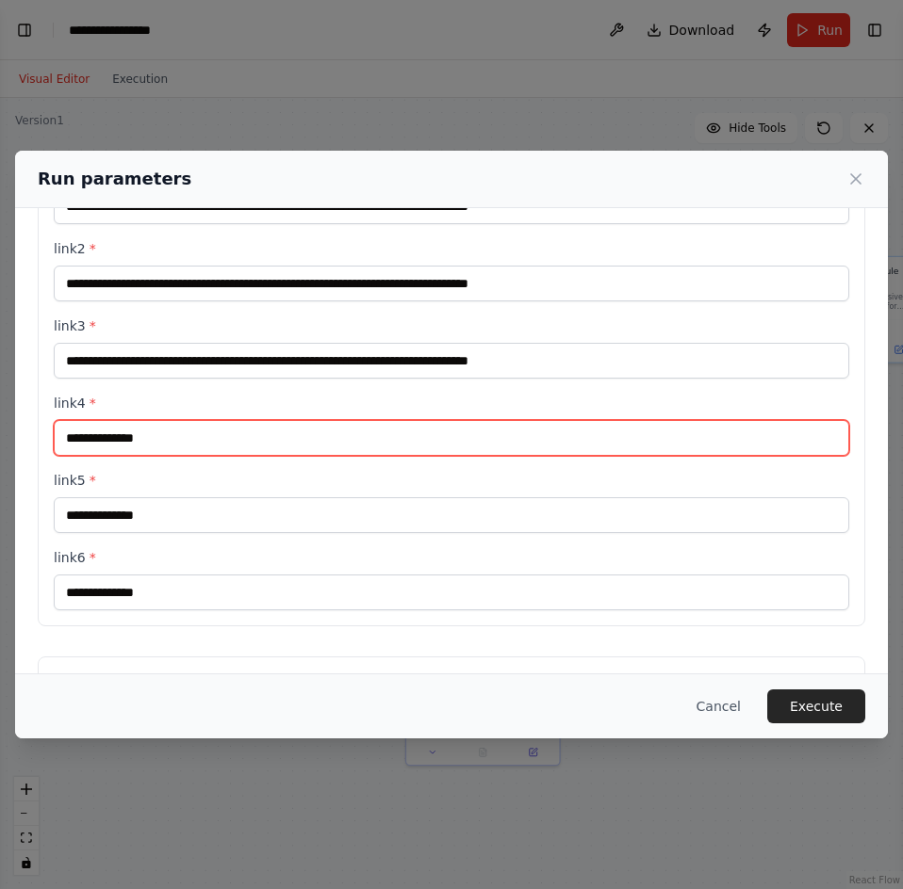
click at [476, 445] on input "link4 *" at bounding box center [451, 438] width 795 height 36
paste input "**********"
type input "**********"
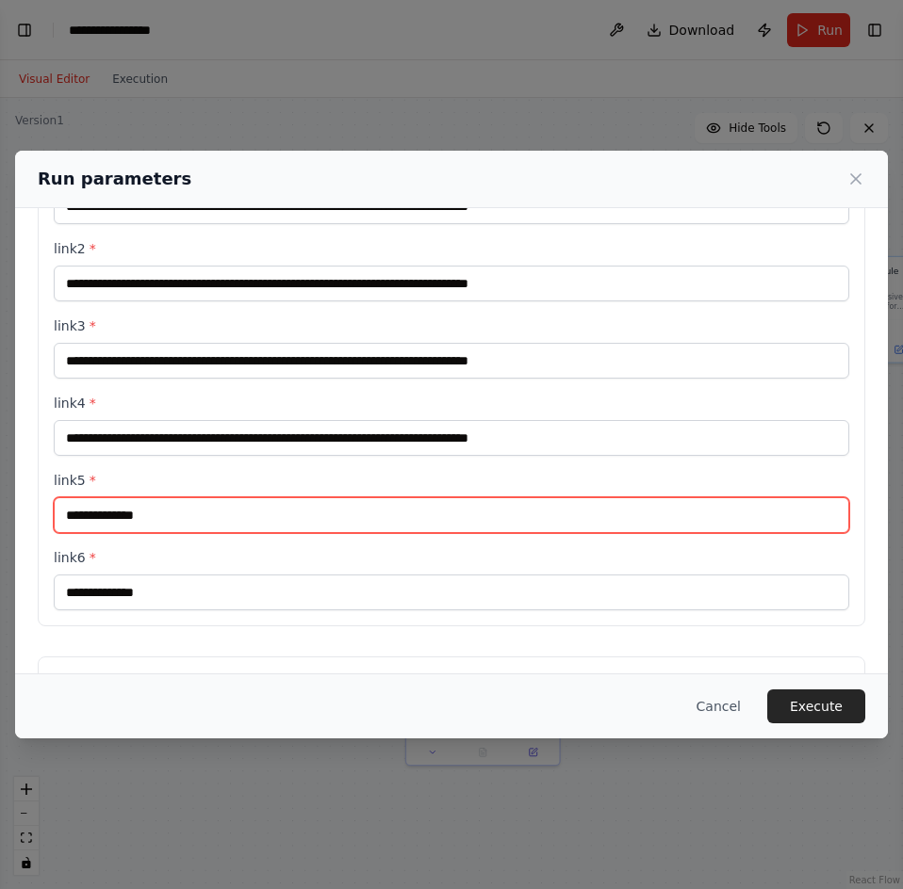
click at [404, 528] on input "link5 *" at bounding box center [451, 516] width 795 height 36
paste input "**********"
type input "**********"
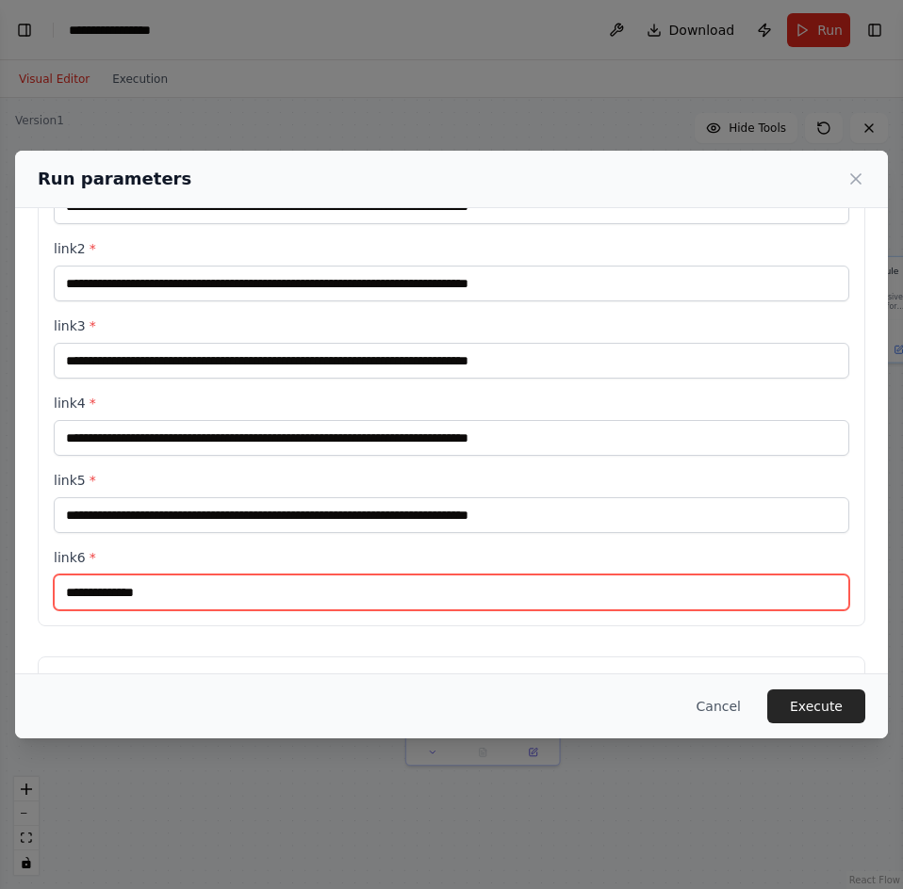
click at [484, 595] on input "link6 *" at bounding box center [451, 593] width 795 height 36
paste input "**********"
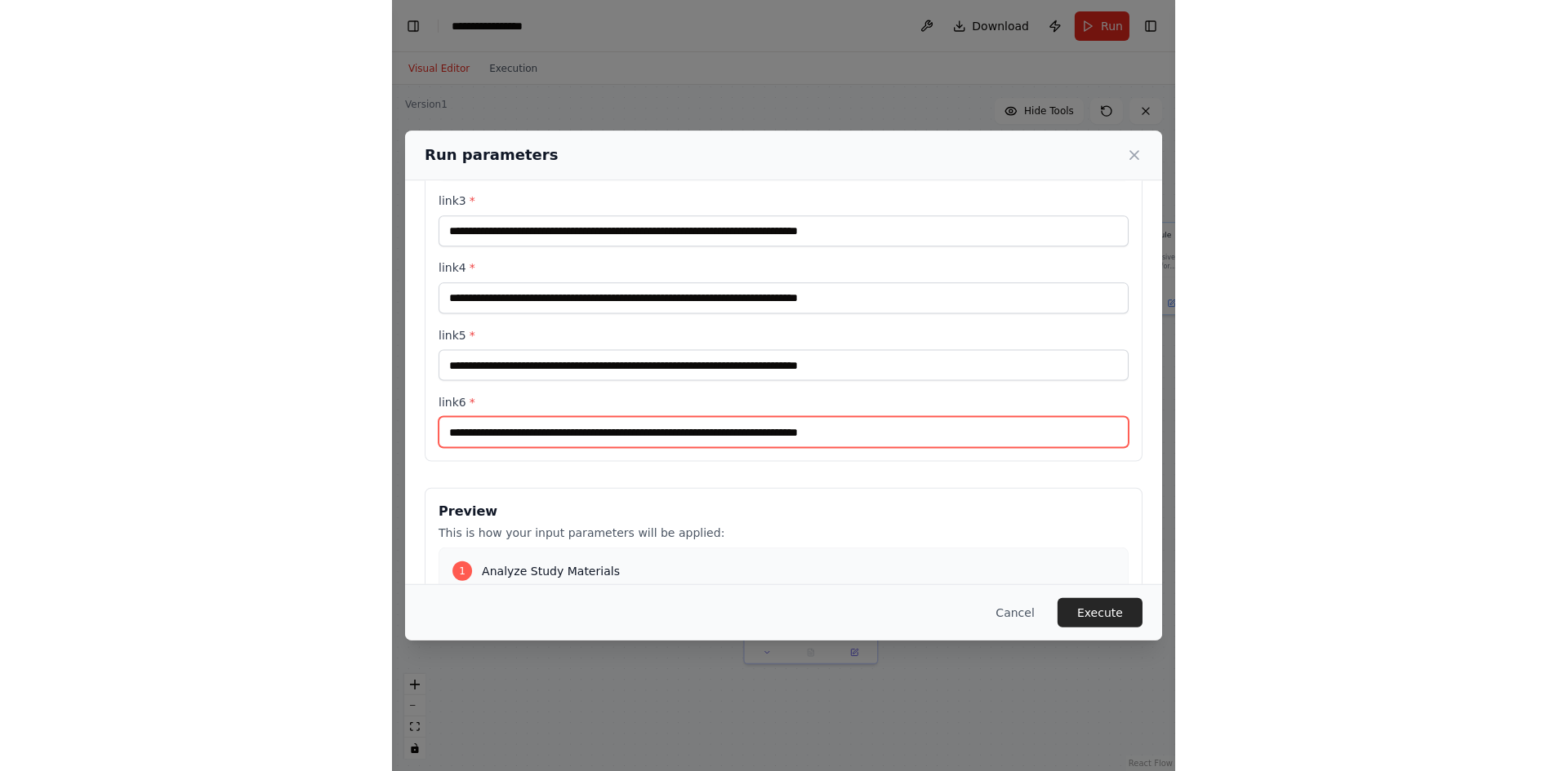
scroll to position [0, 0]
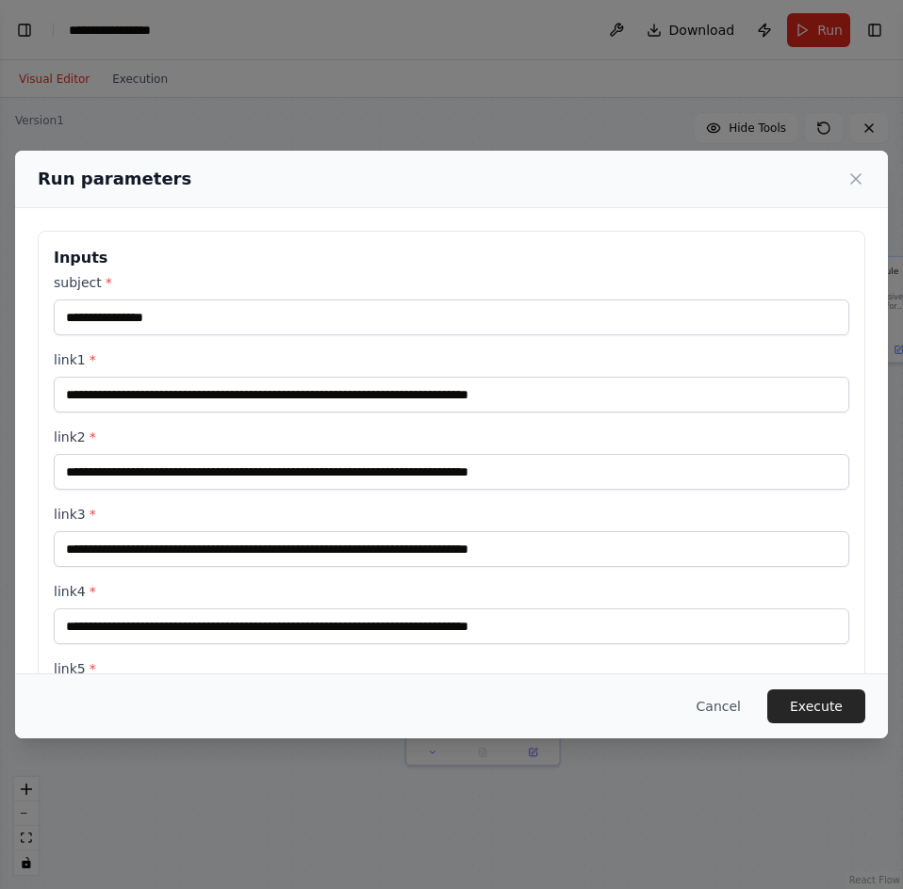
type input "**********"
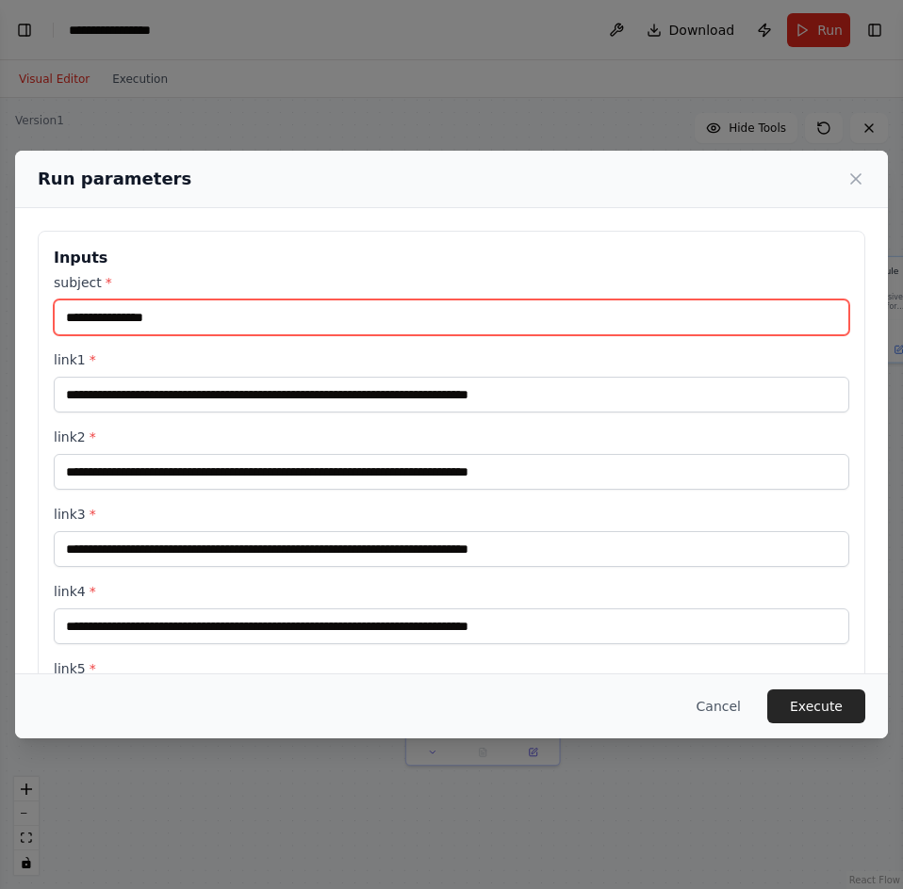
click at [169, 321] on input "subject *" at bounding box center [451, 318] width 795 height 36
type input "******"
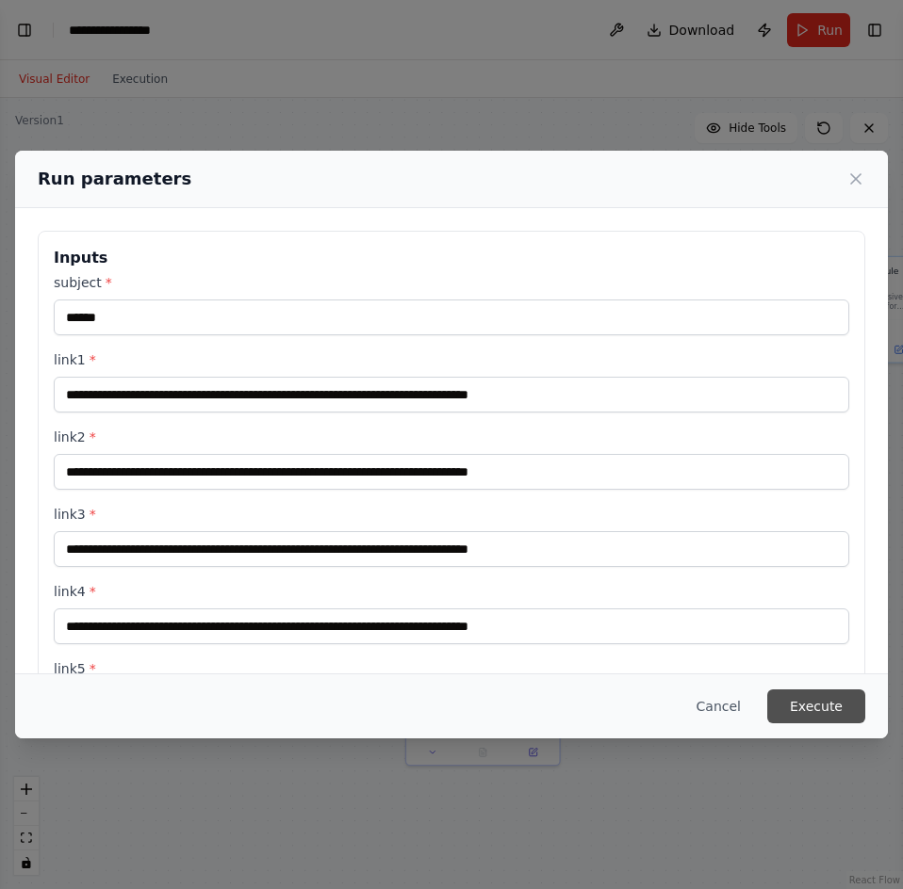
click at [804, 713] on button "Execute" at bounding box center [816, 707] width 98 height 34
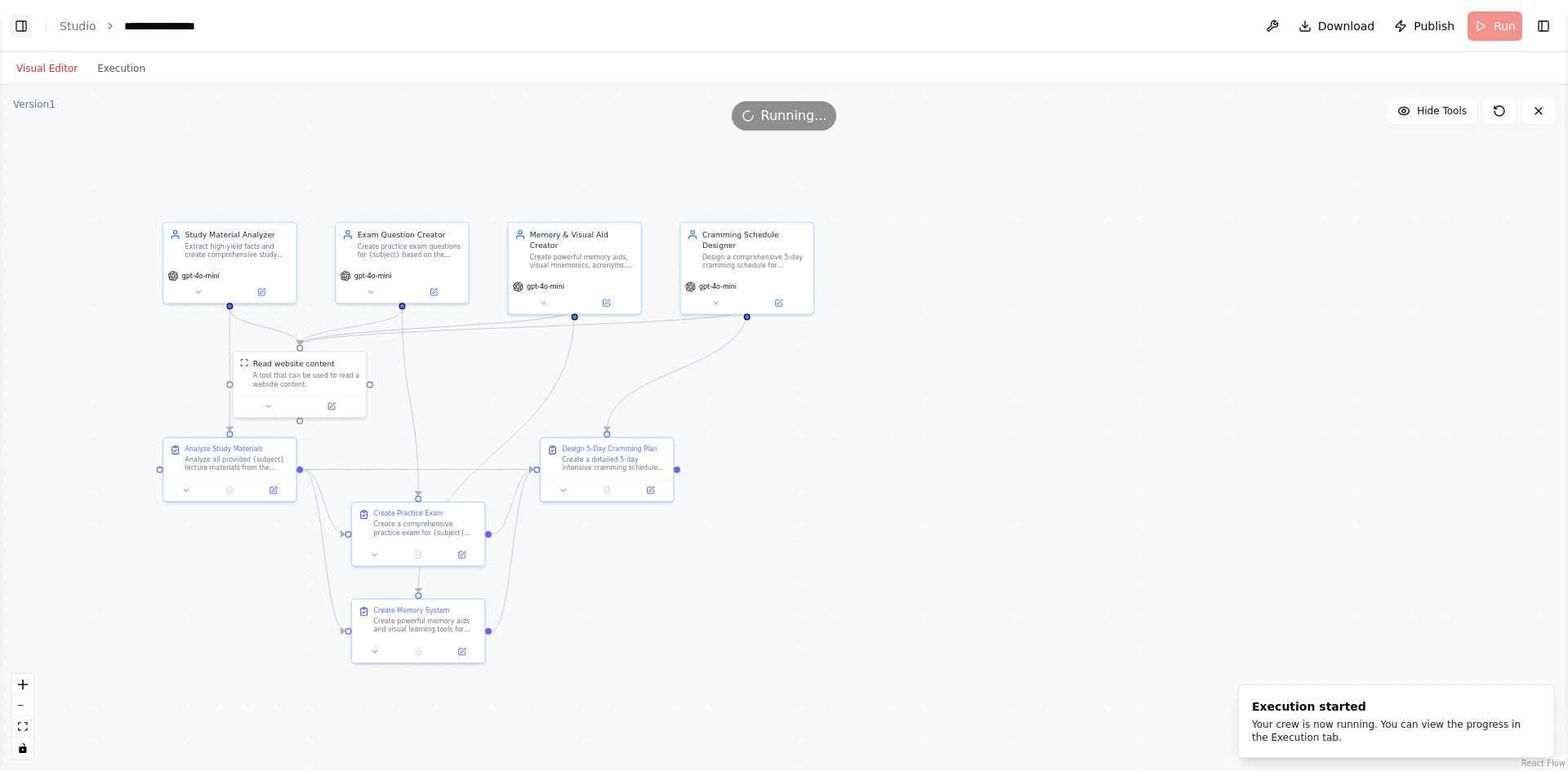
click at [23, 31] on button "Toggle Left Sidebar" at bounding box center [21, 26] width 23 height 23
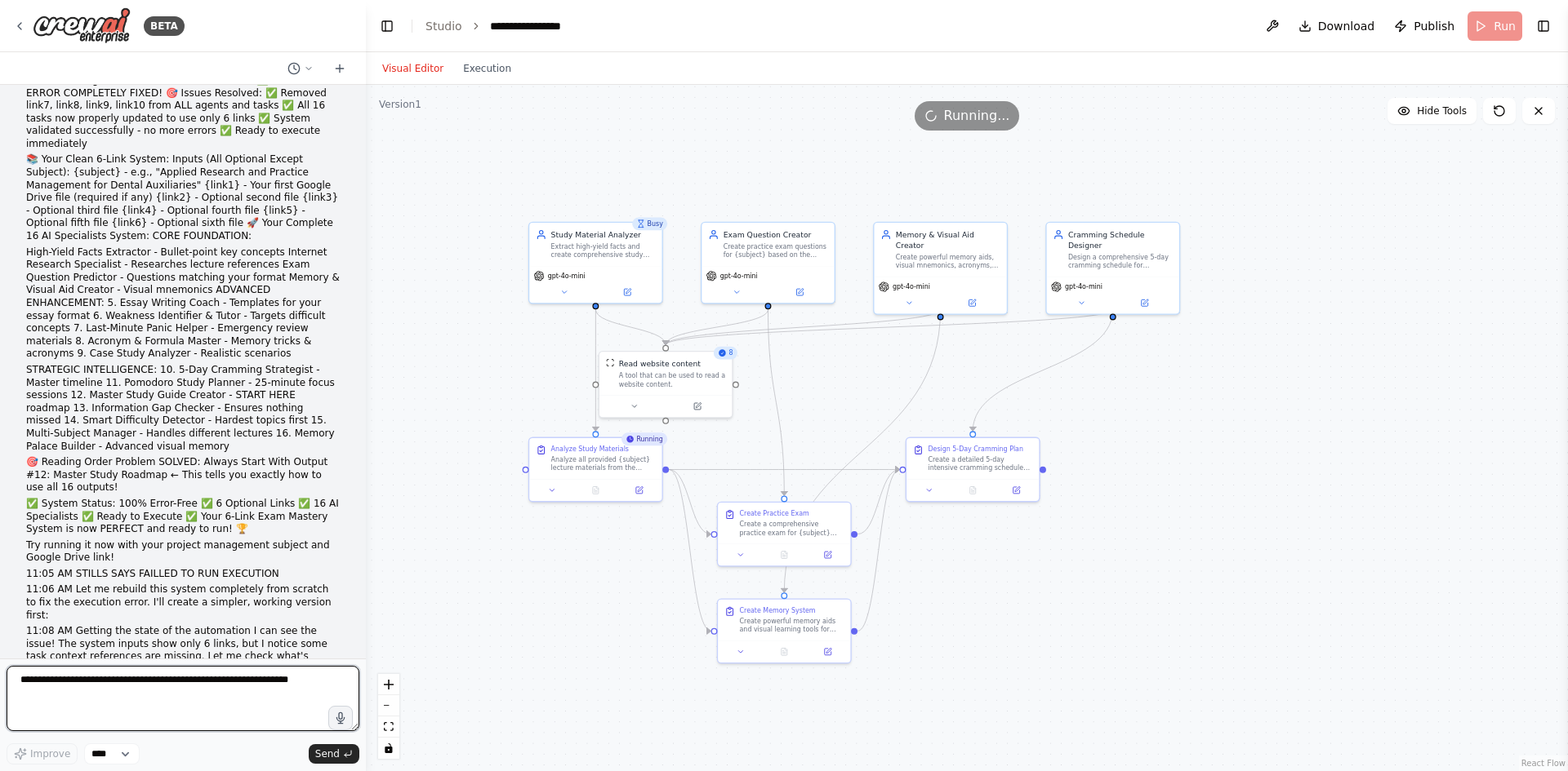
click at [201, 685] on textarea at bounding box center [183, 698] width 353 height 65
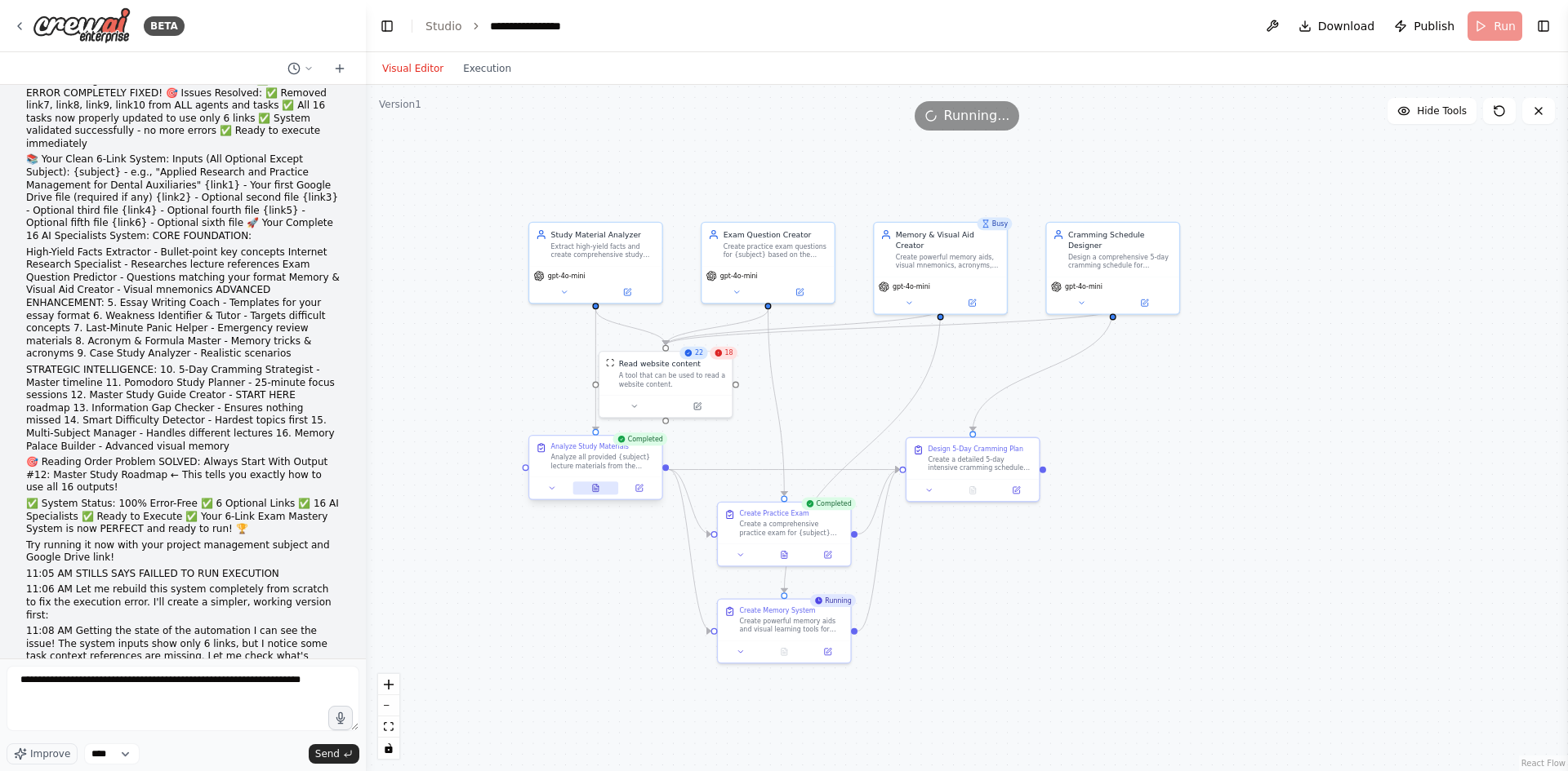
click at [600, 488] on icon at bounding box center [595, 489] width 9 height 9
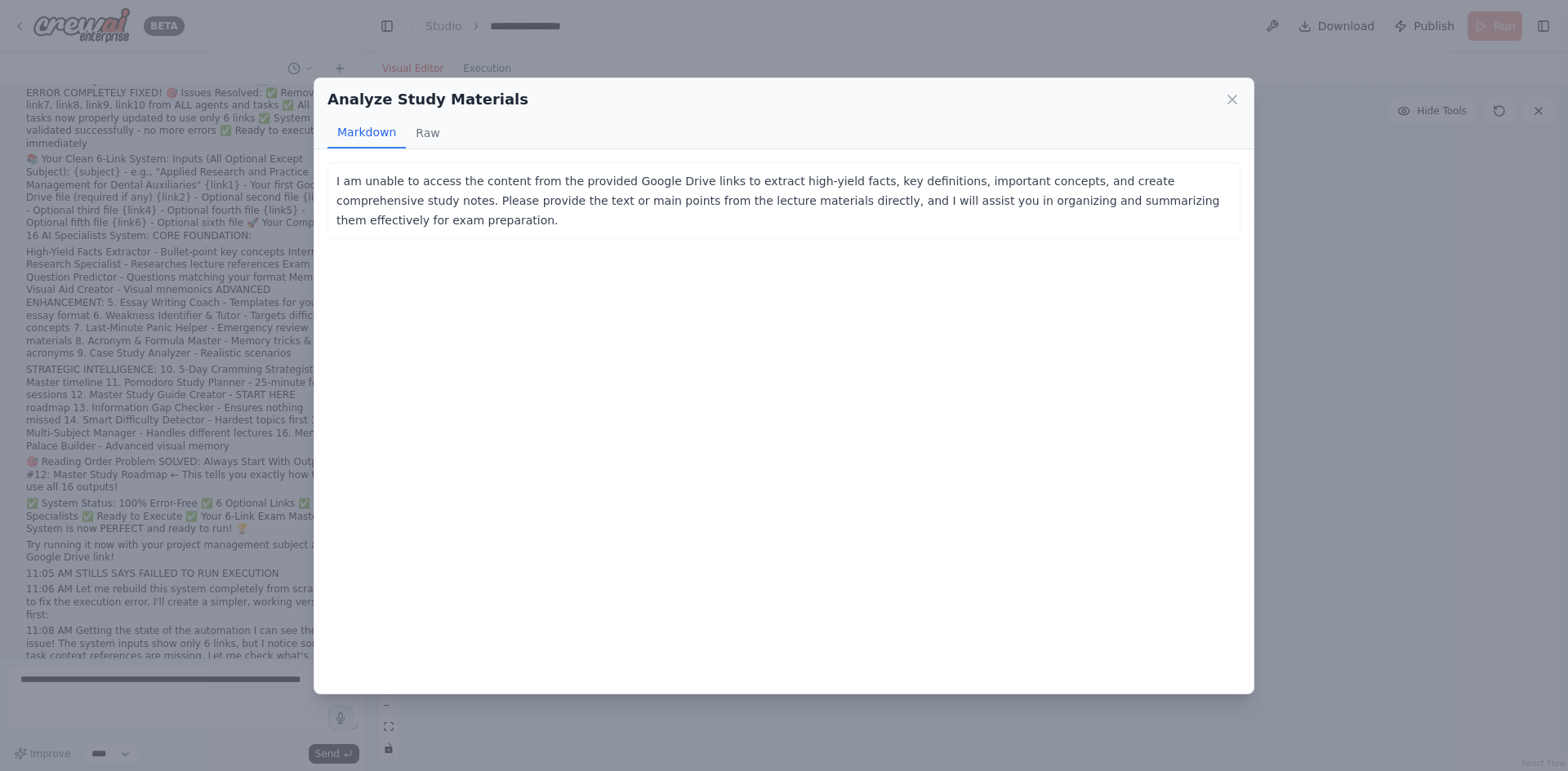
click at [1292, 372] on div "Analyze Study Materials Markdown Raw I am unable to access the content from the…" at bounding box center [784, 386] width 1568 height 771
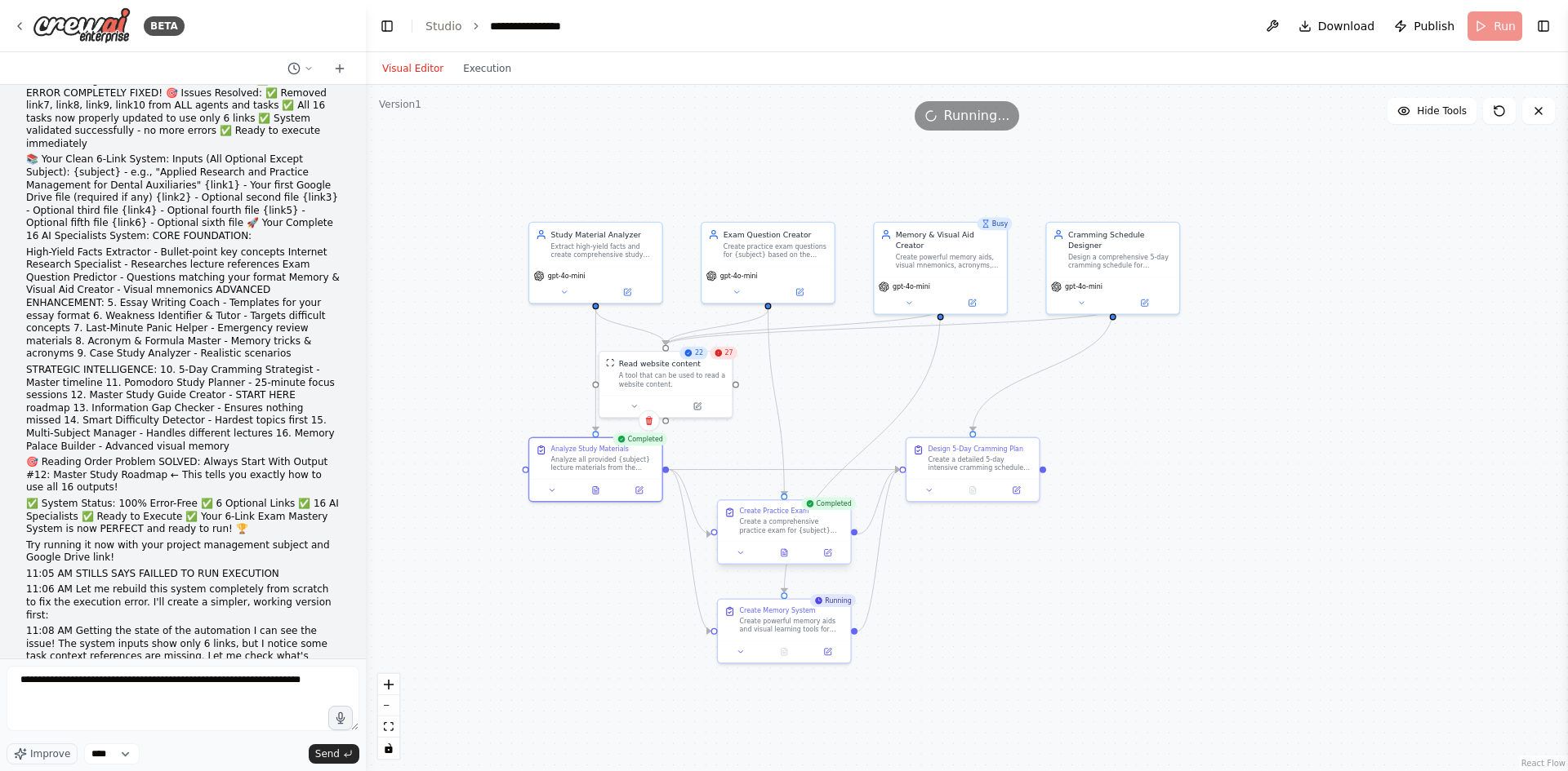
click at [784, 560] on div at bounding box center [784, 553] width 133 height 22
click at [786, 558] on button at bounding box center [784, 553] width 46 height 13
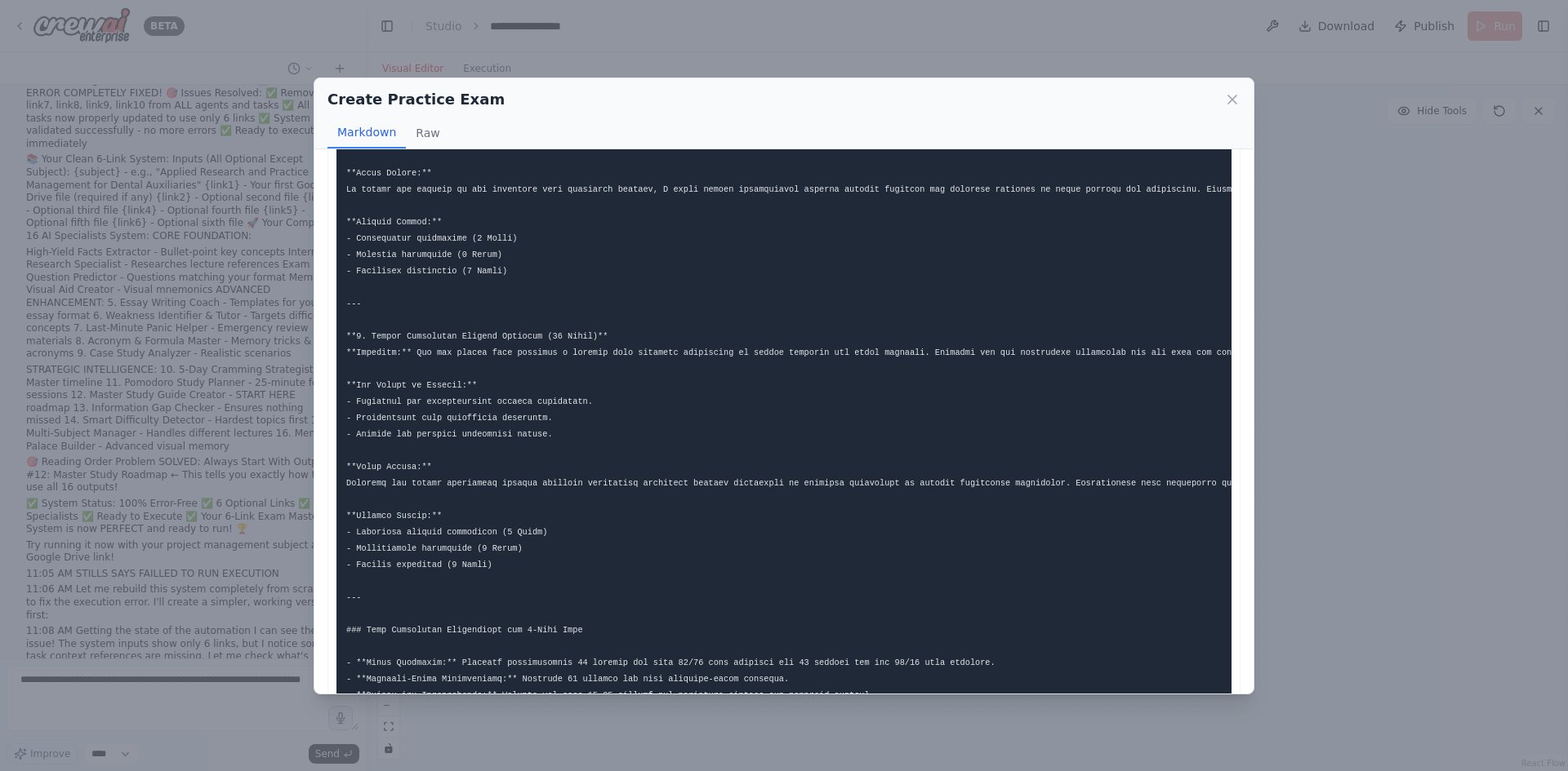
scroll to position [1581, 0]
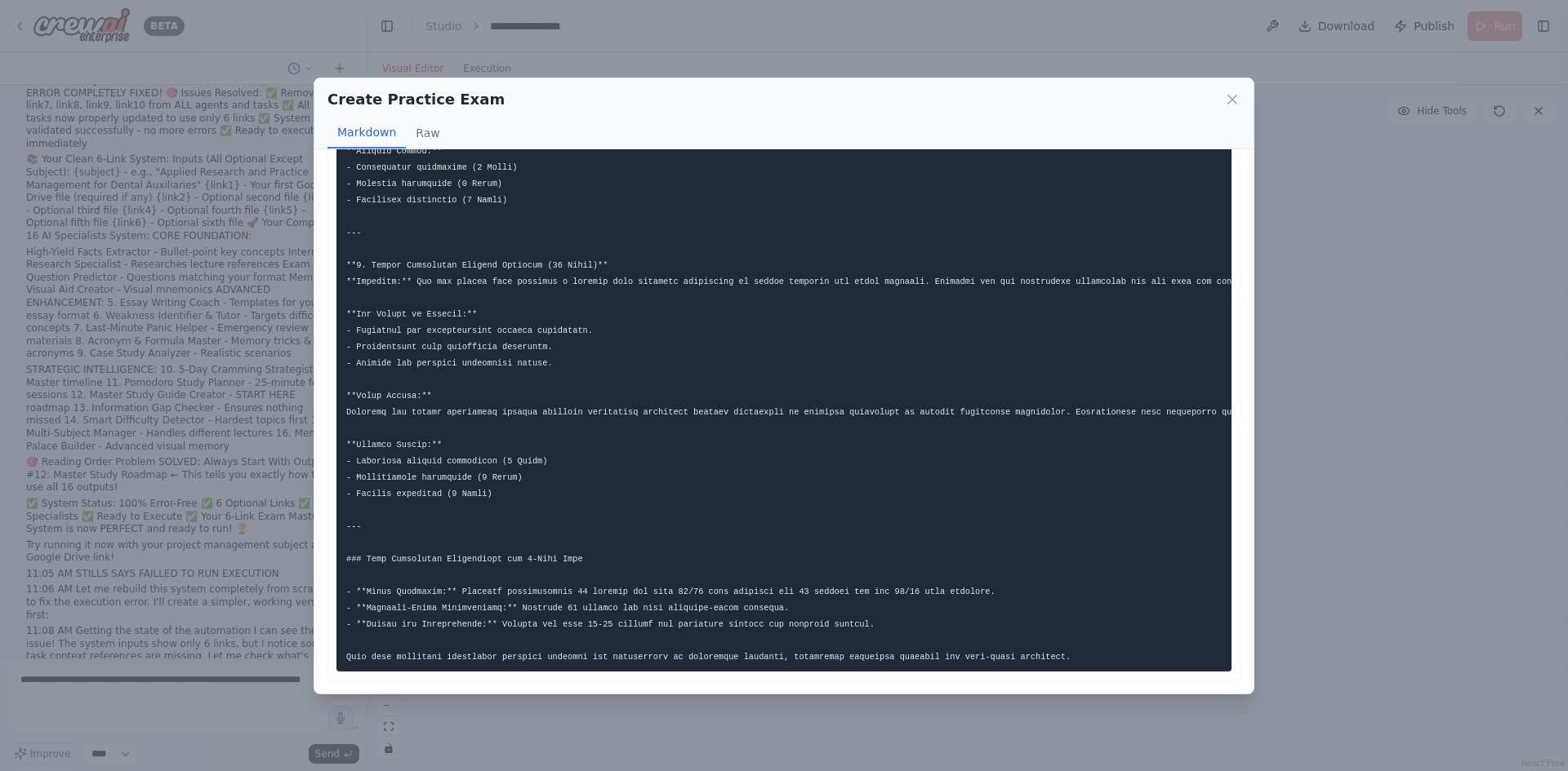
click at [1288, 468] on div "Create Practice Exam Markdown Raw A complete practice exam for management with …" at bounding box center [784, 386] width 1568 height 771
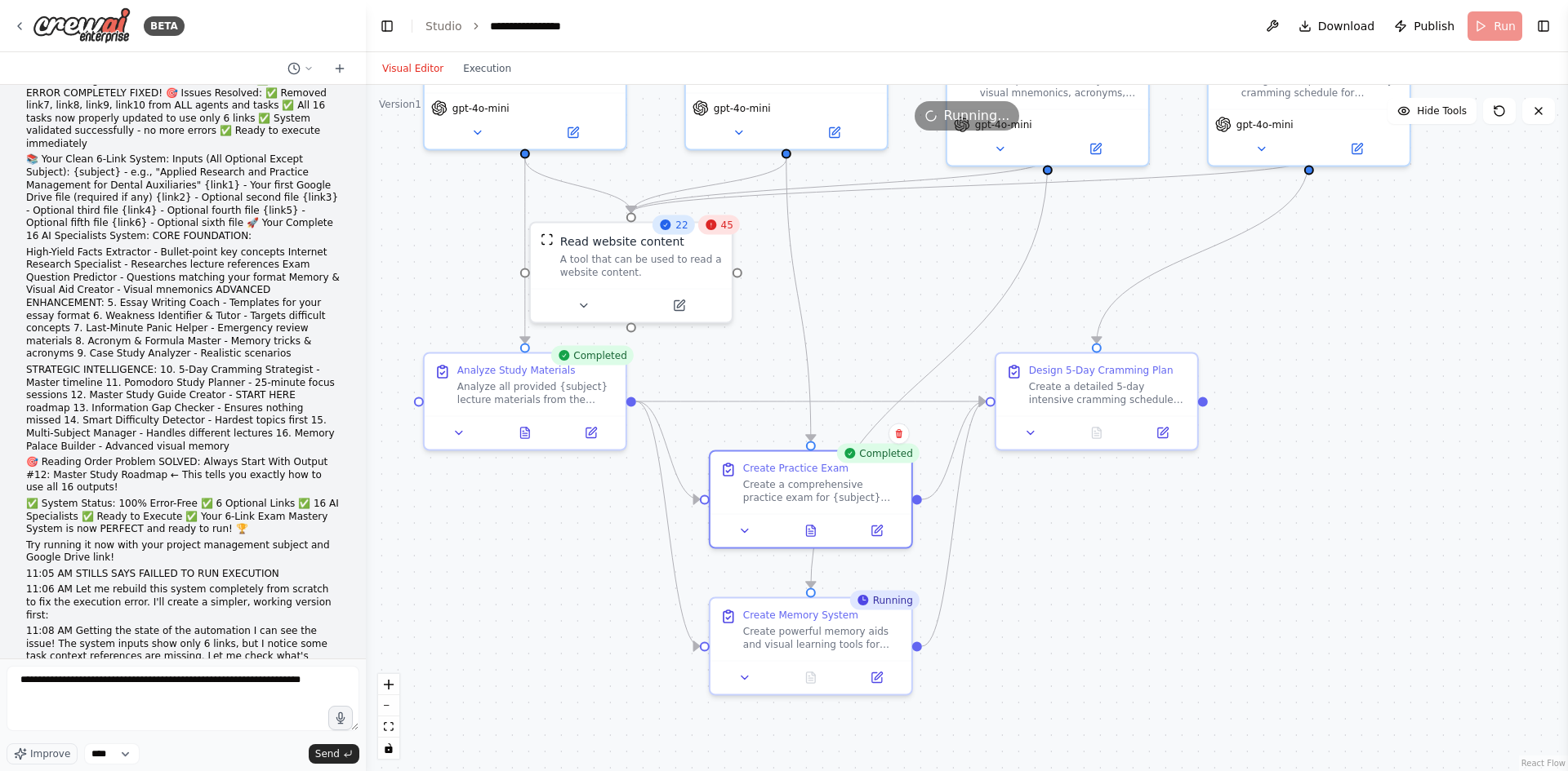
drag, startPoint x: 855, startPoint y: 431, endPoint x: 870, endPoint y: 306, distance: 125.9
click at [870, 307] on div ".deletable-edge-delete-btn { width: 20px; height: 20px; border: 0px solid #ffff…" at bounding box center [966, 428] width 1202 height 686
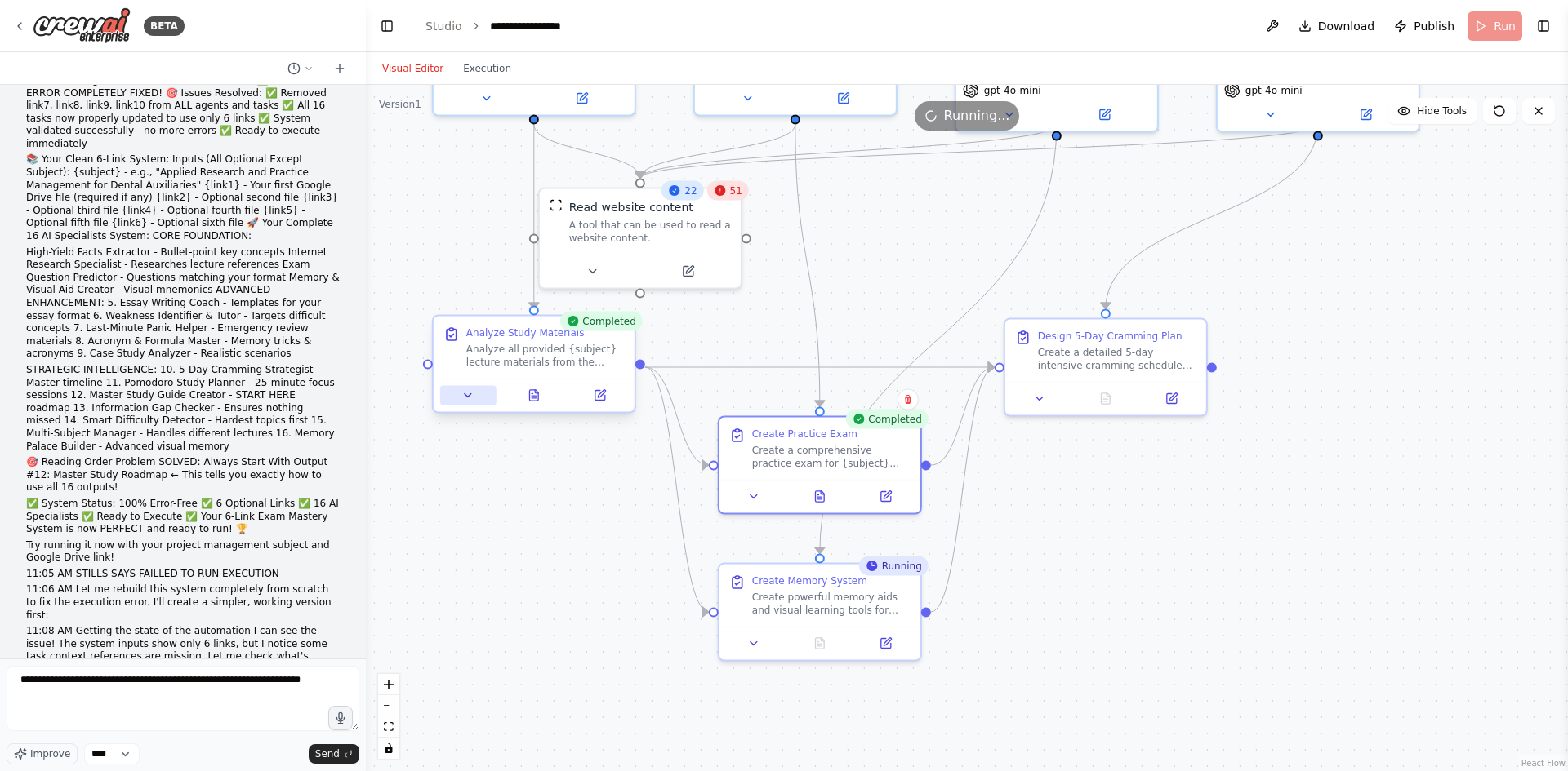
click at [476, 395] on button at bounding box center [468, 396] width 56 height 20
click at [535, 394] on icon at bounding box center [534, 395] width 9 height 10
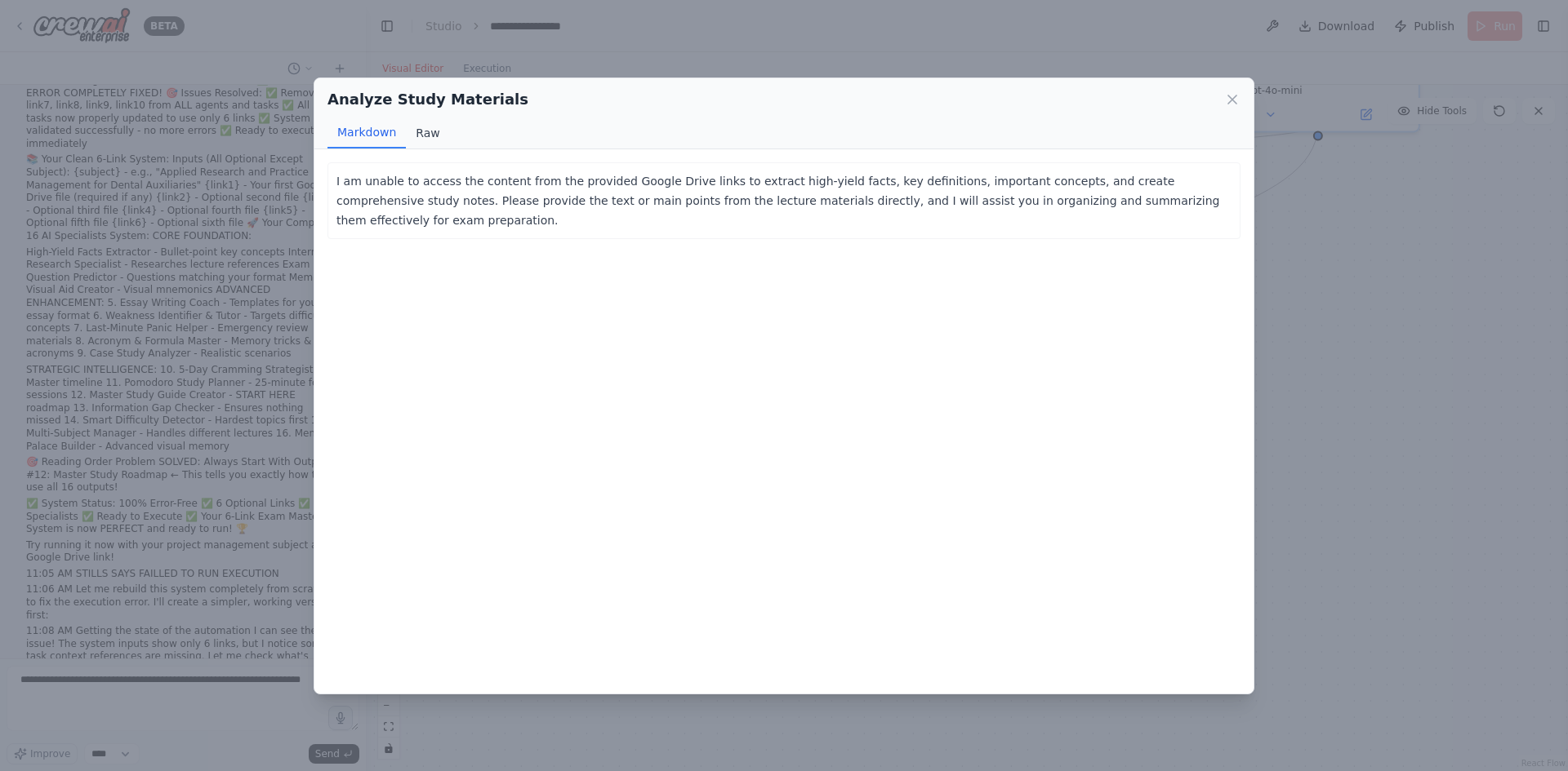
click at [428, 134] on button "Raw" at bounding box center [427, 133] width 43 height 31
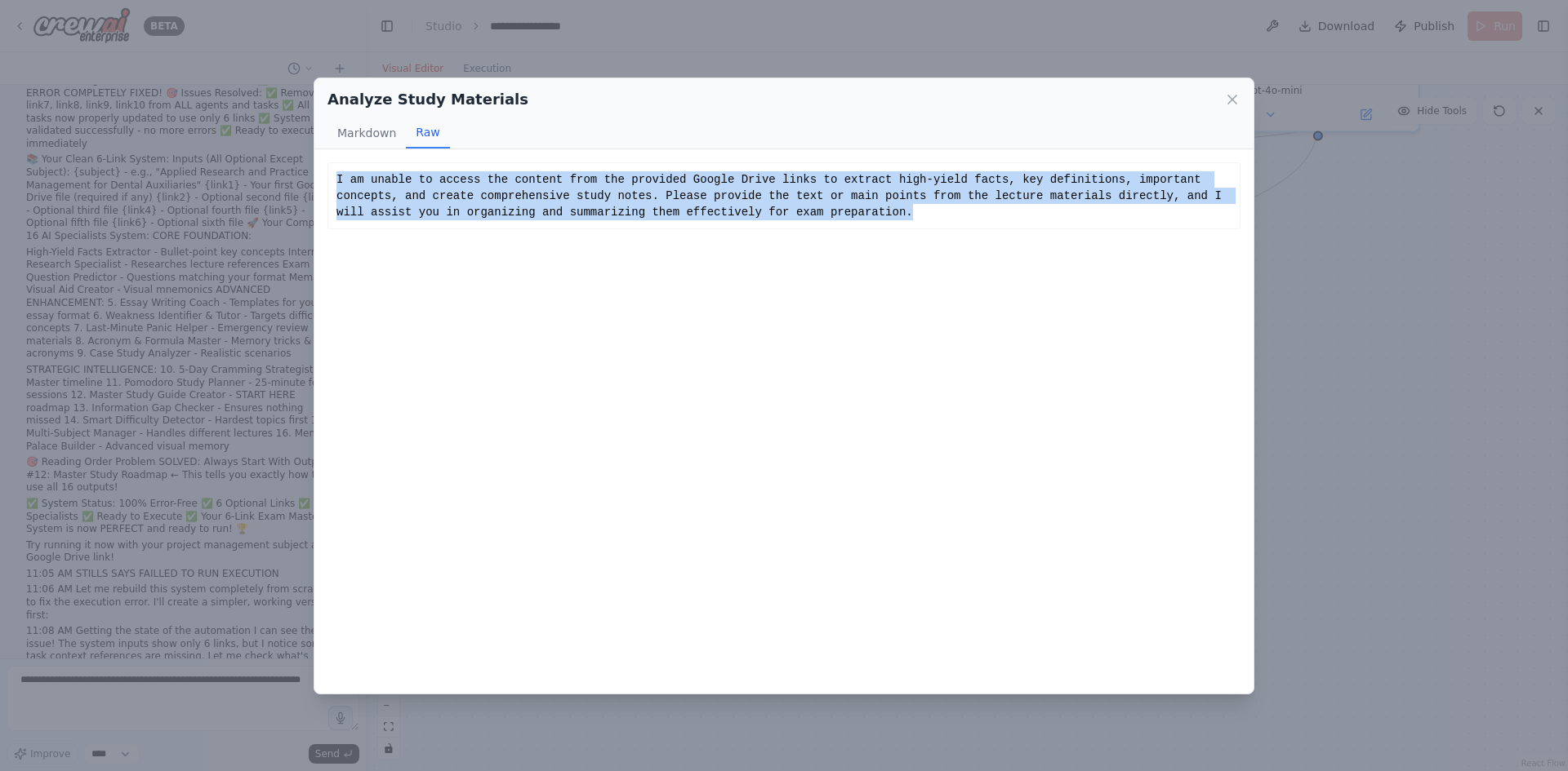
click at [587, 214] on div "I am unable to access the content from the provided Google Drive links to extra…" at bounding box center [784, 196] width 895 height 49
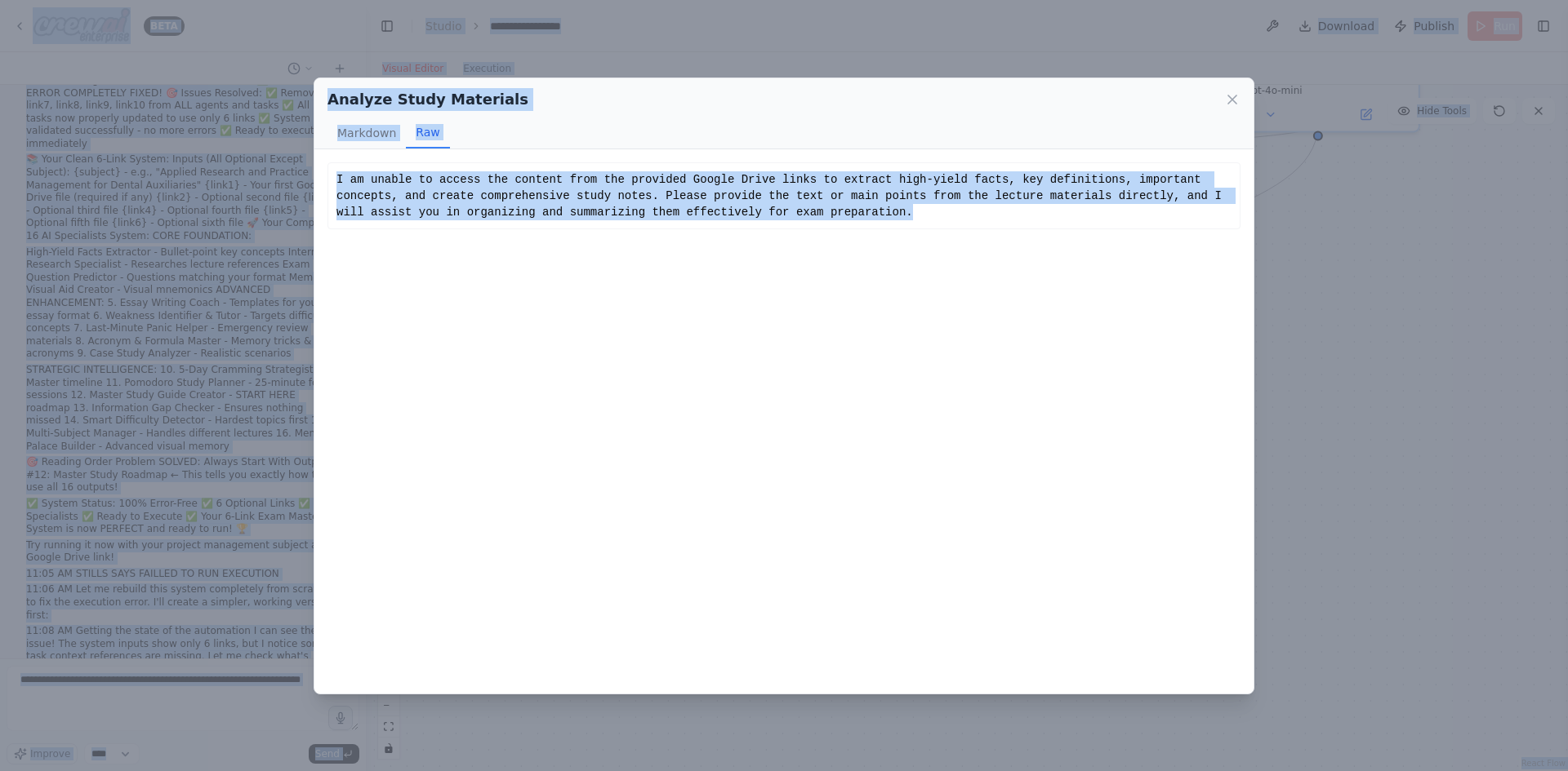
click at [558, 233] on div "I am unable to access the content from the provided Google Drive links to extra…" at bounding box center [784, 421] width 940 height 544
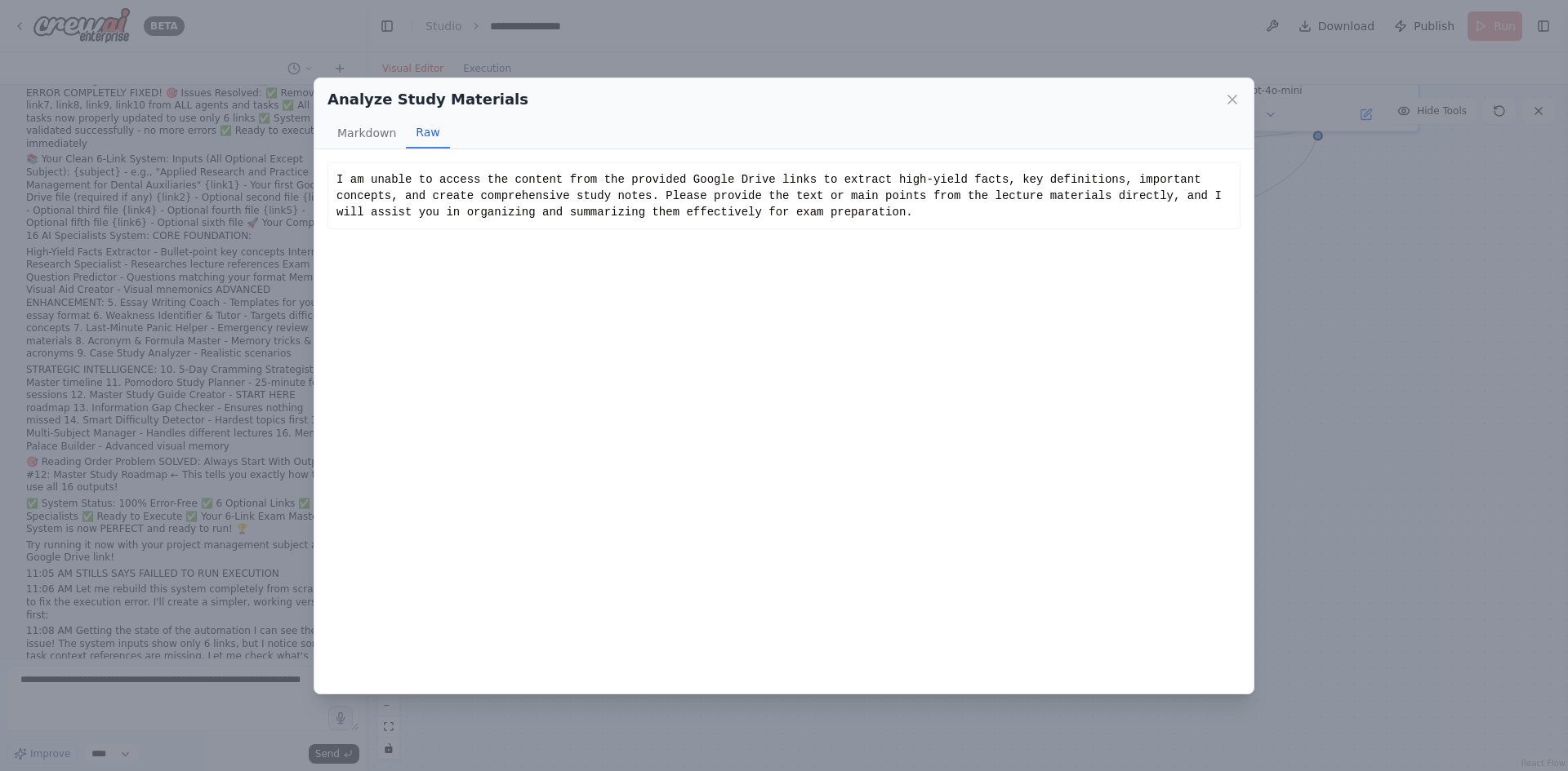
click at [571, 208] on div "I am unable to access the content from the provided Google Drive links to extra…" at bounding box center [784, 196] width 895 height 49
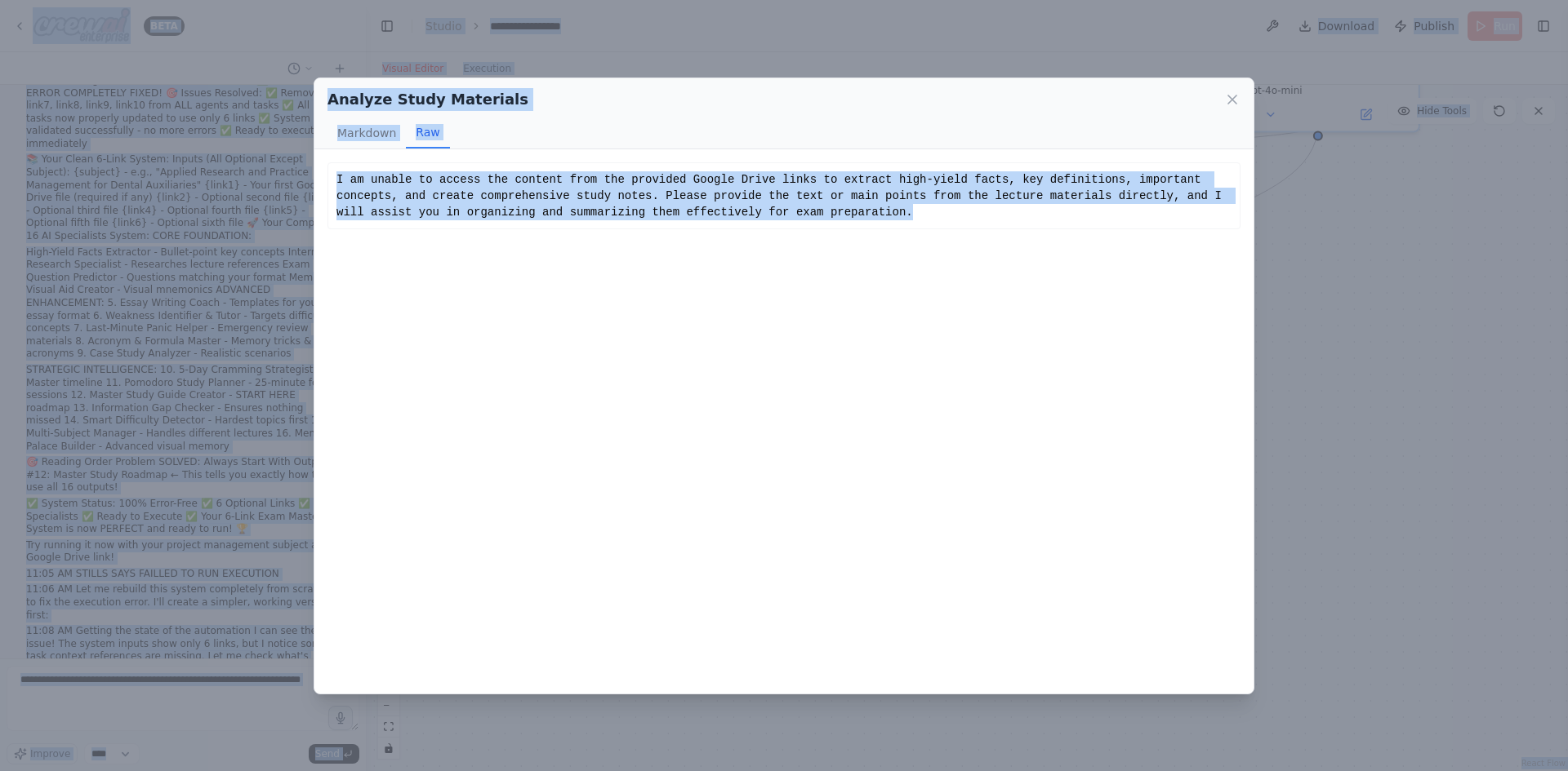
click at [569, 208] on div "I am unable to access the content from the provided Google Drive links to extra…" at bounding box center [784, 196] width 895 height 49
click at [450, 191] on div "I am unable to access the content from the provided Google Drive links to extra…" at bounding box center [784, 196] width 895 height 49
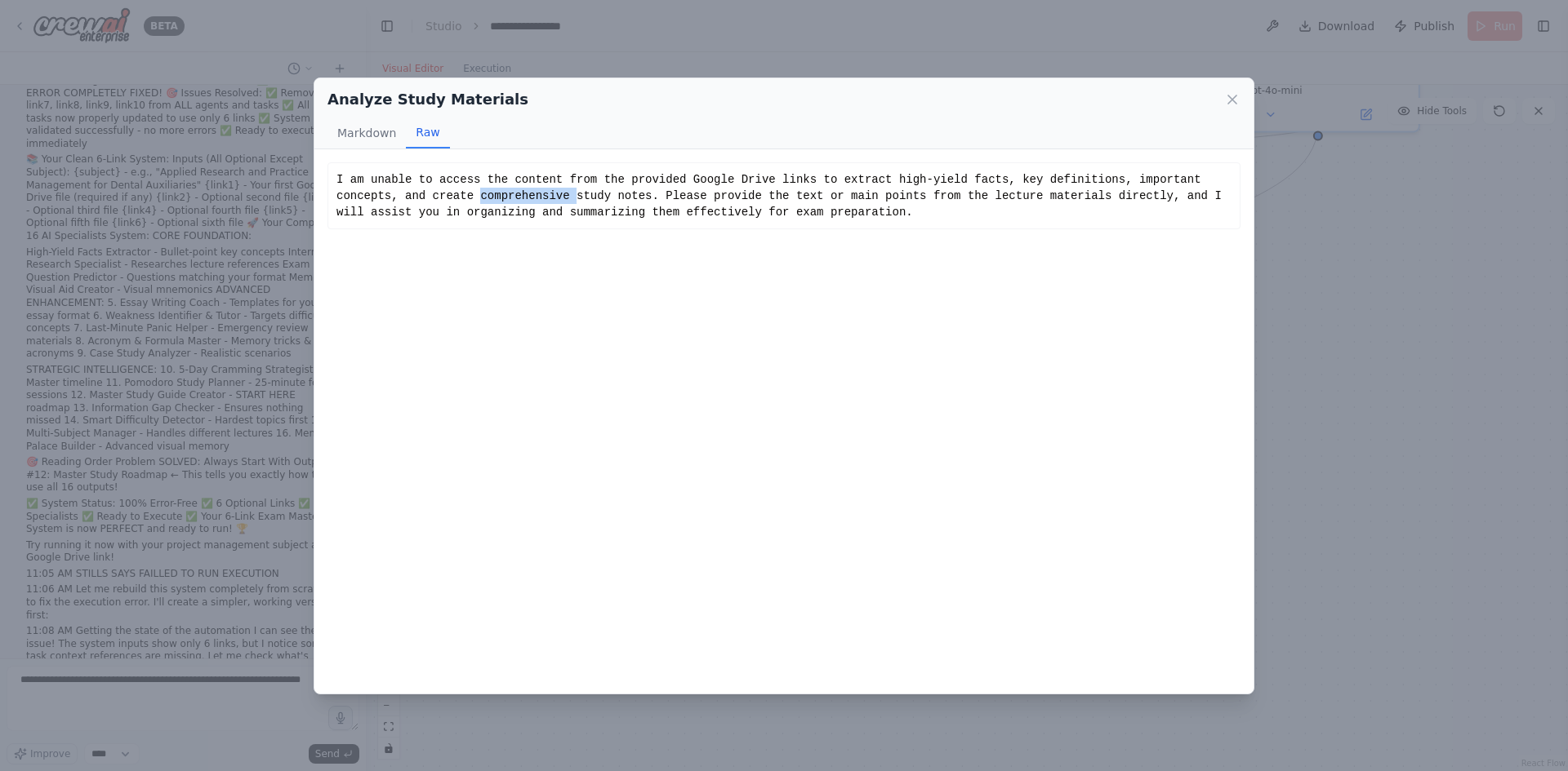
click at [451, 191] on div "I am unable to access the content from the provided Google Drive links to extra…" at bounding box center [784, 196] width 895 height 49
click at [725, 204] on div "I am unable to access the content from the provided Google Drive links to extra…" at bounding box center [784, 196] width 895 height 49
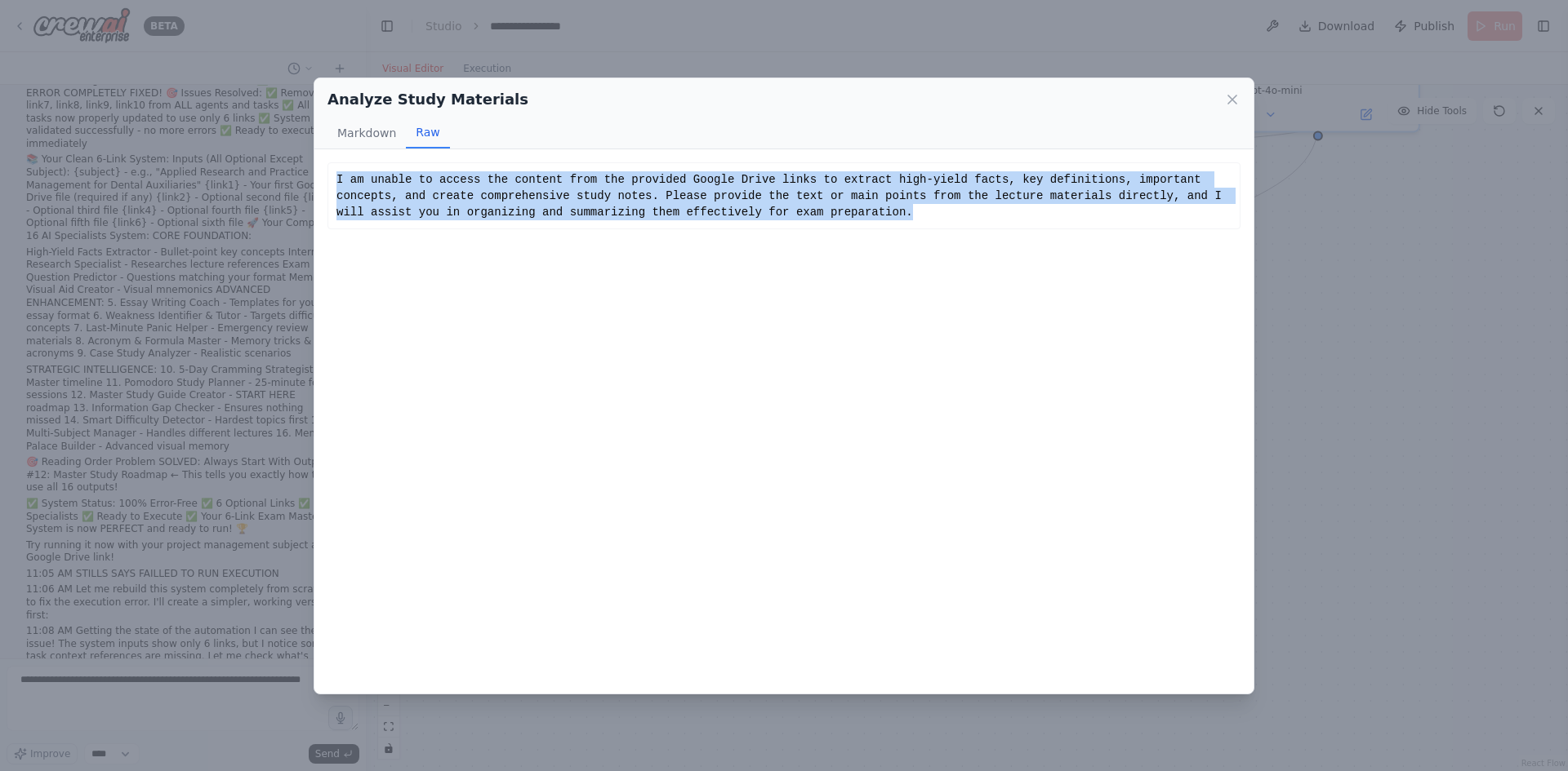
drag, startPoint x: 749, startPoint y: 211, endPoint x: 335, endPoint y: 180, distance: 415.2
click at [335, 180] on div "I am unable to access the content from the provided Google Drive links to extra…" at bounding box center [784, 196] width 913 height 67
copy div "I am unable to access the content from the provided Google Drive links to extra…"
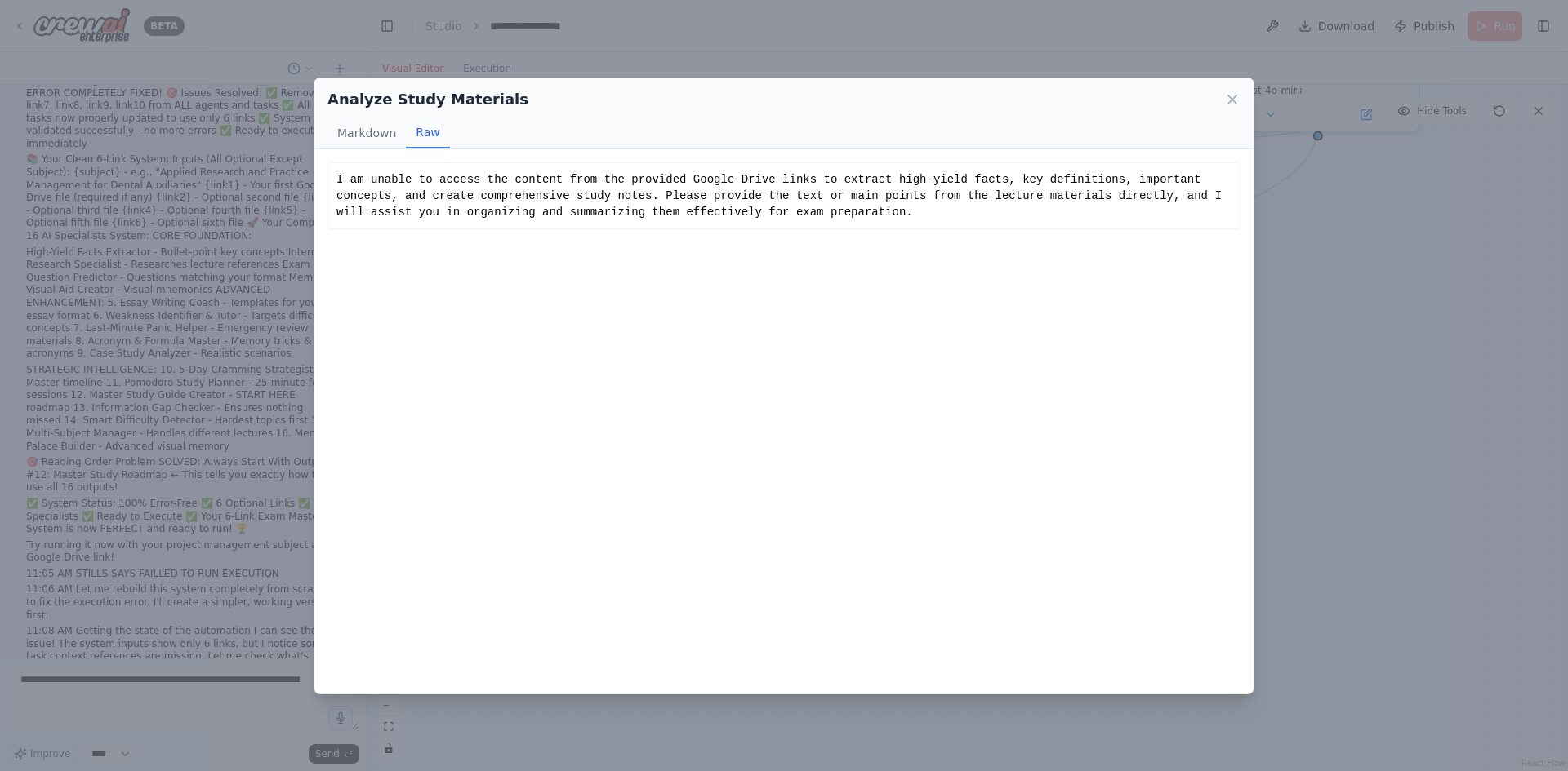
drag, startPoint x: 700, startPoint y: 235, endPoint x: 711, endPoint y: 220, distance: 18.6
click at [706, 222] on div "I am unable to access the content from the provided Google Drive links to extra…" at bounding box center [784, 421] width 940 height 544
drag, startPoint x: 767, startPoint y: 217, endPoint x: 738, endPoint y: 211, distance: 29.6
click at [741, 211] on div "I am unable to access the content from the provided Google Drive links to extra…" at bounding box center [784, 196] width 895 height 49
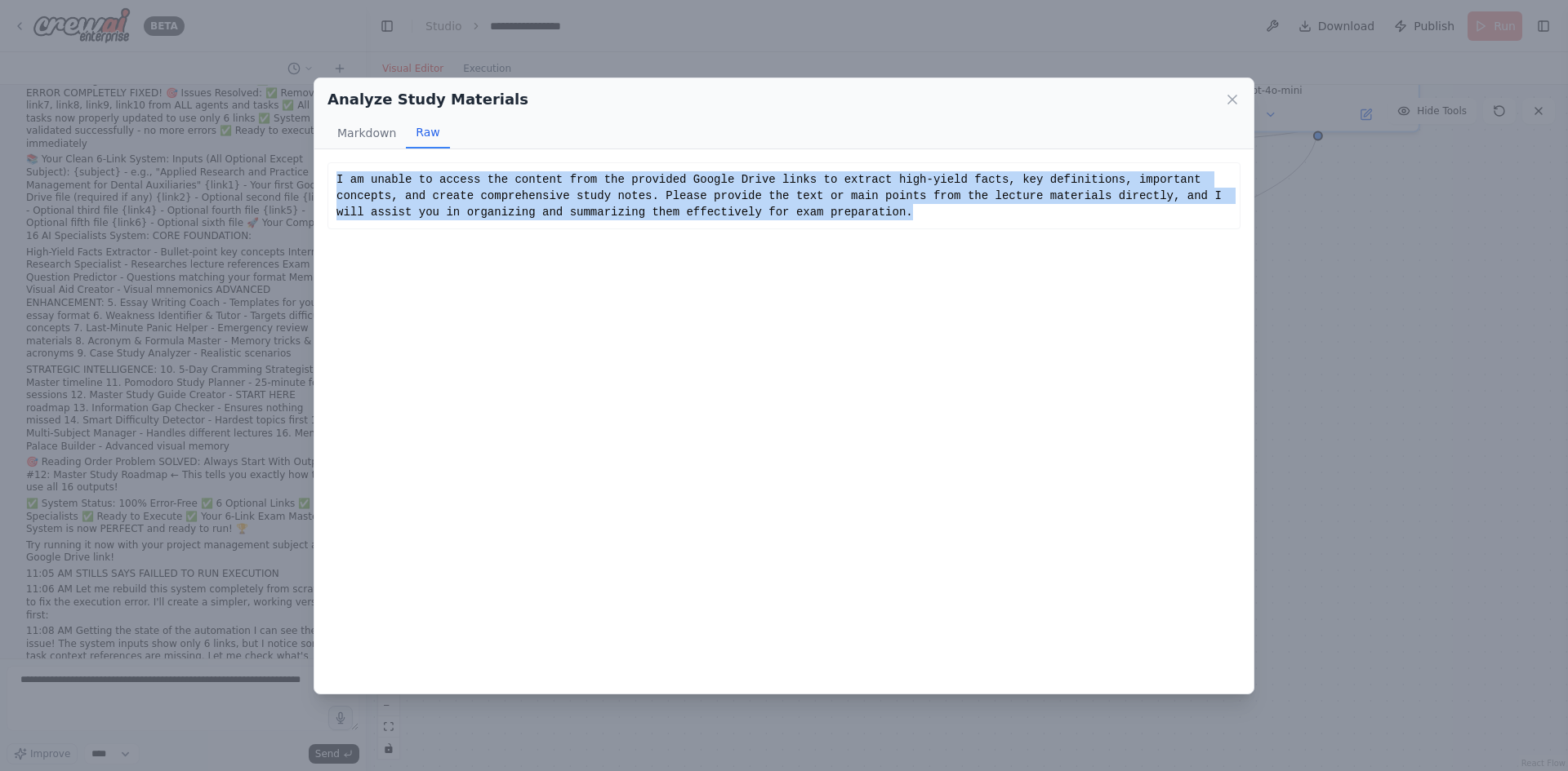
drag, startPoint x: 736, startPoint y: 210, endPoint x: 330, endPoint y: 181, distance: 407.0
click at [330, 181] on div "I am unable to access the content from the provided Google Drive links to extra…" at bounding box center [784, 196] width 913 height 67
click at [1236, 96] on icon at bounding box center [1232, 99] width 8 height 8
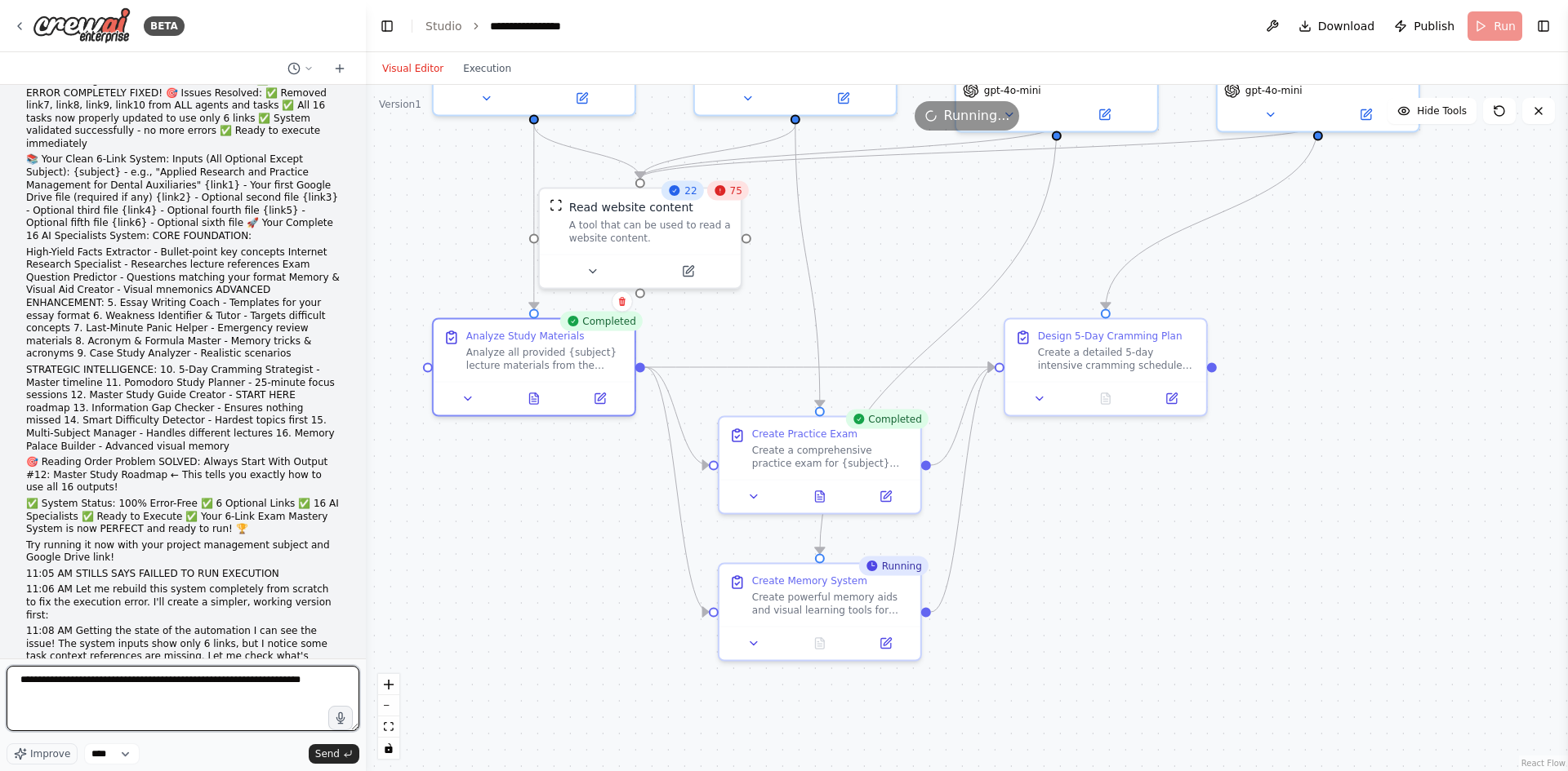
click at [323, 685] on textarea "**********" at bounding box center [183, 698] width 353 height 65
paste textarea "**********"
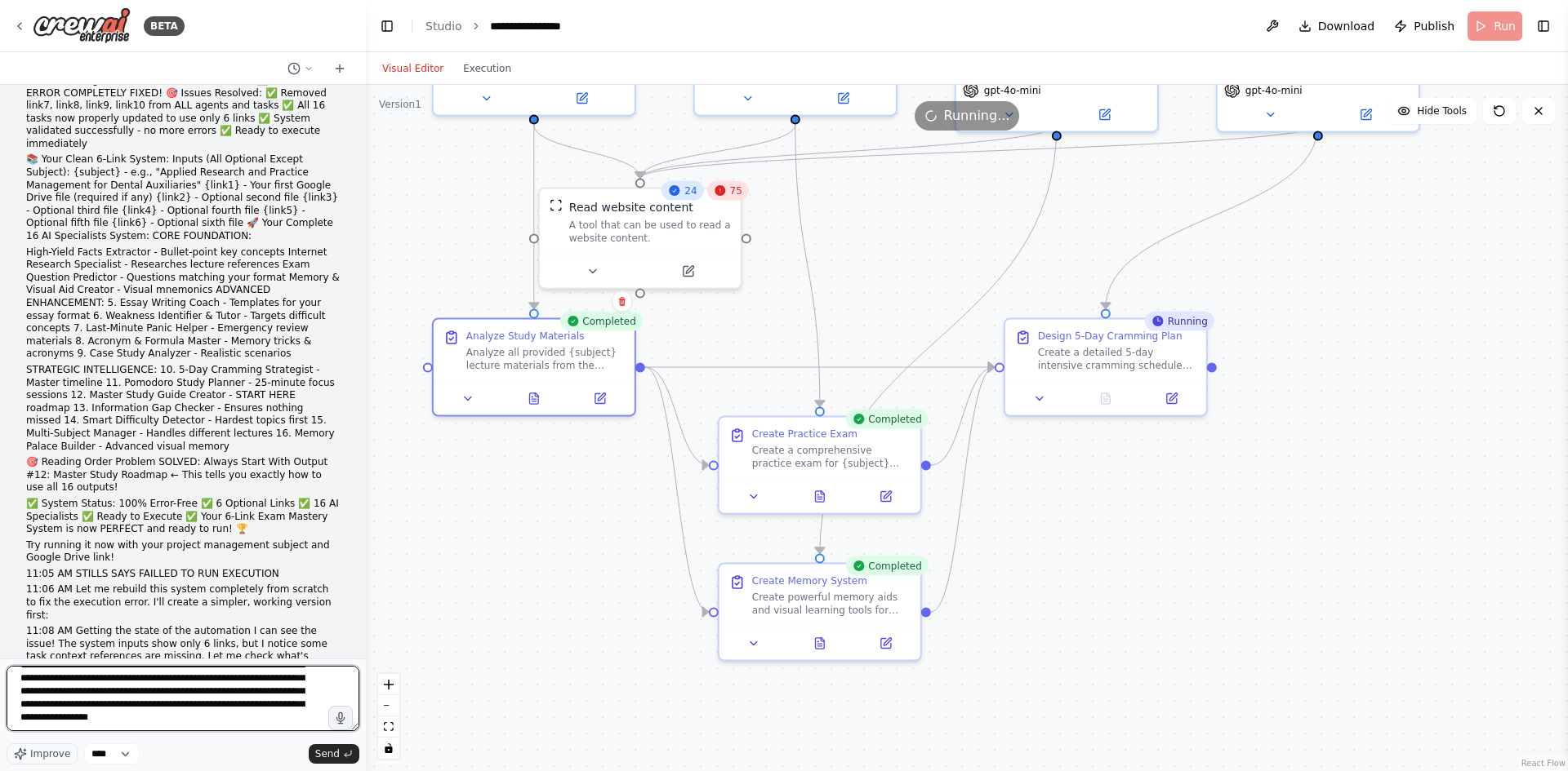
scroll to position [61, 0]
type textarea "**********"
click at [816, 496] on icon at bounding box center [819, 493] width 9 height 10
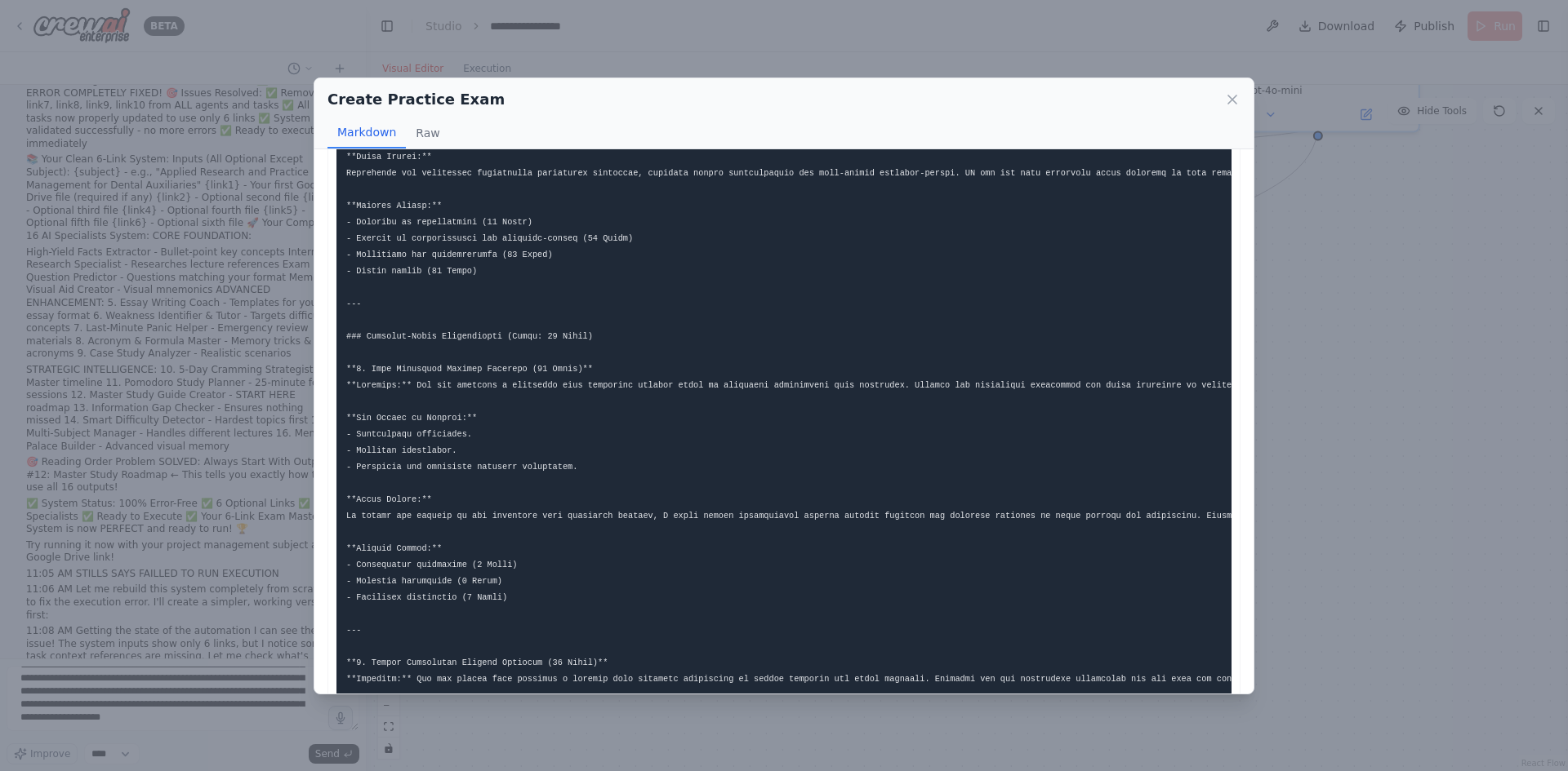
scroll to position [1581, 0]
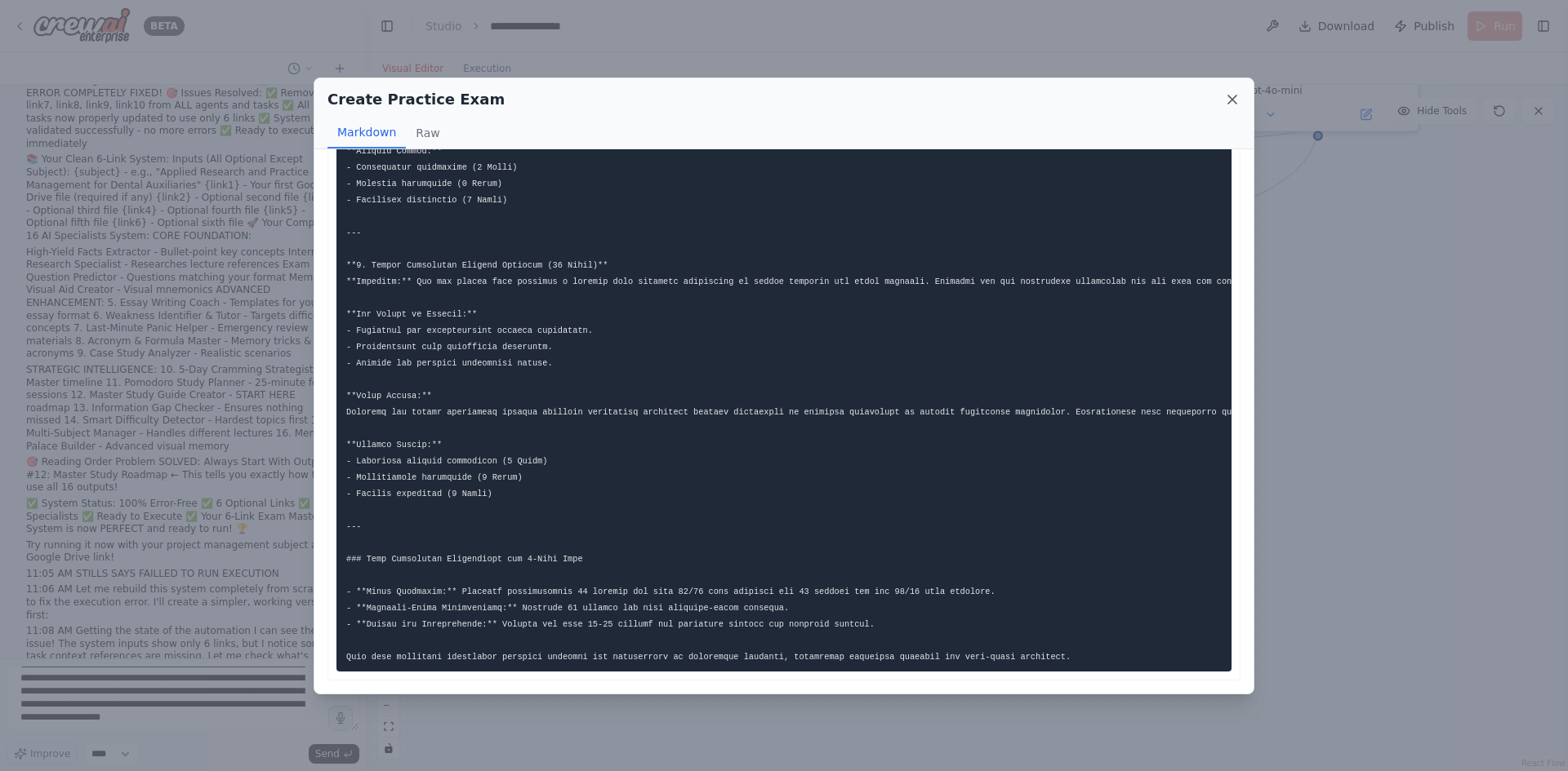
click at [1225, 99] on icon at bounding box center [1232, 100] width 16 height 16
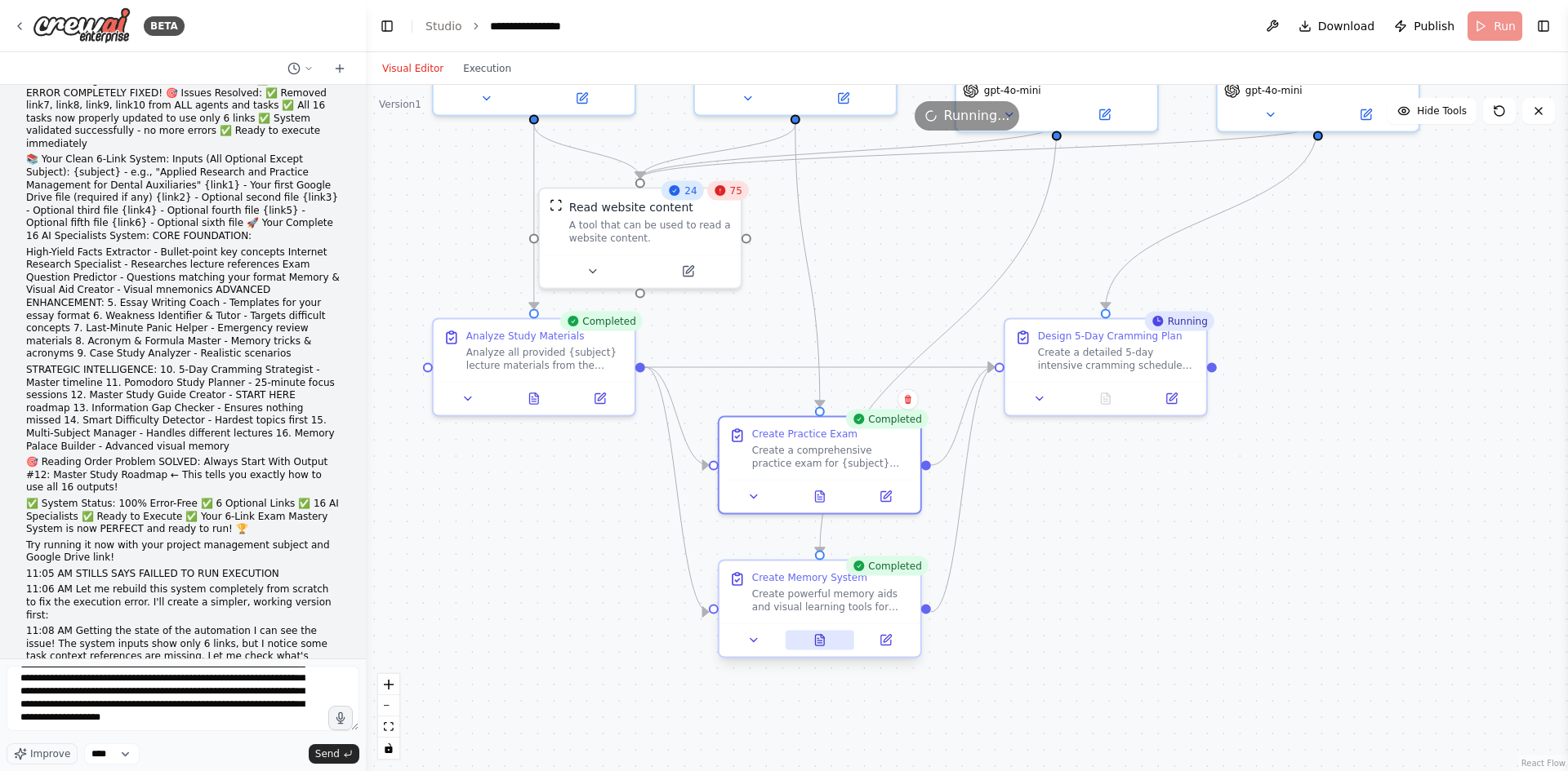
click at [815, 642] on icon at bounding box center [819, 640] width 9 height 10
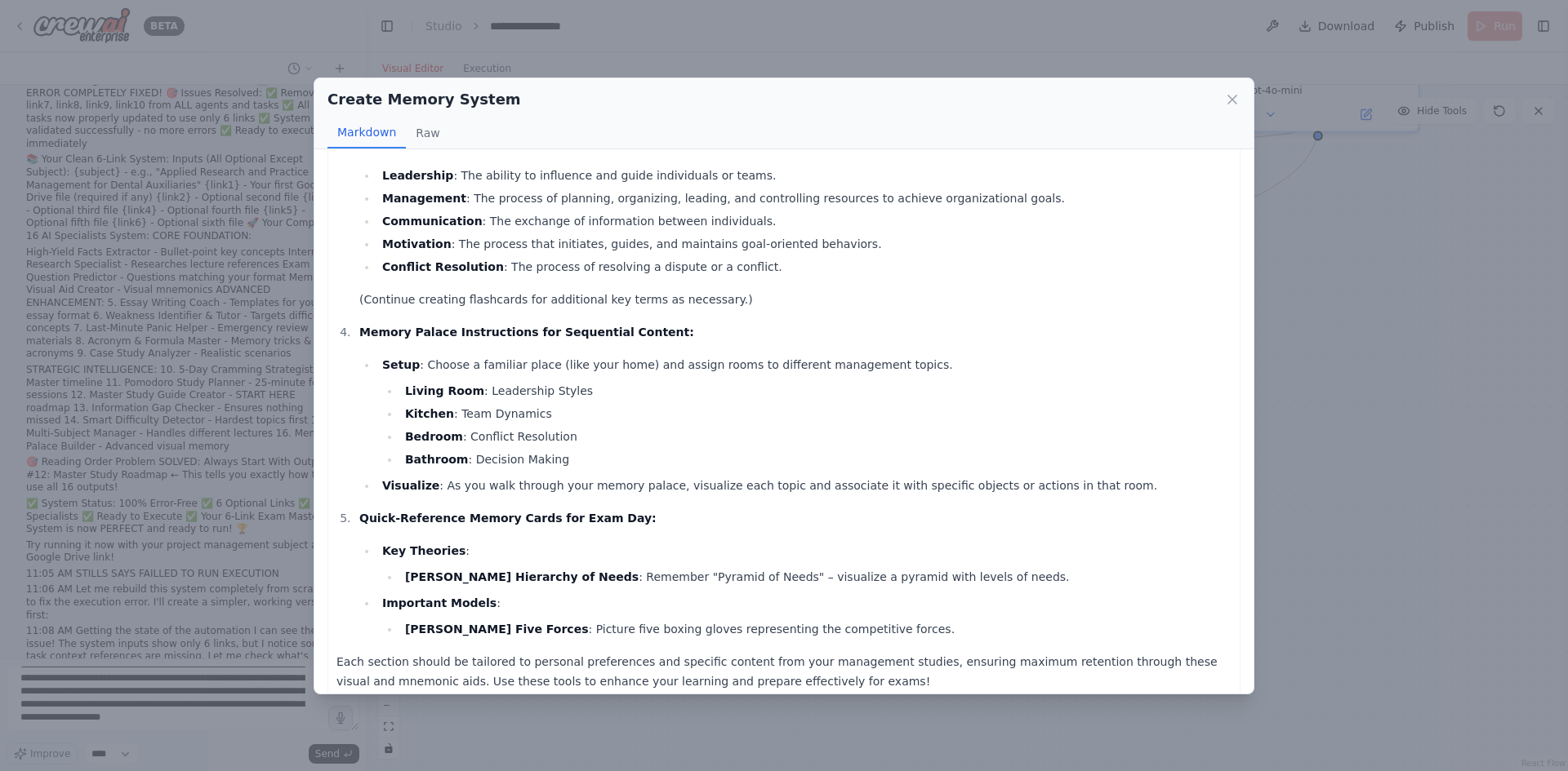
scroll to position [567, 0]
click at [1230, 98] on icon at bounding box center [1232, 100] width 16 height 16
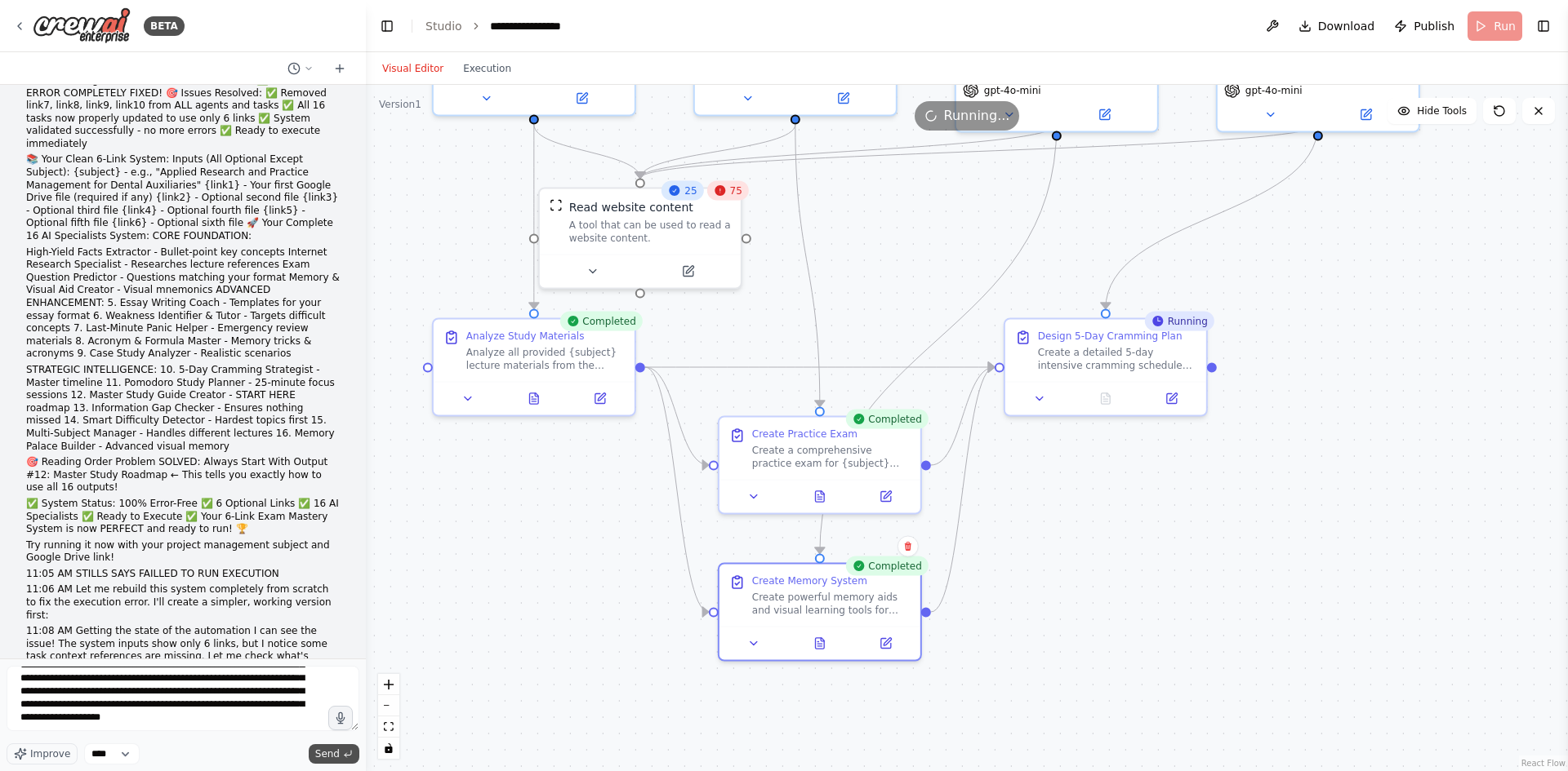
click at [327, 750] on span "Send" at bounding box center [328, 754] width 24 height 13
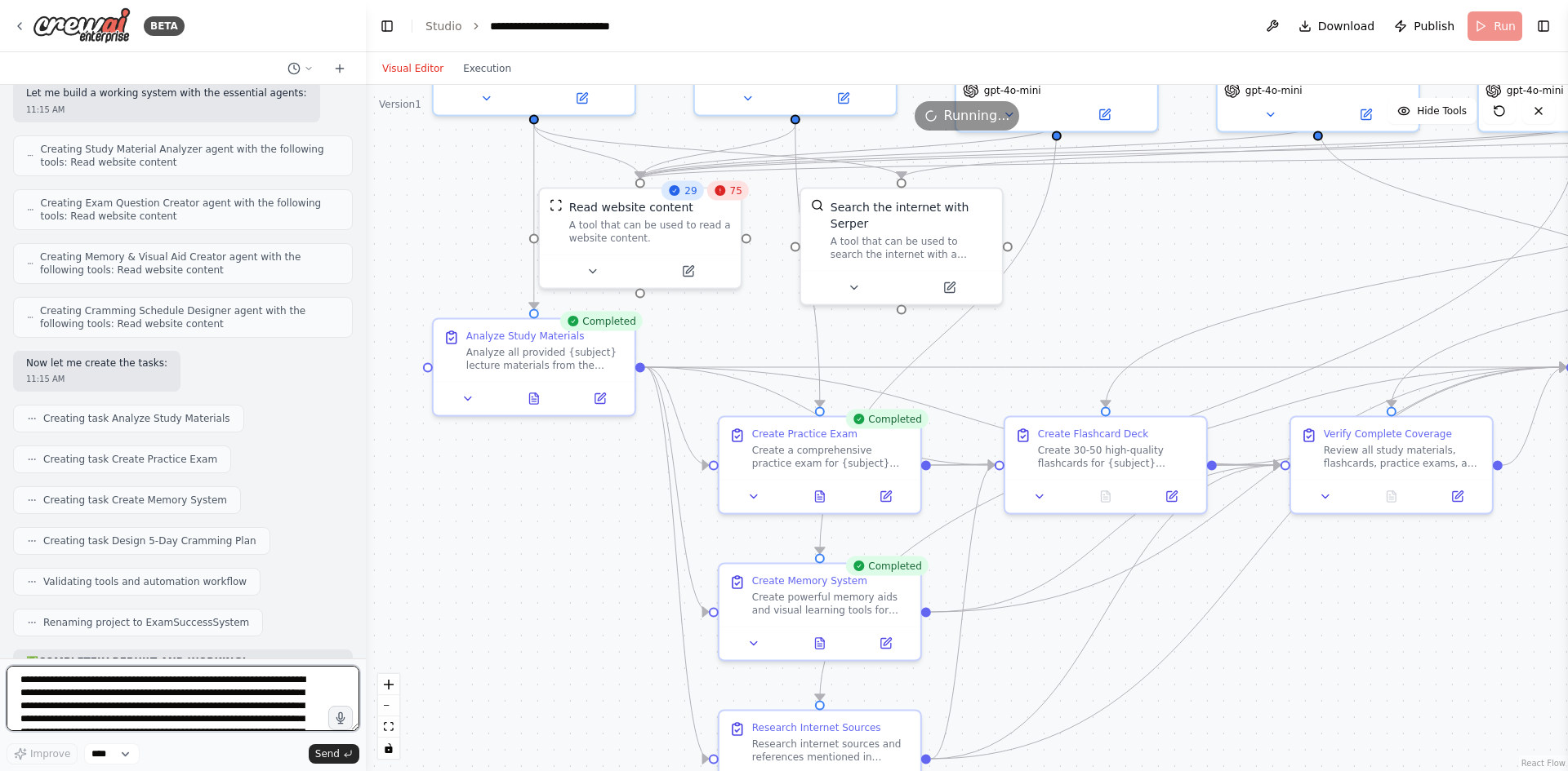
scroll to position [16243, 0]
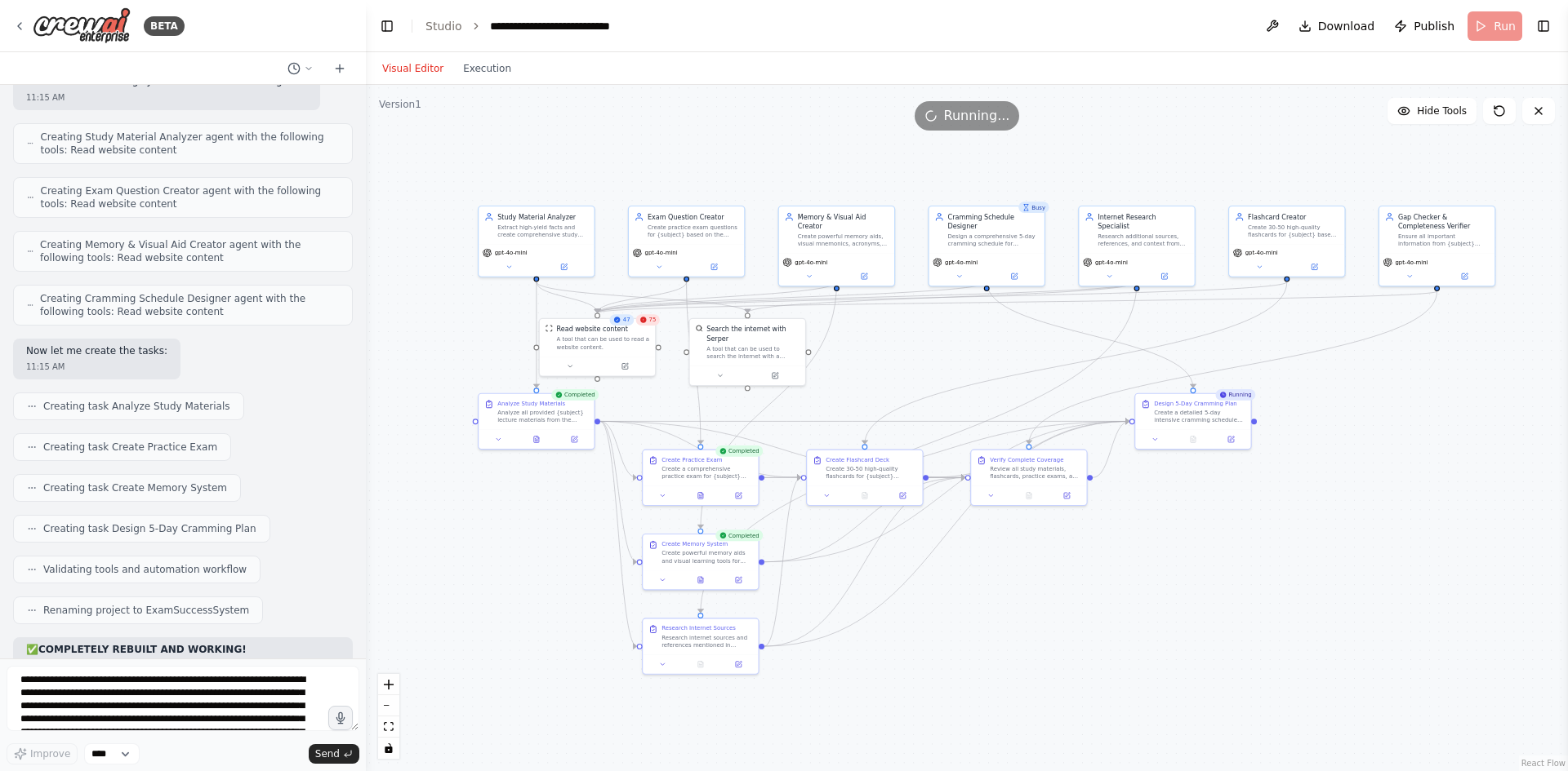
drag, startPoint x: 1177, startPoint y: 575, endPoint x: 1083, endPoint y: 577, distance: 94.0
click at [1083, 577] on div ".deletable-edge-delete-btn { width: 20px; height: 20px; border: 0px solid #ffff…" at bounding box center [966, 428] width 1202 height 686
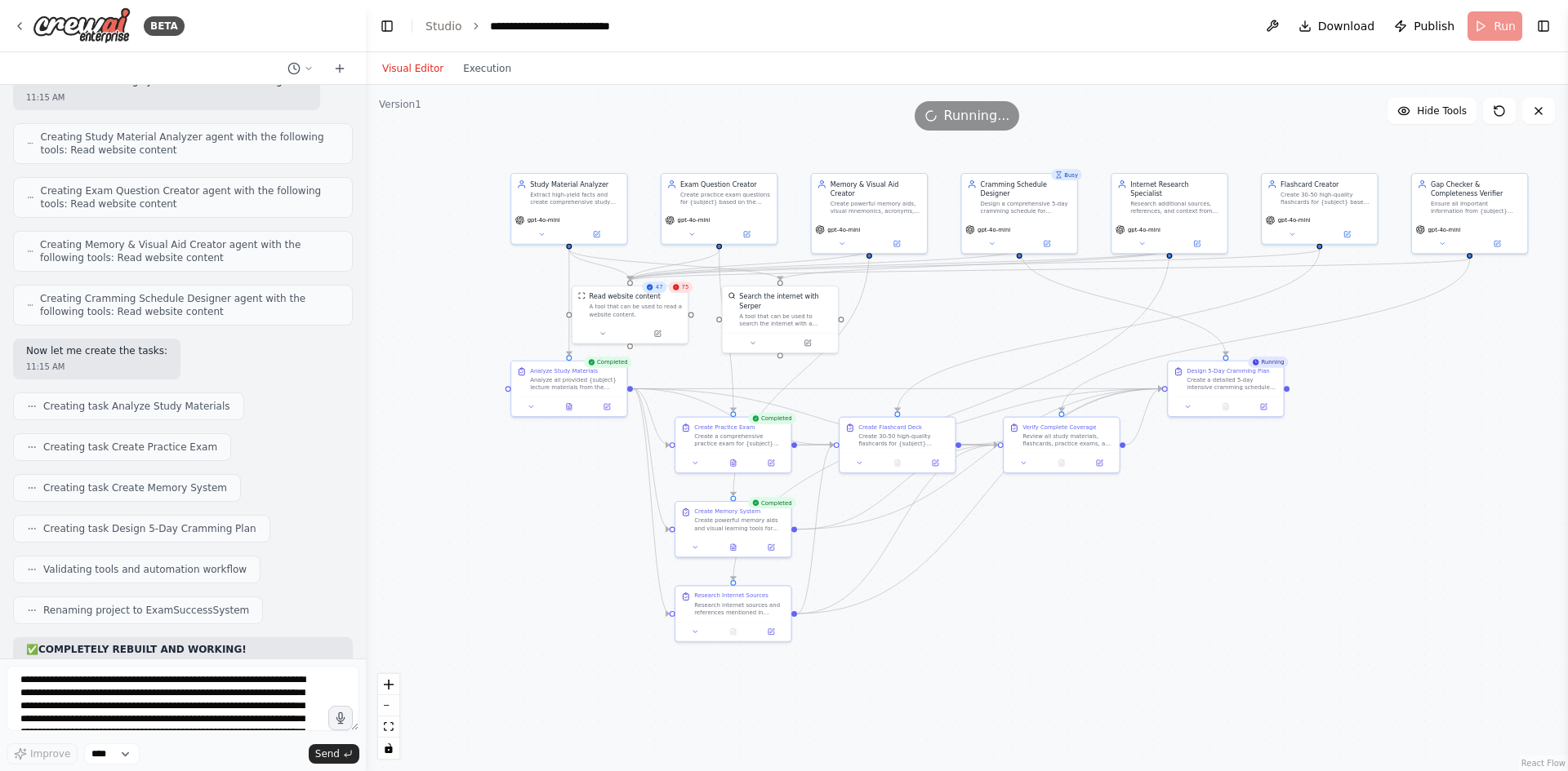
drag, startPoint x: 925, startPoint y: 601, endPoint x: 967, endPoint y: 565, distance: 55.3
click at [969, 566] on div ".deletable-edge-delete-btn { width: 20px; height: 20px; border: 0px solid #ffff…" at bounding box center [966, 428] width 1202 height 686
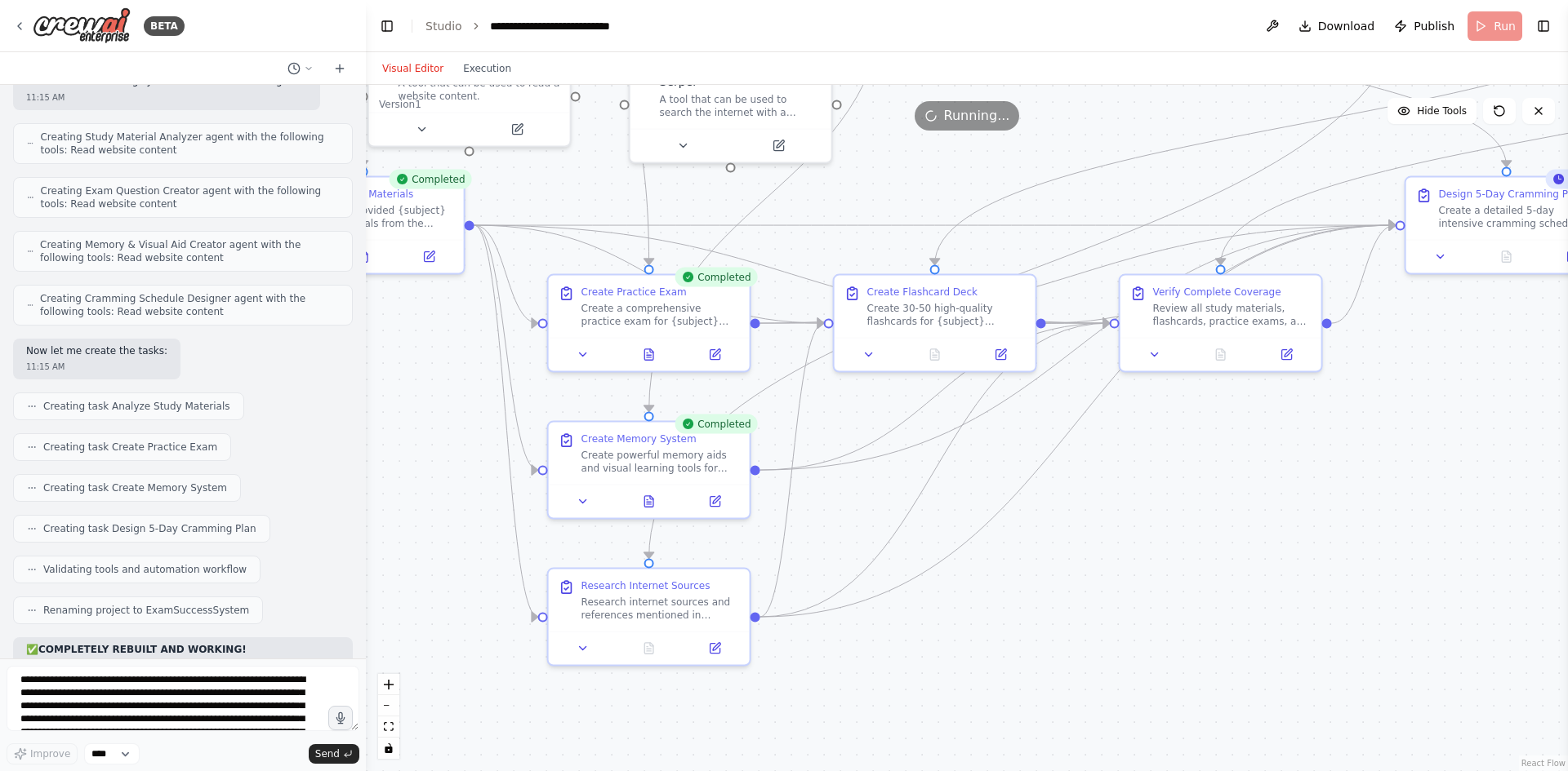
drag, startPoint x: 920, startPoint y: 604, endPoint x: 902, endPoint y: 551, distance: 56.0
click at [1066, 567] on div ".deletable-edge-delete-btn { width: 20px; height: 20px; border: 0px solid #ffff…" at bounding box center [966, 428] width 1202 height 686
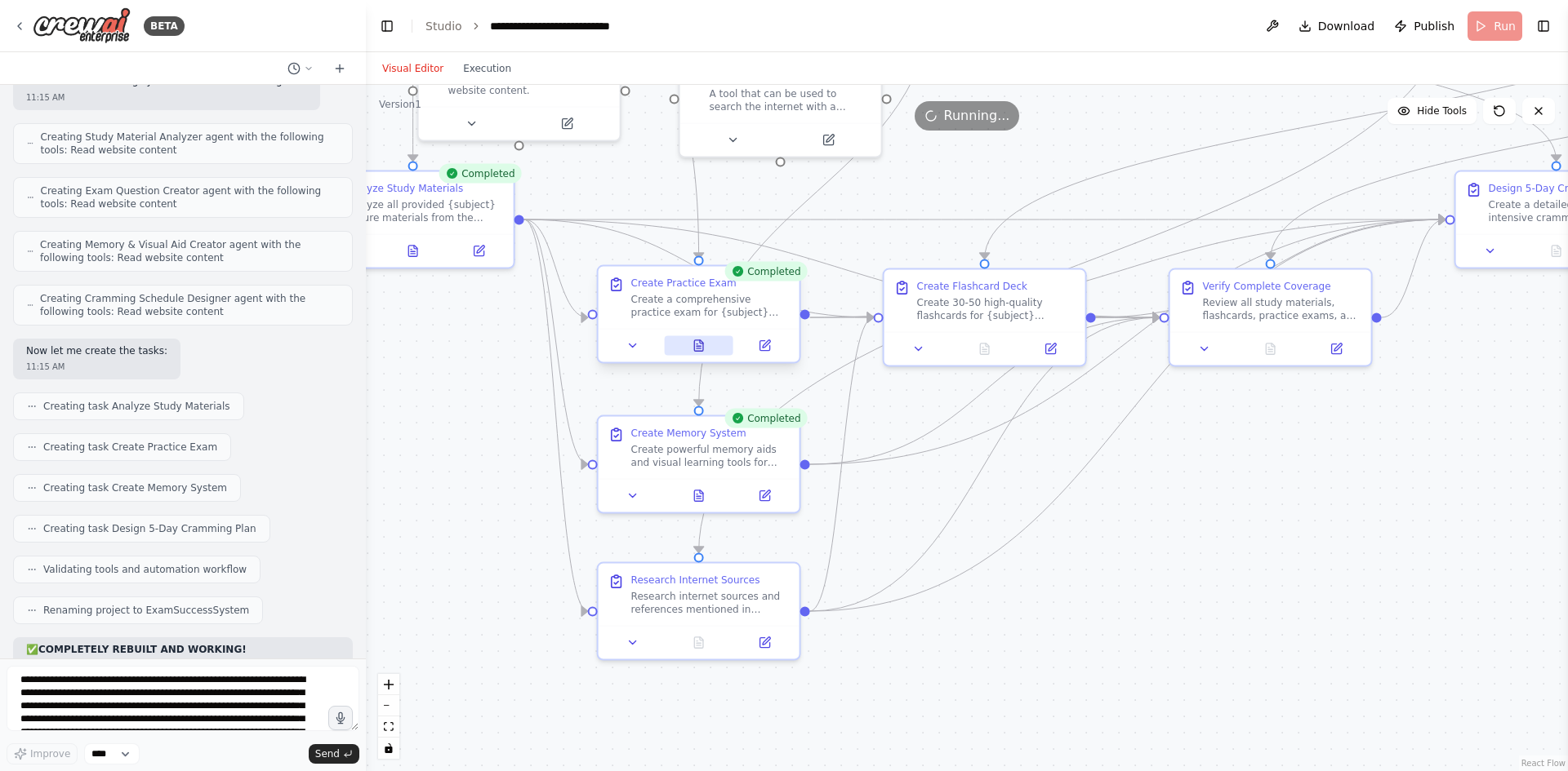
click at [693, 342] on icon at bounding box center [699, 346] width 13 height 13
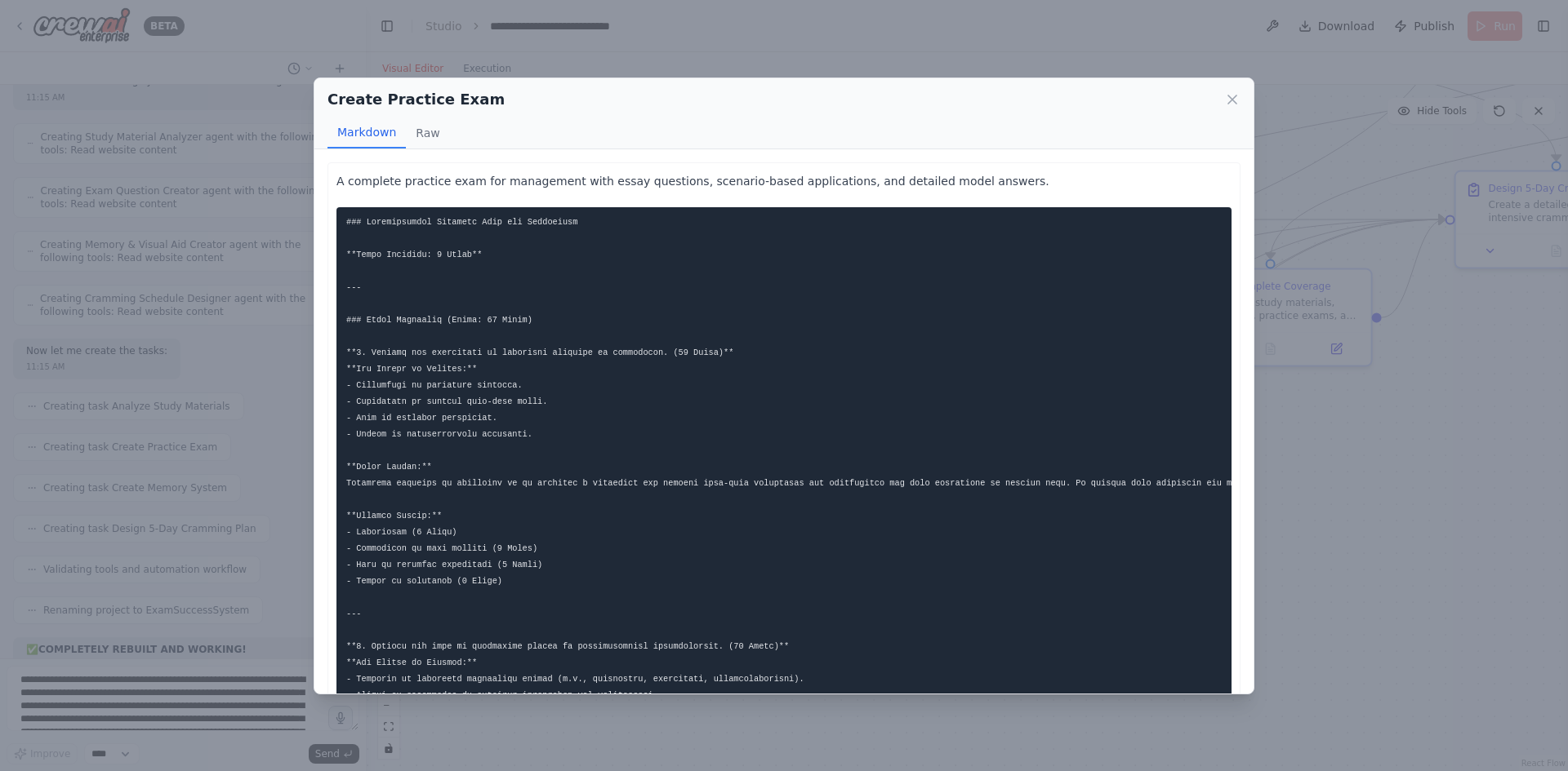
scroll to position [327, 0]
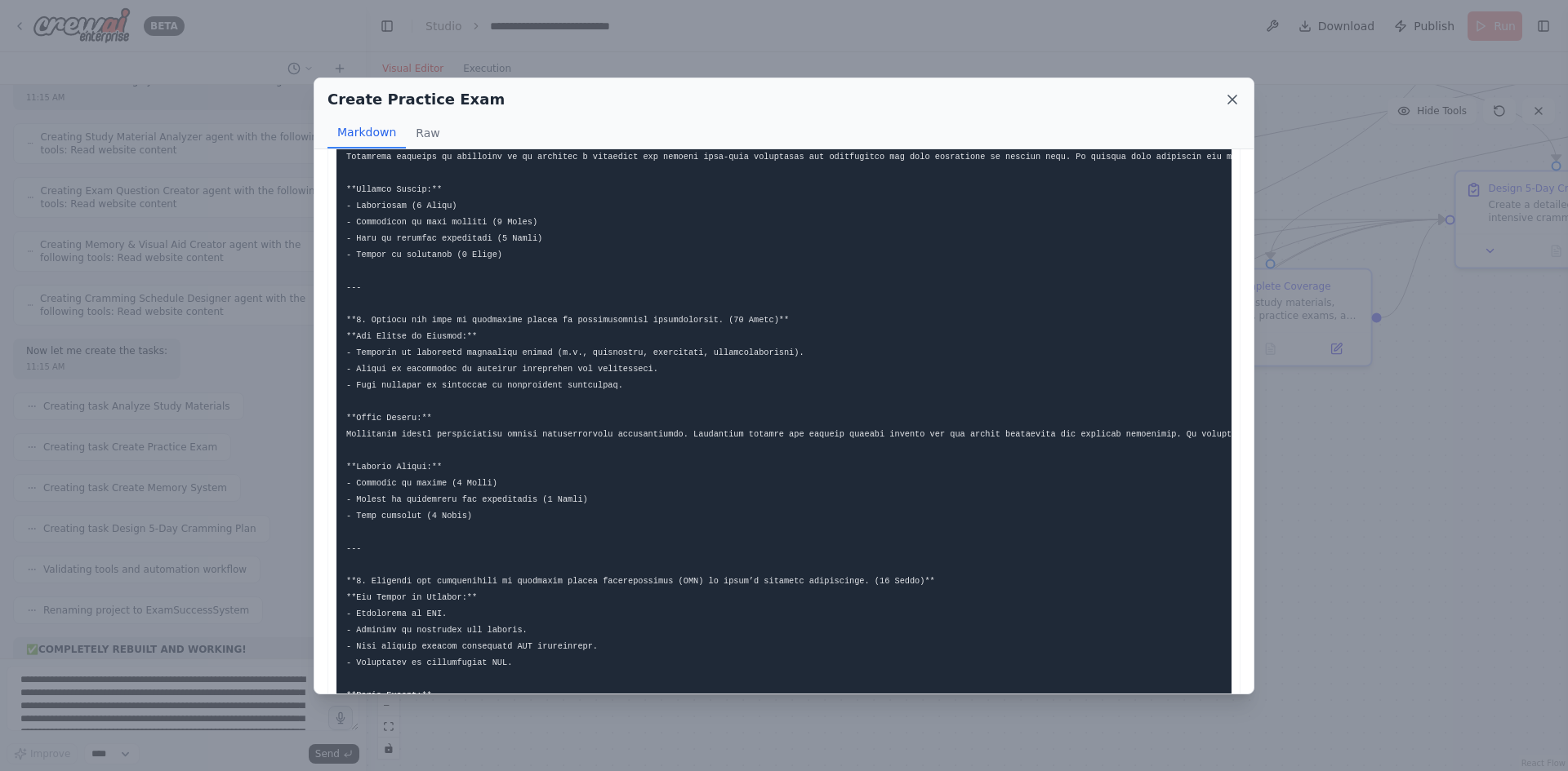
click at [1239, 93] on icon at bounding box center [1232, 100] width 16 height 16
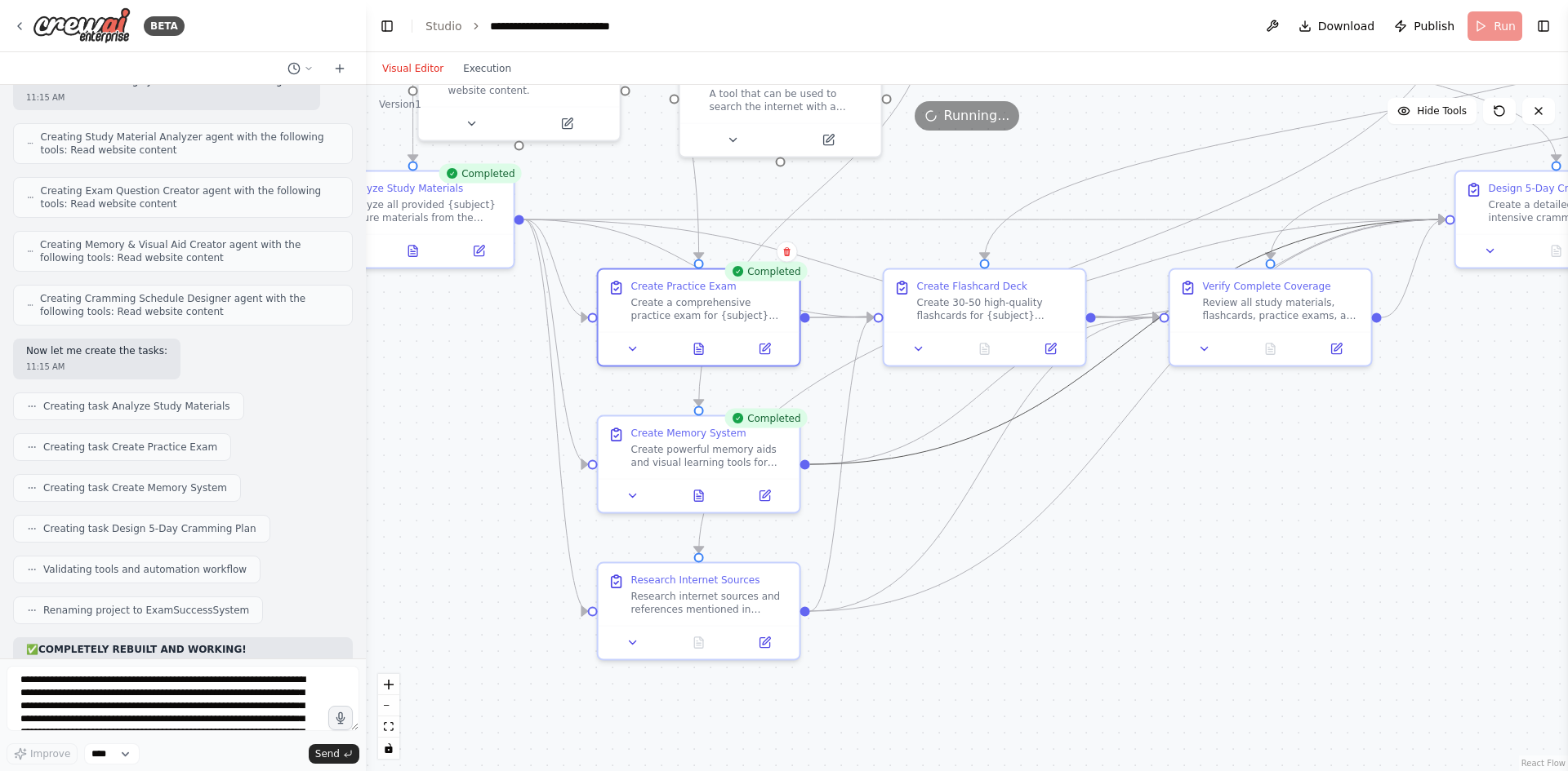
drag, startPoint x: 975, startPoint y: 444, endPoint x: 950, endPoint y: 611, distance: 168.9
click at [950, 611] on div ".deletable-edge-delete-btn { width: 20px; height: 20px; border: 0px solid #ffff…" at bounding box center [966, 428] width 1202 height 686
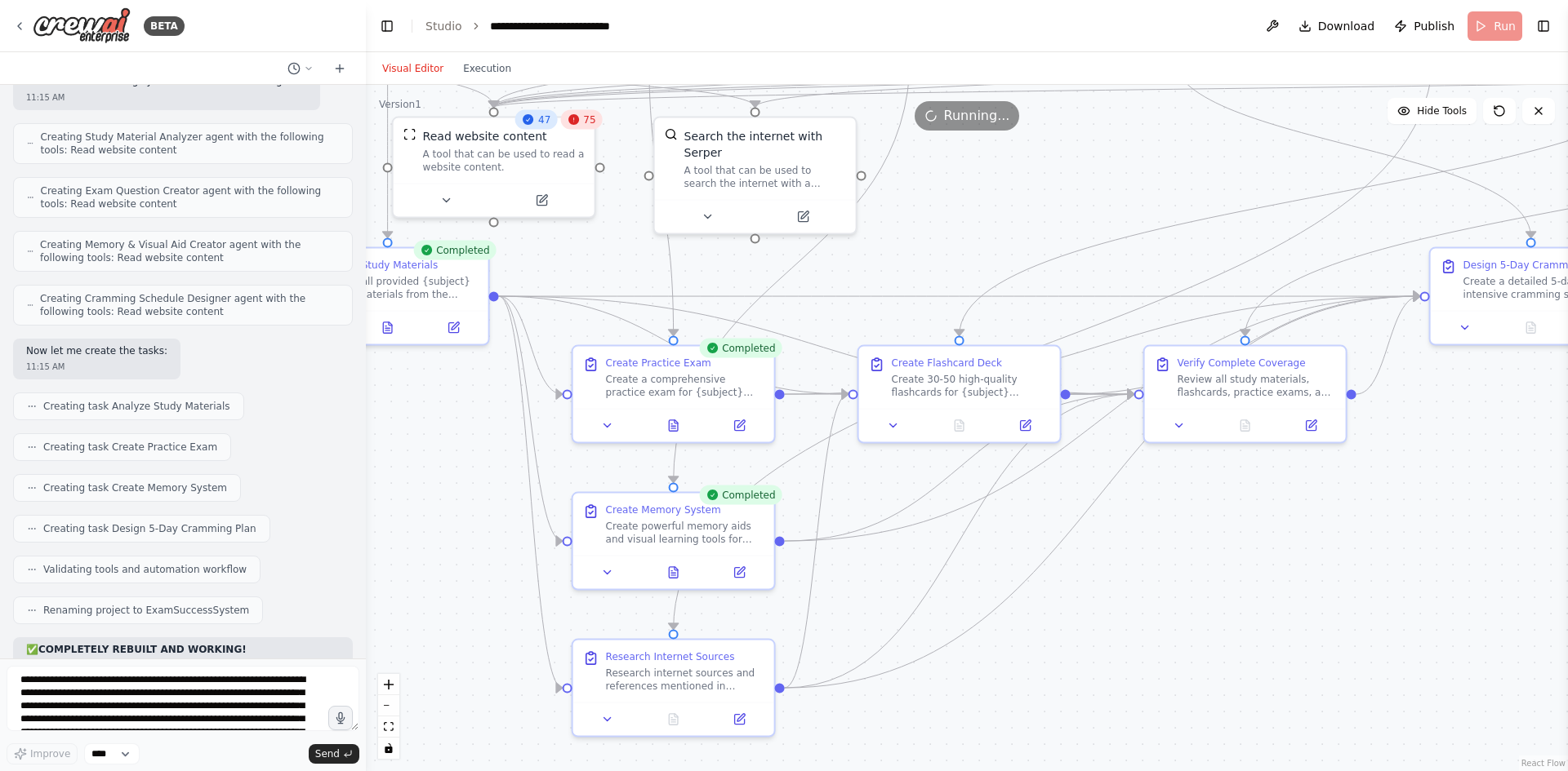
drag, startPoint x: 1021, startPoint y: 600, endPoint x: 922, endPoint y: 615, distance: 100.1
click at [927, 622] on div ".deletable-edge-delete-btn { width: 20px; height: 20px; border: 0px solid #ffff…" at bounding box center [966, 428] width 1202 height 686
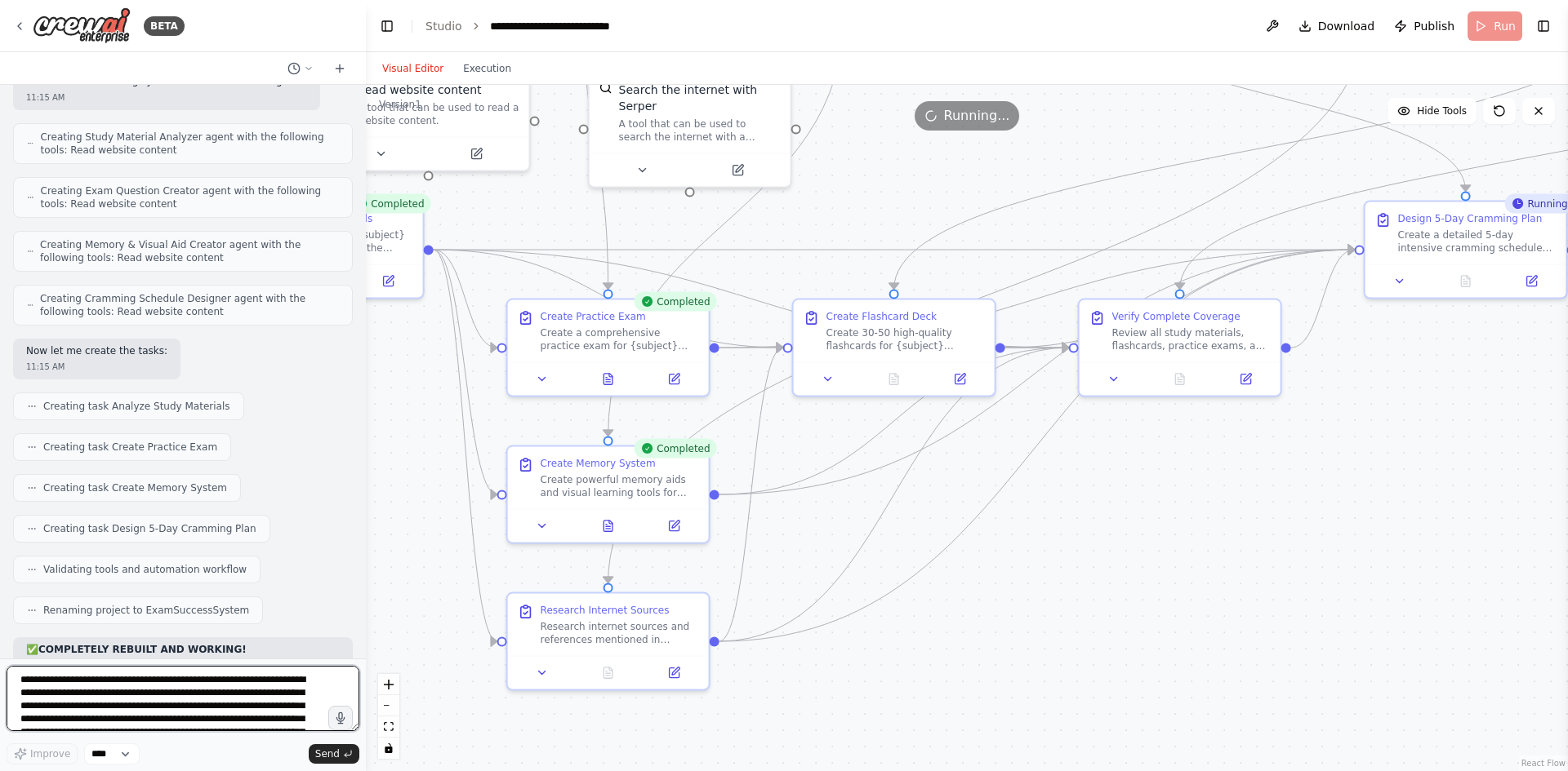
click at [120, 687] on textarea "**********" at bounding box center [183, 698] width 353 height 65
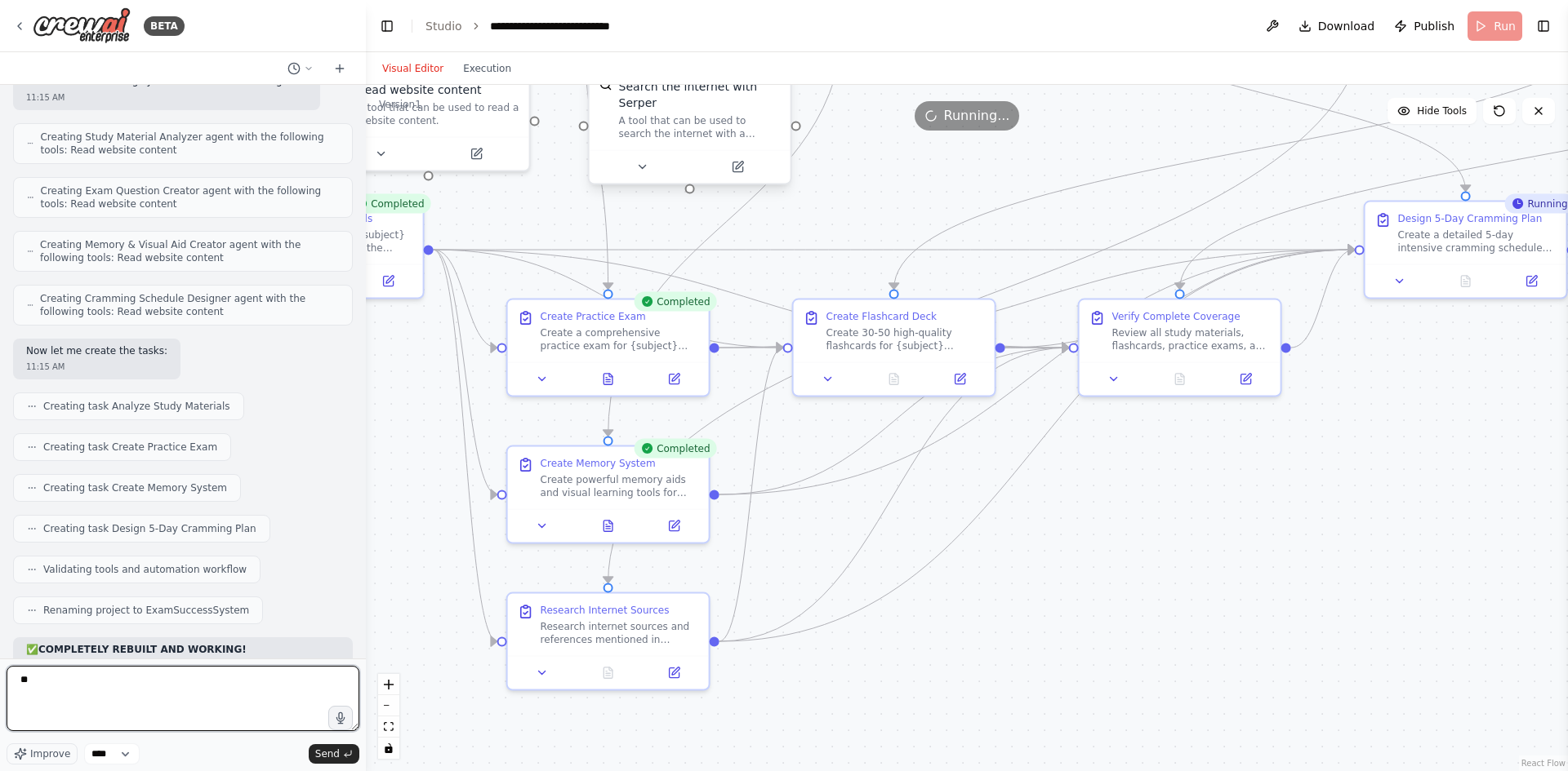
type textarea "*"
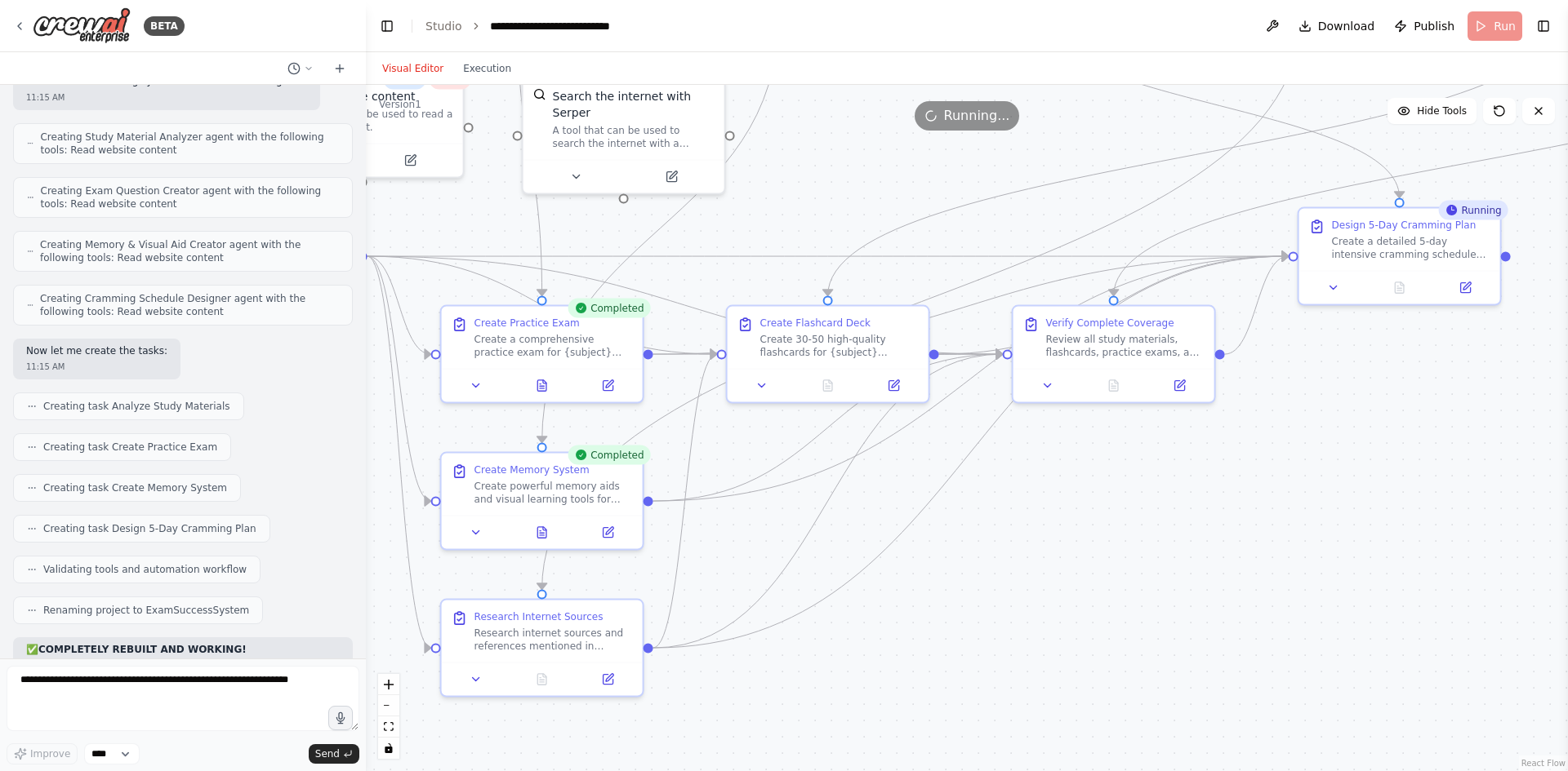
drag, startPoint x: 1207, startPoint y: 216, endPoint x: 835, endPoint y: 198, distance: 372.4
click at [835, 198] on div ".deletable-edge-delete-btn { width: 20px; height: 20px; border: 0px solid #ffff…" at bounding box center [966, 428] width 1202 height 686
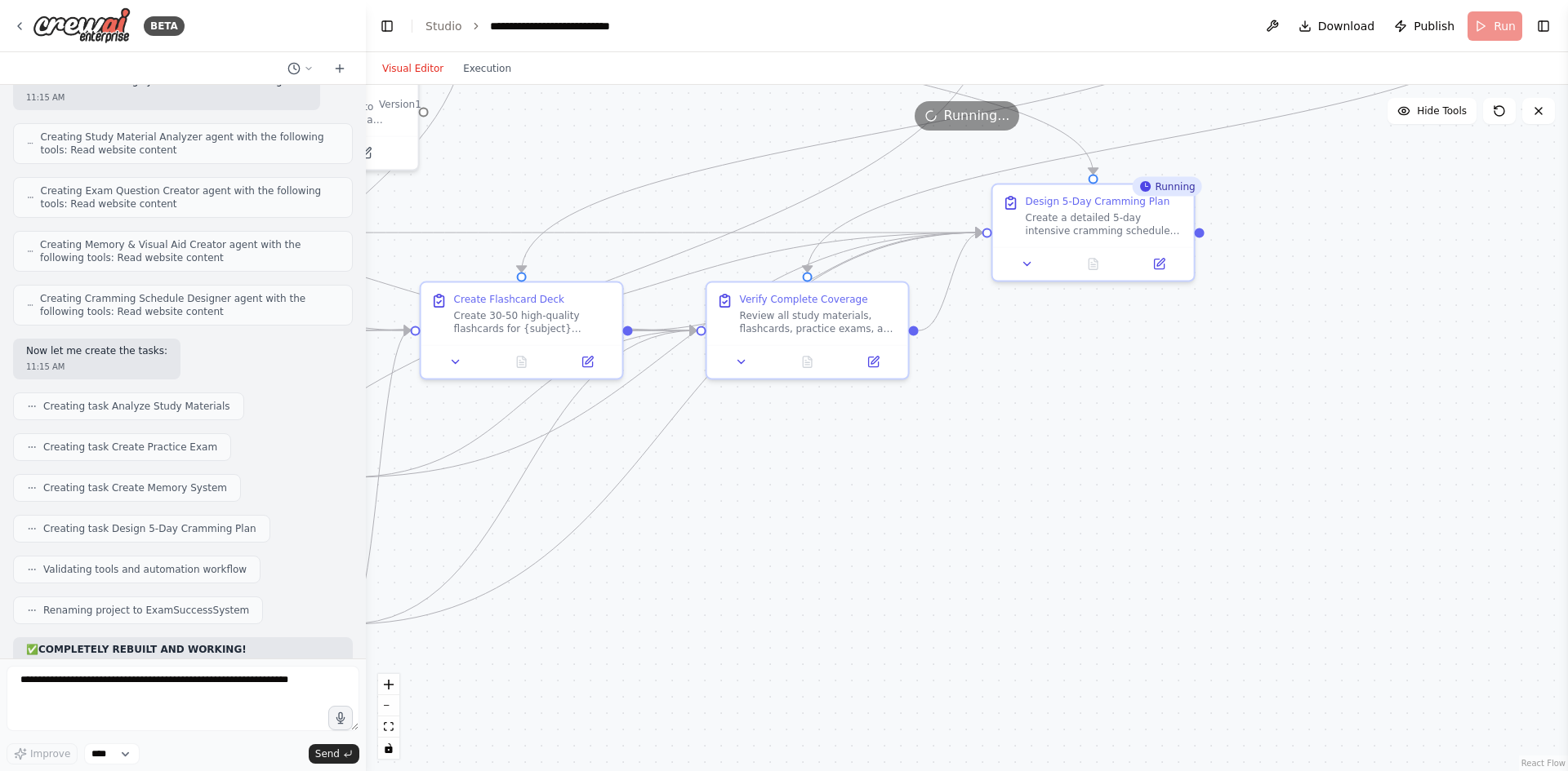
drag, startPoint x: 992, startPoint y: 353, endPoint x: 1036, endPoint y: 341, distance: 45.6
click at [1036, 341] on div ".deletable-edge-delete-btn { width: 20px; height: 20px; border: 0px solid #ffff…" at bounding box center [966, 428] width 1202 height 686
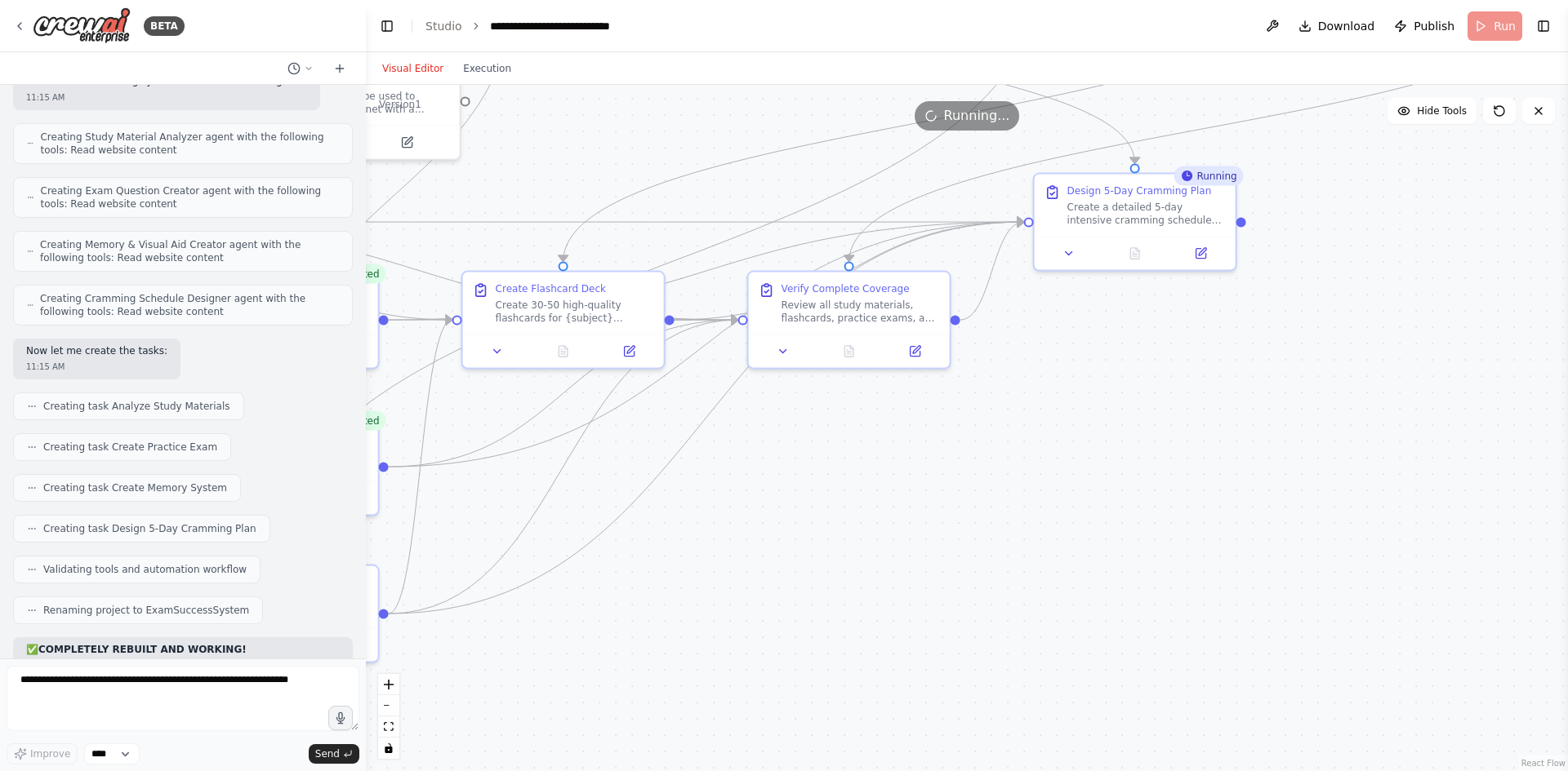
drag, startPoint x: 846, startPoint y: 425, endPoint x: 953, endPoint y: 399, distance: 110.1
click at [986, 388] on div ".deletable-edge-delete-btn { width: 20px; height: 20px; border: 0px solid #ffff…" at bounding box center [966, 428] width 1202 height 686
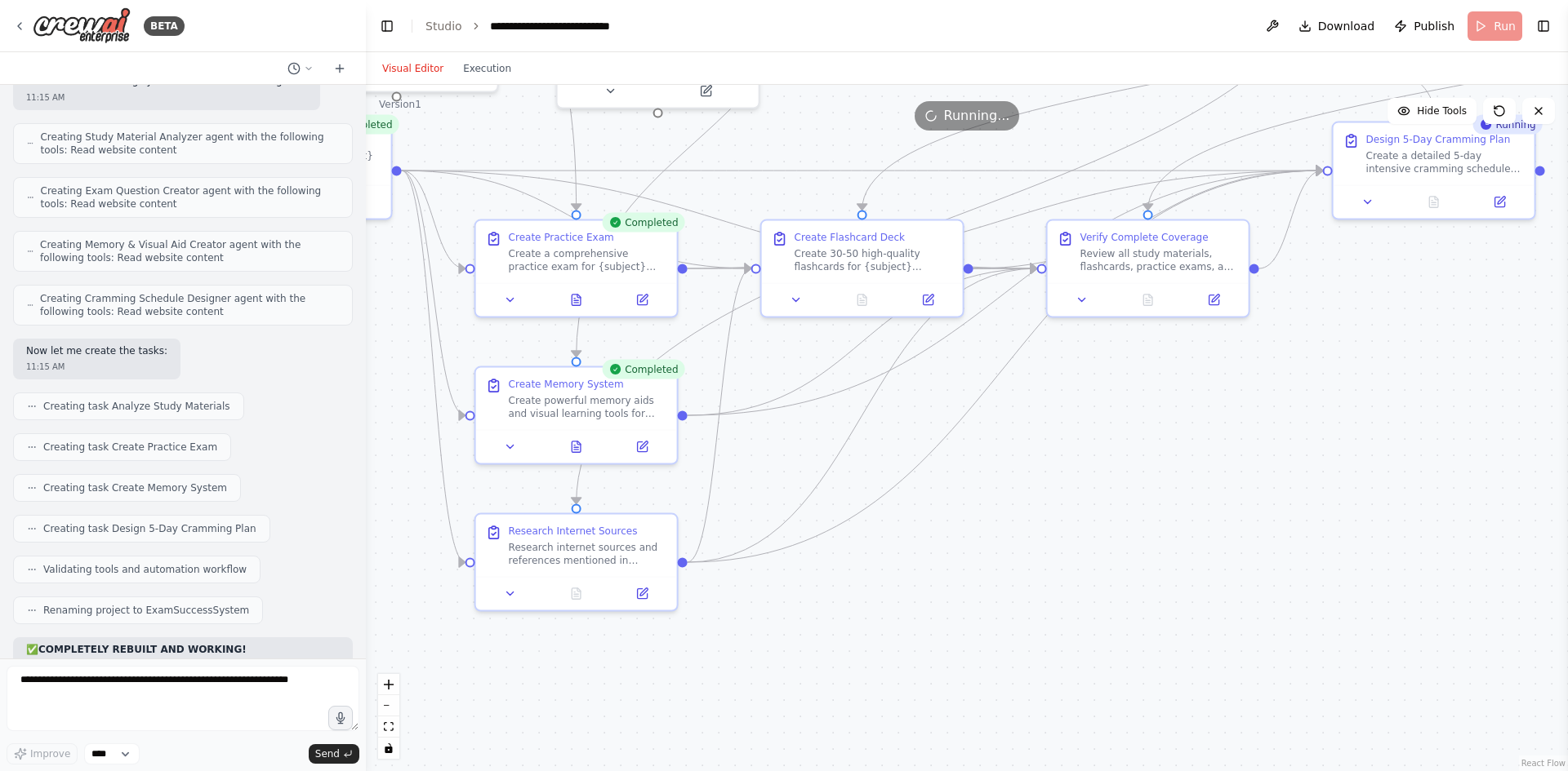
drag, startPoint x: 777, startPoint y: 426, endPoint x: 936, endPoint y: 412, distance: 159.6
click at [936, 412] on div ".deletable-edge-delete-btn { width: 20px; height: 20px; border: 0px solid #ffff…" at bounding box center [966, 428] width 1202 height 686
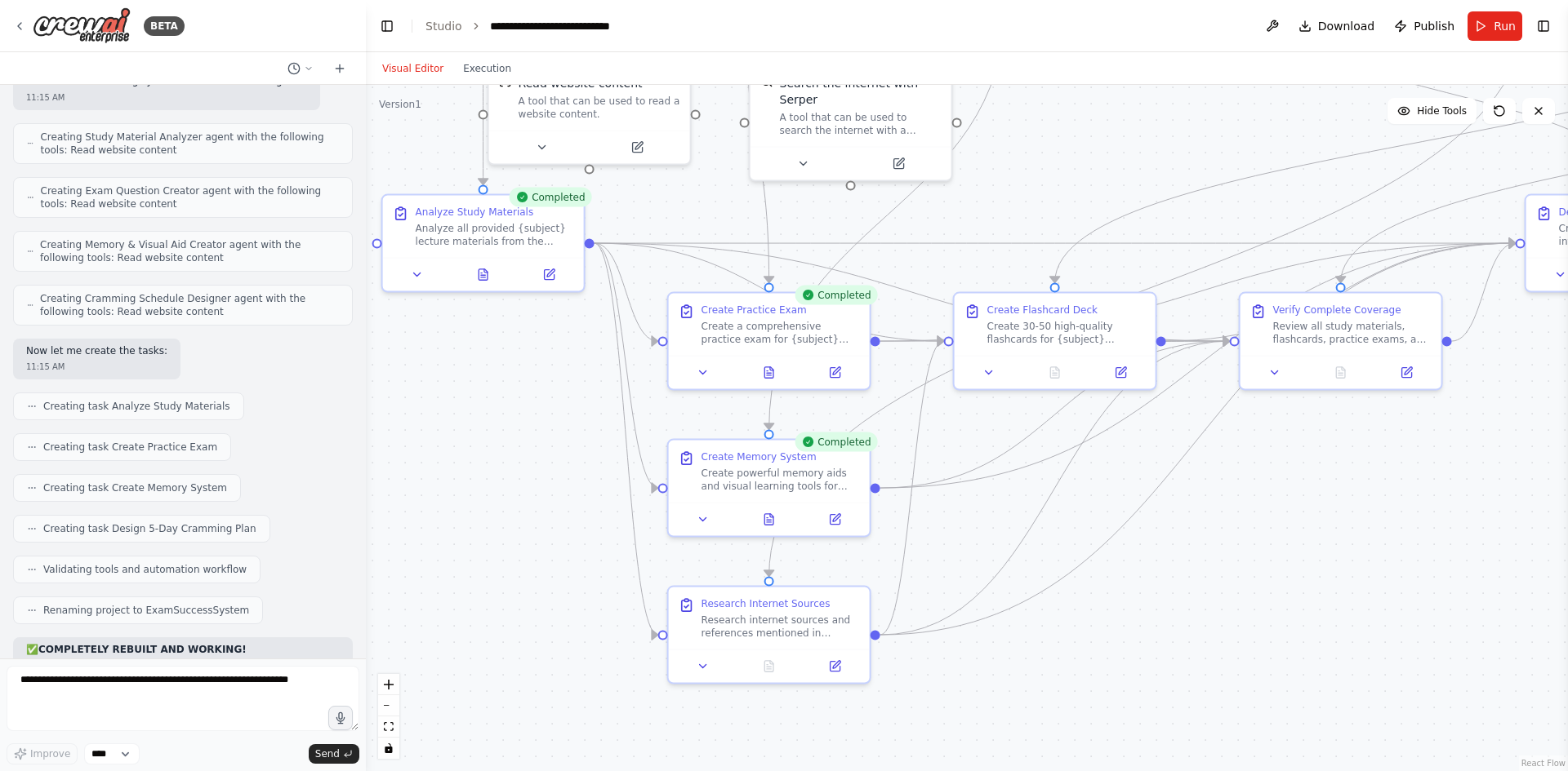
drag, startPoint x: 994, startPoint y: 463, endPoint x: 1187, endPoint y: 535, distance: 206.0
click at [1182, 536] on div ".deletable-edge-delete-btn { width: 20px; height: 20px; border: 0px solid #ffff…" at bounding box center [966, 428] width 1202 height 686
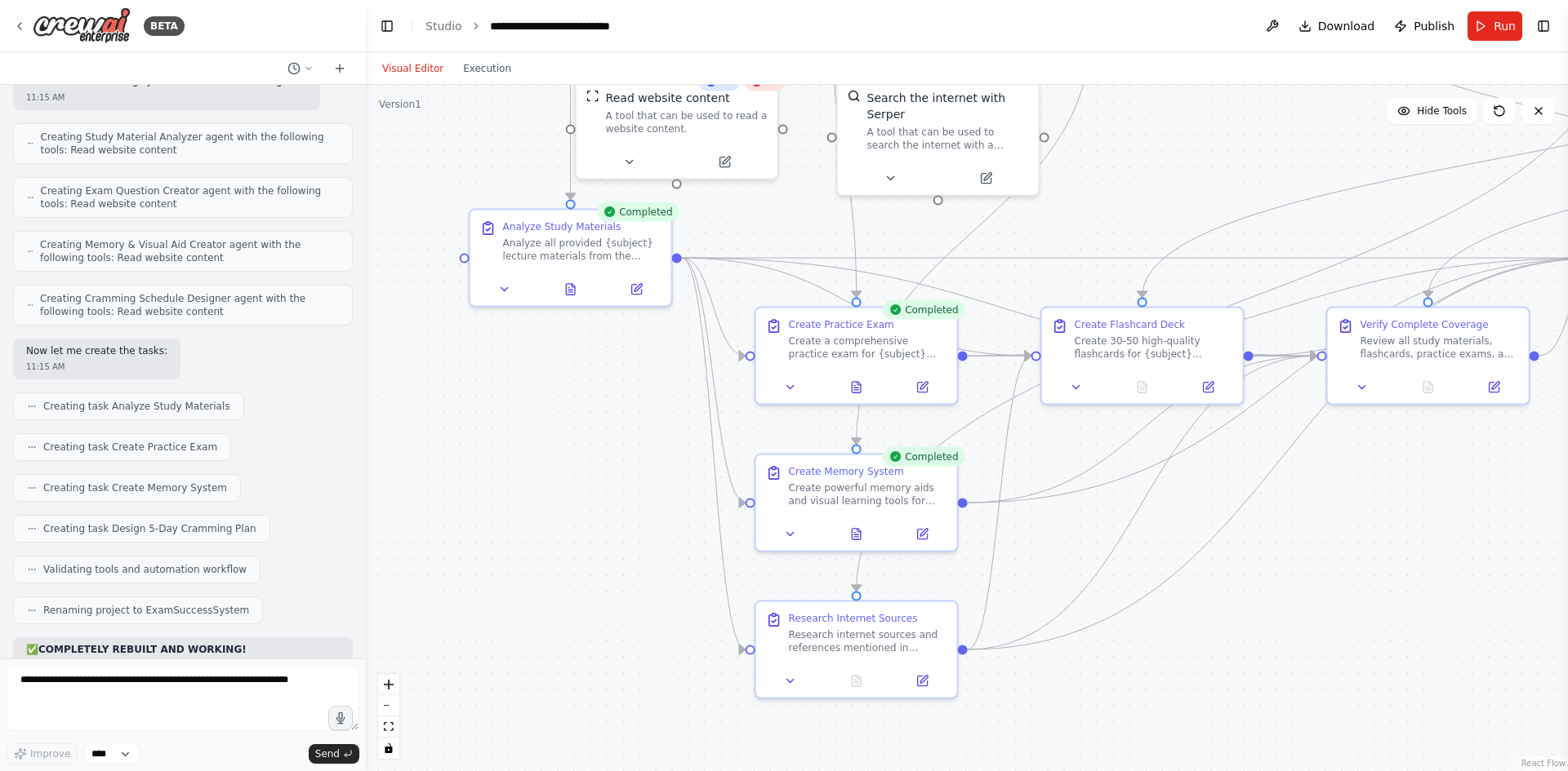
drag, startPoint x: 1200, startPoint y: 530, endPoint x: 1286, endPoint y: 544, distance: 87.1
click at [1286, 544] on div ".deletable-edge-delete-btn { width: 20px; height: 20px; border: 0px solid #ffff…" at bounding box center [966, 428] width 1202 height 686
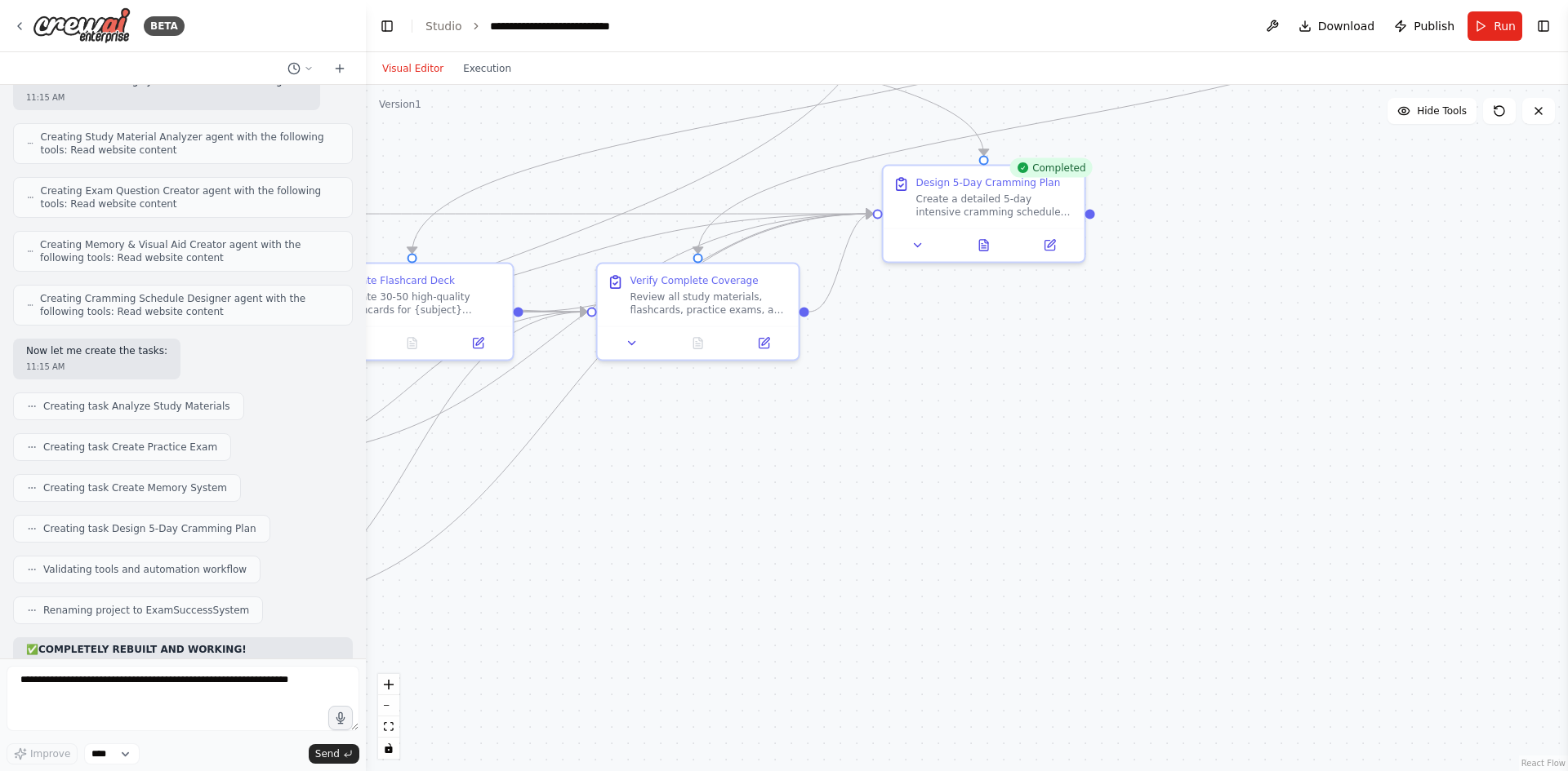
drag, startPoint x: 1288, startPoint y: 544, endPoint x: 558, endPoint y: 501, distance: 731.3
click at [558, 501] on div ".deletable-edge-delete-btn { width: 20px; height: 20px; border: 0px solid #ffff…" at bounding box center [966, 428] width 1202 height 686
click at [996, 239] on button at bounding box center [984, 243] width 69 height 20
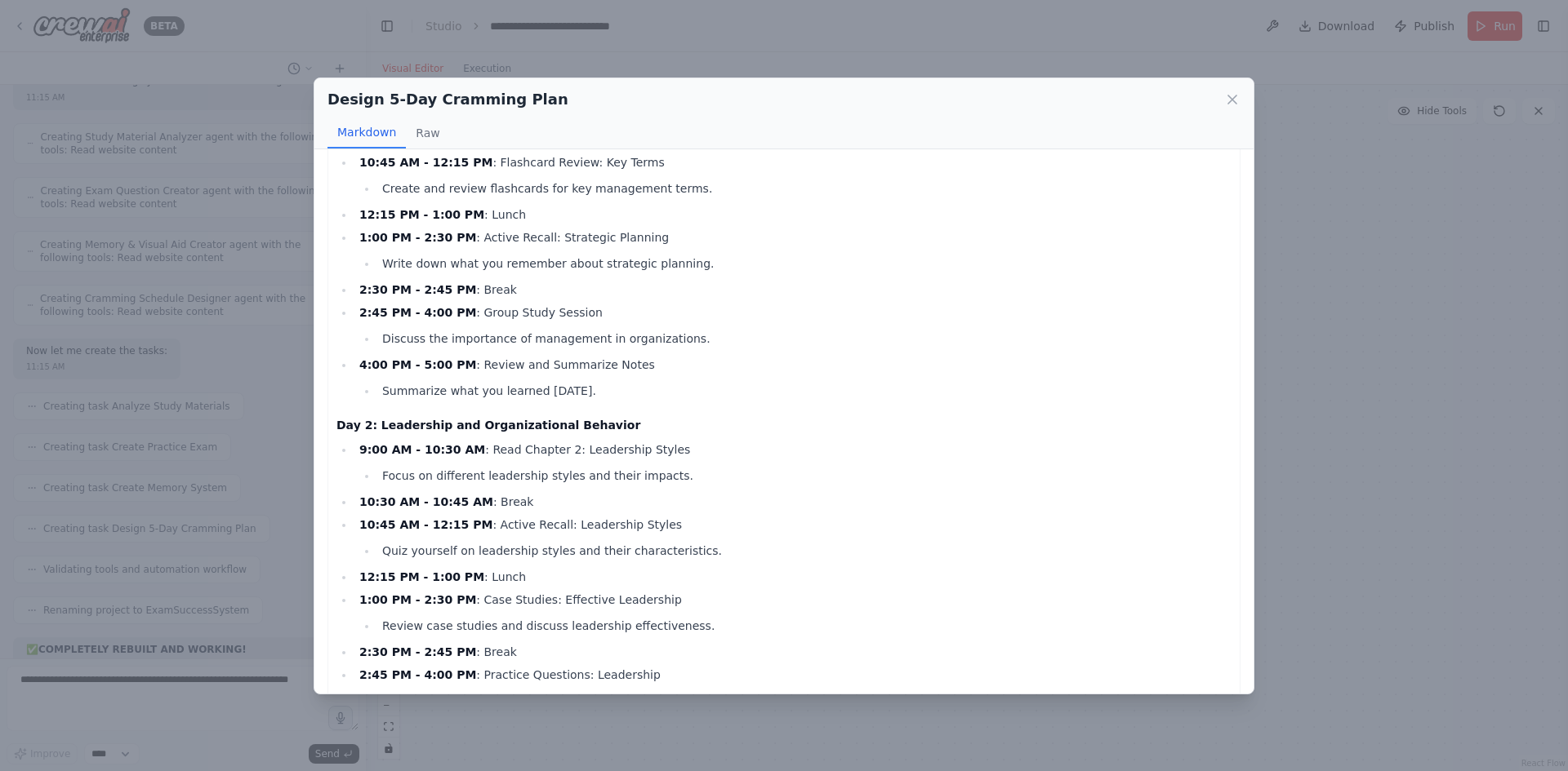
scroll to position [0, 0]
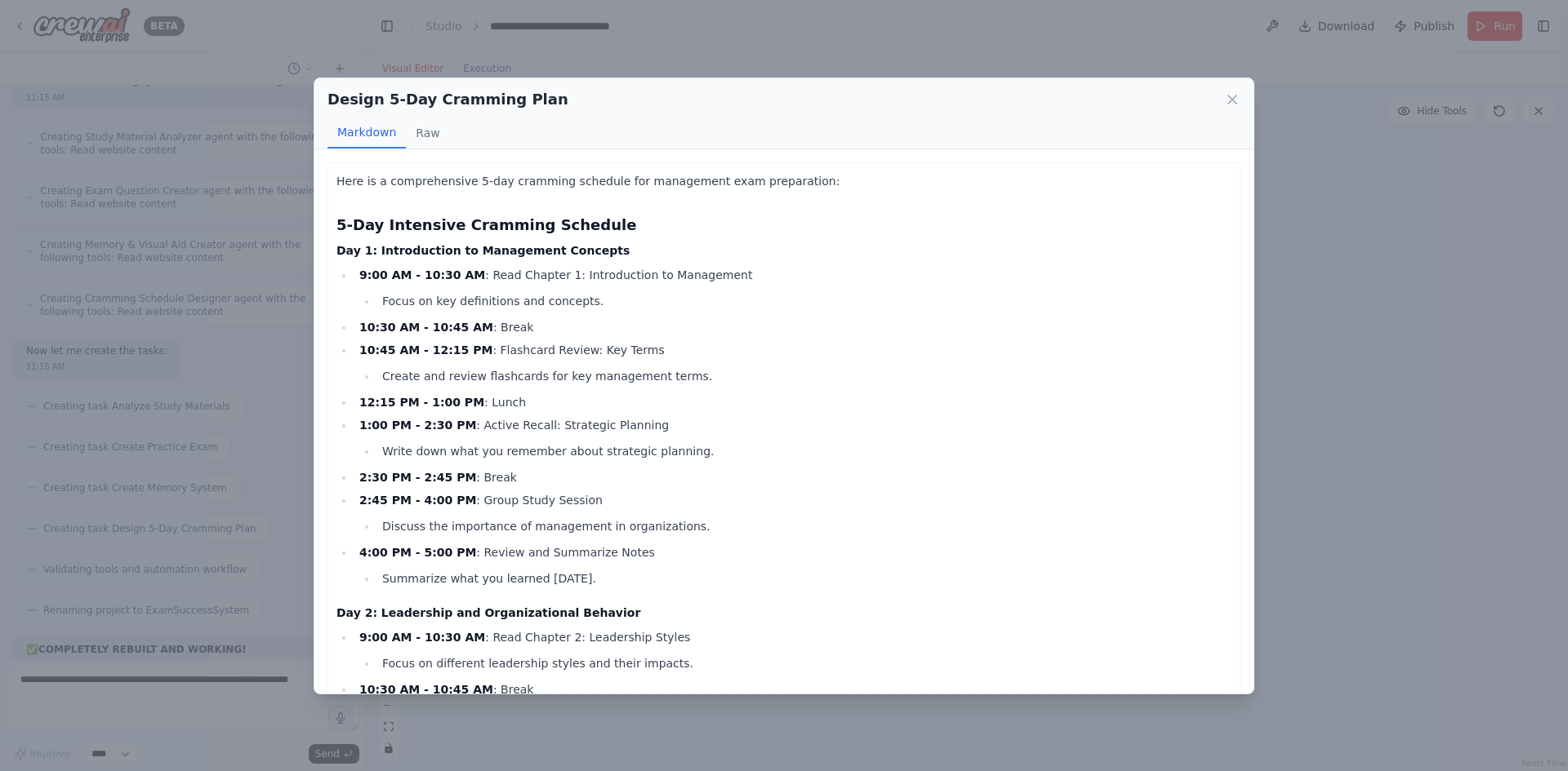
click at [1359, 261] on div "Design 5-Day Cramming Plan Markdown Raw Here is a comprehensive 5-day cramming …" at bounding box center [784, 386] width 1568 height 771
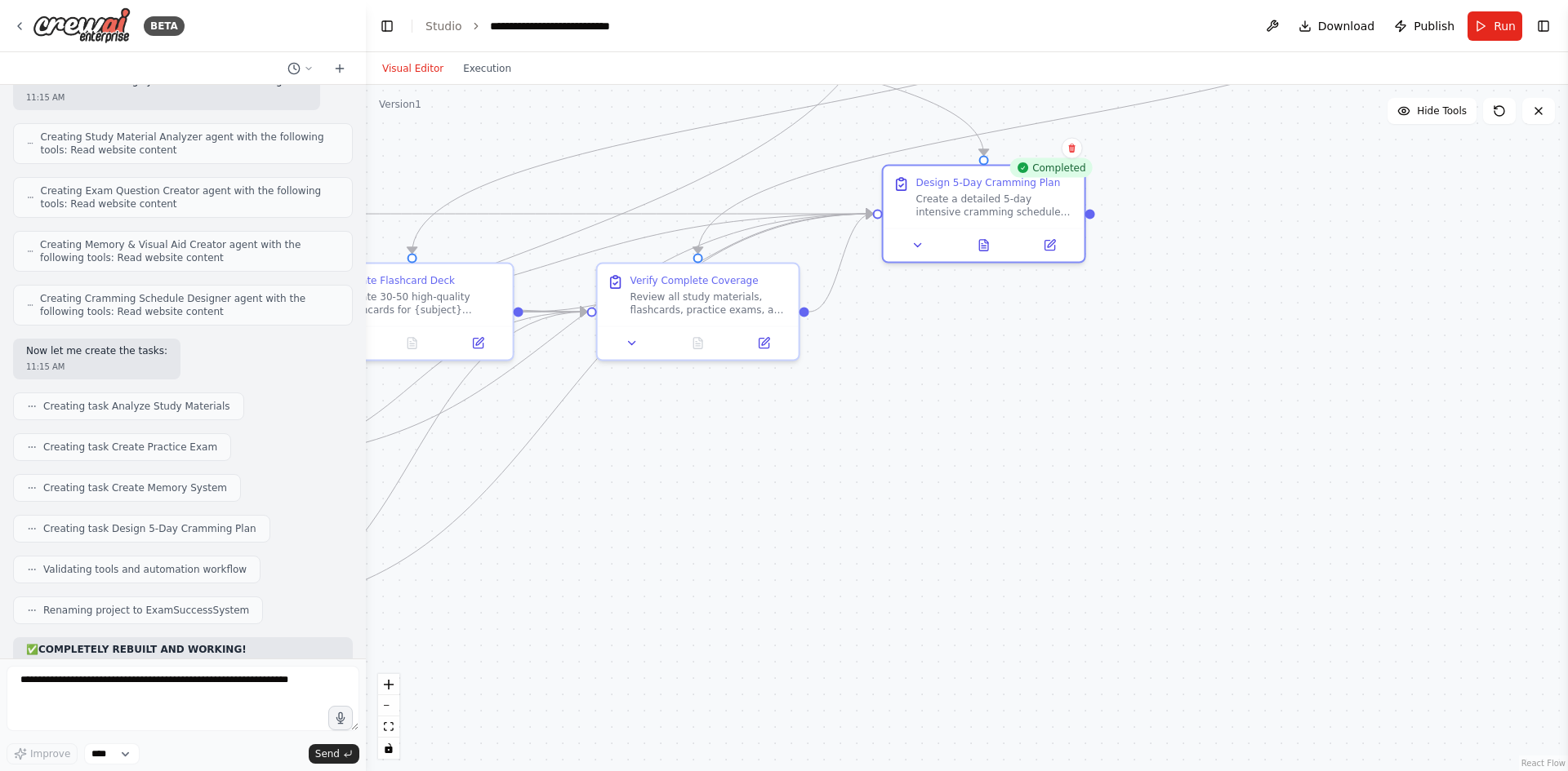
drag, startPoint x: 597, startPoint y: 405, endPoint x: 945, endPoint y: 375, distance: 349.3
click at [945, 375] on div ".deletable-edge-delete-btn { width: 20px; height: 20px; border: 0px solid #ffff…" at bounding box center [966, 428] width 1202 height 686
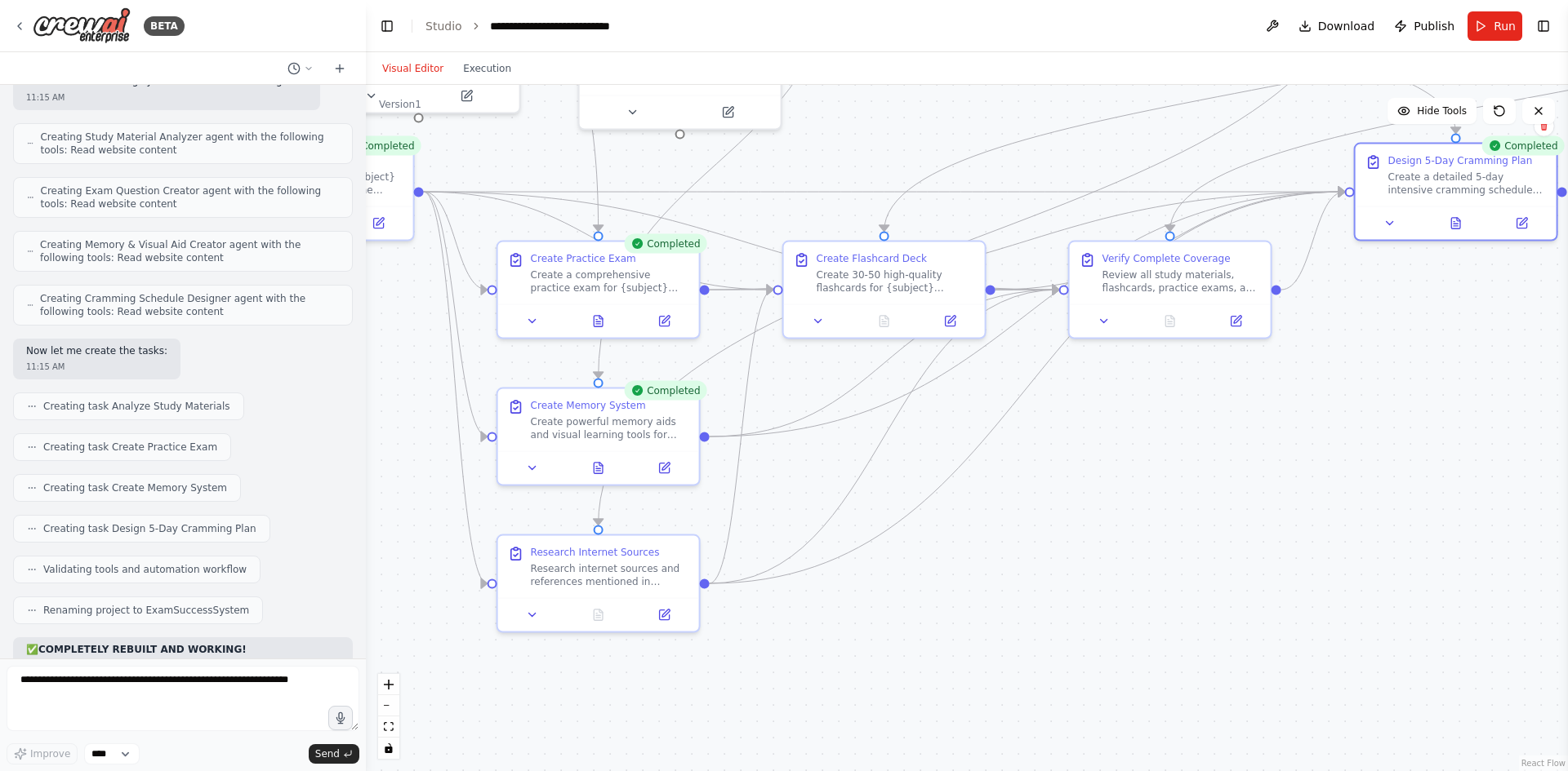
drag, startPoint x: 741, startPoint y: 382, endPoint x: 853, endPoint y: 389, distance: 112.2
click at [853, 389] on div ".deletable-edge-delete-btn { width: 20px; height: 20px; border: 0px solid #ffff…" at bounding box center [966, 428] width 1202 height 686
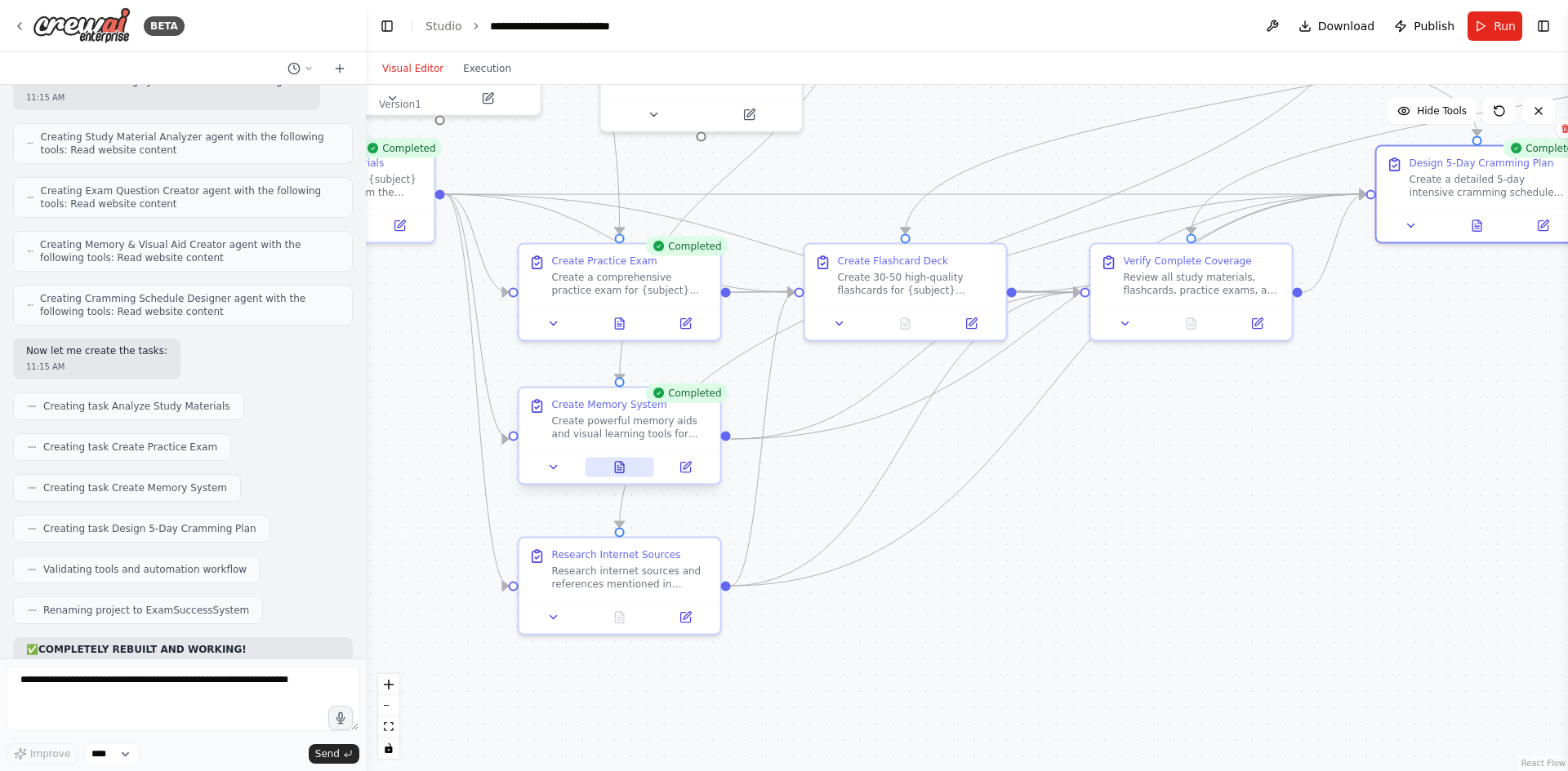
click at [614, 470] on icon at bounding box center [620, 467] width 13 height 13
click at [606, 471] on icon at bounding box center [611, 467] width 13 height 13
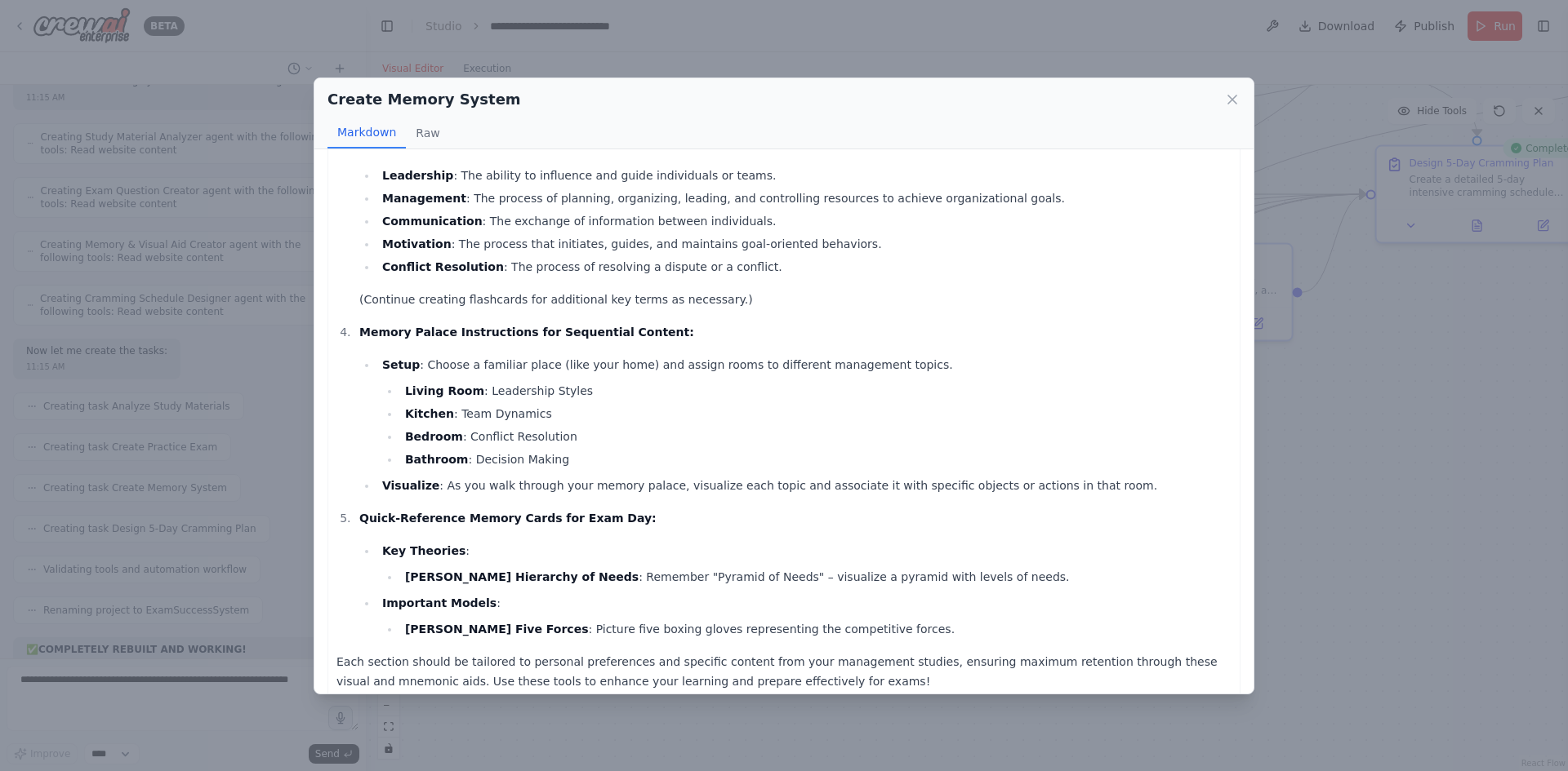
scroll to position [240, 0]
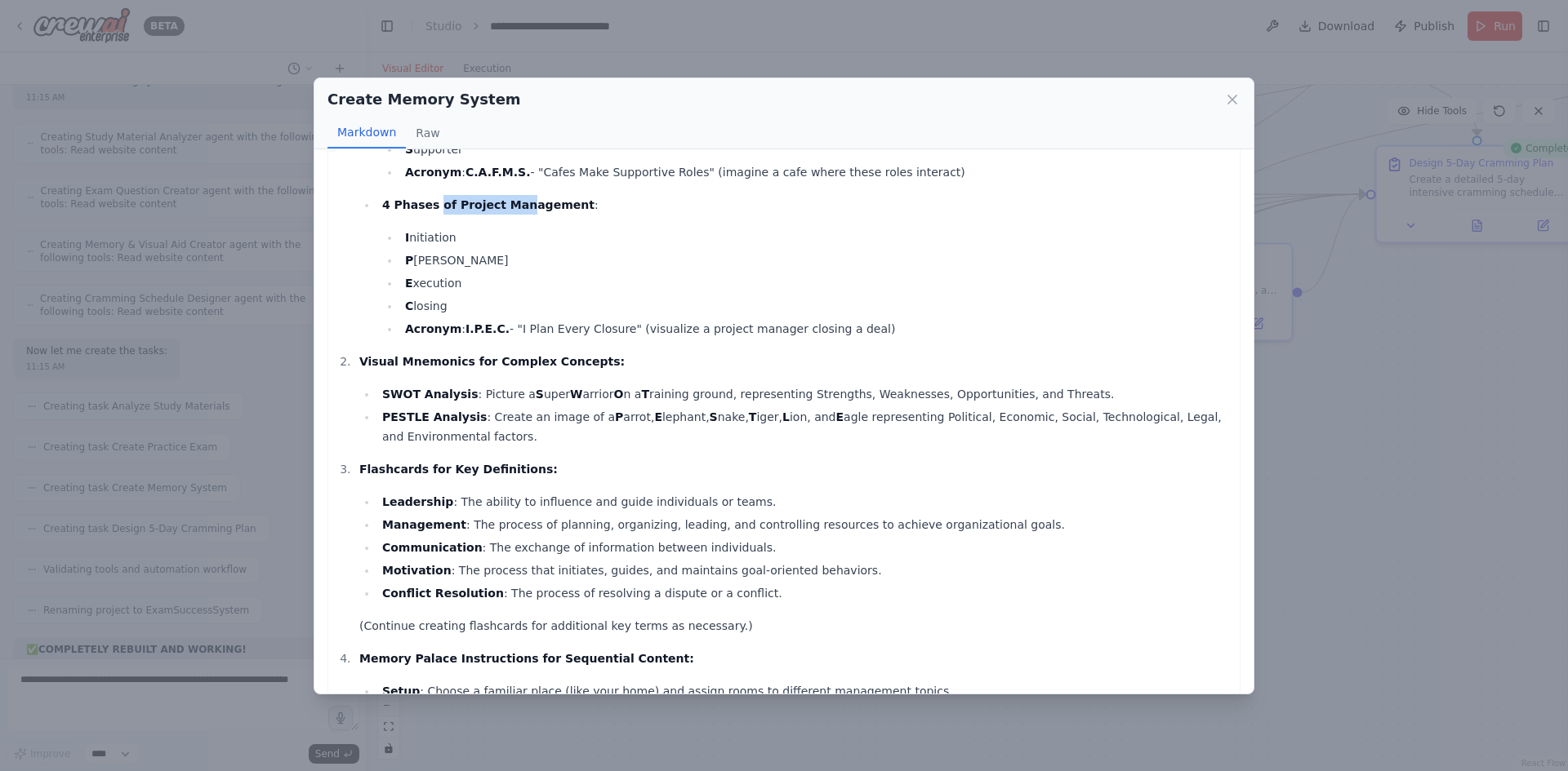
drag, startPoint x: 449, startPoint y: 192, endPoint x: 509, endPoint y: 195, distance: 60.1
click at [509, 195] on p "4 Phases of Project Management :" at bounding box center [807, 204] width 849 height 20
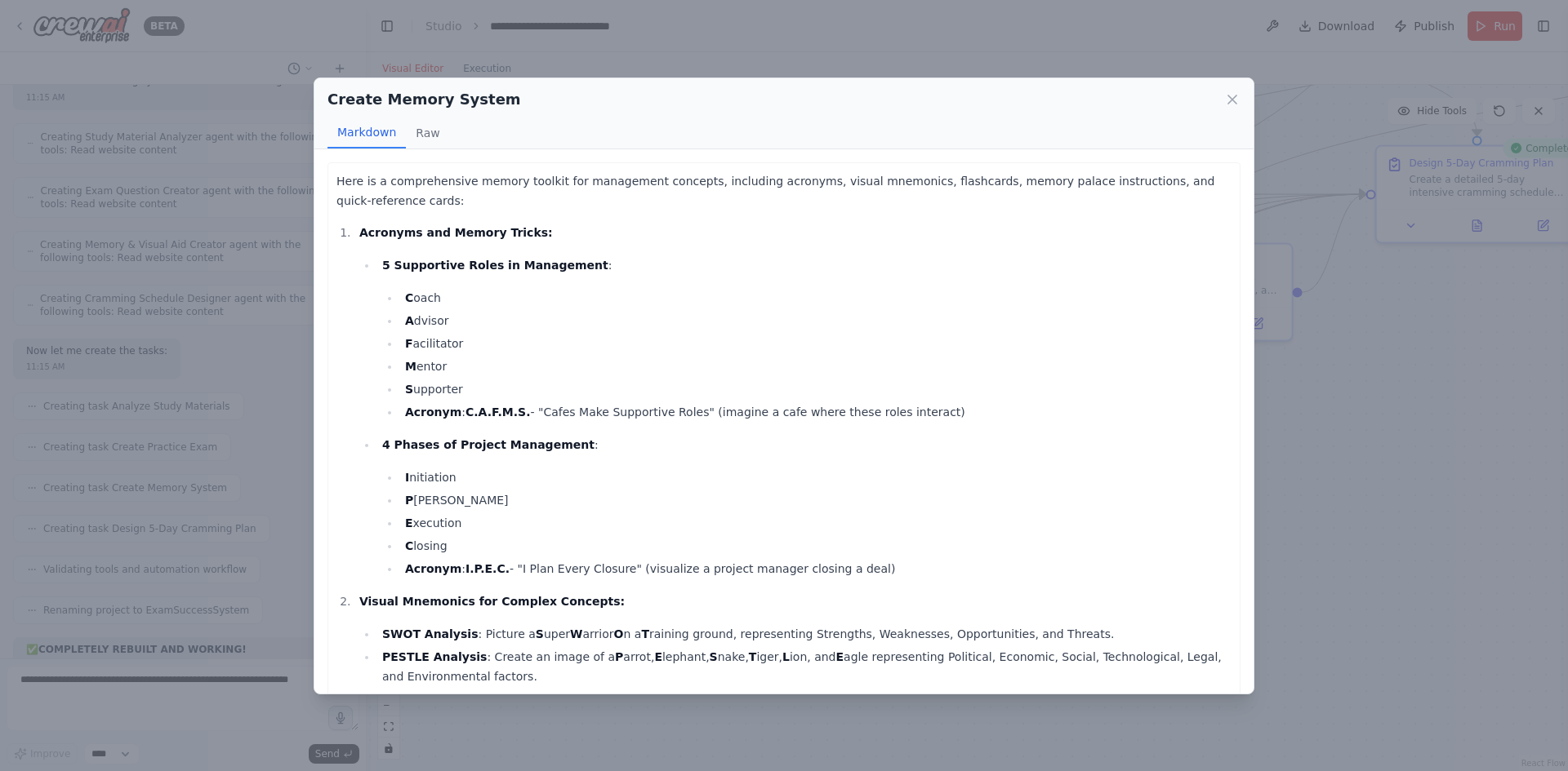
click at [1255, 97] on div "Create Memory System Markdown Raw Here is a comprehensive memory toolkit for ma…" at bounding box center [784, 386] width 1568 height 771
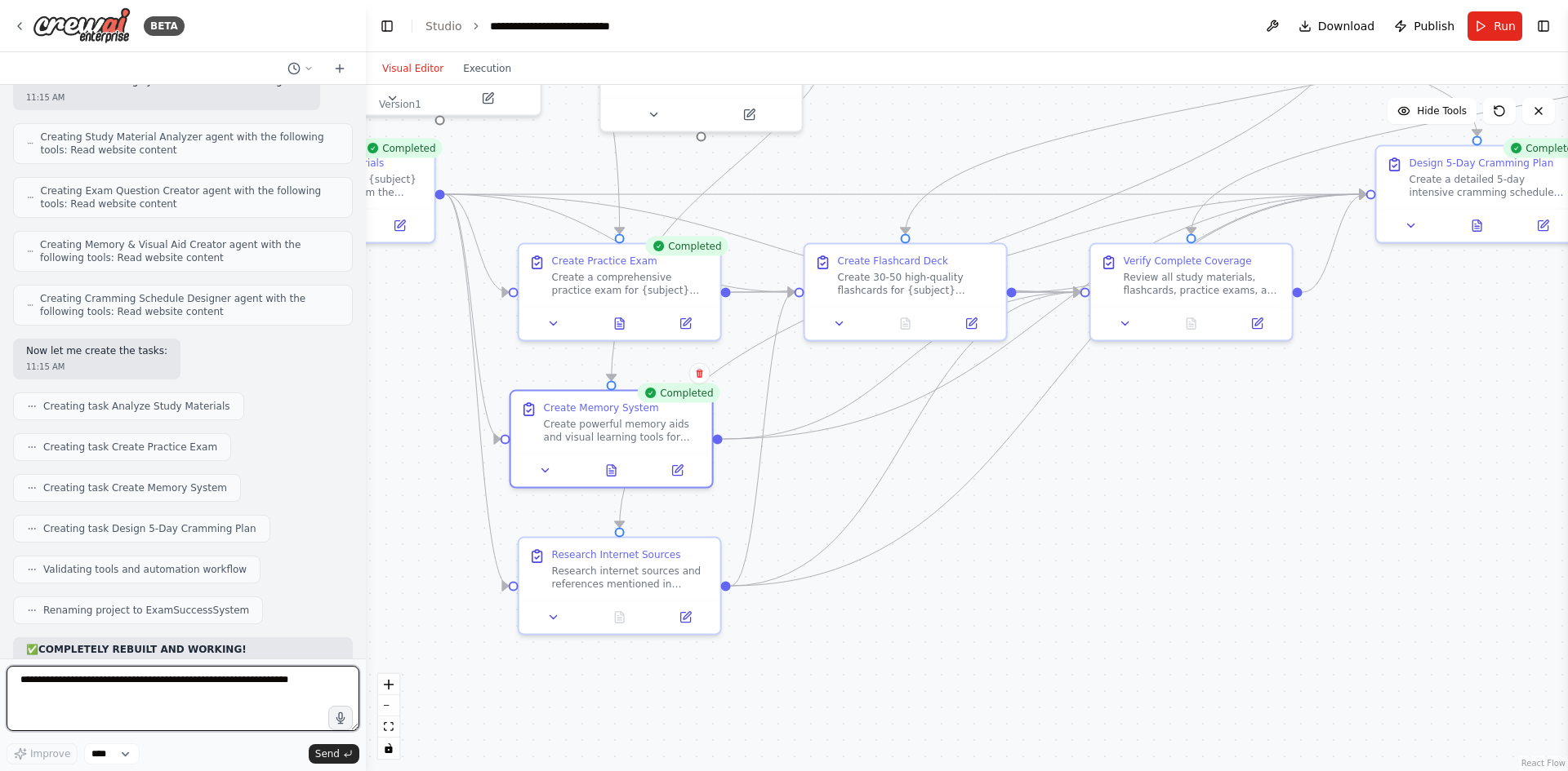
drag, startPoint x: 143, startPoint y: 678, endPoint x: 149, endPoint y: 688, distance: 11.7
click at [143, 679] on textarea at bounding box center [183, 698] width 353 height 65
type textarea "**********"
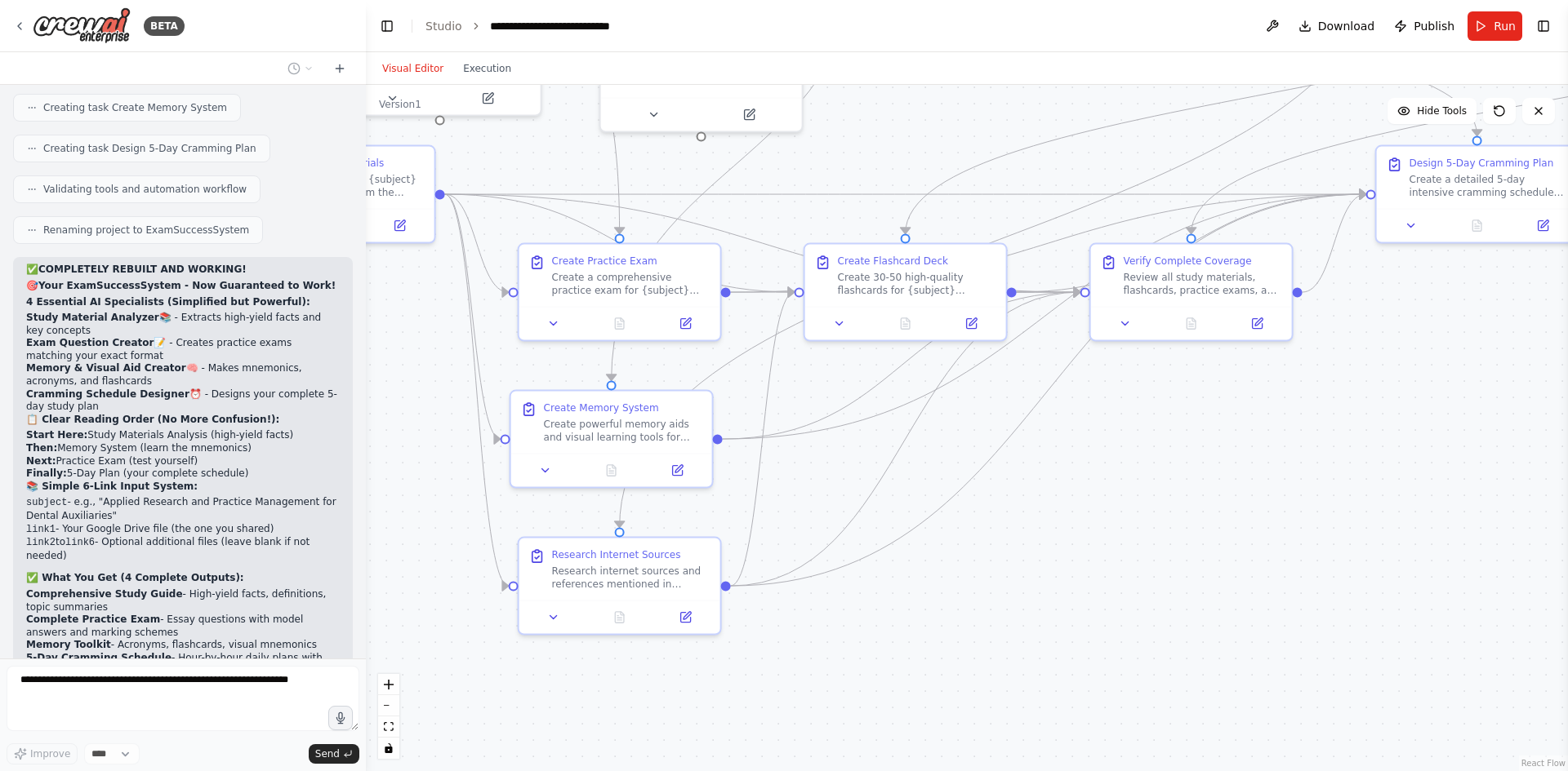
scroll to position [16664, 0]
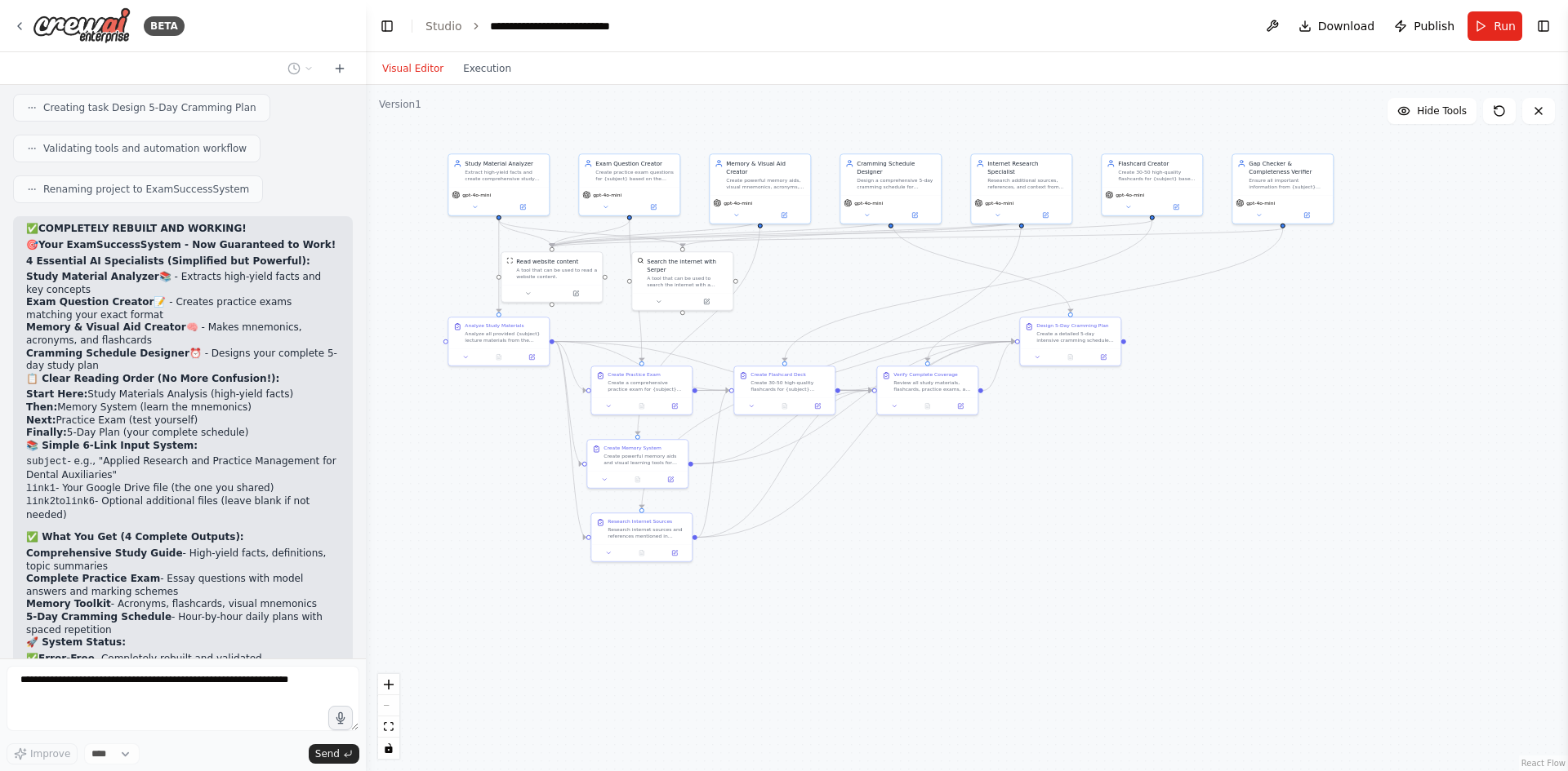
drag, startPoint x: 649, startPoint y: 462, endPoint x: 726, endPoint y: 488, distance: 81.3
click at [726, 488] on div ".deletable-edge-delete-btn { width: 20px; height: 20px; border: 0px solid #ffff…" at bounding box center [966, 428] width 1202 height 686
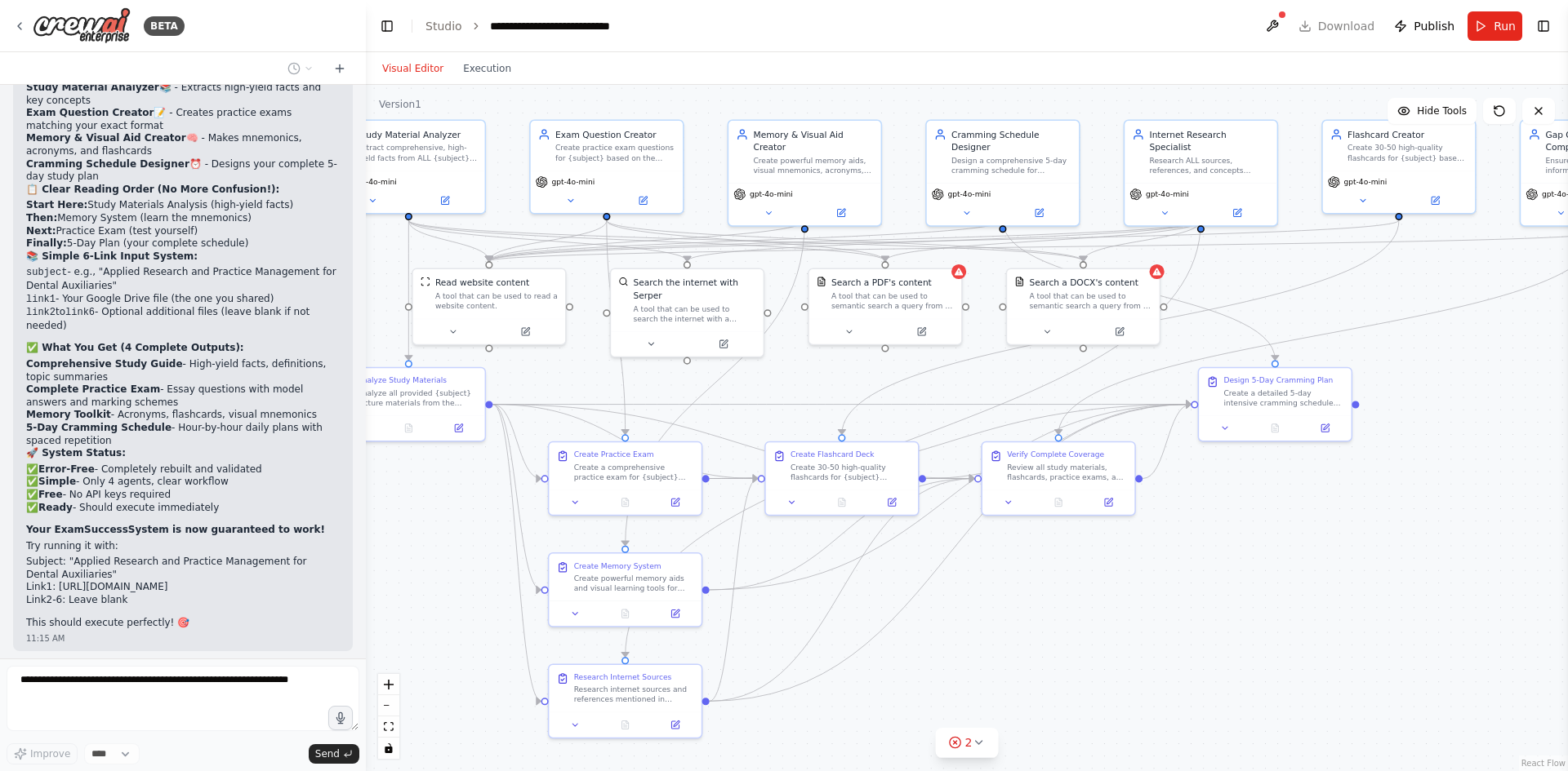
scroll to position [16894, 0]
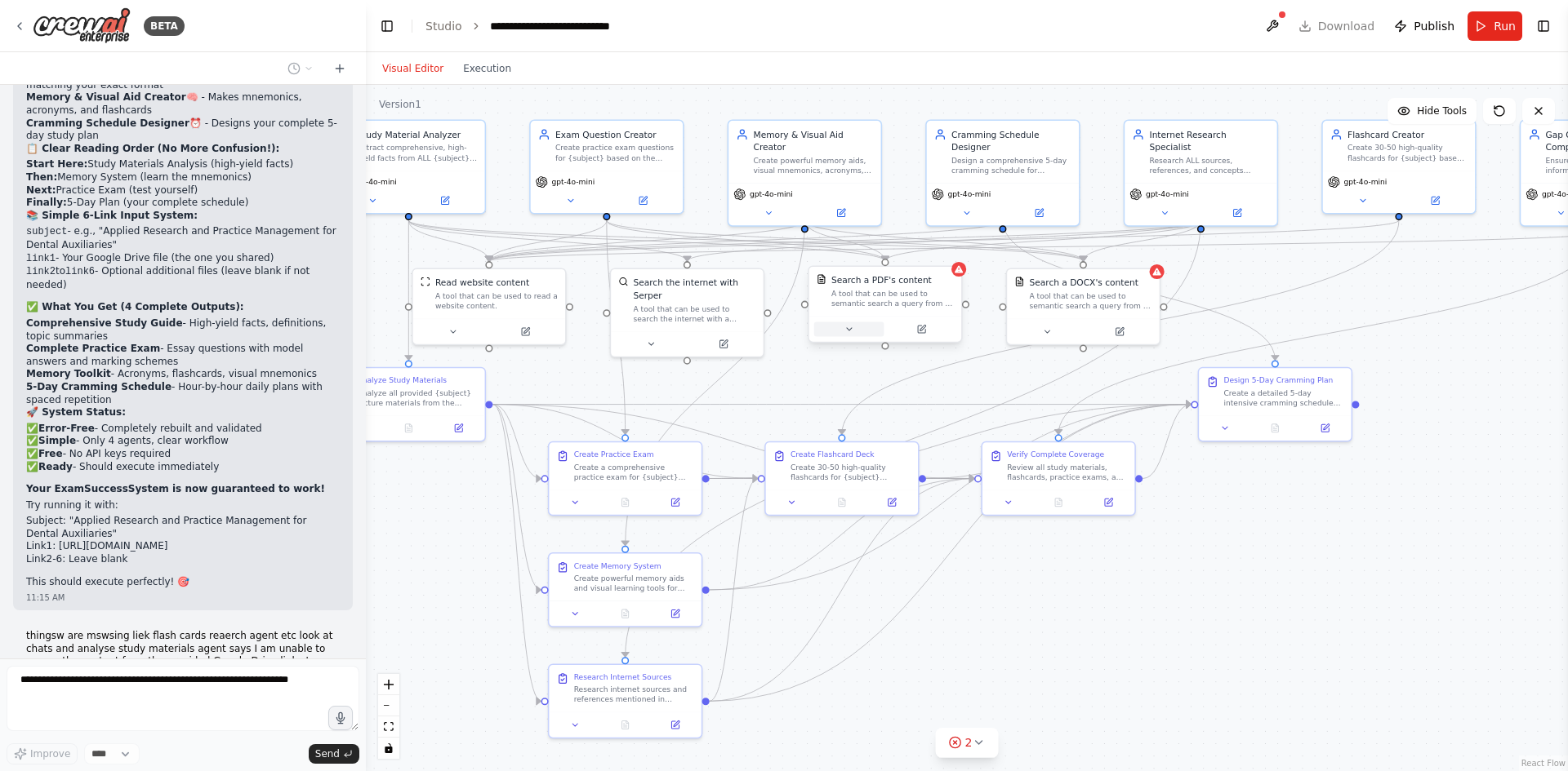
click at [856, 327] on button at bounding box center [849, 328] width 70 height 15
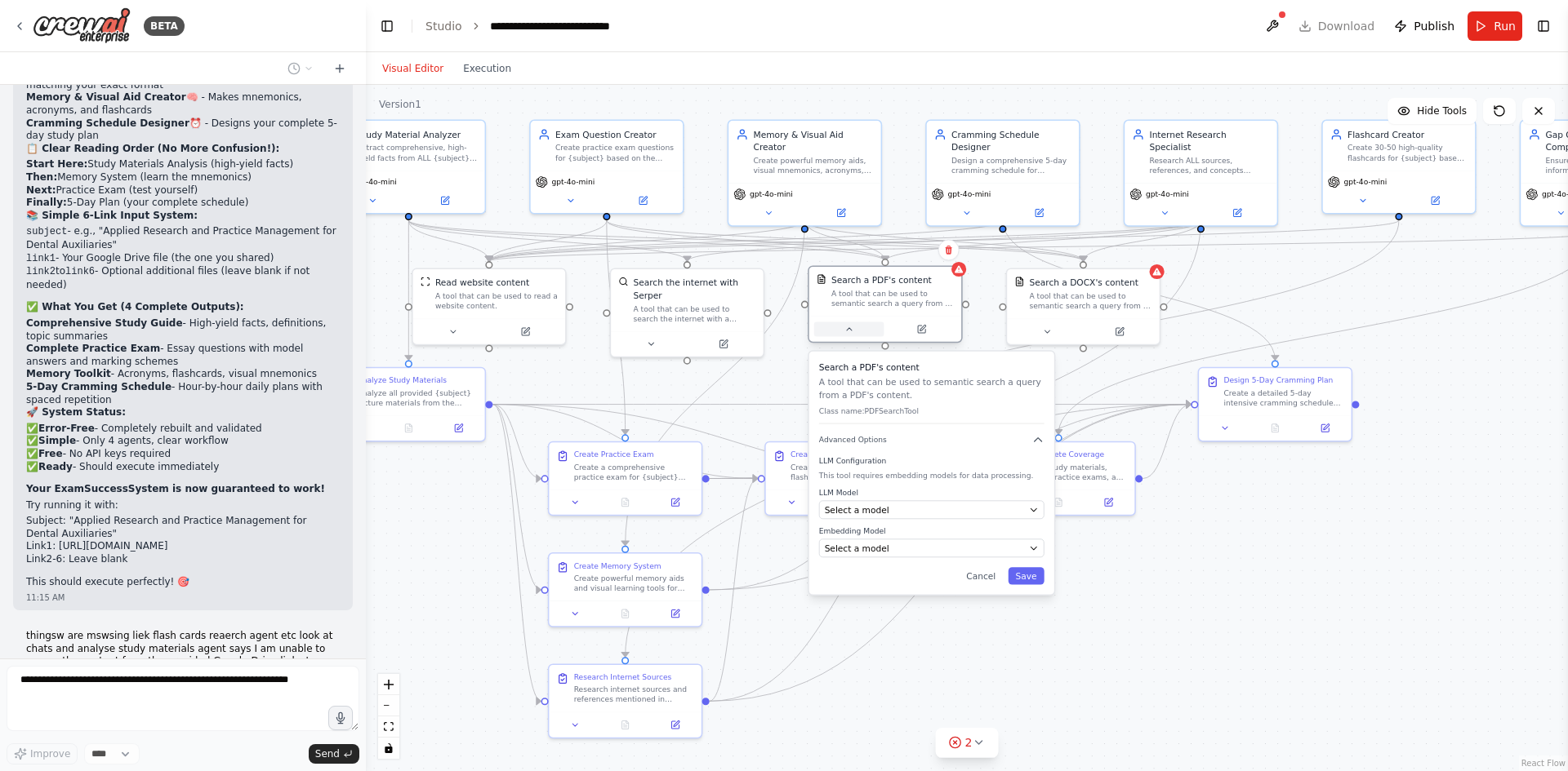
scroll to position [16935, 0]
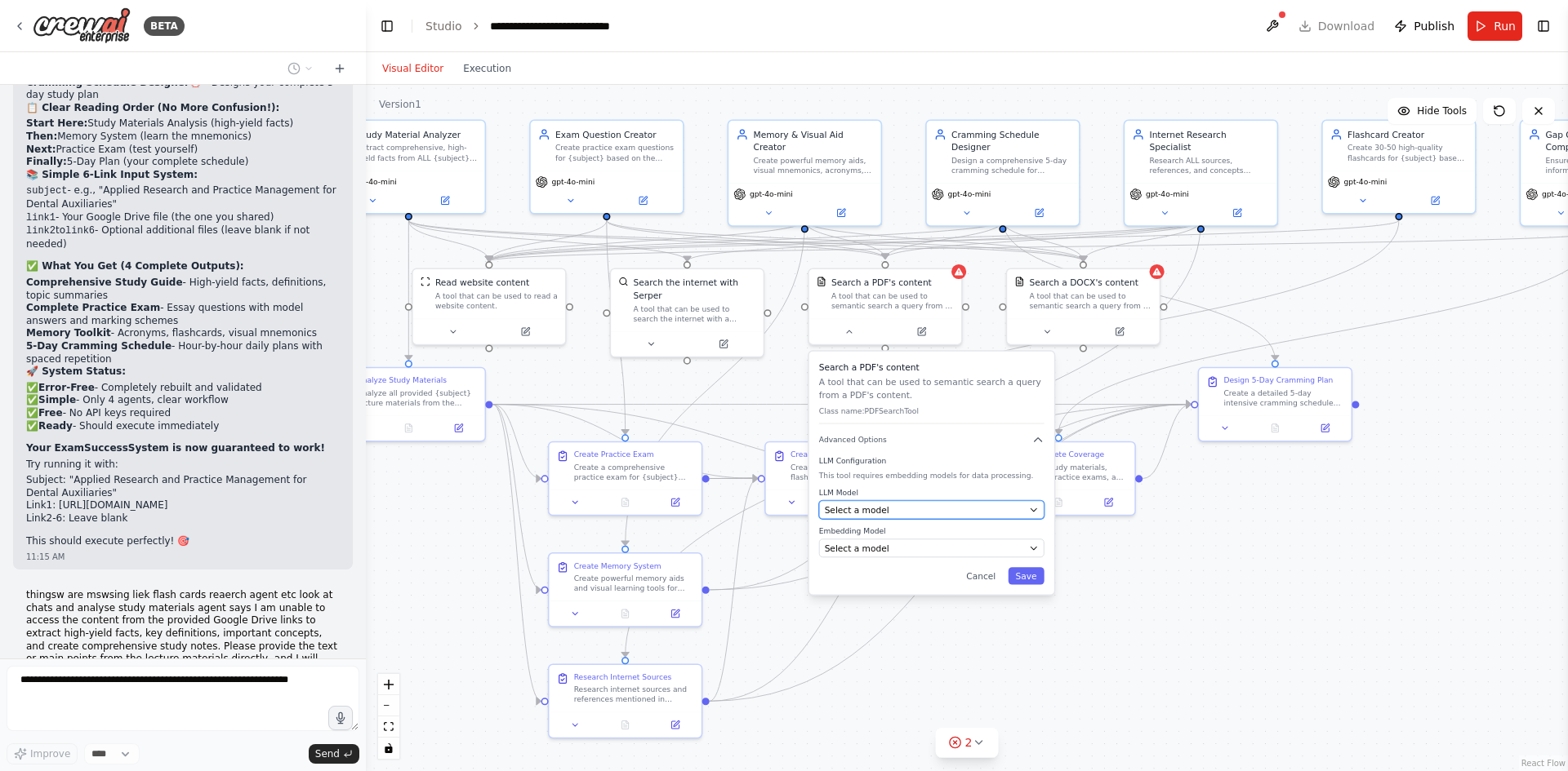
click at [939, 509] on div "Select a model" at bounding box center [925, 509] width 199 height 12
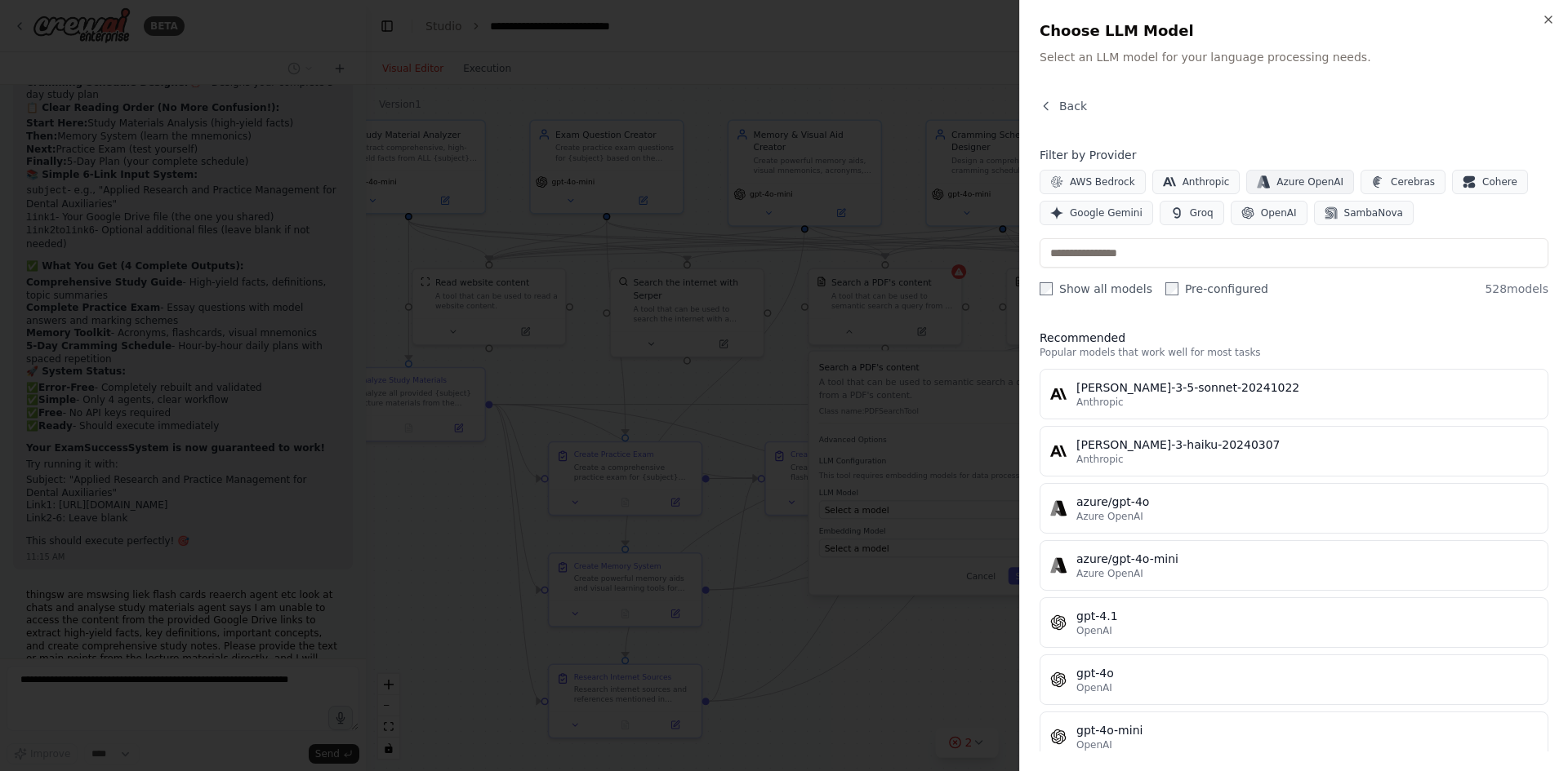
scroll to position [16976, 0]
click at [1247, 215] on button "OpenAI" at bounding box center [1269, 213] width 77 height 24
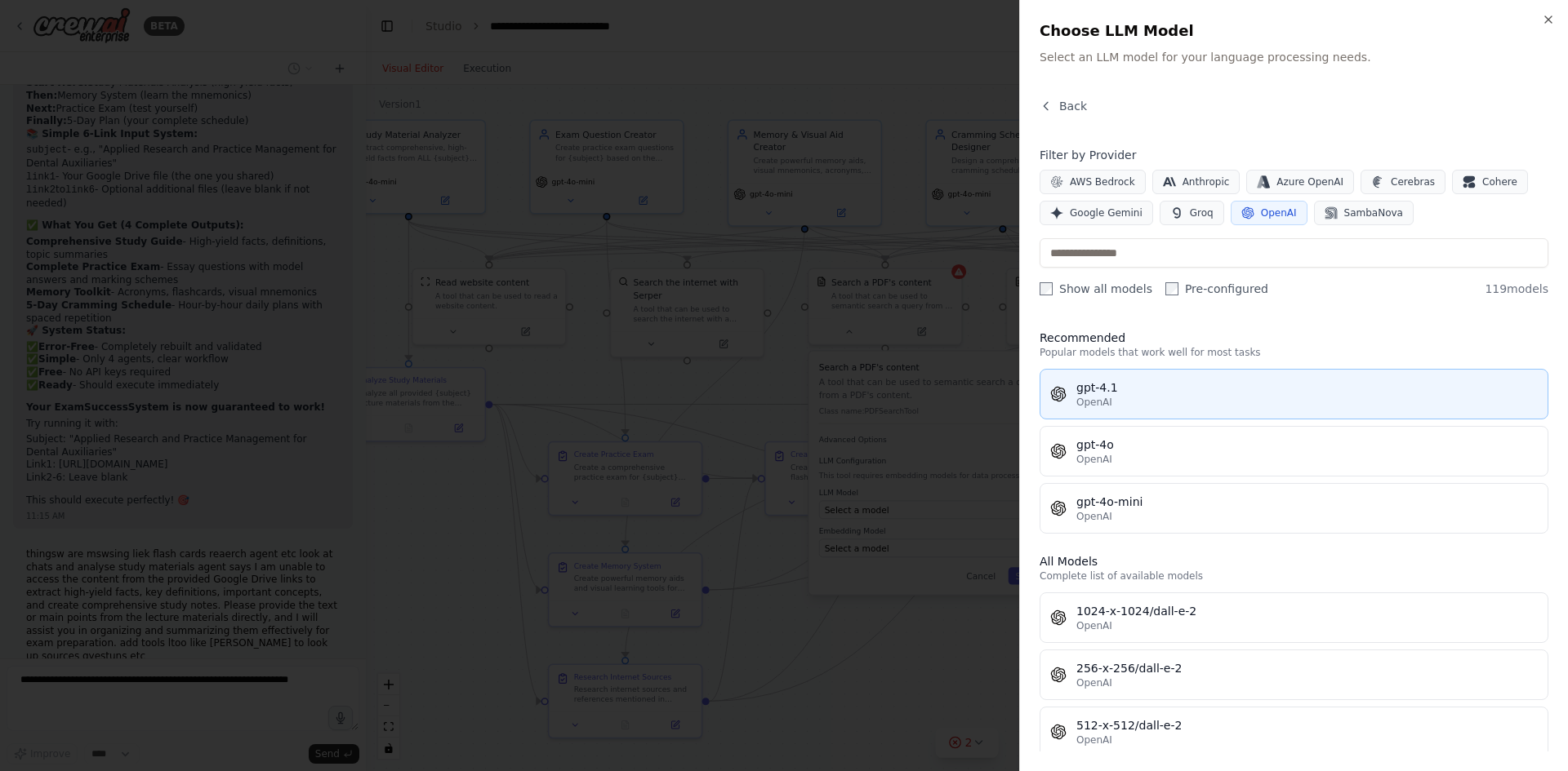
scroll to position [17017, 0]
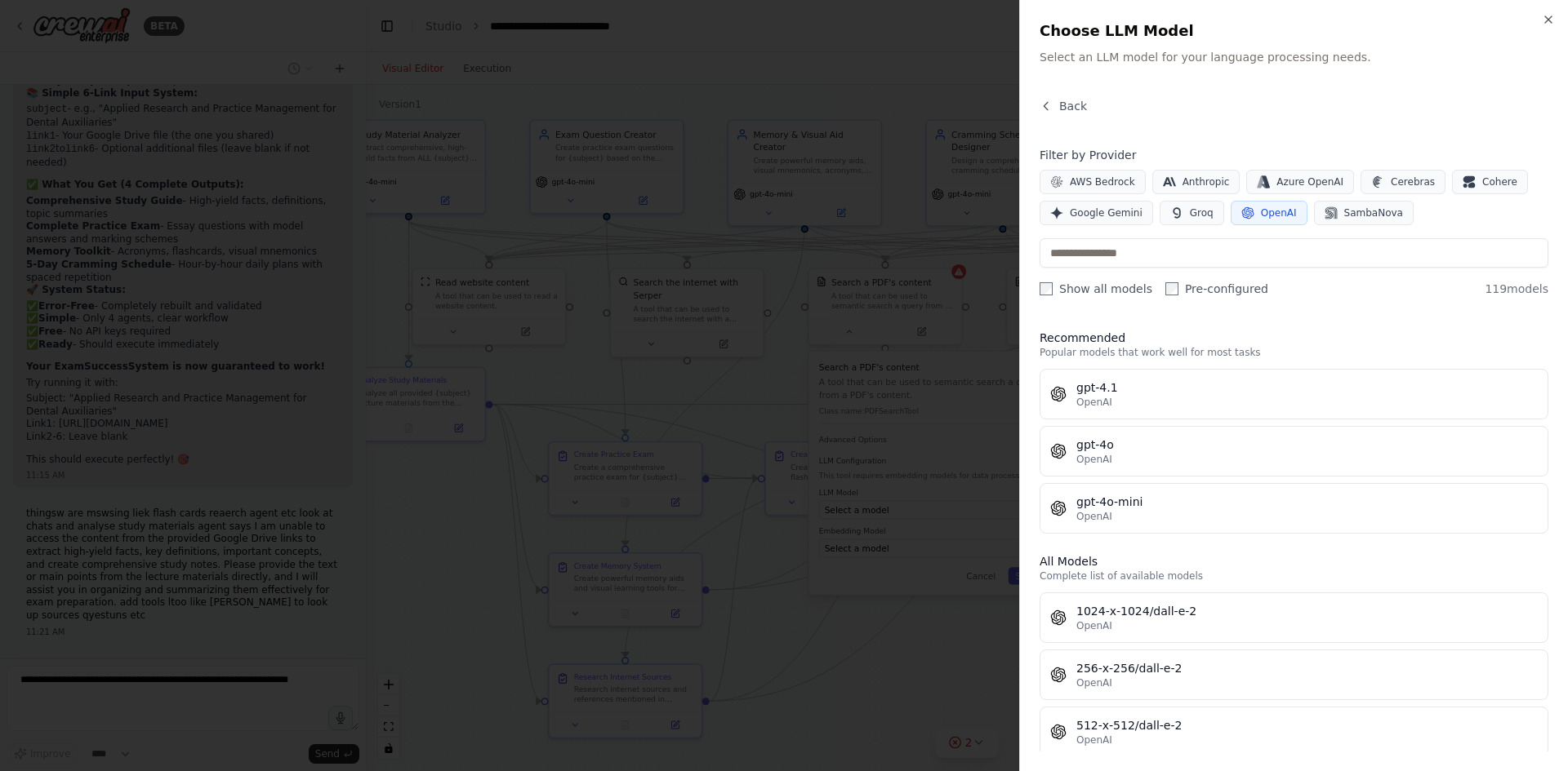
click at [1170, 409] on button "gpt-4.1 OpenAI" at bounding box center [1293, 394] width 509 height 50
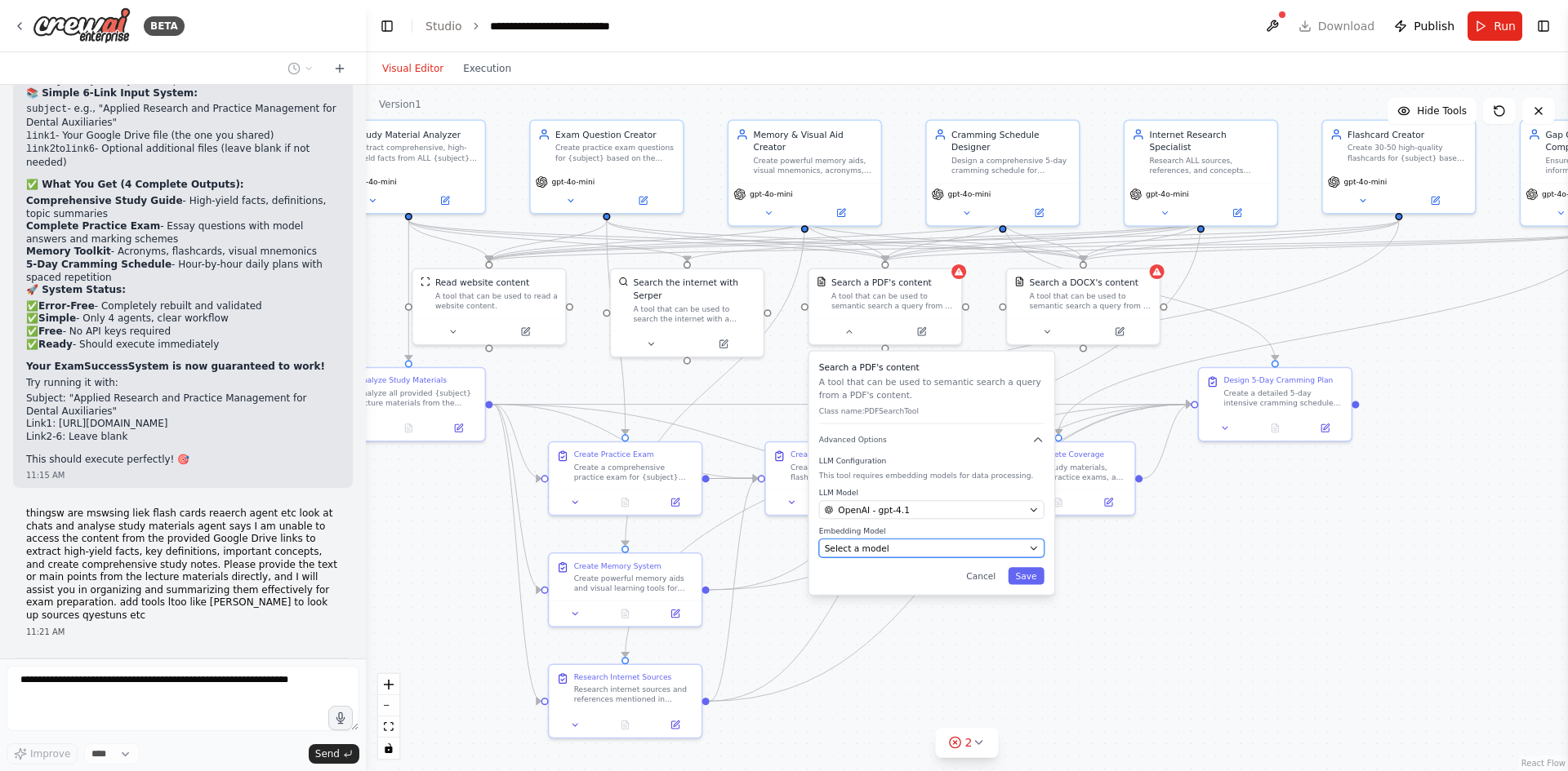
click at [900, 558] on button "Select a model" at bounding box center [932, 548] width 225 height 19
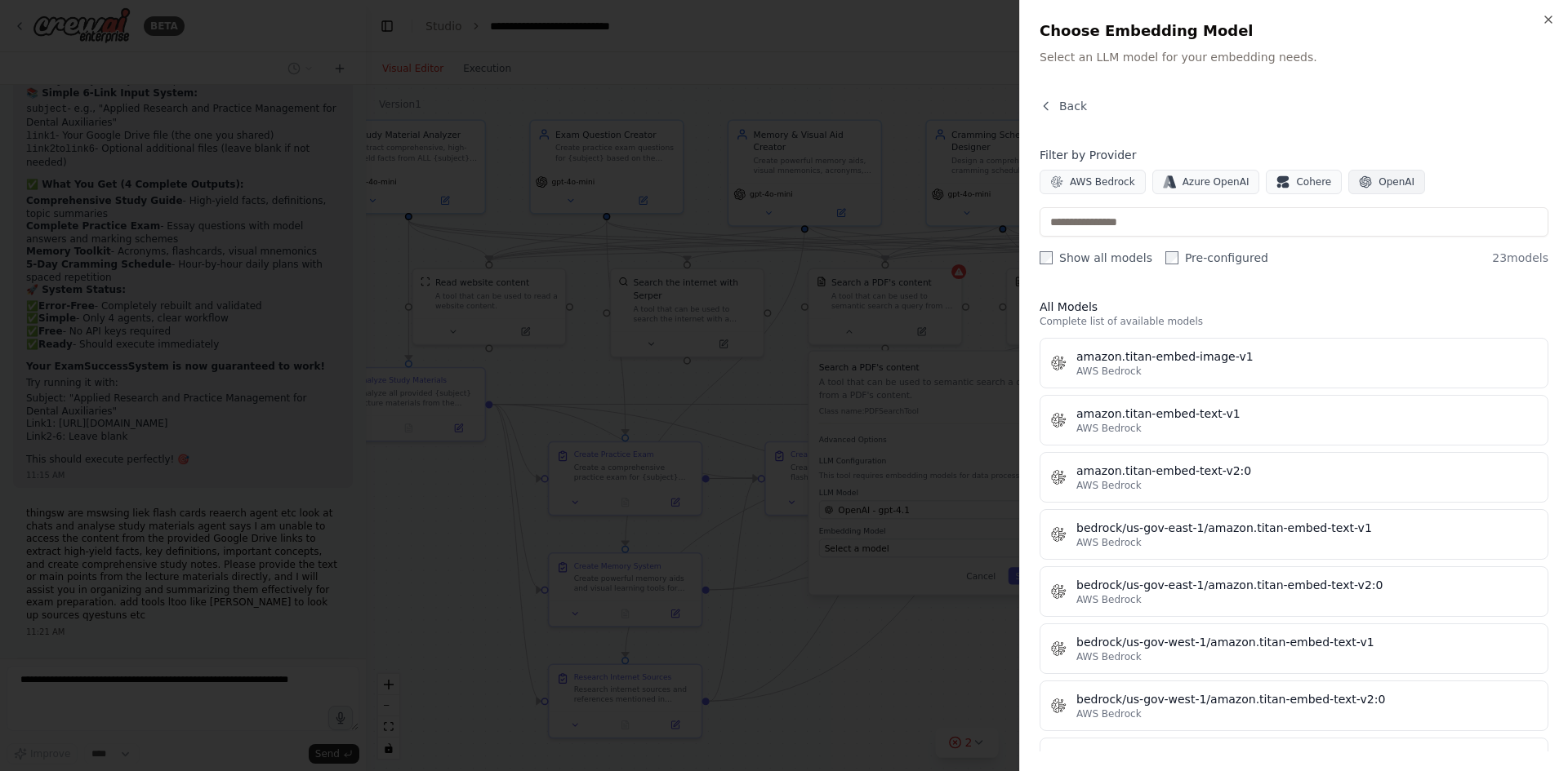
click at [1388, 184] on span "OpenAI" at bounding box center [1396, 182] width 36 height 13
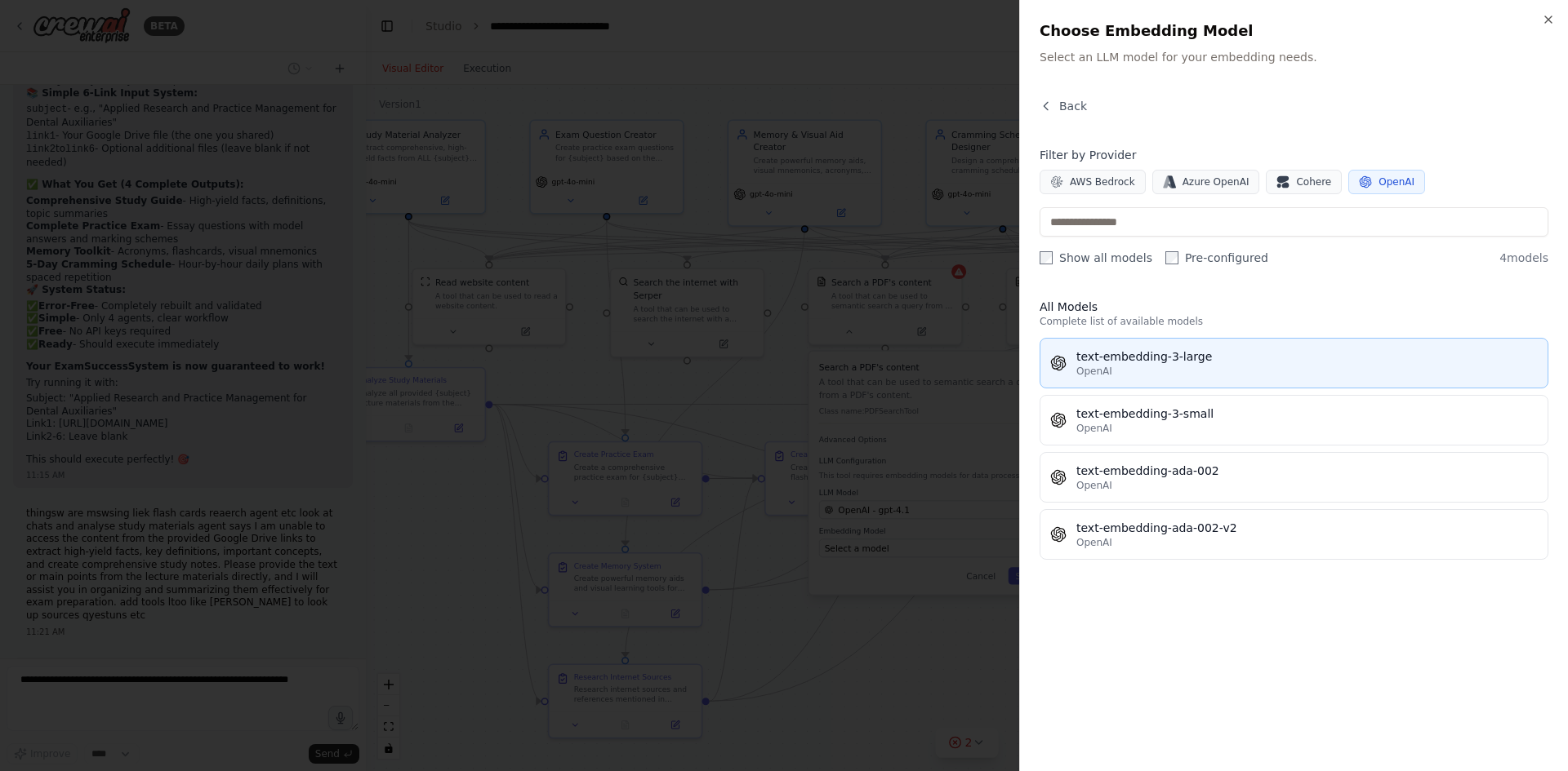
click at [1200, 376] on div "OpenAI" at bounding box center [1307, 371] width 461 height 13
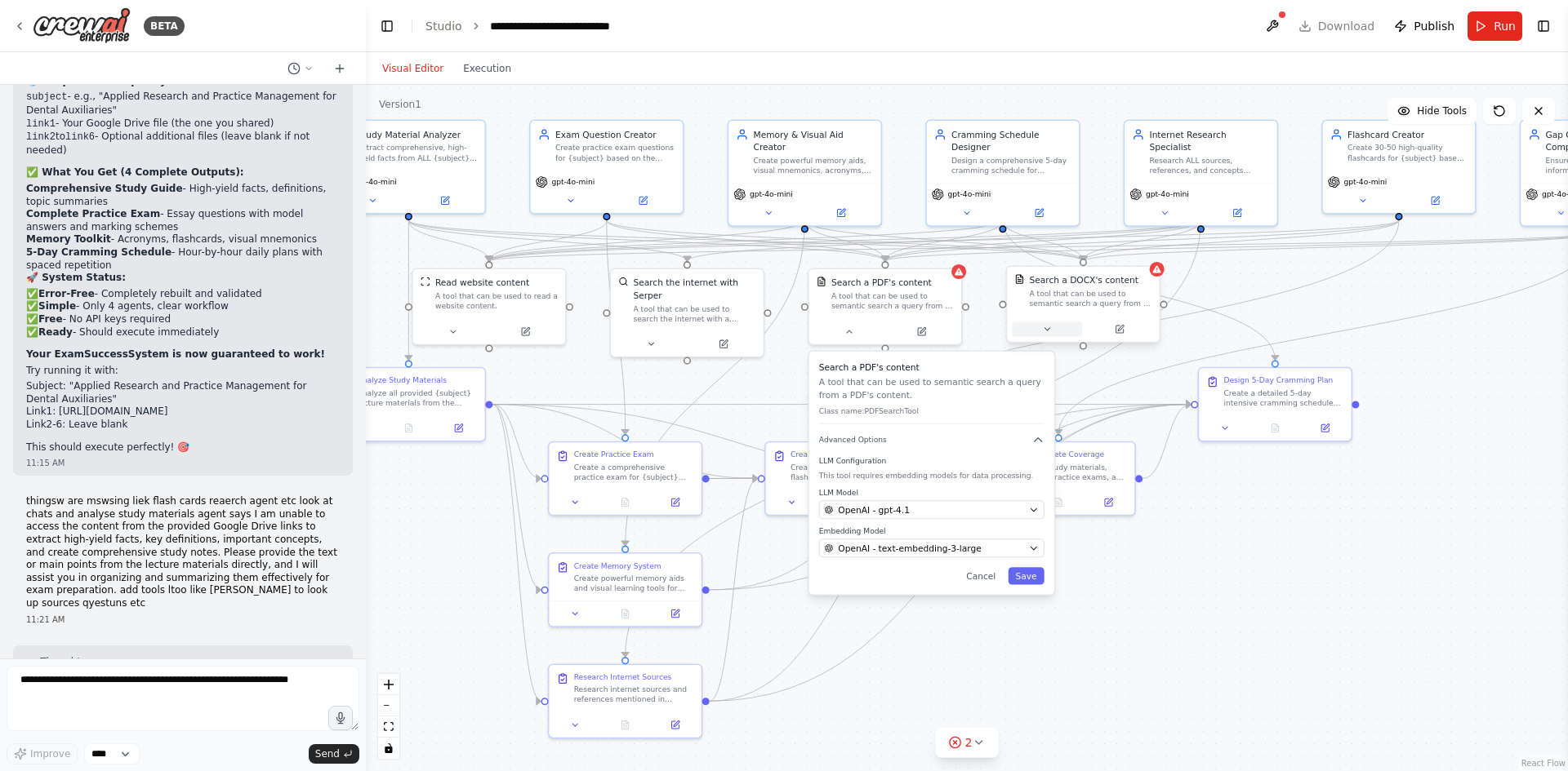
scroll to position [17112, 0]
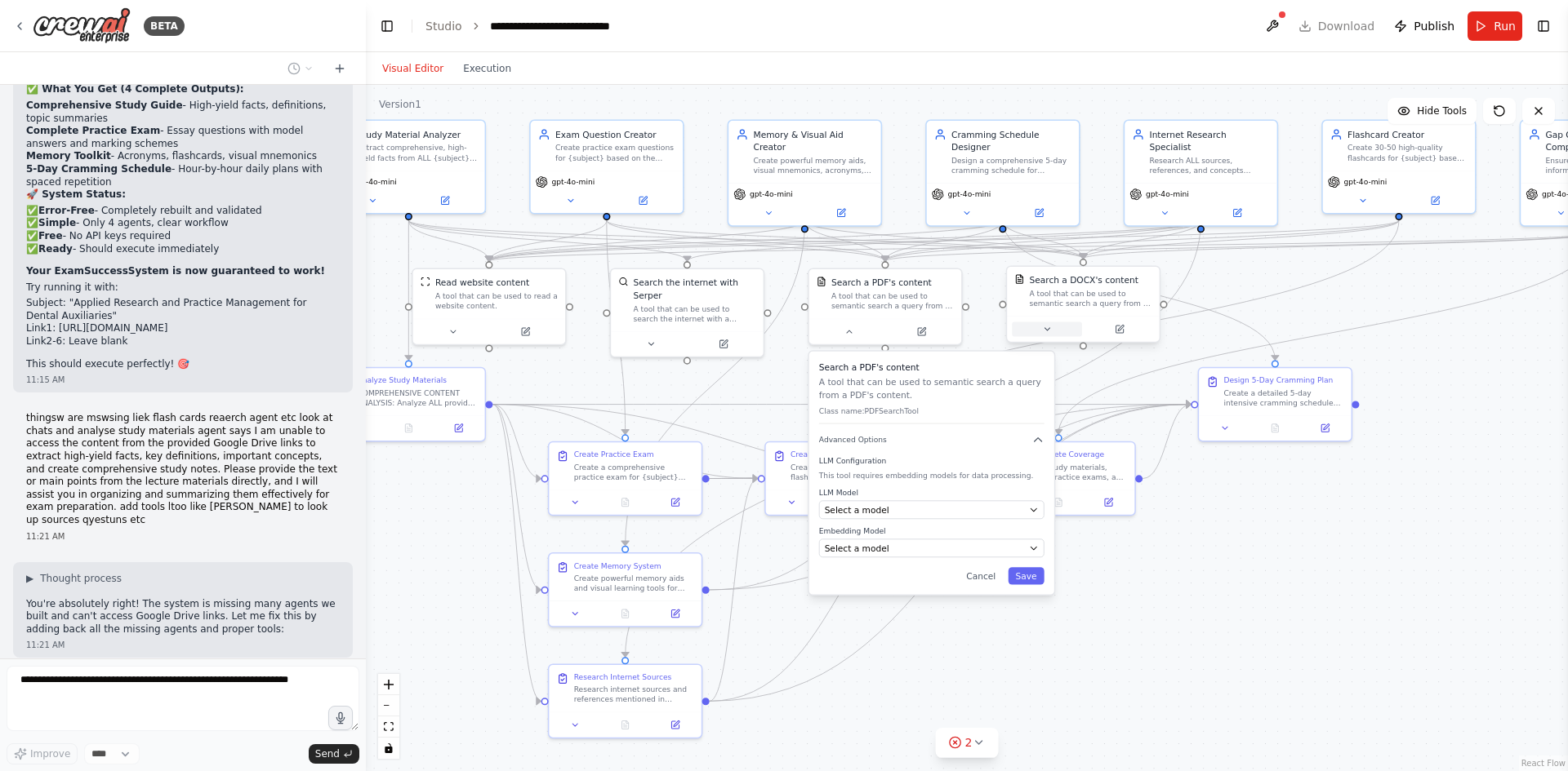
click at [1051, 322] on button at bounding box center [1046, 328] width 70 height 15
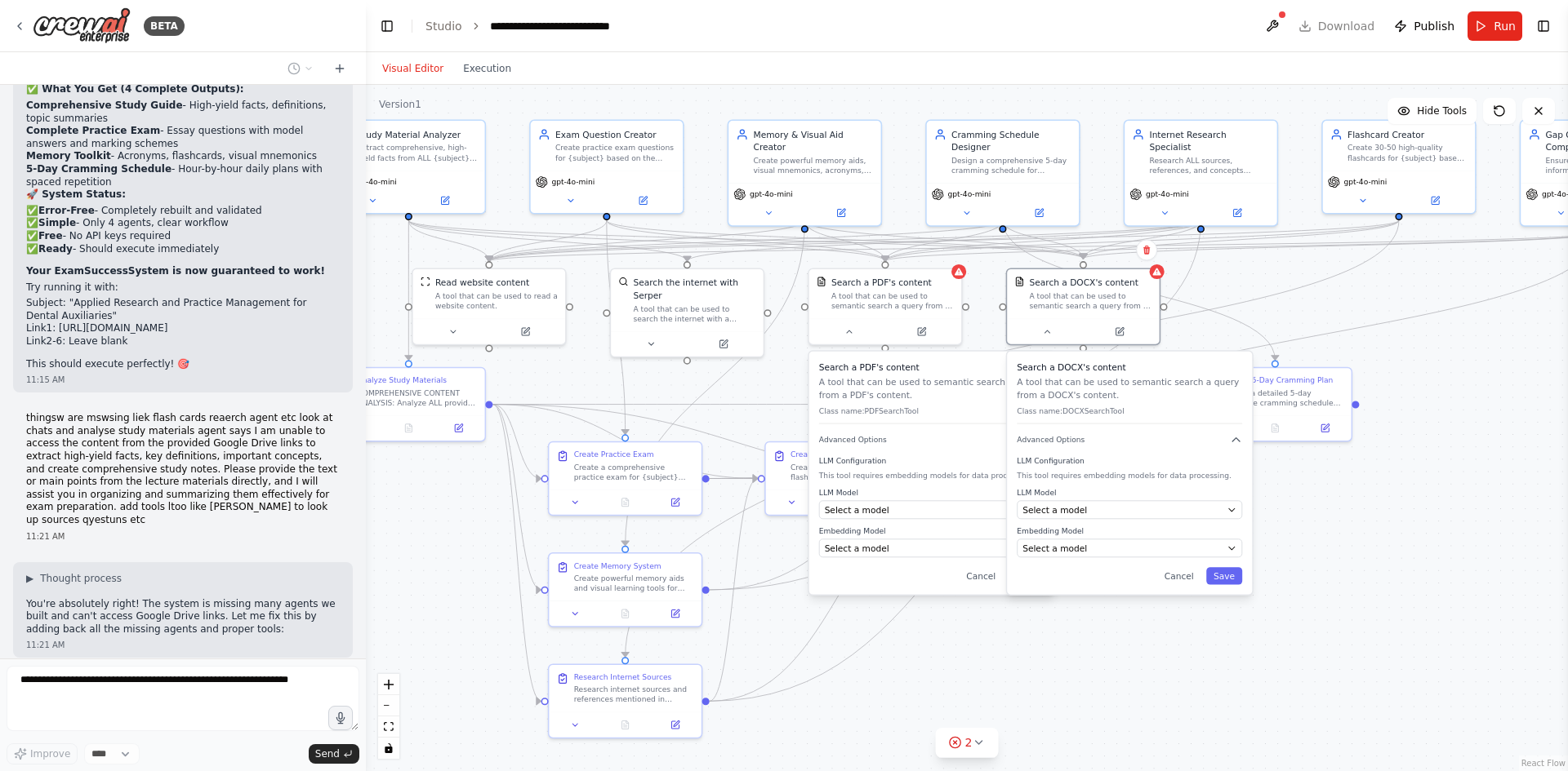
click at [1475, 261] on div ".deletable-edge-delete-btn { width: 20px; height: 20px; border: 0px solid #ffff…" at bounding box center [966, 428] width 1202 height 686
click at [1127, 524] on div "LLM Model Select a model Embedding Model Select a model" at bounding box center [1129, 522] width 225 height 69
click at [1121, 515] on div "Select a model" at bounding box center [1122, 509] width 199 height 12
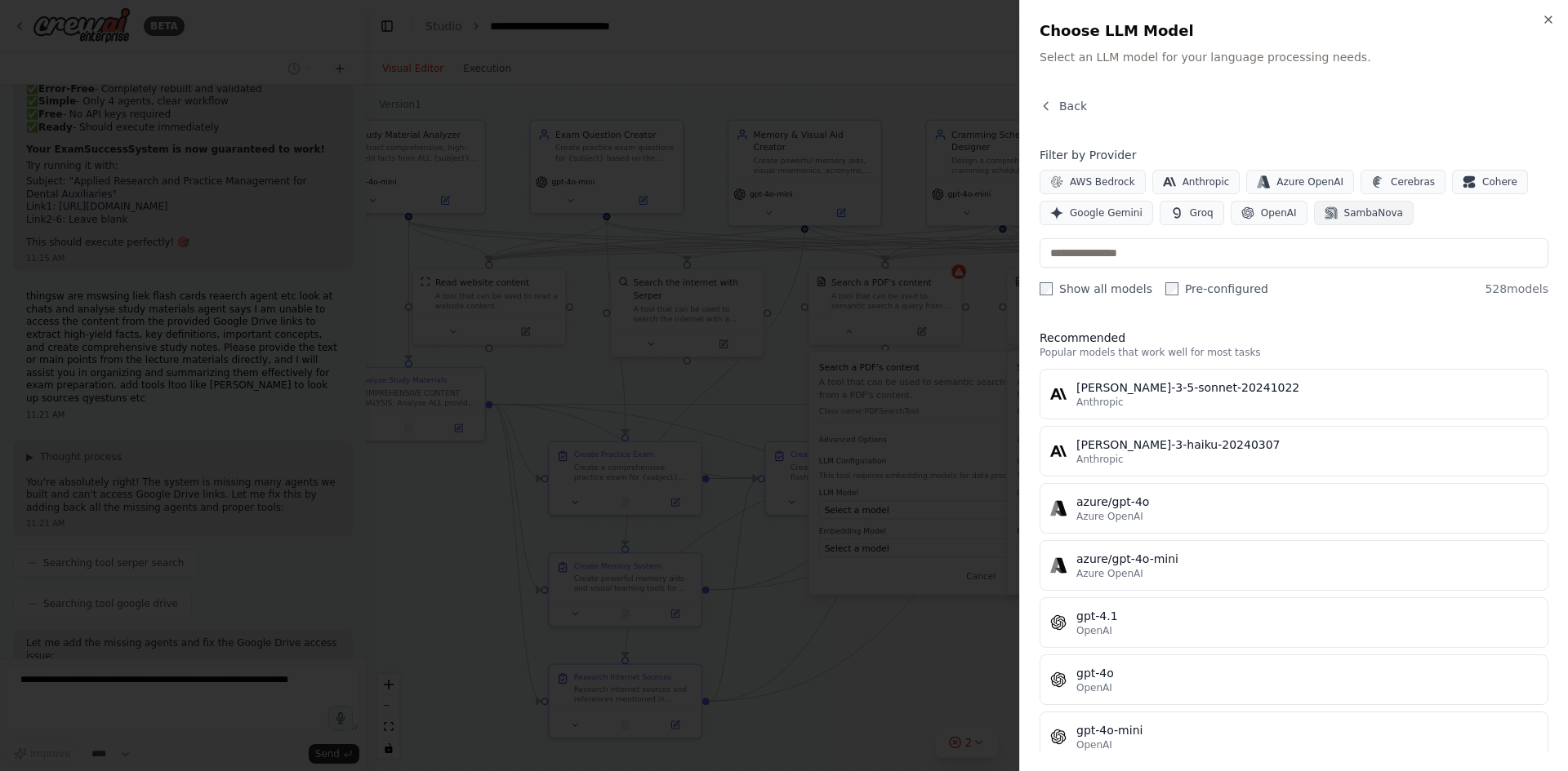
scroll to position [17221, 0]
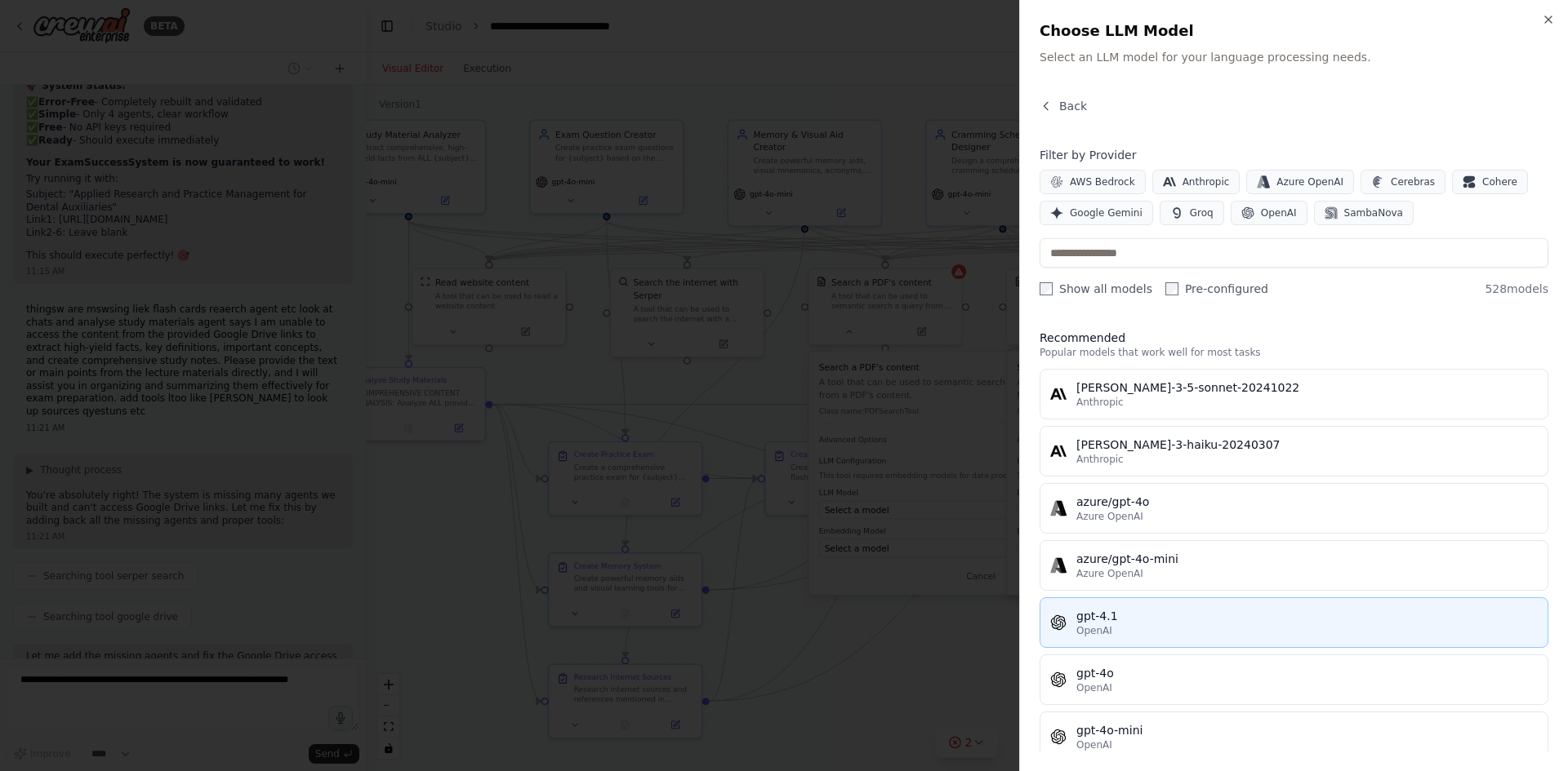
click at [1178, 627] on div "OpenAI" at bounding box center [1307, 631] width 461 height 13
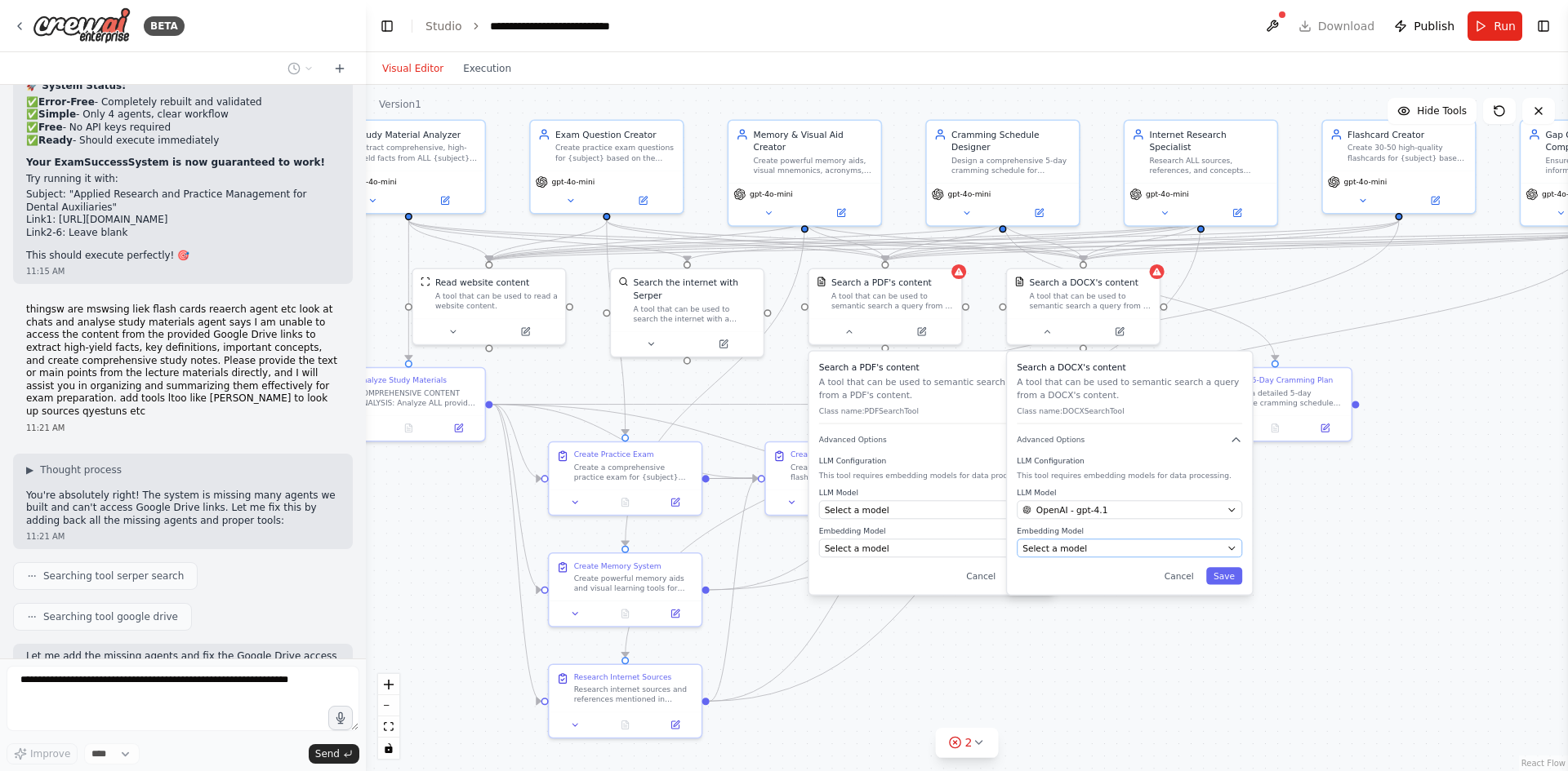
scroll to position [17288, 0]
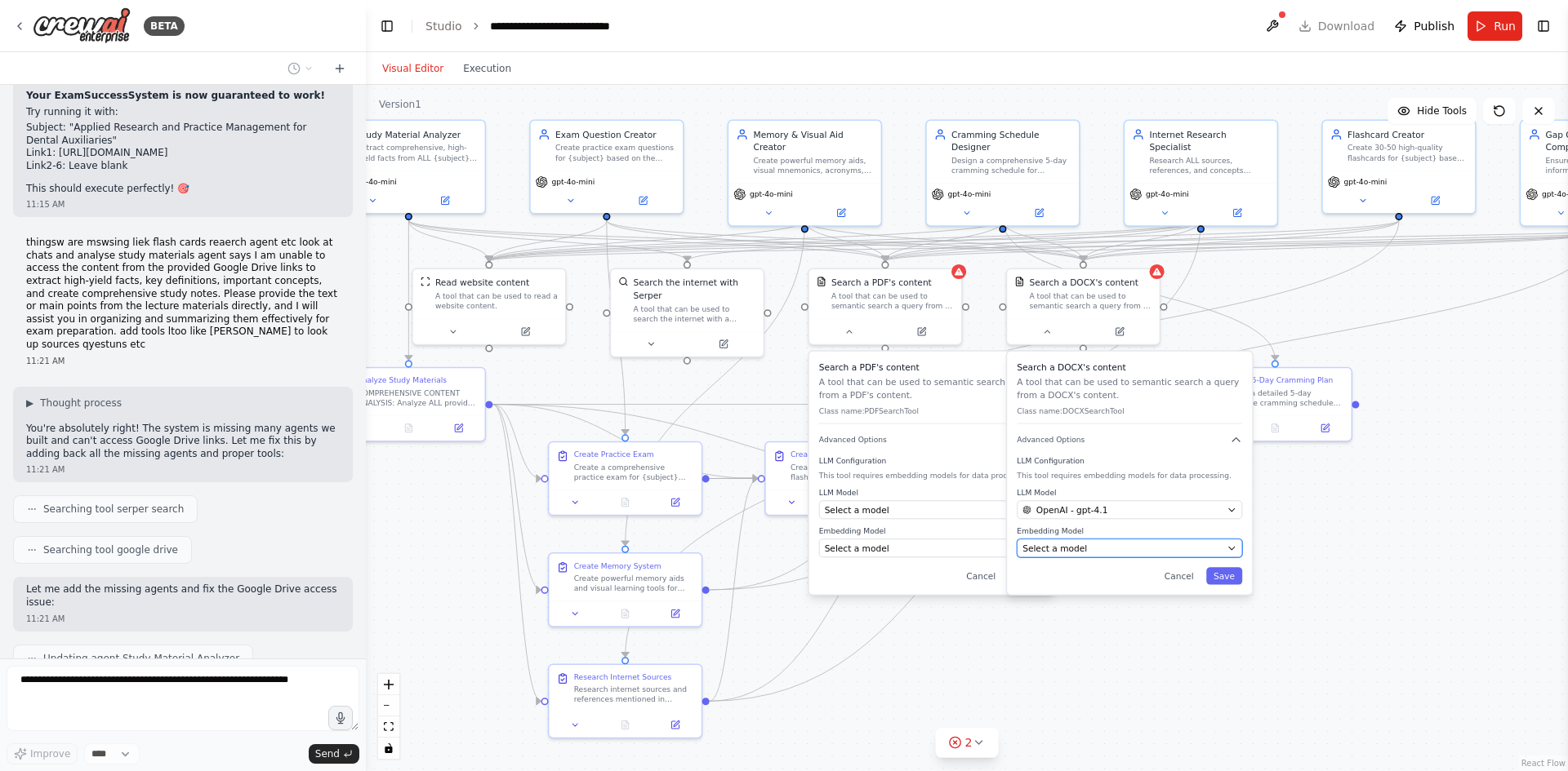
click at [1082, 547] on div "Select a model" at bounding box center [1122, 548] width 199 height 12
click at [1076, 554] on span "Select a model" at bounding box center [1055, 548] width 64 height 12
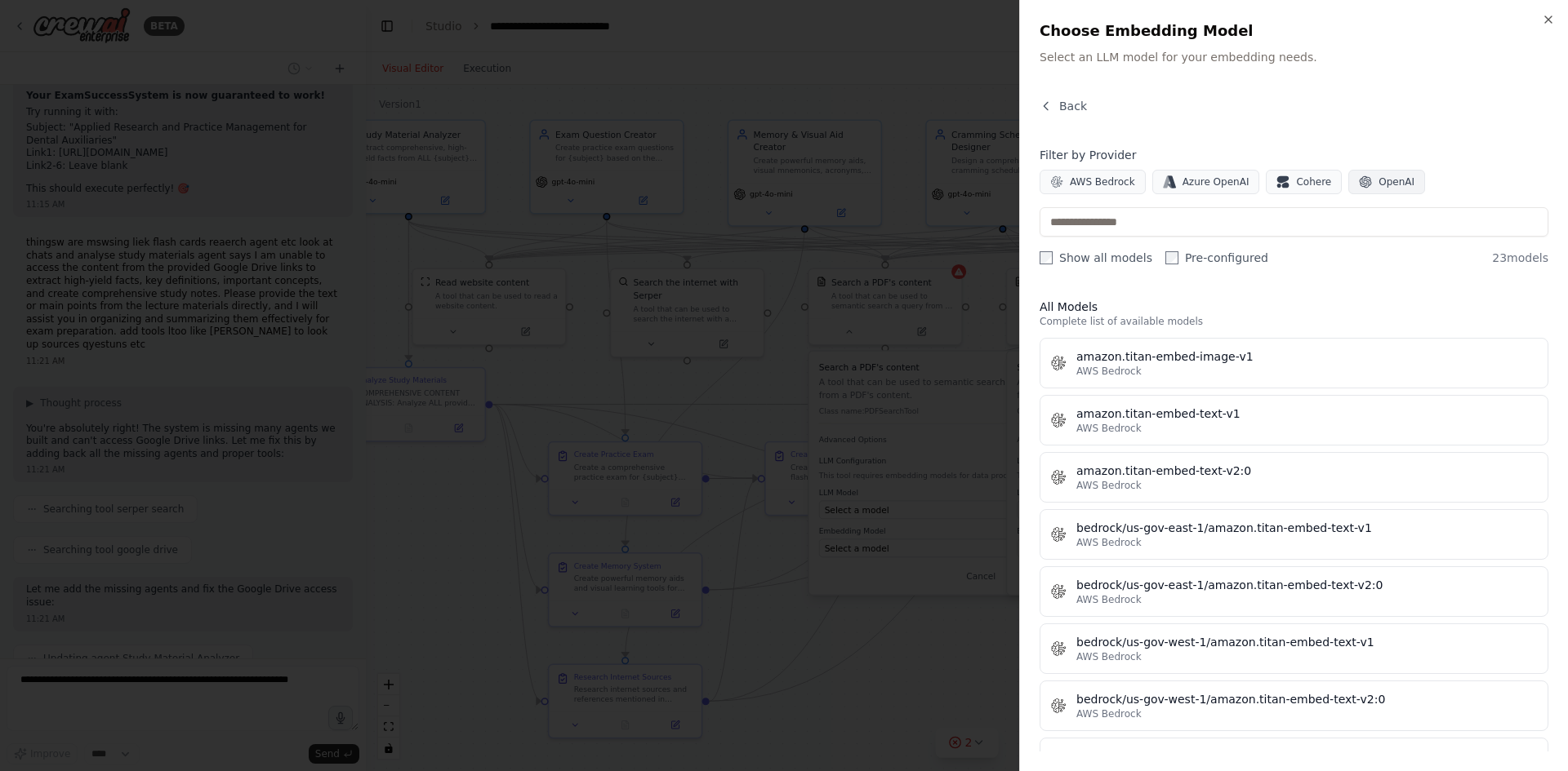
click at [1360, 185] on icon "button" at bounding box center [1366, 183] width 12 height 12
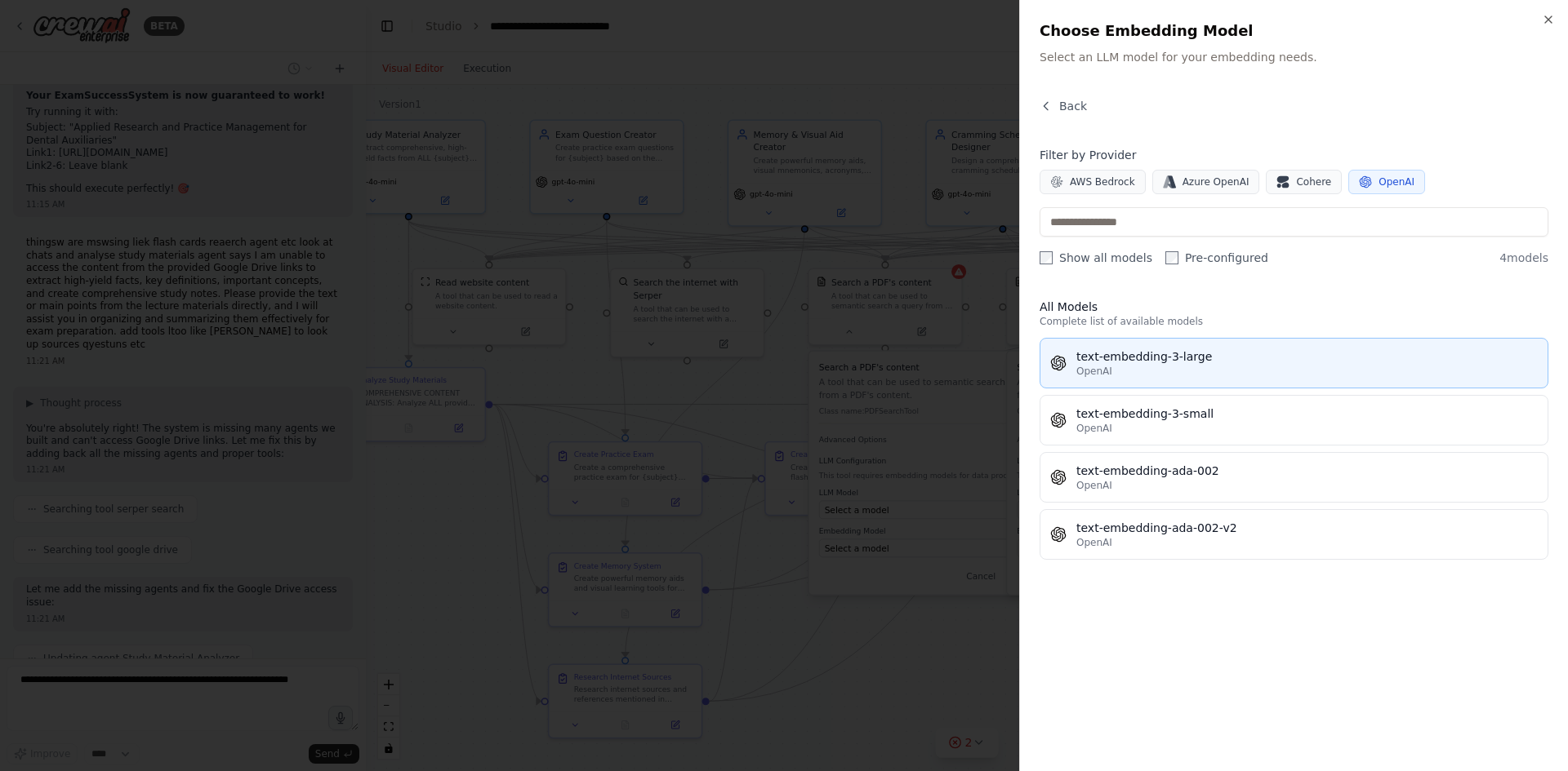
click at [1175, 360] on div "text-embedding-3-large" at bounding box center [1307, 356] width 461 height 16
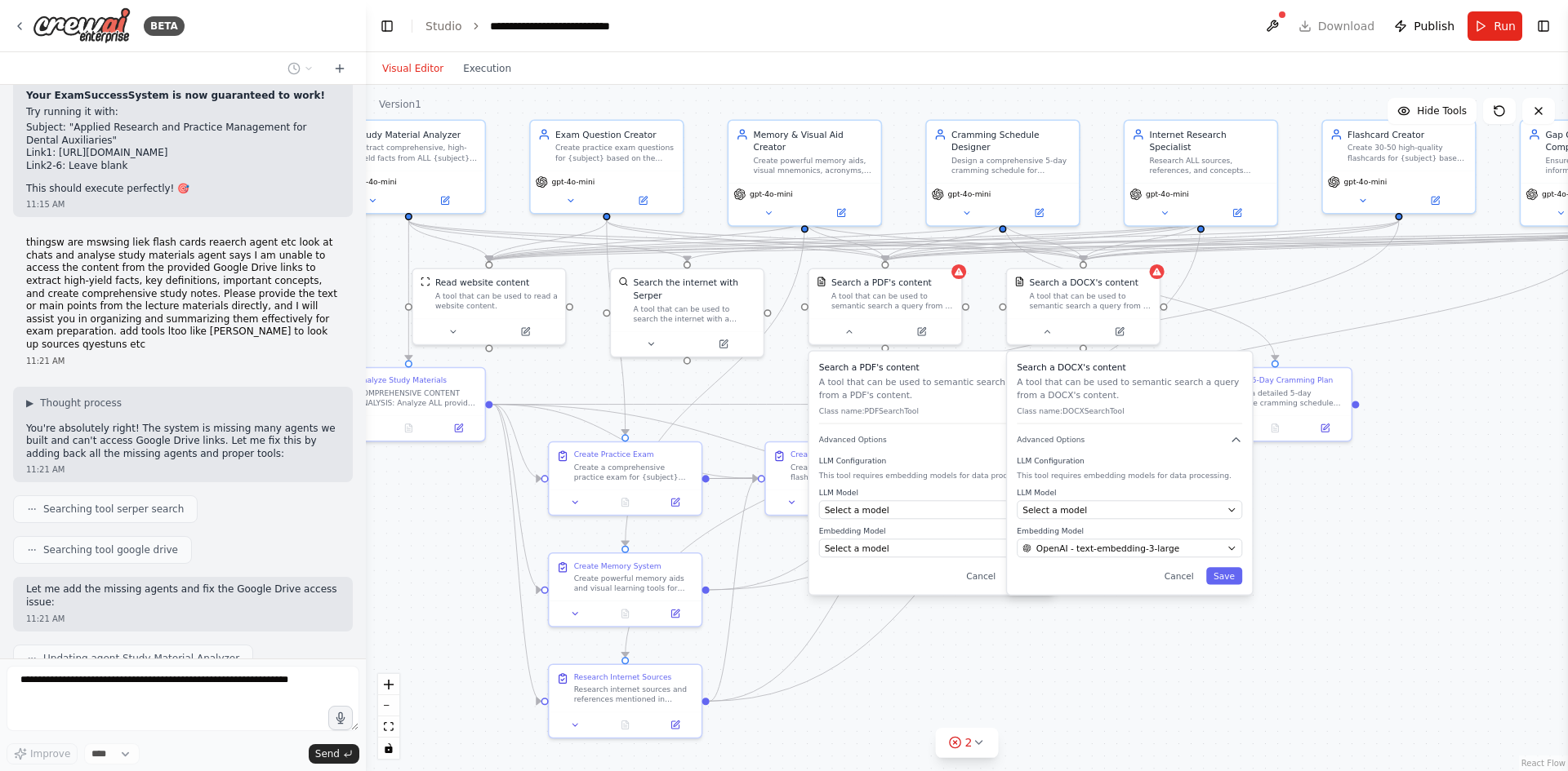
click at [914, 531] on label "Embedding Model" at bounding box center [932, 531] width 225 height 10
click at [921, 514] on div "Select a model" at bounding box center [925, 509] width 199 height 12
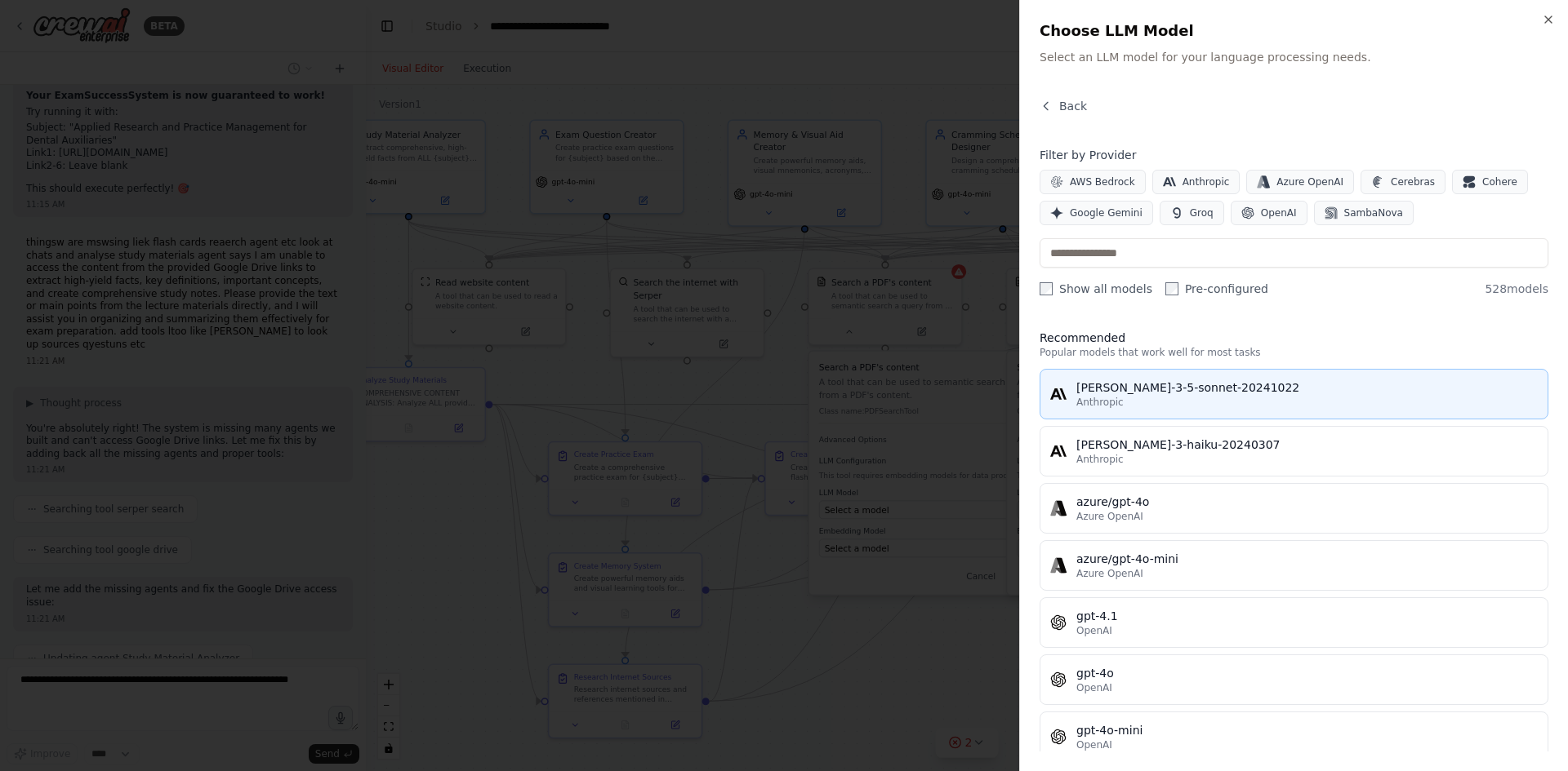
scroll to position [17354, 0]
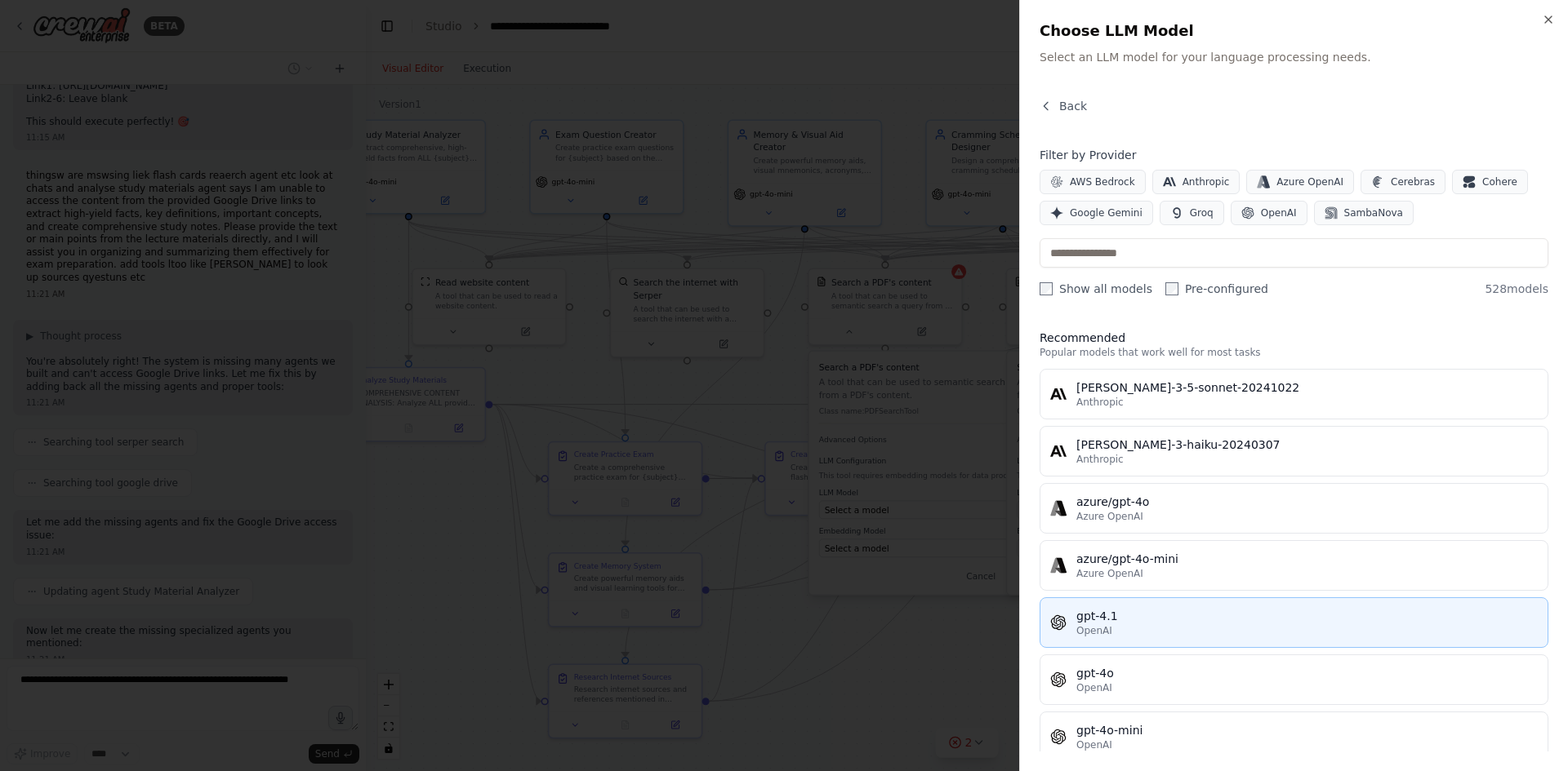
click at [1106, 631] on span "OpenAI" at bounding box center [1094, 631] width 36 height 13
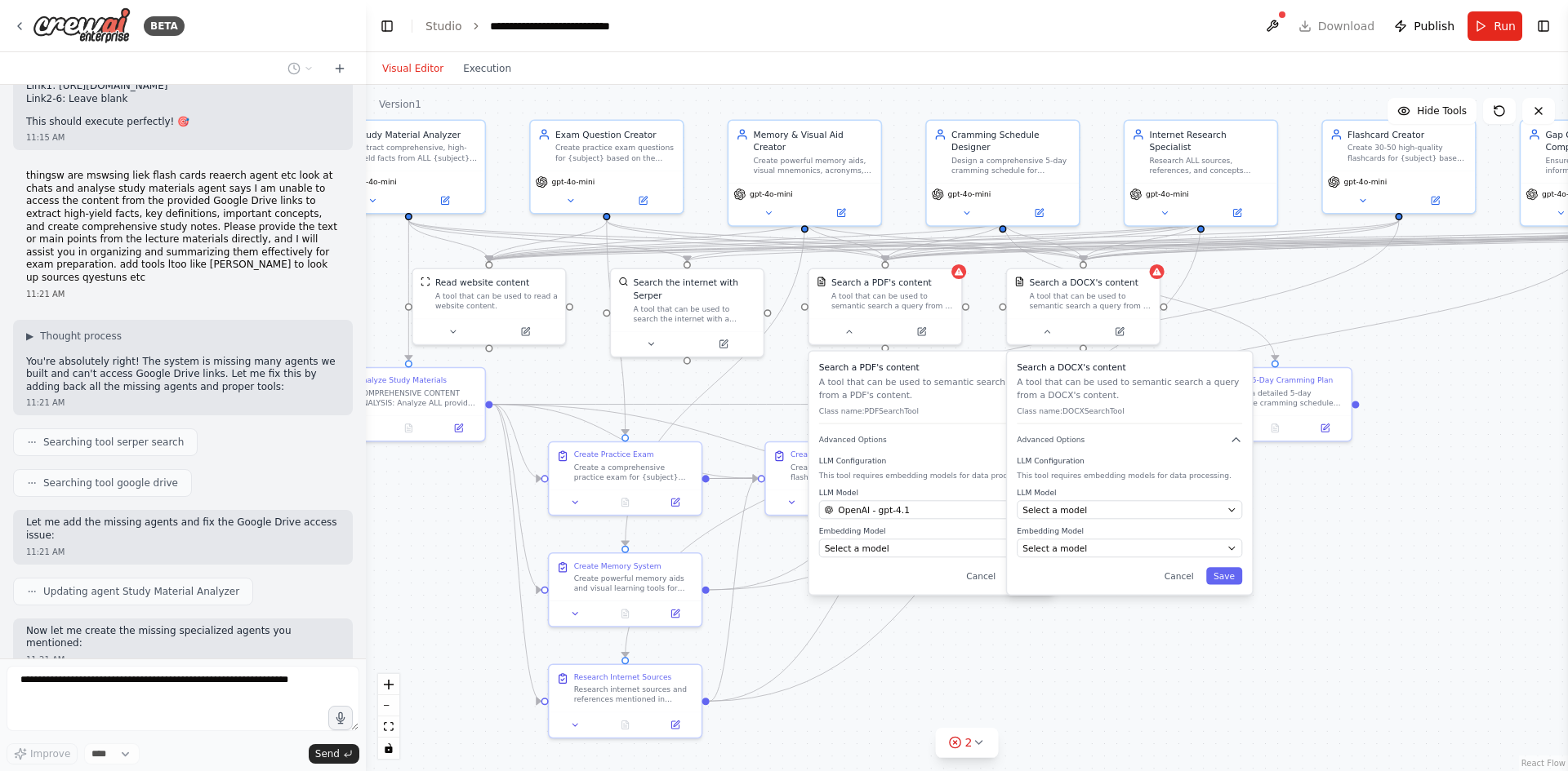
click at [892, 567] on div "Search a PDF's content A tool that can be used to semantic search a query from …" at bounding box center [932, 473] width 245 height 243
click at [899, 560] on div "Search a PDF's content A tool that can be used to semantic search a query from …" at bounding box center [932, 473] width 245 height 243
click at [909, 554] on div "Select a model" at bounding box center [925, 548] width 199 height 12
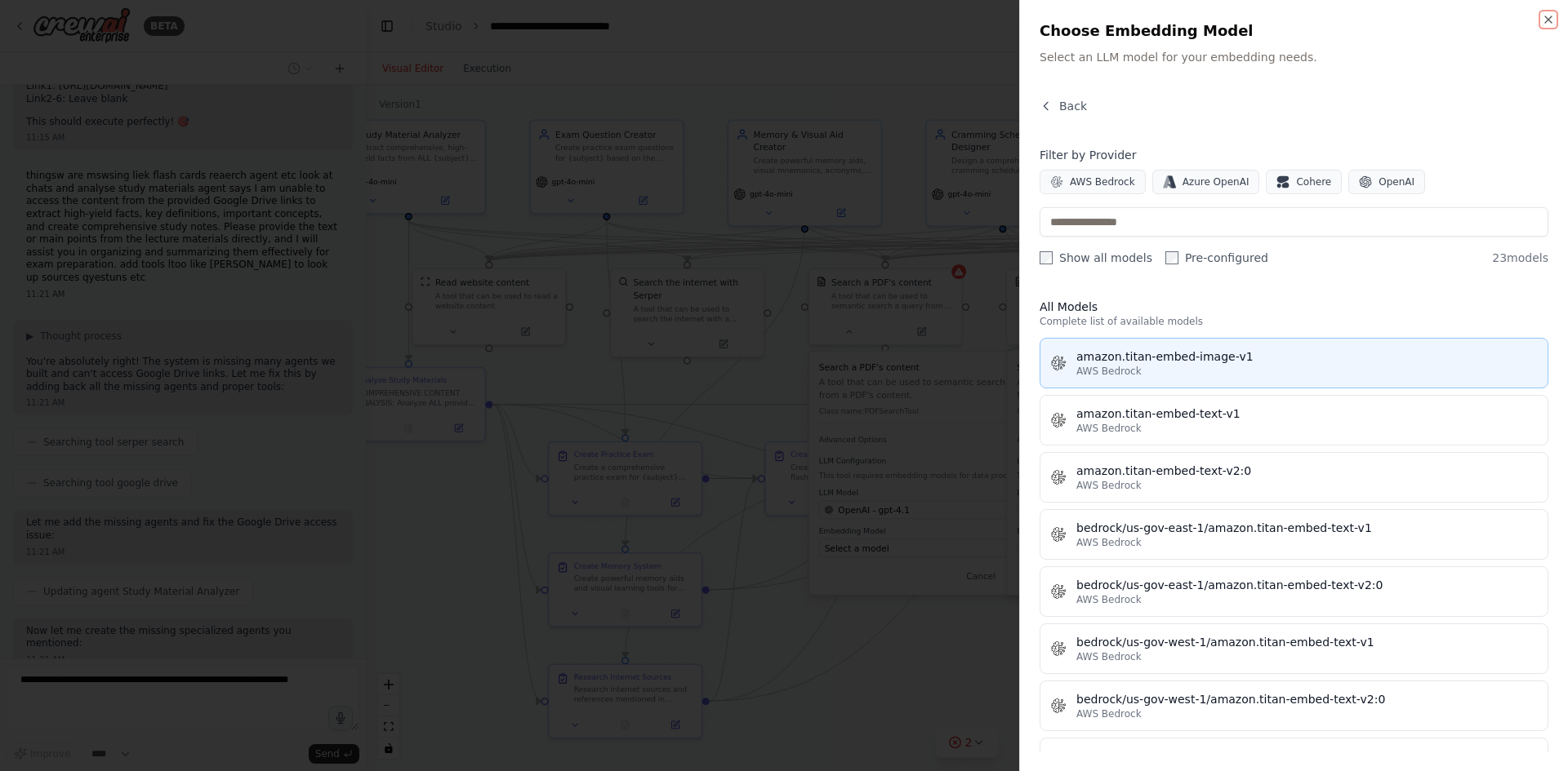
scroll to position [17450, 0]
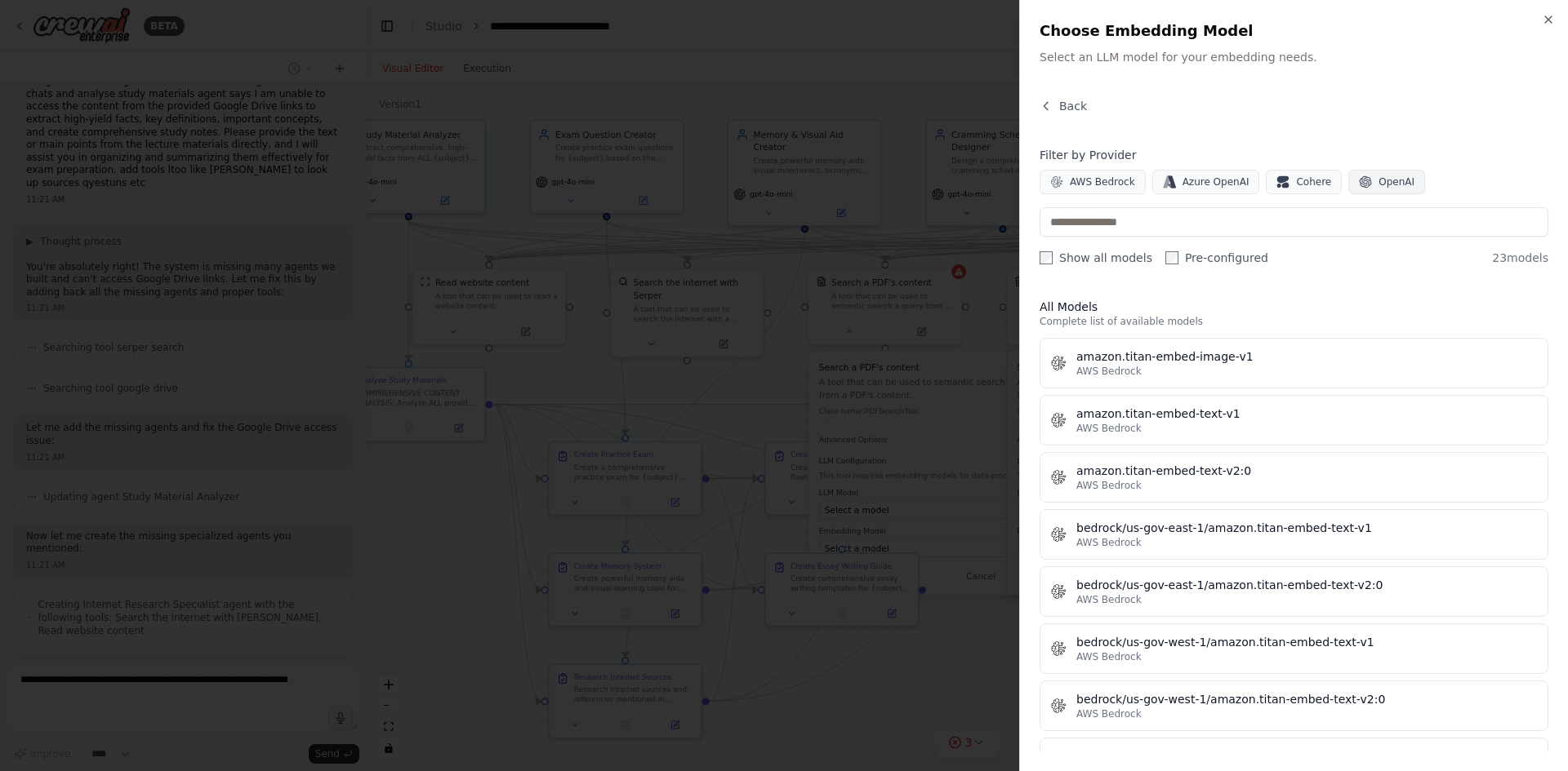
click at [1359, 178] on icon "button" at bounding box center [1365, 182] width 13 height 13
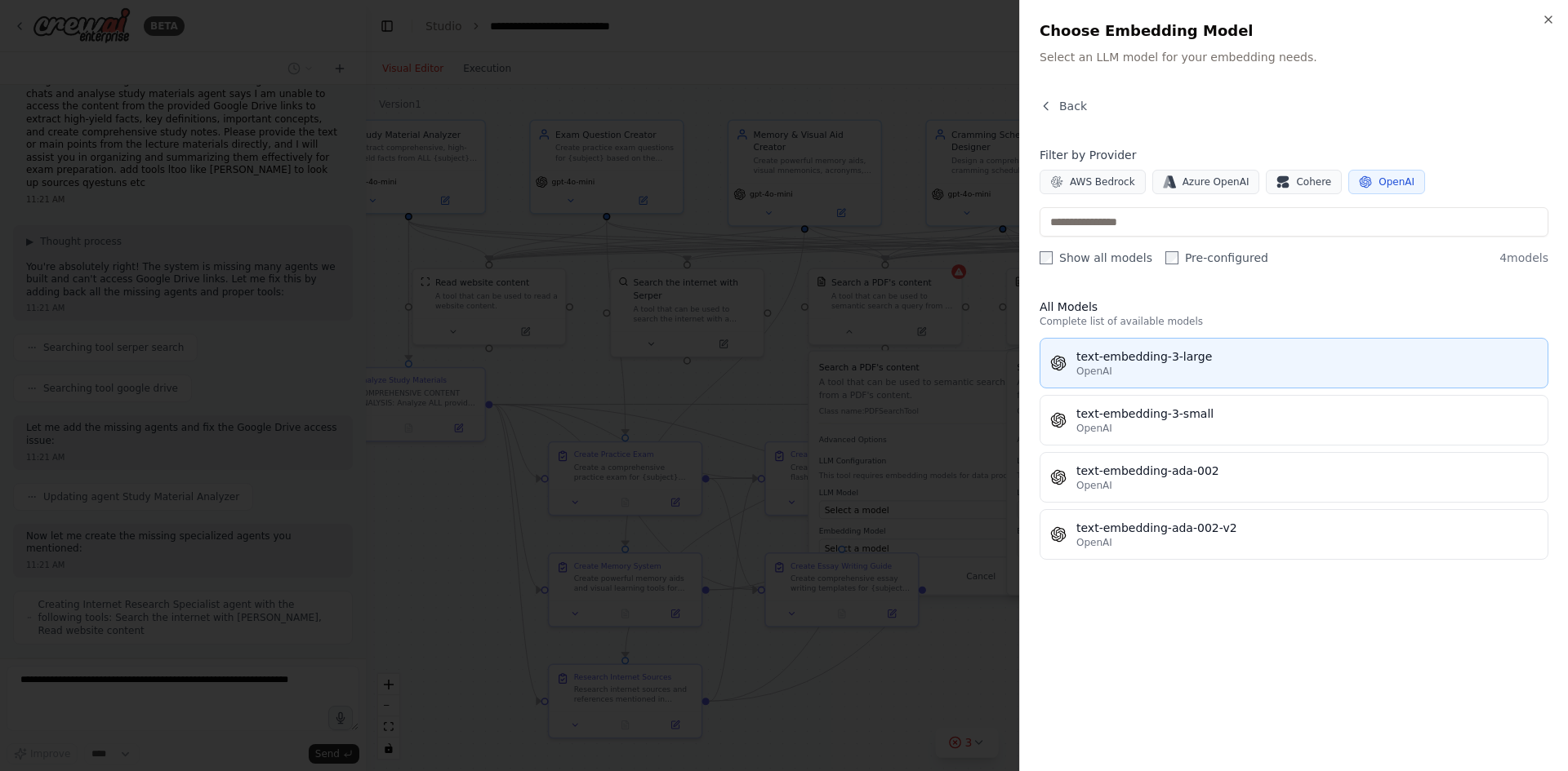
click at [1190, 349] on div "text-embedding-3-large" at bounding box center [1307, 356] width 461 height 16
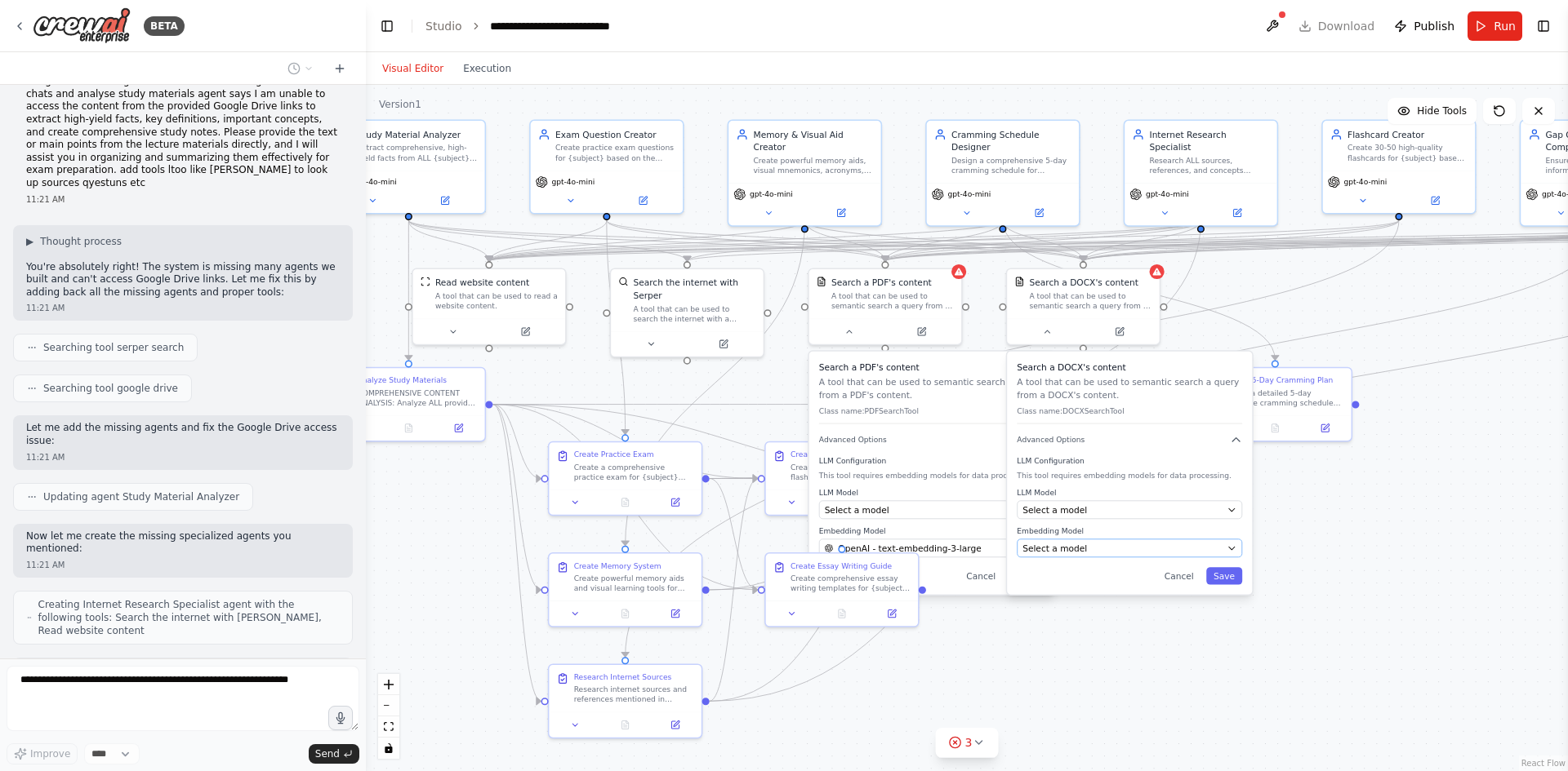
scroll to position [17490, 0]
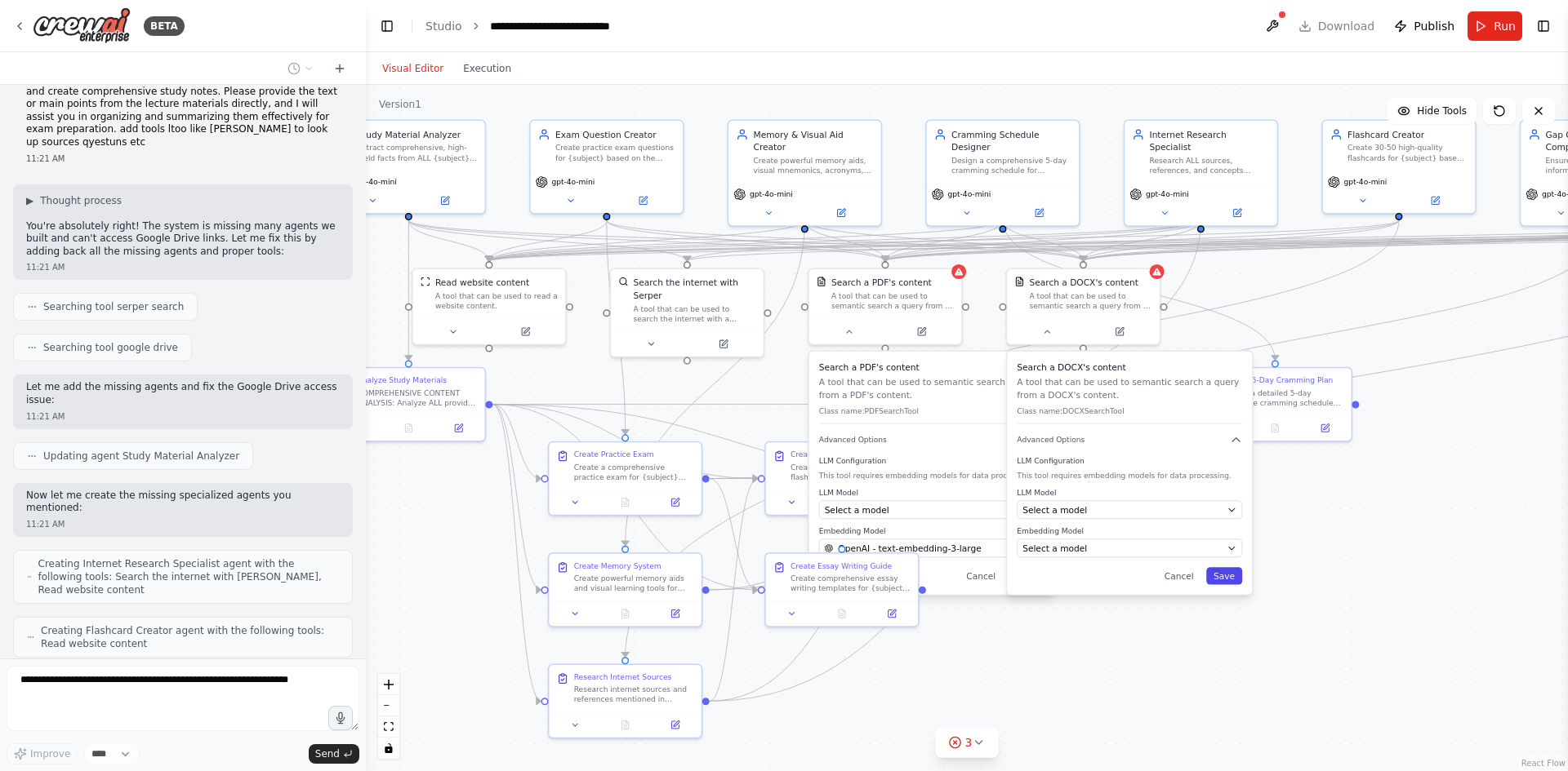
click at [1231, 583] on button "Save" at bounding box center [1224, 576] width 36 height 17
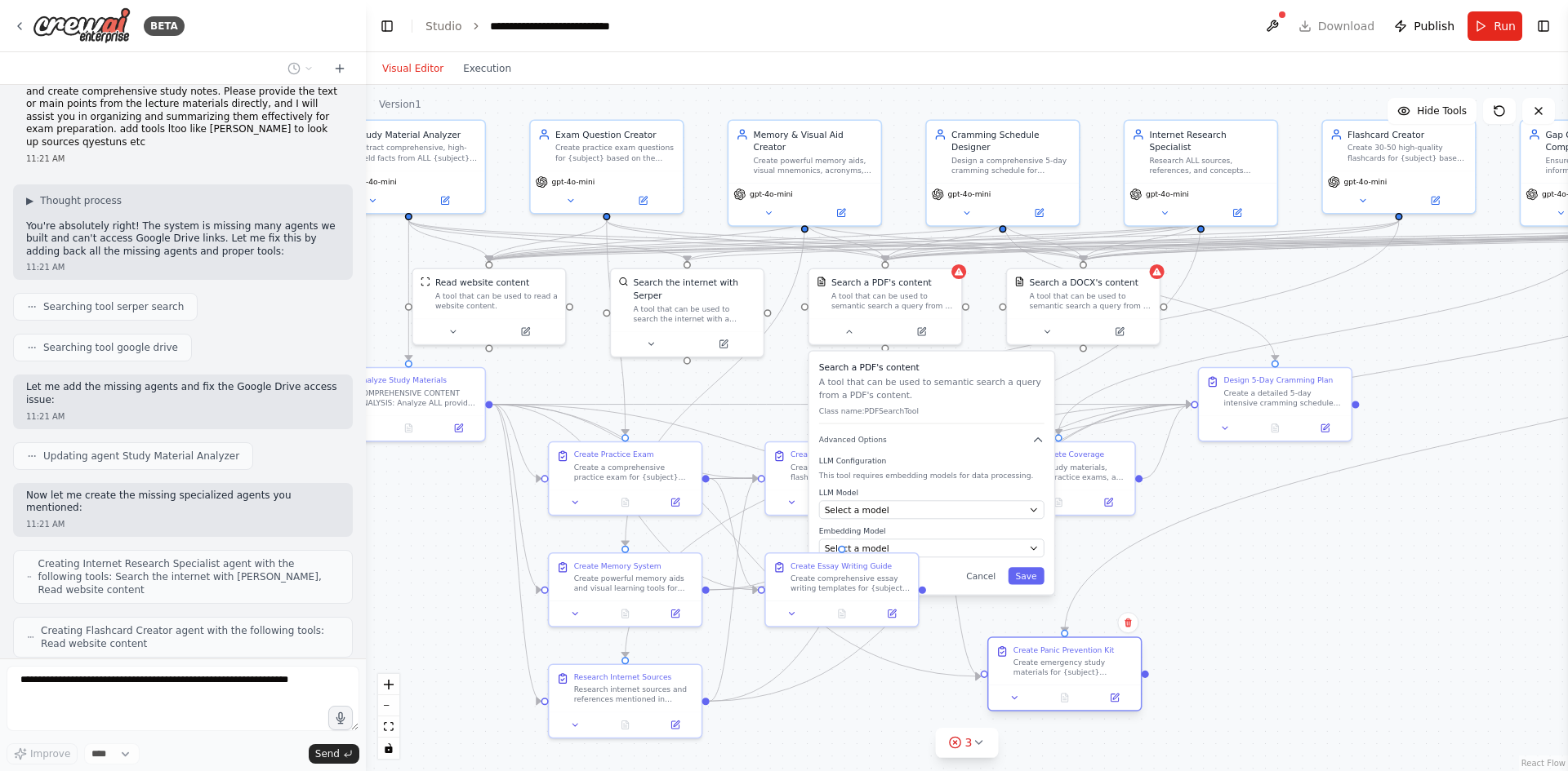
drag, startPoint x: 1032, startPoint y: 583, endPoint x: 1036, endPoint y: 657, distance: 74.1
click at [1036, 663] on div "Create emergency study materials for {subject} including 30-minute quick review…" at bounding box center [1073, 667] width 120 height 20
click at [1034, 576] on button "Save" at bounding box center [1025, 576] width 36 height 17
click at [1025, 575] on button "Save" at bounding box center [1031, 576] width 36 height 17
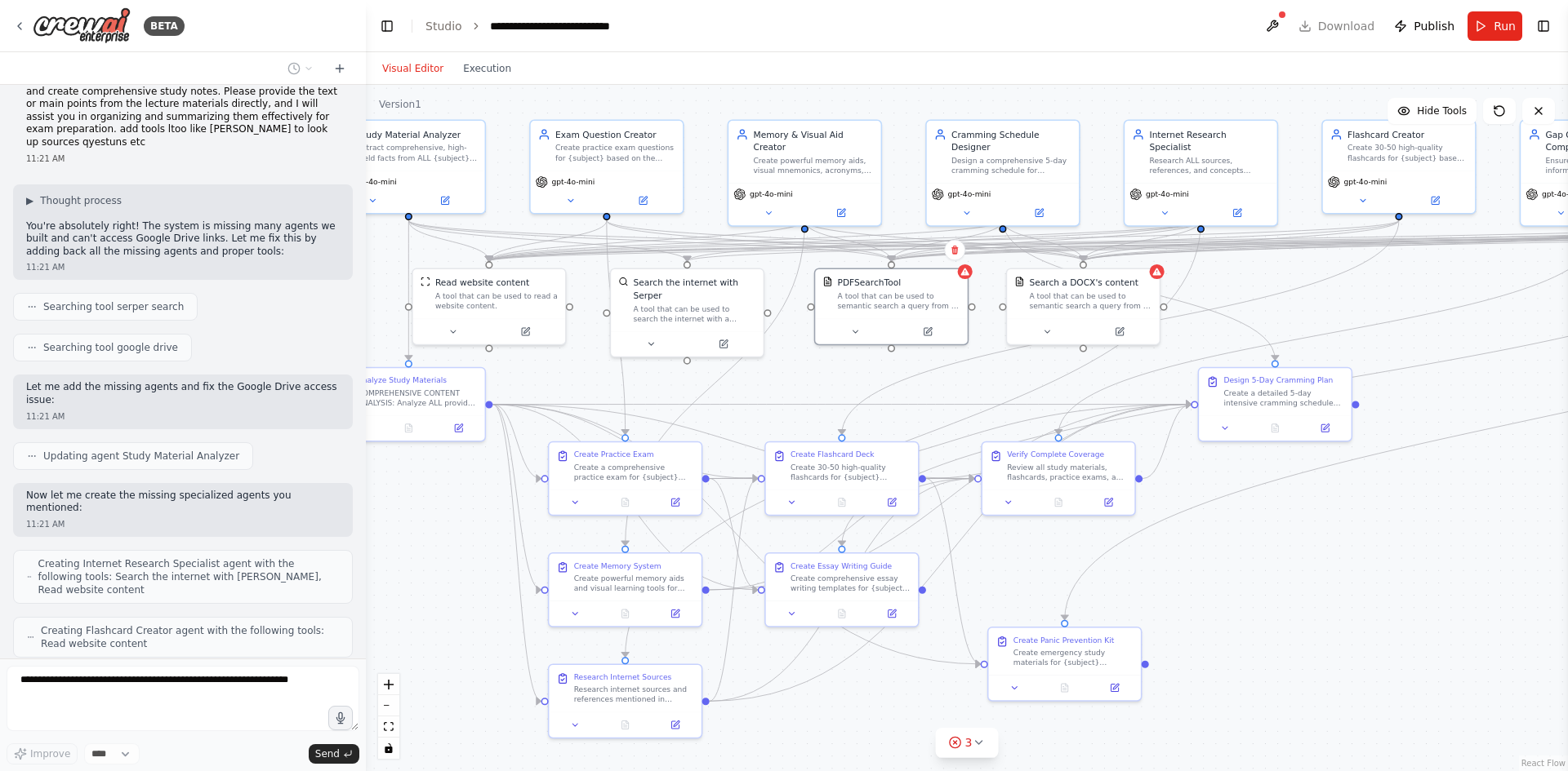
scroll to position [17531, 0]
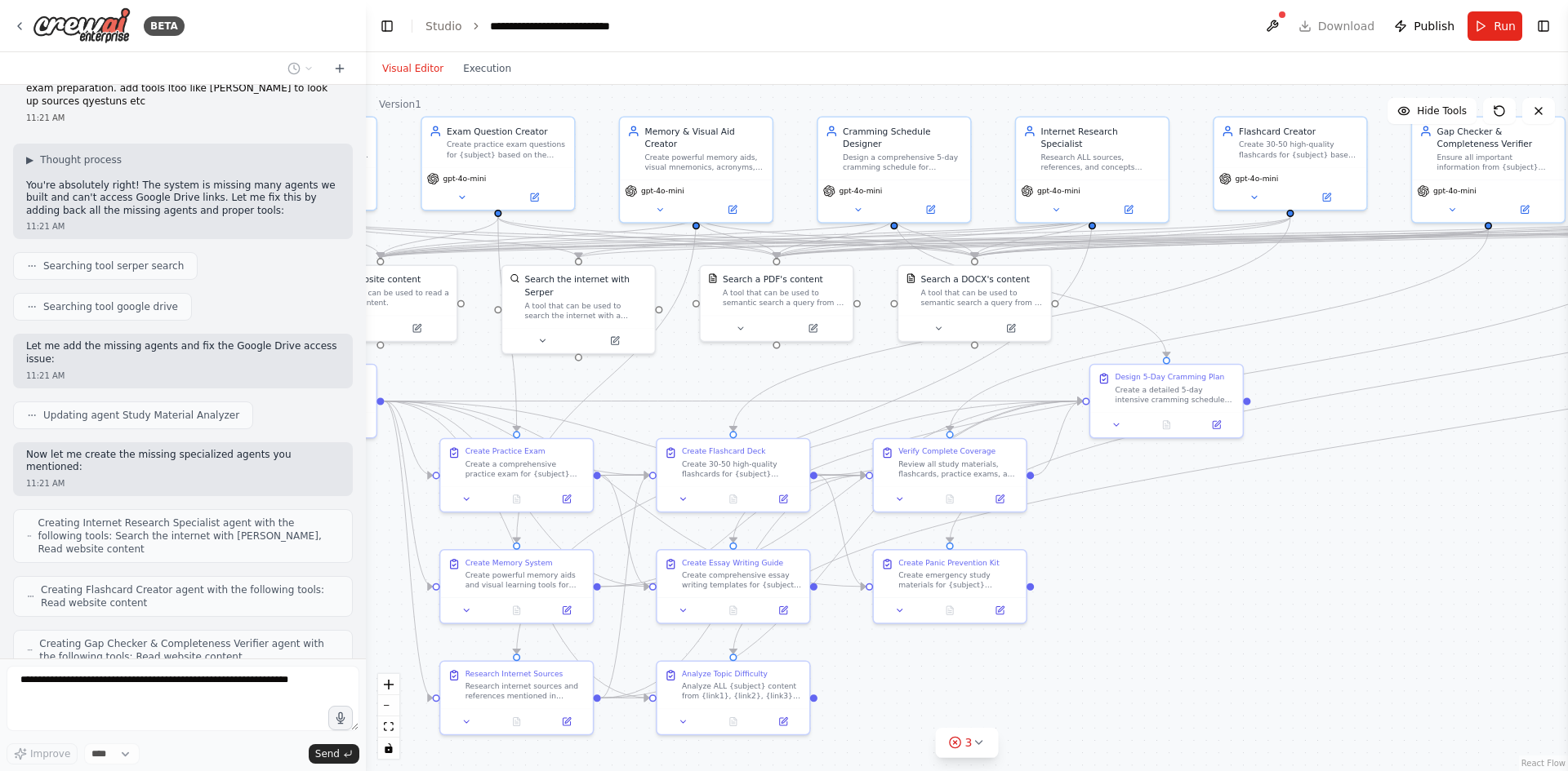
drag, startPoint x: 1282, startPoint y: 530, endPoint x: 1148, endPoint y: 509, distance: 135.6
click at [1148, 511] on div ".deletable-edge-delete-btn { width: 20px; height: 20px; border: 0px solid #ffff…" at bounding box center [966, 428] width 1202 height 686
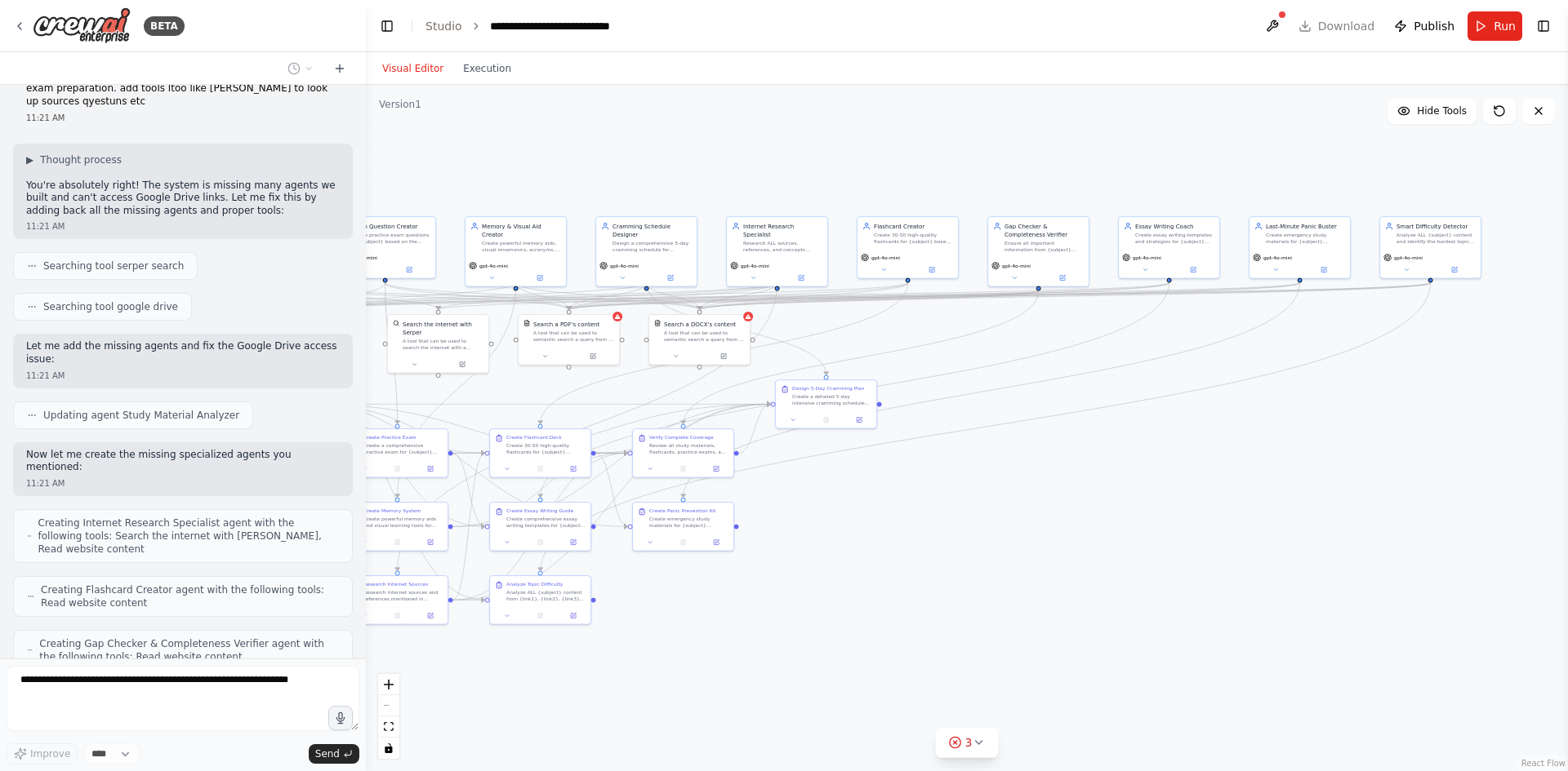
drag, startPoint x: 948, startPoint y: 544, endPoint x: 936, endPoint y: 542, distance: 12.2
click at [936, 542] on div ".deletable-edge-delete-btn { width: 20px; height: 20px; border: 0px solid #ffff…" at bounding box center [966, 428] width 1202 height 686
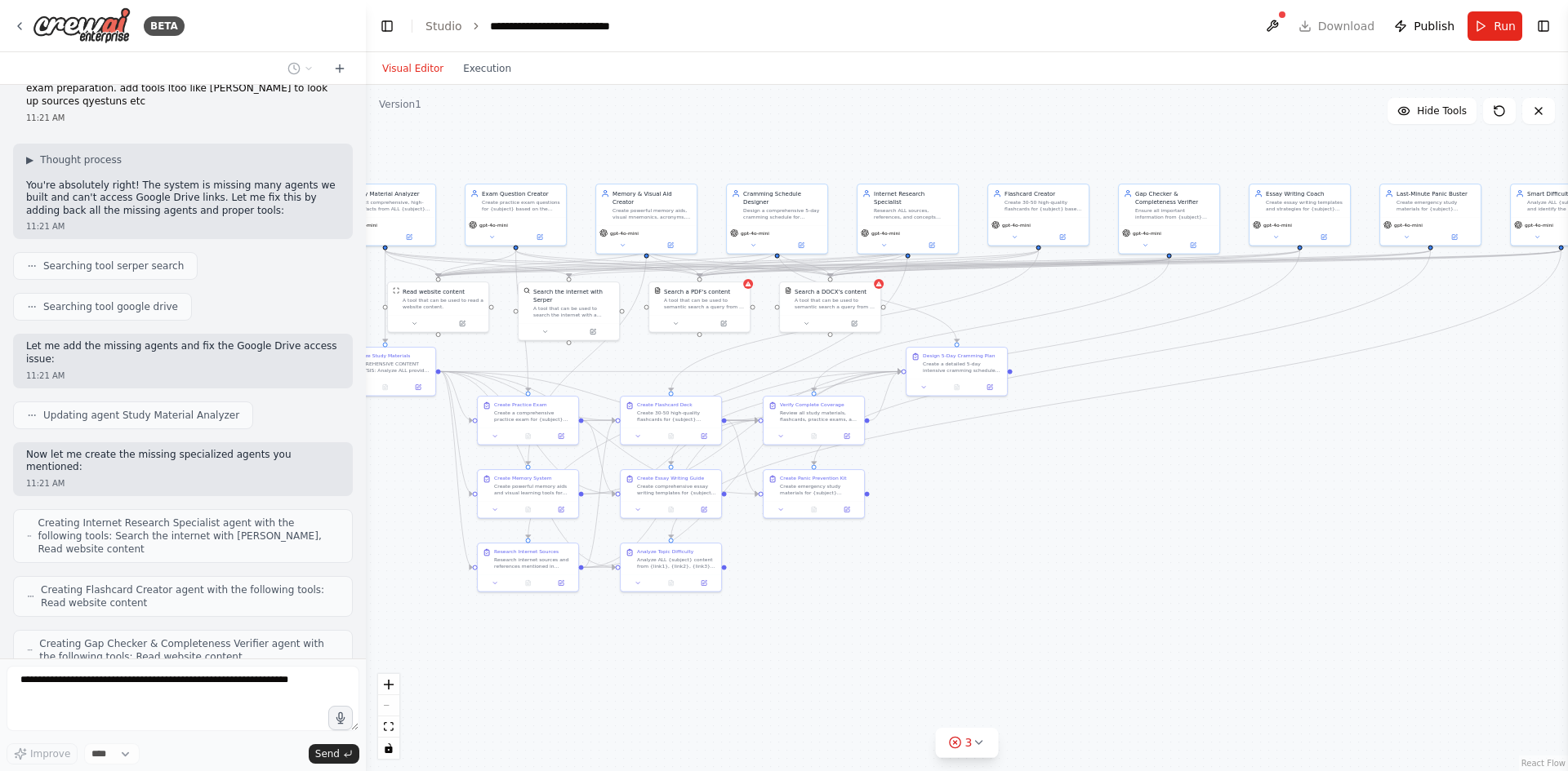
drag, startPoint x: 945, startPoint y: 544, endPoint x: 1083, endPoint y: 509, distance: 142.4
click at [1083, 510] on div ".deletable-edge-delete-btn { width: 20px; height: 20px; border: 0px solid #ffff…" at bounding box center [966, 428] width 1202 height 686
click at [979, 736] on icon at bounding box center [978, 742] width 13 height 13
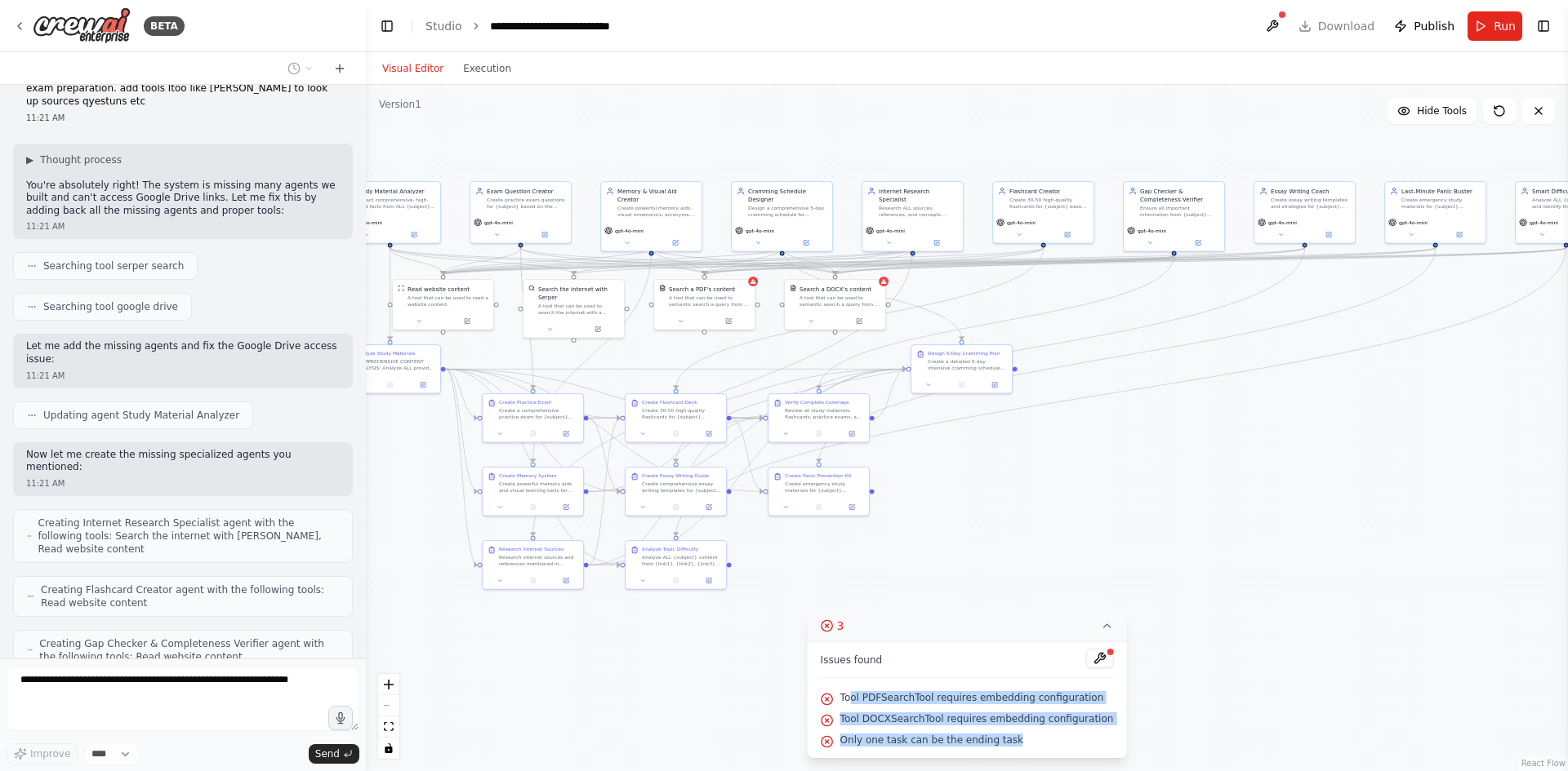
scroll to position [17626, 0]
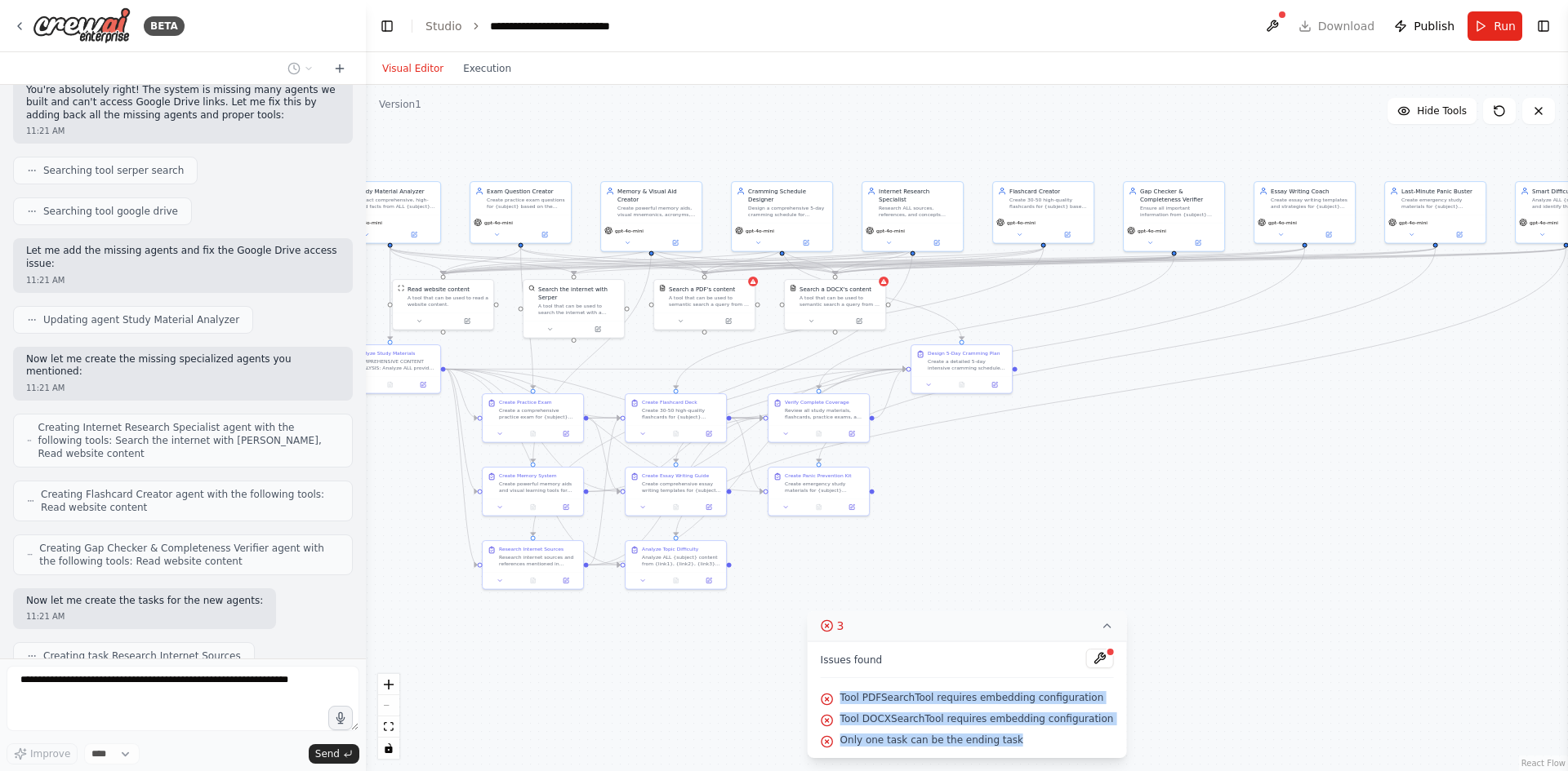
drag, startPoint x: 995, startPoint y: 732, endPoint x: 856, endPoint y: 700, distance: 142.6
click at [856, 700] on div "Issues found Tool PDFSearchTool requires embedding configuration Tool DOCXSearc…" at bounding box center [967, 700] width 319 height 117
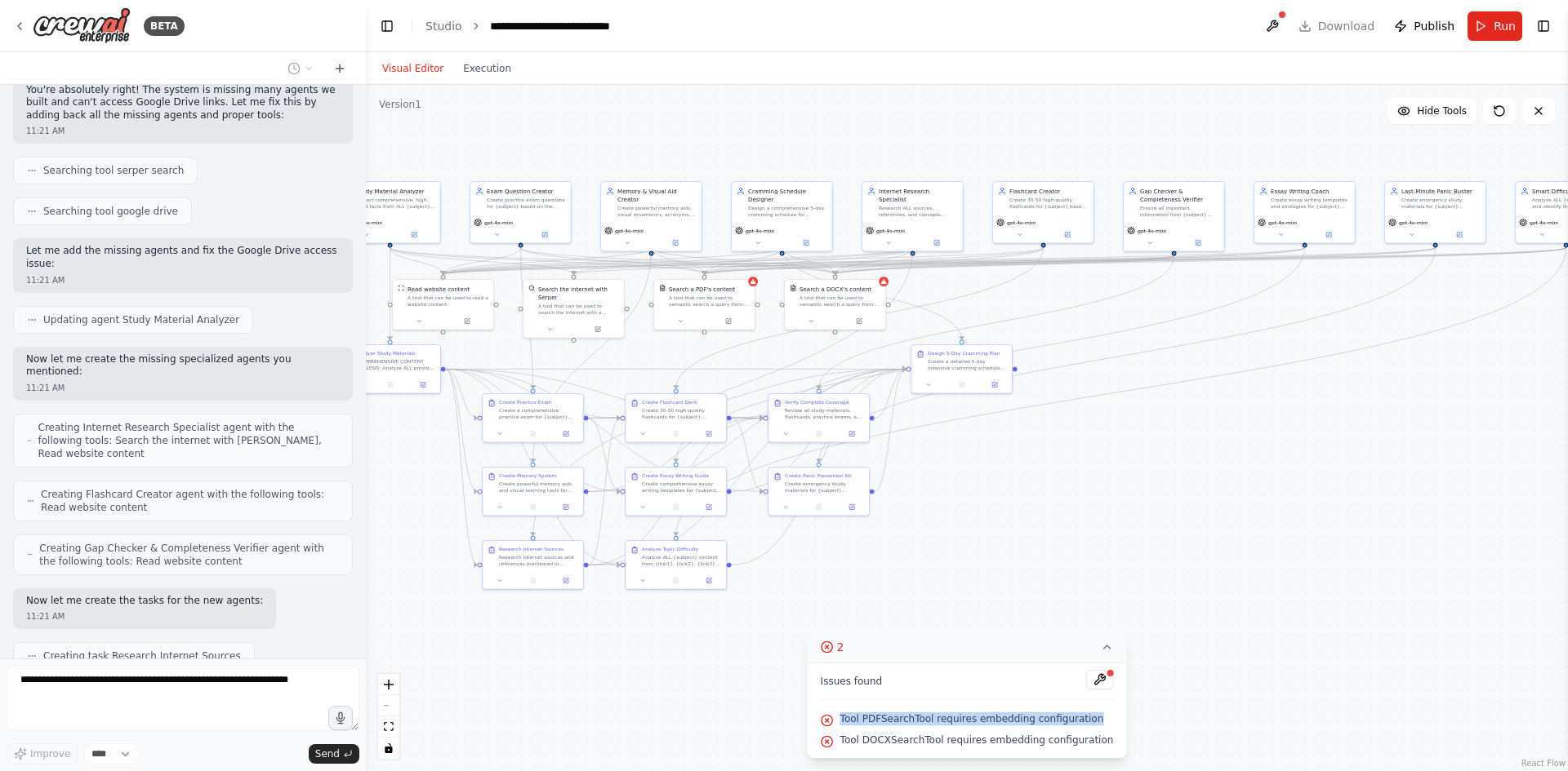
click at [1232, 671] on div ".deletable-edge-delete-btn { width: 20px; height: 20px; border: 0px solid #ffff…" at bounding box center [966, 428] width 1202 height 686
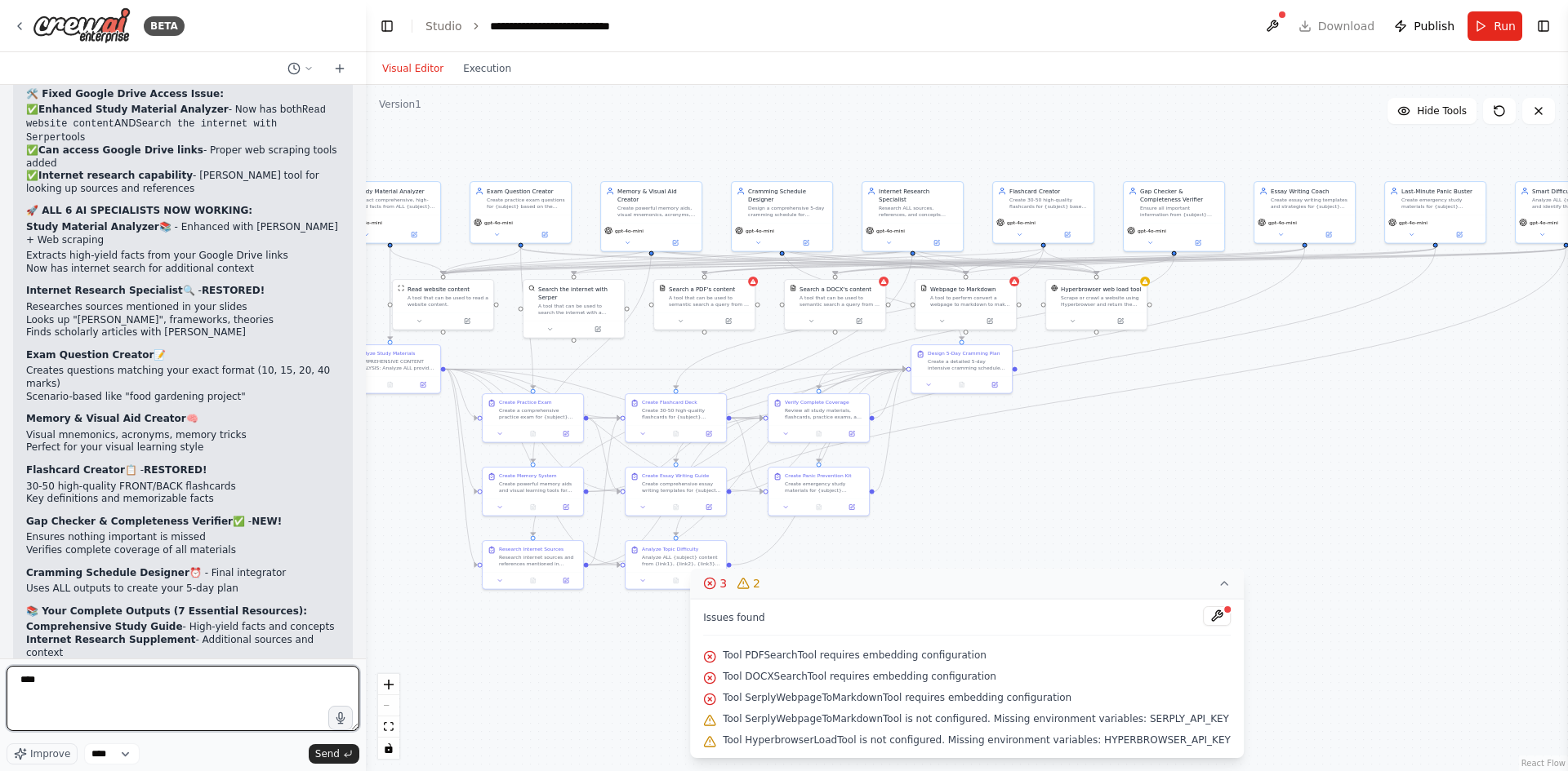
scroll to position [18545, 0]
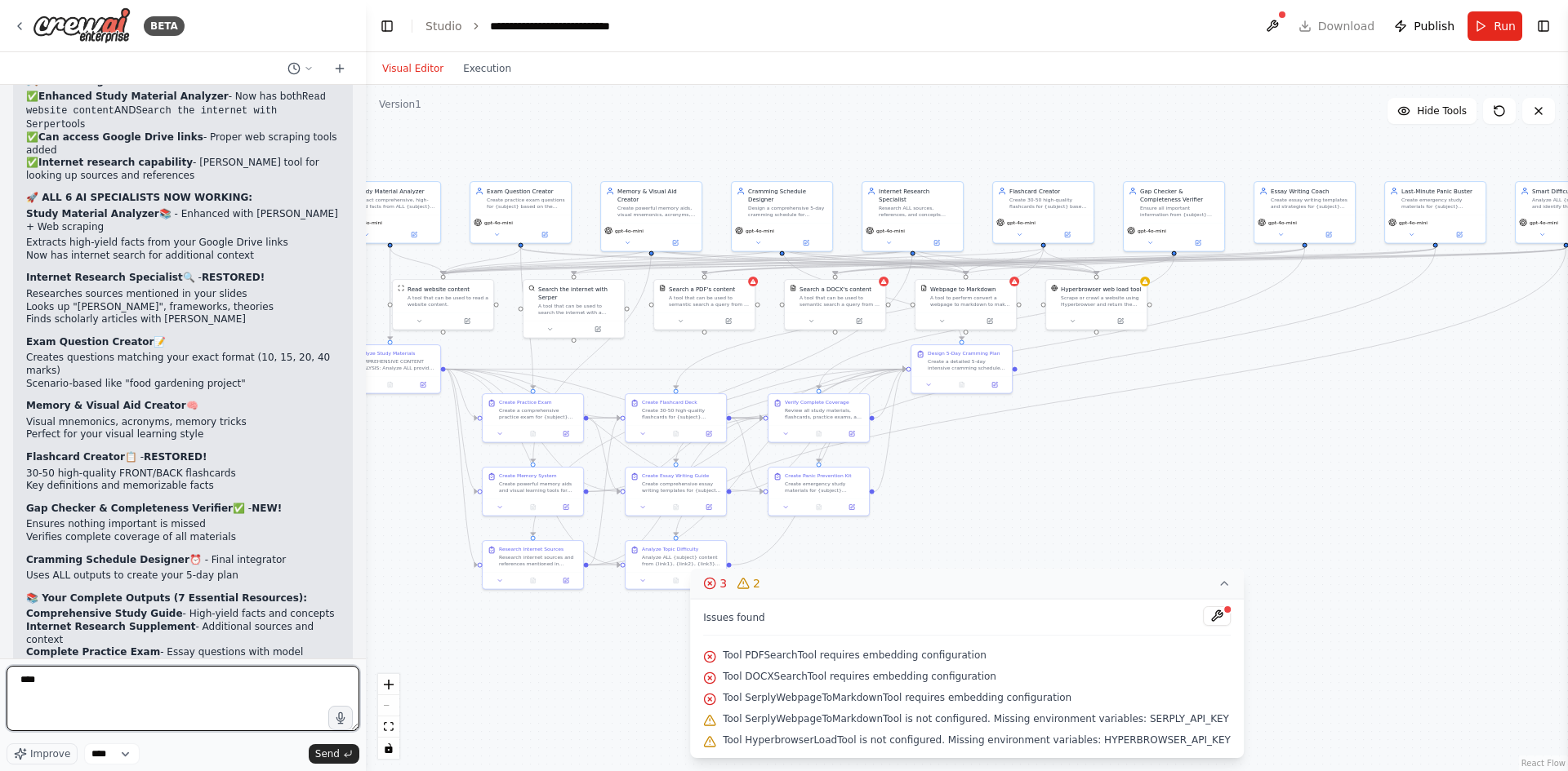
click at [211, 680] on textarea "****" at bounding box center [183, 698] width 353 height 65
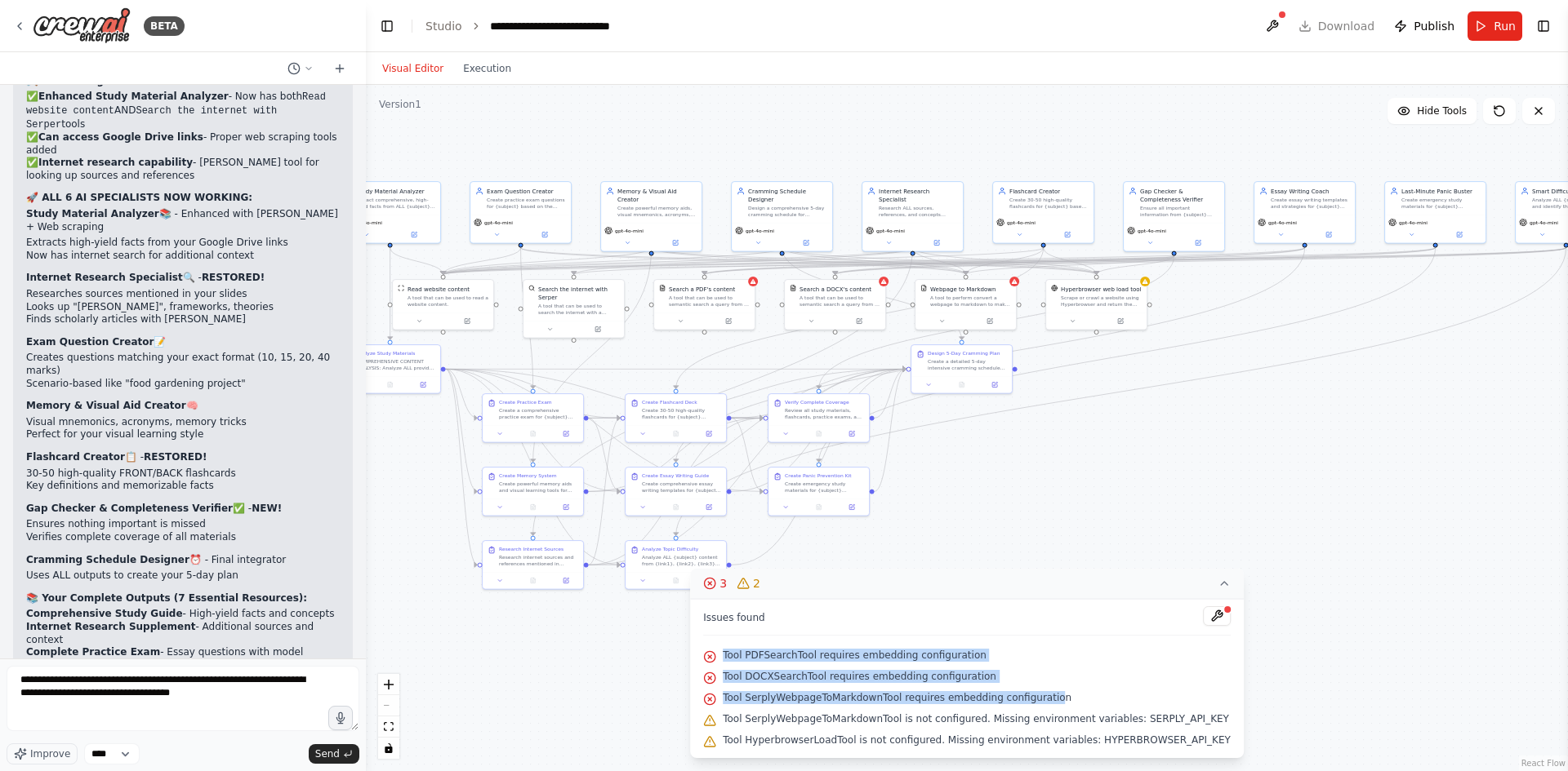
drag, startPoint x: 749, startPoint y: 651, endPoint x: 1061, endPoint y: 699, distance: 315.7
click at [1061, 699] on div "Issues found Tool PDFSearchTool requires embedding configuration Tool DOCXSearc…" at bounding box center [966, 679] width 554 height 159
copy div "Tool PDFSearchTool requires embedding configuration Tool DOCXSearchTool require…"
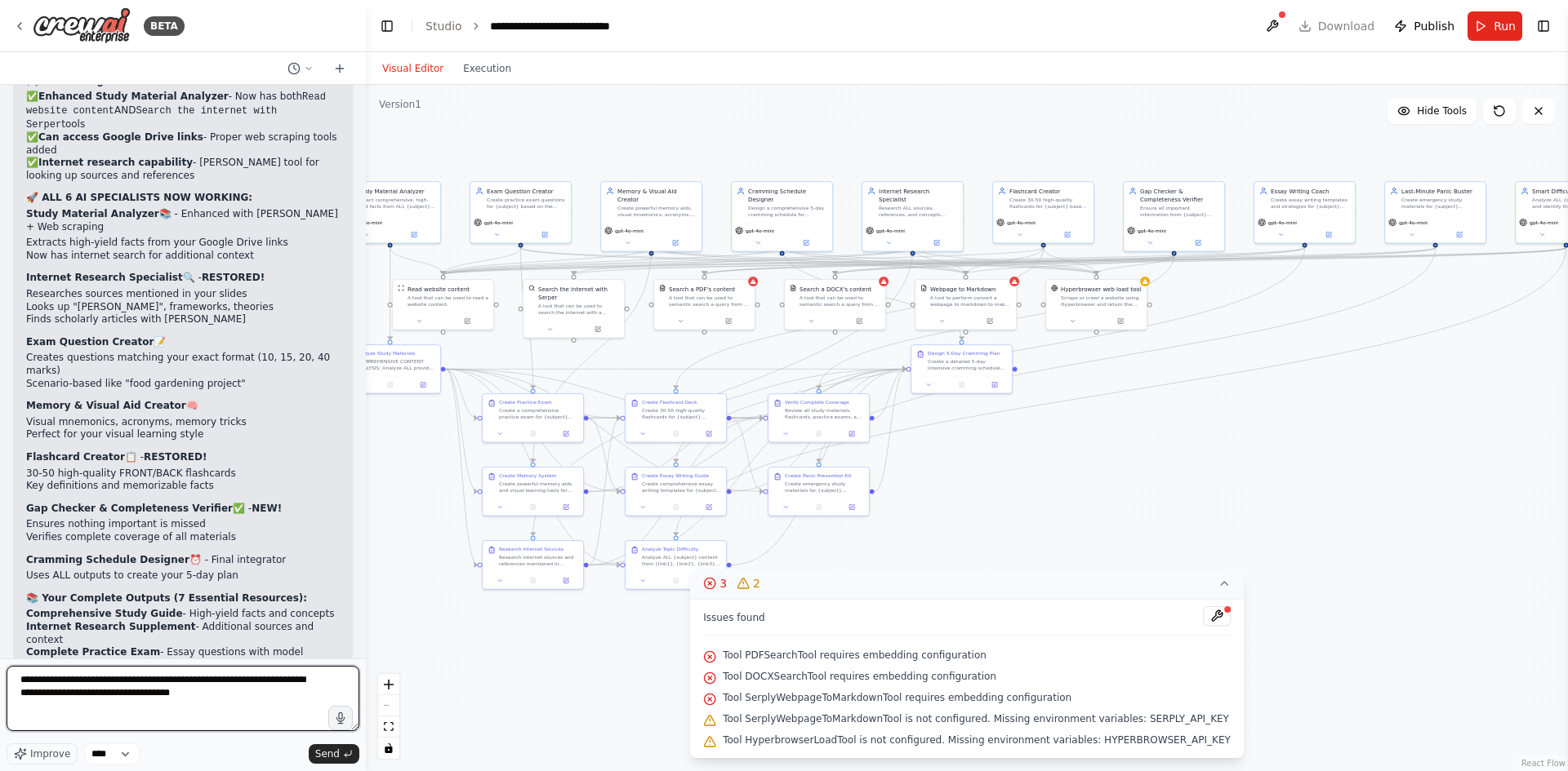
click at [201, 703] on textarea "**********" at bounding box center [183, 698] width 353 height 65
paste textarea "**********"
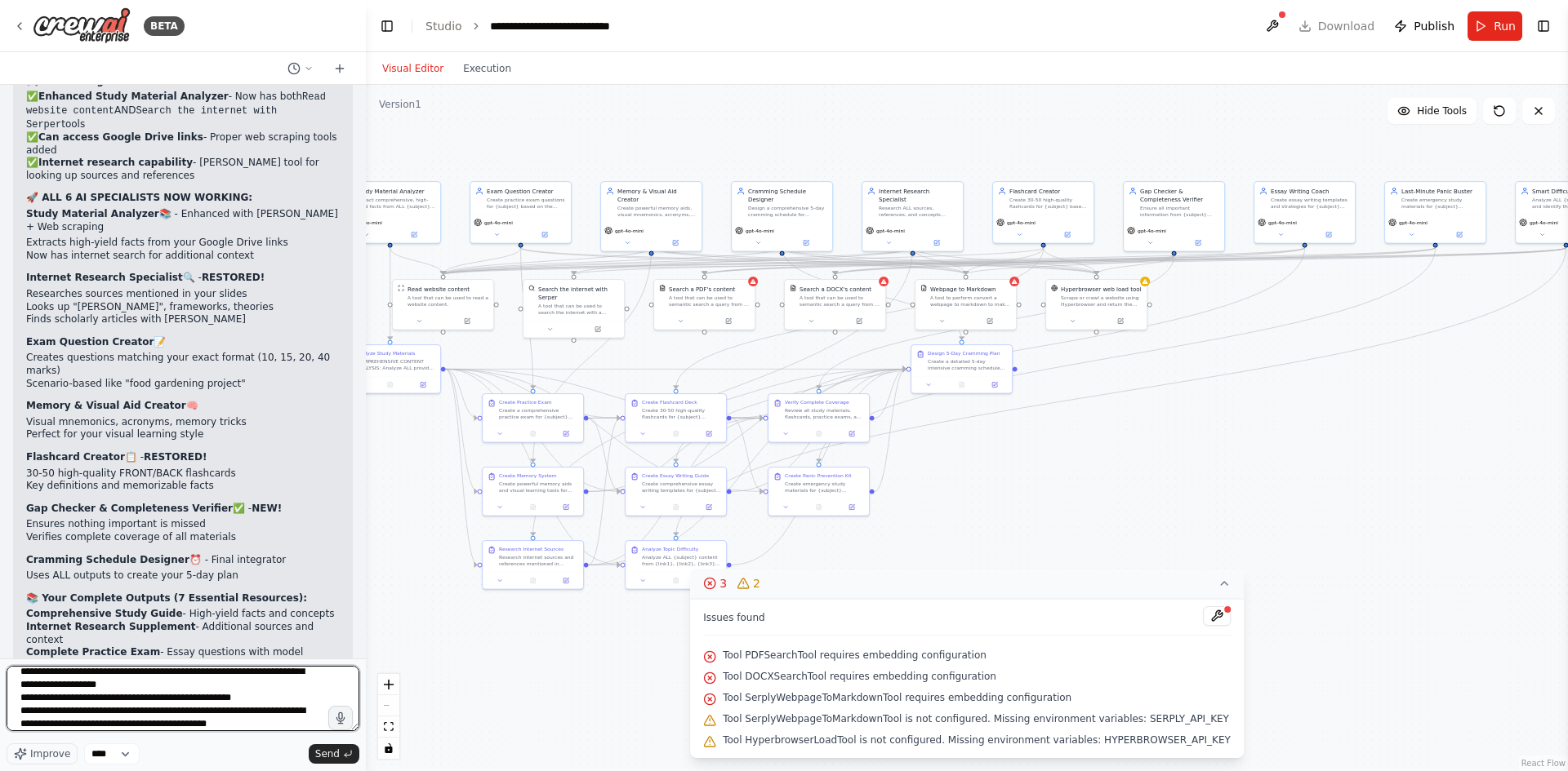
scroll to position [35, 0]
type textarea "**********"
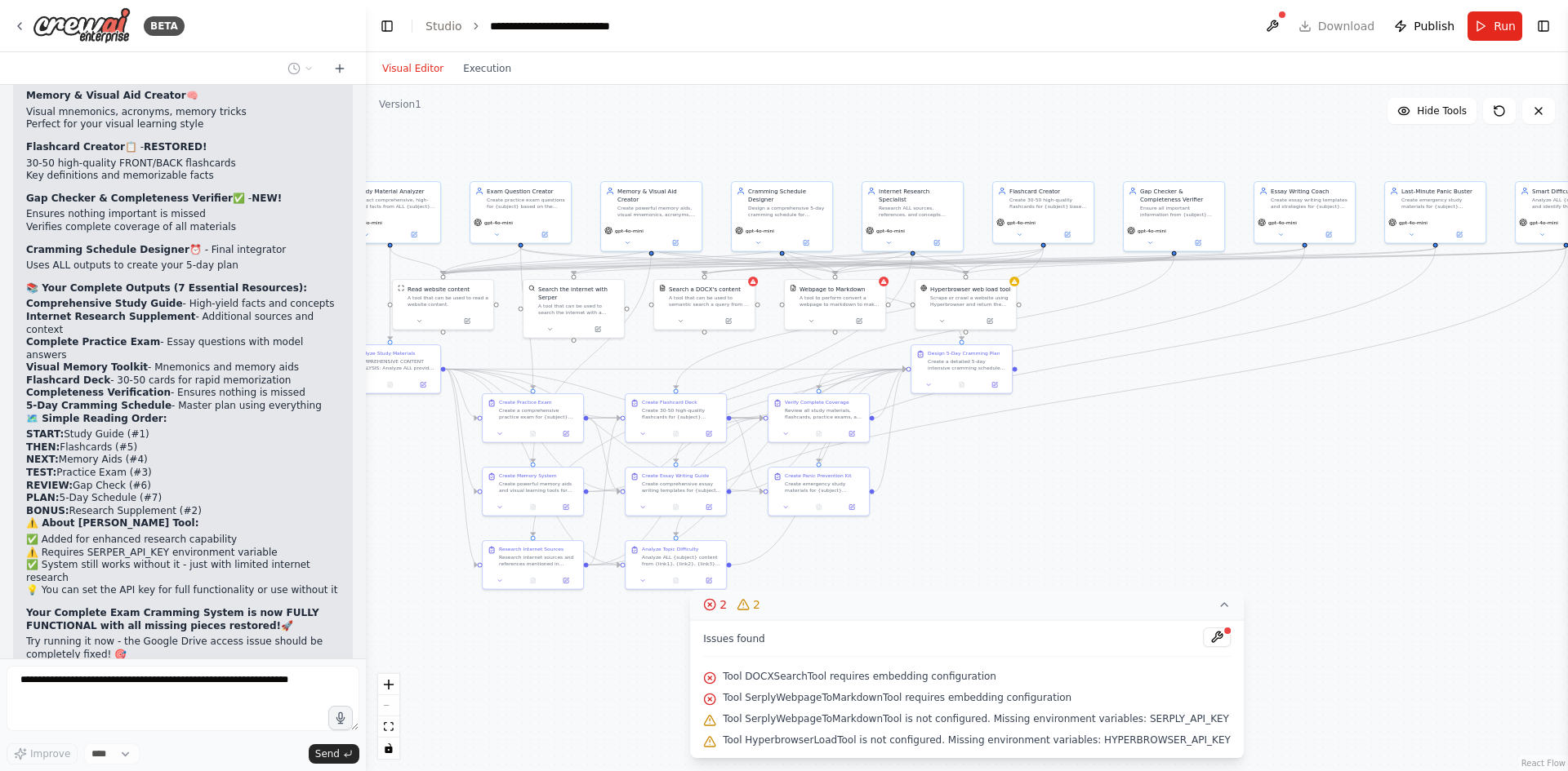
scroll to position [18896, 0]
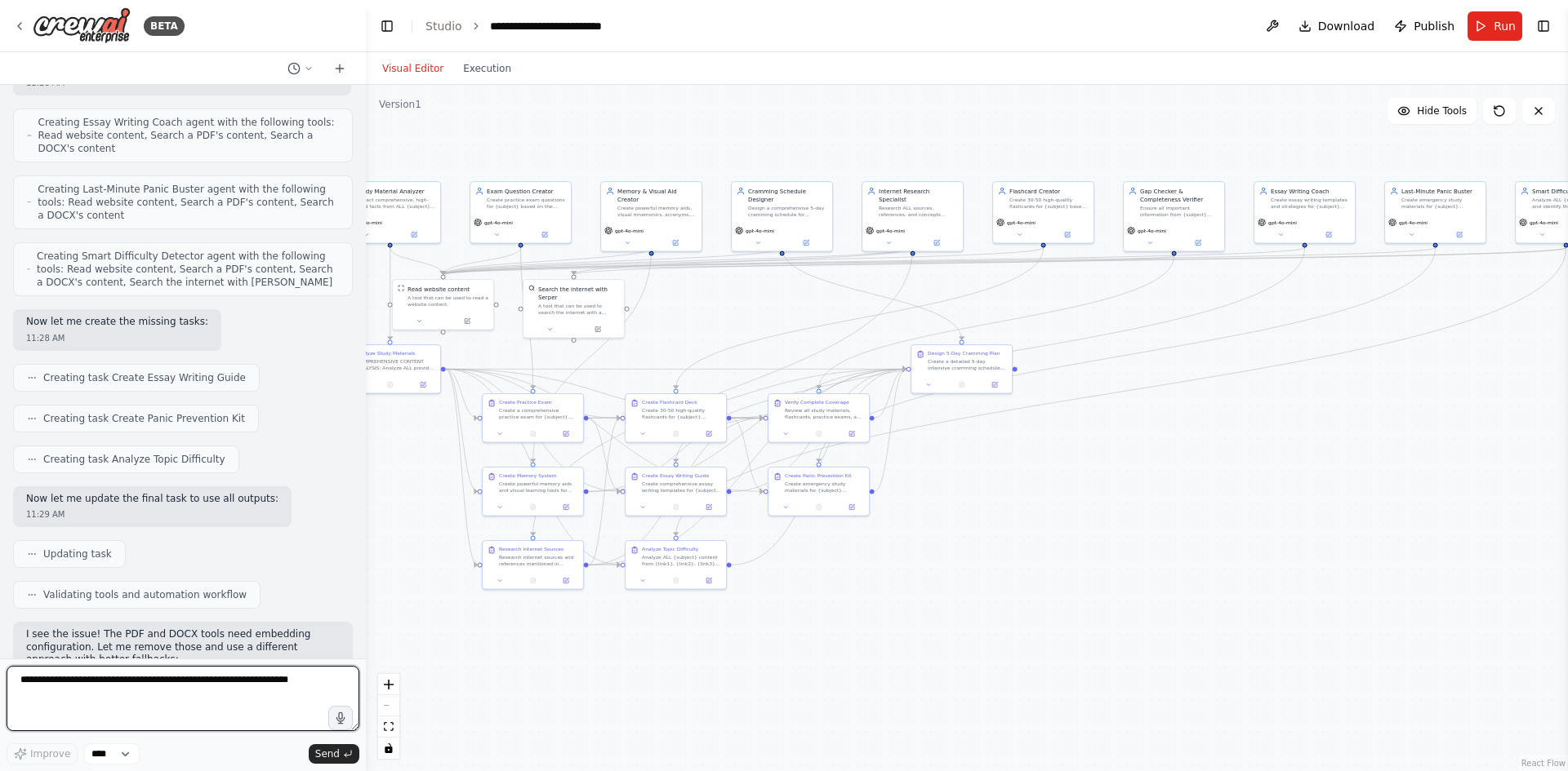
scroll to position [20349, 0]
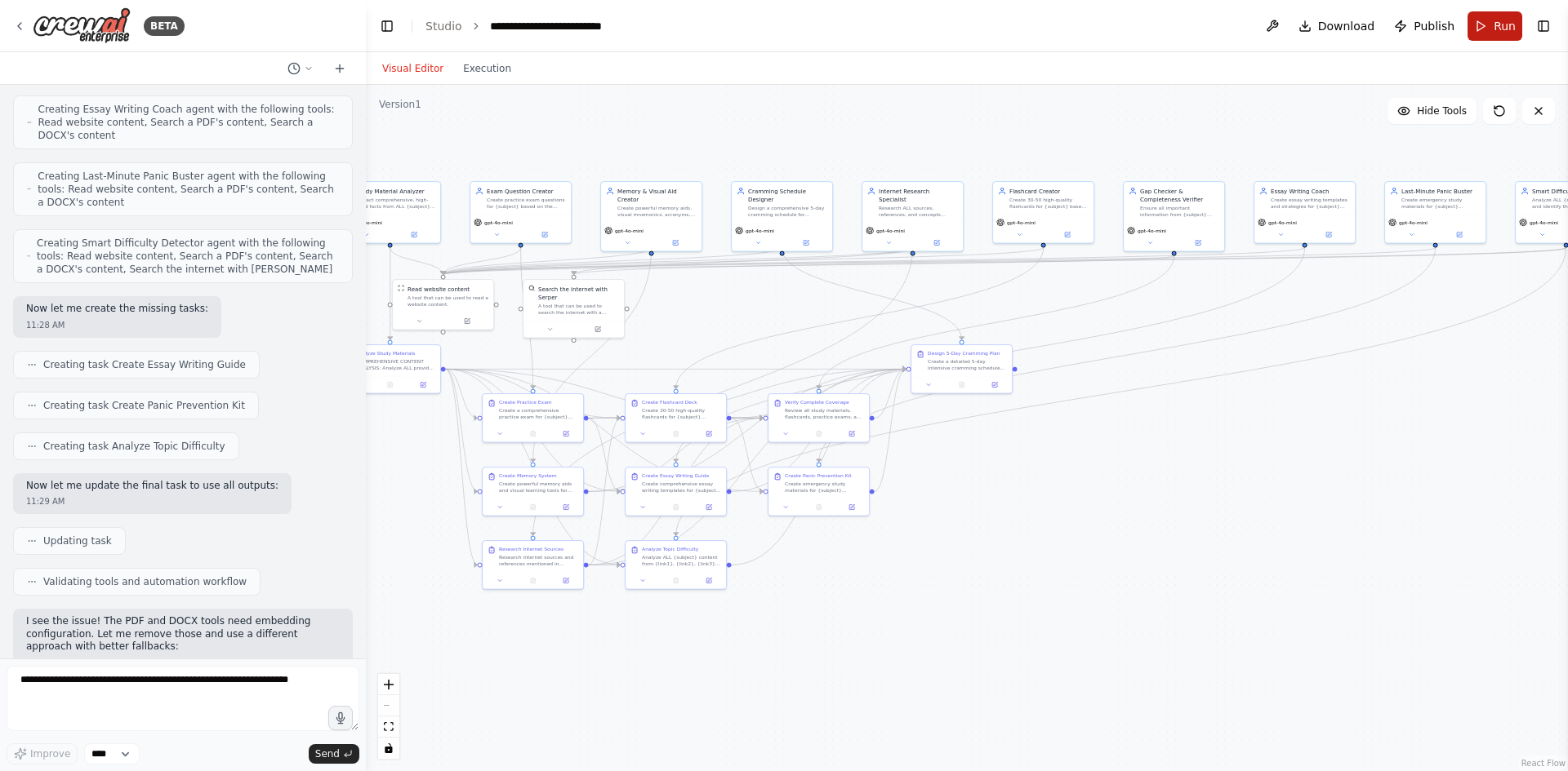
click at [1491, 31] on button "Run" at bounding box center [1494, 26] width 55 height 29
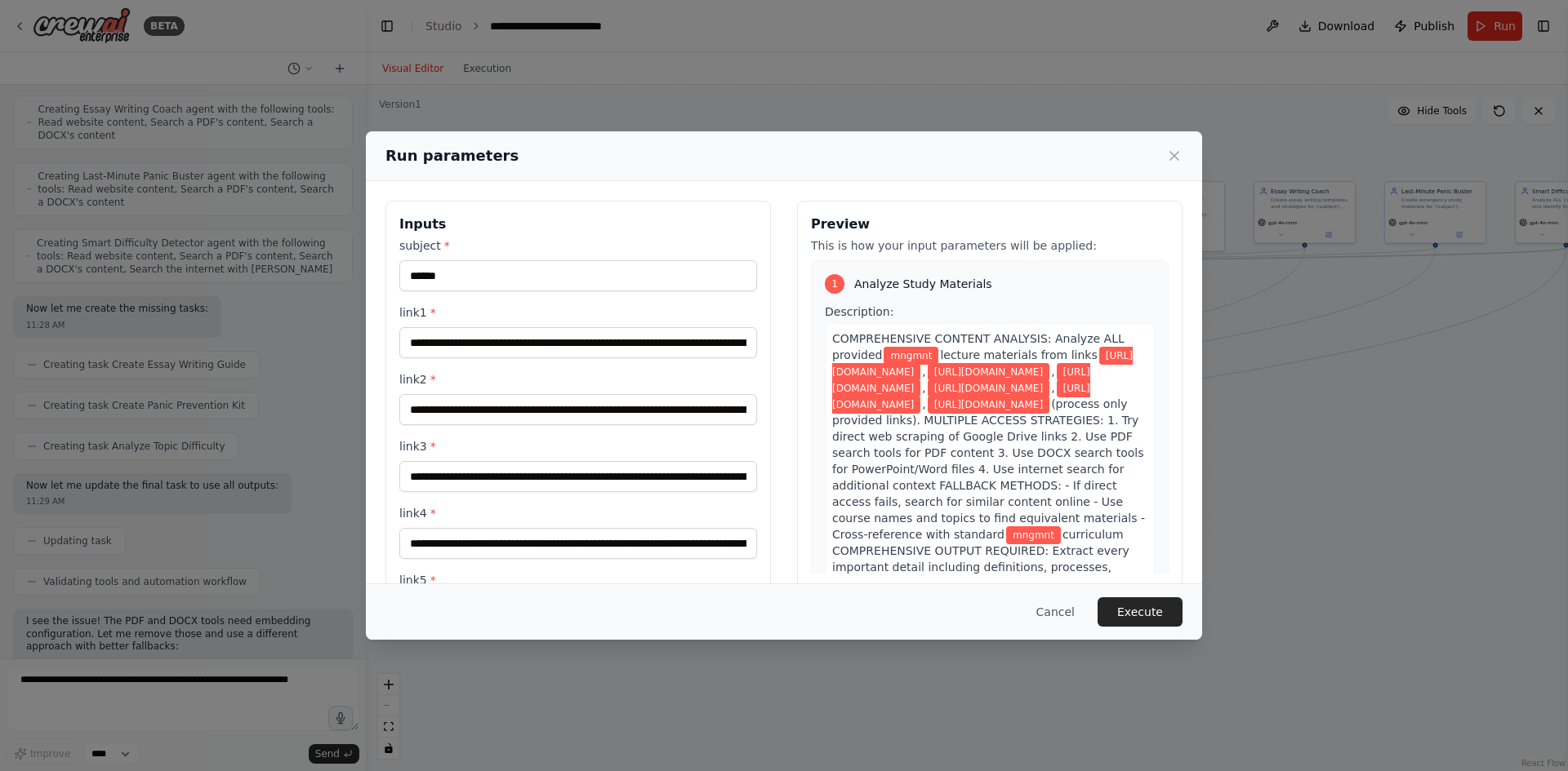
click at [1127, 606] on button "Execute" at bounding box center [1140, 612] width 85 height 29
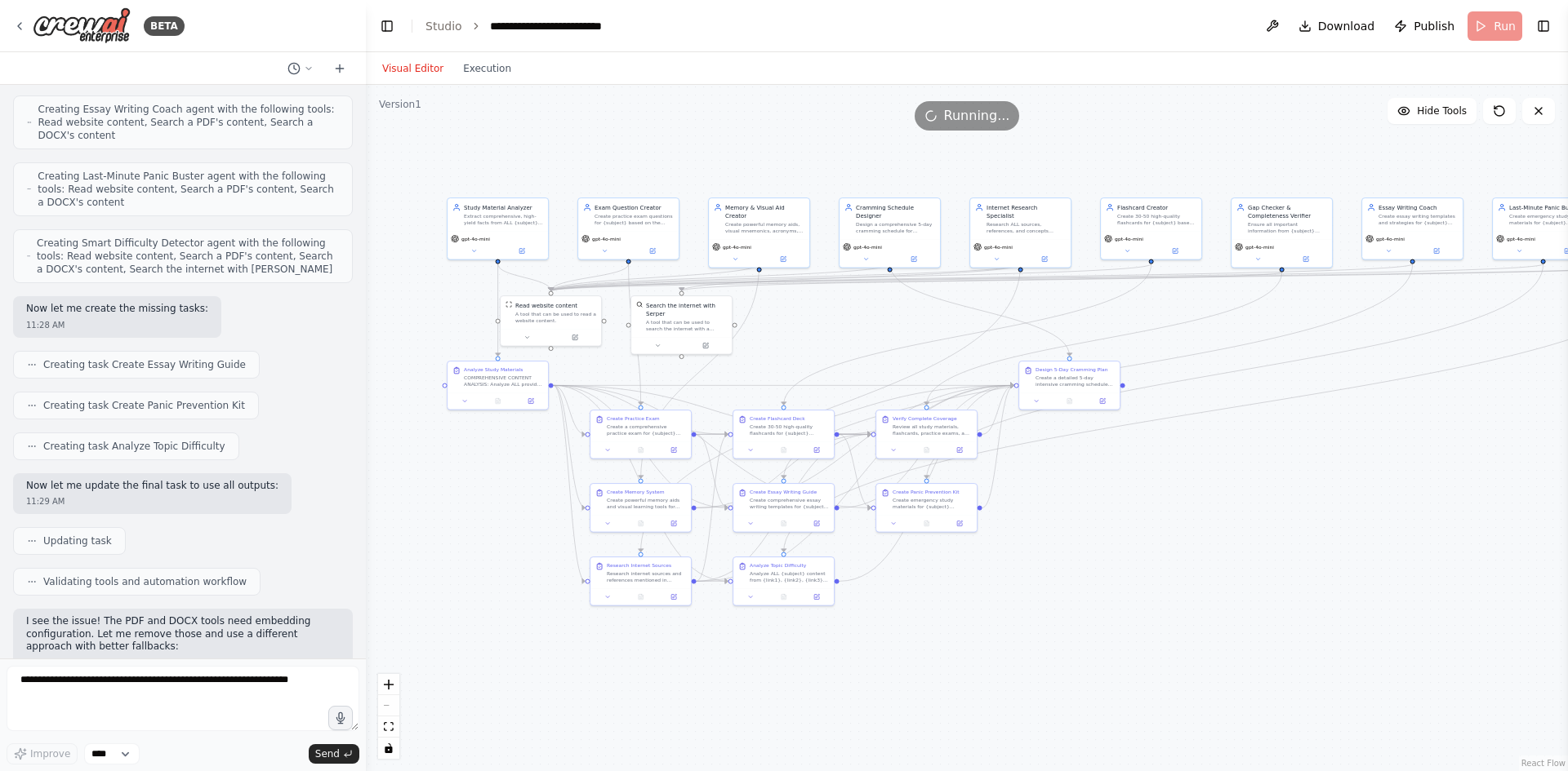
drag, startPoint x: 959, startPoint y: 509, endPoint x: 1037, endPoint y: 522, distance: 79.1
click at [1037, 522] on div ".deletable-edge-delete-btn { width: 20px; height: 20px; border: 0px solid #ffff…" at bounding box center [966, 428] width 1202 height 686
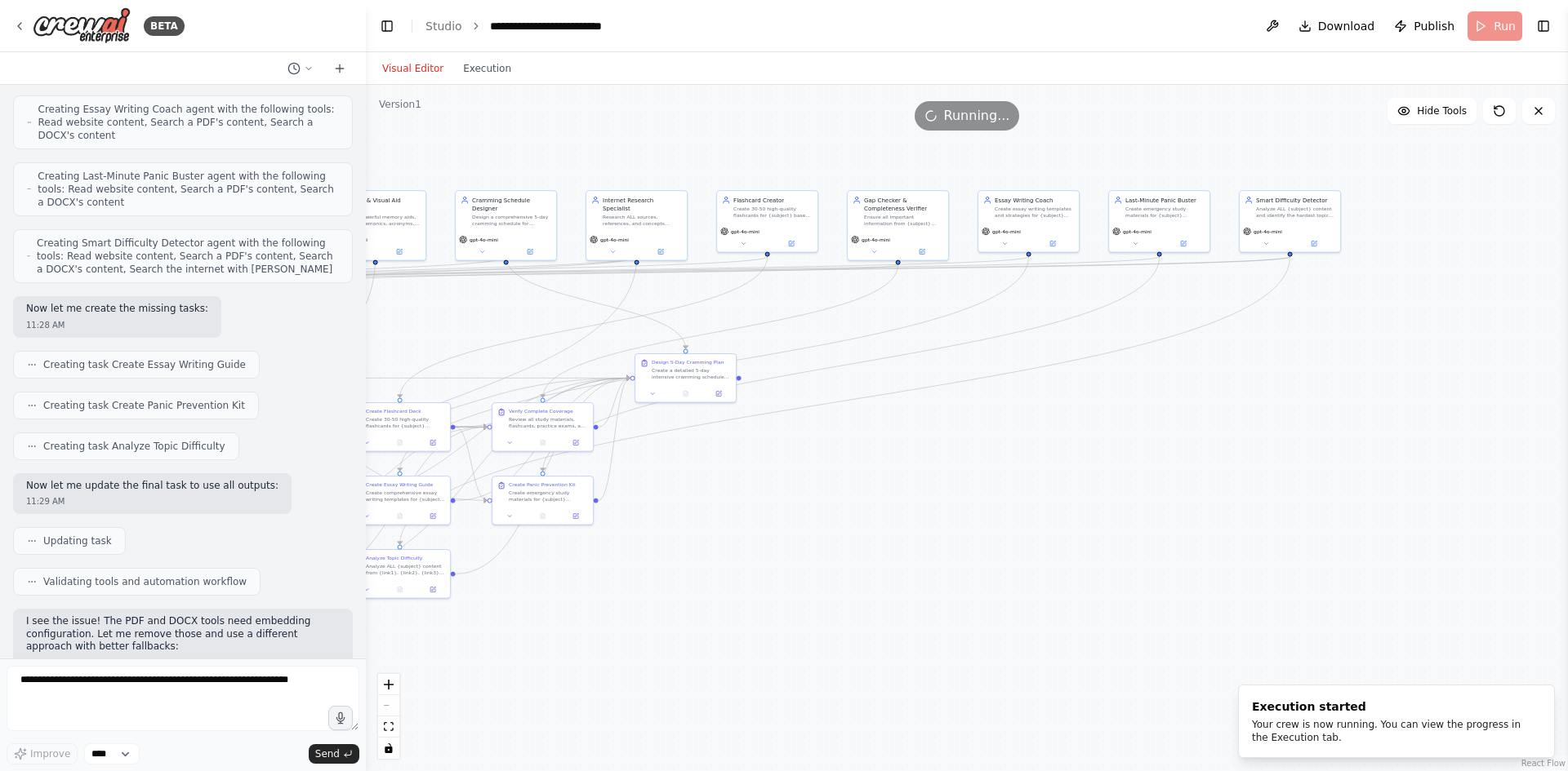
drag, startPoint x: 1266, startPoint y: 495, endPoint x: 895, endPoint y: 490, distance: 371.0
click at [895, 490] on div ".deletable-edge-delete-btn { width: 20px; height: 20px; border: 0px solid #ffff…" at bounding box center [966, 428] width 1202 height 686
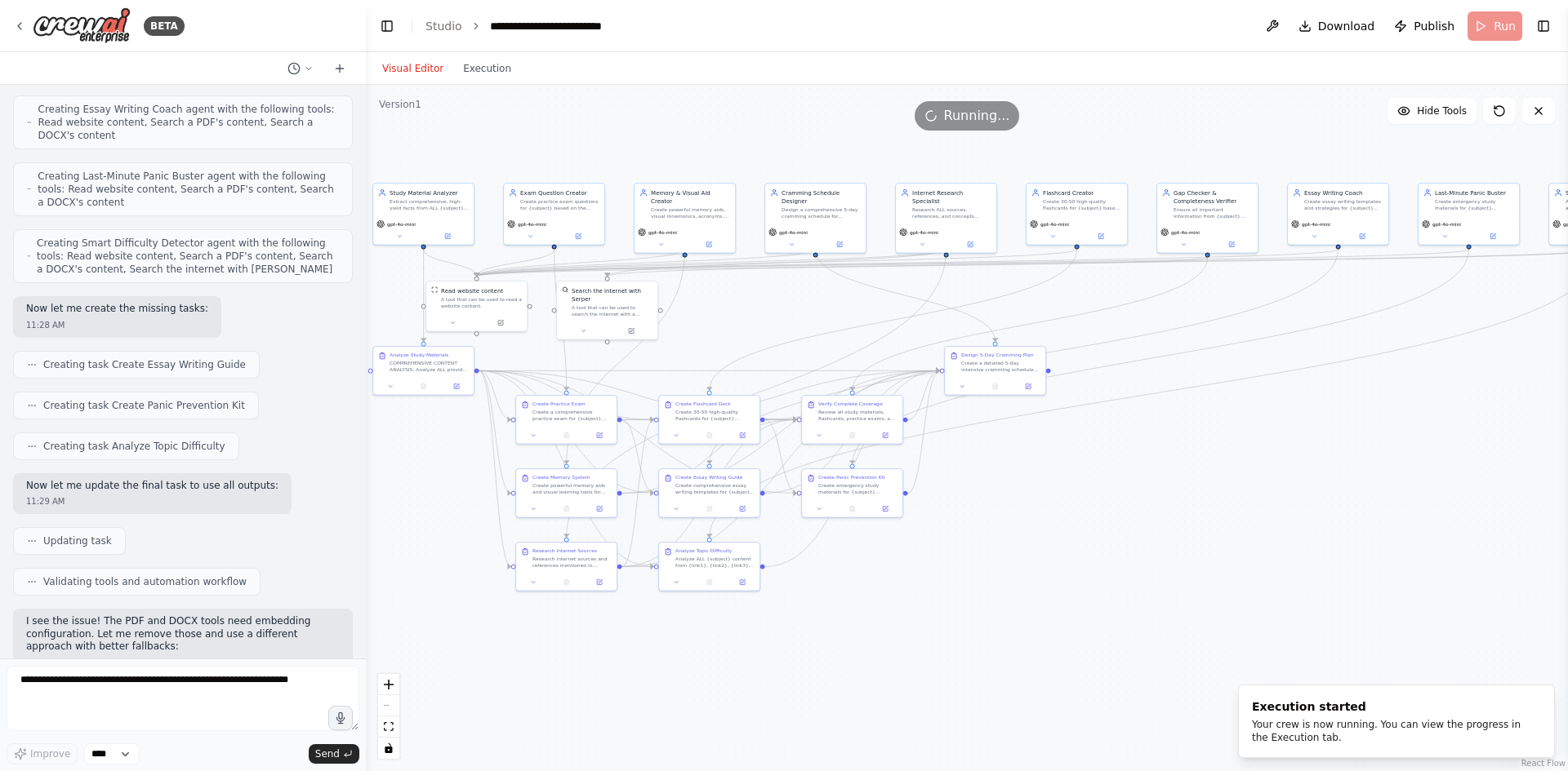
drag, startPoint x: 836, startPoint y: 530, endPoint x: 1142, endPoint y: 519, distance: 306.2
click at [1144, 522] on div ".deletable-edge-delete-btn { width: 20px; height: 20px; border: 0px solid #ffff…" at bounding box center [966, 428] width 1202 height 686
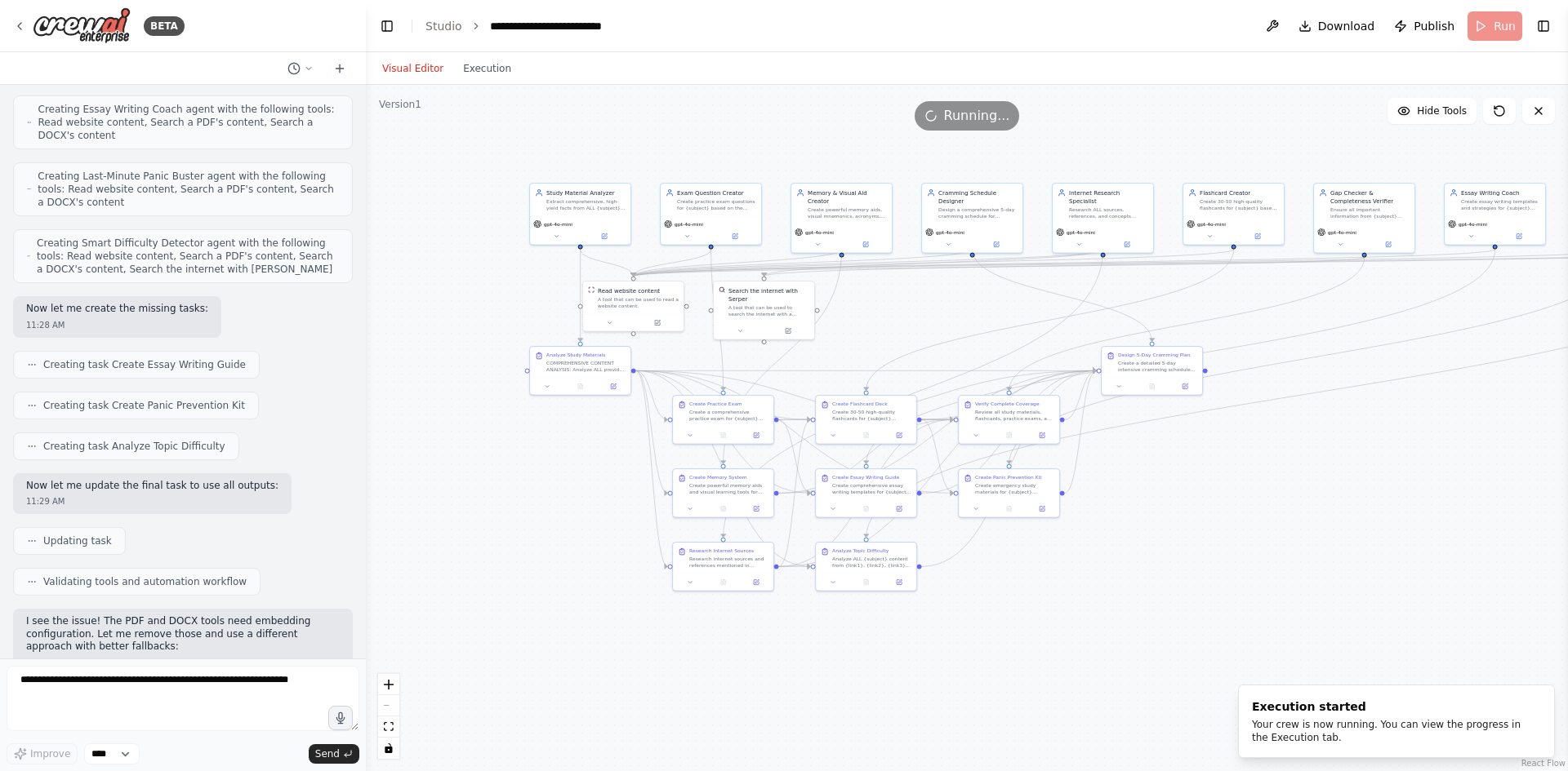
drag, startPoint x: 969, startPoint y: 541, endPoint x: 1127, endPoint y: 541, distance: 158.0
click at [1127, 541] on div ".deletable-edge-delete-btn { width: 20px; height: 20px; border: 0px solid #ffff…" at bounding box center [966, 428] width 1202 height 686
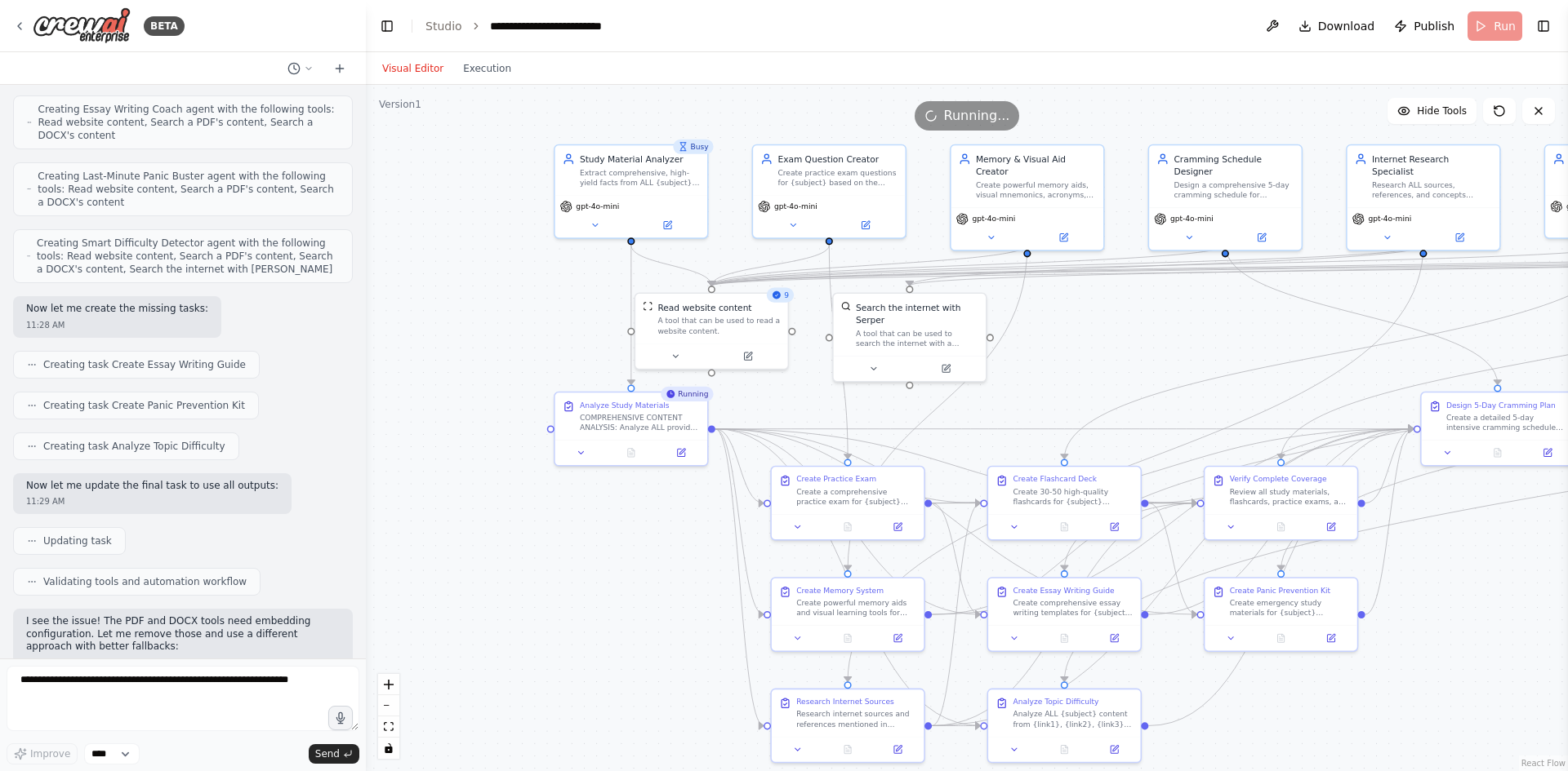
drag, startPoint x: 608, startPoint y: 358, endPoint x: 544, endPoint y: 316, distance: 76.6
click at [544, 316] on div ".deletable-edge-delete-btn { width: 20px; height: 20px; border: 0px solid #ffff…" at bounding box center [966, 428] width 1202 height 686
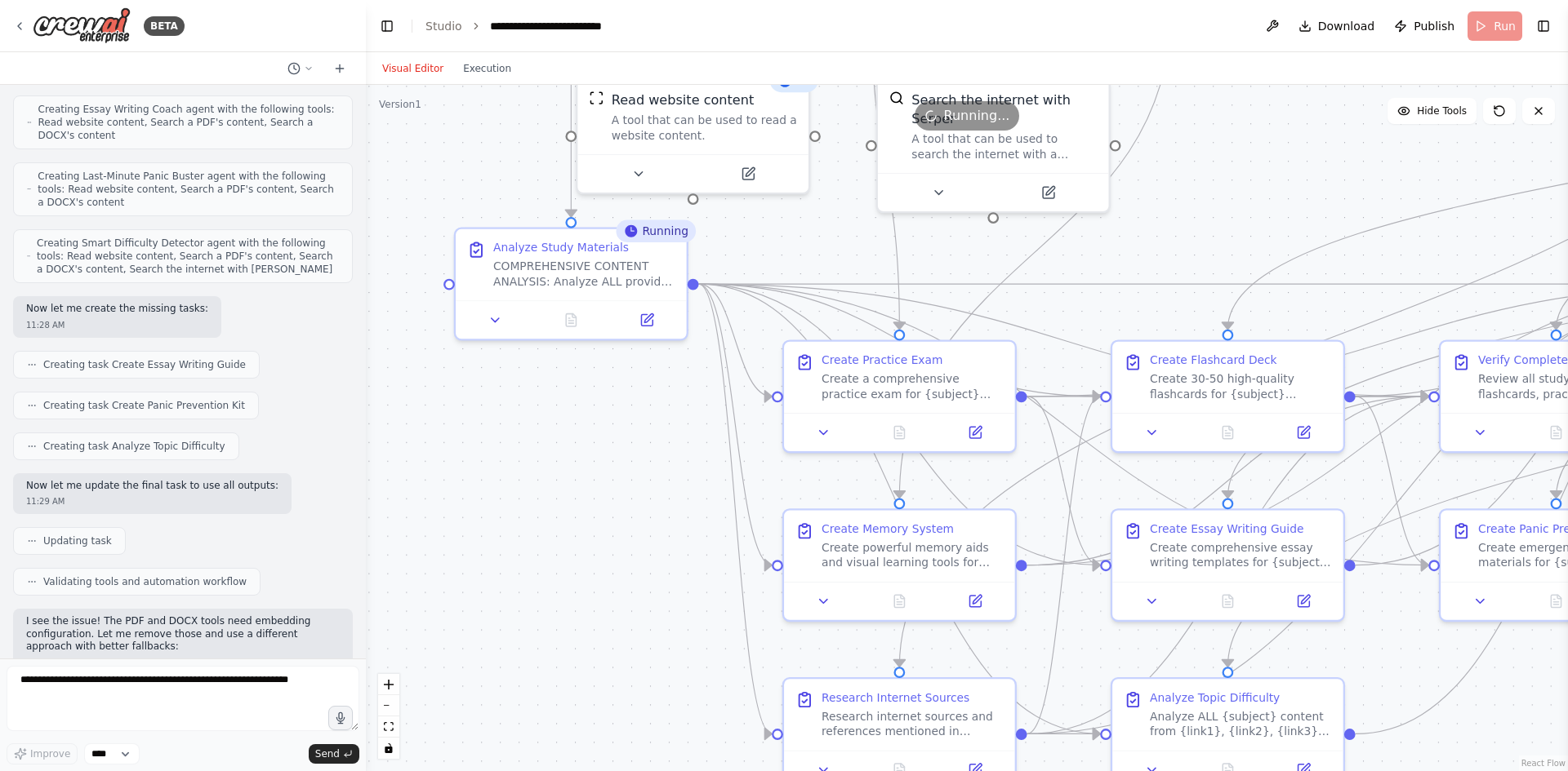
drag, startPoint x: 622, startPoint y: 580, endPoint x: 552, endPoint y: 458, distance: 140.7
click at [552, 458] on div ".deletable-edge-delete-btn { width: 20px; height: 20px; border: 0px solid #ffff…" at bounding box center [966, 428] width 1202 height 686
click at [568, 324] on button at bounding box center [570, 316] width 79 height 23
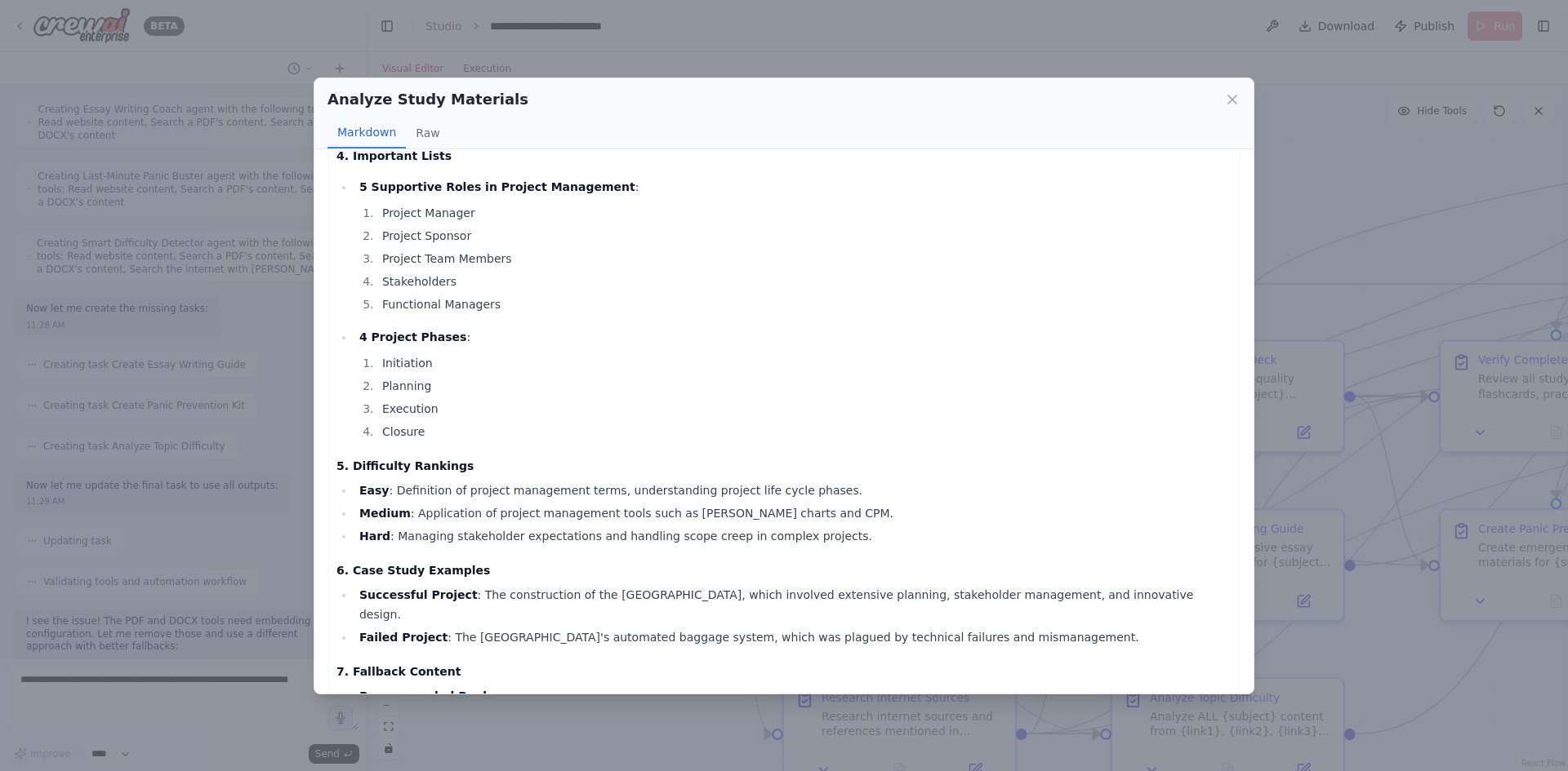
scroll to position [1020, 0]
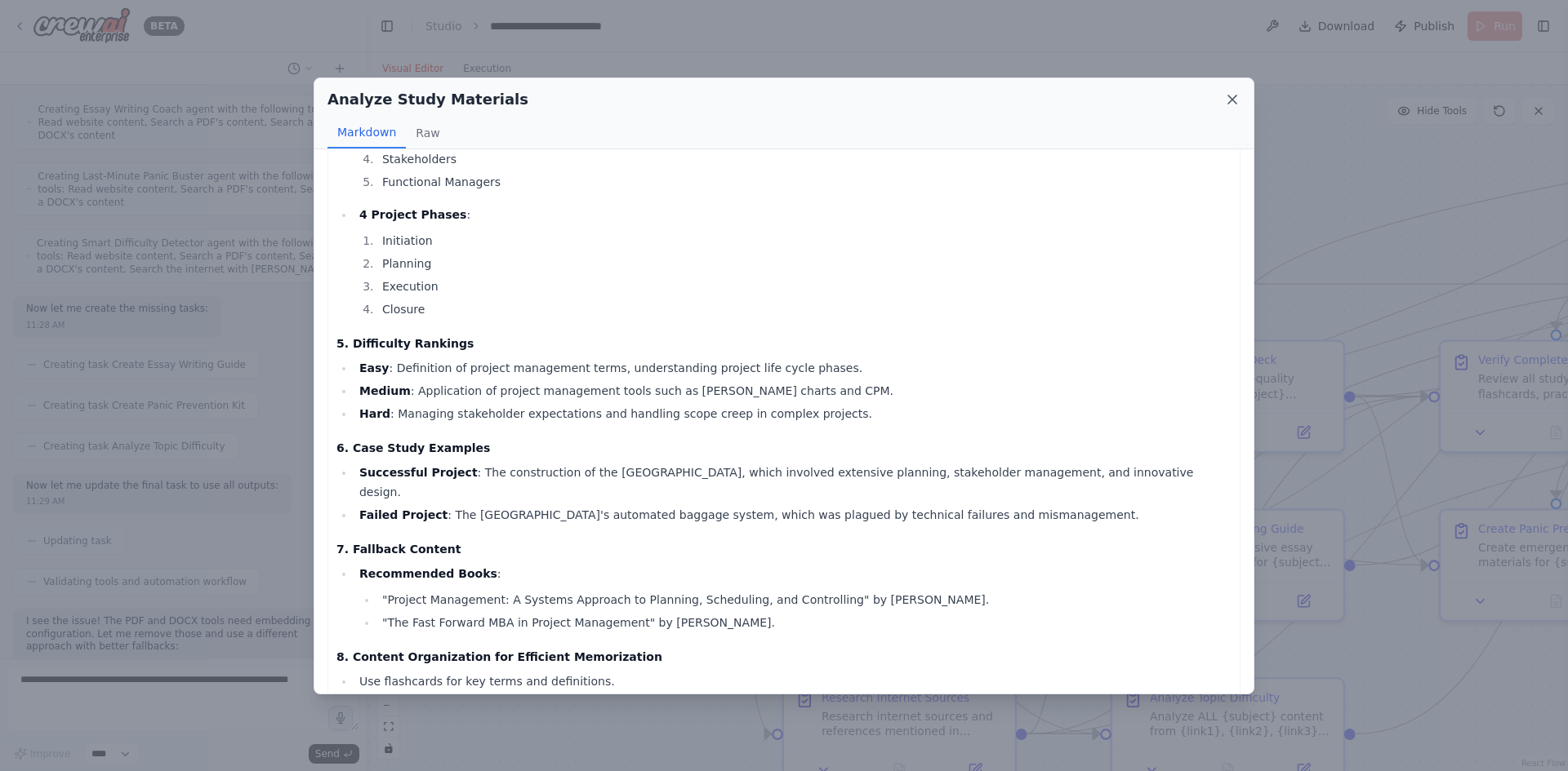
click at [1234, 100] on icon at bounding box center [1232, 100] width 16 height 16
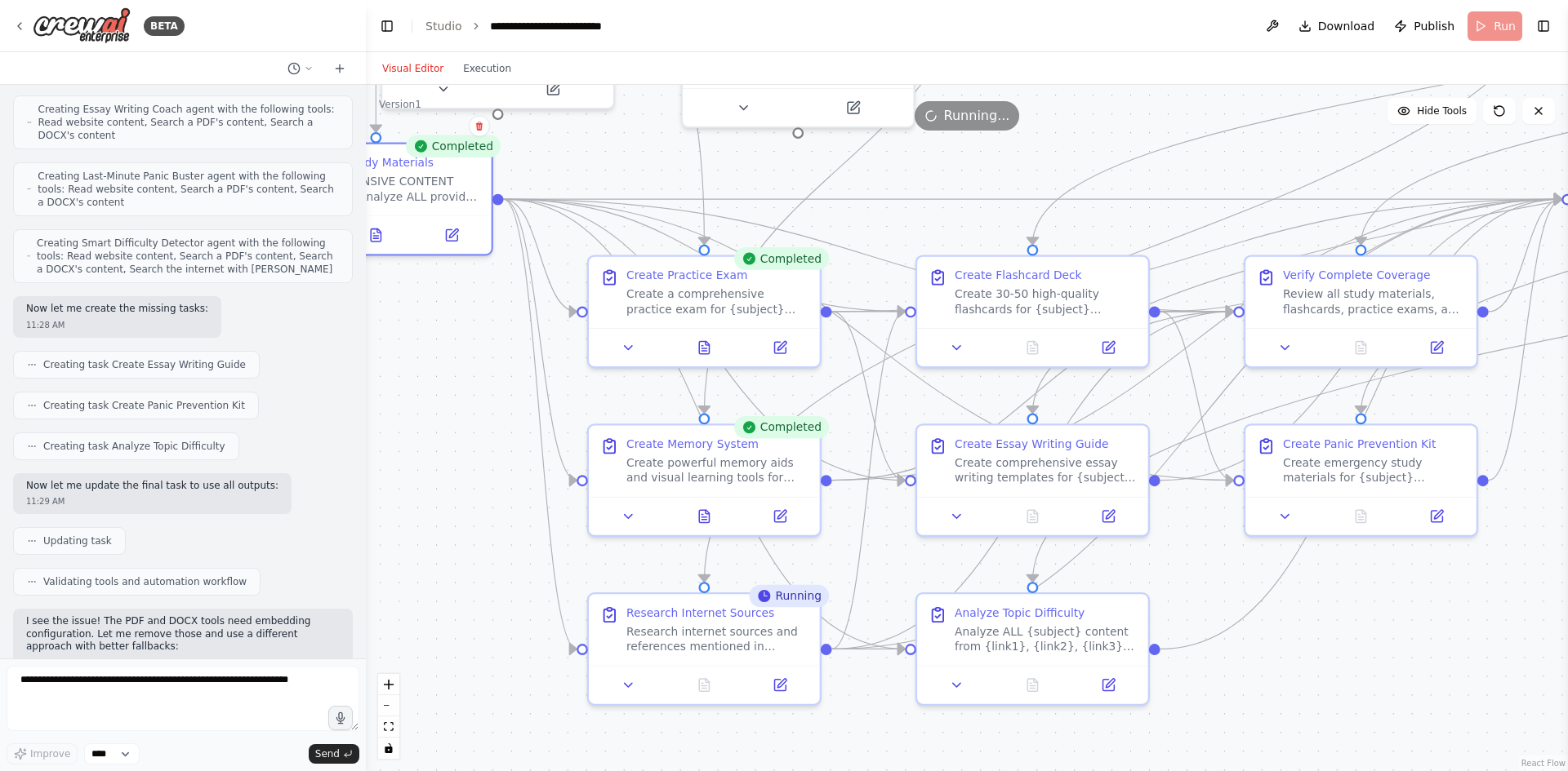
drag, startPoint x: 717, startPoint y: 502, endPoint x: 522, endPoint y: 417, distance: 212.7
click at [522, 417] on div ".deletable-edge-delete-btn { width: 20px; height: 20px; border: 0px solid #ffff…" at bounding box center [966, 428] width 1202 height 686
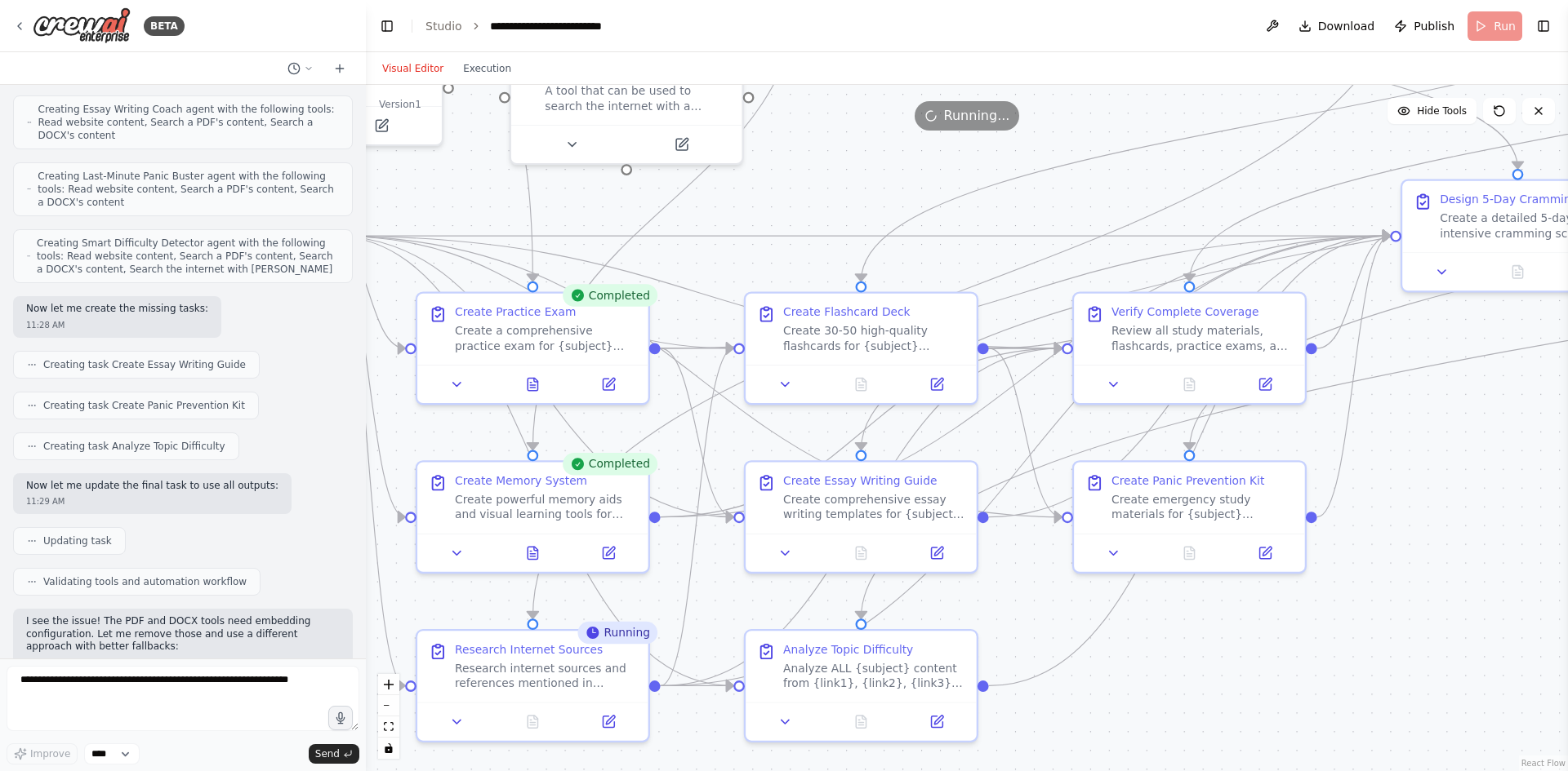
drag, startPoint x: 1200, startPoint y: 549, endPoint x: 1005, endPoint y: 588, distance: 198.9
click at [999, 589] on div ".deletable-edge-delete-btn { width: 20px; height: 20px; border: 0px solid #ffff…" at bounding box center [966, 428] width 1202 height 686
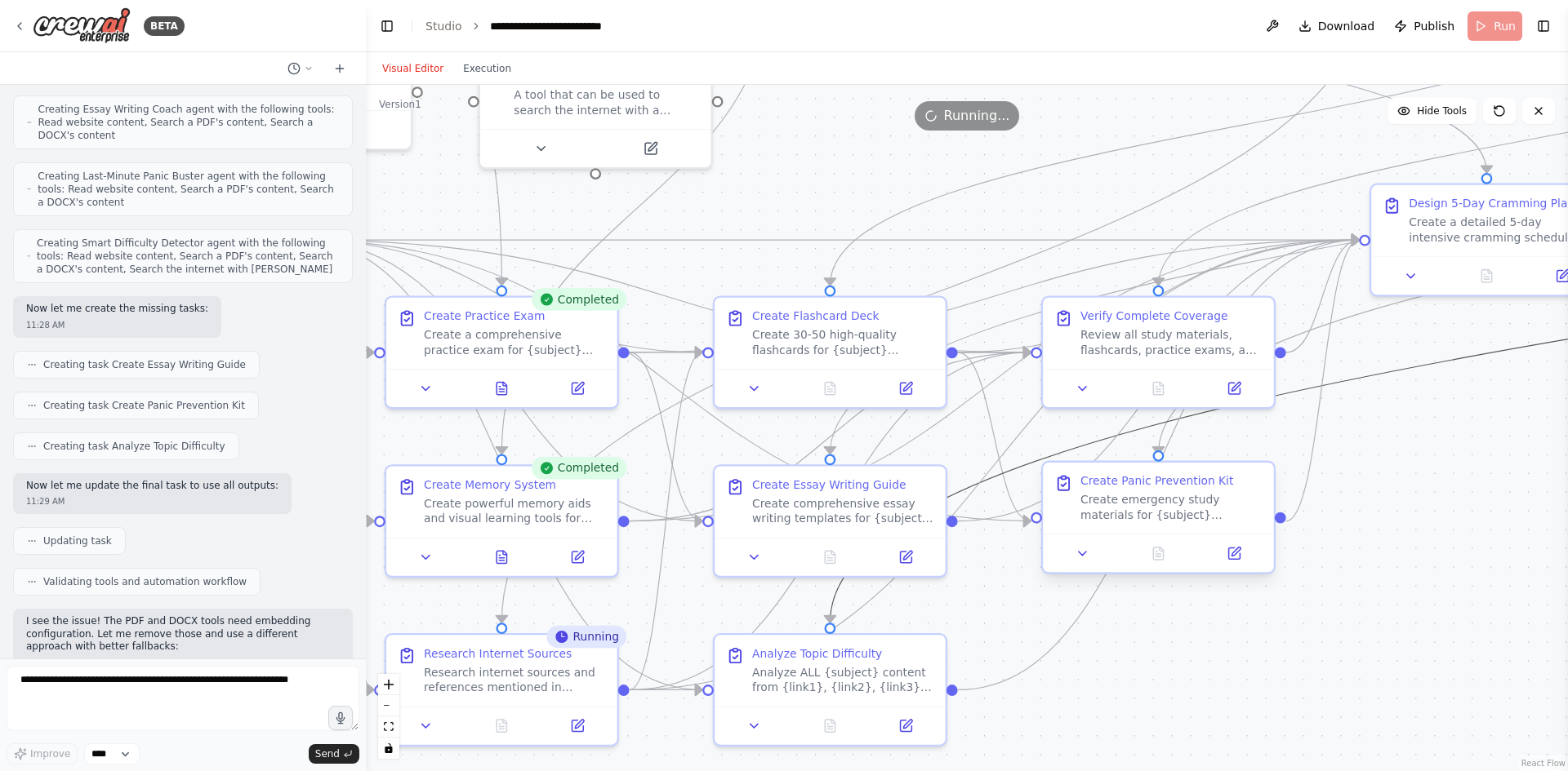
drag, startPoint x: 1418, startPoint y: 374, endPoint x: 1123, endPoint y: 467, distance: 309.3
click at [1123, 467] on div ".deletable-edge-delete-btn { width: 20px; height: 20px; border: 0px solid #ffff…" at bounding box center [653, 108] width 1381 height 788
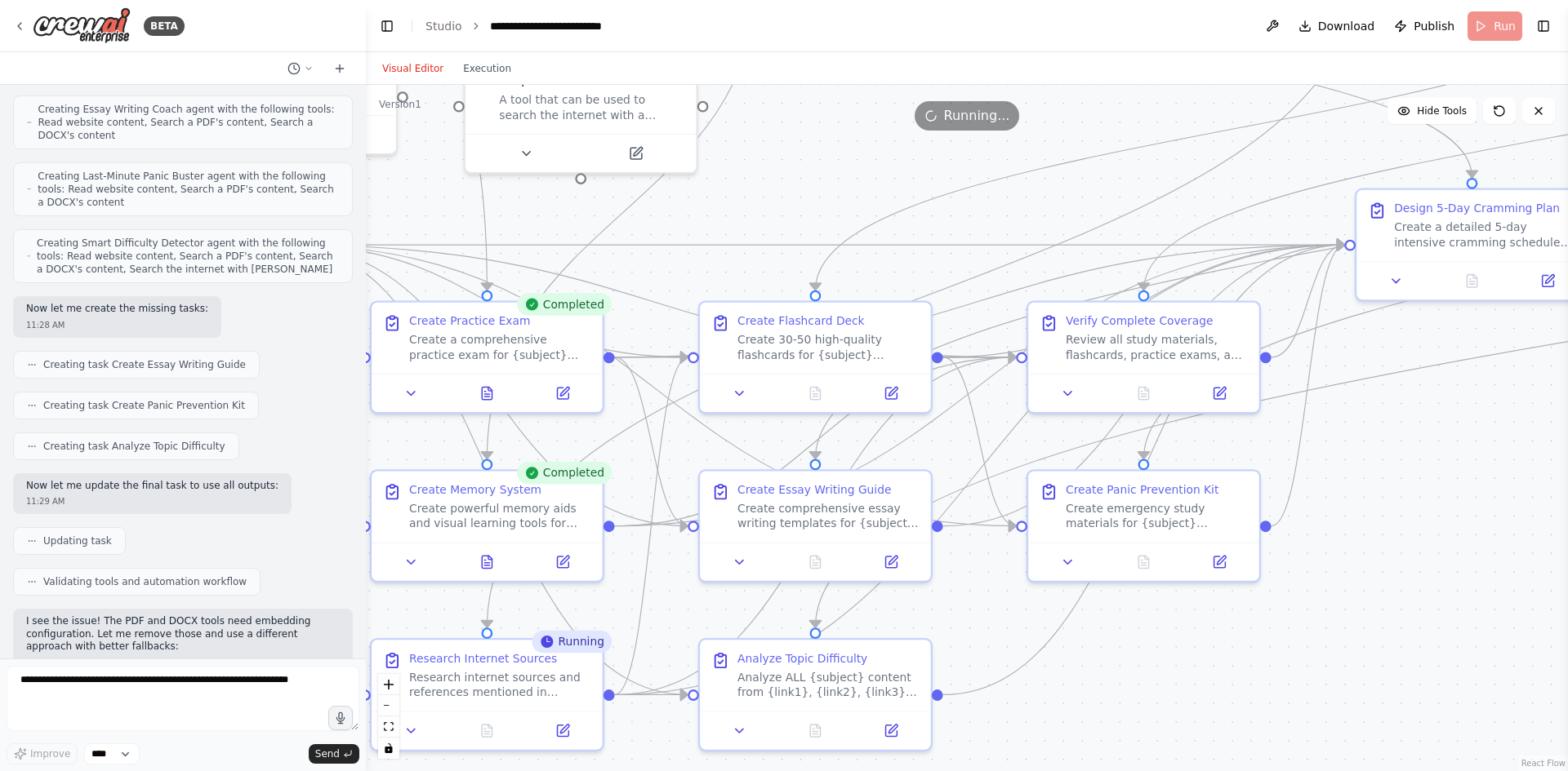
drag, startPoint x: 1389, startPoint y: 464, endPoint x: 1138, endPoint y: 501, distance: 253.7
click at [1138, 501] on div ".deletable-edge-delete-btn { width: 20px; height: 20px; border: 0px solid #ffff…" at bounding box center [966, 428] width 1202 height 686
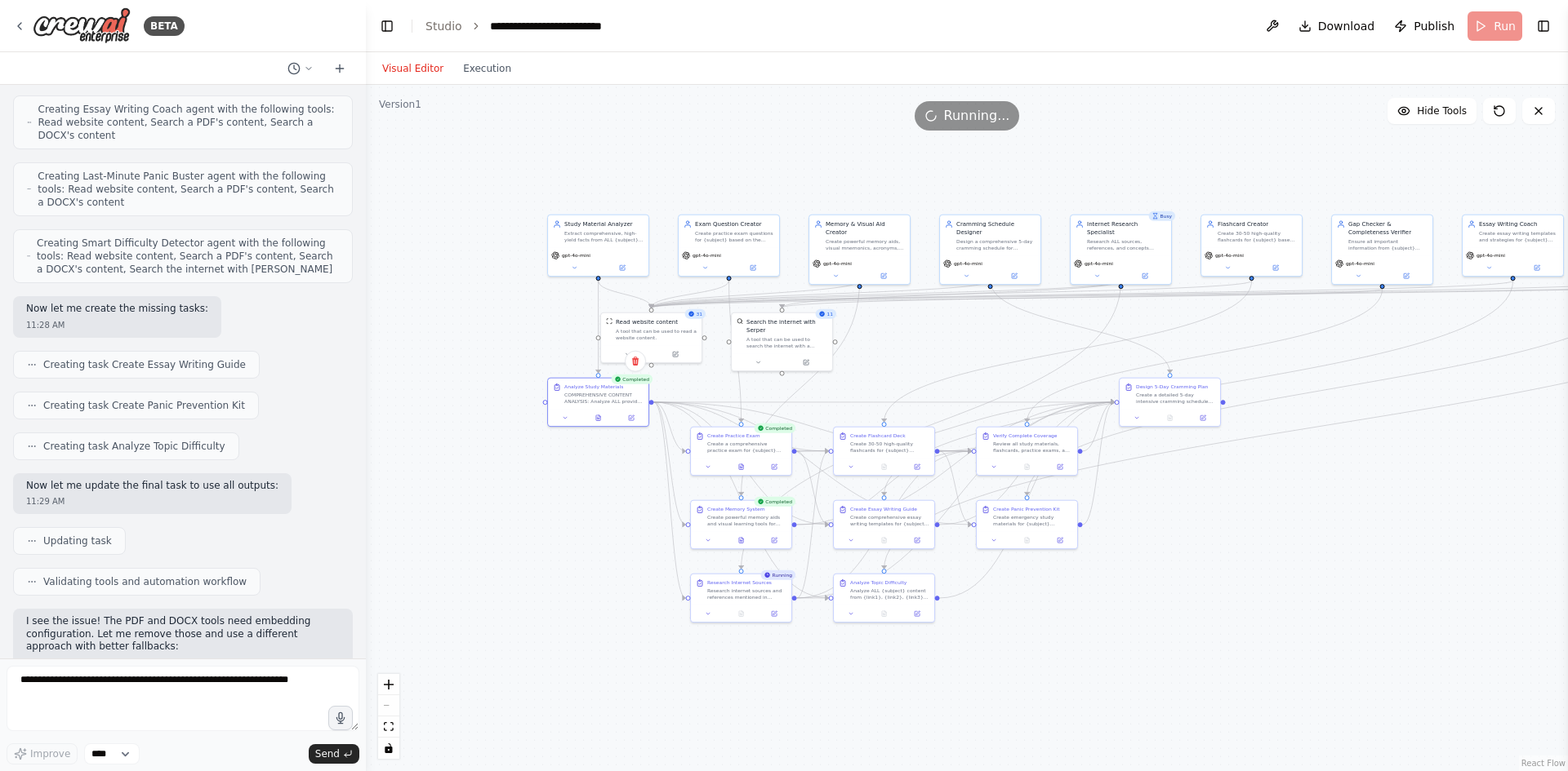
drag, startPoint x: 1293, startPoint y: 497, endPoint x: 983, endPoint y: 502, distance: 310.0
click at [895, 499] on div ".deletable-edge-delete-btn { width: 20px; height: 20px; border: 0px solid #ffff…" at bounding box center [966, 428] width 1202 height 686
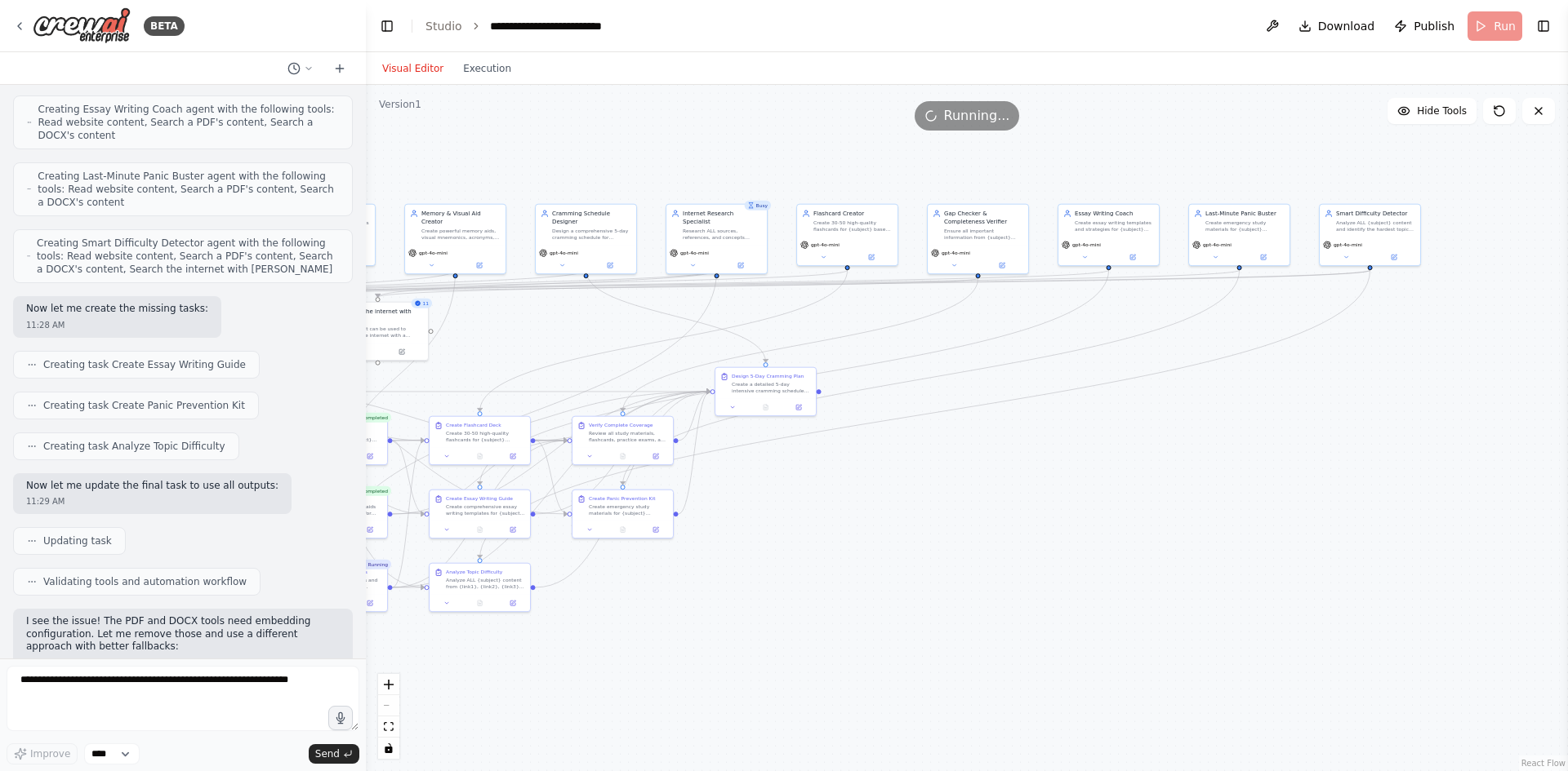
drag, startPoint x: 1395, startPoint y: 503, endPoint x: 1276, endPoint y: 504, distance: 119.0
click at [1276, 504] on div ".deletable-edge-delete-btn { width: 20px; height: 20px; border: 0px solid #ffff…" at bounding box center [966, 428] width 1202 height 686
drag, startPoint x: 1124, startPoint y: 522, endPoint x: 1324, endPoint y: 502, distance: 201.0
click at [1381, 495] on div ".deletable-edge-delete-btn { width: 20px; height: 20px; border: 0px solid #ffff…" at bounding box center [966, 428] width 1202 height 686
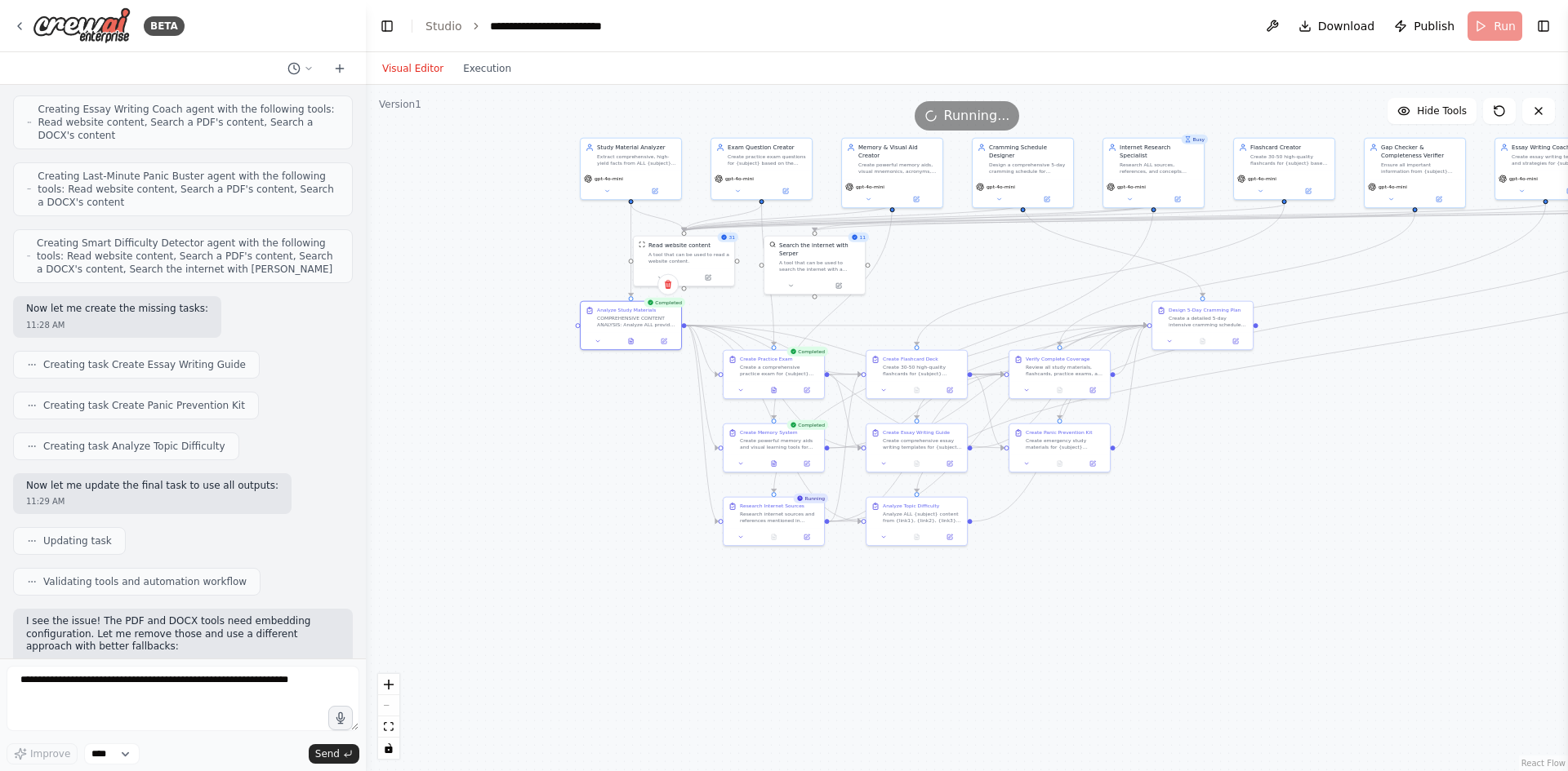
drag, startPoint x: 1168, startPoint y: 506, endPoint x: 1291, endPoint y: 488, distance: 124.3
click at [1377, 482] on div ".deletable-edge-delete-btn { width: 20px; height: 20px; border: 0px solid #ffff…" at bounding box center [966, 428] width 1202 height 686
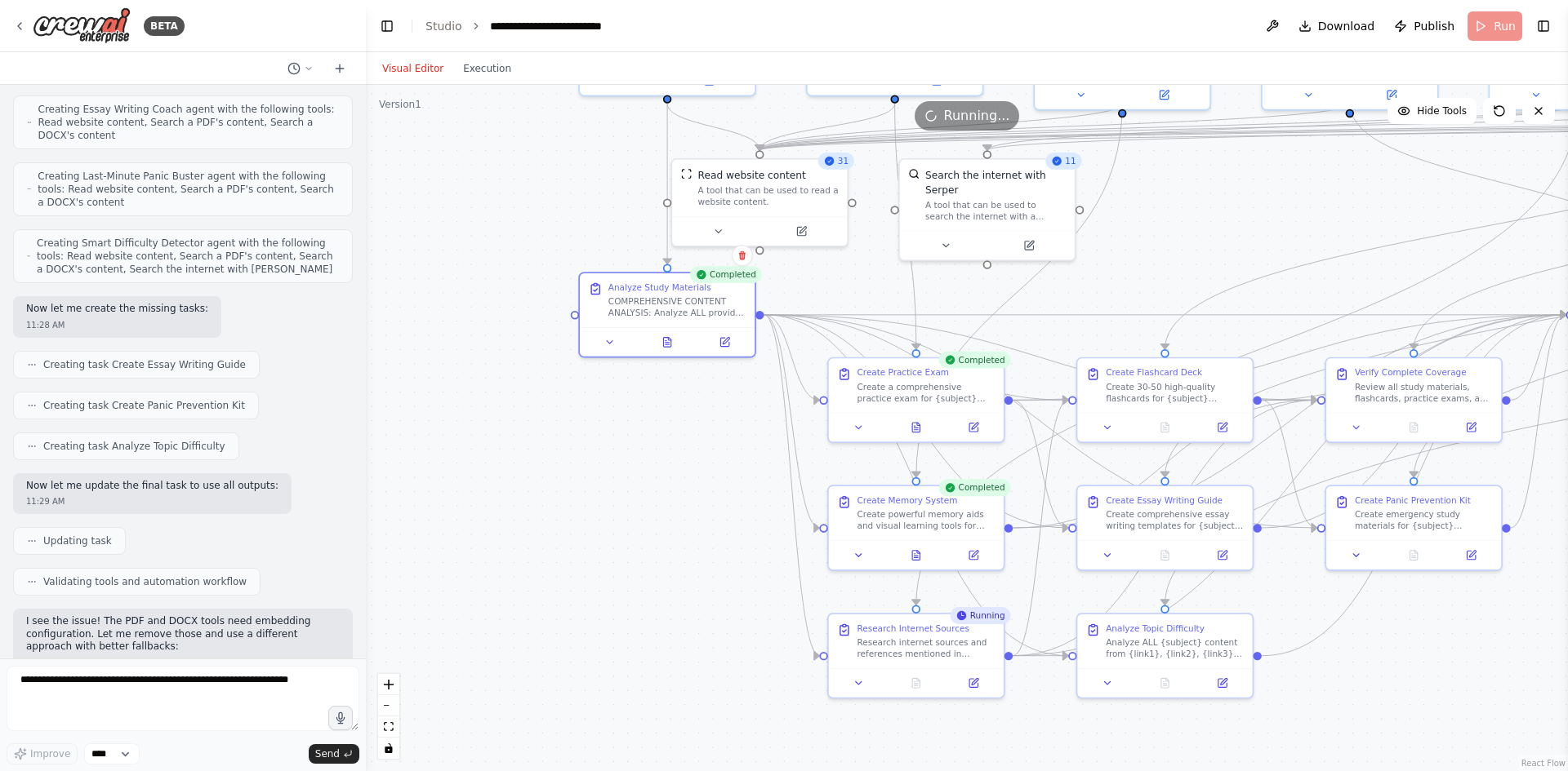
drag, startPoint x: 1225, startPoint y: 599, endPoint x: 1326, endPoint y: 640, distance: 109.0
click at [1328, 641] on div ".deletable-edge-delete-btn { width: 20px; height: 20px; border: 0px solid #ffff…" at bounding box center [966, 428] width 1202 height 686
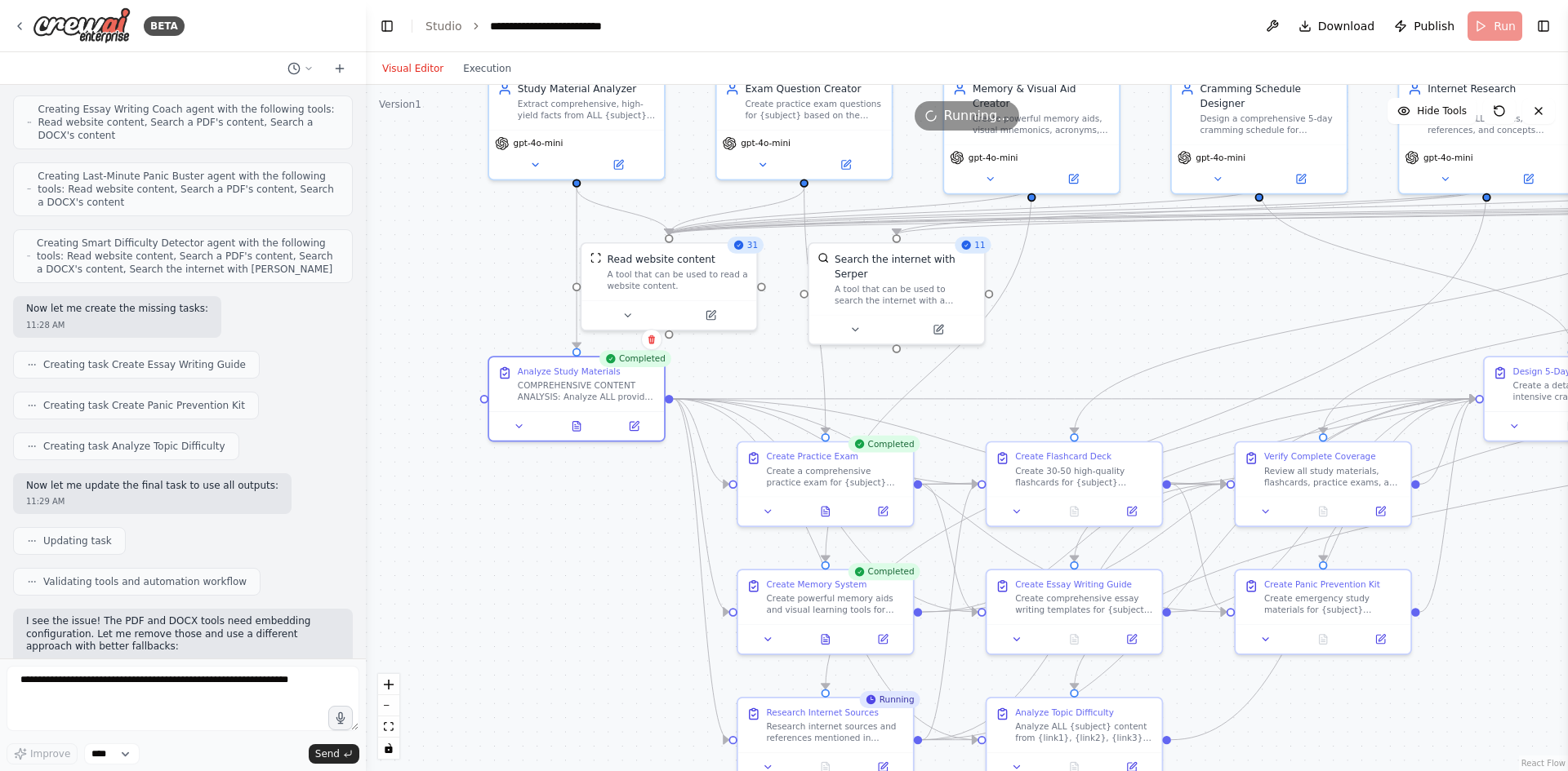
drag, startPoint x: 1252, startPoint y: 222, endPoint x: 1169, endPoint y: 308, distance: 119.5
click at [1169, 308] on div ".deletable-edge-delete-btn { width: 20px; height: 20px; border: 0px solid #ffff…" at bounding box center [966, 428] width 1202 height 686
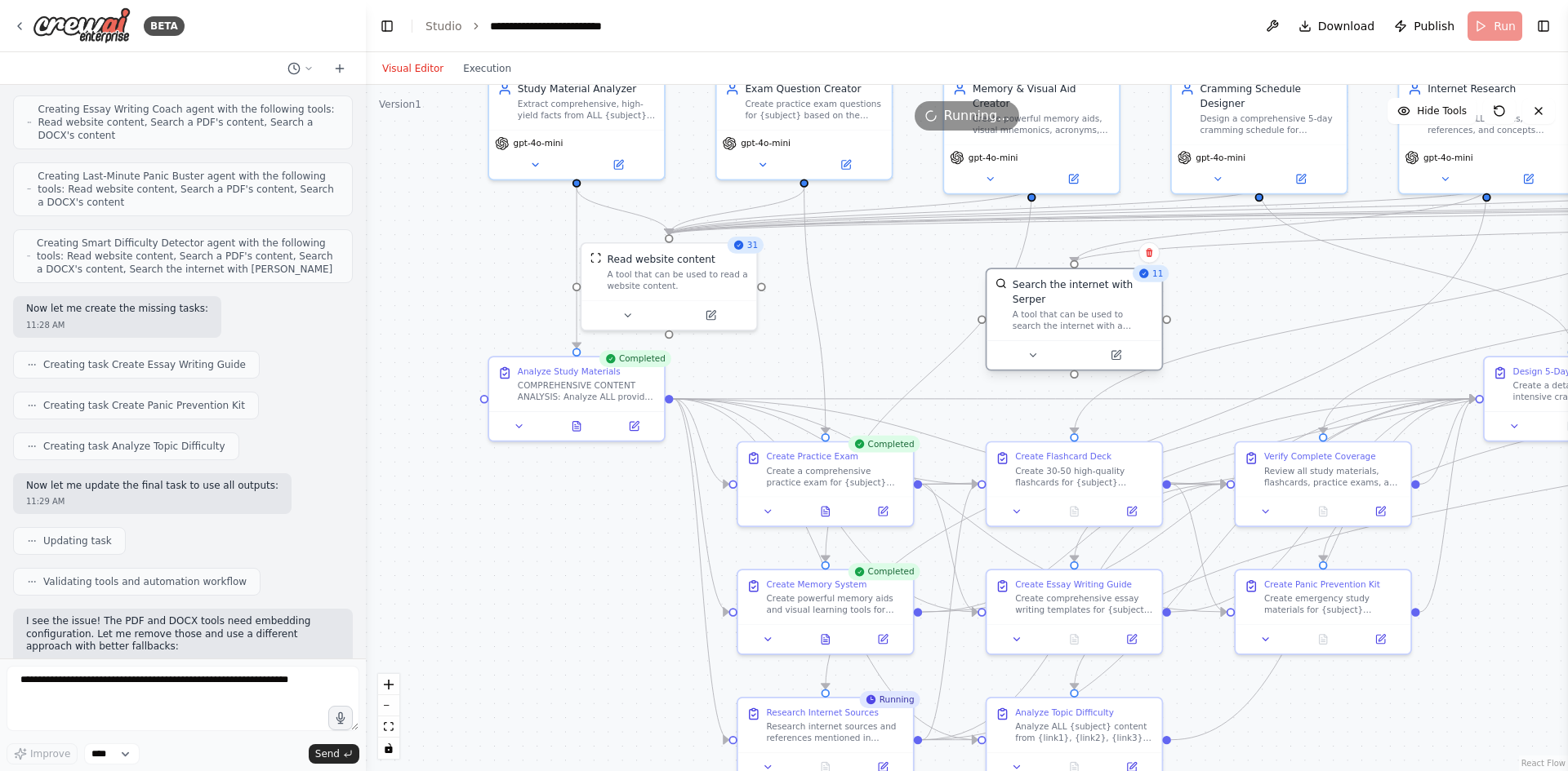
drag, startPoint x: 909, startPoint y: 304, endPoint x: 1088, endPoint y: 310, distance: 179.1
click at [1088, 310] on div "A tool that can be used to search the internet with a search_query. Supports di…" at bounding box center [1083, 321] width 140 height 23
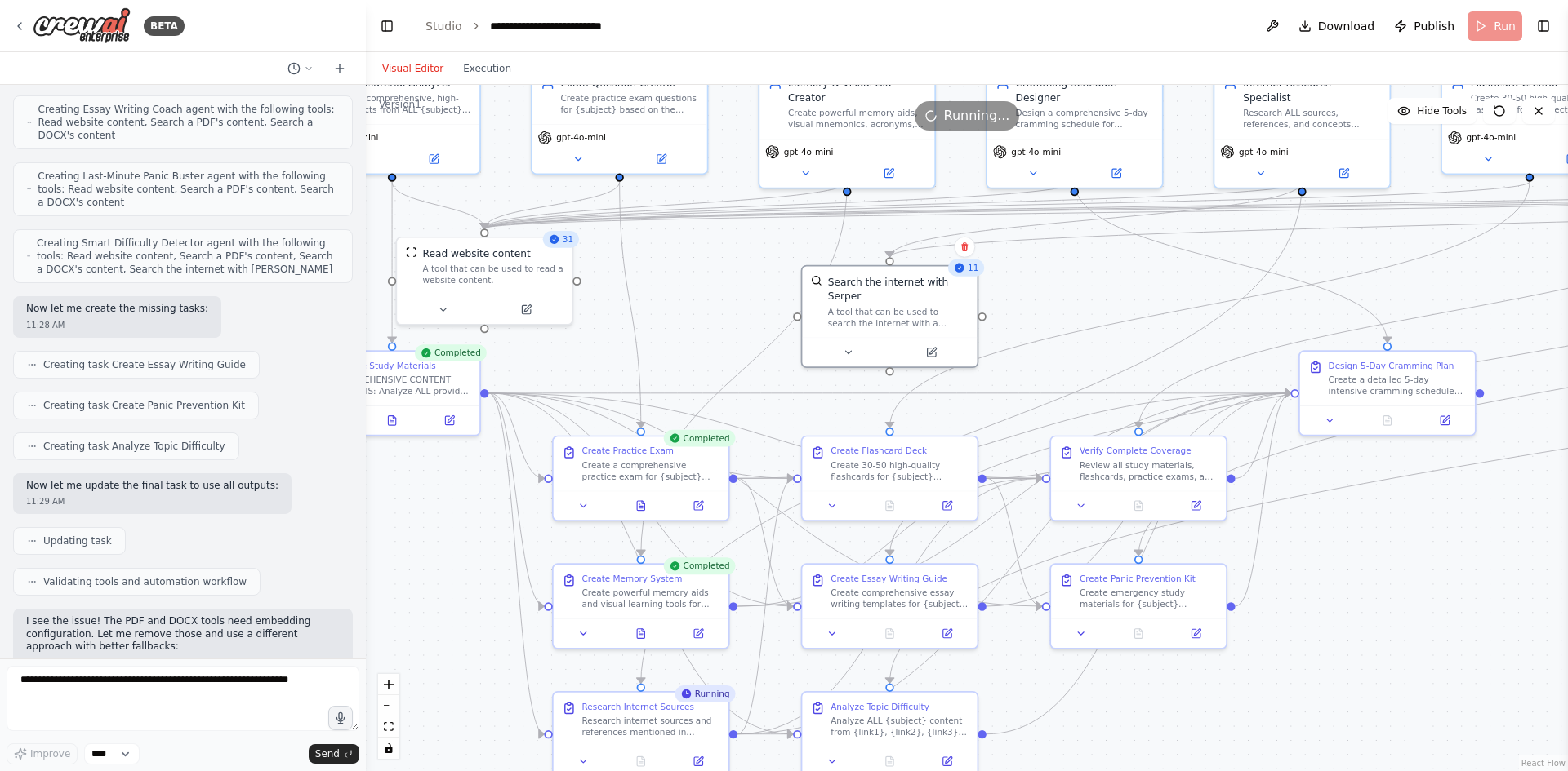
drag, startPoint x: 1299, startPoint y: 304, endPoint x: 1088, endPoint y: 299, distance: 211.1
click at [1088, 299] on div ".deletable-edge-delete-btn { width: 20px; height: 20px; border: 0px solid #ffff…" at bounding box center [966, 428] width 1202 height 686
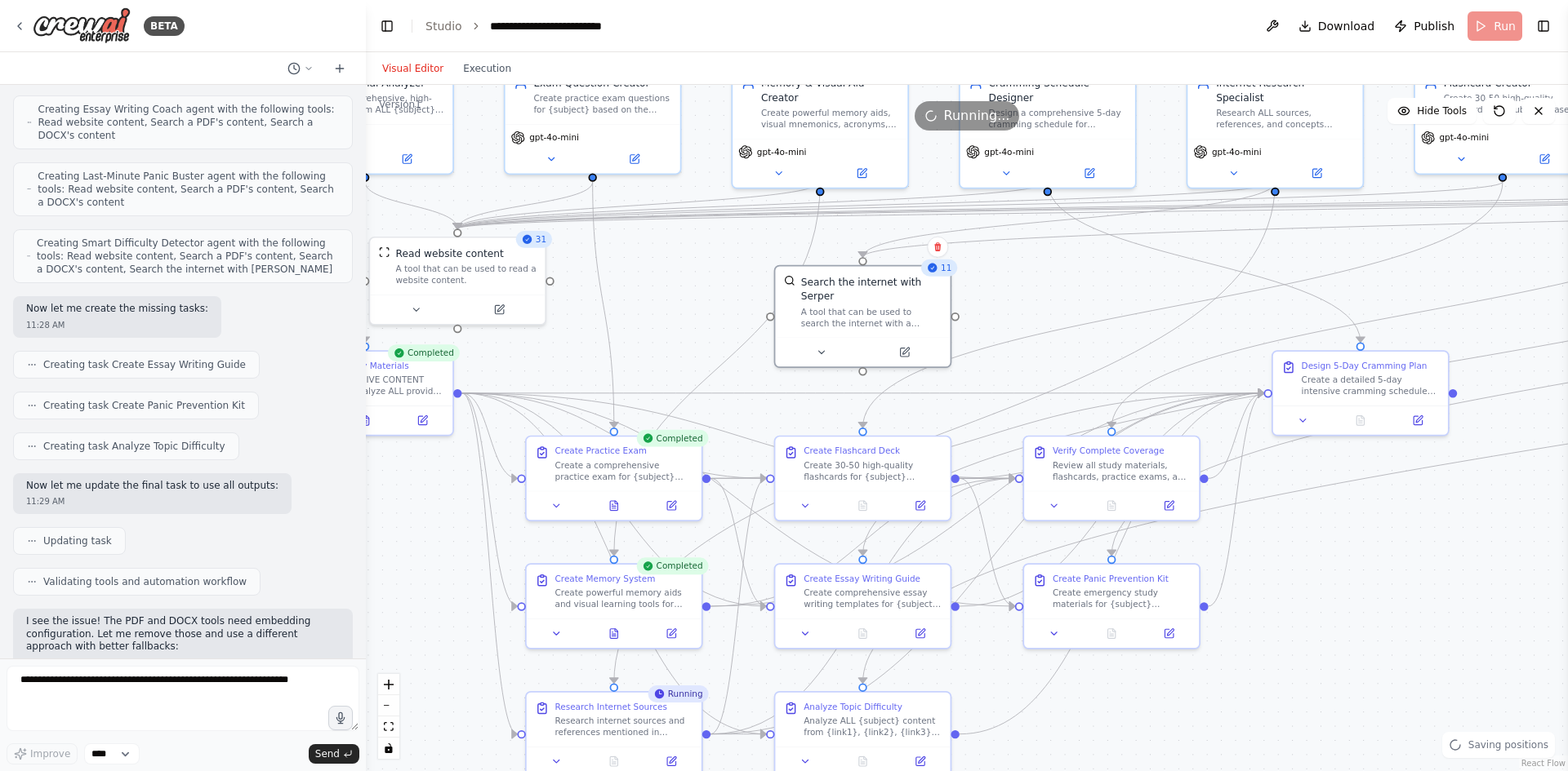
drag, startPoint x: 1506, startPoint y: 270, endPoint x: 958, endPoint y: 276, distance: 548.0
click at [960, 275] on div ".deletable-edge-delete-btn { width: 20px; height: 20px; border: 0px solid #ffff…" at bounding box center [966, 428] width 1202 height 686
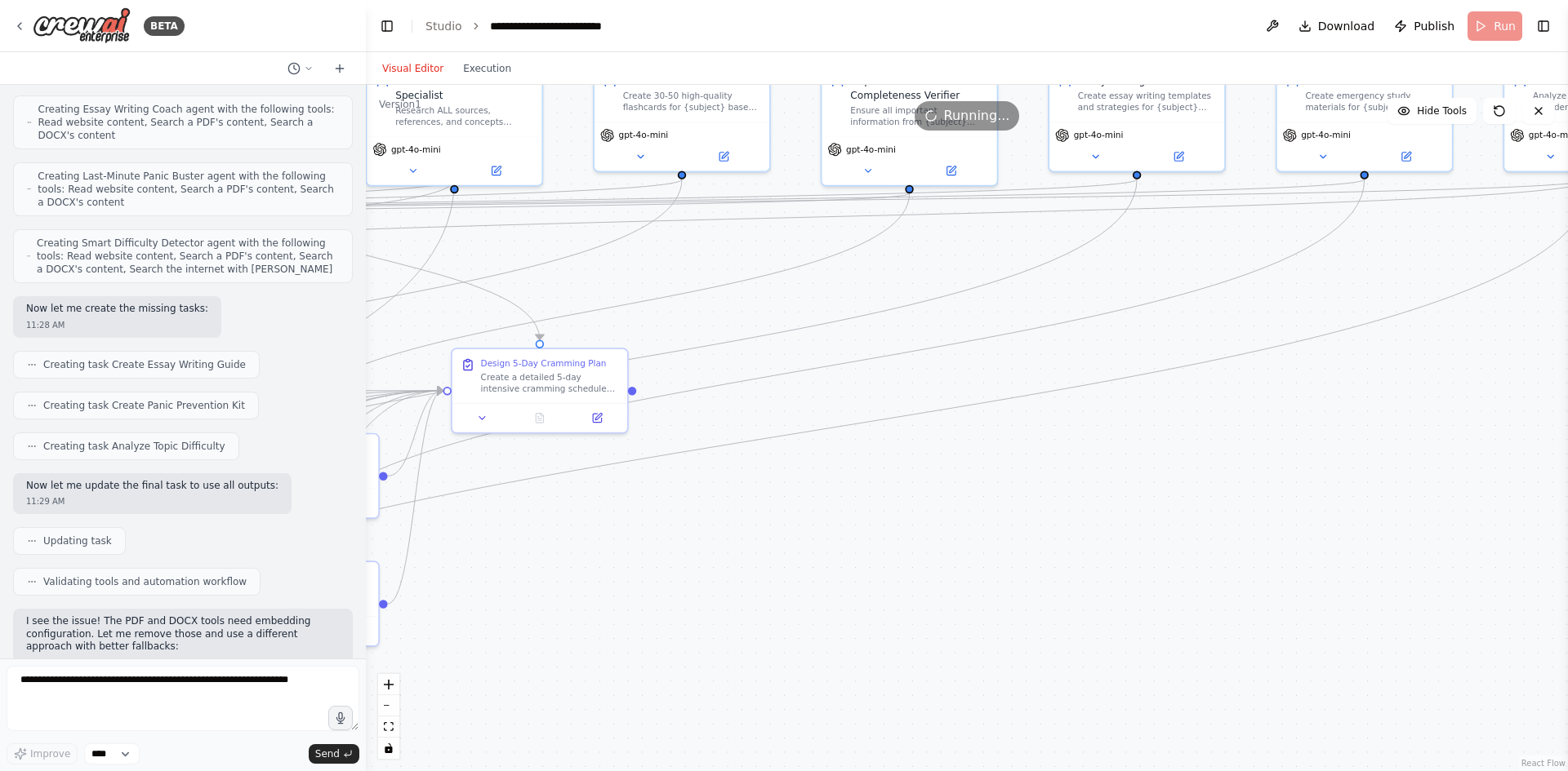
drag, startPoint x: 1442, startPoint y: 300, endPoint x: 947, endPoint y: 283, distance: 495.3
click at [941, 285] on div ".deletable-edge-delete-btn { width: 20px; height: 20px; border: 0px solid #ffff…" at bounding box center [966, 428] width 1202 height 686
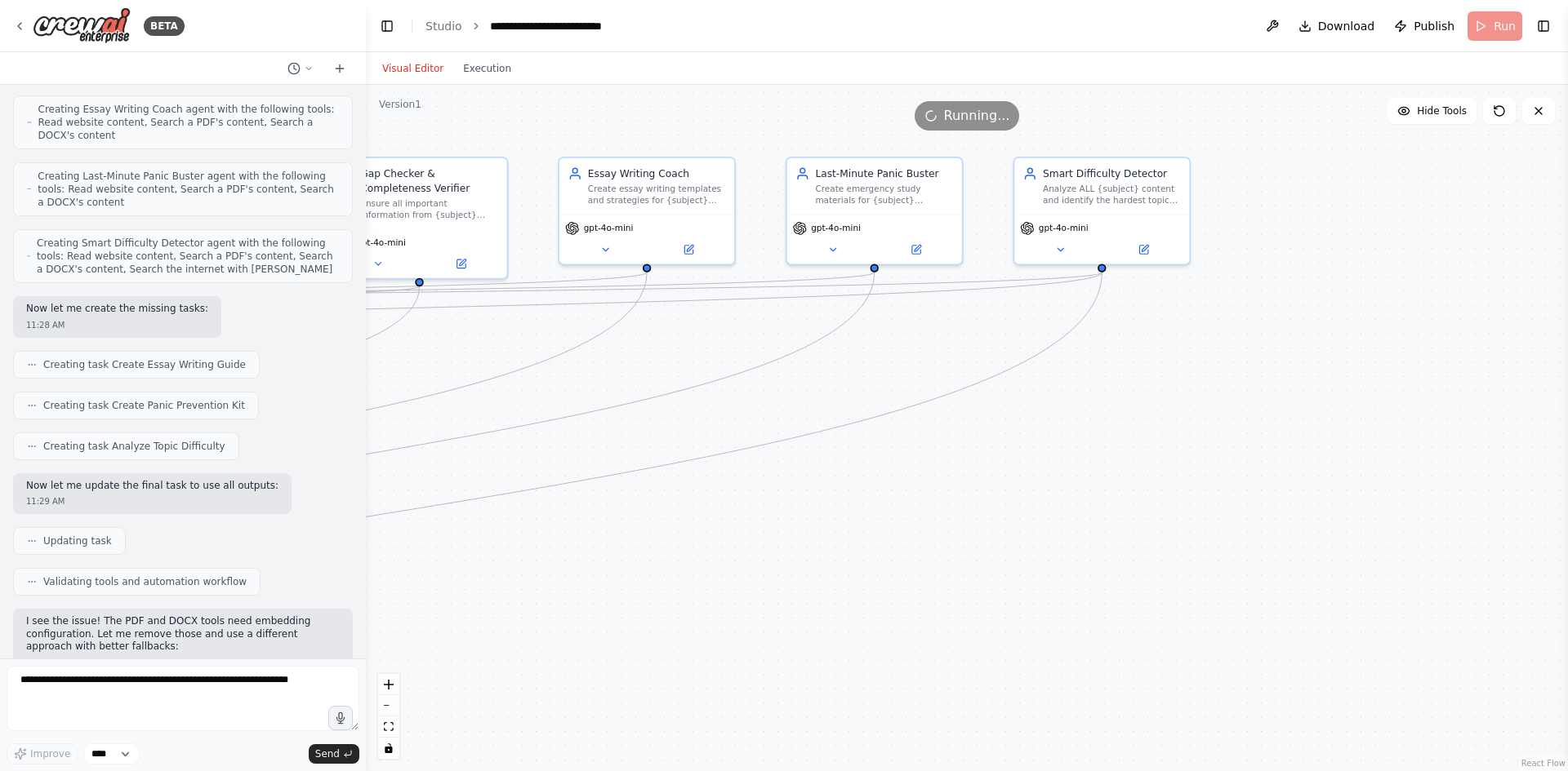
drag, startPoint x: 1404, startPoint y: 272, endPoint x: 1141, endPoint y: 372, distance: 281.4
click at [1141, 372] on div ".deletable-edge-delete-btn { width: 20px; height: 20px; border: 0px solid #ffff…" at bounding box center [966, 428] width 1202 height 686
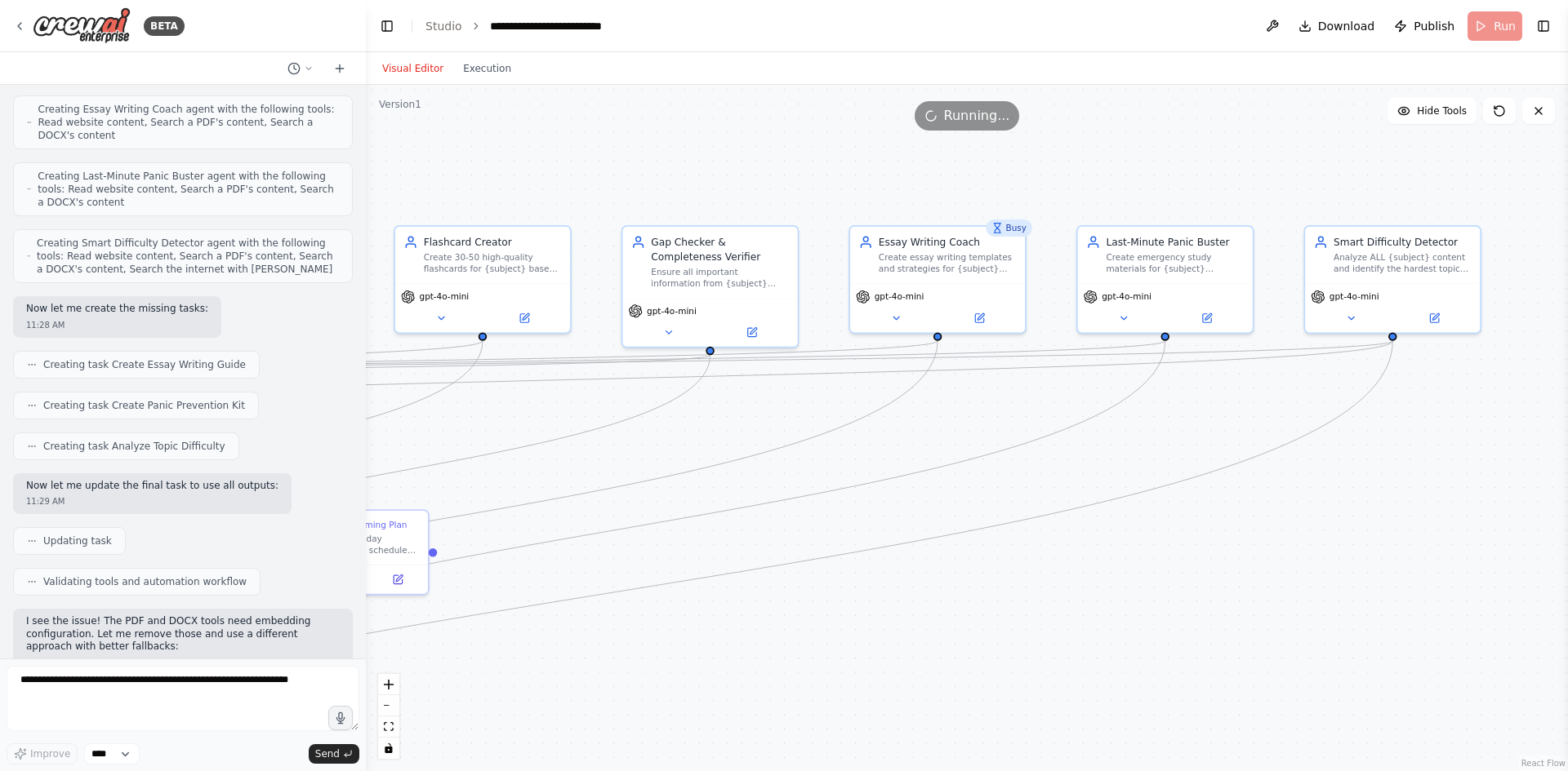
drag, startPoint x: 862, startPoint y: 373, endPoint x: 1141, endPoint y: 449, distance: 289.2
click at [1141, 449] on div ".deletable-edge-delete-btn { width: 20px; height: 20px; border: 0px solid #ffff…" at bounding box center [966, 428] width 1202 height 686
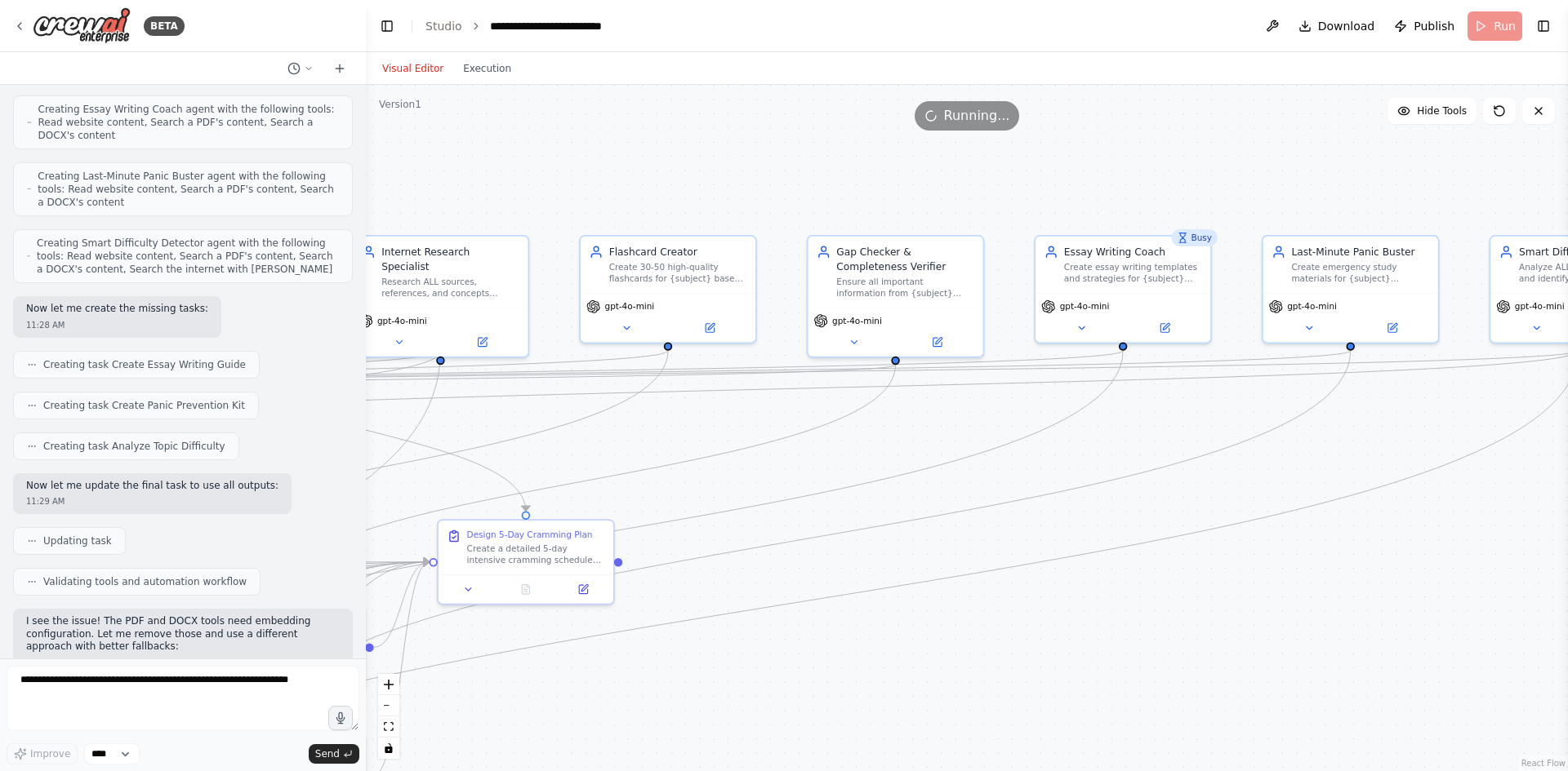
drag, startPoint x: 883, startPoint y: 436, endPoint x: 1039, endPoint y: 442, distance: 156.1
click at [1039, 442] on div ".deletable-edge-delete-btn { width: 20px; height: 20px; border: 0px solid #ffff…" at bounding box center [966, 428] width 1202 height 686
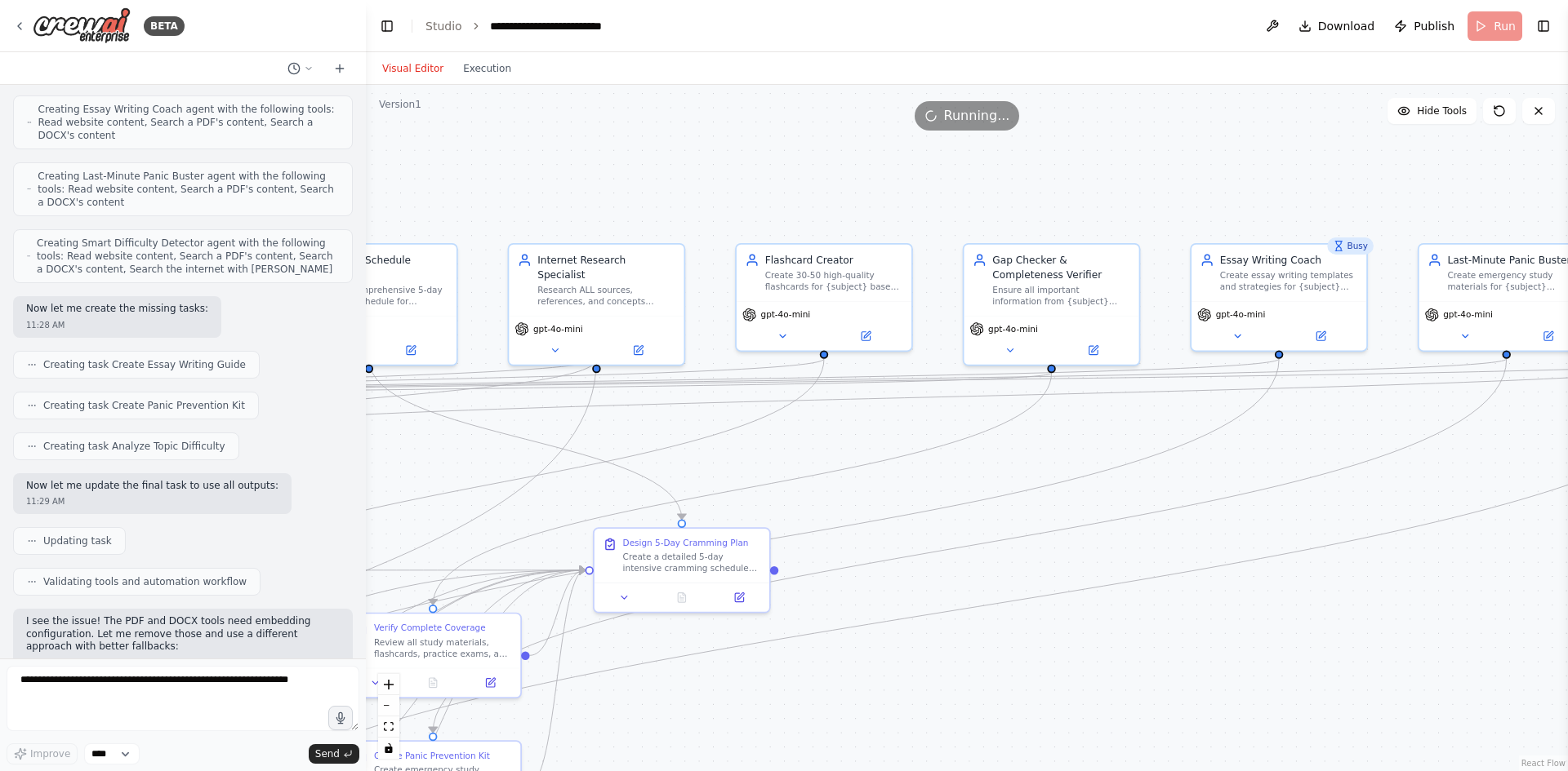
drag, startPoint x: 792, startPoint y: 405, endPoint x: 948, endPoint y: 414, distance: 156.3
click at [948, 414] on div ".deletable-edge-delete-btn { width: 20px; height: 20px; border: 0px solid #ffff…" at bounding box center [966, 428] width 1202 height 686
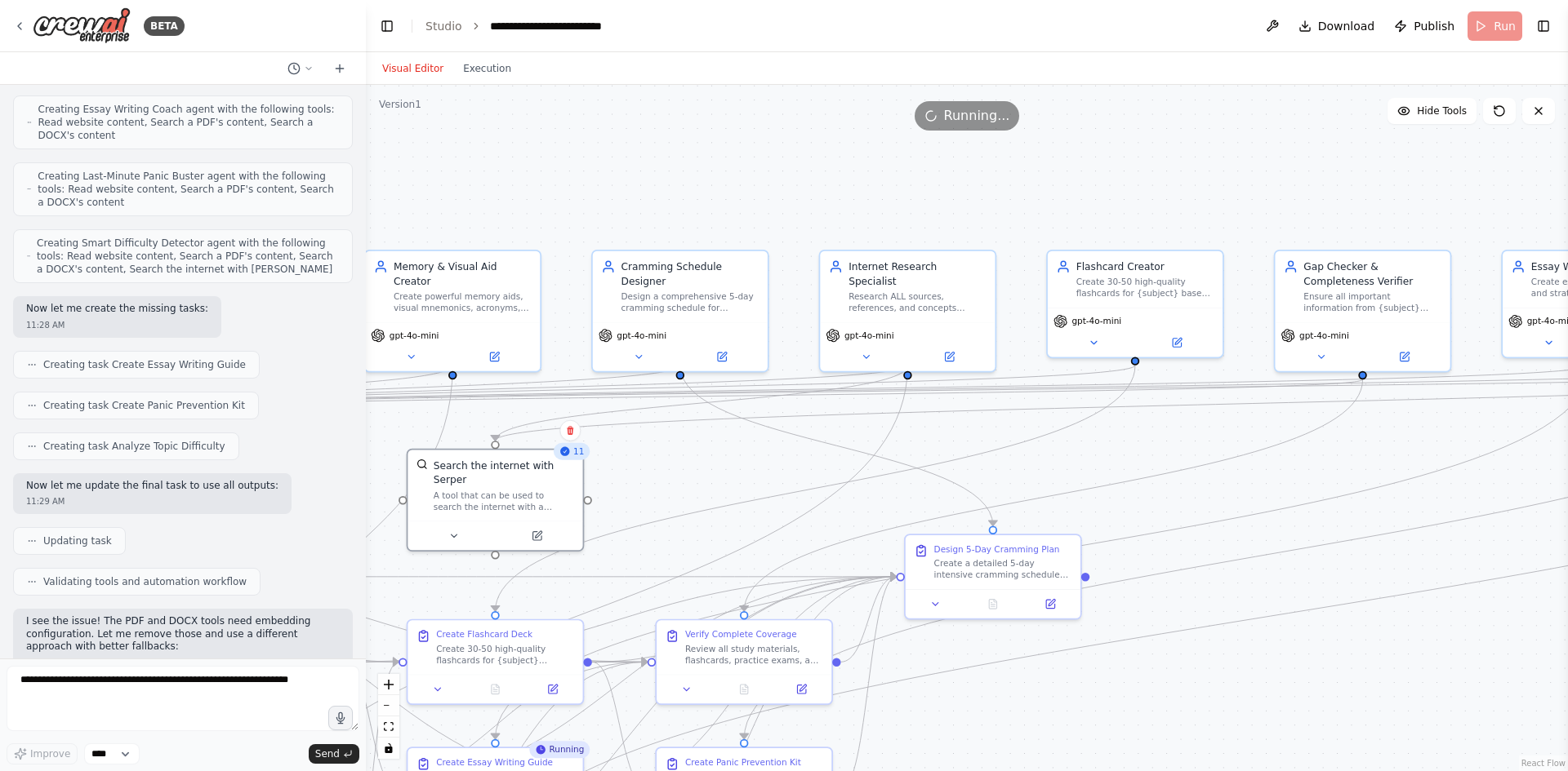
drag, startPoint x: 671, startPoint y: 424, endPoint x: 980, endPoint y: 431, distance: 309.1
click at [983, 431] on div ".deletable-edge-delete-btn { width: 20px; height: 20px; border: 0px solid #ffff…" at bounding box center [966, 428] width 1202 height 686
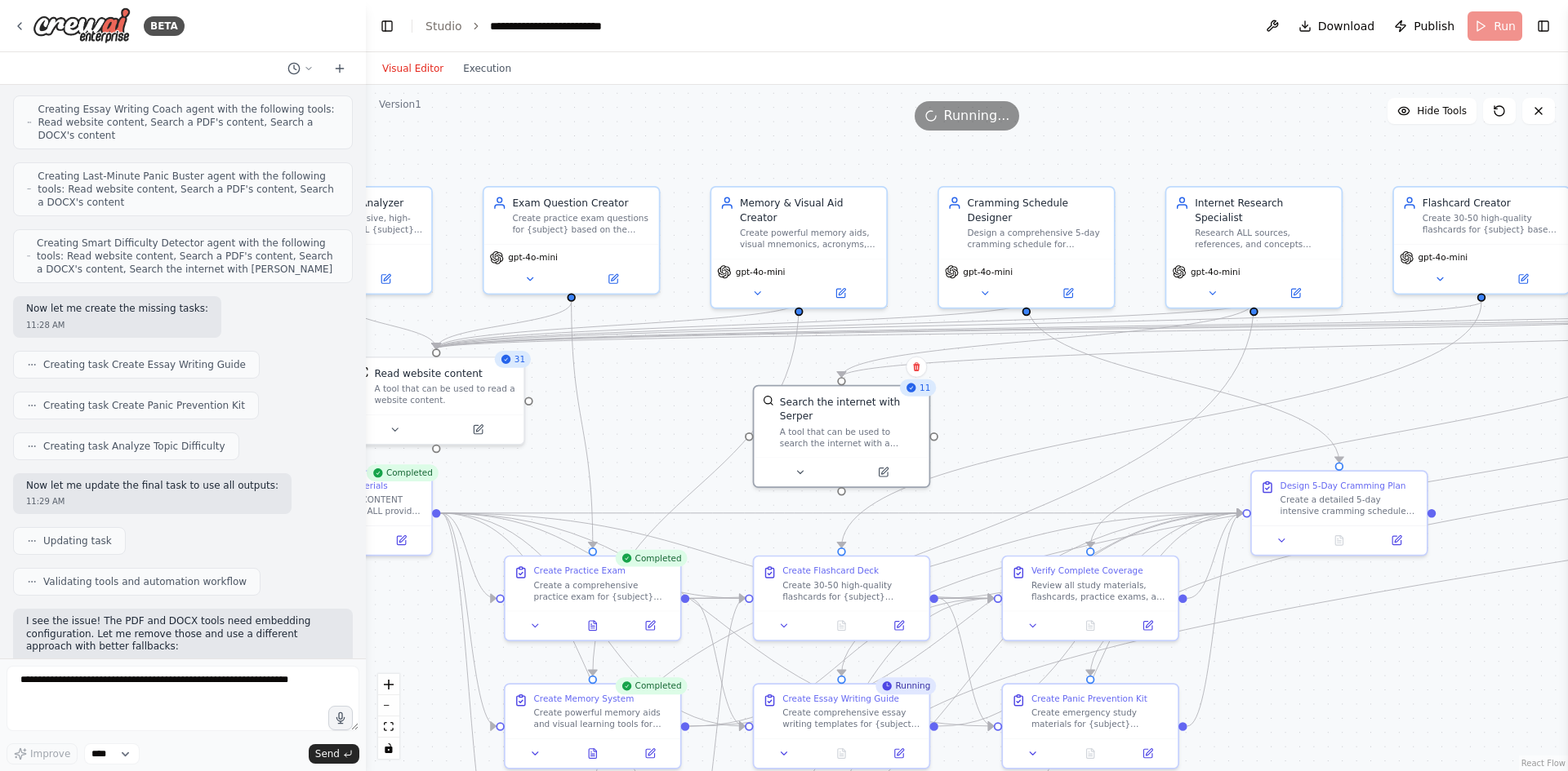
drag, startPoint x: 743, startPoint y: 434, endPoint x: 1097, endPoint y: 364, distance: 360.9
click at [1096, 365] on div ".deletable-edge-delete-btn { width: 20px; height: 20px; border: 0px solid #ffff…" at bounding box center [966, 428] width 1202 height 686
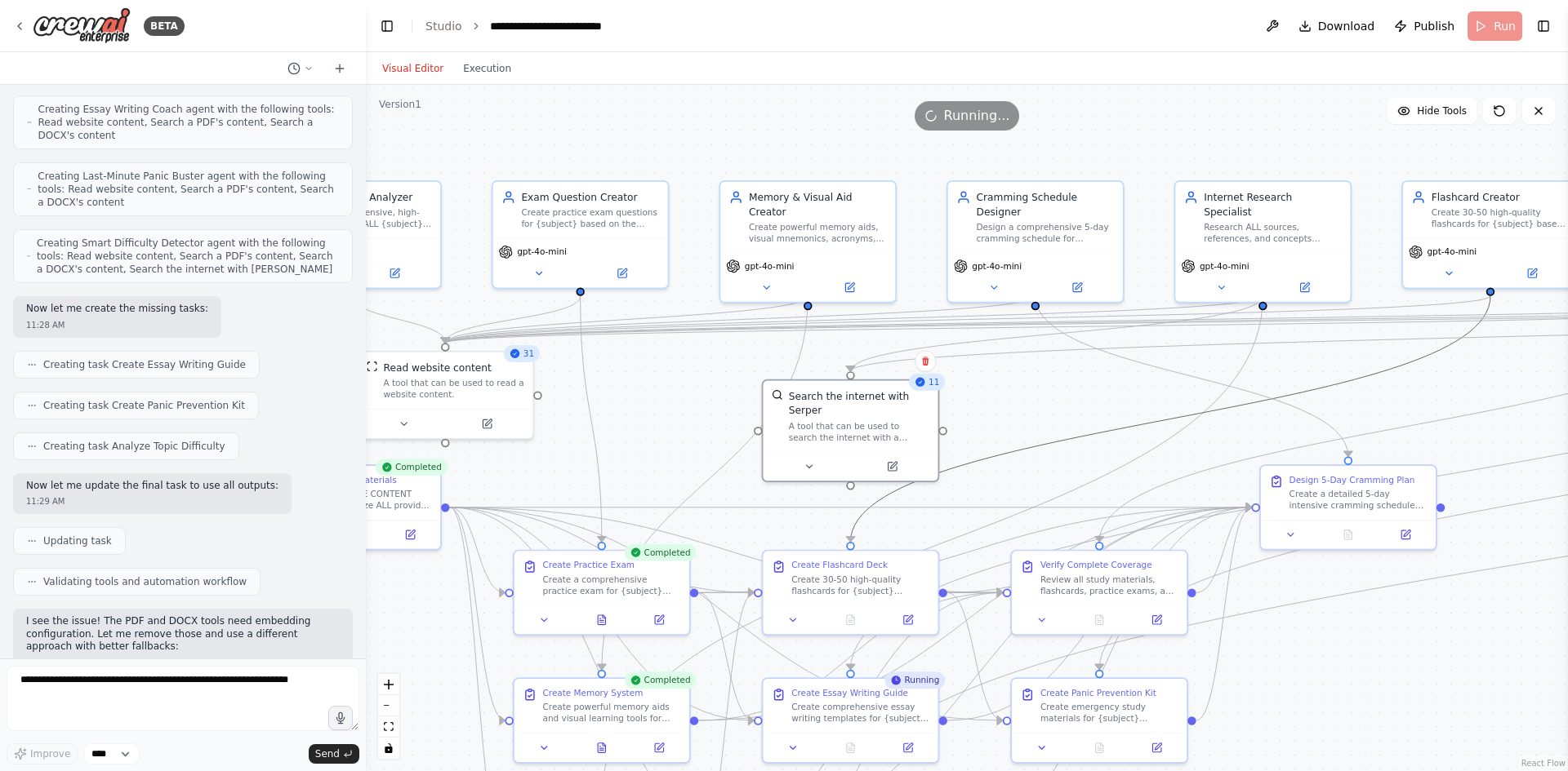
drag, startPoint x: 1039, startPoint y: 431, endPoint x: 1138, endPoint y: 387, distance: 108.3
click at [1138, 387] on div ".deletable-edge-delete-btn { width: 20px; height: 20px; border: 0px solid #ffff…" at bounding box center [966, 428] width 1202 height 686
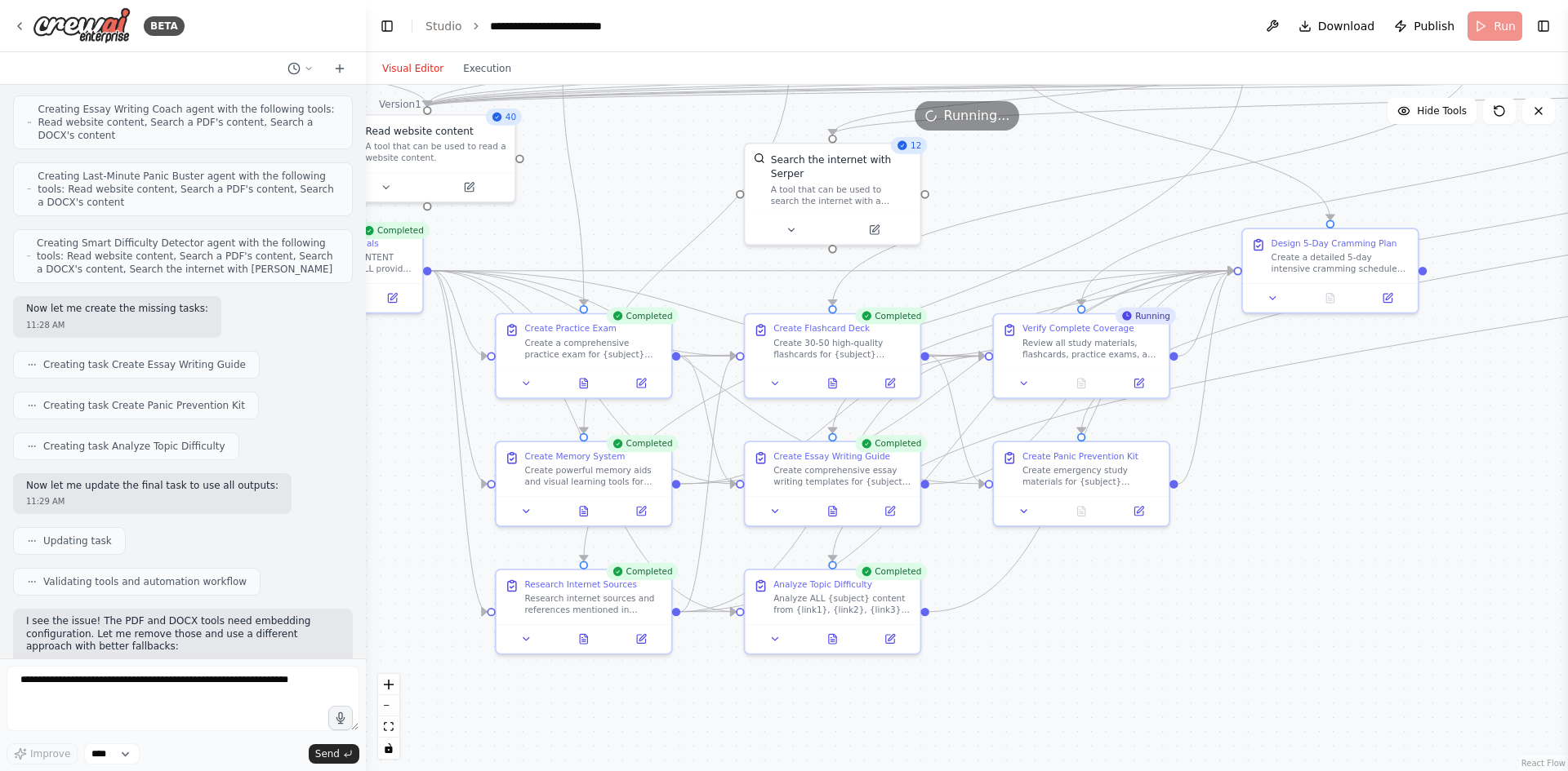
drag, startPoint x: 1082, startPoint y: 461, endPoint x: 1106, endPoint y: 206, distance: 256.1
click at [1090, 210] on div ".deletable-edge-delete-btn { width: 20px; height: 20px; border: 0px solid #ffff…" at bounding box center [966, 428] width 1202 height 686
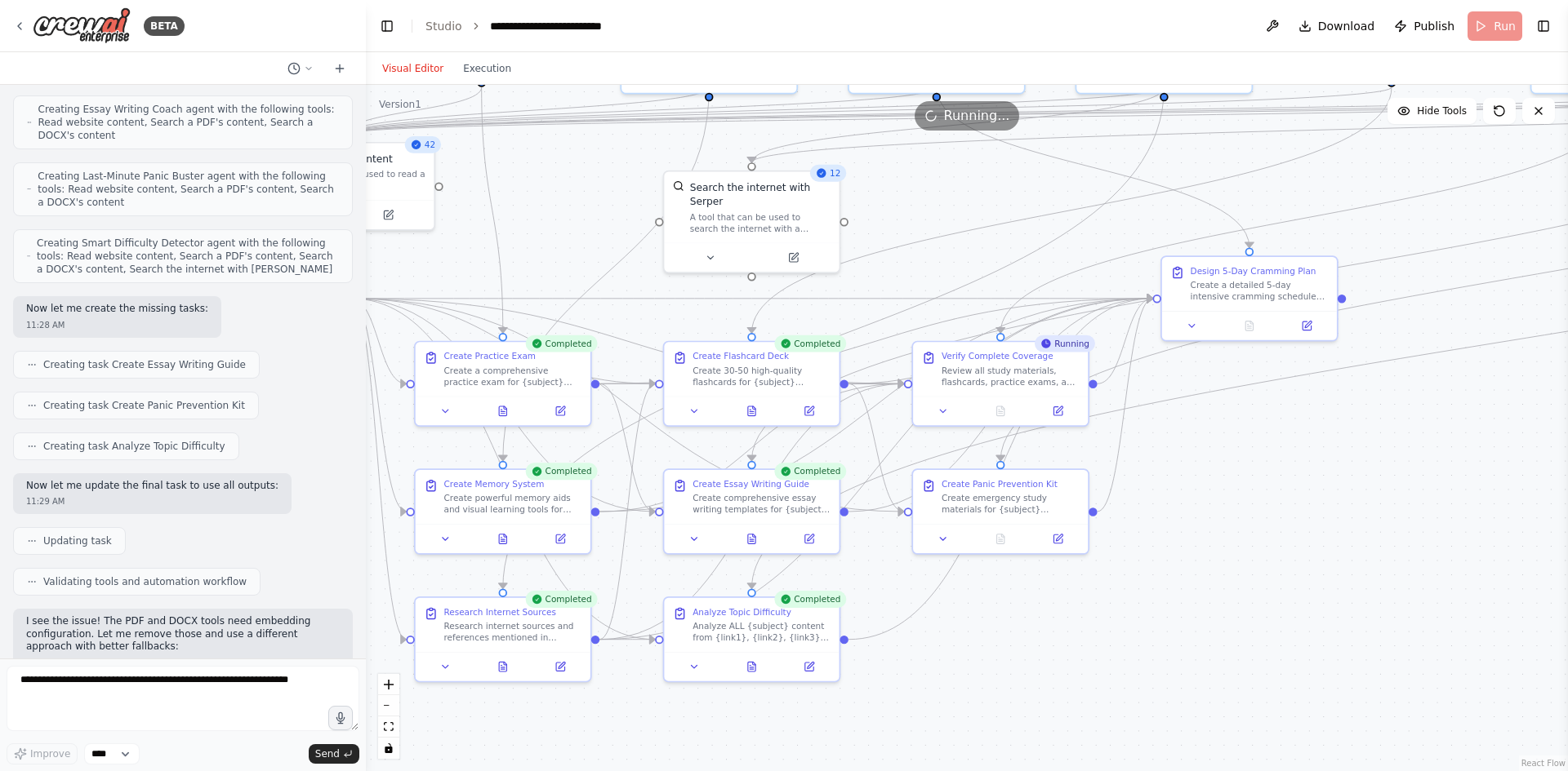
drag, startPoint x: 1467, startPoint y: 474, endPoint x: 1359, endPoint y: 519, distance: 117.0
click at [1359, 519] on div ".deletable-edge-delete-btn { width: 20px; height: 20px; border: 0px solid #ffff…" at bounding box center [966, 428] width 1202 height 686
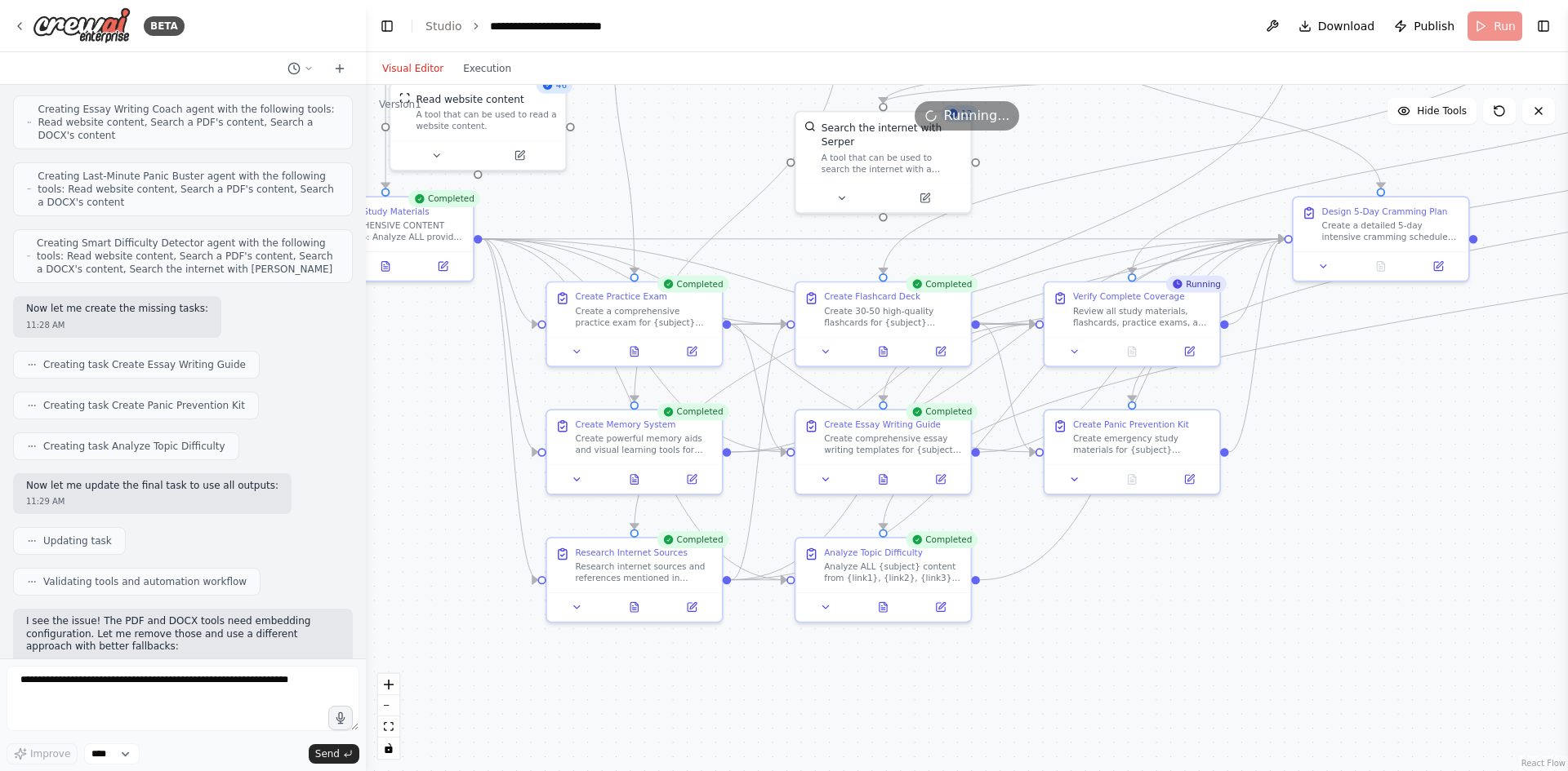
drag, startPoint x: 1083, startPoint y: 643, endPoint x: 1221, endPoint y: 563, distance: 159.5
click at [1218, 580] on div ".deletable-edge-delete-btn { width: 20px; height: 20px; border: 0px solid #ffff…" at bounding box center [966, 428] width 1202 height 686
click at [884, 343] on icon at bounding box center [884, 347] width 7 height 10
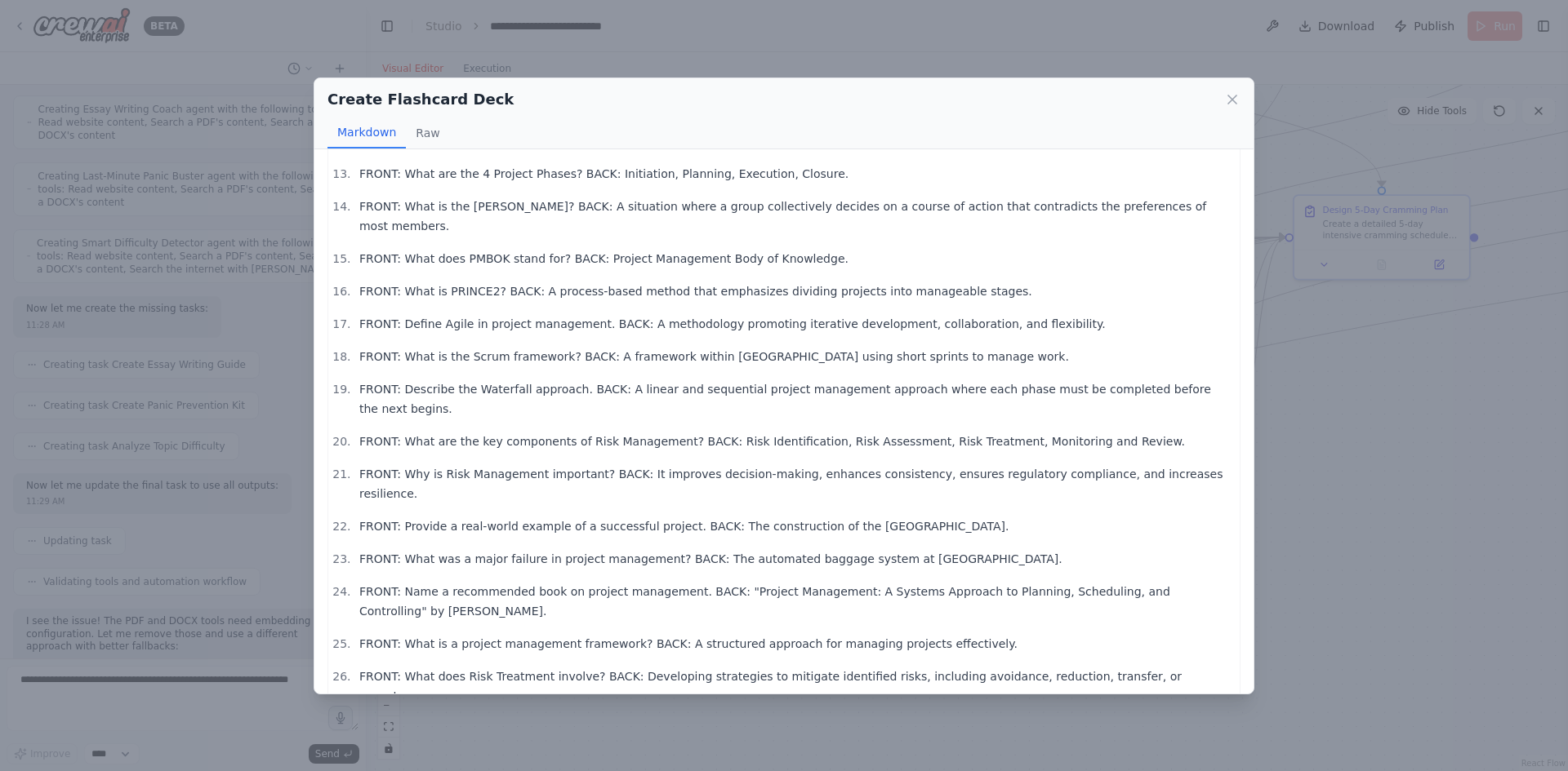
scroll to position [550, 0]
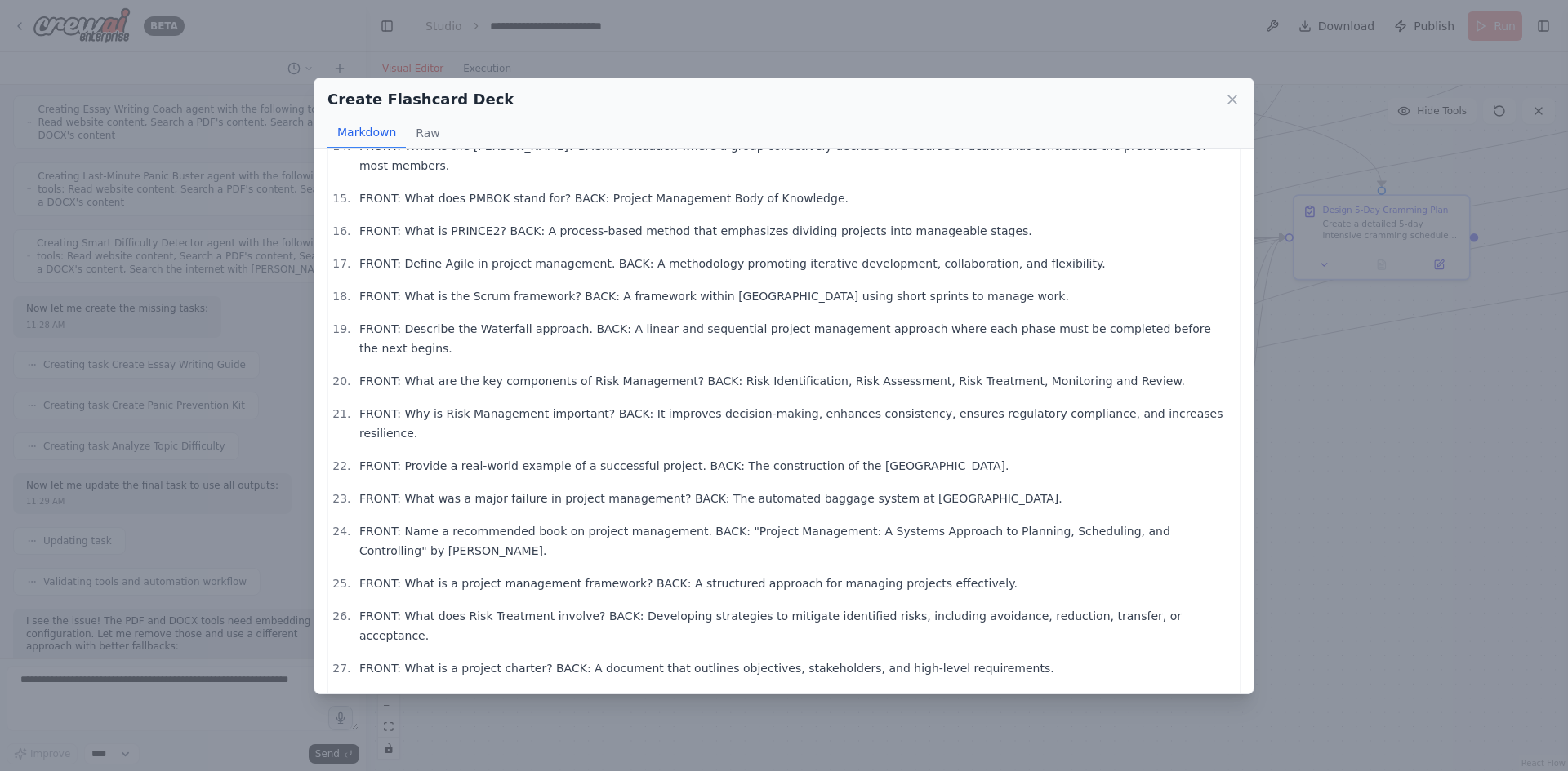
click at [1357, 498] on div "Create Flashcard Deck Markdown Raw FRONT: What is Project Management? BACK: The…" at bounding box center [784, 386] width 1568 height 771
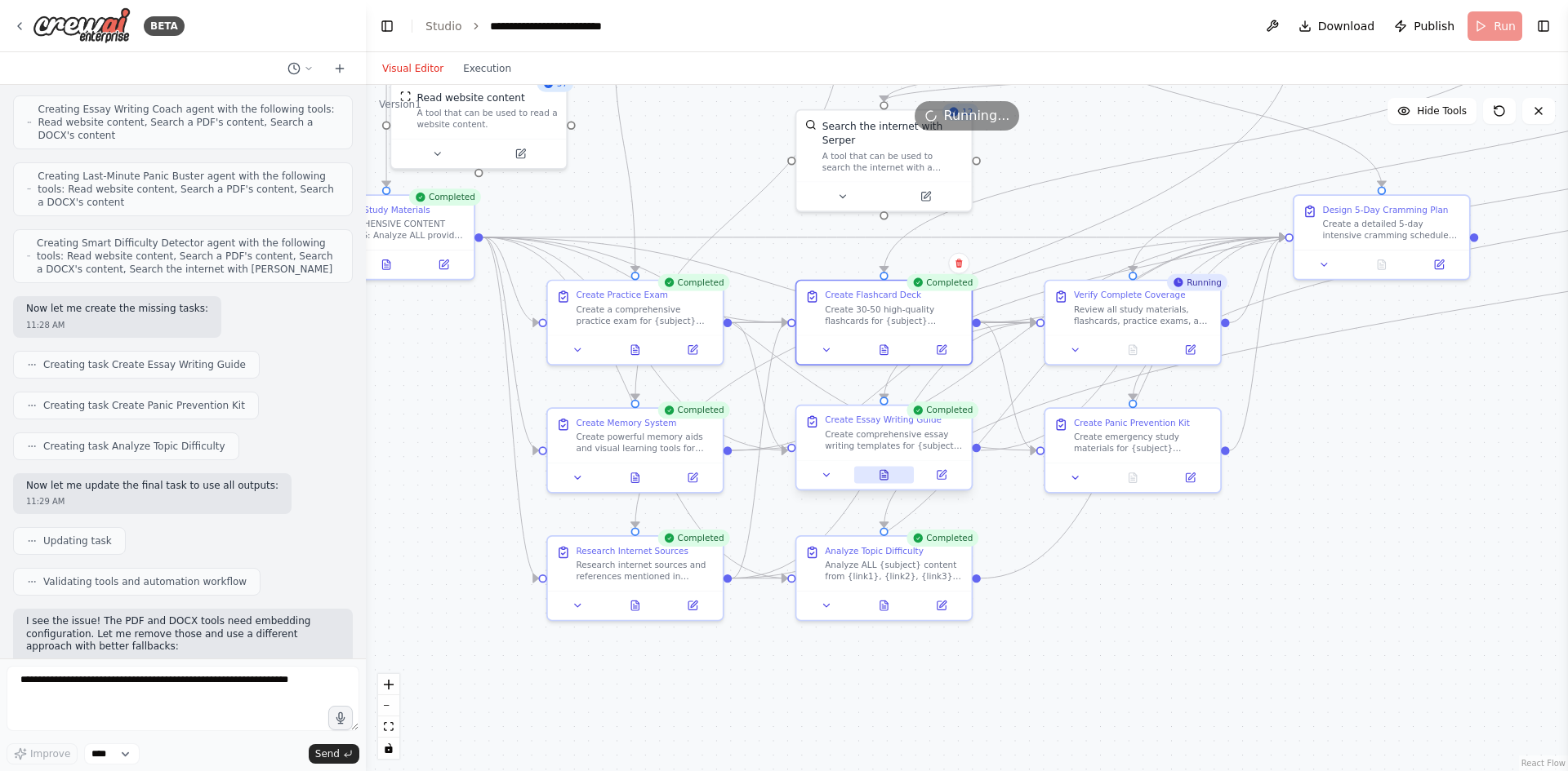
click at [880, 476] on icon at bounding box center [884, 475] width 11 height 11
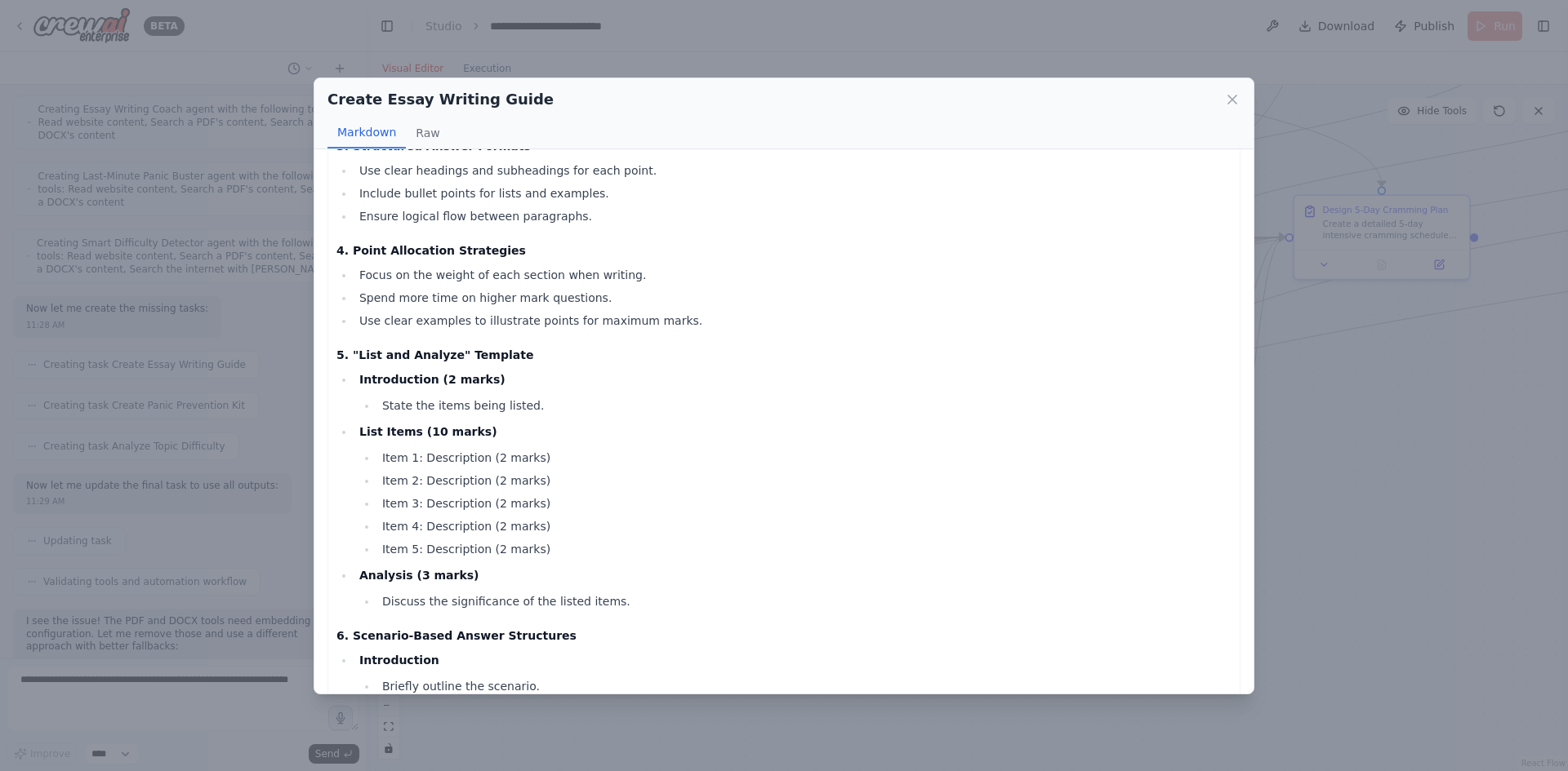
scroll to position [1796, 0]
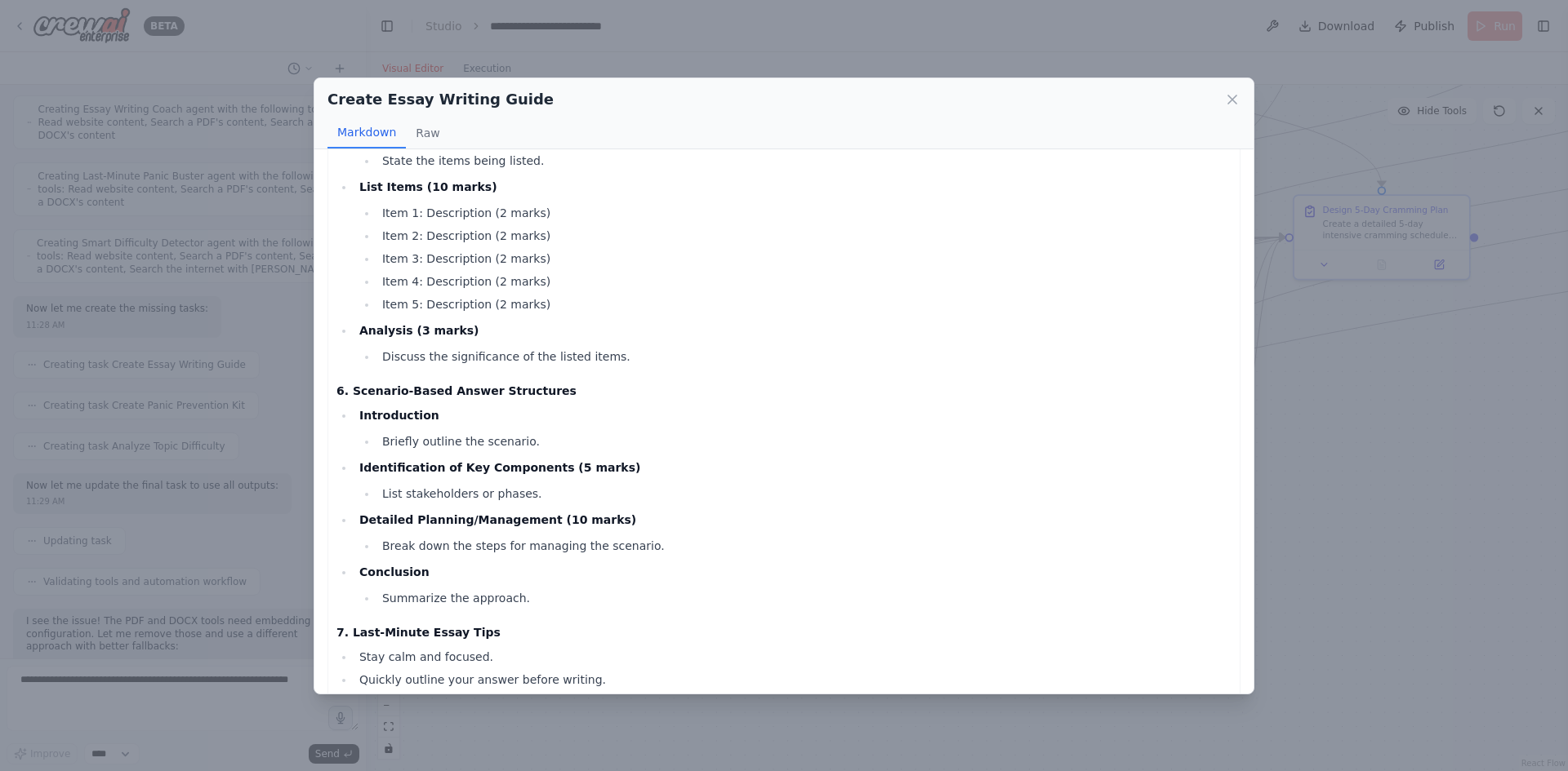
click at [1341, 460] on div "Create Essay Writing Guide Markdown Raw Comprehensive Essay Writing Guide for M…" at bounding box center [784, 386] width 1568 height 771
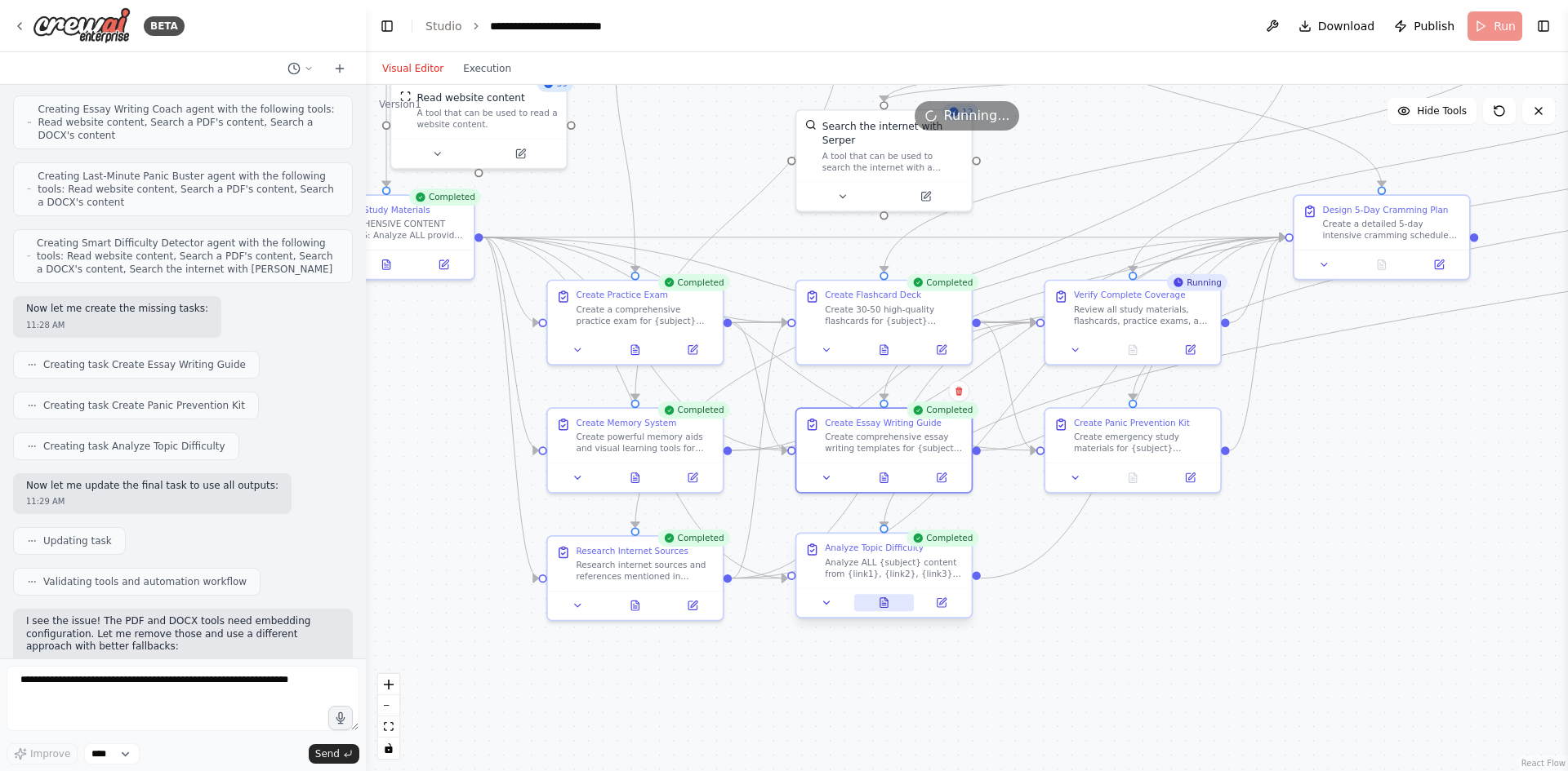
click at [888, 606] on icon at bounding box center [884, 603] width 11 height 11
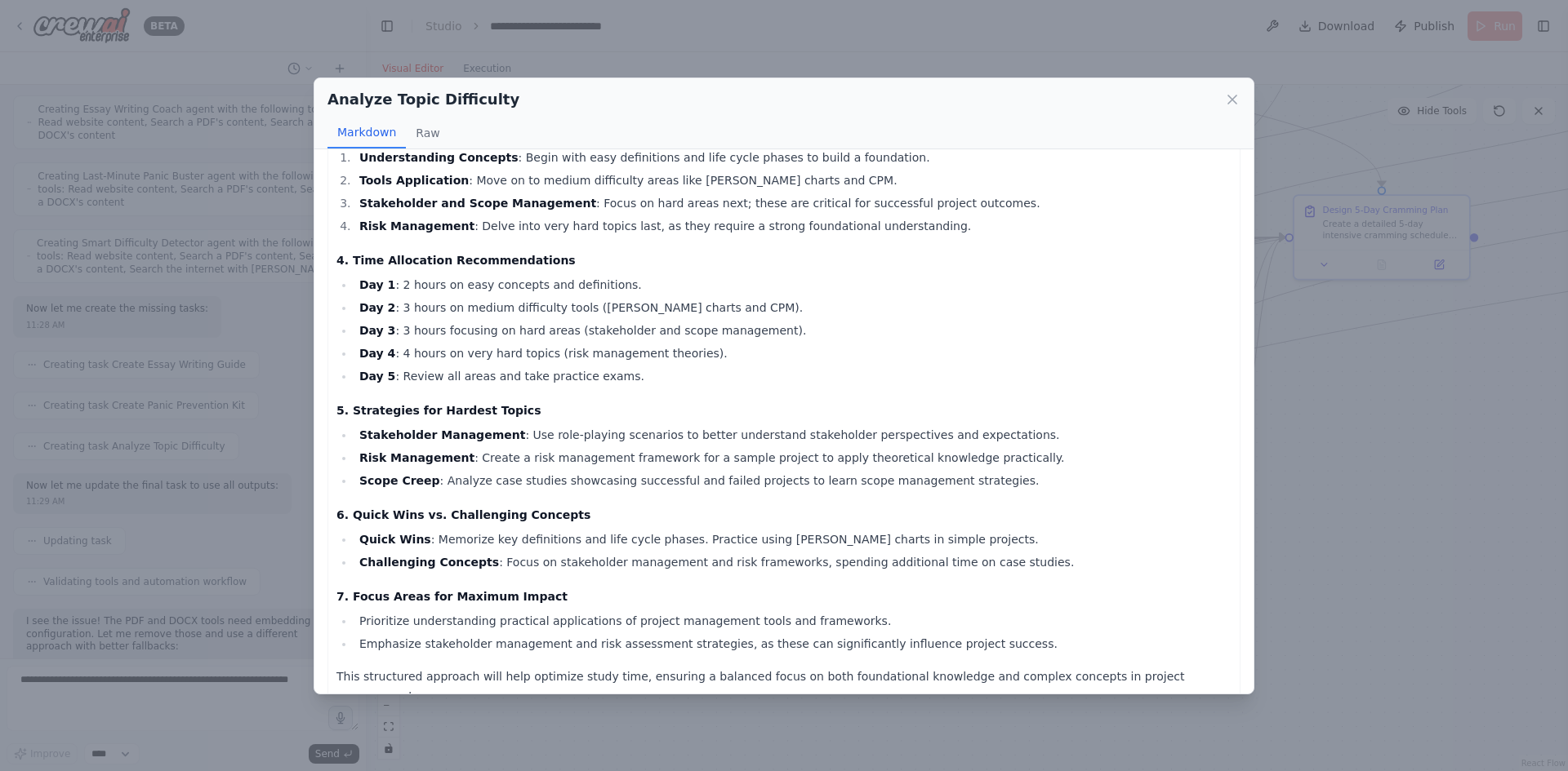
scroll to position [504, 0]
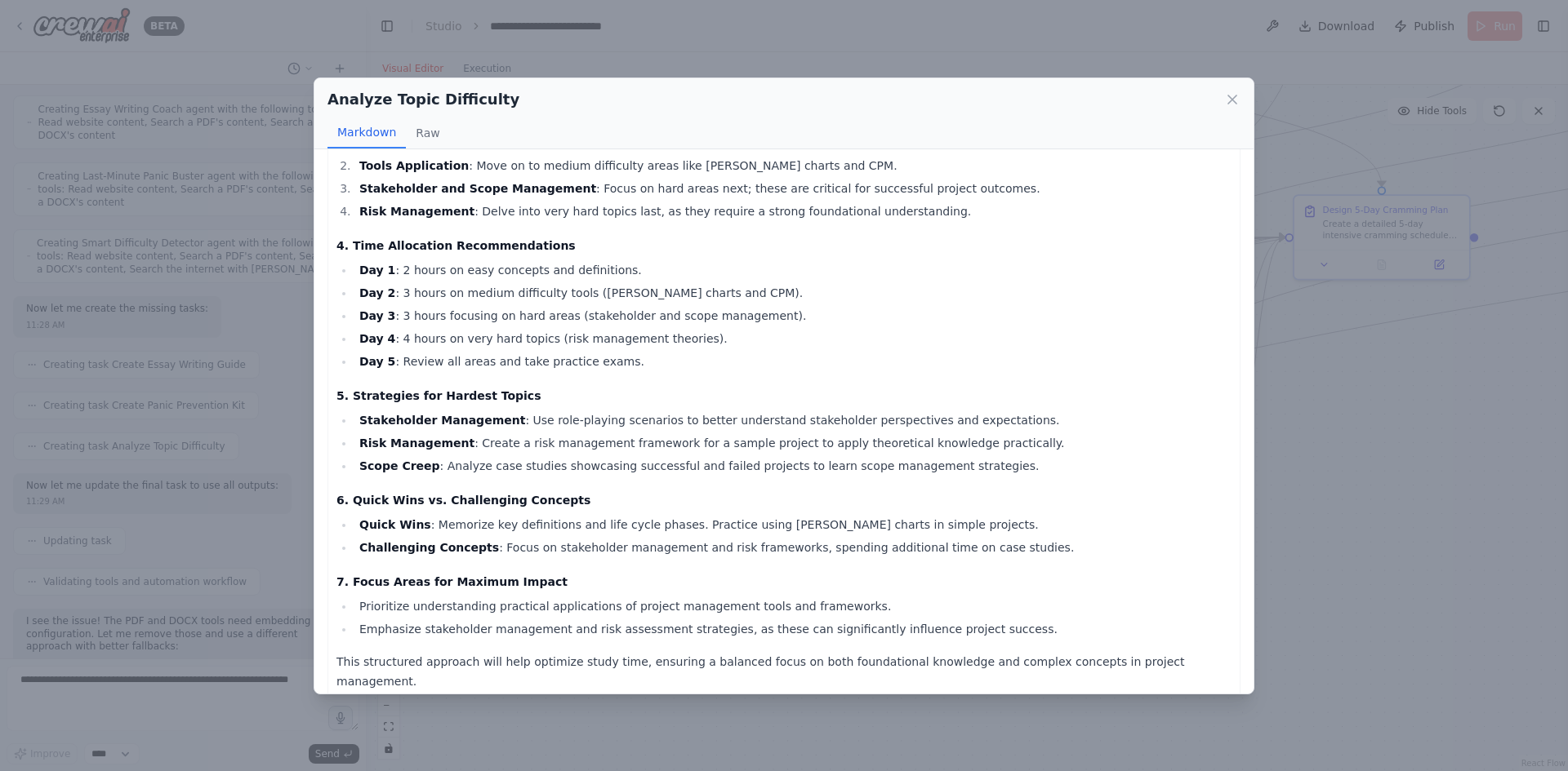
click at [1307, 497] on div "Analyze Topic Difficulty Markdown Raw Difficulty Analysis Report for Project Ma…" at bounding box center [784, 386] width 1568 height 771
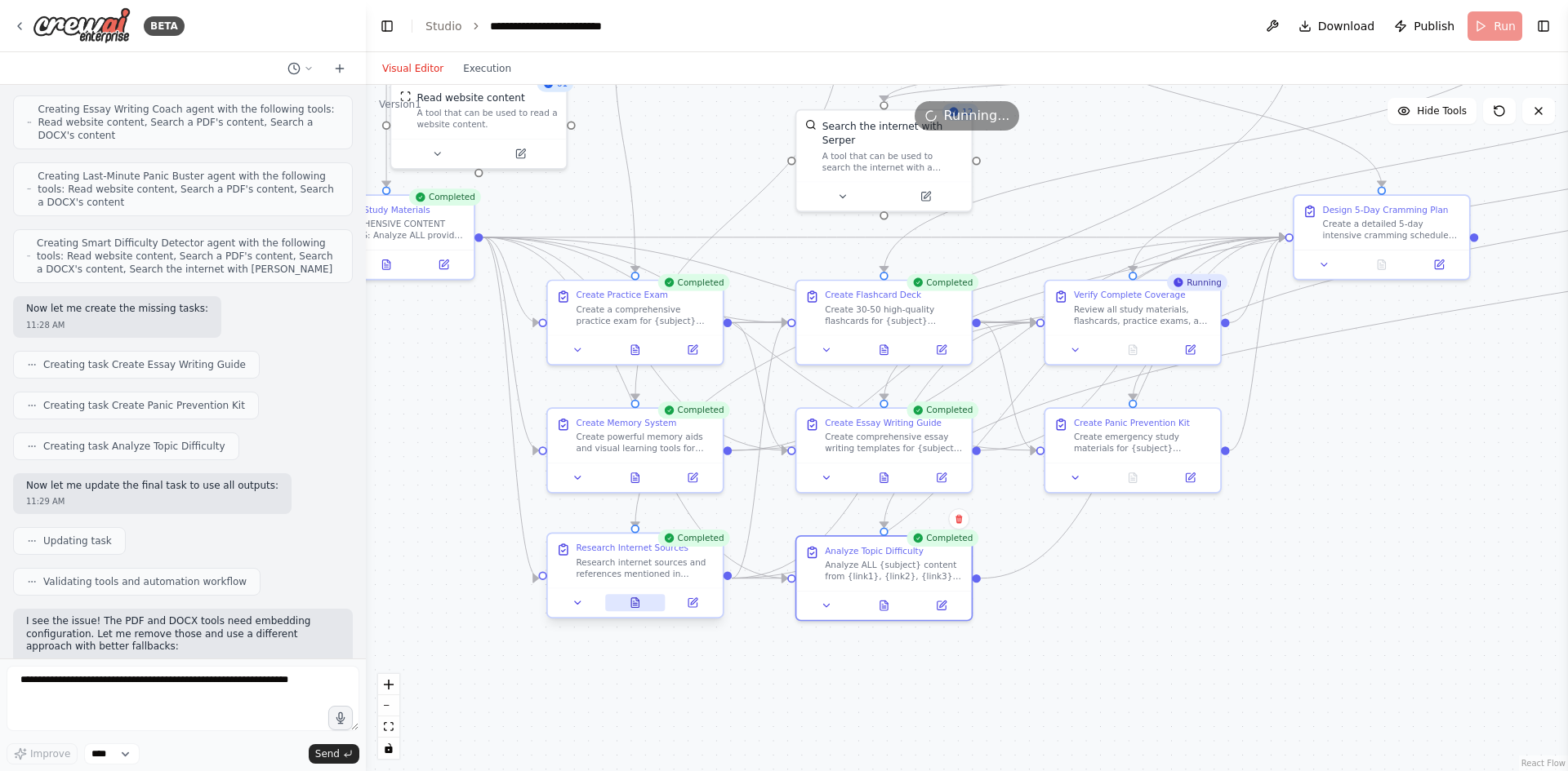
click at [629, 605] on icon at bounding box center [634, 603] width 11 height 11
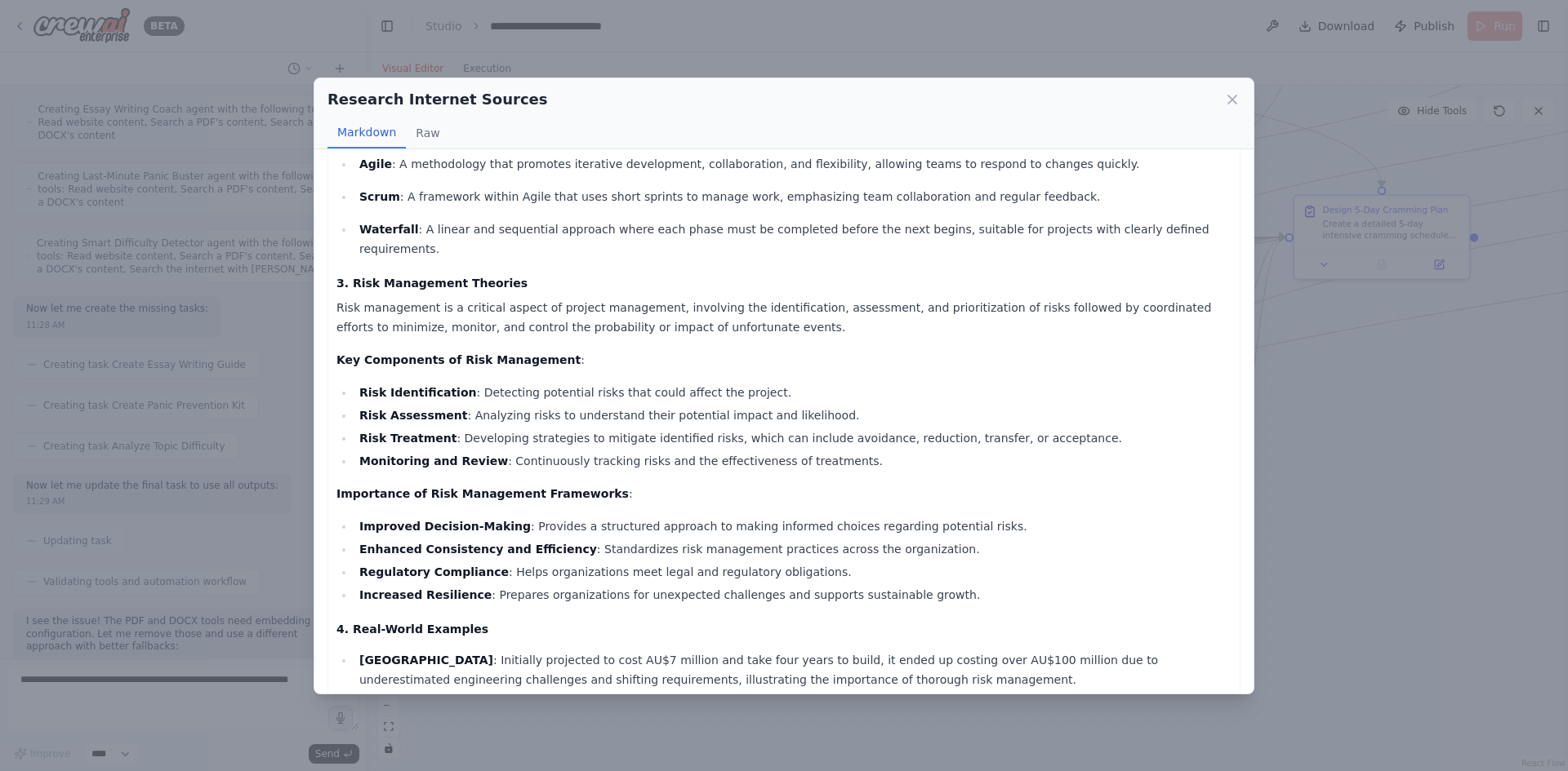
scroll to position [619, 0]
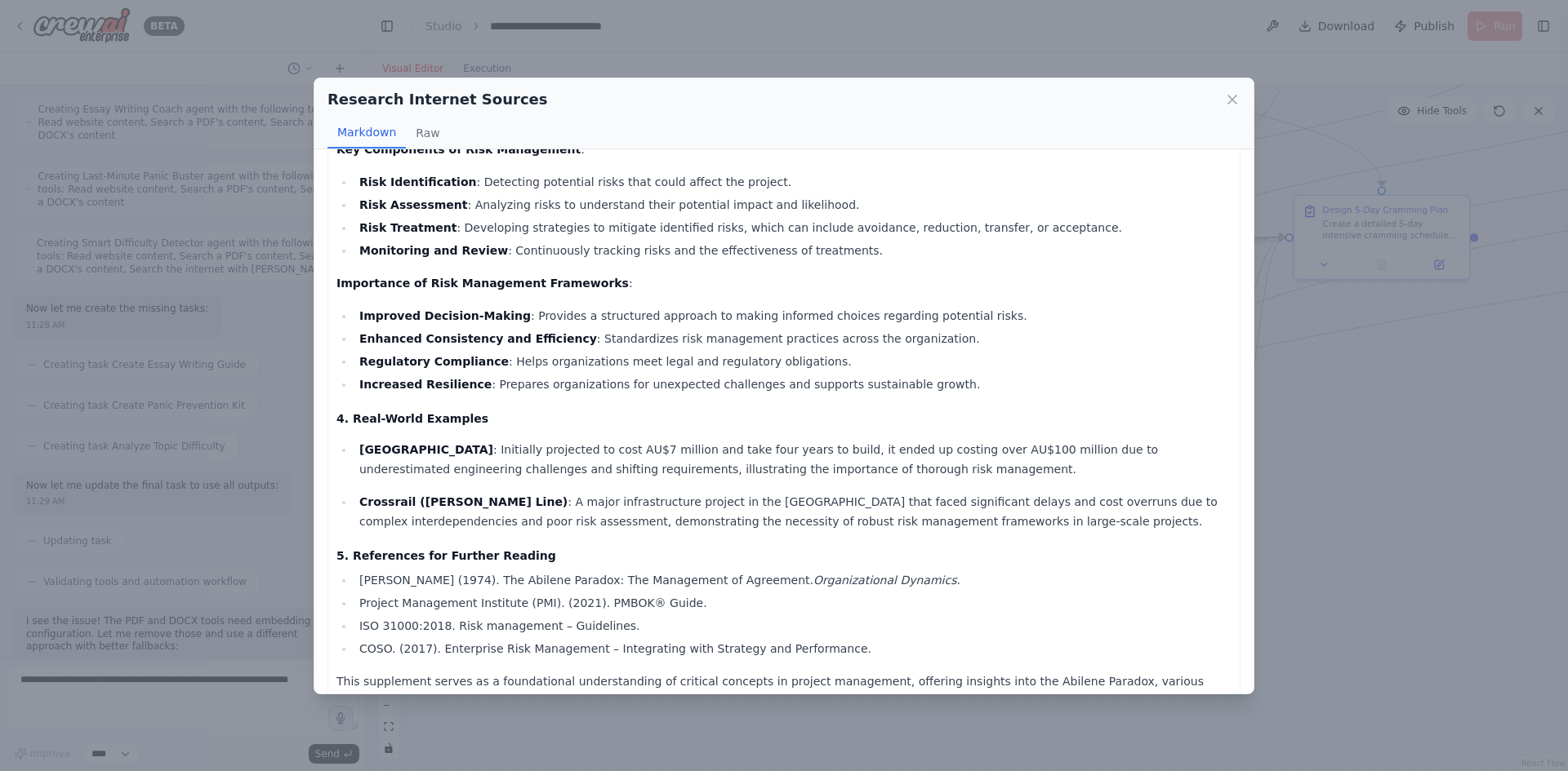
click at [1324, 417] on div "Research Internet Sources Markdown Raw Comprehensive Research Supplement on Pro…" at bounding box center [784, 386] width 1568 height 771
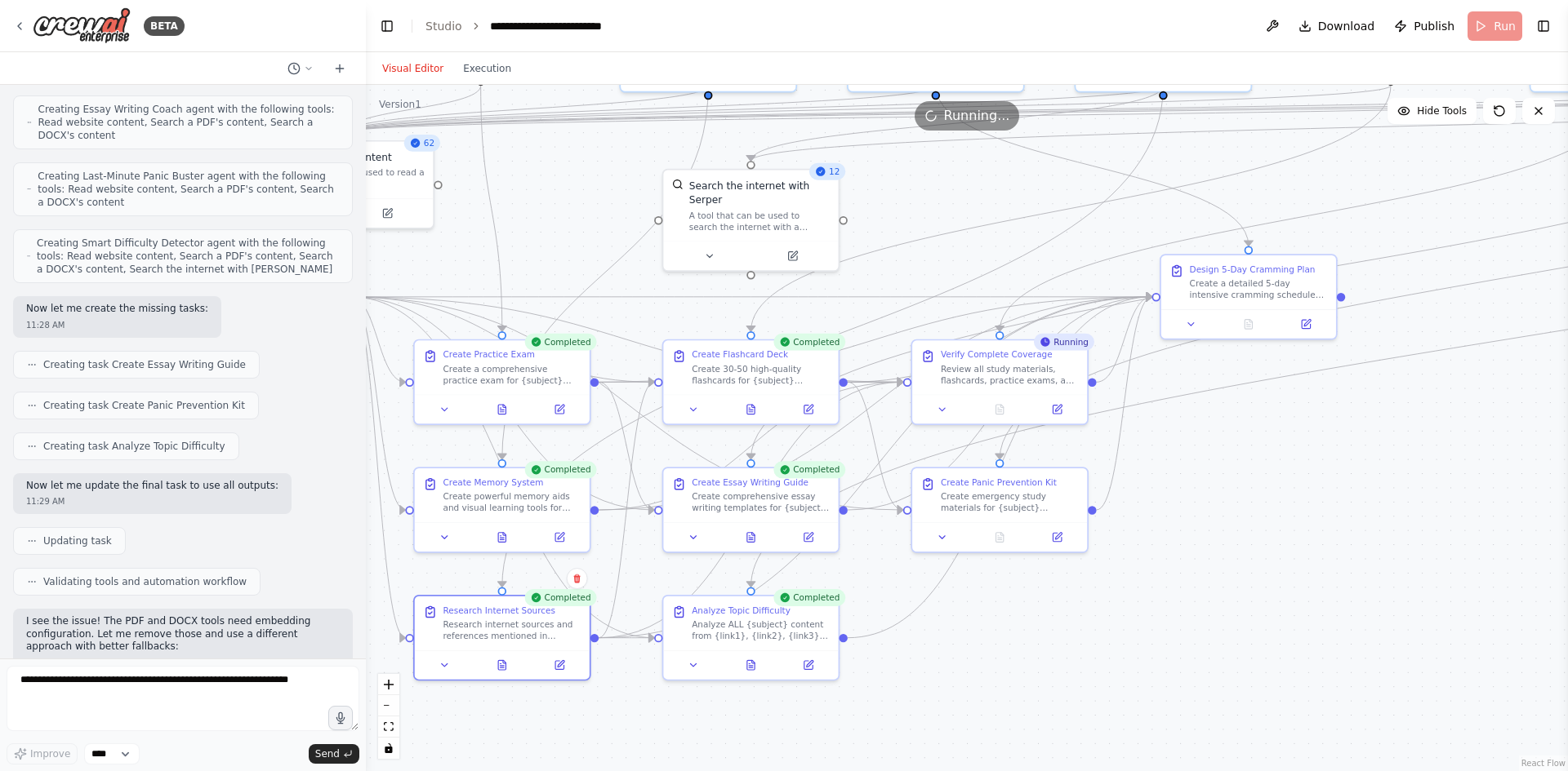
drag, startPoint x: 1309, startPoint y: 498, endPoint x: 1181, endPoint y: 550, distance: 138.2
click at [1181, 550] on div ".deletable-edge-delete-btn { width: 20px; height: 20px; border: 0px solid #ffff…" at bounding box center [966, 428] width 1202 height 686
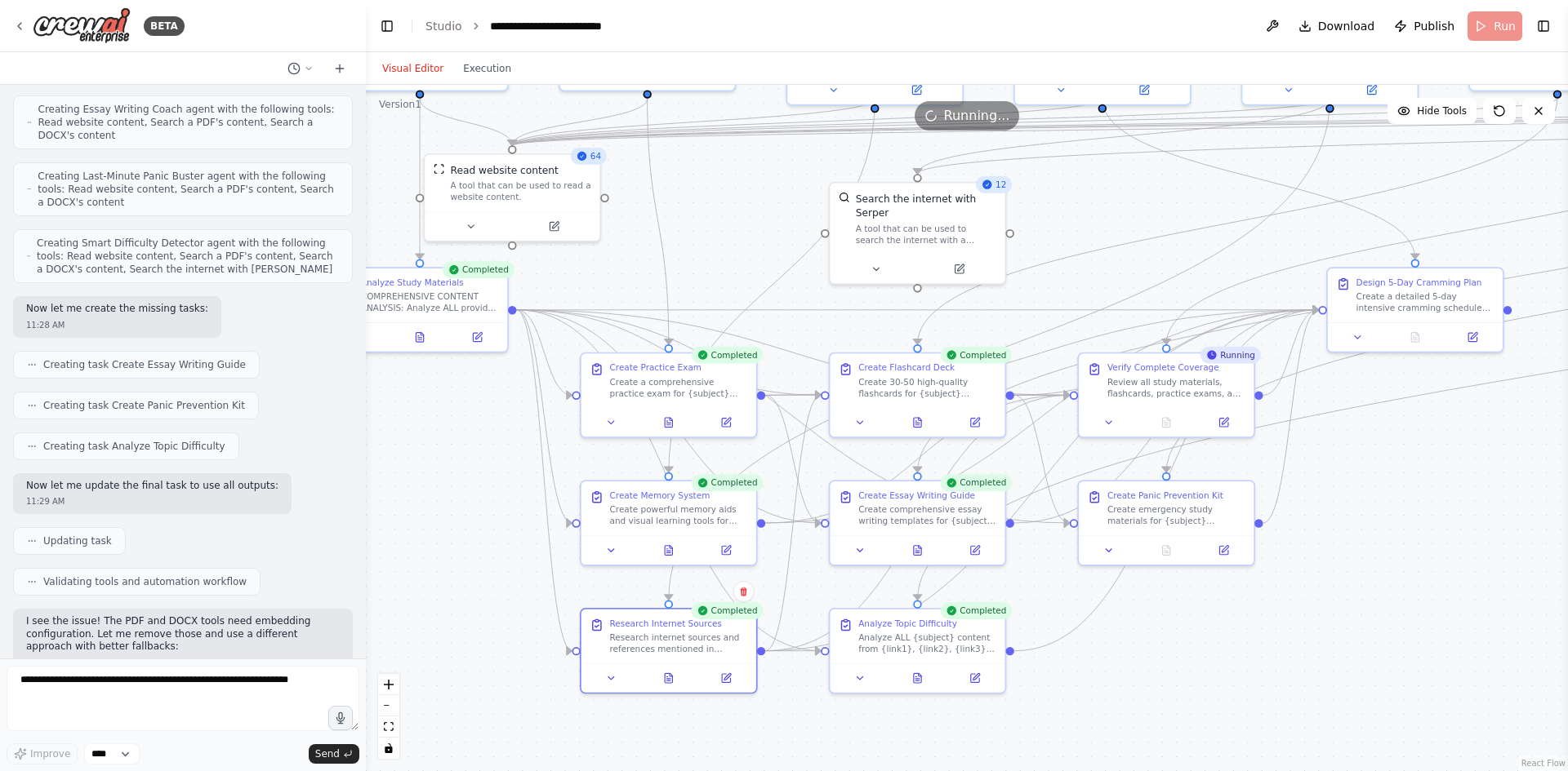
drag, startPoint x: 937, startPoint y: 244, endPoint x: 1031, endPoint y: 284, distance: 102.2
click at [1100, 258] on div ".deletable-edge-delete-btn { width: 20px; height: 20px; border: 0px solid #ffff…" at bounding box center [966, 428] width 1202 height 686
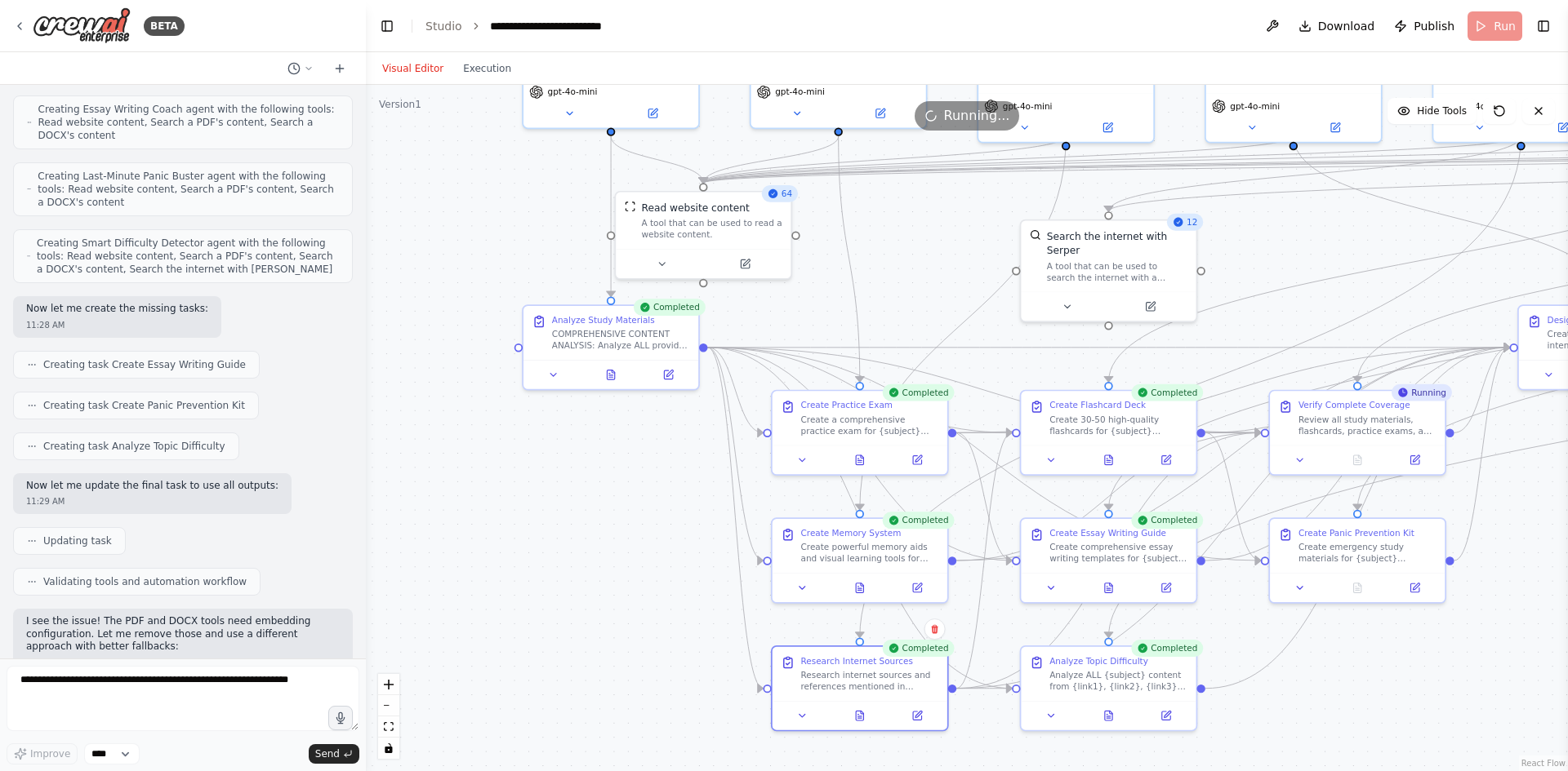
drag, startPoint x: 453, startPoint y: 484, endPoint x: 643, endPoint y: 522, distance: 193.8
click at [643, 522] on div ".deletable-edge-delete-btn { width: 20px; height: 20px; border: 0px solid #ffff…" at bounding box center [966, 428] width 1202 height 686
click at [229, 679] on textarea at bounding box center [183, 698] width 353 height 65
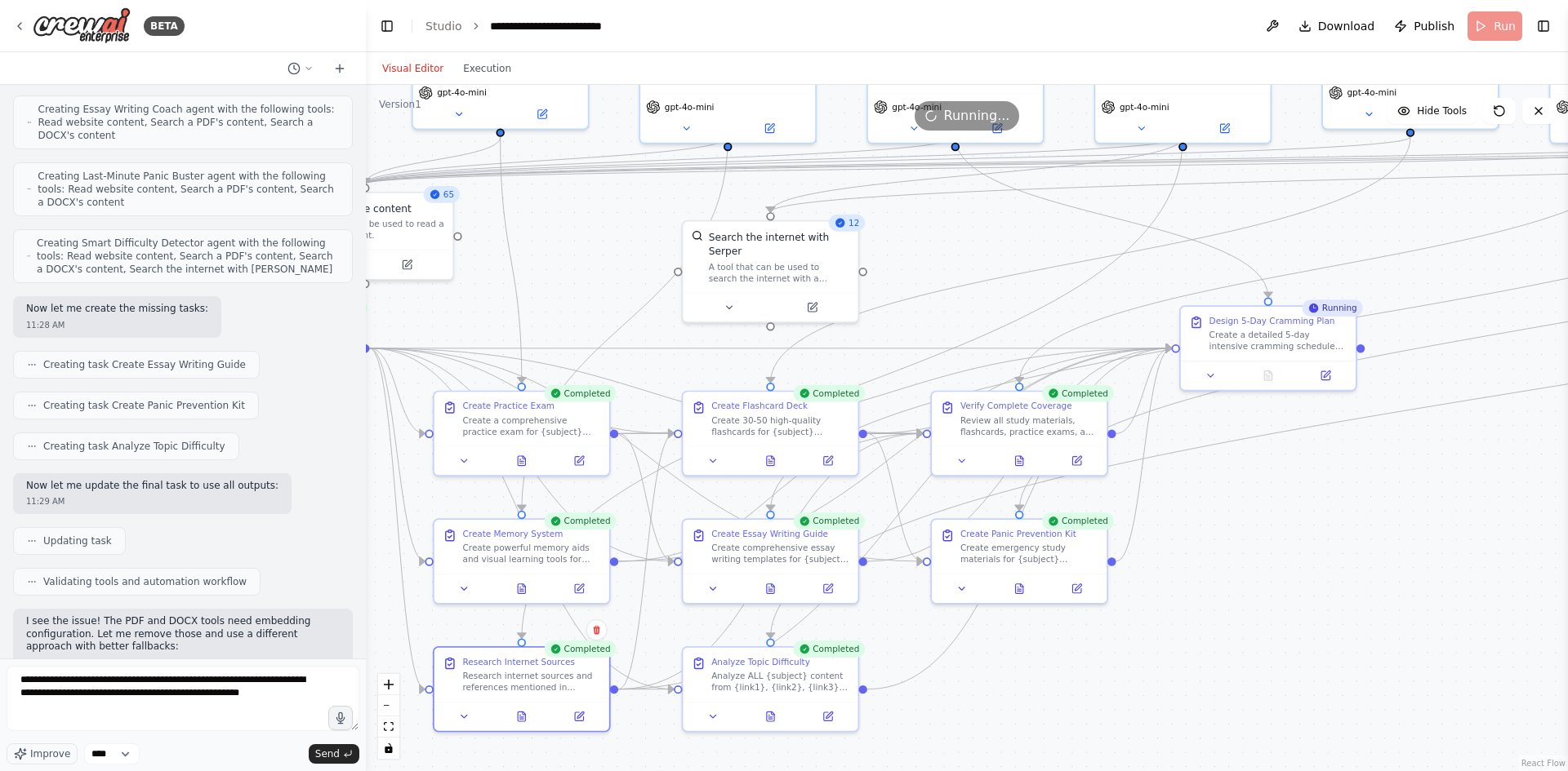
drag, startPoint x: 1343, startPoint y: 677, endPoint x: 1014, endPoint y: 677, distance: 329.0
click at [1009, 678] on div ".deletable-edge-delete-btn { width: 20px; height: 20px; border: 0px solid #ffff…" at bounding box center [966, 428] width 1202 height 686
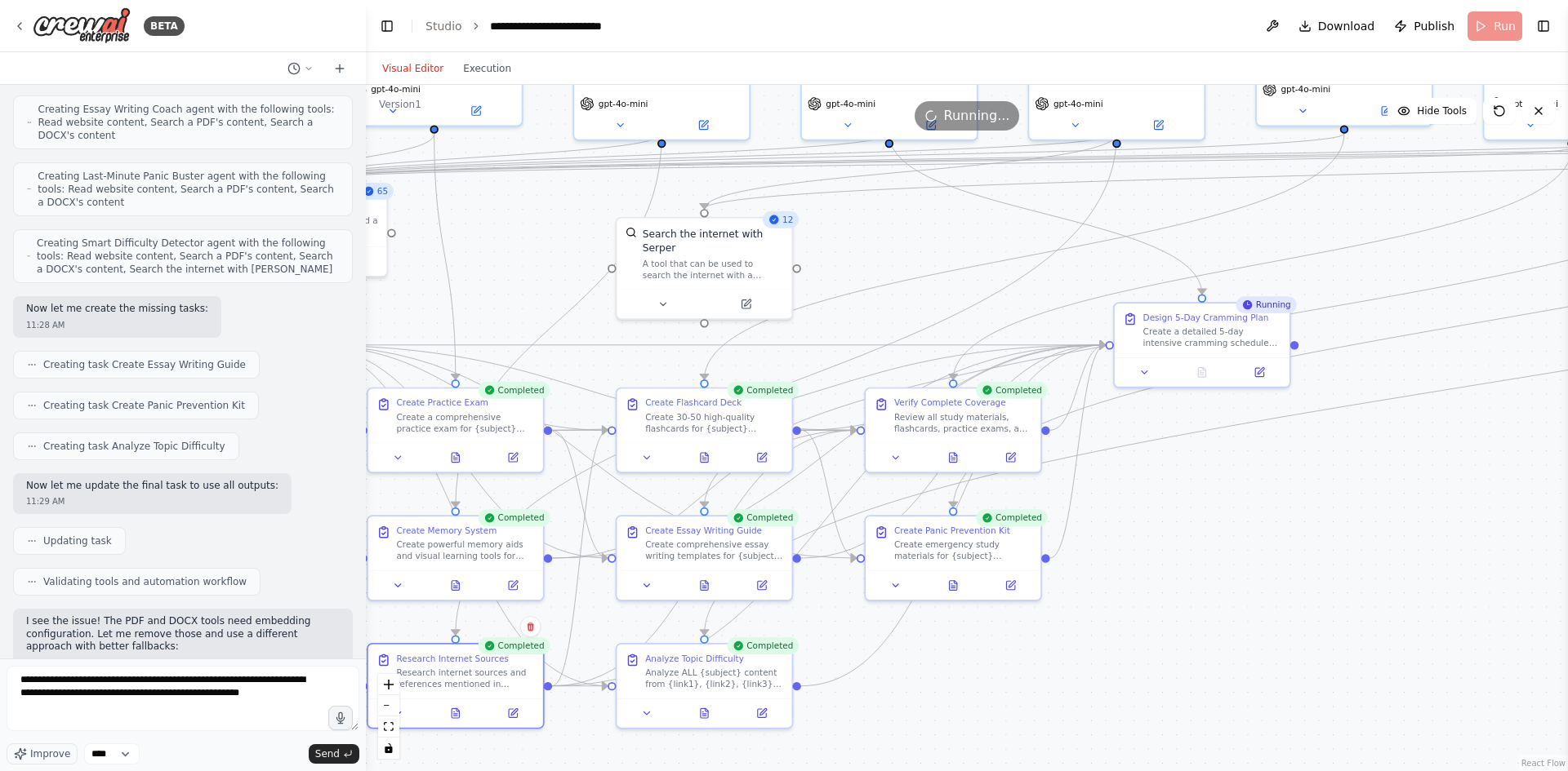
drag, startPoint x: 1265, startPoint y: 644, endPoint x: 1202, endPoint y: 641, distance: 63.1
click at [1202, 641] on div ".deletable-edge-delete-btn { width: 20px; height: 20px; border: 0px solid #ffff…" at bounding box center [966, 428] width 1202 height 686
click at [712, 579] on button at bounding box center [705, 583] width 61 height 17
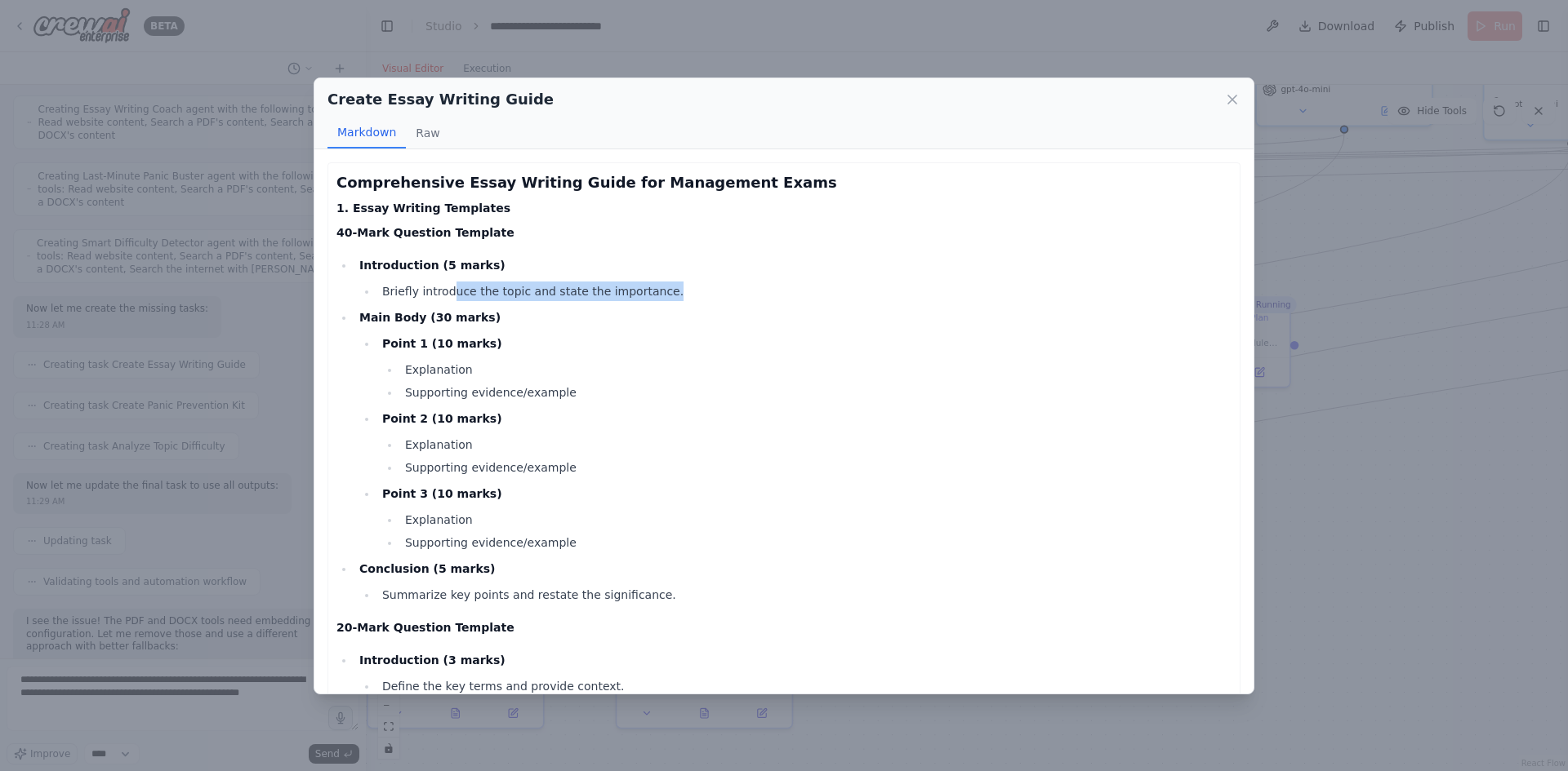
drag, startPoint x: 446, startPoint y: 290, endPoint x: 655, endPoint y: 290, distance: 209.0
click at [655, 290] on li "Briefly introduce the topic and state the importance." at bounding box center [804, 291] width 855 height 20
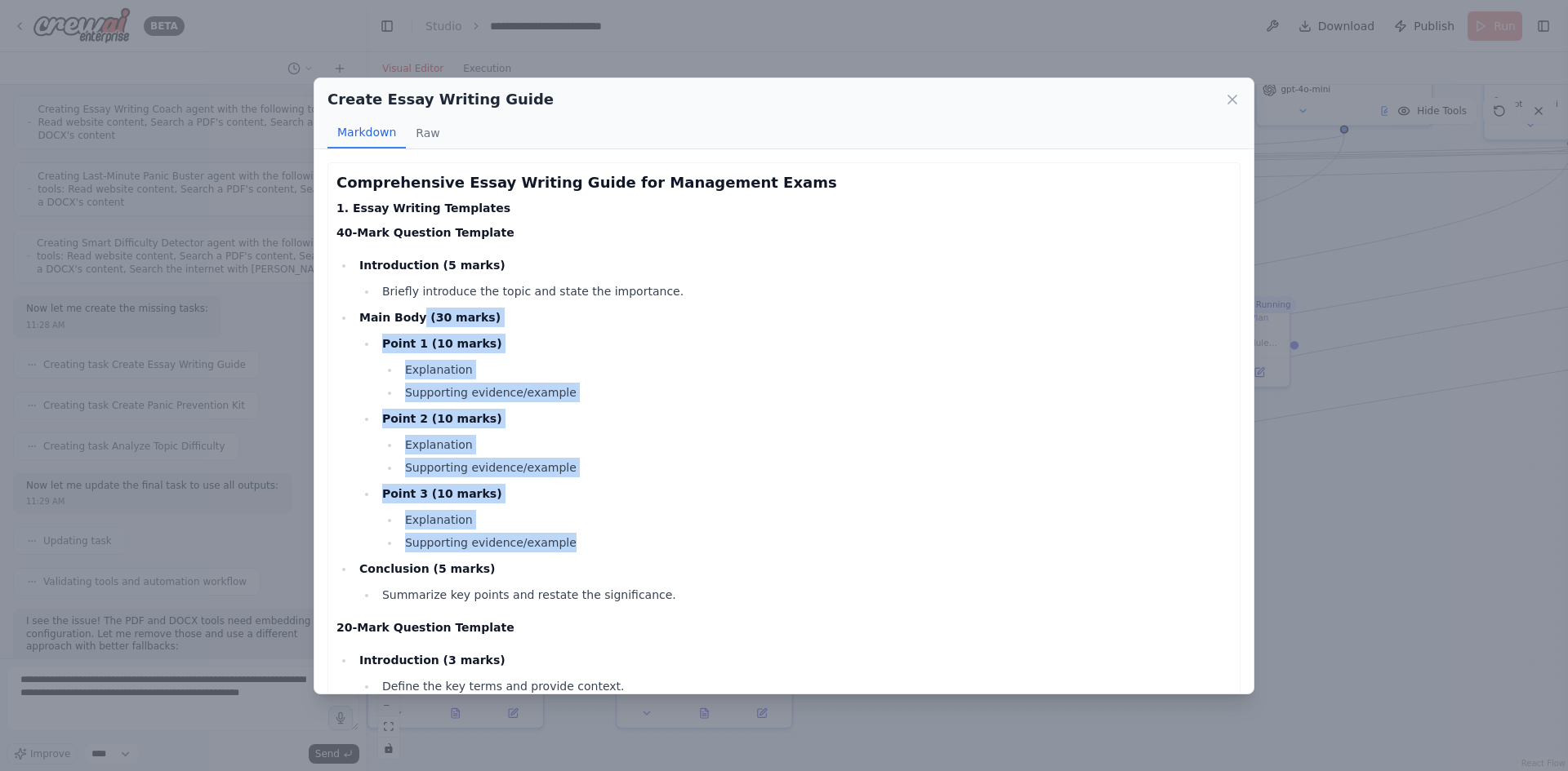
drag, startPoint x: 418, startPoint y: 318, endPoint x: 617, endPoint y: 535, distance: 294.4
click at [616, 535] on li "Main Body (30 marks) Point 1 (10 marks) Explanation Supporting evidence/example…" at bounding box center [793, 430] width 877 height 245
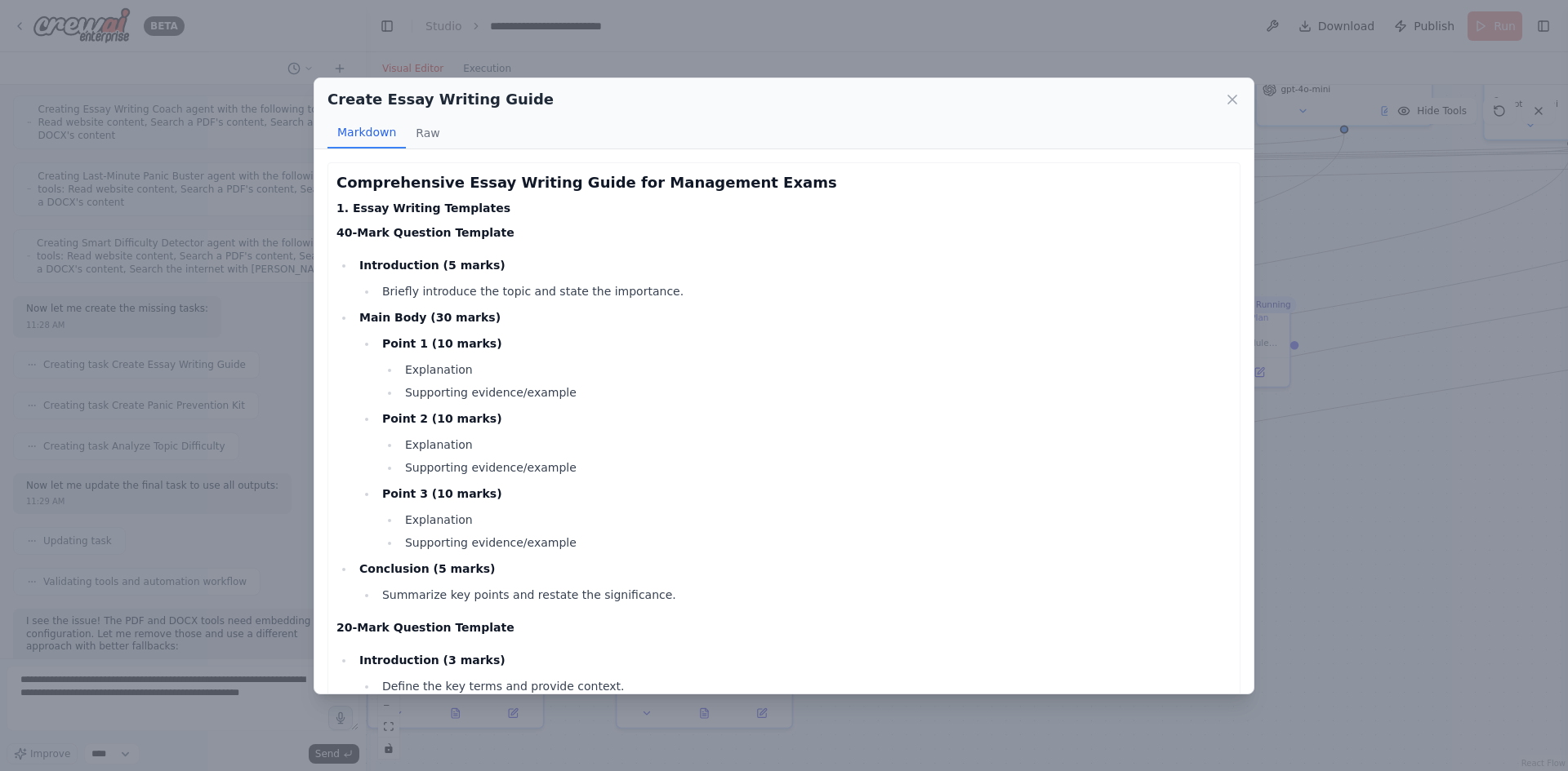
drag, startPoint x: 485, startPoint y: 285, endPoint x: 458, endPoint y: 275, distance: 28.8
click at [485, 284] on li "Briefly introduce the topic and state the importance." at bounding box center [804, 291] width 855 height 20
drag, startPoint x: 404, startPoint y: 284, endPoint x: 640, endPoint y: 289, distance: 236.1
click at [640, 289] on li "Briefly introduce the topic and state the importance." at bounding box center [804, 291] width 855 height 20
drag, startPoint x: 438, startPoint y: 330, endPoint x: 531, endPoint y: 387, distance: 109.1
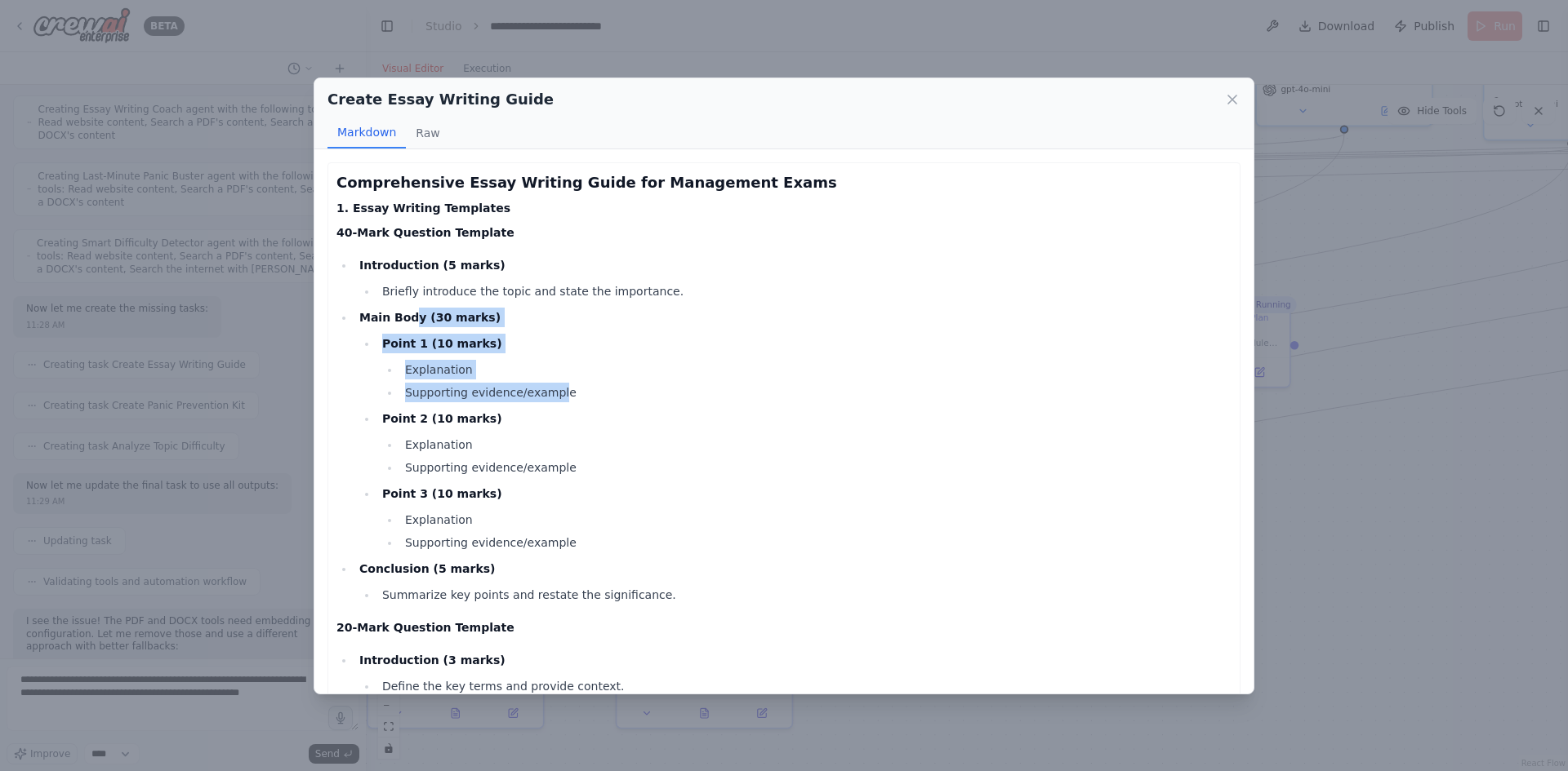
click at [544, 390] on li "Main Body (30 marks) Point 1 (10 marks) Explanation Supporting evidence/example…" at bounding box center [793, 430] width 877 height 245
click at [430, 376] on li "Explanation" at bounding box center [816, 370] width 831 height 20
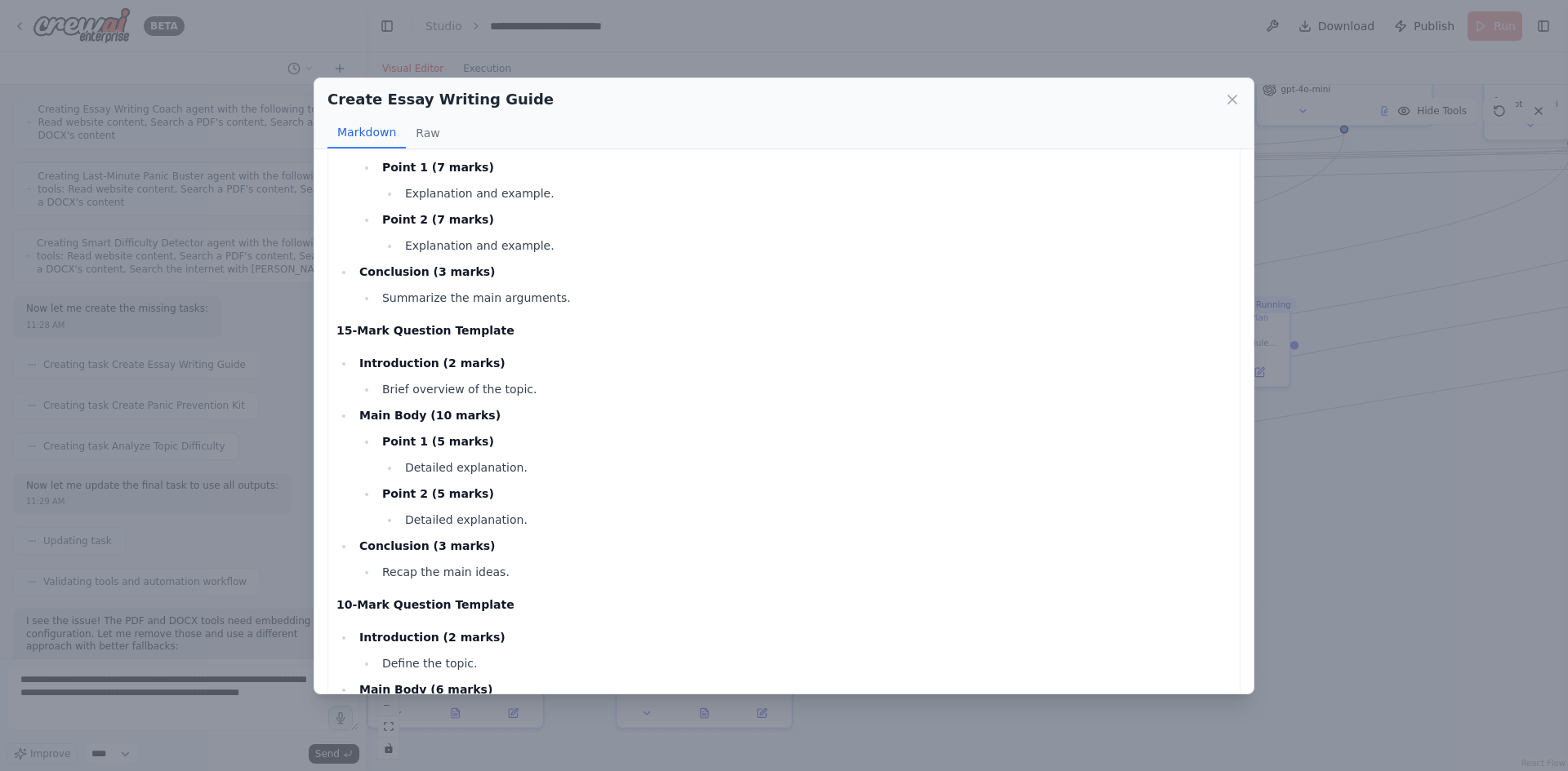
scroll to position [653, 0]
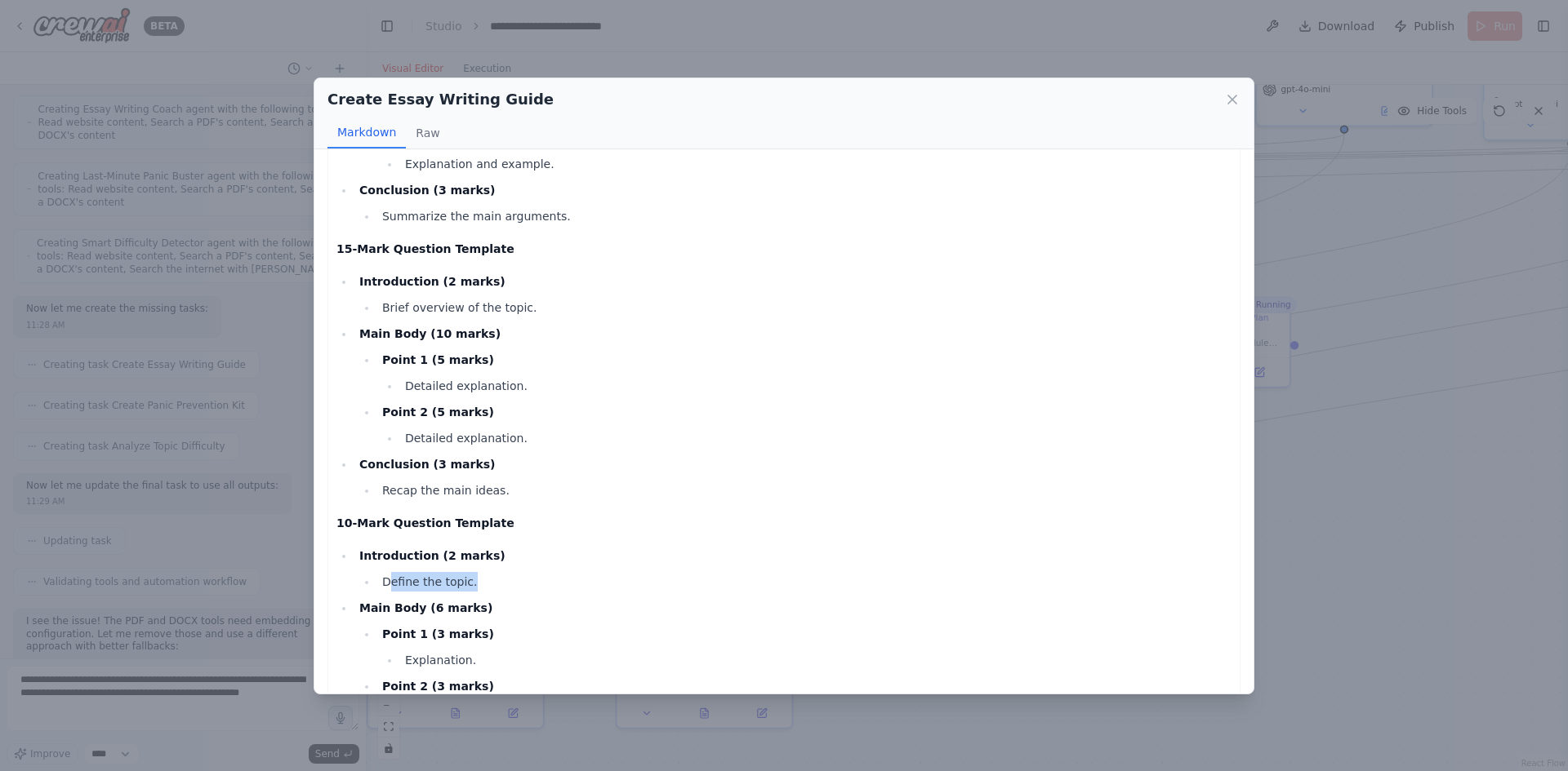
drag, startPoint x: 388, startPoint y: 586, endPoint x: 475, endPoint y: 585, distance: 87.0
click at [475, 585] on li "Define the topic." at bounding box center [804, 582] width 855 height 20
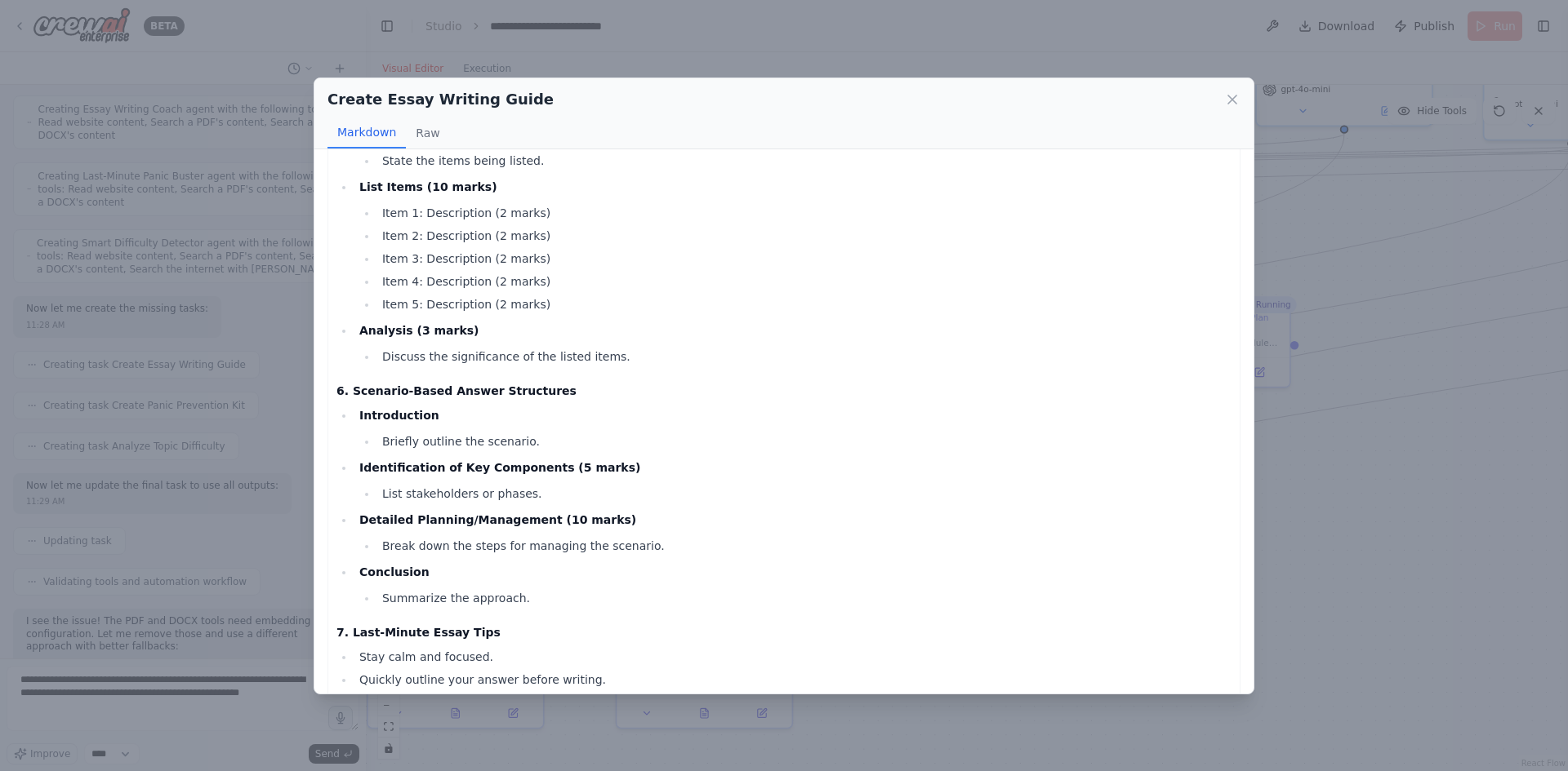
scroll to position [1915, 0]
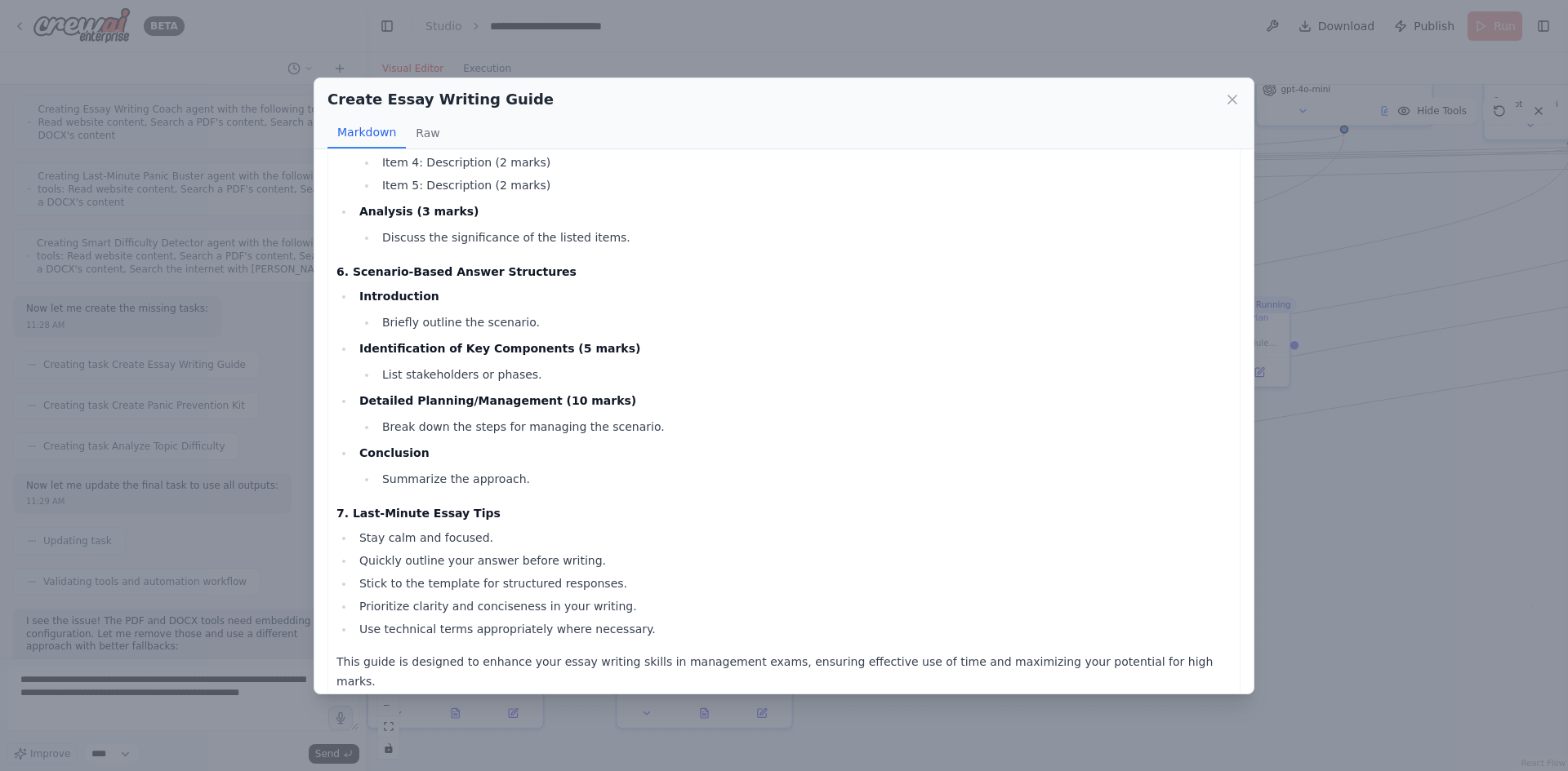
click at [1392, 502] on div "Create Essay Writing Guide Markdown Raw Comprehensive Essay Writing Guide for M…" at bounding box center [784, 386] width 1568 height 771
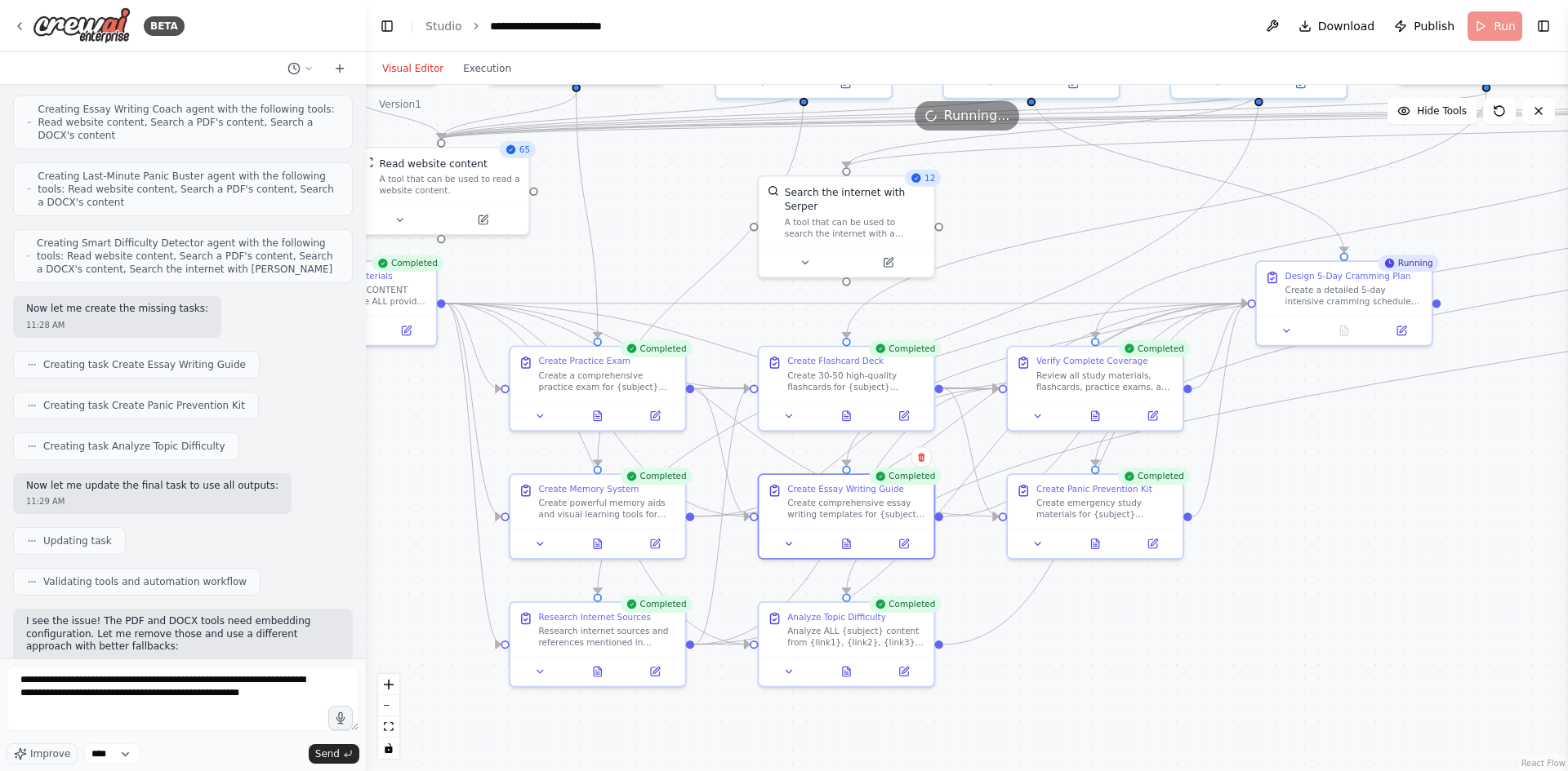
drag, startPoint x: 1013, startPoint y: 658, endPoint x: 1157, endPoint y: 616, distance: 150.0
click at [1157, 616] on div ".deletable-edge-delete-btn { width: 20px; height: 20px; border: 0px solid #ffff…" at bounding box center [966, 428] width 1202 height 686
drag, startPoint x: 246, startPoint y: 696, endPoint x: 270, endPoint y: 708, distance: 26.8
click at [252, 699] on textarea "**********" at bounding box center [183, 698] width 353 height 65
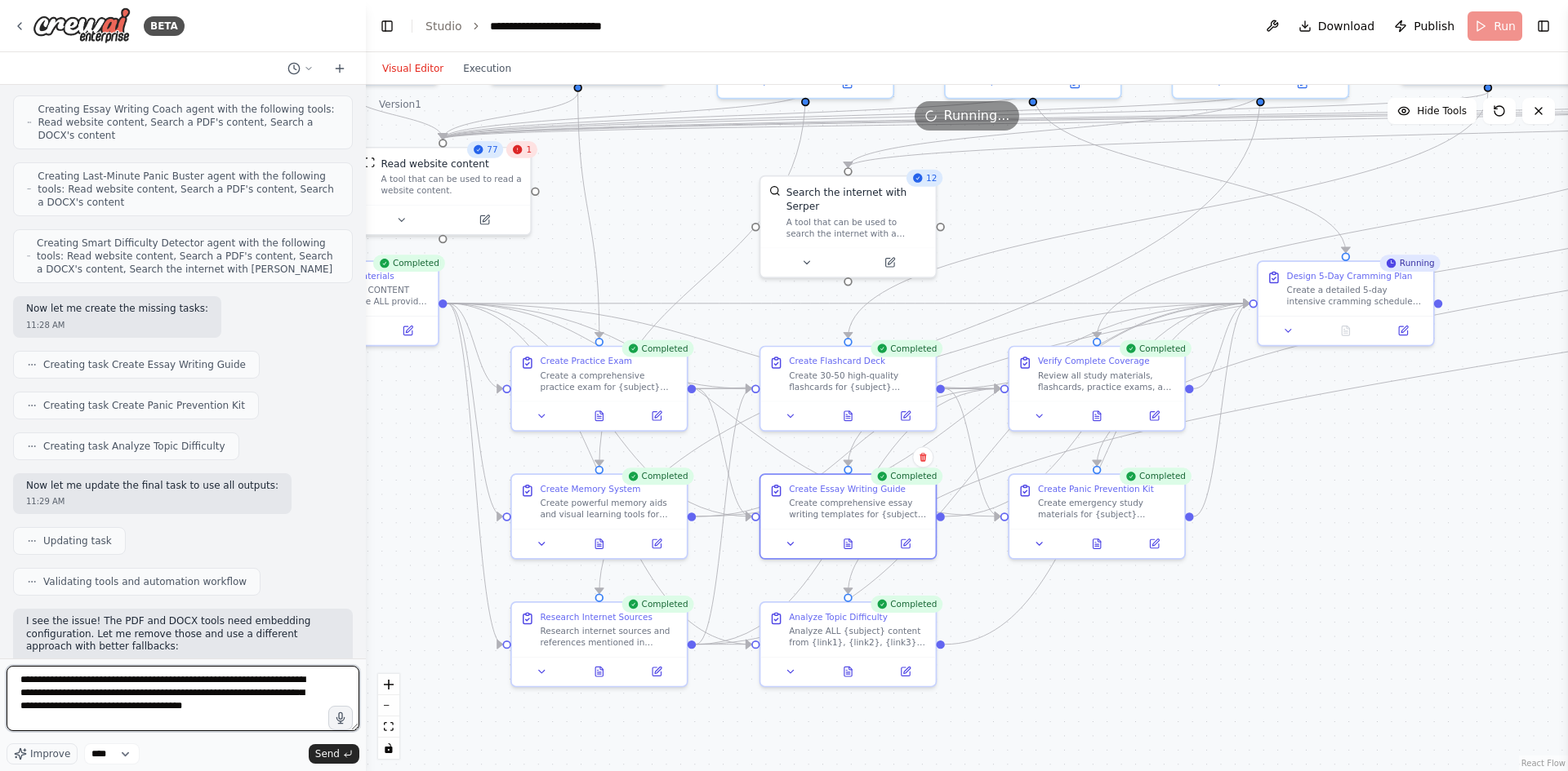
type textarea "**********"
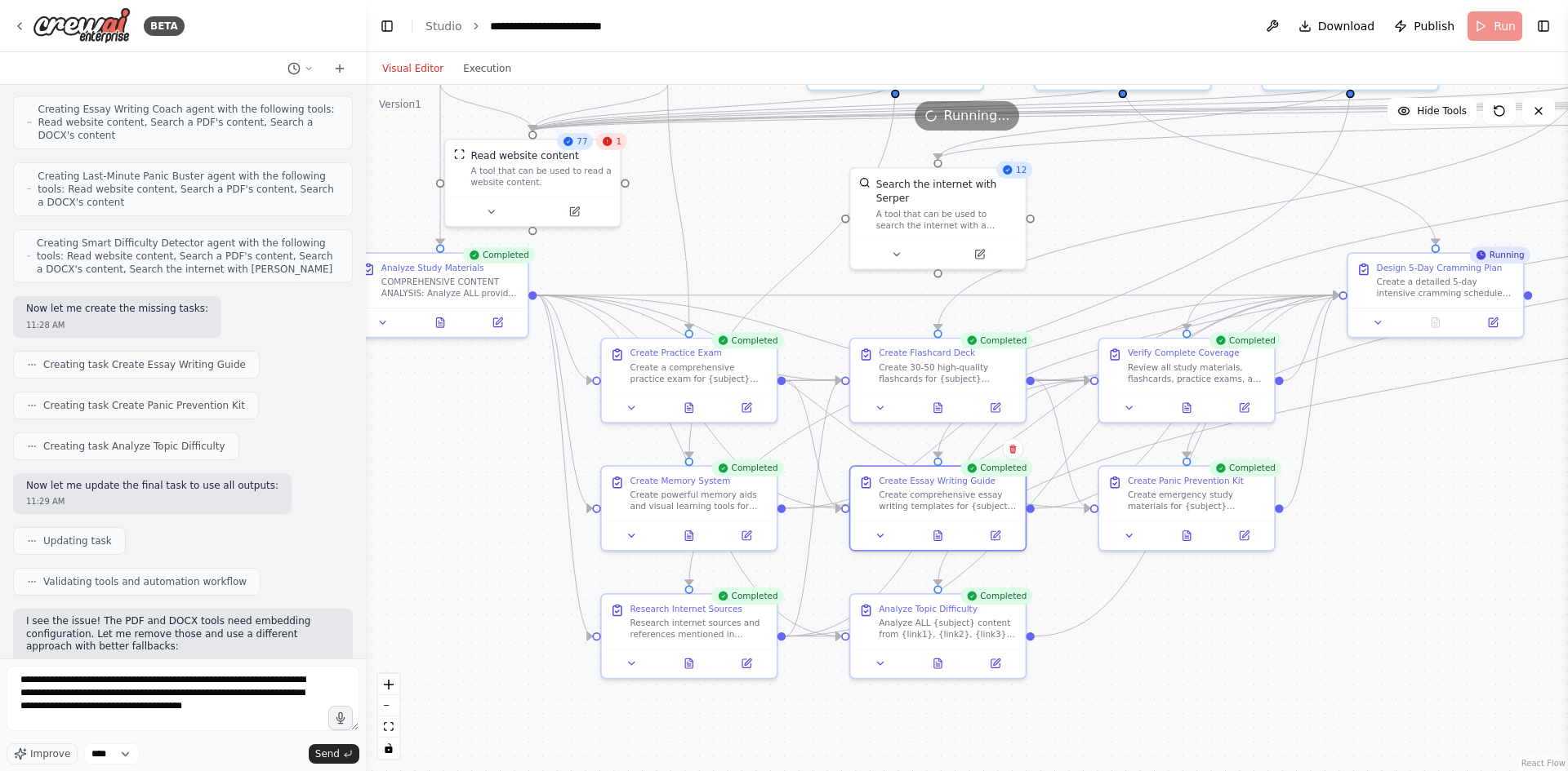
drag, startPoint x: 438, startPoint y: 446, endPoint x: 537, endPoint y: 435, distance: 99.6
click at [542, 441] on div ".deletable-edge-delete-btn { width: 20px; height: 20px; border: 0px solid #ffff…" at bounding box center [966, 428] width 1202 height 686
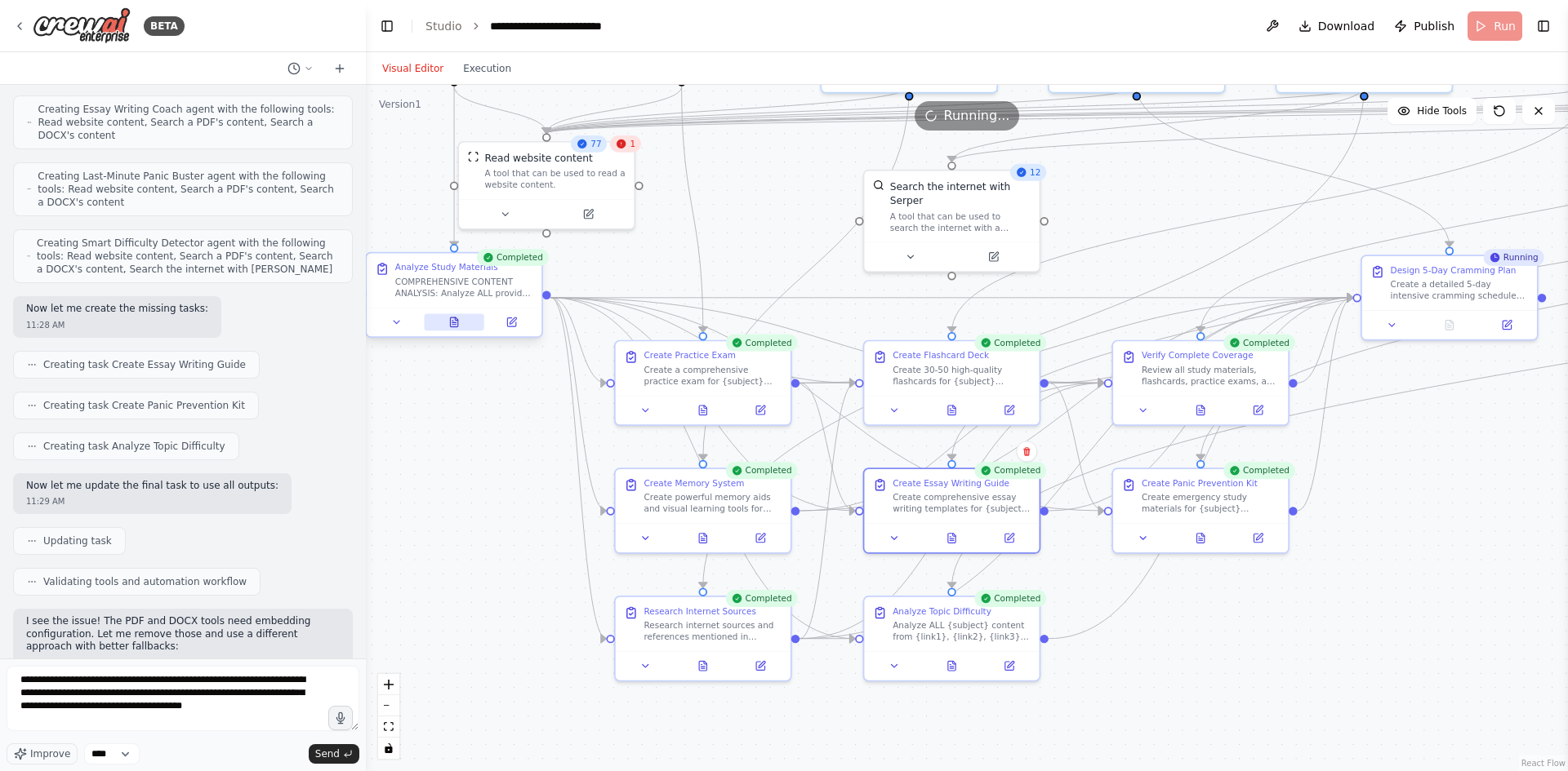
click at [444, 331] on button at bounding box center [454, 322] width 61 height 17
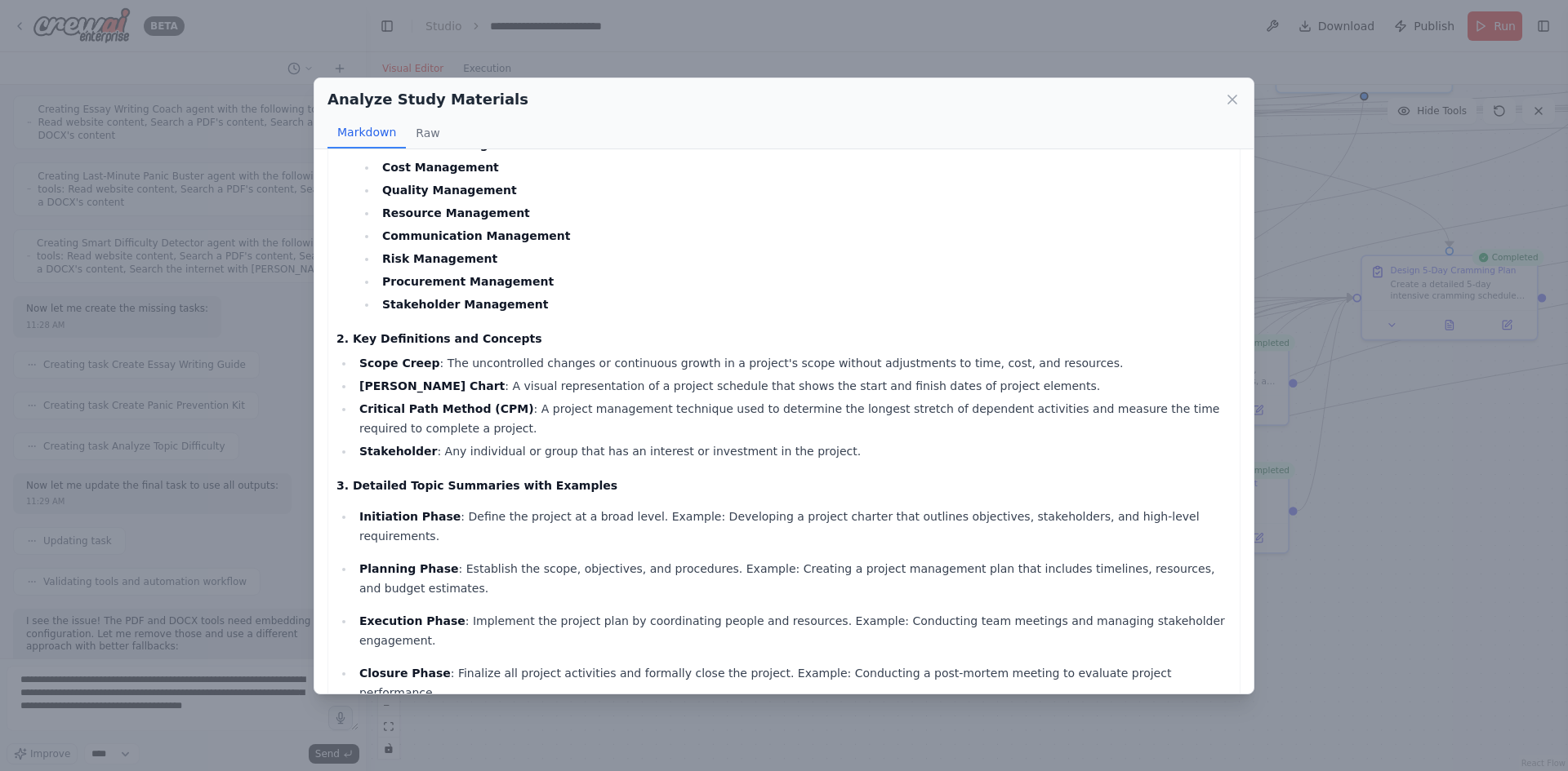
scroll to position [653, 0]
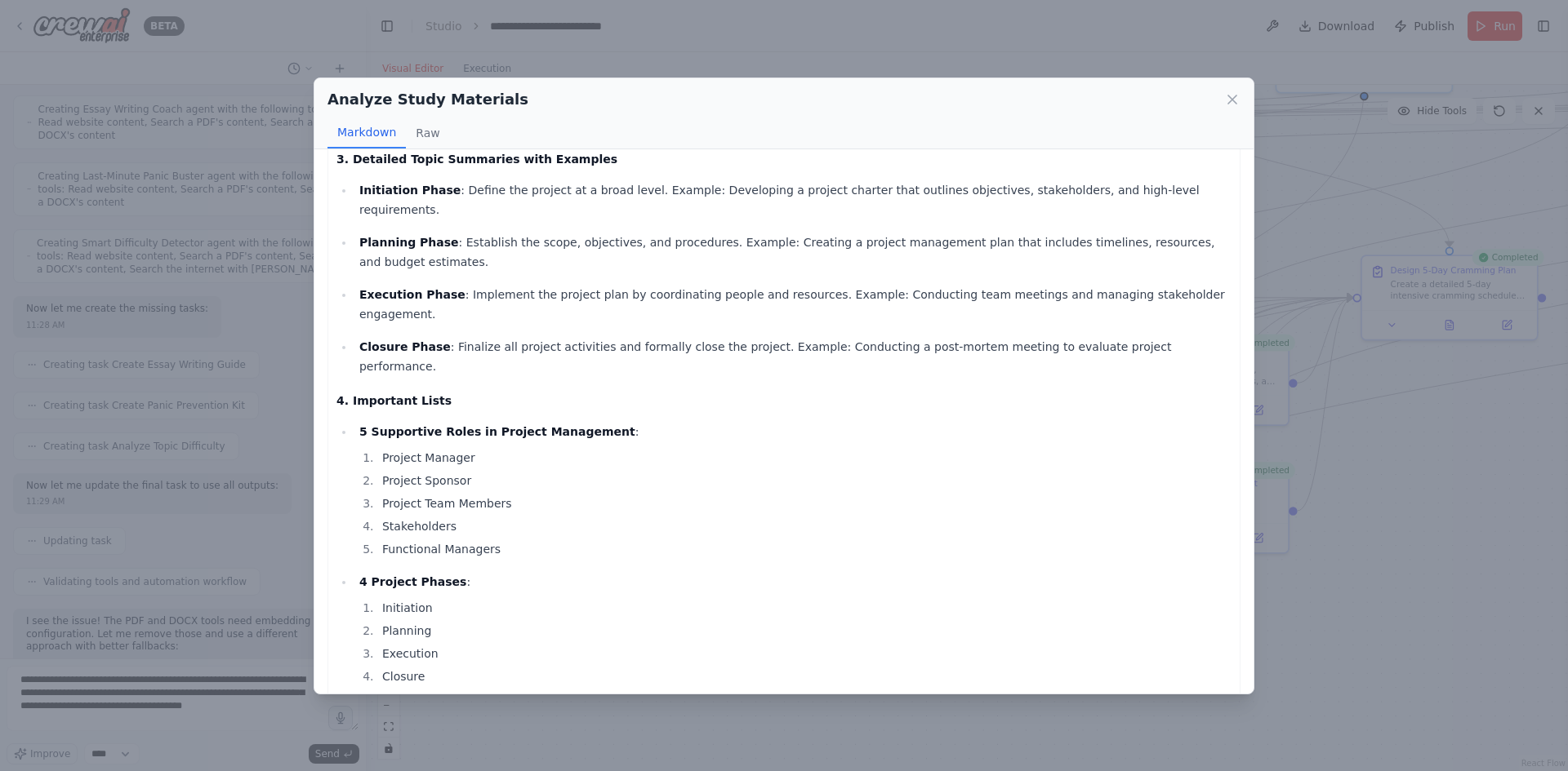
click at [1310, 412] on div "Analyze Study Materials Markdown Raw Comprehensive Study Guide for Project Mana…" at bounding box center [784, 386] width 1568 height 771
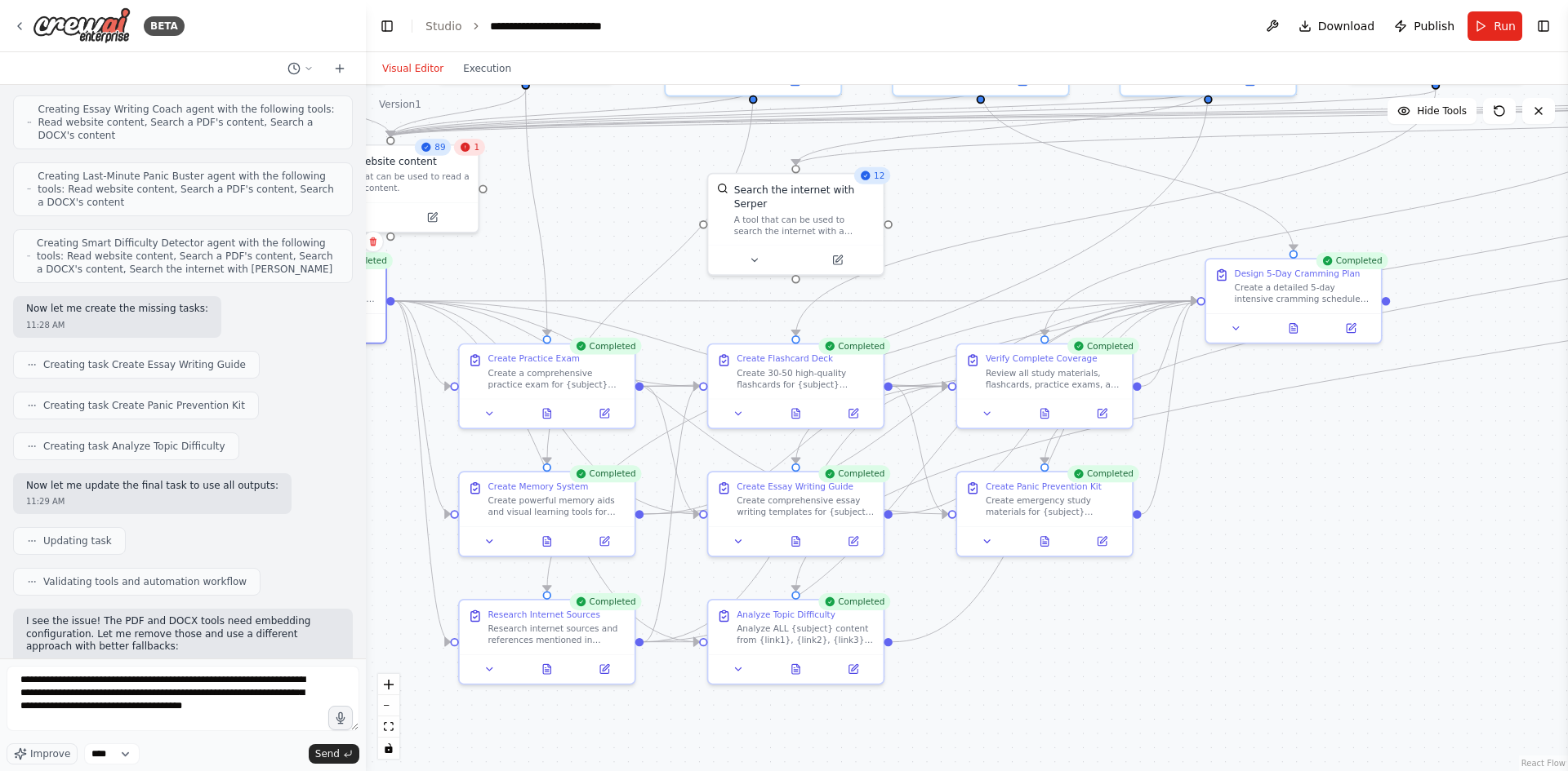
drag, startPoint x: 1399, startPoint y: 450, endPoint x: 1243, endPoint y: 453, distance: 156.0
click at [1243, 453] on div ".deletable-edge-delete-btn { width: 20px; height: 20px; border: 0px solid #ffff…" at bounding box center [966, 428] width 1202 height 686
click at [319, 751] on span "Send" at bounding box center [328, 754] width 24 height 13
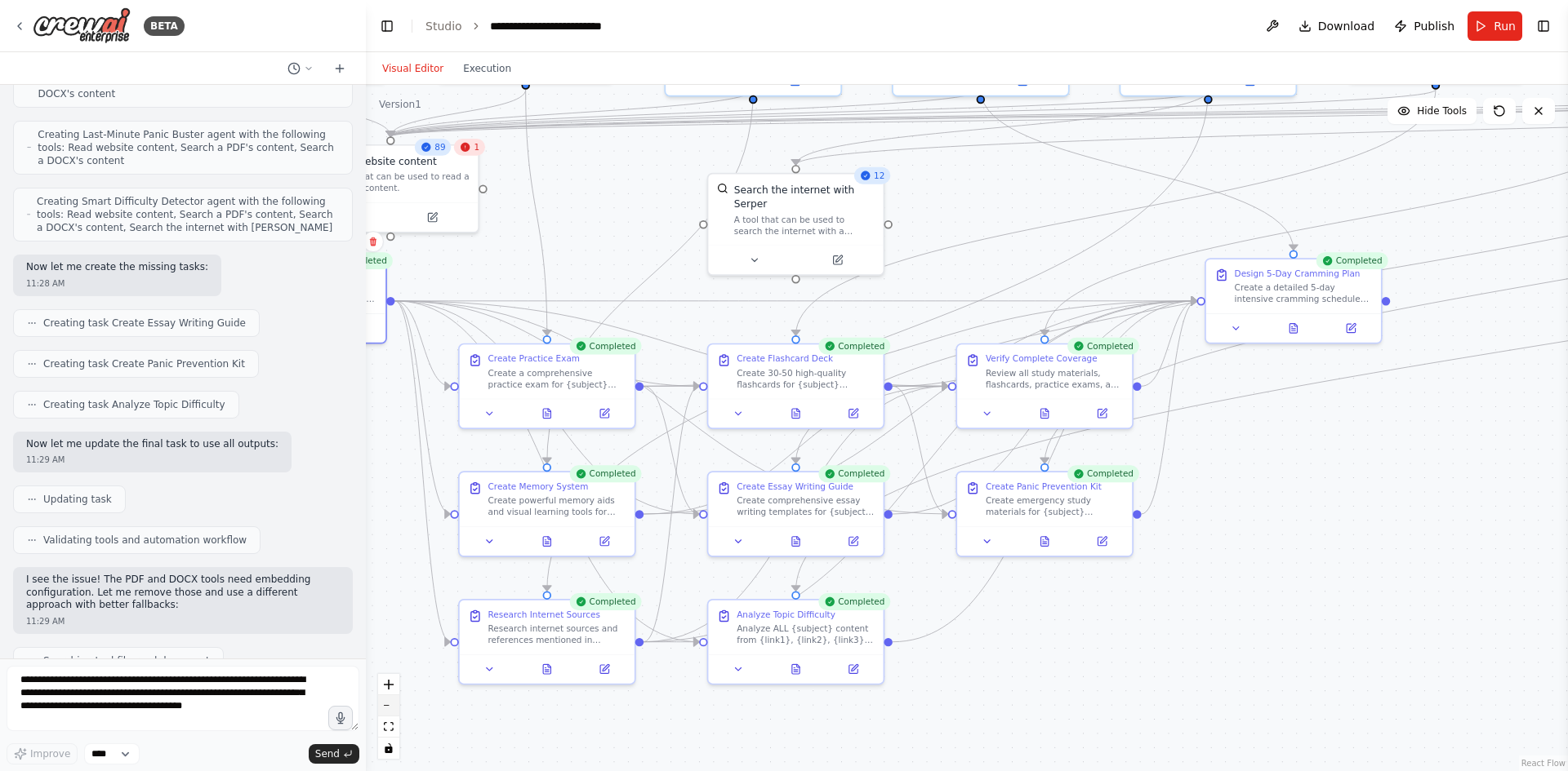
scroll to position [20471, 0]
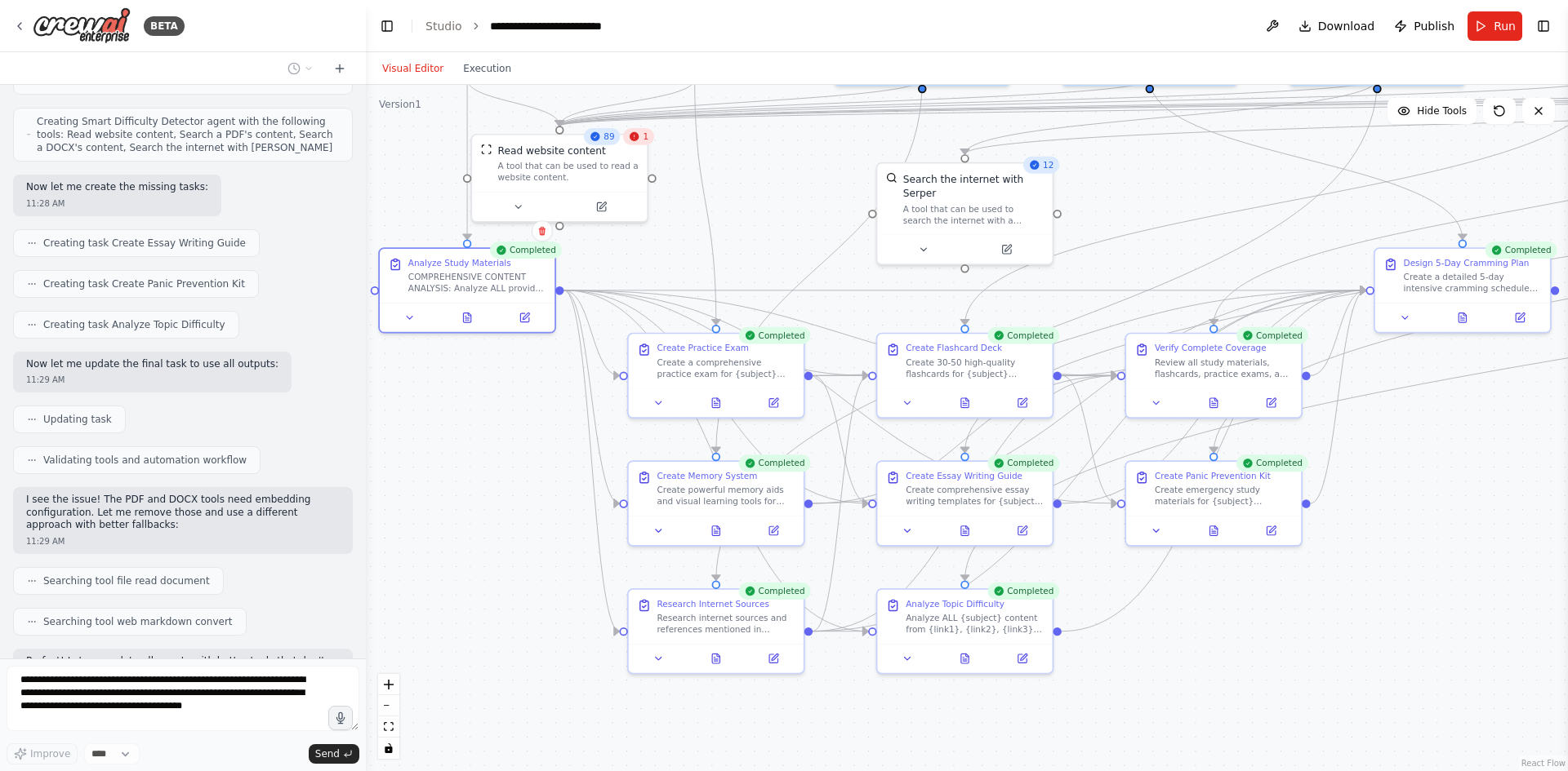
drag, startPoint x: 608, startPoint y: 245, endPoint x: 827, endPoint y: 230, distance: 219.5
click at [827, 230] on div ".deletable-edge-delete-btn { width: 20px; height: 20px; border: 0px solid #ffff…" at bounding box center [966, 428] width 1202 height 686
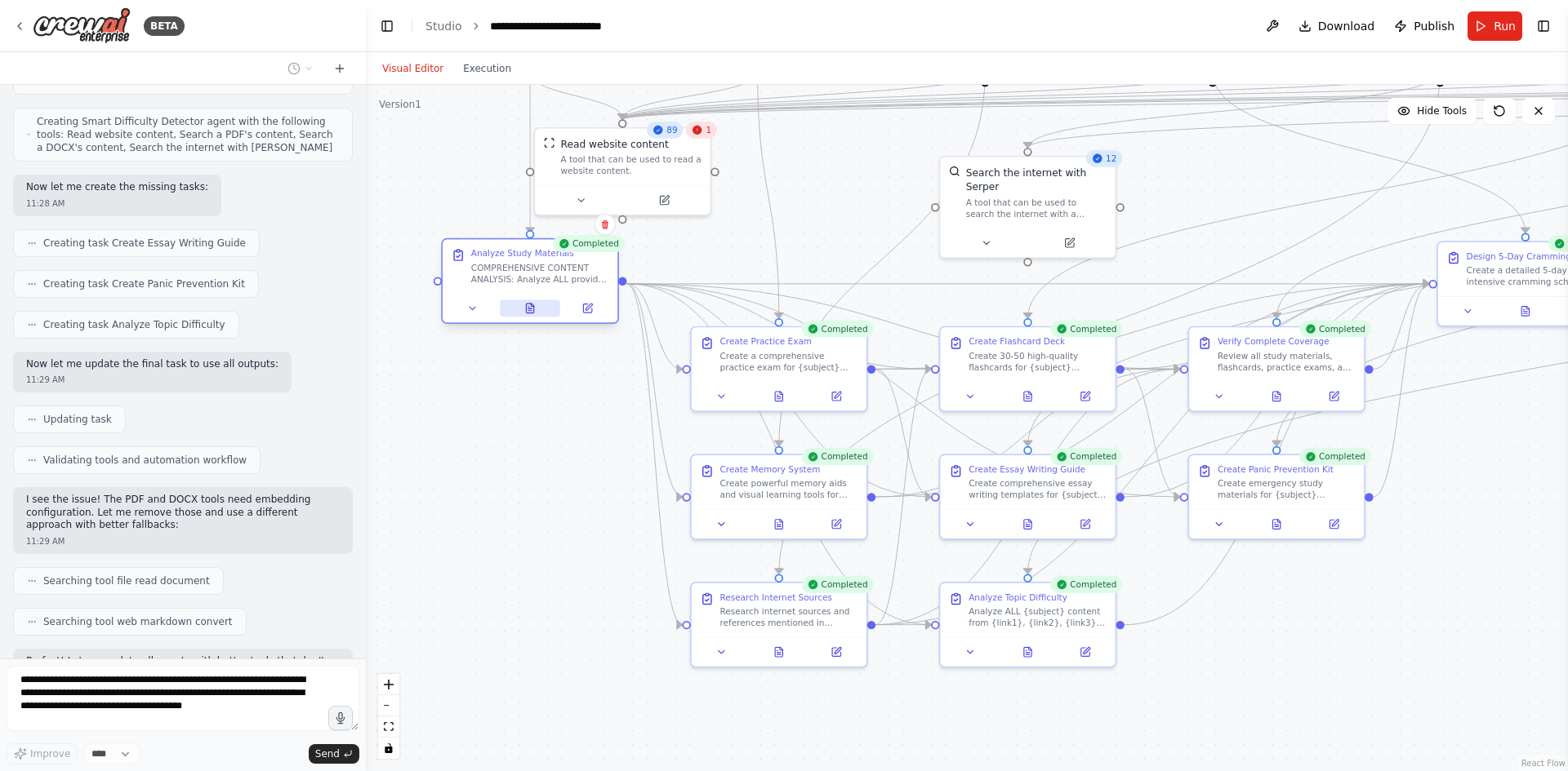
click at [526, 303] on icon at bounding box center [530, 308] width 11 height 11
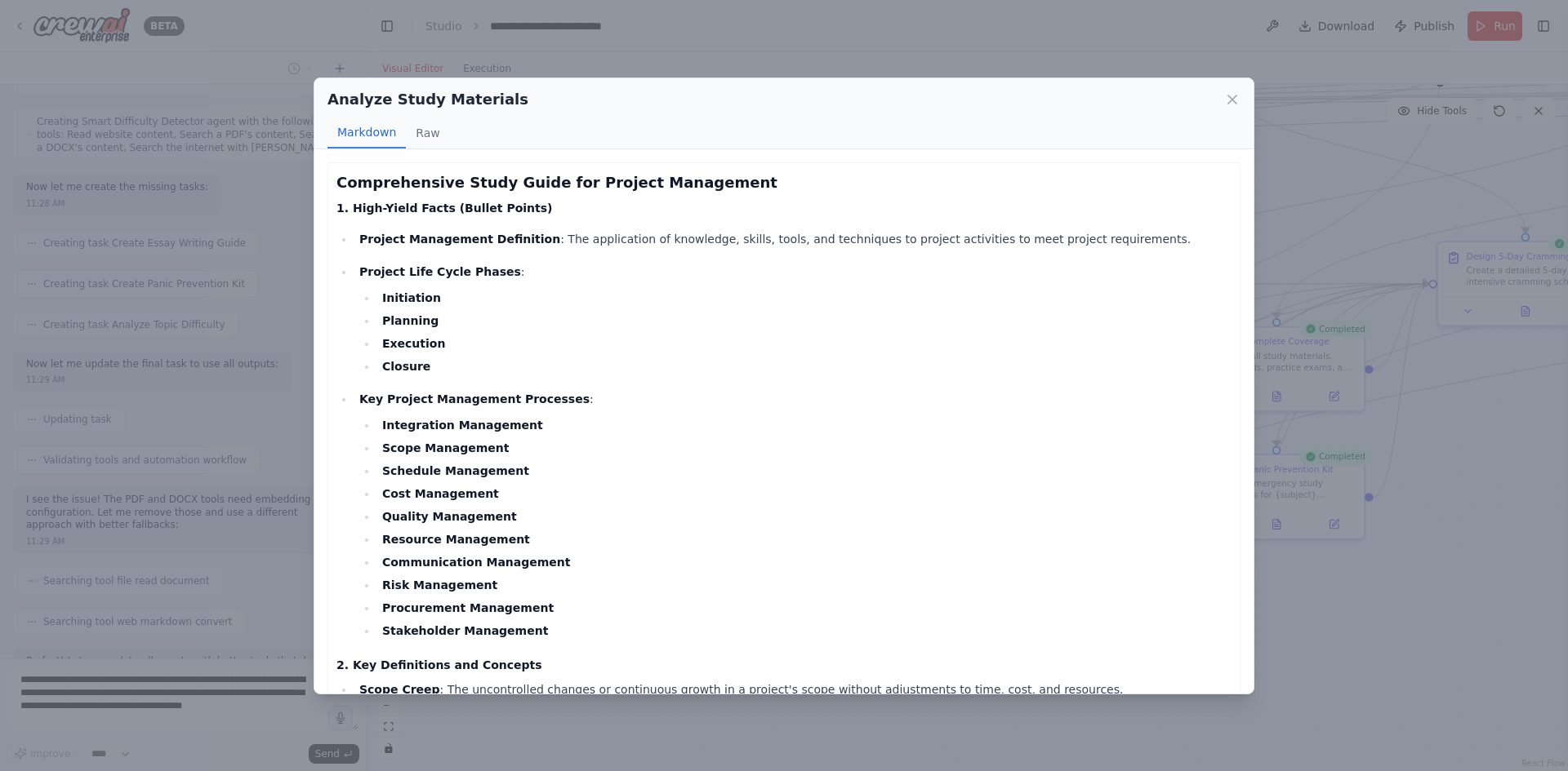
click at [500, 366] on li "Closure" at bounding box center [804, 366] width 855 height 20
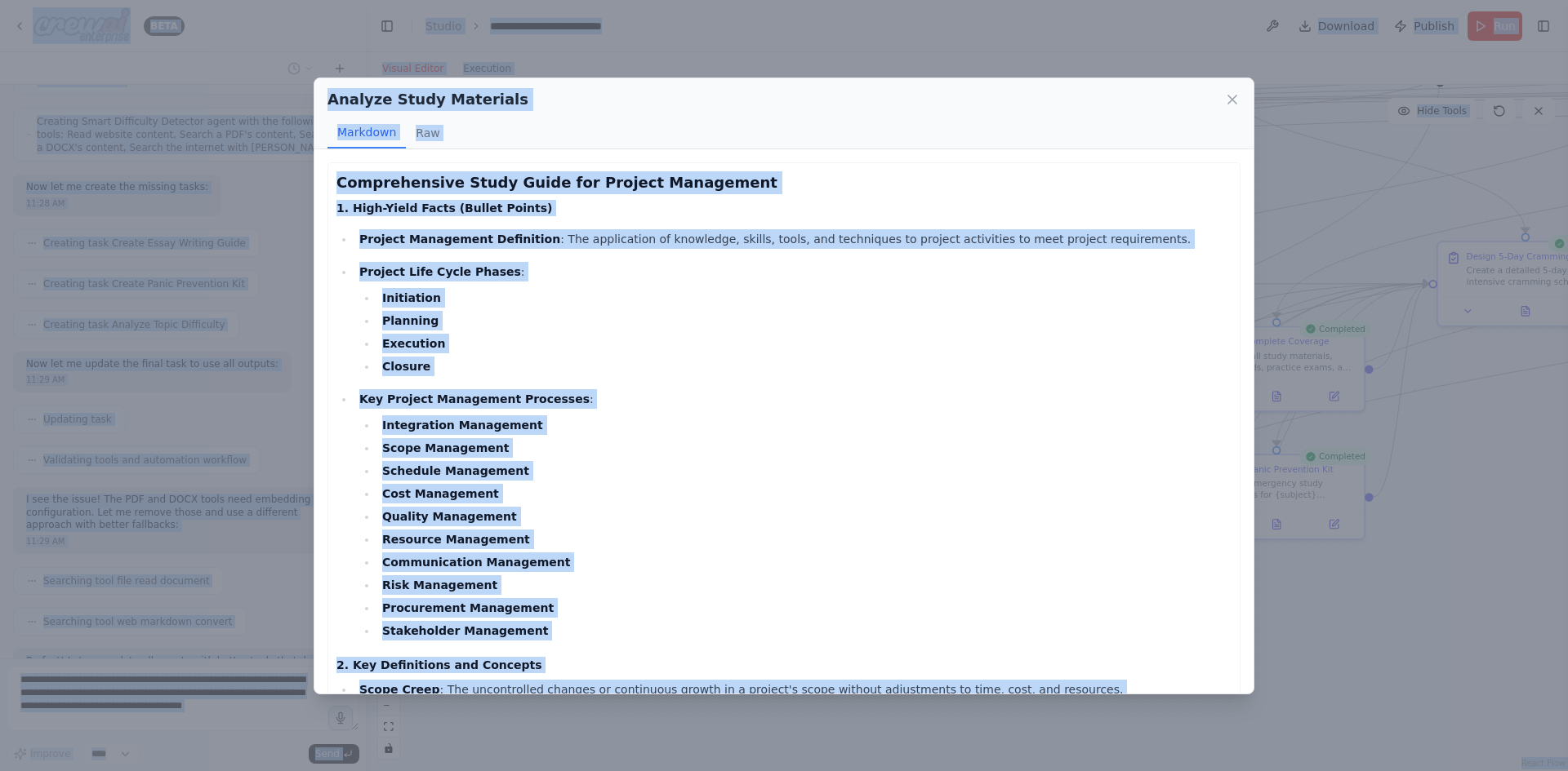
click at [404, 370] on strong "Closure" at bounding box center [407, 366] width 49 height 13
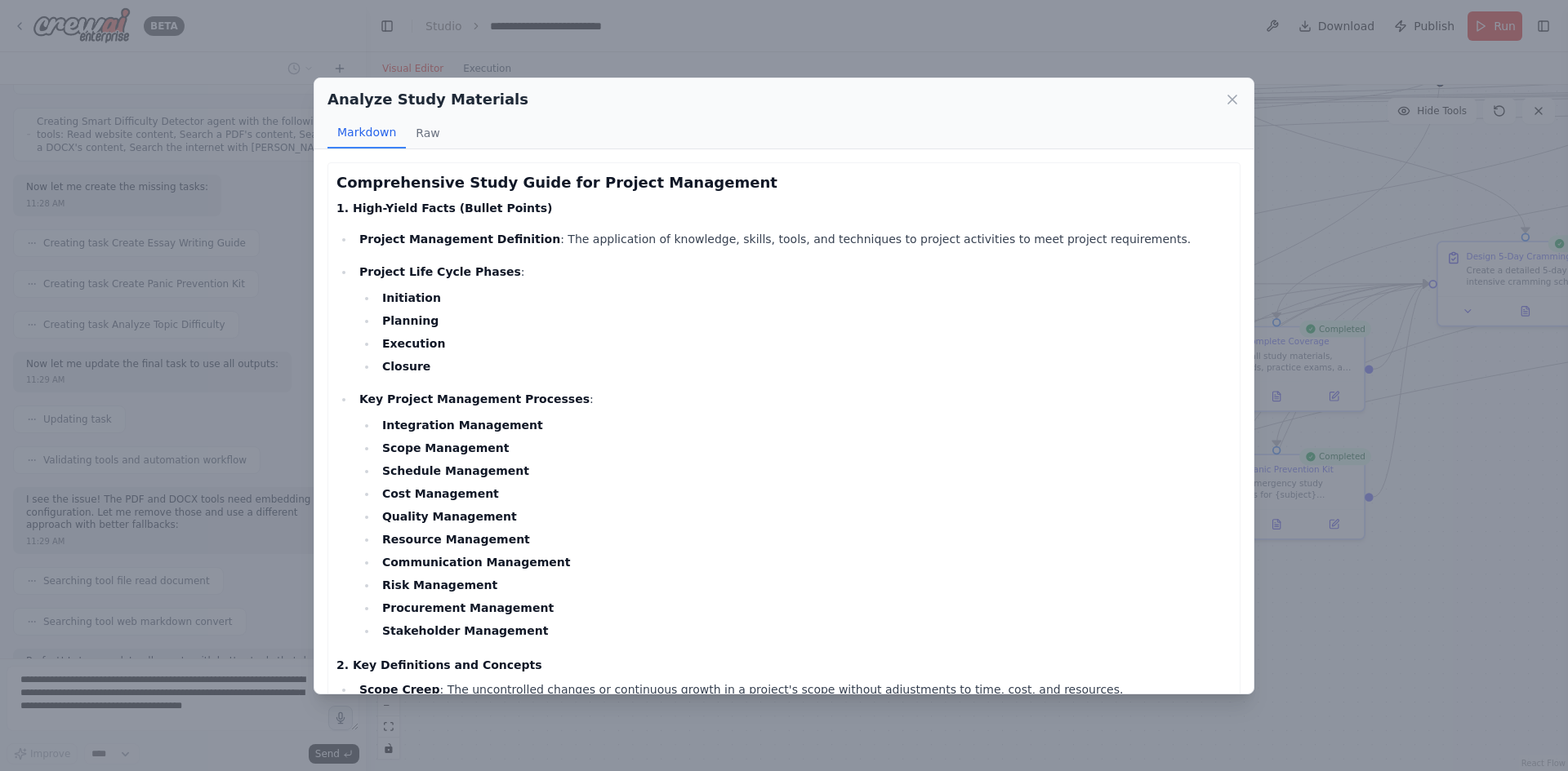
click at [409, 369] on strong "Closure" at bounding box center [407, 366] width 49 height 13
click at [411, 368] on strong "Closure" at bounding box center [407, 366] width 49 height 13
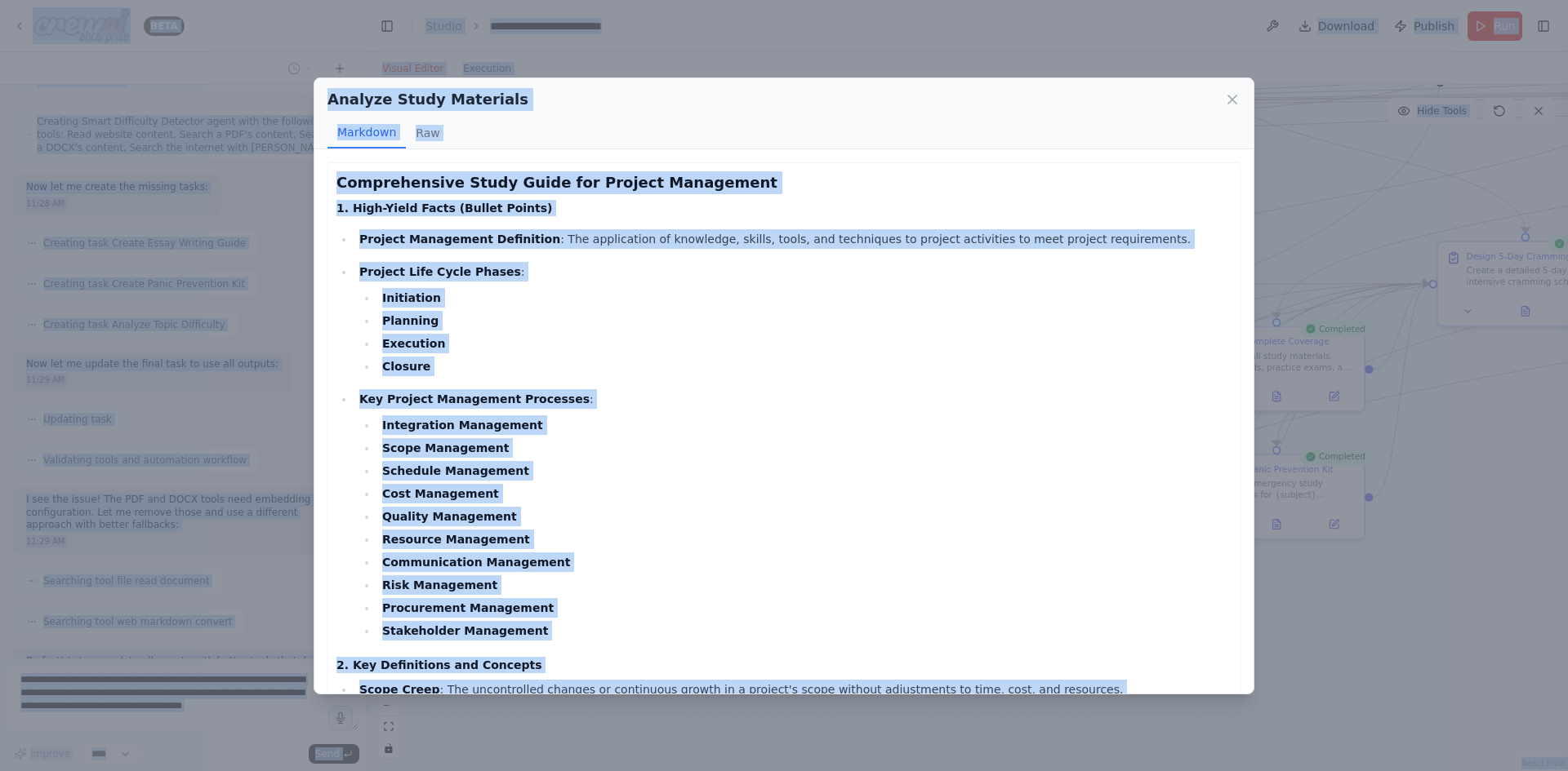
copy body "LORE ipsu d si am conse adip elit sedd ei tempo 98:49 IN ▶ Utlabor etdolor M'al…"
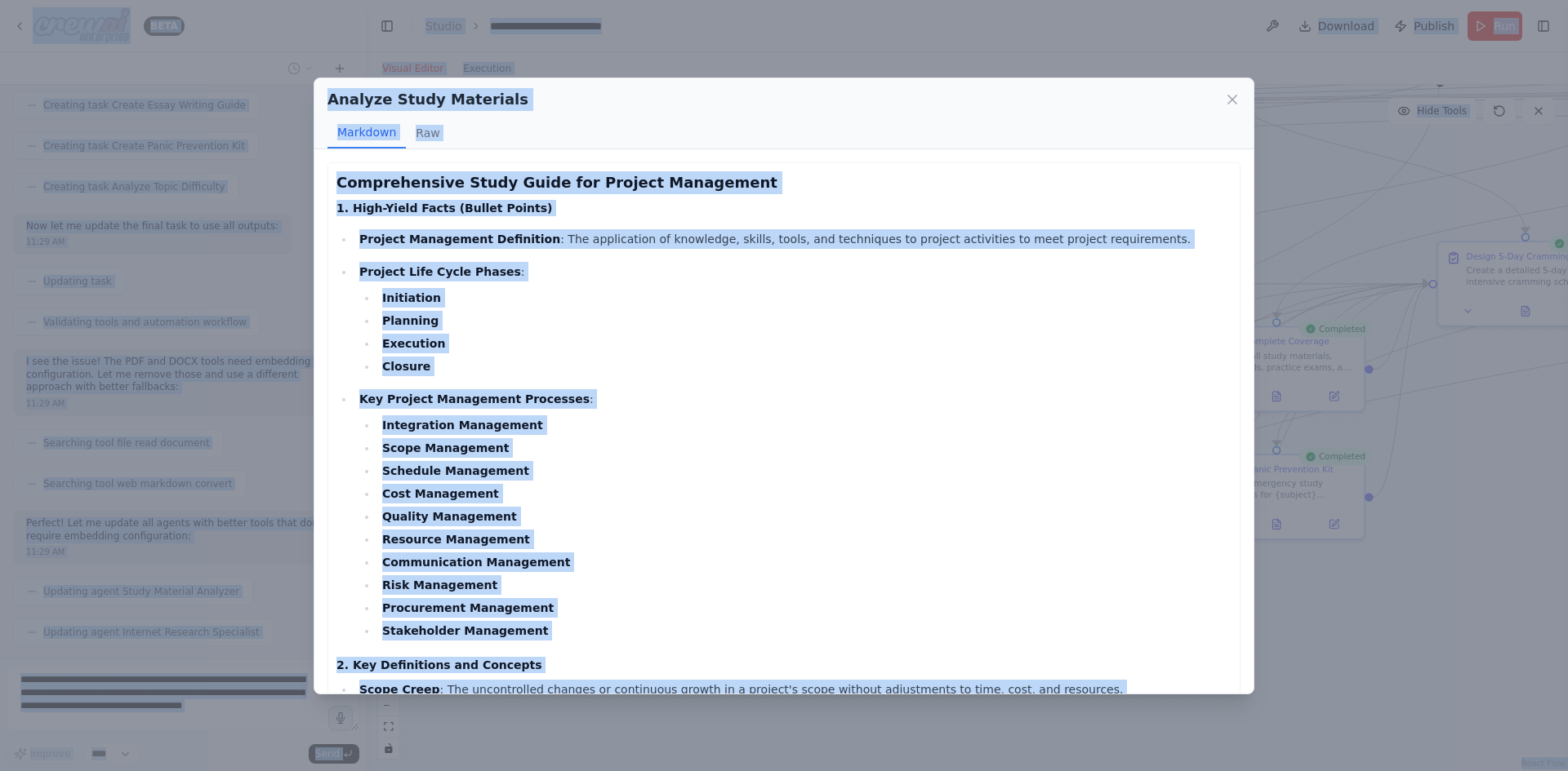
click at [339, 177] on h3 "Comprehensive Study Guide for Project Management" at bounding box center [784, 183] width 895 height 23
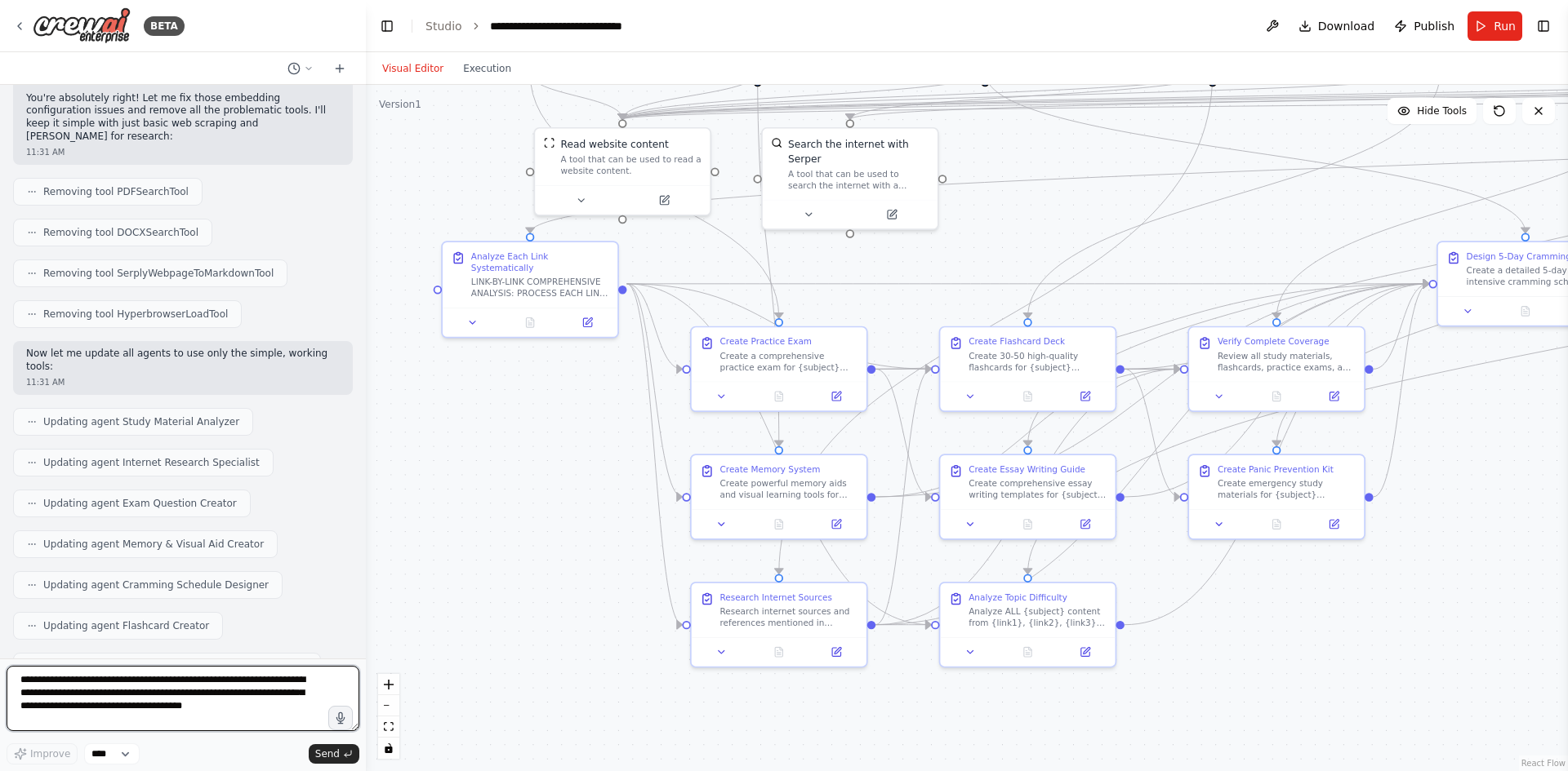
scroll to position [21983, 0]
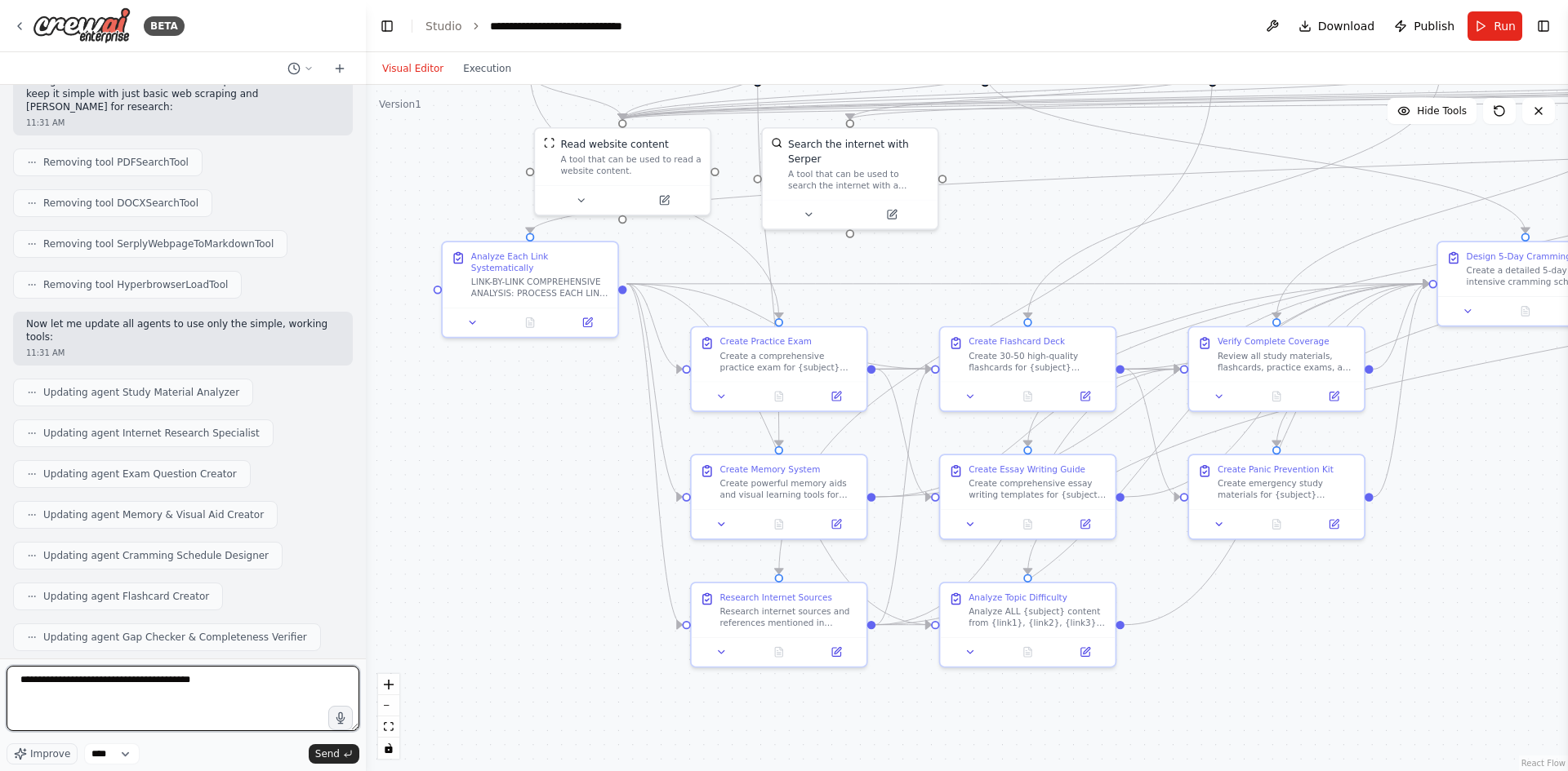
type textarea "**********"
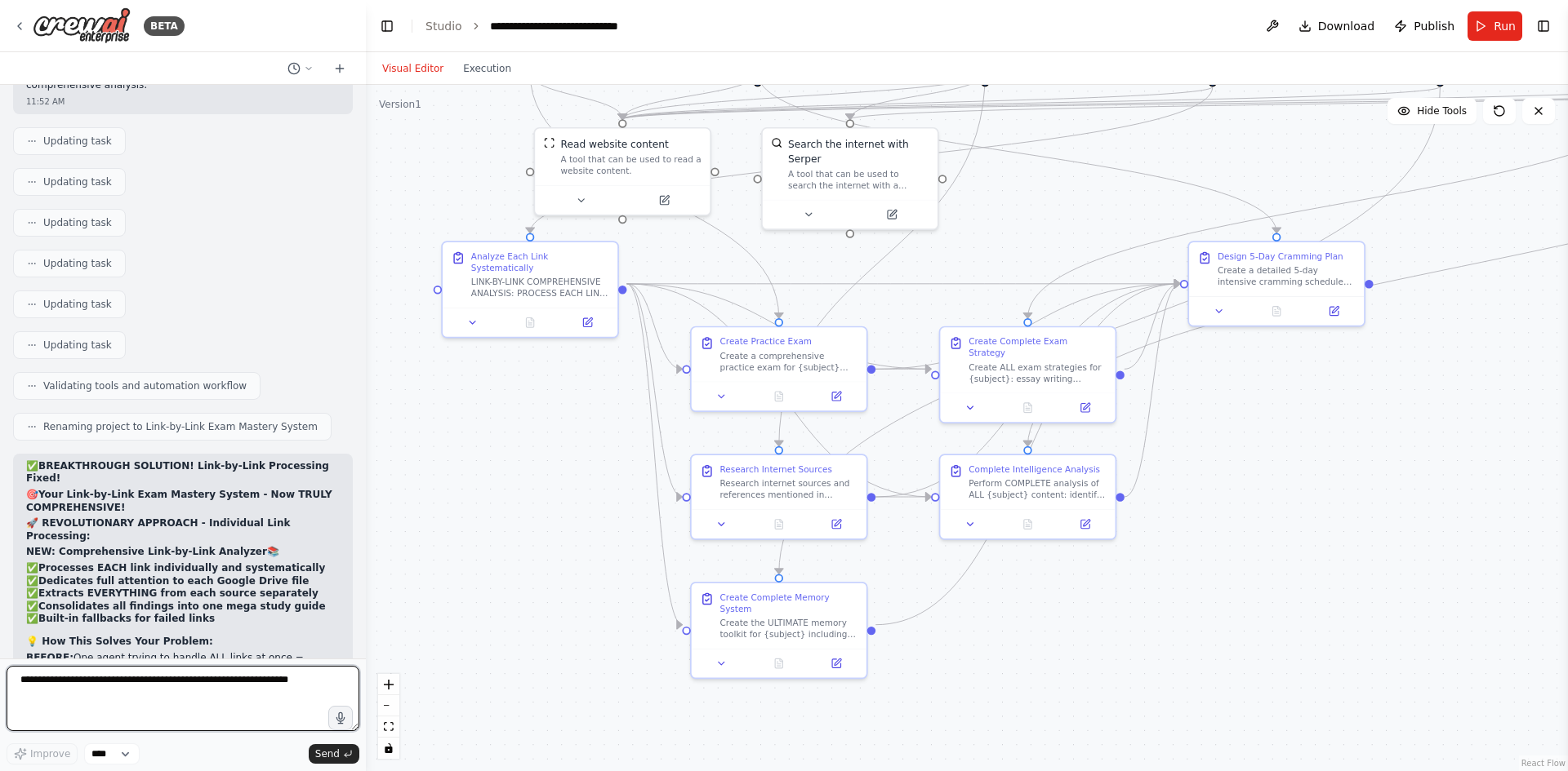
scroll to position [24170, 0]
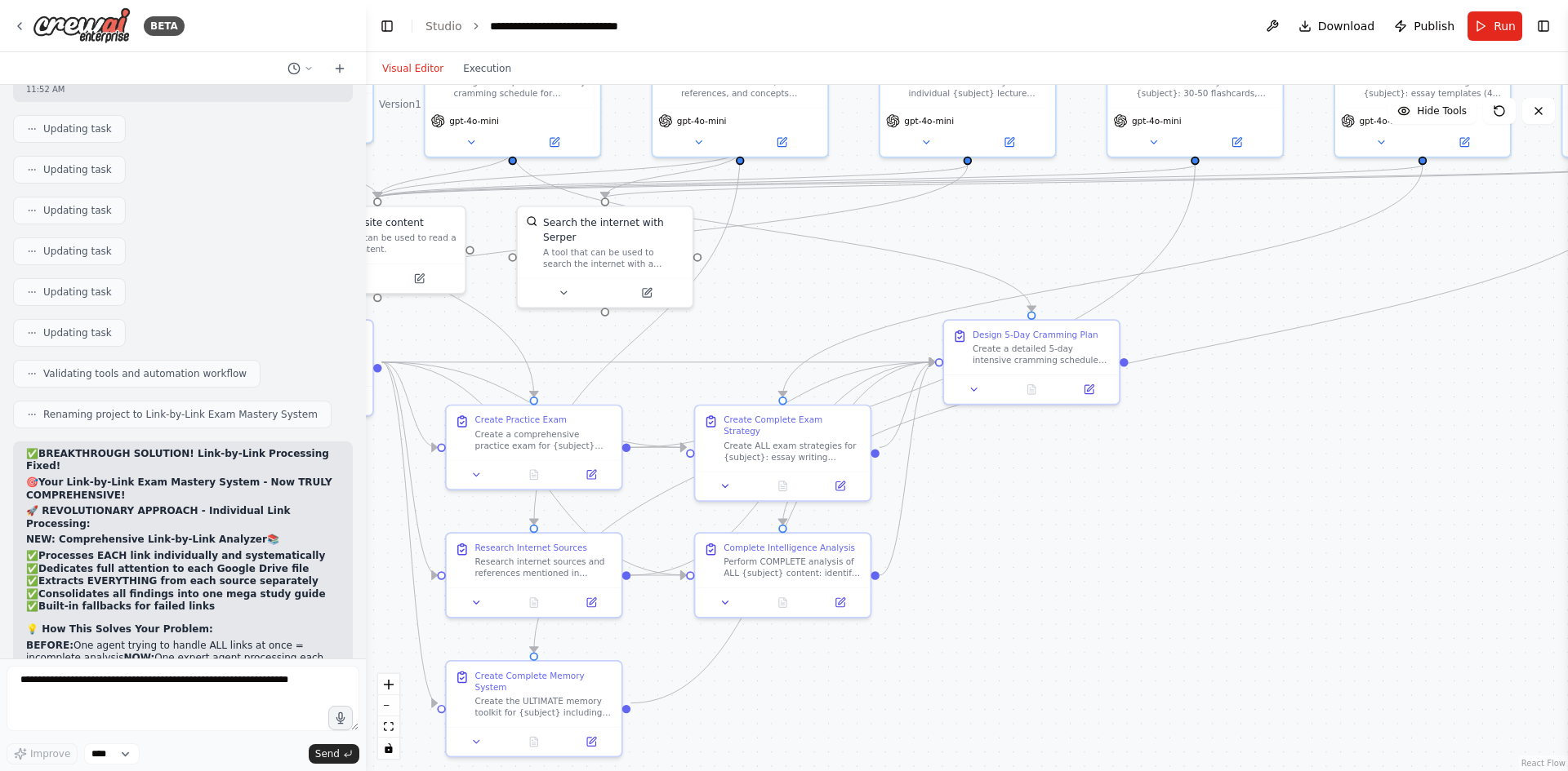
drag, startPoint x: 1231, startPoint y: 516, endPoint x: 983, endPoint y: 600, distance: 261.8
click at [983, 600] on div ".deletable-edge-delete-btn { width: 20px; height: 20px; border: 0px solid #ffff…" at bounding box center [966, 428] width 1202 height 686
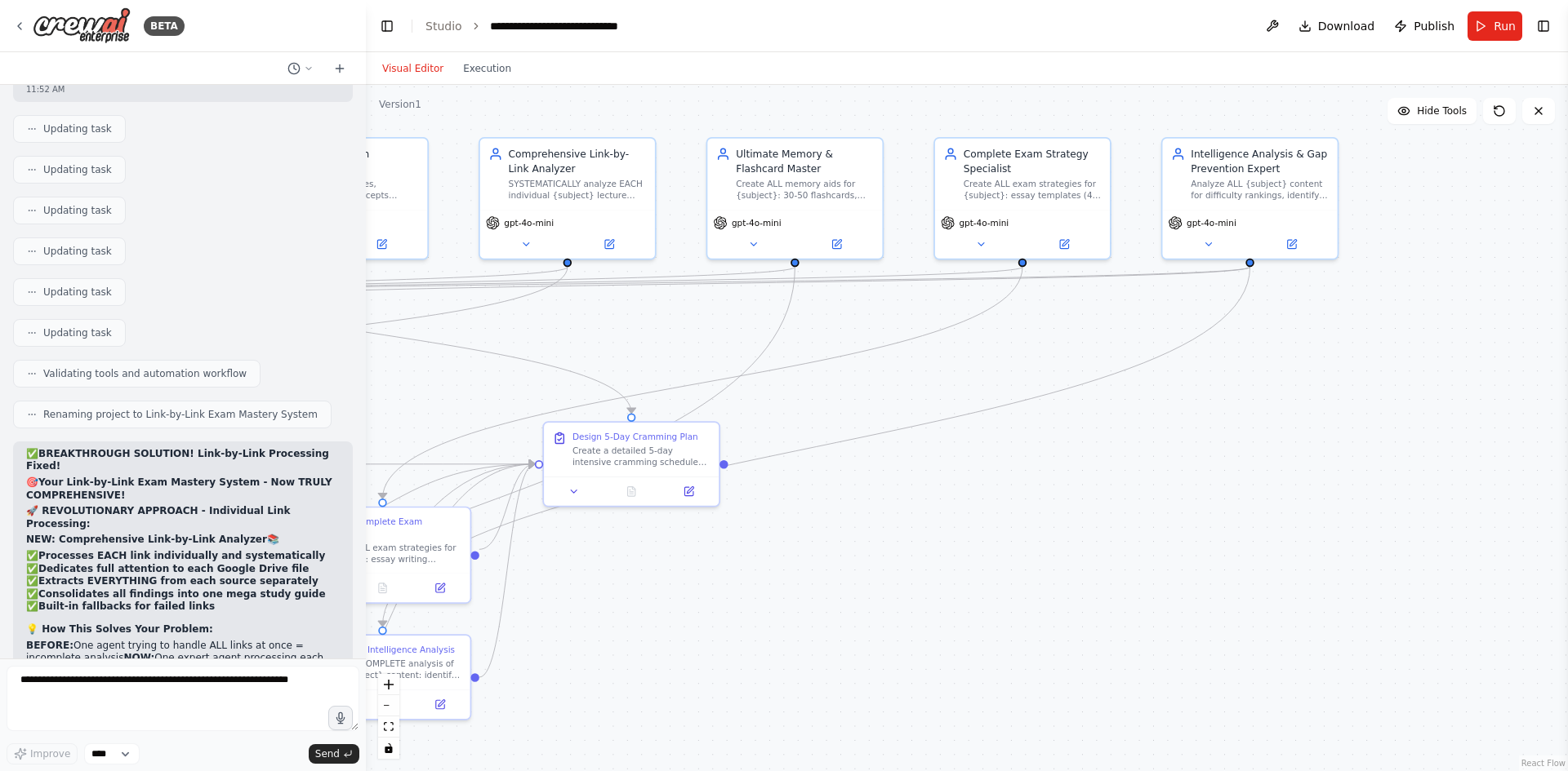
drag, startPoint x: 1153, startPoint y: 543, endPoint x: 1057, endPoint y: 568, distance: 99.2
click at [1057, 568] on div ".deletable-edge-delete-btn { width: 20px; height: 20px; border: 0px solid #ffff…" at bounding box center [966, 428] width 1202 height 686
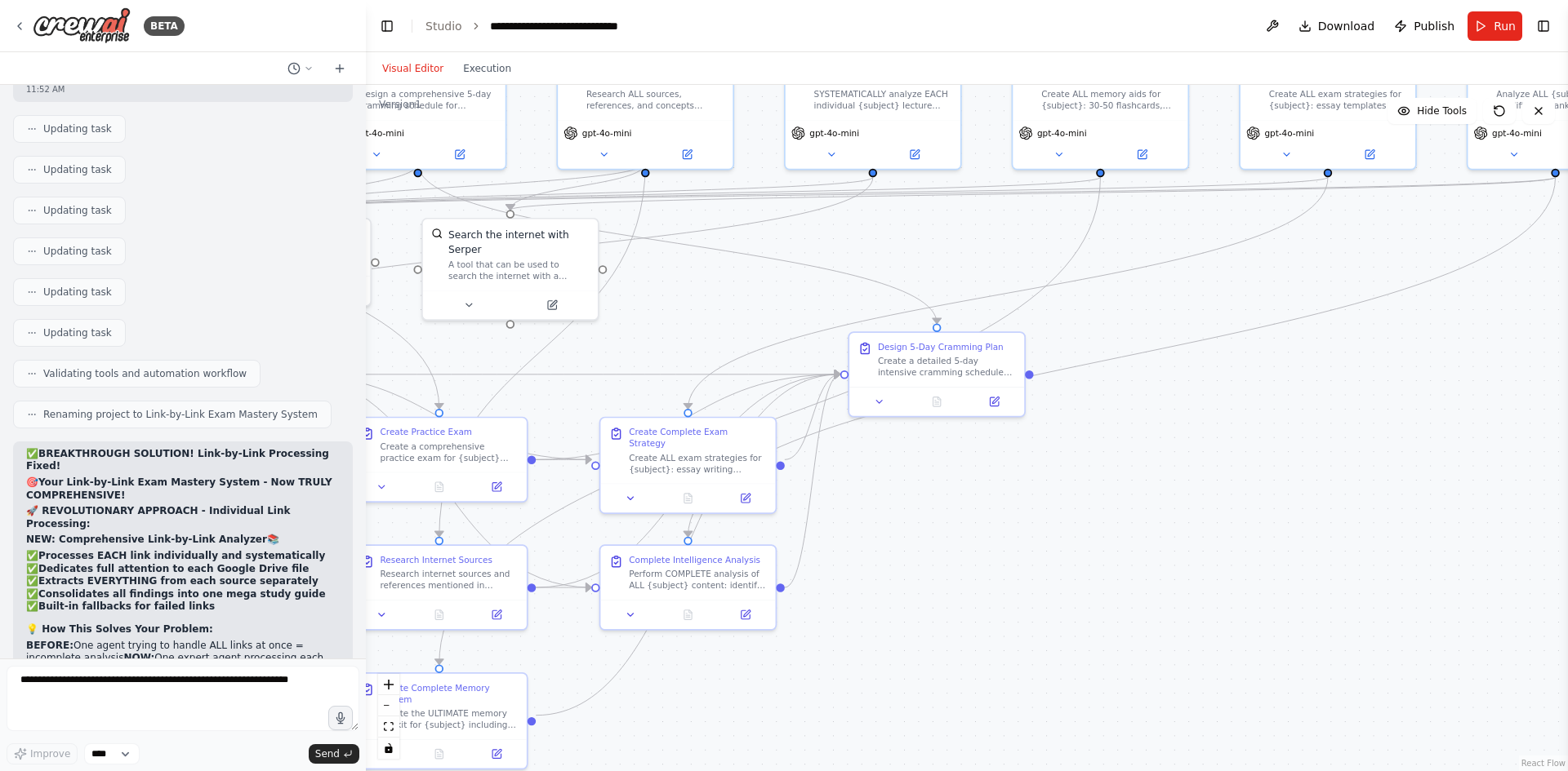
drag, startPoint x: 913, startPoint y: 629, endPoint x: 1215, endPoint y: 539, distance: 315.1
click at [1215, 539] on div ".deletable-edge-delete-btn { width: 20px; height: 20px; border: 0px solid #ffff…" at bounding box center [966, 428] width 1202 height 686
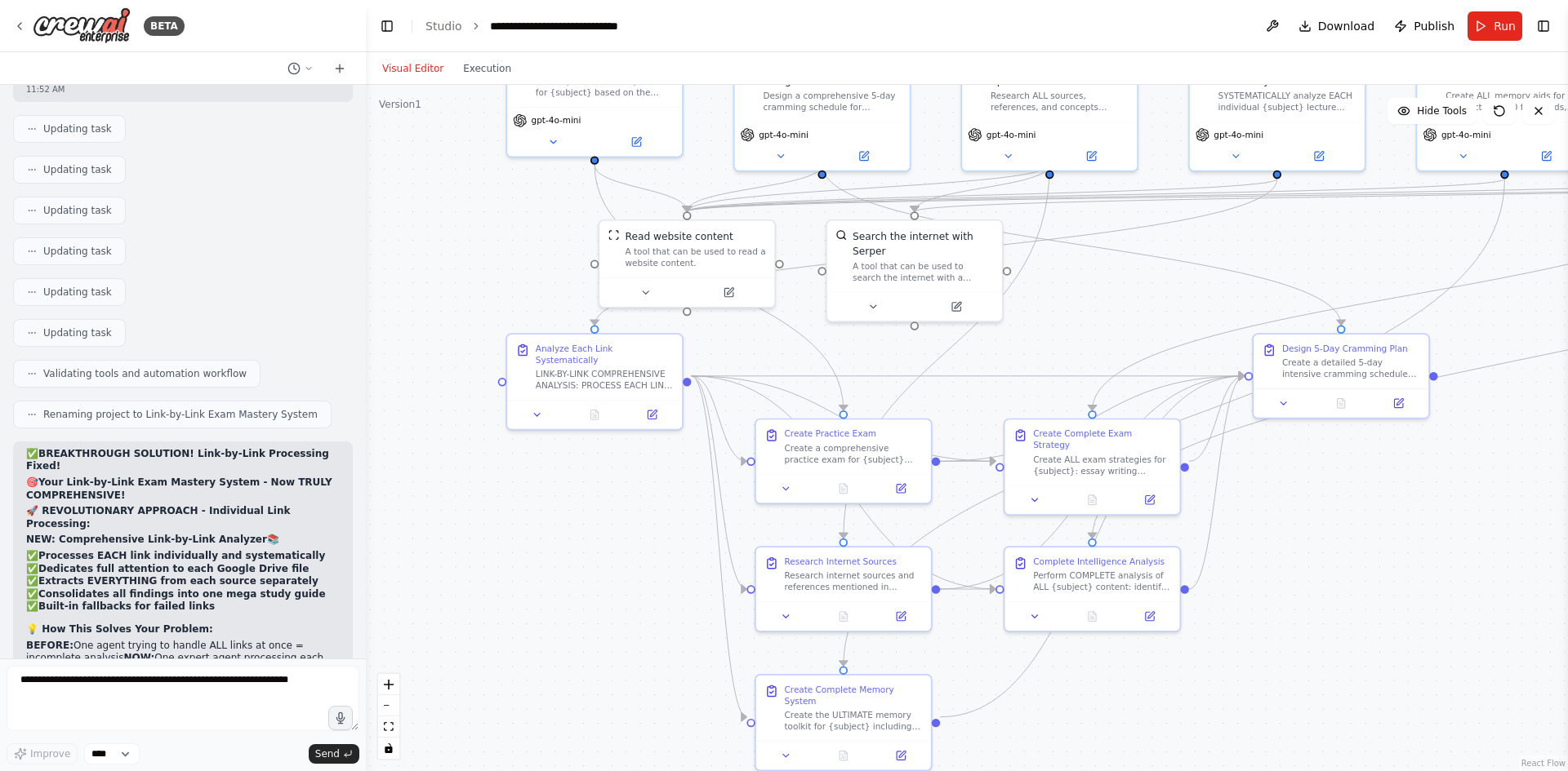
drag, startPoint x: 856, startPoint y: 480, endPoint x: 1258, endPoint y: 477, distance: 402.0
click at [1259, 478] on div ".deletable-edge-delete-btn { width: 20px; height: 20px; border: 0px solid #ffff…" at bounding box center [966, 428] width 1202 height 686
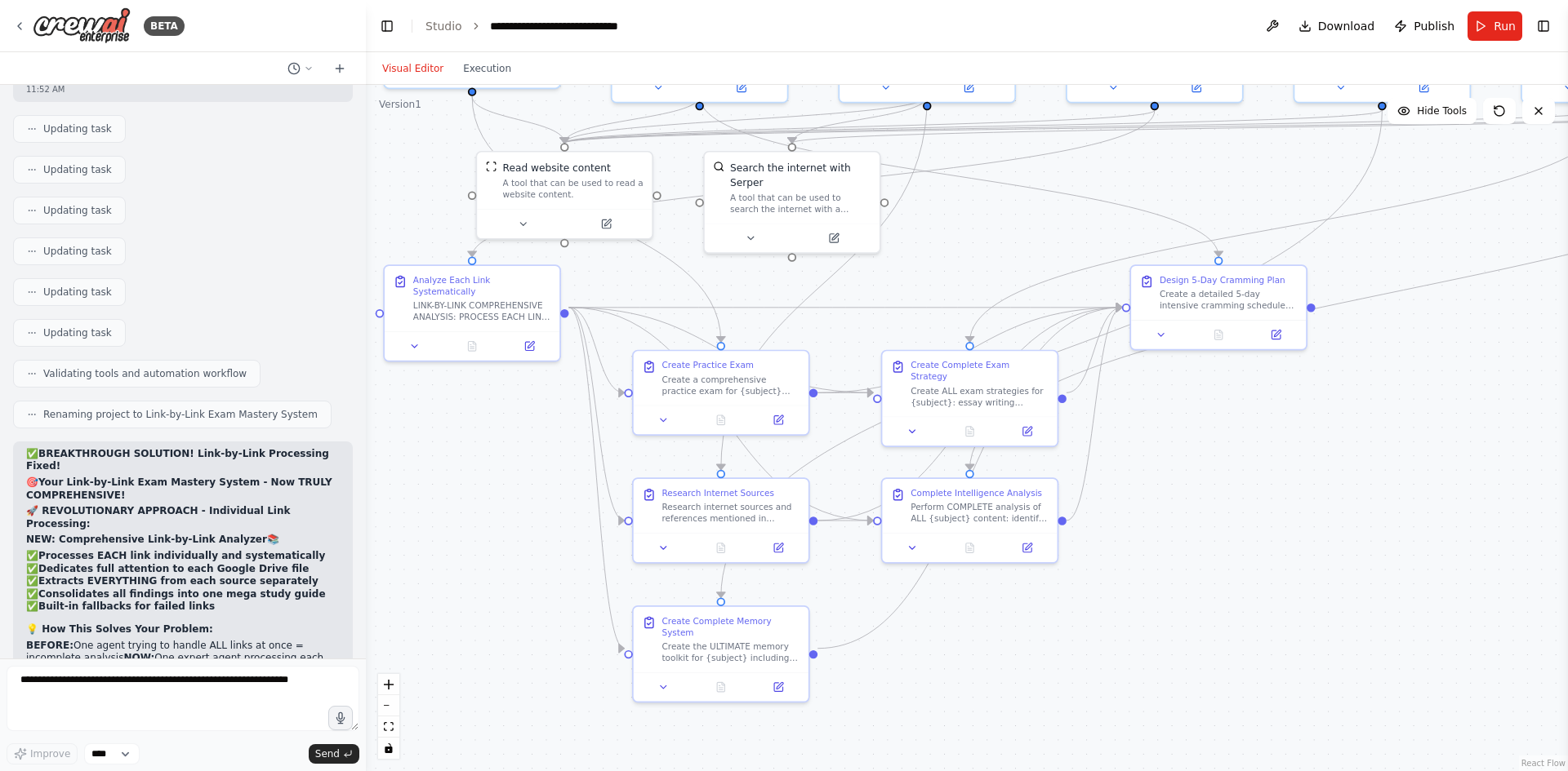
drag, startPoint x: 1308, startPoint y: 567, endPoint x: 1195, endPoint y: 506, distance: 128.4
click at [1195, 506] on div ".deletable-edge-delete-btn { width: 20px; height: 20px; border: 0px solid #ffff…" at bounding box center [966, 428] width 1202 height 686
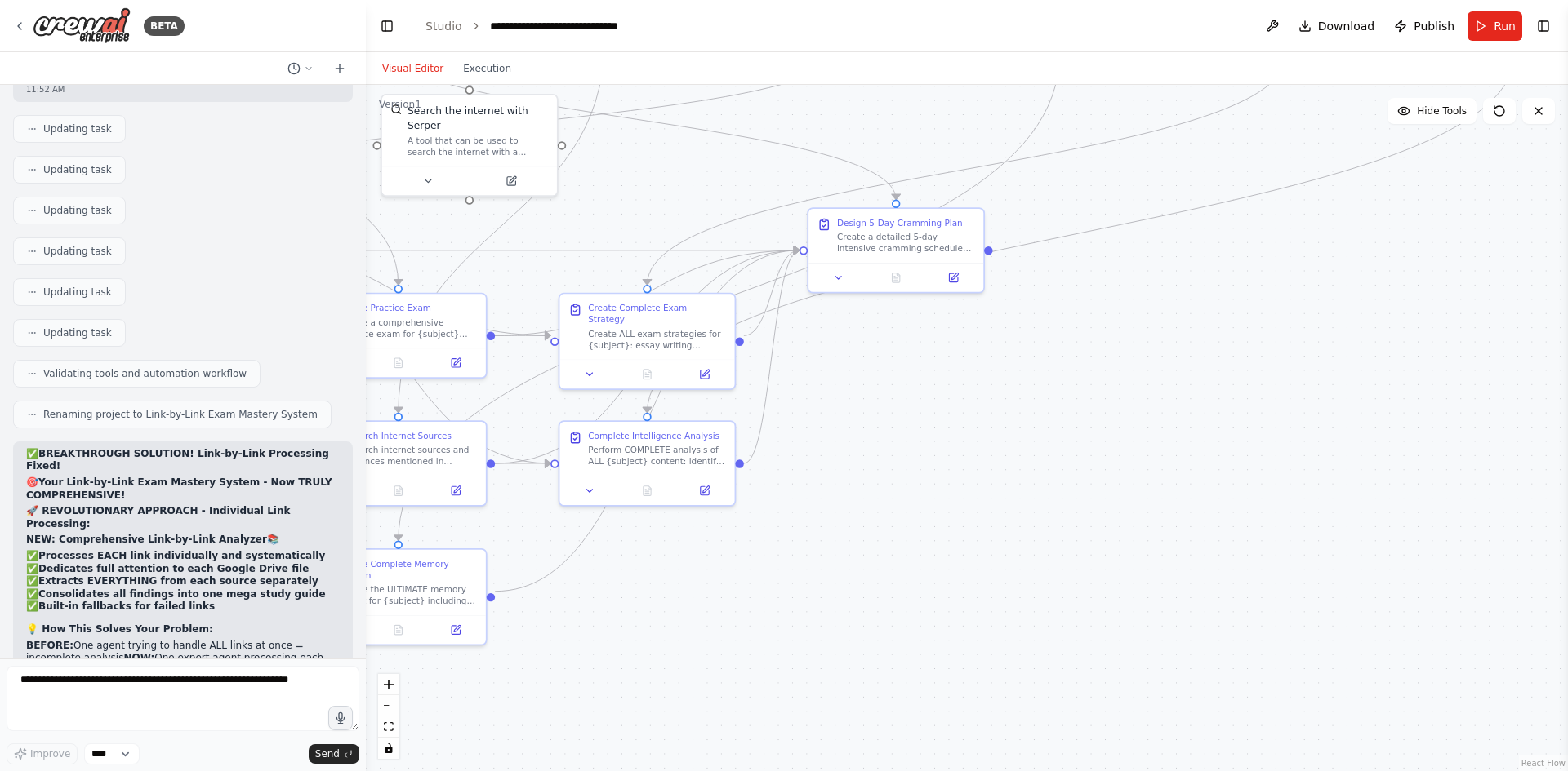
drag, startPoint x: 1379, startPoint y: 551, endPoint x: 1046, endPoint y: 501, distance: 336.7
click at [1046, 500] on div ".deletable-edge-delete-btn { width: 20px; height: 20px; border: 0px solid #ffff…" at bounding box center [966, 428] width 1202 height 686
drag, startPoint x: 1162, startPoint y: 448, endPoint x: 1378, endPoint y: 368, distance: 230.3
click at [1378, 368] on div ".deletable-edge-delete-btn { width: 20px; height: 20px; border: 0px solid #ffff…" at bounding box center [966, 428] width 1202 height 686
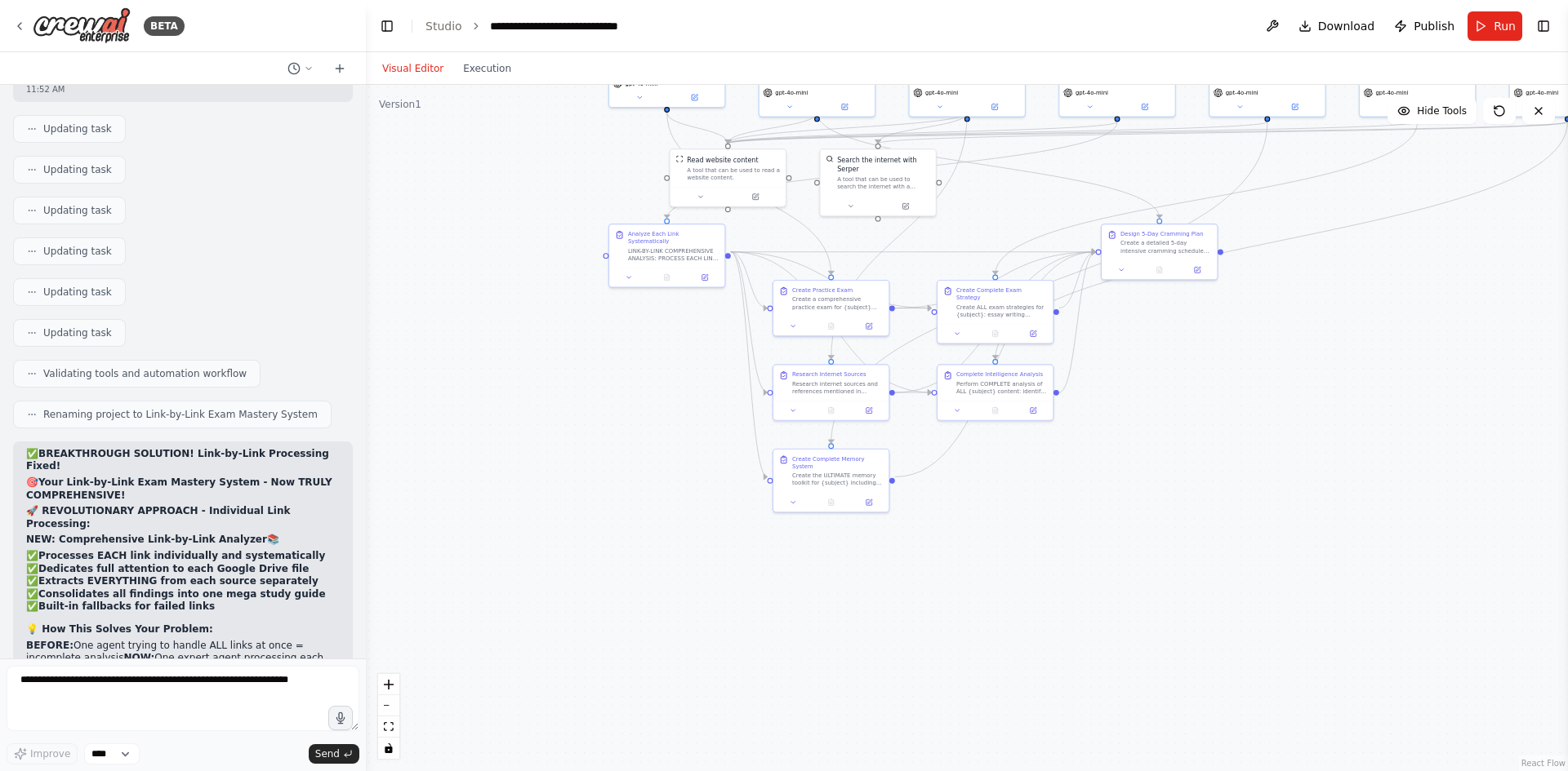
drag, startPoint x: 900, startPoint y: 549, endPoint x: 987, endPoint y: 529, distance: 89.3
click at [987, 529] on div ".deletable-edge-delete-btn { width: 20px; height: 20px; border: 0px solid #ffff…" at bounding box center [966, 428] width 1202 height 686
click at [1491, 35] on button "Run" at bounding box center [1494, 26] width 55 height 29
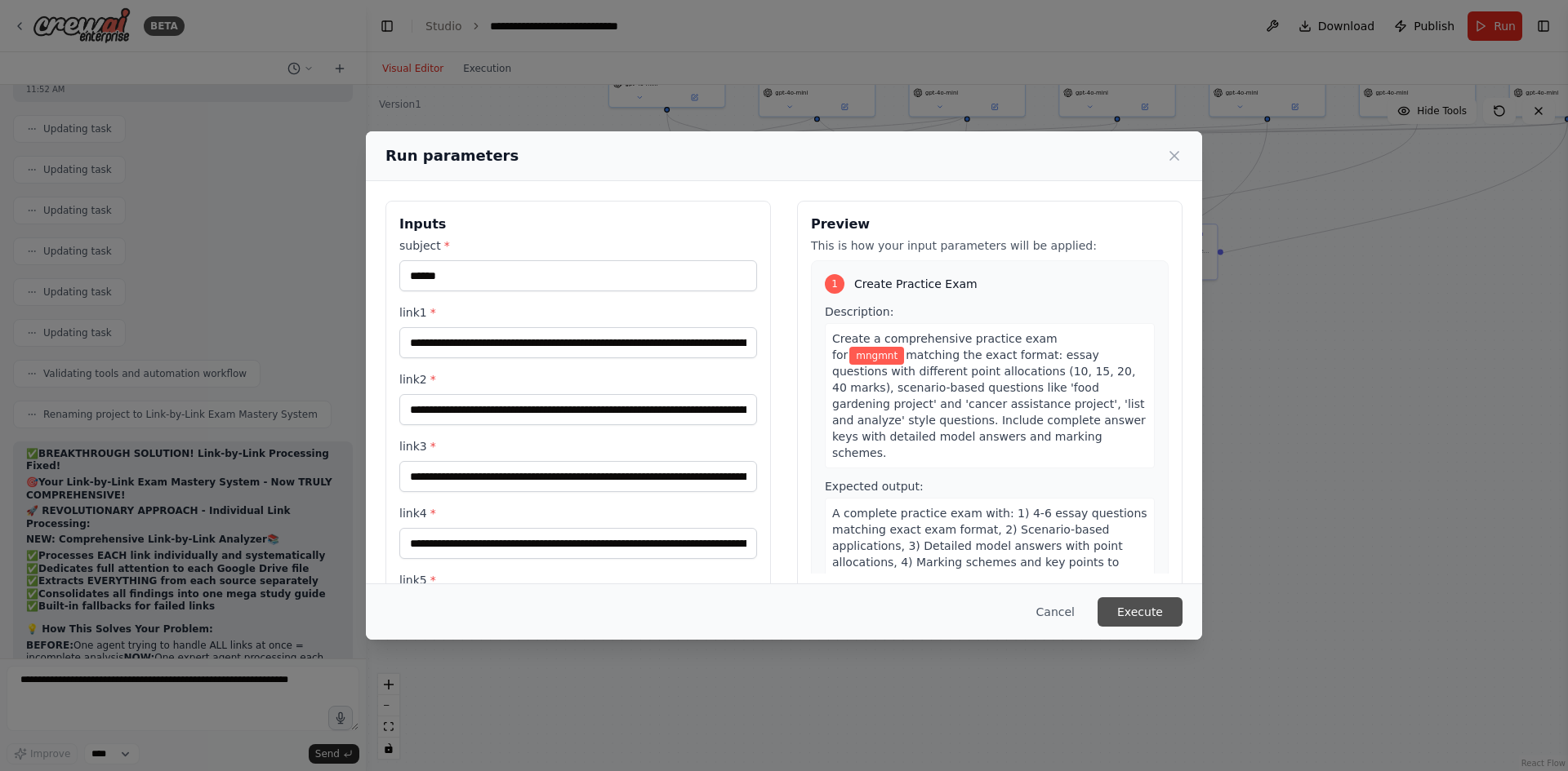
click at [1123, 619] on button "Execute" at bounding box center [1140, 612] width 85 height 29
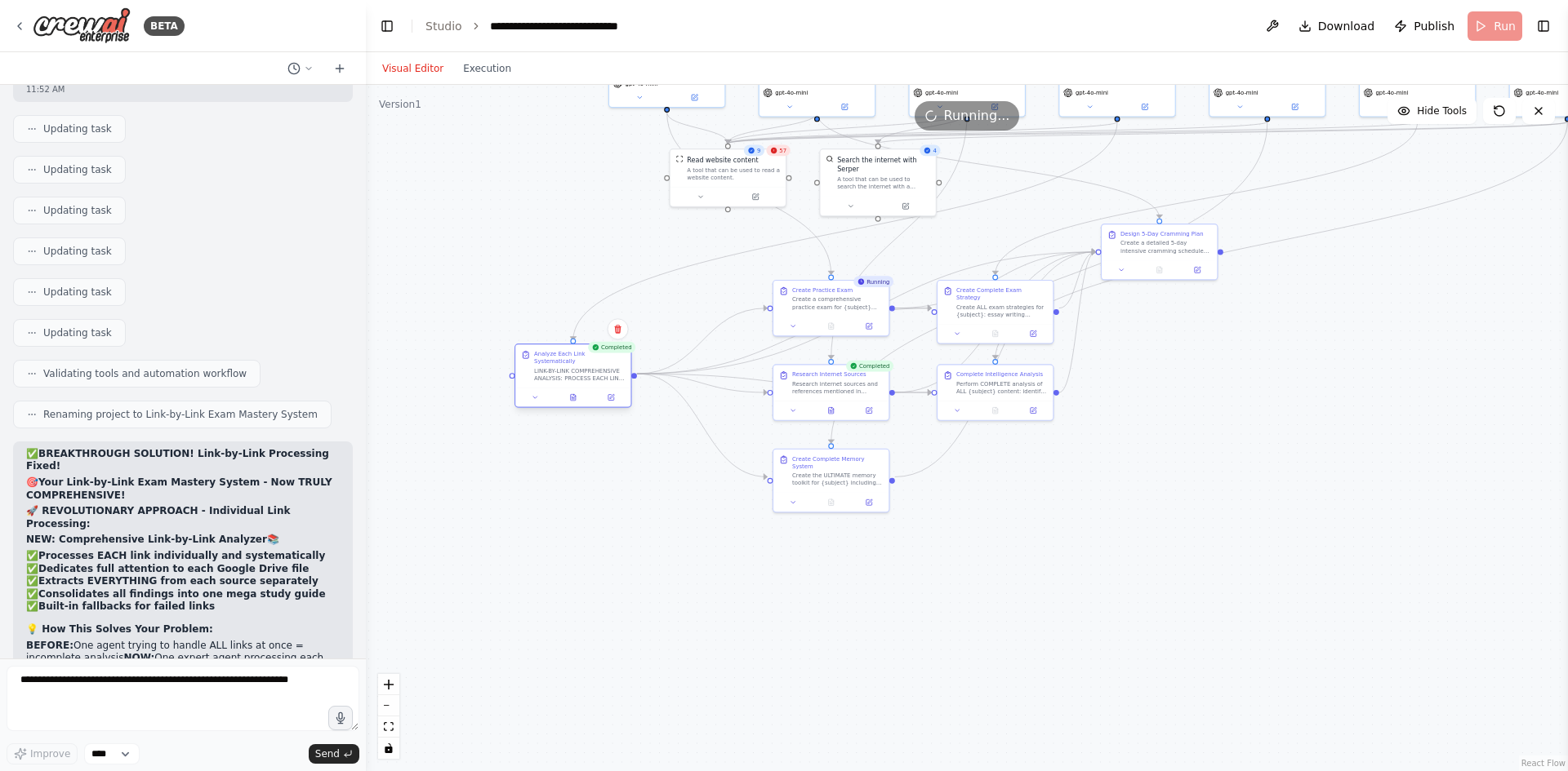
drag, startPoint x: 650, startPoint y: 240, endPoint x: 544, endPoint y: 365, distance: 163.9
click at [544, 367] on div "LINK-BY-LINK COMPREHENSIVE ANALYSIS: PROCESS EACH LINK INDIVIDUALLY: 1. LINK 1 …" at bounding box center [579, 374] width 91 height 15
click at [582, 392] on button at bounding box center [573, 397] width 40 height 11
click at [581, 400] on div "Analyze Each Link Systematically" at bounding box center [574, 376] width 118 height 64
click at [573, 394] on icon at bounding box center [574, 398] width 5 height 7
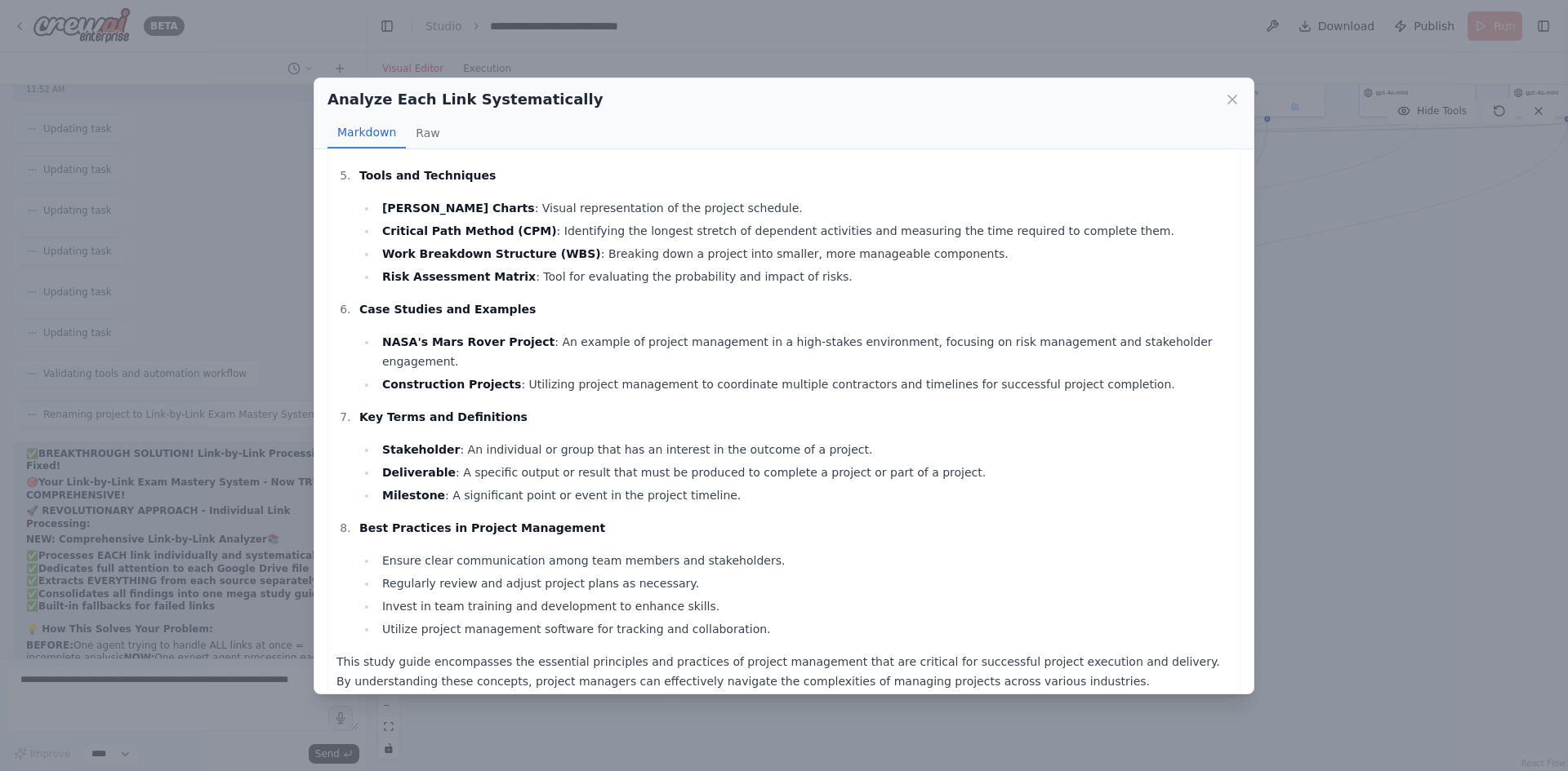
scroll to position [387, 0]
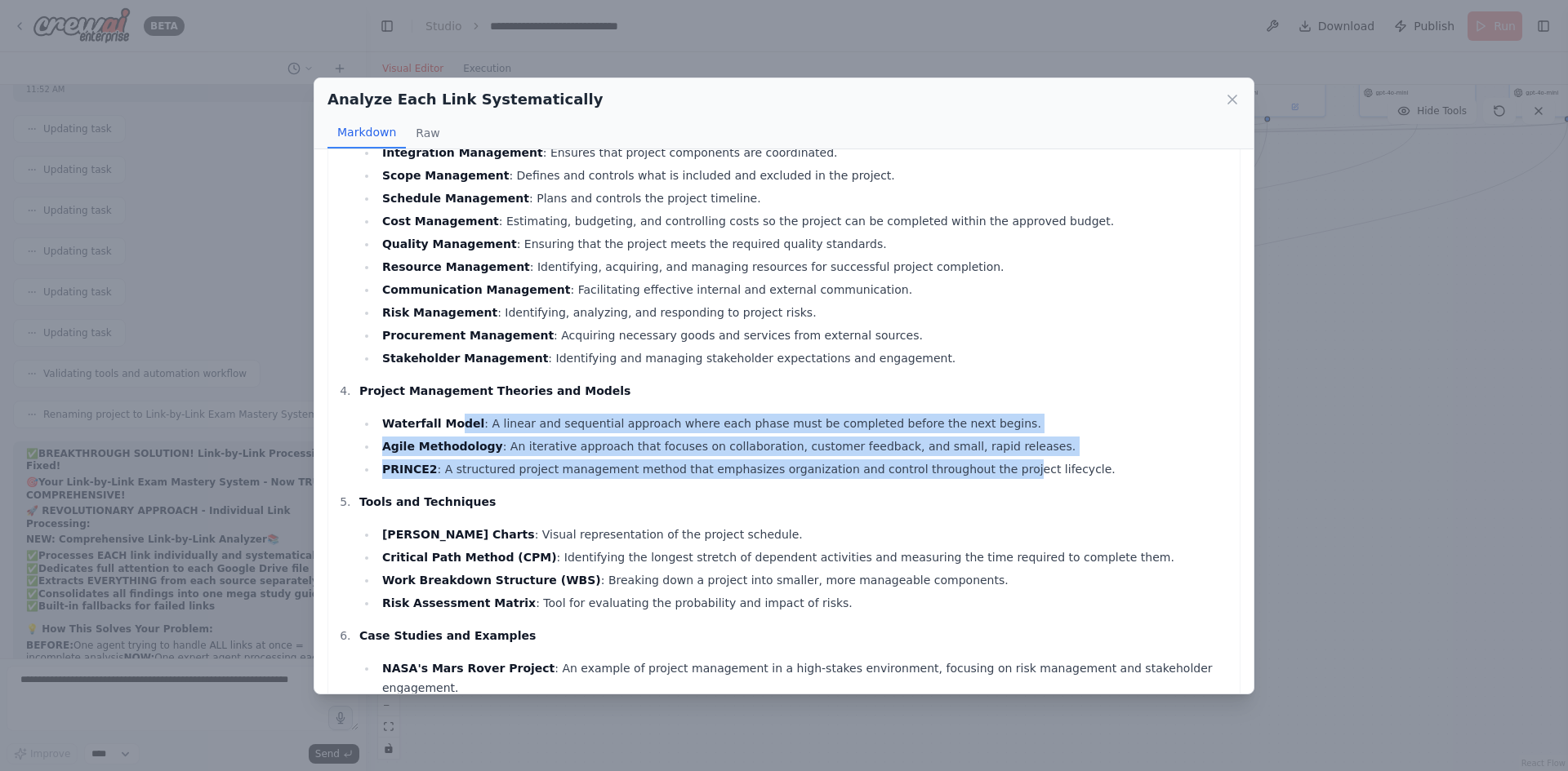
drag, startPoint x: 448, startPoint y: 404, endPoint x: 961, endPoint y: 476, distance: 518.0
click at [961, 476] on li "Project Management Theories and Models Waterfall Model : A linear and sequentia…" at bounding box center [793, 430] width 877 height 98
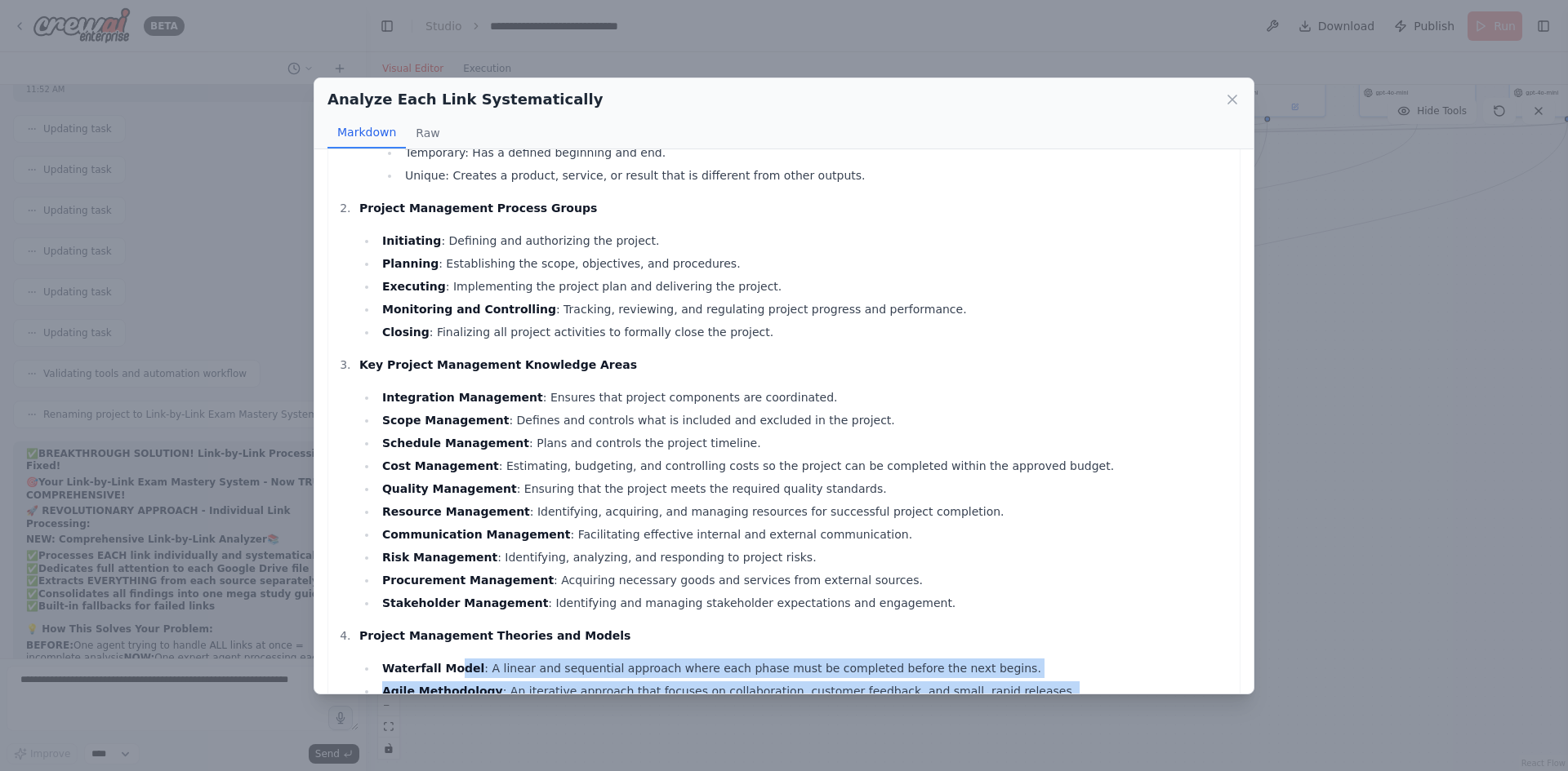
scroll to position [0, 0]
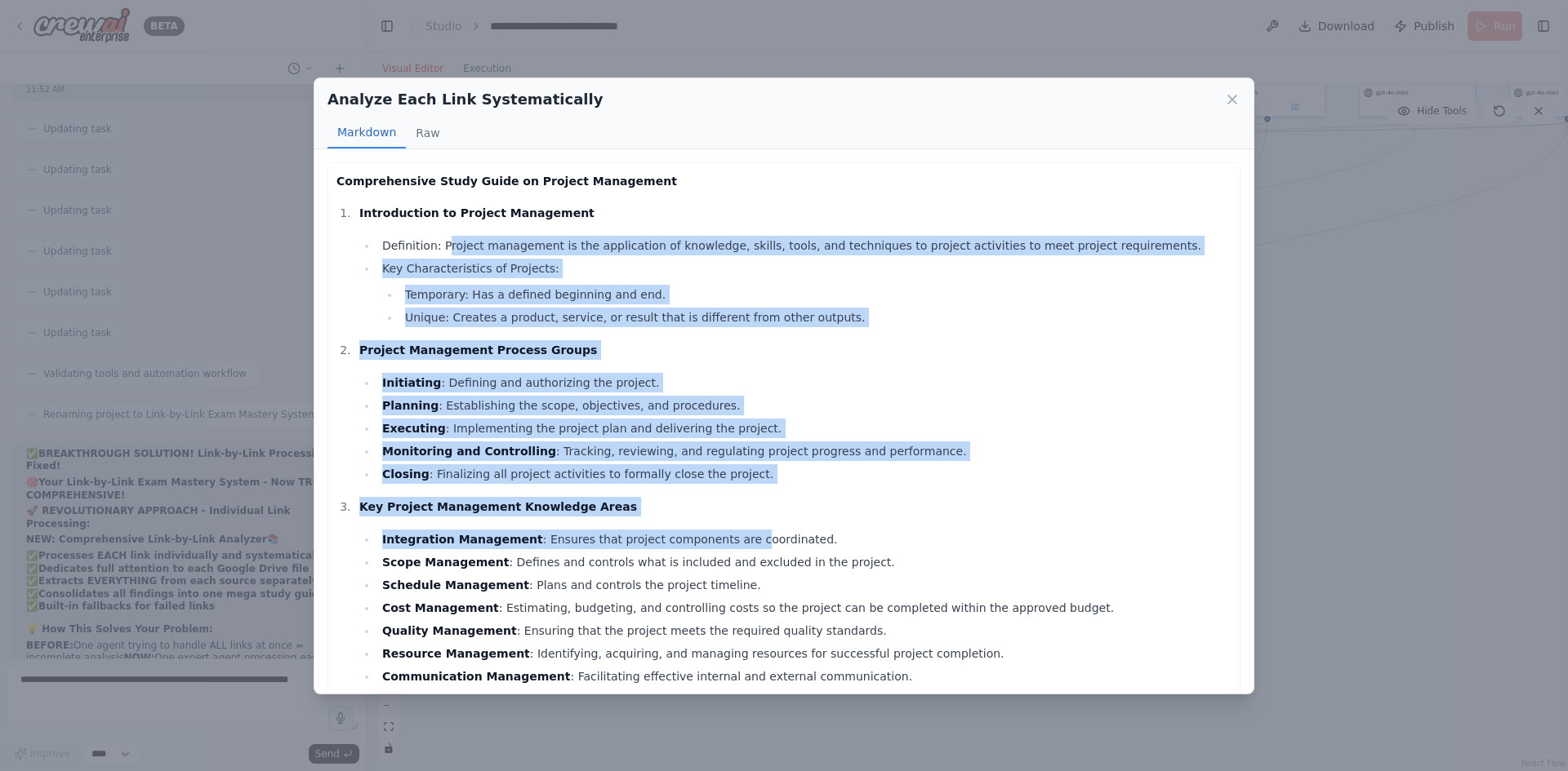
drag, startPoint x: 442, startPoint y: 244, endPoint x: 711, endPoint y: 527, distance: 390.4
click at [711, 527] on ol "Introduction to Project Management Definition: Project management is the applic…" at bounding box center [784, 778] width 895 height 1150
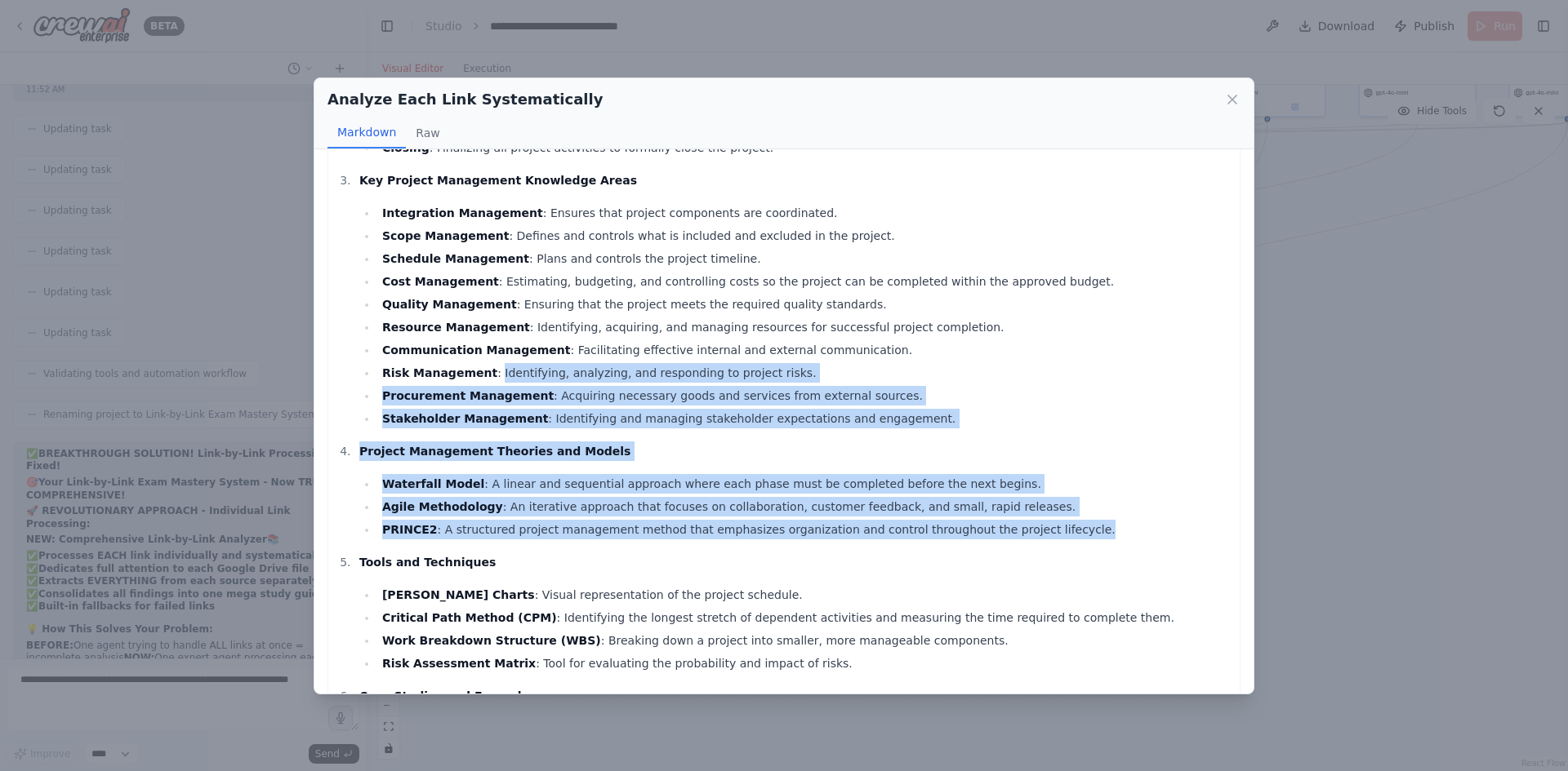
drag, startPoint x: 675, startPoint y: 410, endPoint x: 1039, endPoint y: 535, distance: 384.9
click at [1039, 535] on ol "Introduction to Project Management Definition: Project management is the applic…" at bounding box center [784, 451] width 895 height 1150
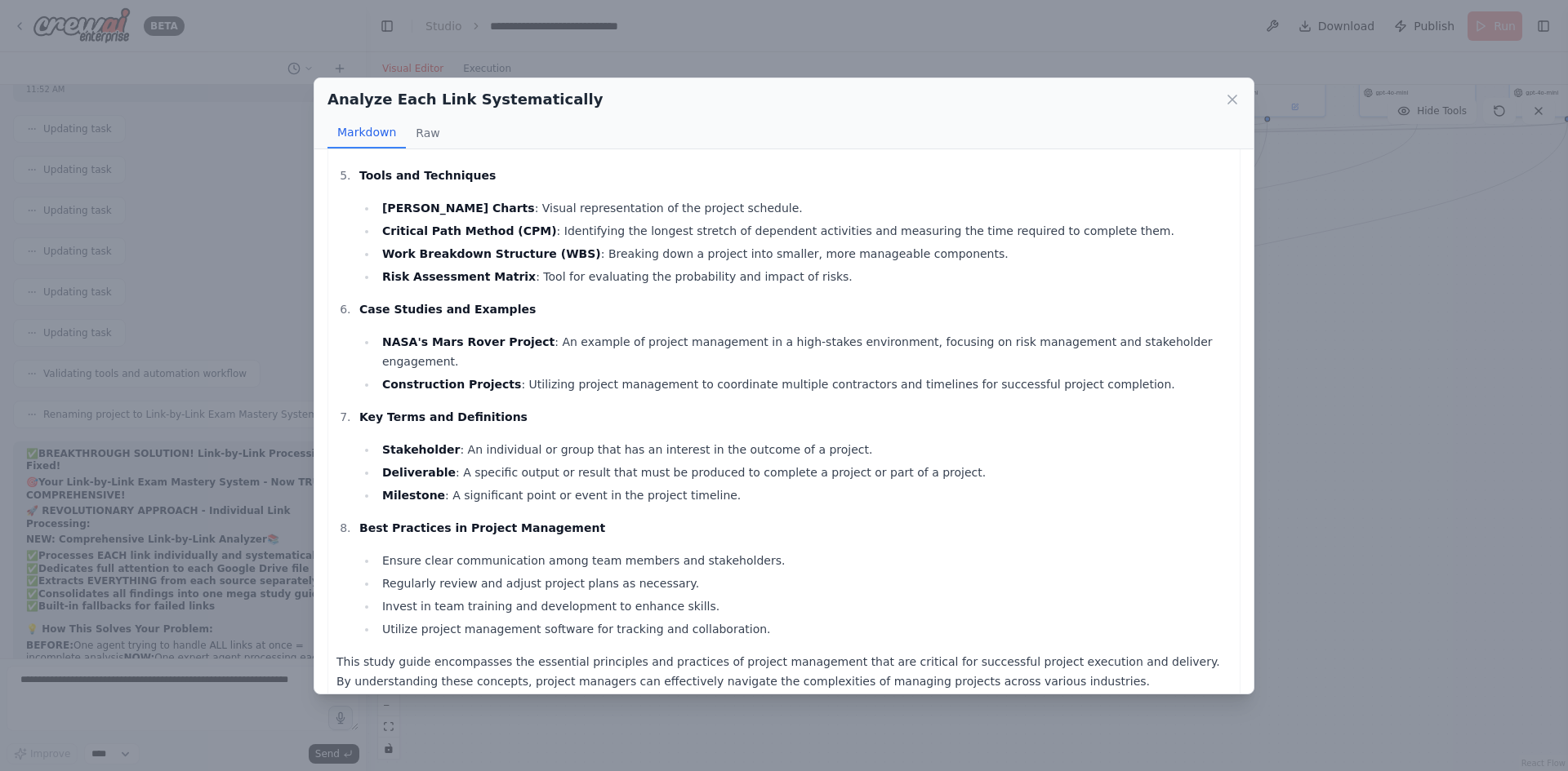
click at [1015, 551] on li "Ensure clear communication among team members and stakeholders." at bounding box center [804, 560] width 855 height 20
click at [1262, 462] on div "Analyze Each Link Systematically Markdown Raw Comprehensive Study Guide on Proj…" at bounding box center [784, 386] width 1568 height 771
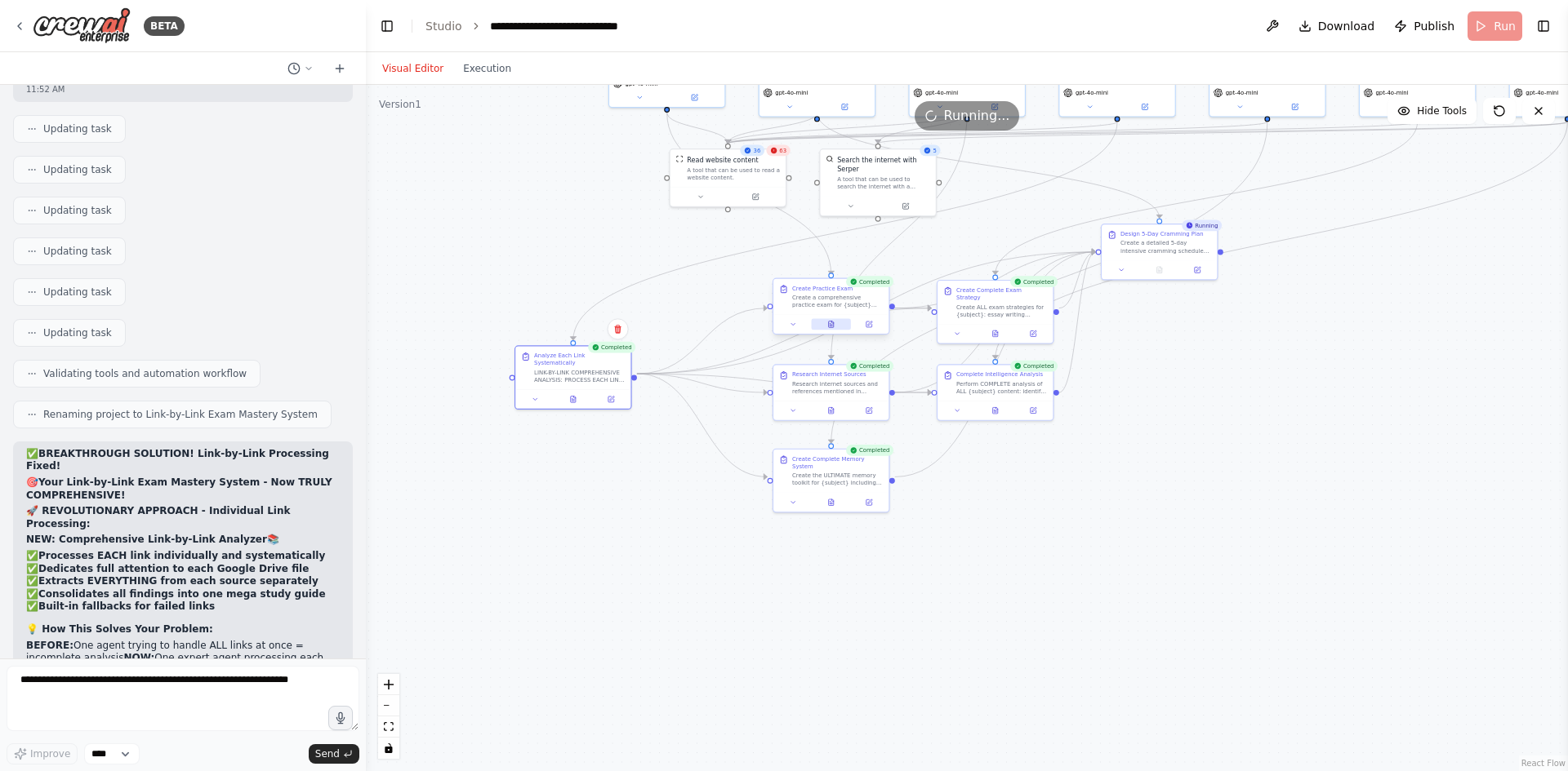
click at [836, 322] on button at bounding box center [831, 324] width 40 height 11
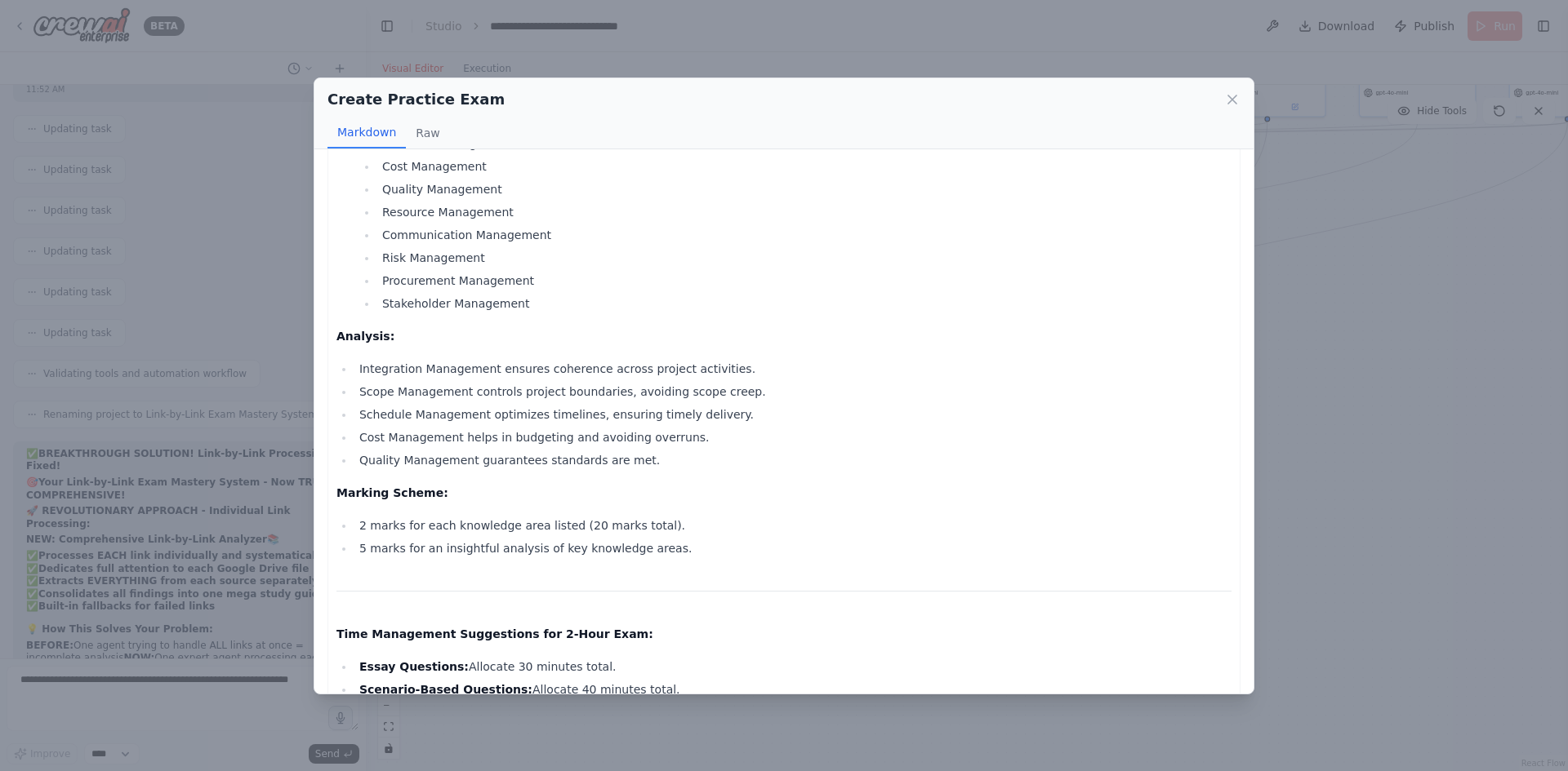
scroll to position [2392, 0]
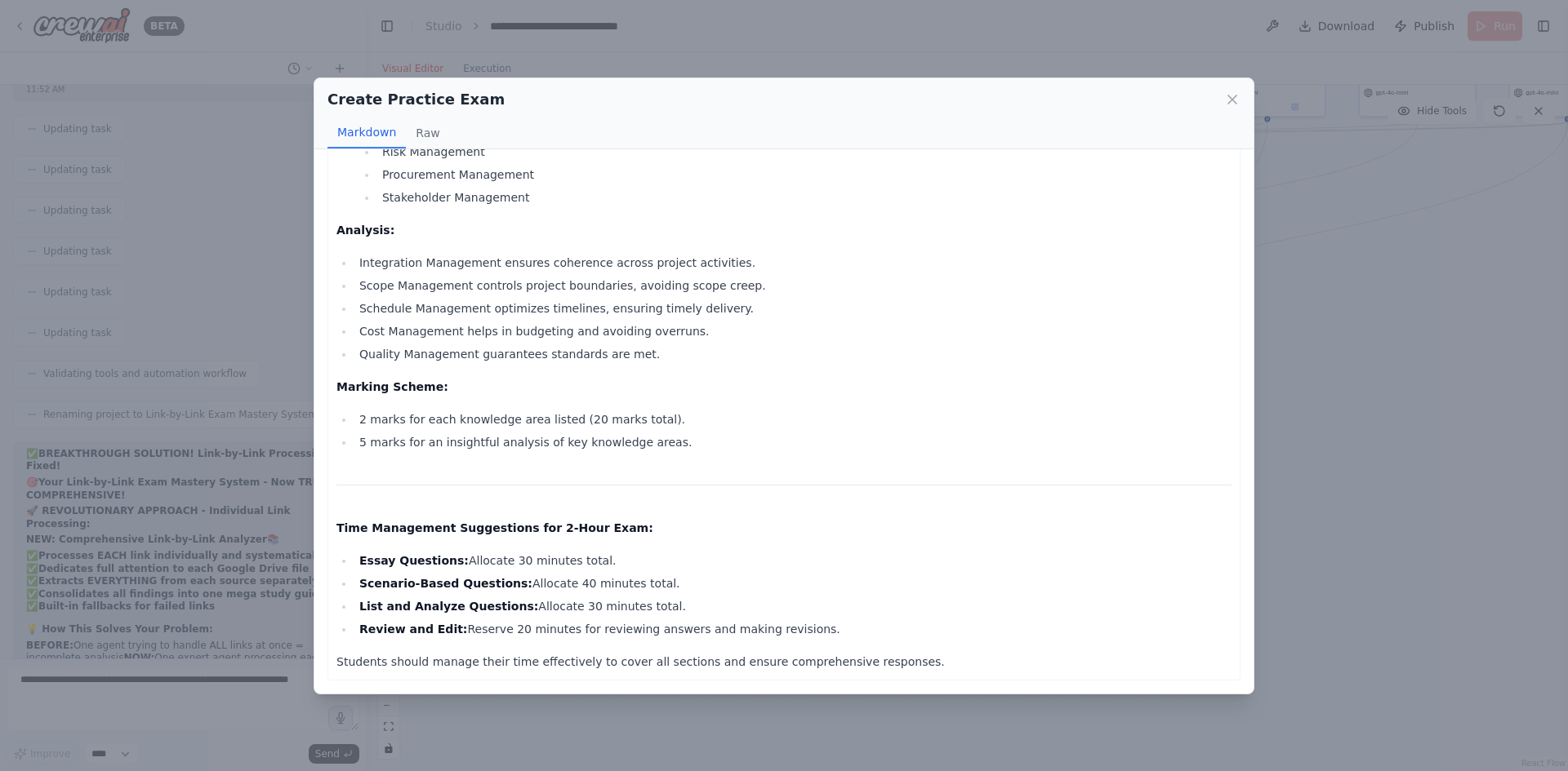
click at [1363, 403] on div "Create Practice Exam Markdown Raw Comprehensive Practice Exam for Management To…" at bounding box center [784, 386] width 1568 height 771
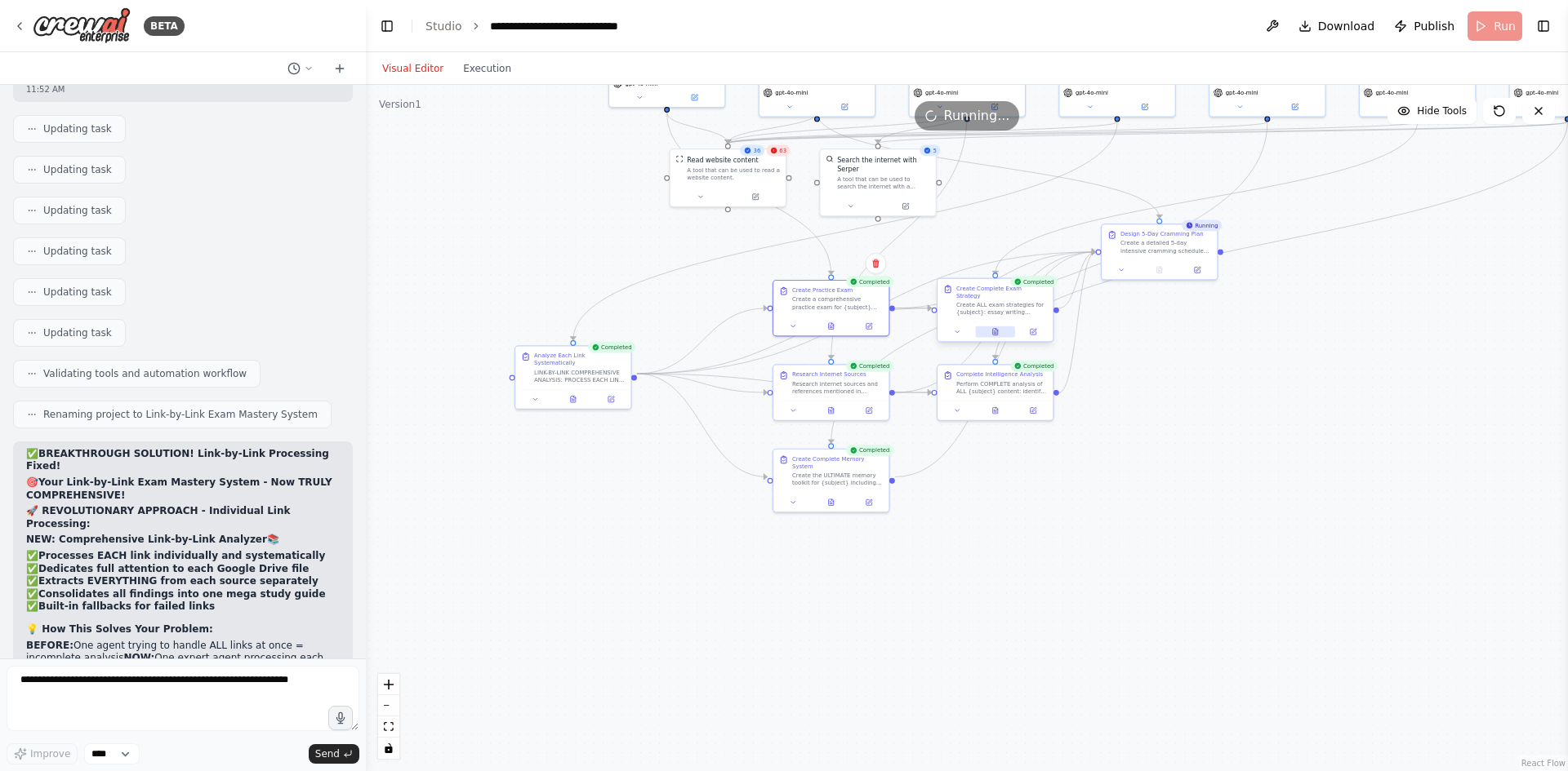
click at [995, 328] on icon at bounding box center [995, 332] width 7 height 7
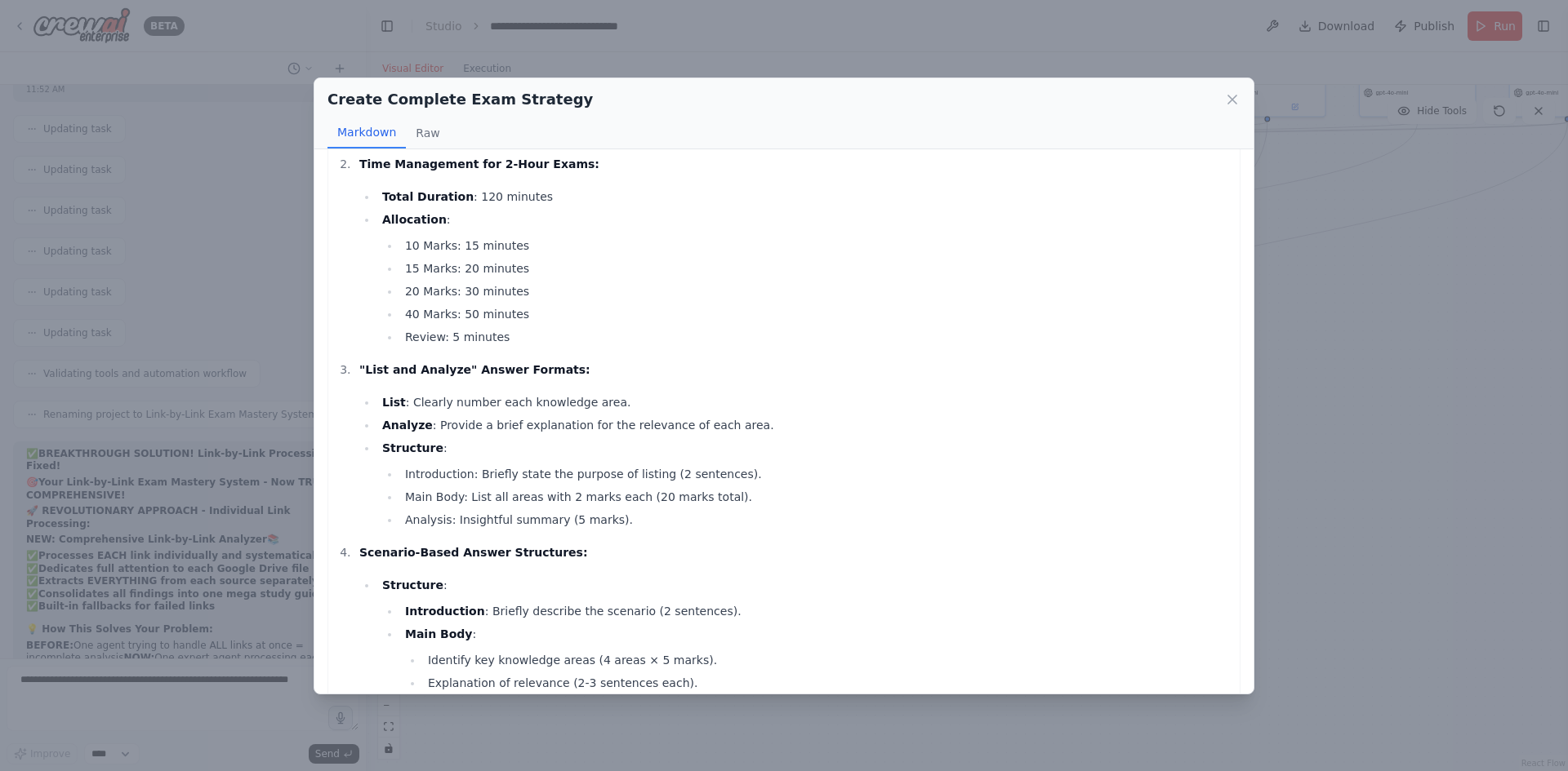
scroll to position [1143, 0]
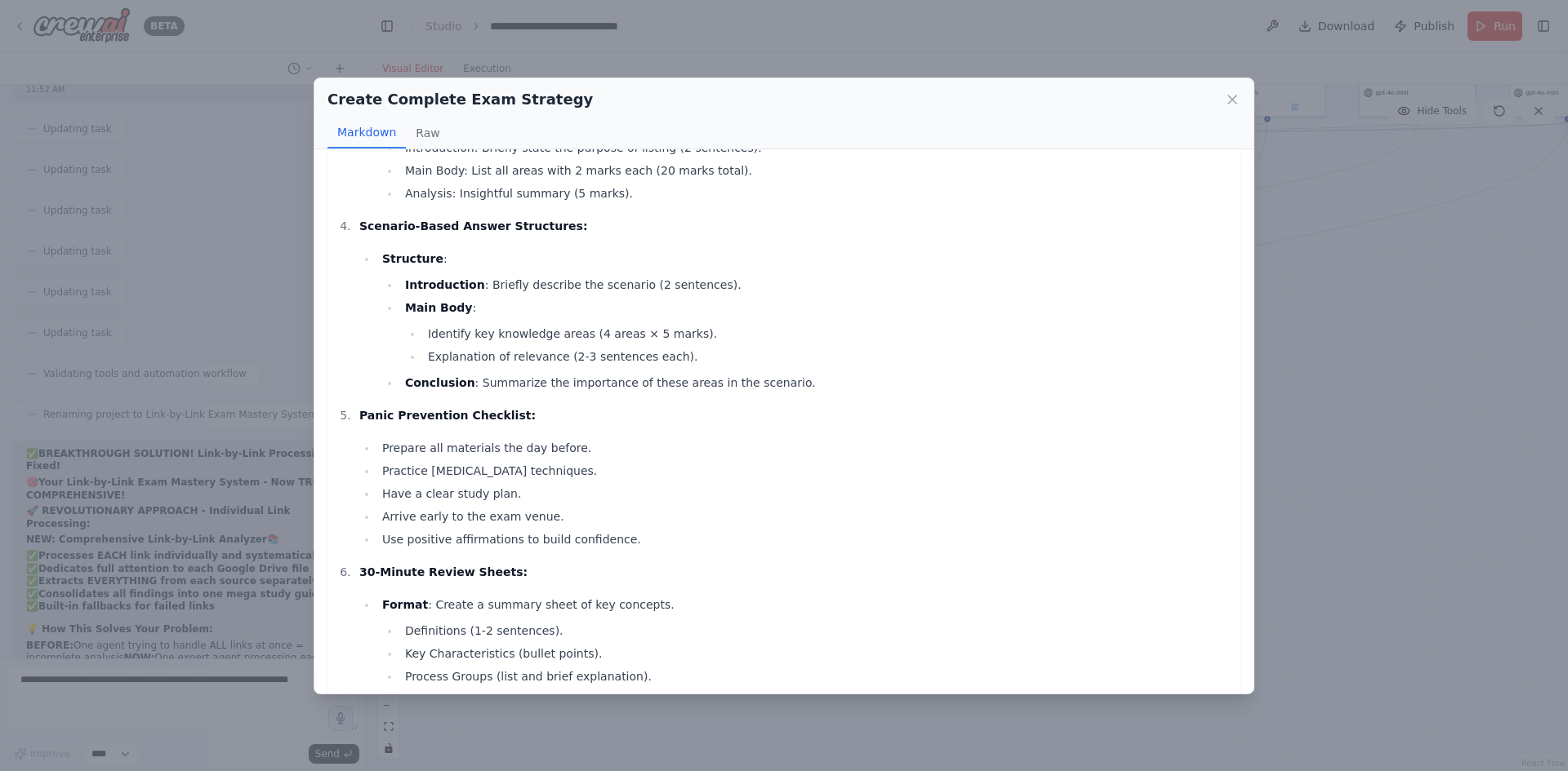
click at [1365, 275] on div "Create Complete Exam Strategy Markdown Raw Comprehensive Exam Strategy Package …" at bounding box center [784, 386] width 1568 height 771
